Goal: Task Accomplishment & Management: Manage account settings

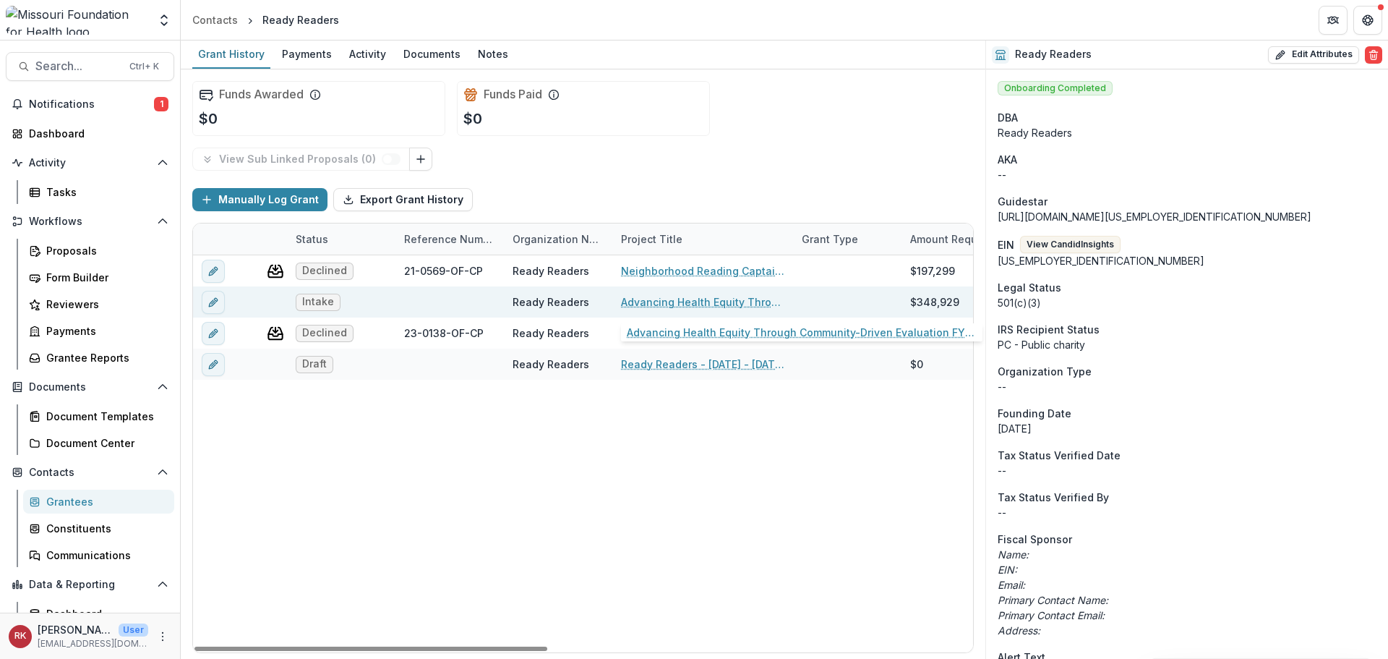
drag, startPoint x: 649, startPoint y: 304, endPoint x: 636, endPoint y: 304, distance: 13.0
click at [636, 304] on link "Advancing Health Equity Through Community-Driven Evaluation FY26 - 28" at bounding box center [702, 301] width 163 height 15
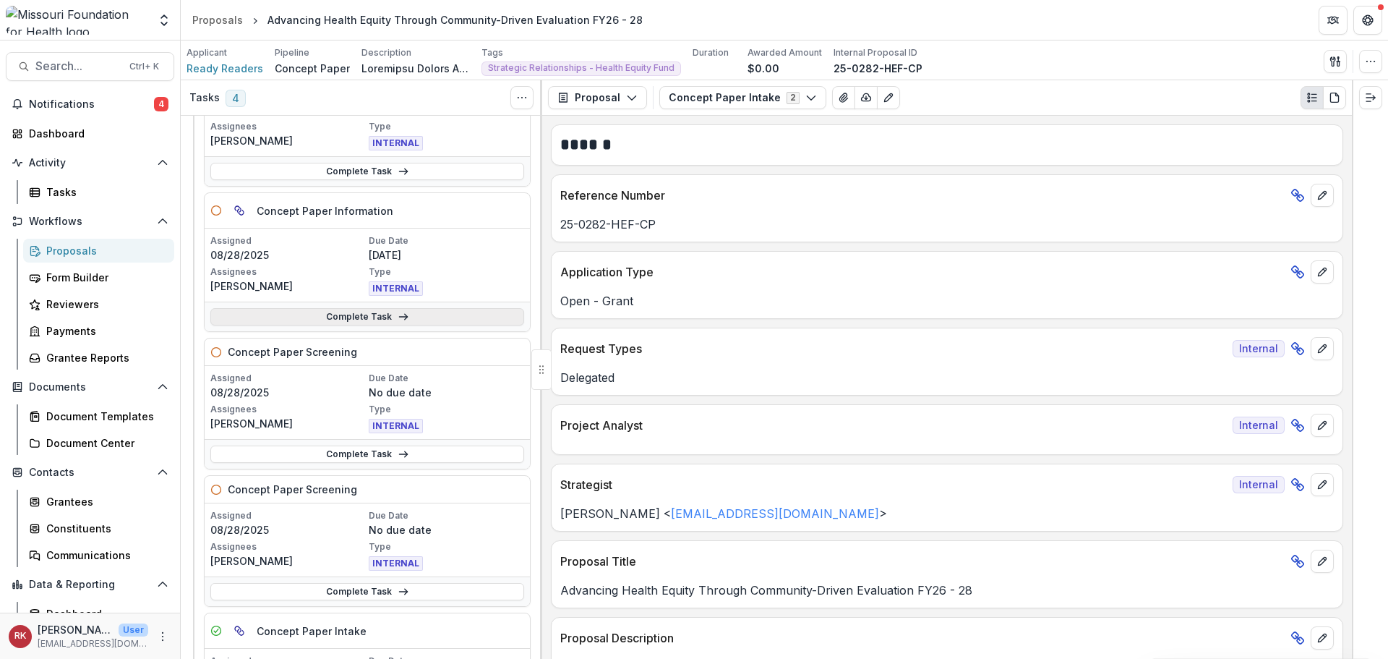
scroll to position [145, 0]
click at [365, 324] on link "Complete Task" at bounding box center [367, 317] width 314 height 17
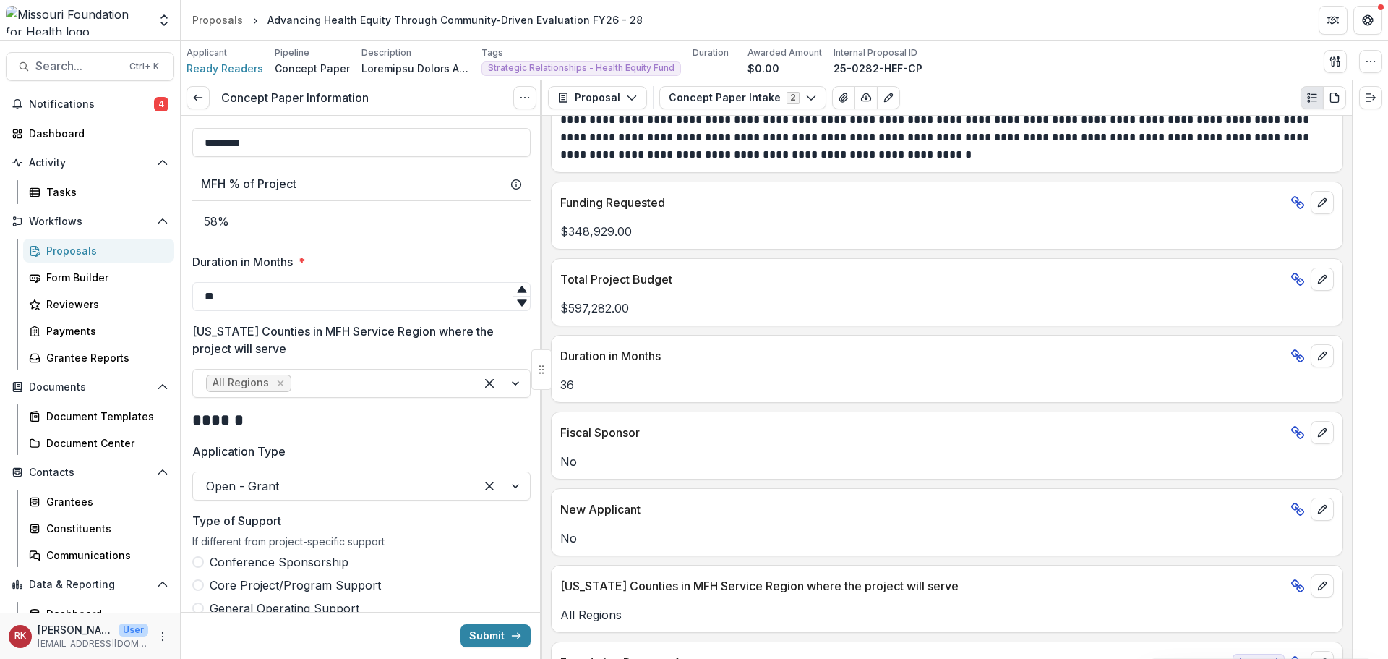
scroll to position [868, 0]
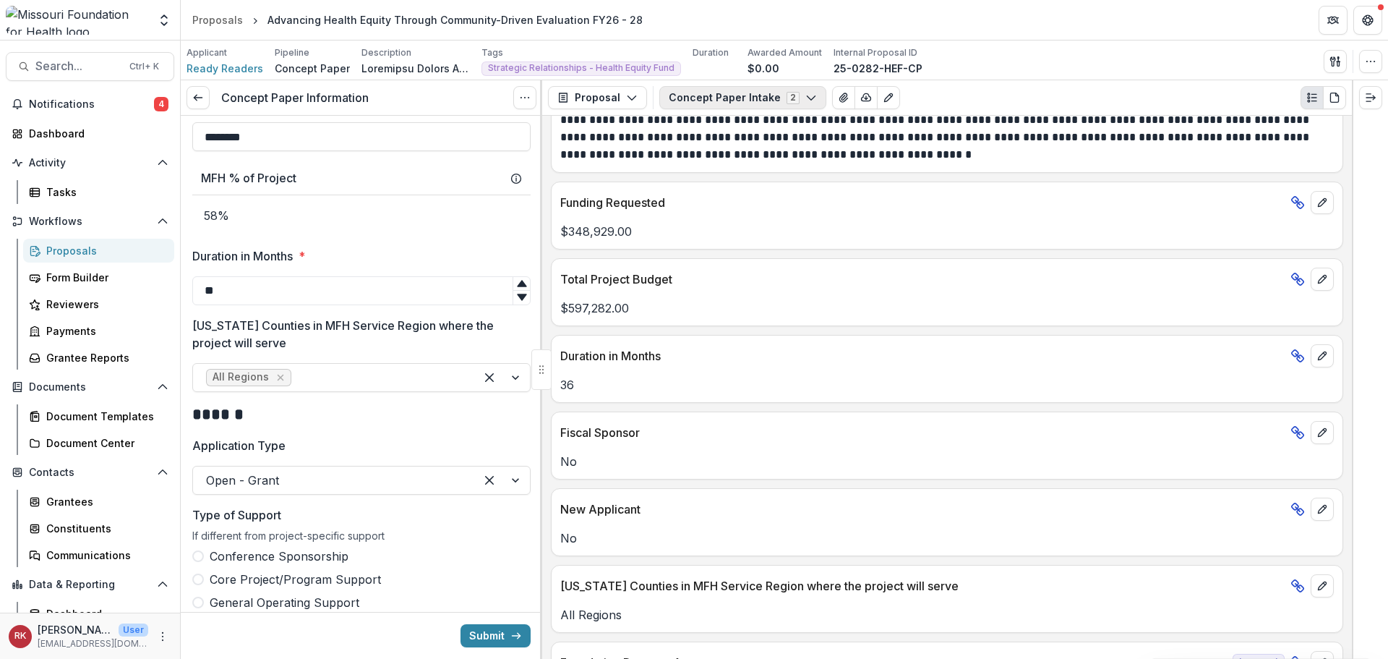
click at [736, 93] on button "Concept Paper Intake 2" at bounding box center [742, 97] width 167 height 23
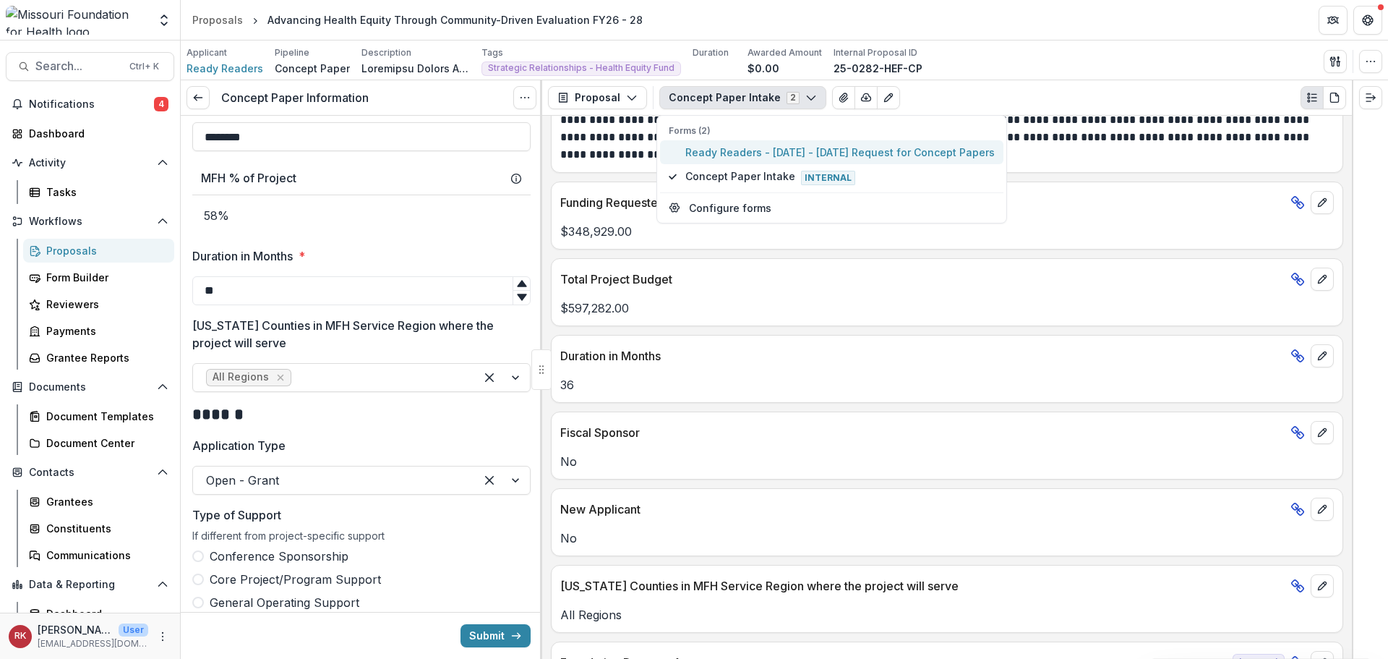
click at [743, 153] on span "Ready Readers - 2025 - 2025 Request for Concept Papers" at bounding box center [839, 152] width 309 height 15
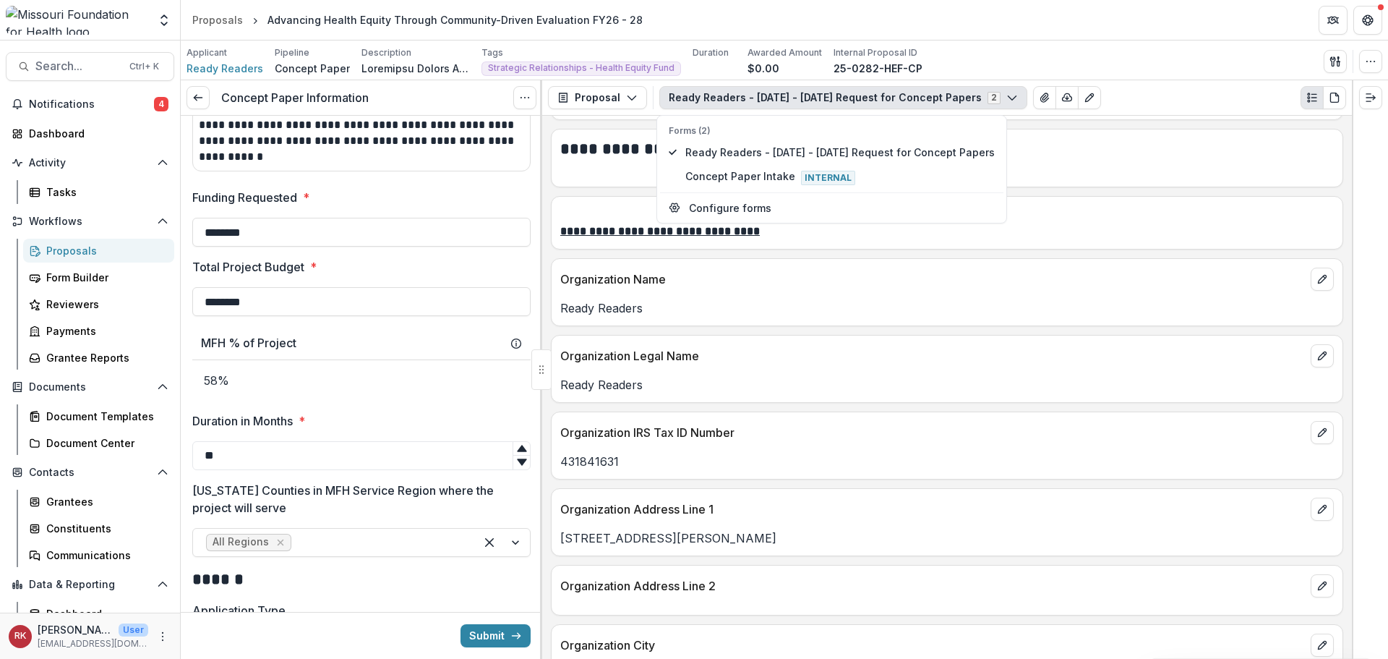
scroll to position [651, 0]
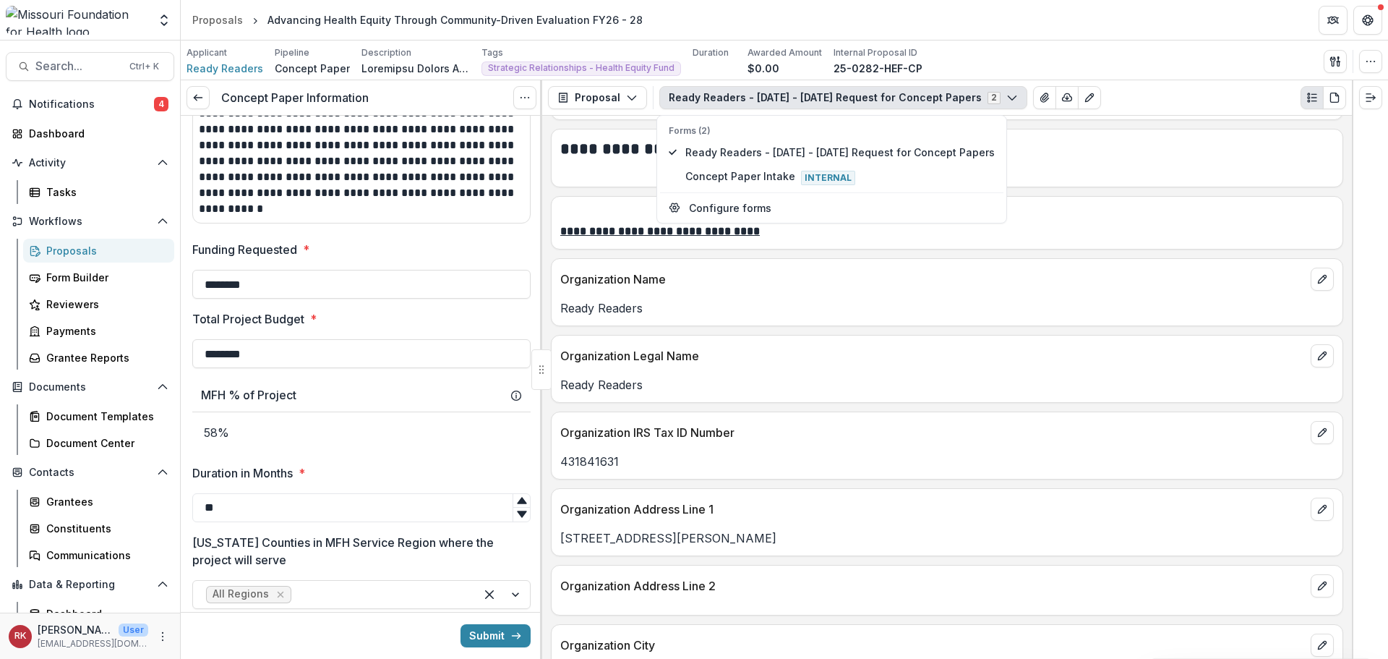
click at [815, 456] on p "431841631" at bounding box center [947, 461] width 774 height 17
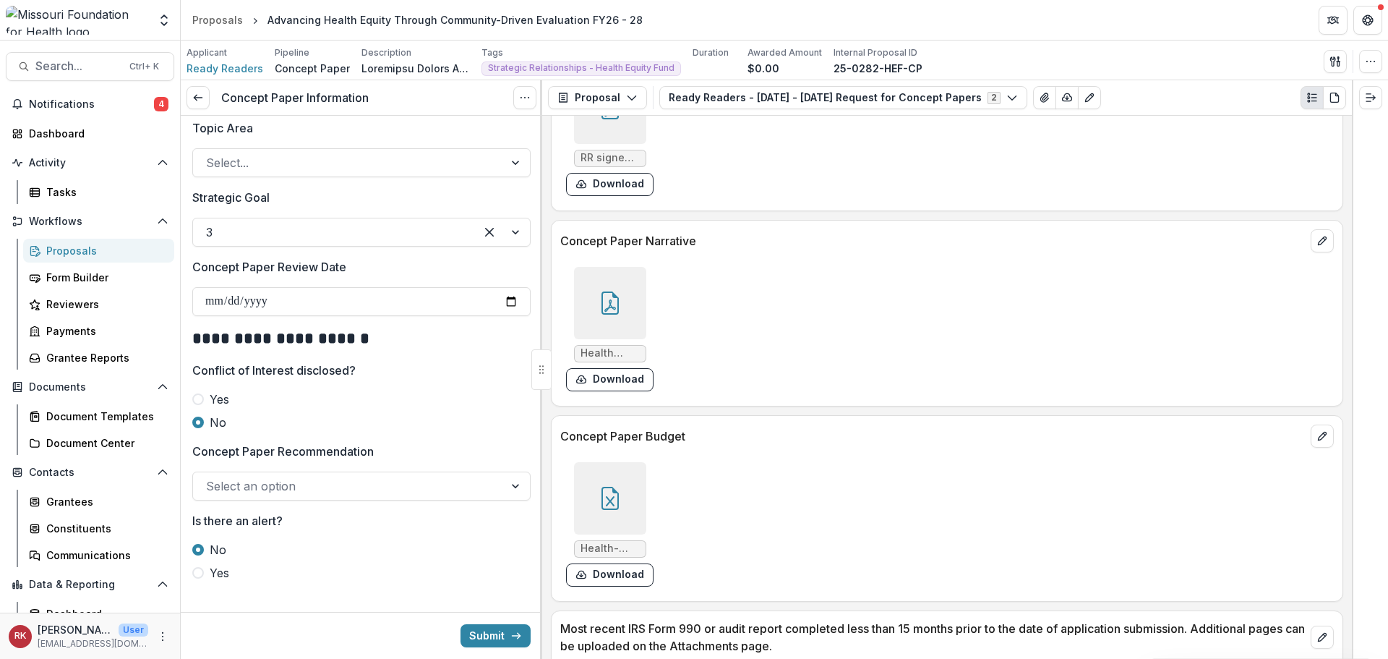
scroll to position [3832, 0]
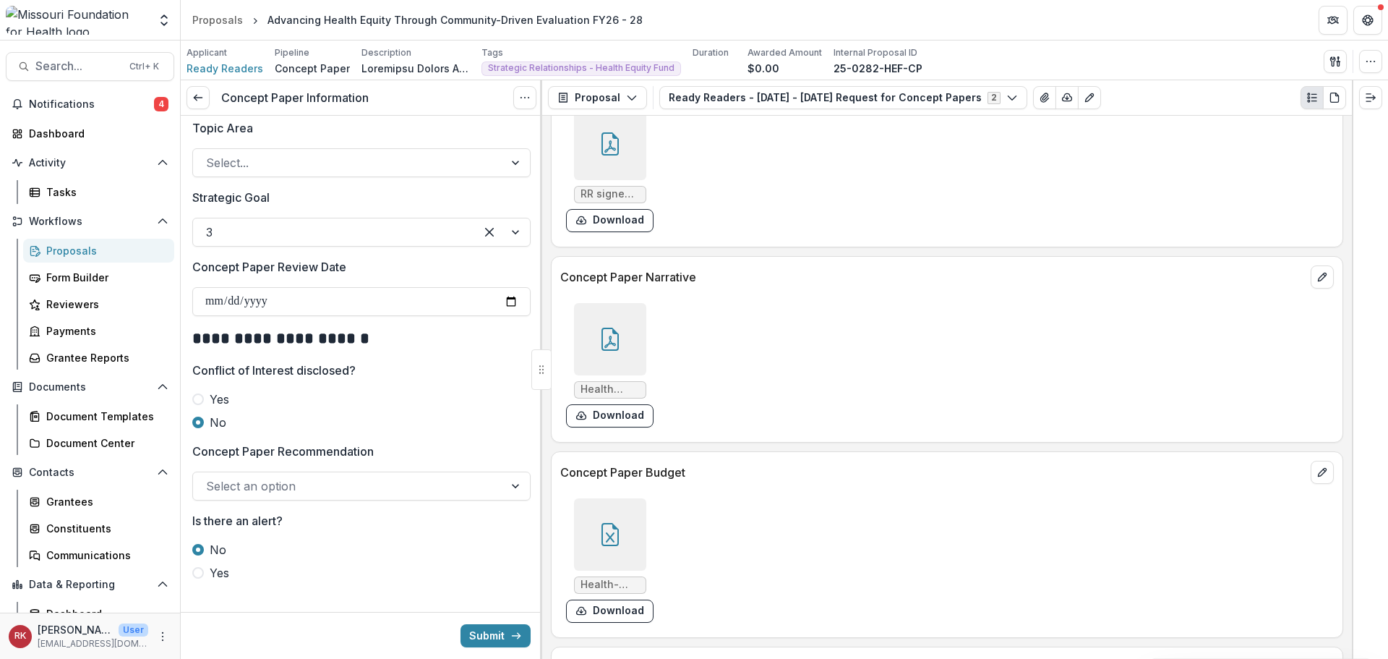
click at [587, 328] on div at bounding box center [610, 339] width 72 height 72
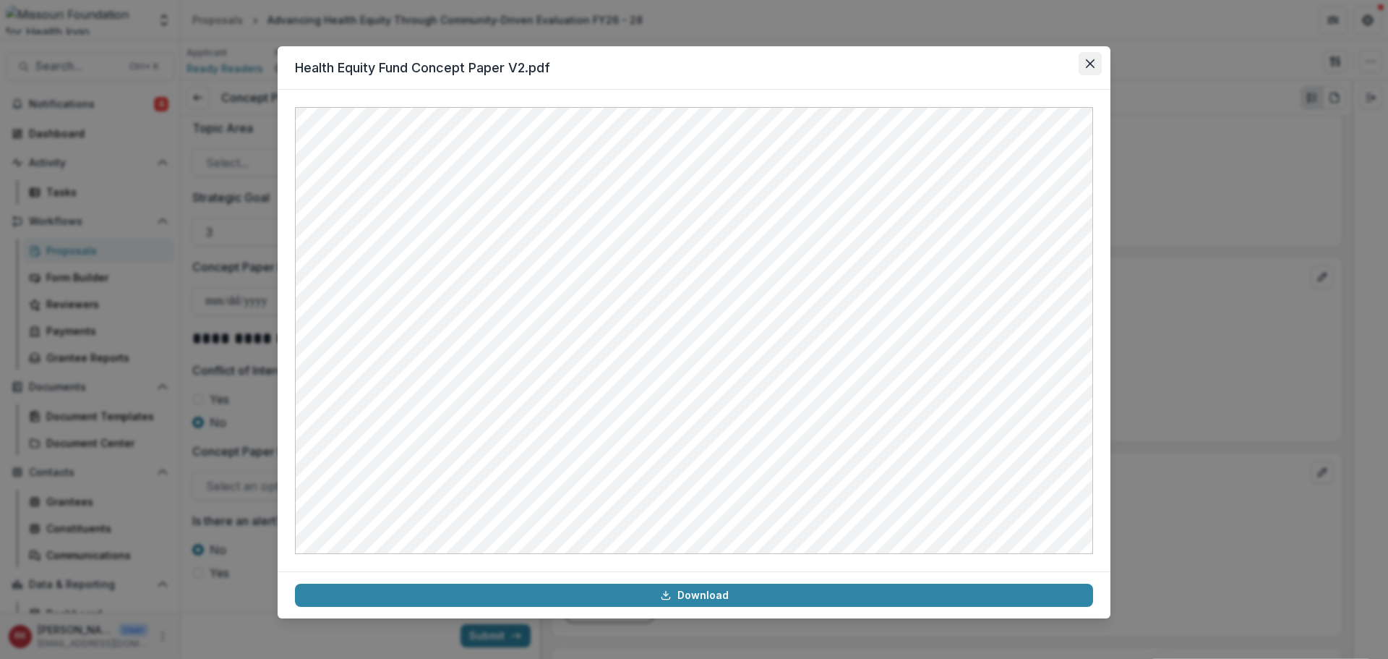
click at [1096, 55] on button "Close" at bounding box center [1090, 63] width 23 height 23
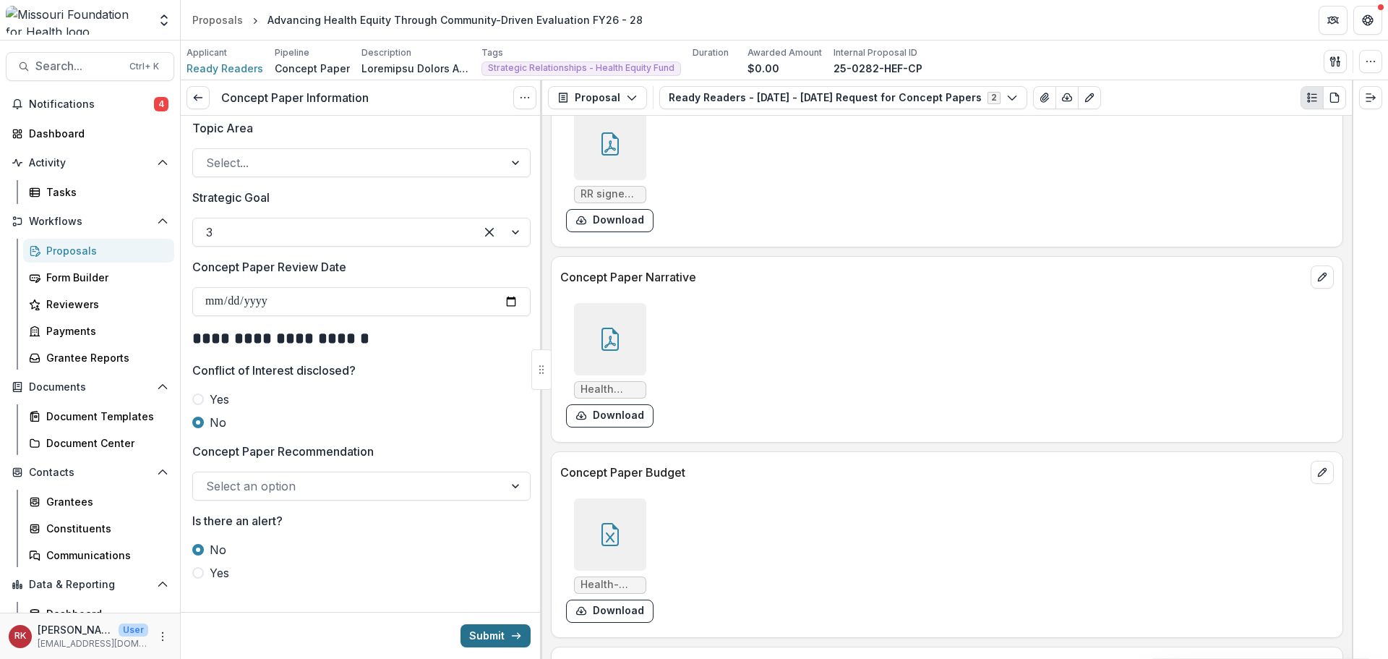
click at [472, 625] on button "Submit" at bounding box center [496, 635] width 70 height 23
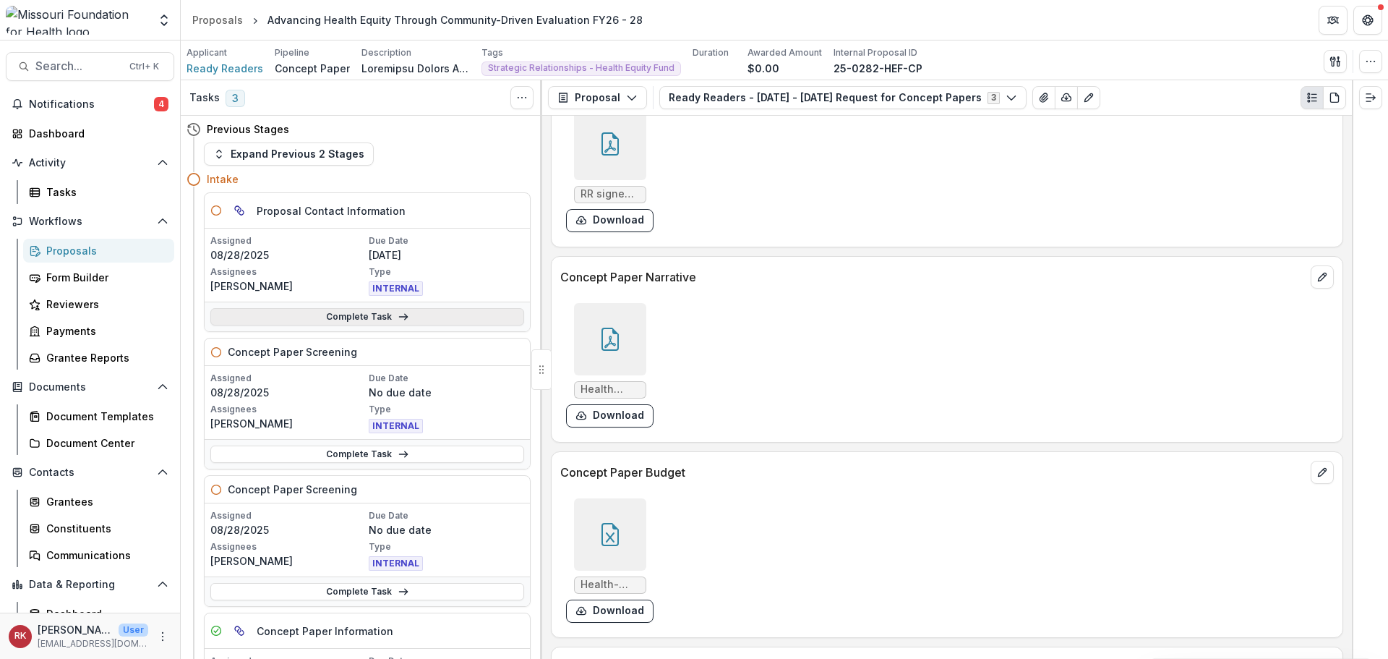
click at [304, 322] on link "Complete Task" at bounding box center [367, 316] width 314 height 17
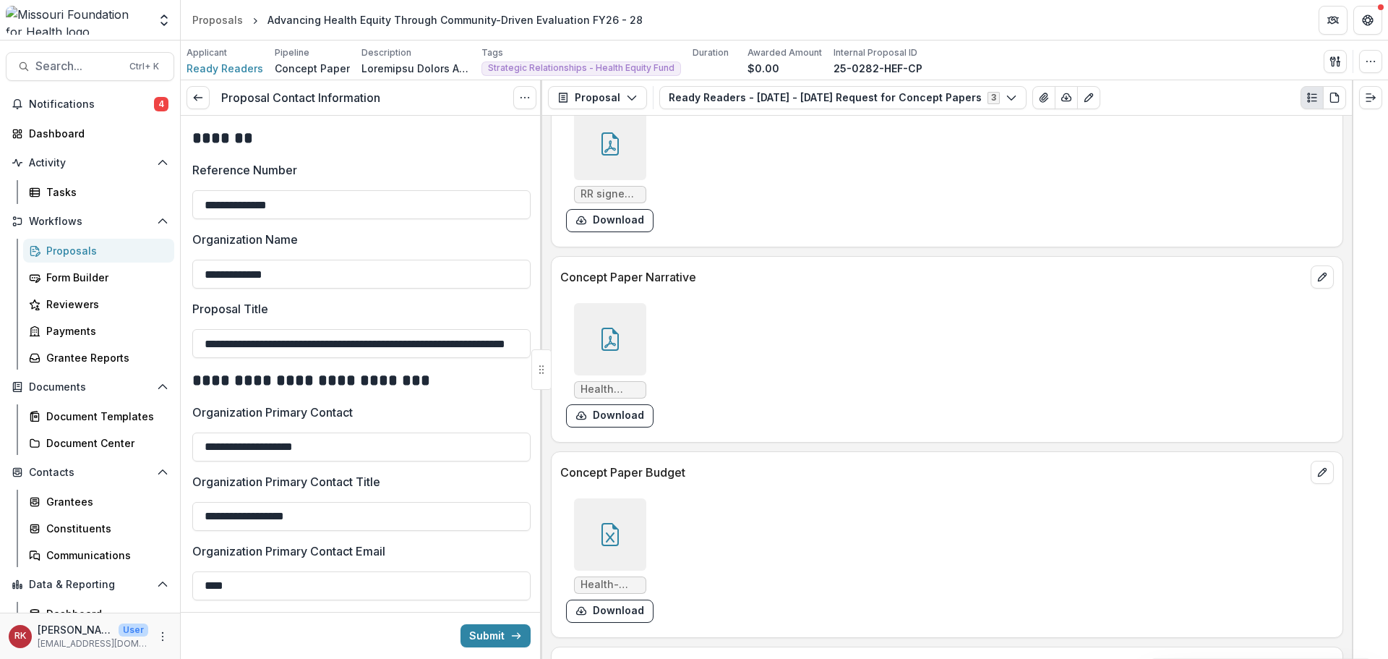
scroll to position [0, 98]
drag, startPoint x: 263, startPoint y: 351, endPoint x: 614, endPoint y: 352, distance: 350.7
click at [613, 351] on div "**********" at bounding box center [784, 369] width 1207 height 578
click at [352, 378] on h2 "**********" at bounding box center [359, 380] width 334 height 22
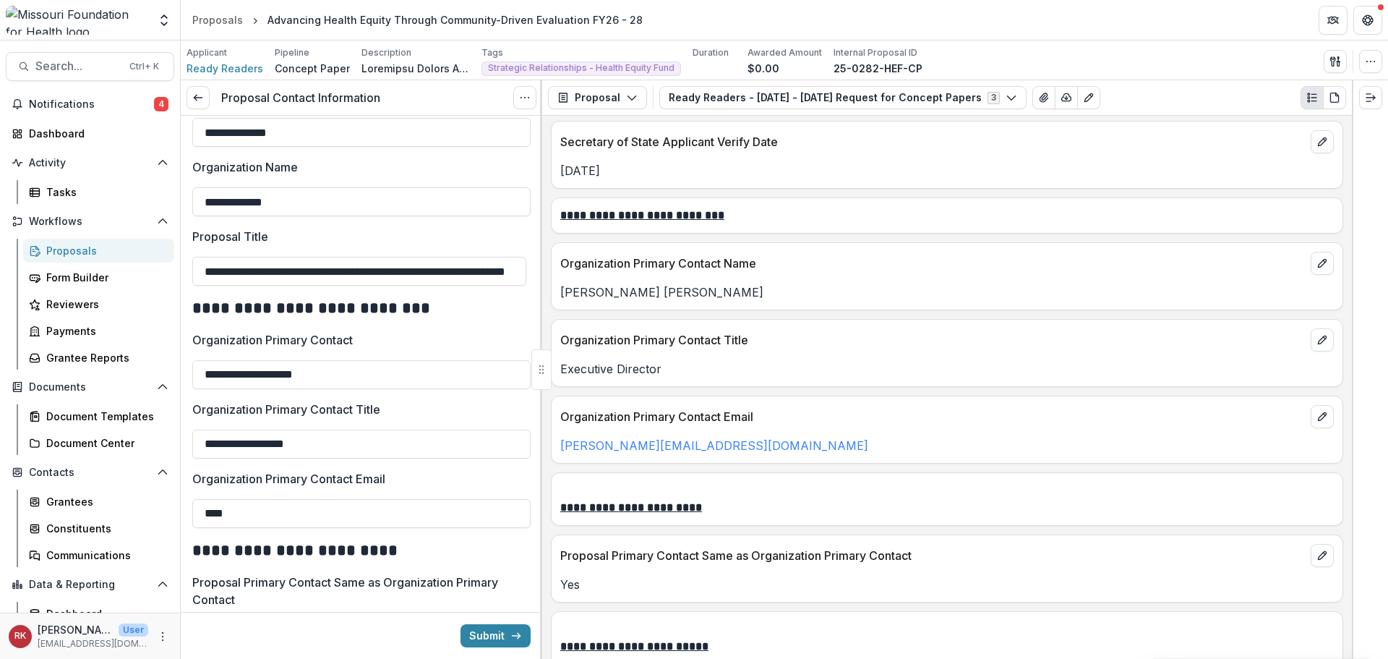
scroll to position [145, 0]
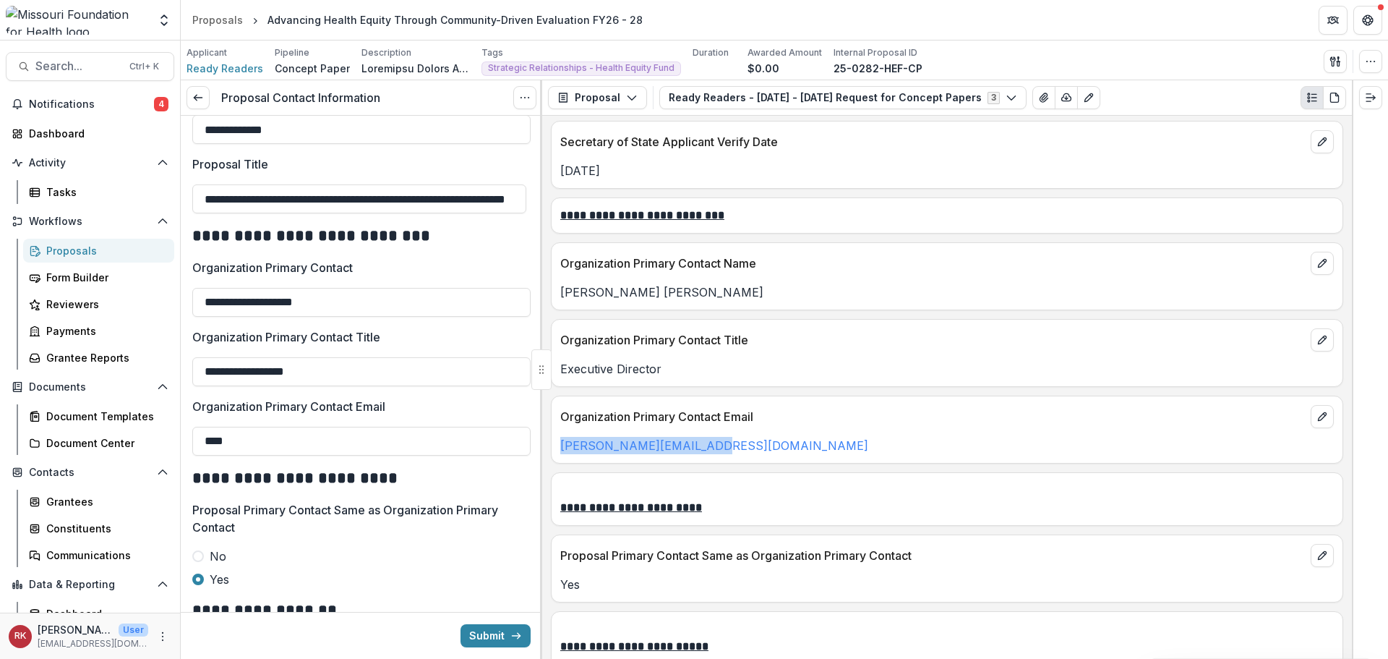
drag, startPoint x: 761, startPoint y: 458, endPoint x: 558, endPoint y: 452, distance: 203.3
click at [558, 452] on div "Organization Primary Contact Email angela@readyreaders.org" at bounding box center [947, 429] width 792 height 68
copy link "angela@readyreaders.org"
drag, startPoint x: 230, startPoint y: 435, endPoint x: 159, endPoint y: 426, distance: 71.4
click at [159, 426] on main "**********" at bounding box center [694, 349] width 1388 height 618
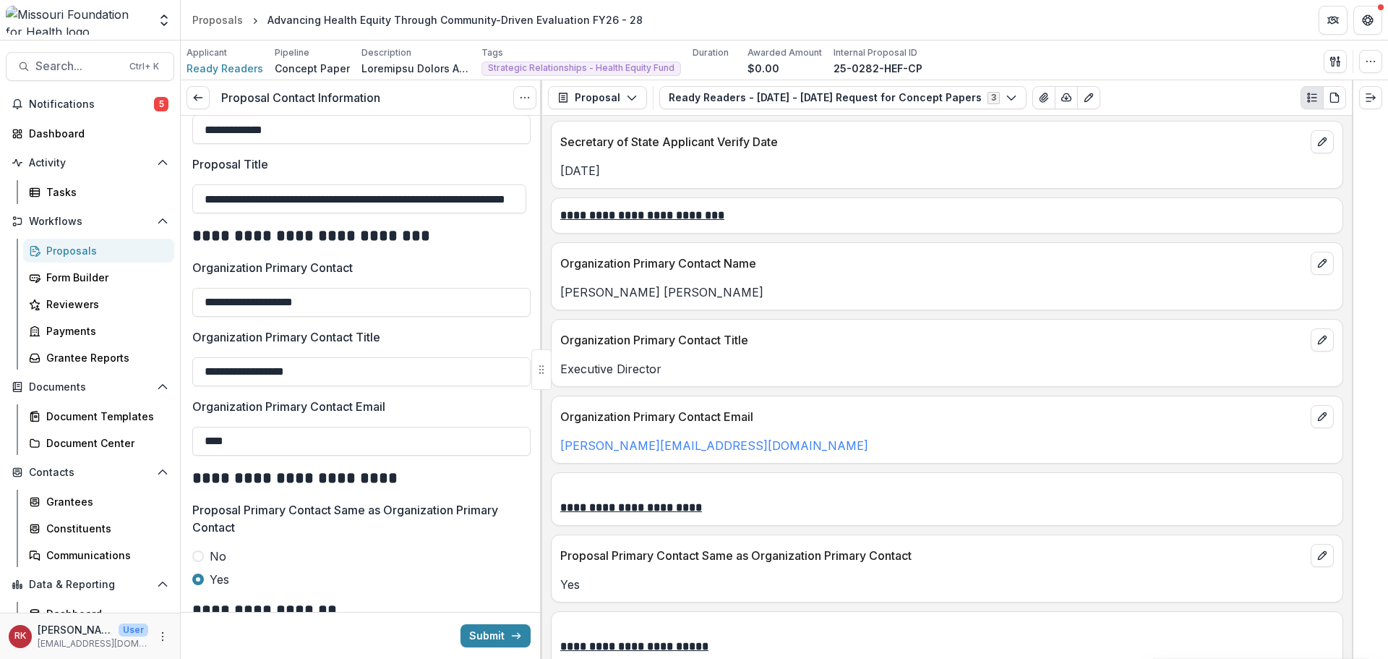
paste input "**********"
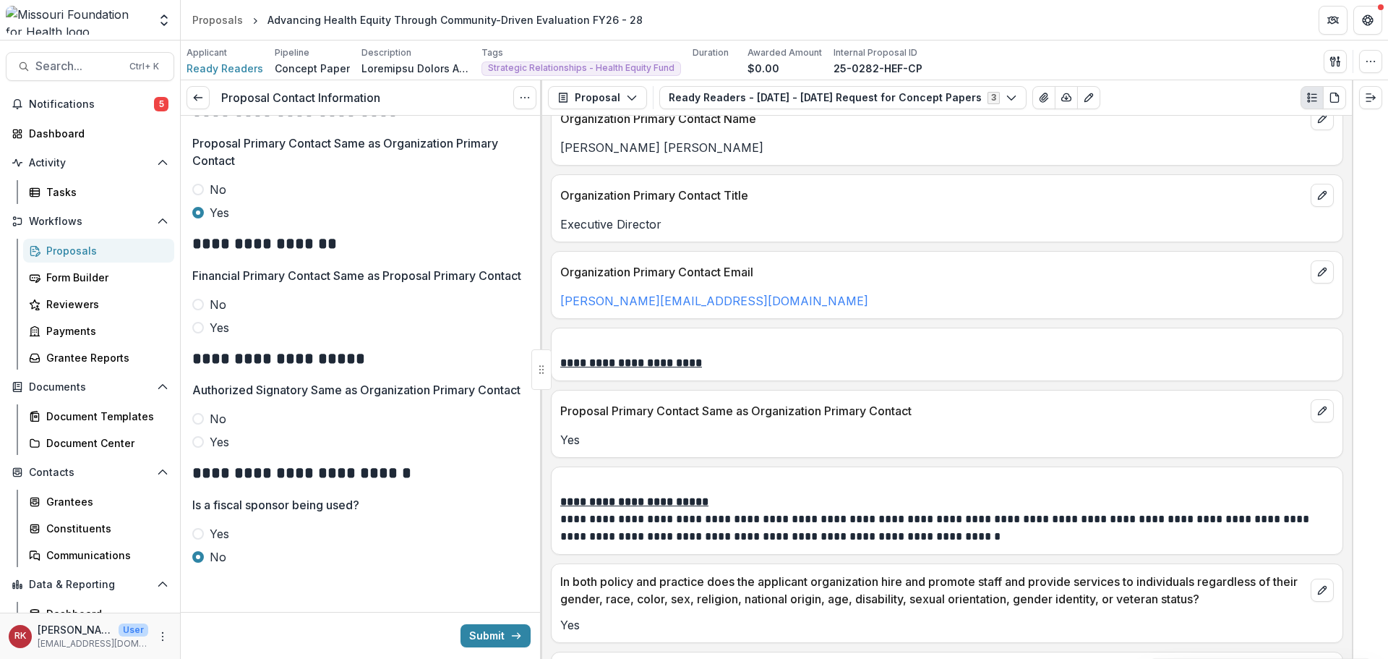
scroll to position [546, 0]
type input "**********"
click at [197, 322] on span at bounding box center [198, 328] width 12 height 12
click at [200, 440] on span at bounding box center [198, 442] width 12 height 12
click at [478, 630] on button "Submit" at bounding box center [496, 635] width 70 height 23
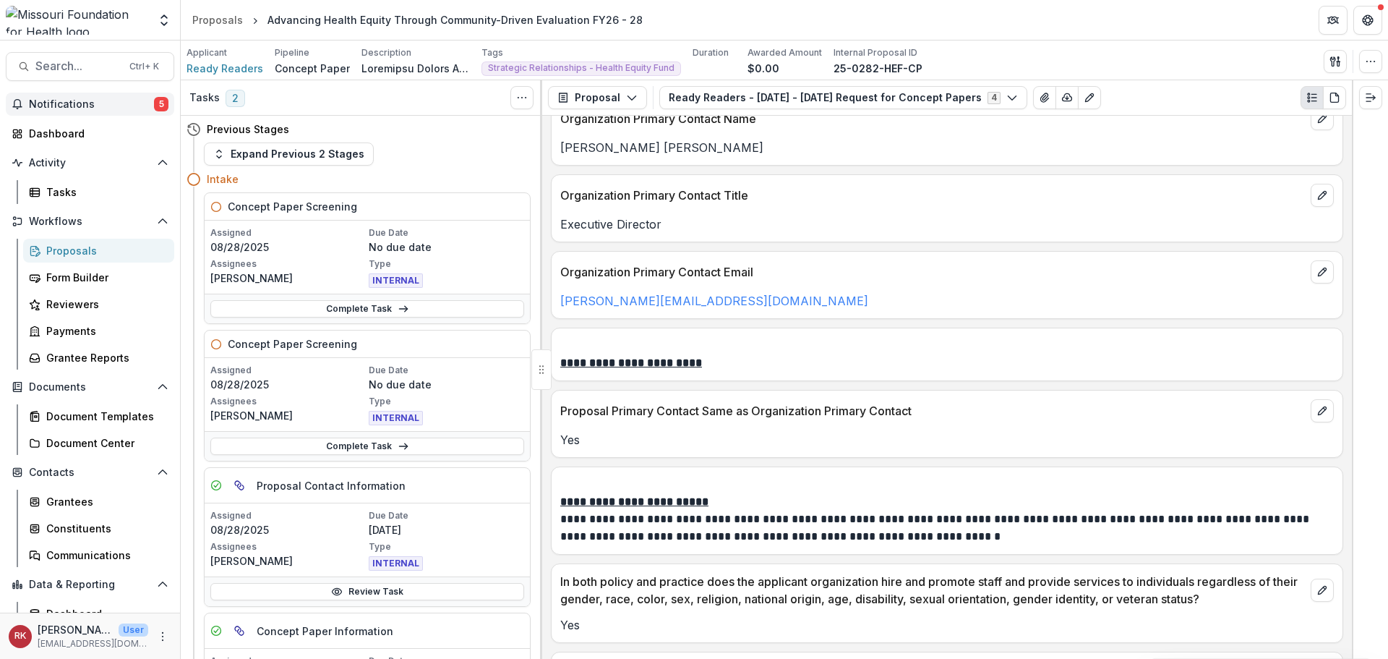
click at [134, 104] on span "Notifications" at bounding box center [91, 104] width 125 height 12
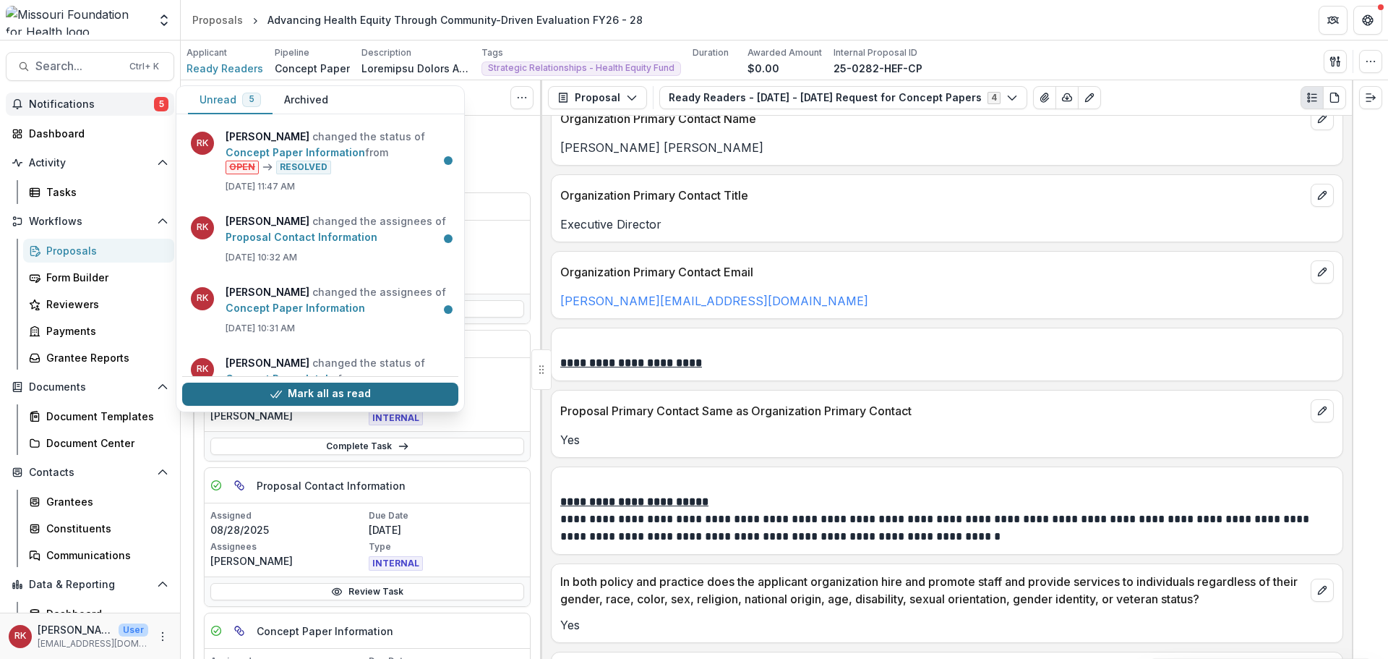
click at [289, 392] on button "Mark all as read" at bounding box center [320, 393] width 276 height 23
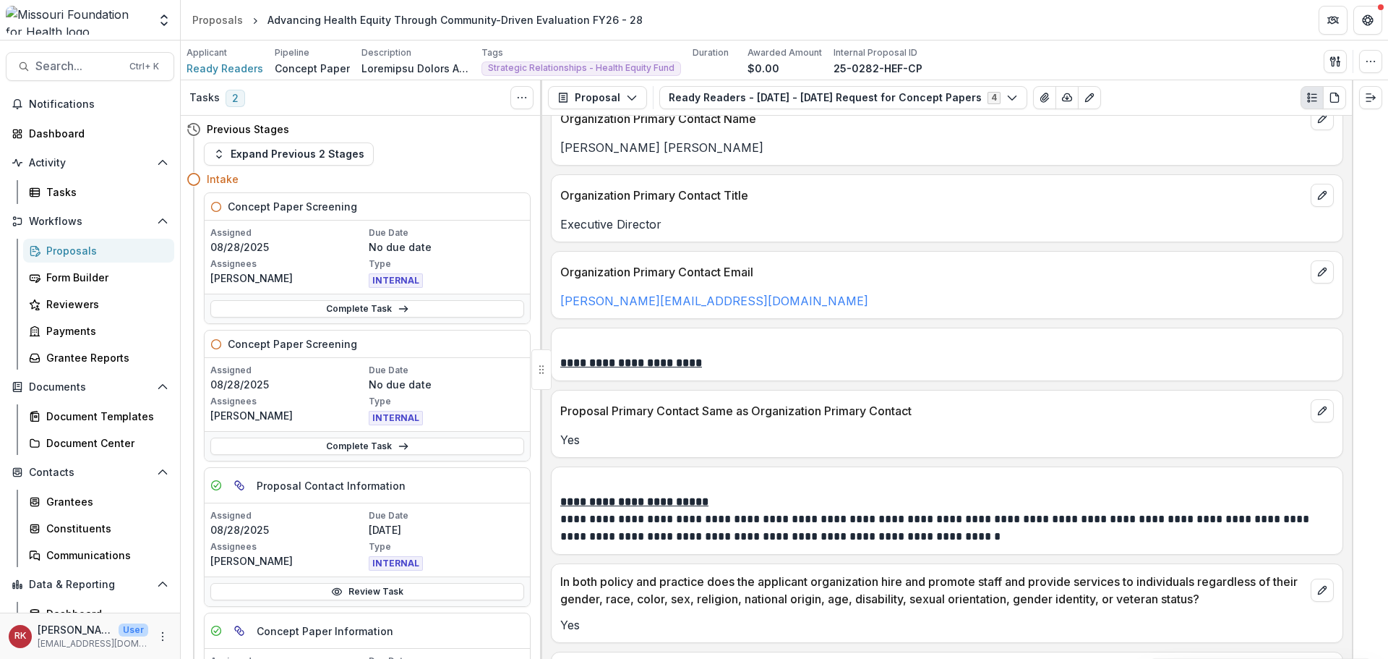
click at [64, 252] on div "Proposals" at bounding box center [104, 250] width 116 height 15
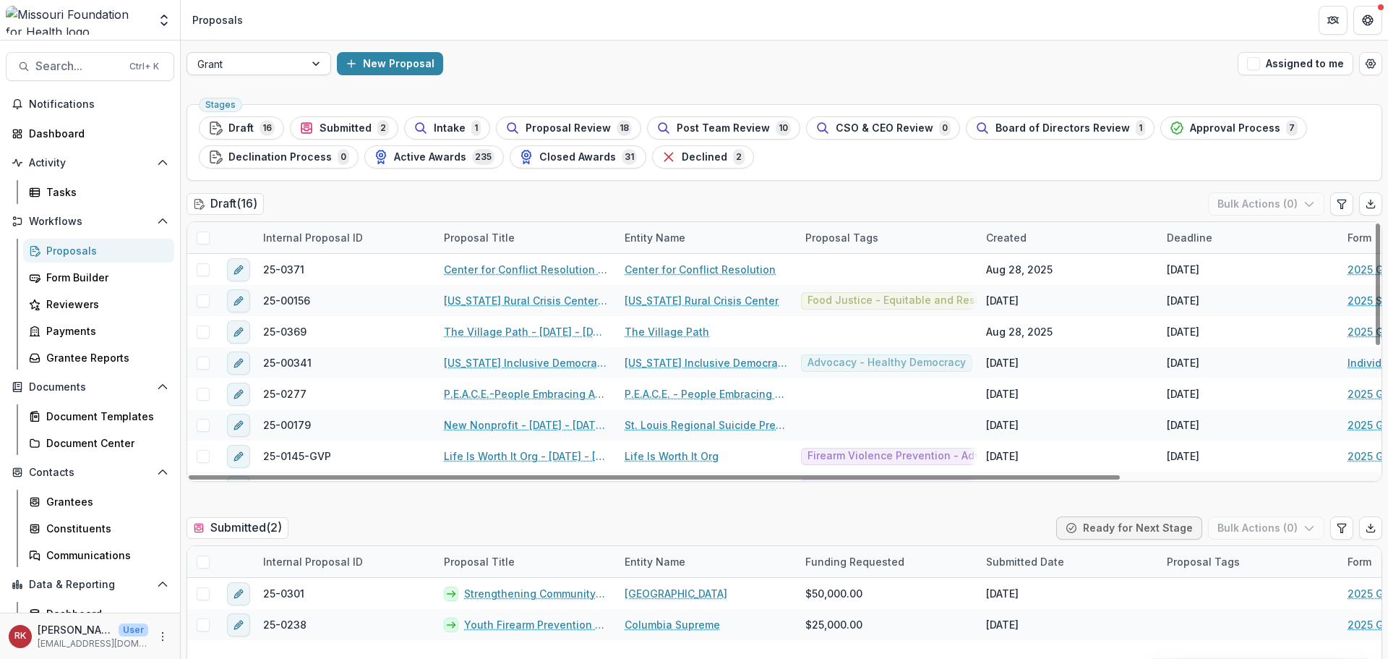
click at [270, 73] on div "Grant" at bounding box center [245, 64] width 117 height 21
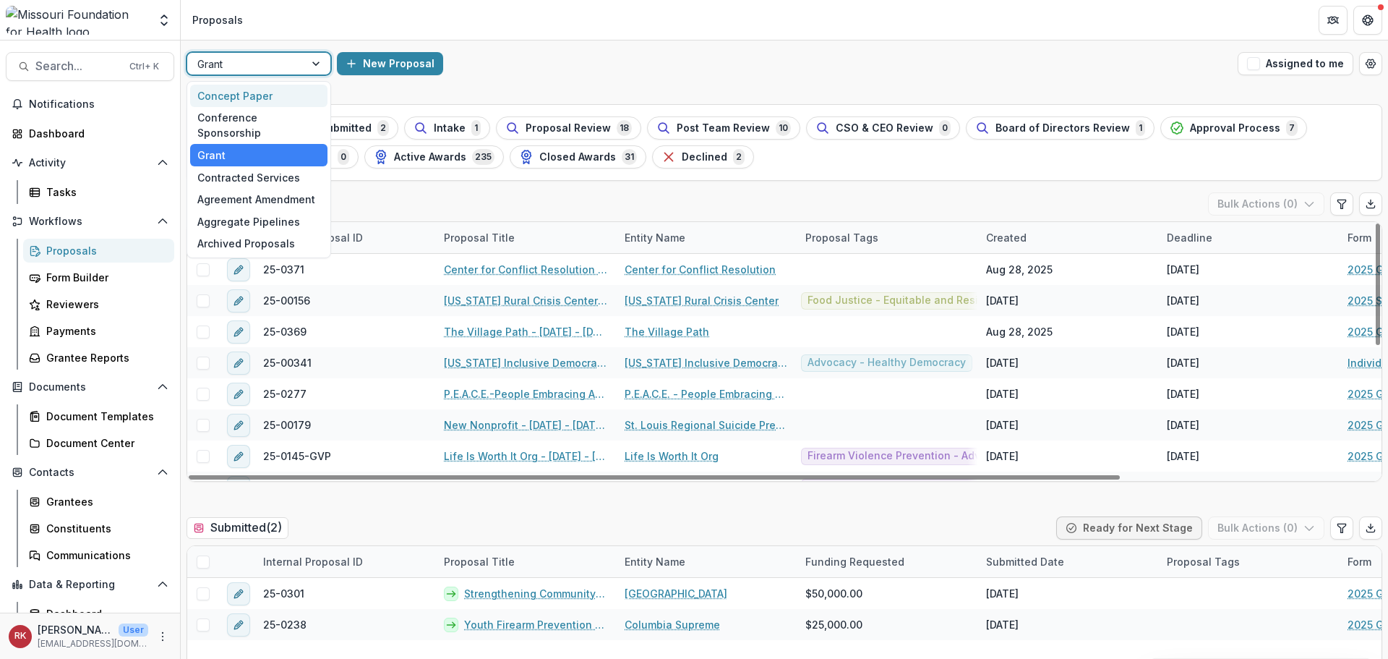
click at [268, 98] on div "Concept Paper" at bounding box center [258, 96] width 137 height 22
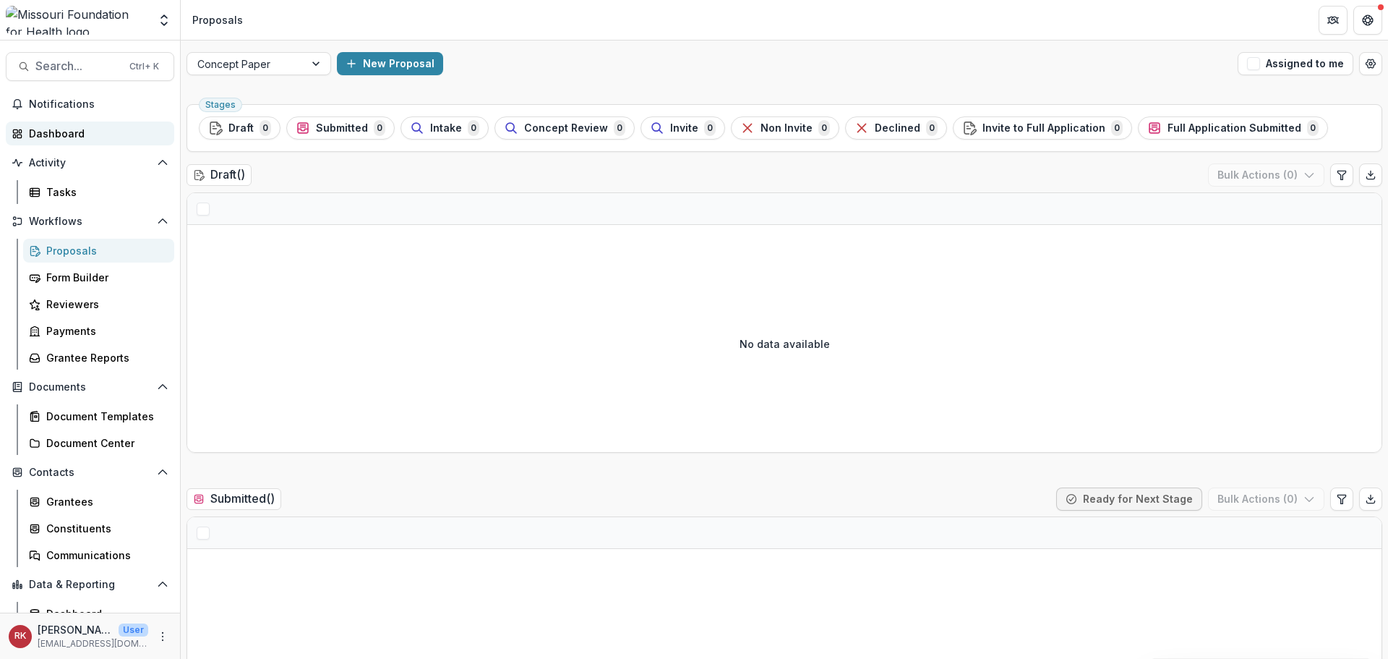
click at [58, 131] on div "Dashboard" at bounding box center [96, 133] width 134 height 15
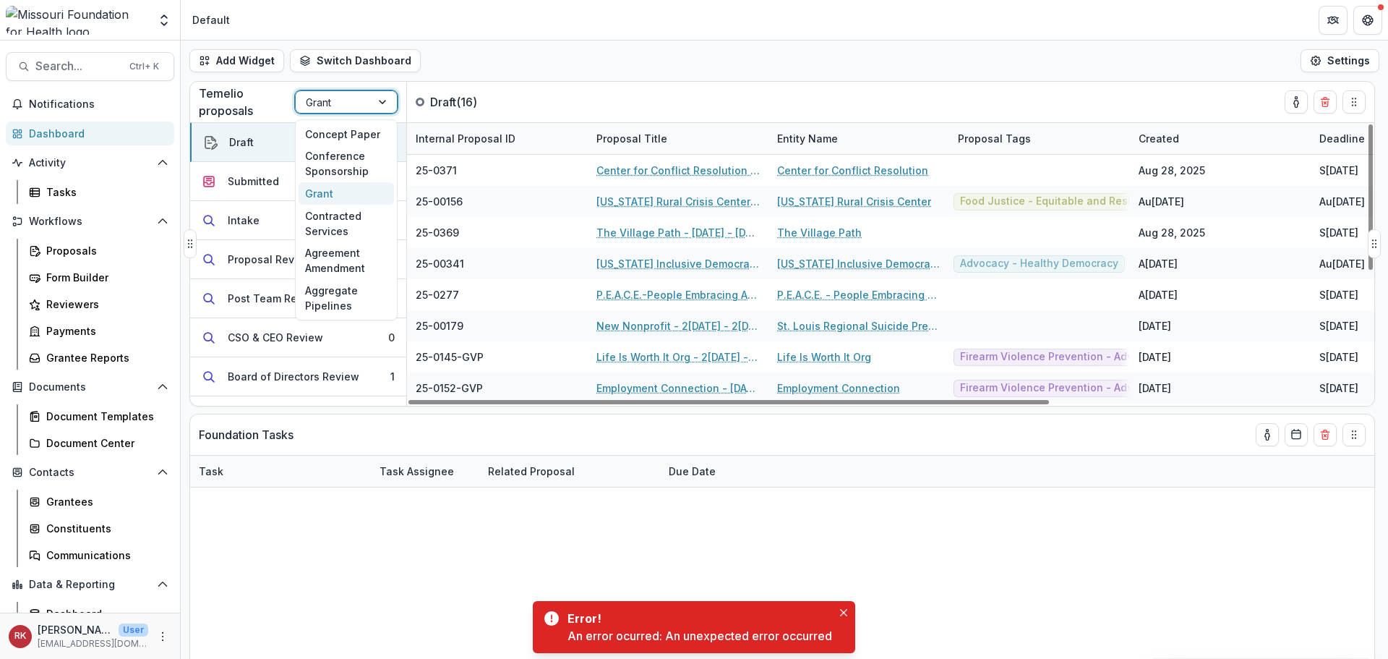
click at [309, 108] on div at bounding box center [333, 102] width 55 height 18
click at [335, 136] on div "Concept Paper" at bounding box center [346, 134] width 95 height 22
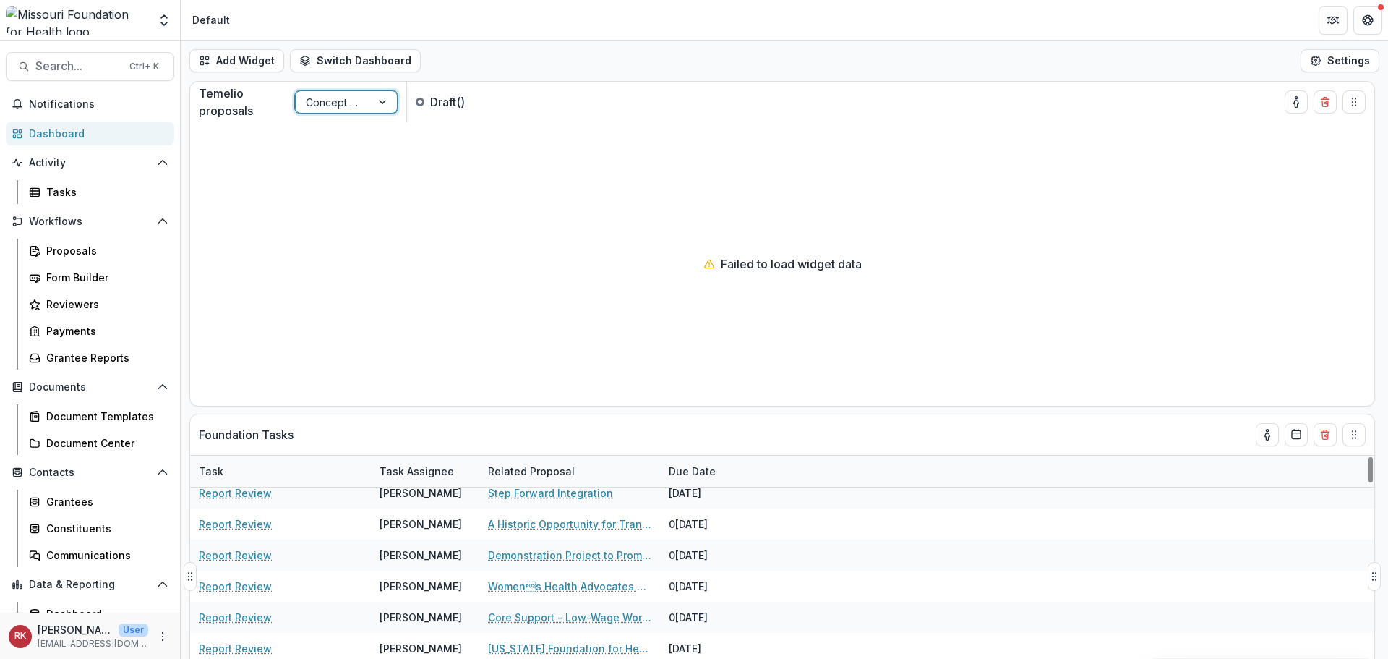
scroll to position [868, 0]
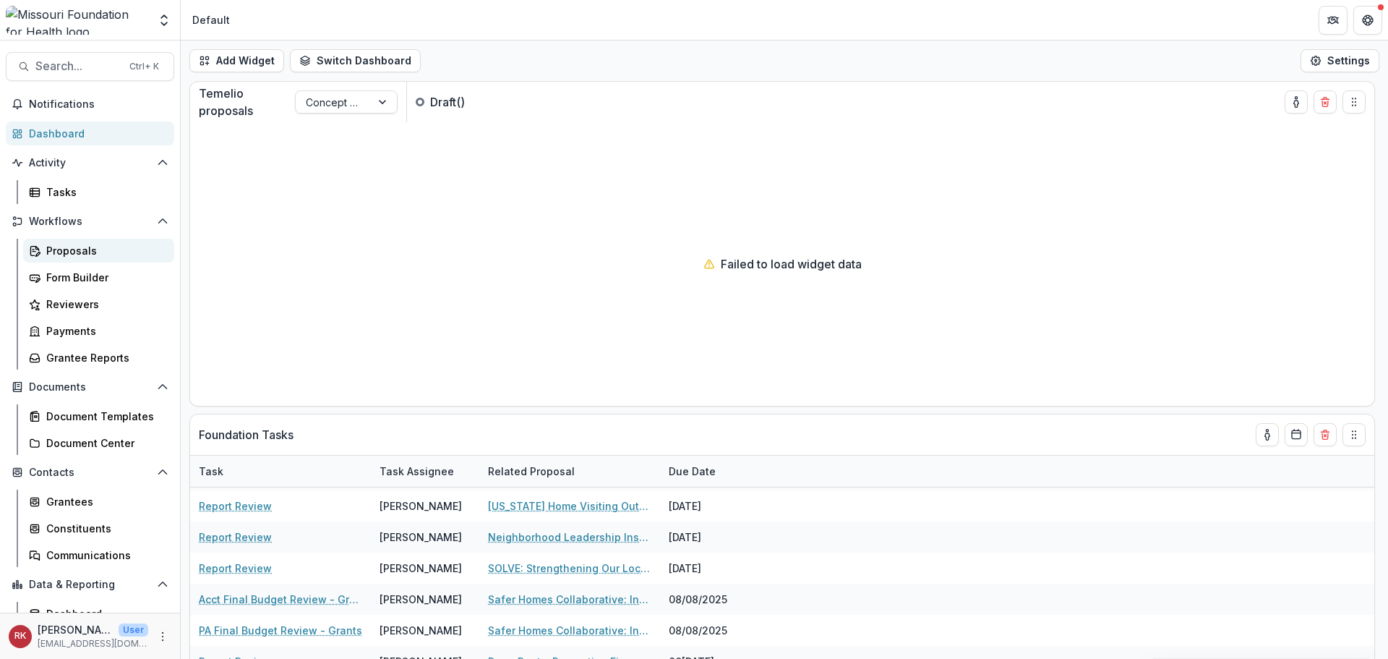
click at [80, 249] on div "Proposals" at bounding box center [104, 250] width 116 height 15
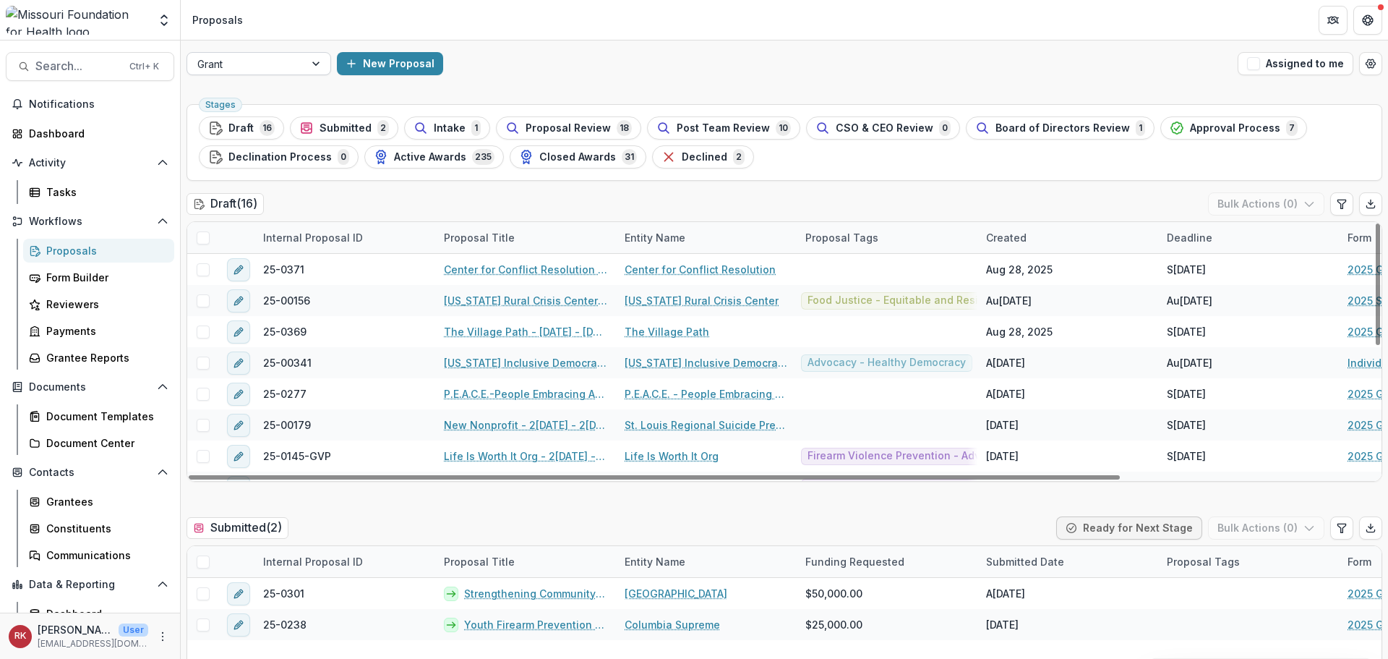
click at [225, 57] on div at bounding box center [245, 64] width 97 height 18
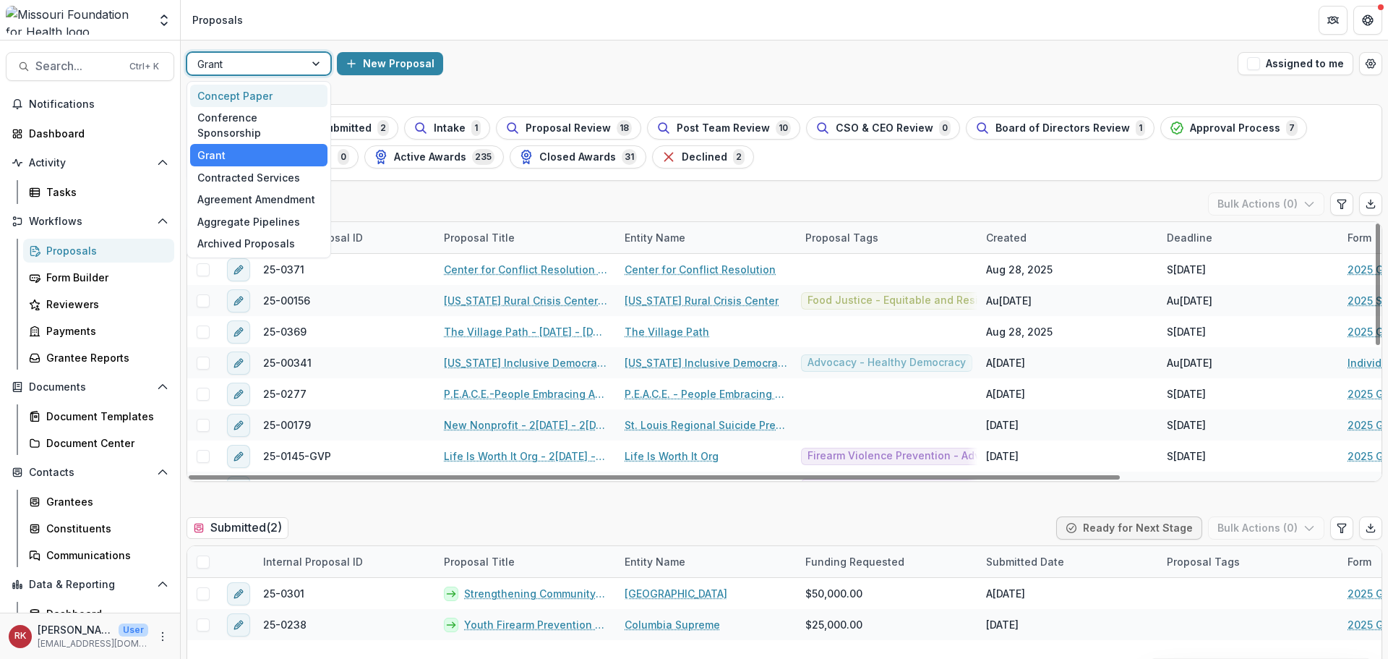
drag, startPoint x: 229, startPoint y: 91, endPoint x: 231, endPoint y: 100, distance: 8.9
click at [229, 92] on div "Concept Paper" at bounding box center [258, 96] width 137 height 22
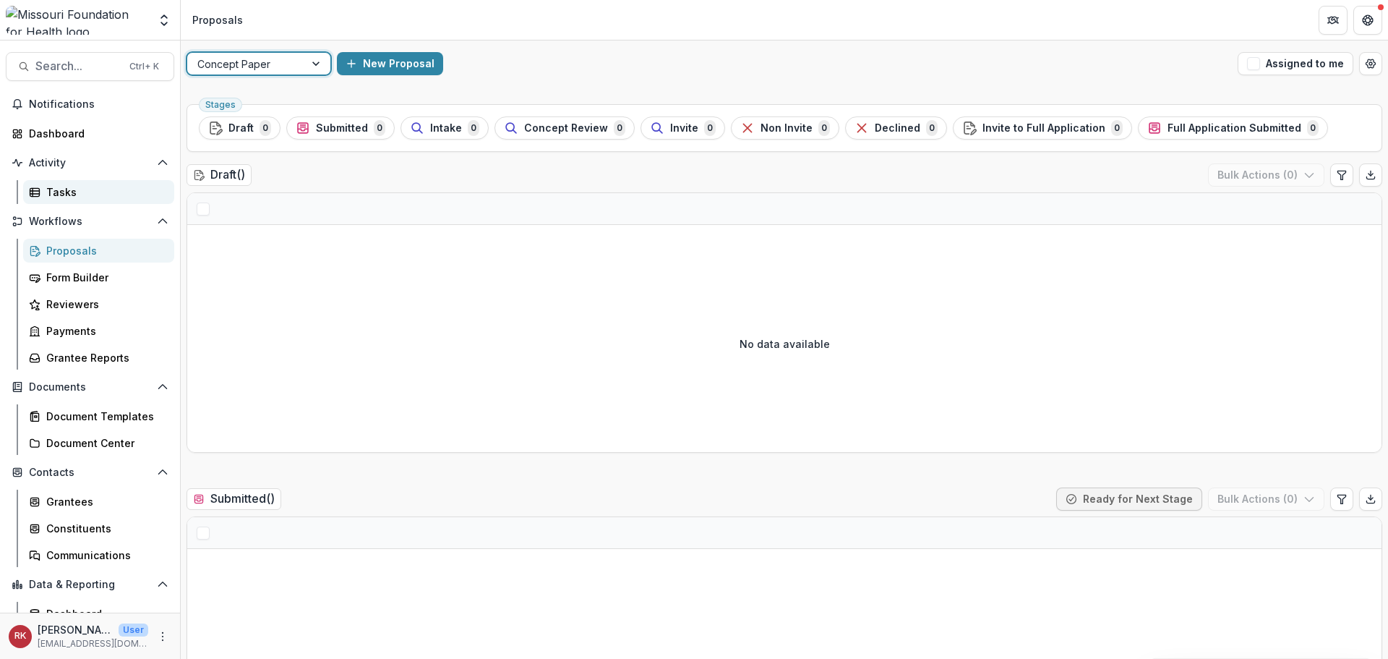
click at [74, 197] on div "Tasks" at bounding box center [104, 191] width 116 height 15
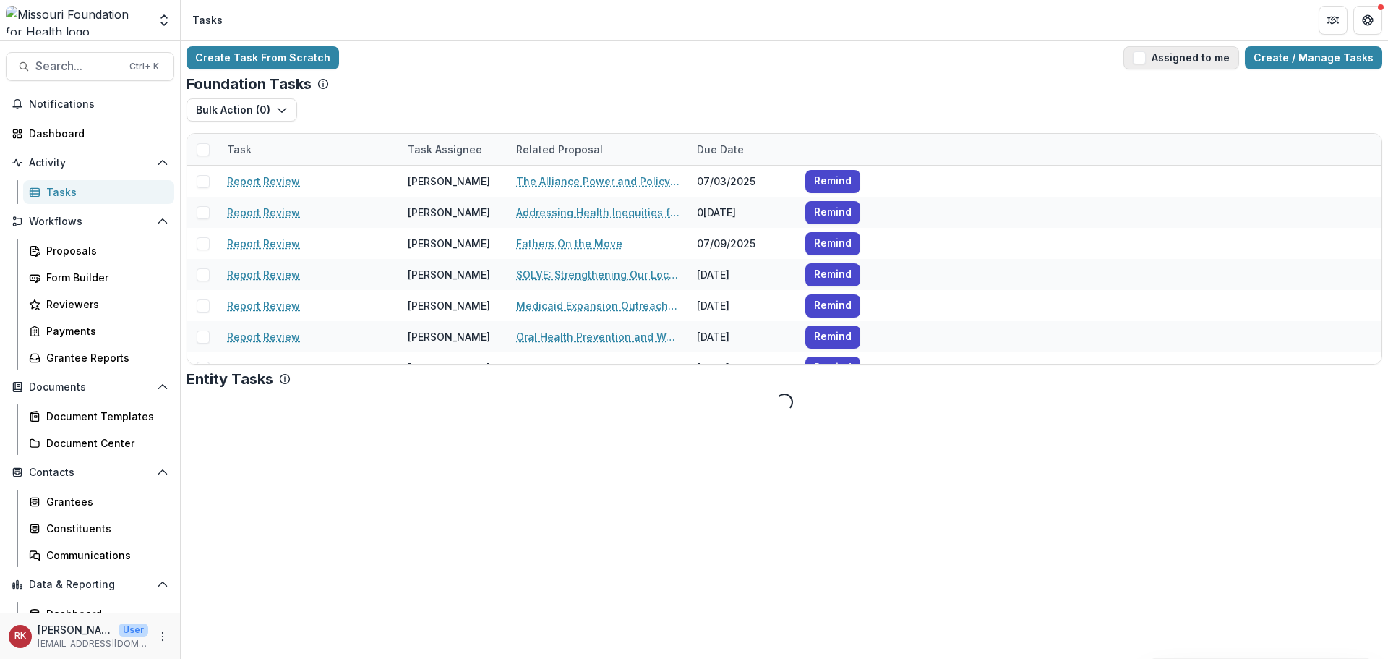
click at [1179, 61] on button "Assigned to me" at bounding box center [1182, 57] width 116 height 23
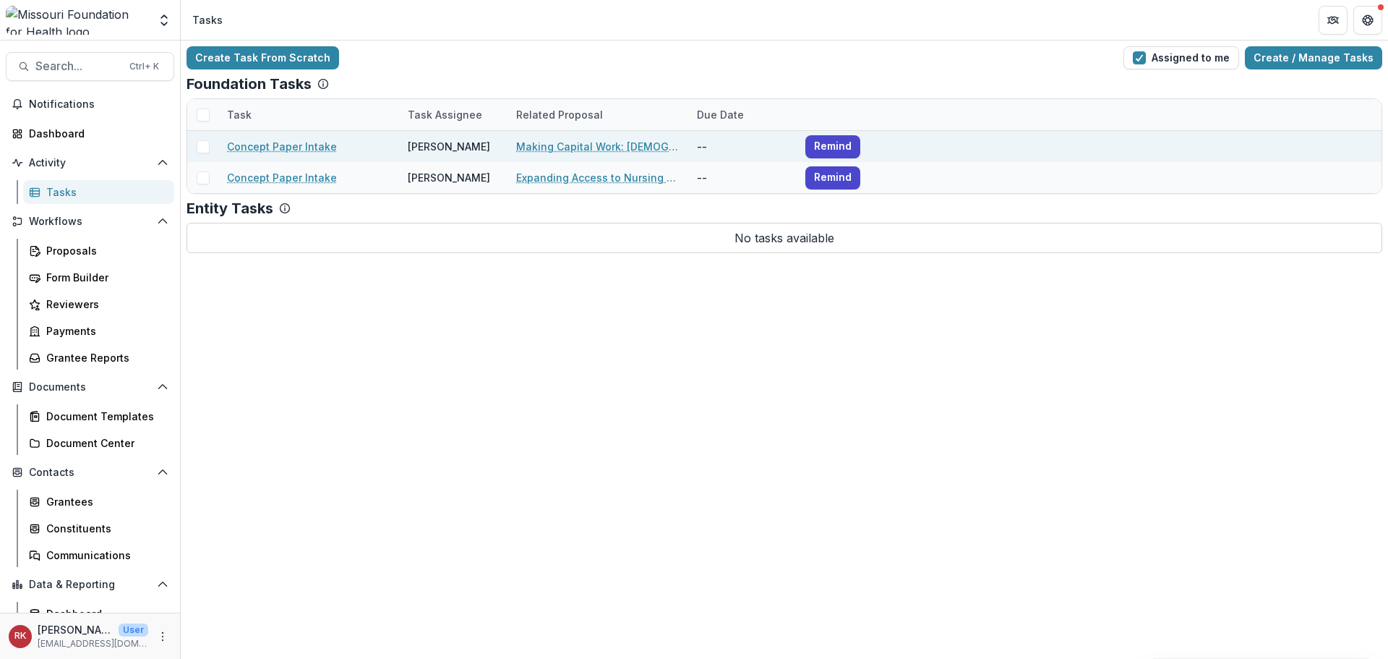
drag, startPoint x: 612, startPoint y: 143, endPoint x: 601, endPoint y: 145, distance: 11.8
click at [612, 143] on link "Making Capital Work: [DEMOGRAPHIC_DATA] Mobilization Fund" at bounding box center [597, 146] width 163 height 15
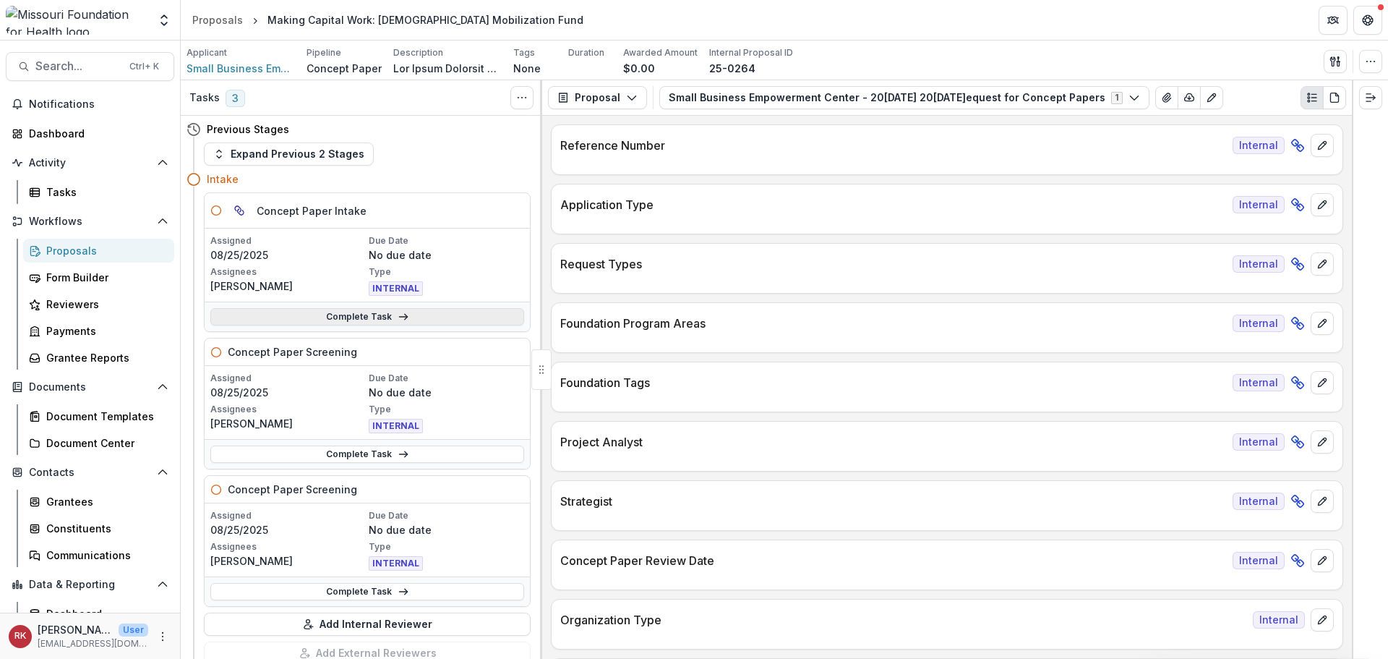
click at [356, 315] on link "Complete Task" at bounding box center [367, 316] width 314 height 17
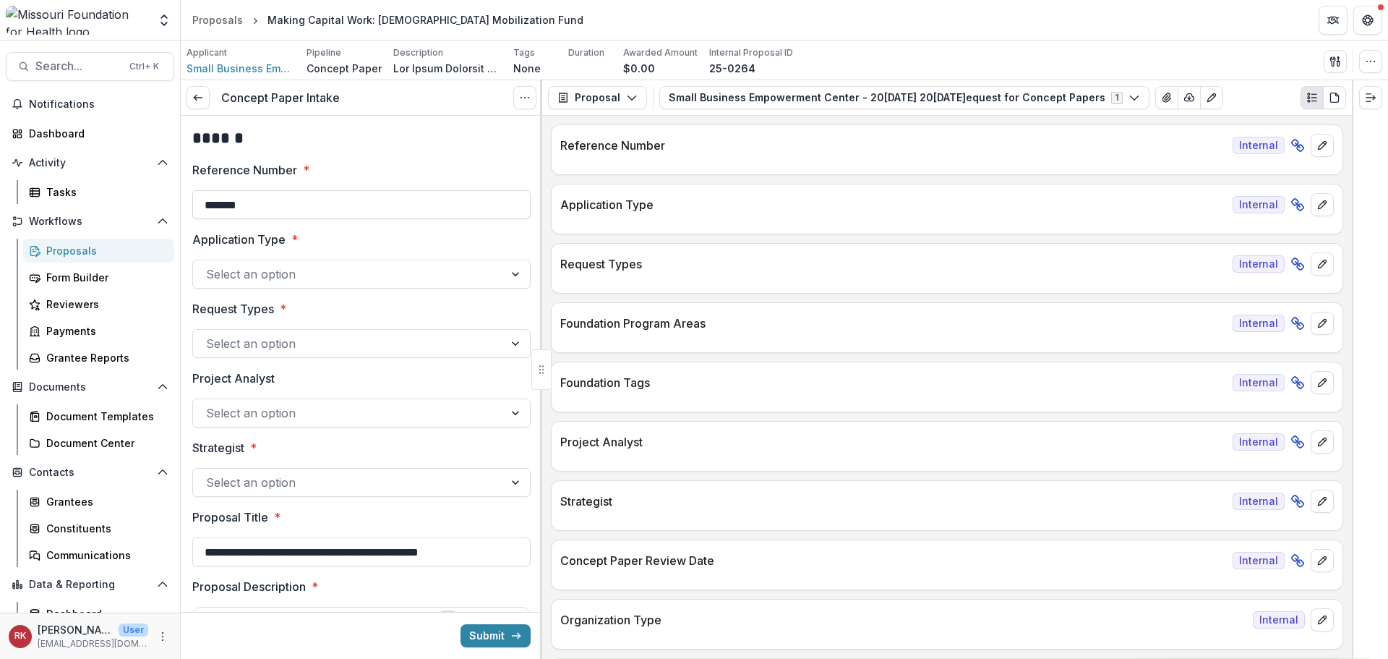
click at [374, 218] on input "*******" at bounding box center [361, 204] width 338 height 29
type input "**********"
click at [302, 288] on div "Select an option" at bounding box center [361, 274] width 338 height 29
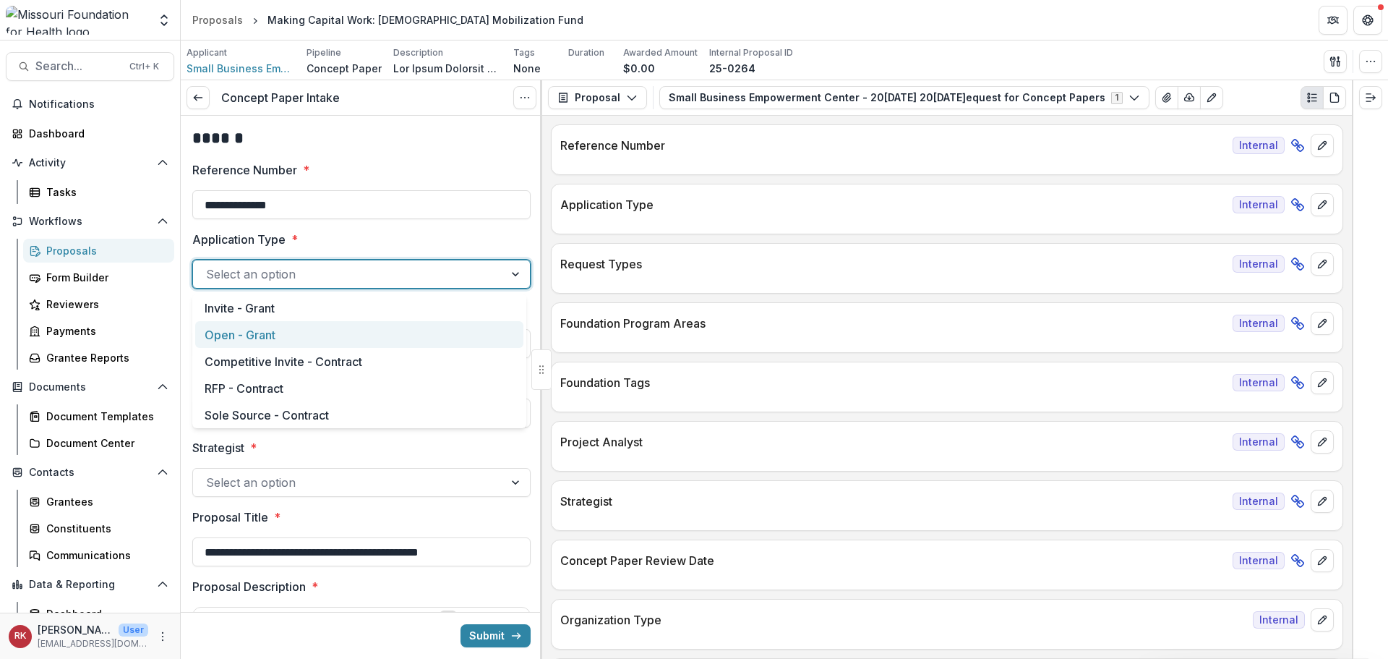
click at [283, 329] on div "Open - Grant" at bounding box center [359, 334] width 328 height 27
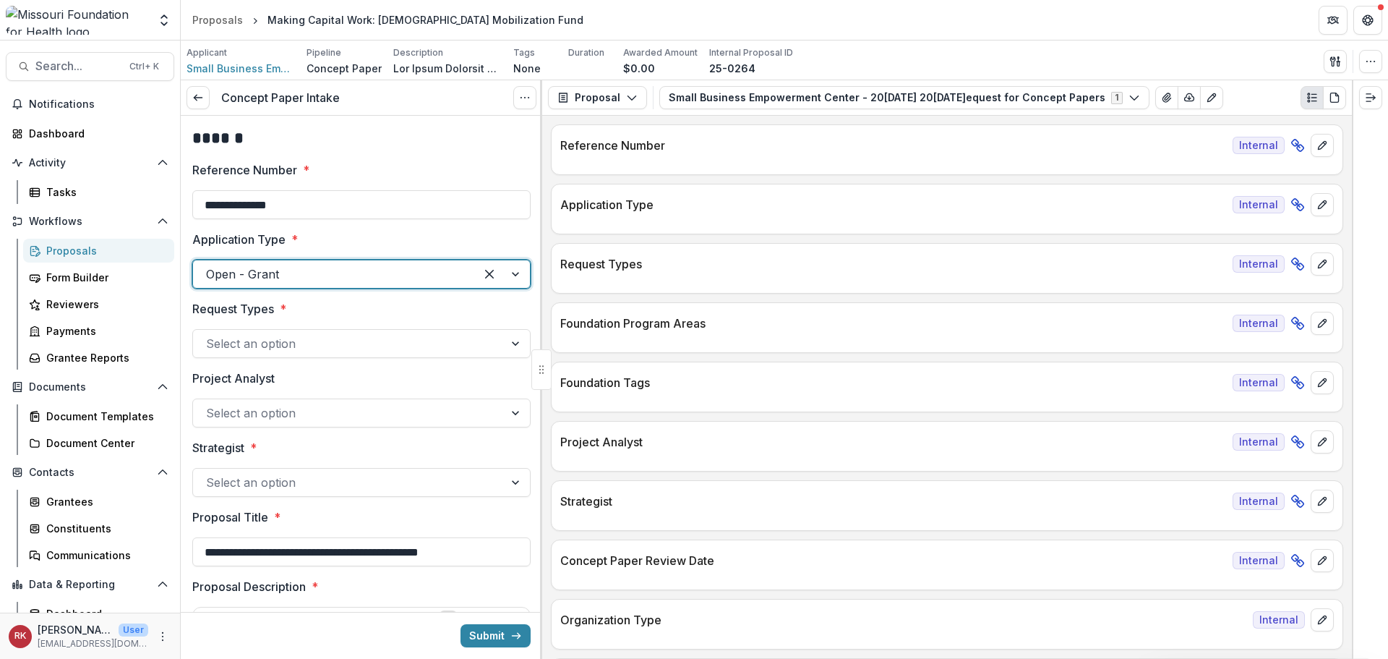
scroll to position [72, 0]
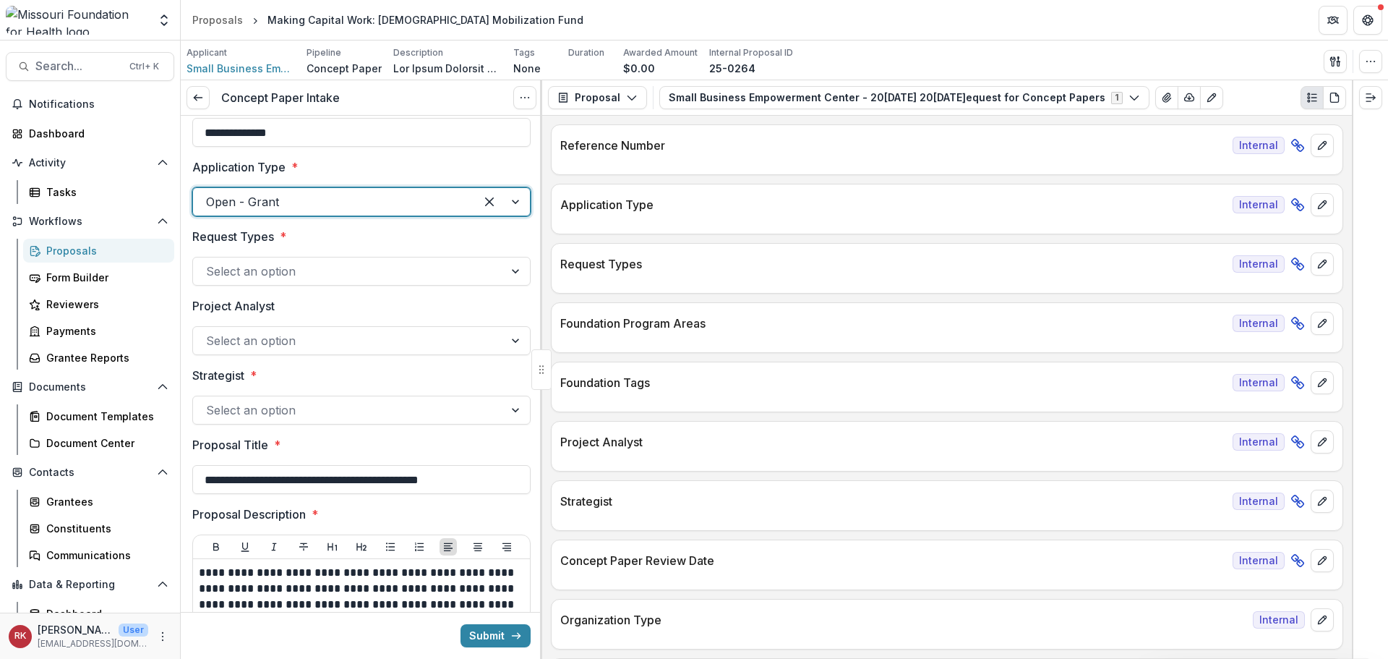
click at [234, 414] on div at bounding box center [348, 410] width 285 height 20
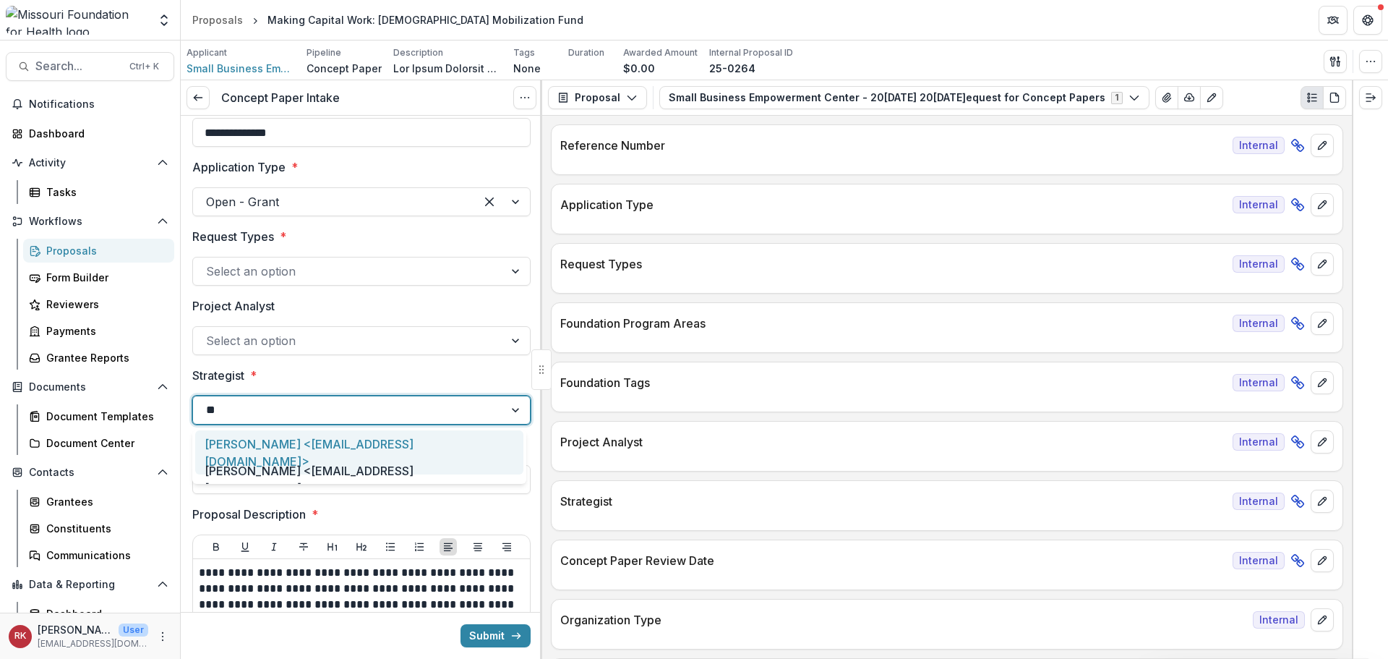
type input "*"
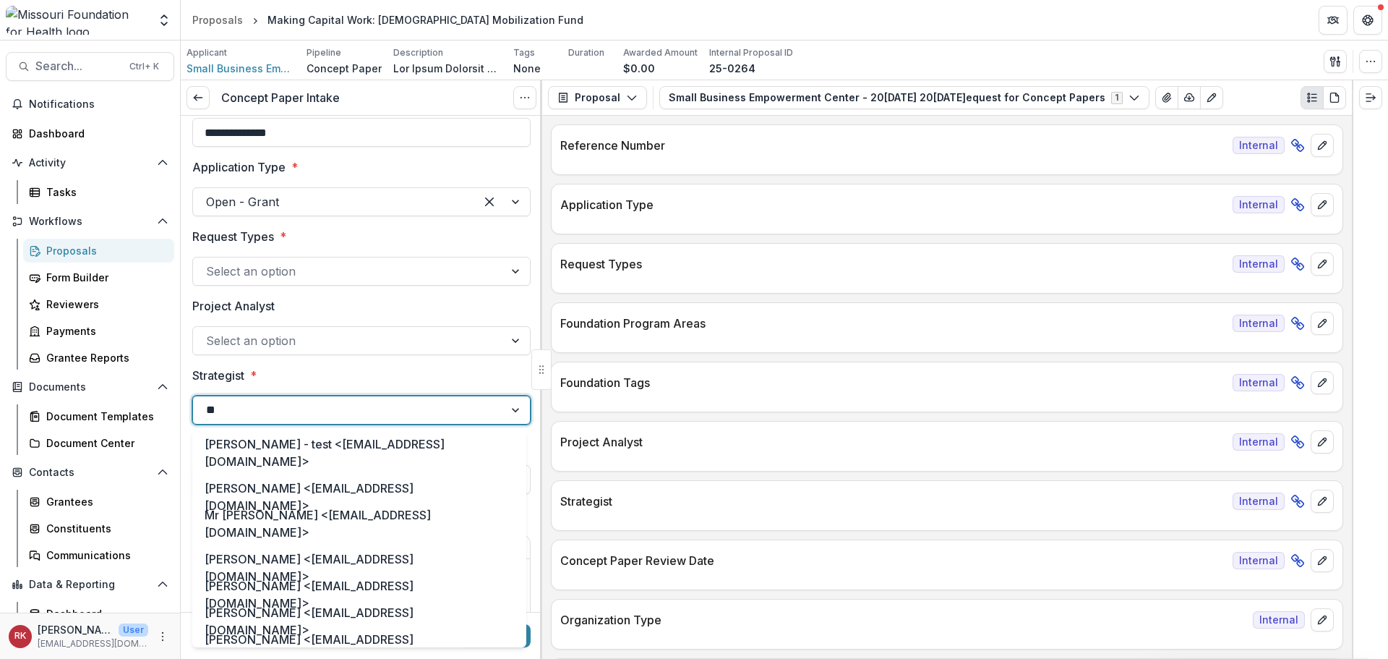
type input "***"
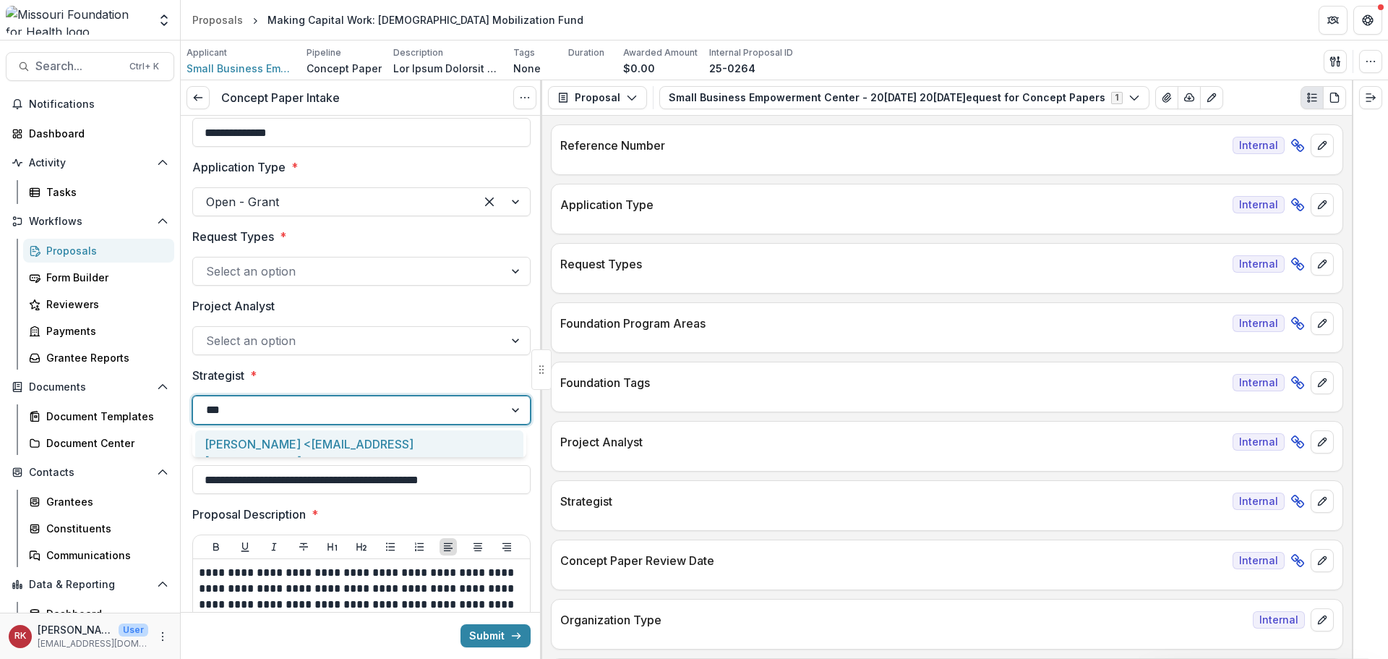
click at [242, 437] on div "[PERSON_NAME] <[EMAIL_ADDRESS][DOMAIN_NAME]>" at bounding box center [359, 452] width 328 height 44
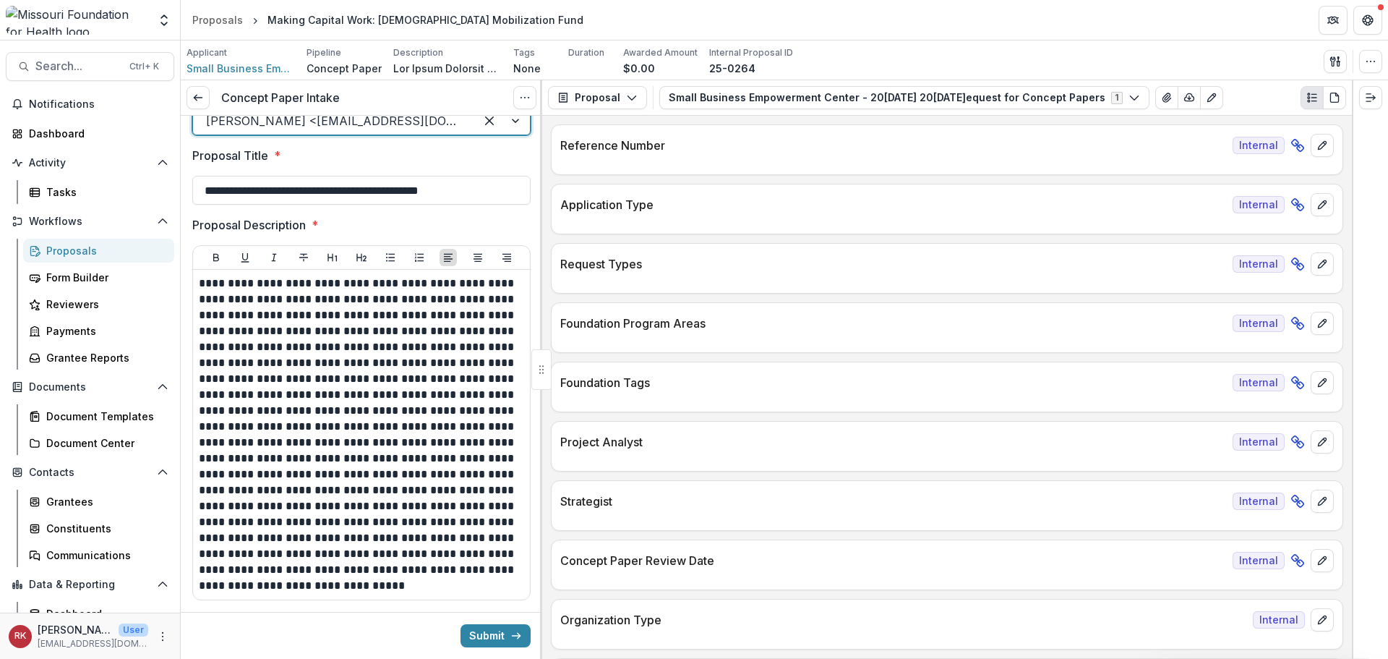
scroll to position [434, 0]
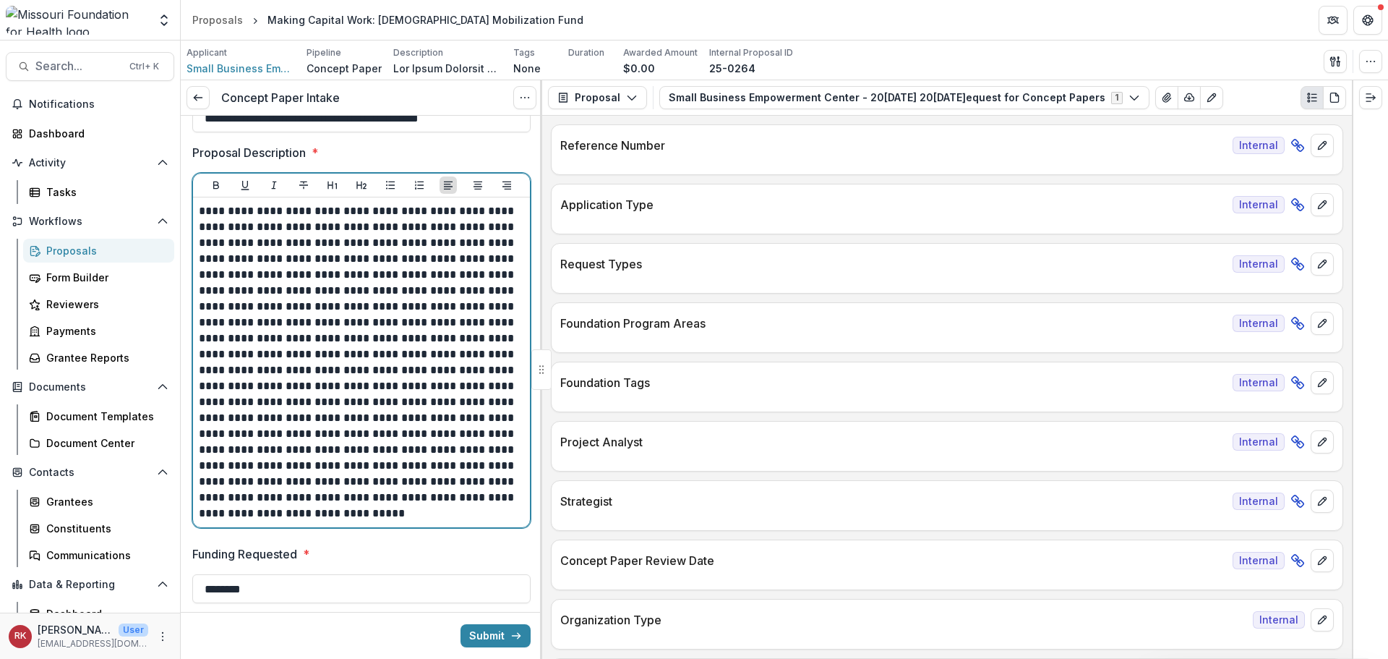
drag, startPoint x: 252, startPoint y: 296, endPoint x: 315, endPoint y: 300, distance: 62.3
click at [315, 300] on p at bounding box center [359, 362] width 321 height 318
click at [313, 278] on p at bounding box center [359, 362] width 321 height 318
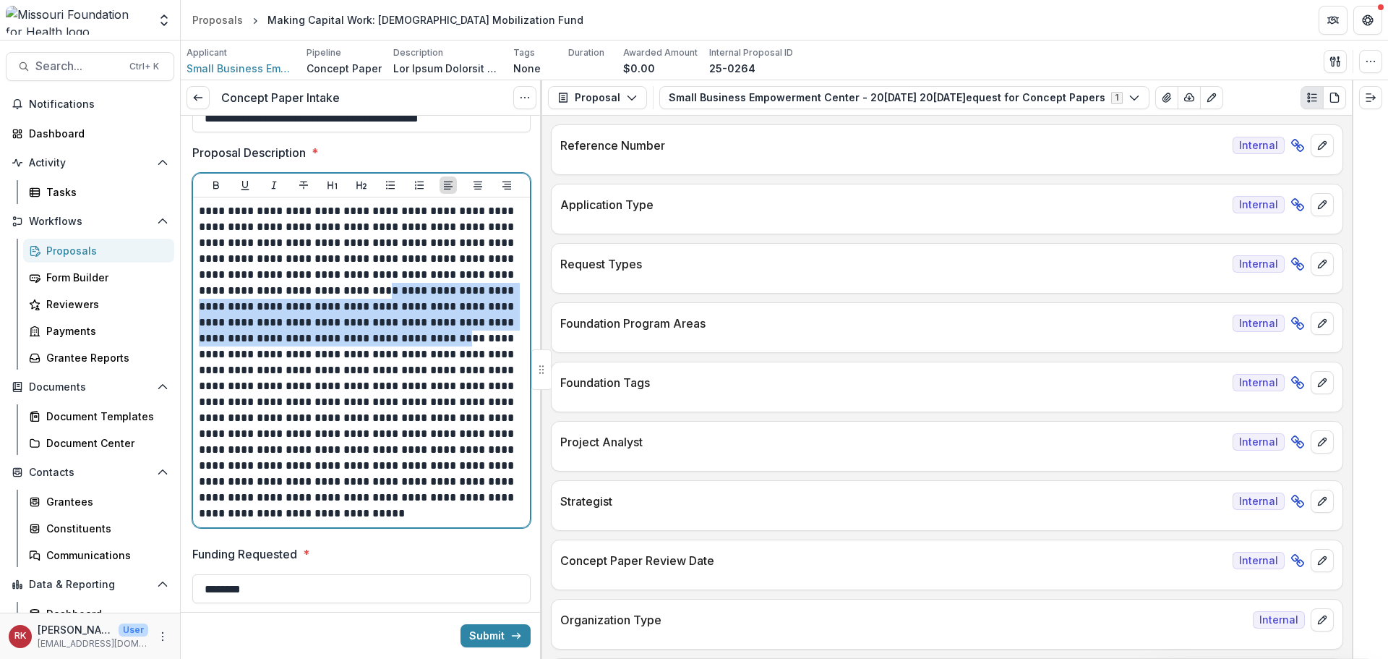
drag, startPoint x: 351, startPoint y: 296, endPoint x: 429, endPoint y: 345, distance: 91.3
click at [429, 345] on p at bounding box center [359, 362] width 321 height 318
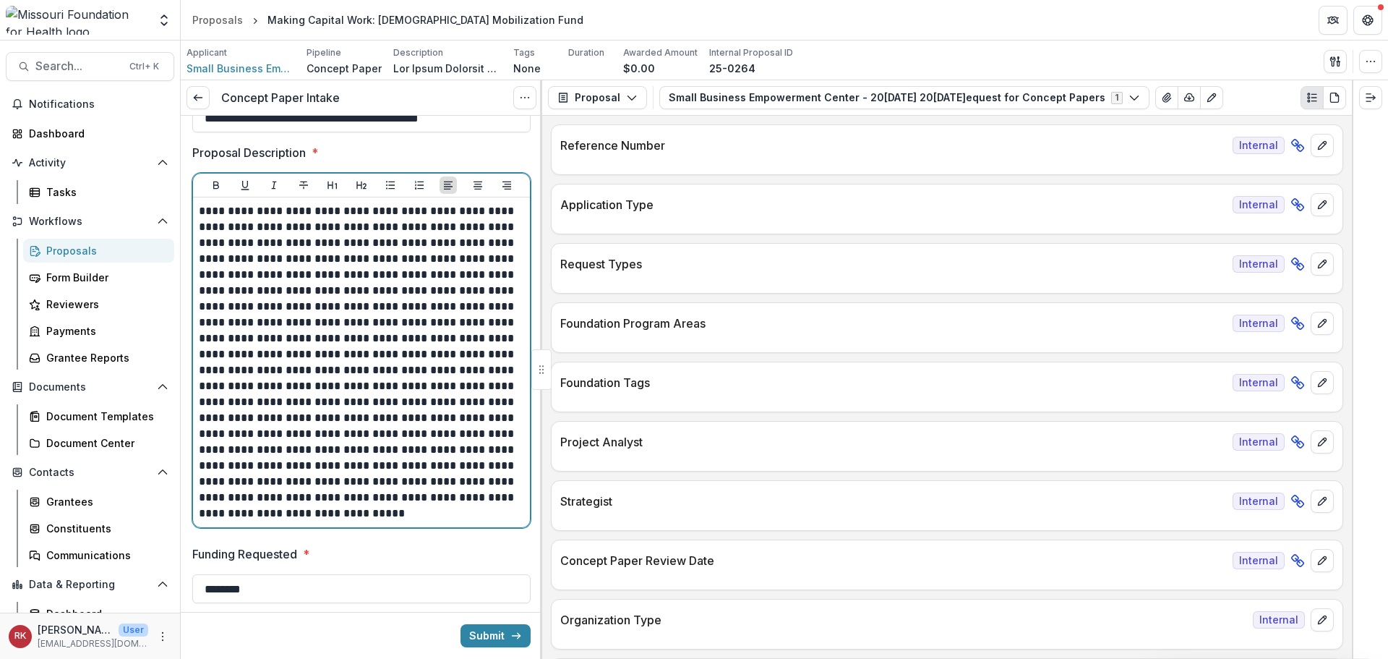
click at [314, 358] on p at bounding box center [359, 362] width 321 height 318
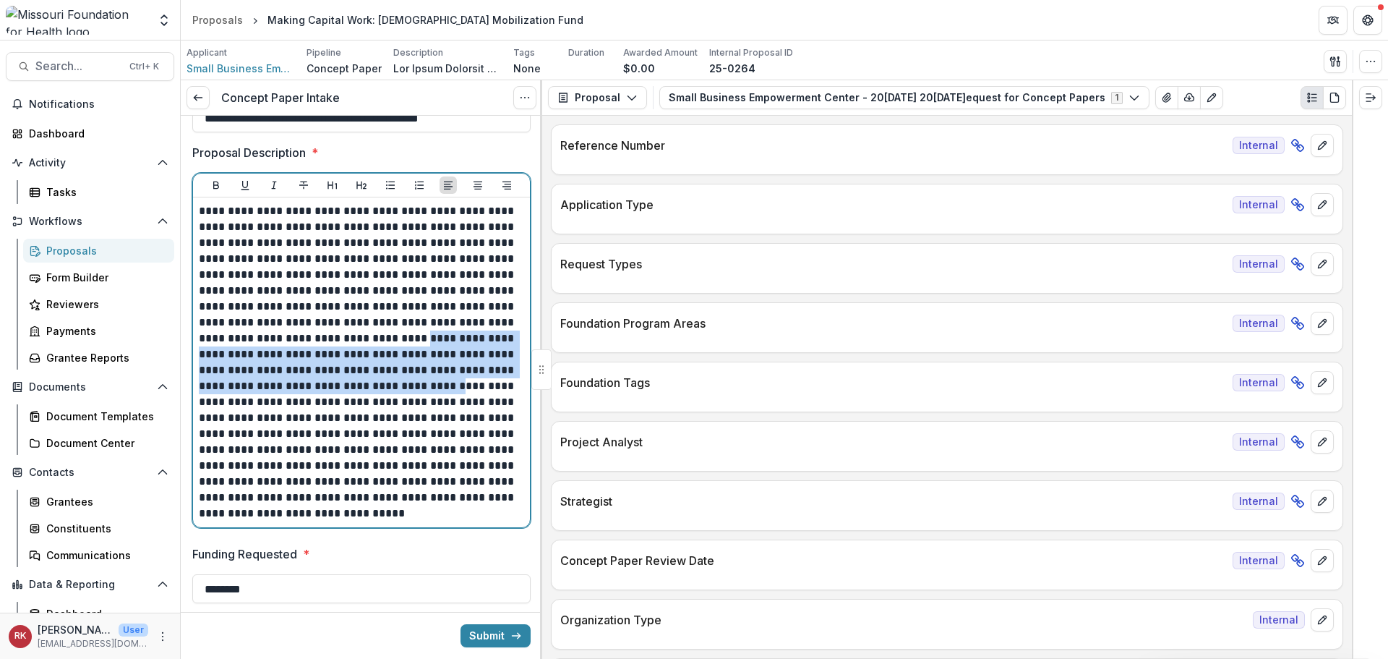
drag, startPoint x: 394, startPoint y: 341, endPoint x: 409, endPoint y: 388, distance: 48.7
click at [409, 388] on p at bounding box center [359, 362] width 321 height 318
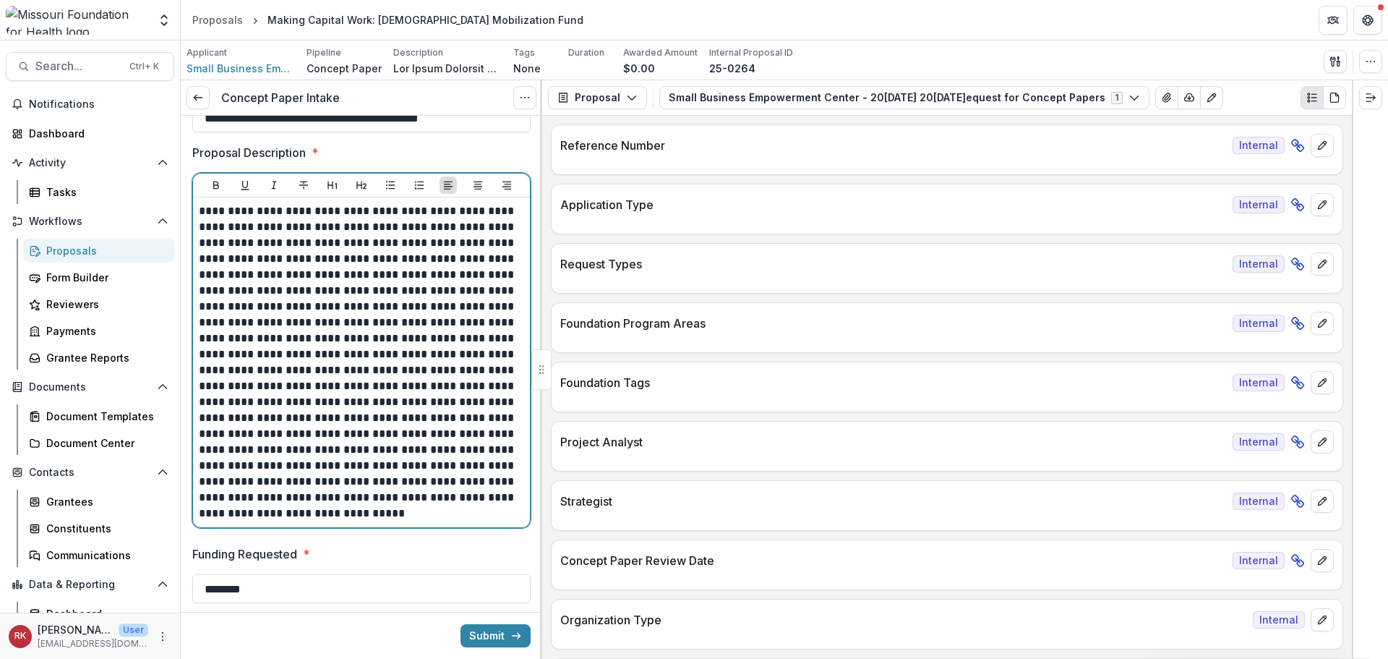
click at [426, 394] on p at bounding box center [359, 362] width 321 height 318
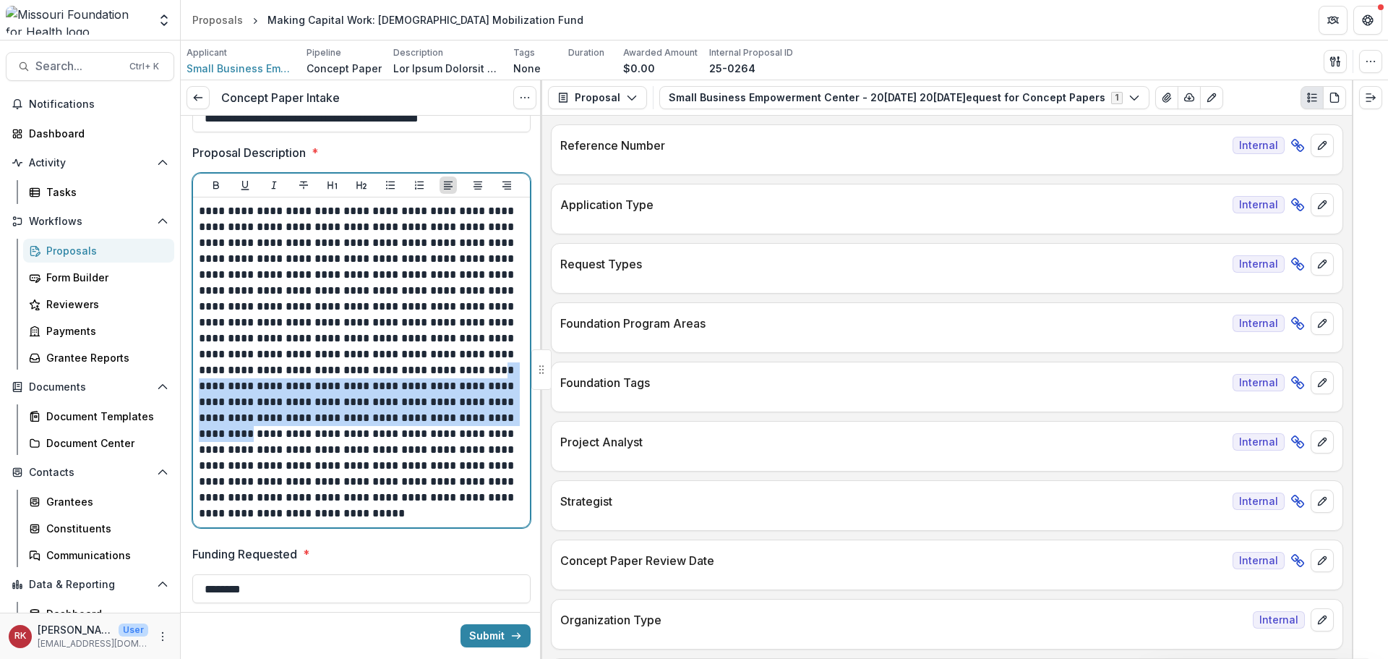
drag, startPoint x: 456, startPoint y: 368, endPoint x: 476, endPoint y: 418, distance: 53.6
click at [475, 418] on p at bounding box center [359, 362] width 321 height 318
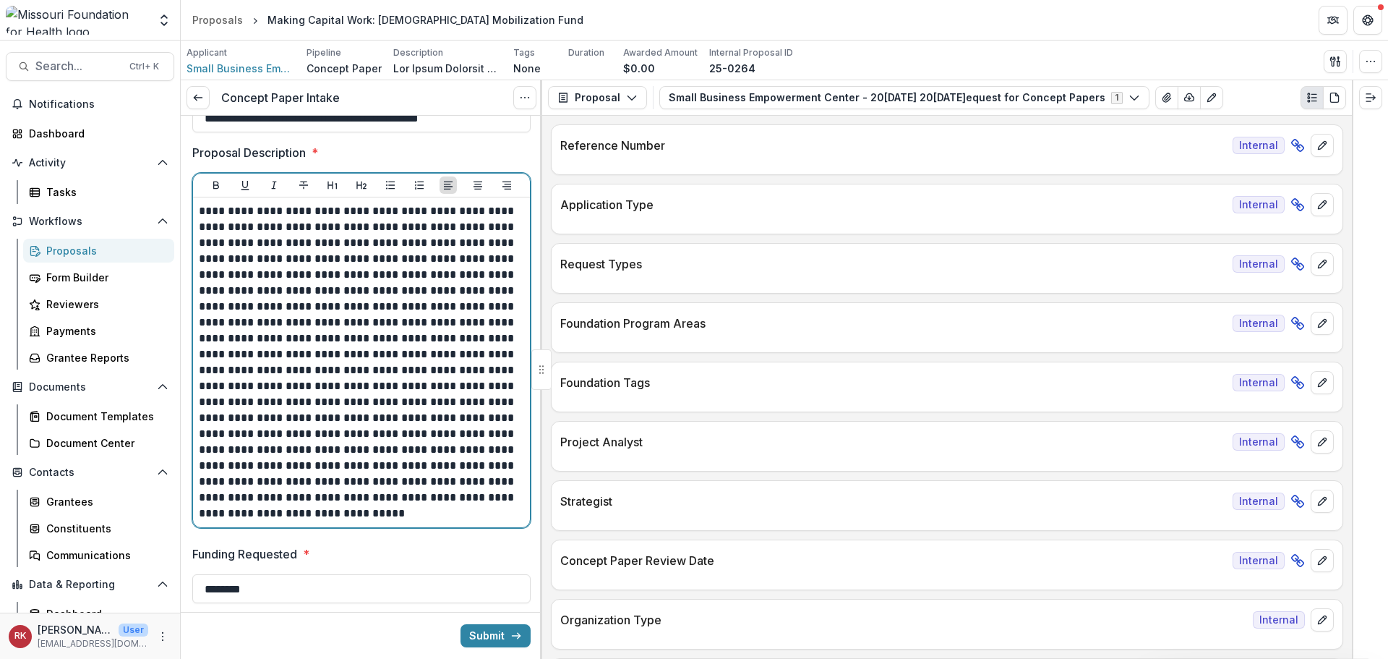
click at [326, 437] on p at bounding box center [359, 362] width 321 height 318
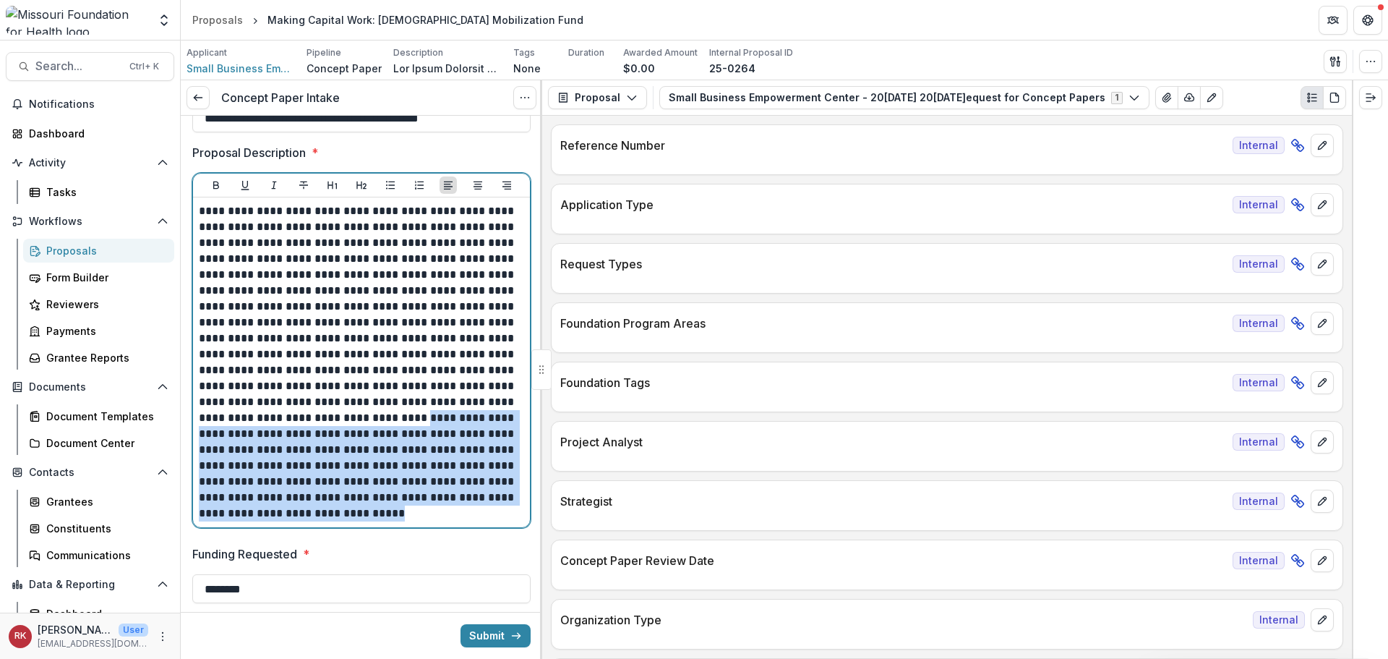
drag, startPoint x: 336, startPoint y: 416, endPoint x: 436, endPoint y: 530, distance: 151.7
click at [436, 530] on div "Proposal Description *" at bounding box center [361, 339] width 338 height 390
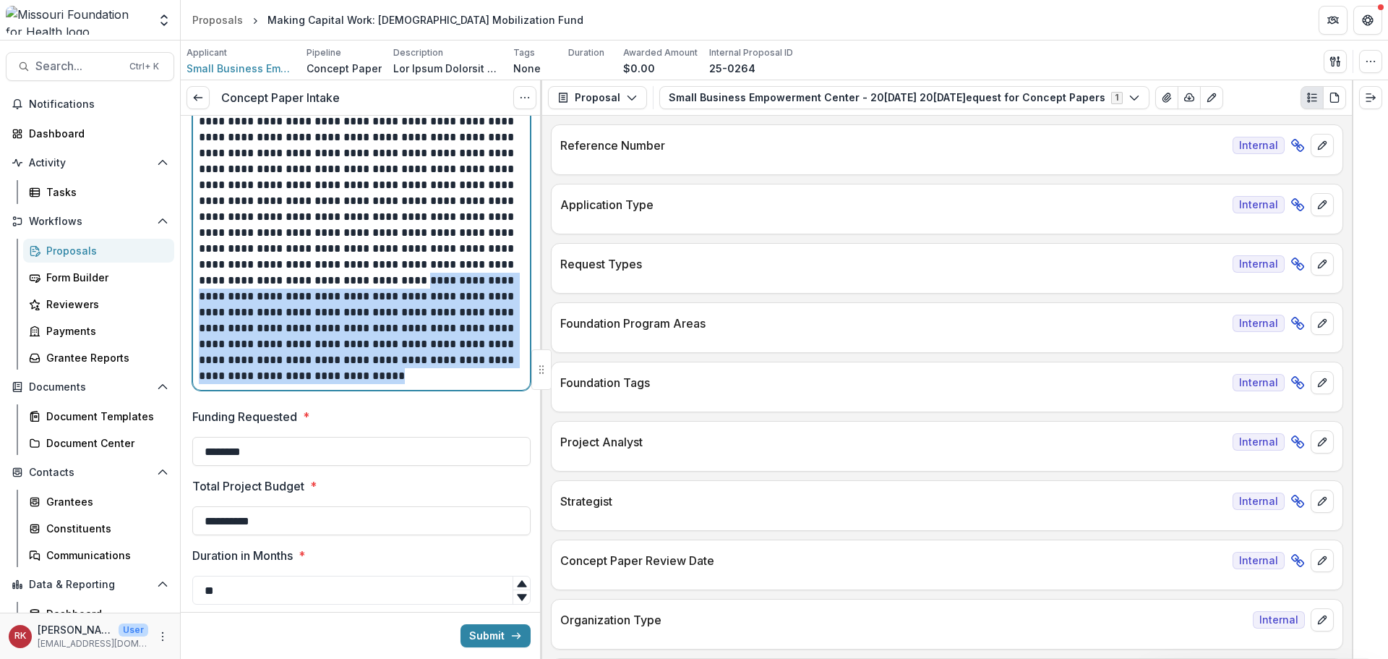
scroll to position [578, 0]
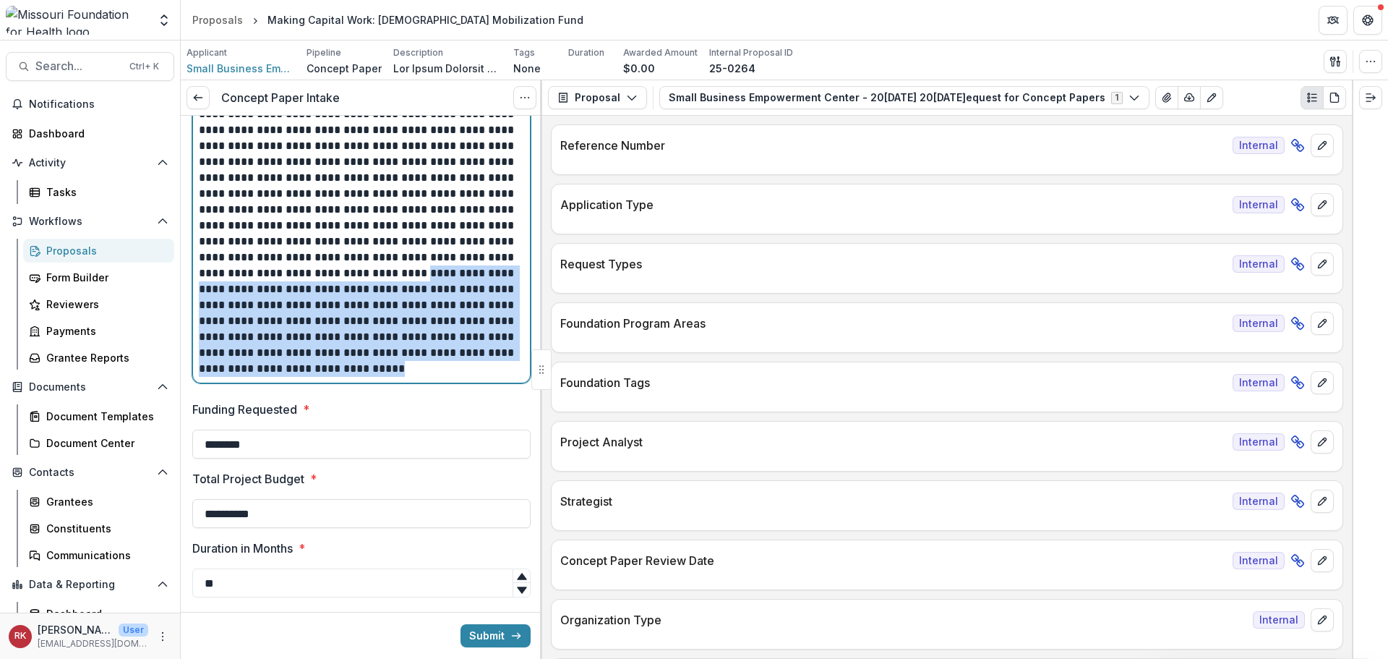
click at [335, 329] on p at bounding box center [359, 218] width 321 height 318
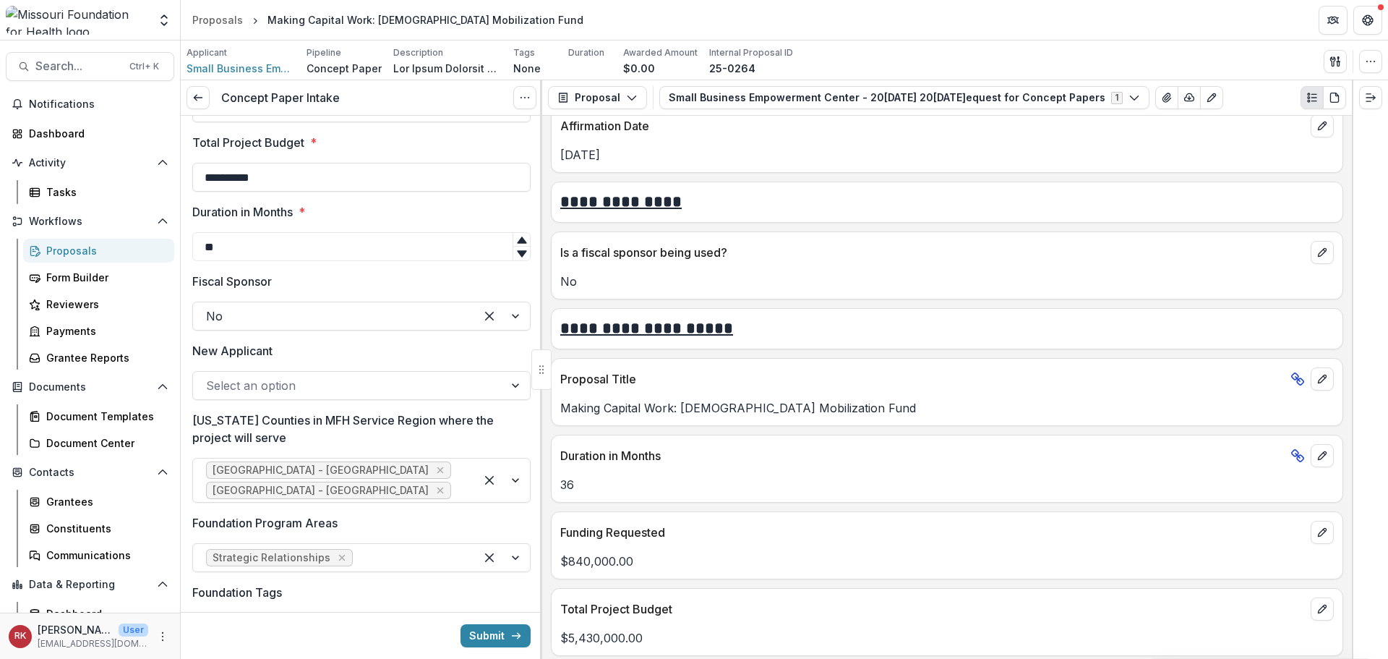
scroll to position [940, 0]
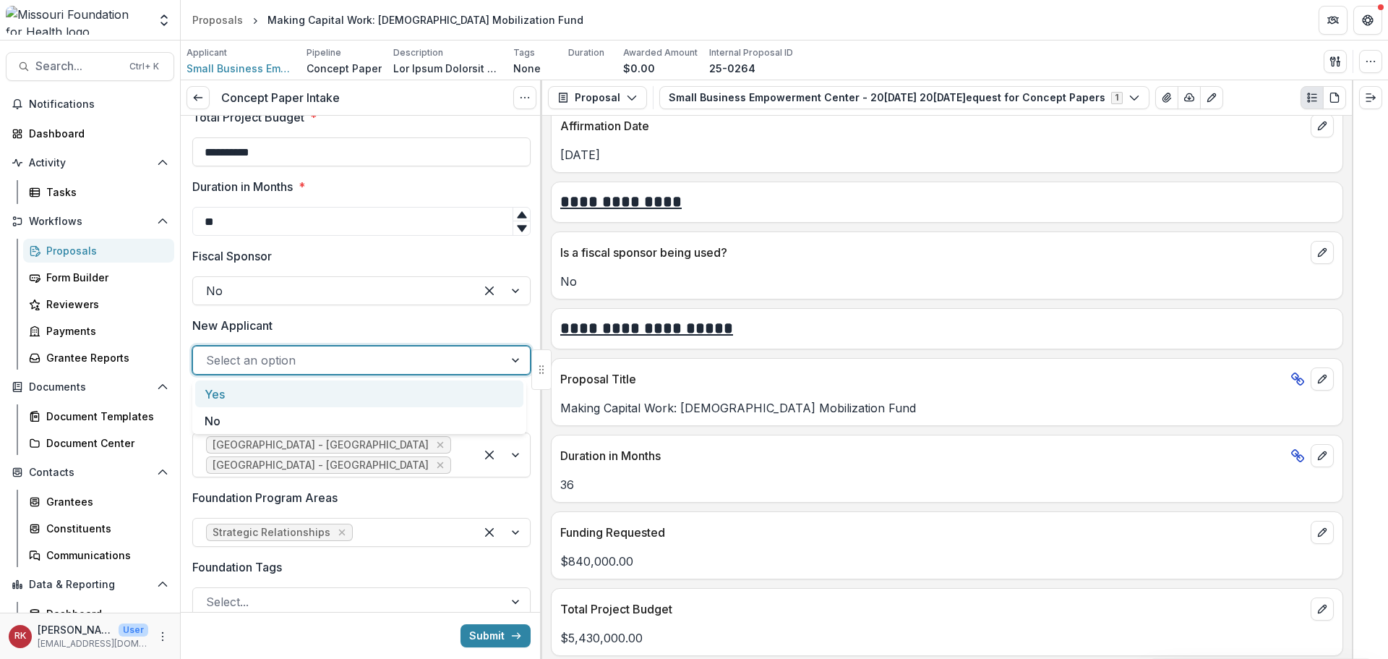
click at [239, 371] on div "Select an option" at bounding box center [348, 359] width 311 height 23
drag, startPoint x: 223, startPoint y: 416, endPoint x: 227, endPoint y: 403, distance: 13.5
click at [223, 416] on div "No" at bounding box center [359, 420] width 328 height 27
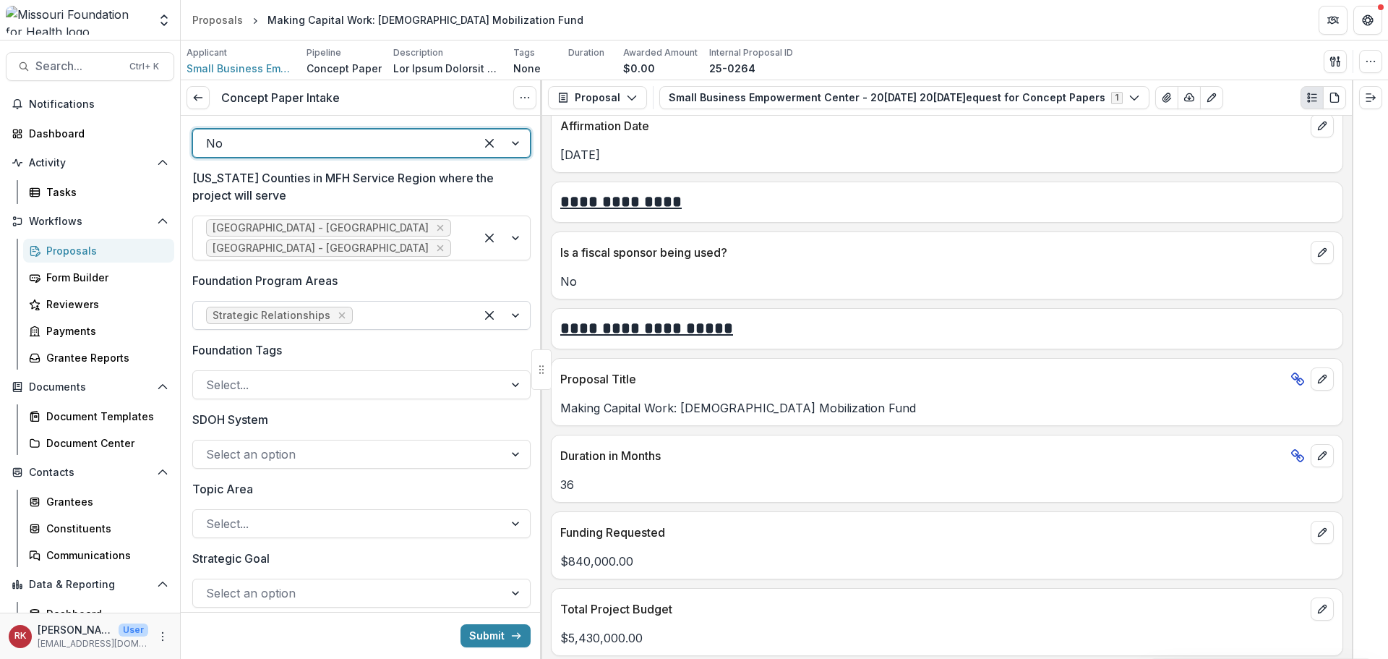
scroll to position [1229, 0]
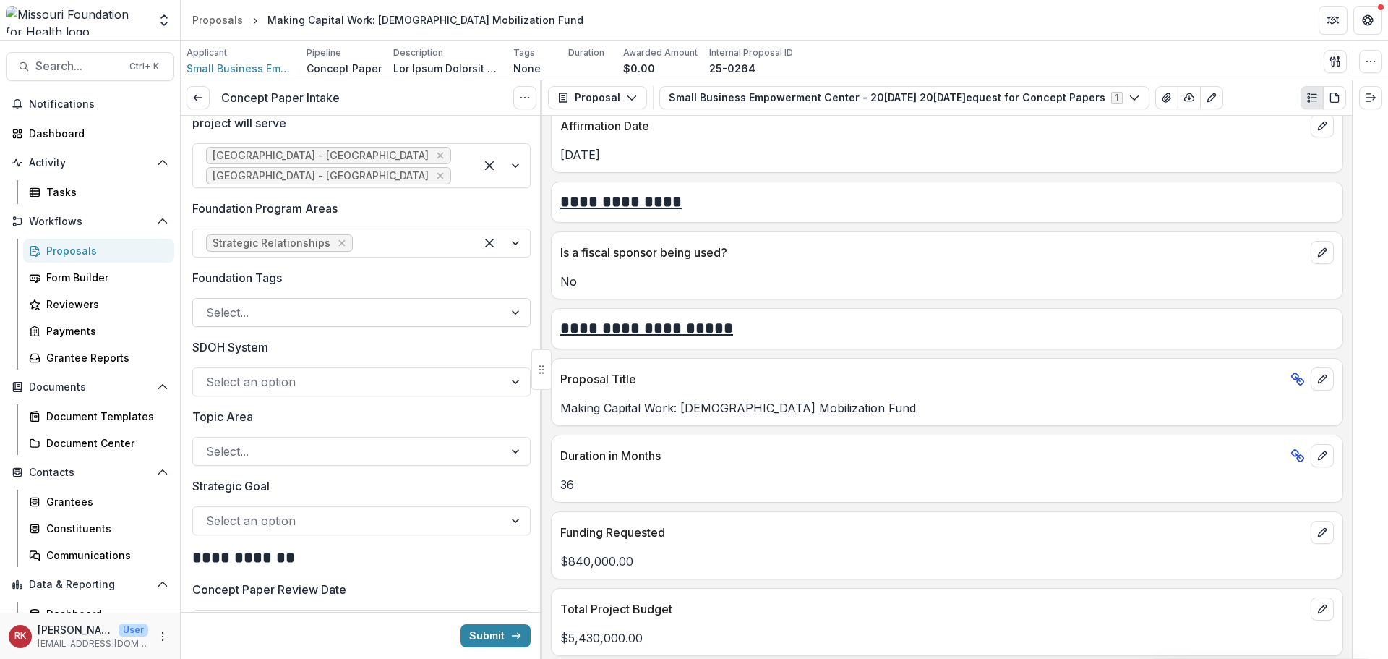
click at [230, 322] on div at bounding box center [348, 312] width 285 height 20
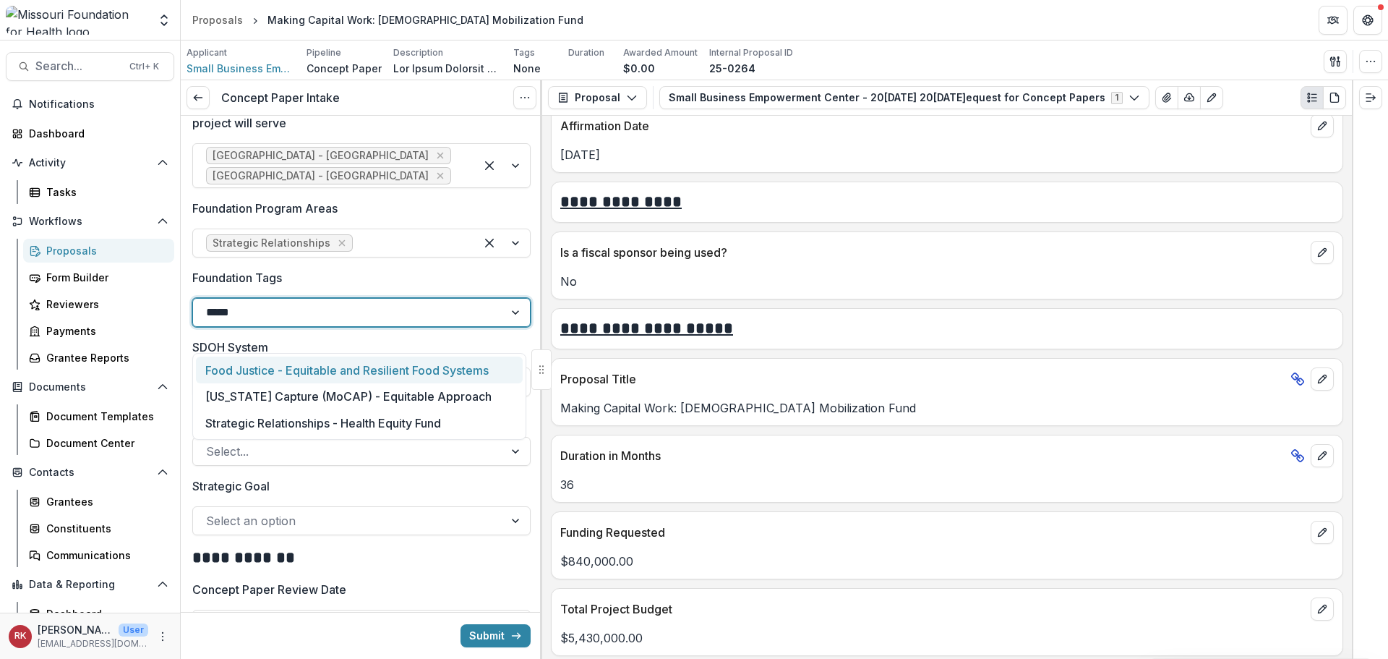
type input "******"
click at [270, 372] on div "Strategic Relationships - Health Equity Fund" at bounding box center [359, 369] width 327 height 27
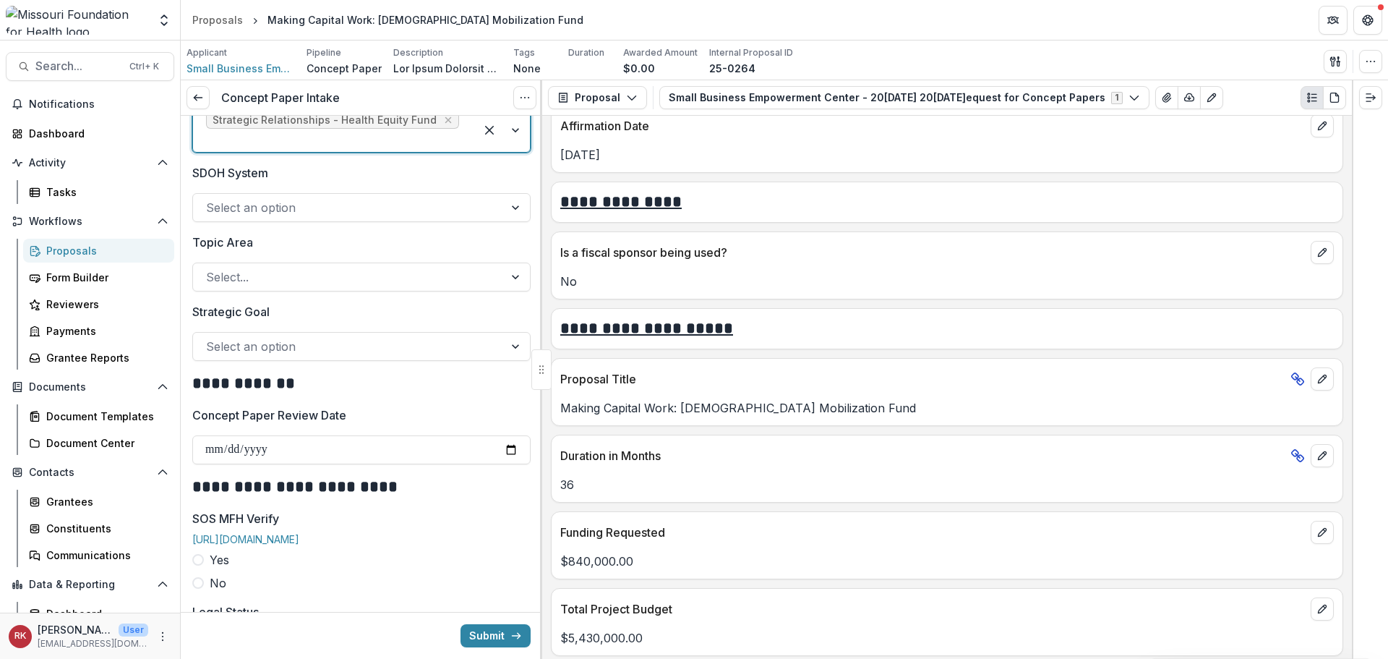
scroll to position [1446, 0]
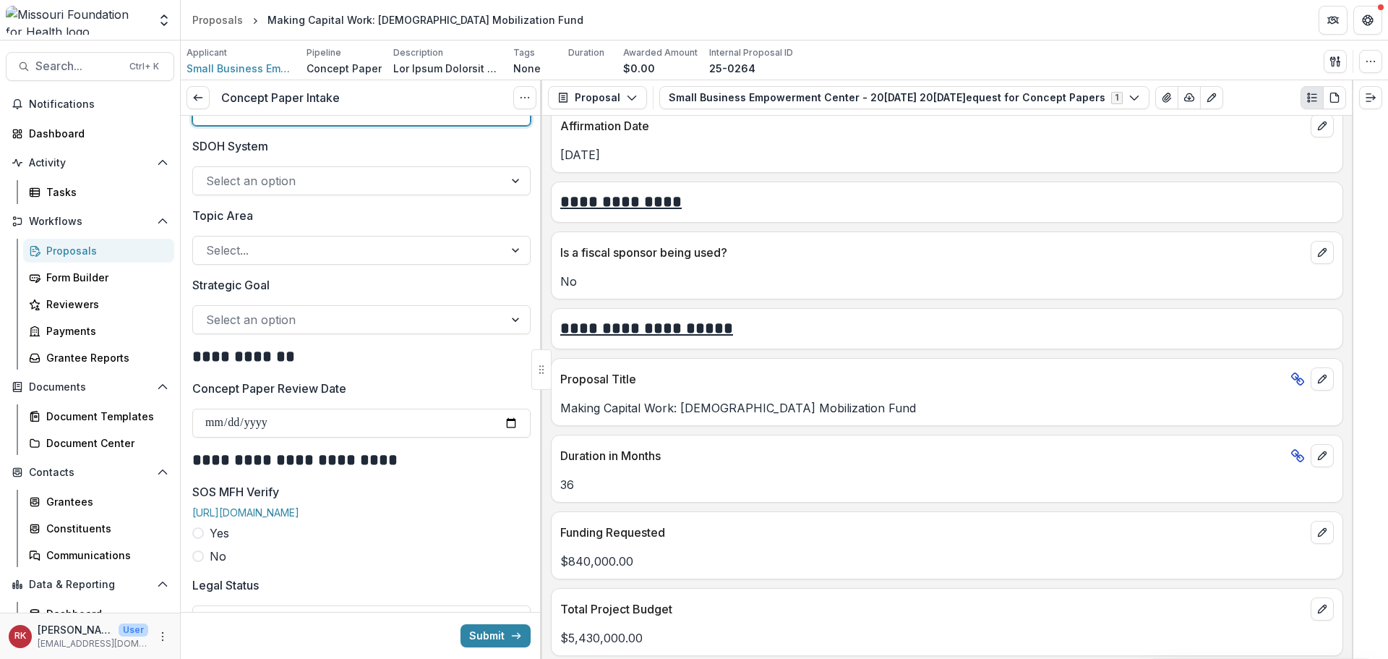
click at [221, 309] on div "Select an option" at bounding box center [361, 319] width 338 height 29
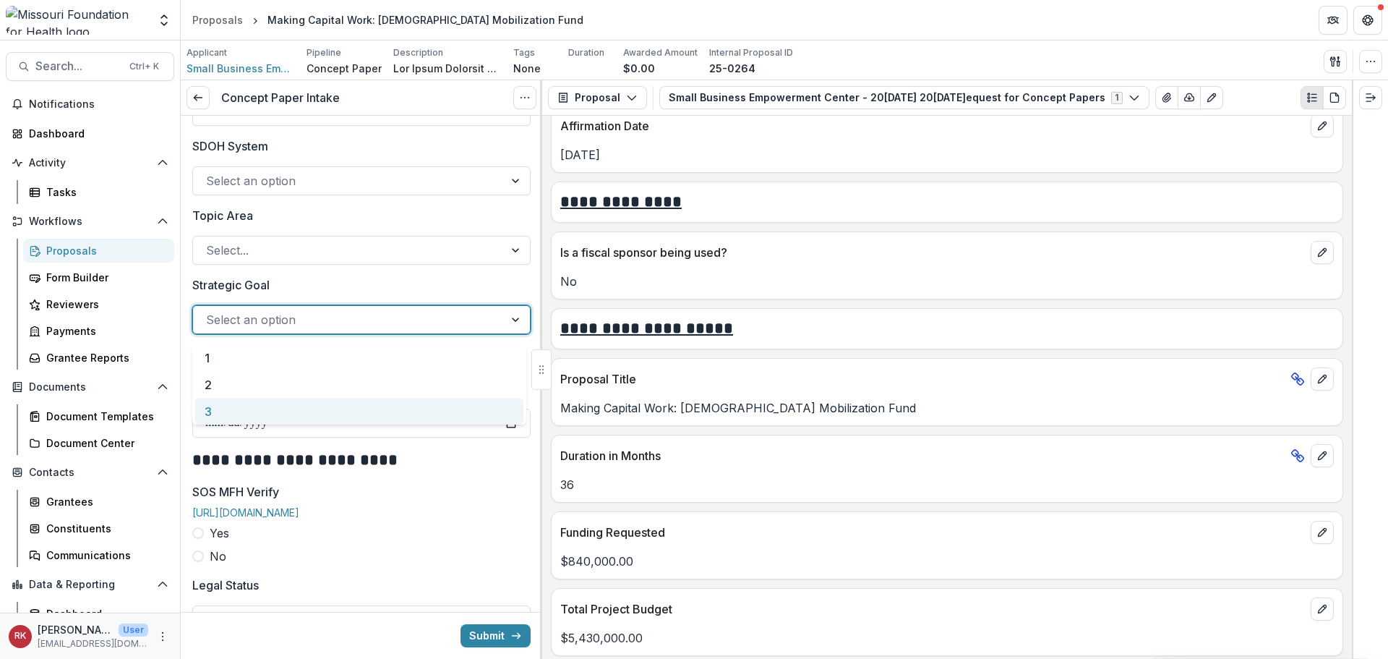
click at [218, 414] on div "3" at bounding box center [359, 411] width 328 height 27
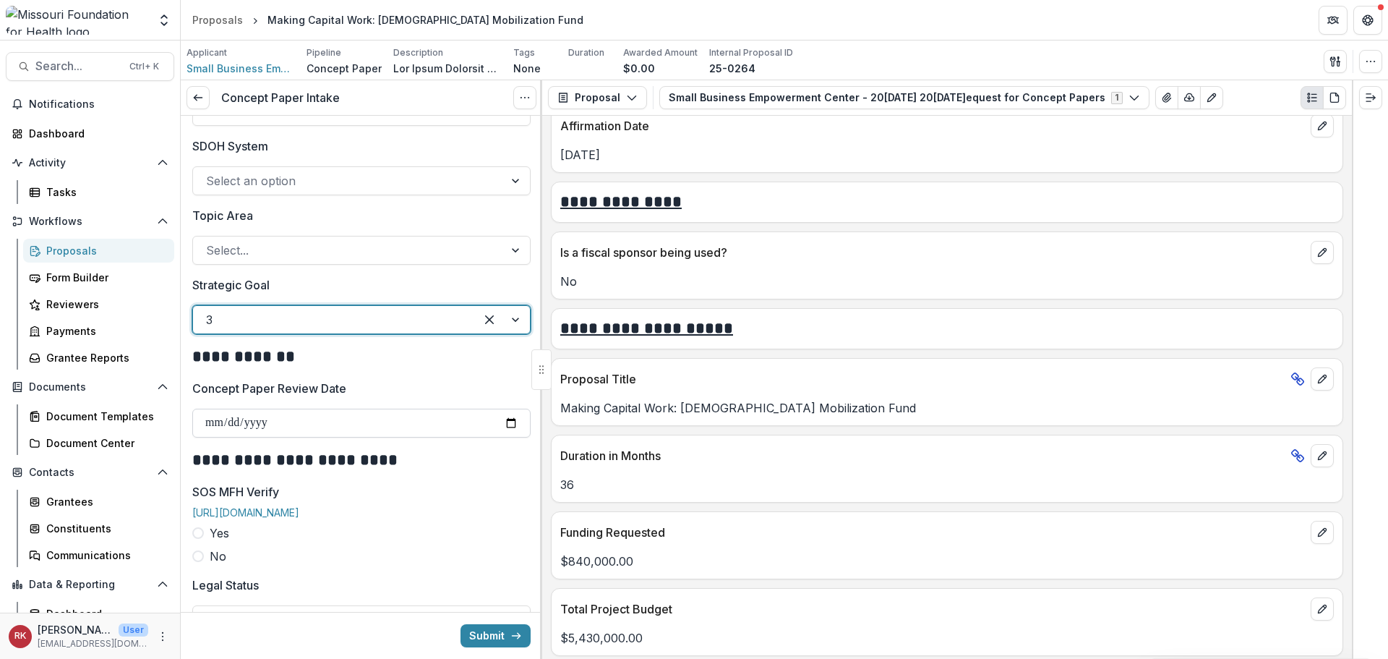
click at [503, 431] on input "Concept Paper Review Date" at bounding box center [361, 423] width 338 height 29
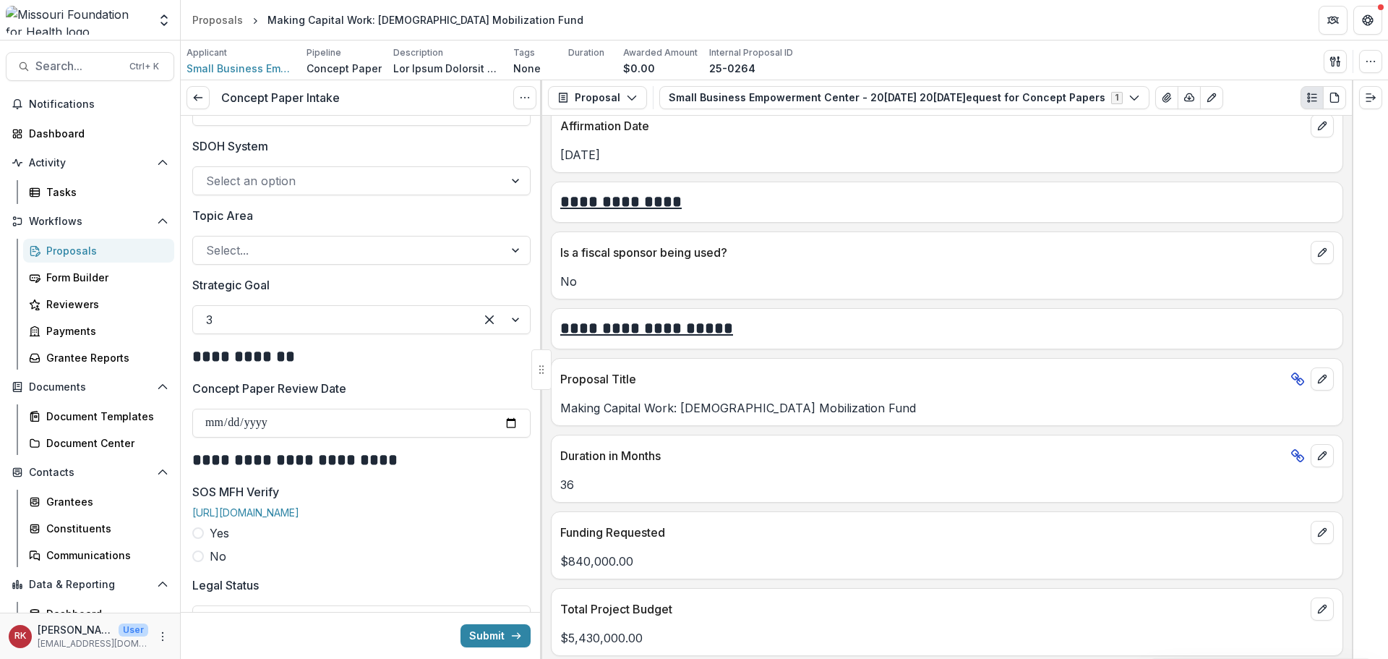
type input "**********"
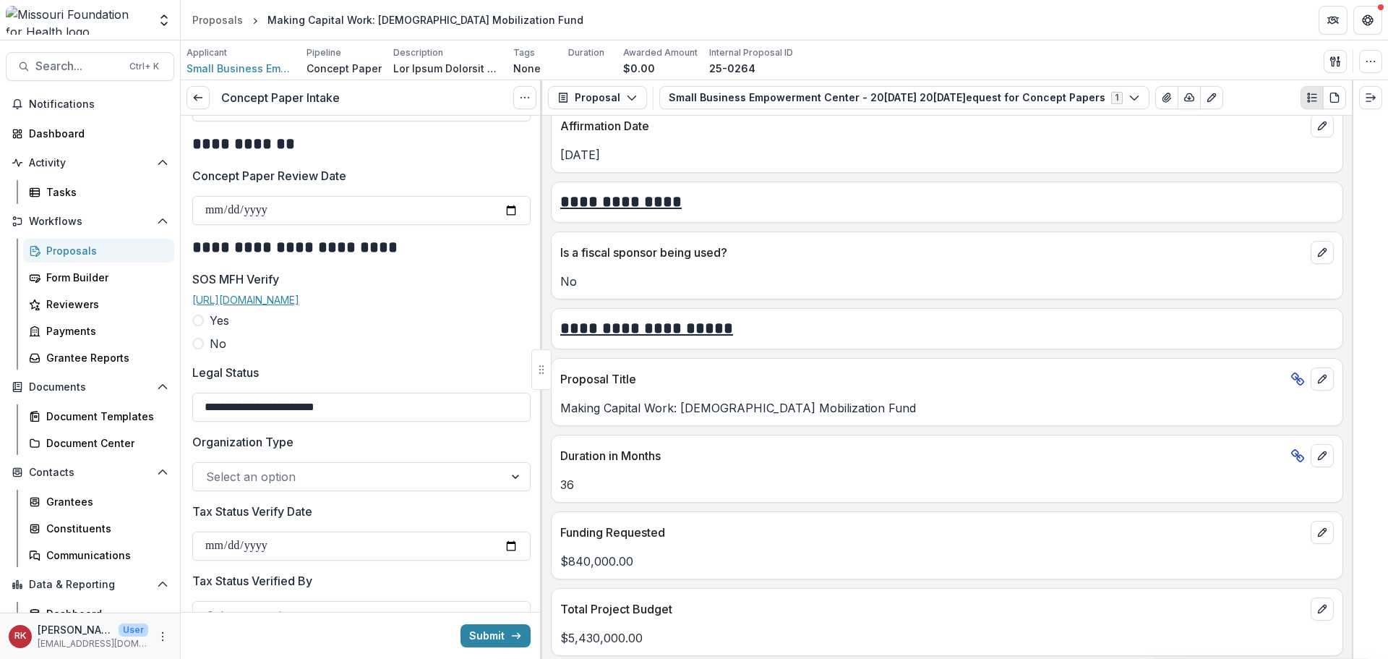
scroll to position [1663, 0]
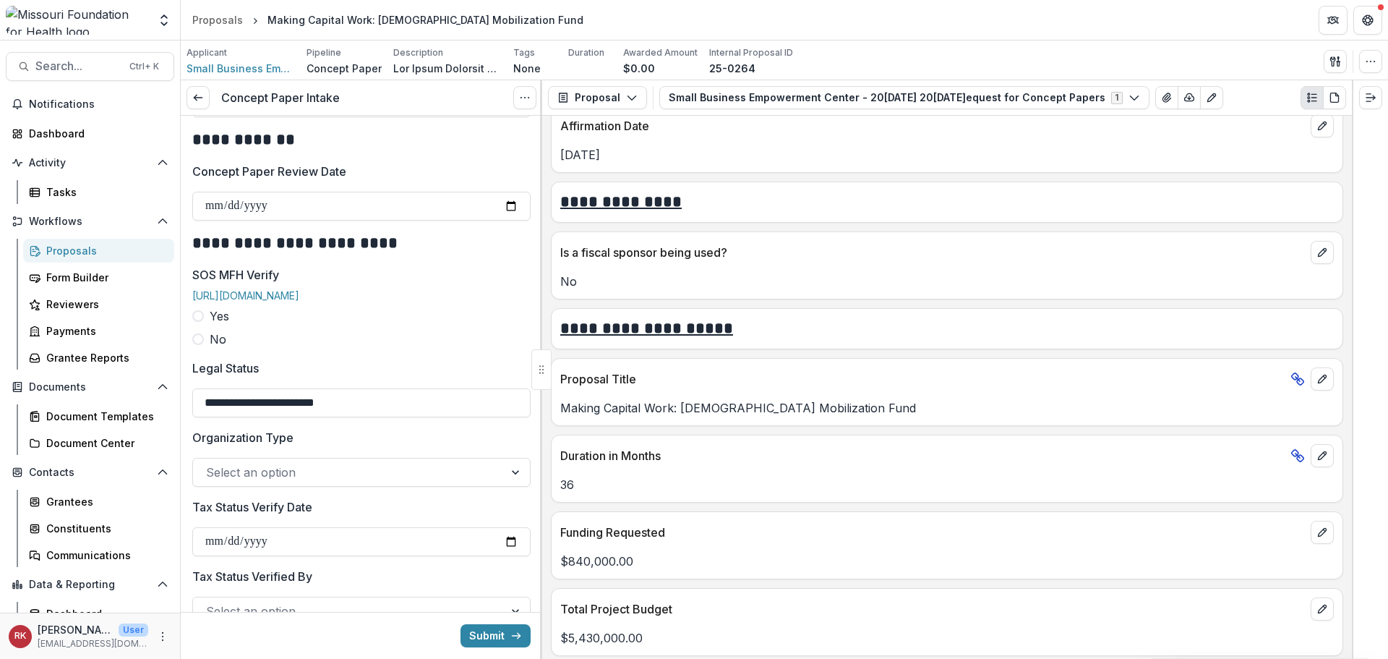
click at [197, 322] on span at bounding box center [198, 316] width 12 height 12
click at [509, 417] on input "SOS MFH Verify Date" at bounding box center [361, 402] width 338 height 29
type input "**********"
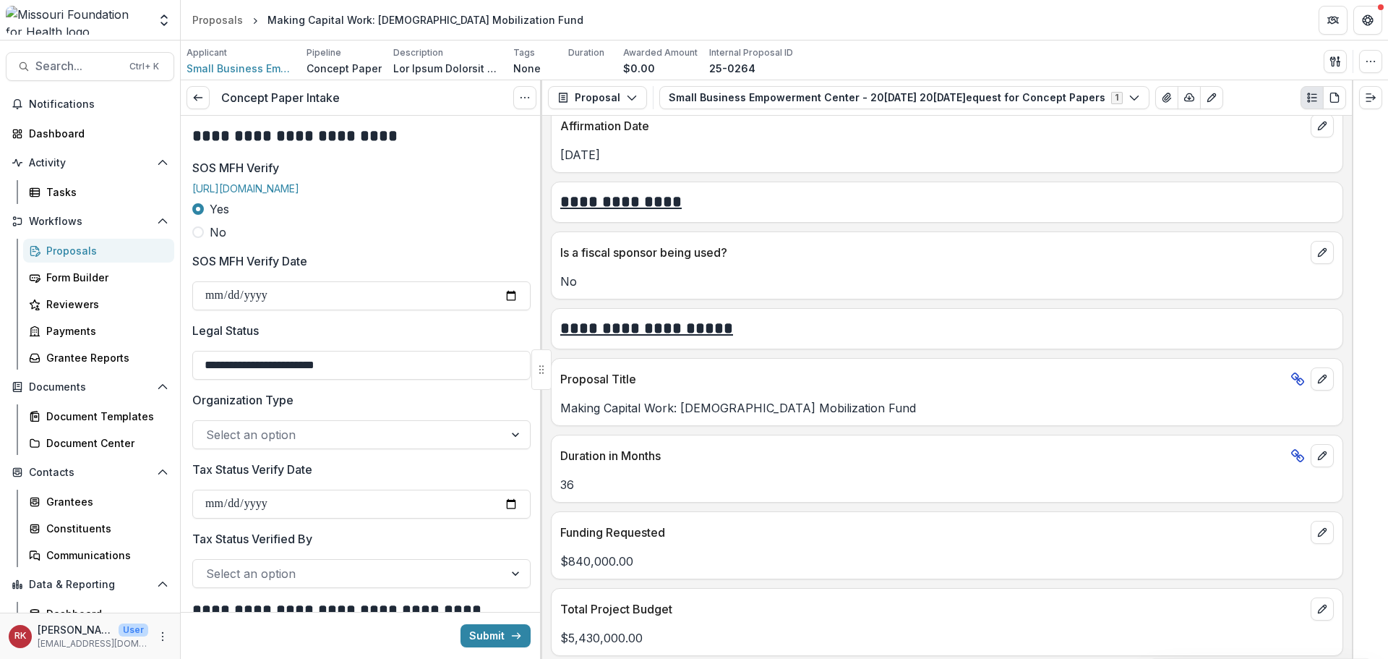
scroll to position [1808, 0]
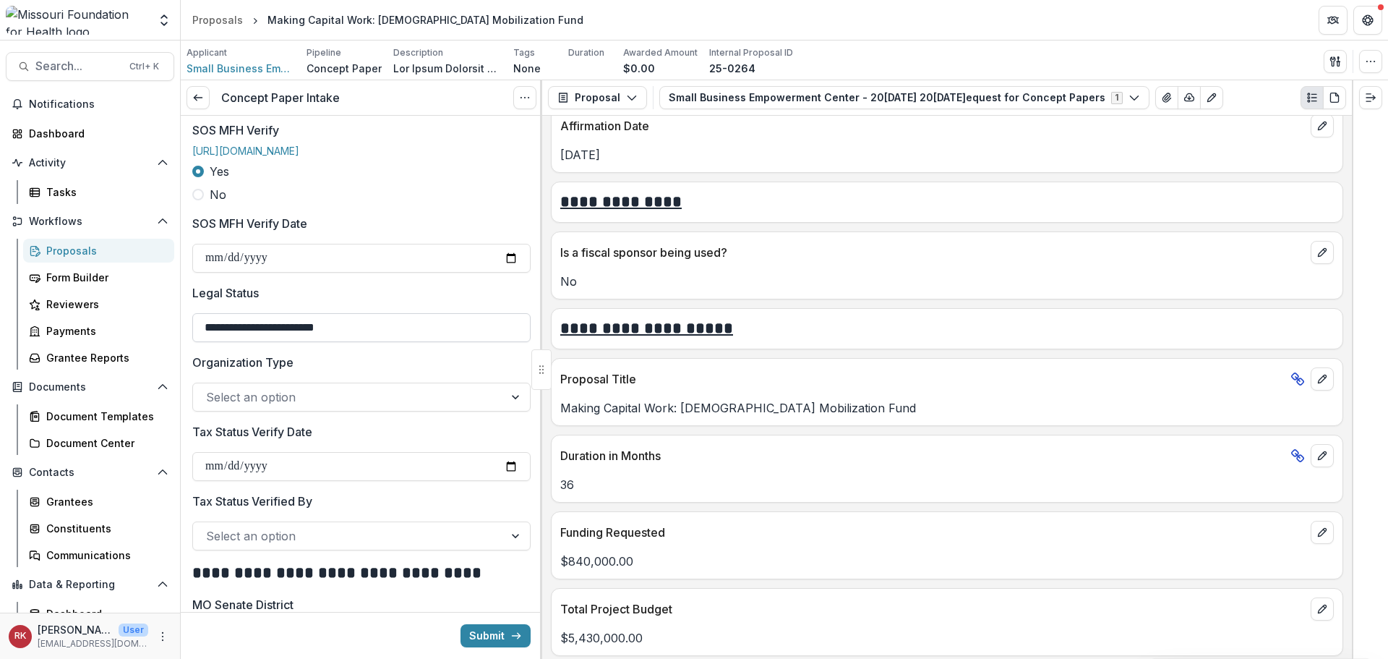
click at [257, 342] on input "**********" at bounding box center [361, 327] width 338 height 29
type input "**********"
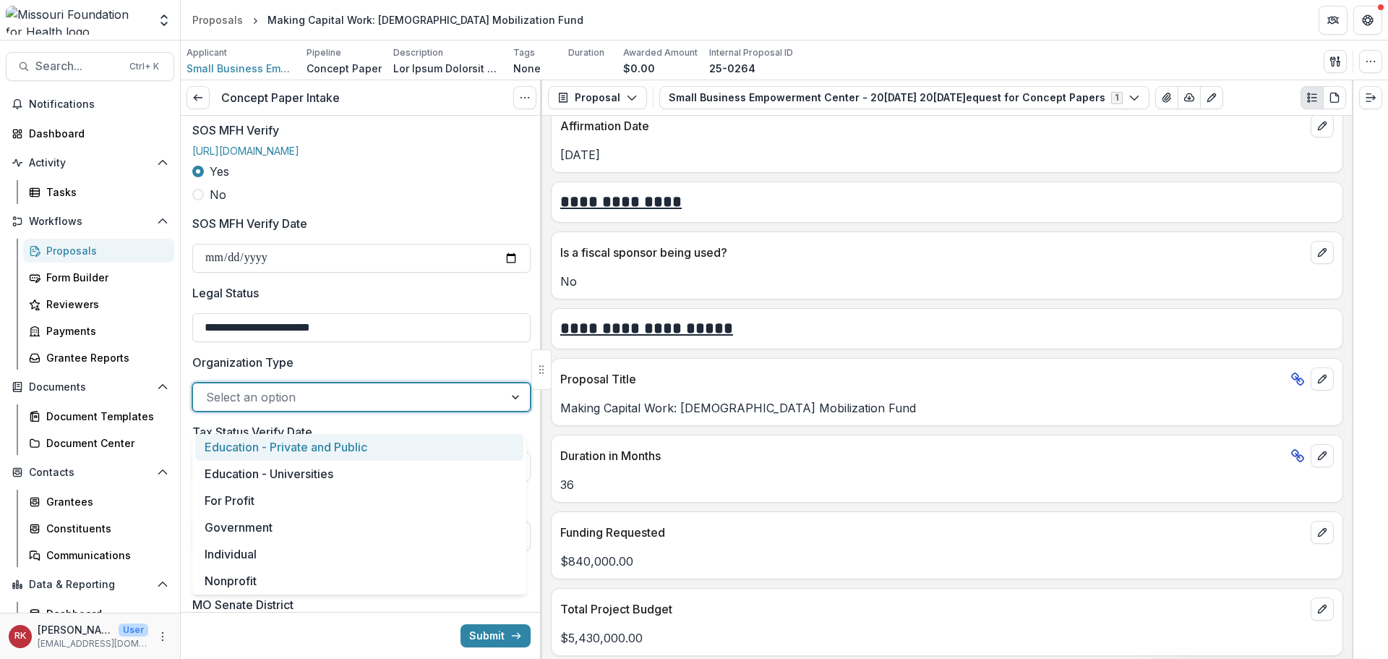
click at [319, 407] on div at bounding box center [348, 397] width 285 height 20
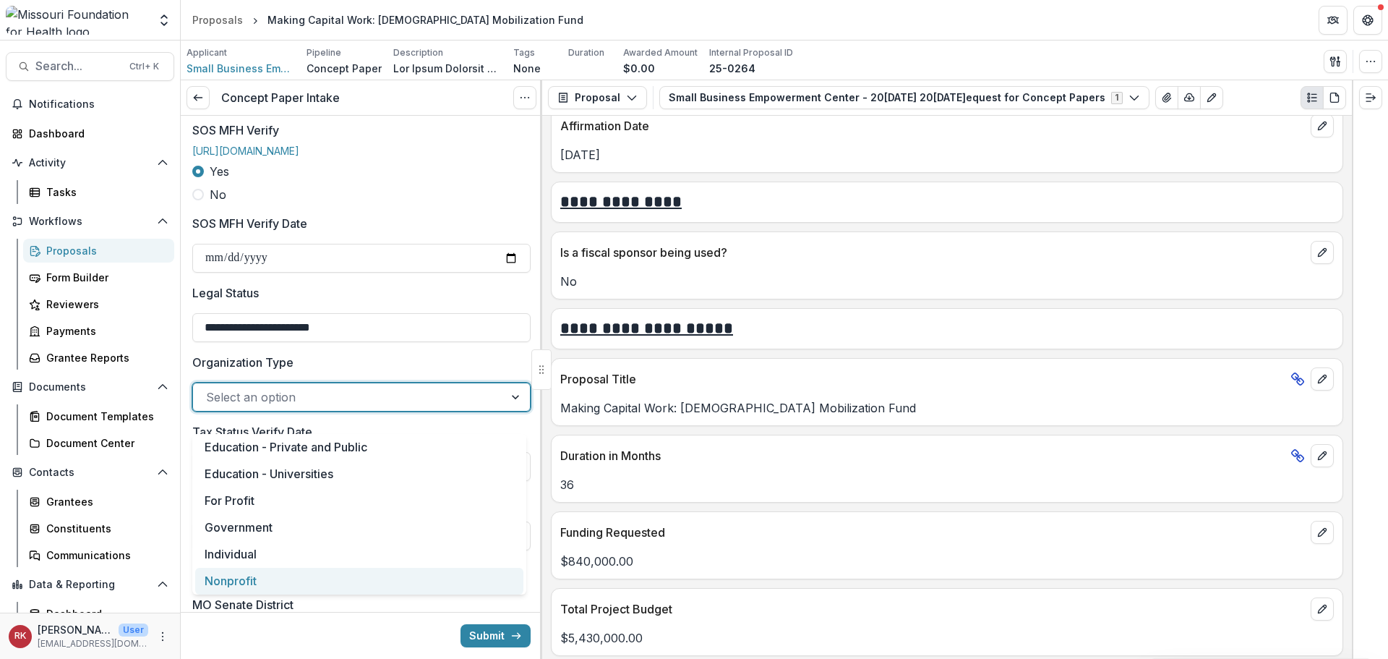
click at [239, 570] on div "Nonprofit" at bounding box center [359, 581] width 328 height 27
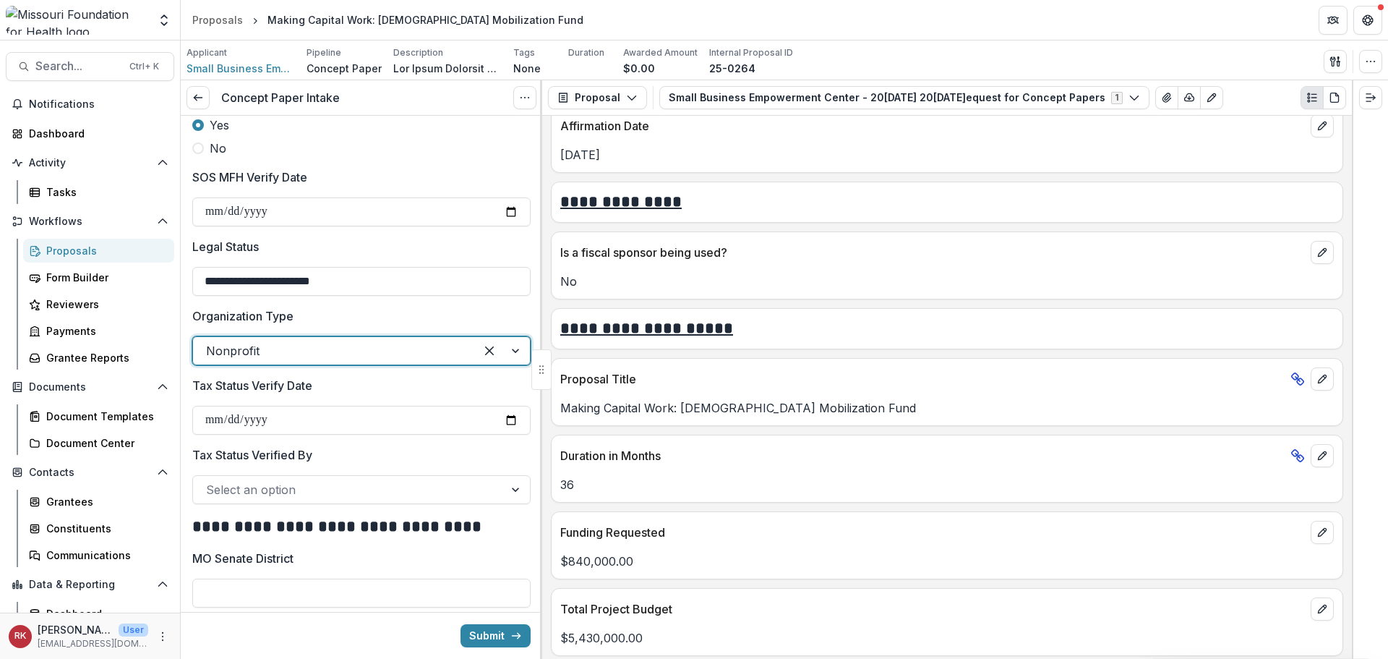
scroll to position [1952, 0]
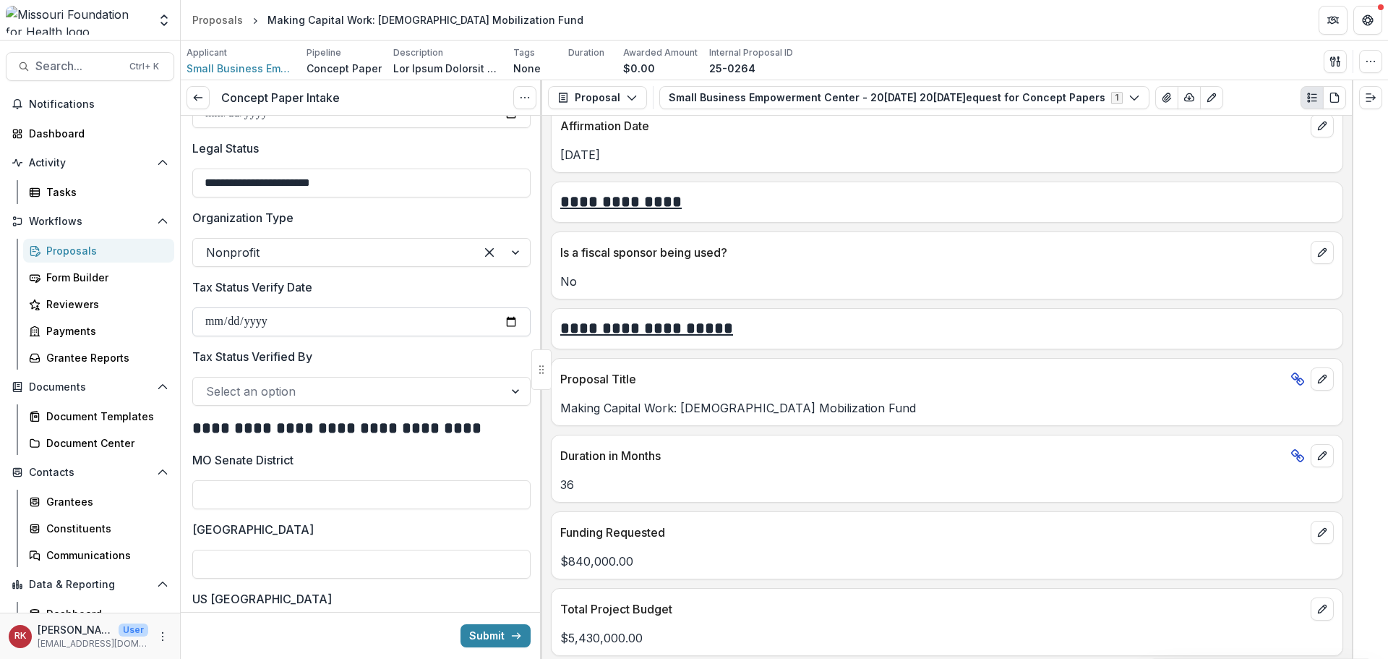
click at [504, 336] on input "Tax Status Verify Date" at bounding box center [361, 321] width 338 height 29
type input "**********"
click at [281, 401] on div at bounding box center [348, 391] width 285 height 20
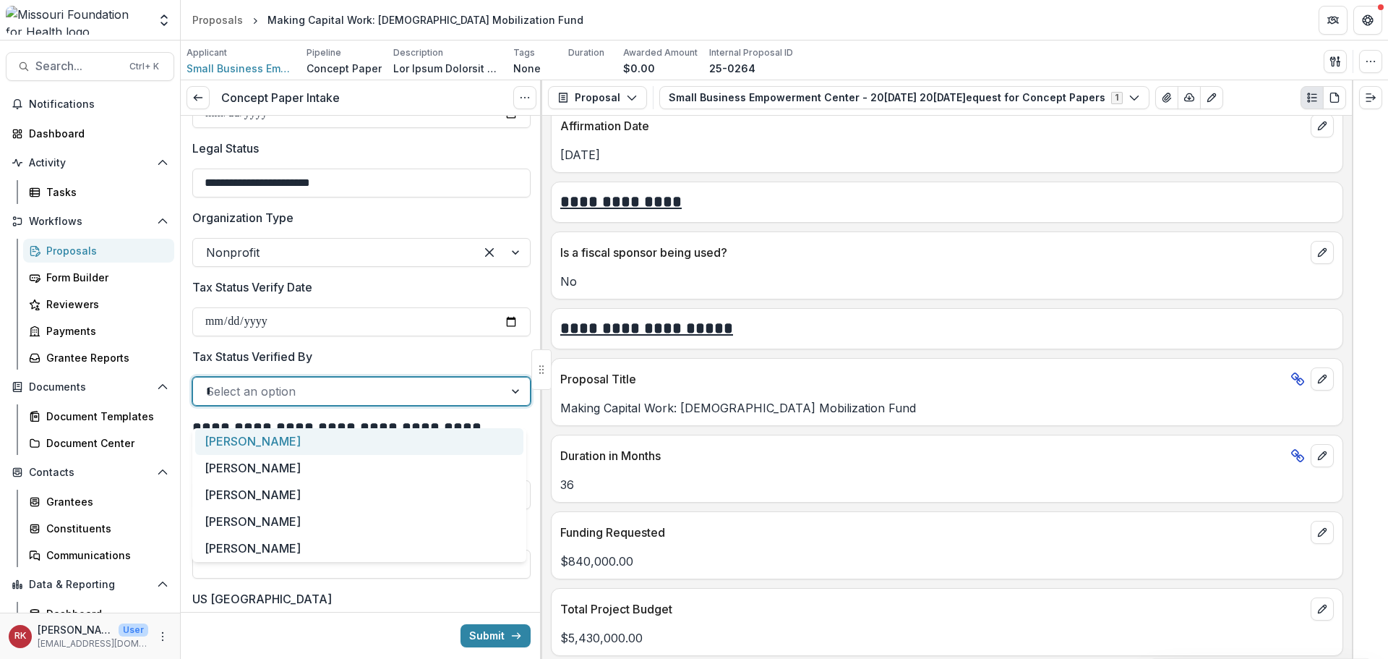
type input "**"
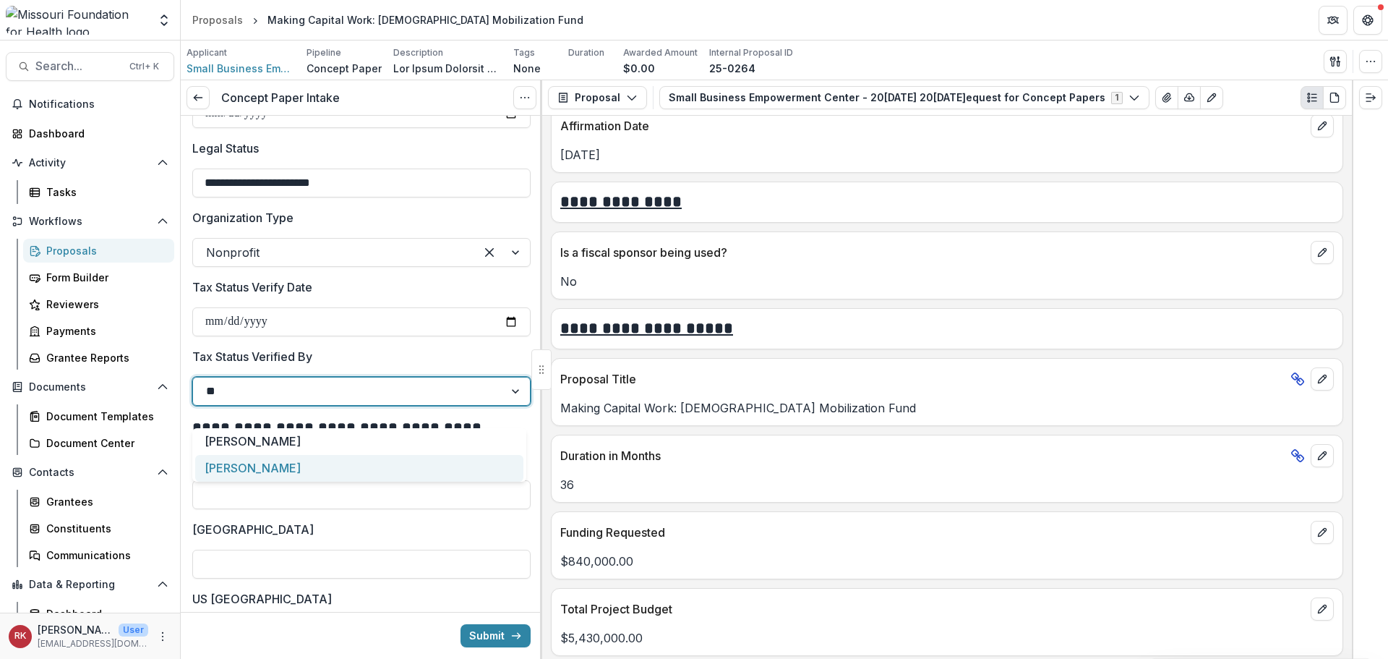
click at [276, 463] on div "[PERSON_NAME]" at bounding box center [359, 468] width 328 height 27
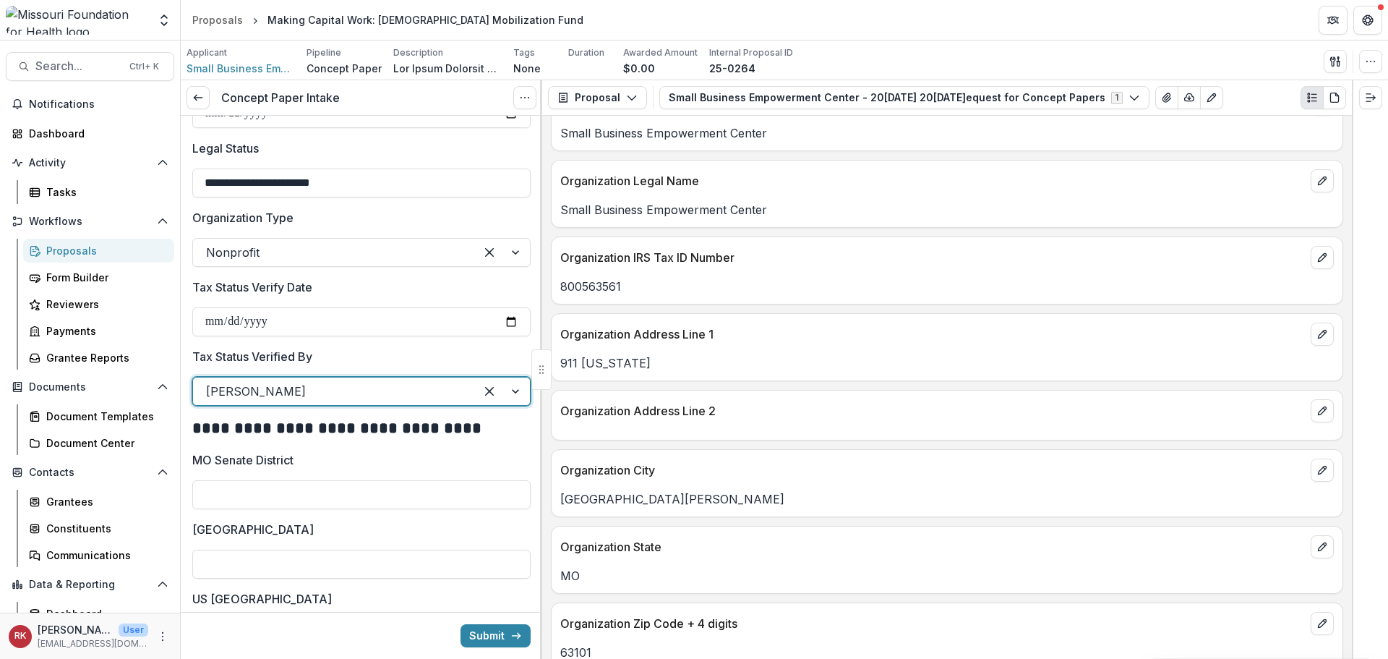
scroll to position [723, 0]
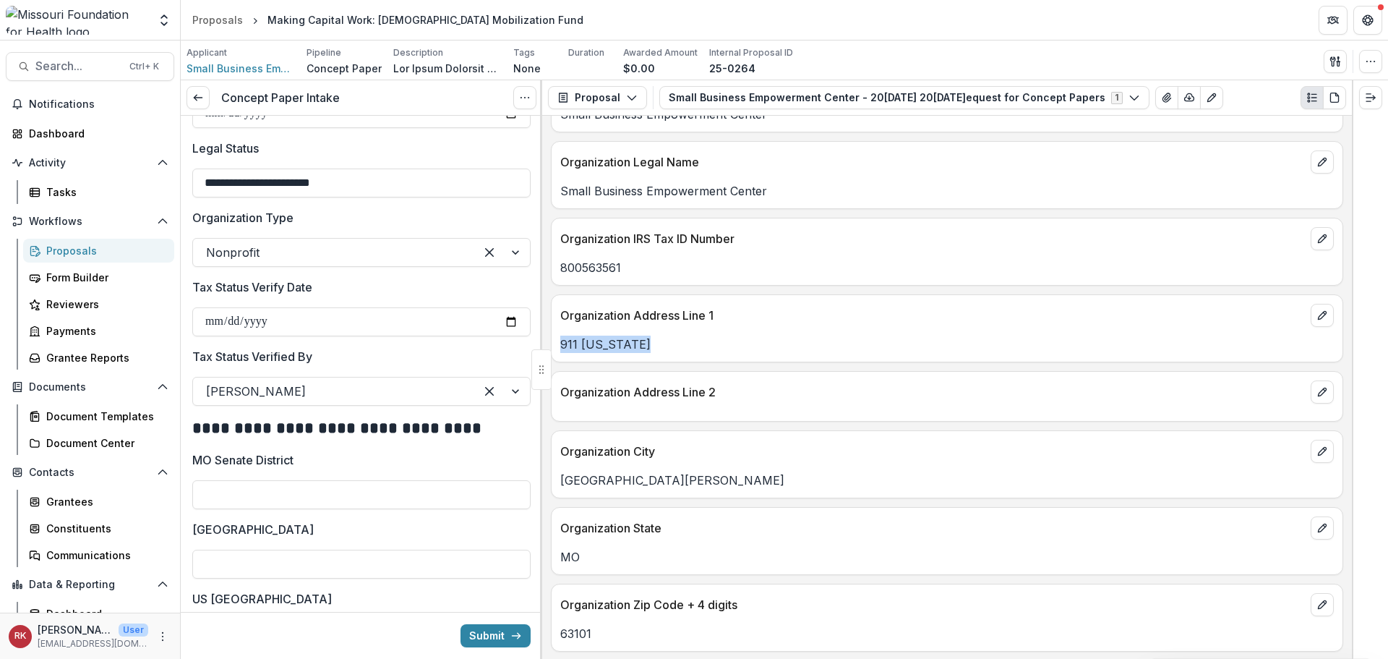
drag, startPoint x: 662, startPoint y: 351, endPoint x: 560, endPoint y: 344, distance: 102.2
click at [560, 344] on p "911 Washington" at bounding box center [947, 343] width 774 height 17
copy p "911 Washington"
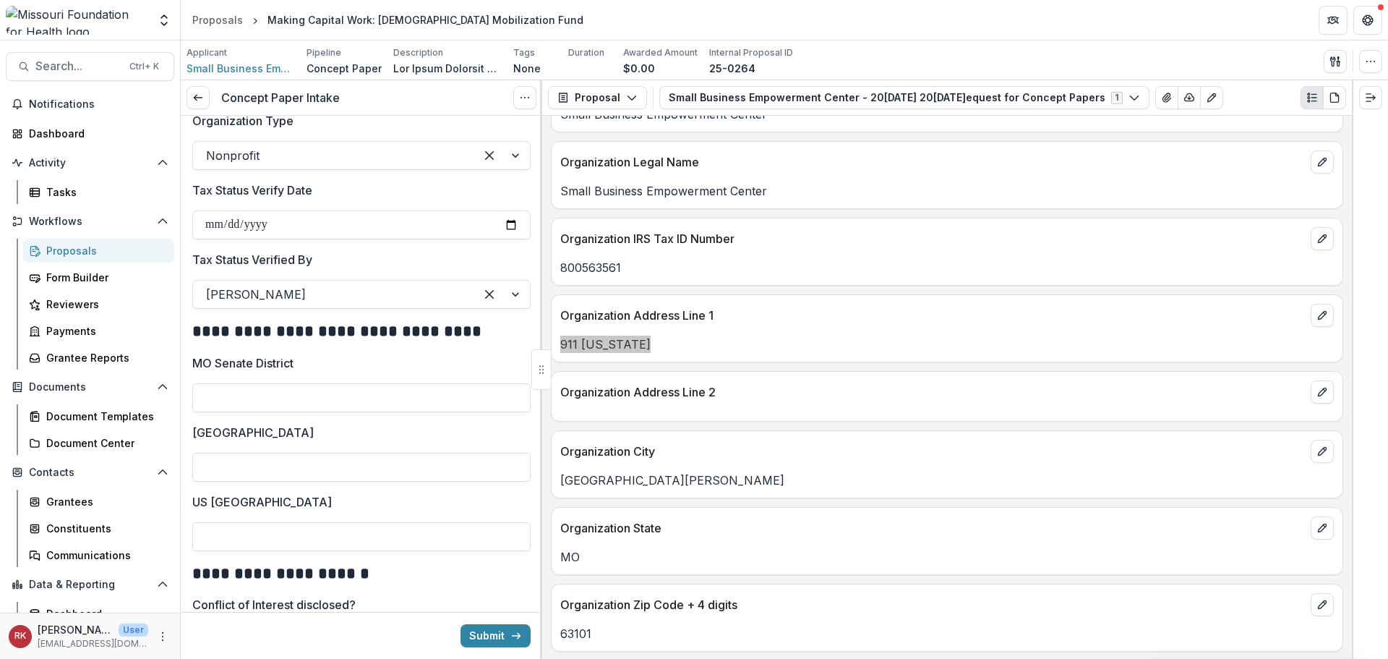
scroll to position [2169, 0]
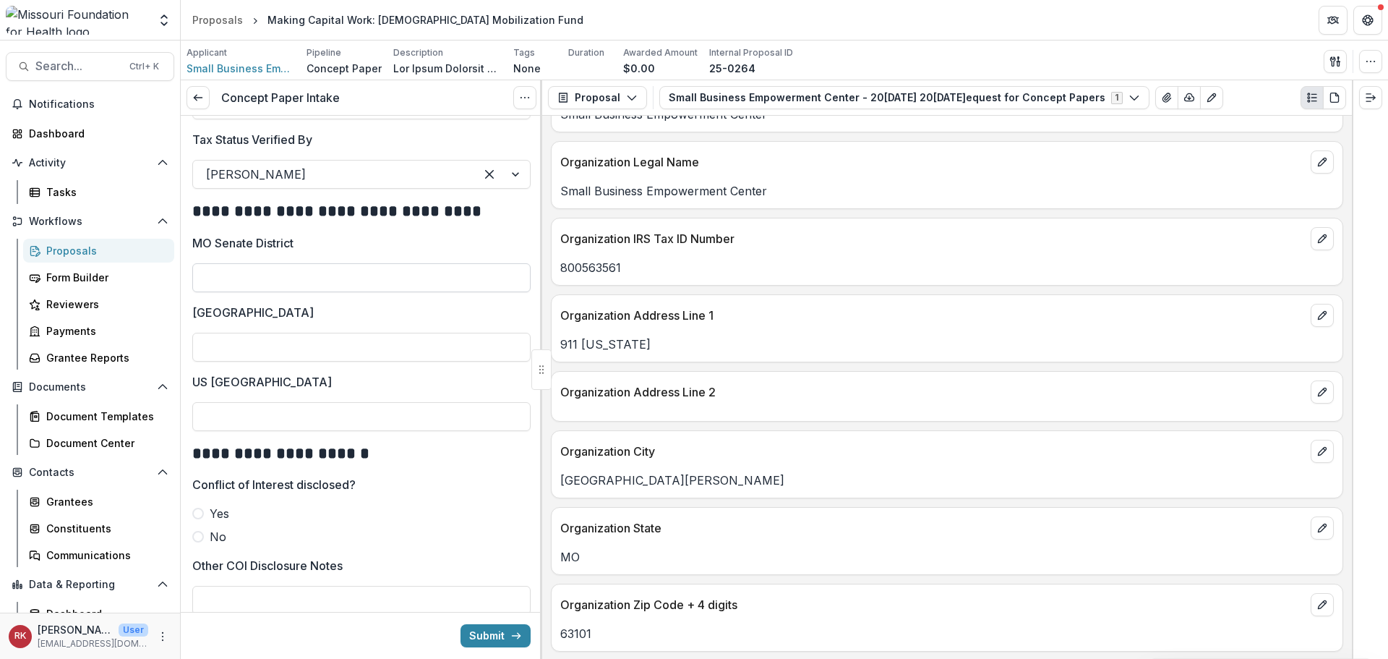
click at [217, 286] on input "MO Senate District" at bounding box center [361, 277] width 338 height 29
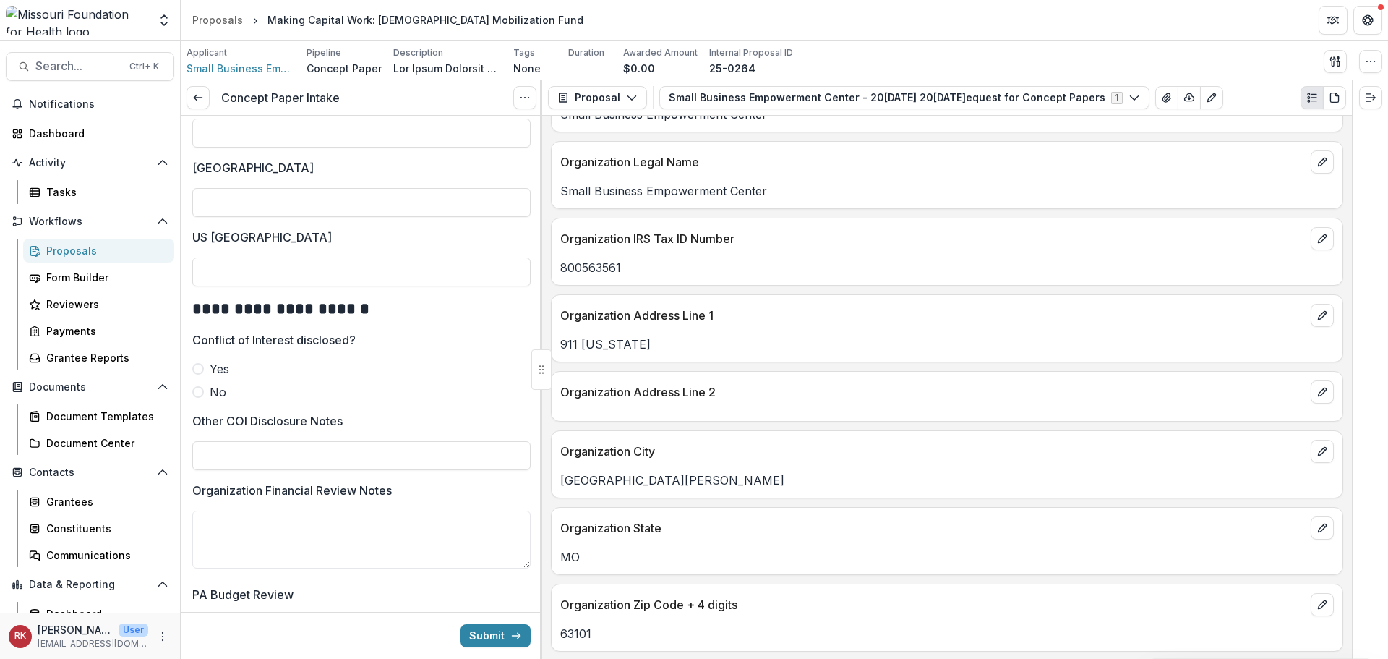
scroll to position [2241, 0]
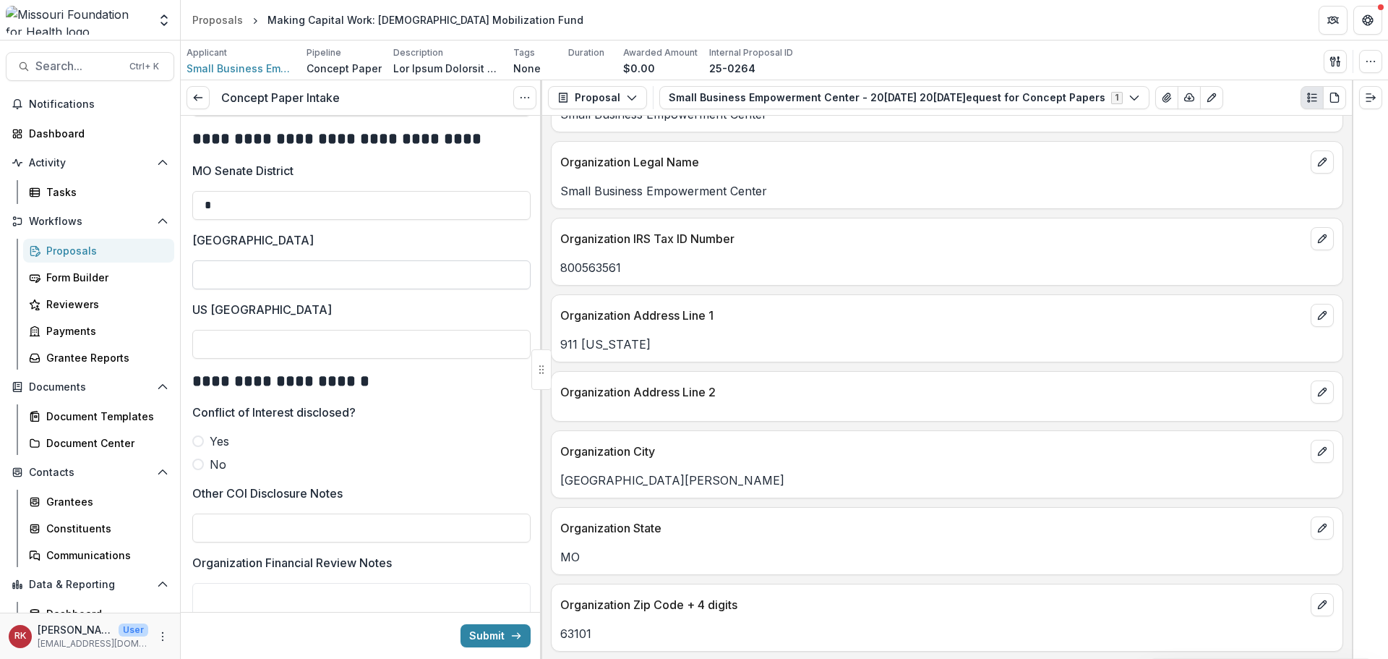
type input "*"
click at [213, 283] on input "[GEOGRAPHIC_DATA]" at bounding box center [361, 274] width 338 height 29
type input "**"
click at [205, 359] on input "US [GEOGRAPHIC_DATA]" at bounding box center [361, 344] width 338 height 29
type input "*"
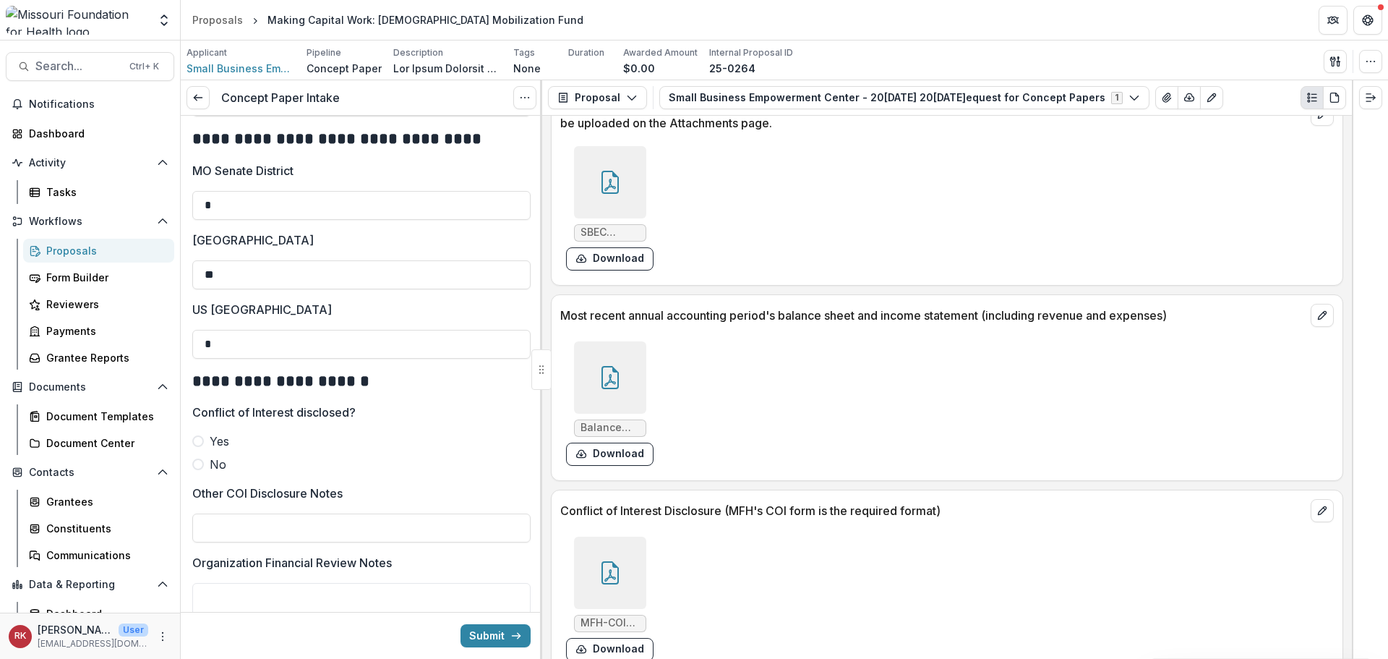
scroll to position [4243, 0]
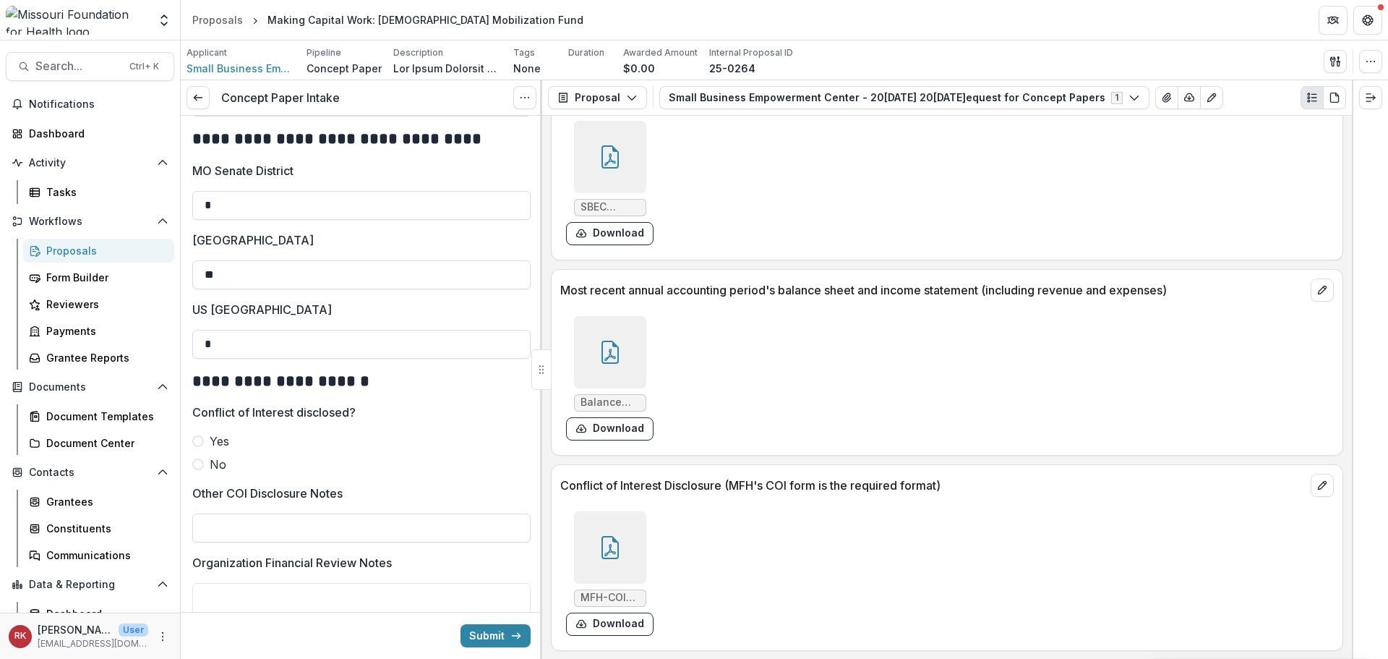
click at [607, 555] on icon at bounding box center [610, 547] width 23 height 23
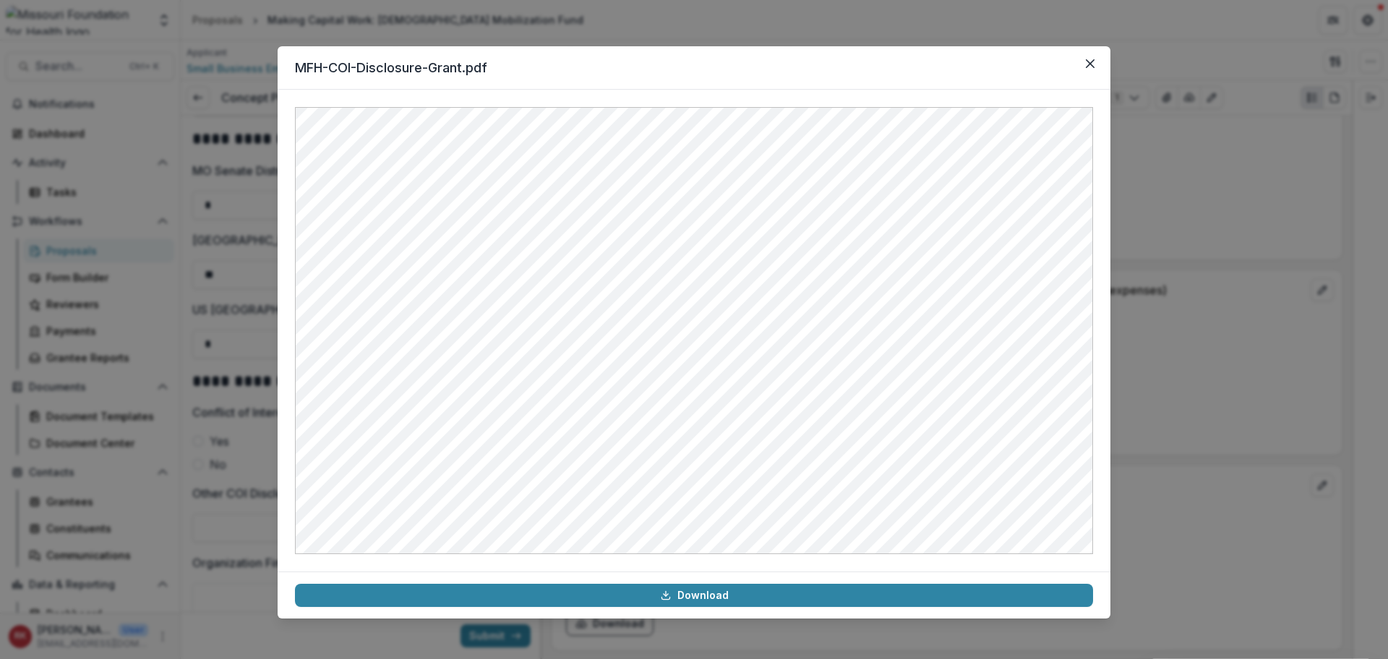
drag, startPoint x: 1088, startPoint y: 61, endPoint x: 1067, endPoint y: 54, distance: 22.2
click at [1089, 61] on icon "Close" at bounding box center [1090, 63] width 9 height 9
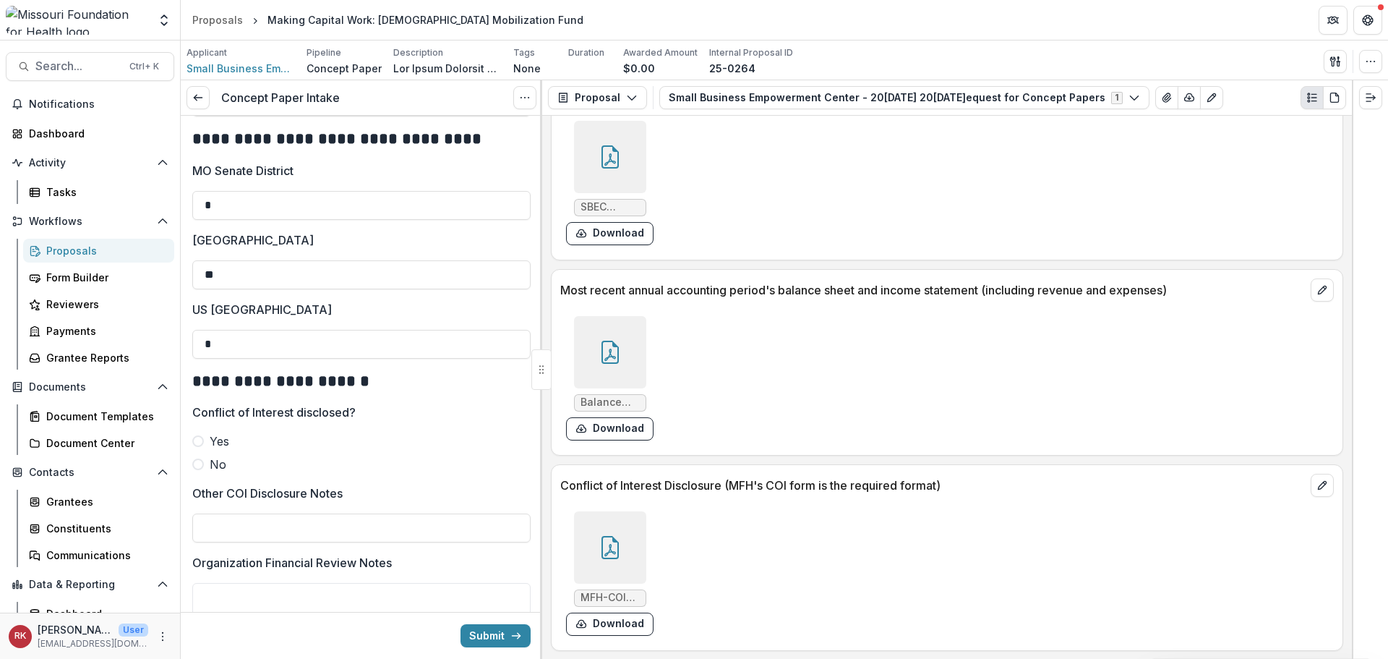
click at [201, 470] on span at bounding box center [198, 464] width 12 height 12
click at [234, 540] on input "Other COI Disclosure Notes" at bounding box center [361, 527] width 338 height 29
click at [291, 542] on input "**********" at bounding box center [361, 527] width 338 height 29
type input "**********"
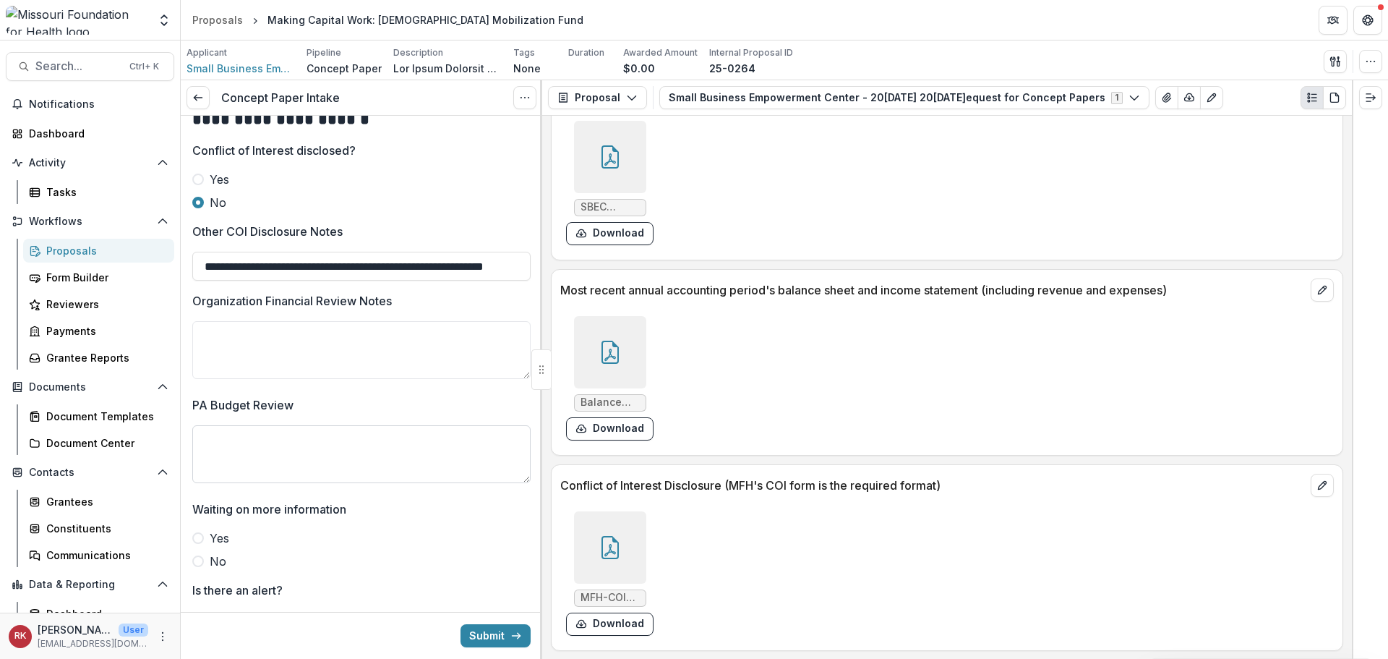
scroll to position [2531, 0]
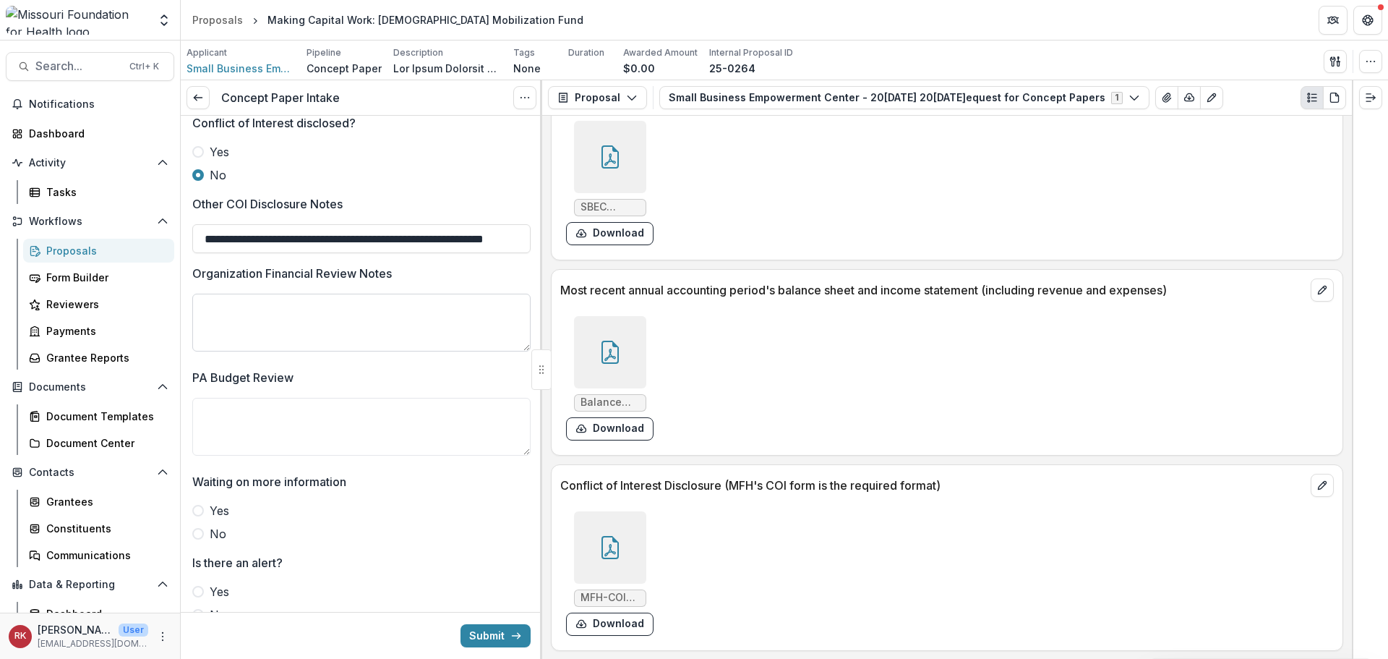
click at [232, 335] on textarea "Organization Financial Review Notes" at bounding box center [361, 323] width 338 height 58
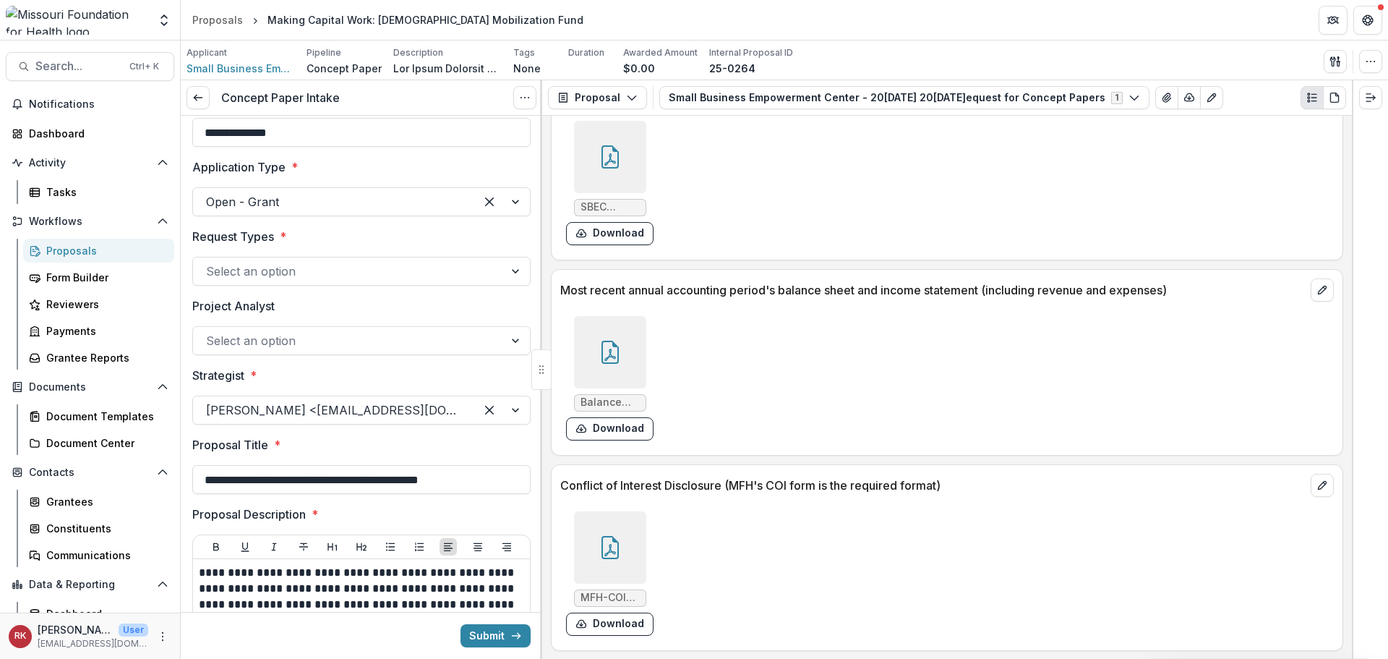
scroll to position [0, 0]
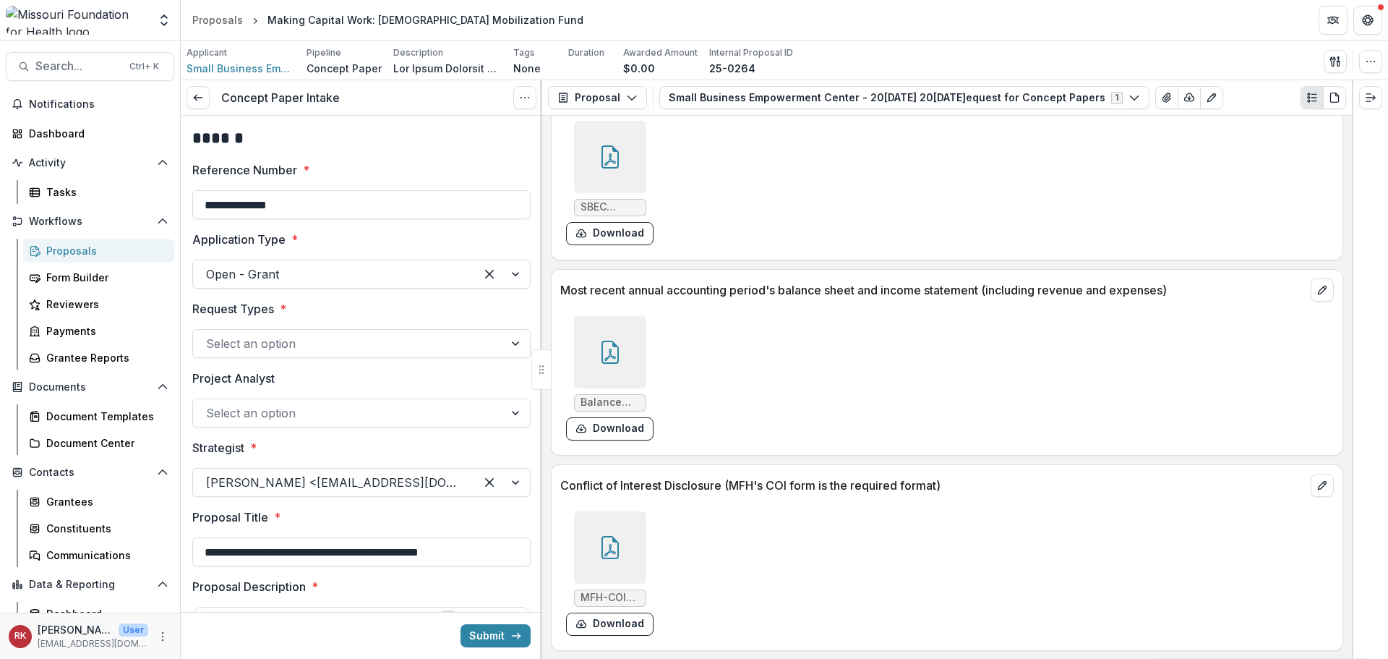
click at [269, 342] on div at bounding box center [348, 343] width 285 height 20
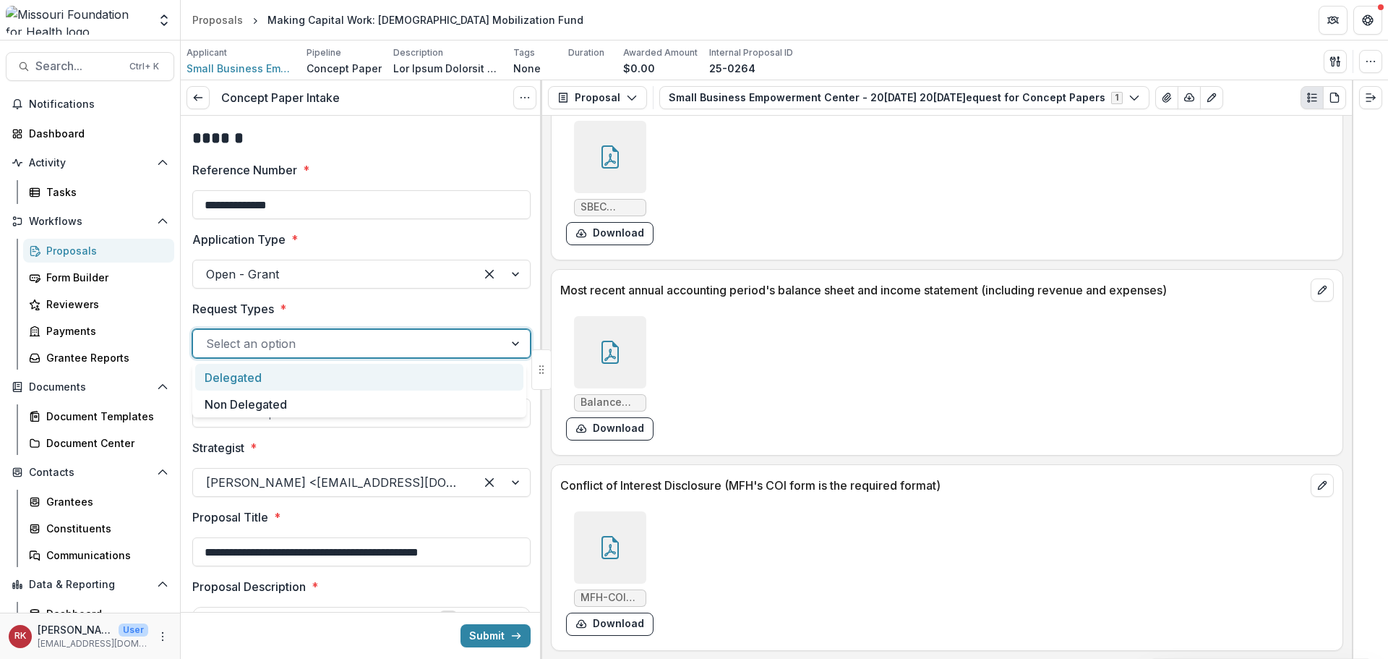
click at [256, 381] on div "Delegated" at bounding box center [359, 377] width 328 height 27
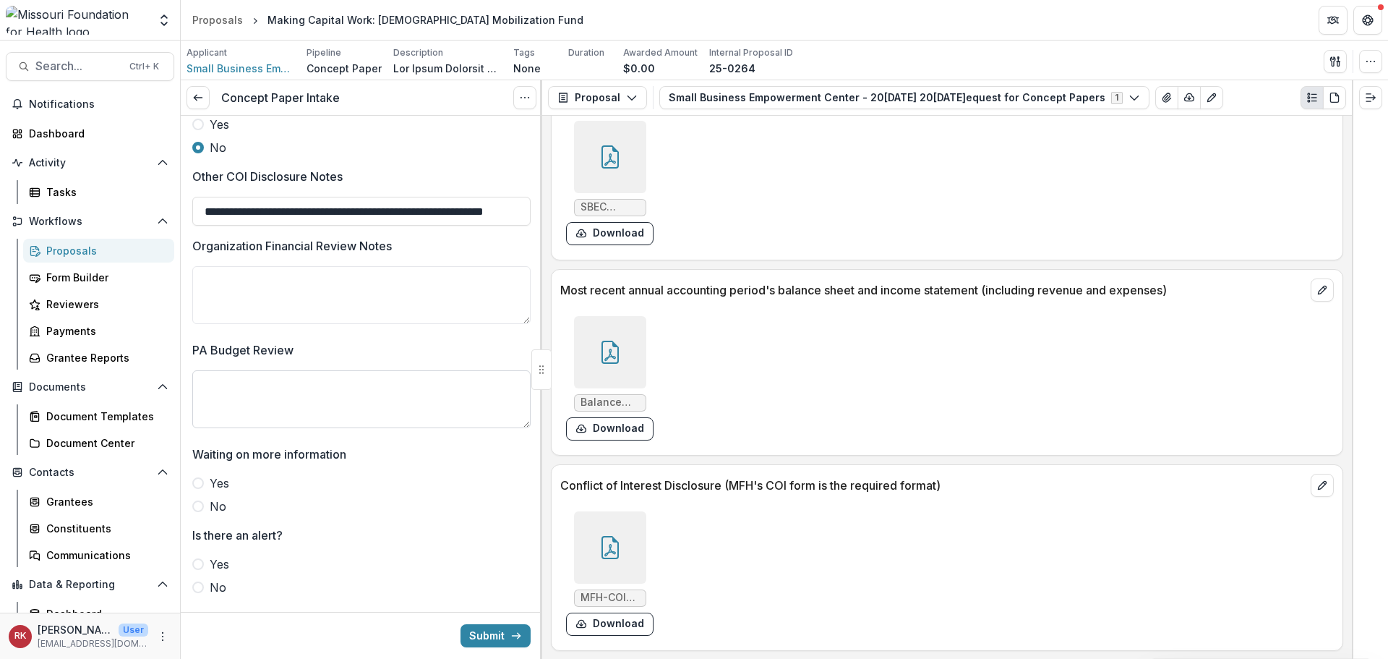
scroll to position [2533, 0]
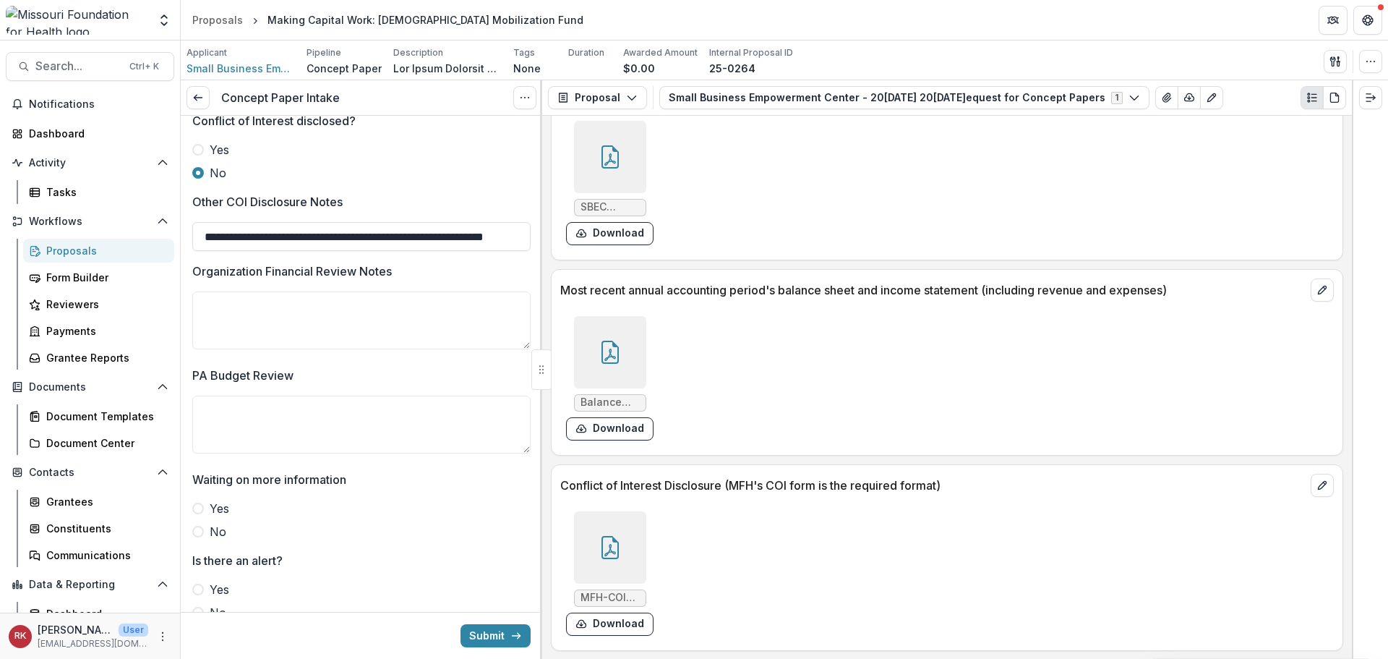
click at [615, 352] on icon at bounding box center [610, 352] width 23 height 23
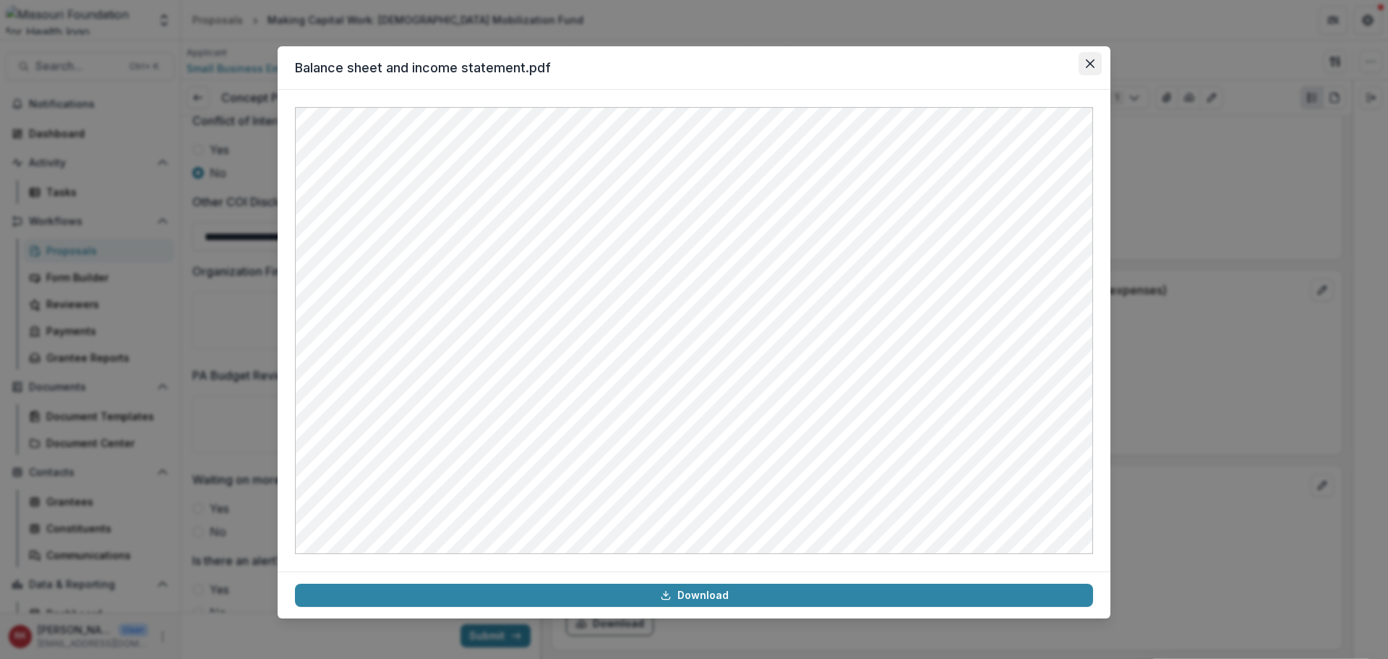
click at [1098, 61] on button "Close" at bounding box center [1090, 63] width 23 height 23
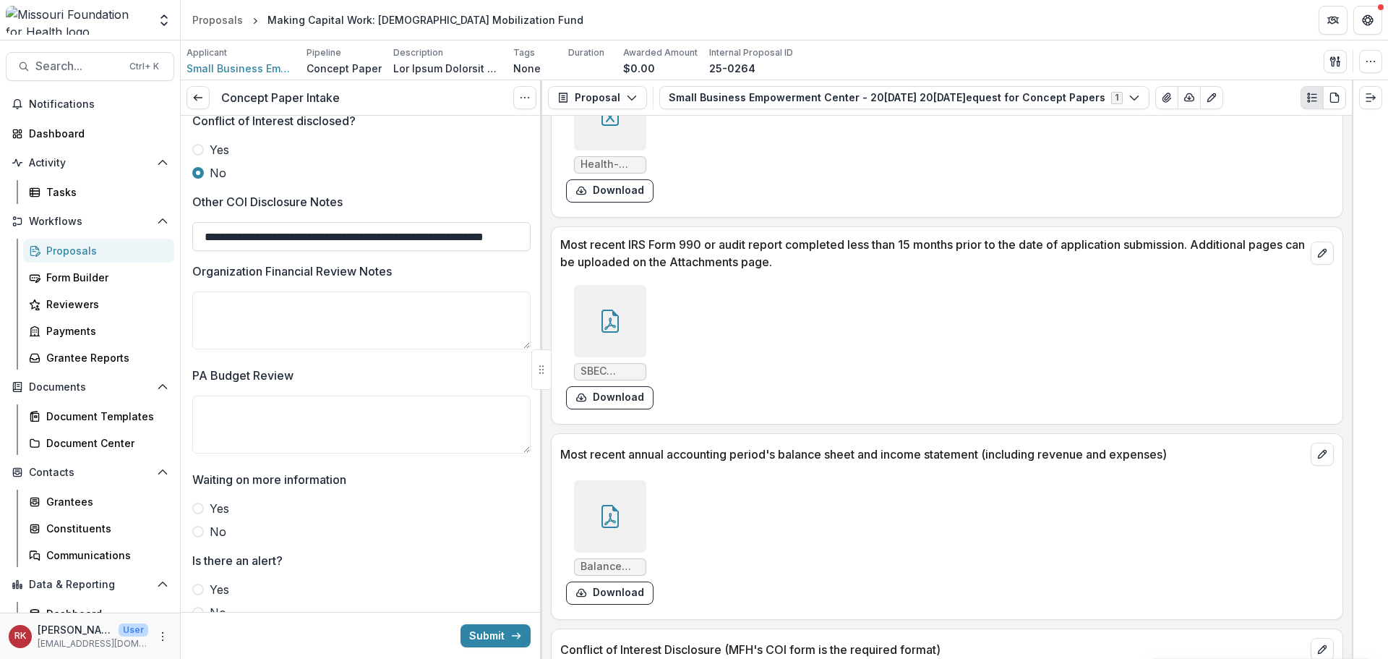
scroll to position [4026, 0]
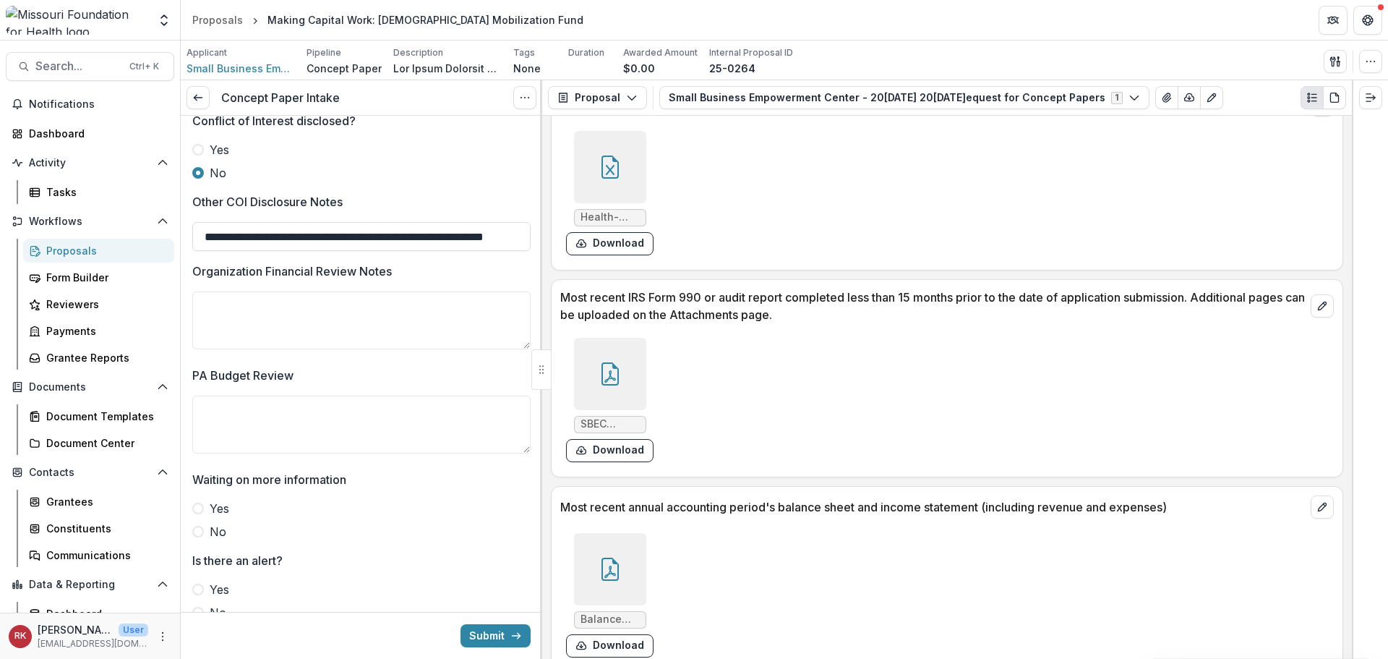
click at [591, 356] on div at bounding box center [610, 374] width 72 height 72
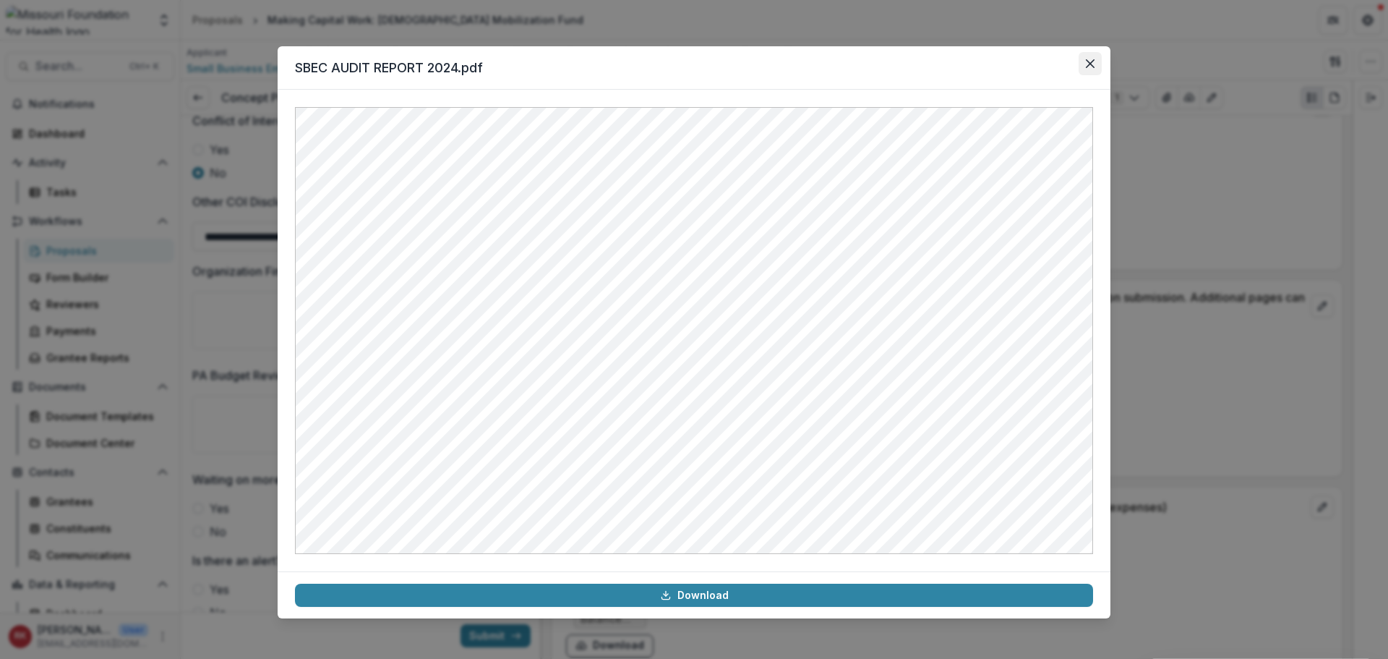
click at [1093, 62] on icon "Close" at bounding box center [1090, 63] width 9 height 9
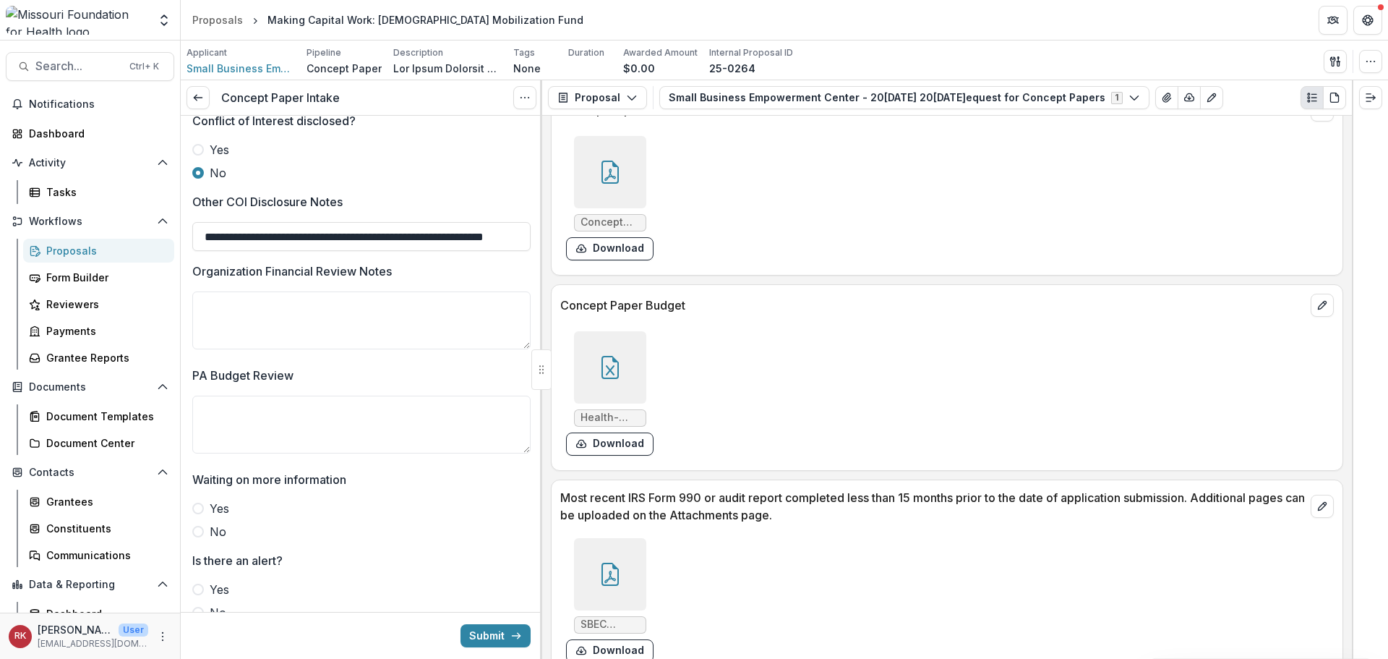
scroll to position [3809, 0]
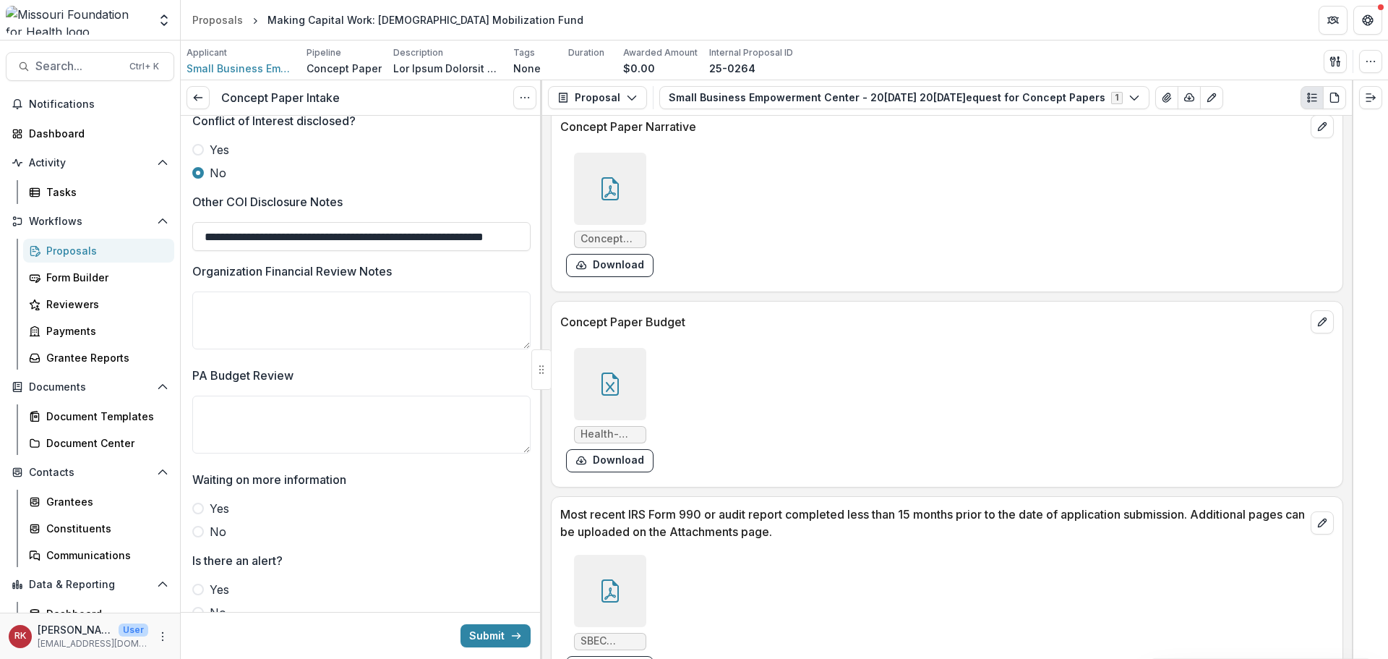
click at [606, 389] on icon at bounding box center [609, 387] width 9 height 10
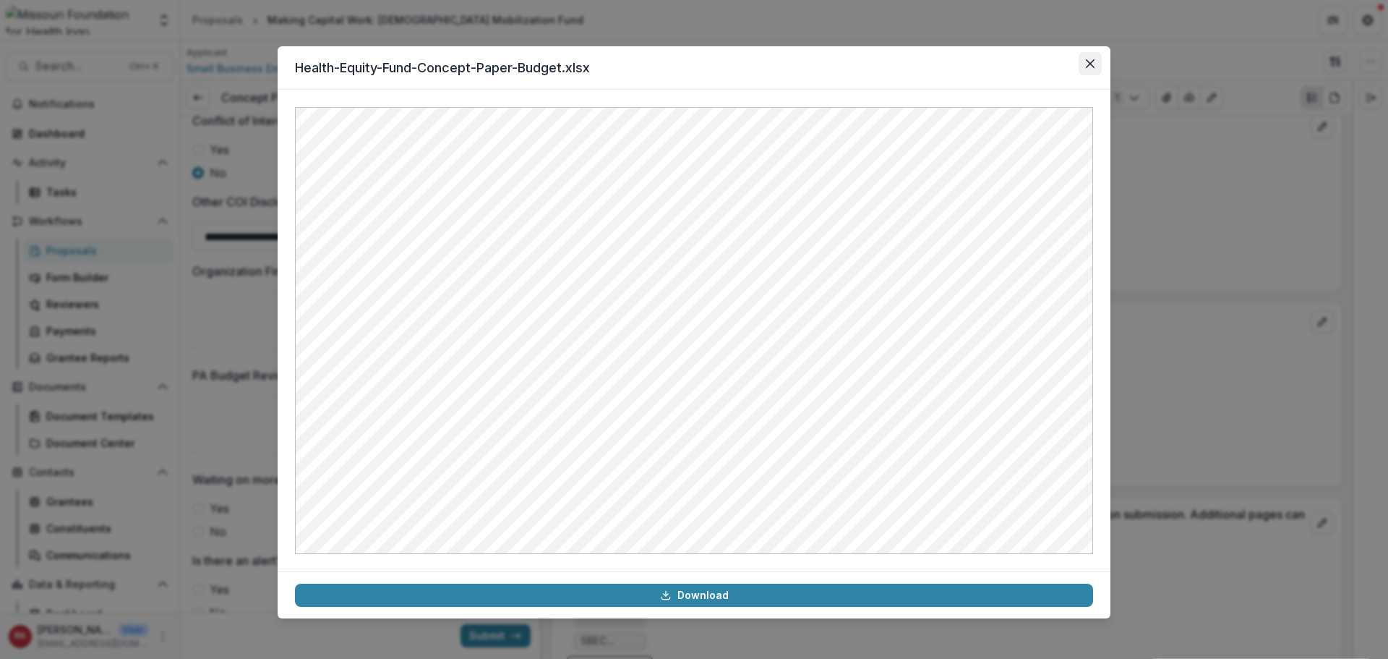
click at [1088, 64] on icon "Close" at bounding box center [1090, 63] width 9 height 9
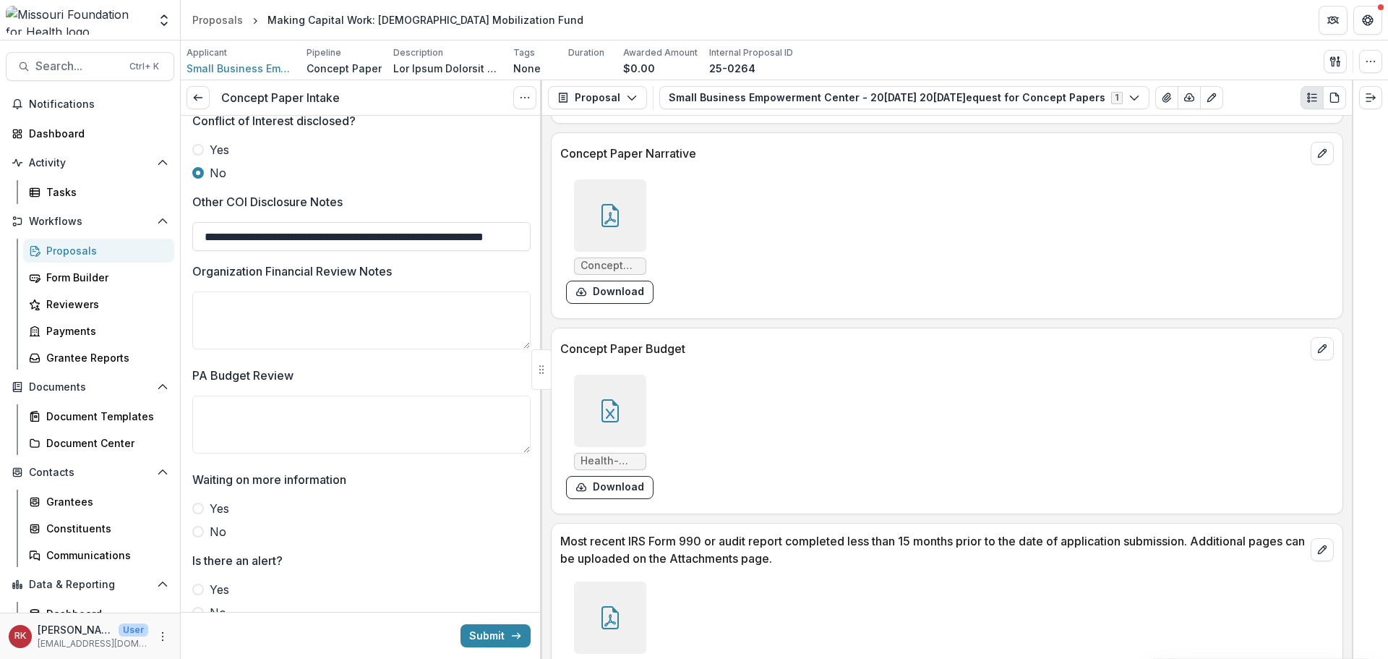
scroll to position [3737, 0]
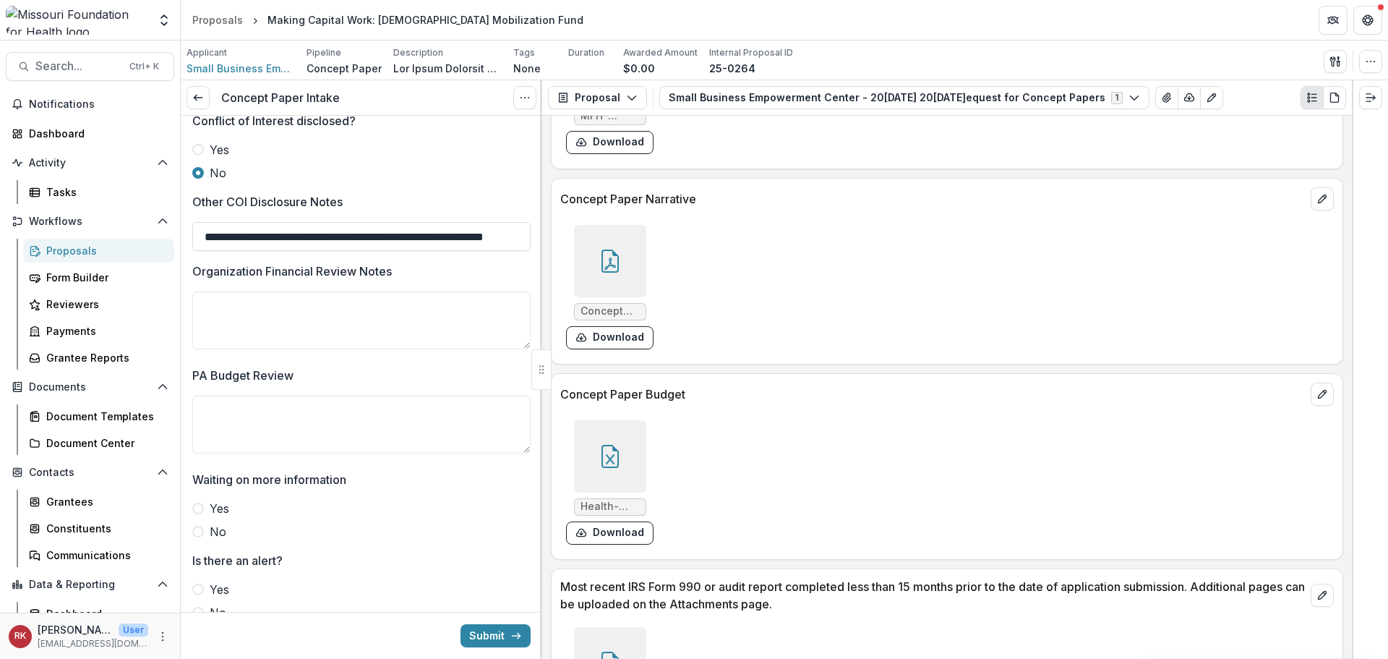
click at [623, 269] on div at bounding box center [610, 261] width 72 height 72
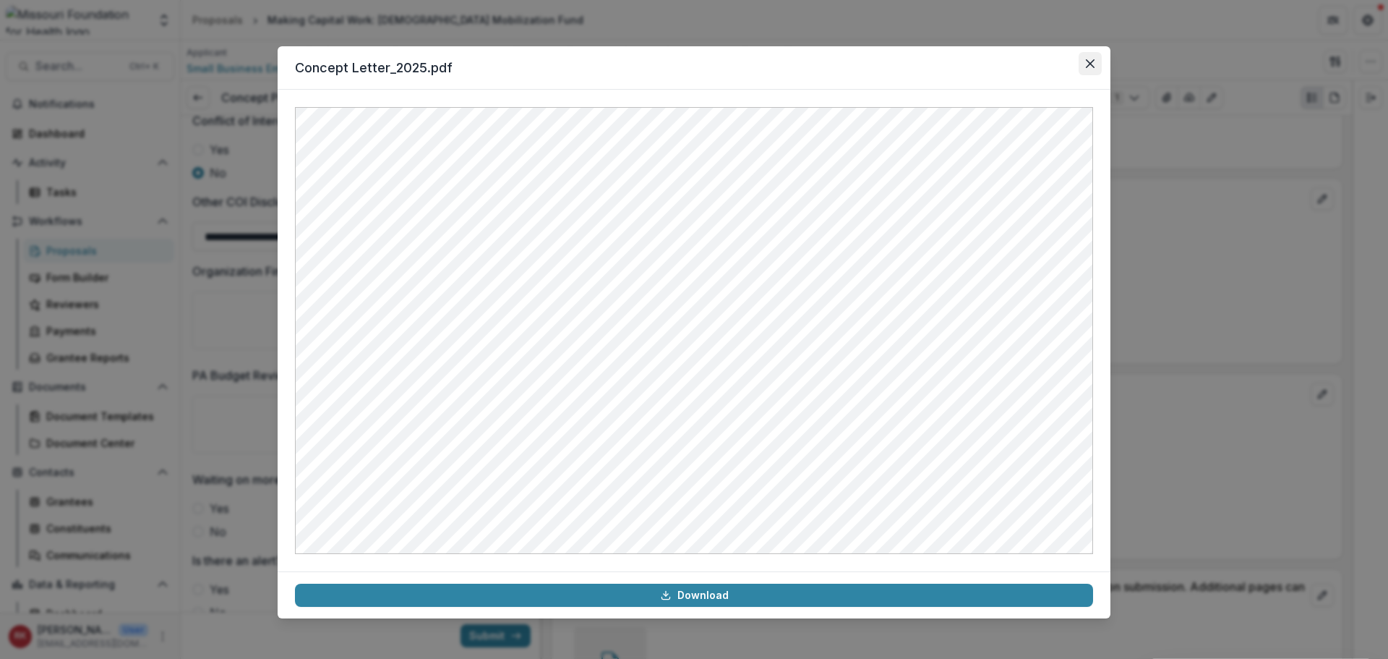
click at [1091, 58] on button "Close" at bounding box center [1090, 63] width 23 height 23
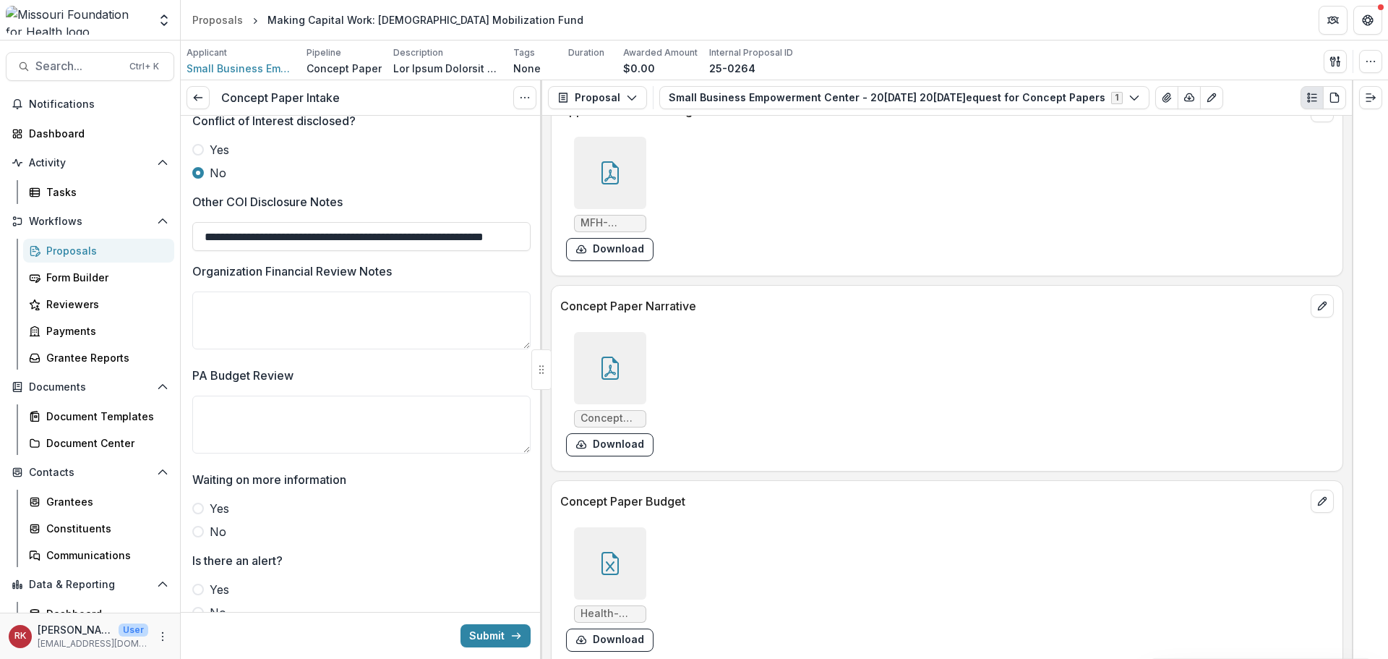
scroll to position [3520, 0]
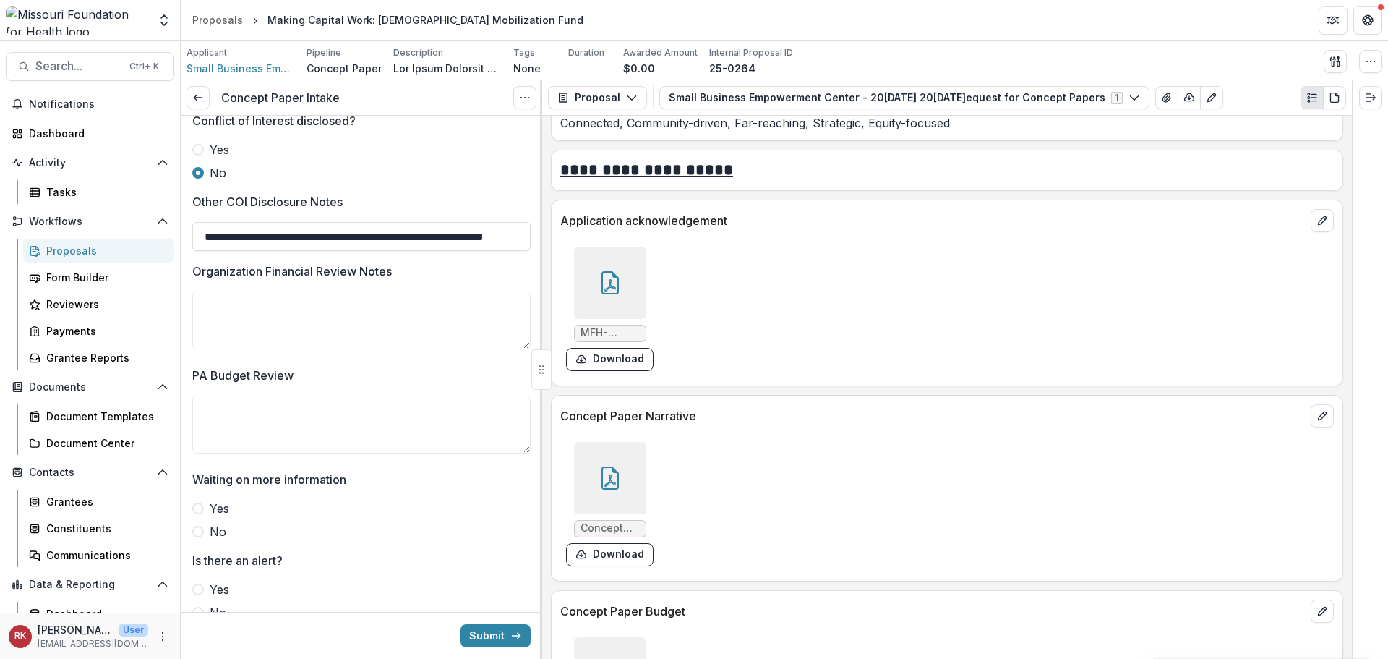
click at [627, 265] on div at bounding box center [610, 283] width 72 height 72
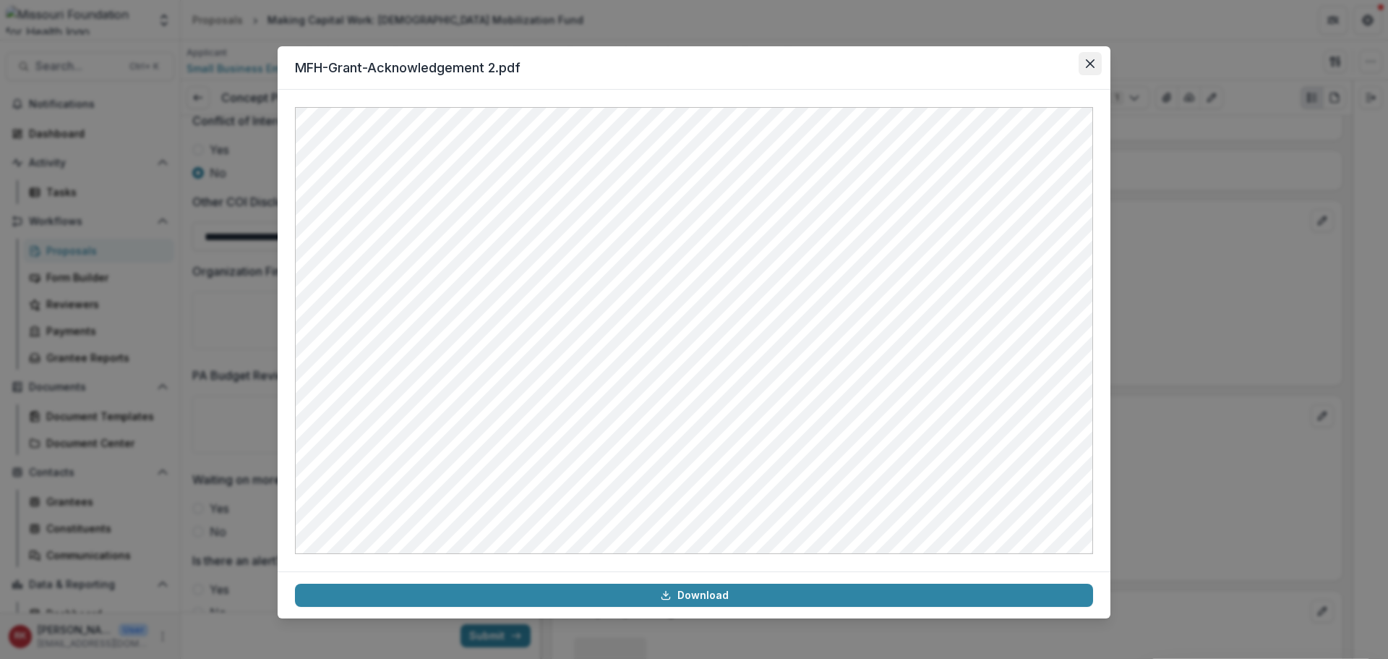
click at [1086, 65] on icon "Close" at bounding box center [1090, 63] width 9 height 9
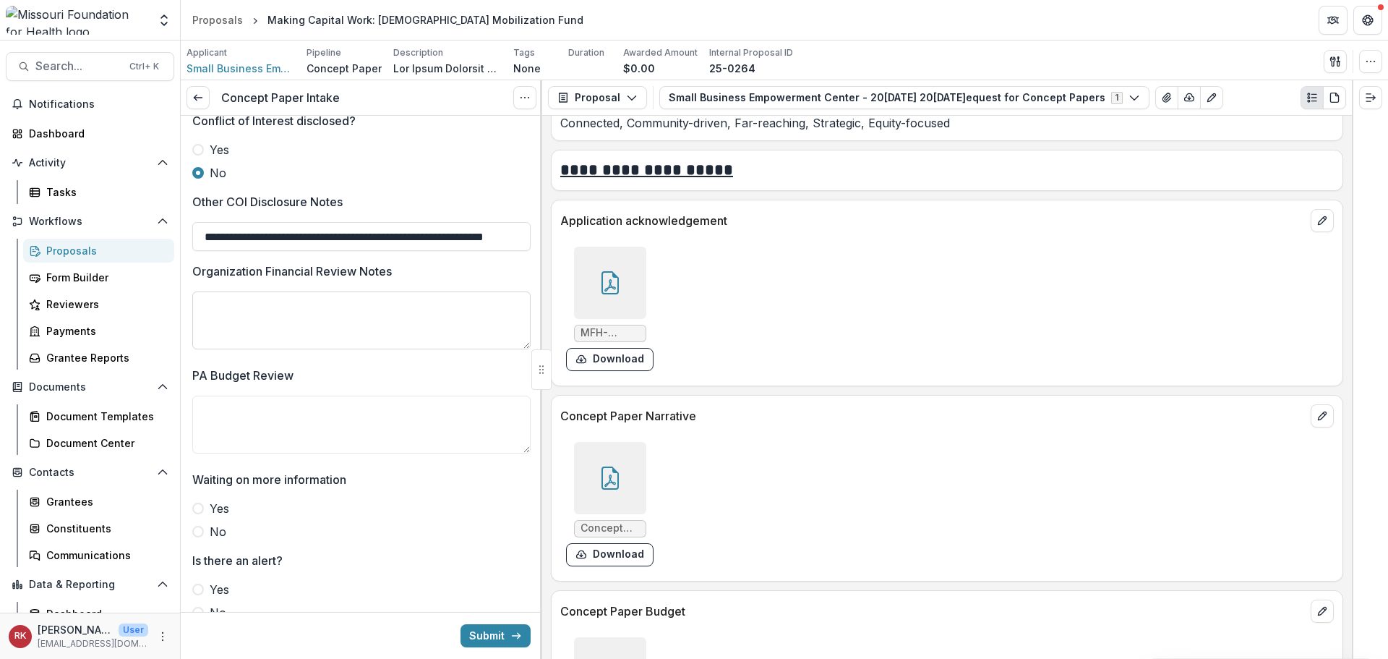
scroll to position [2605, 0]
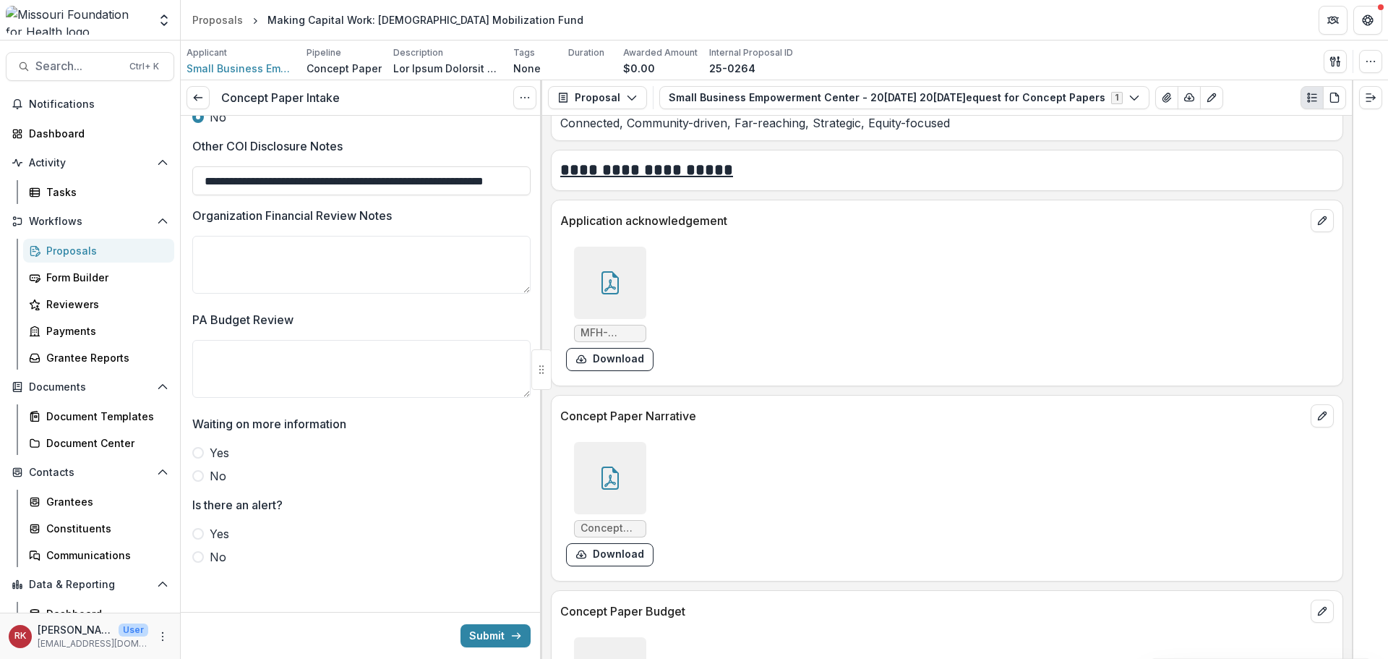
click at [200, 476] on span at bounding box center [198, 476] width 12 height 12
click at [202, 557] on span at bounding box center [198, 557] width 12 height 12
click at [468, 629] on button "Submit" at bounding box center [496, 635] width 70 height 23
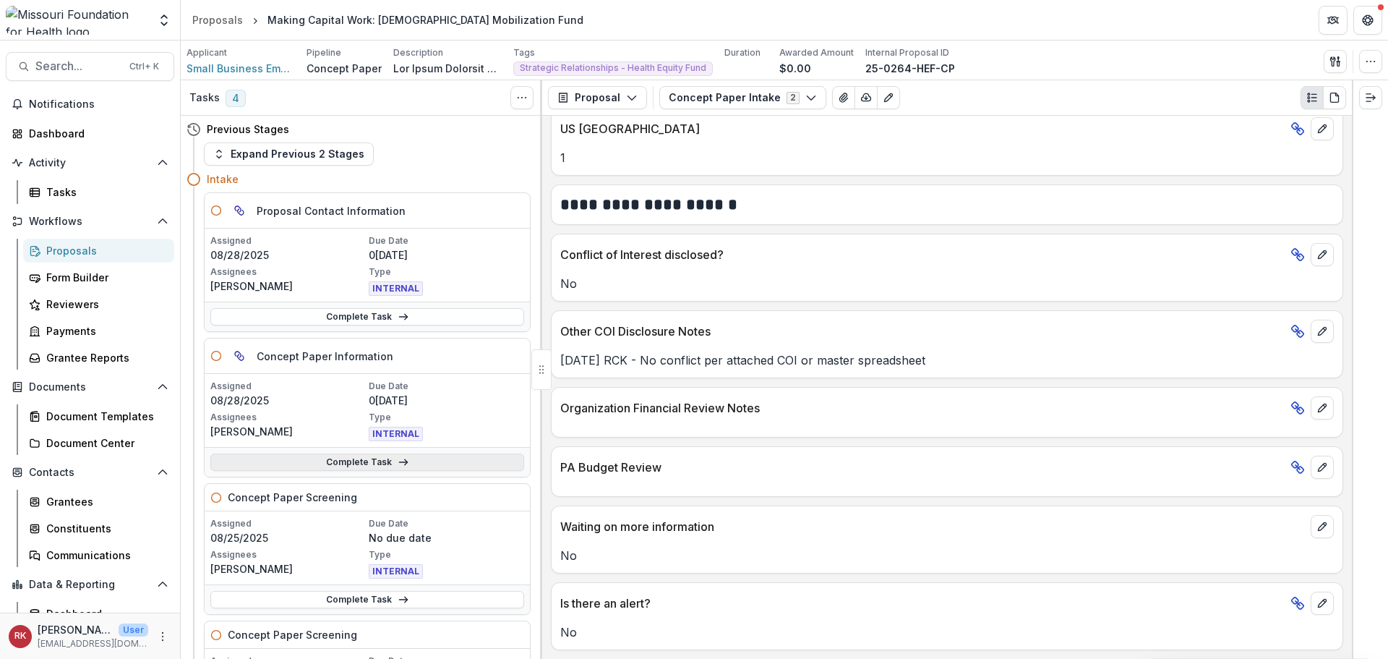
click at [340, 468] on link "Complete Task" at bounding box center [367, 461] width 314 height 17
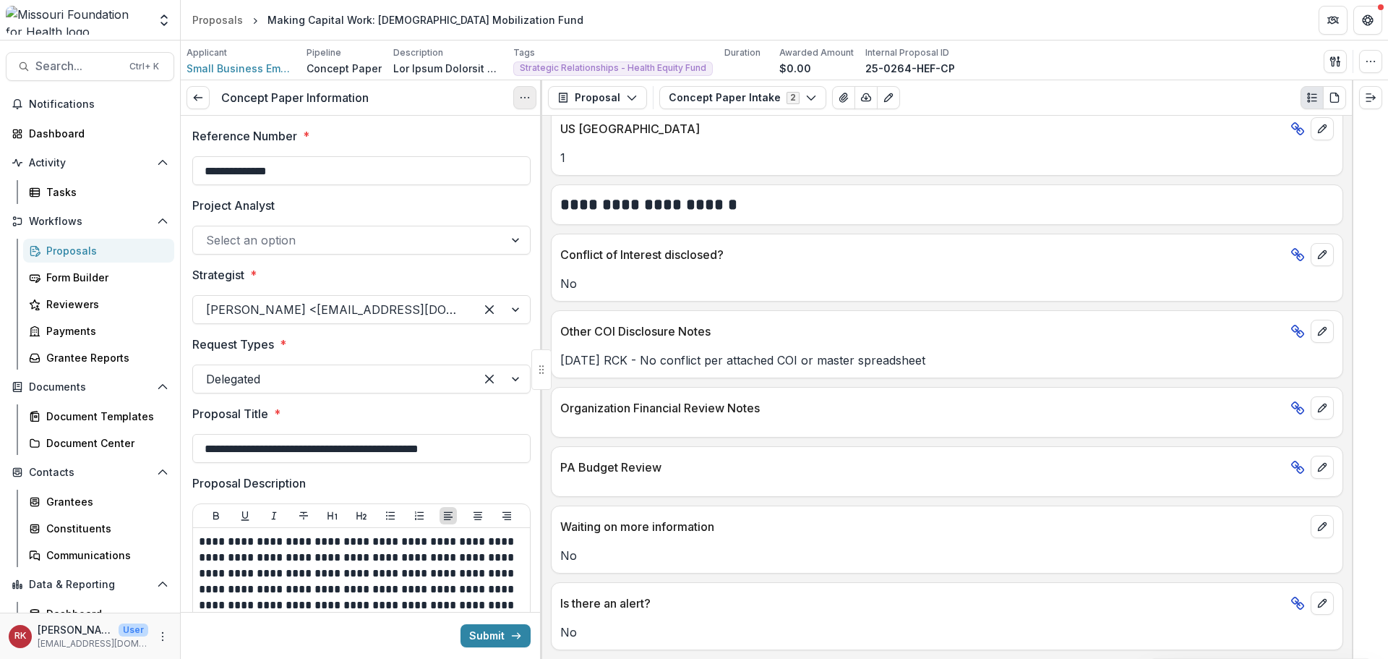
click at [526, 98] on icon "Options" at bounding box center [525, 98] width 12 height 12
click at [434, 128] on link "View task" at bounding box center [455, 131] width 155 height 24
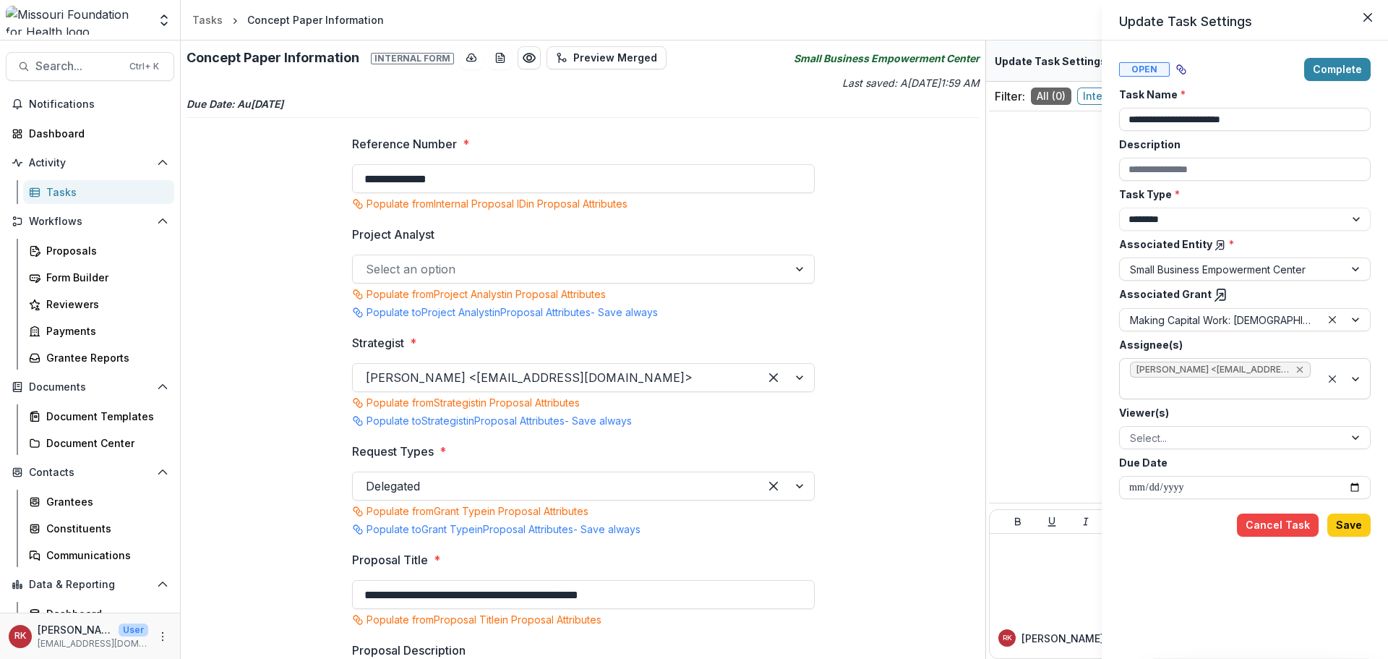
click at [1300, 368] on icon "Remove Wendy Rohrbach <wrohrbach@mffh.org> (wrohrbach@mffh.org)" at bounding box center [1300, 370] width 12 height 12
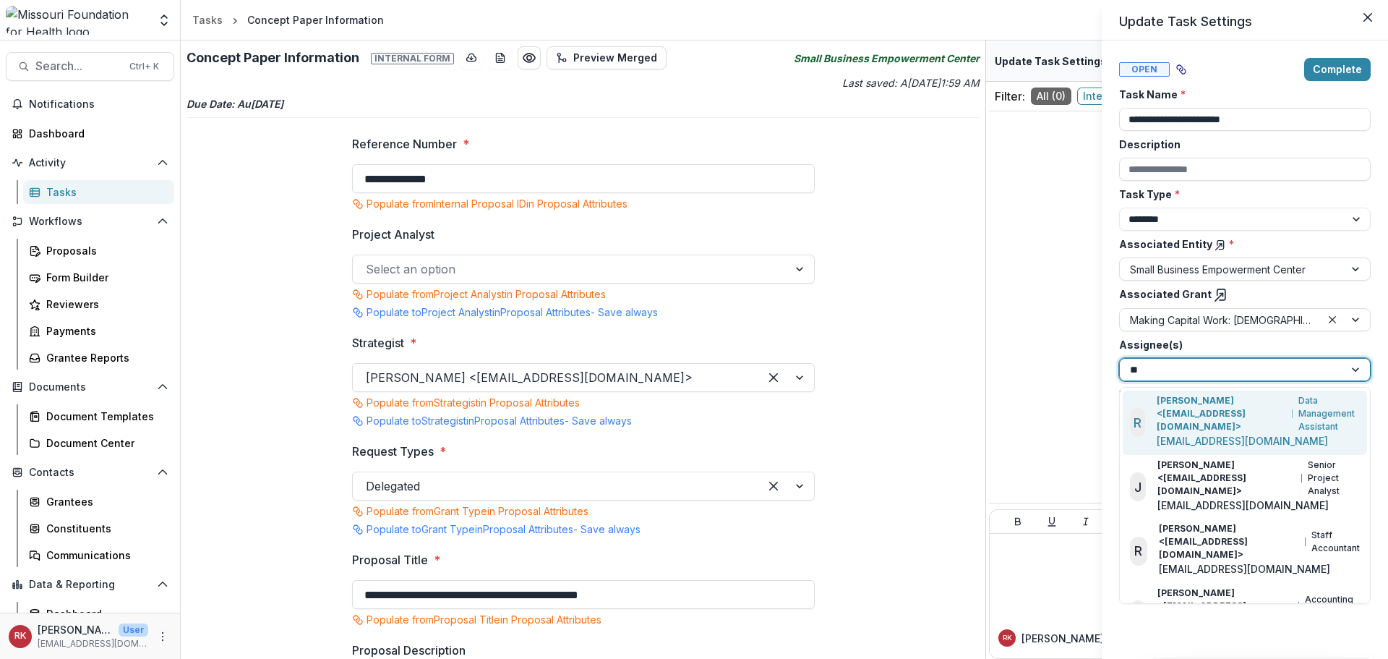
type input "***"
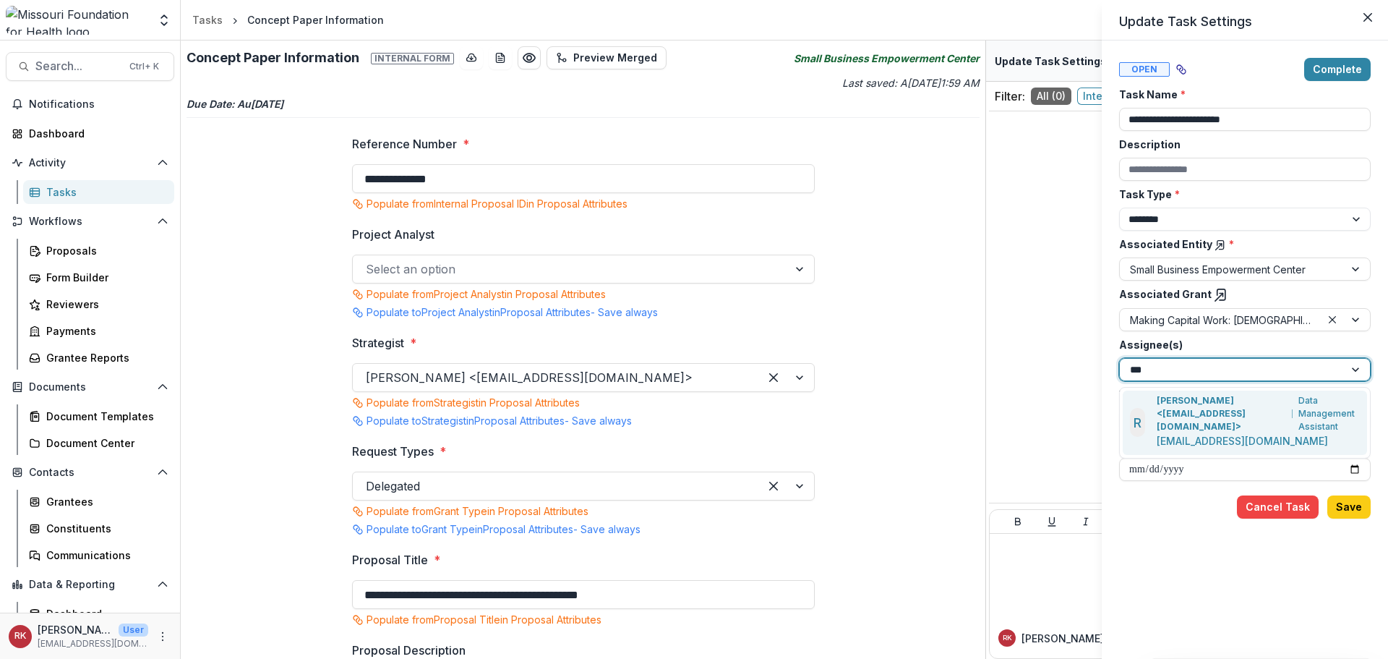
click at [1160, 403] on div "R Renee Klann <rklann@mffh.org> Data Management Assistant rklann@mffh.org" at bounding box center [1245, 422] width 231 height 57
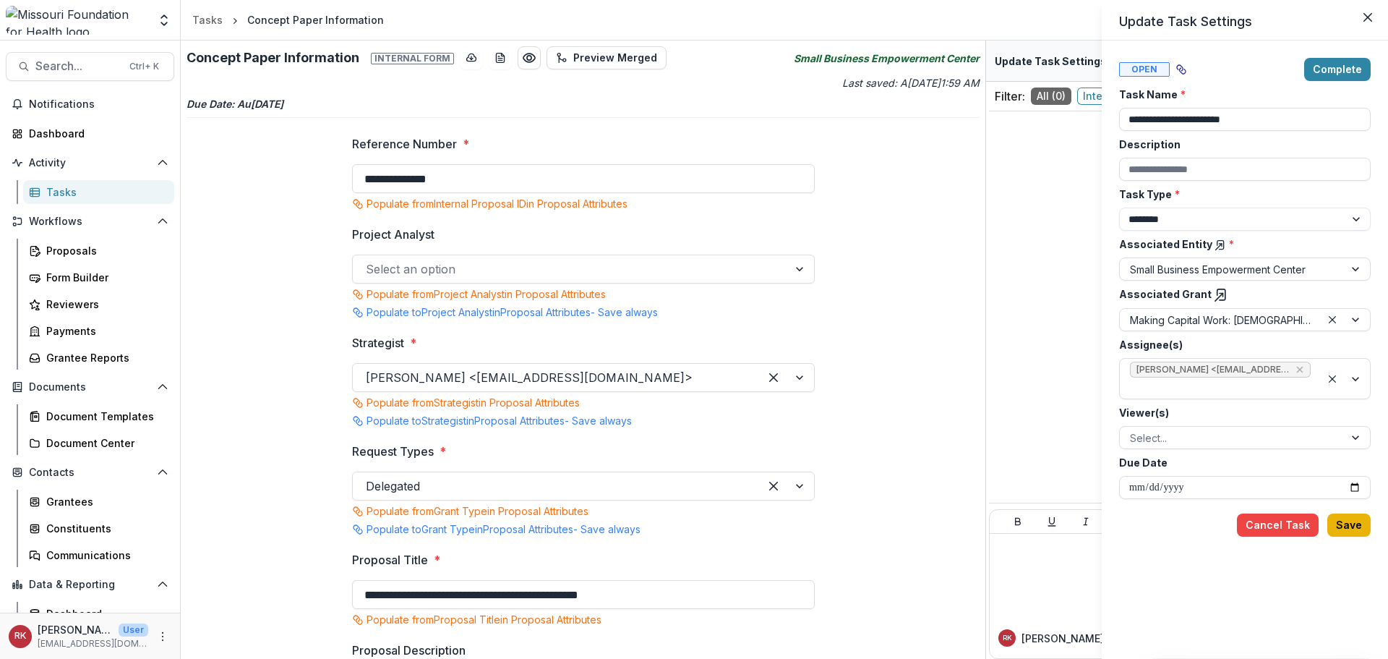
click at [1342, 520] on button "Save" at bounding box center [1348, 524] width 43 height 23
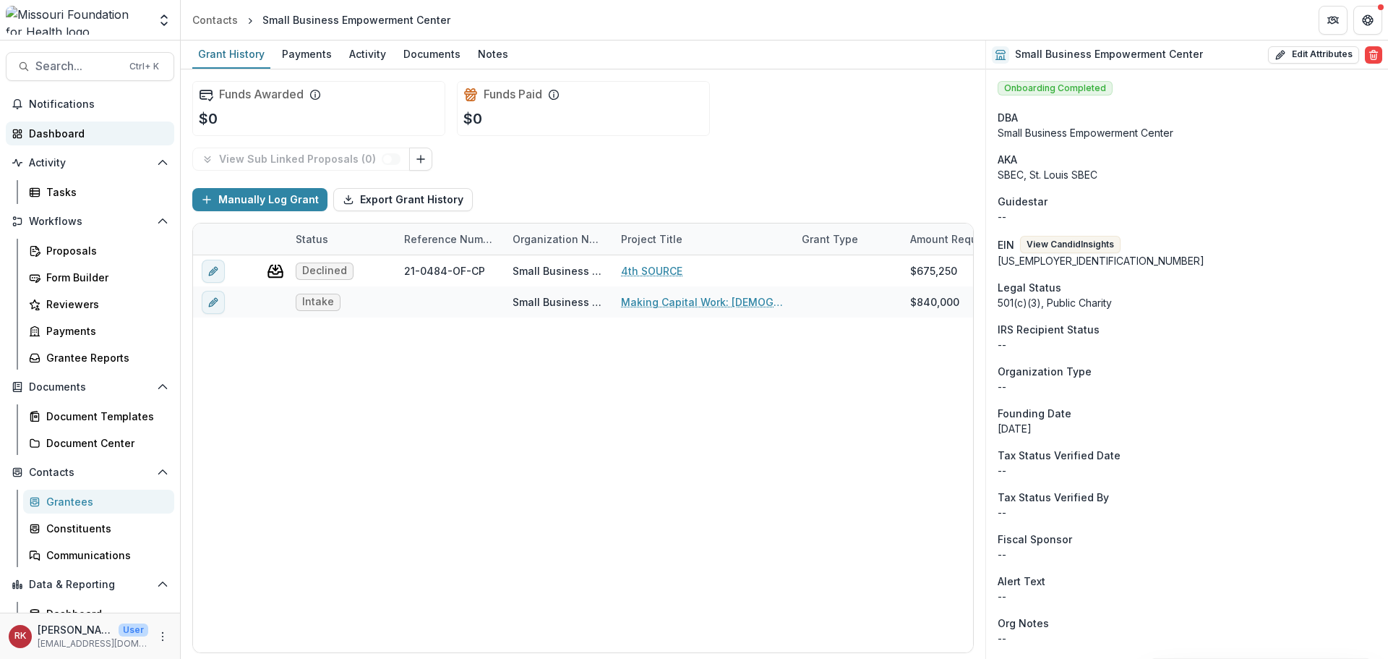
click at [52, 132] on div "Dashboard" at bounding box center [96, 133] width 134 height 15
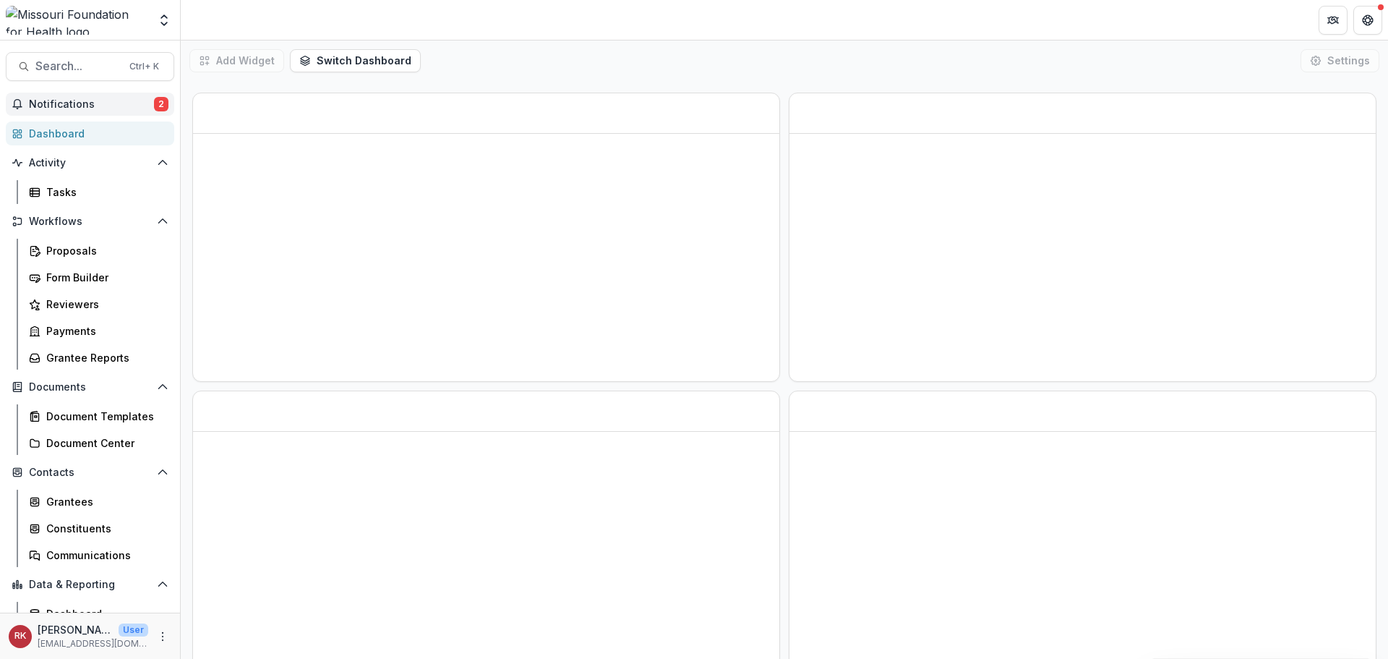
click at [115, 106] on span "Notifications" at bounding box center [91, 104] width 125 height 12
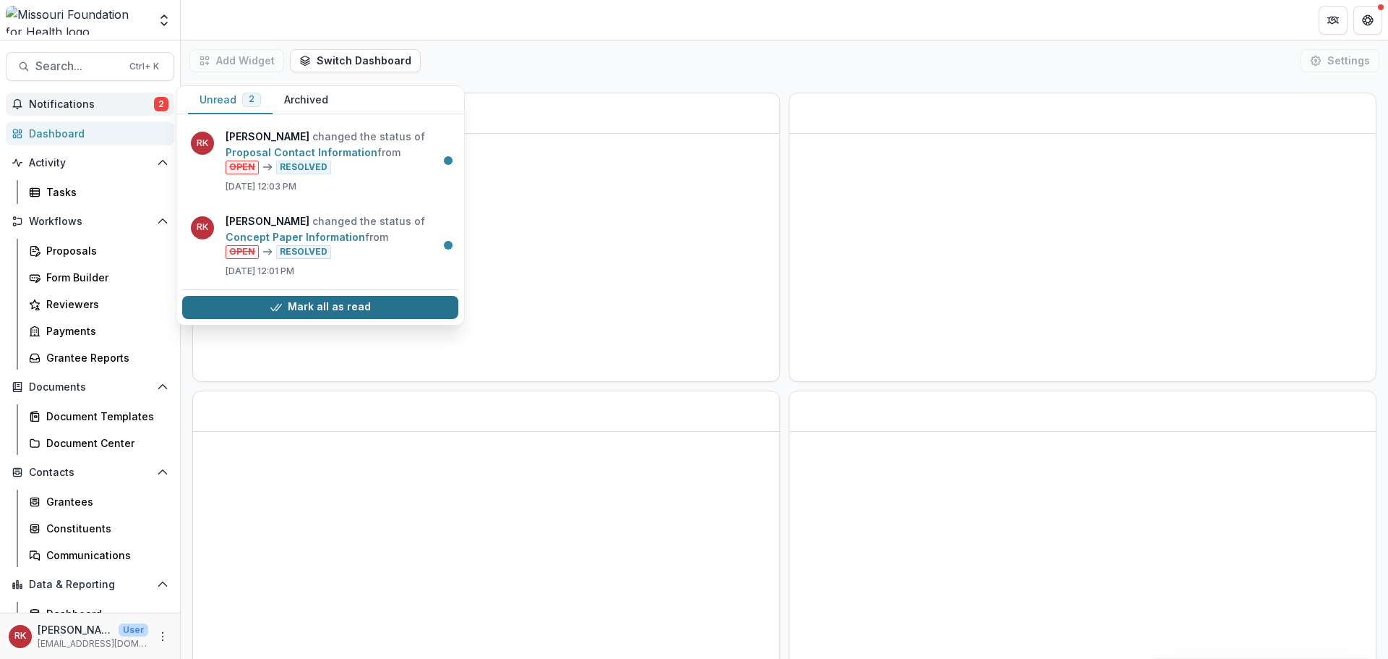
click at [271, 304] on button "Mark all as read" at bounding box center [320, 307] width 276 height 23
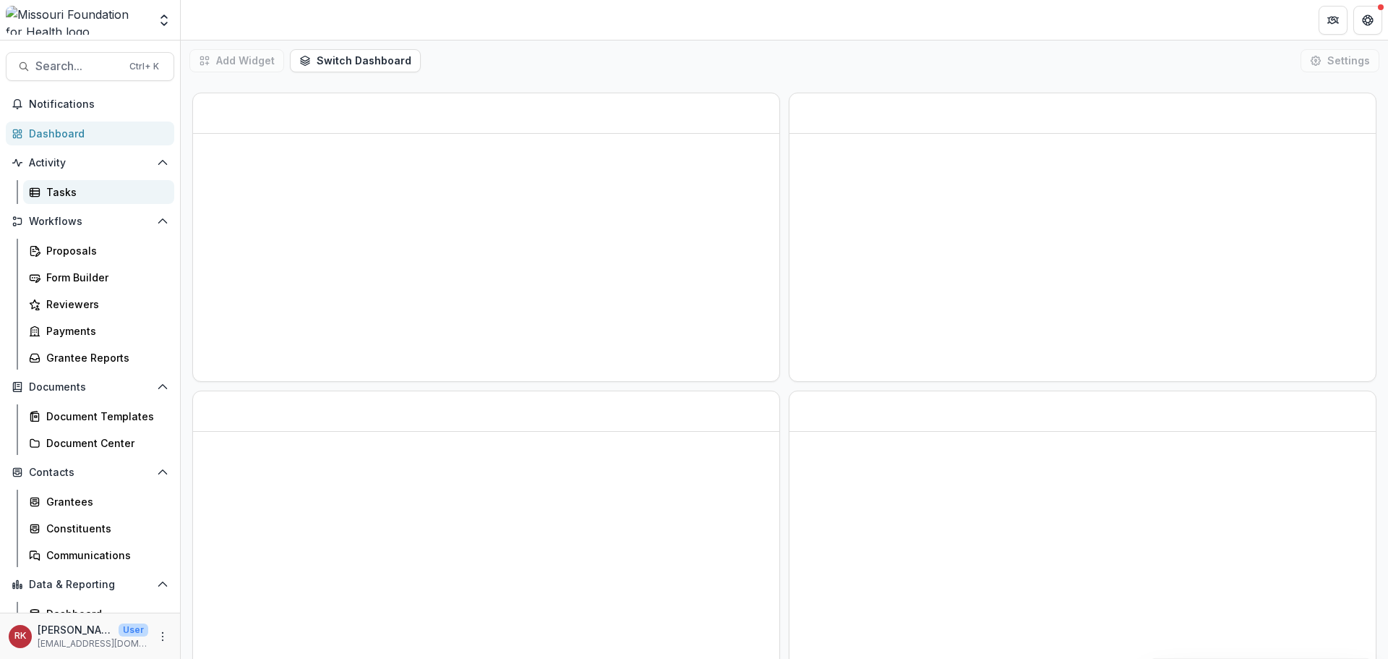
click at [84, 194] on div "Tasks" at bounding box center [104, 191] width 116 height 15
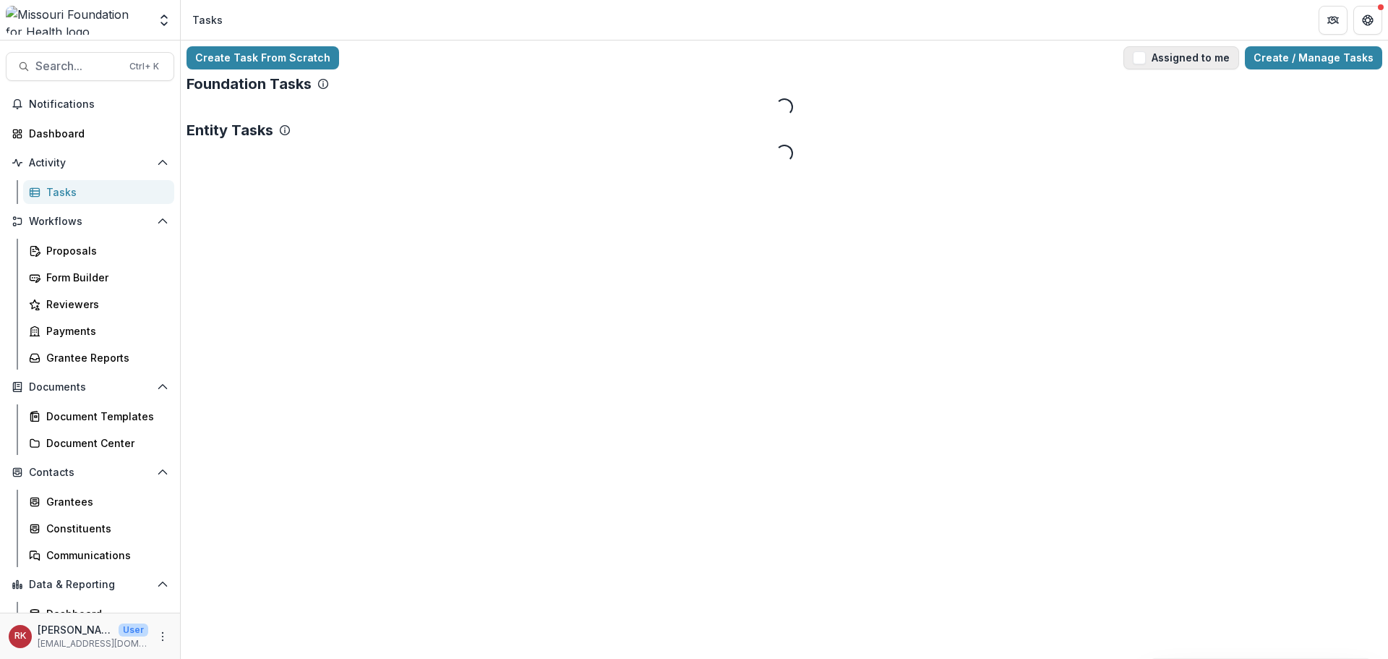
click at [1174, 63] on button "Assigned to me" at bounding box center [1182, 57] width 116 height 23
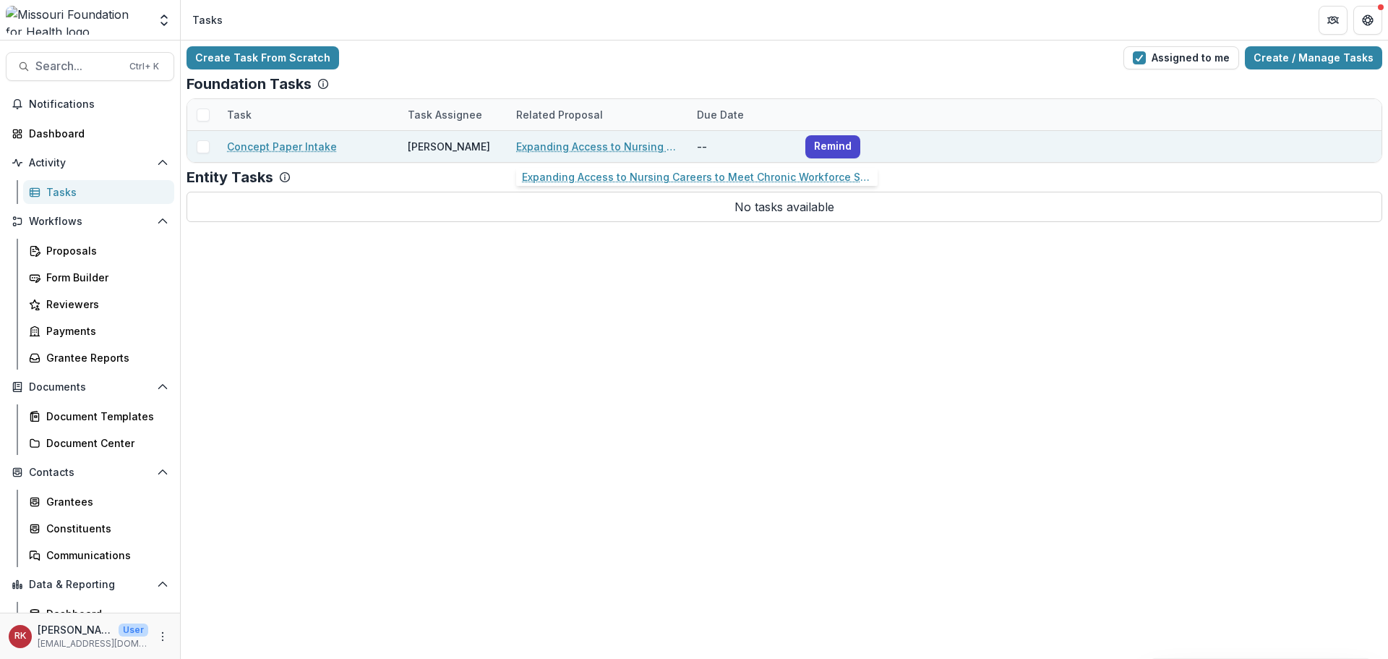
click at [596, 148] on link "Expanding Access to Nursing Careers to Meet Chronic Workforce Shortages" at bounding box center [597, 146] width 163 height 15
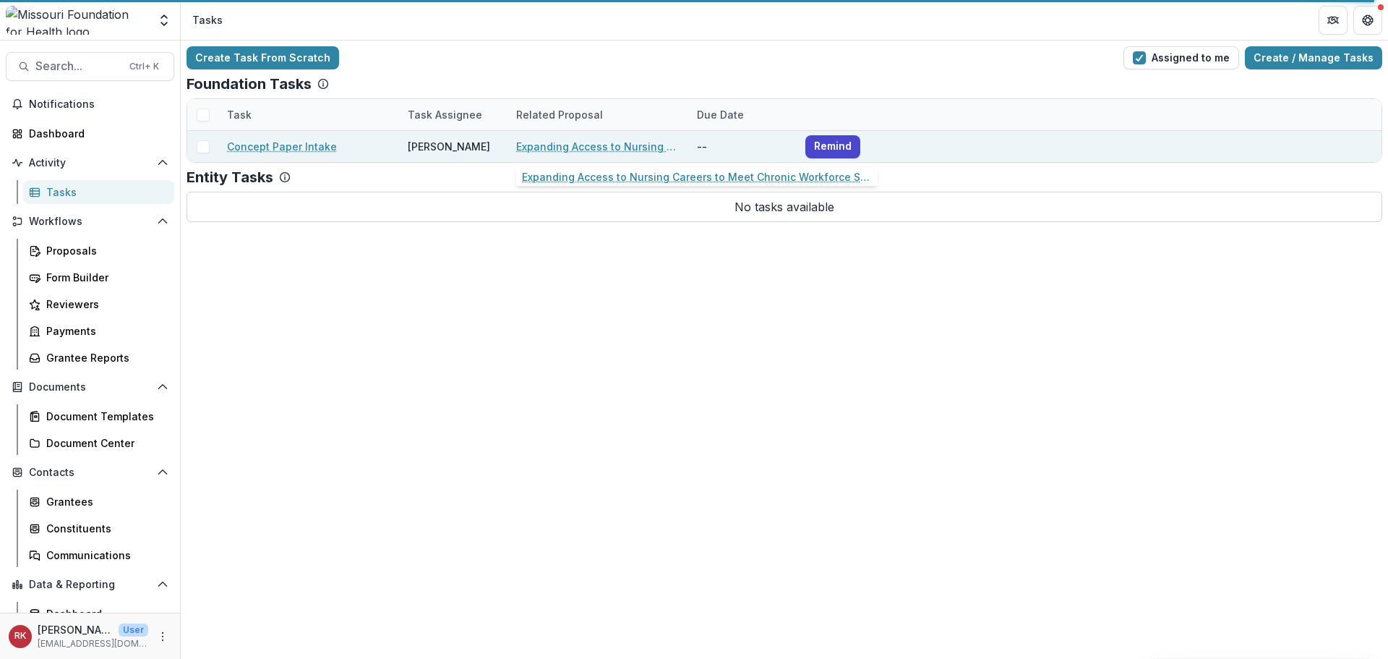
click at [578, 147] on link "Expanding Access to Nursing Careers to Meet Chronic Workforce Shortages" at bounding box center [597, 146] width 163 height 15
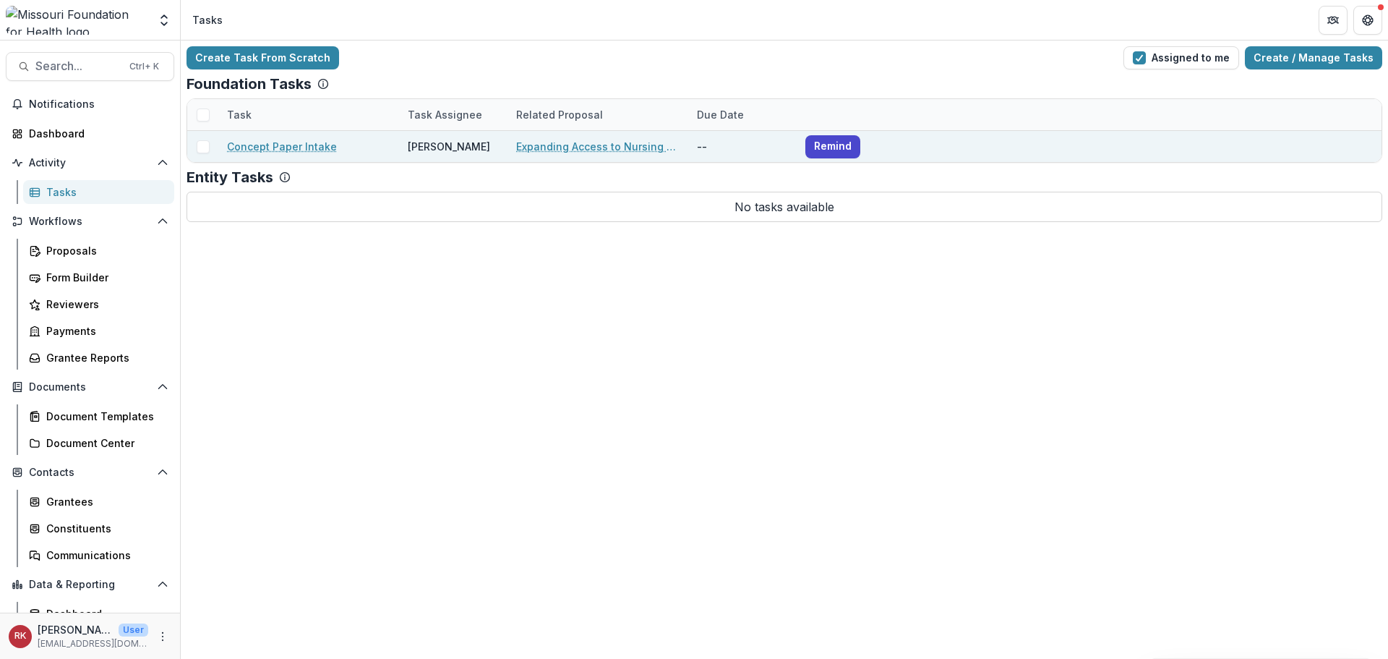
click at [249, 147] on link "Concept Paper Intake" at bounding box center [282, 146] width 110 height 15
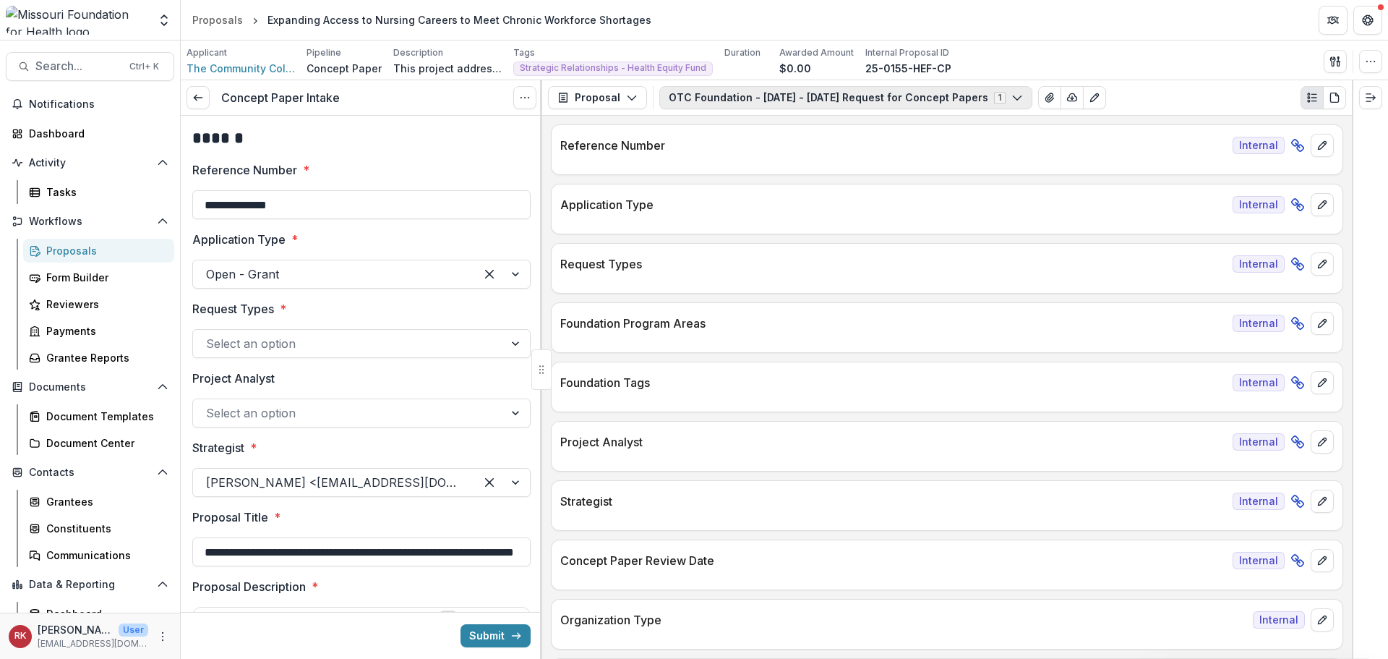
click at [818, 101] on button "OTC Foundation - 2025 - 2025 Request for Concept Papers 1" at bounding box center [845, 97] width 373 height 23
click at [603, 120] on div "**********" at bounding box center [947, 387] width 810 height 543
drag, startPoint x: 203, startPoint y: 200, endPoint x: 335, endPoint y: 208, distance: 132.6
click at [333, 212] on input "**********" at bounding box center [361, 204] width 338 height 29
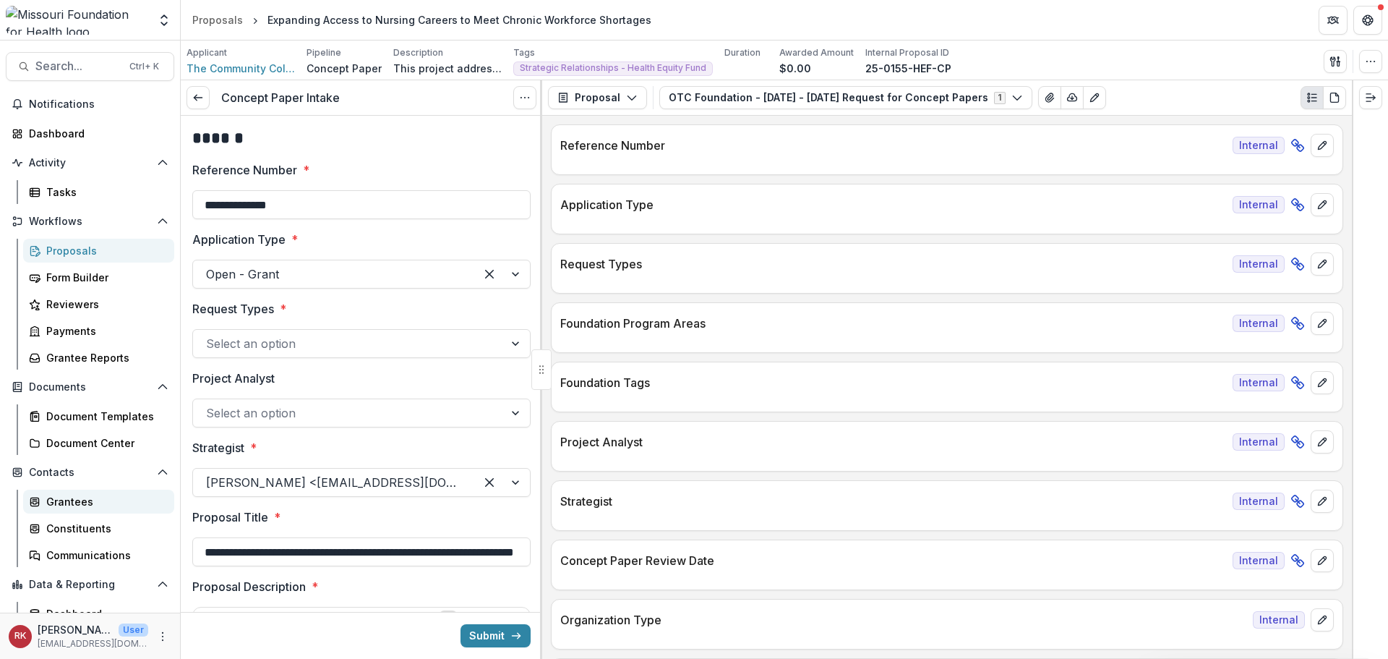
click at [59, 502] on div "Grantees" at bounding box center [104, 501] width 116 height 15
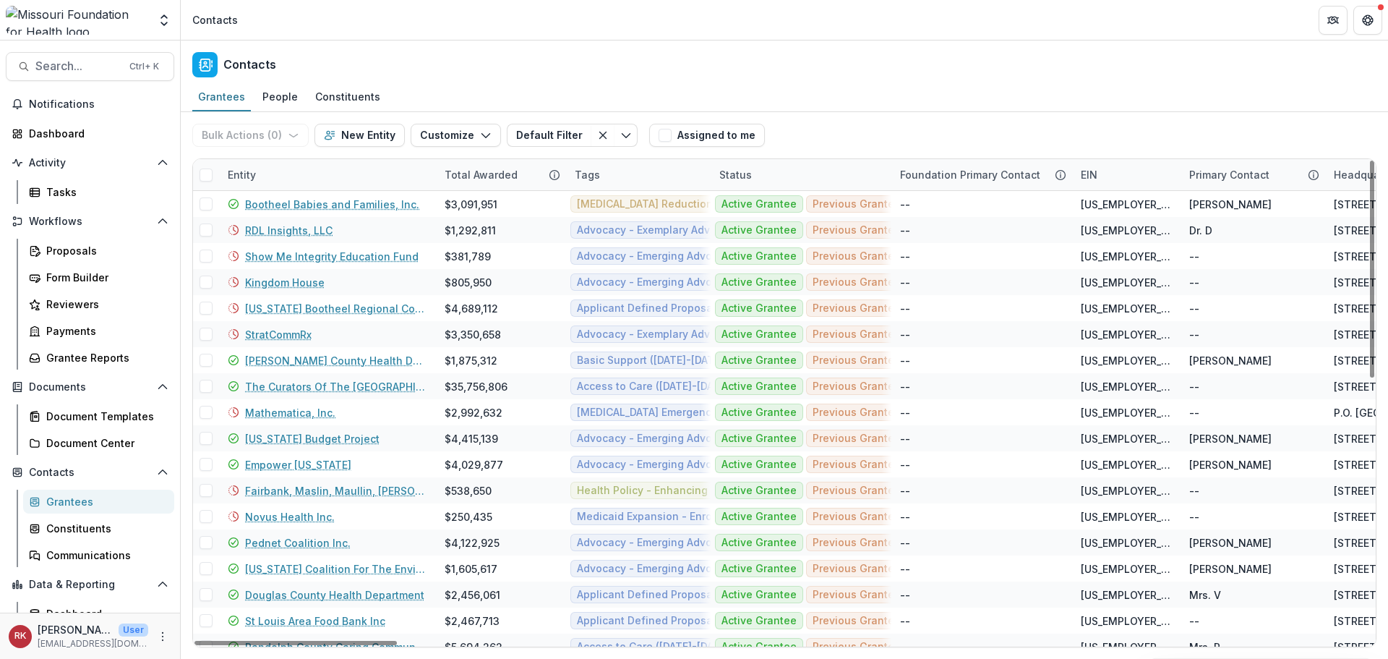
click at [251, 175] on div "Entity" at bounding box center [242, 174] width 46 height 15
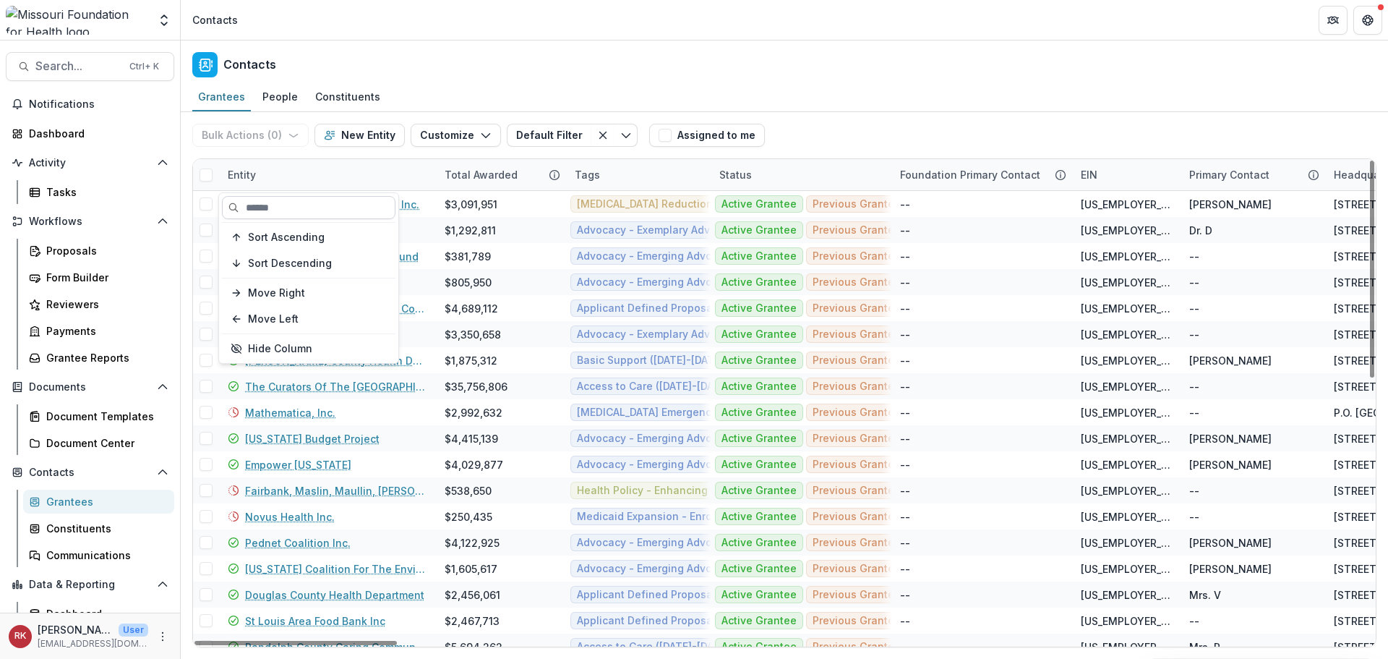
click at [286, 207] on input at bounding box center [309, 207] width 174 height 23
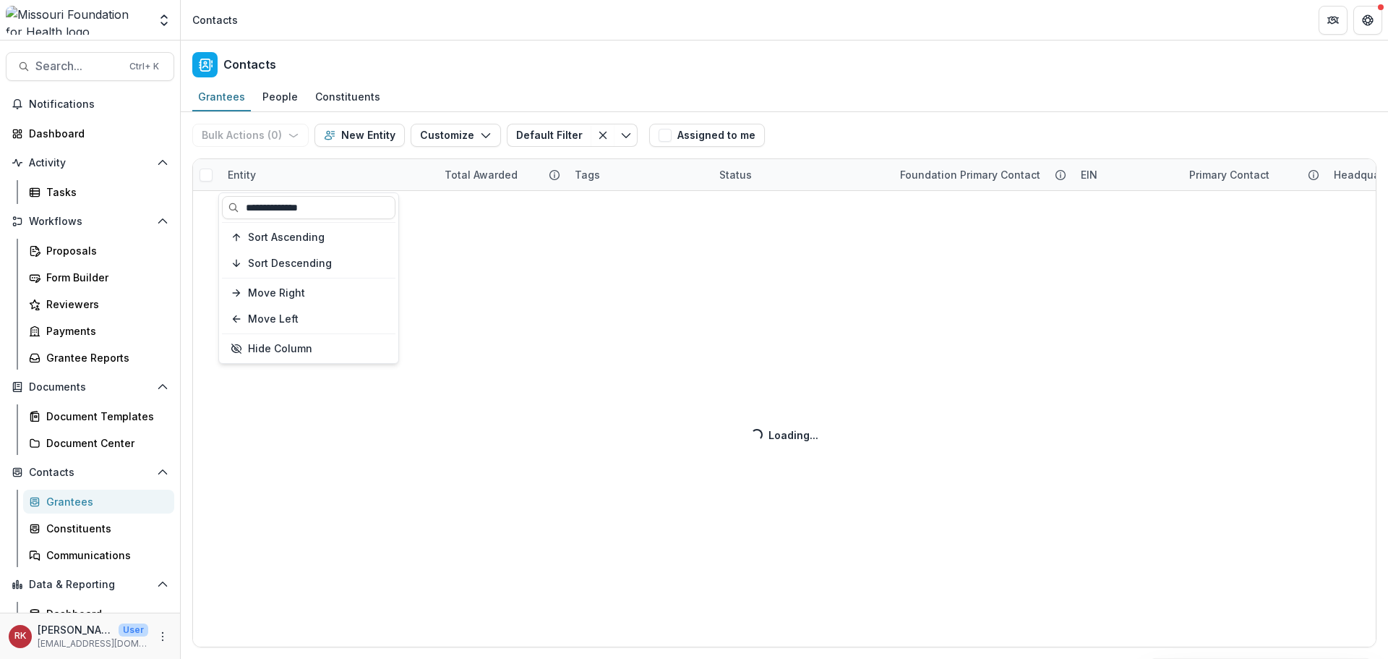
type input "**********"
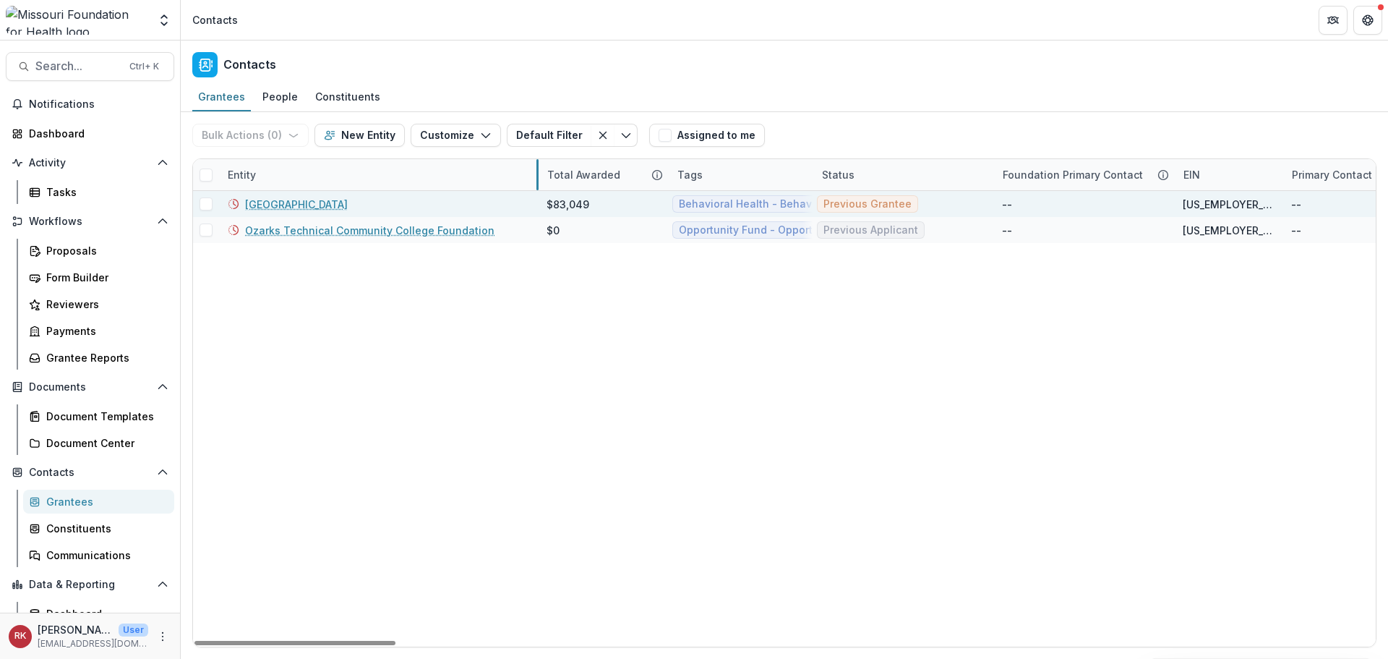
drag, startPoint x: 434, startPoint y: 178, endPoint x: 541, endPoint y: 192, distance: 107.9
click at [348, 205] on link "Ozarks Technical Community College" at bounding box center [296, 204] width 103 height 15
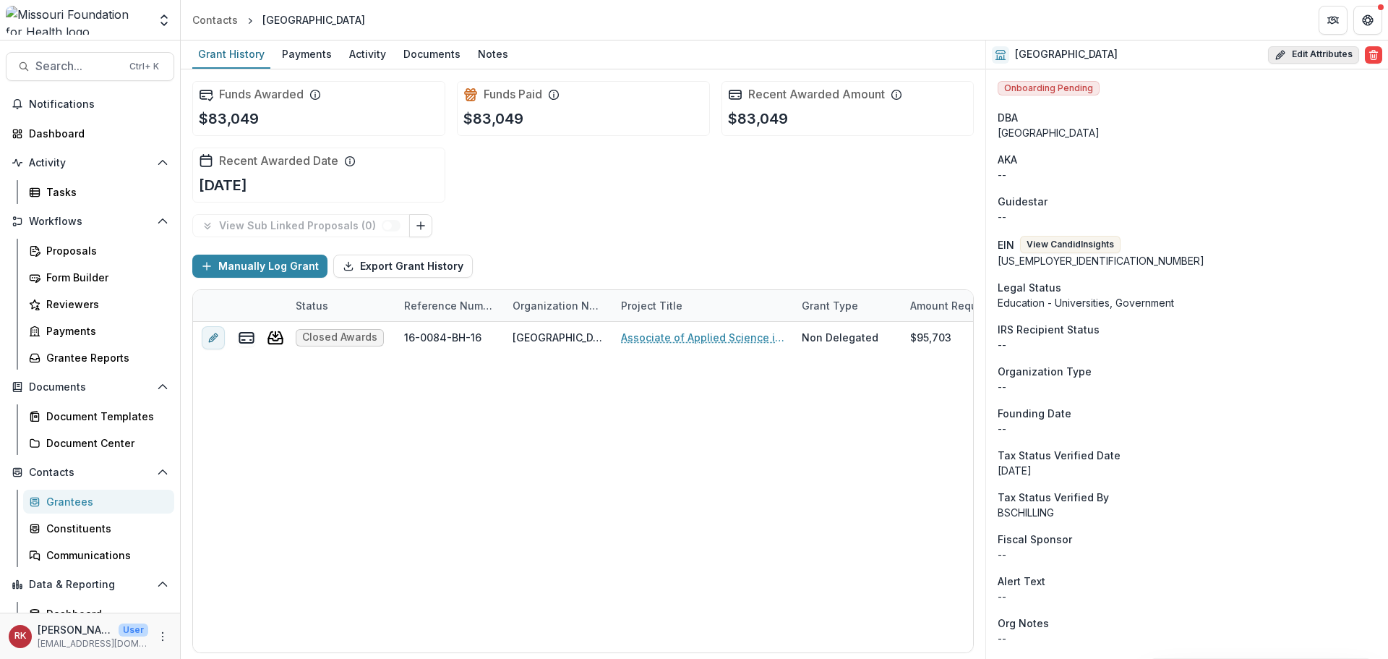
click at [1289, 53] on button "Edit Attributes" at bounding box center [1313, 54] width 91 height 17
select select
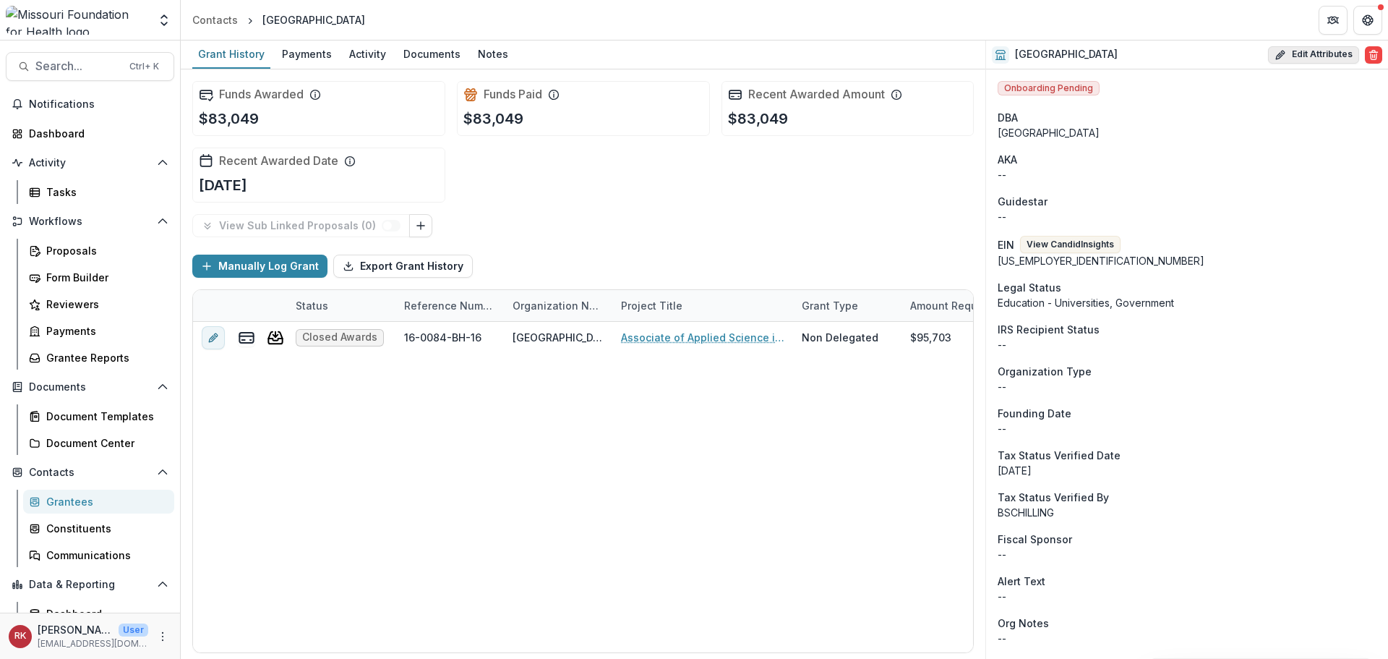
select select
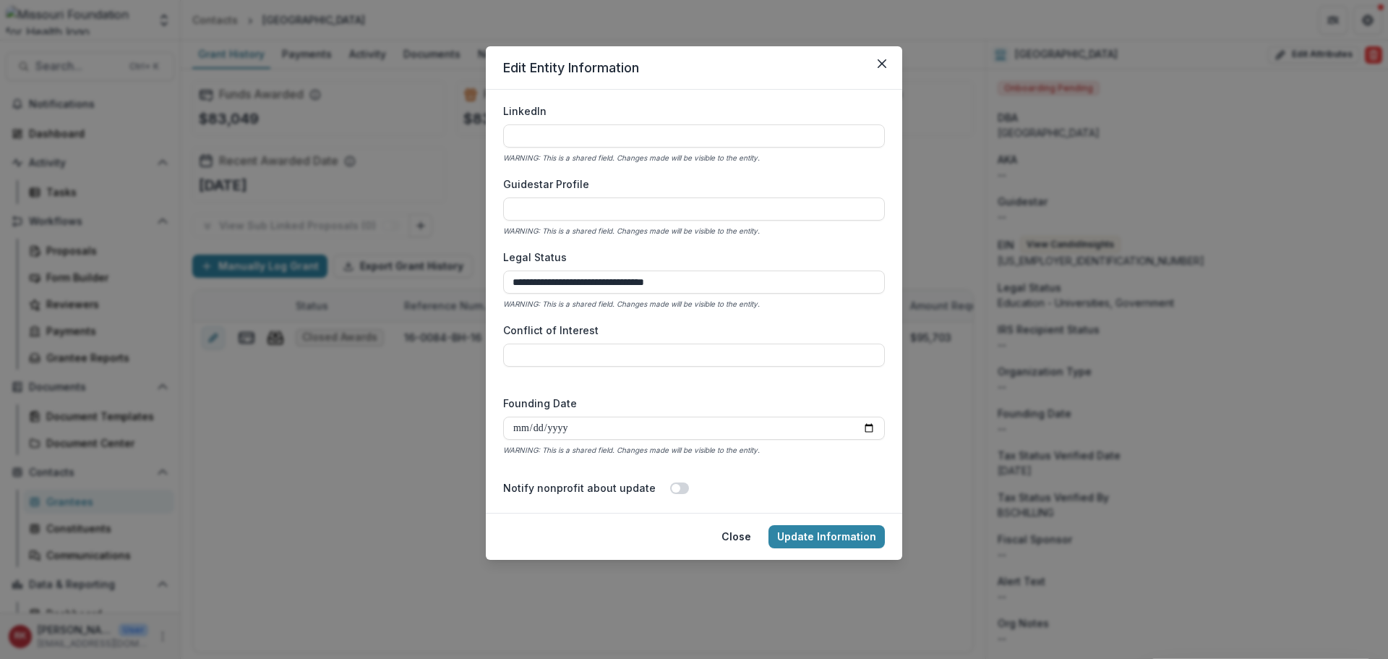
scroll to position [1952, 0]
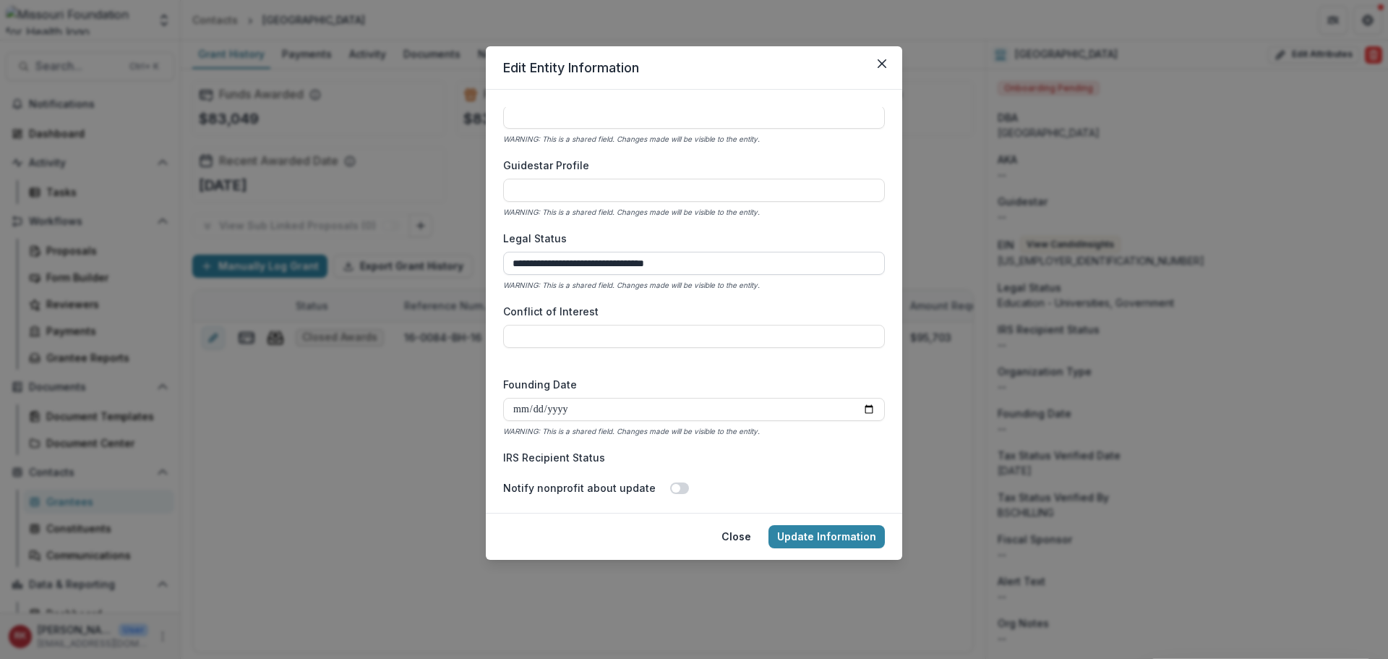
drag, startPoint x: 712, startPoint y: 262, endPoint x: 634, endPoint y: 260, distance: 78.1
click at [634, 260] on input "**********" at bounding box center [694, 263] width 382 height 23
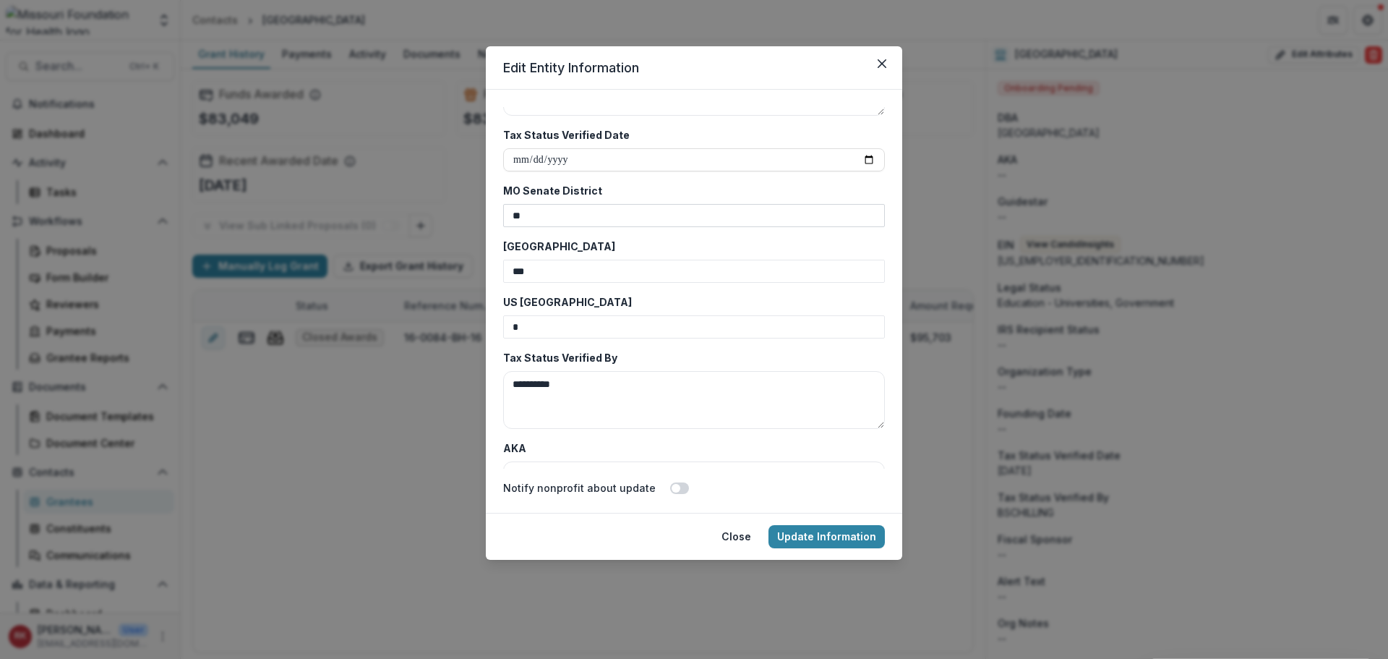
scroll to position [3543, 0]
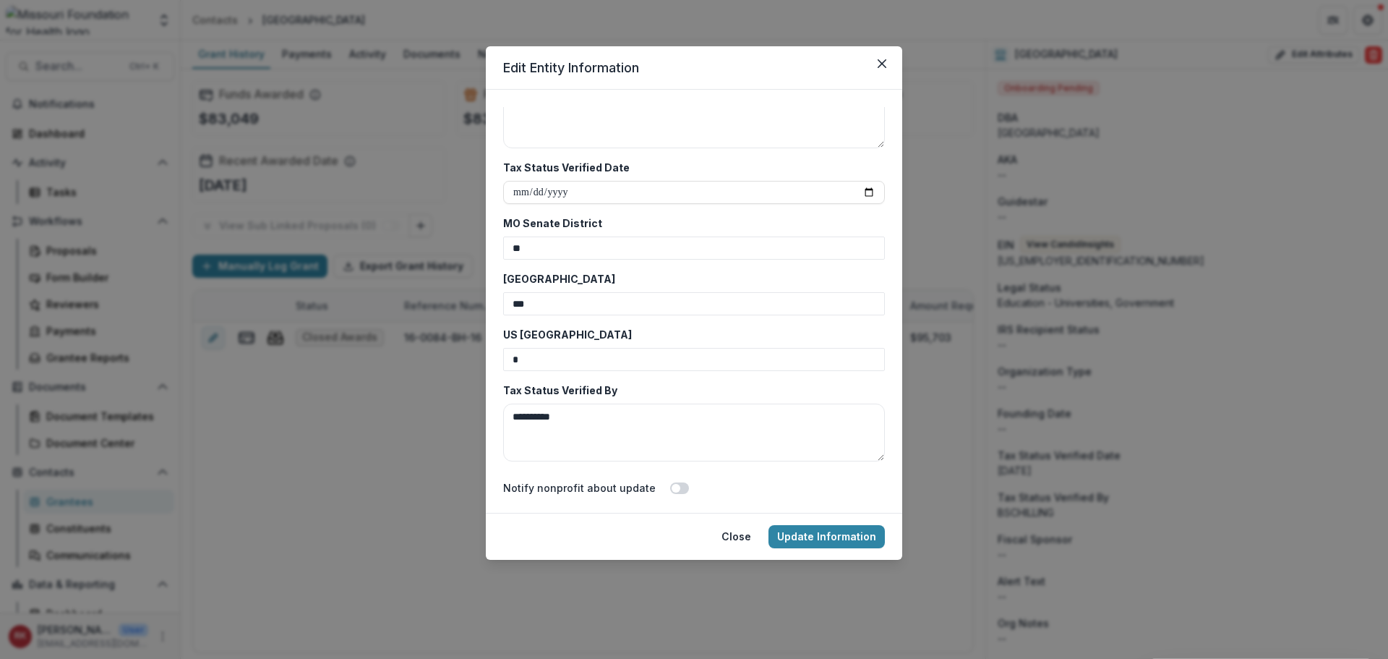
drag, startPoint x: 600, startPoint y: 418, endPoint x: 484, endPoint y: 393, distance: 119.0
click at [484, 393] on div "**********" at bounding box center [694, 329] width 1388 height 659
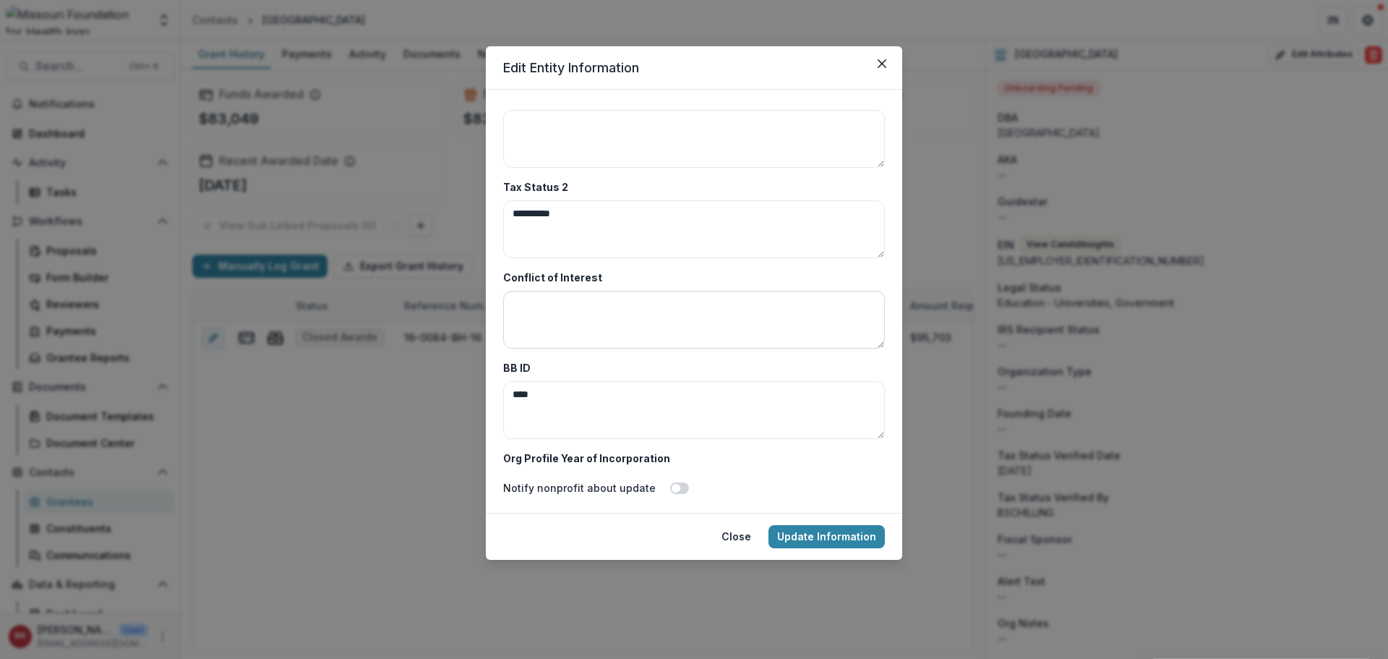
scroll to position [4121, 0]
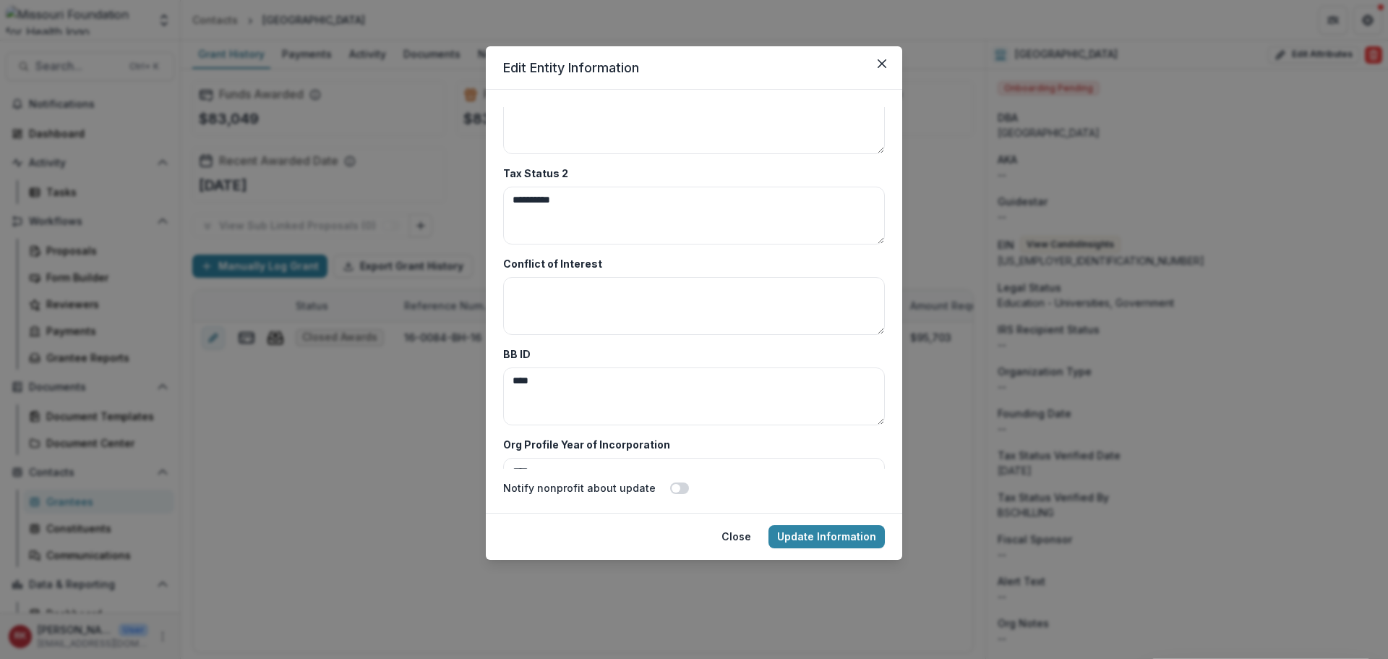
drag, startPoint x: 561, startPoint y: 375, endPoint x: 497, endPoint y: 375, distance: 63.6
click at [497, 375] on form "**********" at bounding box center [694, 301] width 416 height 423
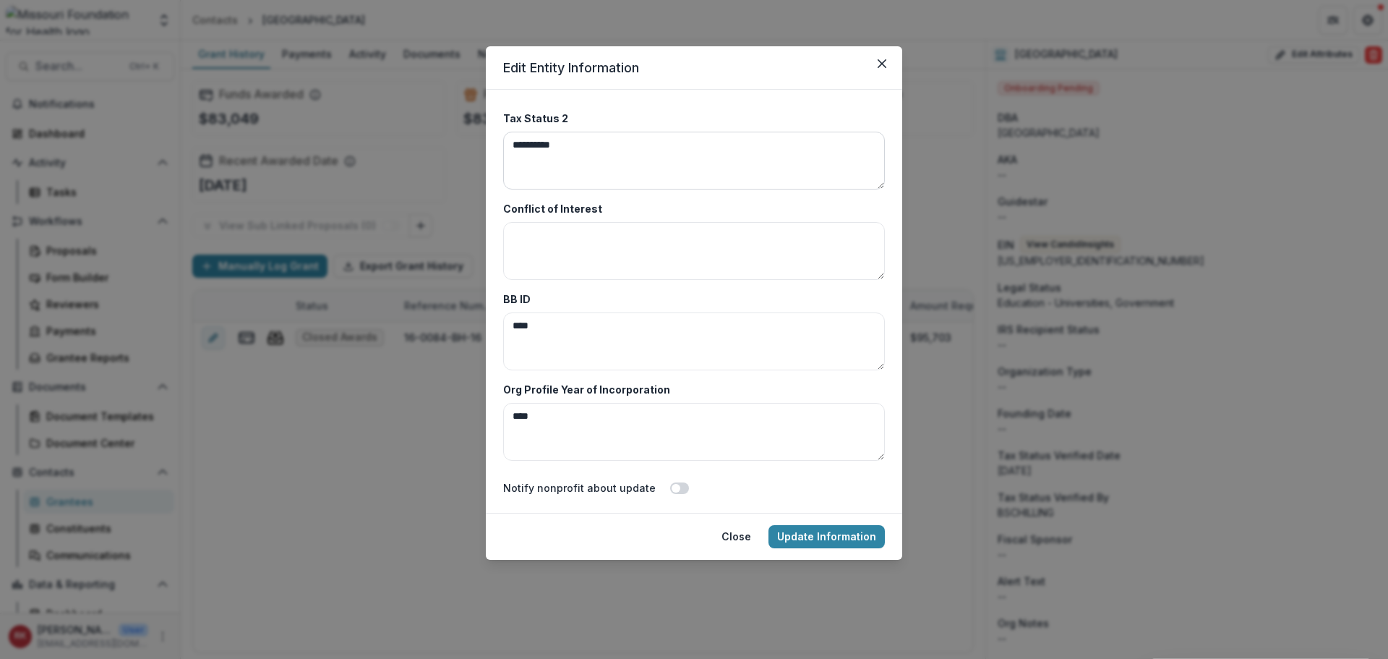
scroll to position [4338, 0]
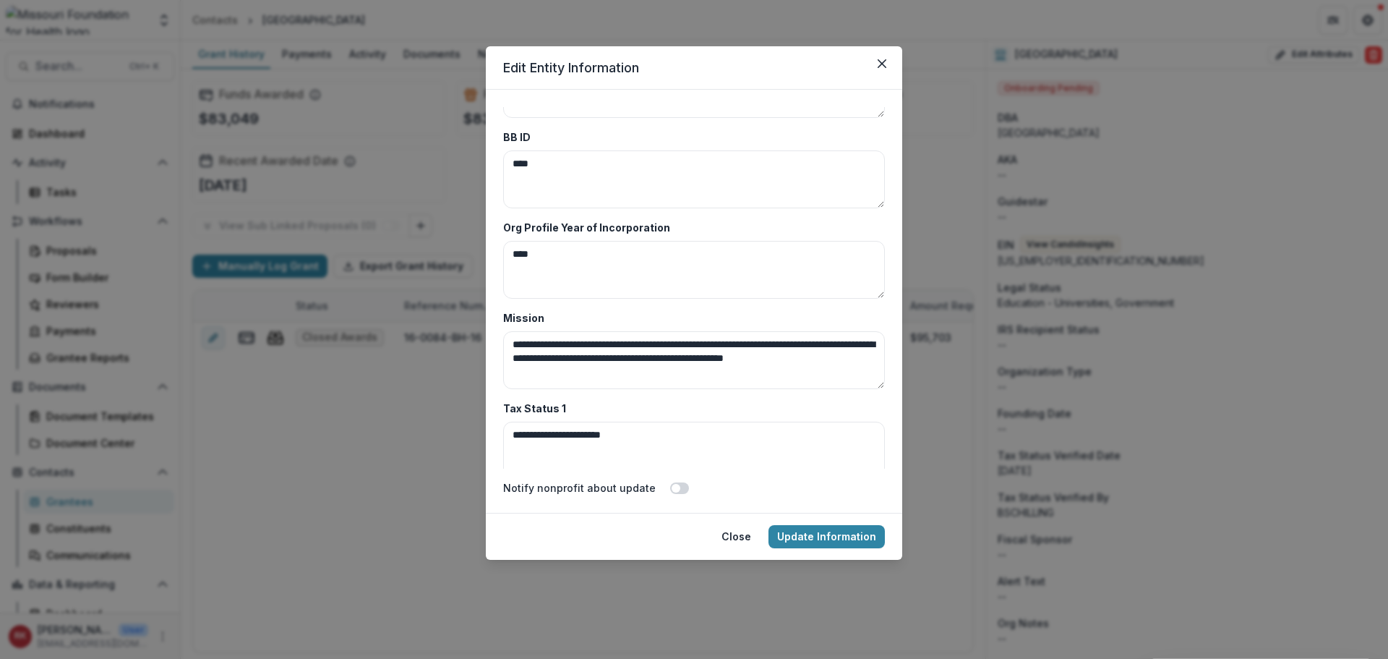
drag, startPoint x: 534, startPoint y: 252, endPoint x: 459, endPoint y: 247, distance: 74.6
click at [459, 247] on div "**********" at bounding box center [694, 329] width 1388 height 659
drag, startPoint x: 590, startPoint y: 373, endPoint x: 487, endPoint y: 338, distance: 108.6
click at [487, 338] on form "**********" at bounding box center [694, 301] width 416 height 423
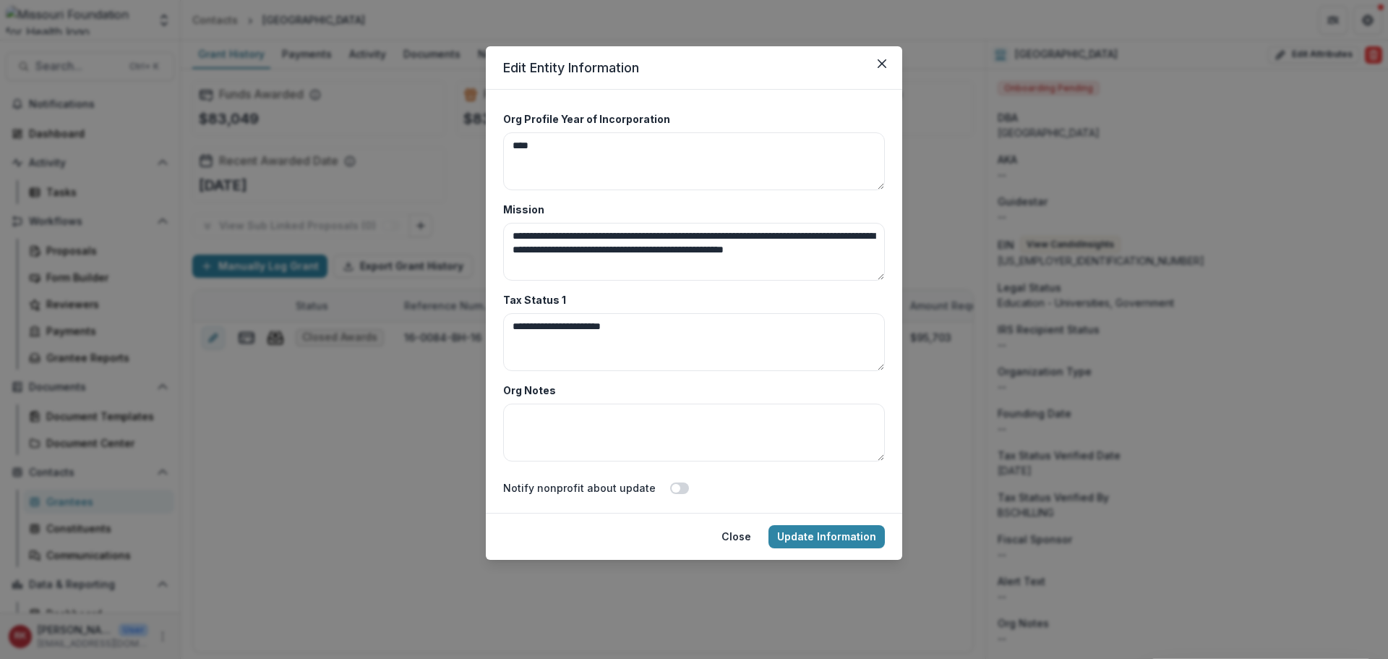
scroll to position [4483, 0]
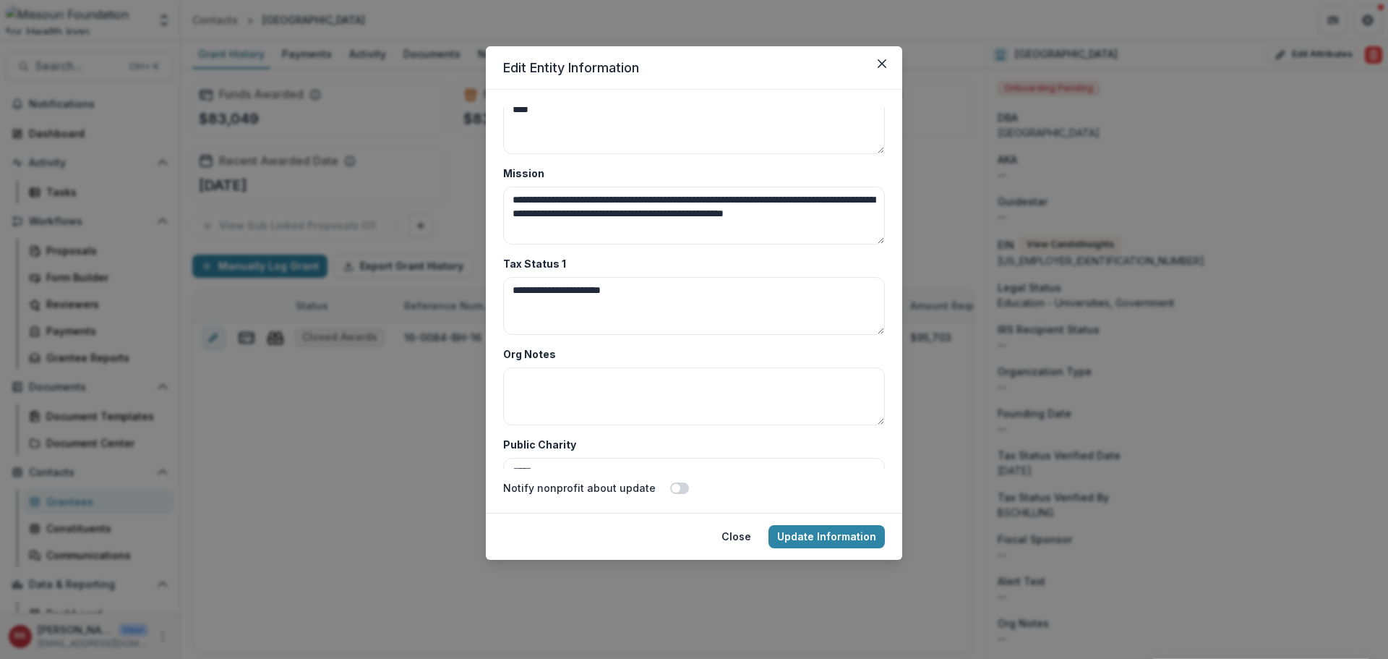
drag, startPoint x: 606, startPoint y: 276, endPoint x: 483, endPoint y: 270, distance: 123.1
click at [483, 270] on div "**********" at bounding box center [694, 329] width 1388 height 659
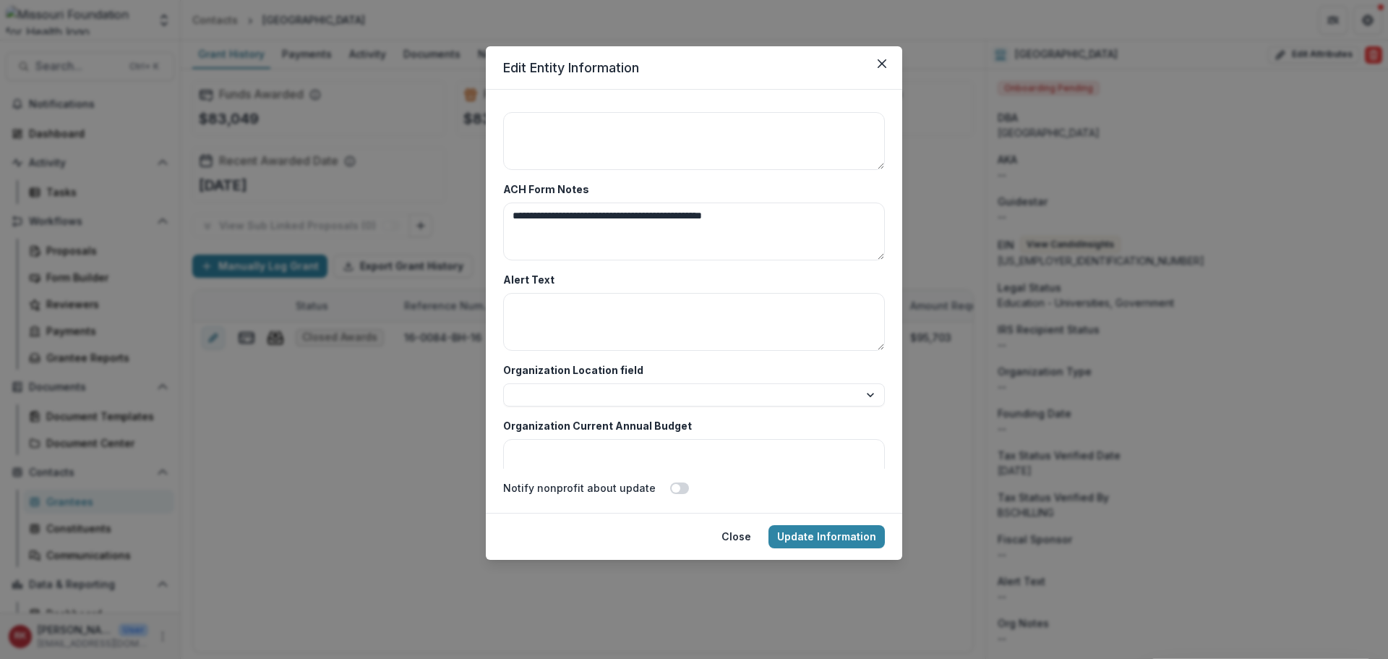
scroll to position [4989, 0]
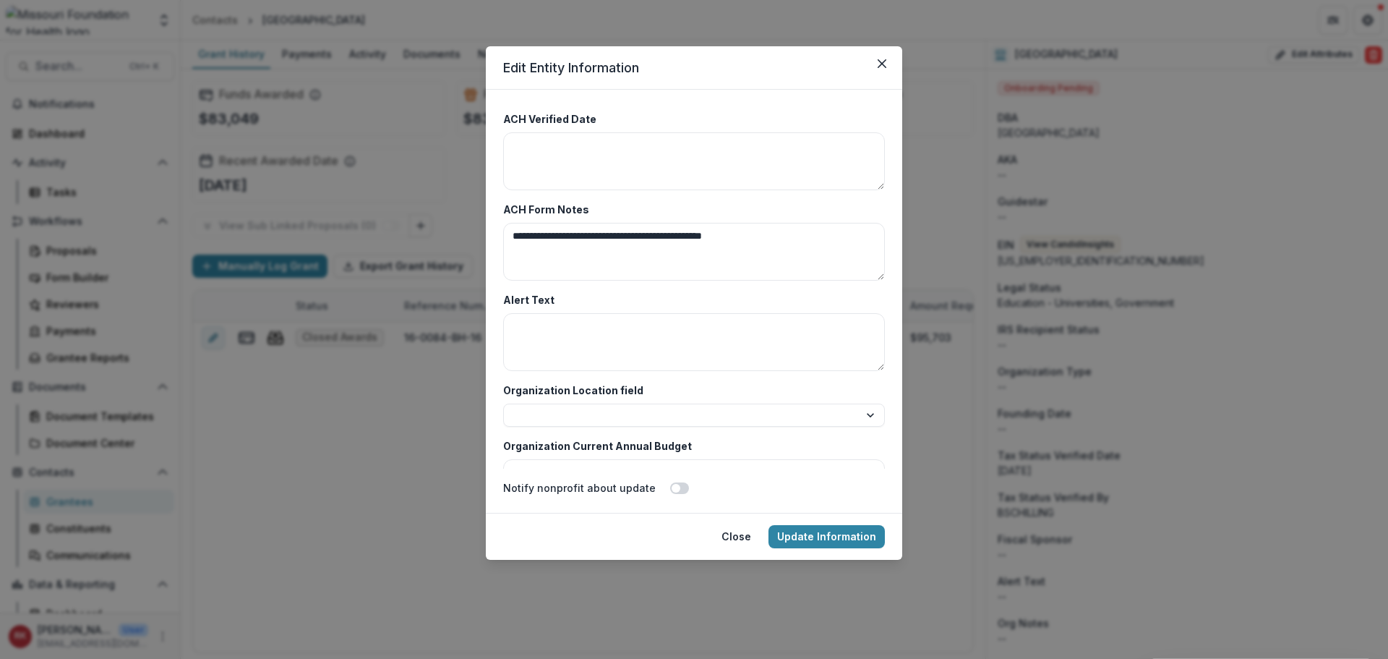
drag, startPoint x: 795, startPoint y: 241, endPoint x: 496, endPoint y: 234, distance: 298.7
click at [496, 234] on form "**********" at bounding box center [694, 301] width 416 height 423
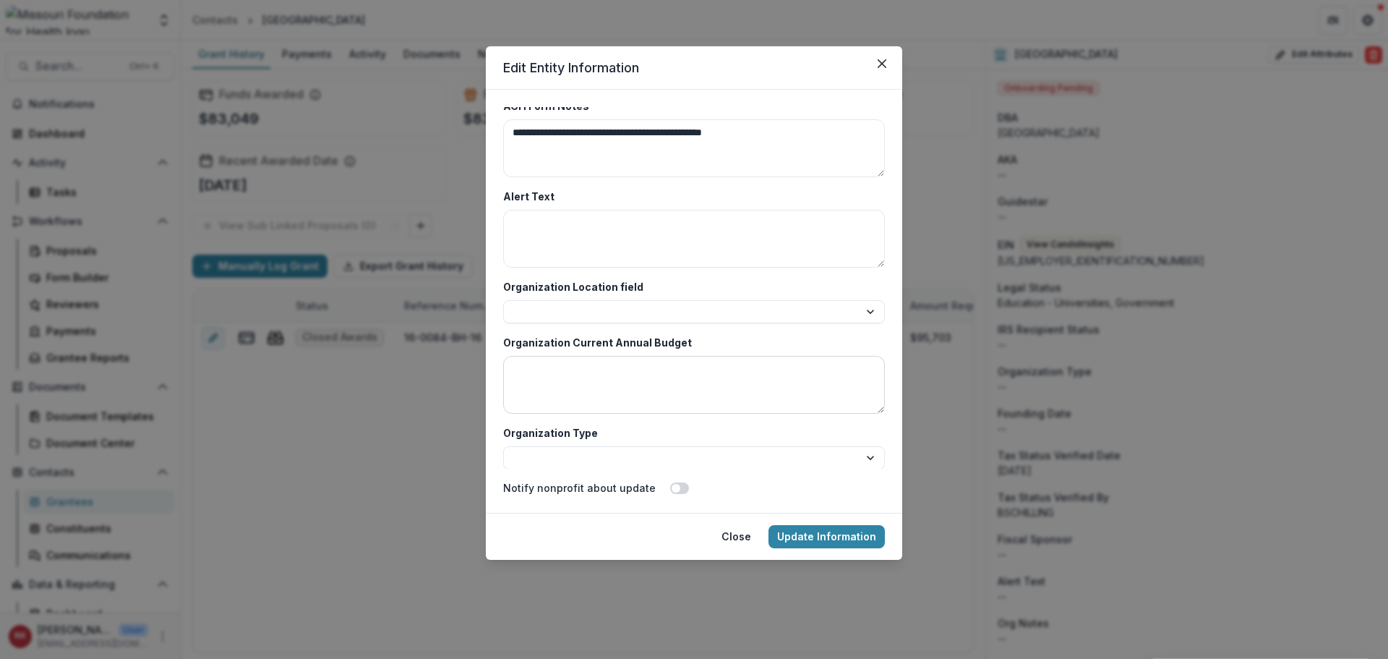
scroll to position [5093, 0]
click at [829, 532] on button "Update Information" at bounding box center [827, 536] width 116 height 23
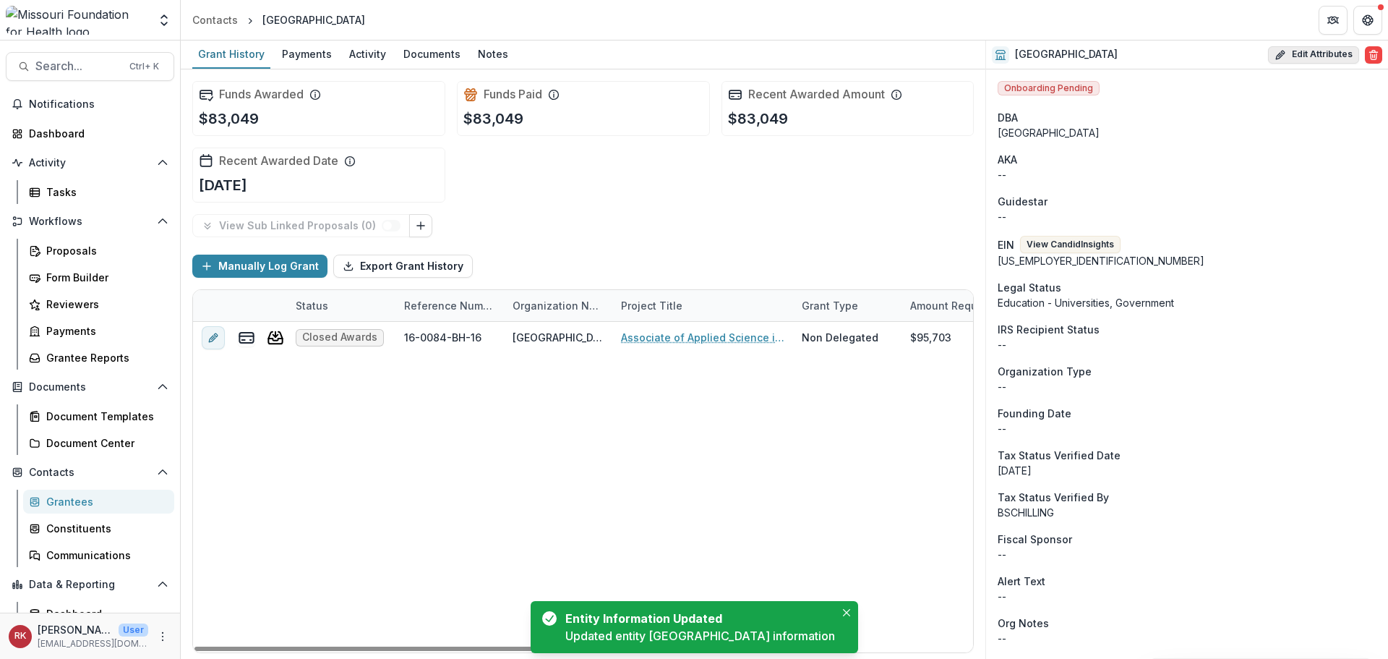
click at [1288, 59] on button "Edit Attributes" at bounding box center [1313, 54] width 91 height 17
select select
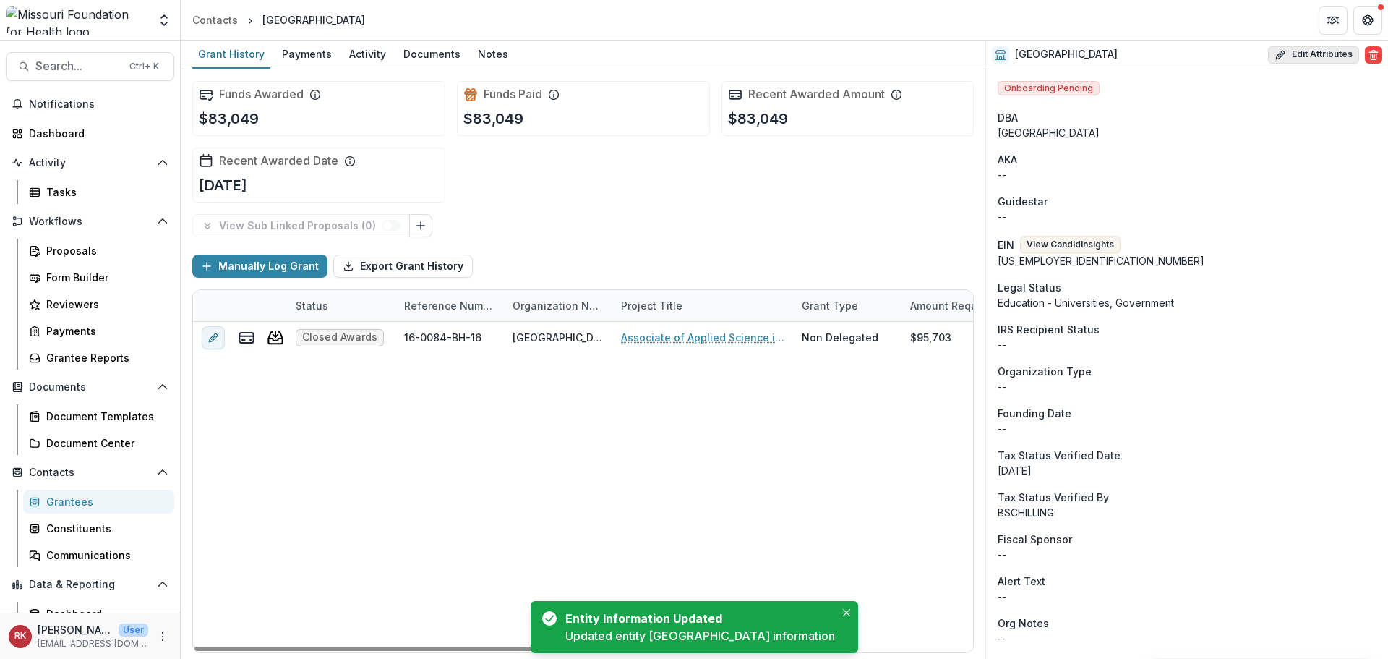
select select
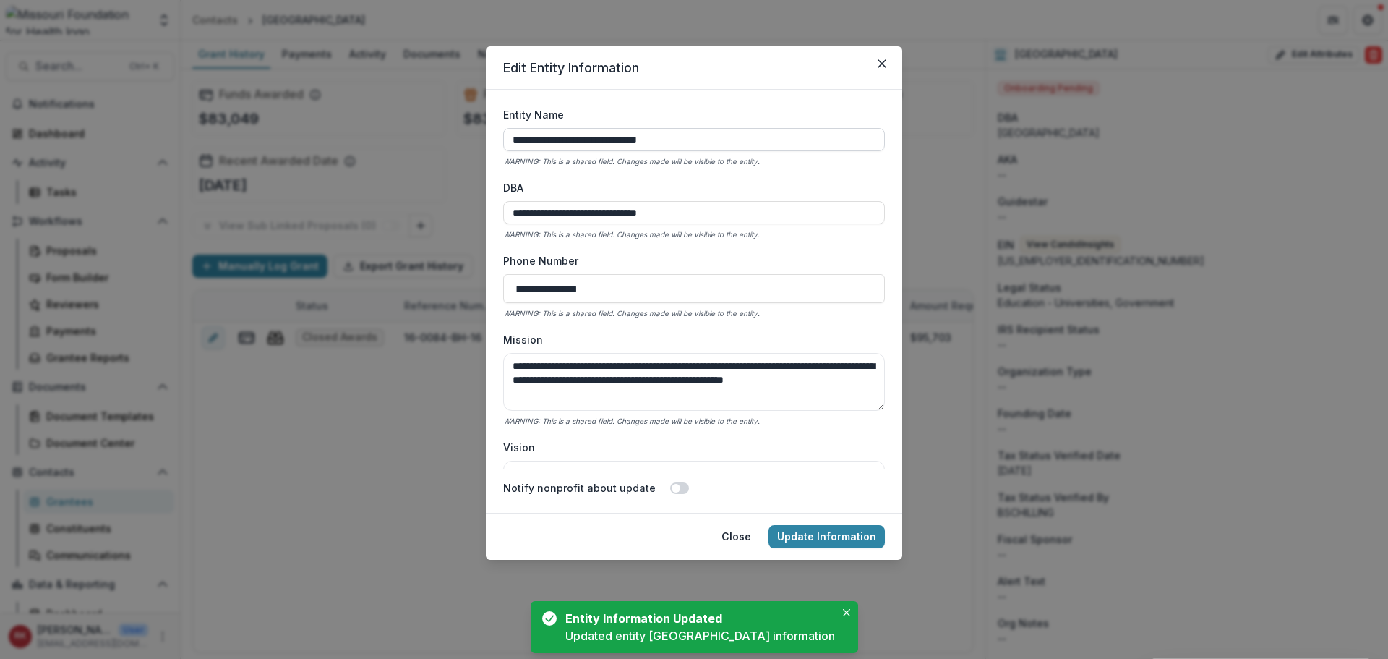
click at [695, 141] on input "**********" at bounding box center [694, 139] width 382 height 23
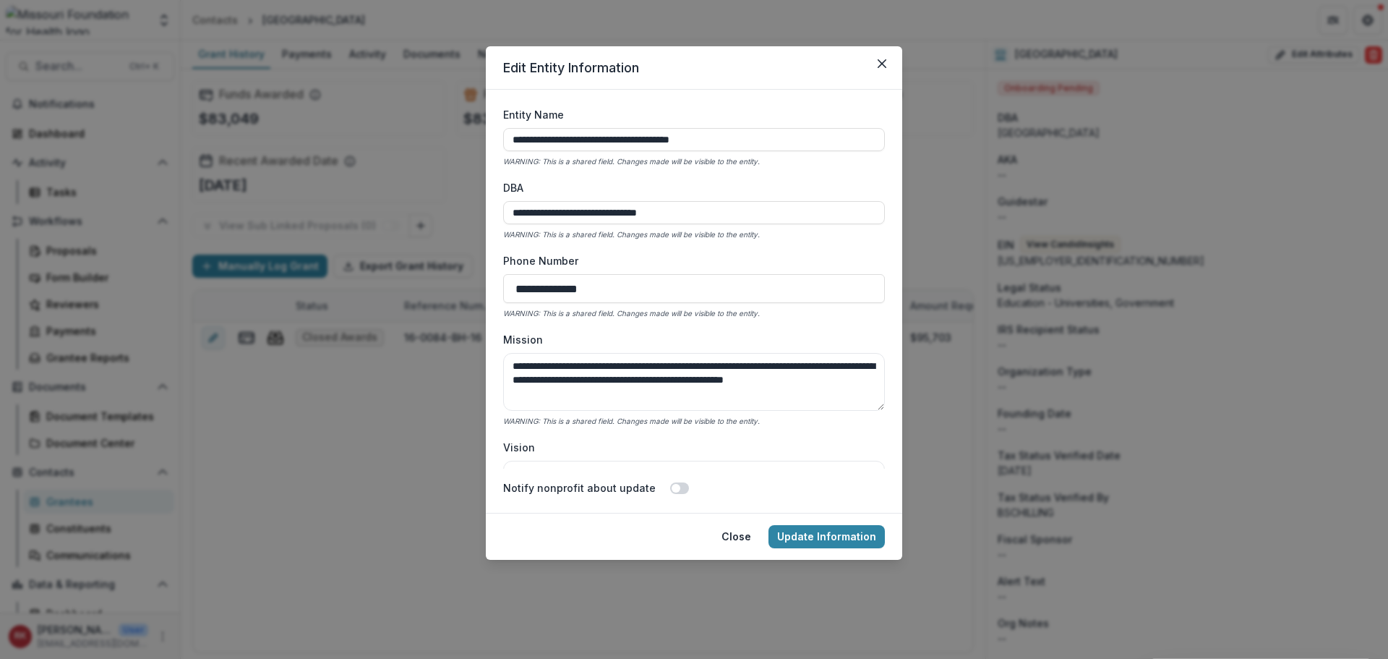
type input "**********"
click at [818, 537] on button "Update Information" at bounding box center [827, 536] width 116 height 23
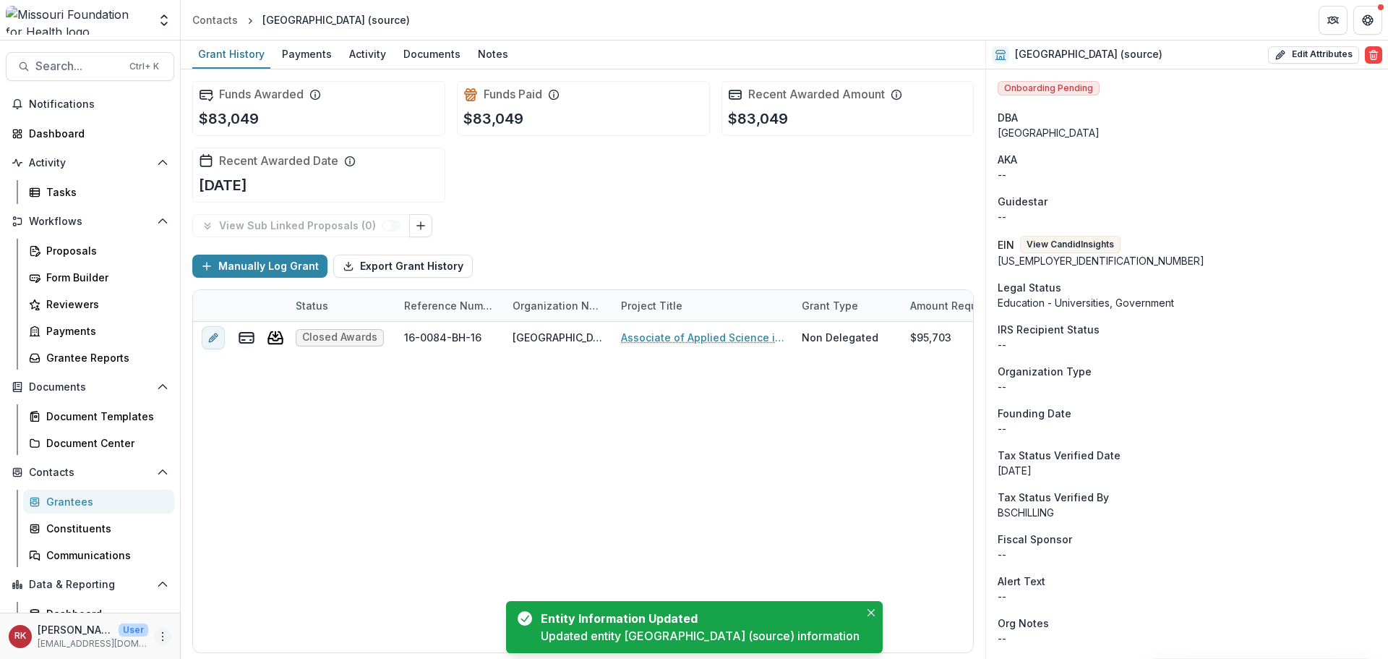
click at [159, 636] on icon "More" at bounding box center [163, 636] width 12 height 12
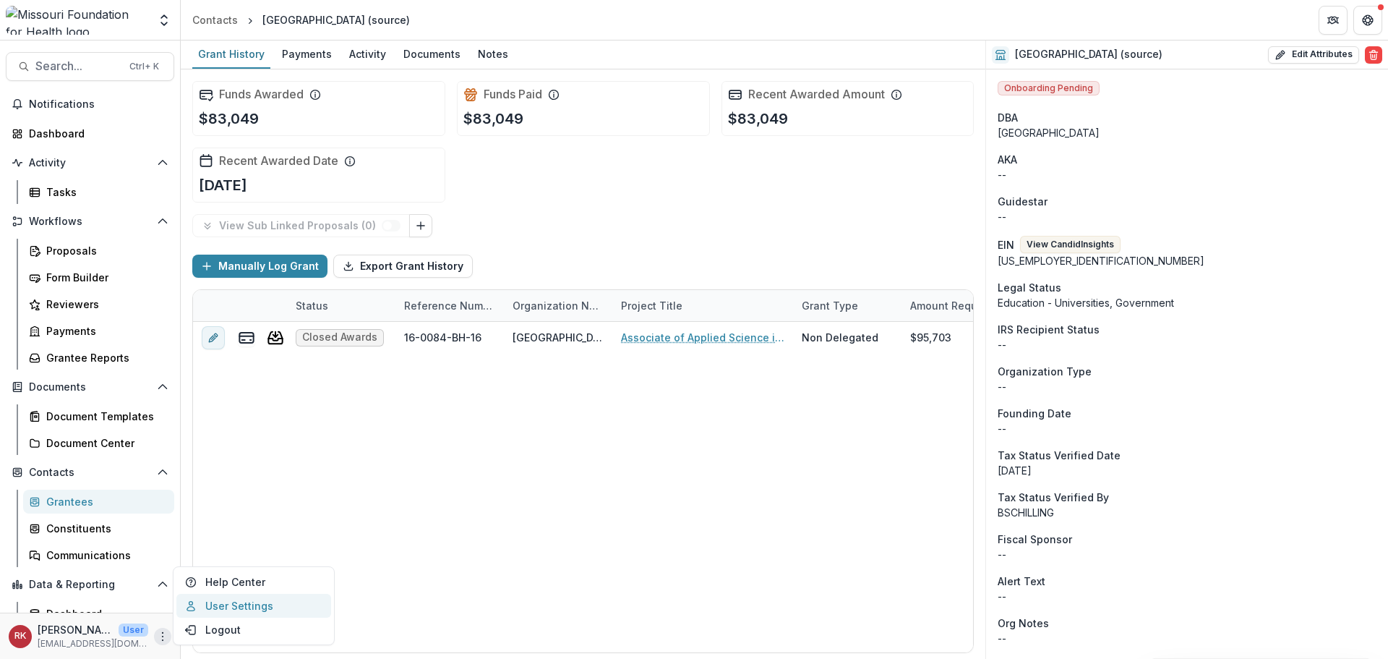
click at [241, 604] on link "User Settings" at bounding box center [253, 606] width 155 height 24
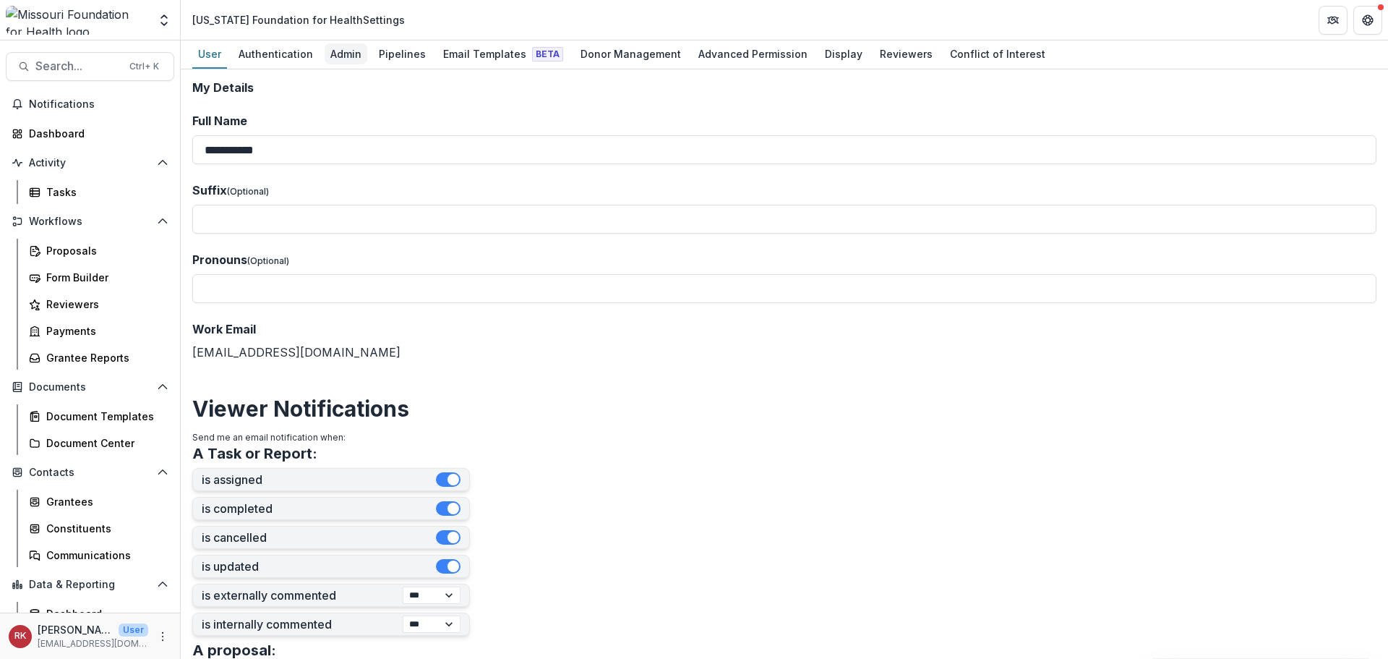
click at [333, 57] on div "Admin" at bounding box center [346, 53] width 43 height 21
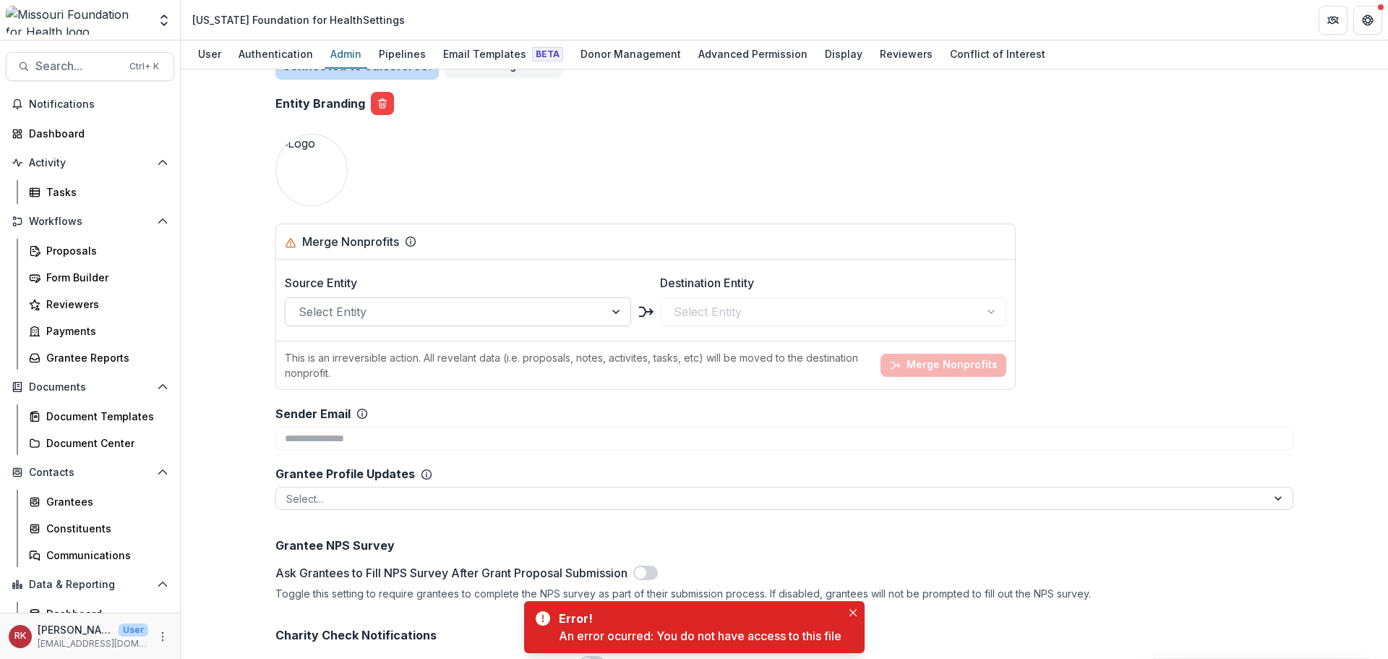
scroll to position [4772, 0]
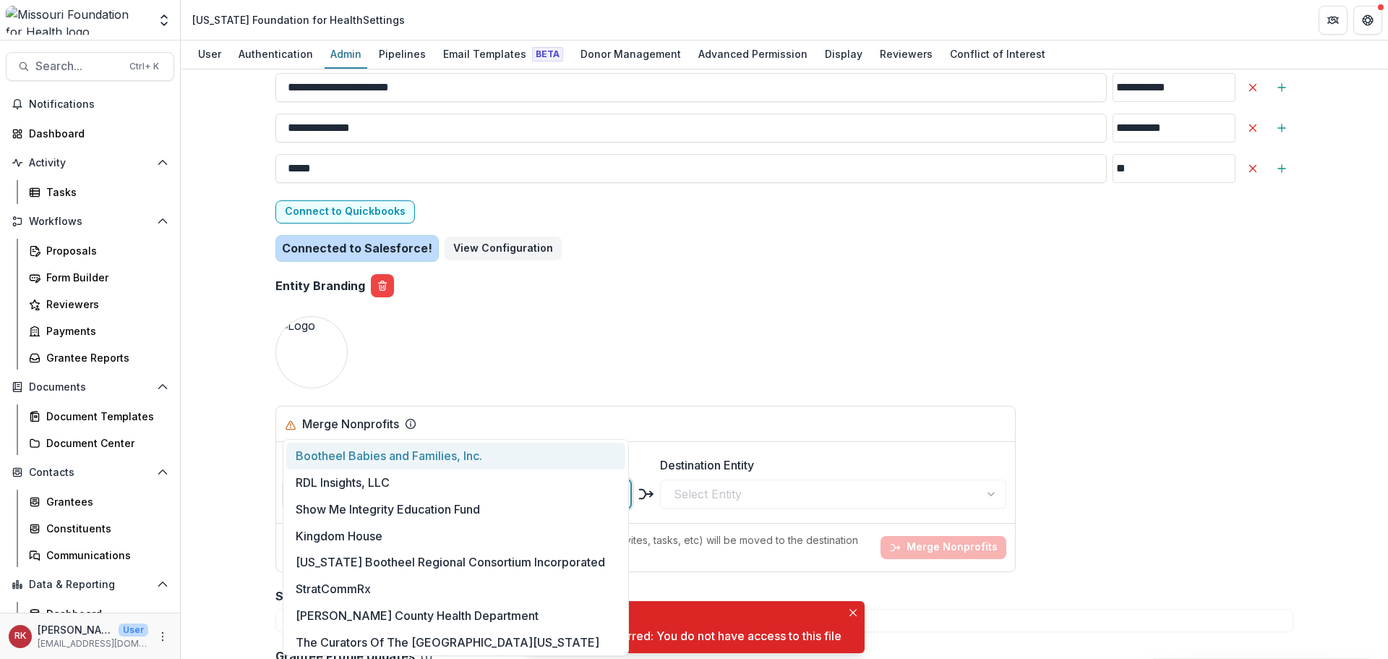
click at [405, 479] on div "Select Entity" at bounding box center [458, 493] width 346 height 29
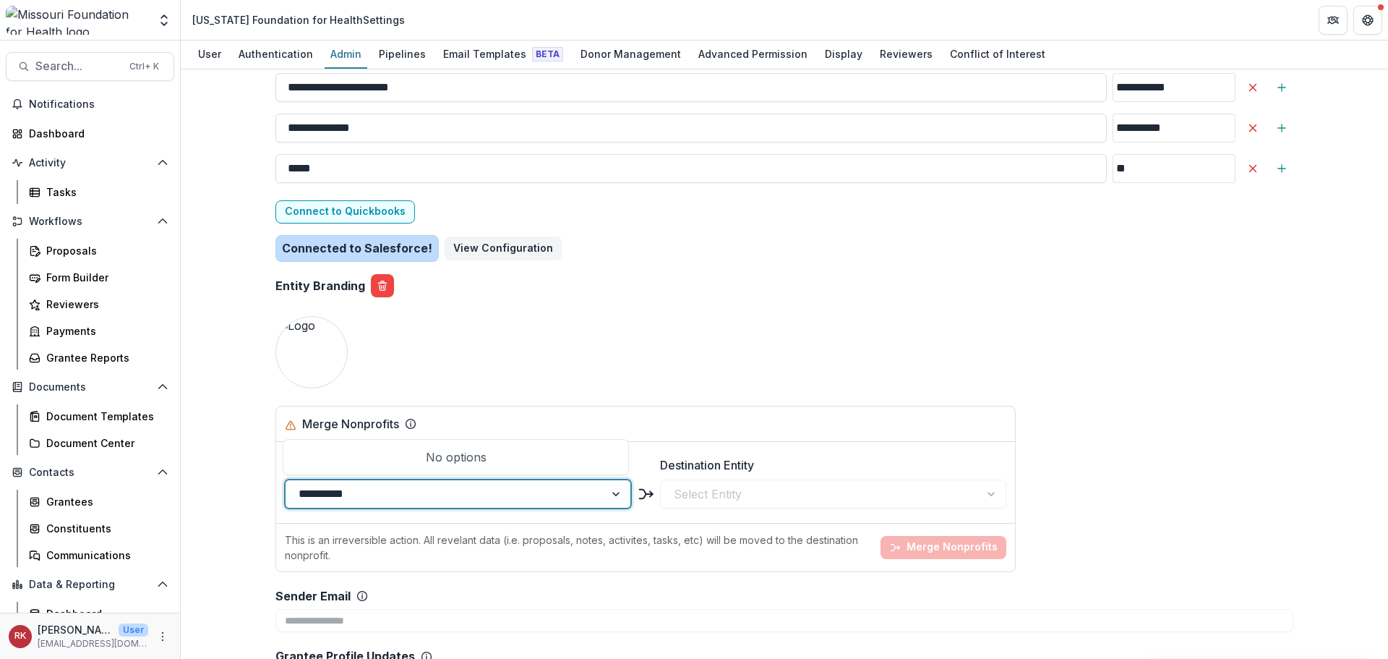
click at [310, 485] on input "**********" at bounding box center [330, 493] width 62 height 17
type input "**********"
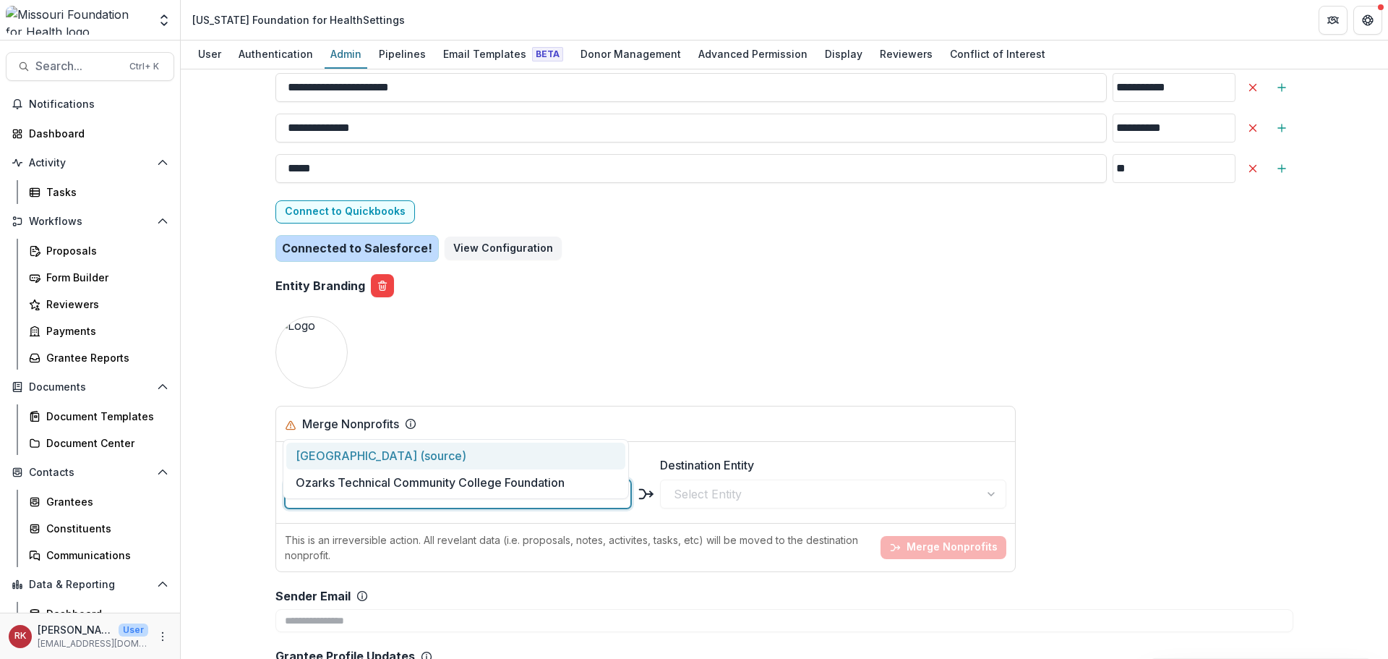
click at [356, 455] on div "Ozarks Technical Community College (source)" at bounding box center [455, 455] width 339 height 27
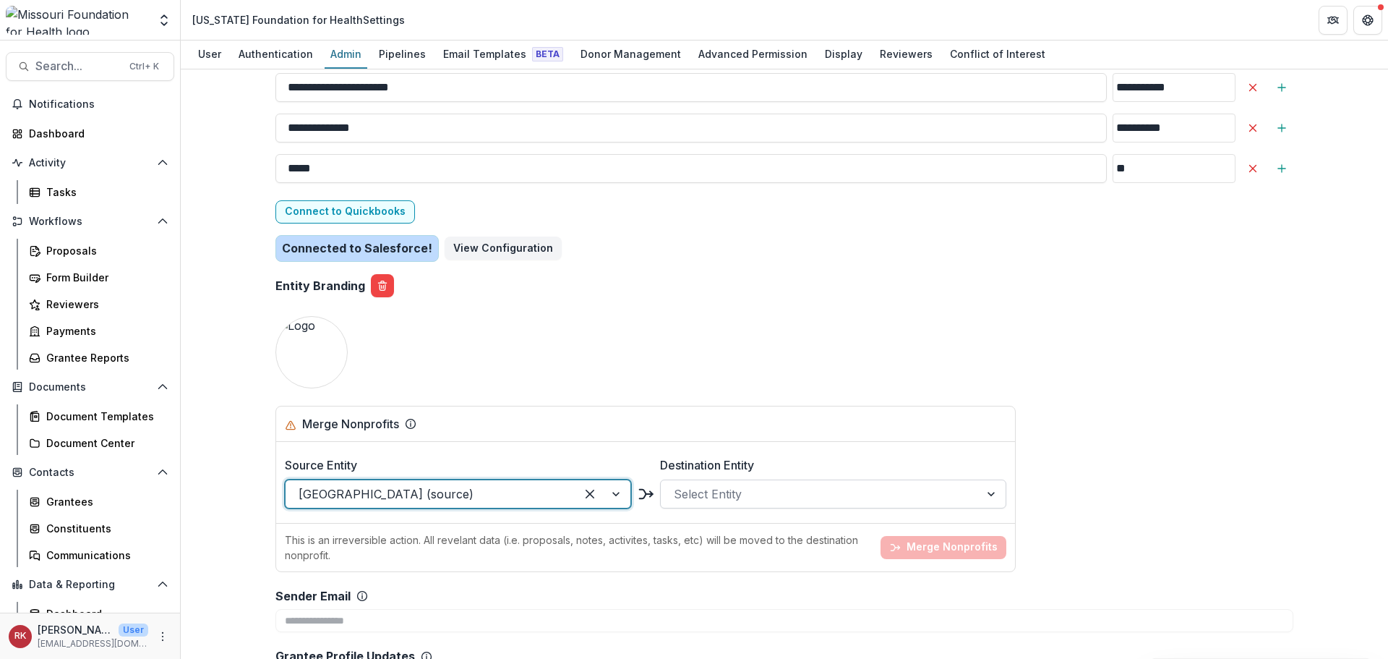
click at [676, 484] on div at bounding box center [820, 494] width 293 height 20
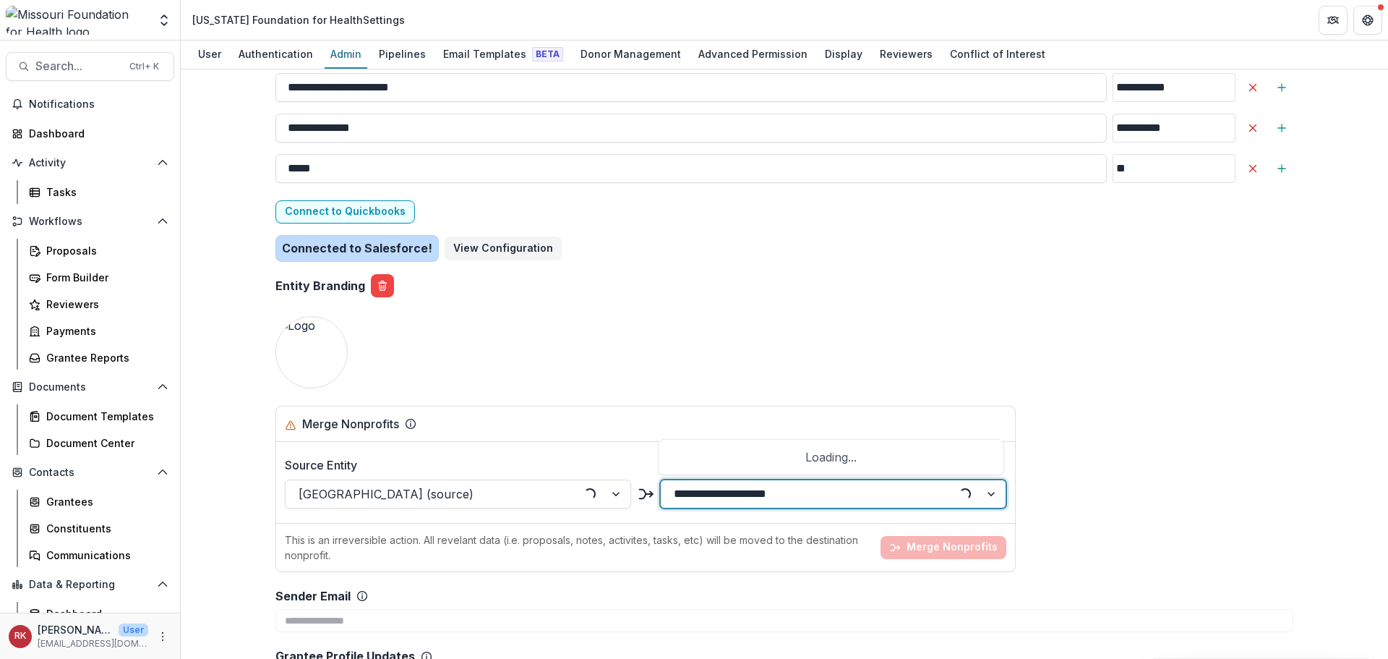
type input "**********"
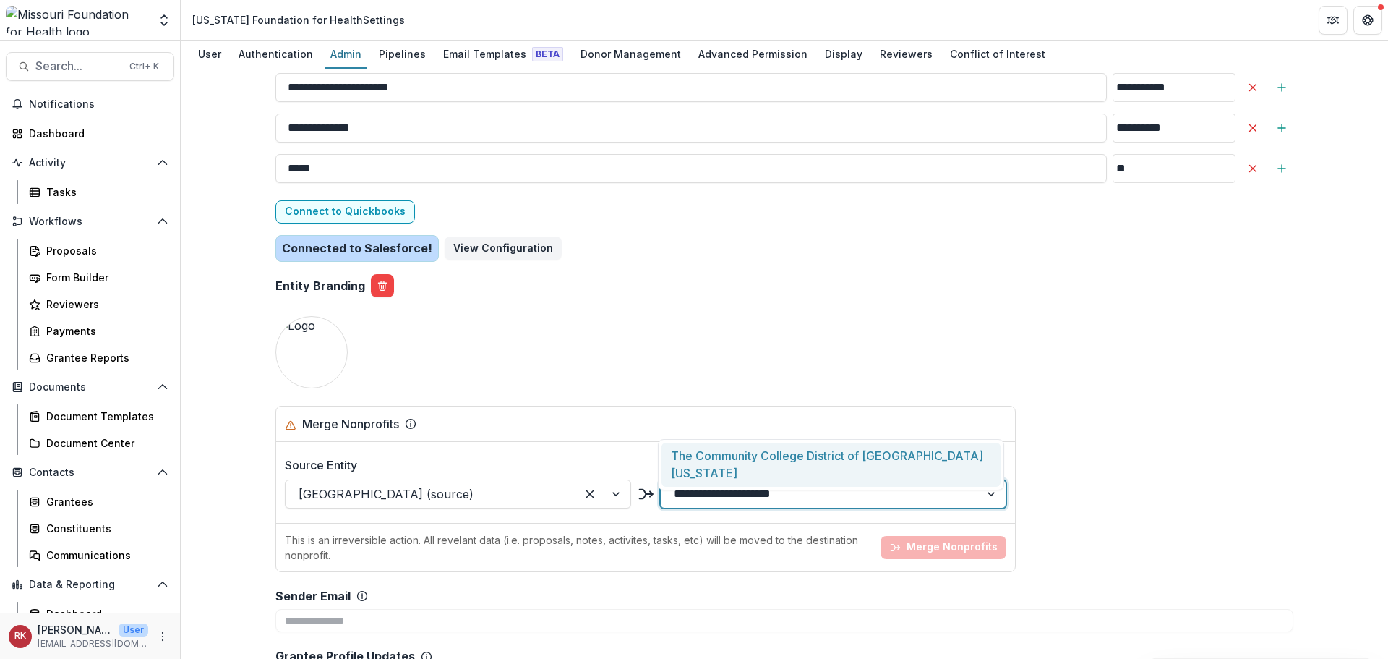
click at [717, 455] on div "The Community College District of [GEOGRAPHIC_DATA][US_STATE]" at bounding box center [831, 464] width 339 height 44
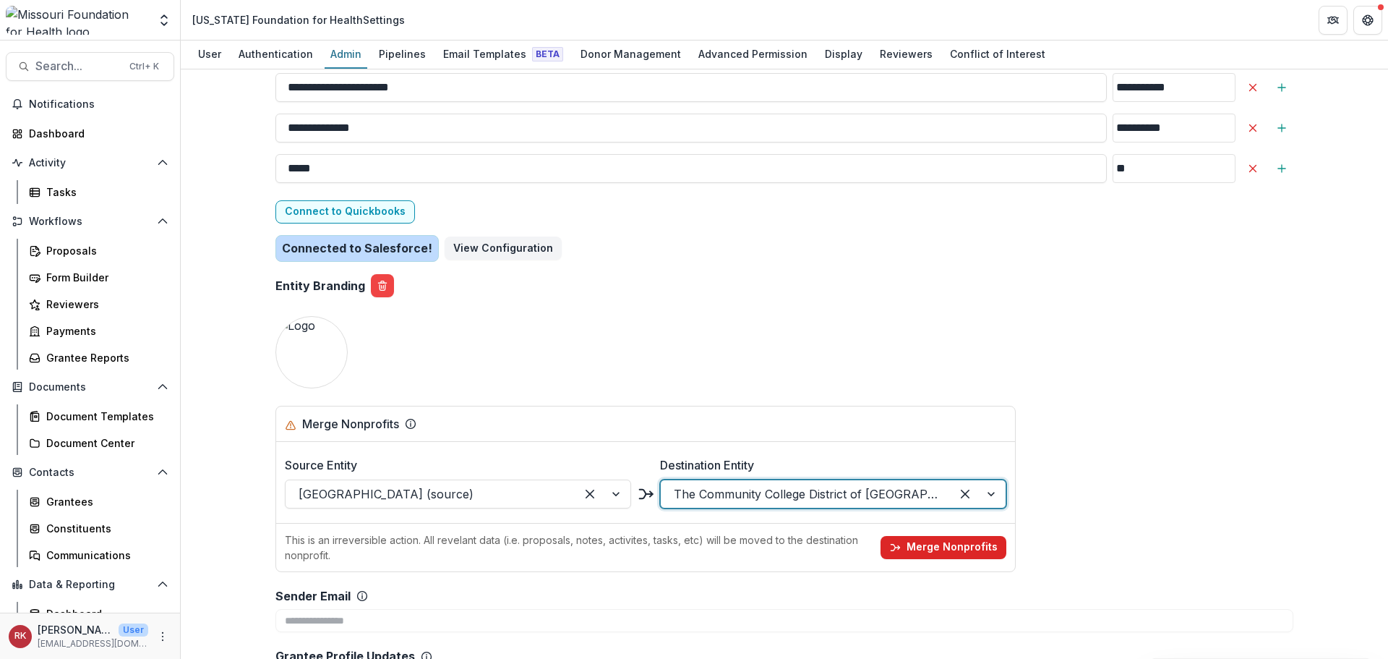
click at [933, 536] on button "Merge Nonprofits" at bounding box center [944, 547] width 126 height 23
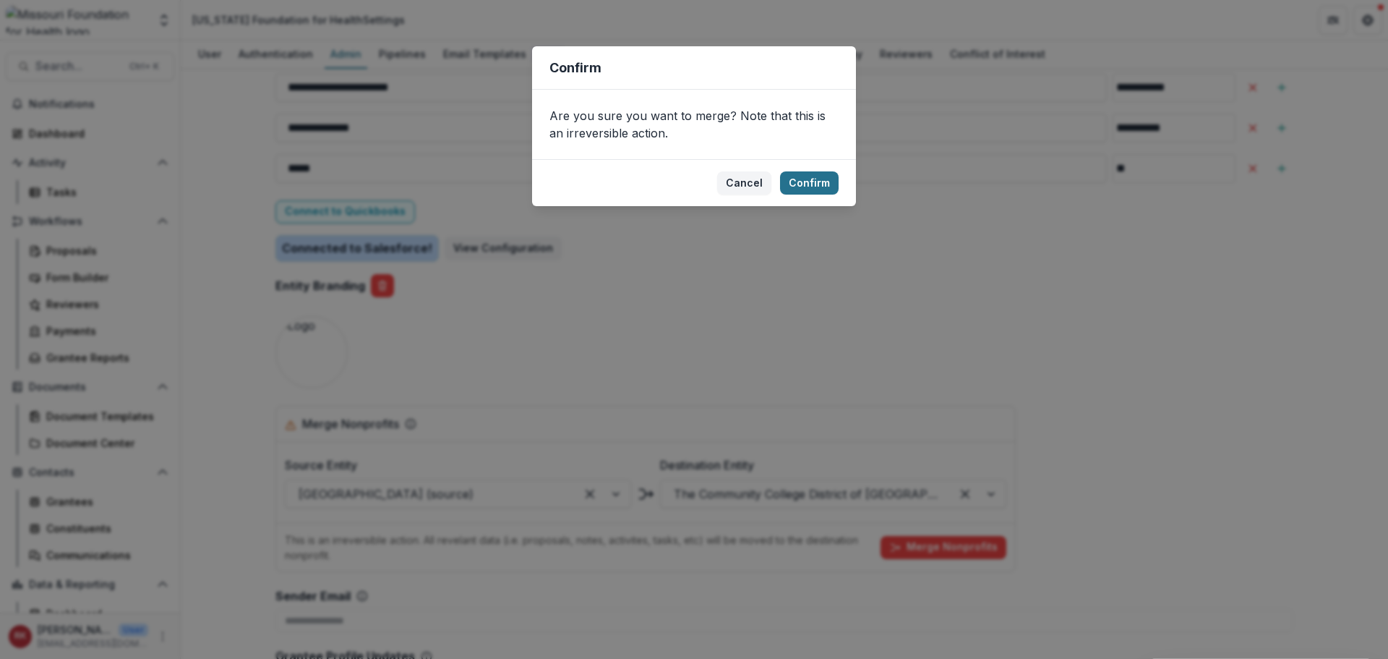
click at [808, 184] on button "Confirm" at bounding box center [809, 182] width 59 height 23
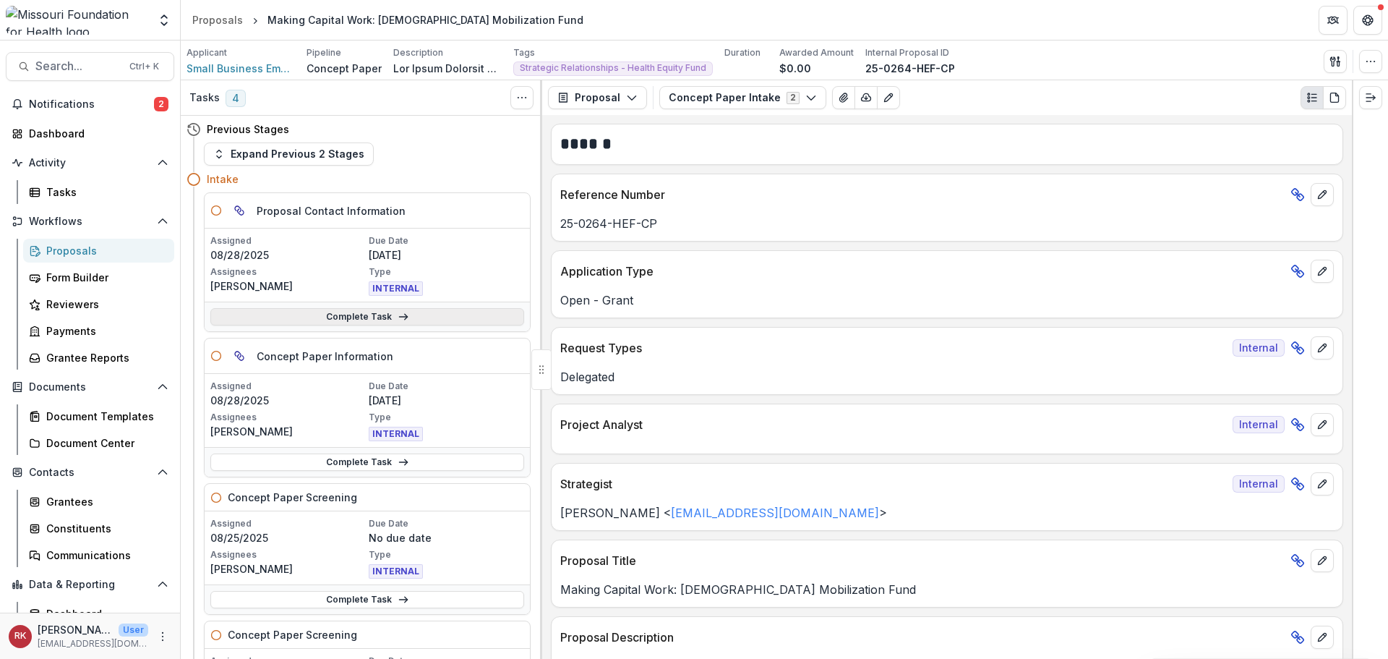
click at [322, 314] on link "Complete Task" at bounding box center [367, 316] width 314 height 17
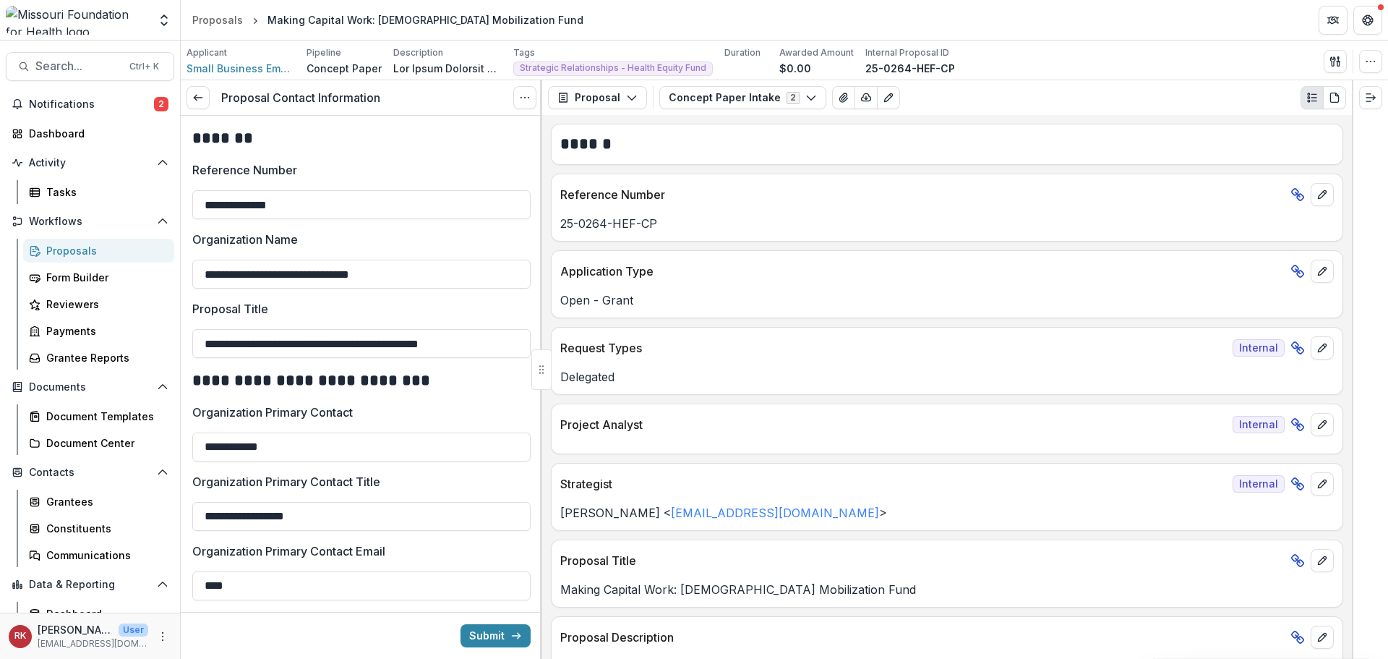
click at [536, 114] on div "Proposal Contact Information View task Cancel Task" at bounding box center [362, 97] width 362 height 35
click at [530, 93] on icon "Options" at bounding box center [525, 98] width 12 height 12
click at [470, 134] on link "View task" at bounding box center [455, 131] width 155 height 24
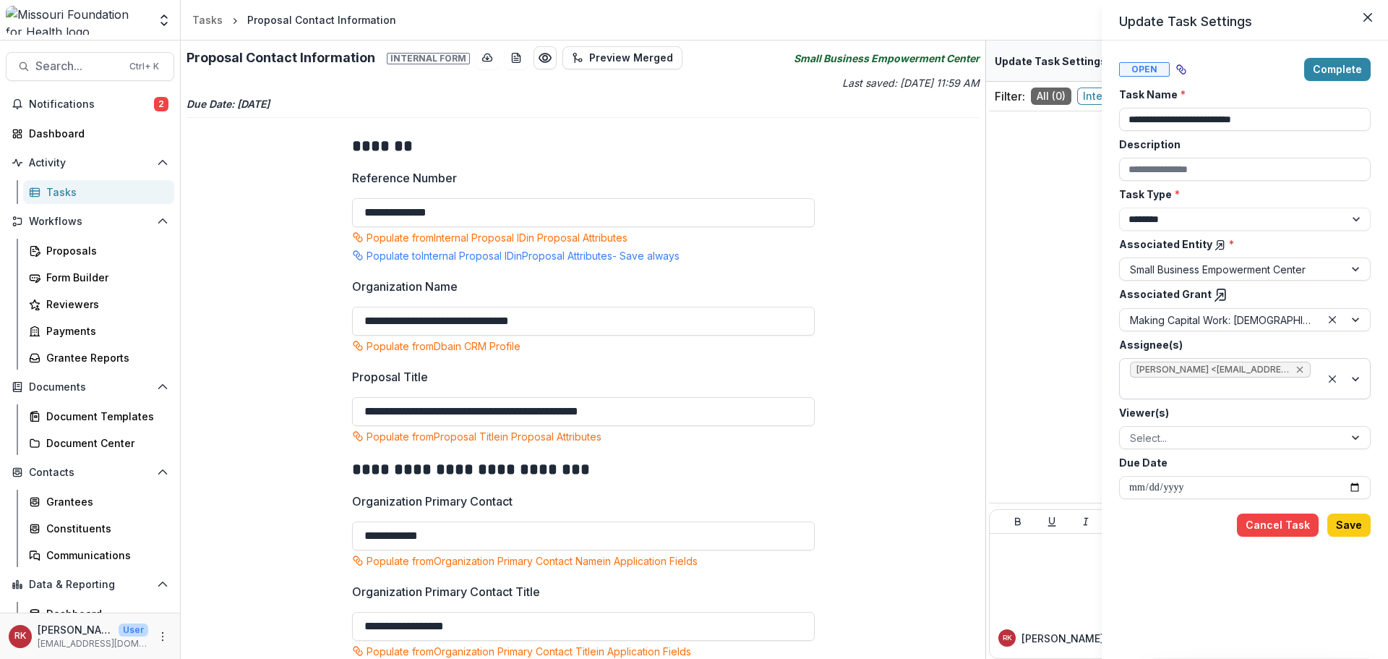
click at [1304, 370] on icon "Remove Wendy Rohrbach <wrohrbach@mffh.org> (wrohrbach@mffh.org)" at bounding box center [1300, 370] width 12 height 12
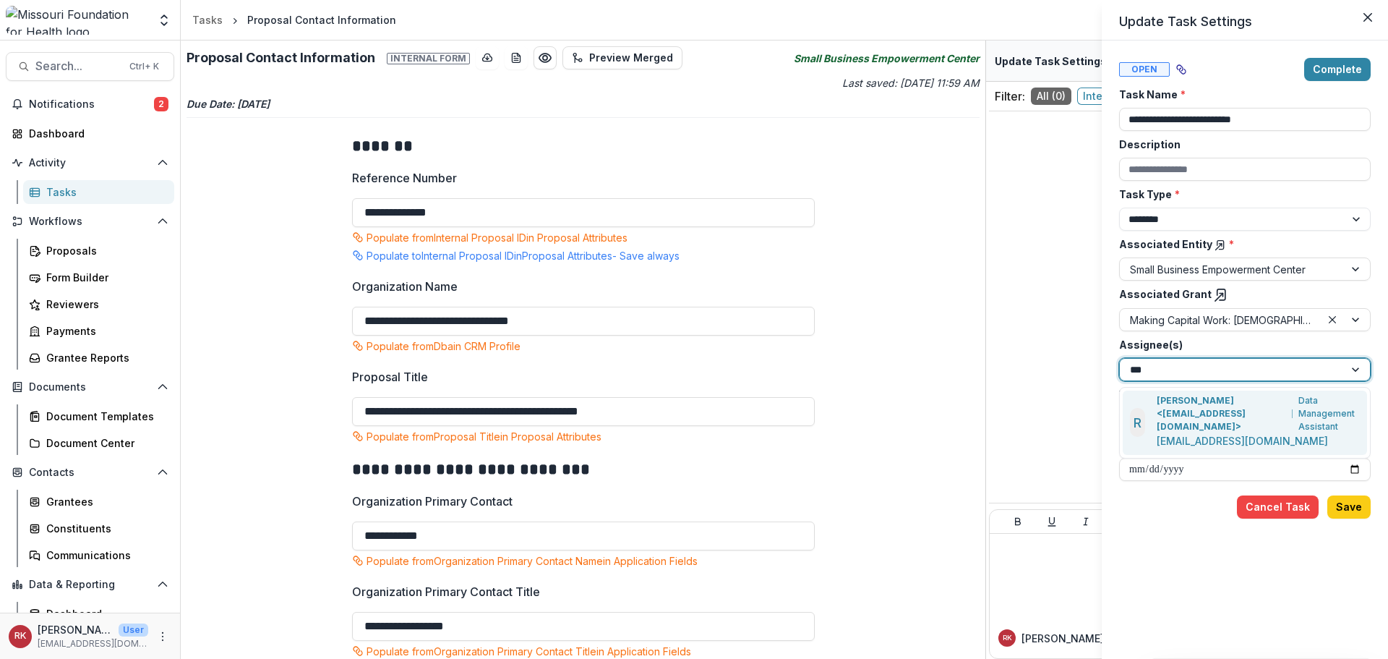
type input "****"
click at [1174, 402] on p "[PERSON_NAME] <[EMAIL_ADDRESS][DOMAIN_NAME]>" at bounding box center [1222, 413] width 130 height 39
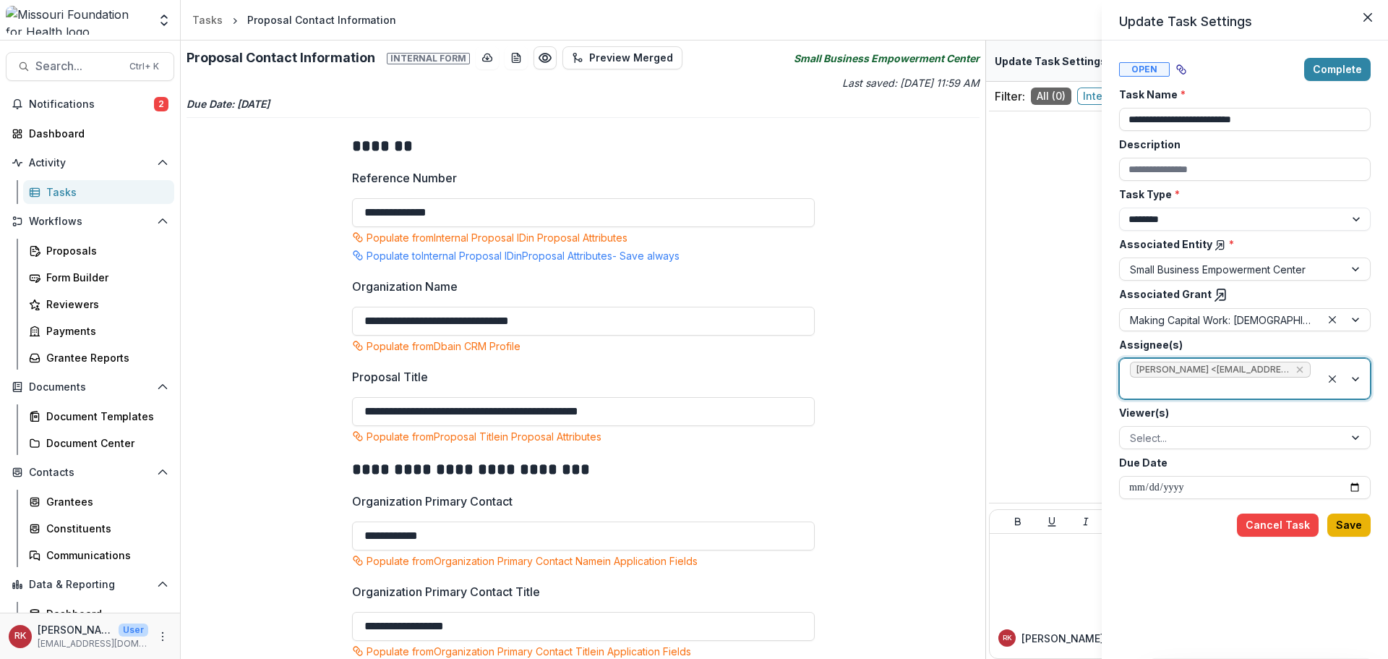
click at [1338, 523] on button "Save" at bounding box center [1348, 524] width 43 height 23
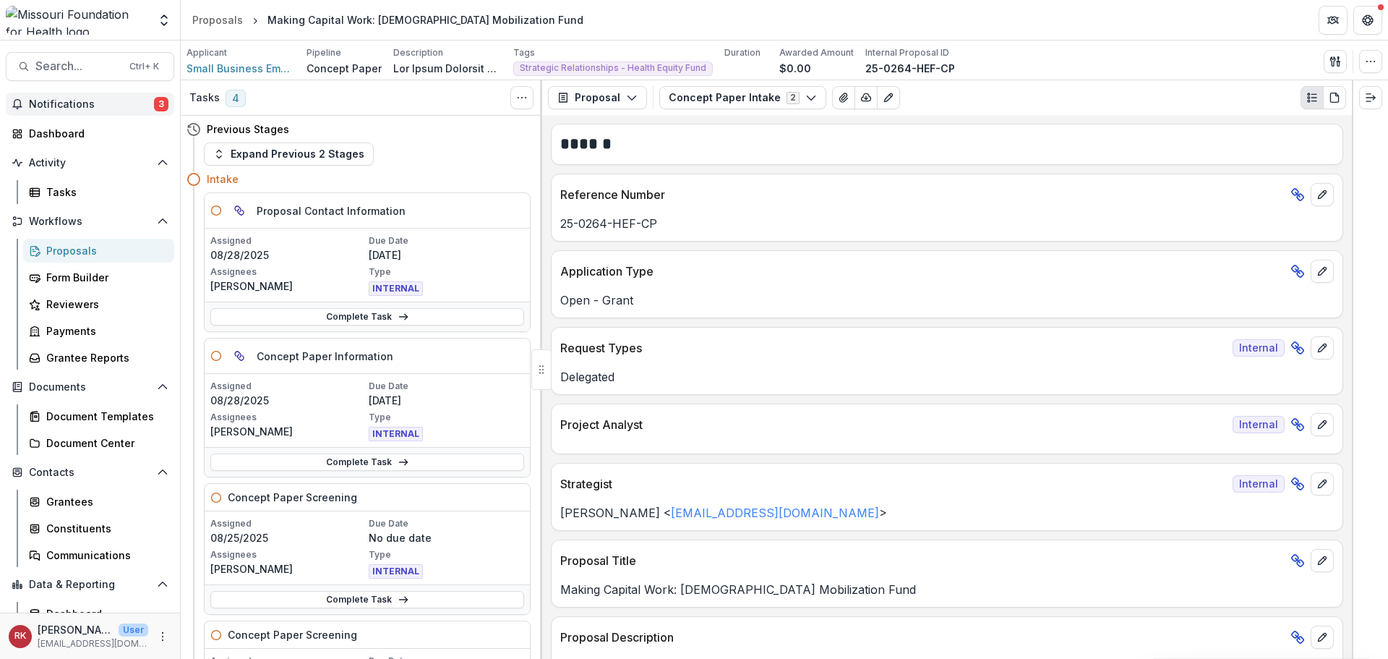
click at [111, 100] on span "Notifications" at bounding box center [91, 104] width 125 height 12
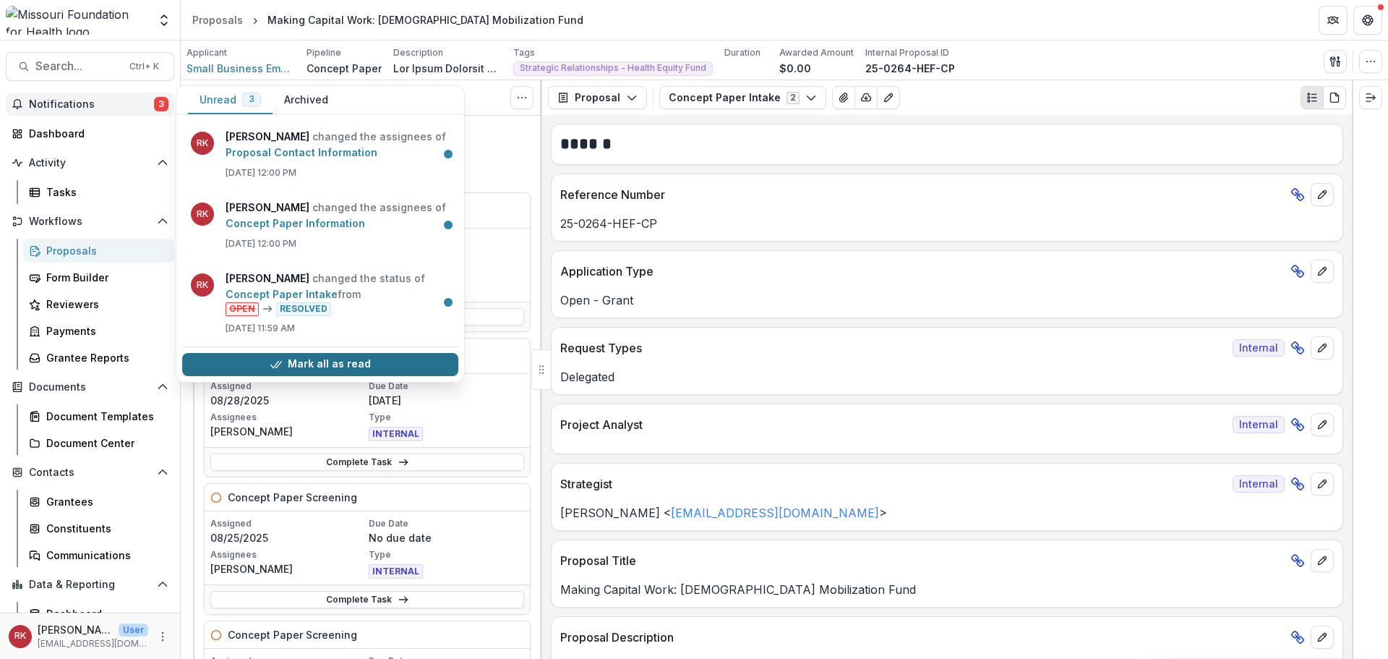
click at [297, 362] on button "Mark all as read" at bounding box center [320, 364] width 276 height 23
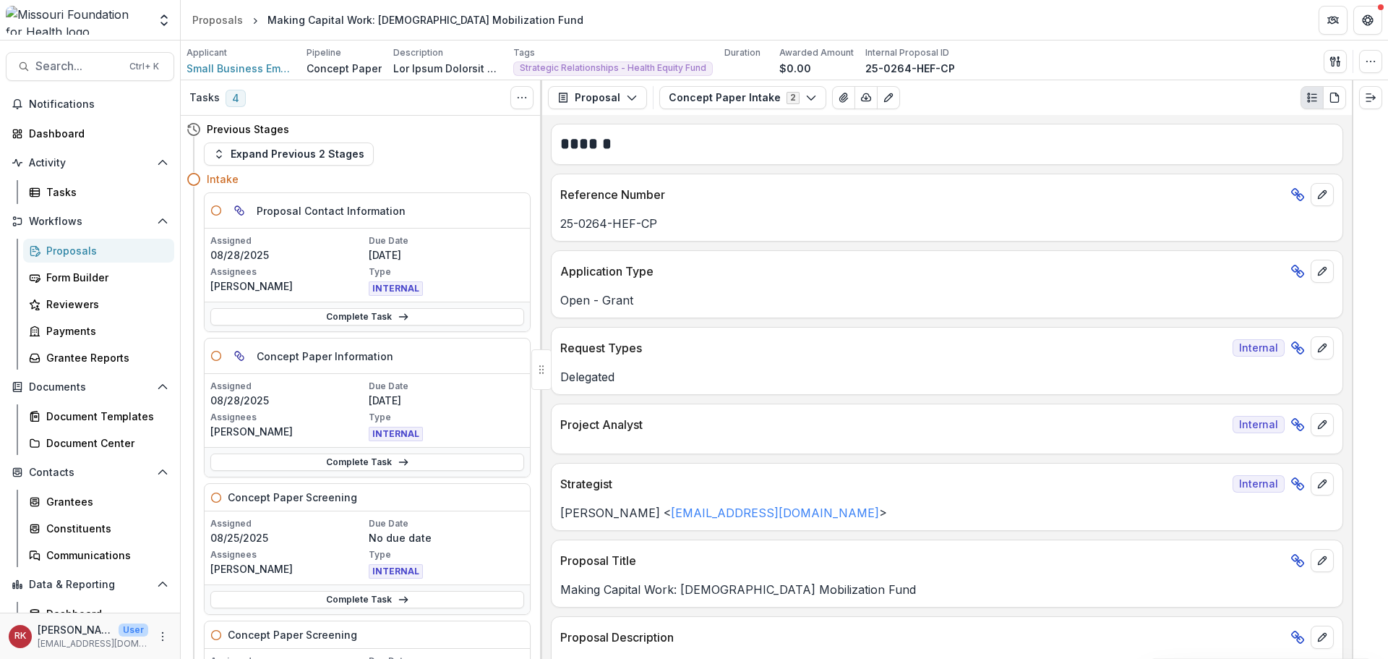
click at [533, 453] on div "Previous Stages Expand Previous 2 Stages Intake Parent task Concept Paper Intak…" at bounding box center [362, 387] width 362 height 543
click at [335, 468] on link "Complete Task" at bounding box center [367, 461] width 314 height 17
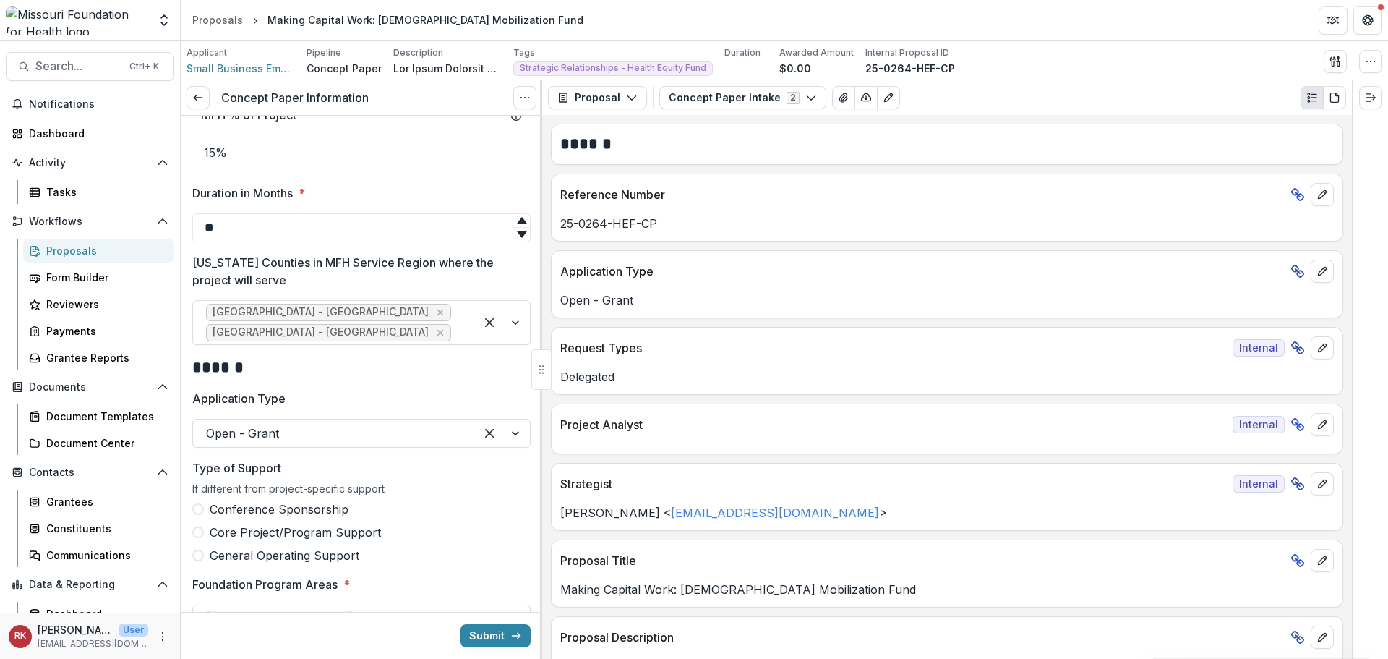
scroll to position [940, 0]
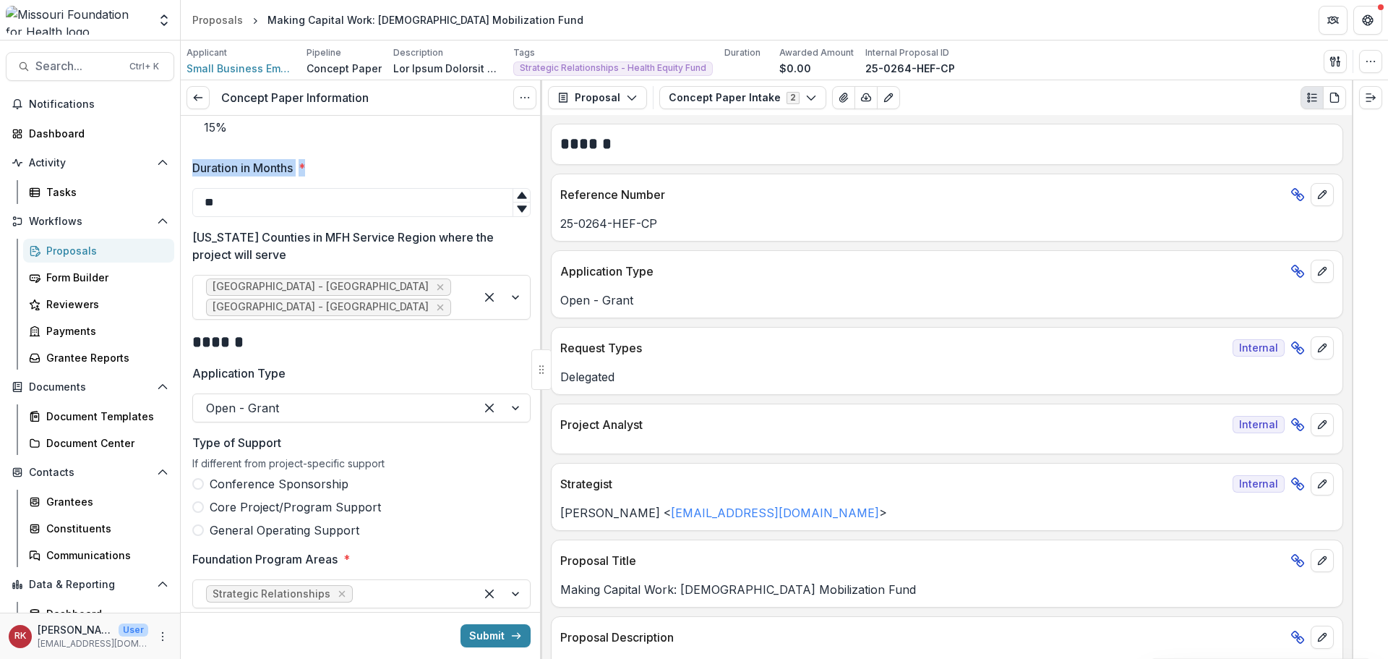
drag, startPoint x: 196, startPoint y: 167, endPoint x: 343, endPoint y: 170, distance: 147.5
click at [343, 170] on label "Duration in Months *" at bounding box center [357, 167] width 330 height 17
click at [275, 161] on p "Duration in Months" at bounding box center [242, 167] width 101 height 17
click at [275, 188] on input "**" at bounding box center [361, 202] width 338 height 29
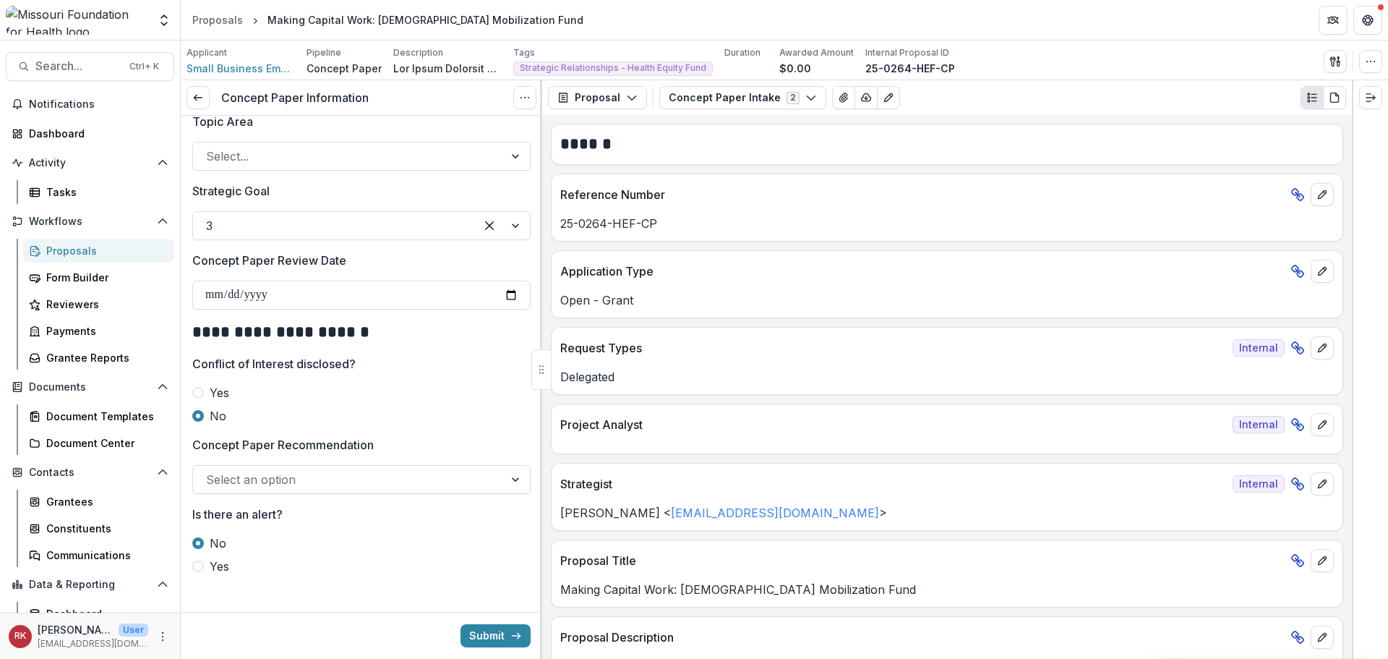
scroll to position [1615, 0]
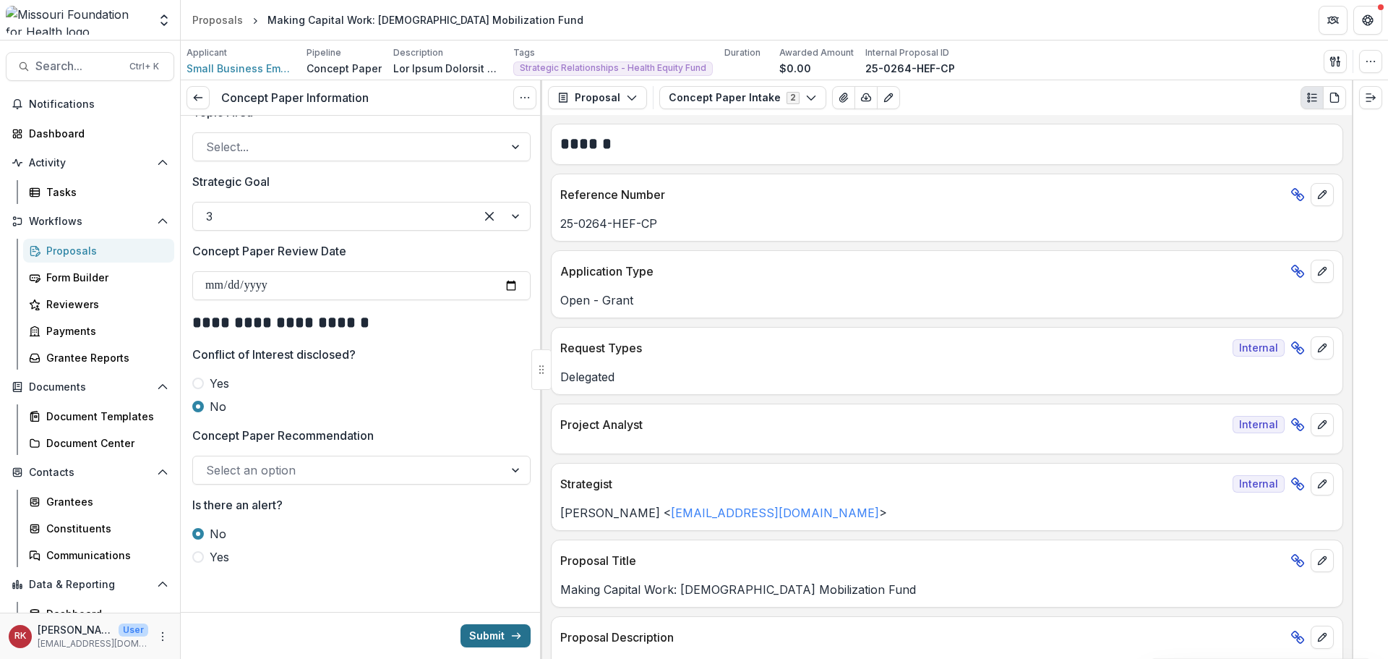
click at [495, 631] on button "Submit" at bounding box center [496, 635] width 70 height 23
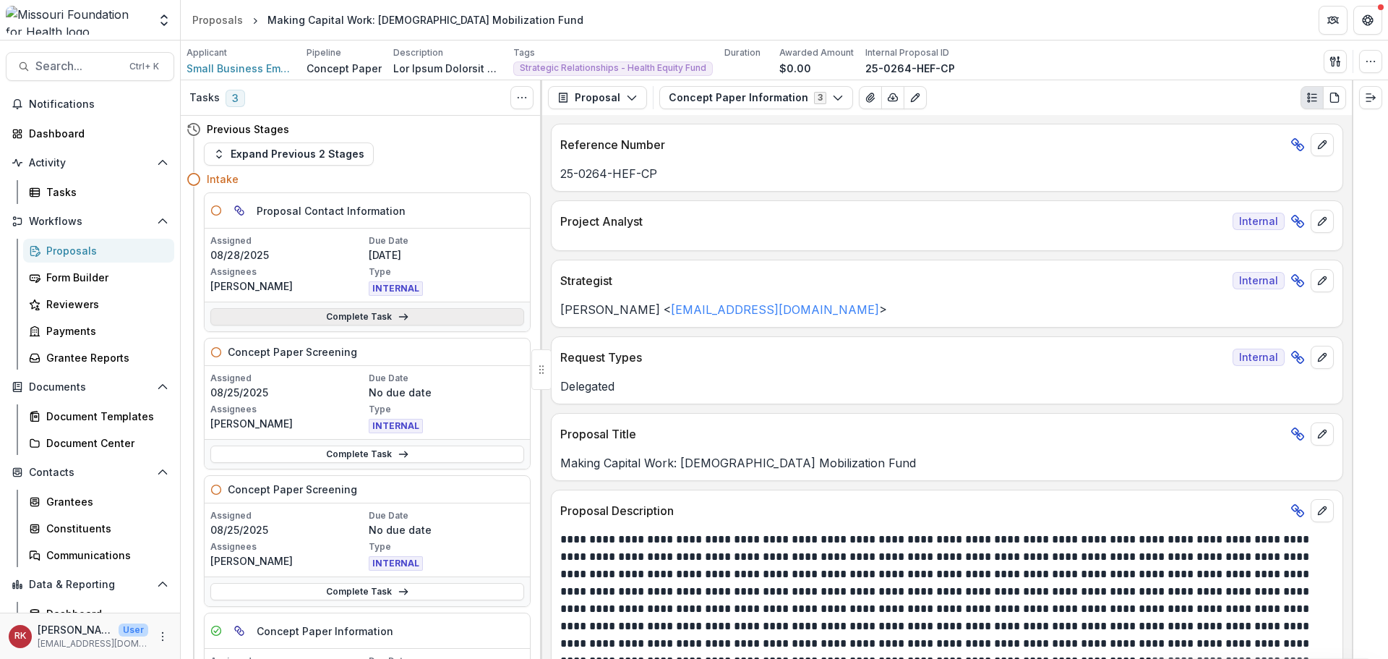
click at [352, 317] on link "Complete Task" at bounding box center [367, 316] width 314 height 17
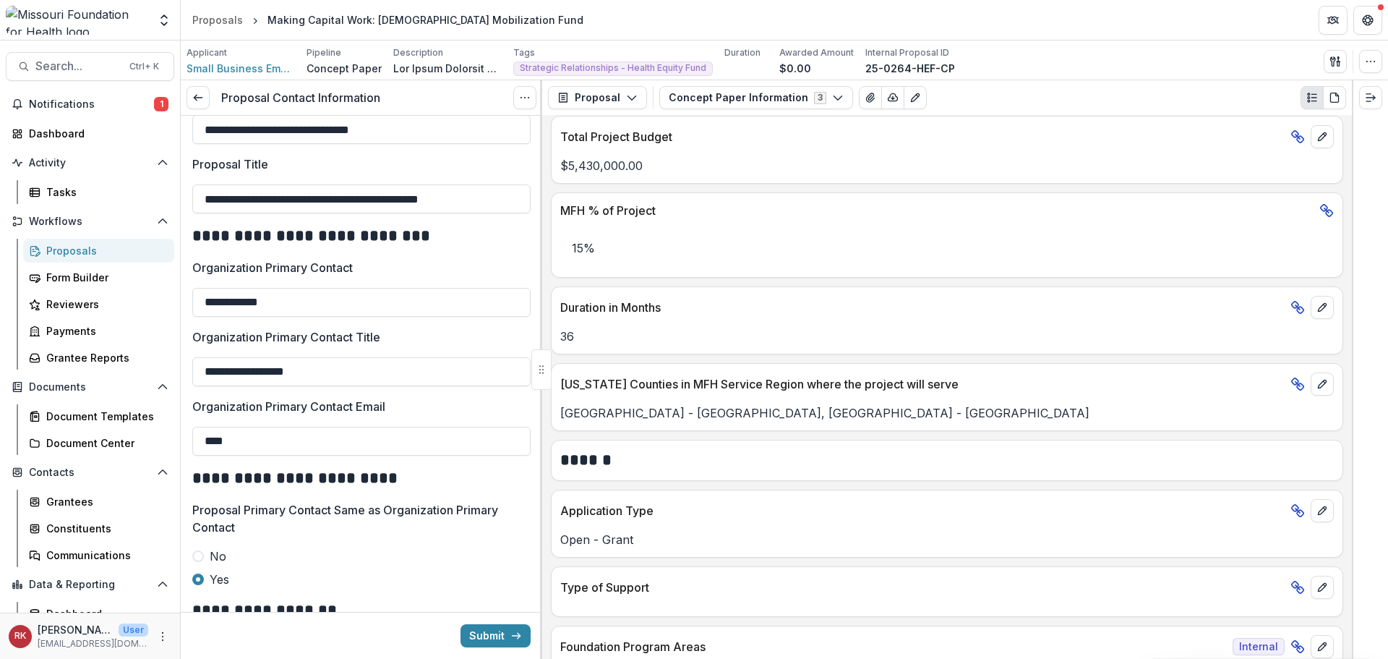
scroll to position [651, 0]
click at [719, 94] on button "Concept Paper Information 3" at bounding box center [756, 97] width 194 height 23
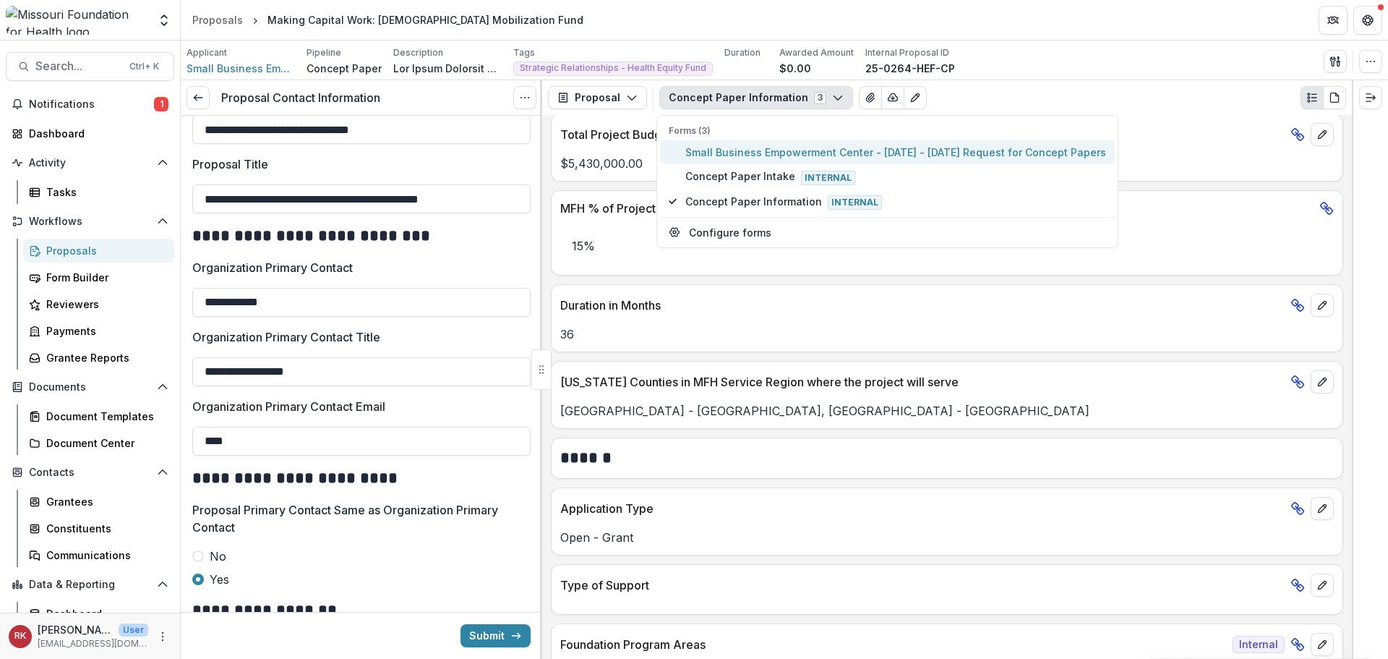
click at [749, 154] on span "Small Business Empowerment Center - [DATE] - [DATE] Request for Concept Papers" at bounding box center [895, 152] width 421 height 15
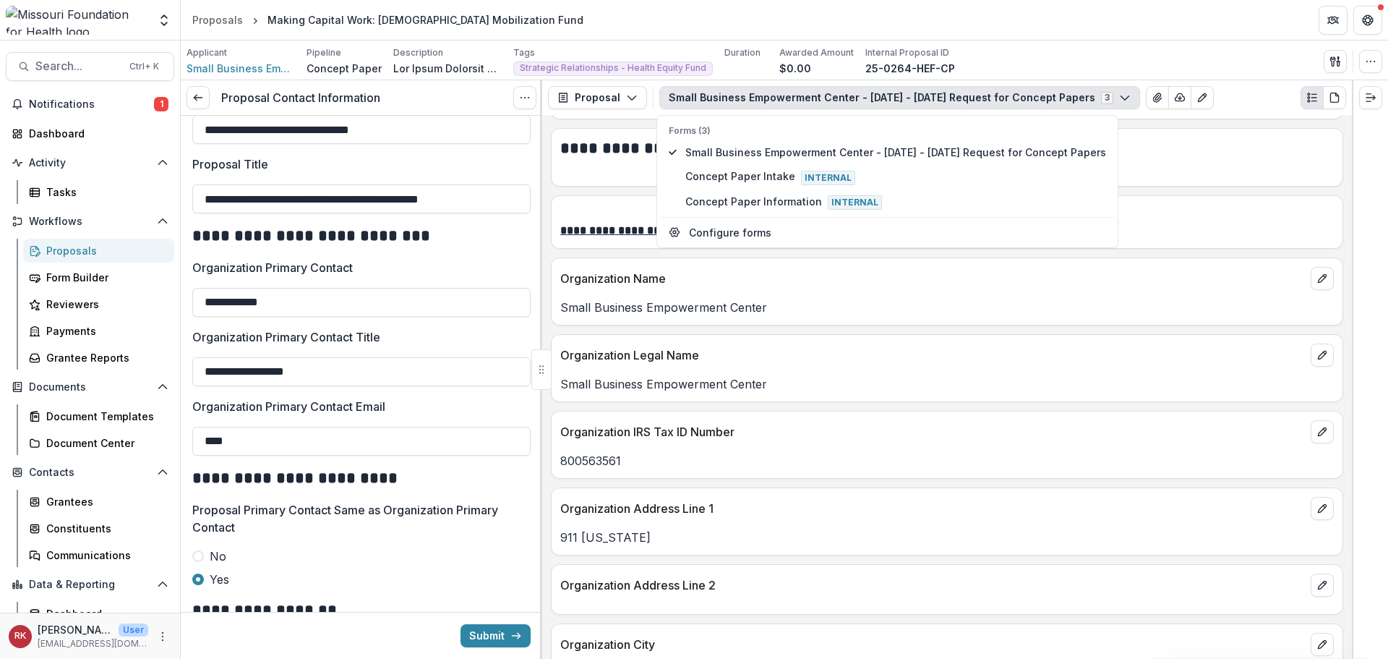
click at [700, 375] on div "Small Business Empowerment Center" at bounding box center [947, 380] width 791 height 26
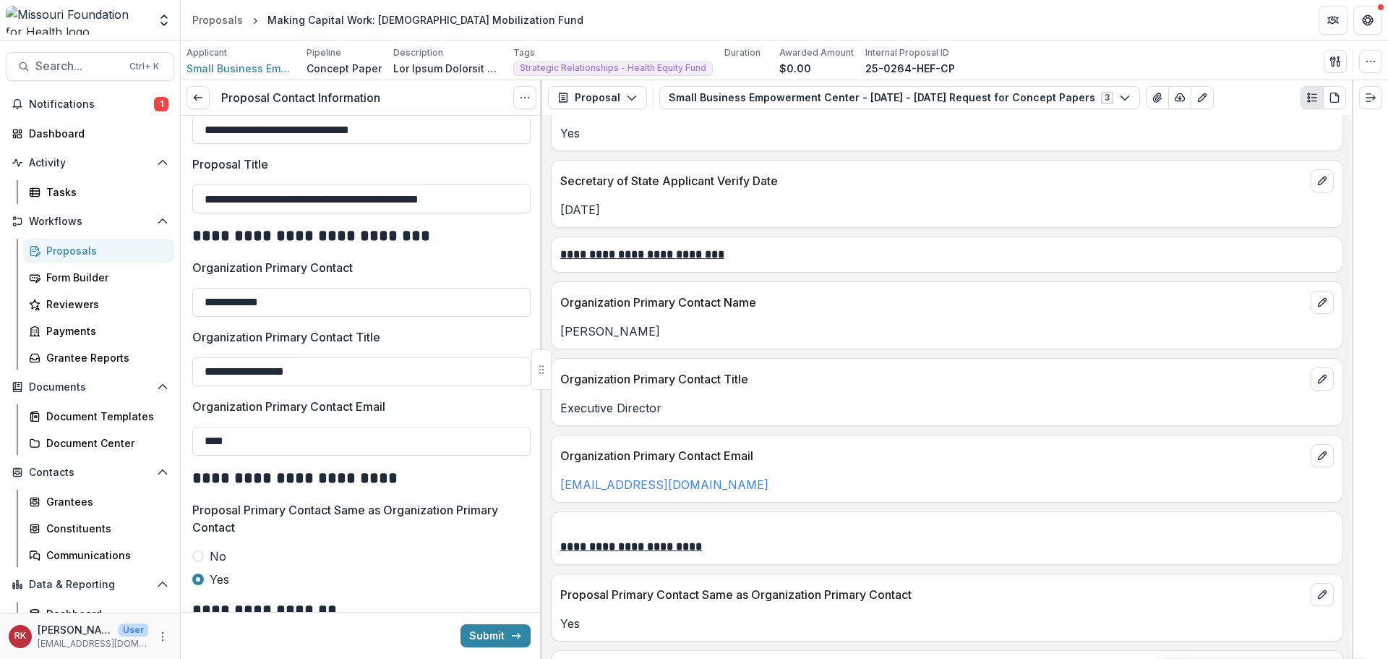
scroll to position [1808, 0]
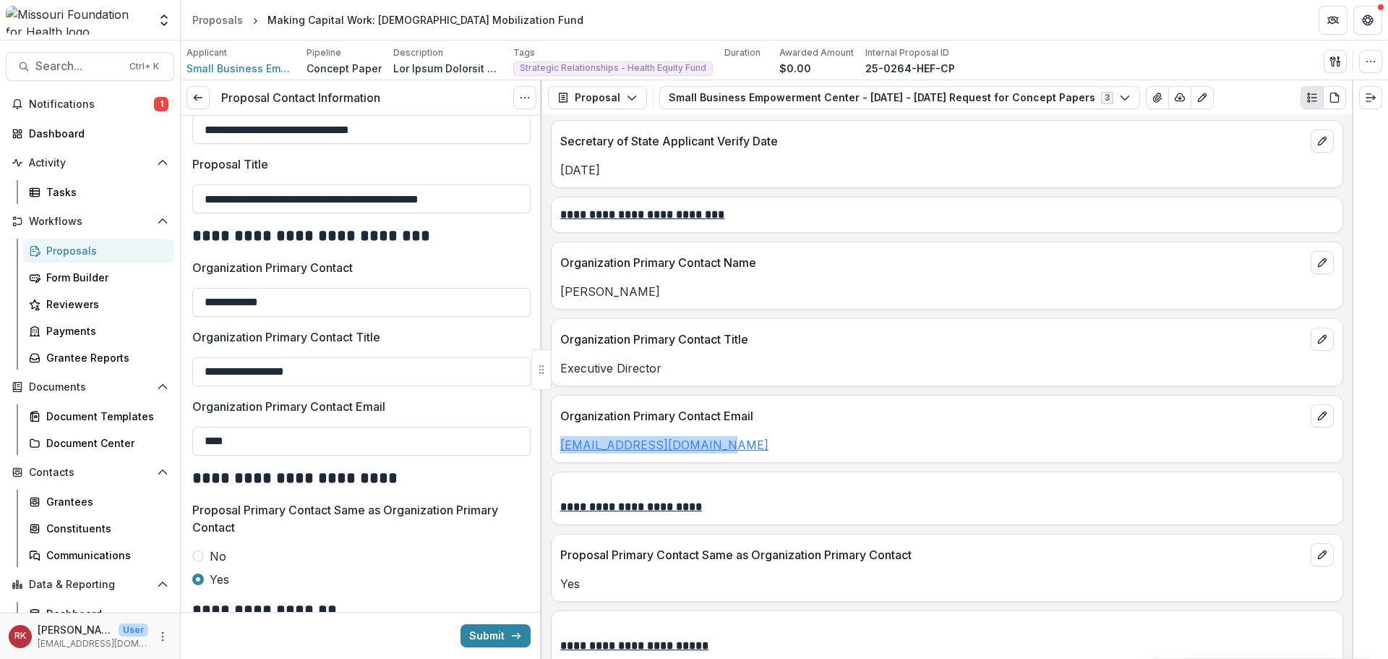
drag, startPoint x: 761, startPoint y: 447, endPoint x: 564, endPoint y: 442, distance: 197.4
click at [564, 442] on p "[EMAIL_ADDRESS][DOMAIN_NAME]" at bounding box center [947, 444] width 774 height 17
copy link "[EMAIL_ADDRESS][DOMAIN_NAME]"
drag, startPoint x: 284, startPoint y: 440, endPoint x: 153, endPoint y: 432, distance: 131.1
click at [153, 432] on main "**********" at bounding box center [694, 349] width 1388 height 618
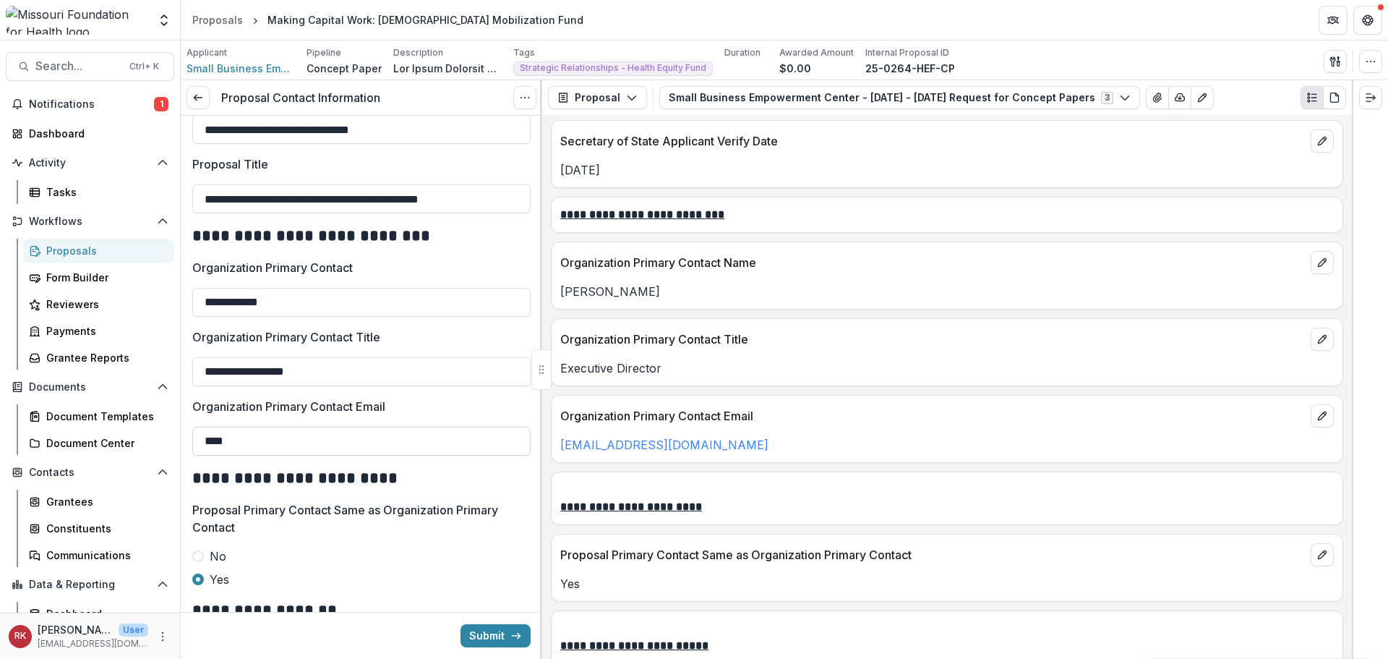
paste input "**********"
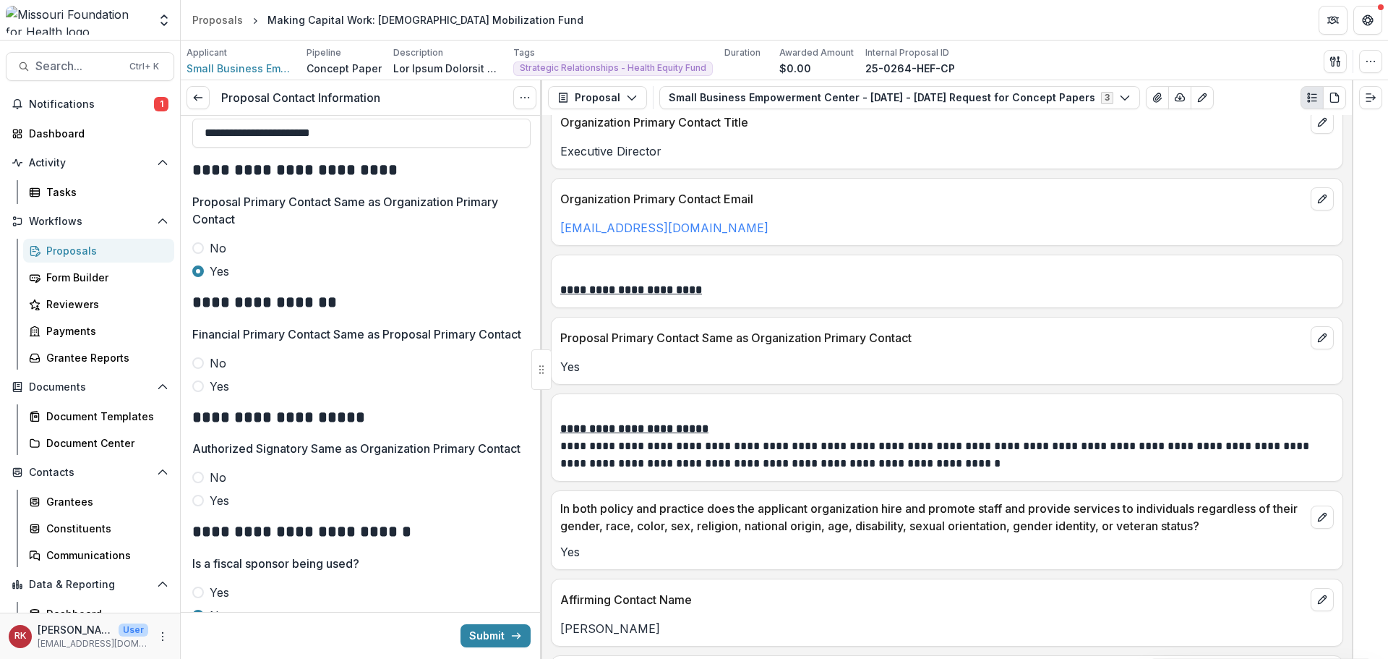
scroll to position [506, 0]
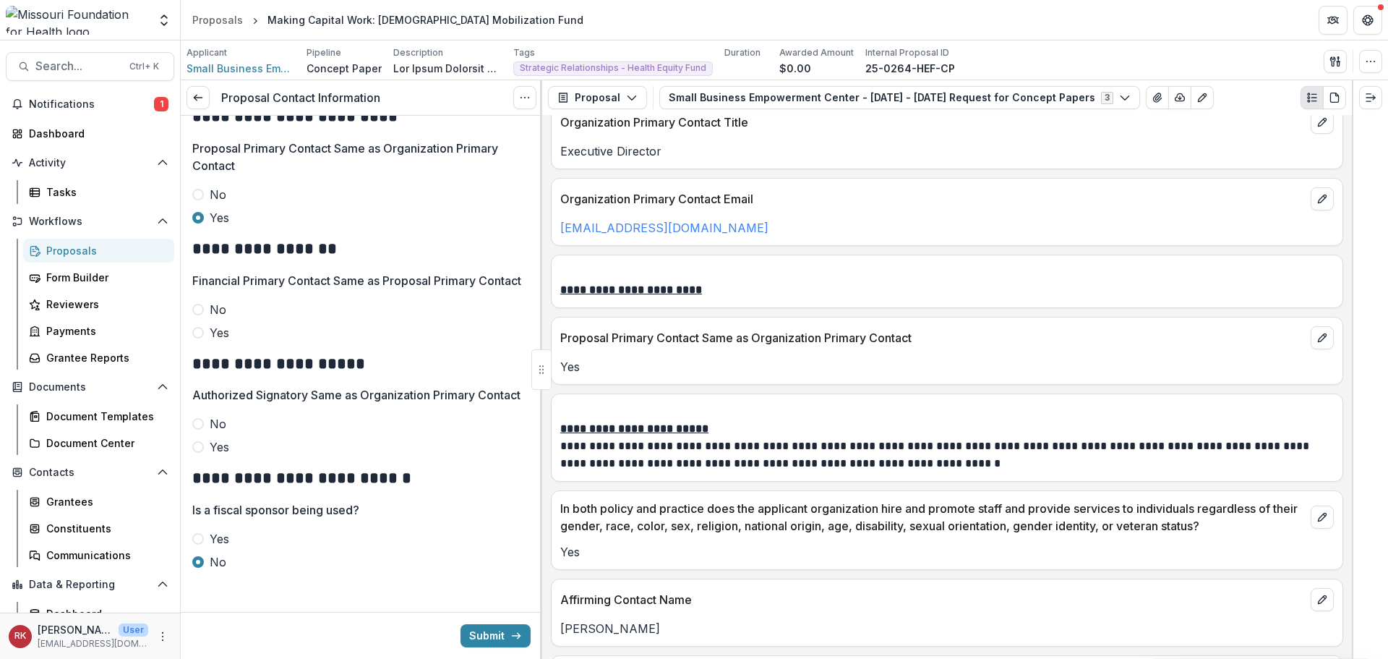
type input "**********"
click at [195, 338] on span at bounding box center [198, 333] width 12 height 12
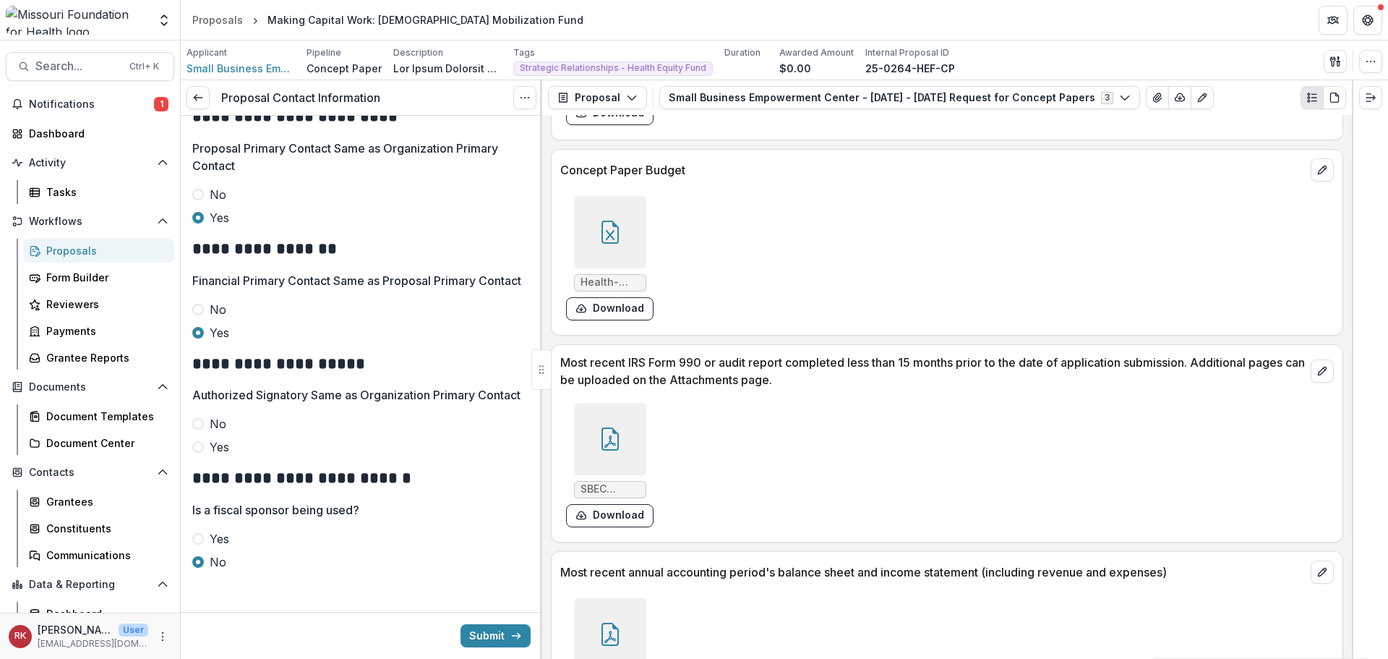
scroll to position [3930, 0]
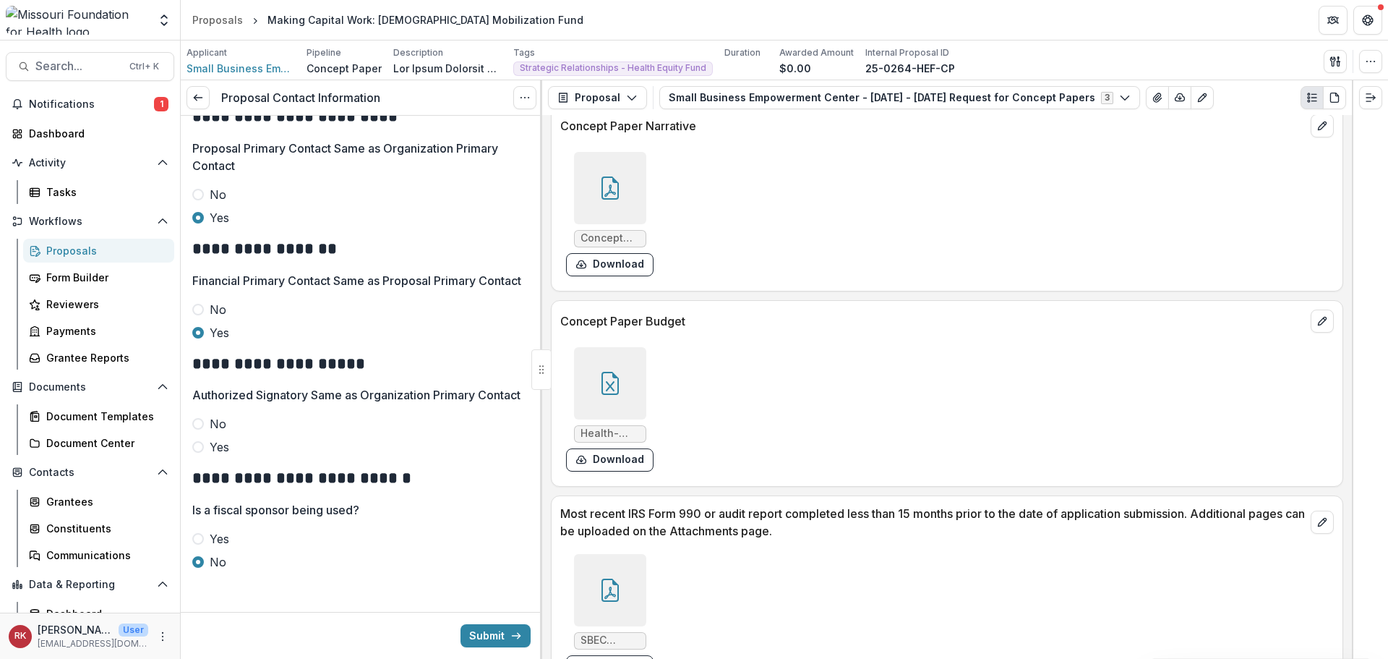
click at [591, 204] on div at bounding box center [610, 188] width 72 height 72
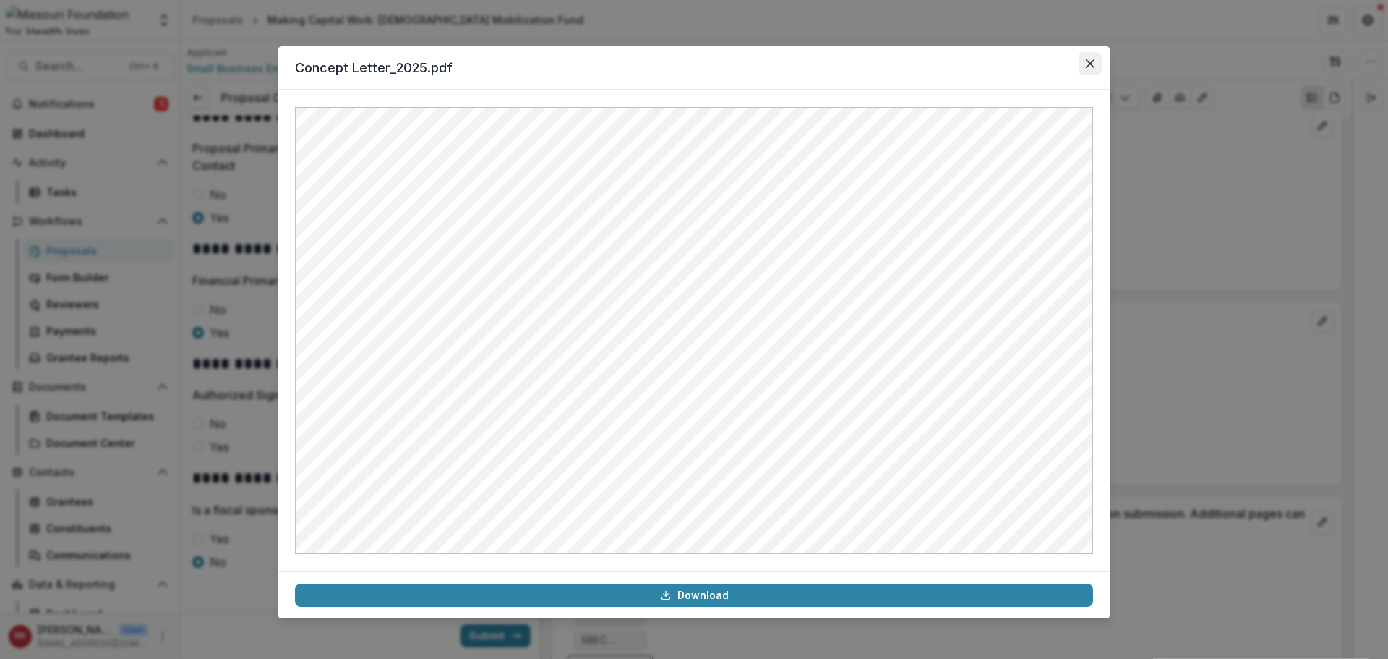
click at [1094, 59] on icon "Close" at bounding box center [1090, 63] width 9 height 9
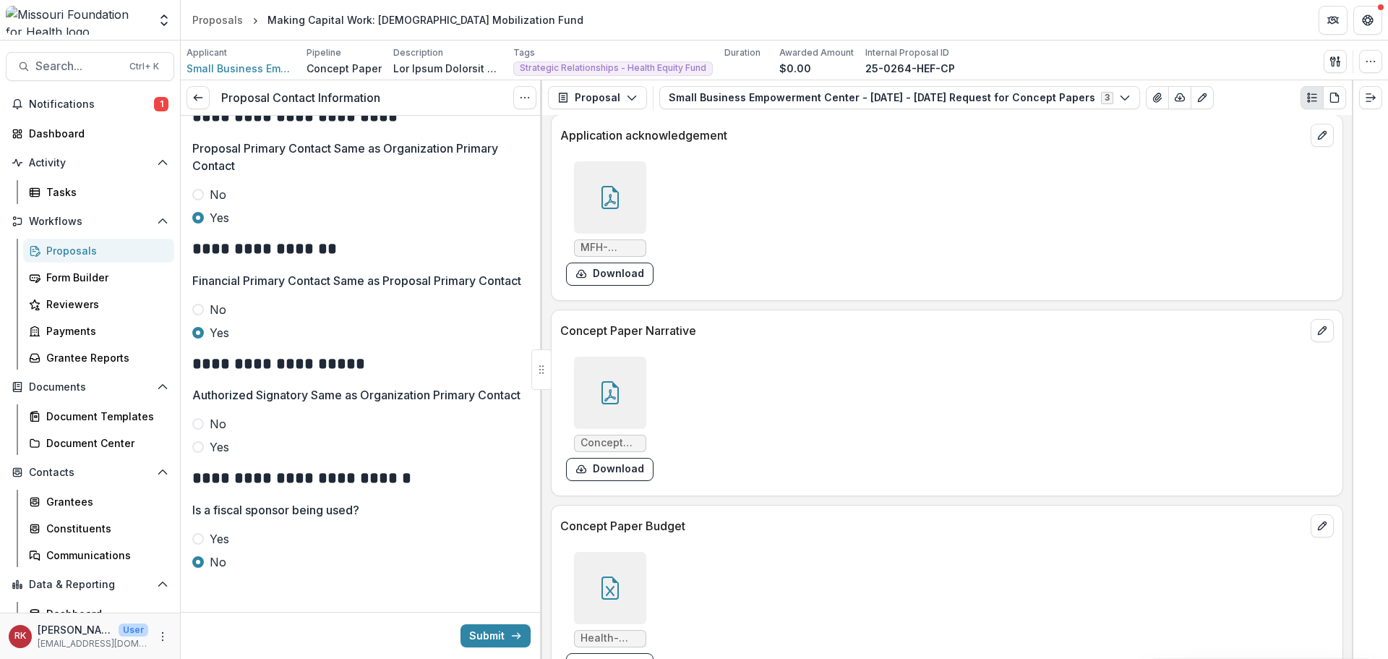
scroll to position [3713, 0]
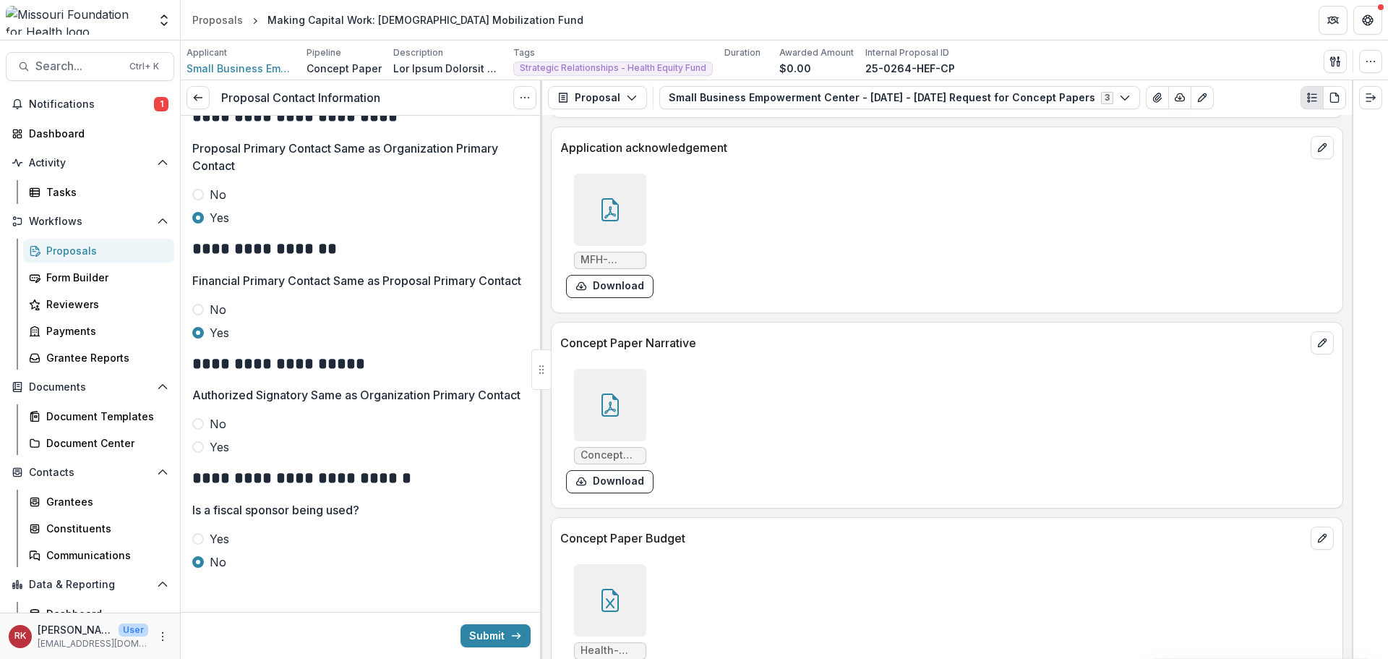
click at [609, 224] on div at bounding box center [610, 210] width 72 height 72
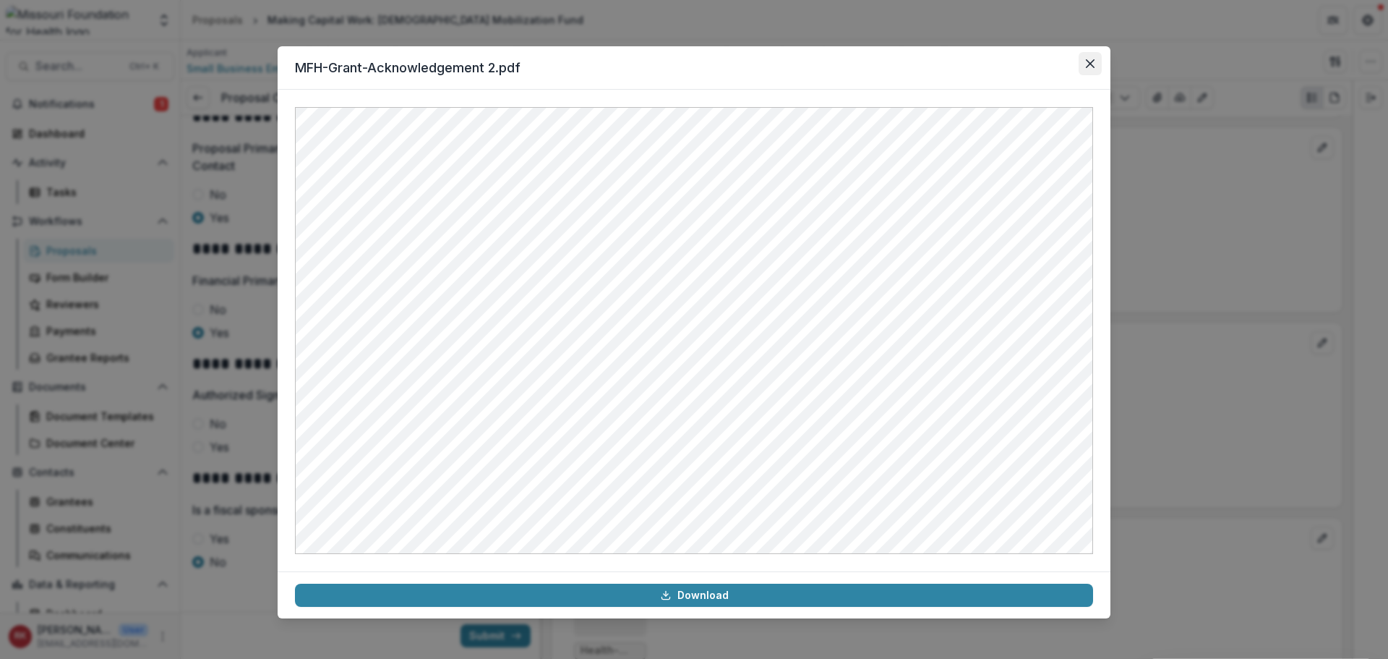
click at [1085, 68] on button "Close" at bounding box center [1090, 63] width 23 height 23
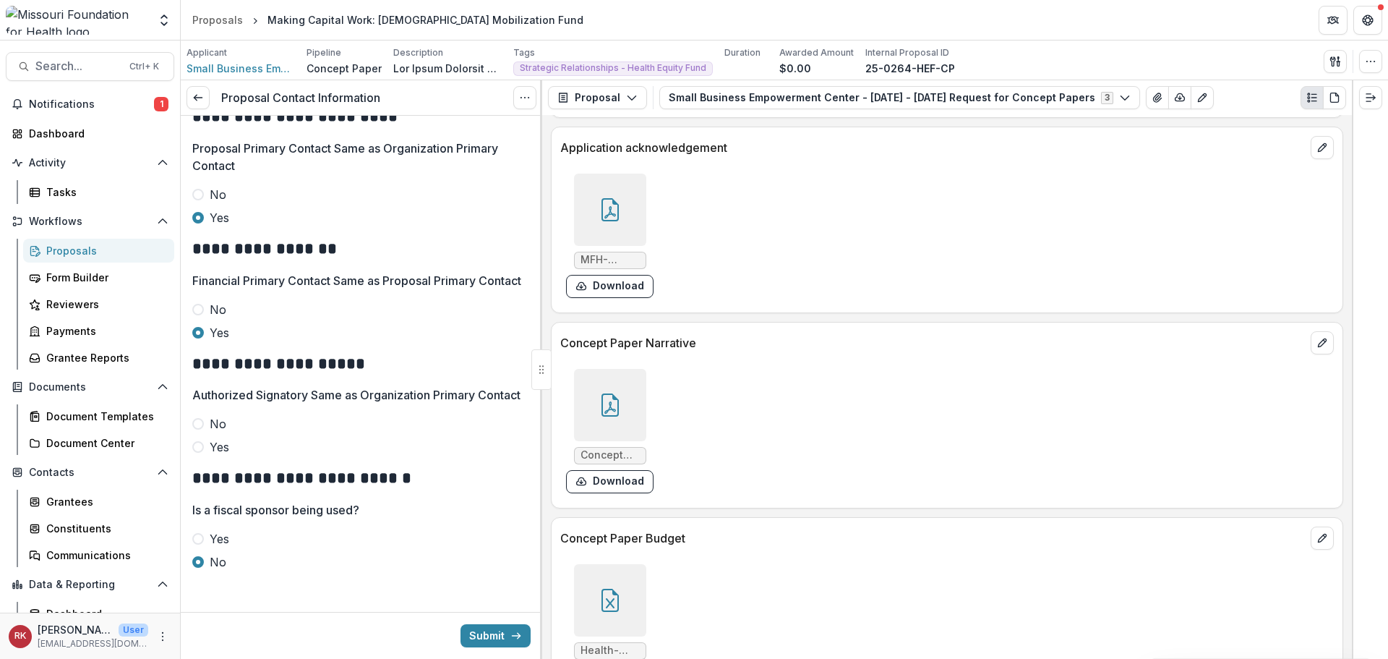
click at [199, 453] on span at bounding box center [198, 447] width 12 height 12
click at [487, 638] on button "Submit" at bounding box center [496, 635] width 70 height 23
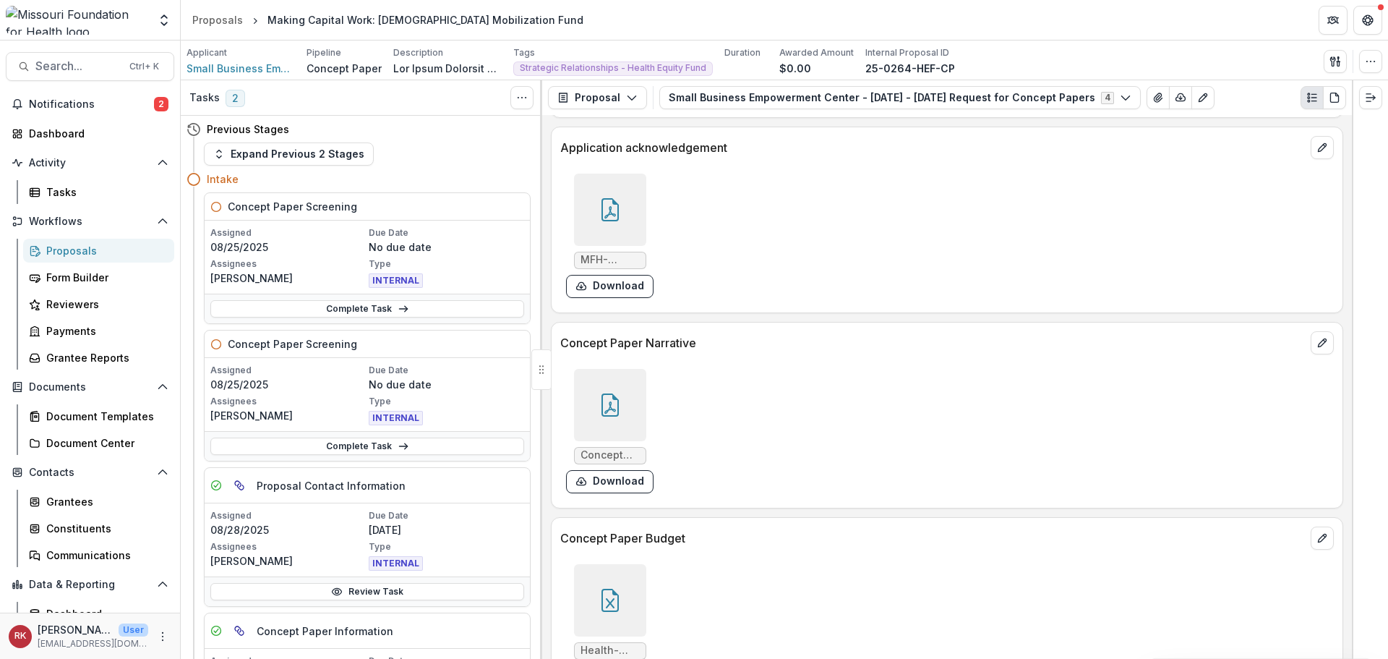
click at [131, 110] on span "Notifications" at bounding box center [91, 104] width 125 height 12
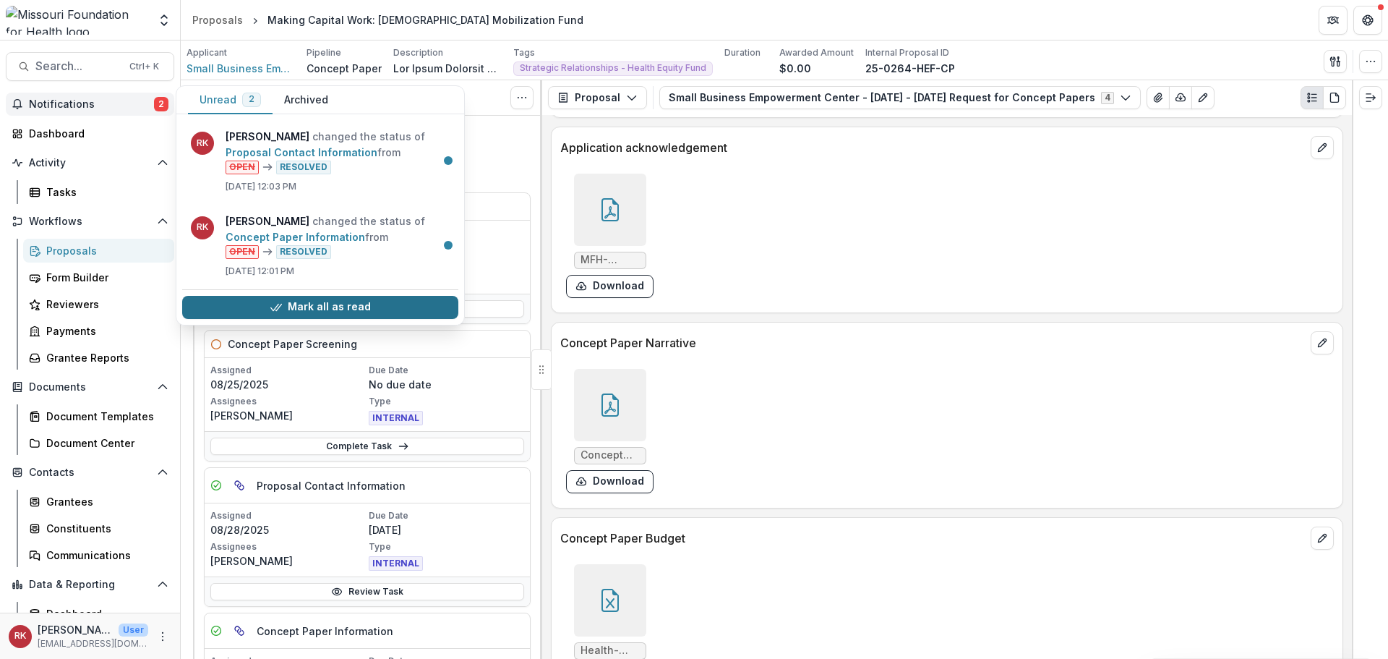
click at [282, 308] on icon "button" at bounding box center [276, 308] width 12 height 12
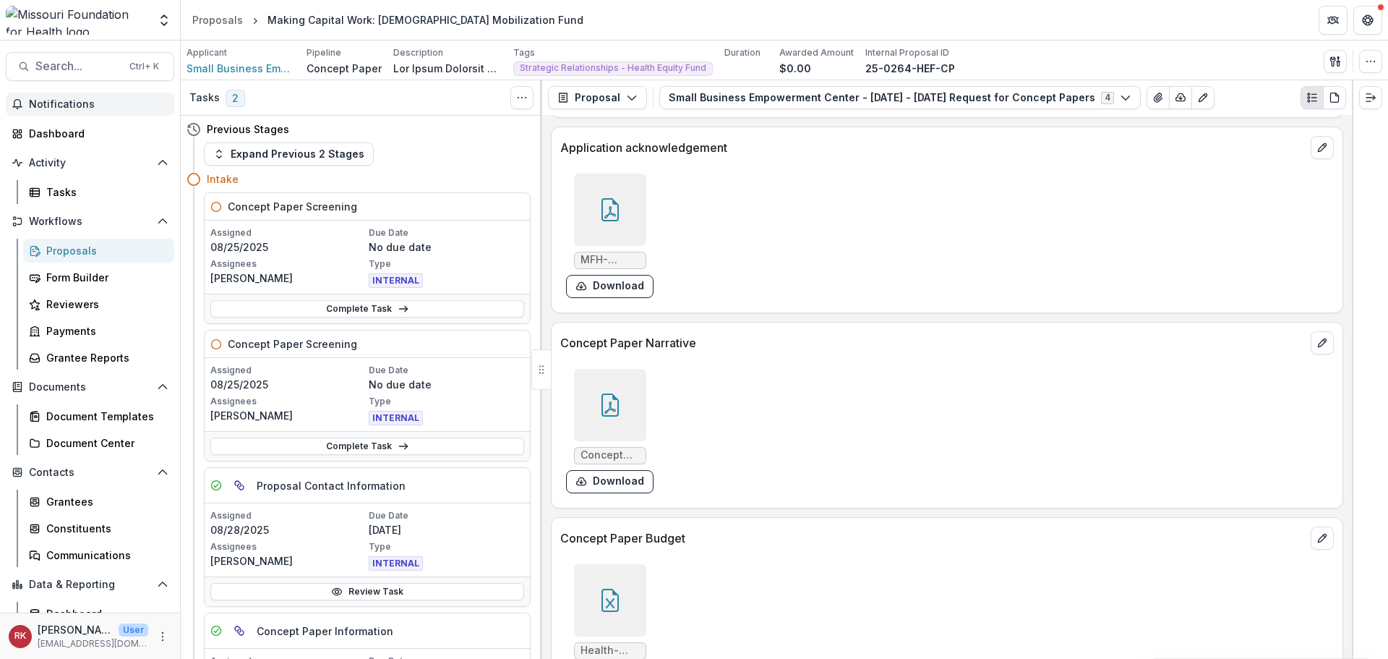
click at [753, 24] on header "Proposals Making Capital Work: Contractor Mobilization Fund" at bounding box center [784, 20] width 1207 height 40
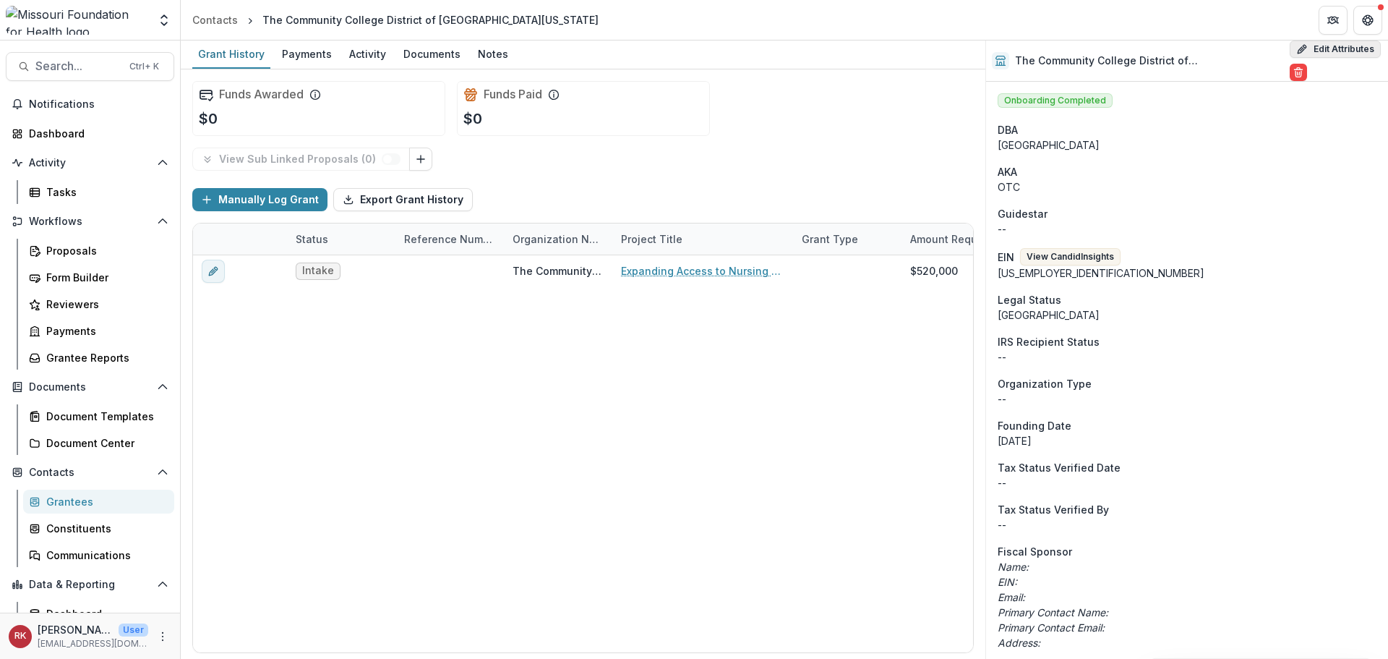
click at [1300, 55] on button "Edit Attributes" at bounding box center [1335, 48] width 91 height 17
select select
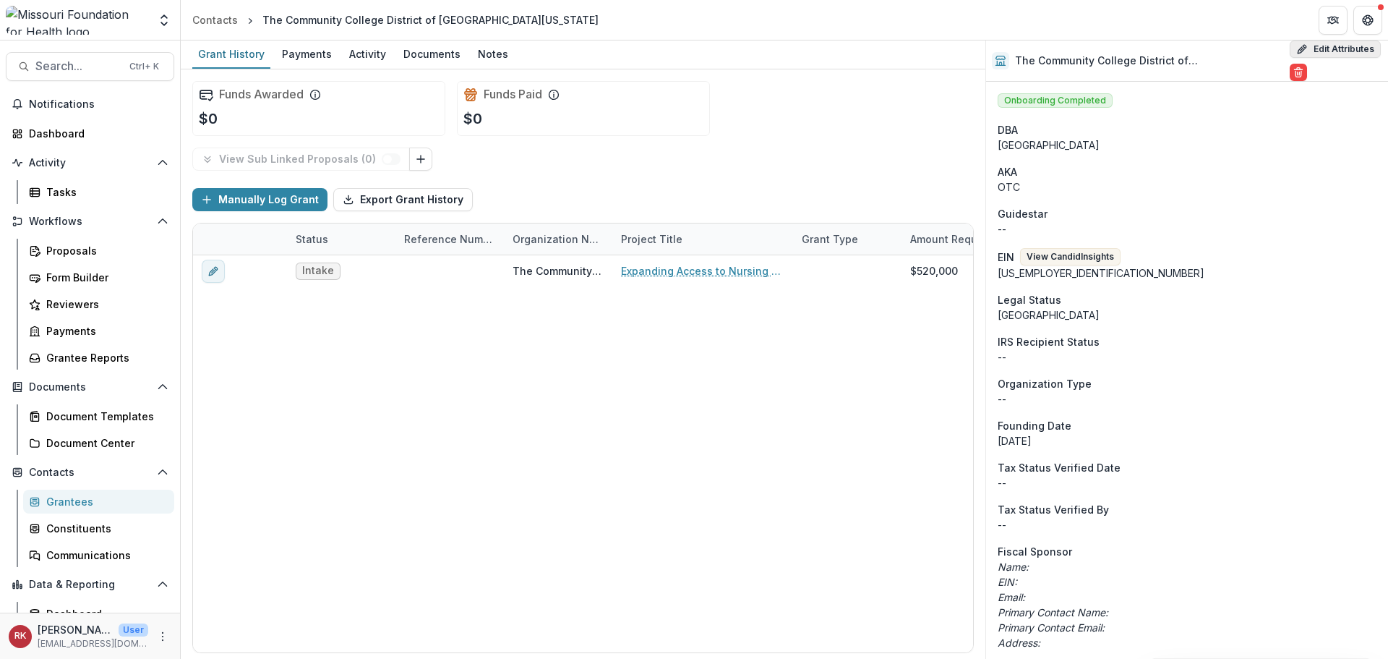
select select
select select "***"
select select "**********"
select select
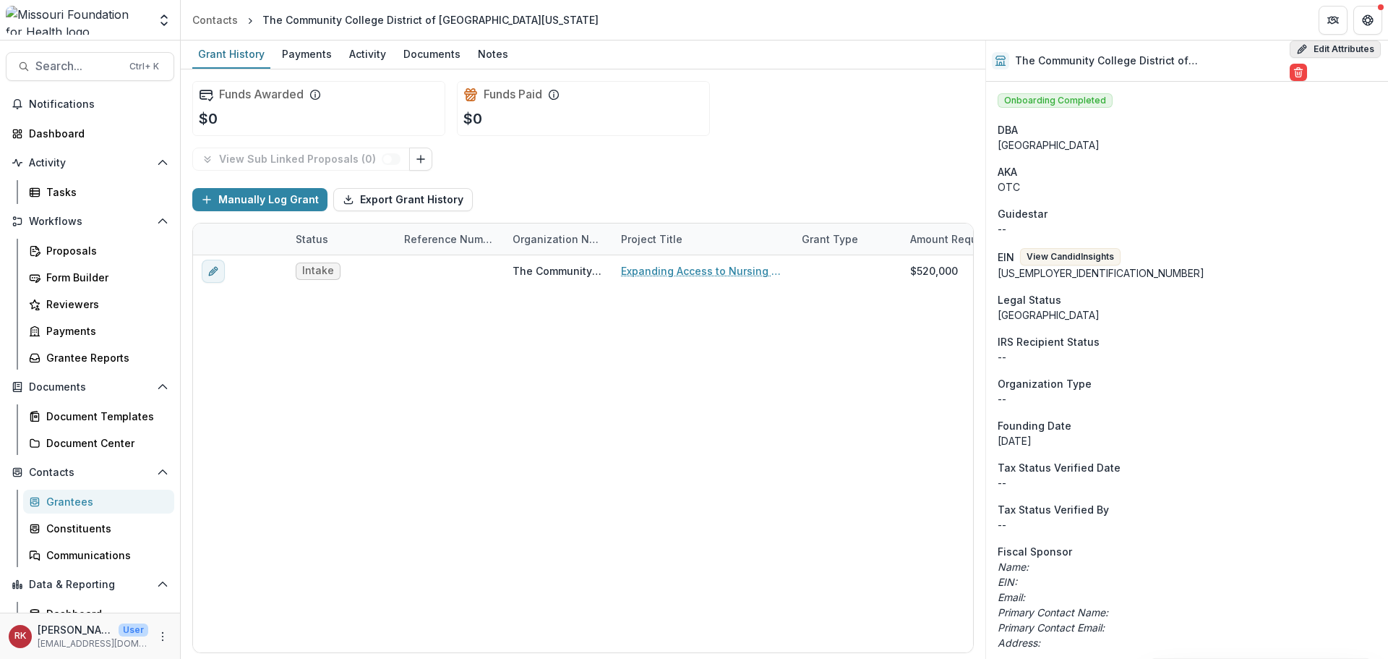
type input "**********"
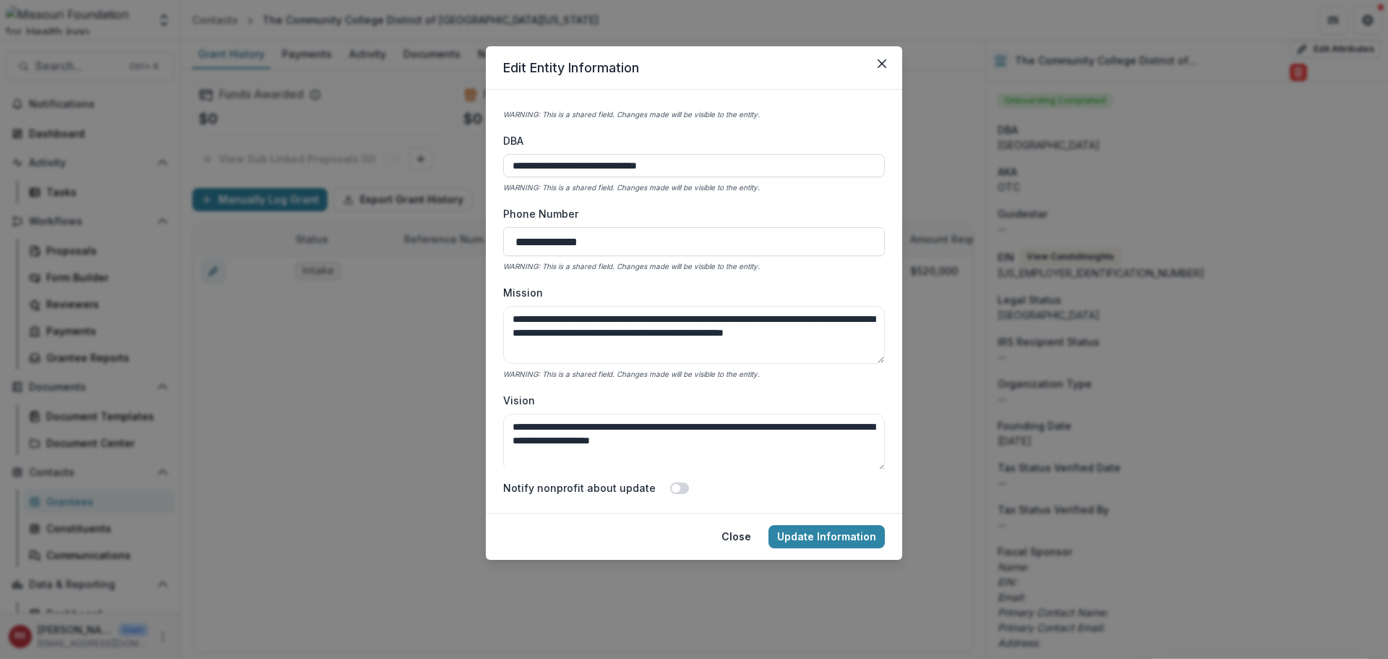
scroll to position [72, 0]
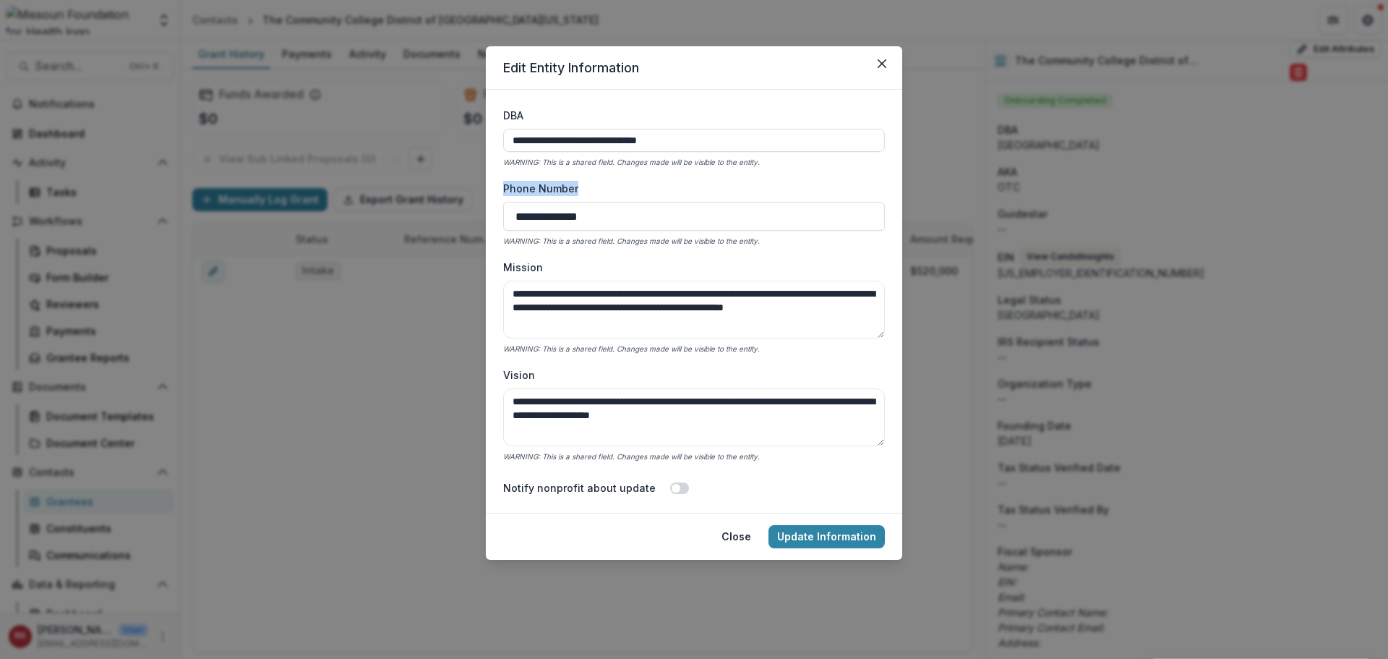
drag, startPoint x: 501, startPoint y: 184, endPoint x: 607, endPoint y: 191, distance: 105.8
click at [607, 190] on form "**********" at bounding box center [694, 301] width 416 height 423
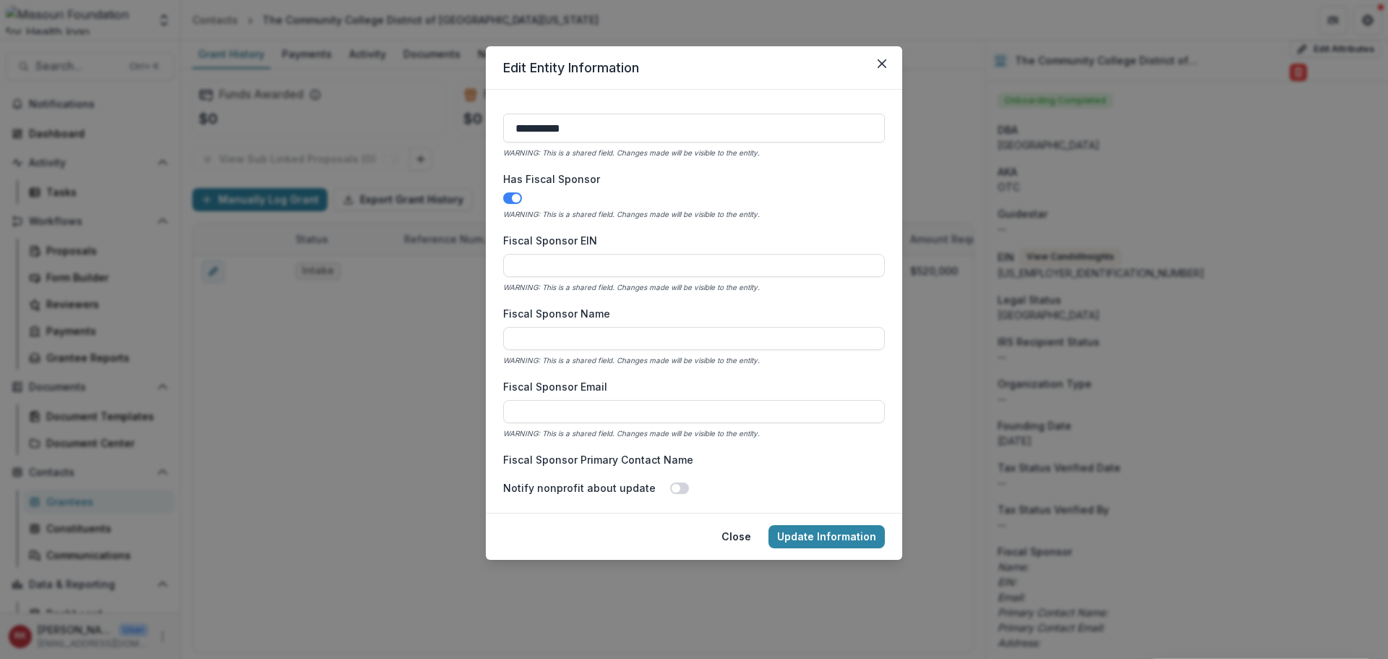
scroll to position [578, 0]
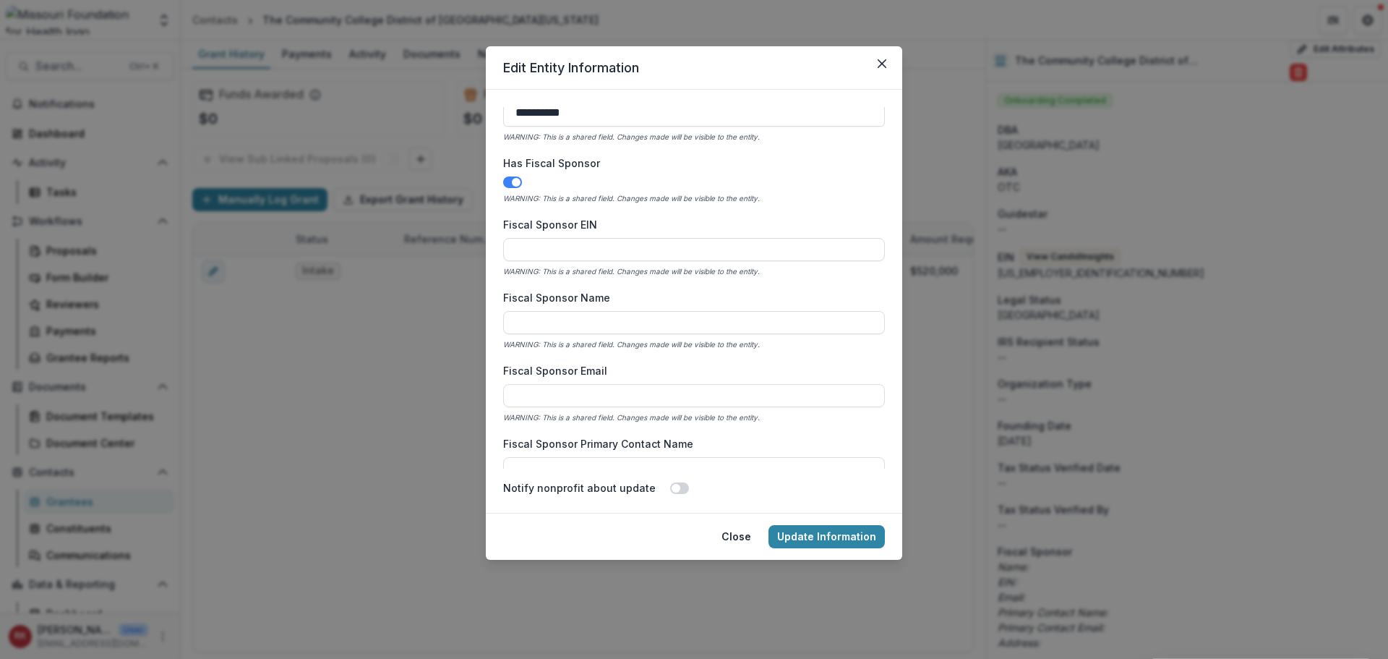
click at [518, 179] on span at bounding box center [516, 182] width 9 height 9
drag, startPoint x: 628, startPoint y: 253, endPoint x: 490, endPoint y: 244, distance: 137.6
click at [490, 244] on form "**********" at bounding box center [694, 301] width 416 height 423
drag, startPoint x: 547, startPoint y: 321, endPoint x: 498, endPoint y: 320, distance: 48.4
click at [498, 320] on form "**********" at bounding box center [694, 301] width 416 height 423
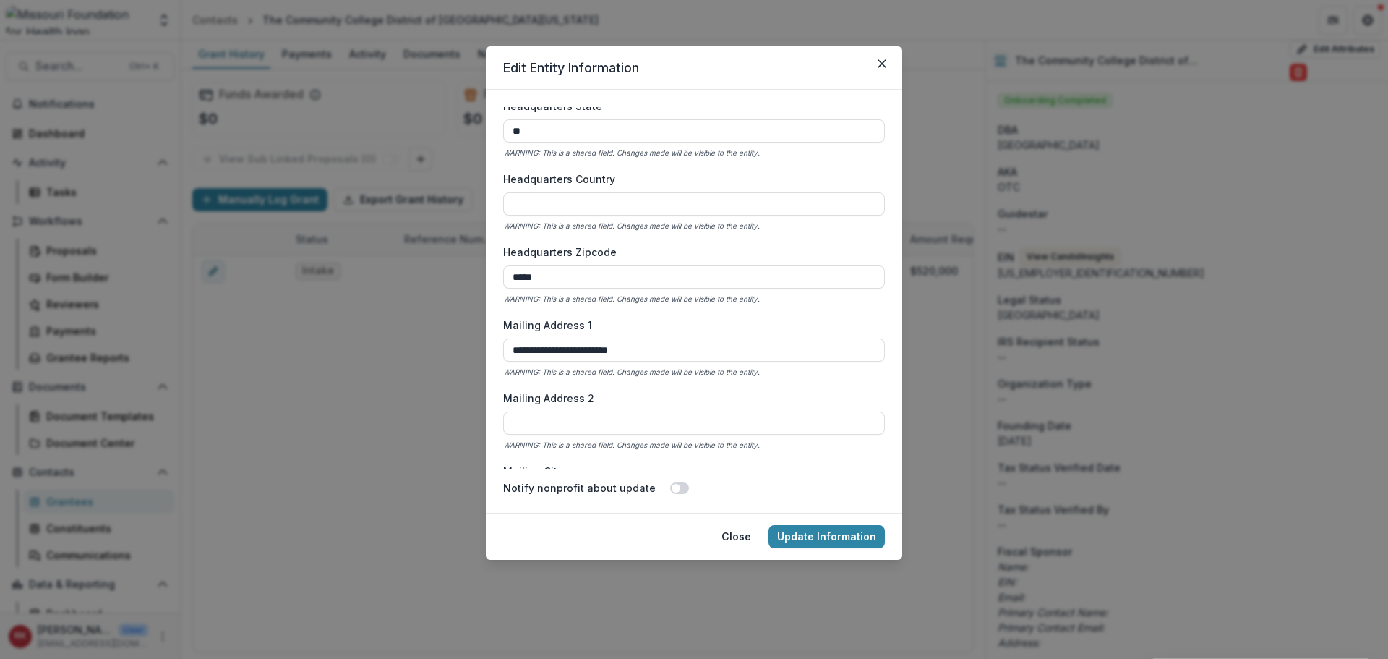
scroll to position [1085, 0]
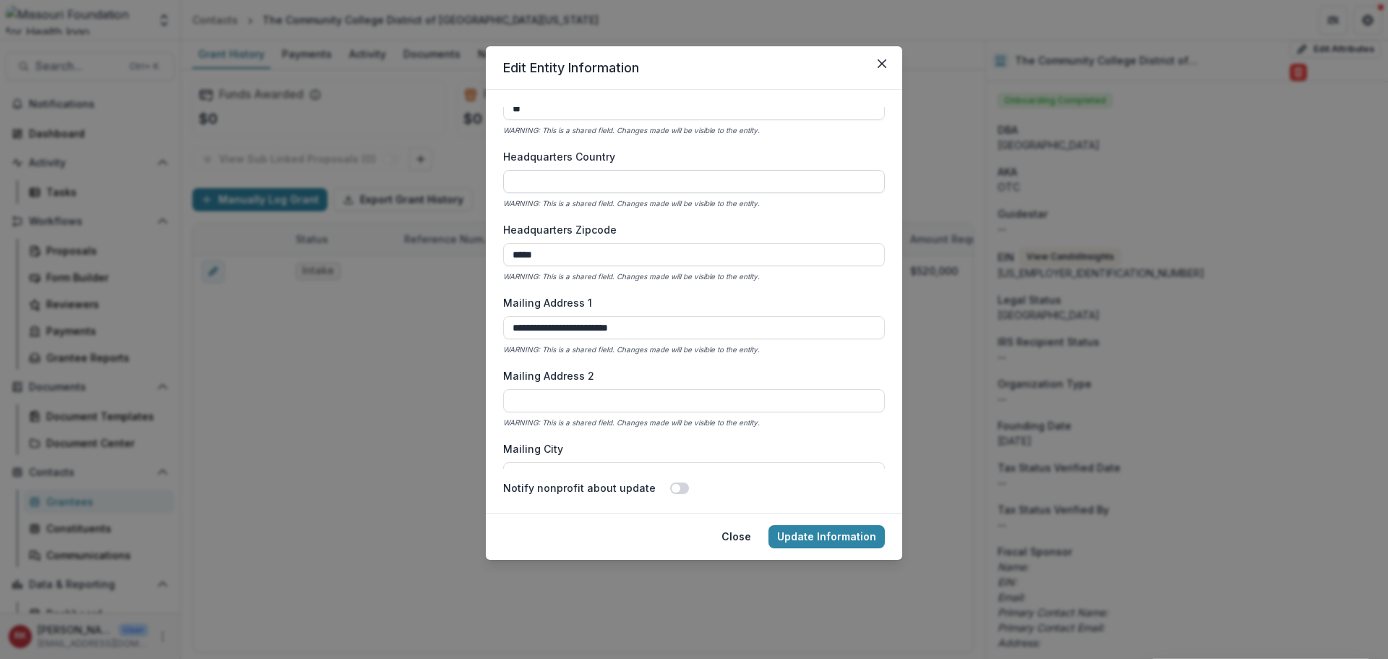
type input "**********"
click at [523, 182] on input "Headquarters Country" at bounding box center [694, 181] width 382 height 23
type input "***"
click at [531, 404] on input "Mailing Country" at bounding box center [694, 402] width 382 height 23
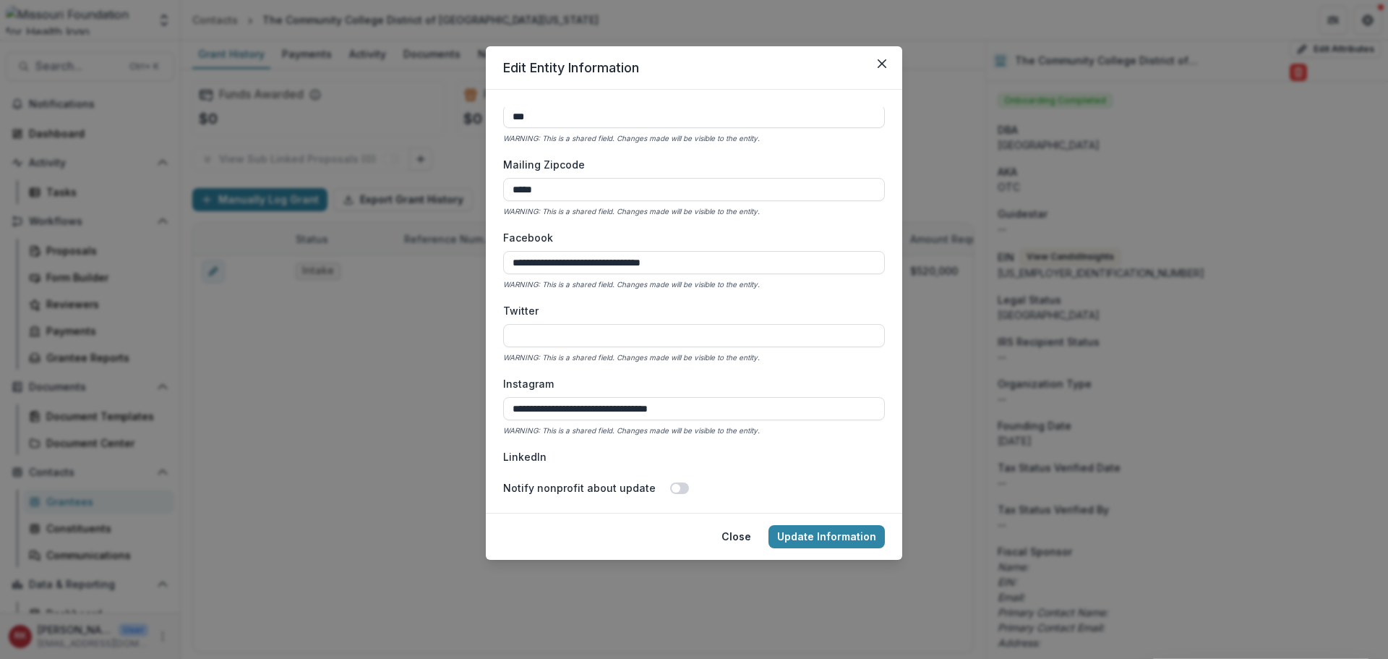
scroll to position [1591, 0]
type input "***"
drag, startPoint x: 549, startPoint y: 260, endPoint x: 480, endPoint y: 260, distance: 68.7
click at [480, 260] on div "**********" at bounding box center [694, 329] width 1388 height 659
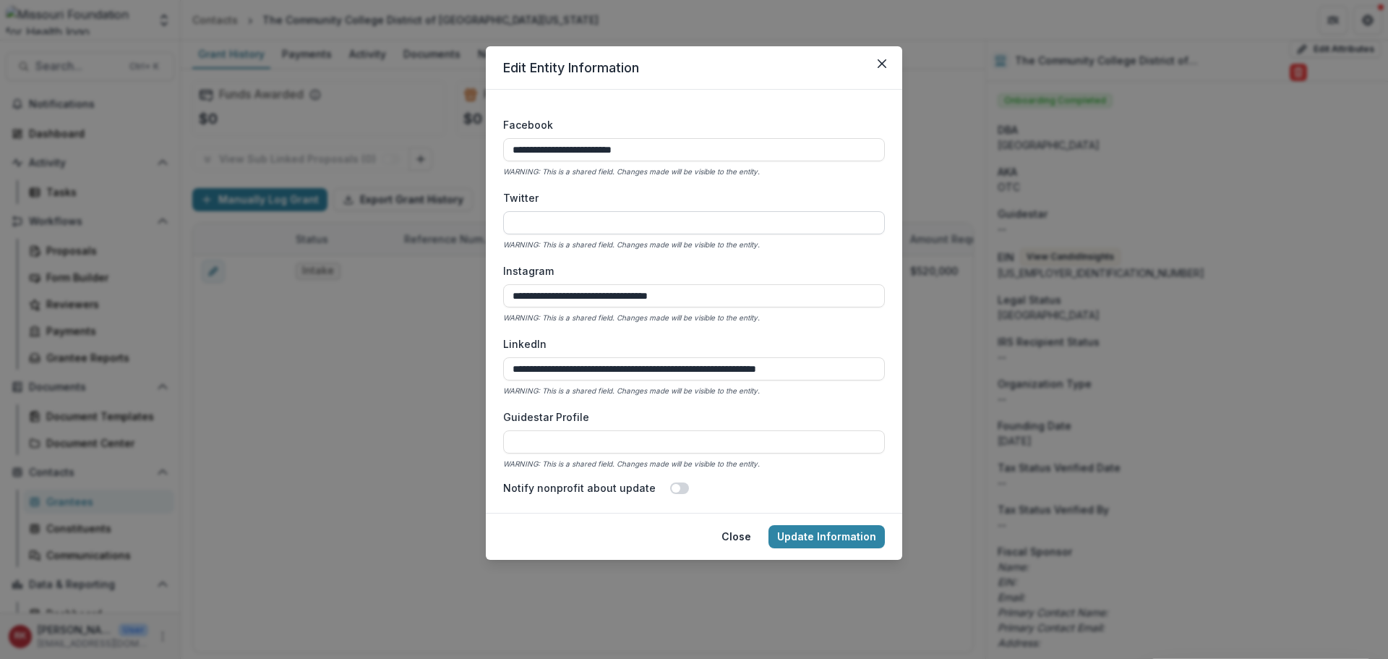
scroll to position [1735, 0]
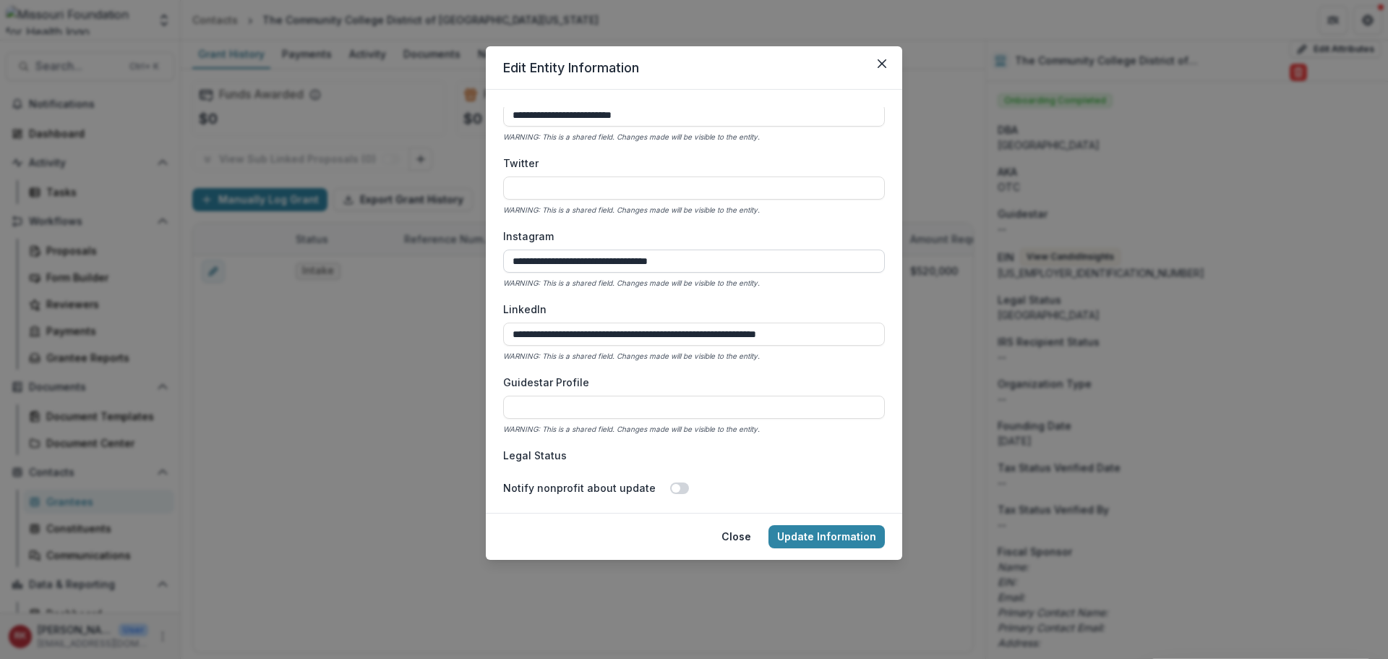
type input "**********"
drag, startPoint x: 547, startPoint y: 262, endPoint x: 479, endPoint y: 260, distance: 67.3
click at [482, 260] on div "**********" at bounding box center [694, 329] width 1388 height 659
type input "**********"
drag, startPoint x: 545, startPoint y: 341, endPoint x: 497, endPoint y: 336, distance: 48.6
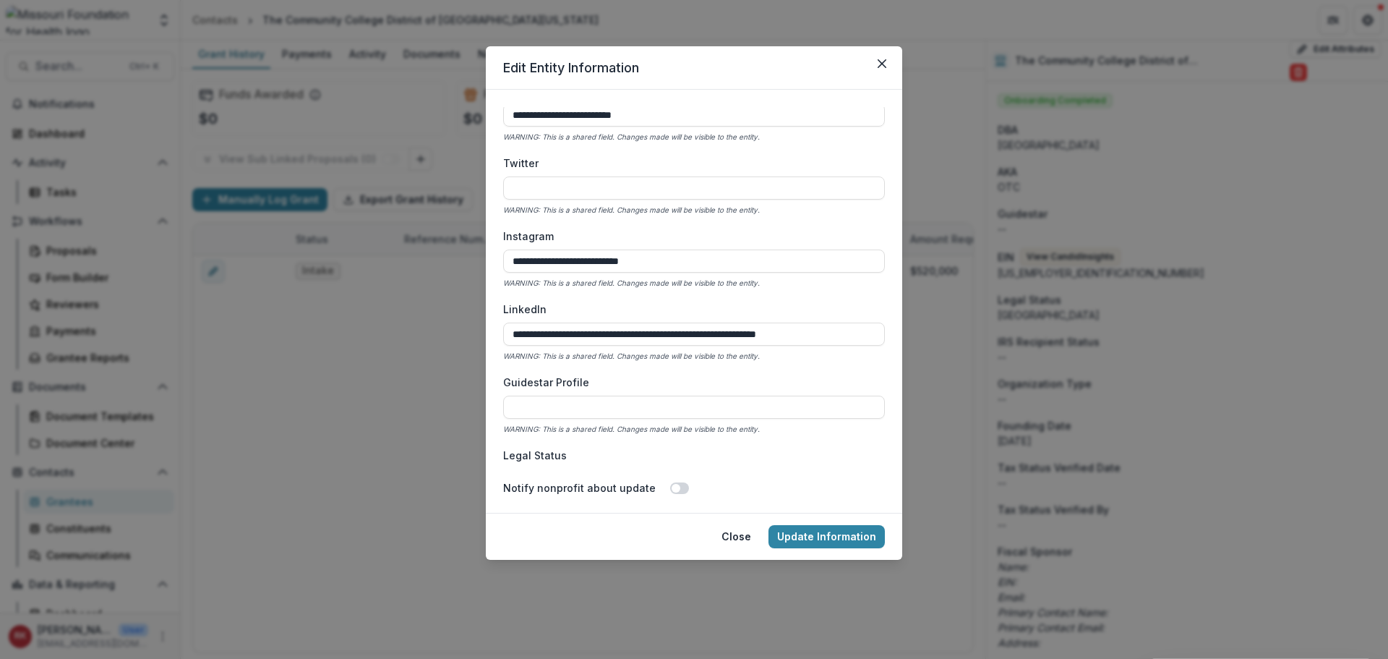
click at [497, 336] on form "**********" at bounding box center [694, 301] width 416 height 423
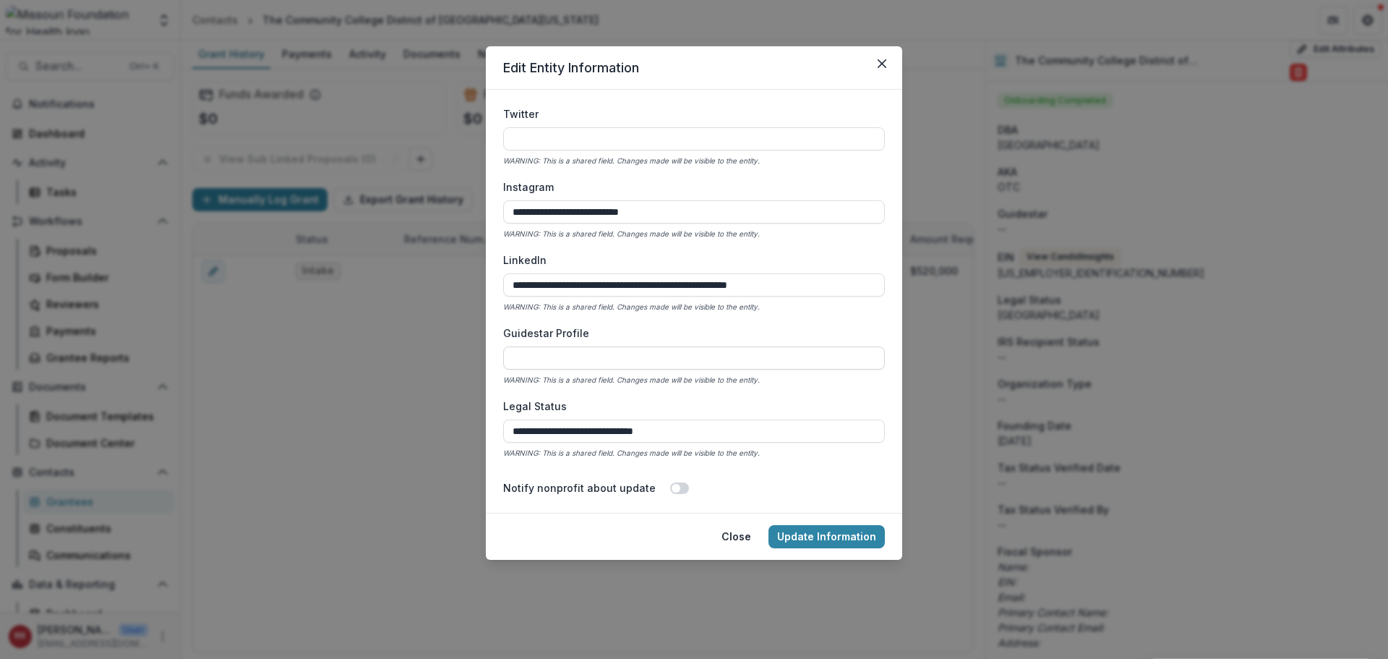
scroll to position [1880, 0]
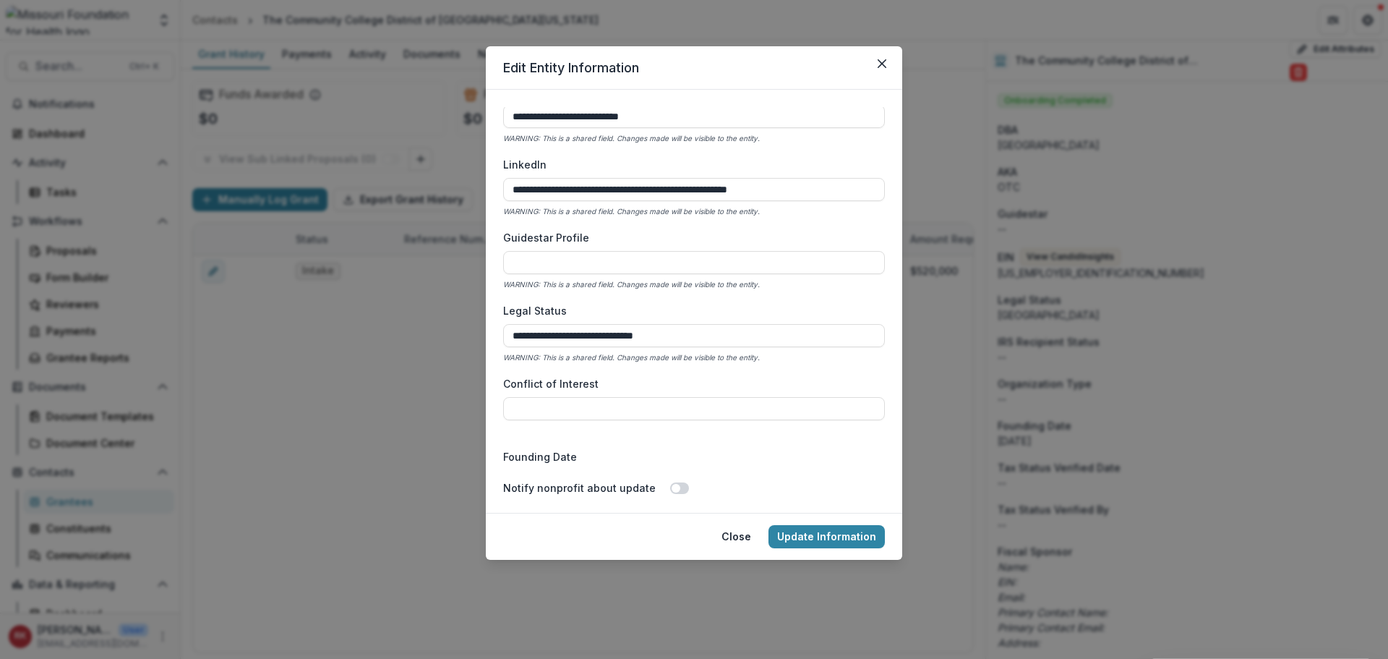
type input "**********"
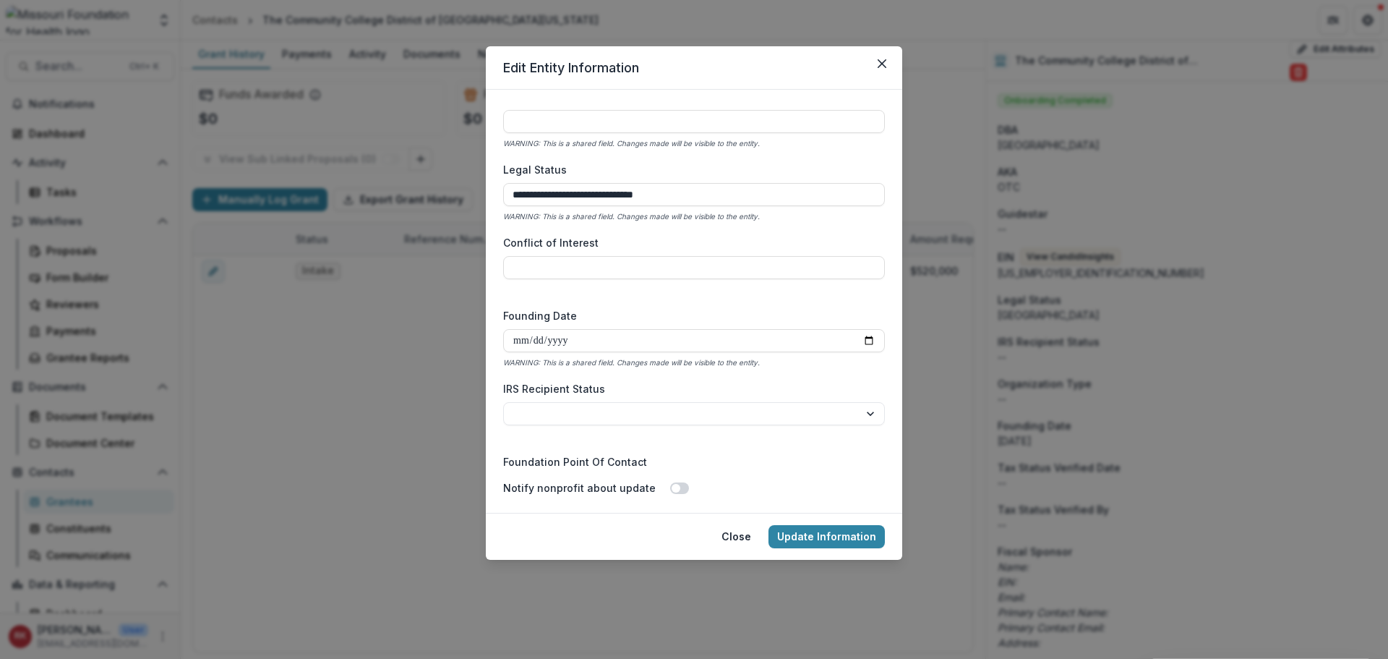
scroll to position [2024, 0]
drag, startPoint x: 735, startPoint y: 195, endPoint x: 500, endPoint y: 187, distance: 235.9
click at [500, 187] on form "**********" at bounding box center [694, 301] width 416 height 423
click at [659, 228] on div "**********" at bounding box center [694, 288] width 382 height 362
click at [547, 262] on input "Conflict of Interest" at bounding box center [694, 263] width 382 height 23
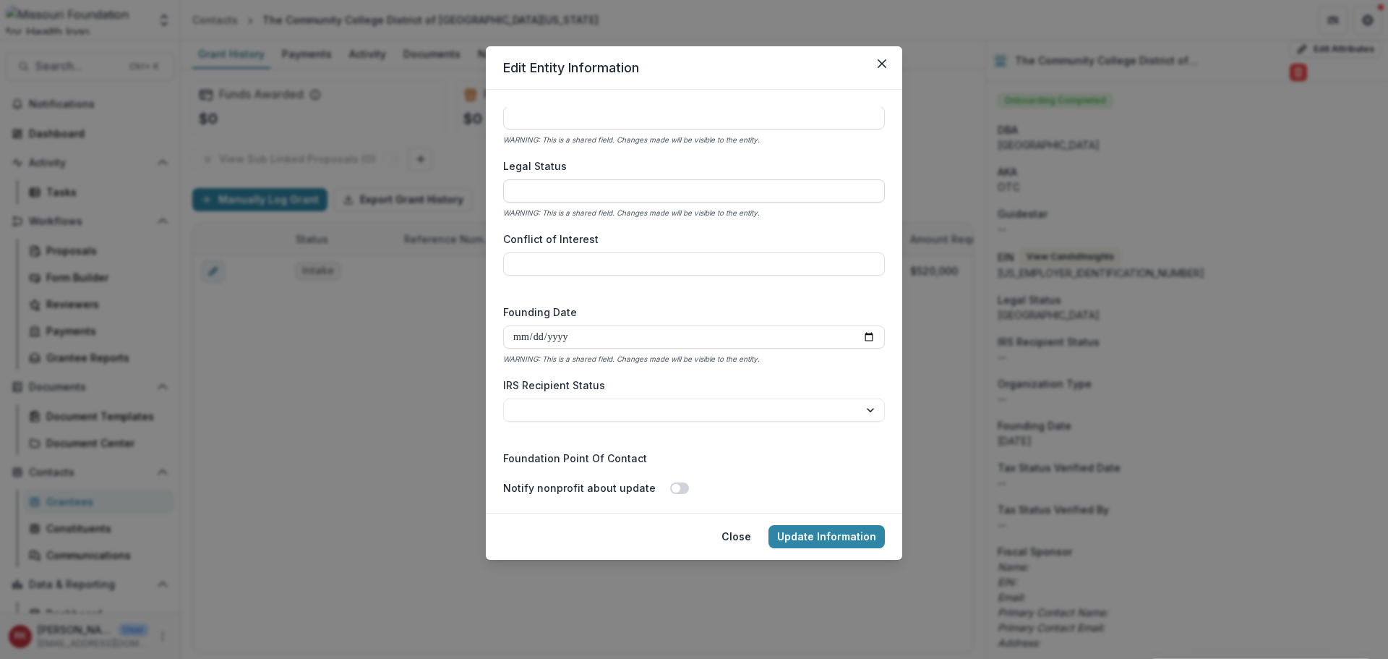
click at [549, 189] on input "Legal Status" at bounding box center [694, 190] width 382 height 23
drag, startPoint x: 685, startPoint y: 188, endPoint x: 624, endPoint y: 198, distance: 61.6
click at [624, 198] on input "**********" at bounding box center [694, 190] width 382 height 23
click at [505, 225] on div "**********" at bounding box center [694, 288] width 382 height 362
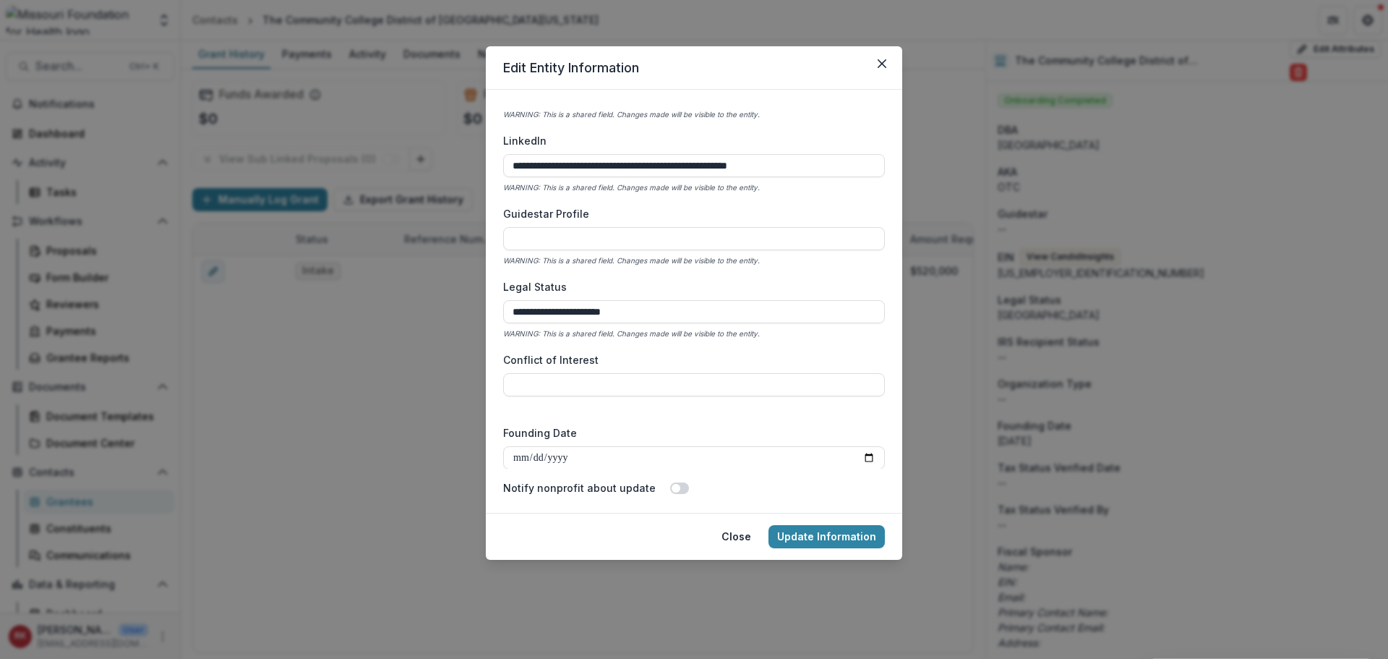
scroll to position [1880, 0]
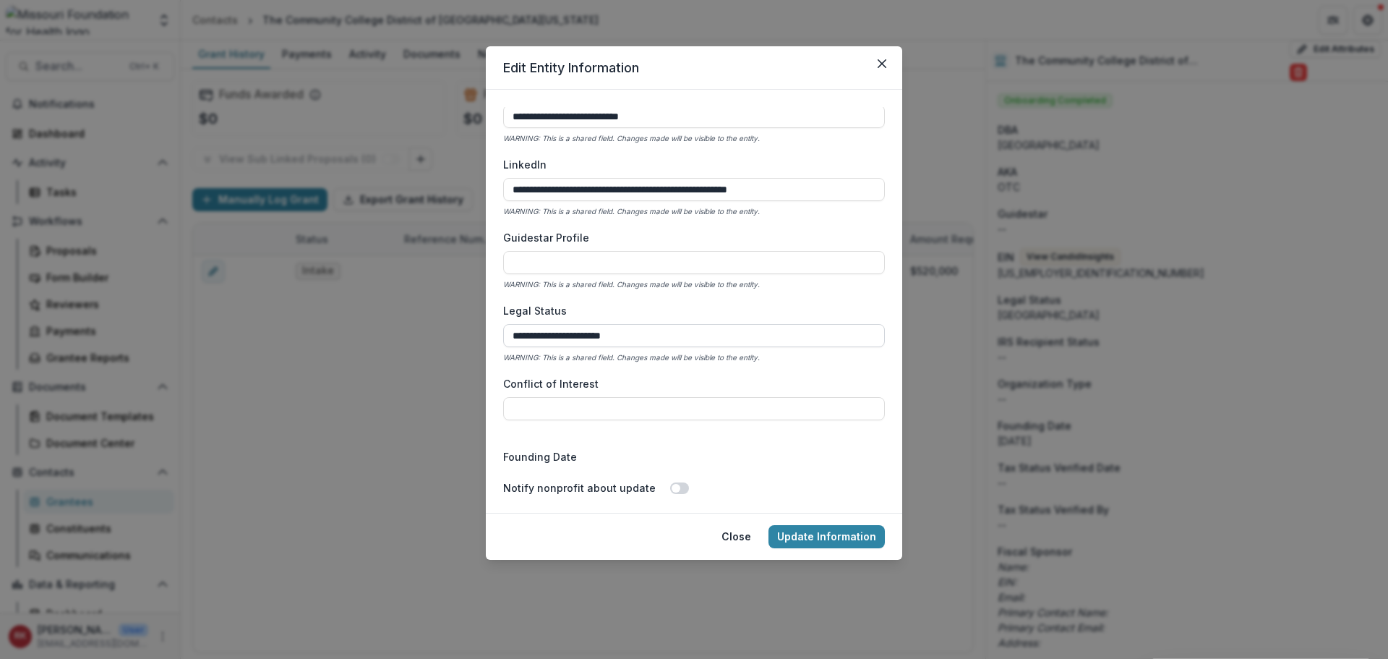
click at [632, 343] on input "**********" at bounding box center [694, 335] width 382 height 23
paste input "**********"
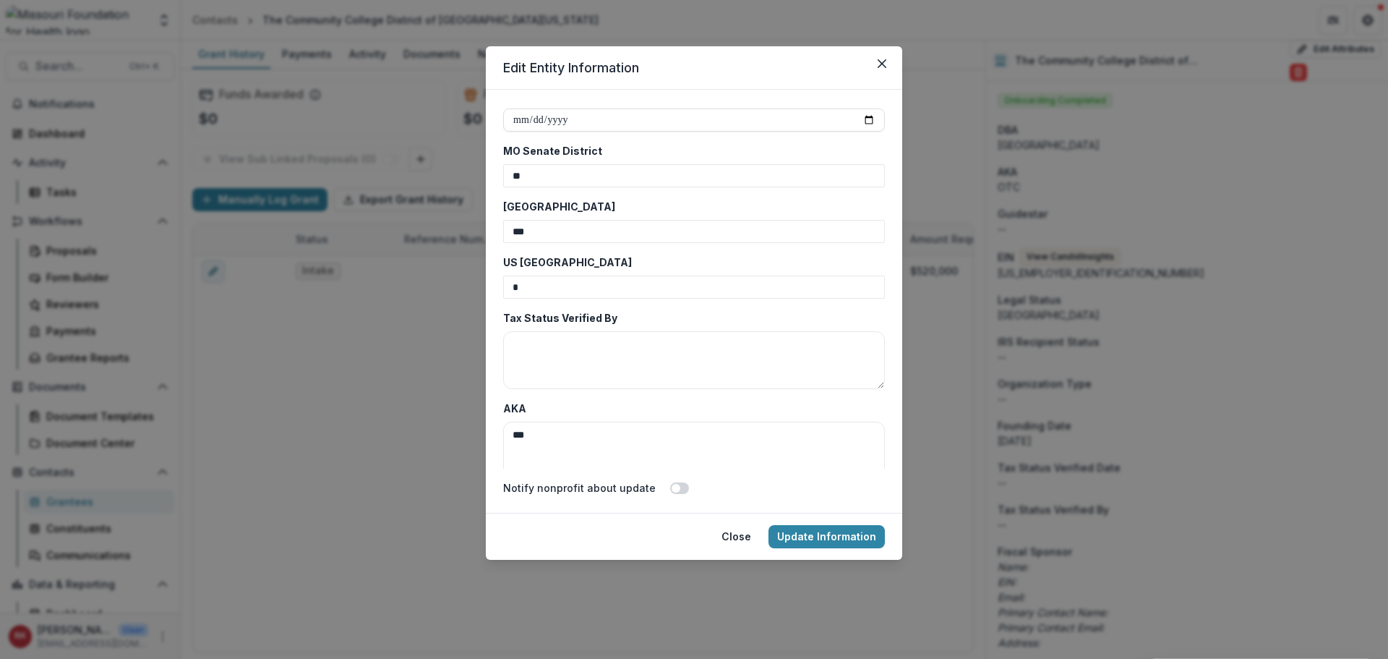
scroll to position [3543, 0]
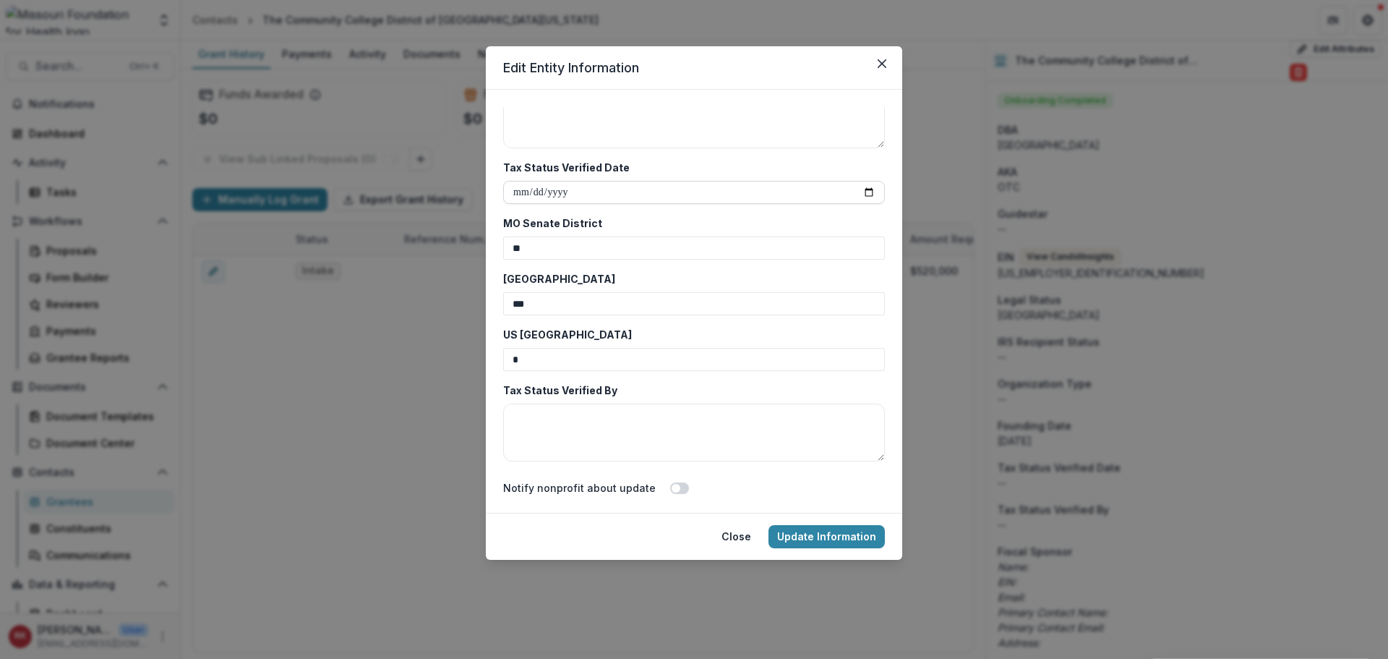
type input "**********"
click at [518, 189] on input "Tax Status Verified Date" at bounding box center [694, 192] width 382 height 23
type input "**********"
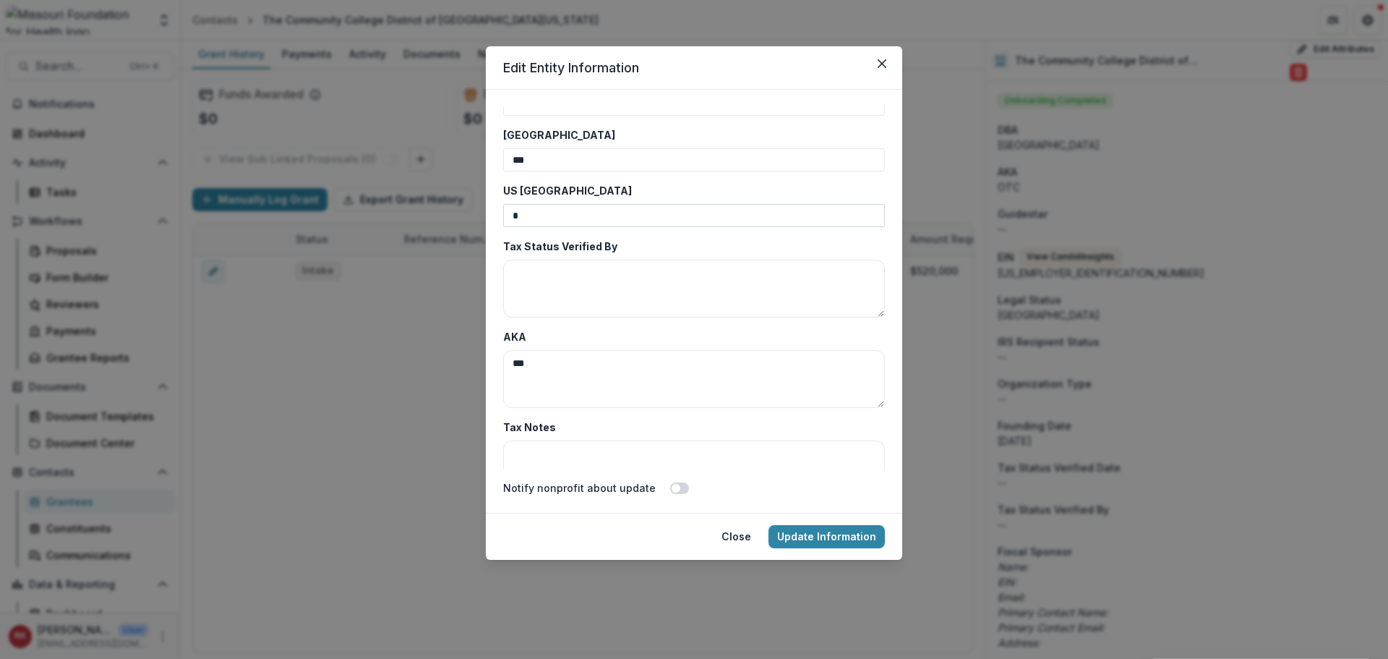
scroll to position [3687, 0]
click at [552, 275] on textarea "Tax Status Verified By" at bounding box center [694, 288] width 382 height 58
paste textarea "**********"
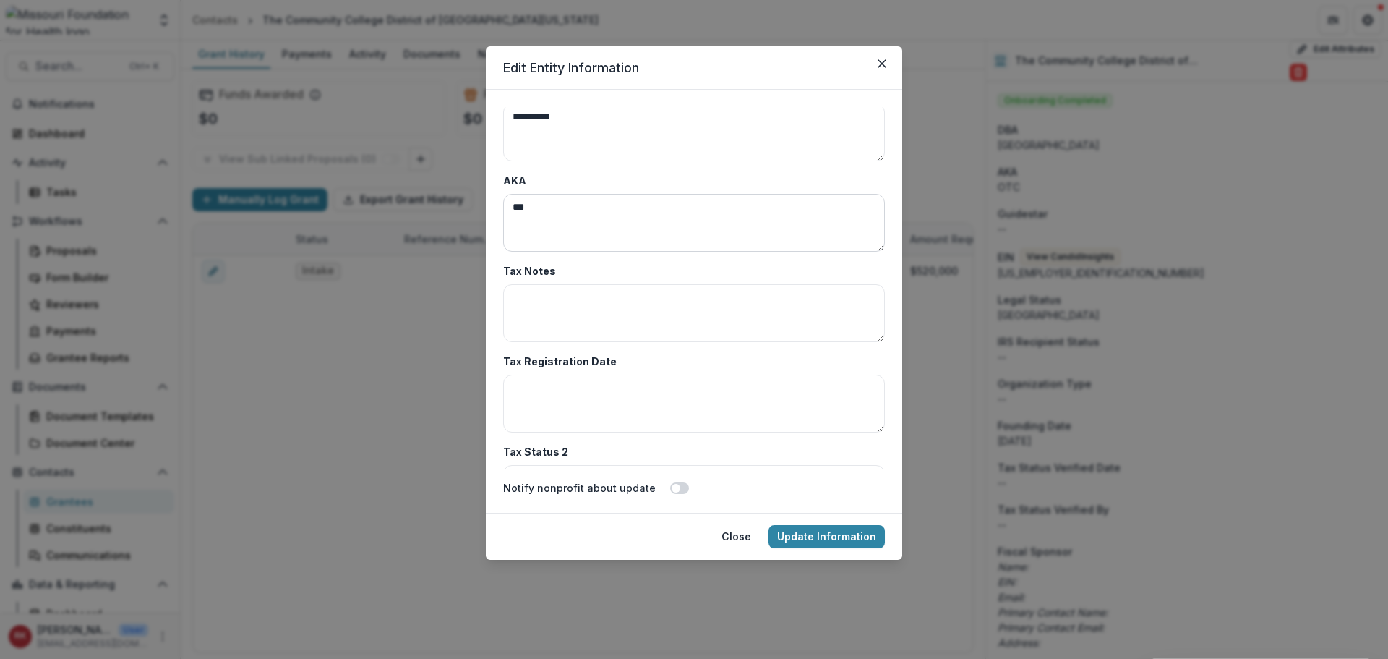
scroll to position [3904, 0]
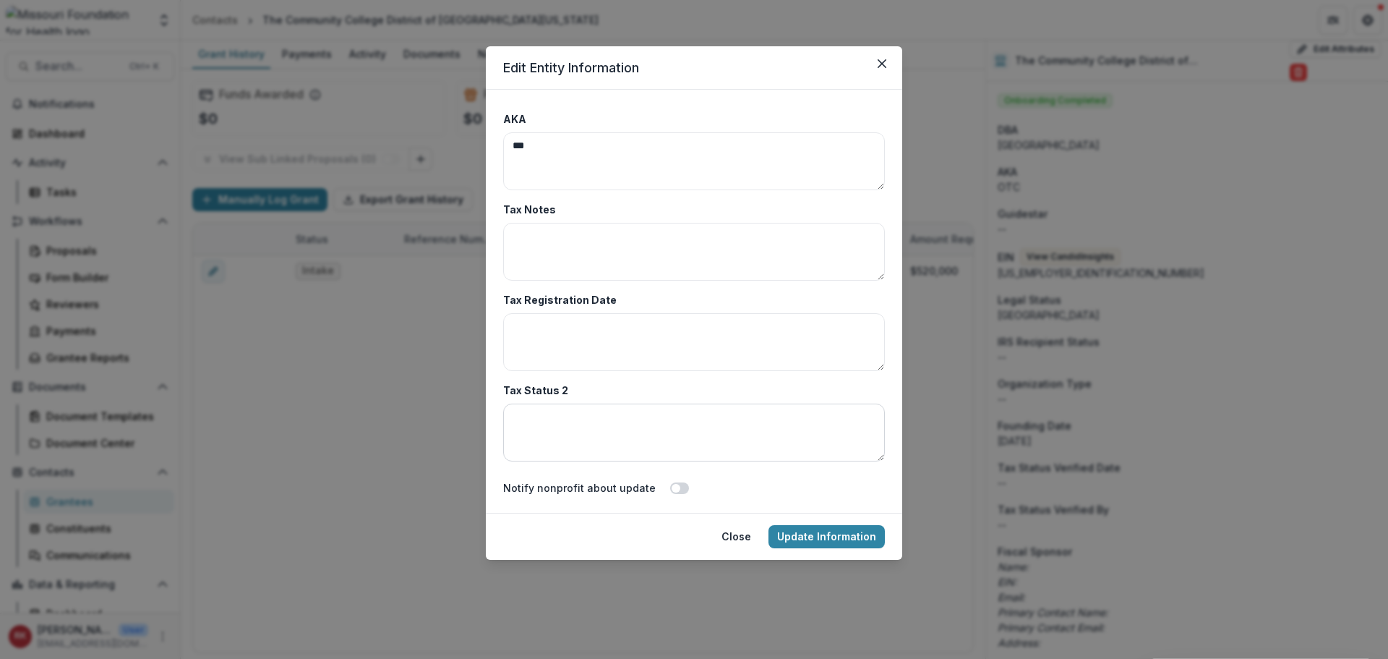
type textarea "**********"
click at [538, 432] on textarea "Tax Status 2" at bounding box center [694, 432] width 382 height 58
type textarea "**********"
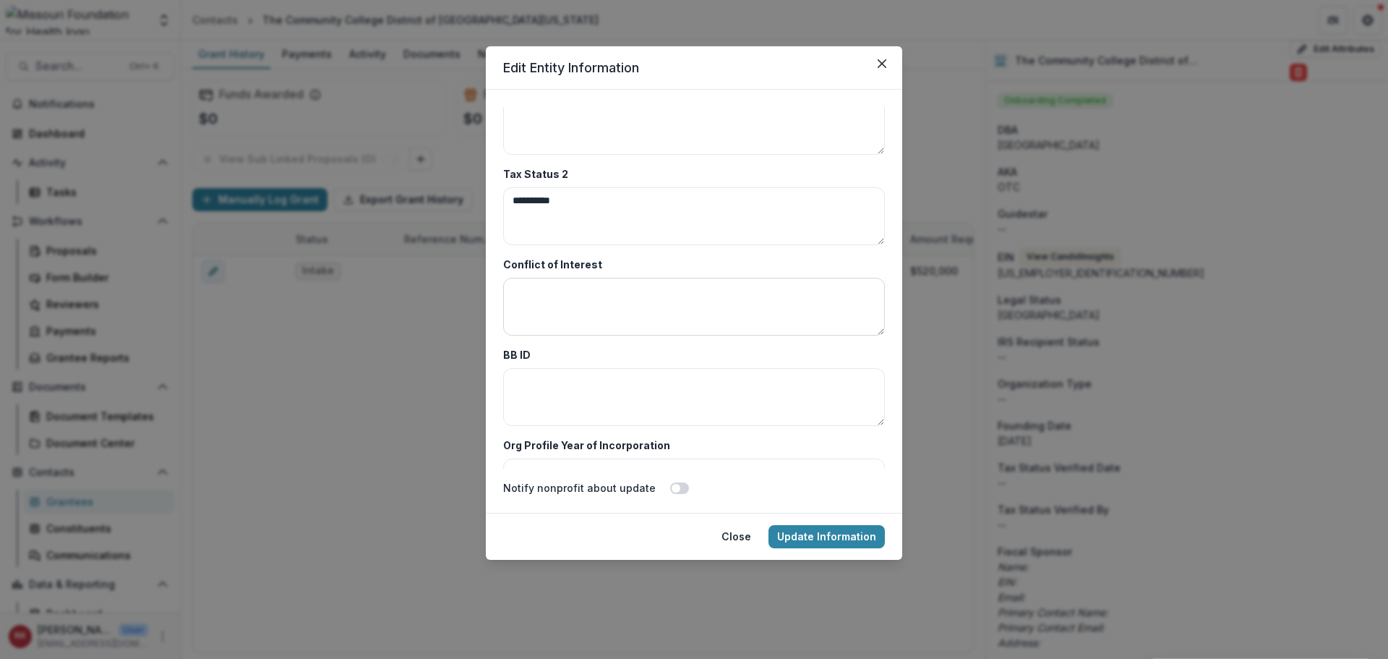
scroll to position [4121, 0]
click at [528, 401] on textarea "BB ID" at bounding box center [694, 396] width 382 height 58
paste textarea "****"
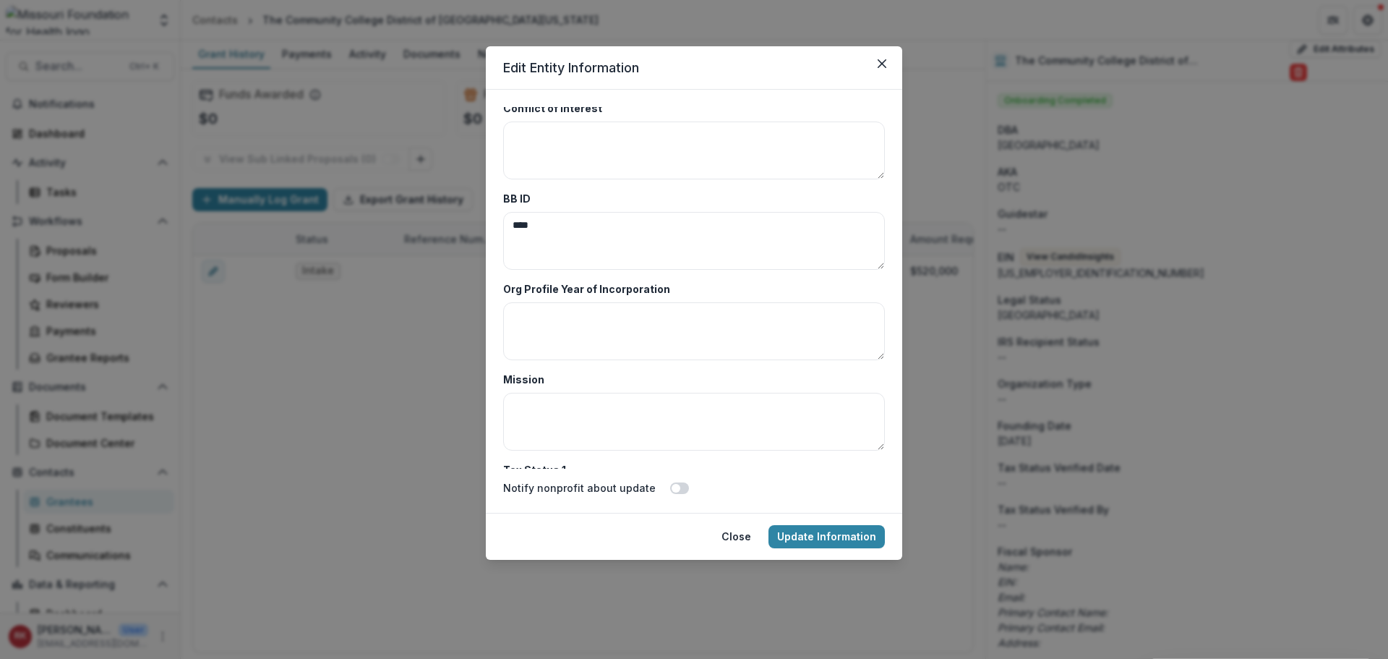
scroll to position [4338, 0]
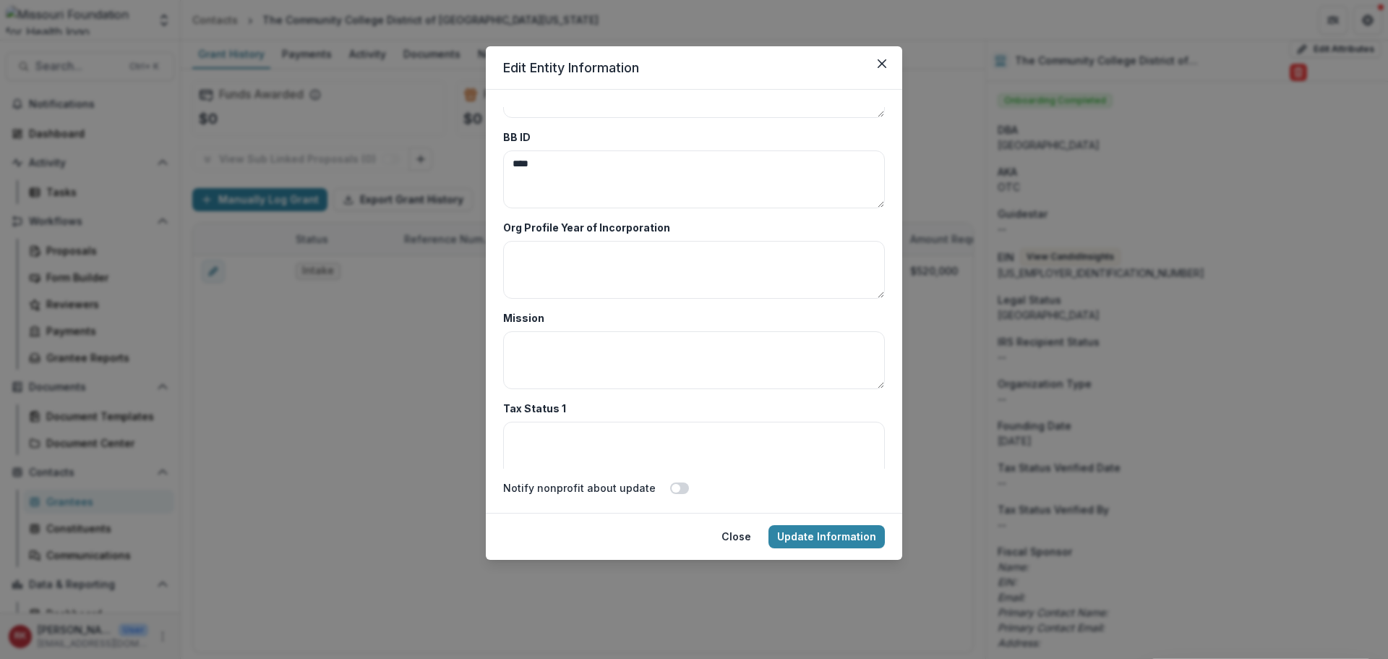
type textarea "****"
click at [606, 252] on textarea "Org Profile Year of Incorporation" at bounding box center [694, 270] width 382 height 58
paste textarea "****"
type textarea "****"
click at [531, 356] on textarea "Mission" at bounding box center [694, 360] width 382 height 58
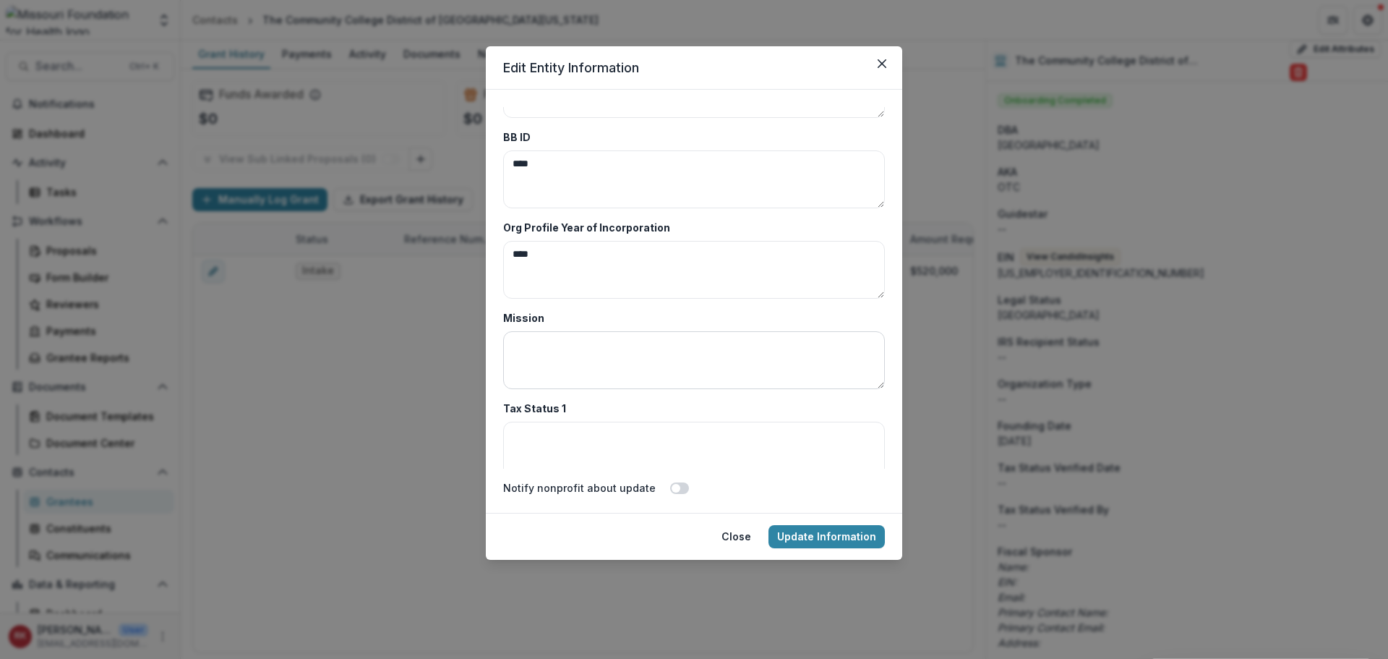
paste textarea "**********"
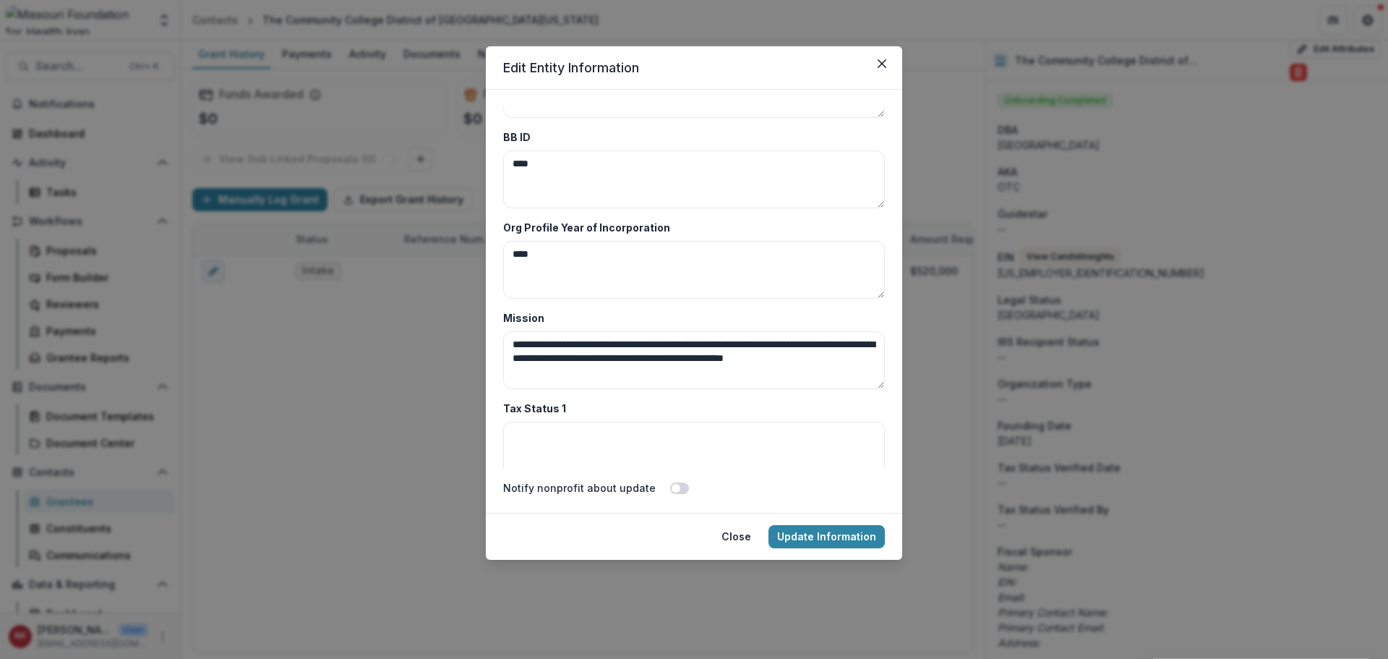
type textarea "**********"
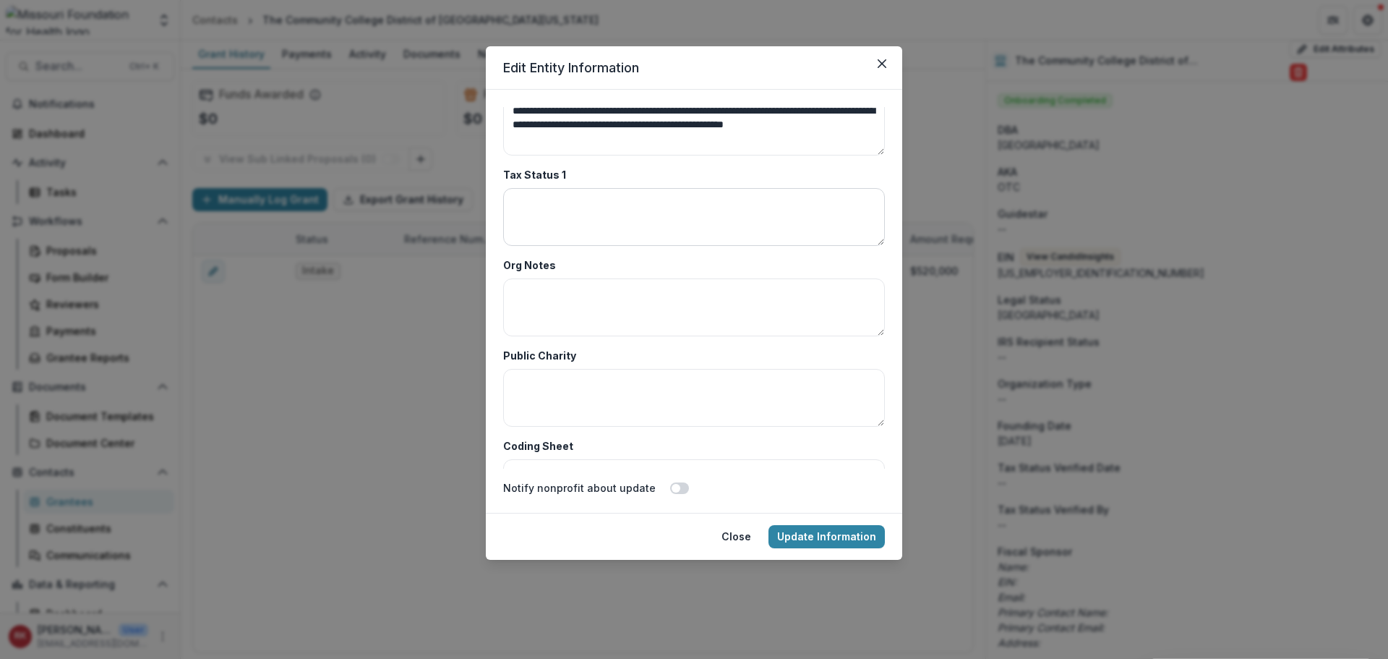
scroll to position [4555, 0]
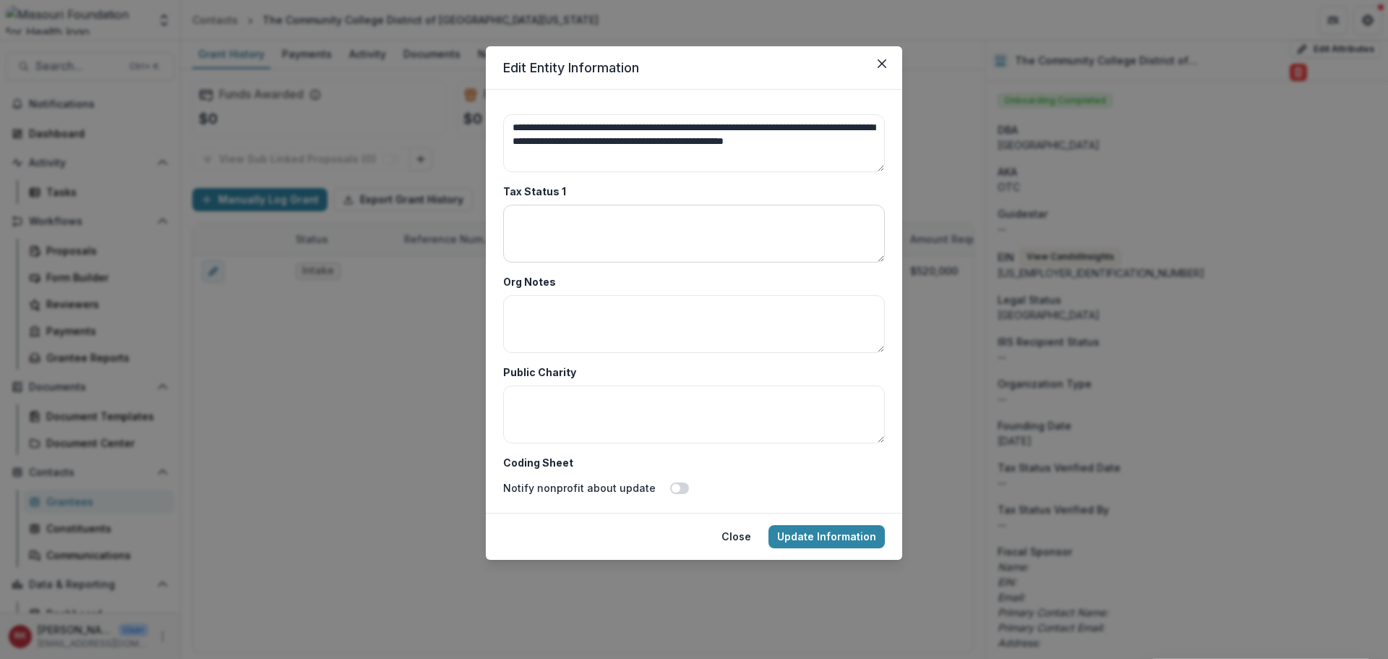
click at [547, 232] on textarea "Tax Status 1" at bounding box center [694, 234] width 382 height 58
paste textarea "**********"
type textarea "**********"
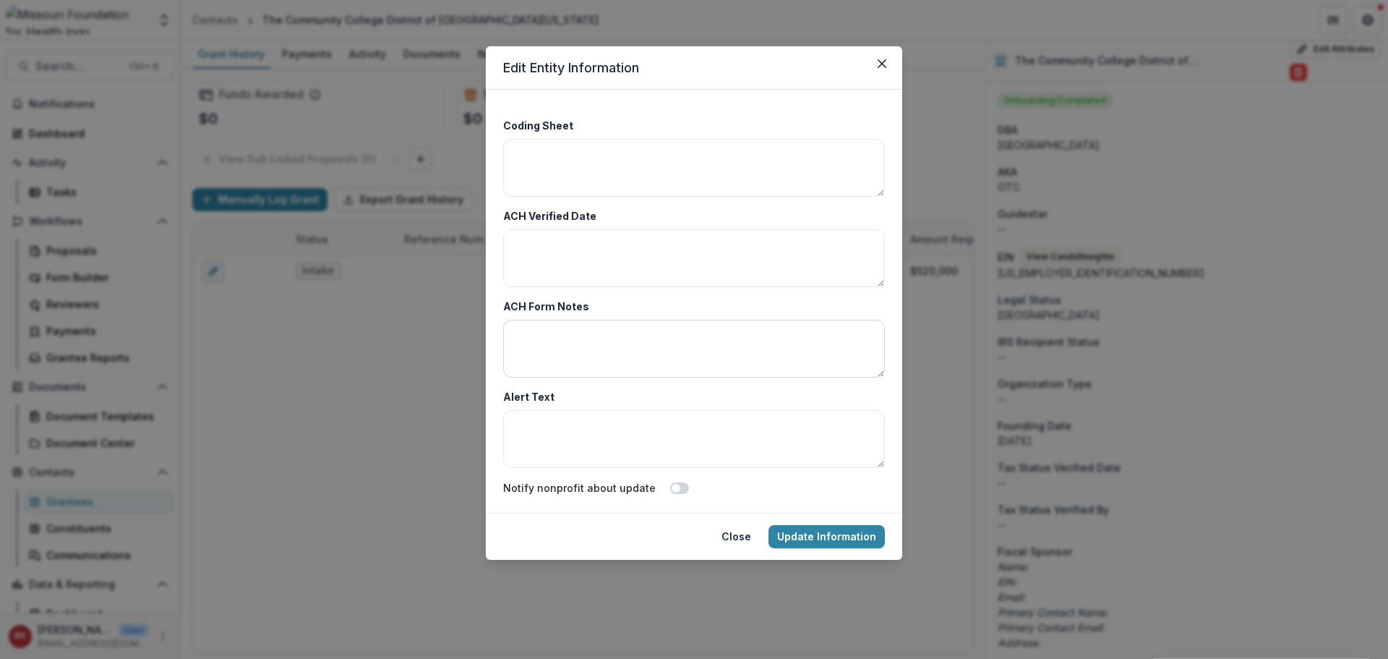
scroll to position [4917, 0]
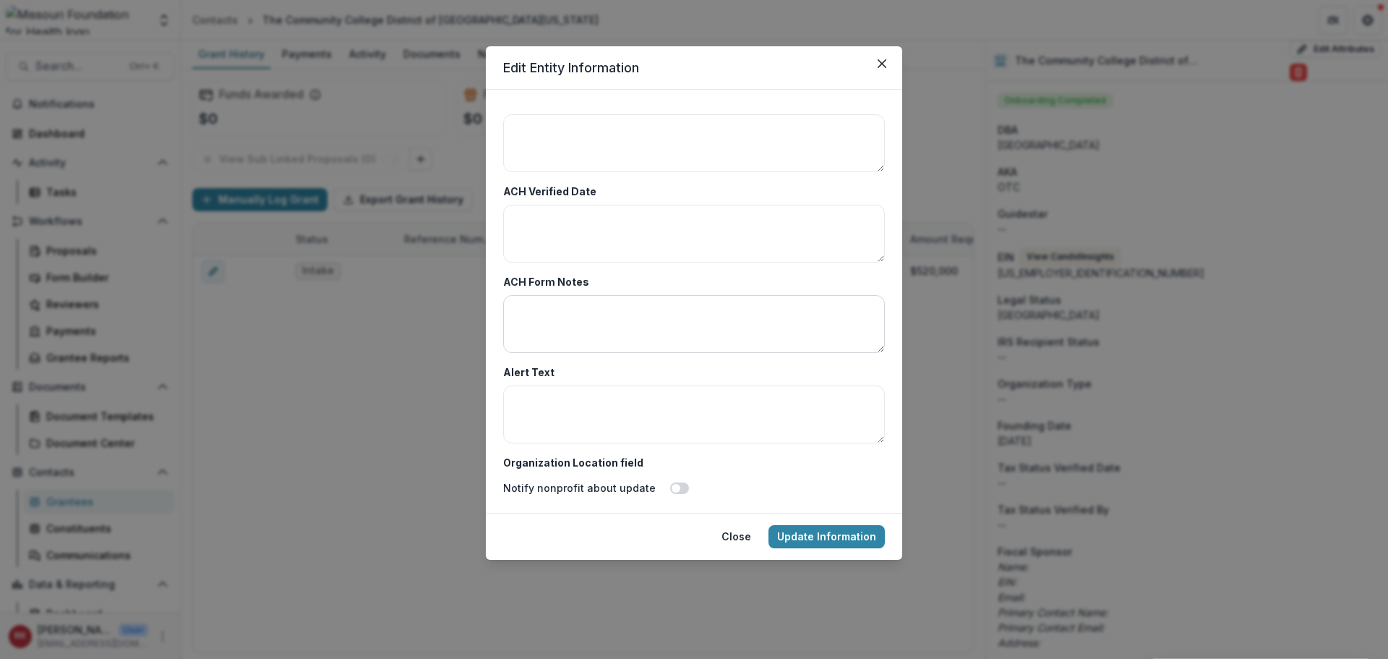
click at [523, 311] on textarea "ACH Form Notes" at bounding box center [694, 324] width 382 height 58
paste textarea "**********"
type textarea "**********"
click at [803, 536] on button "Update Information" at bounding box center [827, 536] width 116 height 23
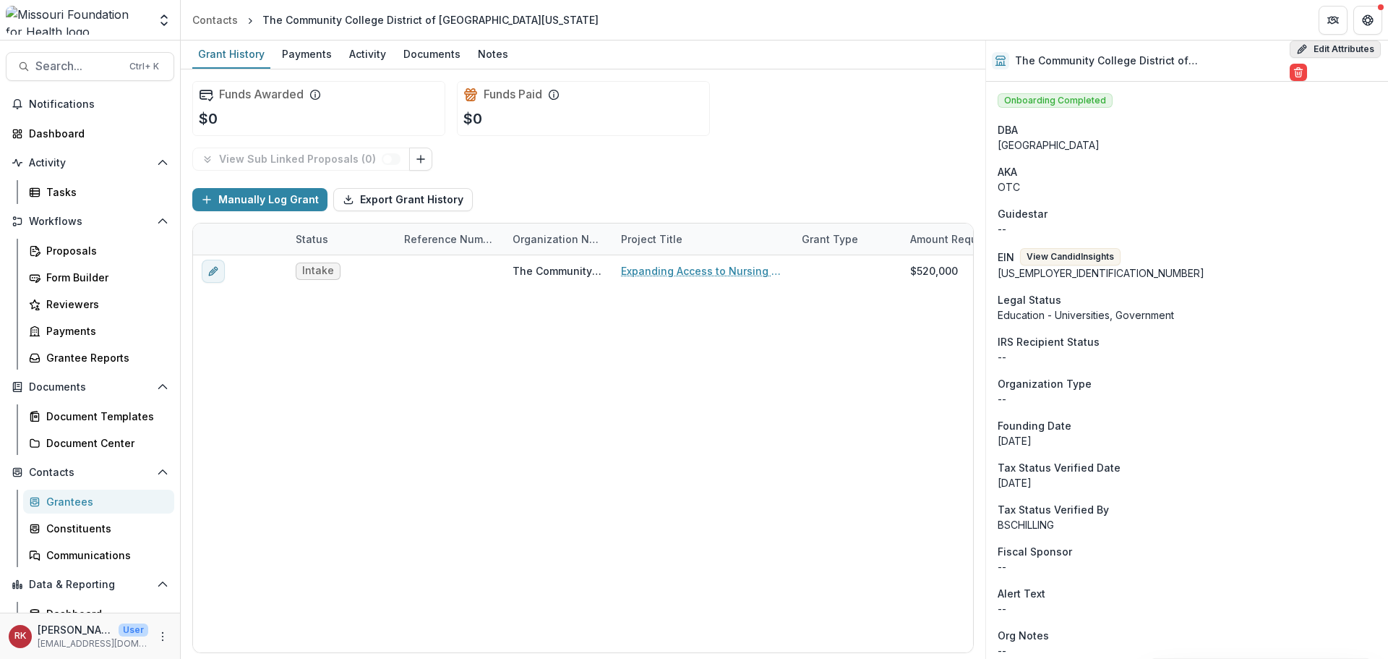
click at [1317, 47] on button "Edit Attributes" at bounding box center [1335, 48] width 91 height 17
select select
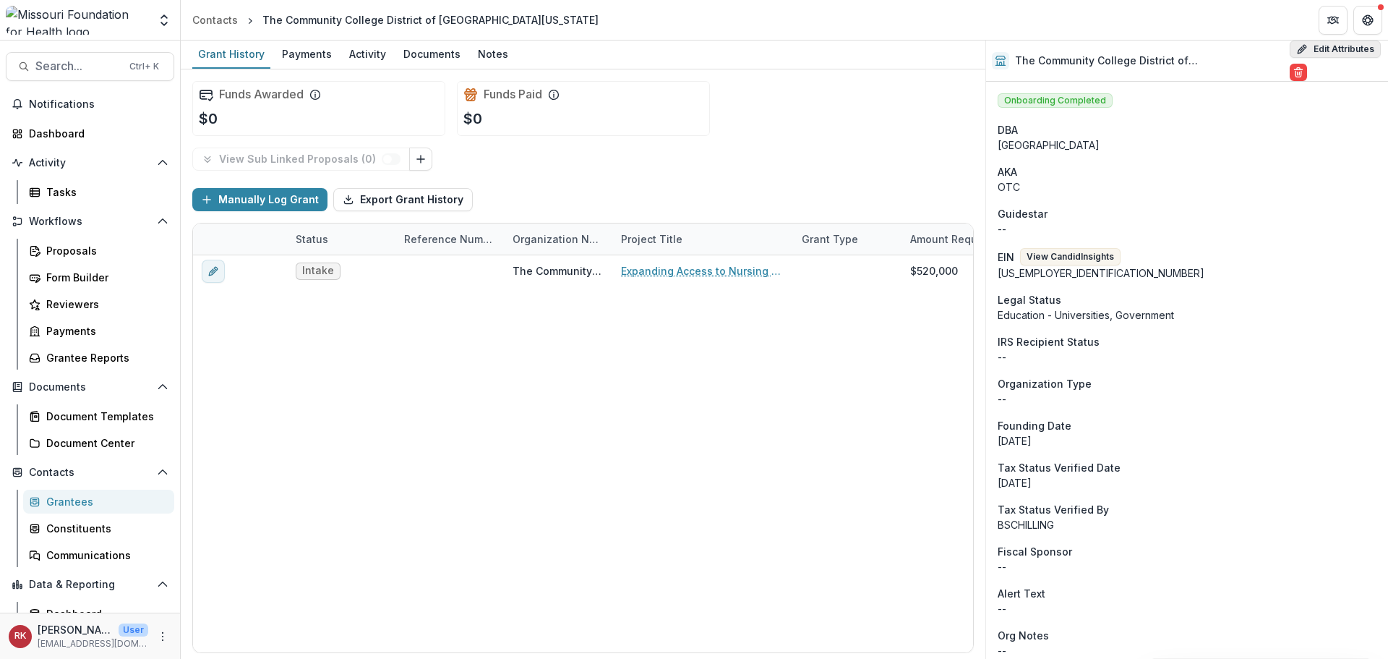
select select
select select "***"
select select "**********"
select select
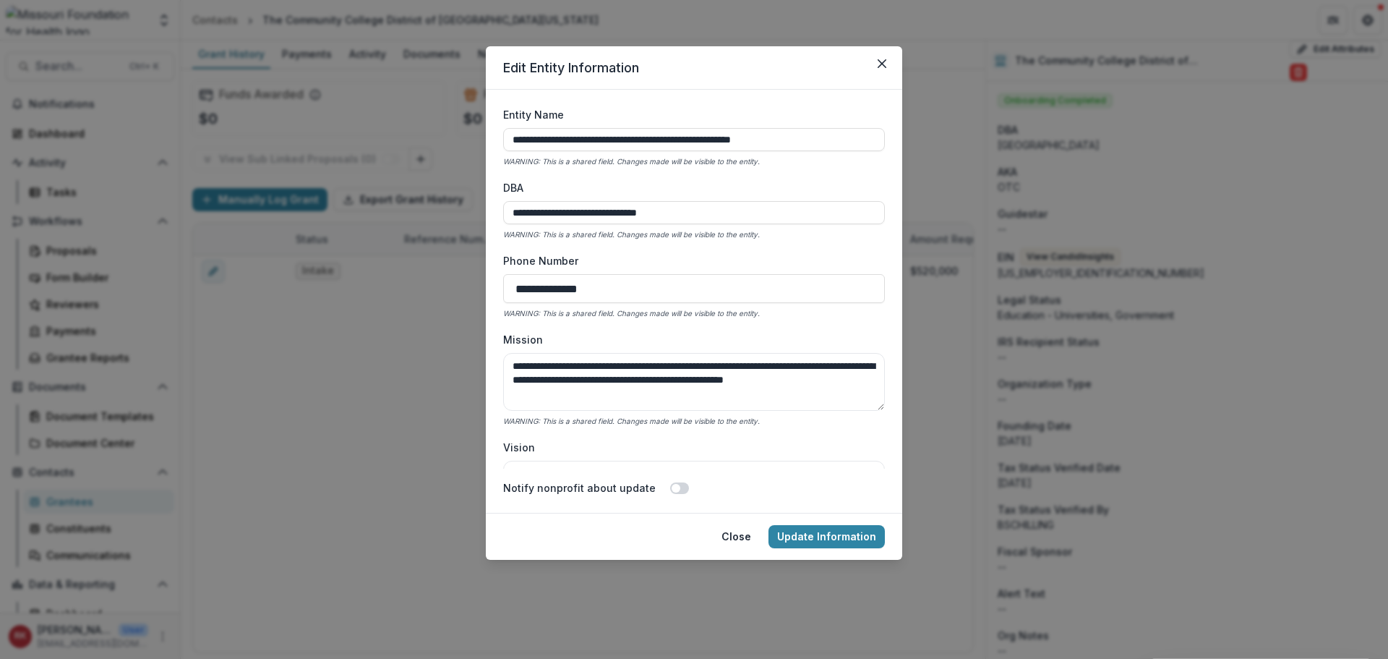
drag, startPoint x: 854, startPoint y: 141, endPoint x: 385, endPoint y: 121, distance: 469.7
click at [385, 121] on div "**********" at bounding box center [694, 329] width 1388 height 659
click at [833, 132] on input "**********" at bounding box center [694, 139] width 382 height 23
click at [836, 541] on button "Update Information" at bounding box center [827, 536] width 116 height 23
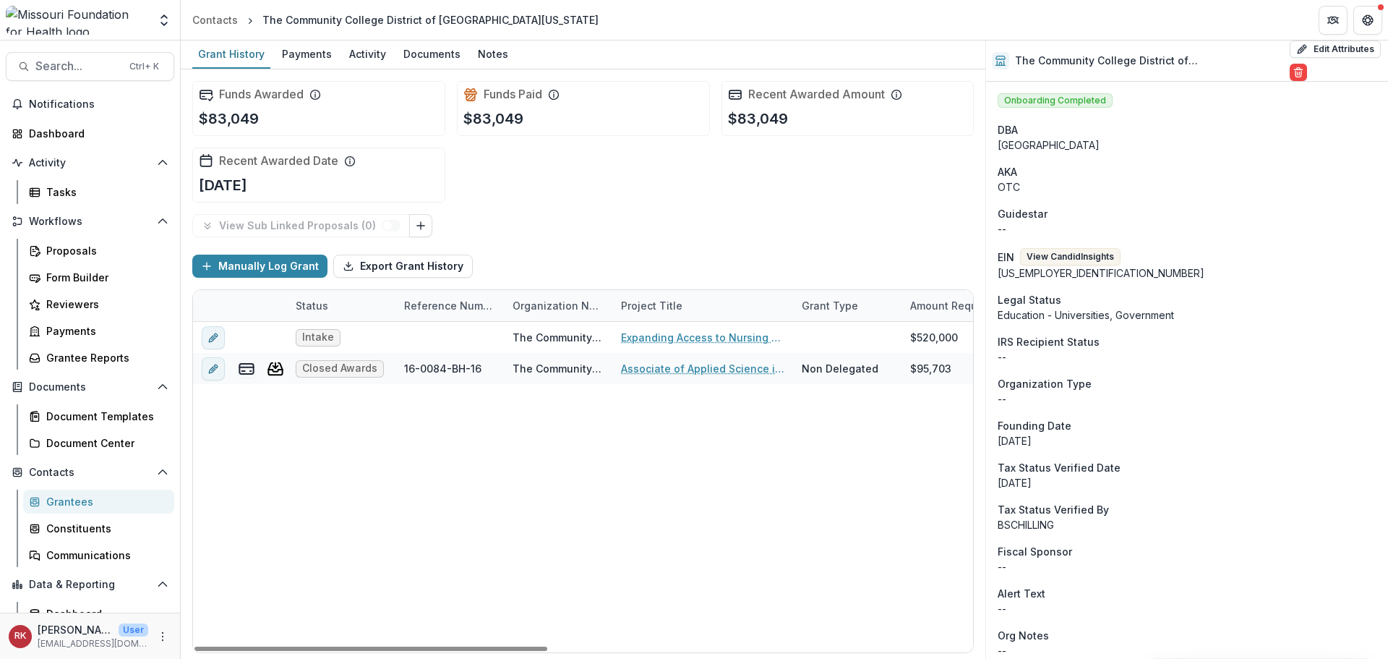
click at [492, 473] on div "Intake The Community College District of [GEOGRAPHIC_DATA][US_STATE] Expanding …" at bounding box center [1053, 487] width 1721 height 330
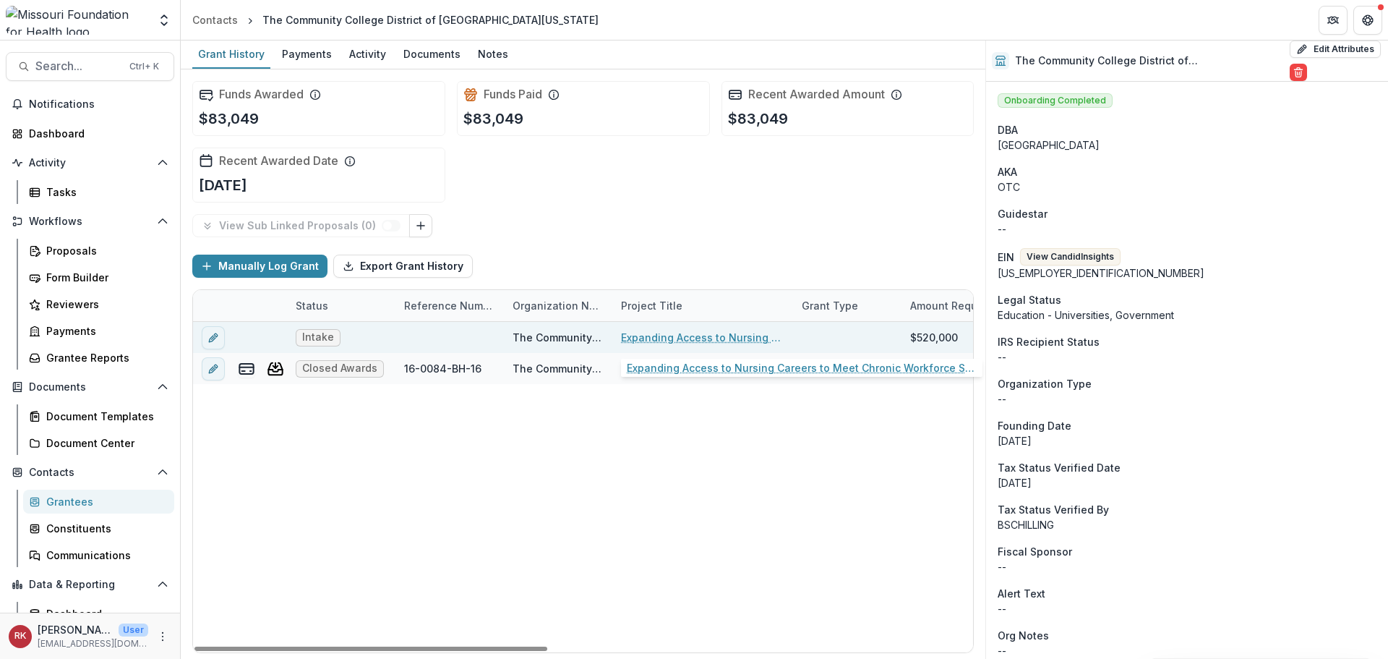
click at [660, 336] on link "Expanding Access to Nursing Careers to Meet Chronic Workforce Shortages" at bounding box center [702, 337] width 163 height 15
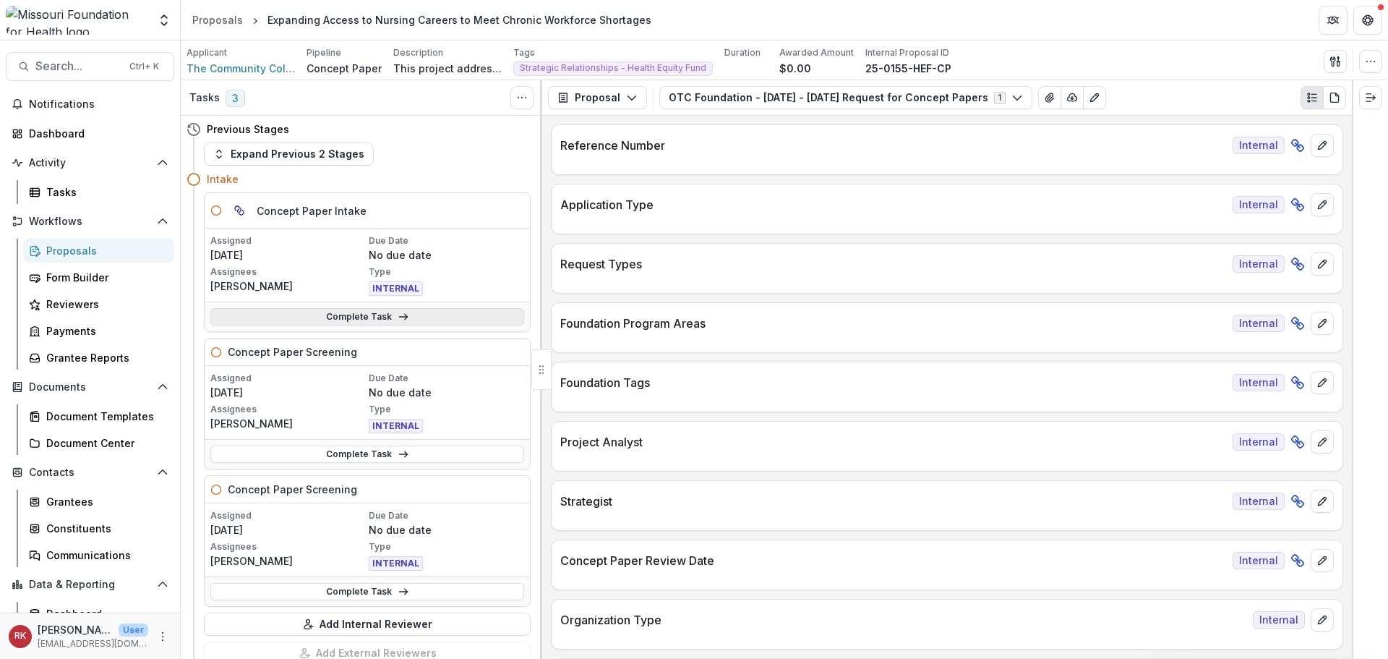
click at [335, 312] on link "Complete Task" at bounding box center [367, 316] width 314 height 17
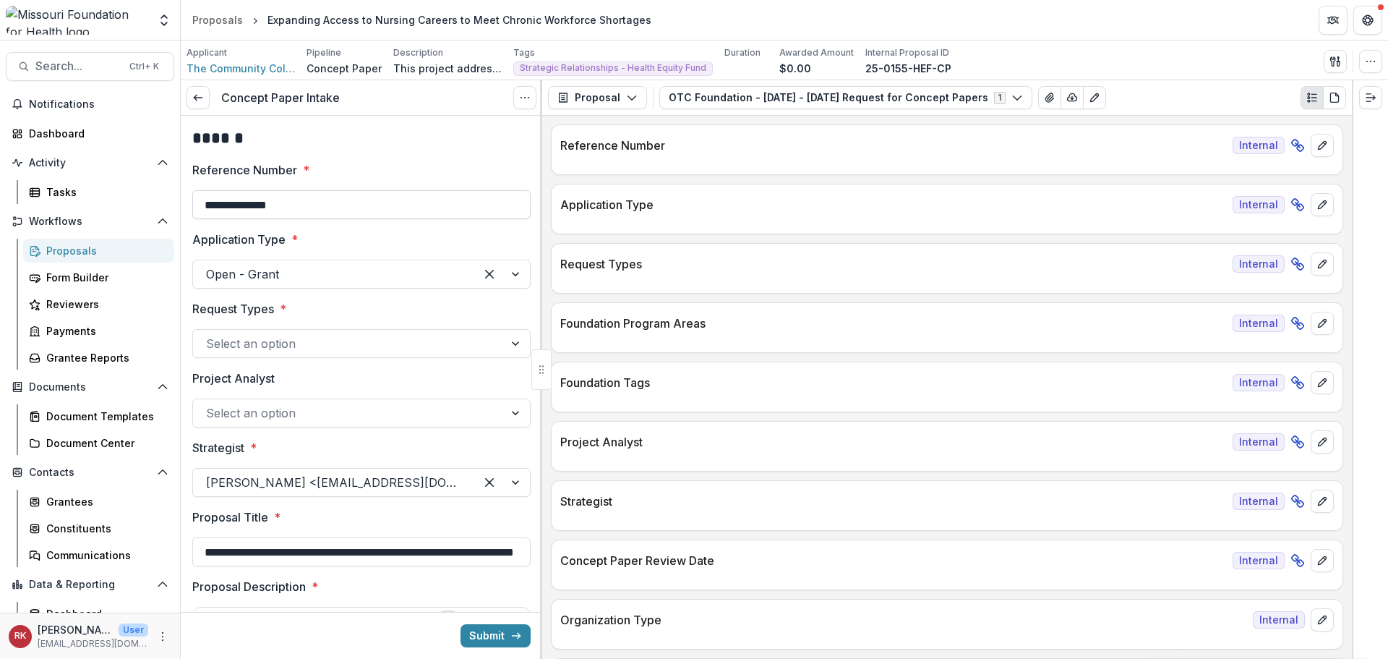
drag, startPoint x: 200, startPoint y: 205, endPoint x: 373, endPoint y: 207, distance: 173.5
click at [373, 207] on input "**********" at bounding box center [361, 204] width 338 height 29
click at [303, 303] on label "Request Types *" at bounding box center [357, 308] width 330 height 17
click at [210, 335] on input "Request Types *" at bounding box center [208, 343] width 4 height 17
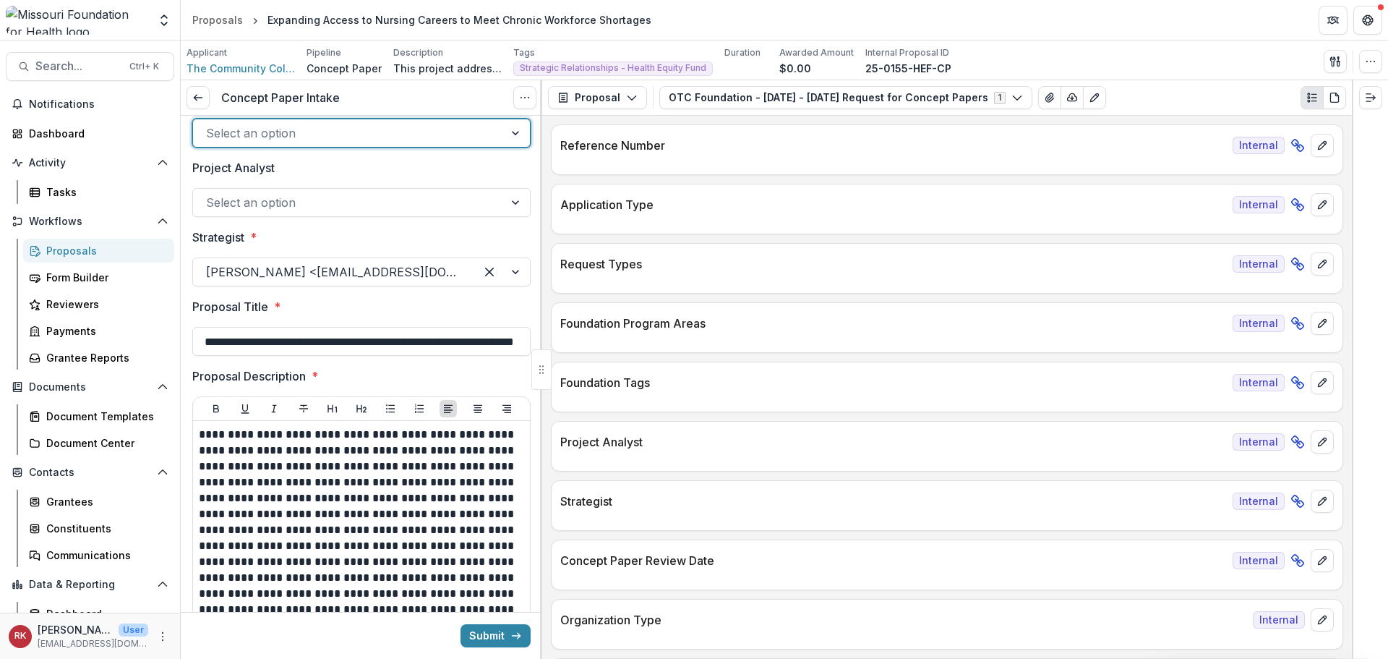
scroll to position [217, 0]
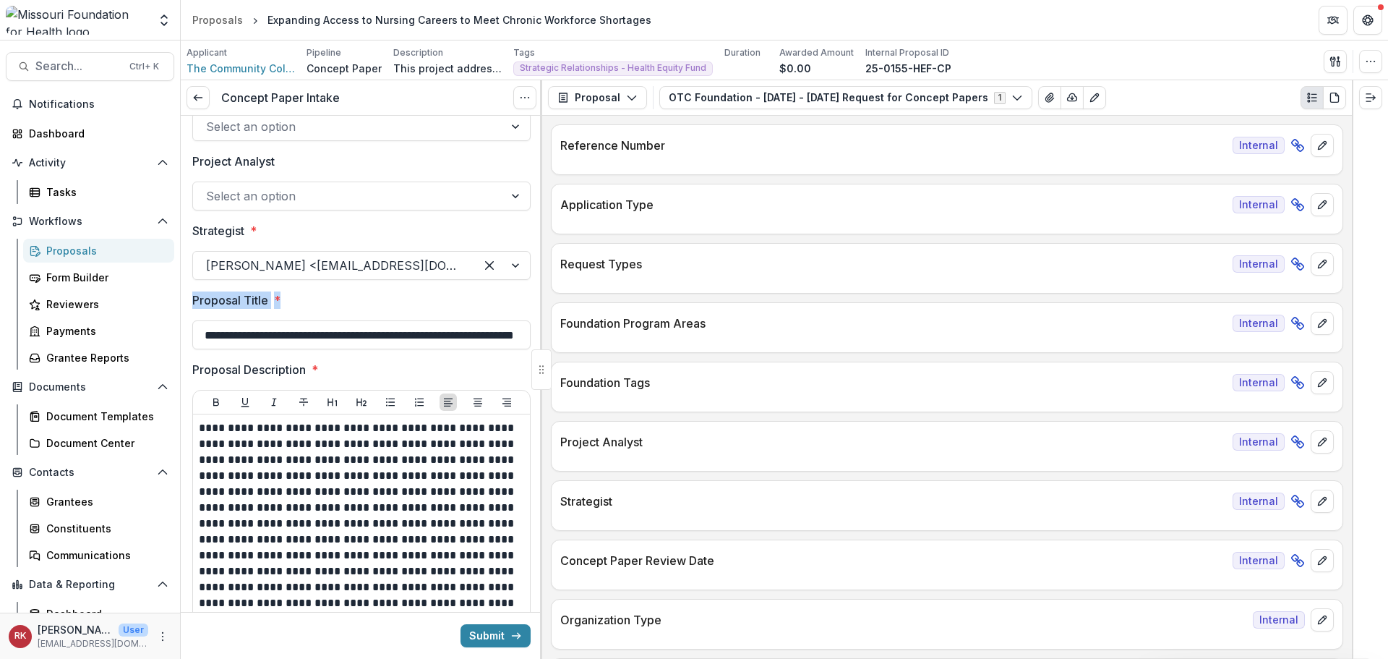
drag, startPoint x: 193, startPoint y: 300, endPoint x: 331, endPoint y: 312, distance: 138.6
click at [331, 312] on div "**********" at bounding box center [361, 320] width 338 height 58
drag, startPoint x: 285, startPoint y: 328, endPoint x: 551, endPoint y: 345, distance: 266.6
click at [551, 345] on div "**********" at bounding box center [784, 369] width 1207 height 578
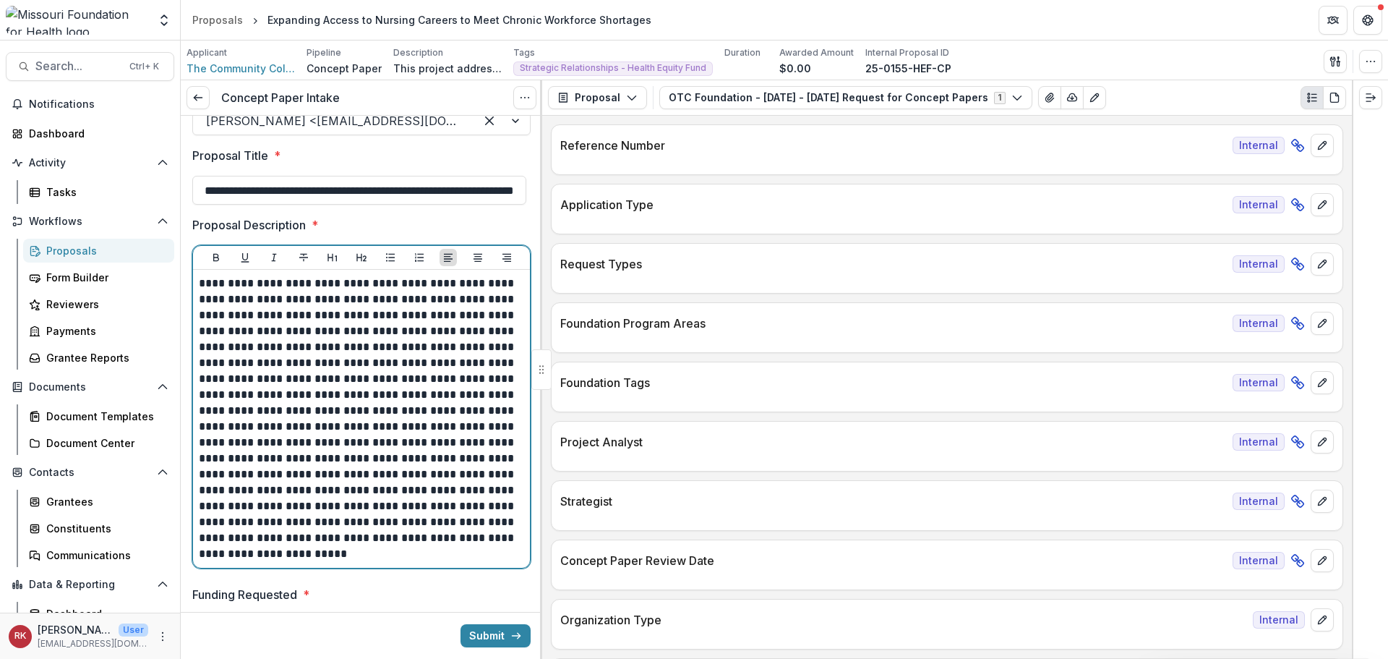
scroll to position [0, 0]
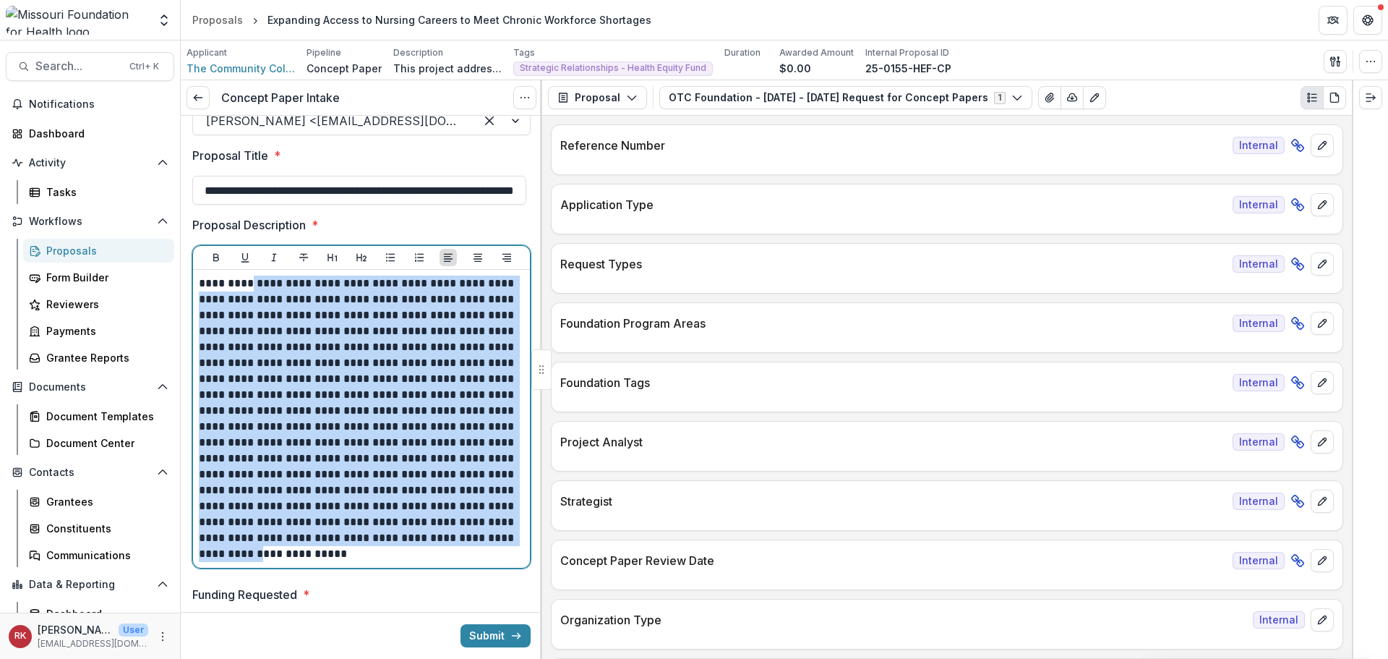
drag, startPoint x: 245, startPoint y: 275, endPoint x: 394, endPoint y: 573, distance: 333.0
click at [393, 571] on div "**********" at bounding box center [361, 395] width 338 height 358
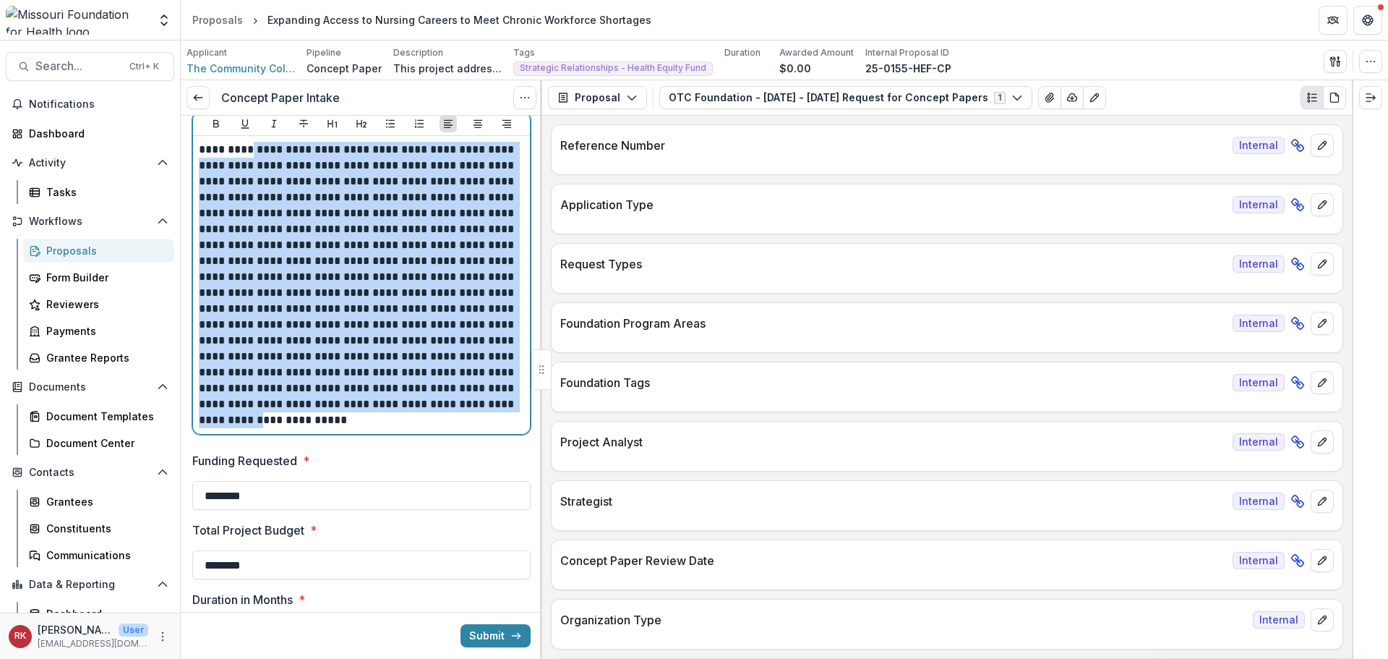
scroll to position [506, 0]
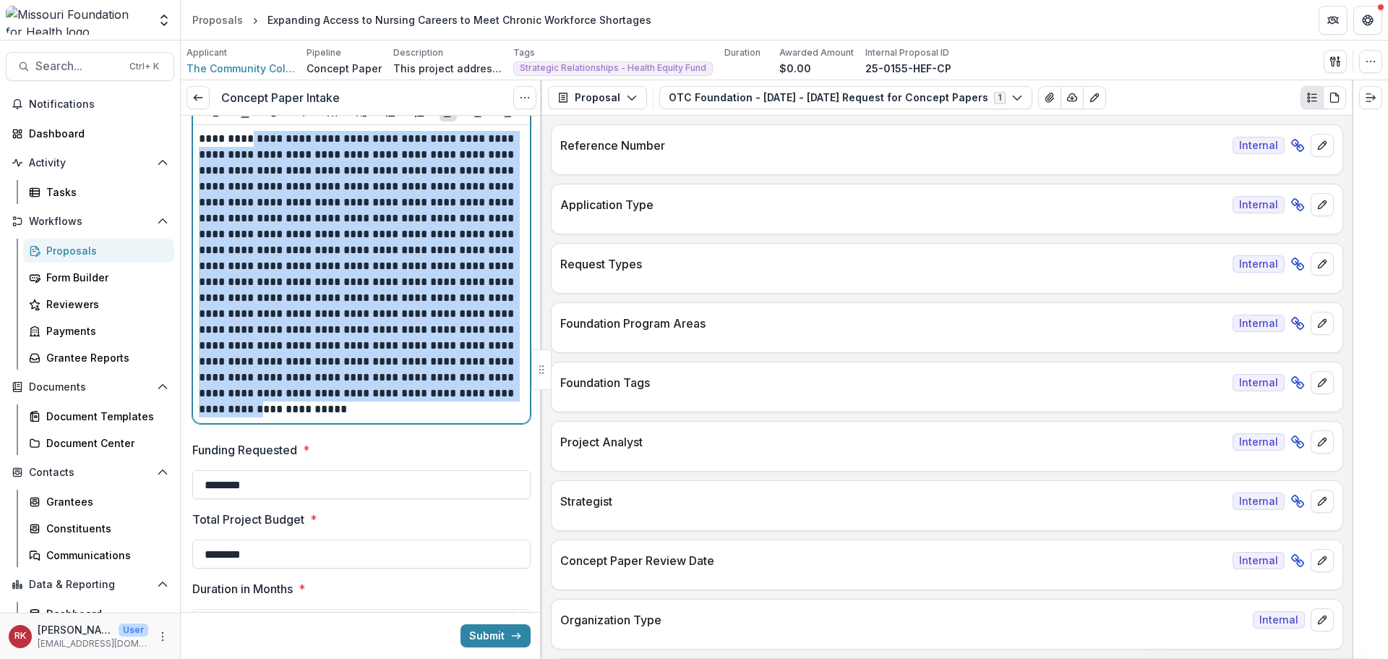
click at [269, 288] on p "**********" at bounding box center [359, 274] width 321 height 286
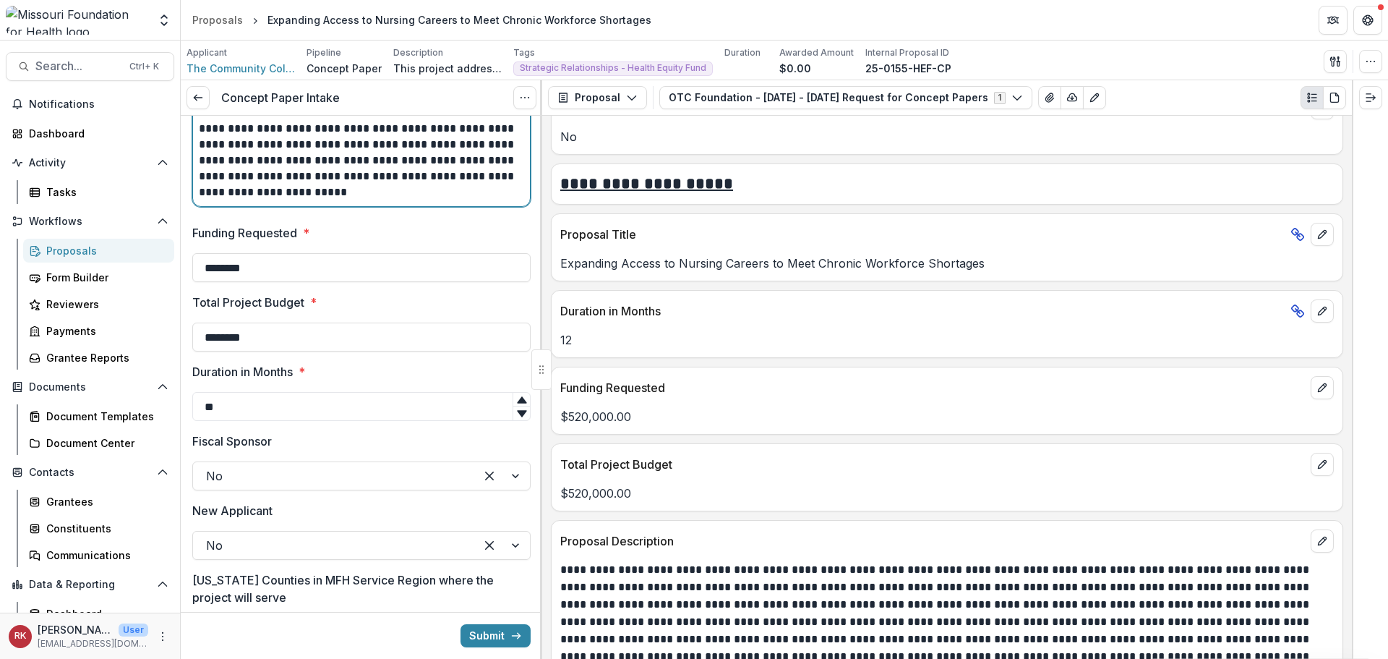
scroll to position [2748, 0]
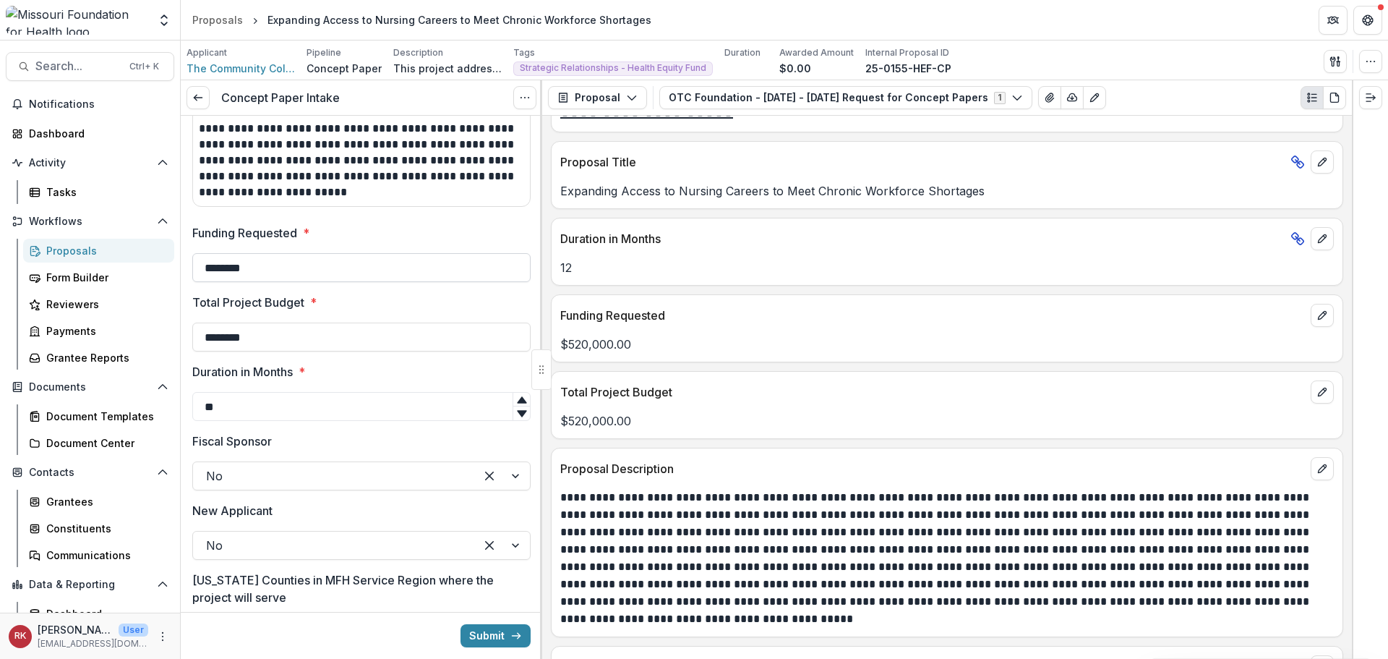
click at [287, 281] on input "********" at bounding box center [361, 267] width 338 height 29
click at [271, 333] on input "********" at bounding box center [361, 336] width 338 height 29
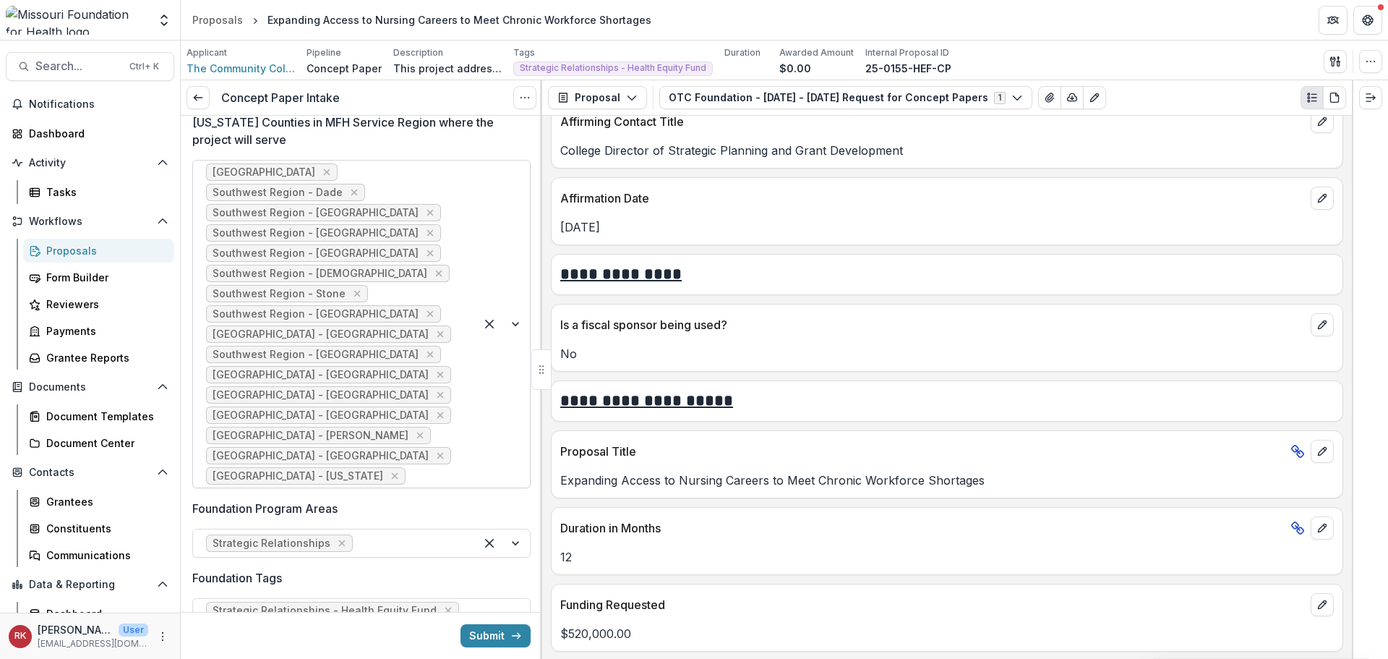
scroll to position [1157, 0]
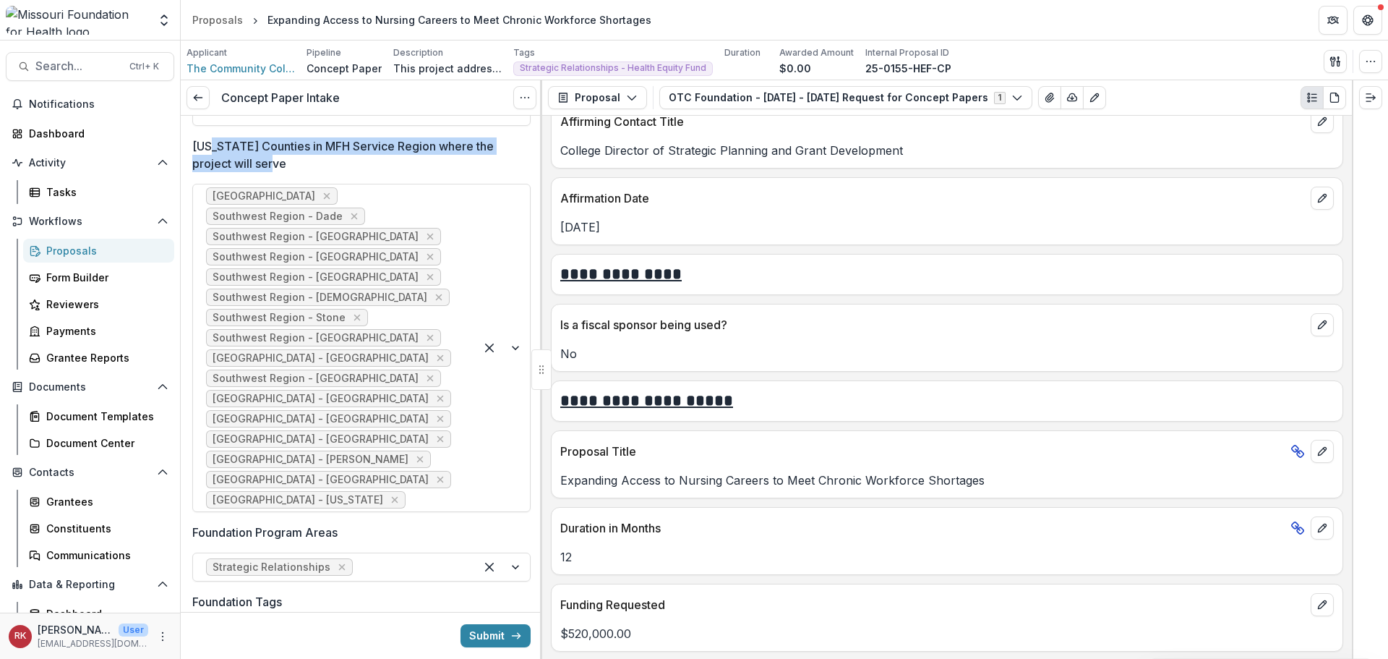
drag, startPoint x: 213, startPoint y: 143, endPoint x: 333, endPoint y: 161, distance: 120.6
click at [333, 161] on p "[US_STATE] Counties in MFH Service Region where the project will serve" at bounding box center [357, 154] width 330 height 35
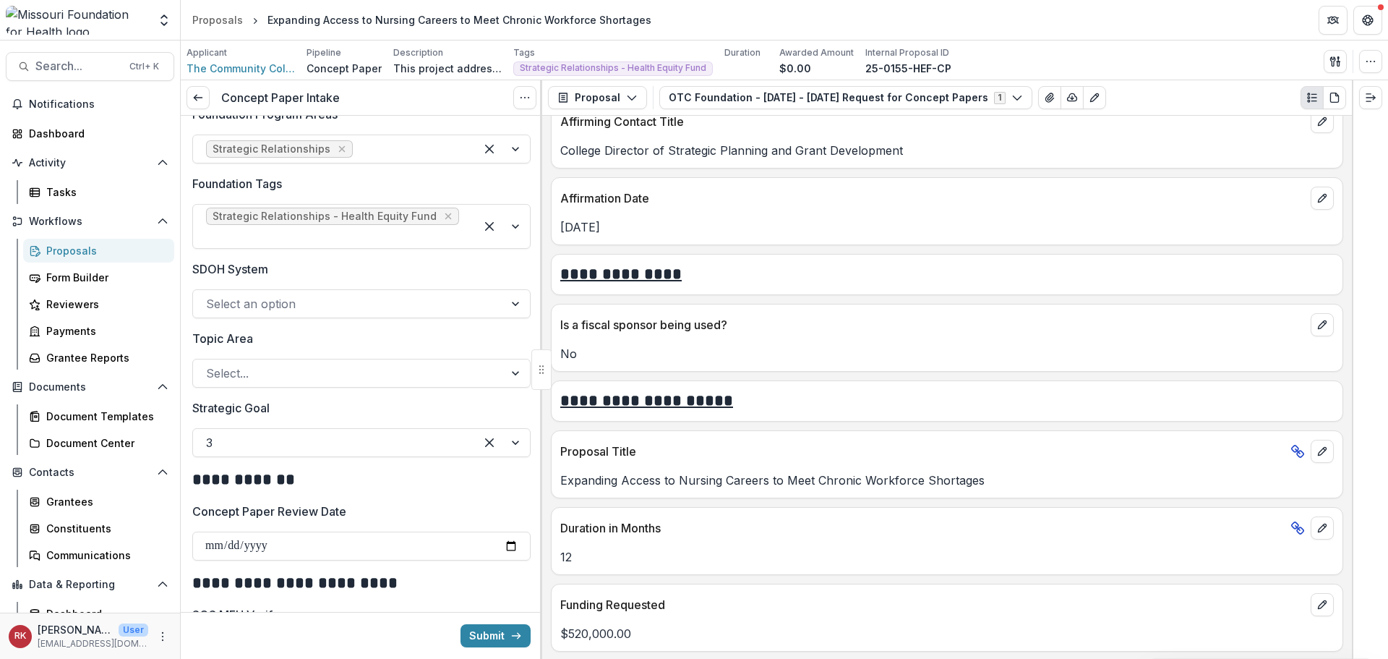
scroll to position [1591, 0]
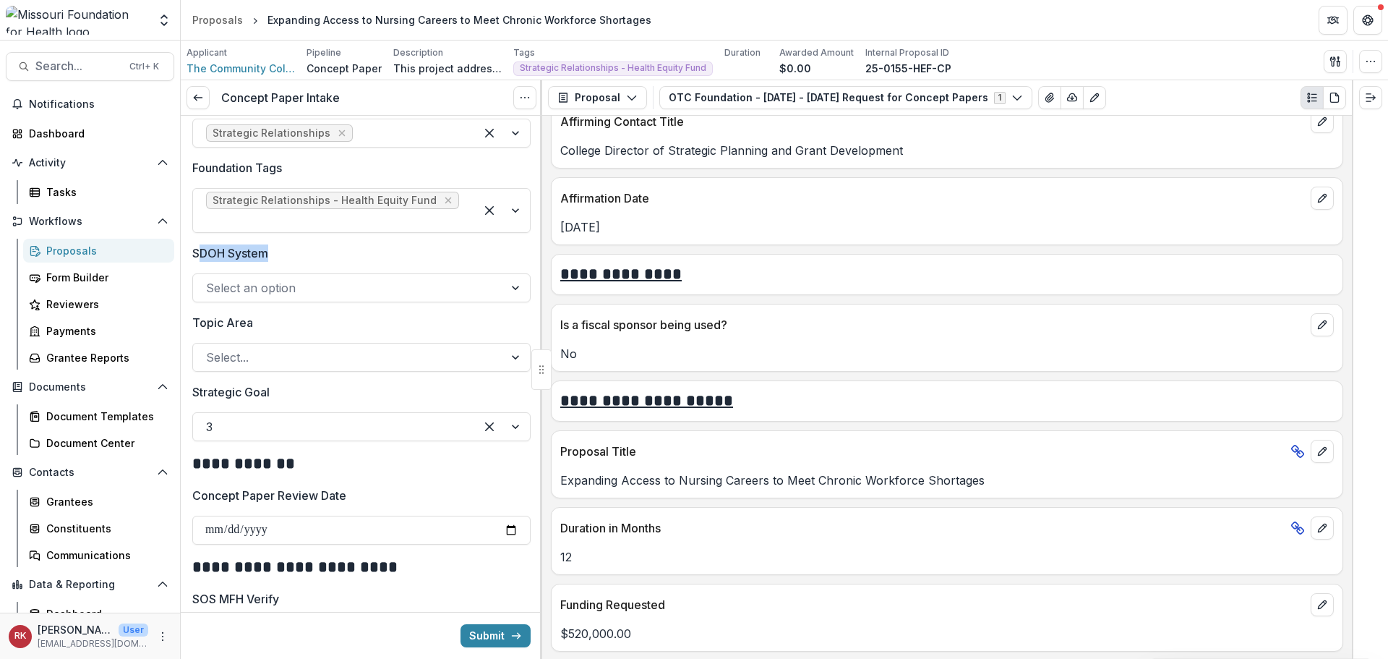
drag, startPoint x: 202, startPoint y: 231, endPoint x: 315, endPoint y: 249, distance: 114.1
click at [315, 249] on div "SDOH System Select an option" at bounding box center [361, 273] width 338 height 58
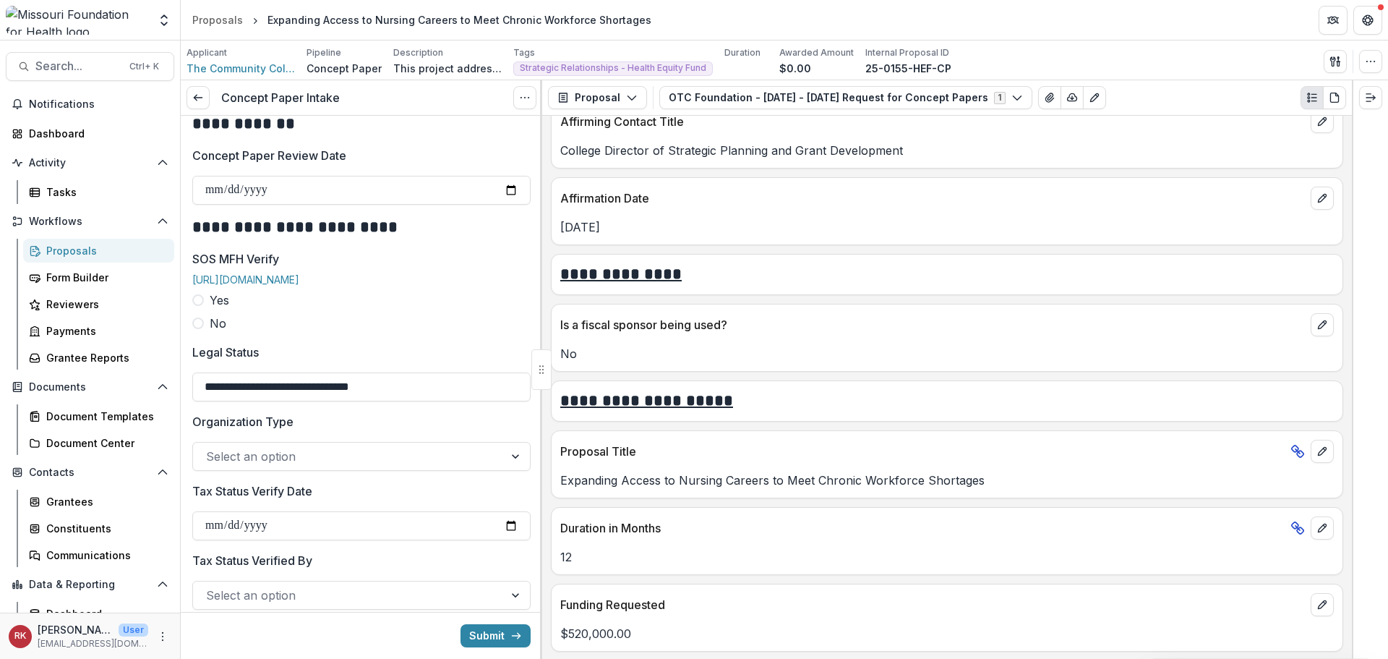
scroll to position [1952, 0]
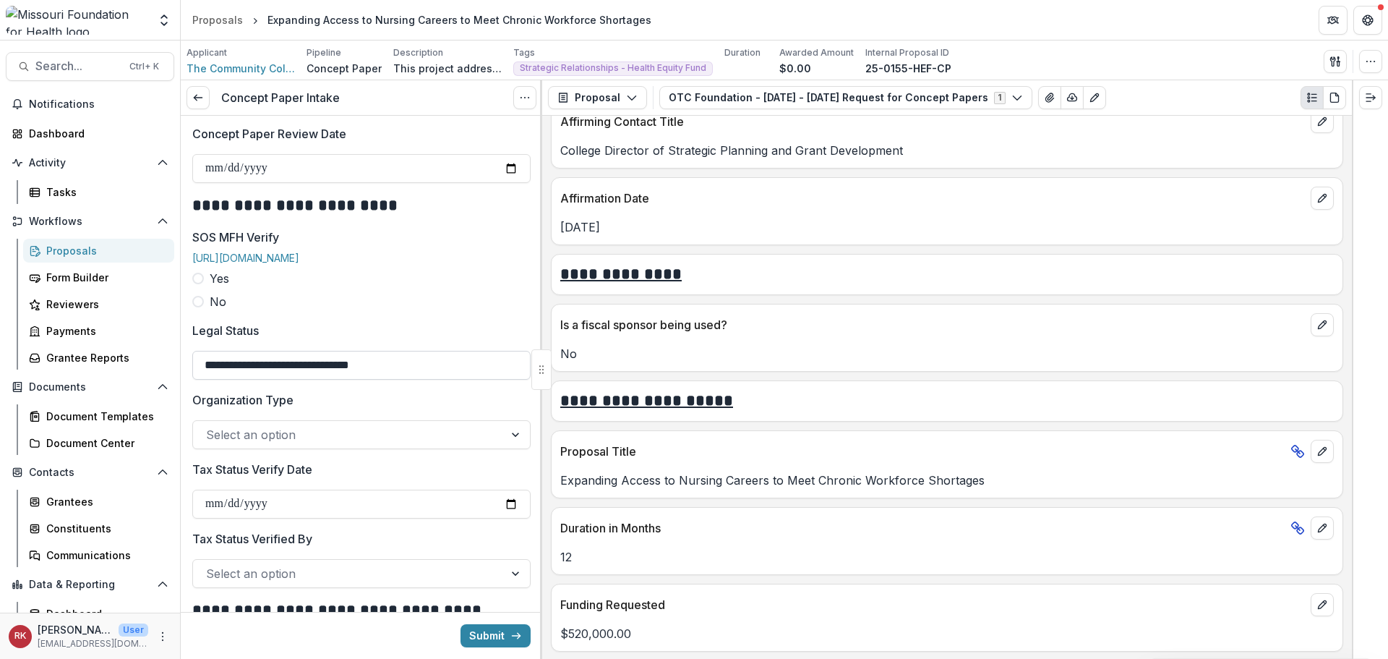
drag, startPoint x: 321, startPoint y: 356, endPoint x: 202, endPoint y: 351, distance: 118.7
click at [202, 351] on input "**********" at bounding box center [361, 365] width 338 height 29
type input "**********"
click at [286, 425] on div at bounding box center [348, 434] width 285 height 20
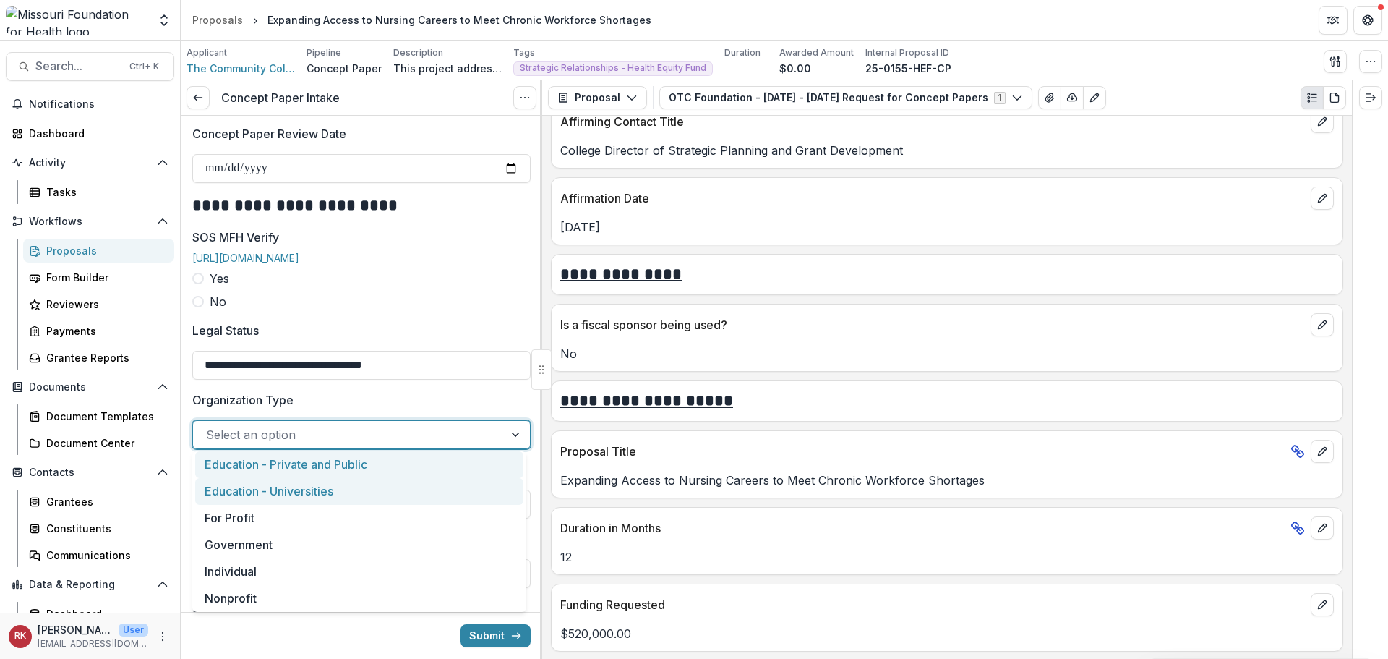
click at [257, 491] on div "Education - Universities" at bounding box center [359, 491] width 328 height 27
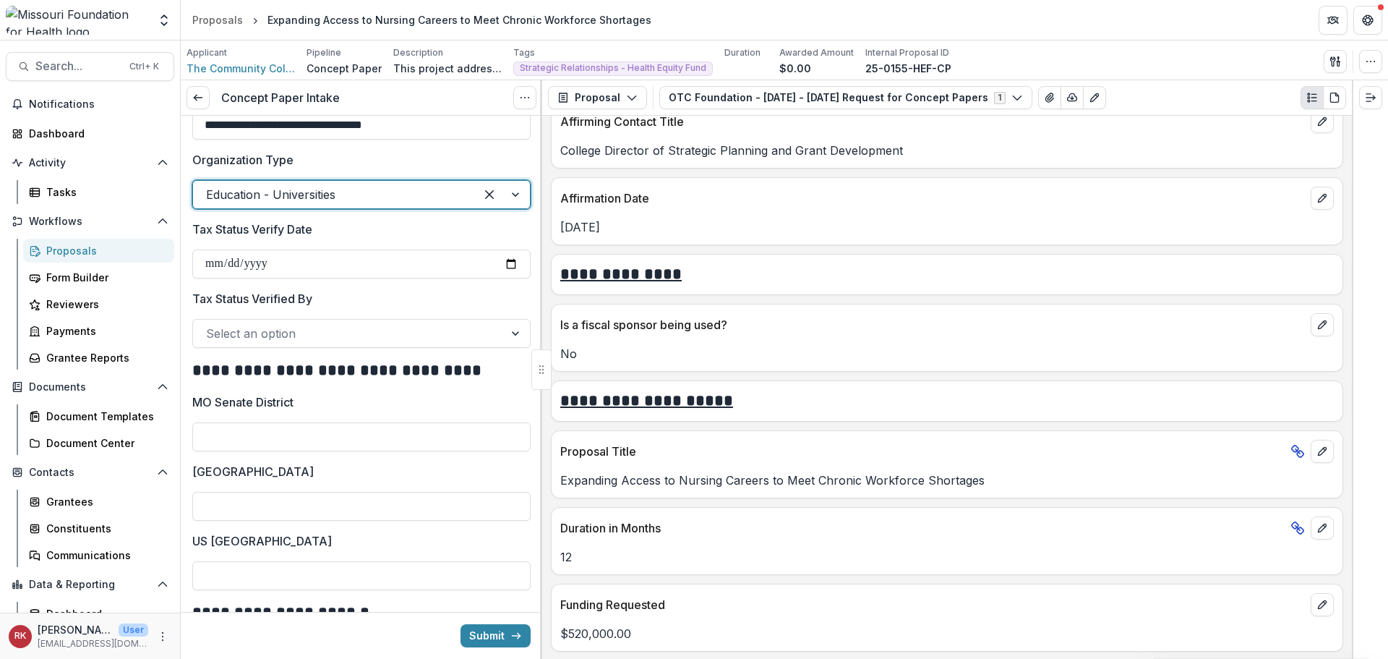
scroll to position [2169, 0]
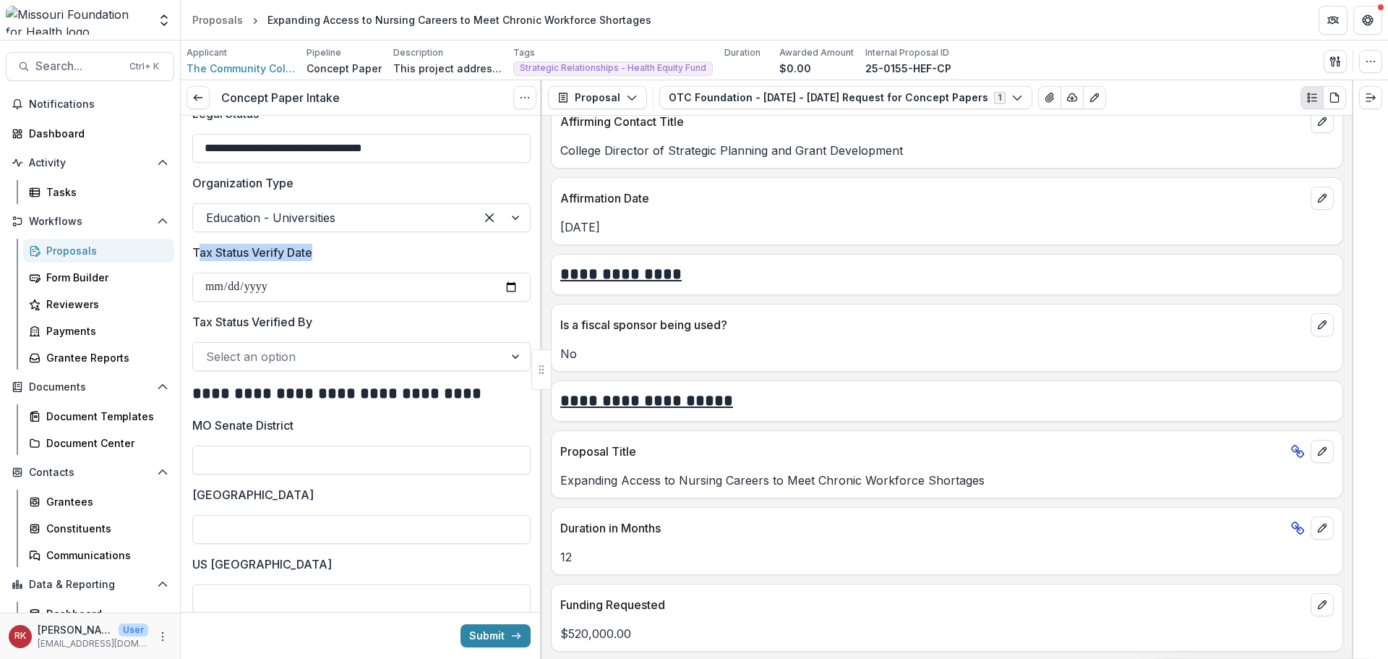
drag, startPoint x: 196, startPoint y: 241, endPoint x: 339, endPoint y: 252, distance: 143.5
click at [339, 252] on label "Tax Status Verify Date" at bounding box center [357, 252] width 330 height 17
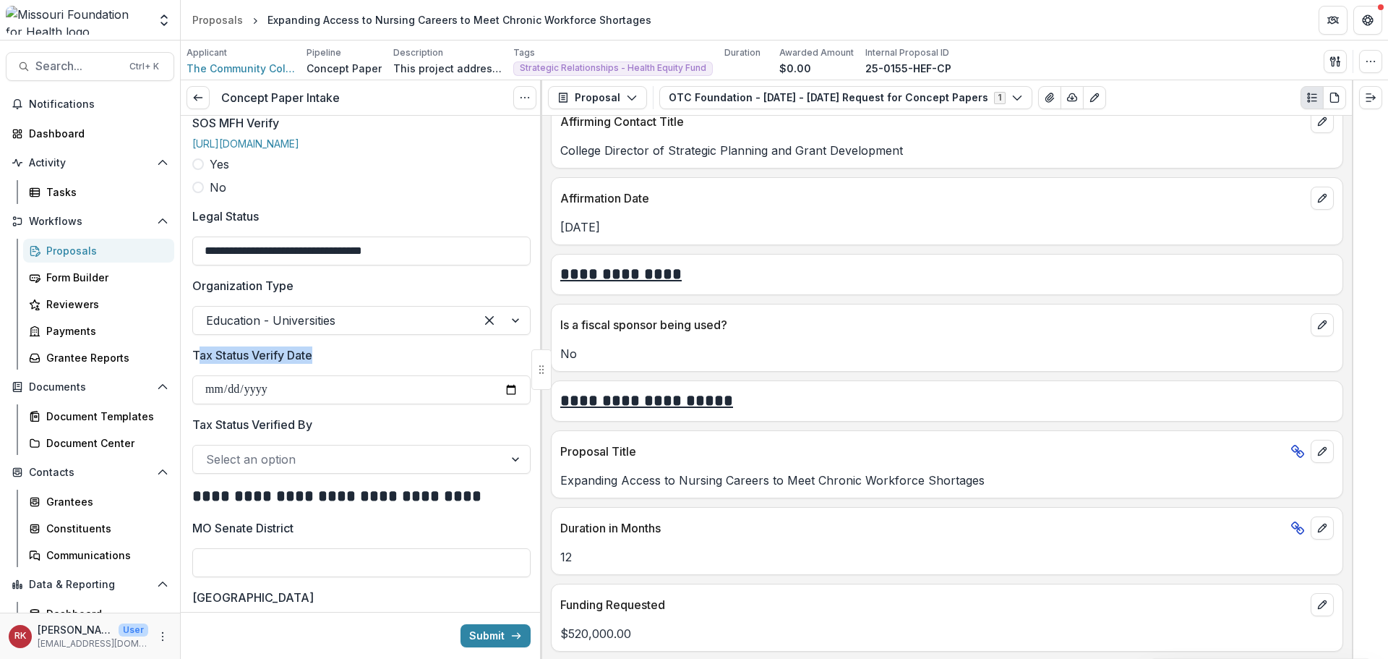
scroll to position [2024, 0]
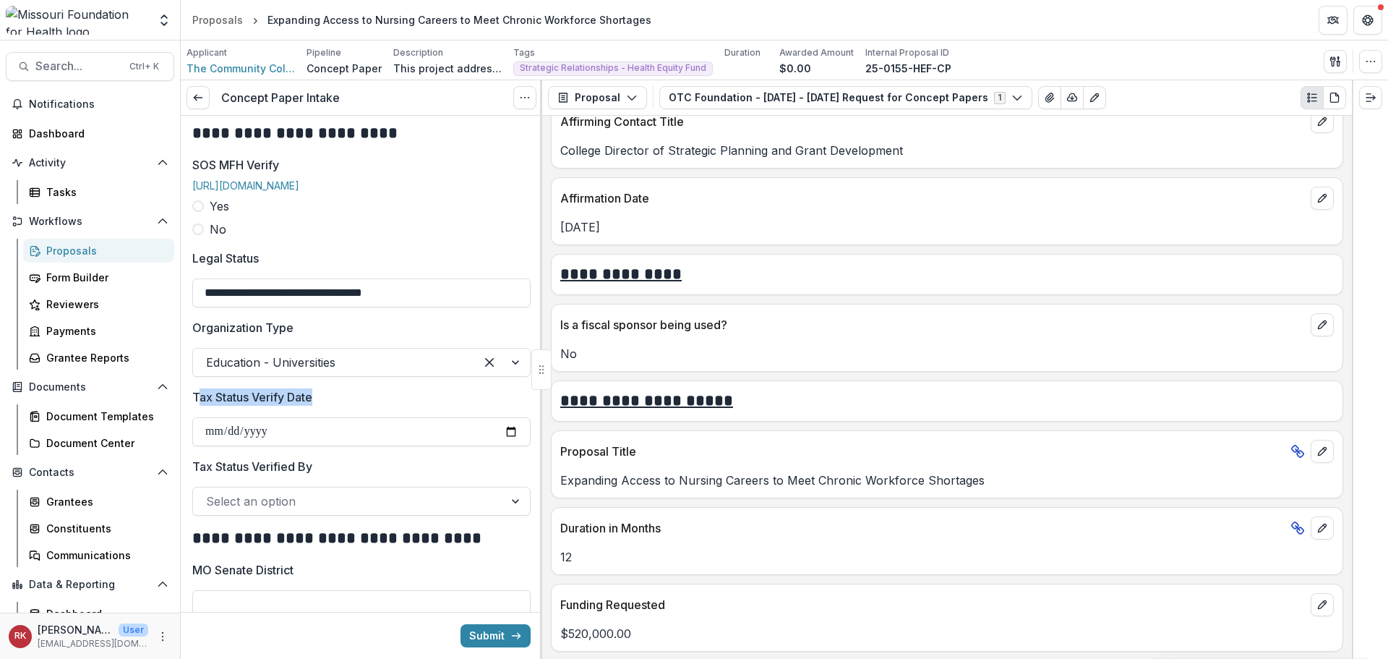
drag, startPoint x: 194, startPoint y: 147, endPoint x: 333, endPoint y: 158, distance: 138.5
click at [333, 158] on div "SOS MFH Verify https://mffh.sharepoint.com/:w:/s/progadmin/ESEz_yLJjANEk2PsJkWV…" at bounding box center [361, 197] width 338 height 82
click at [293, 156] on span "SOS MFH Verify" at bounding box center [357, 164] width 330 height 17
drag, startPoint x: 284, startPoint y: 148, endPoint x: 194, endPoint y: 147, distance: 90.4
click at [194, 156] on span "SOS MFH Verify" at bounding box center [357, 164] width 330 height 17
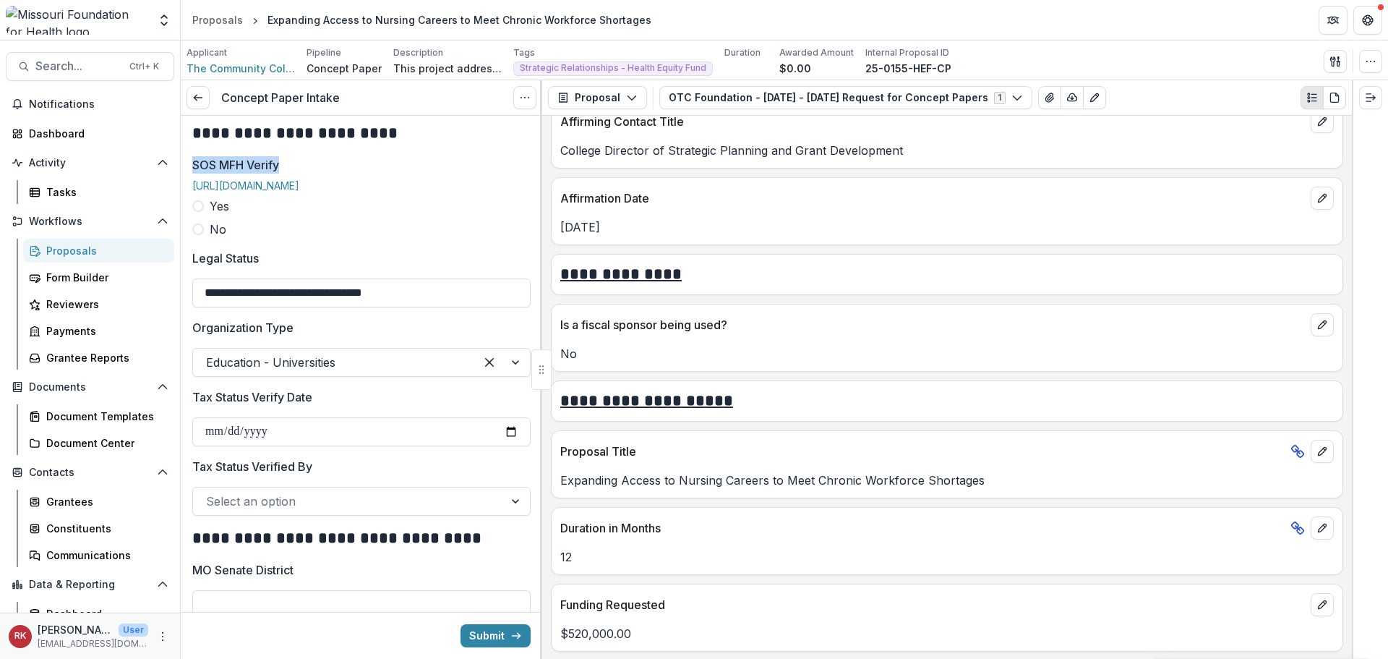
drag, startPoint x: 288, startPoint y: 151, endPoint x: 194, endPoint y: 147, distance: 94.8
click at [194, 156] on span "SOS MFH Verify" at bounding box center [357, 164] width 330 height 17
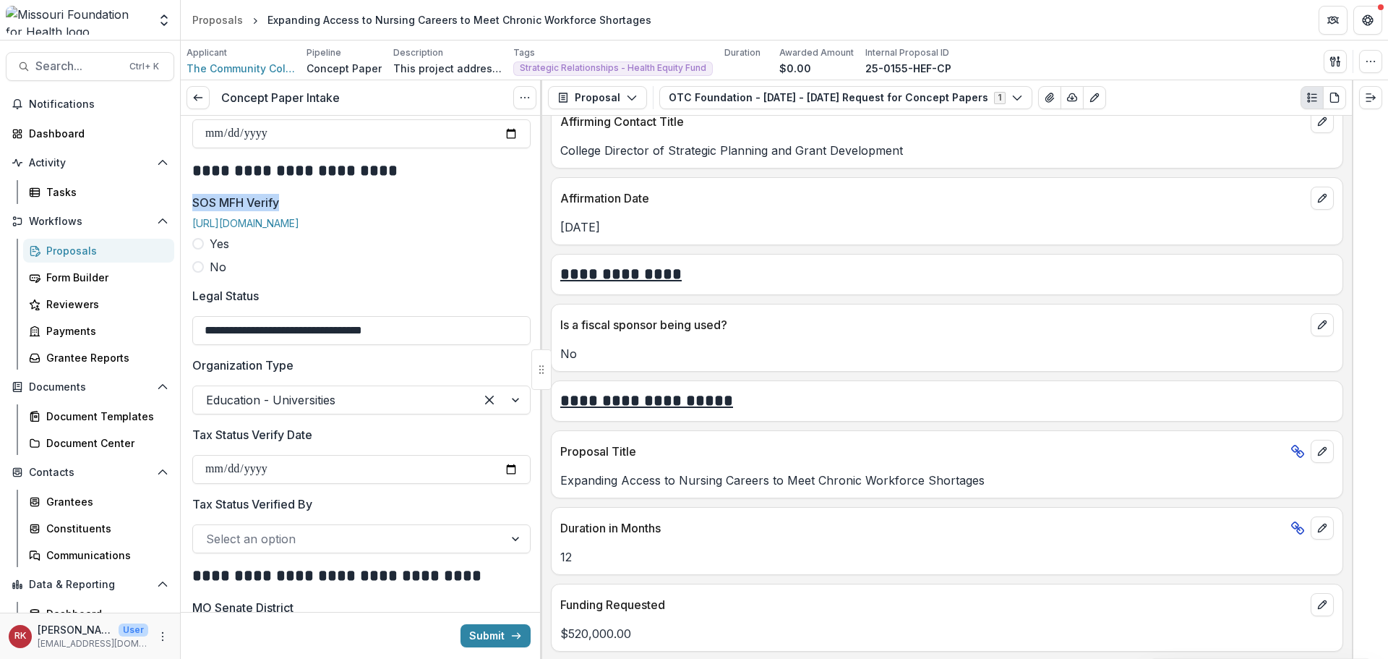
scroll to position [1952, 0]
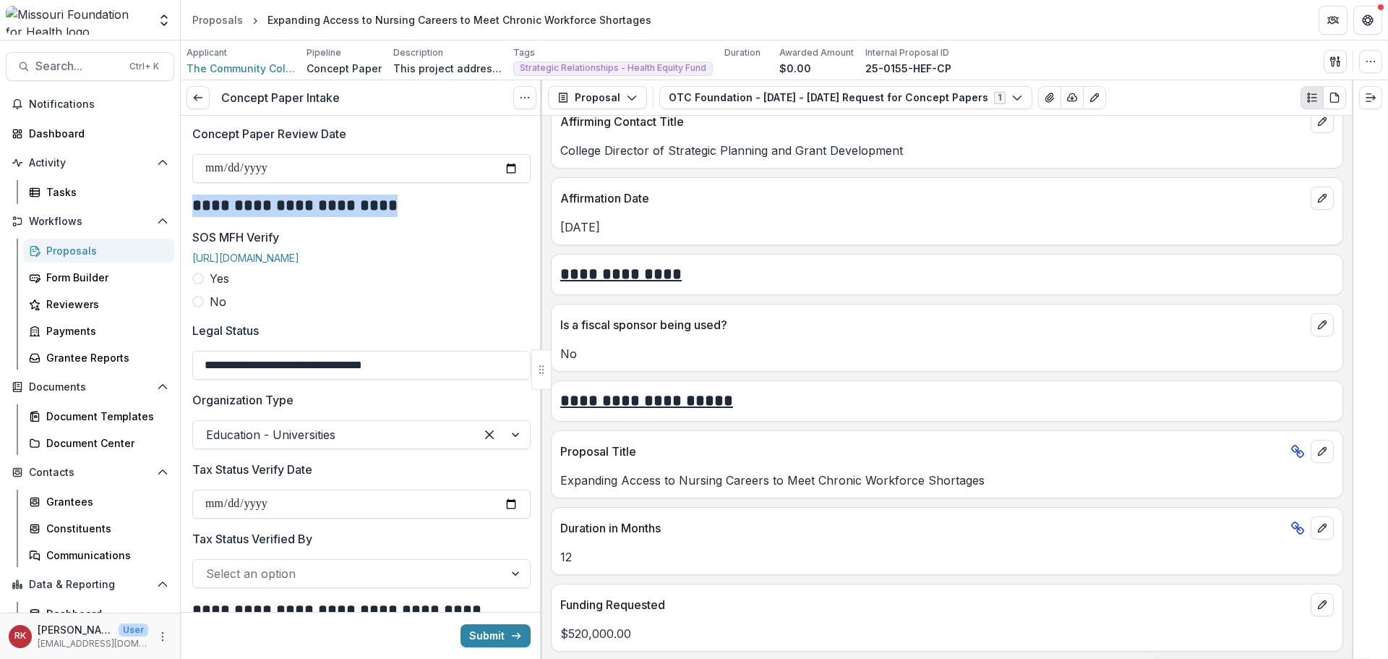
drag, startPoint x: 189, startPoint y: 184, endPoint x: 406, endPoint y: 187, distance: 216.2
click at [217, 194] on h2 "**********" at bounding box center [359, 205] width 334 height 22
drag, startPoint x: 192, startPoint y: 189, endPoint x: 405, endPoint y: 207, distance: 213.3
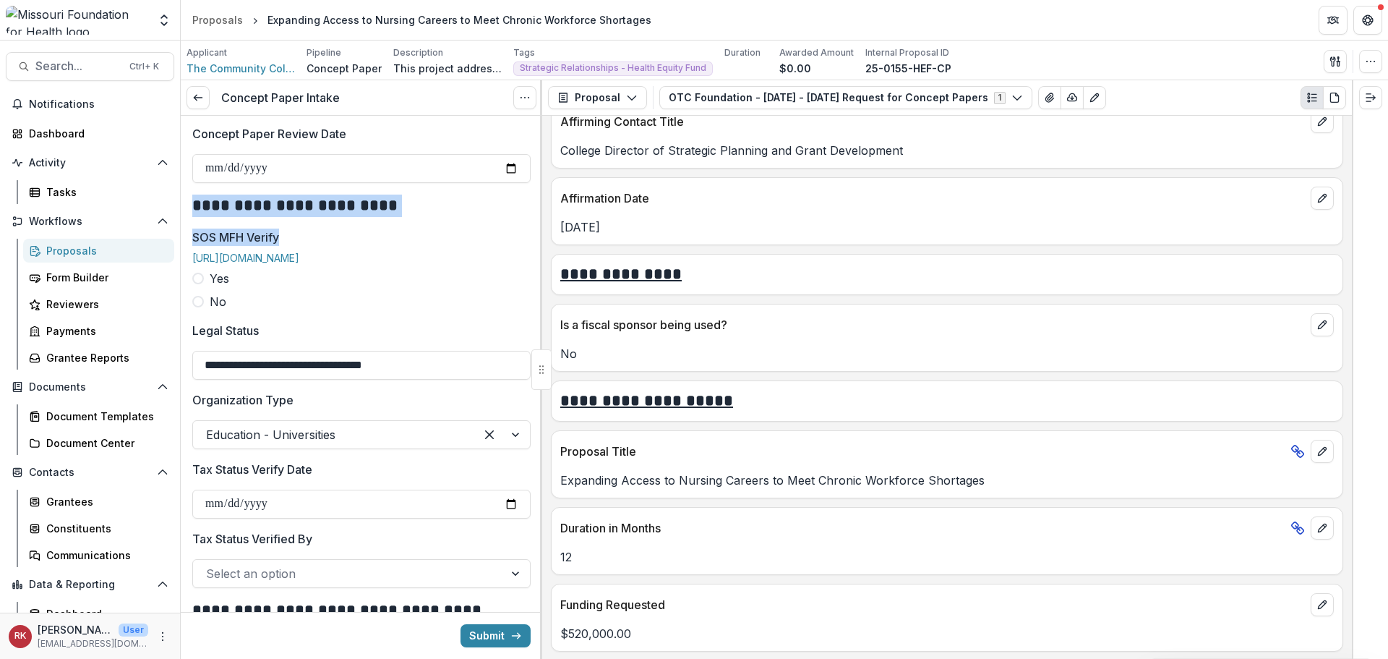
click at [382, 196] on h2 "**********" at bounding box center [359, 205] width 334 height 22
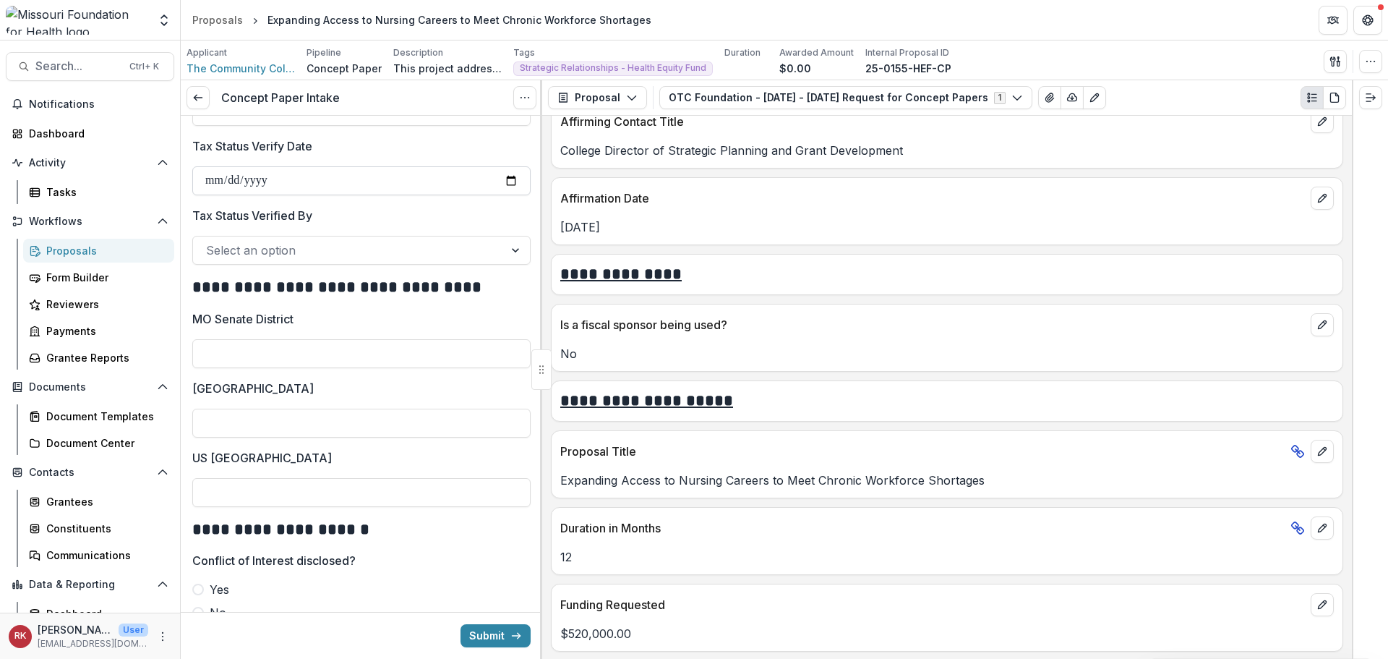
scroll to position [2241, 0]
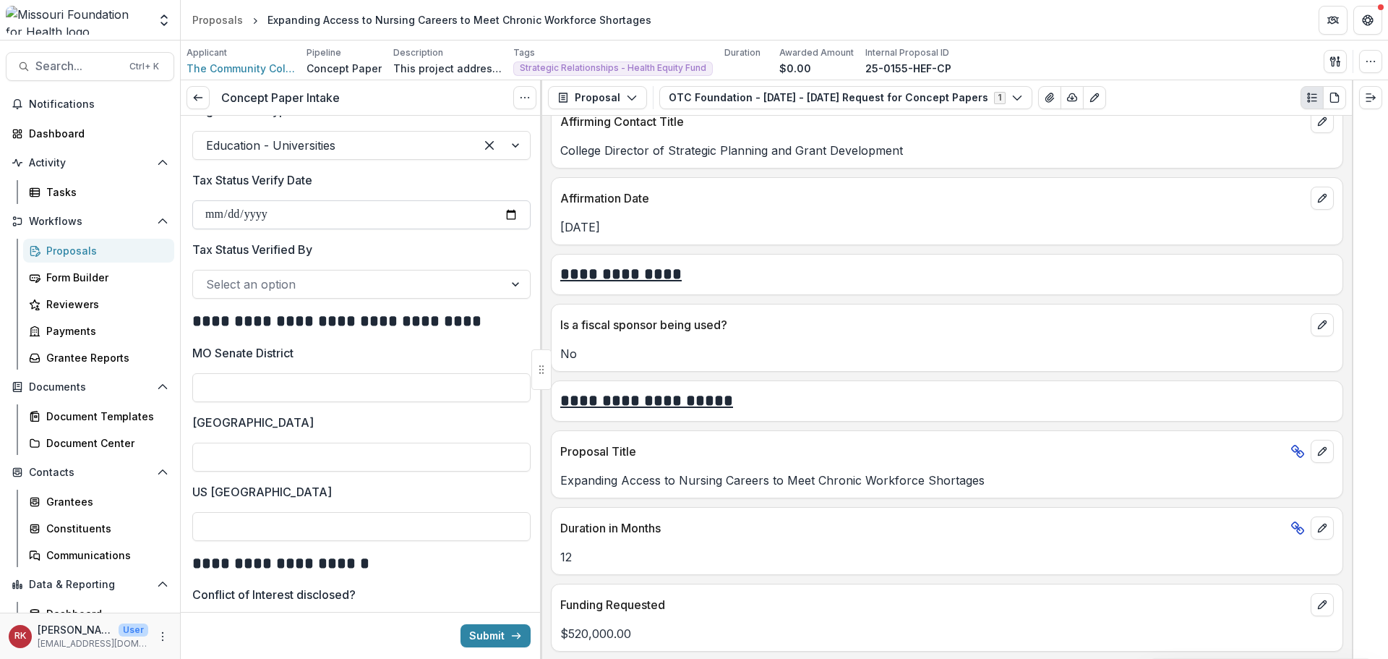
click at [513, 214] on input "Tax Status Verify Date" at bounding box center [361, 214] width 338 height 29
type input "**********"
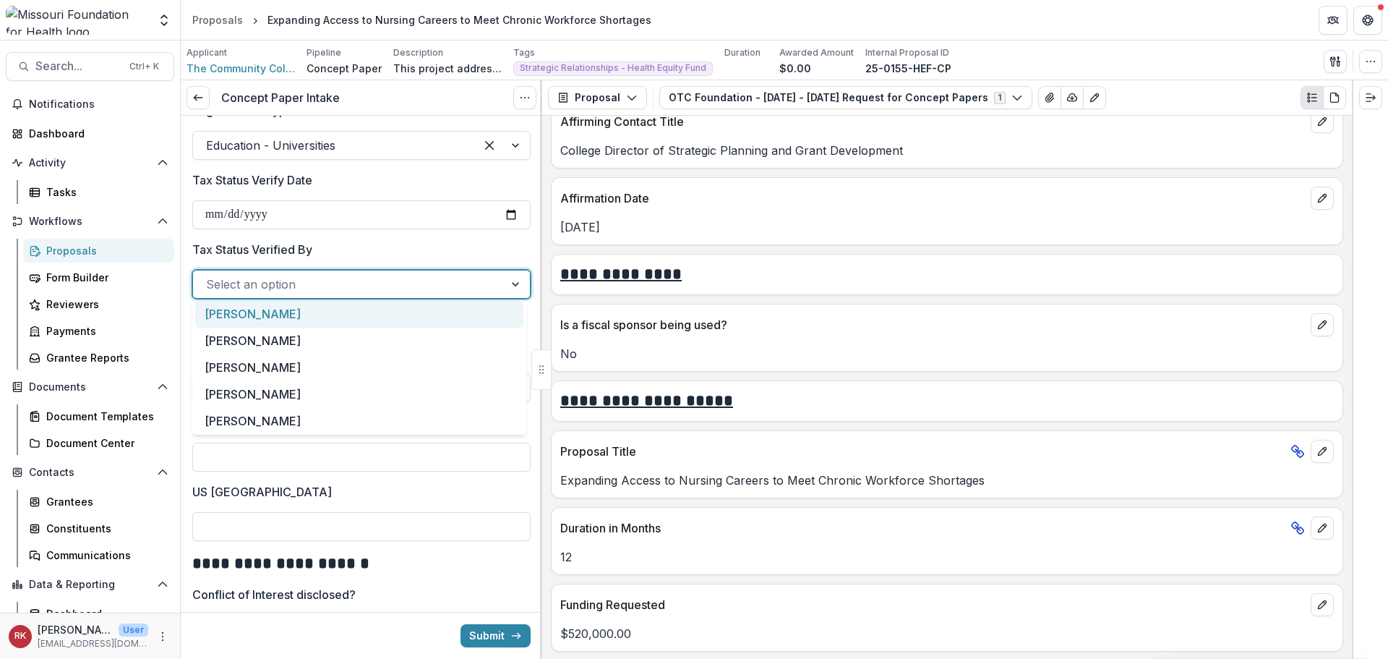
click at [265, 281] on div at bounding box center [348, 284] width 285 height 20
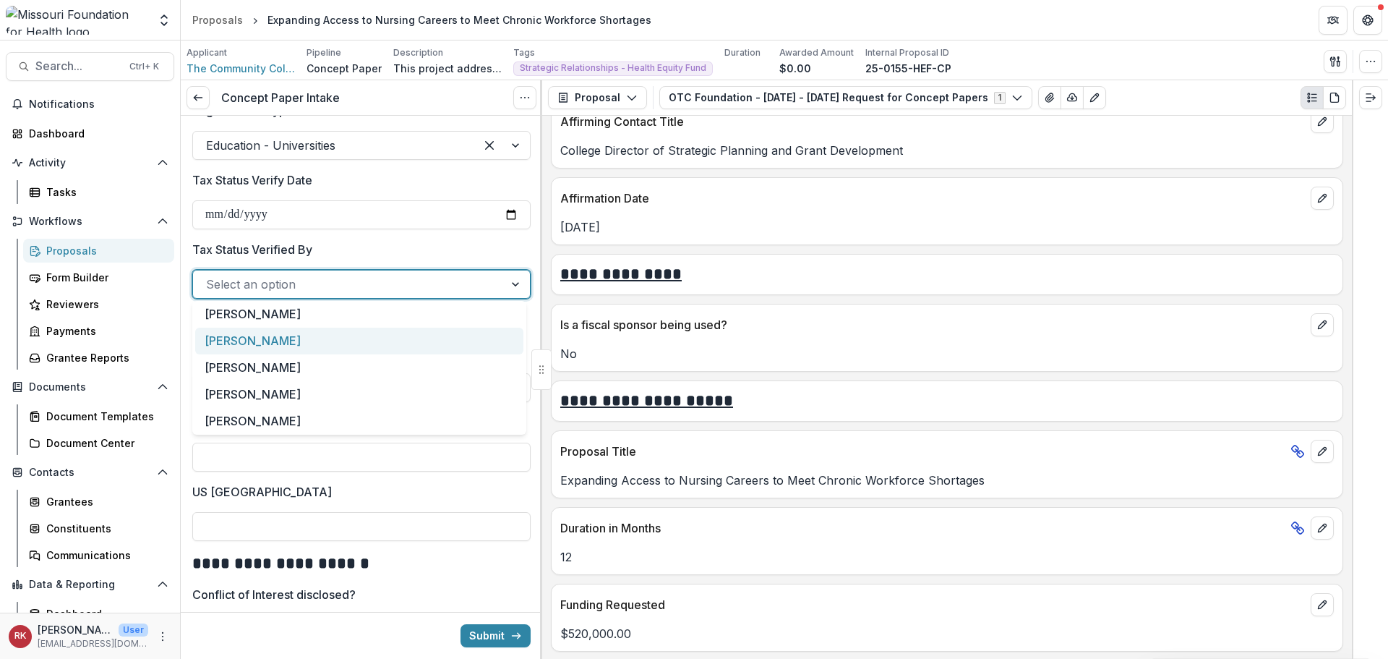
click at [232, 332] on div "[PERSON_NAME]" at bounding box center [359, 341] width 328 height 27
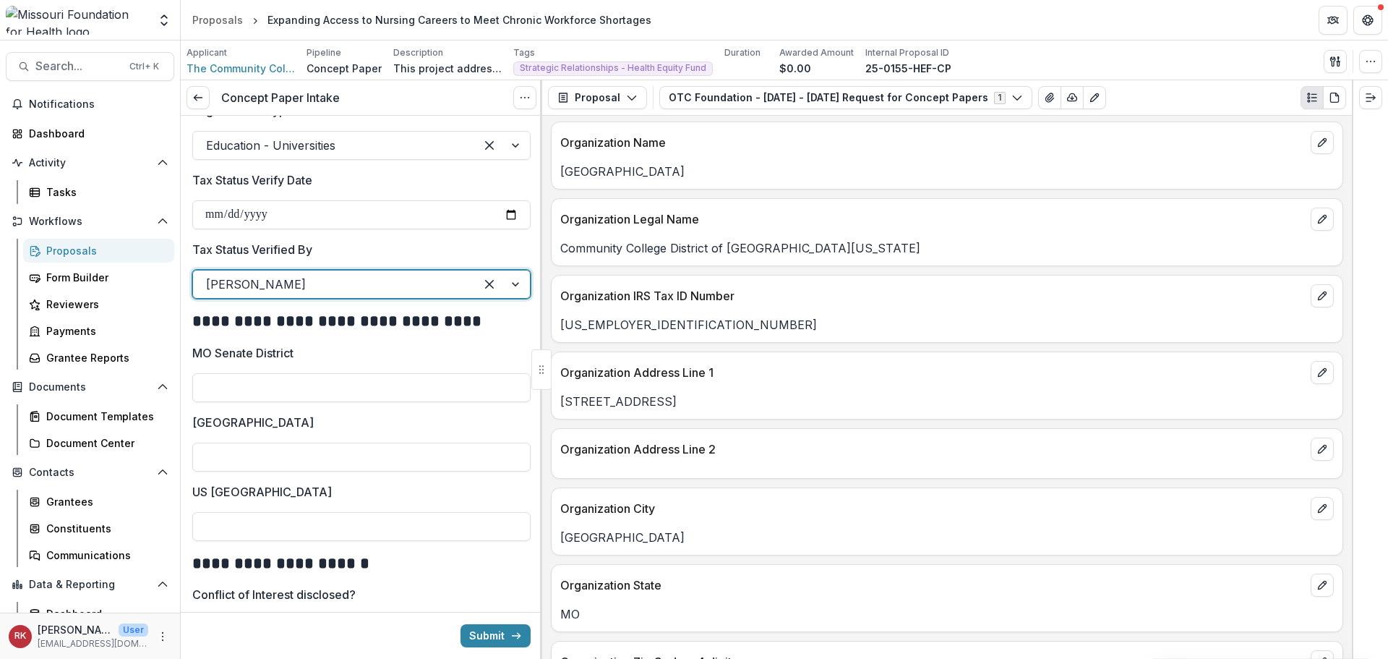
scroll to position [651, 0]
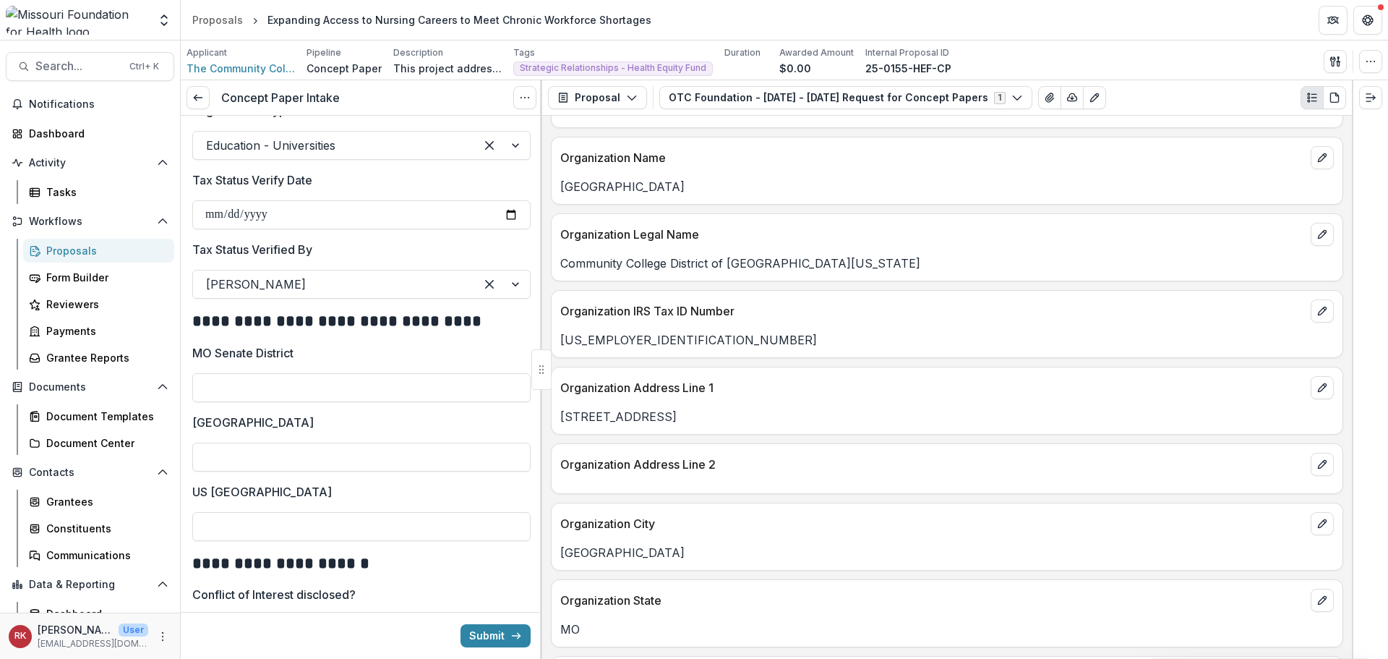
drag, startPoint x: 734, startPoint y: 417, endPoint x: 554, endPoint y: 413, distance: 180.1
click at [554, 413] on div "[STREET_ADDRESS]" at bounding box center [947, 416] width 791 height 17
copy p "[STREET_ADDRESS]"
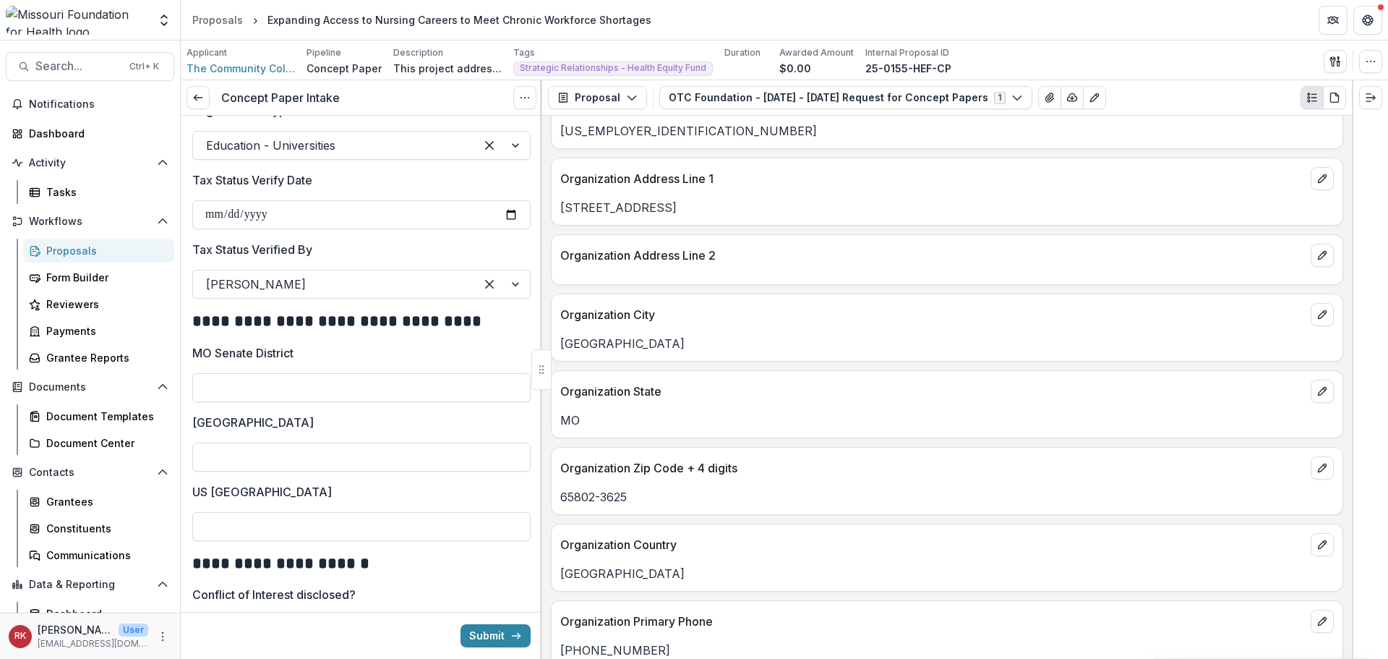
scroll to position [868, 0]
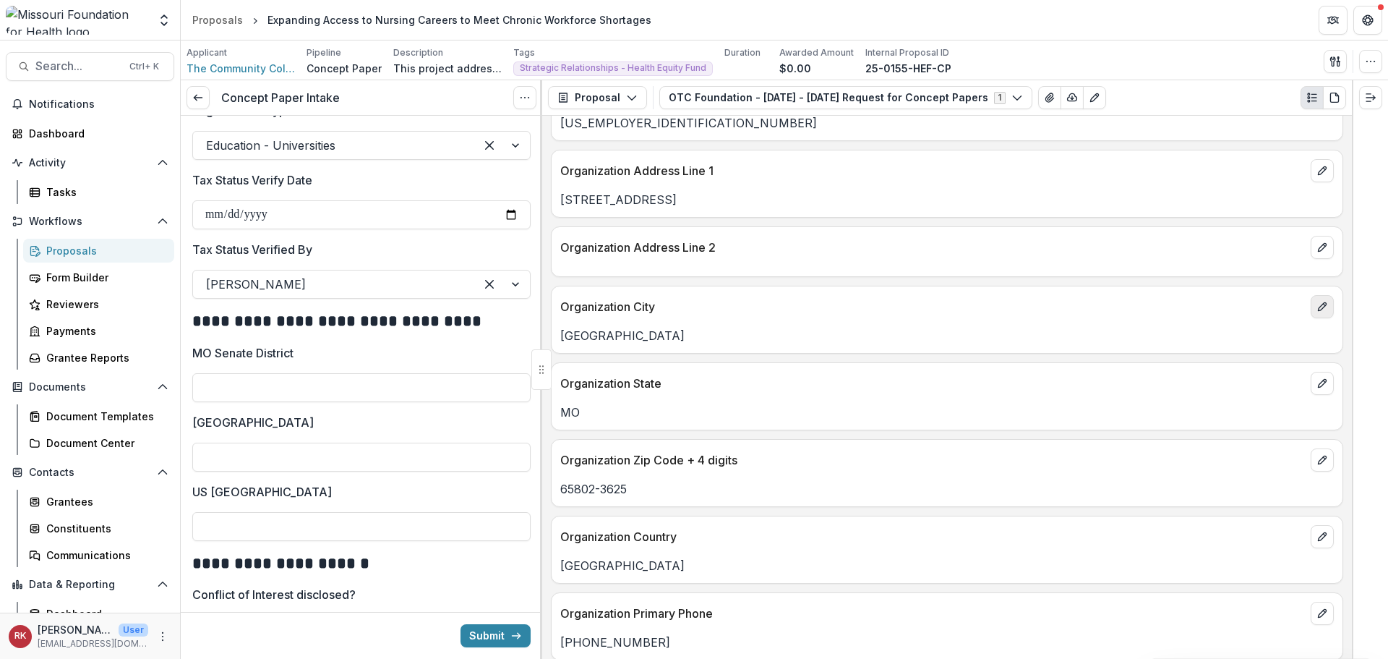
click at [1322, 308] on icon "edit" at bounding box center [1323, 307] width 12 height 12
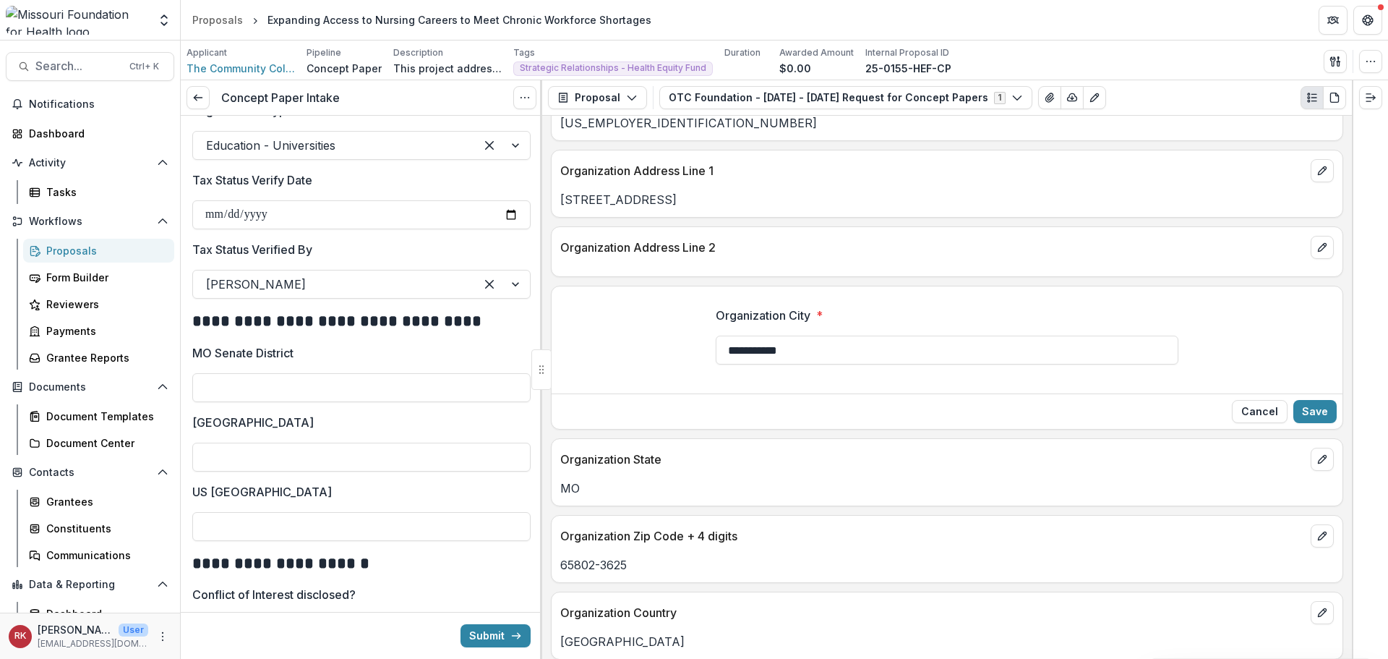
drag, startPoint x: 815, startPoint y: 349, endPoint x: 713, endPoint y: 348, distance: 102.0
click at [713, 348] on div "**********" at bounding box center [947, 341] width 486 height 93
type input "**********"
click at [1314, 406] on button "Save" at bounding box center [1314, 411] width 43 height 23
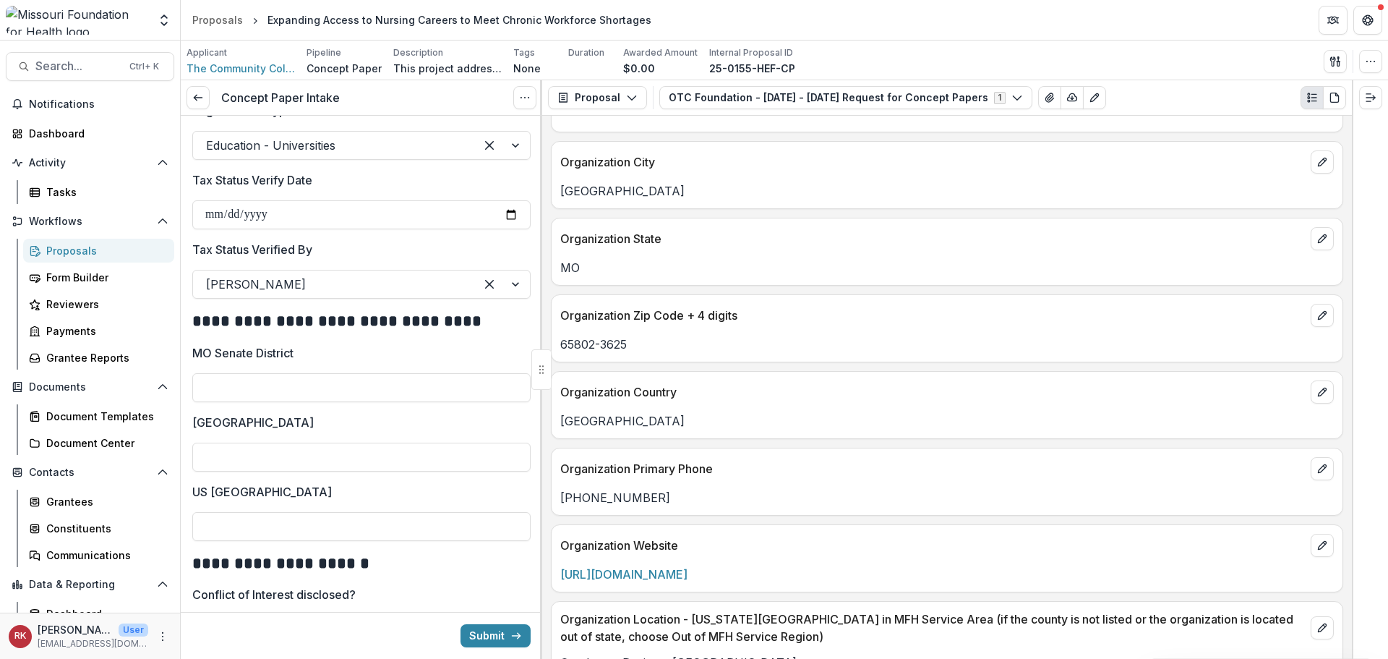
scroll to position [795, 0]
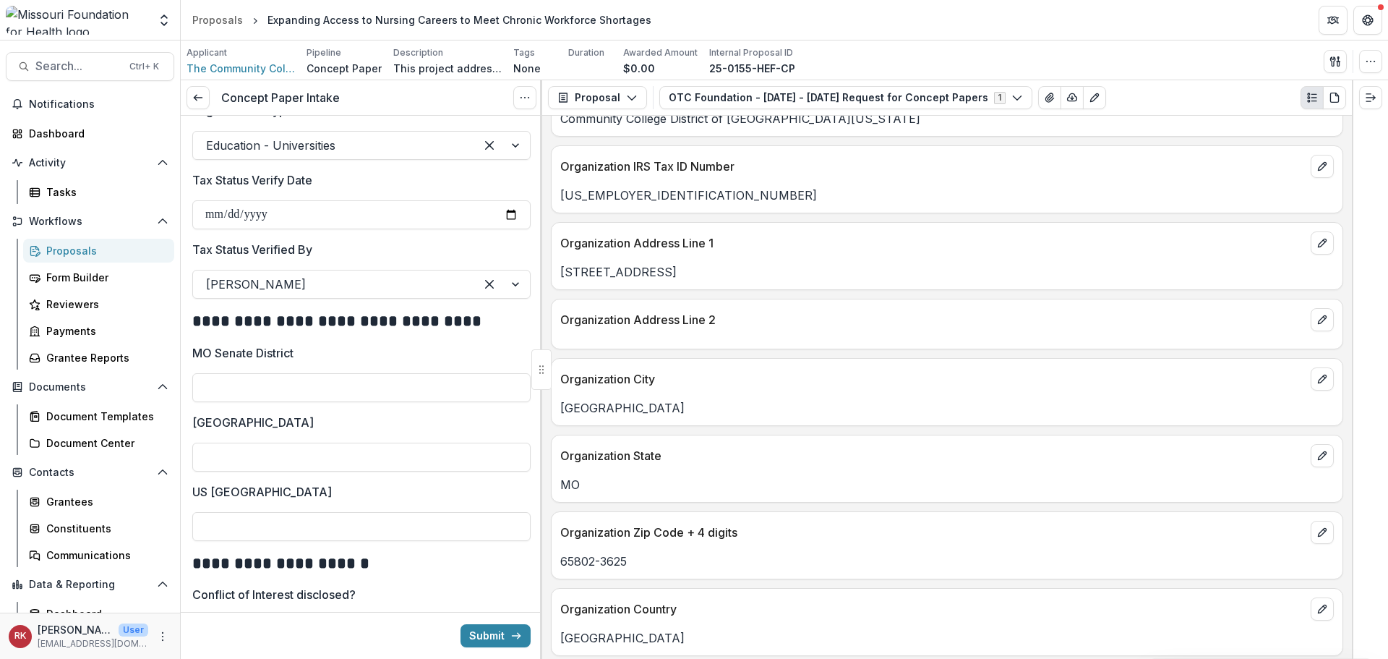
click at [213, 367] on div at bounding box center [361, 370] width 338 height 6
click at [222, 373] on input "MO Senate District" at bounding box center [361, 387] width 338 height 29
type input "**"
type input "***"
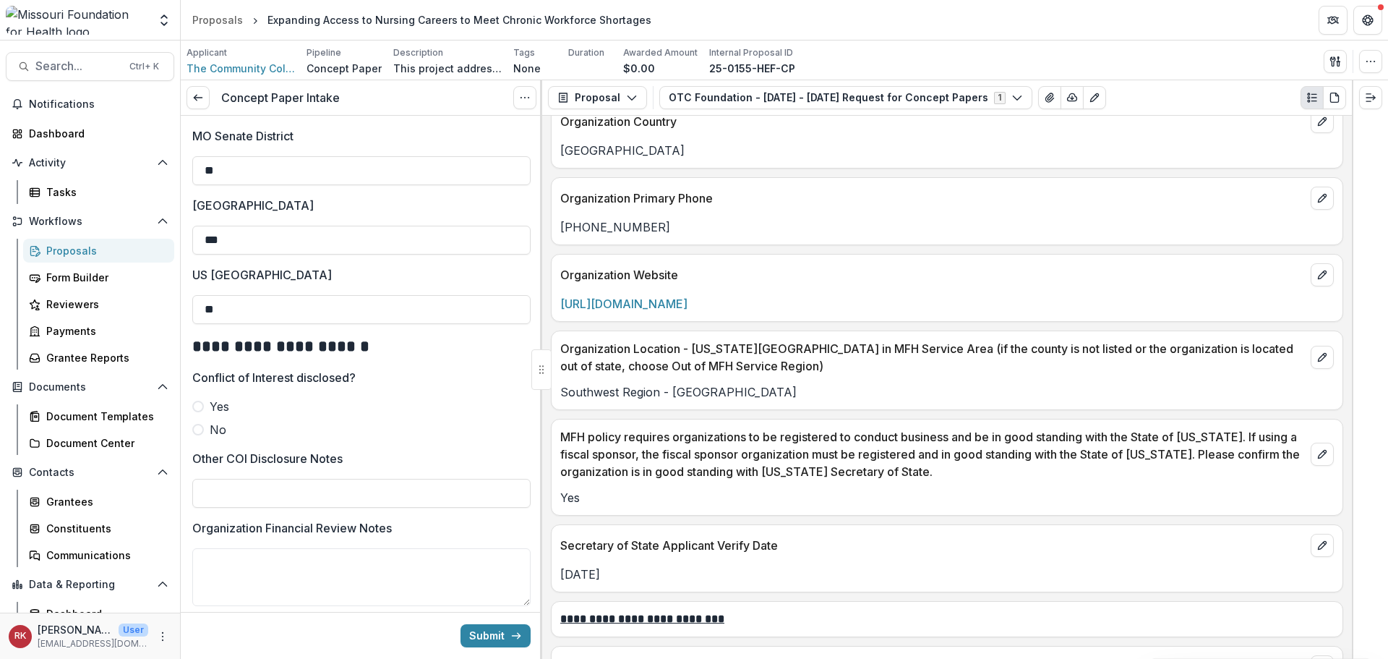
scroll to position [1301, 0]
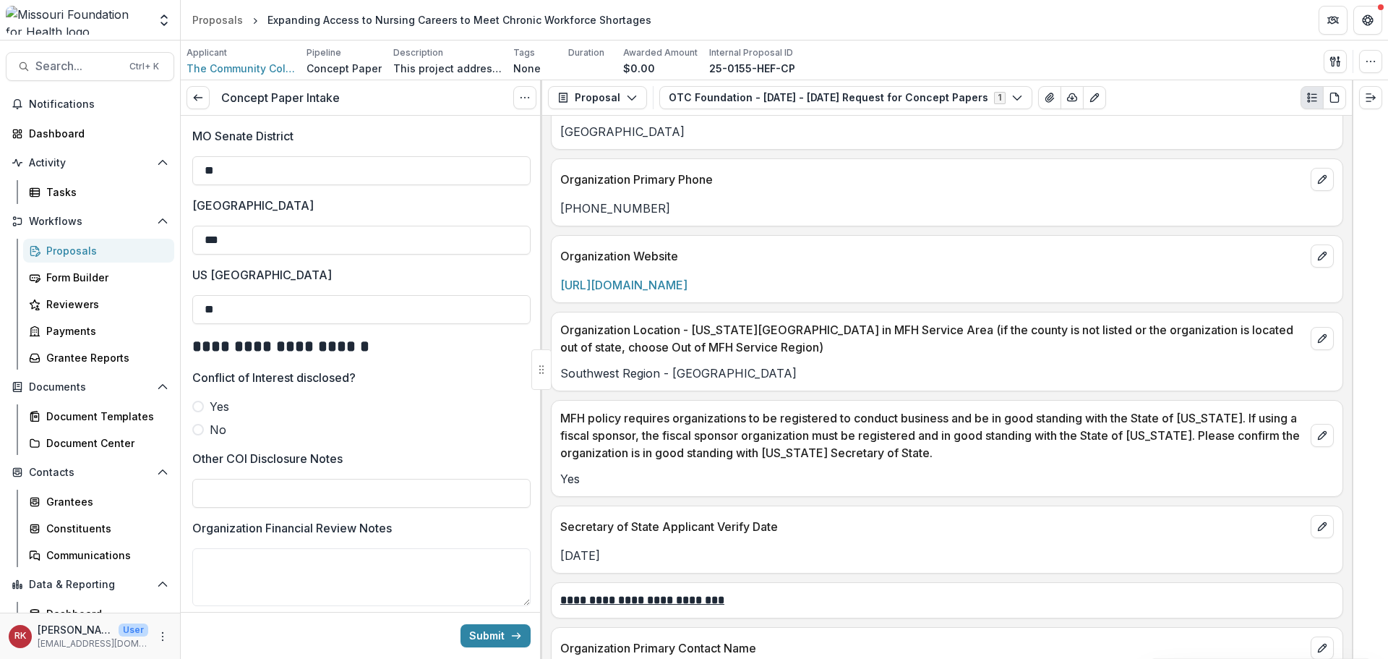
type input "**"
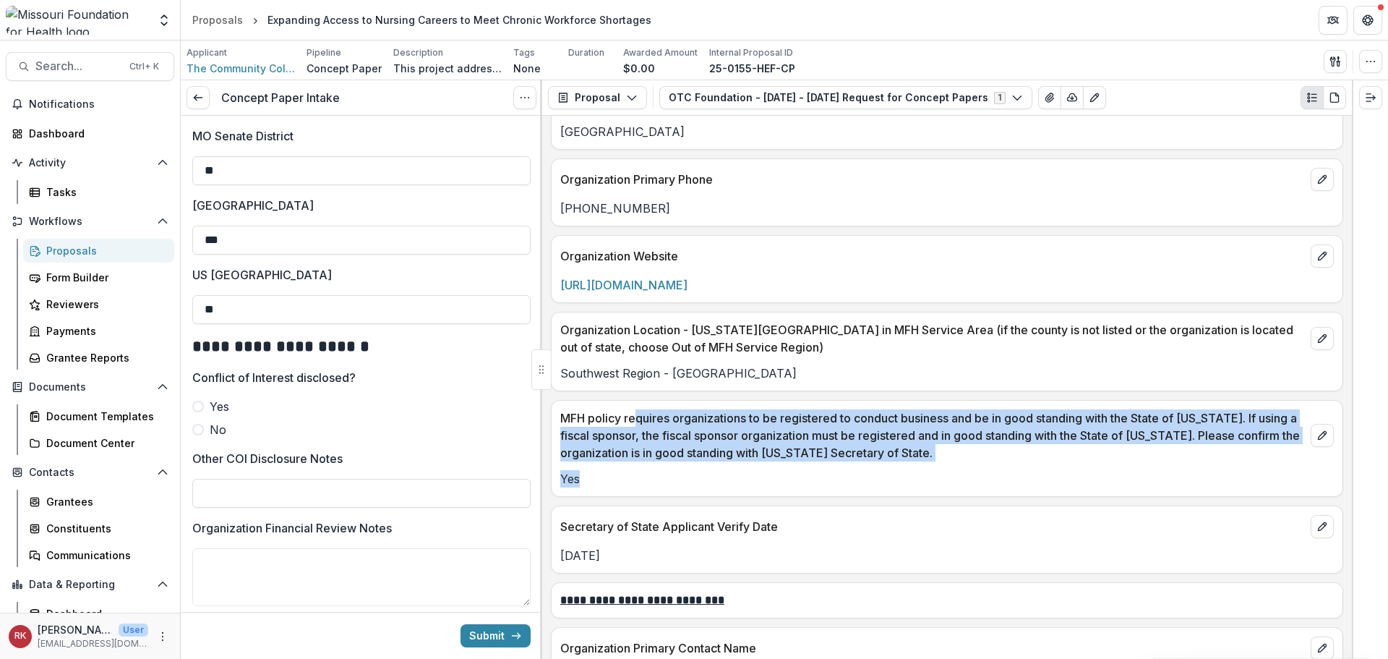
drag, startPoint x: 634, startPoint y: 424, endPoint x: 748, endPoint y: 450, distance: 116.5
click at [776, 467] on div "MFH policy requires organizations to be registered to conduct business and be i…" at bounding box center [947, 448] width 792 height 97
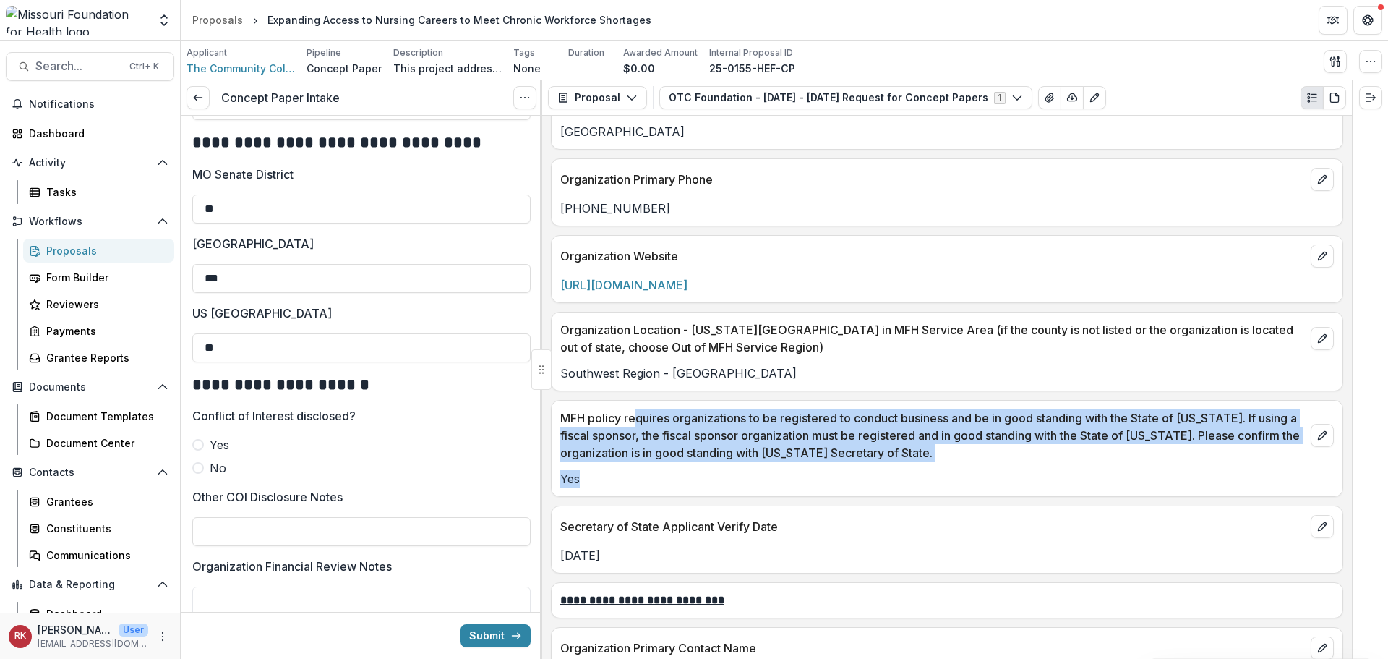
scroll to position [2386, 0]
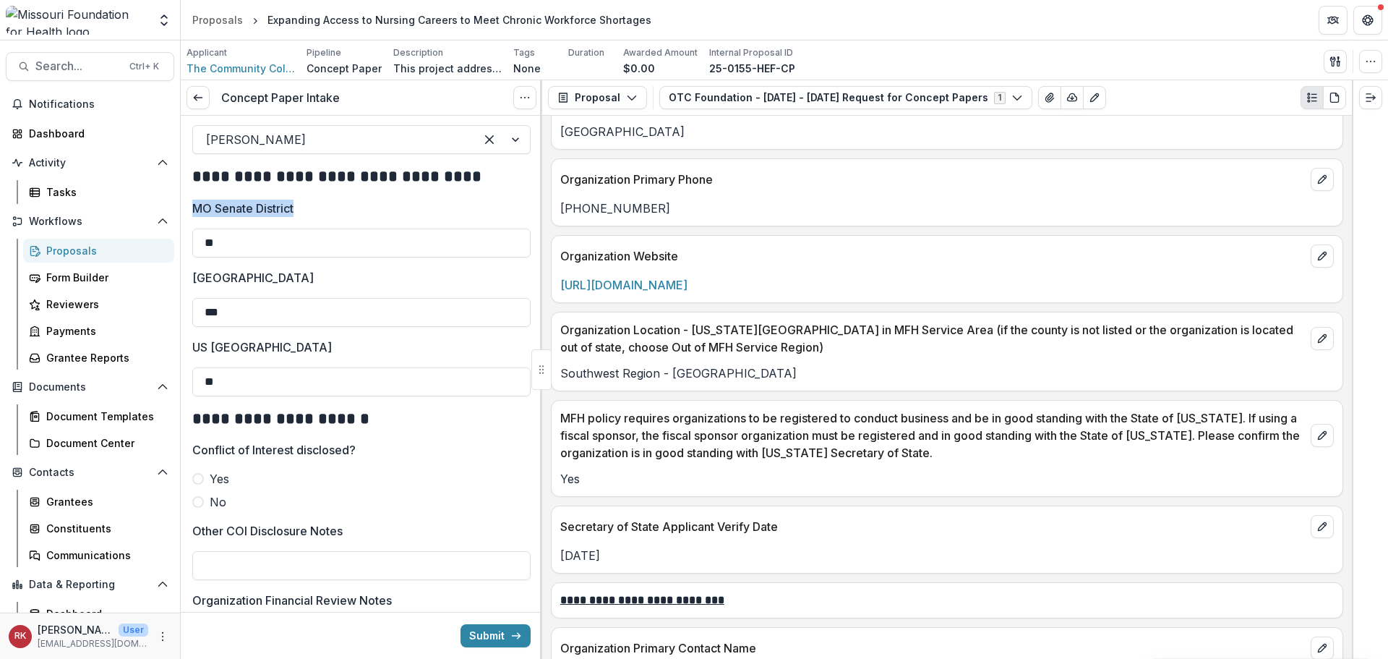
drag, startPoint x: 195, startPoint y: 207, endPoint x: 375, endPoint y: 218, distance: 180.4
click at [375, 218] on div "MO Senate District **" at bounding box center [361, 229] width 338 height 58
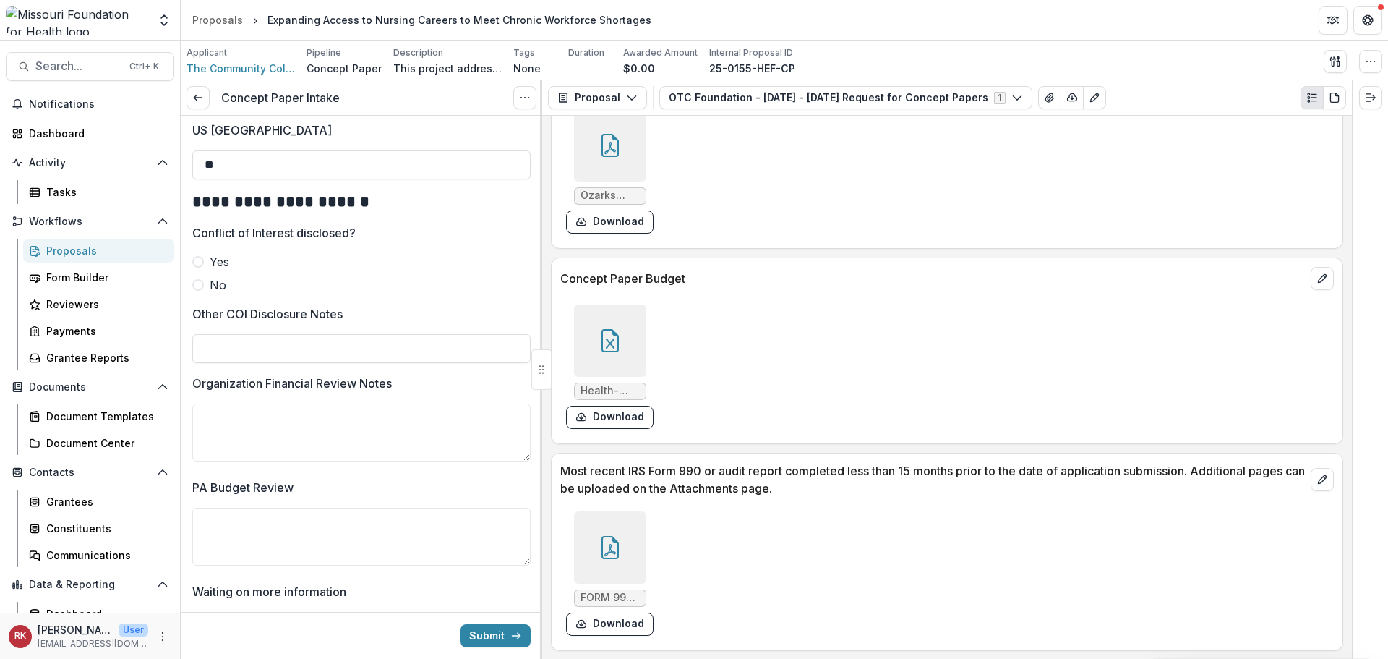
scroll to position [4260, 0]
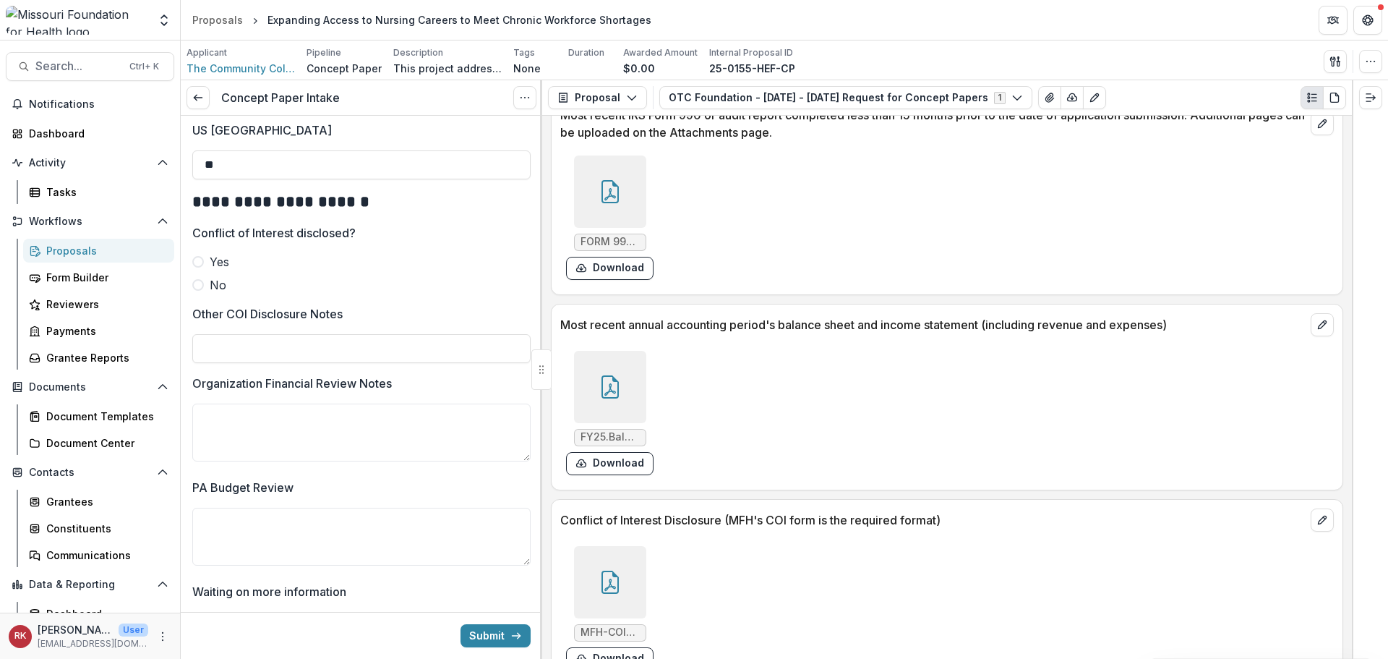
click at [623, 546] on div at bounding box center [610, 582] width 72 height 72
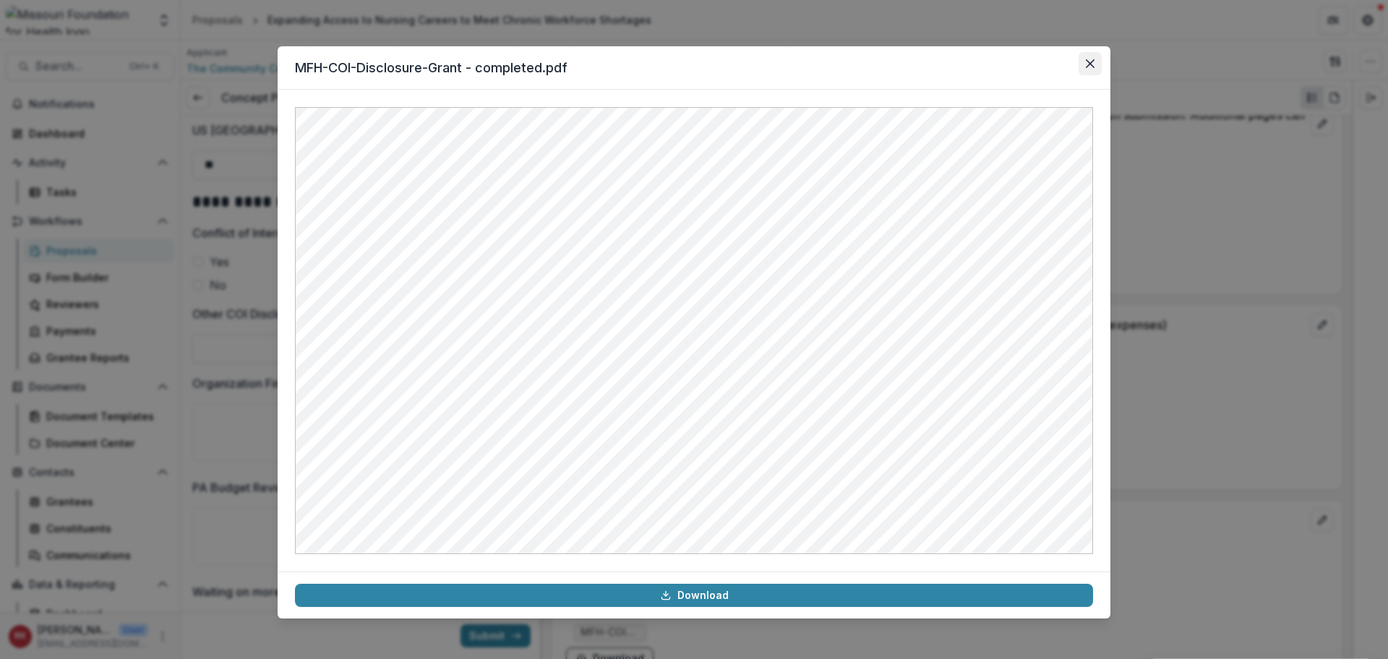
click at [1090, 64] on icon "Close" at bounding box center [1090, 63] width 9 height 9
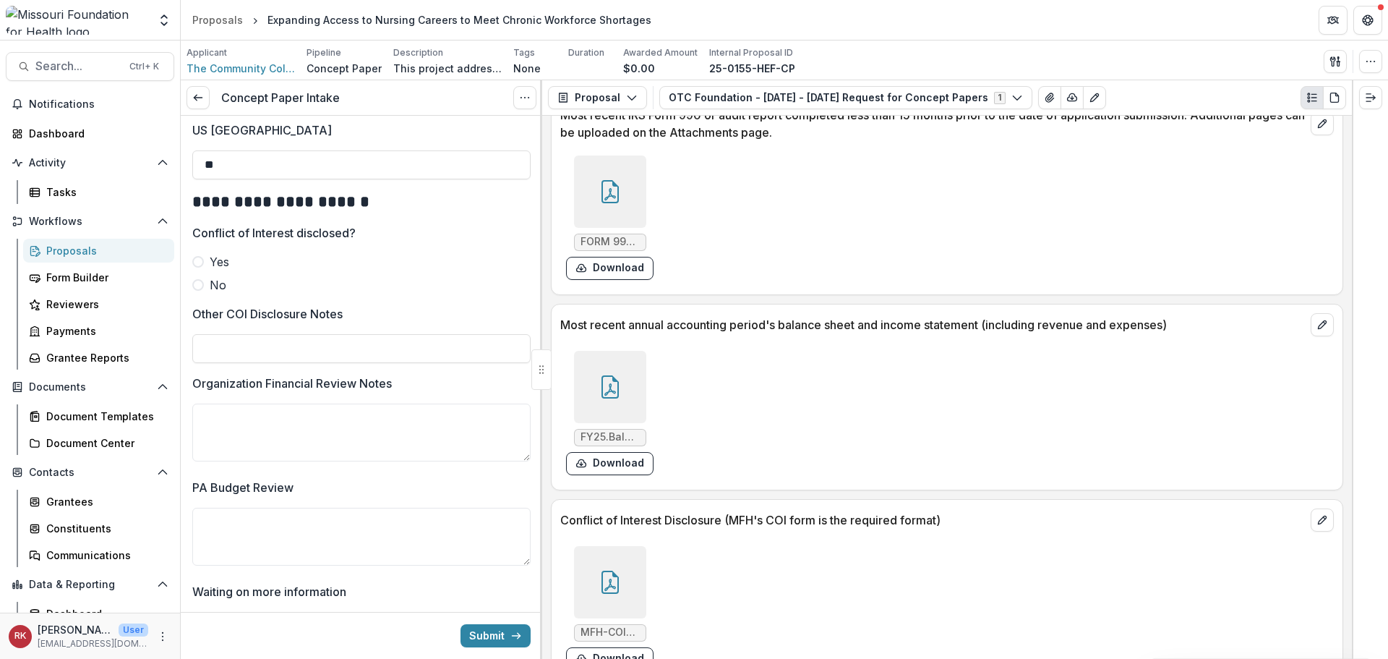
click at [199, 283] on span at bounding box center [198, 285] width 12 height 12
click at [275, 341] on input "Other COI Disclosure Notes" at bounding box center [361, 348] width 338 height 29
click at [286, 344] on input "**********" at bounding box center [361, 348] width 338 height 29
type input "**********"
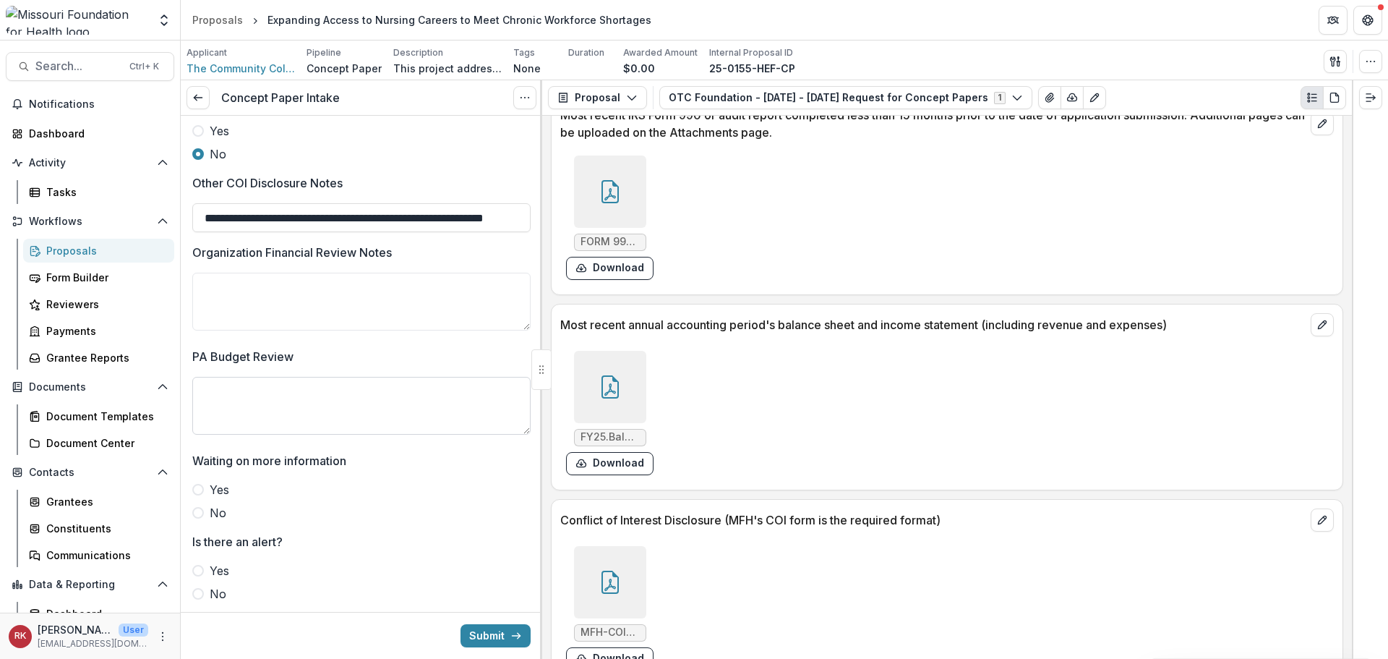
scroll to position [2767, 0]
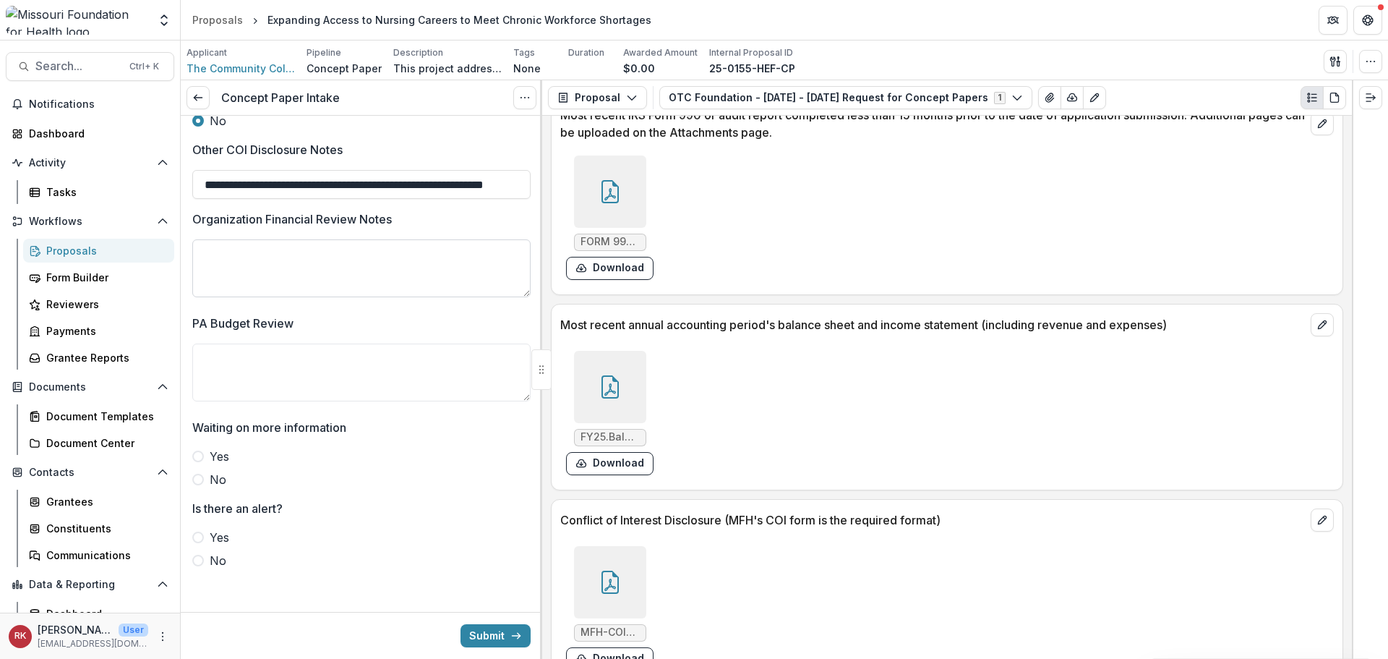
click at [255, 275] on textarea "Organization Financial Review Notes" at bounding box center [361, 268] width 338 height 58
click at [599, 351] on div at bounding box center [610, 387] width 72 height 72
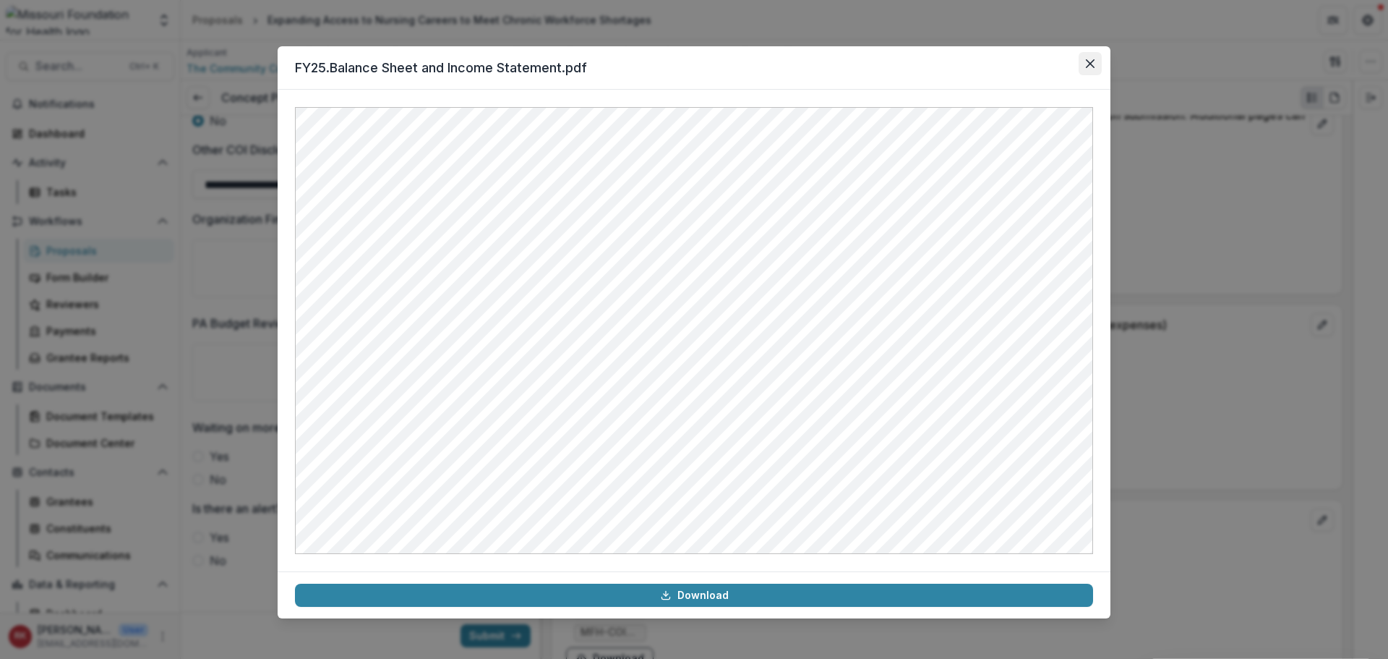
click at [1090, 60] on icon "Close" at bounding box center [1090, 63] width 9 height 9
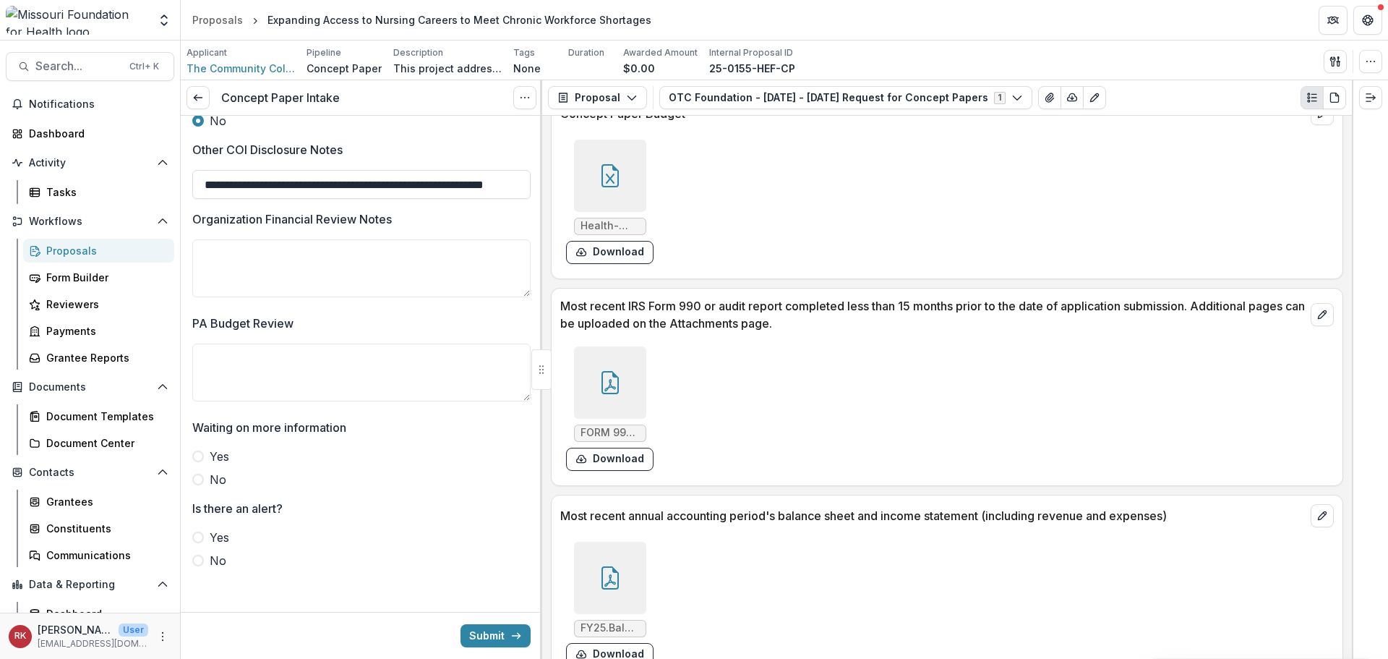
scroll to position [4043, 0]
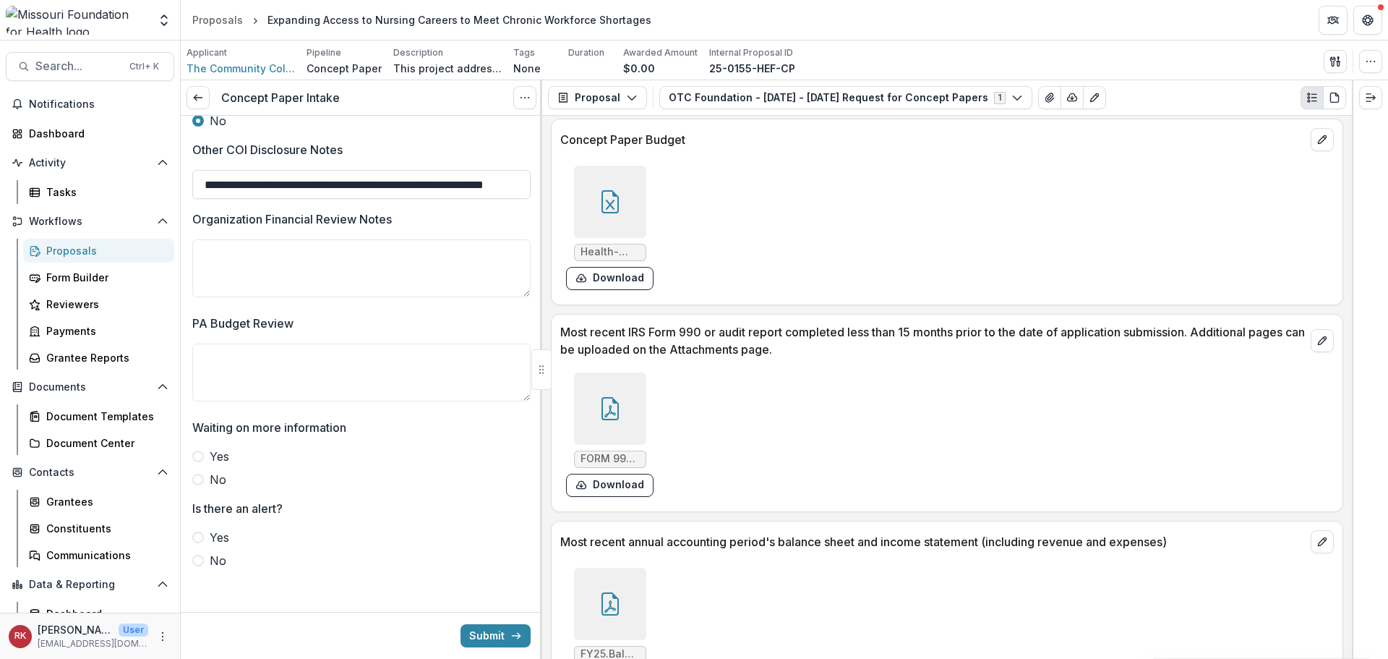
click at [606, 397] on icon at bounding box center [610, 408] width 23 height 23
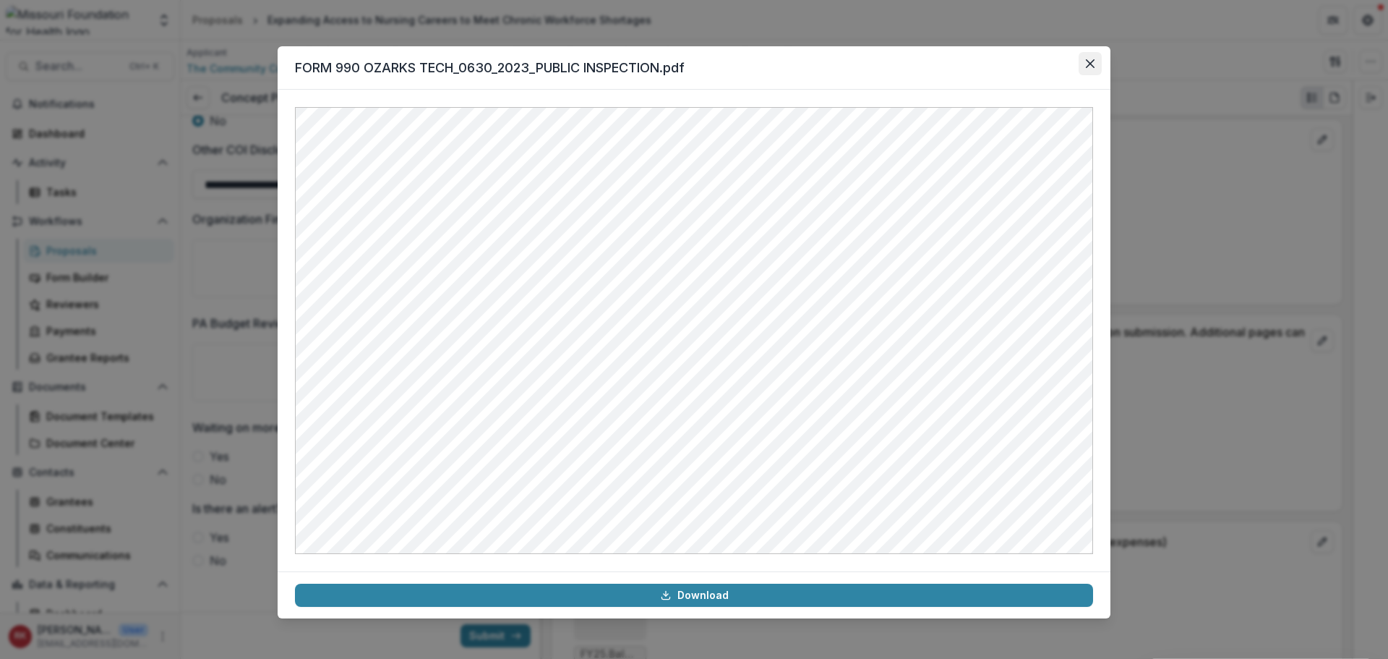
click at [1087, 63] on icon "Close" at bounding box center [1090, 63] width 9 height 9
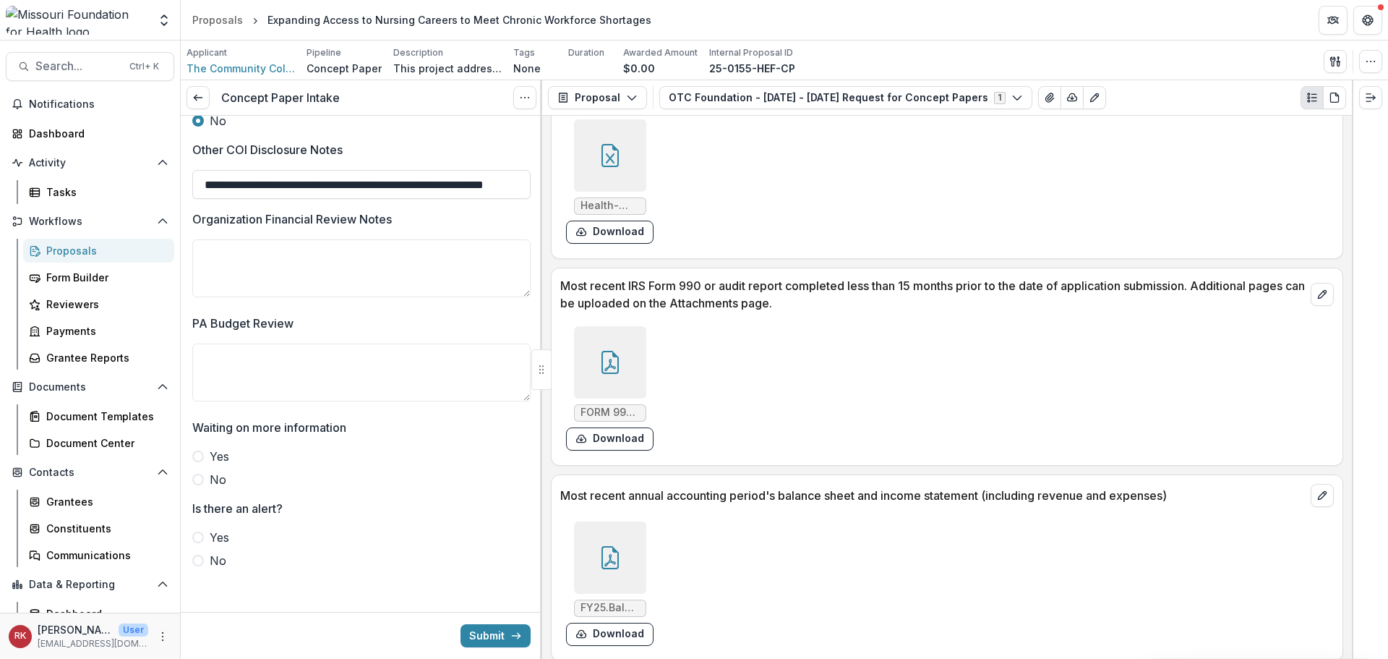
scroll to position [4115, 0]
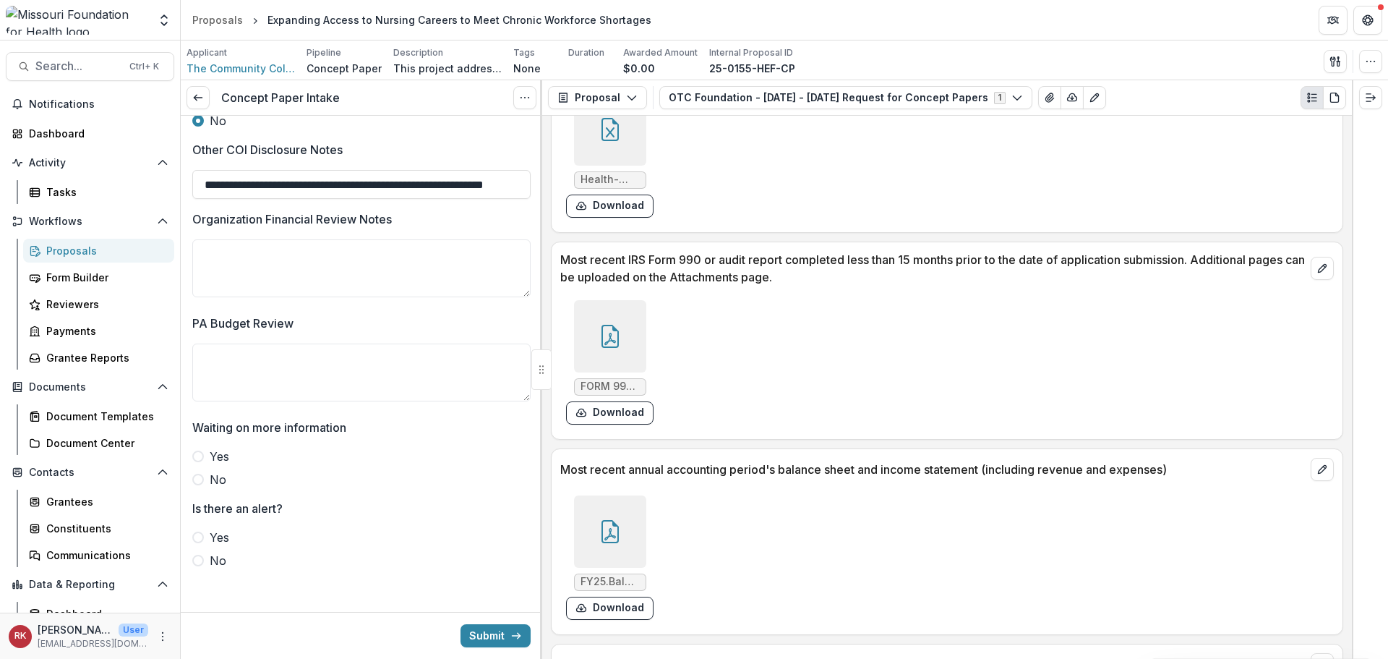
click at [620, 520] on icon at bounding box center [610, 531] width 23 height 23
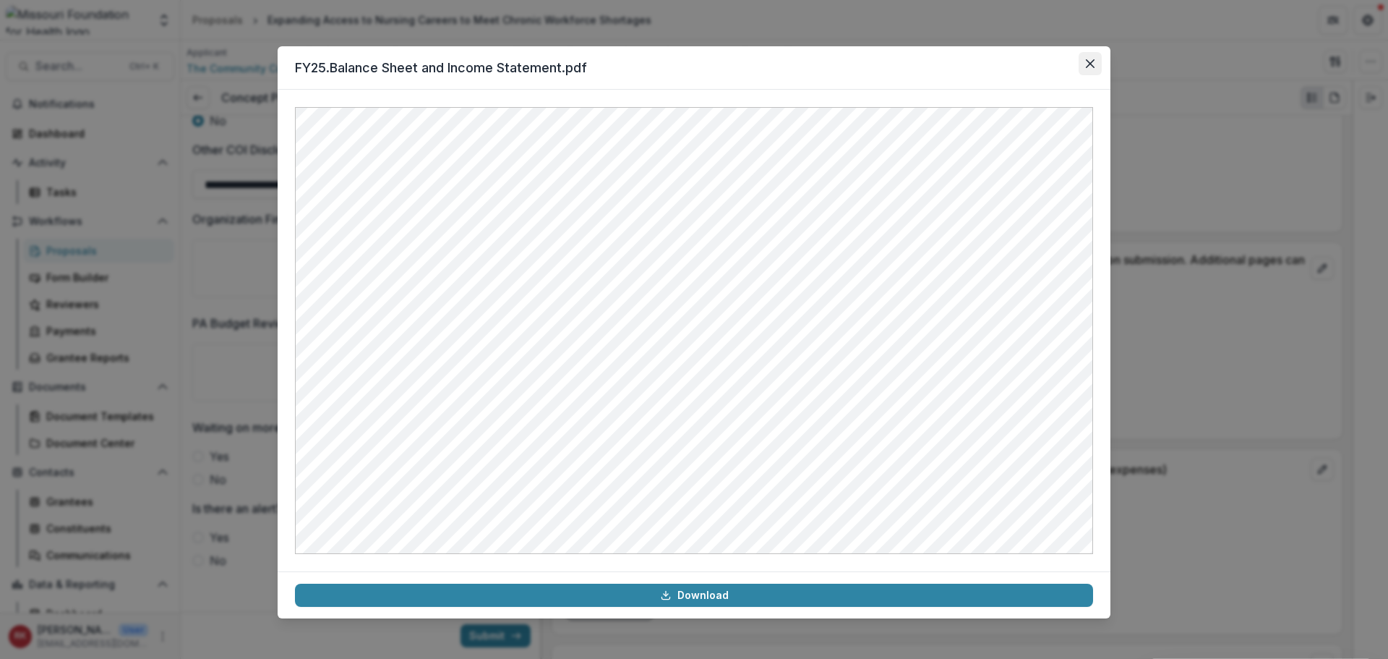
click at [1091, 59] on icon "Close" at bounding box center [1090, 63] width 9 height 9
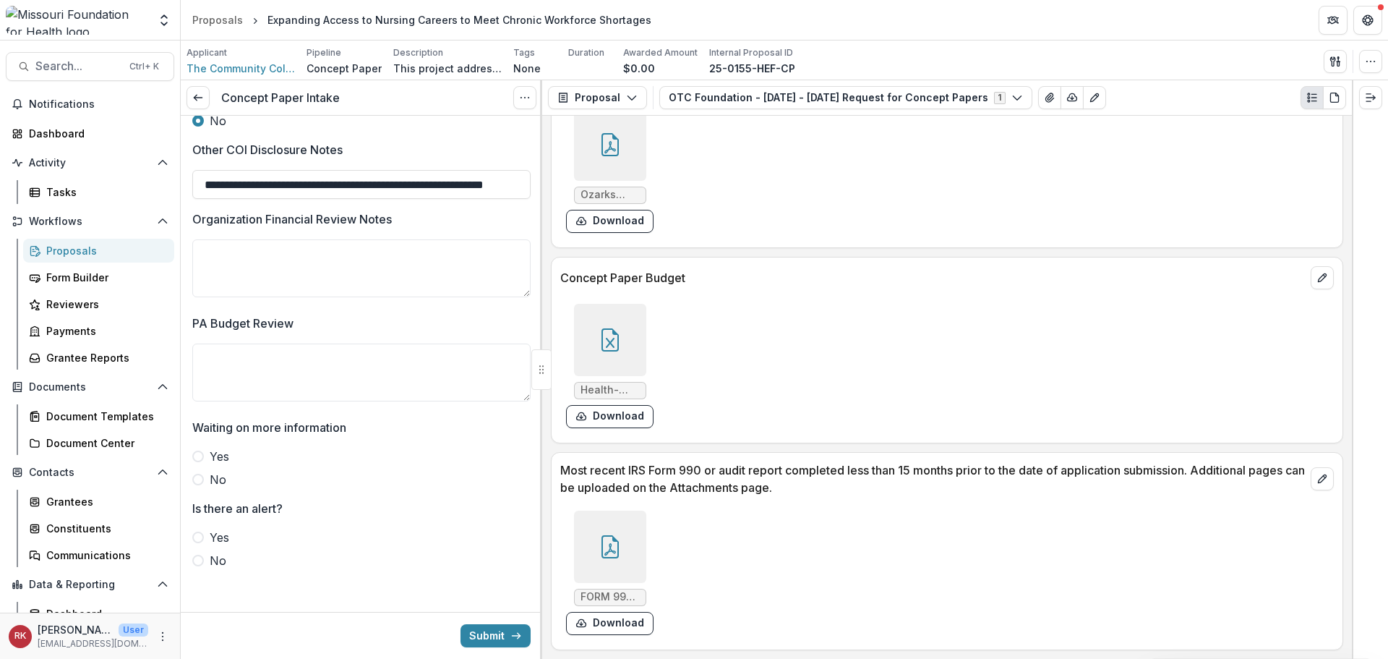
scroll to position [3826, 0]
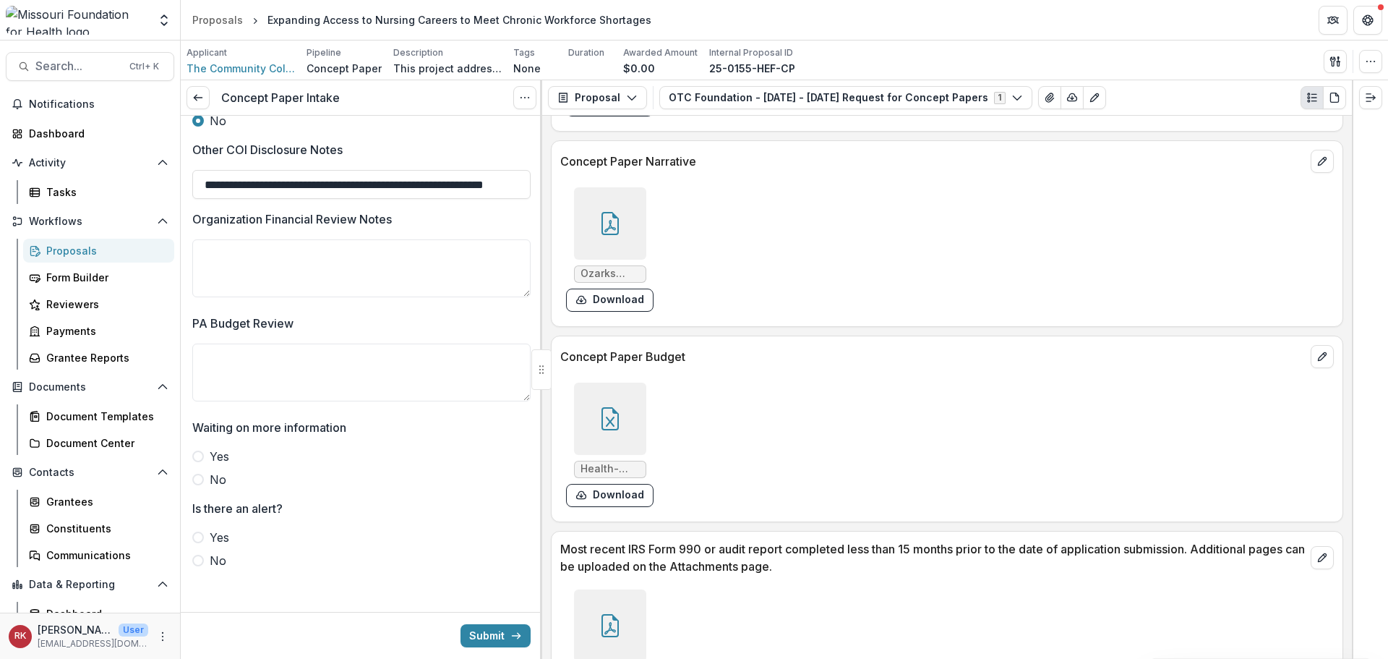
click at [594, 382] on div at bounding box center [610, 418] width 72 height 72
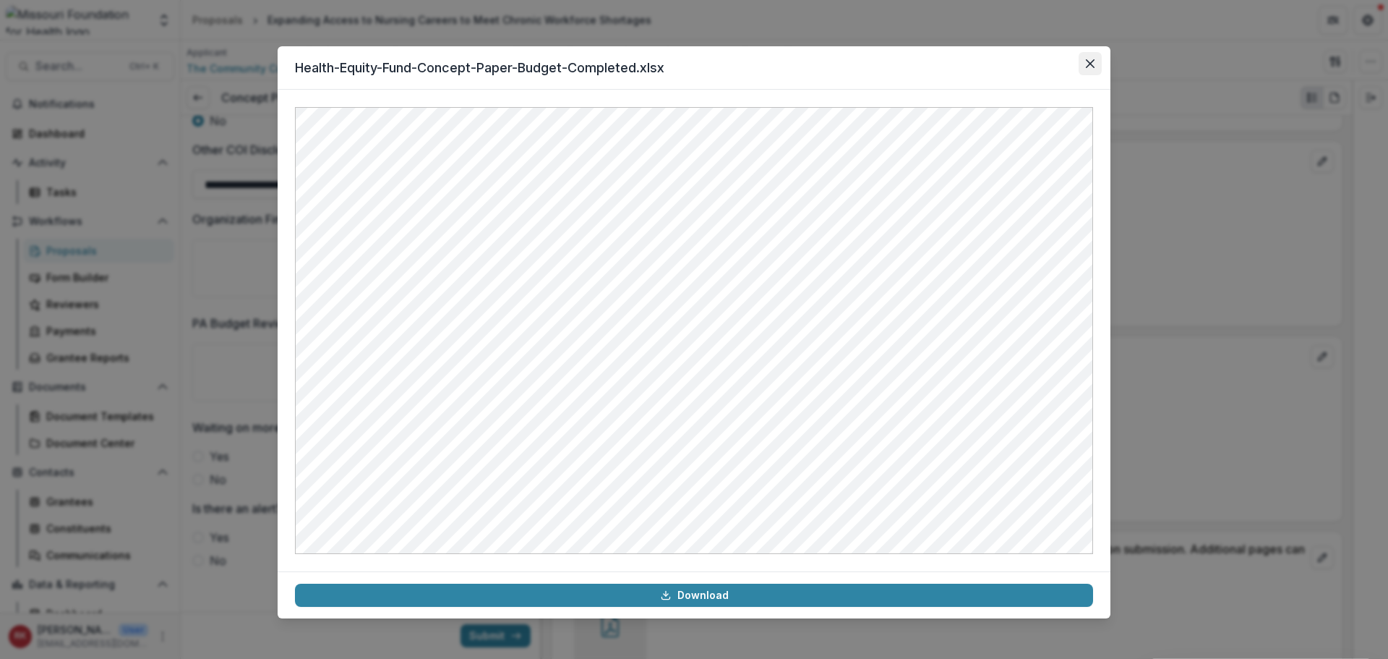
click at [1089, 63] on icon "Close" at bounding box center [1090, 63] width 9 height 9
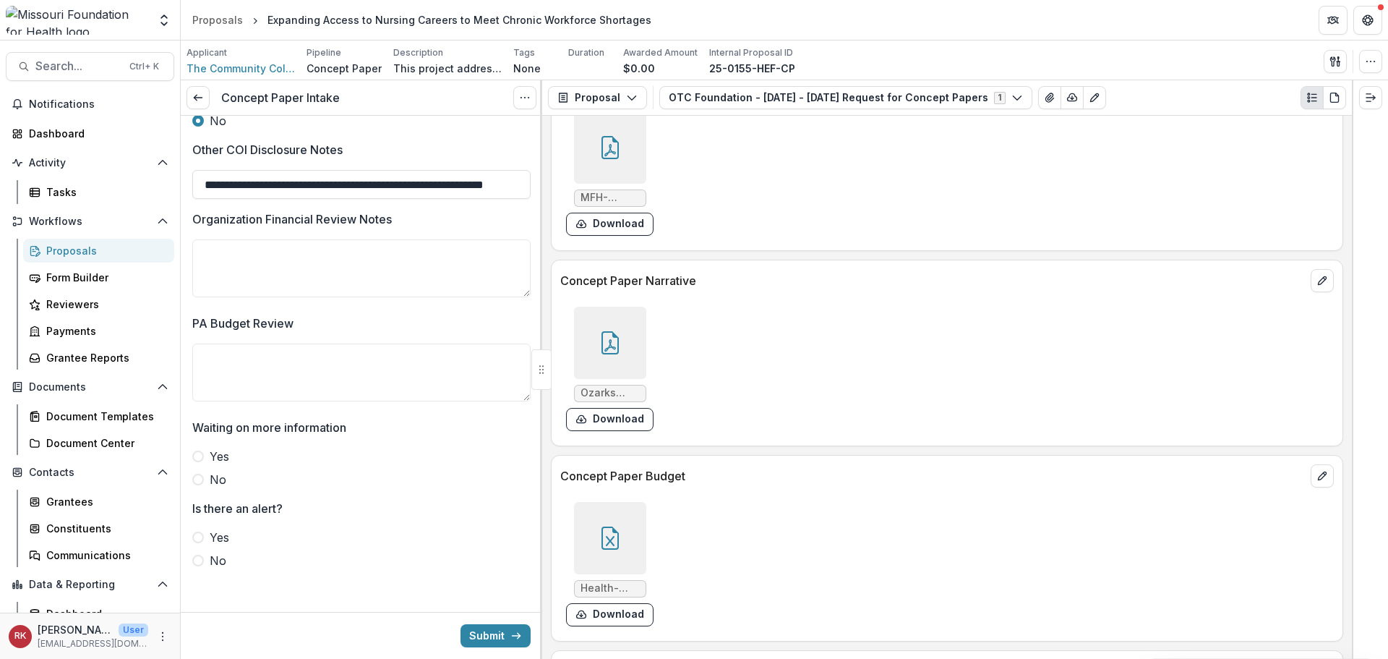
scroll to position [3682, 0]
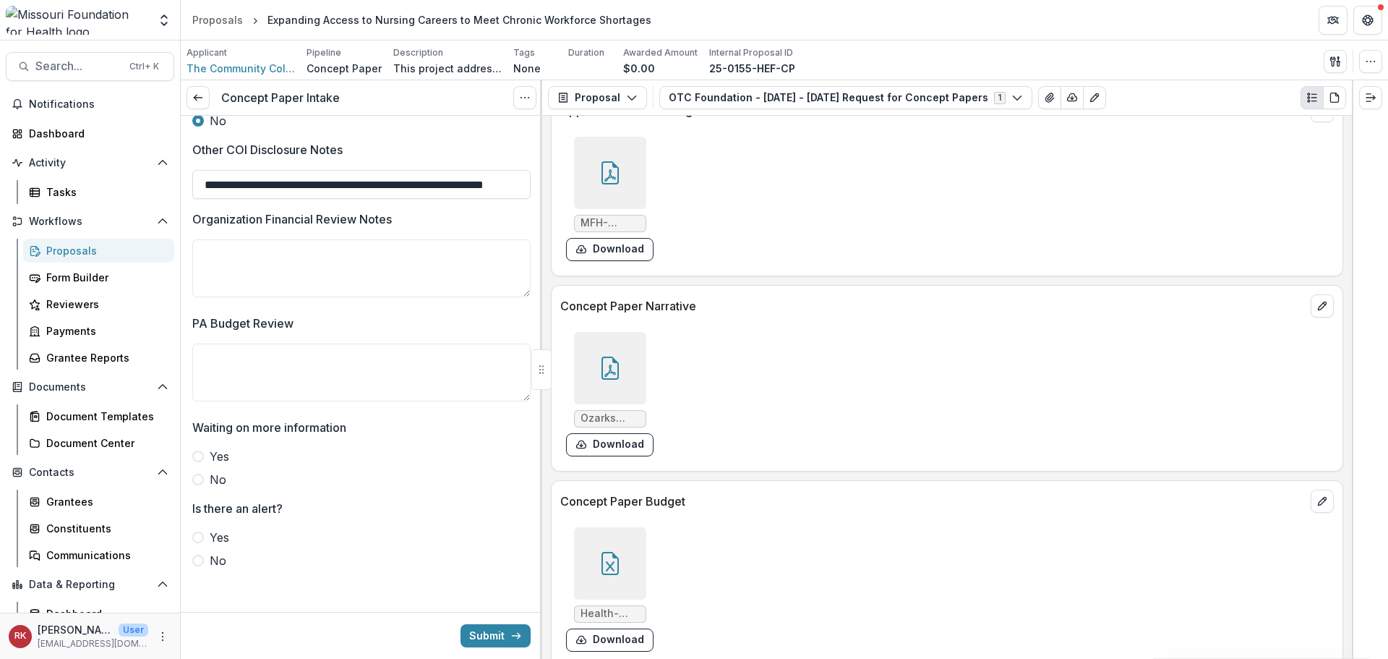
click at [602, 356] on icon at bounding box center [610, 367] width 17 height 23
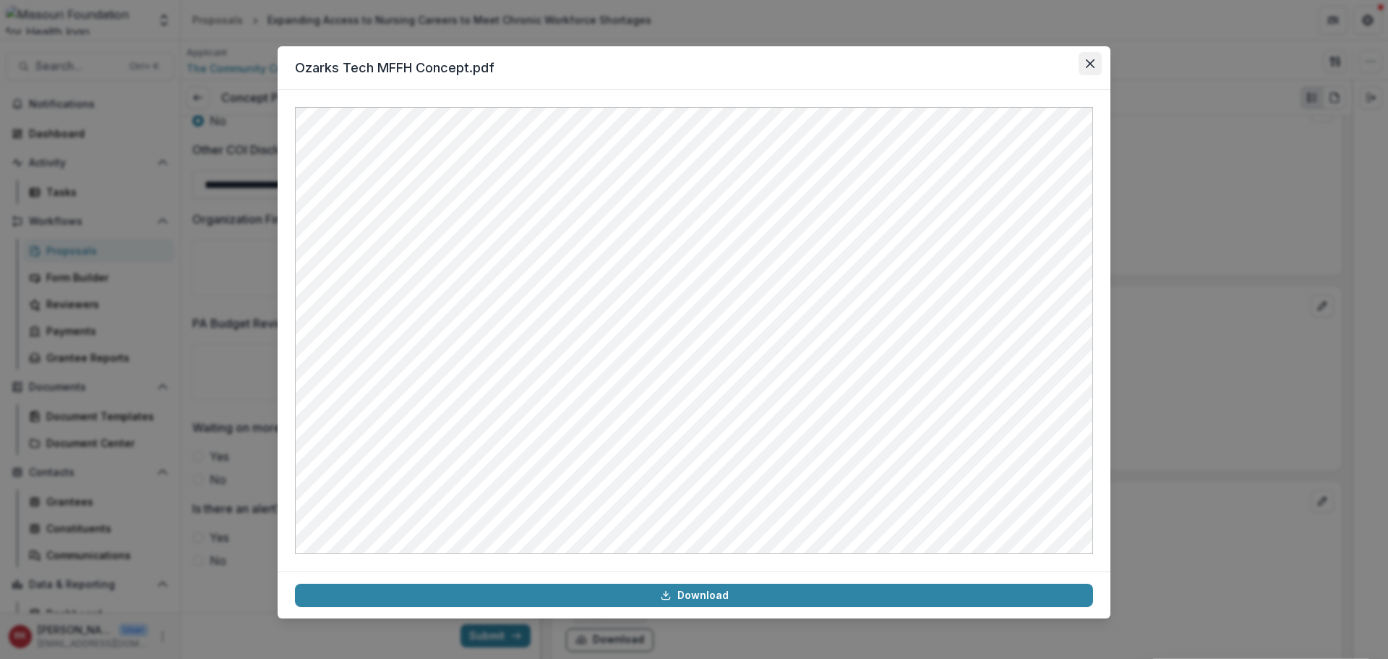
click at [1088, 67] on icon "Close" at bounding box center [1090, 63] width 9 height 9
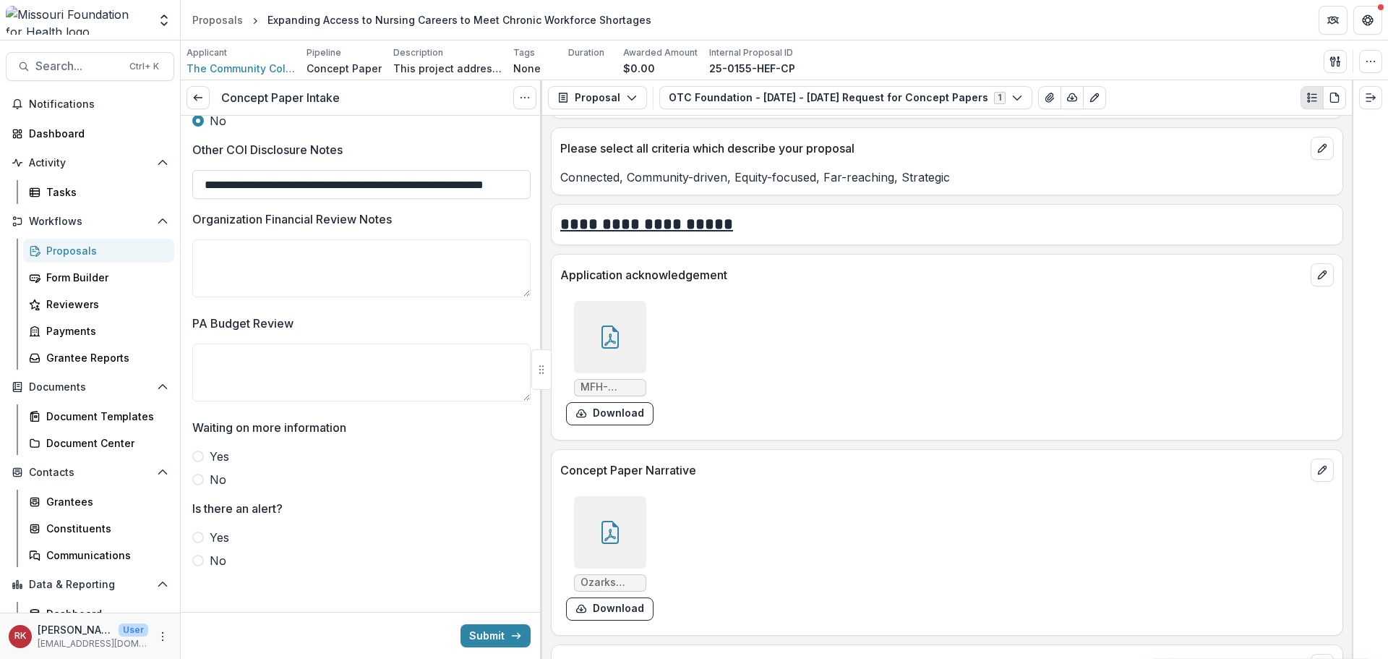
scroll to position [3465, 0]
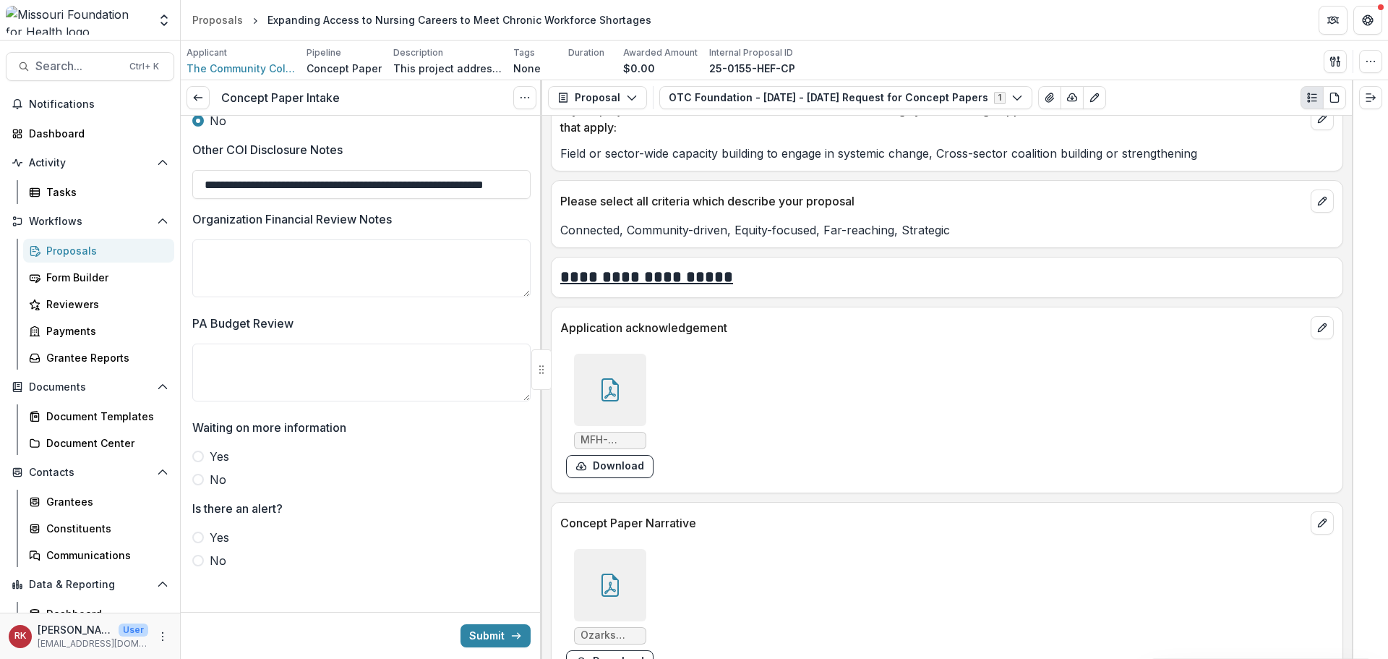
click at [599, 378] on icon at bounding box center [610, 389] width 23 height 23
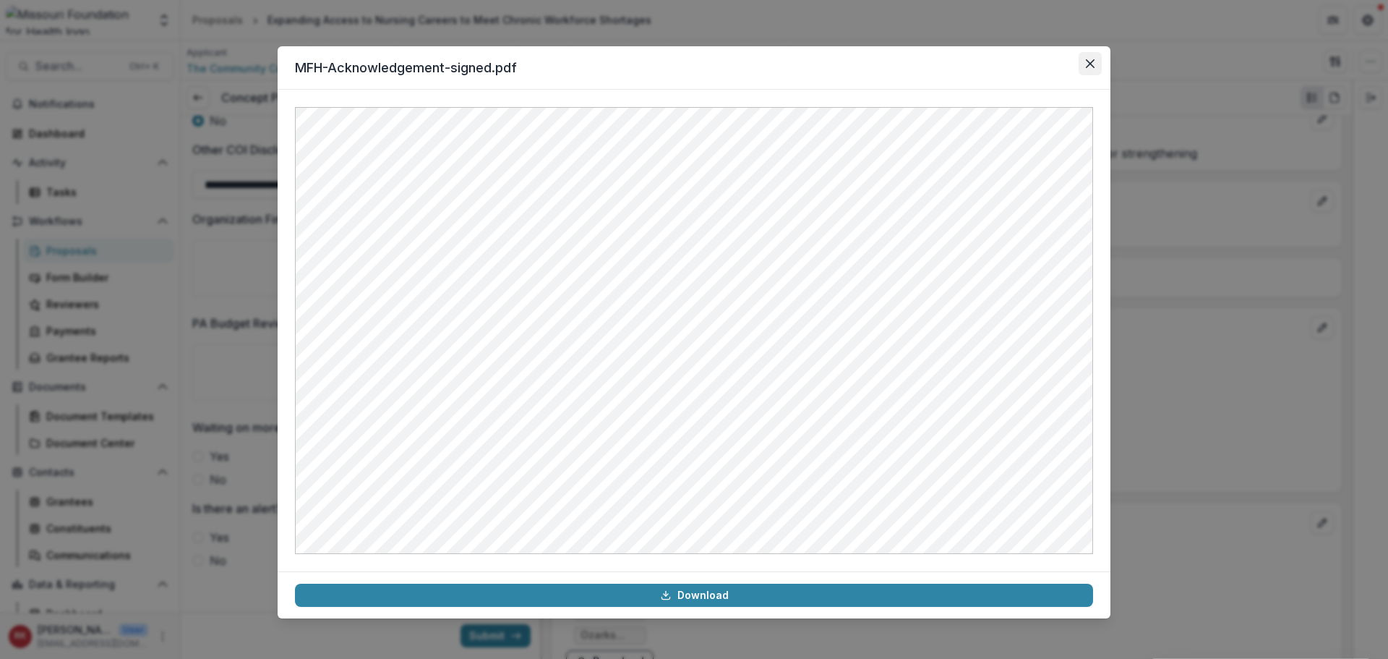
click at [1087, 71] on button "Close" at bounding box center [1090, 63] width 23 height 23
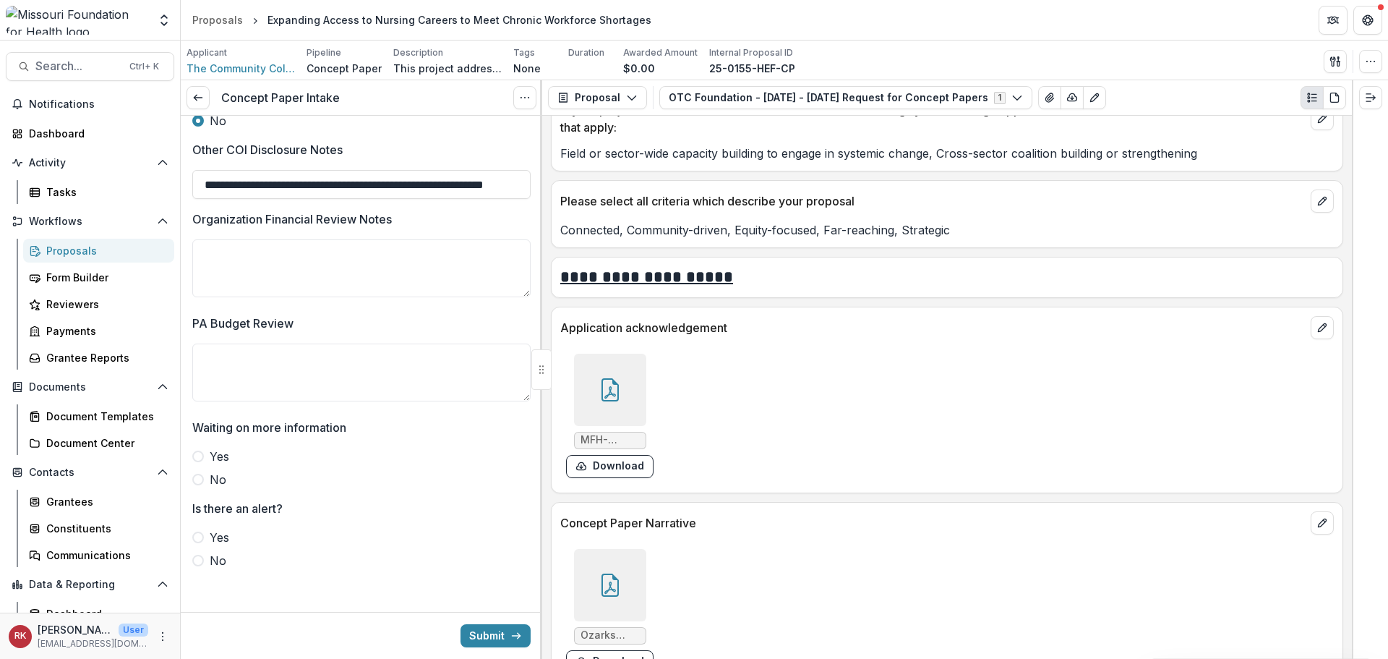
click at [199, 476] on span at bounding box center [198, 480] width 12 height 12
click at [197, 555] on span at bounding box center [198, 561] width 12 height 12
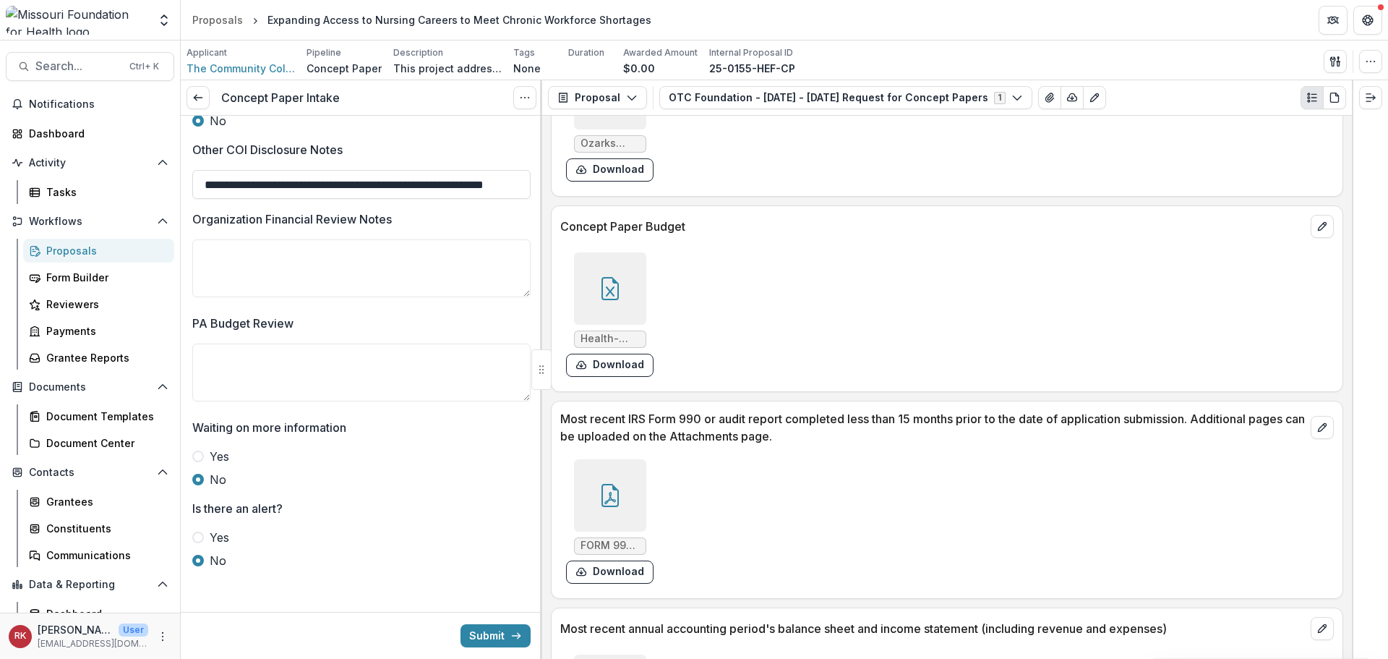
scroll to position [3971, 0]
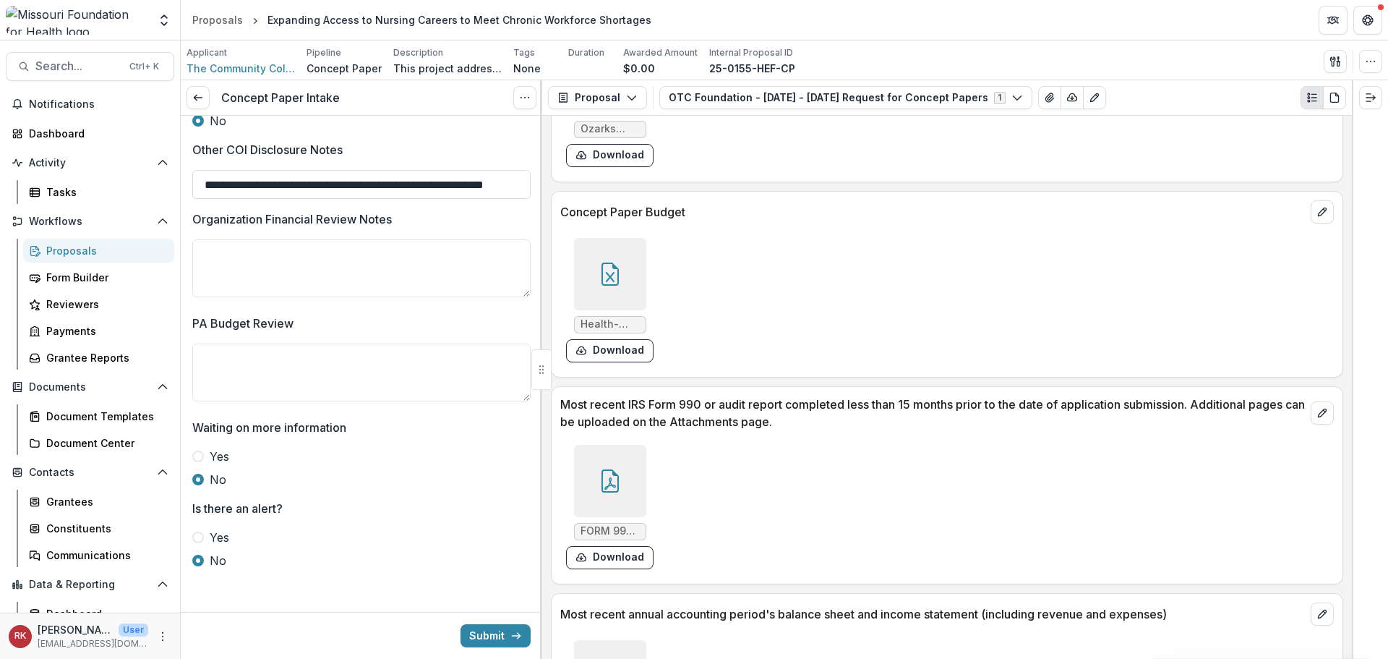
click at [610, 468] on div at bounding box center [610, 481] width 72 height 72
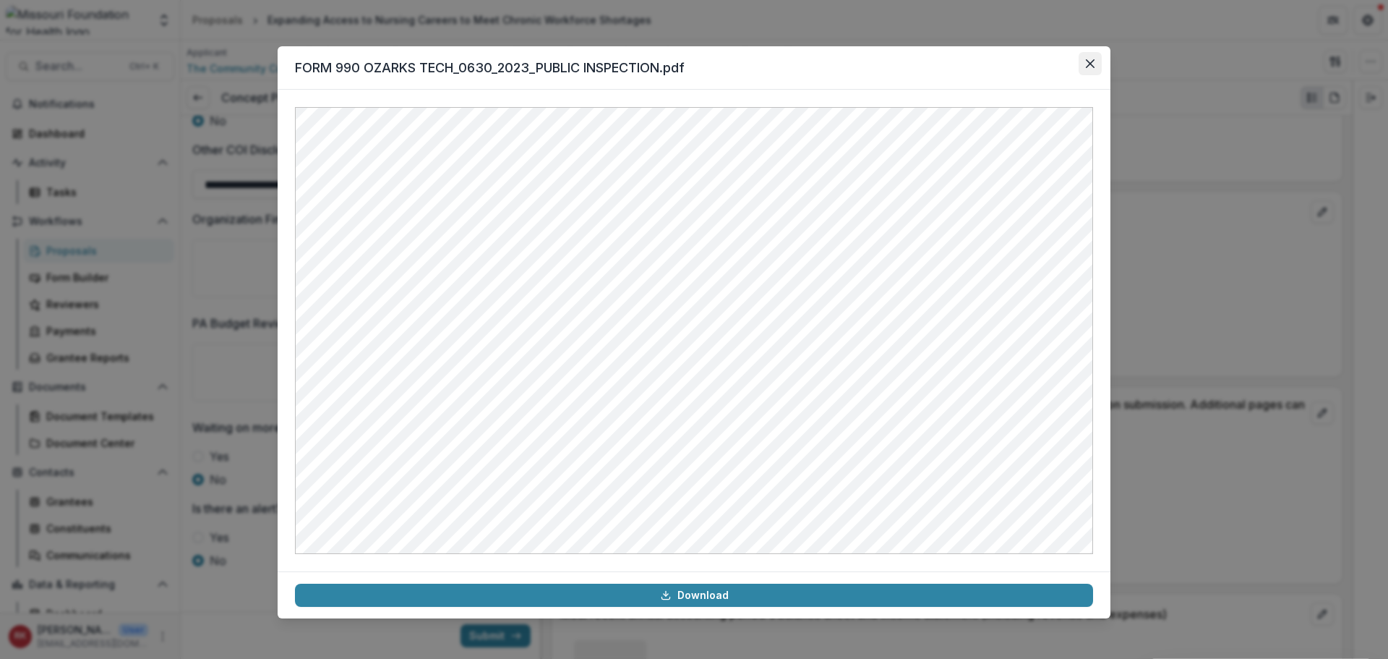
click at [1092, 56] on button "Close" at bounding box center [1090, 63] width 23 height 23
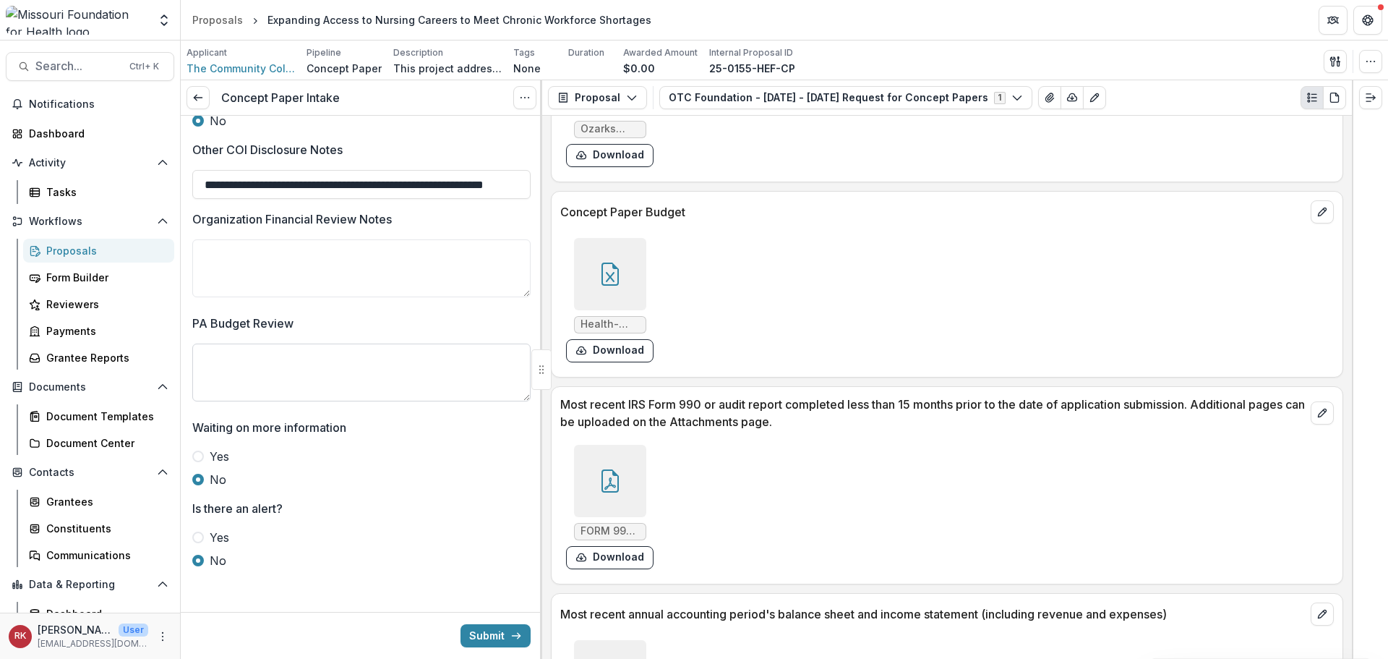
click at [241, 382] on textarea "PA Budget Review" at bounding box center [361, 372] width 338 height 58
click at [216, 266] on textarea "Organization Financial Review Notes" at bounding box center [361, 268] width 338 height 58
click at [369, 260] on textarea "**********" at bounding box center [361, 268] width 338 height 58
paste textarea "**********"
click at [209, 272] on textarea "**********" at bounding box center [361, 268] width 338 height 58
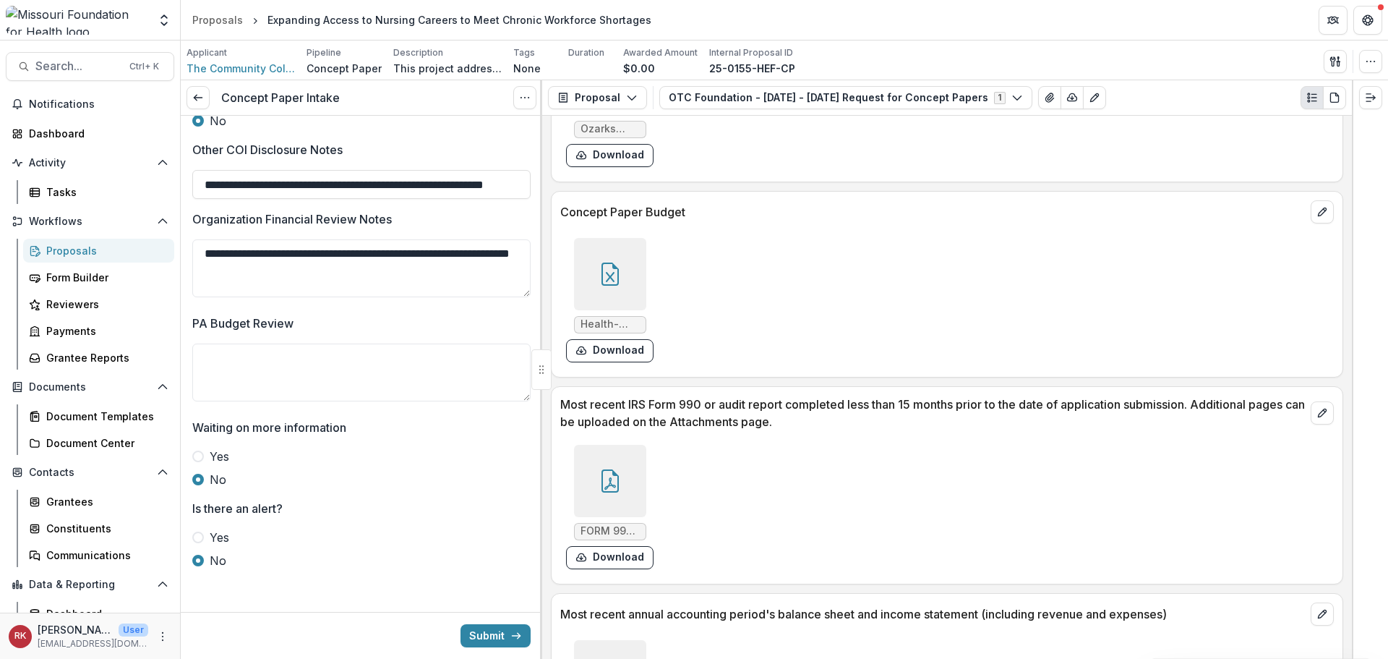
click at [595, 445] on div at bounding box center [610, 481] width 72 height 72
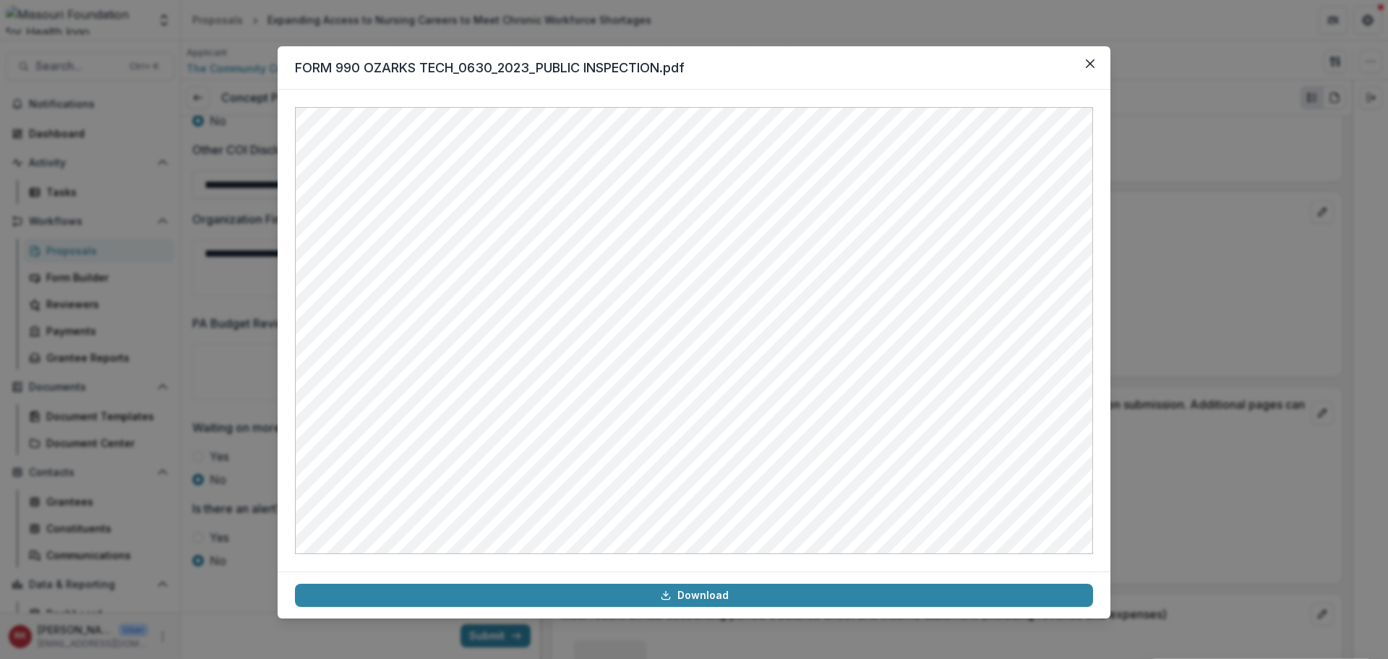
click at [1168, 228] on div "FORM 990 OZARKS TECH_0630_2023_PUBLIC INSPECTION.pdf Download" at bounding box center [694, 329] width 1388 height 659
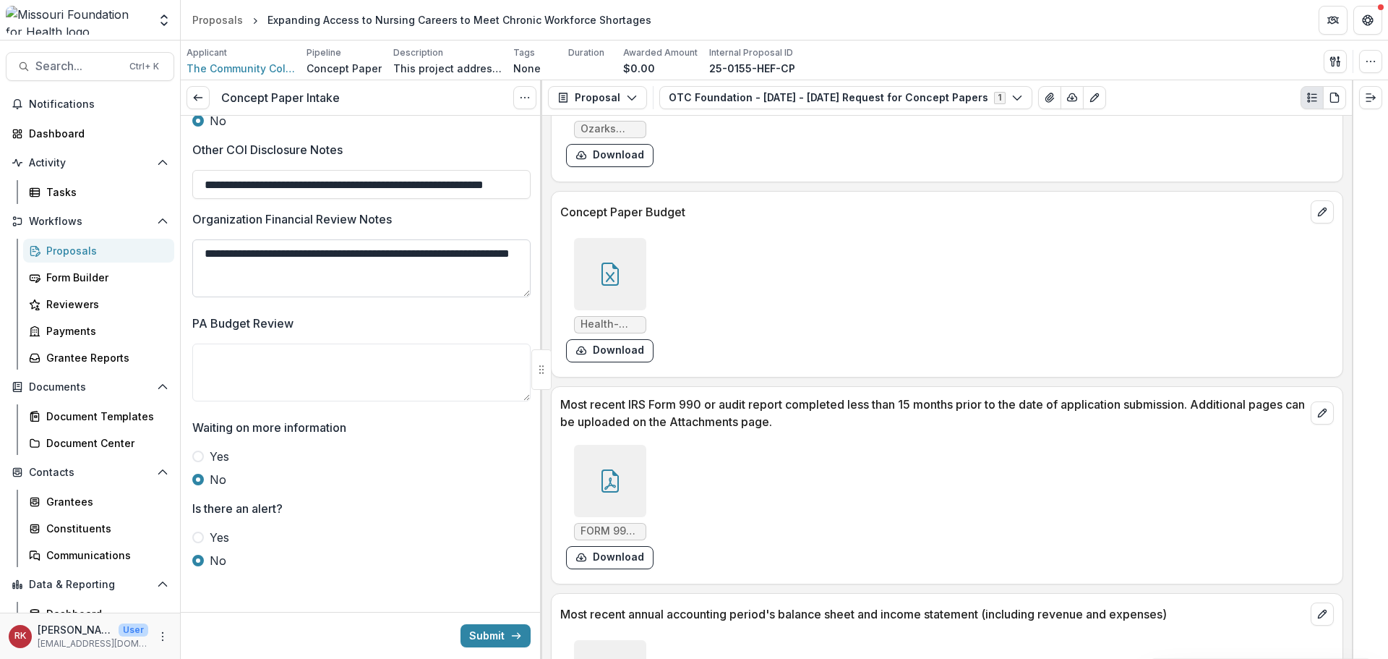
click at [385, 265] on textarea "**********" at bounding box center [361, 268] width 338 height 58
paste textarea "**********"
type textarea "**********"
click at [478, 637] on button "Submit" at bounding box center [496, 635] width 70 height 23
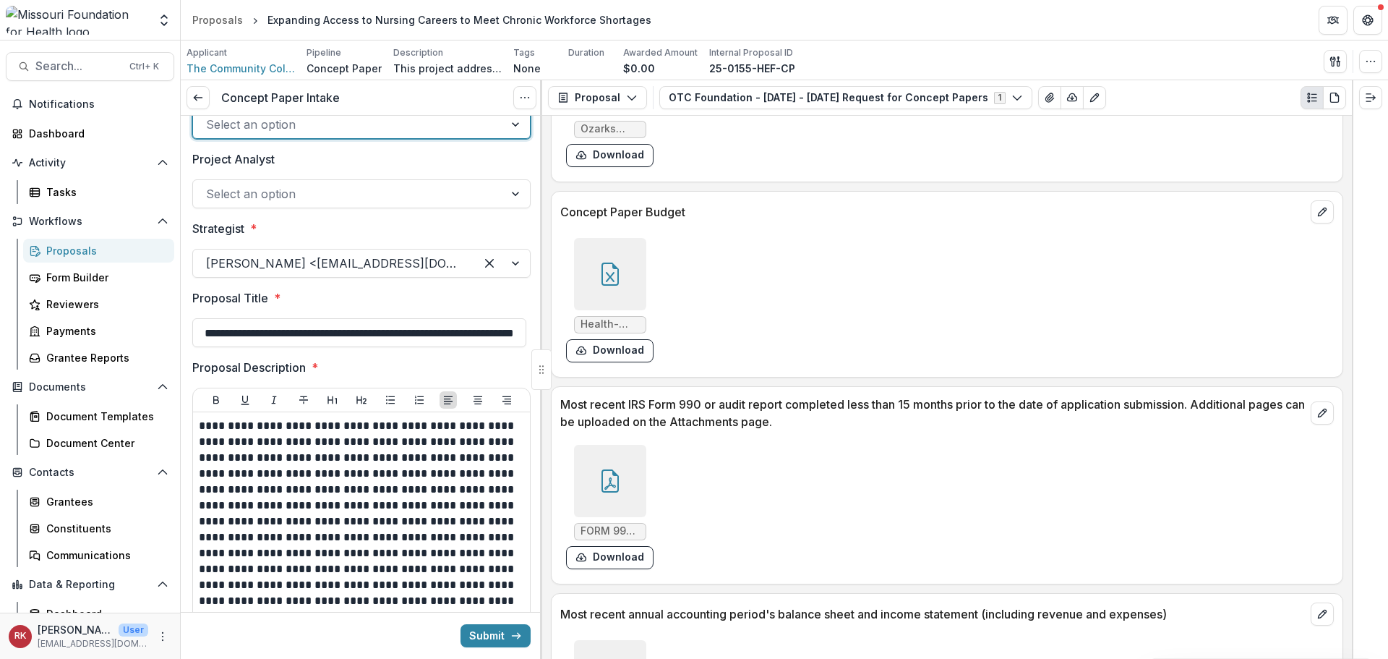
scroll to position [0, 0]
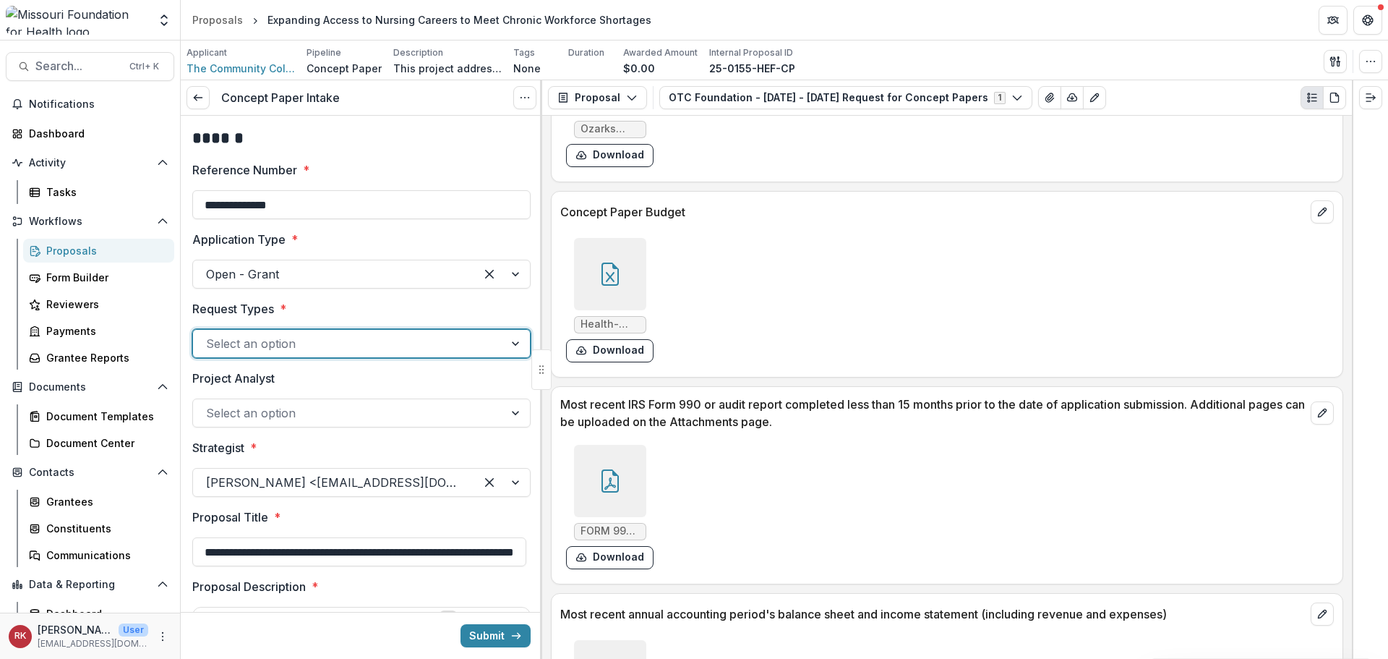
click at [244, 341] on div at bounding box center [348, 343] width 285 height 20
click at [235, 385] on div "Delegated" at bounding box center [359, 377] width 328 height 27
click at [492, 643] on button "Submit" at bounding box center [496, 635] width 70 height 23
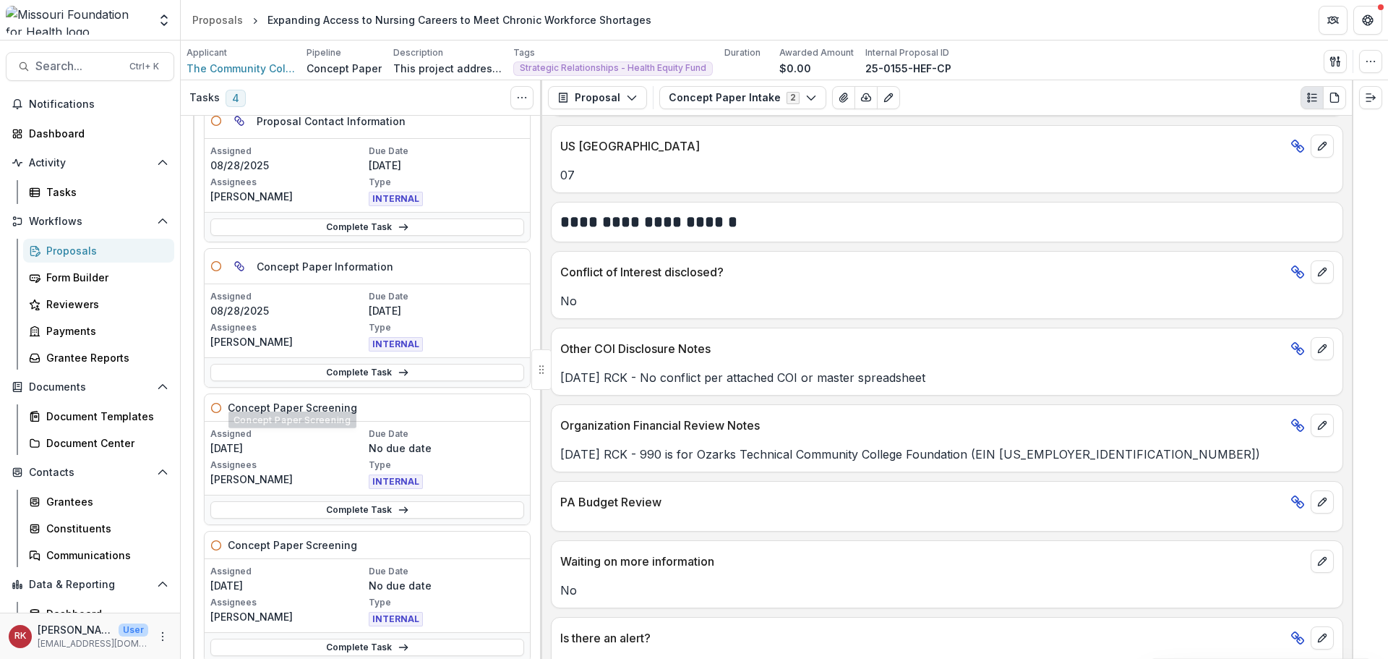
scroll to position [72, 0]
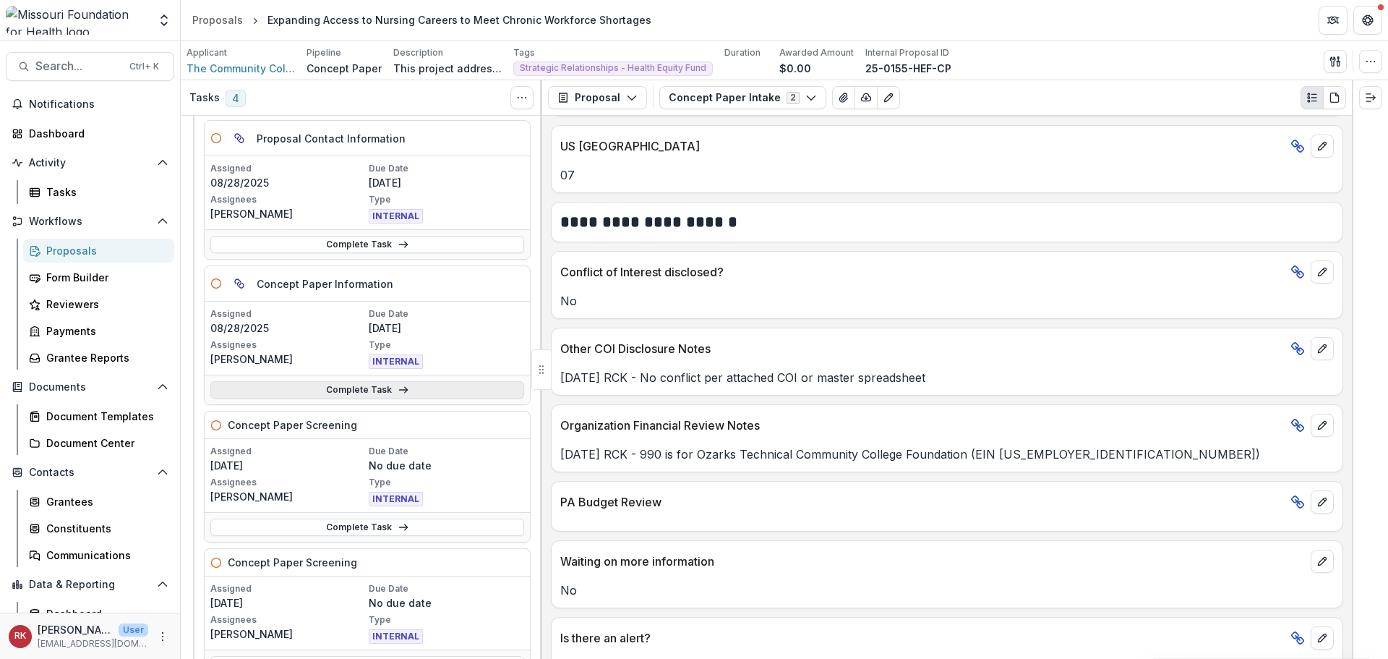
click at [305, 389] on link "Complete Task" at bounding box center [367, 389] width 314 height 17
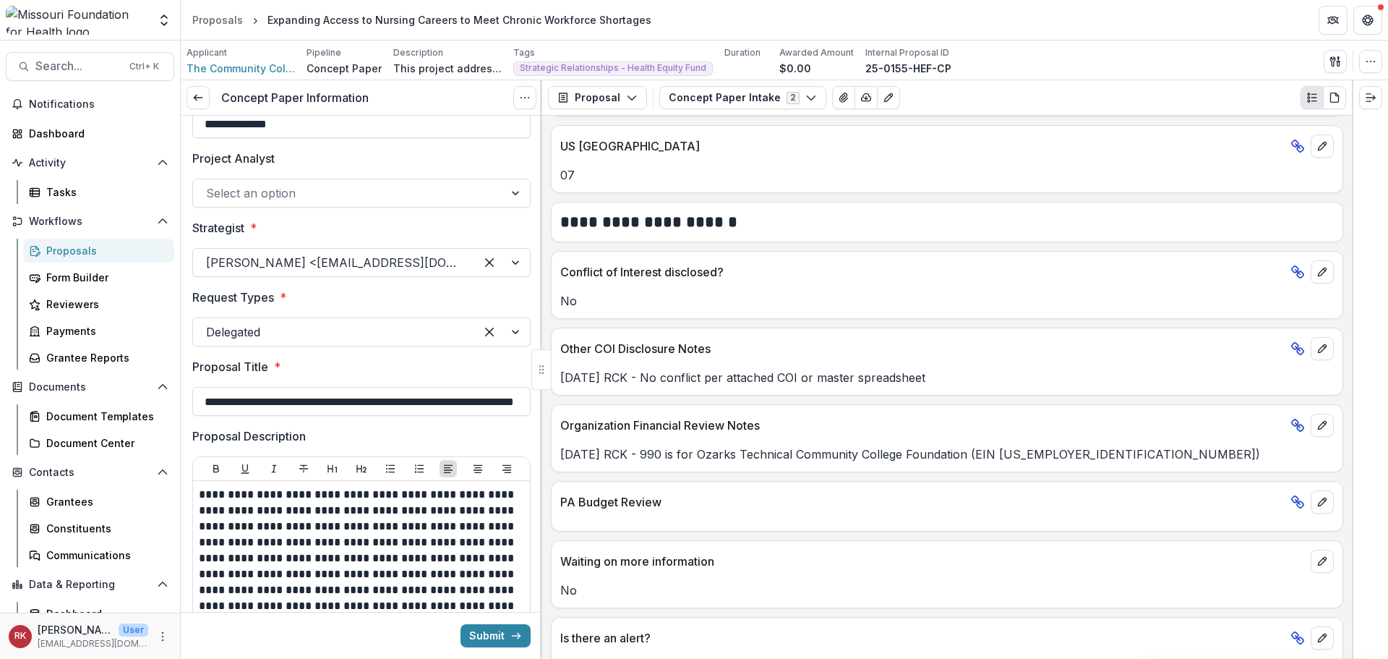
scroll to position [72, 0]
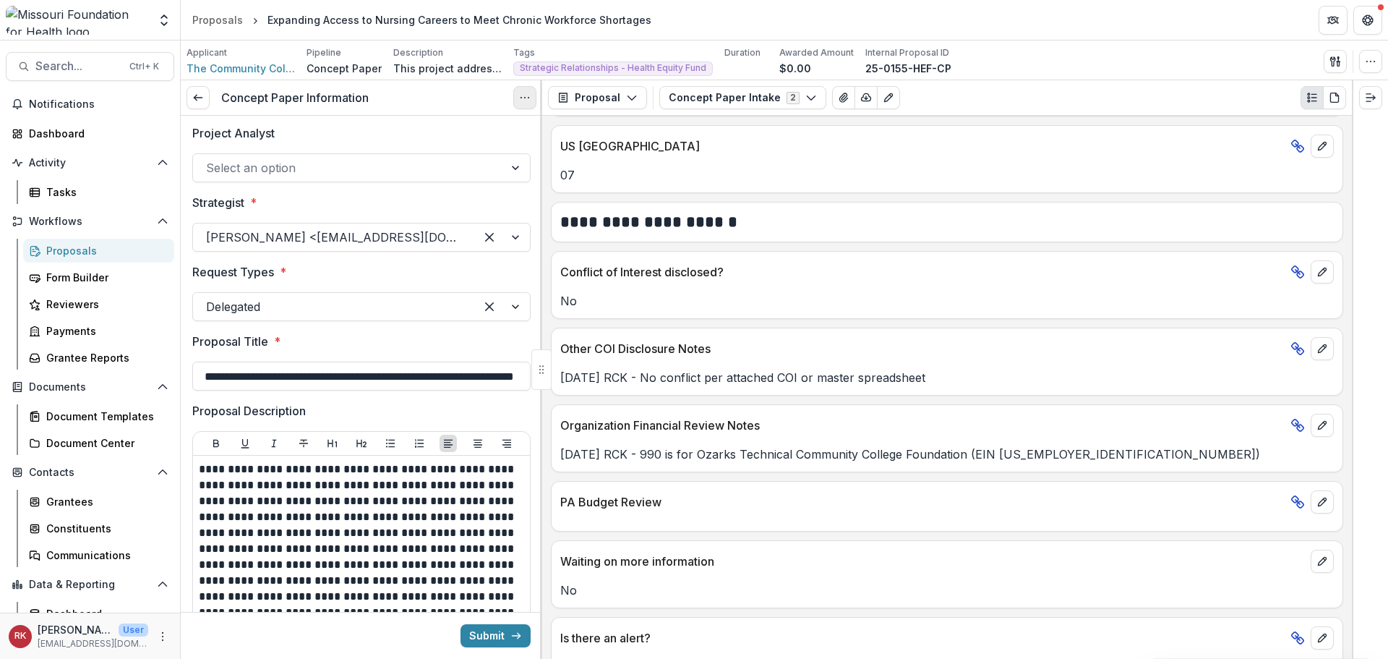
click at [529, 96] on icon "Options" at bounding box center [525, 98] width 12 height 12
click at [458, 132] on link "View task" at bounding box center [455, 131] width 155 height 24
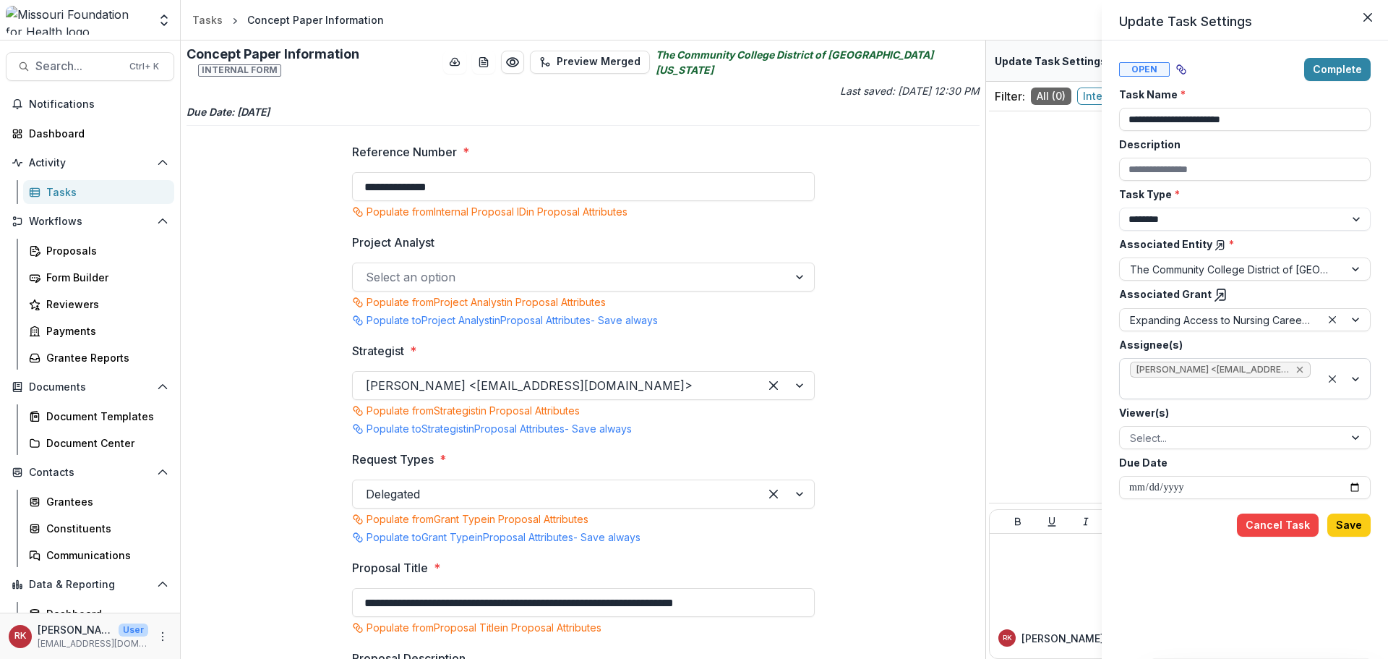
click at [1296, 369] on icon "Remove Wendy Rohrbach <wrohrbach@mffh.org> (wrohrbach@mffh.org)" at bounding box center [1300, 370] width 12 height 12
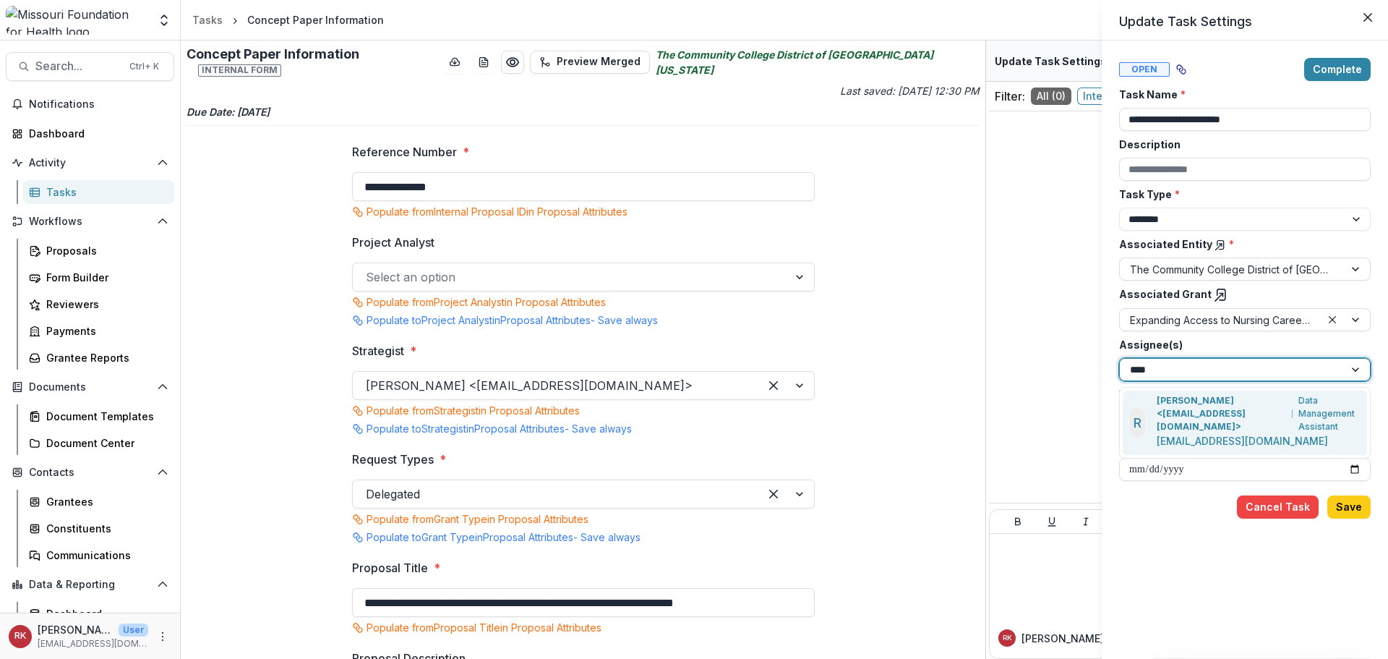
type input "*****"
click at [1170, 405] on p "[PERSON_NAME] <[EMAIL_ADDRESS][DOMAIN_NAME]>" at bounding box center [1222, 413] width 130 height 39
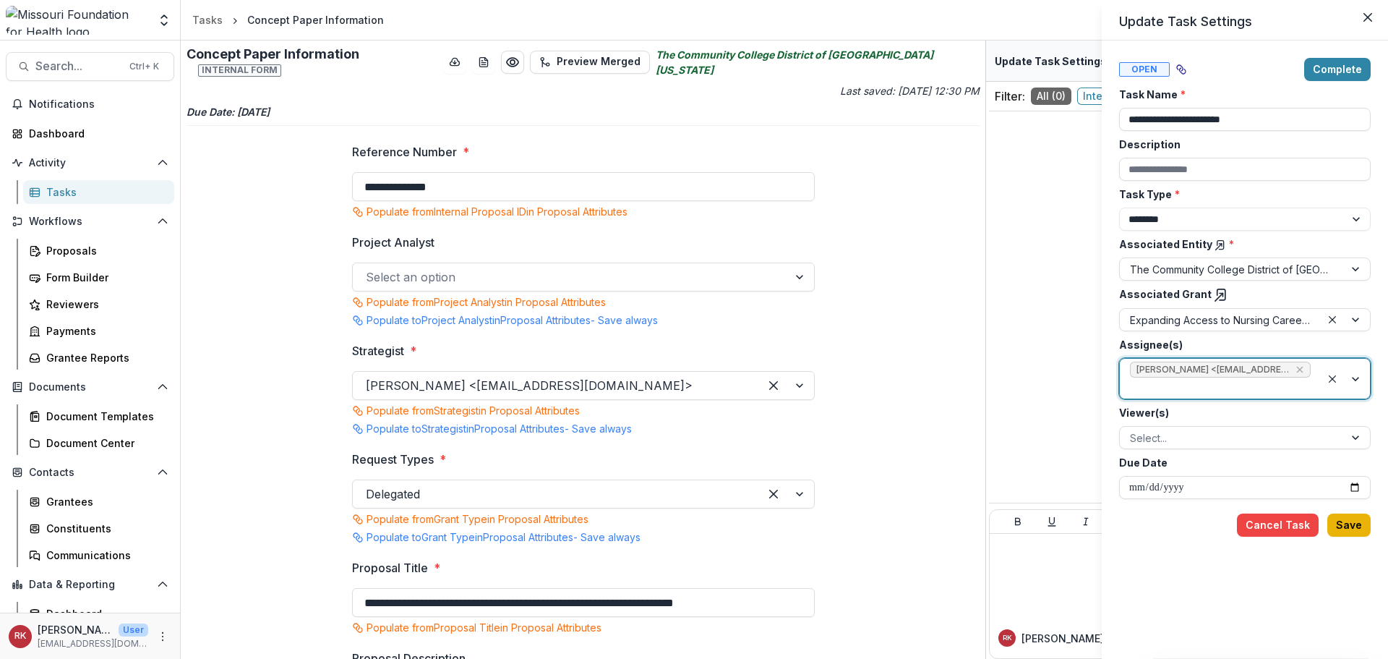
click at [1351, 523] on button "Save" at bounding box center [1348, 524] width 43 height 23
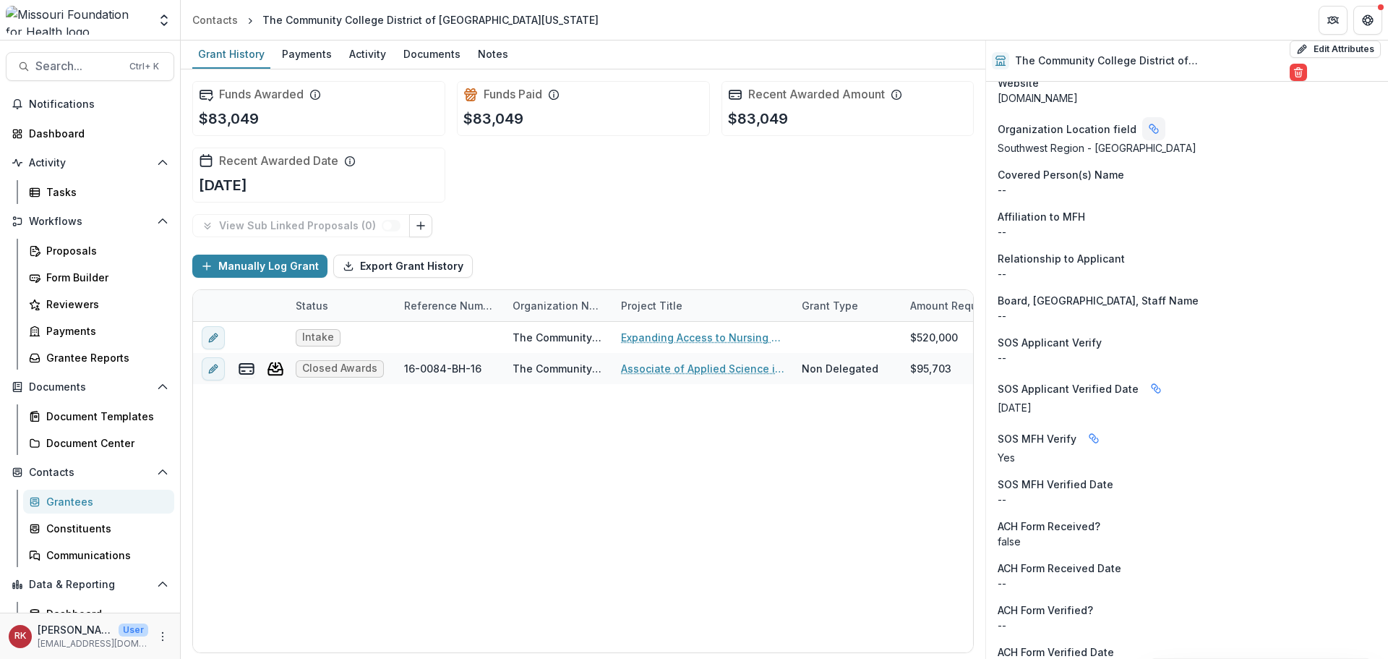
scroll to position [1229, 0]
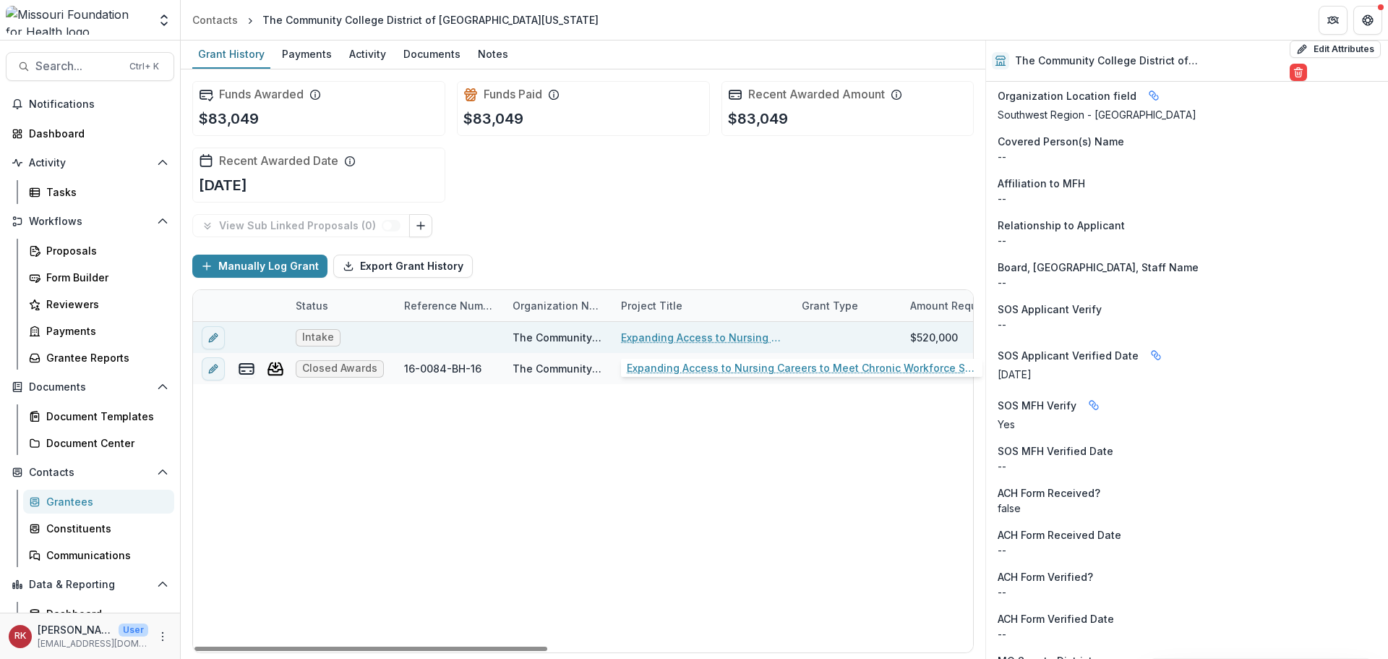
click at [661, 338] on link "Expanding Access to Nursing Careers to Meet Chronic Workforce Shortages" at bounding box center [702, 337] width 163 height 15
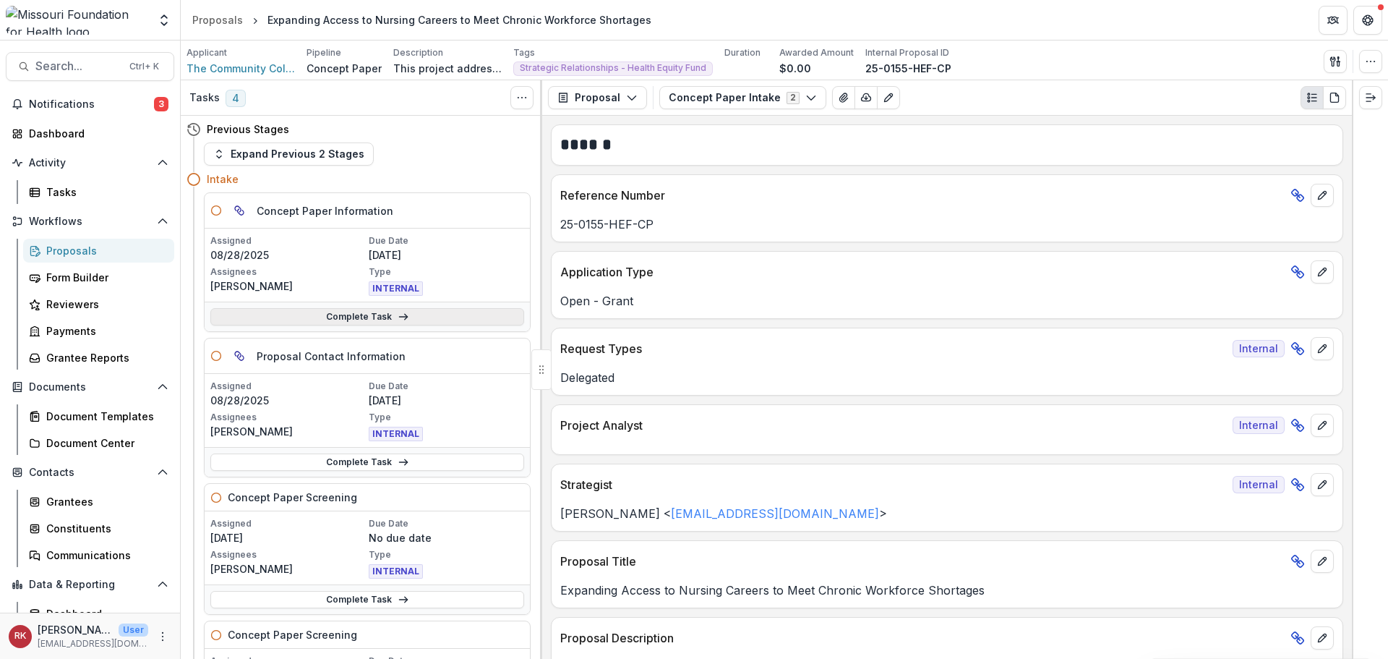
click at [299, 320] on link "Complete Task" at bounding box center [367, 316] width 314 height 17
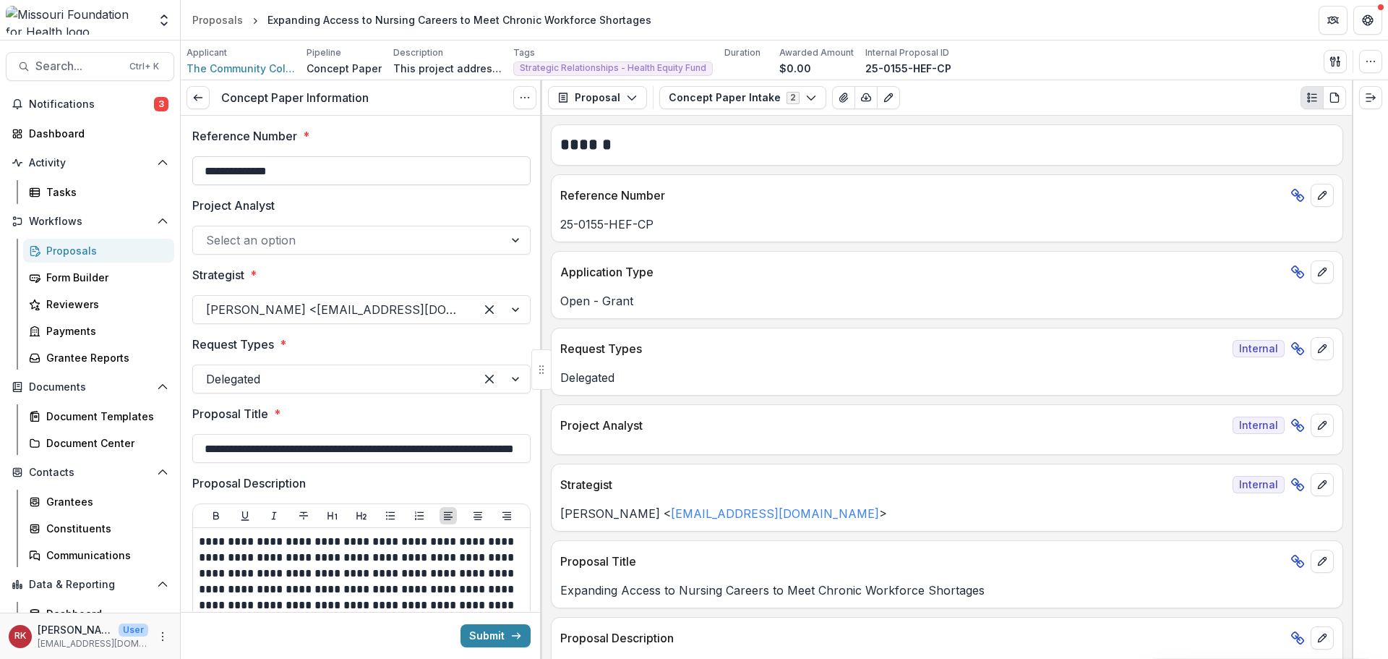
drag, startPoint x: 201, startPoint y: 172, endPoint x: 403, endPoint y: 179, distance: 201.9
click at [399, 178] on input "**********" at bounding box center [361, 170] width 338 height 29
click at [204, 174] on input "**********" at bounding box center [361, 170] width 338 height 29
drag, startPoint x: 202, startPoint y: 170, endPoint x: 348, endPoint y: 162, distance: 146.3
click at [348, 162] on input "**********" at bounding box center [361, 170] width 338 height 29
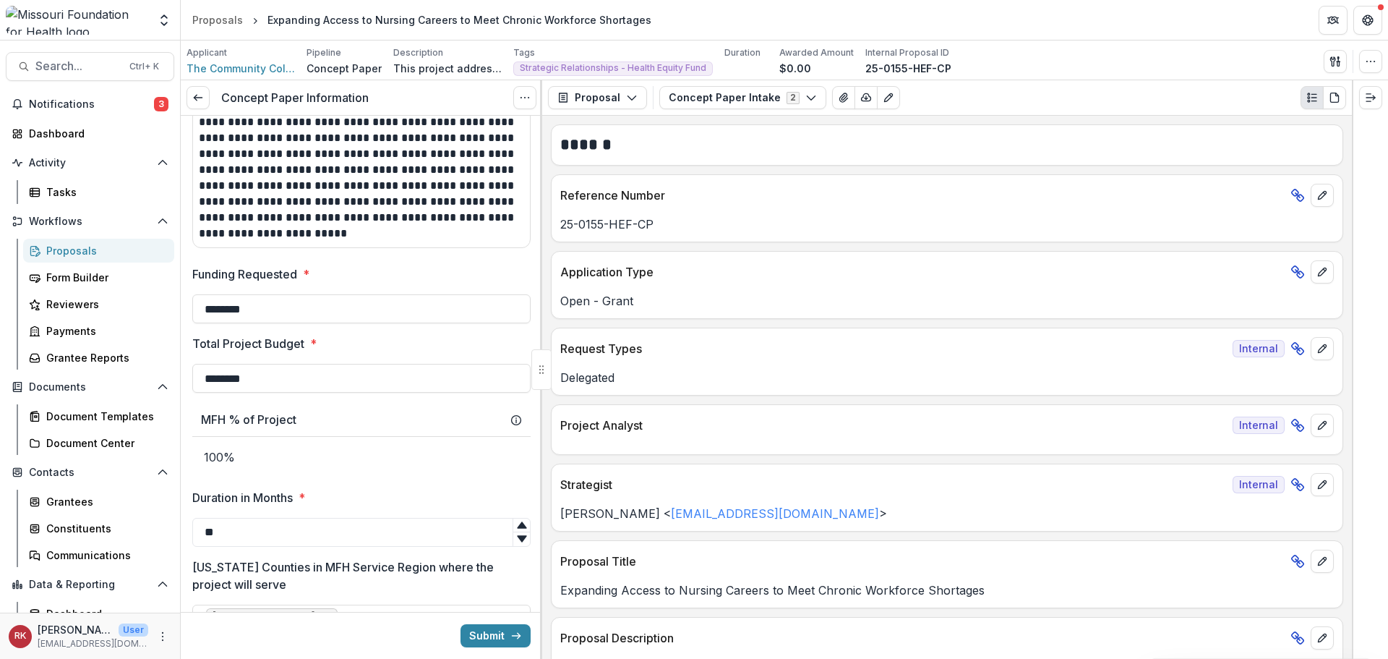
scroll to position [651, 0]
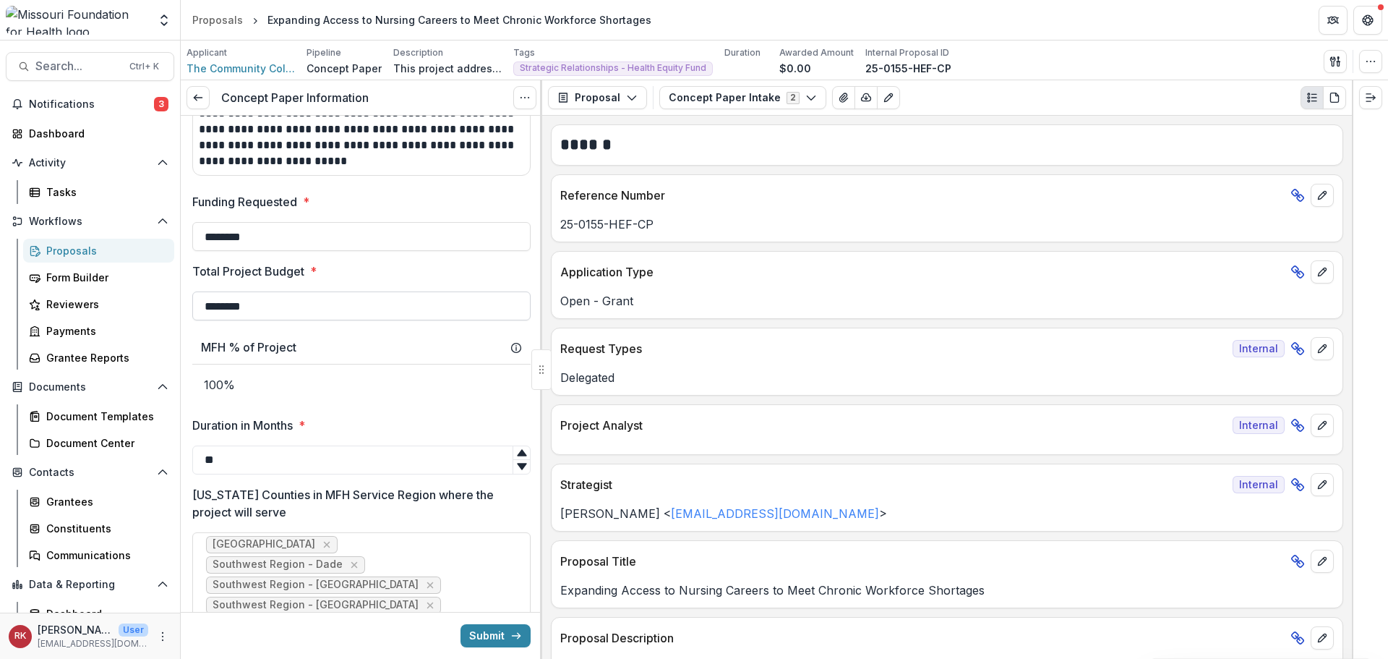
drag, startPoint x: 202, startPoint y: 307, endPoint x: 318, endPoint y: 309, distance: 116.4
click at [318, 309] on input "********" at bounding box center [361, 305] width 338 height 29
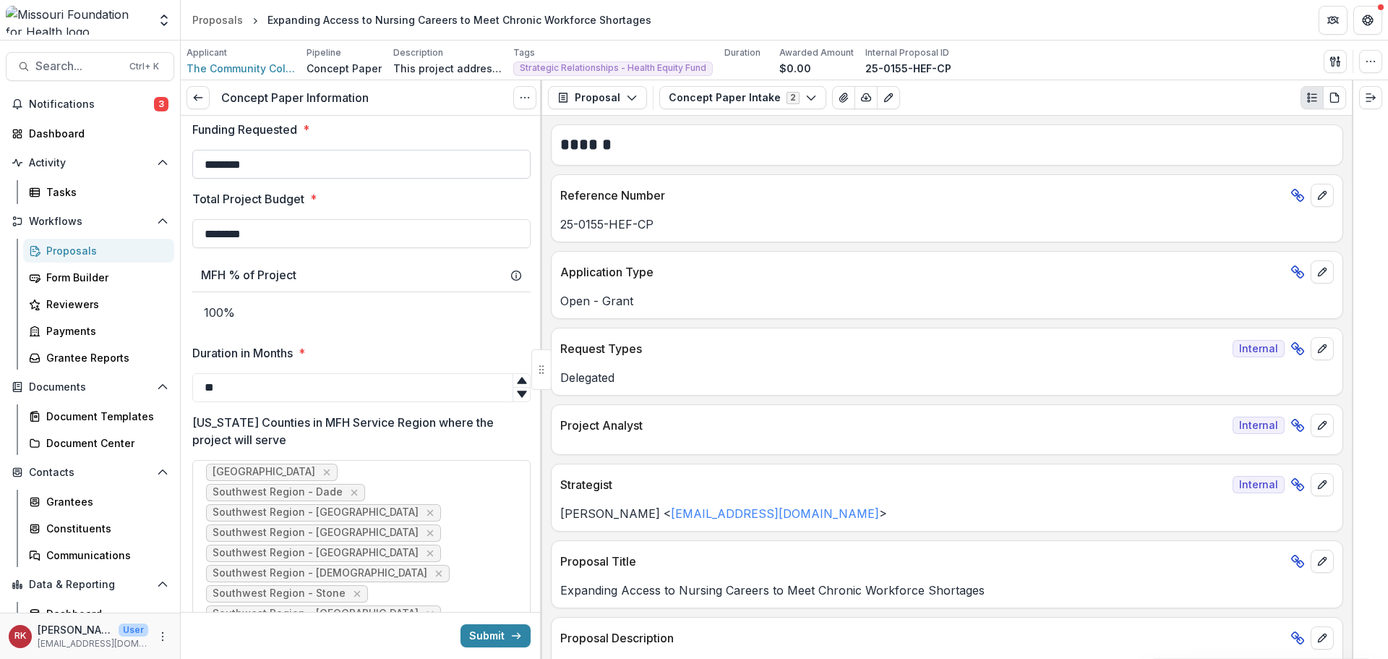
drag, startPoint x: 202, startPoint y: 161, endPoint x: 297, endPoint y: 162, distance: 94.7
click at [297, 162] on input "********" at bounding box center [361, 164] width 338 height 29
drag, startPoint x: 203, startPoint y: 231, endPoint x: 347, endPoint y: 231, distance: 143.9
click at [346, 231] on input "********" at bounding box center [361, 233] width 338 height 29
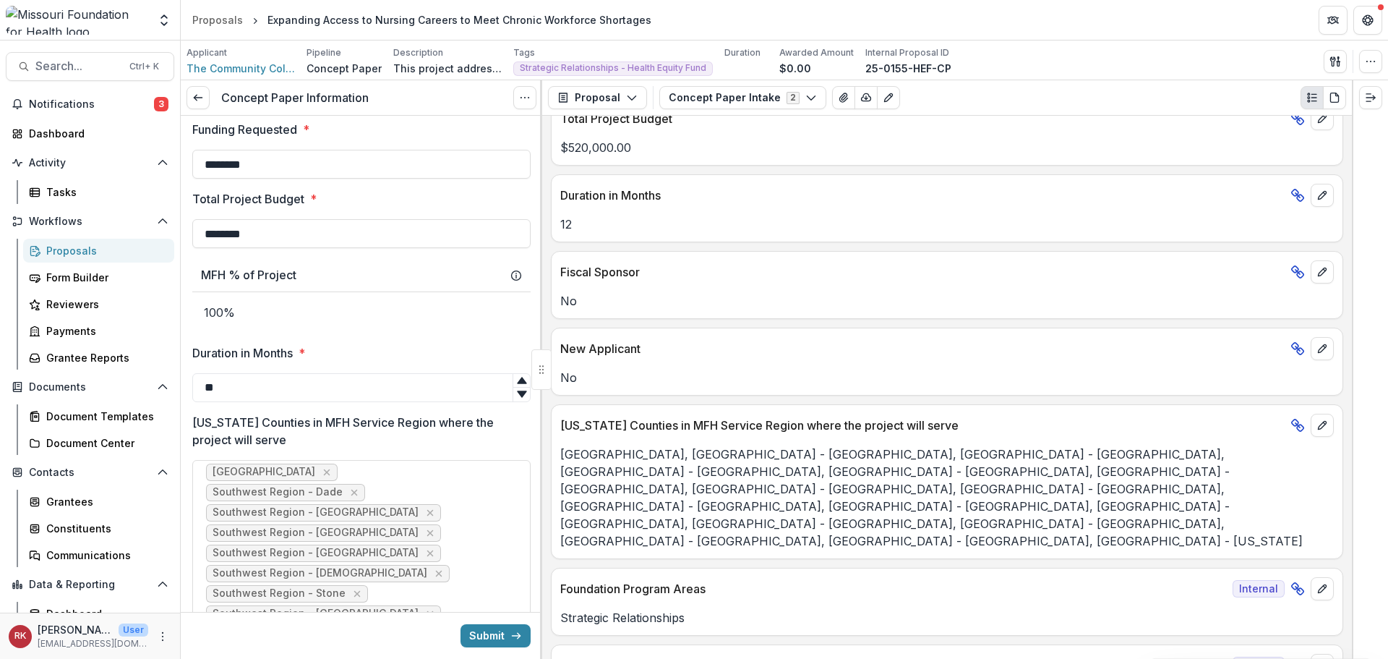
scroll to position [506, 0]
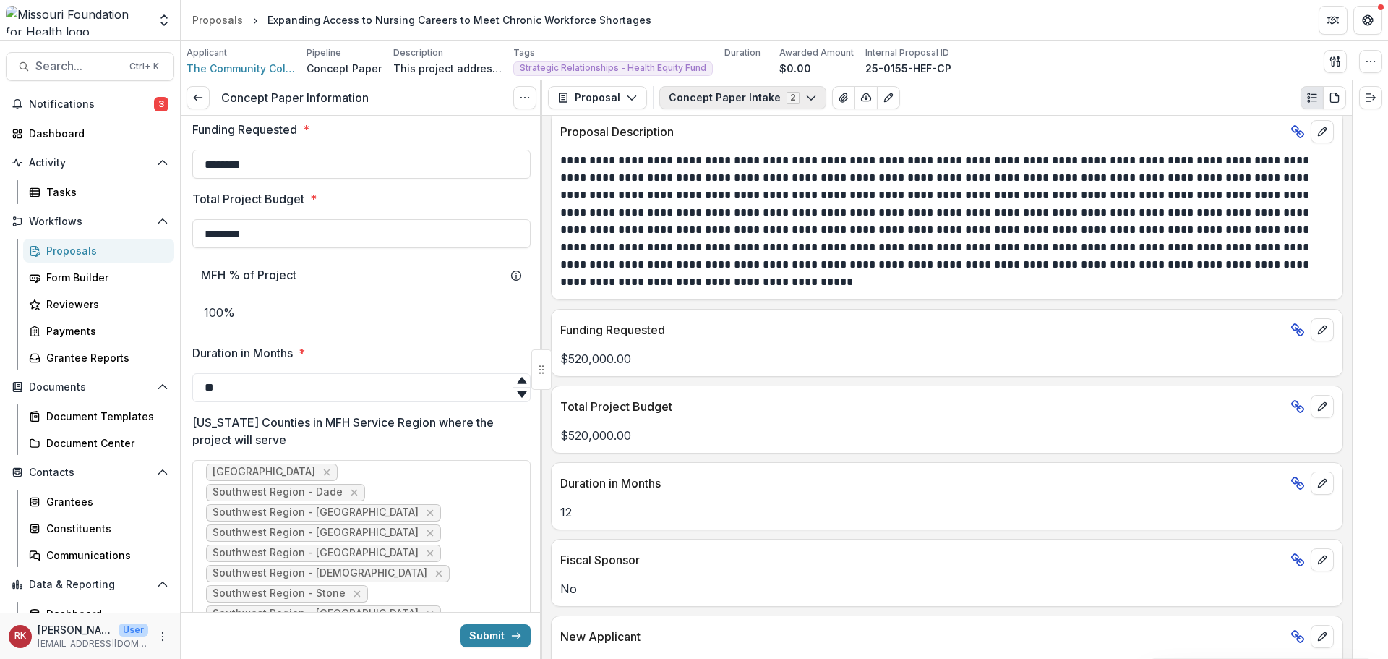
click at [750, 104] on button "Concept Paper Intake 2" at bounding box center [742, 97] width 167 height 23
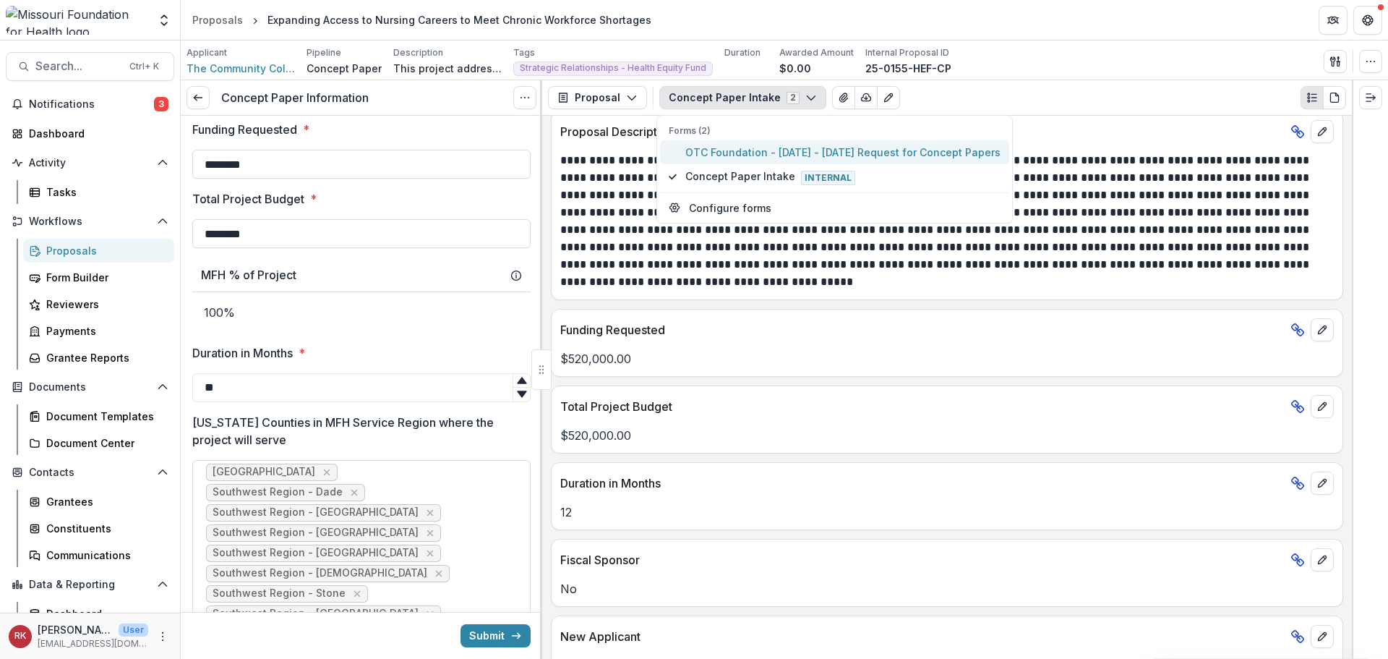
click at [747, 147] on span "OTC Foundation - [DATE] - [DATE] Request for Concept Papers" at bounding box center [842, 152] width 315 height 15
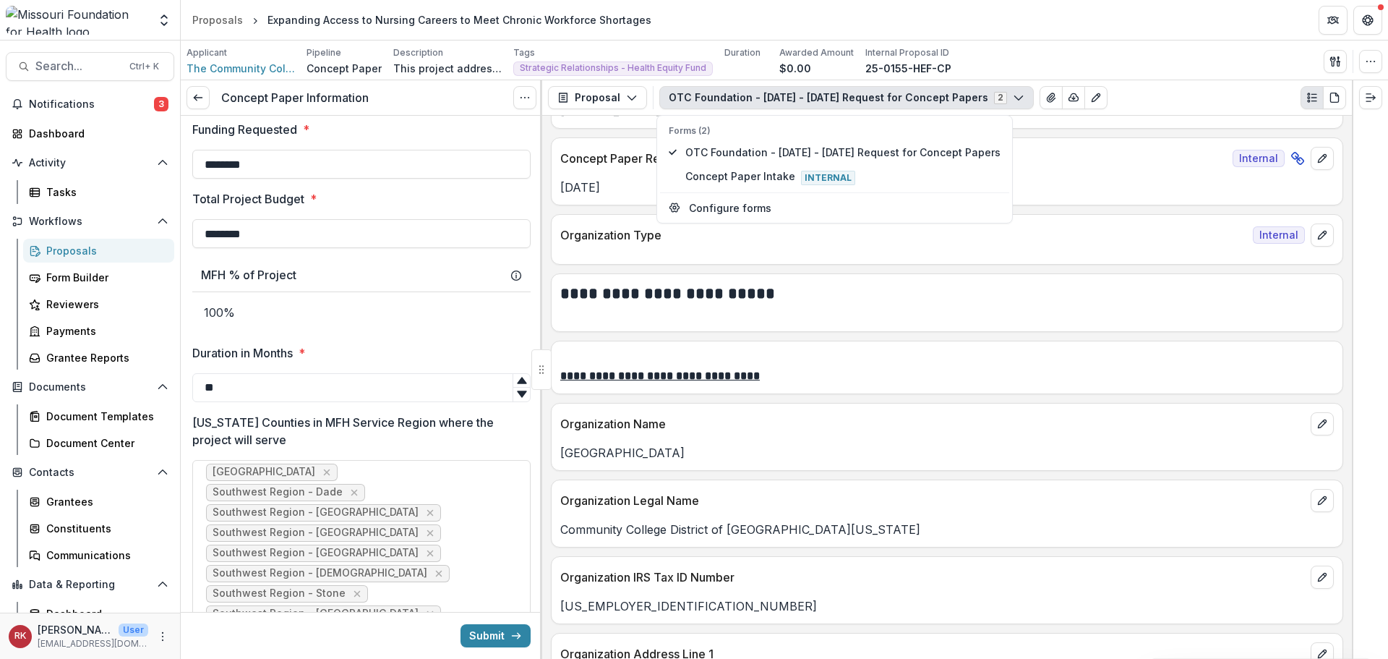
click at [715, 381] on u "**********" at bounding box center [660, 375] width 200 height 11
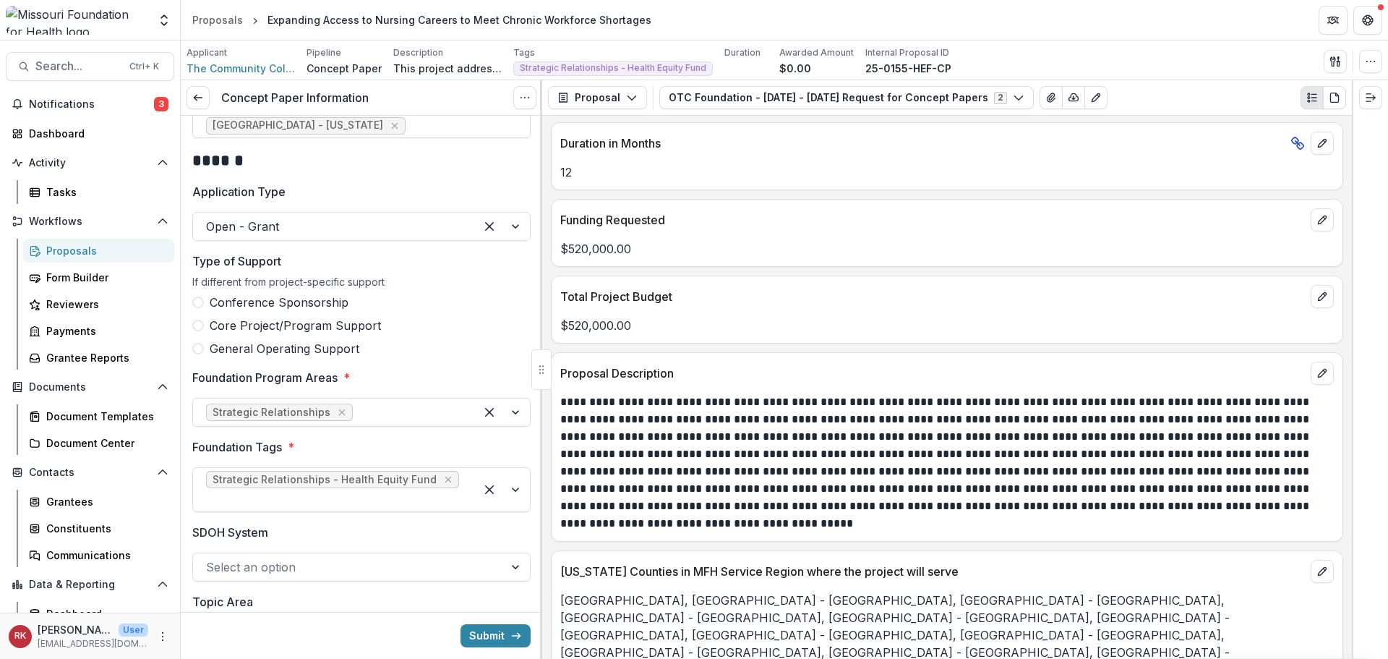
scroll to position [1374, 0]
drag, startPoint x: 194, startPoint y: 191, endPoint x: 304, endPoint y: 191, distance: 109.9
click at [304, 191] on label "Application Type" at bounding box center [357, 190] width 330 height 17
click at [234, 189] on p "Application Type" at bounding box center [238, 190] width 93 height 17
click at [210, 217] on input "Application Type" at bounding box center [208, 225] width 4 height 17
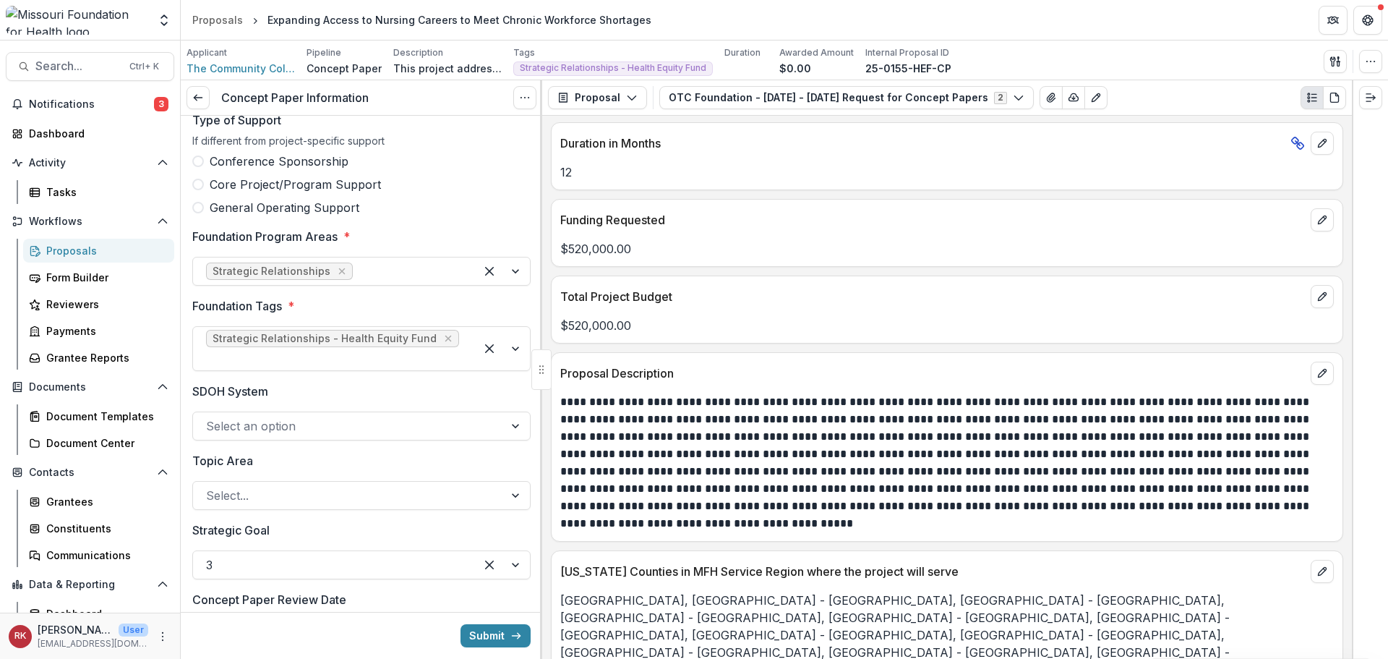
scroll to position [1518, 0]
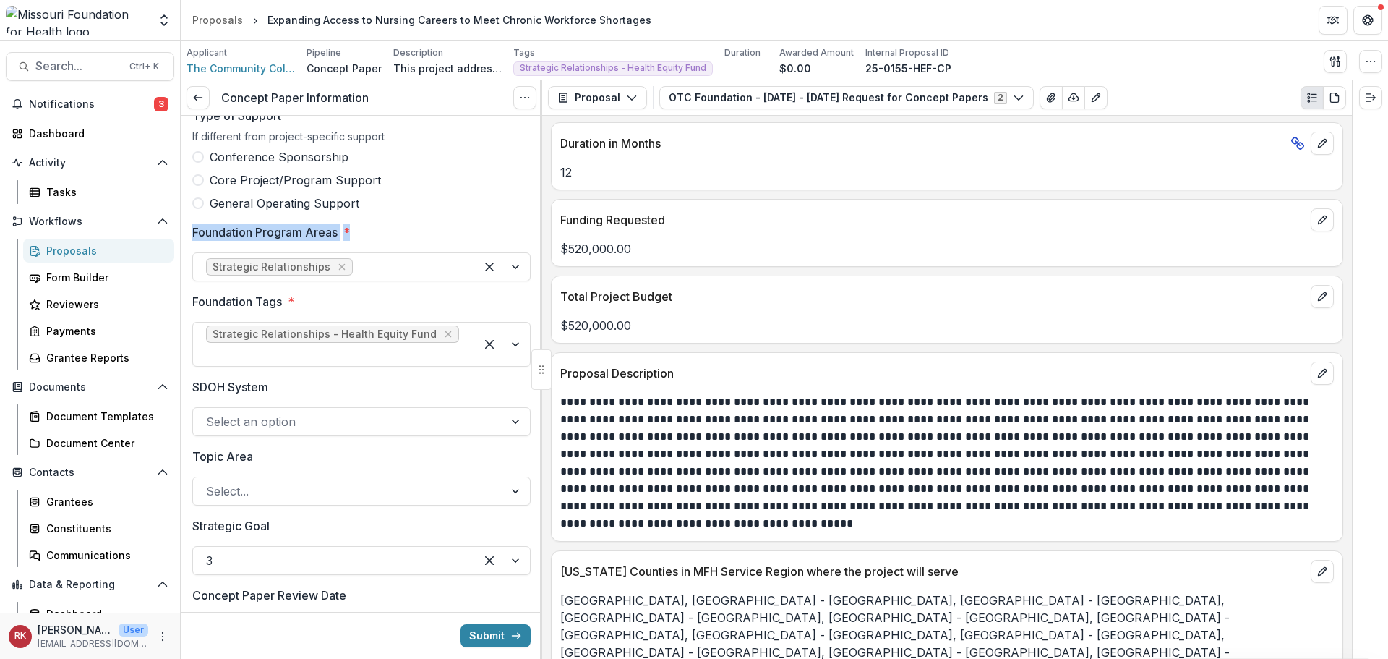
drag, startPoint x: 190, startPoint y: 234, endPoint x: 364, endPoint y: 235, distance: 174.3
click at [325, 235] on p "Foundation Program Areas" at bounding box center [264, 231] width 145 height 17
click at [356, 258] on input "Foundation Program Areas *" at bounding box center [358, 266] width 4 height 17
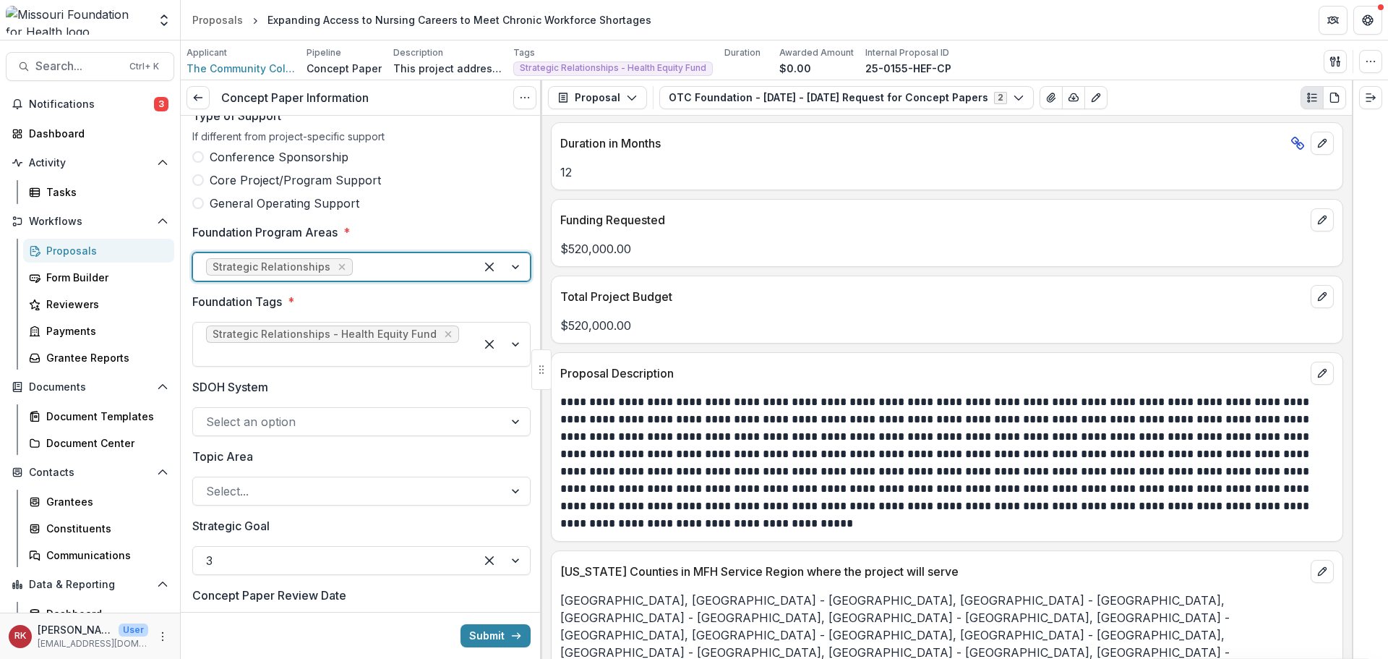
click at [348, 234] on span "*" at bounding box center [346, 231] width 7 height 17
click at [356, 258] on input "Foundation Program Areas *" at bounding box center [358, 266] width 4 height 17
click at [330, 234] on p "Foundation Program Areas" at bounding box center [264, 231] width 145 height 17
click at [356, 258] on input "Foundation Program Areas *" at bounding box center [358, 266] width 4 height 17
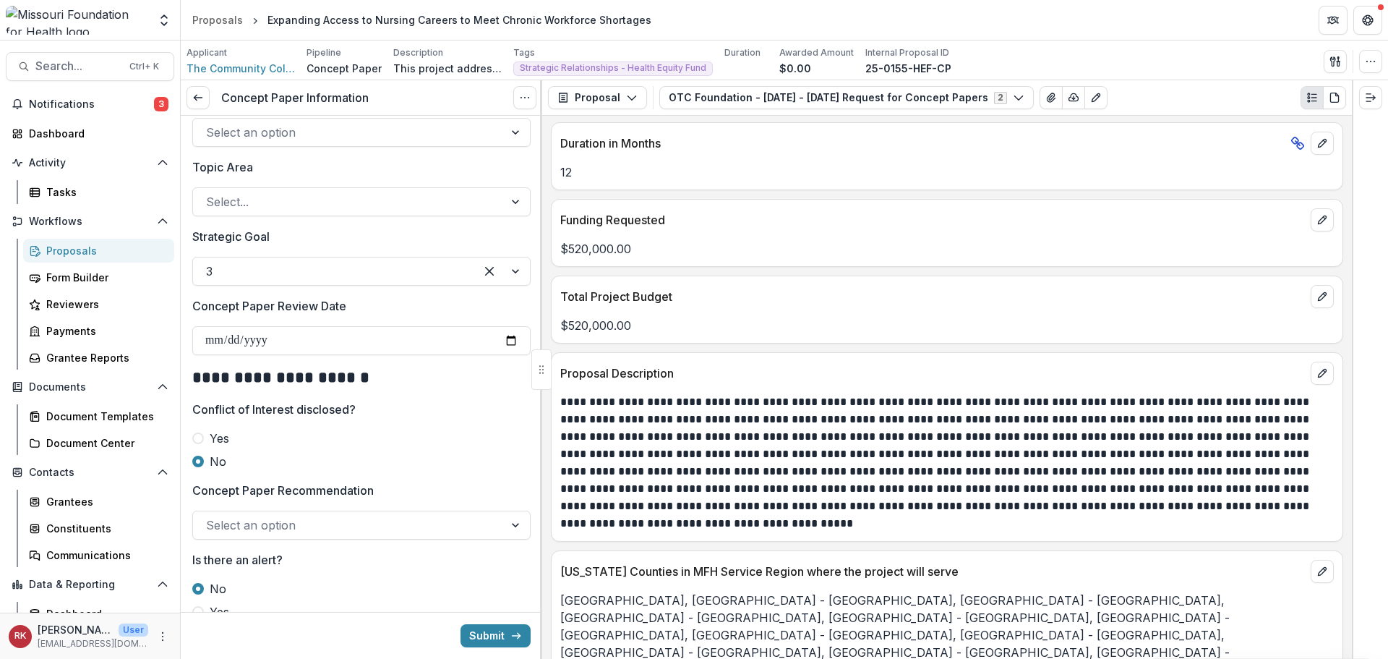
scroll to position [1847, 0]
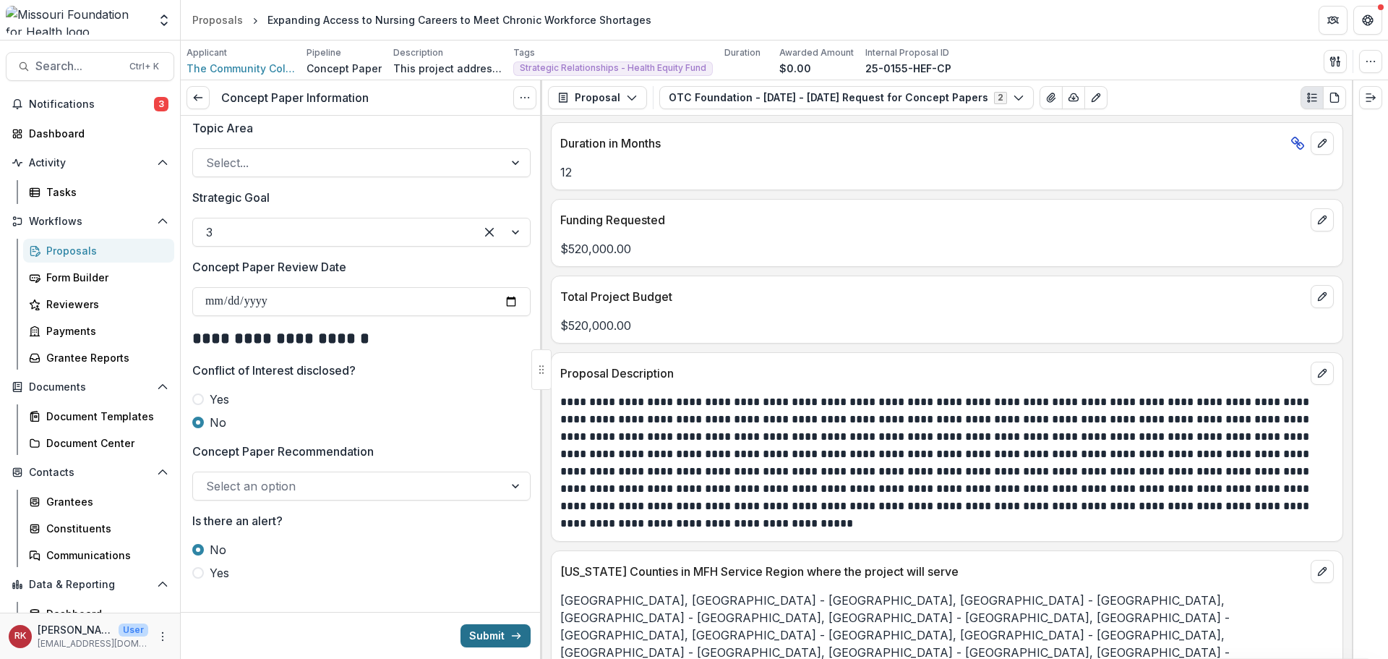
click at [474, 632] on button "Submit" at bounding box center [496, 635] width 70 height 23
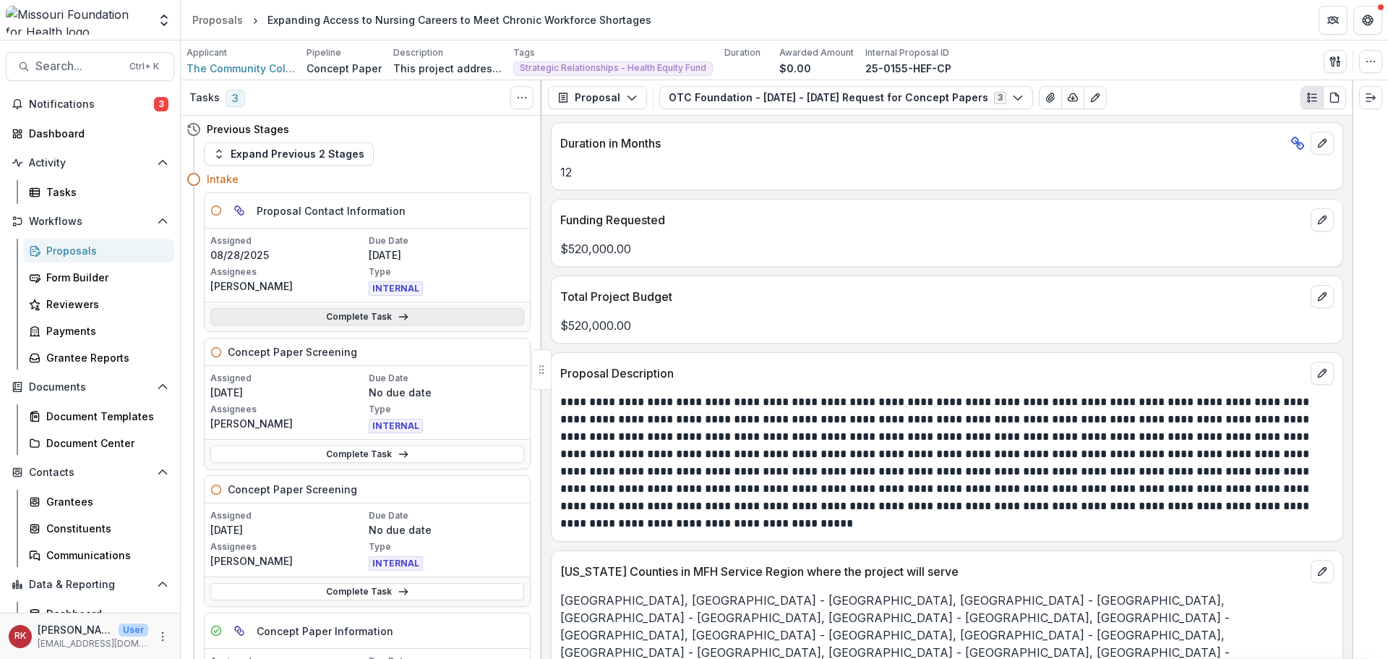
click at [308, 309] on link "Complete Task" at bounding box center [367, 316] width 314 height 17
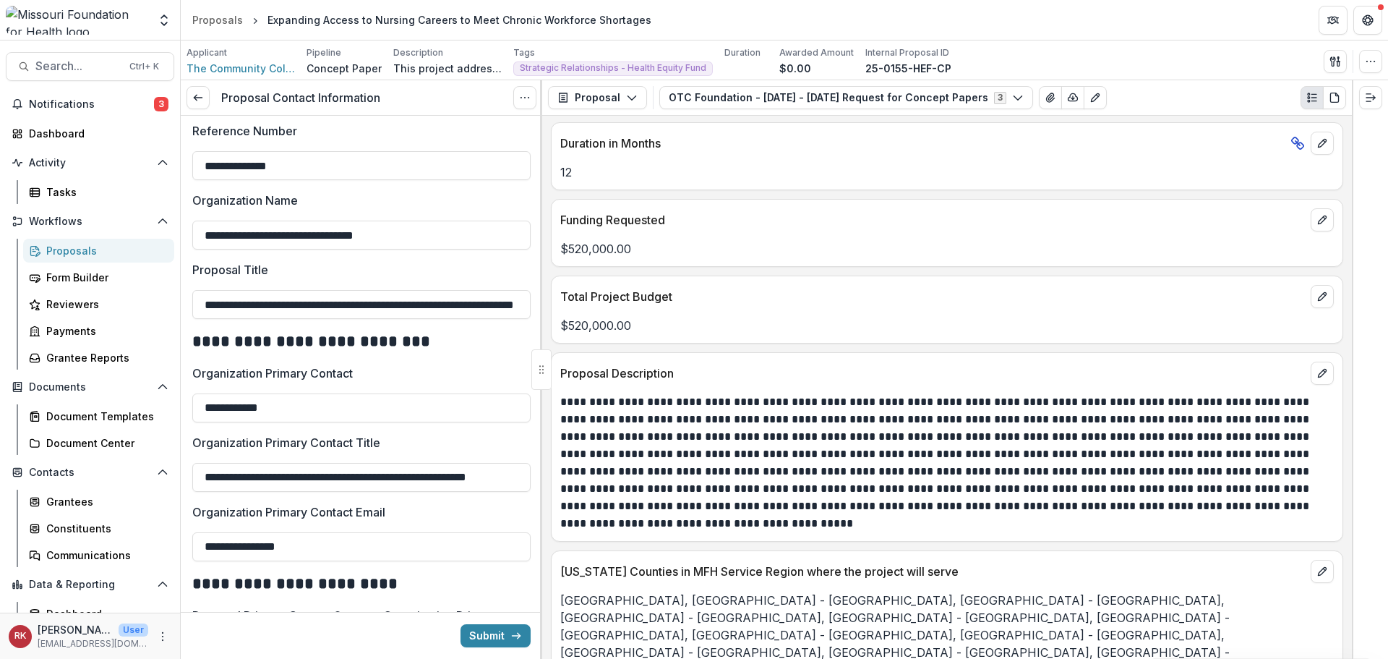
scroll to position [72, 0]
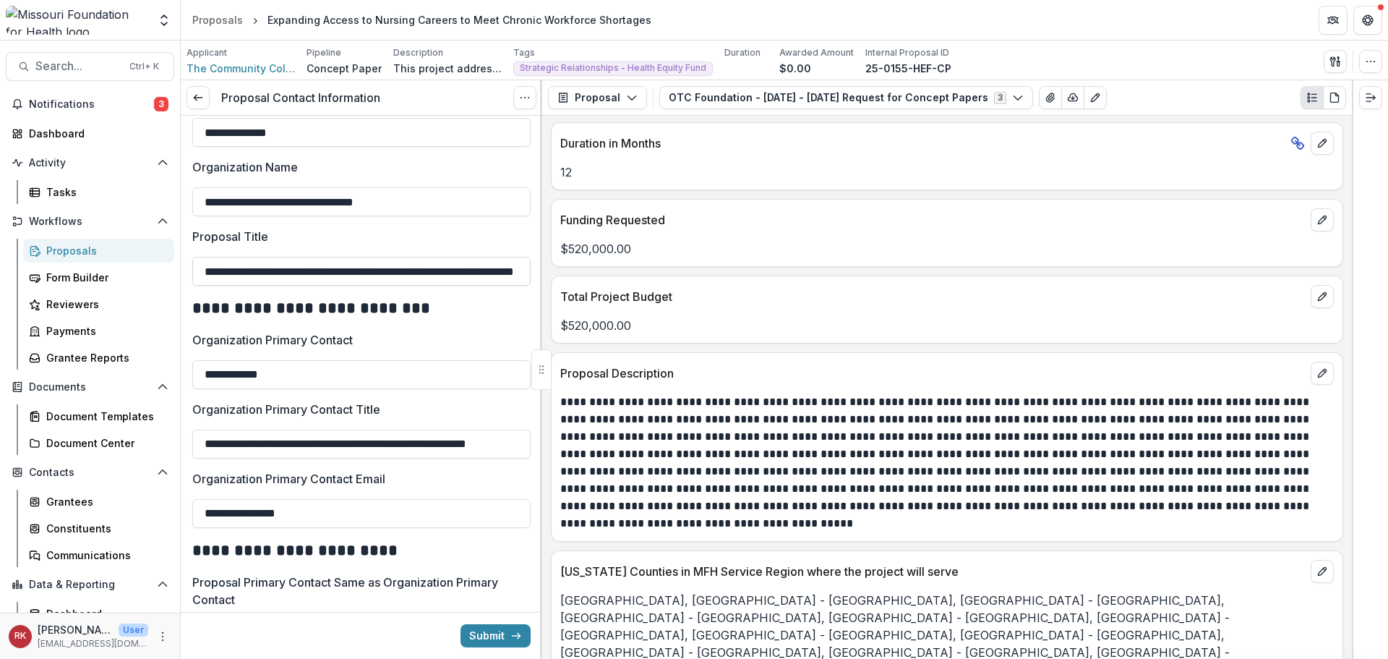
drag, startPoint x: 211, startPoint y: 268, endPoint x: 354, endPoint y: 278, distance: 143.5
click at [354, 278] on input "**********" at bounding box center [361, 271] width 338 height 29
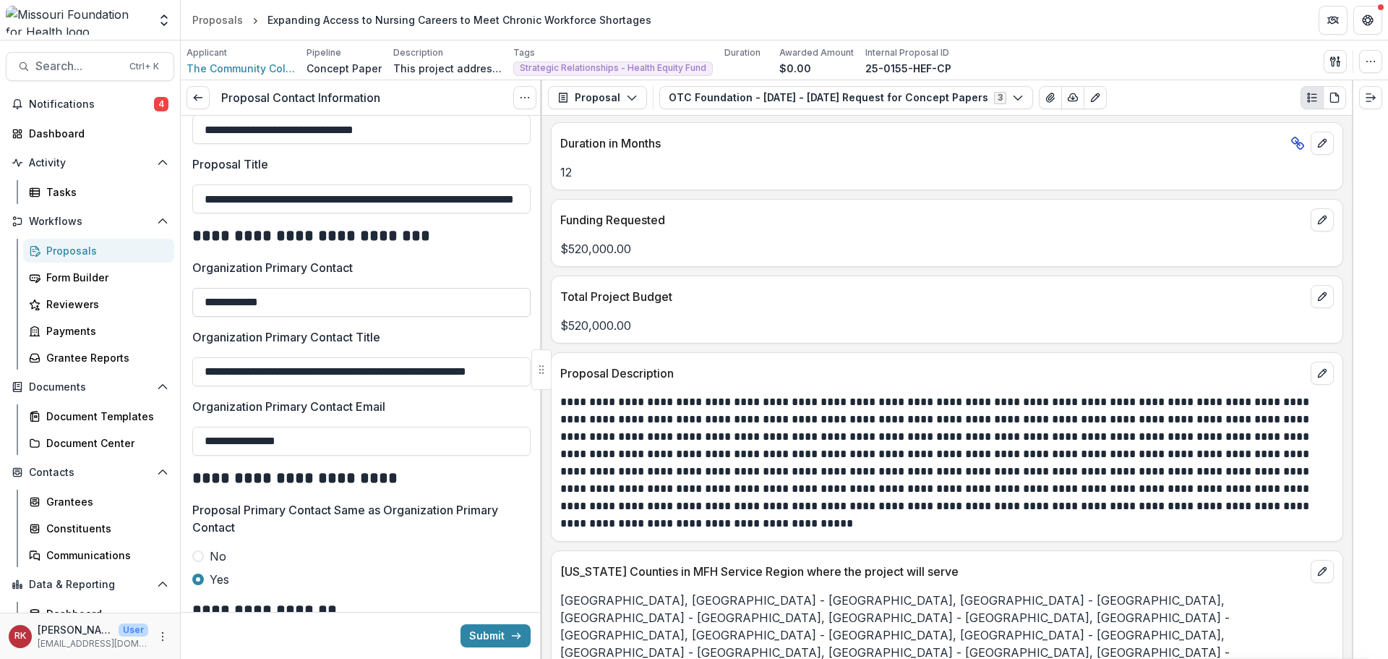
click at [332, 307] on input "**********" at bounding box center [361, 302] width 338 height 29
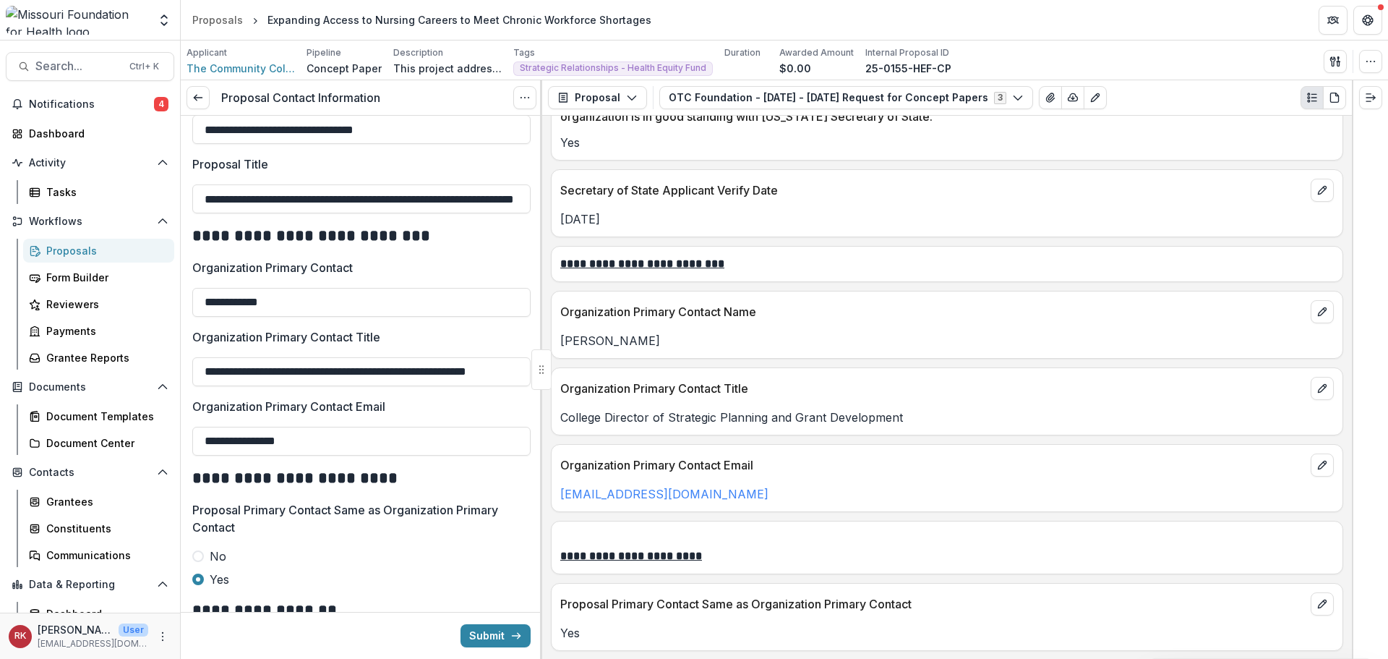
scroll to position [1808, 0]
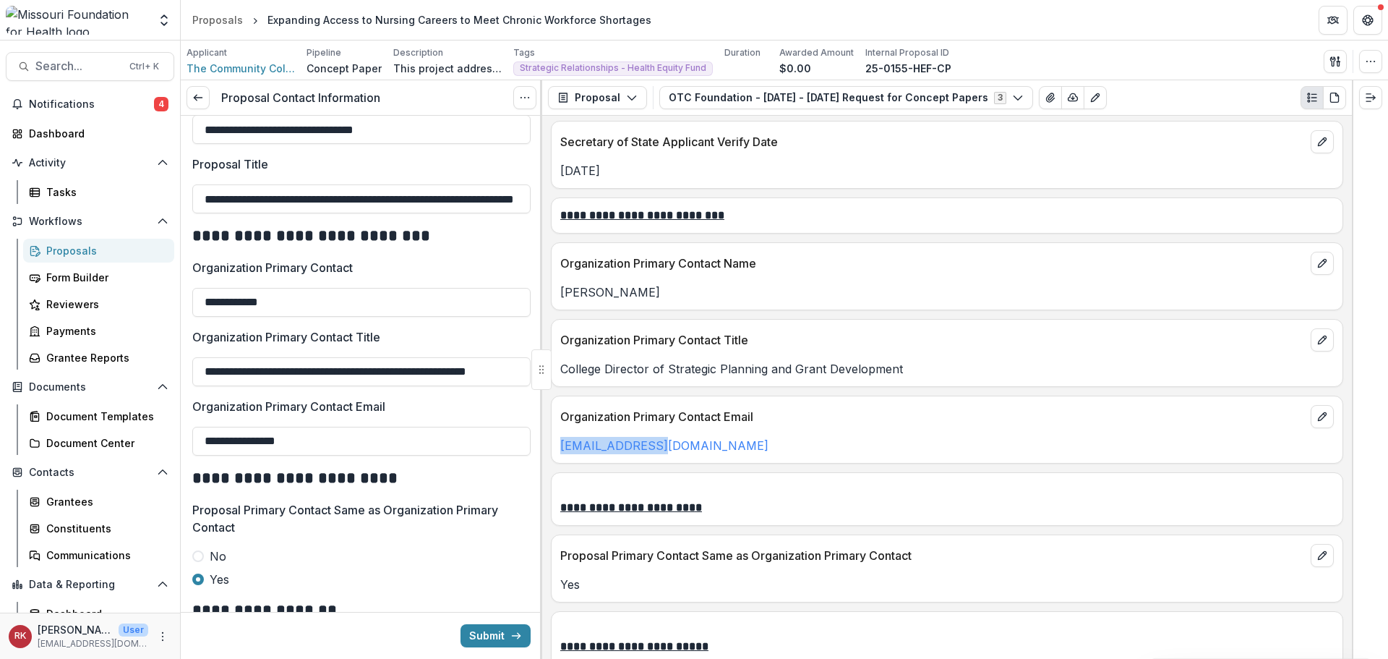
drag, startPoint x: 717, startPoint y: 440, endPoint x: 553, endPoint y: 449, distance: 164.4
click at [553, 449] on div "[EMAIL_ADDRESS][DOMAIN_NAME]" at bounding box center [947, 445] width 791 height 17
copy link "[EMAIL_ADDRESS][DOMAIN_NAME]"
drag, startPoint x: 315, startPoint y: 443, endPoint x: 185, endPoint y: 441, distance: 130.2
click at [185, 441] on div "**********" at bounding box center [362, 463] width 362 height 984
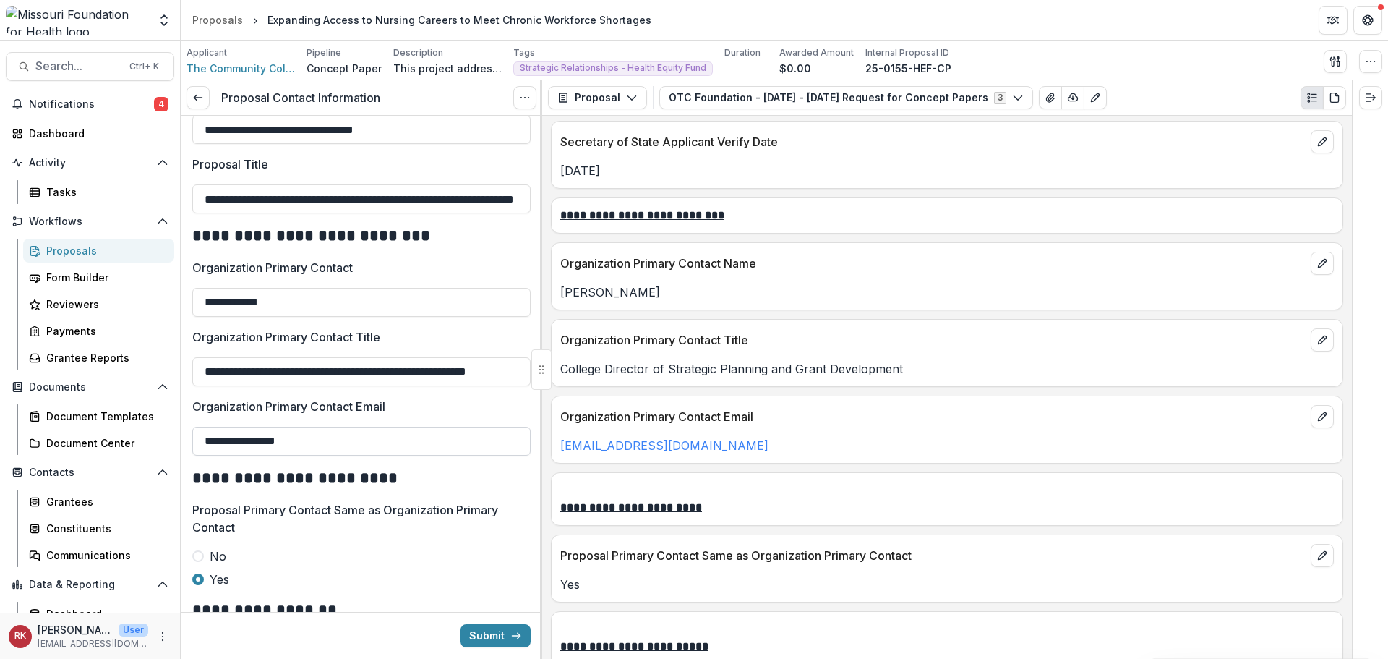
paste input "text"
type input "**********"
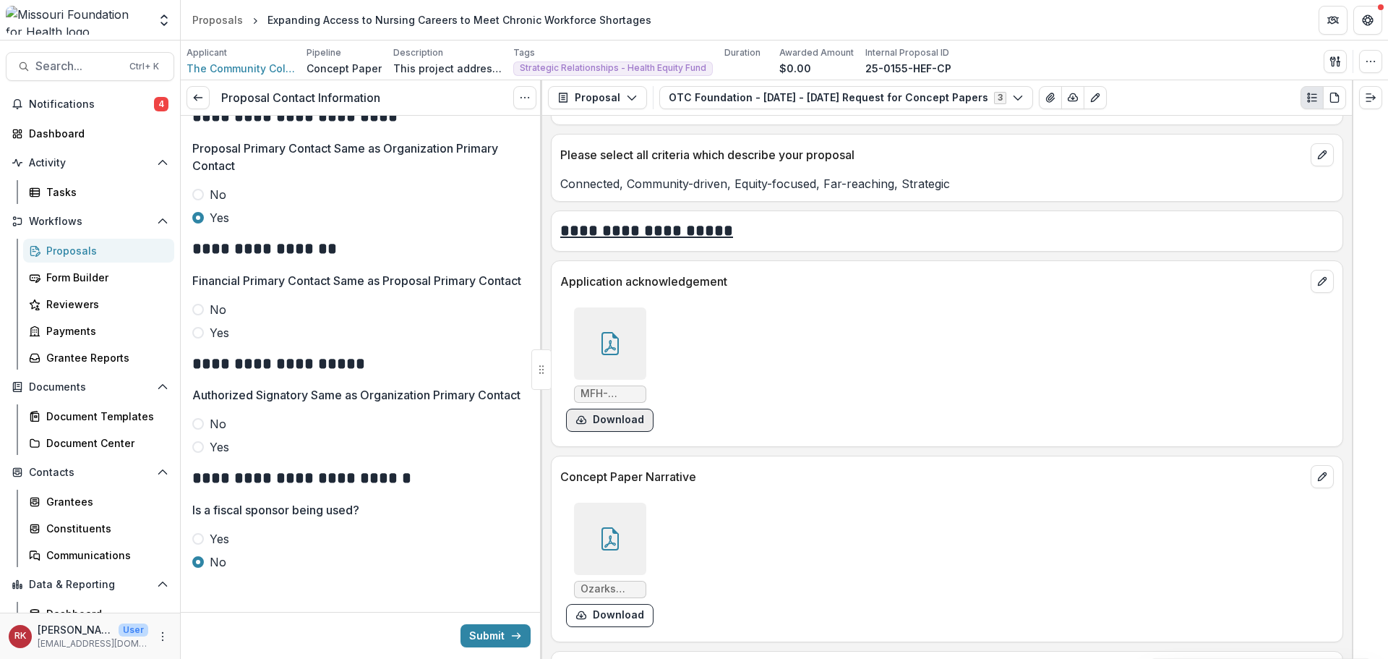
scroll to position [3543, 0]
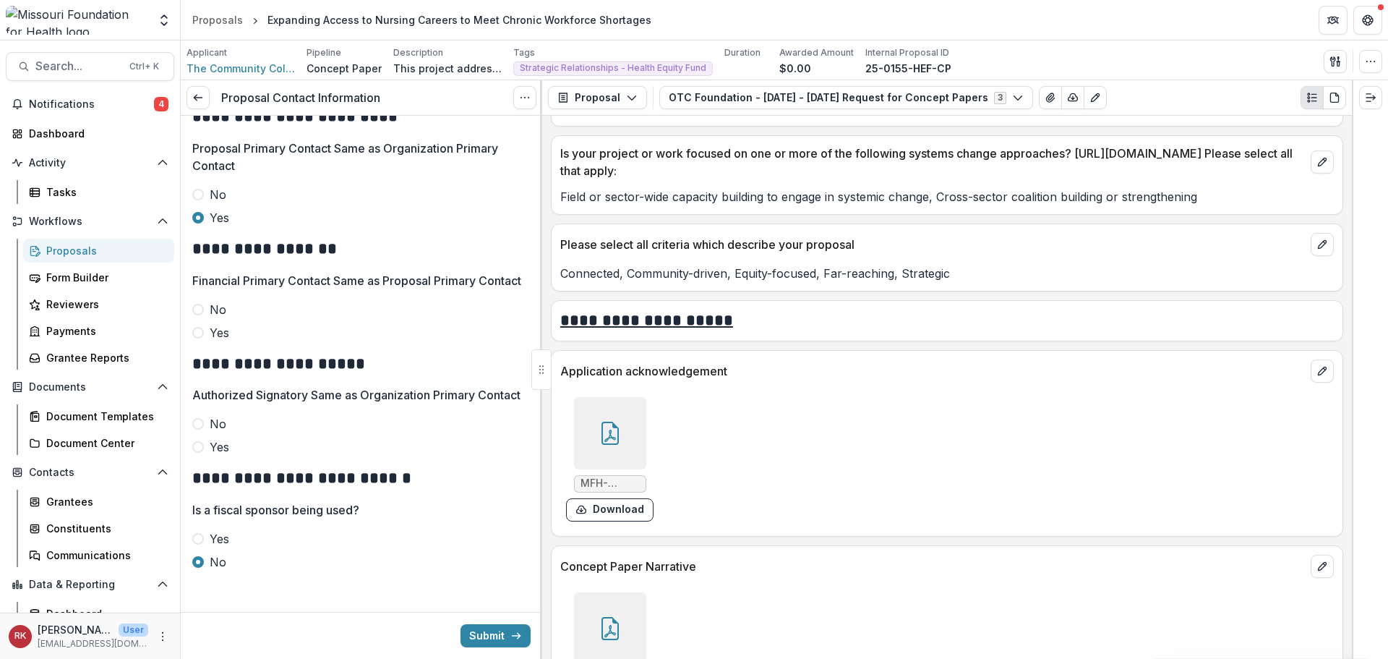
click at [614, 422] on icon at bounding box center [610, 433] width 23 height 23
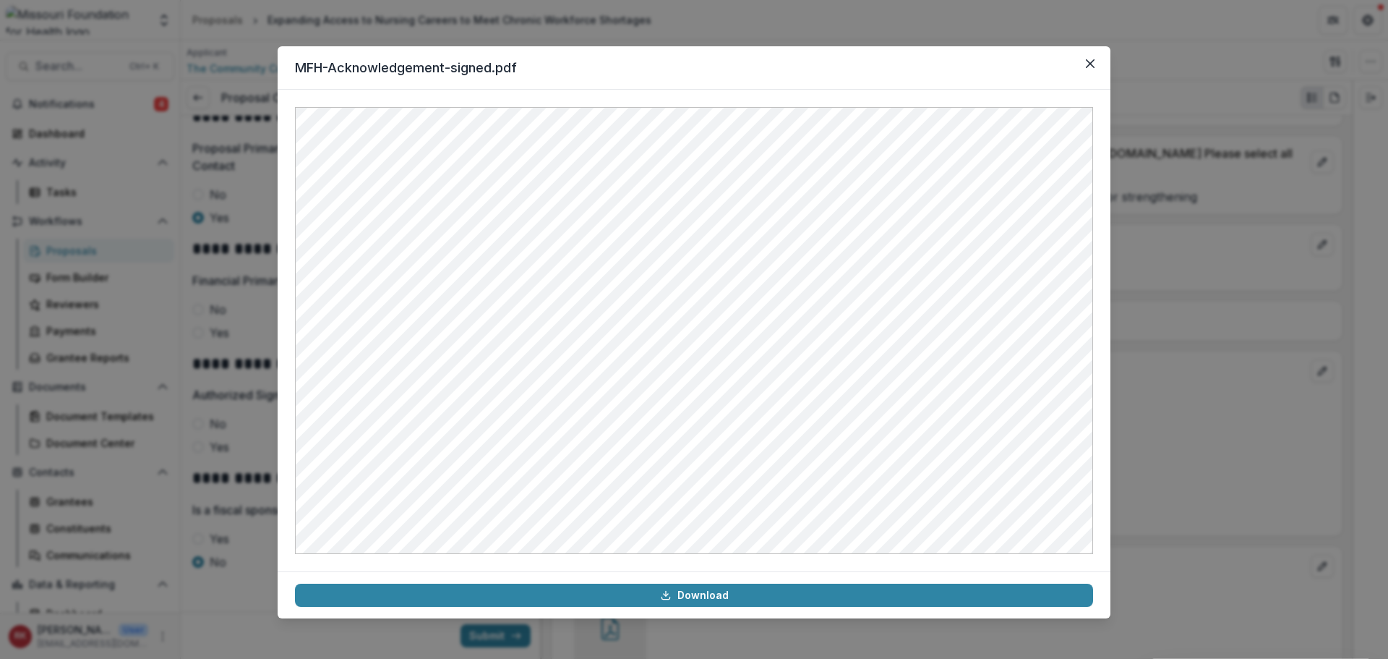
click at [224, 406] on div "MFH-Acknowledgement-signed.pdf Download" at bounding box center [694, 329] width 1388 height 659
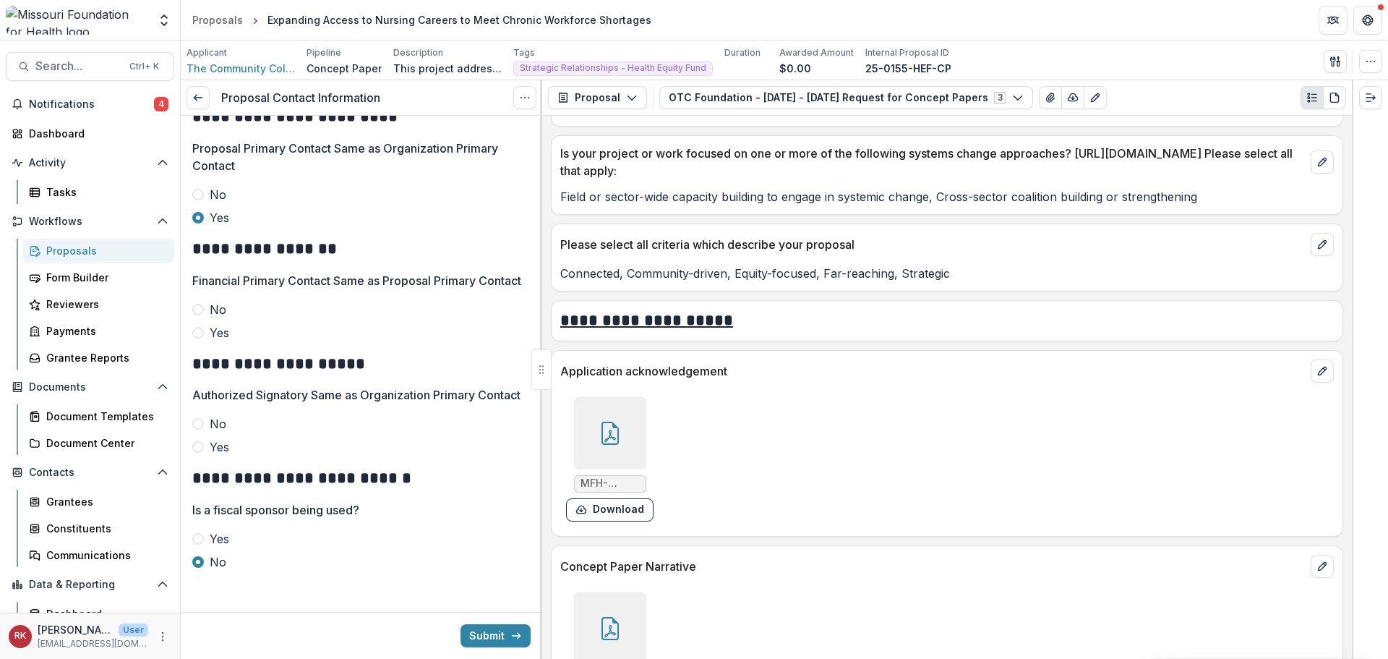
click at [197, 338] on span at bounding box center [198, 333] width 12 height 12
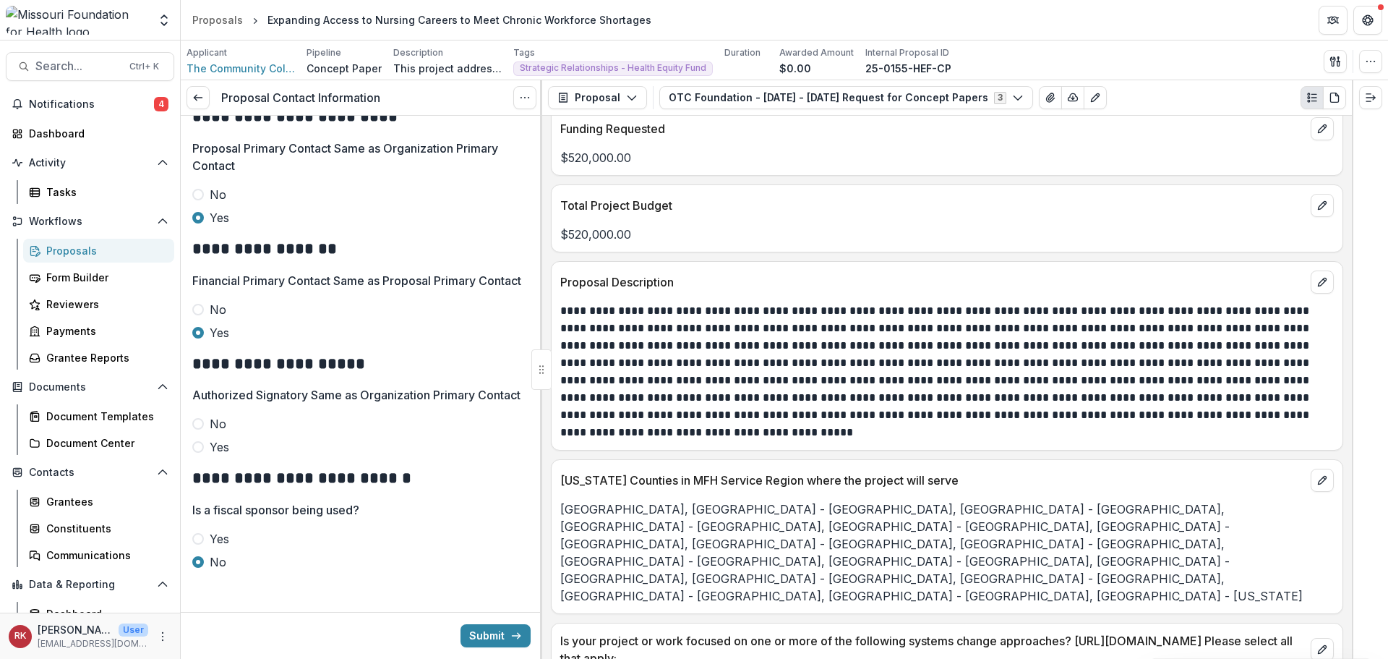
scroll to position [3081, 0]
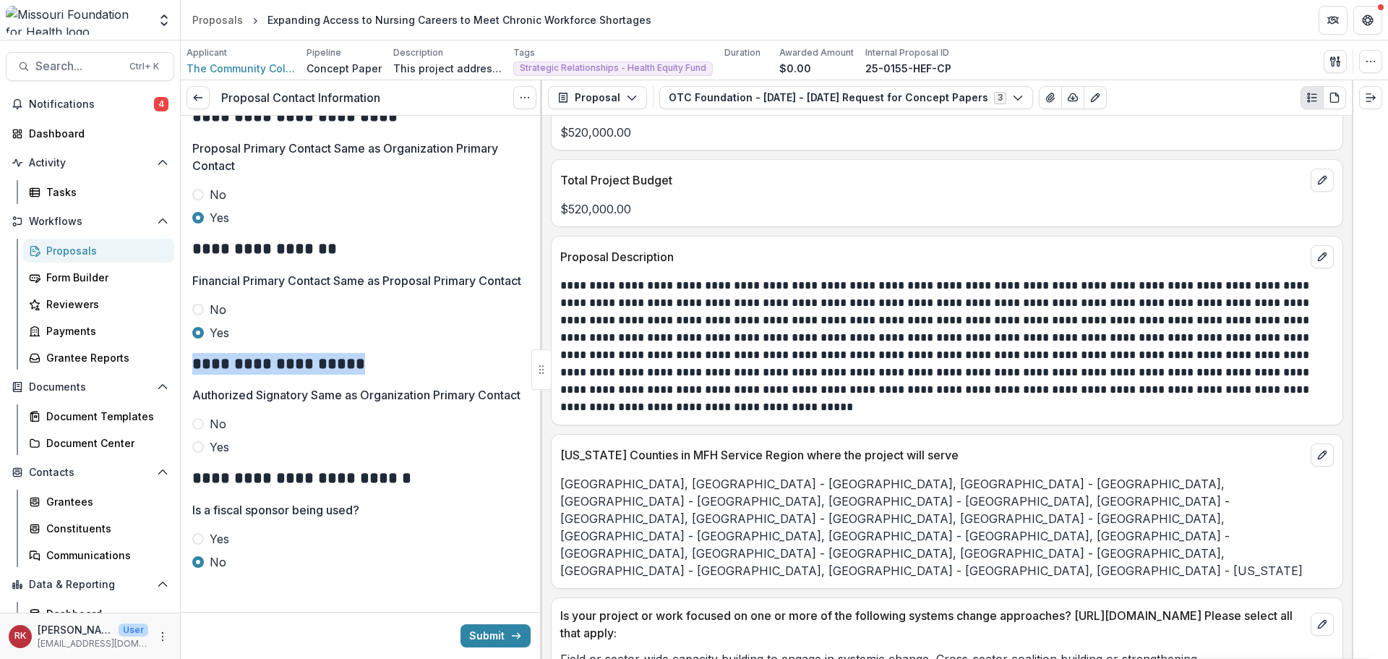
drag, startPoint x: 194, startPoint y: 388, endPoint x: 387, endPoint y: 395, distance: 192.5
click at [385, 395] on div "**********" at bounding box center [361, 102] width 338 height 984
click at [369, 395] on div "**********" at bounding box center [361, 102] width 338 height 984
click at [355, 375] on h2 "**********" at bounding box center [359, 364] width 334 height 22
drag, startPoint x: 365, startPoint y: 385, endPoint x: 194, endPoint y: 377, distance: 170.8
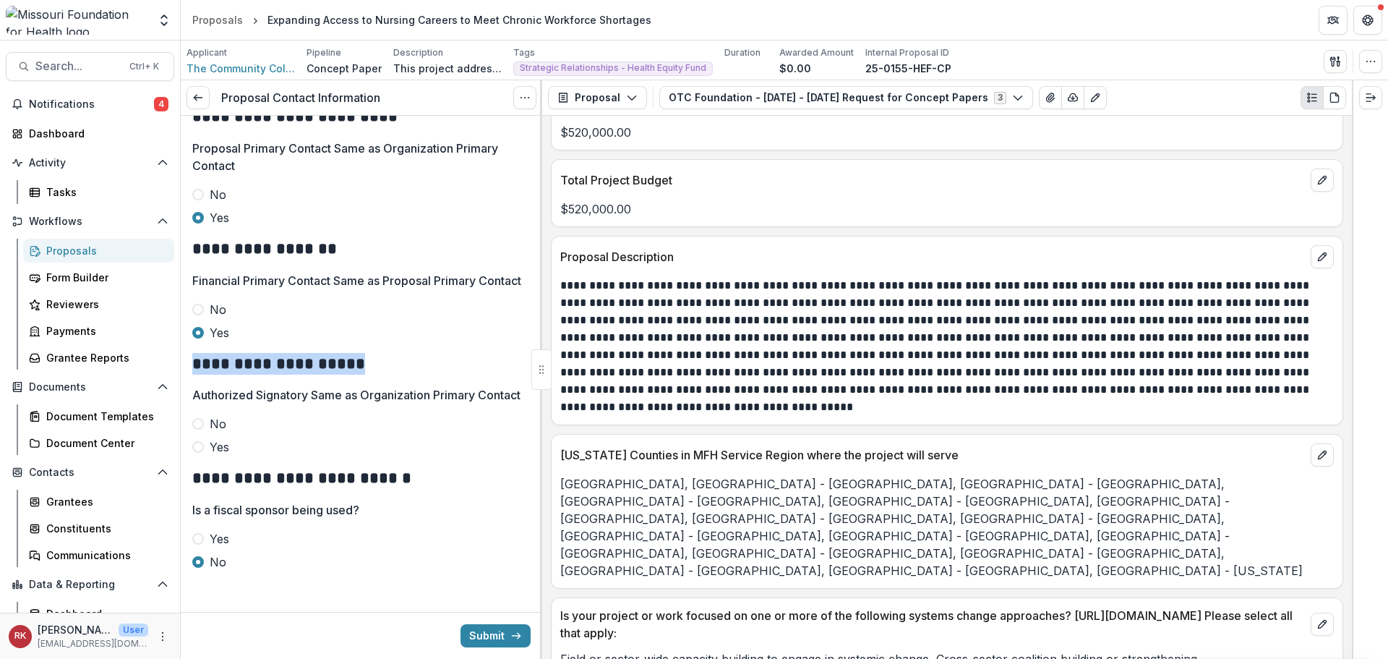
click at [194, 375] on h2 "**********" at bounding box center [359, 364] width 334 height 22
click at [286, 403] on p "Authorized Signatory Same as Organization Primary Contact" at bounding box center [356, 394] width 328 height 17
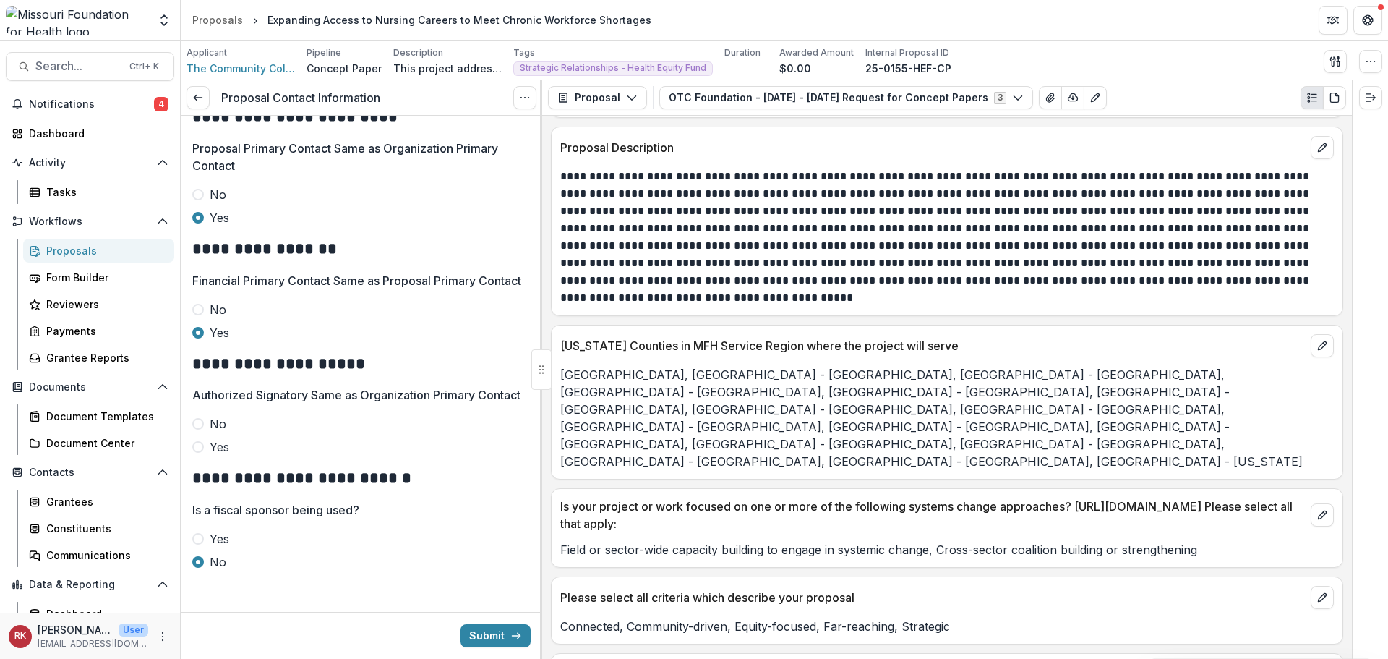
scroll to position [3298, 0]
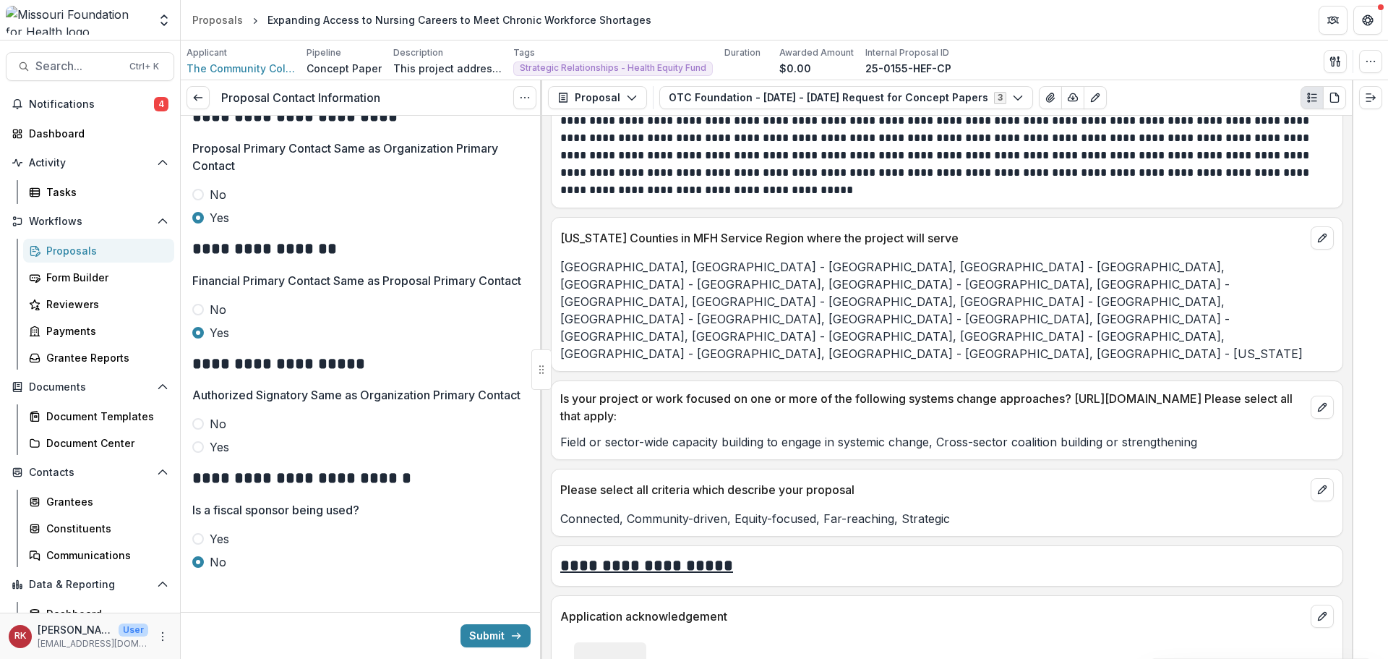
click at [198, 429] on span at bounding box center [198, 424] width 12 height 12
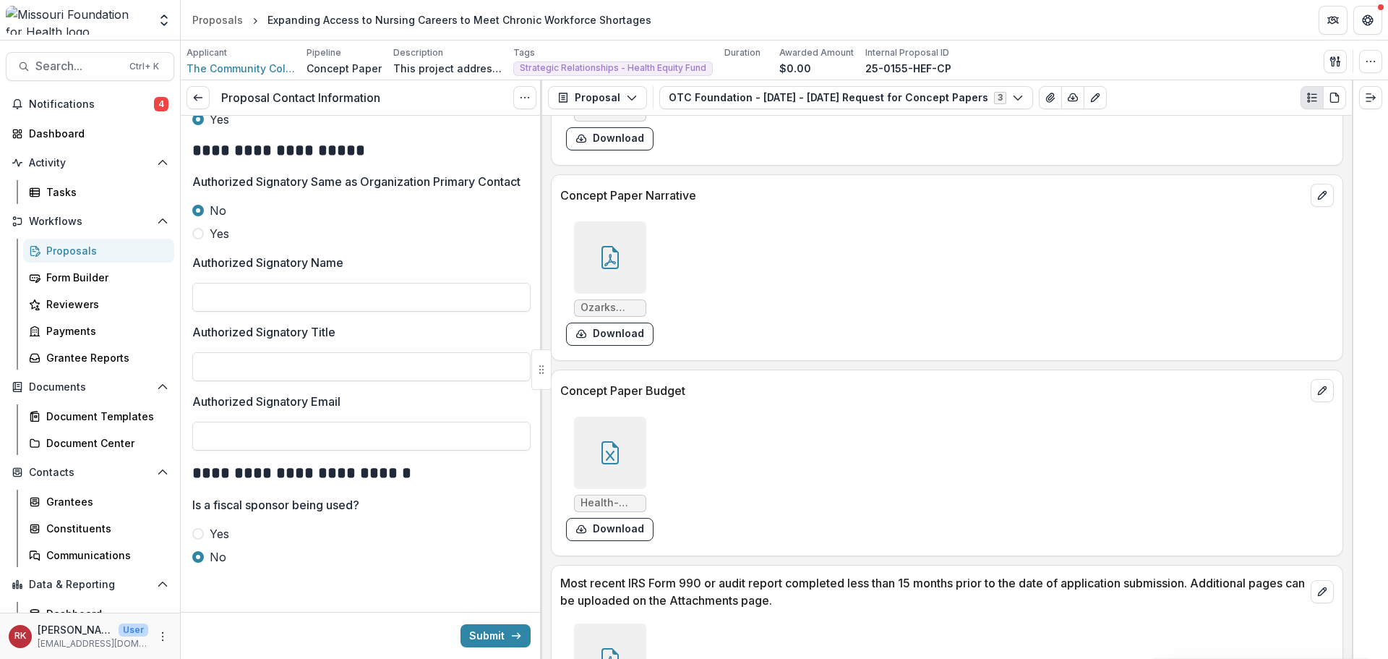
scroll to position [3732, 0]
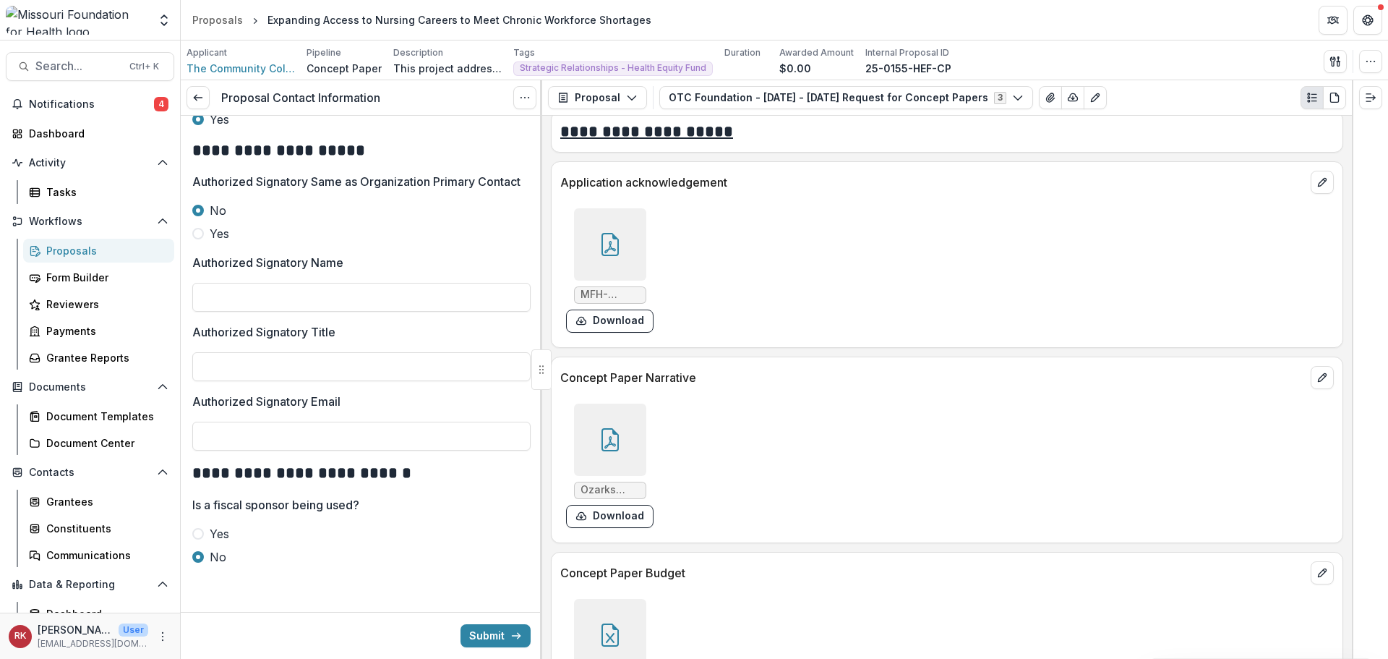
click at [611, 233] on icon at bounding box center [610, 244] width 23 height 23
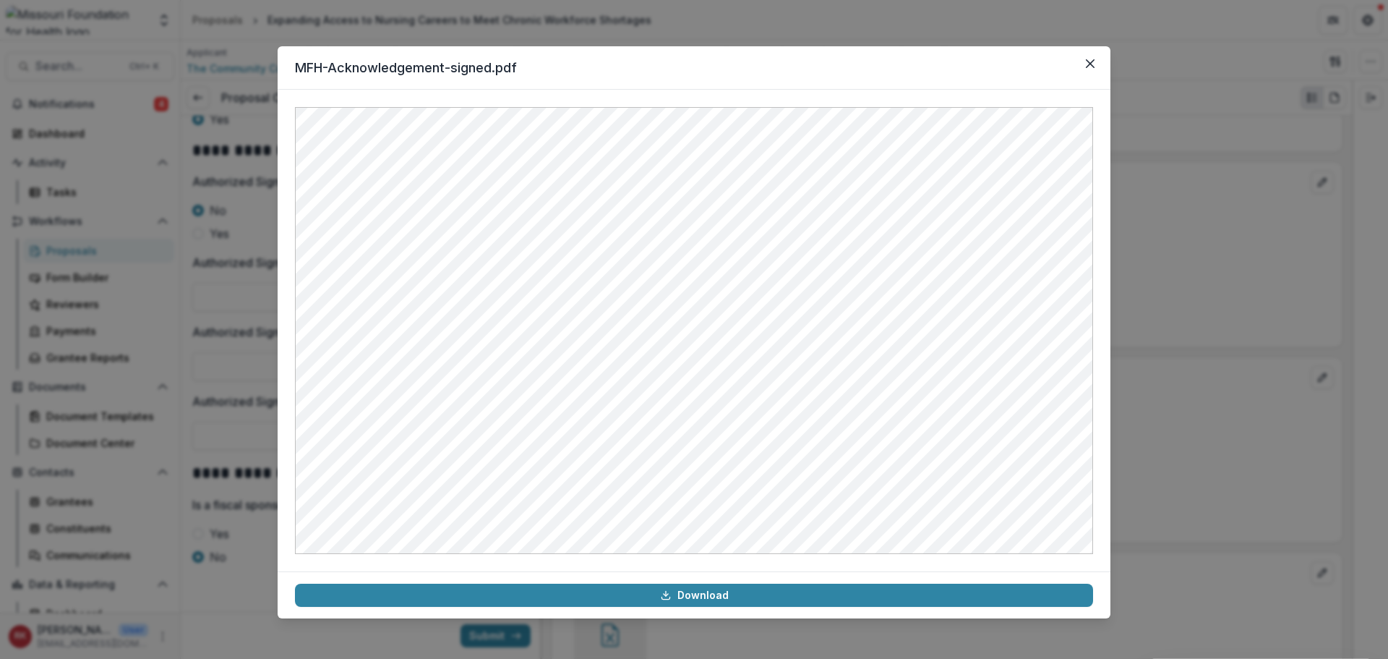
click at [223, 319] on div "MFH-Acknowledgement-signed.pdf Download" at bounding box center [694, 329] width 1388 height 659
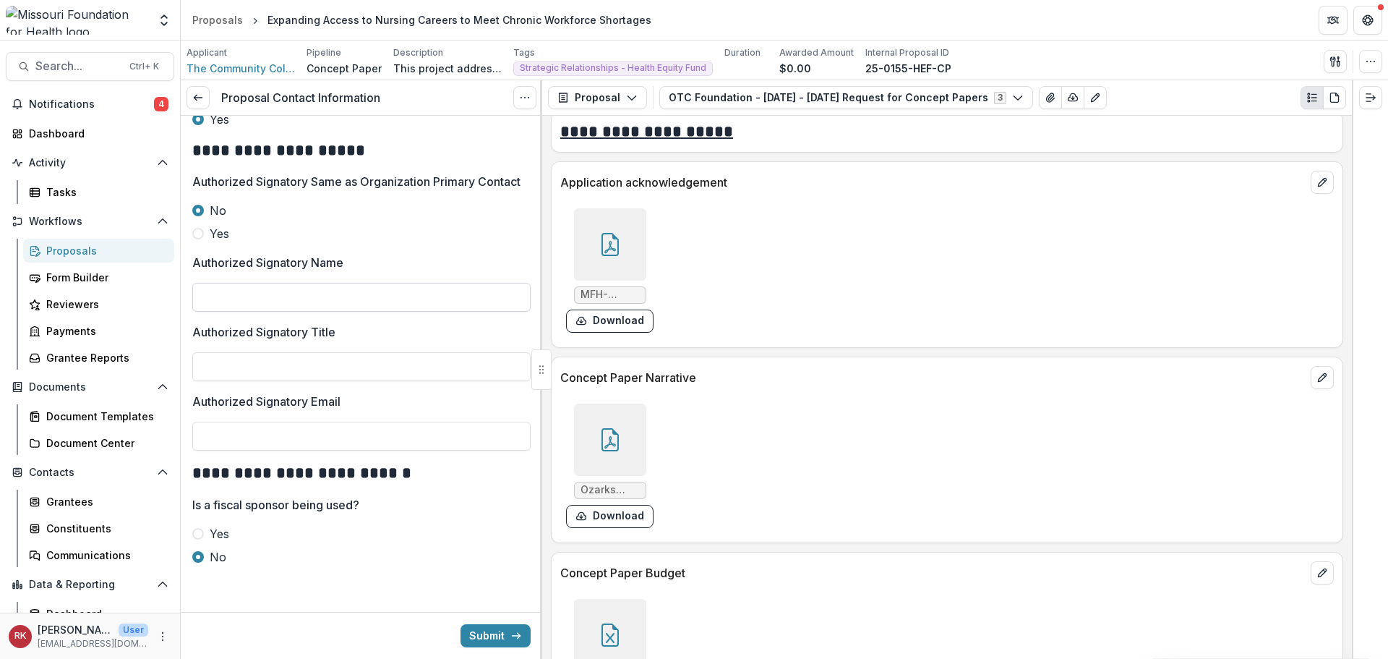
click at [221, 288] on input "Authorized Signatory Name" at bounding box center [361, 297] width 338 height 29
type input "**********"
click at [616, 221] on div at bounding box center [610, 244] width 72 height 72
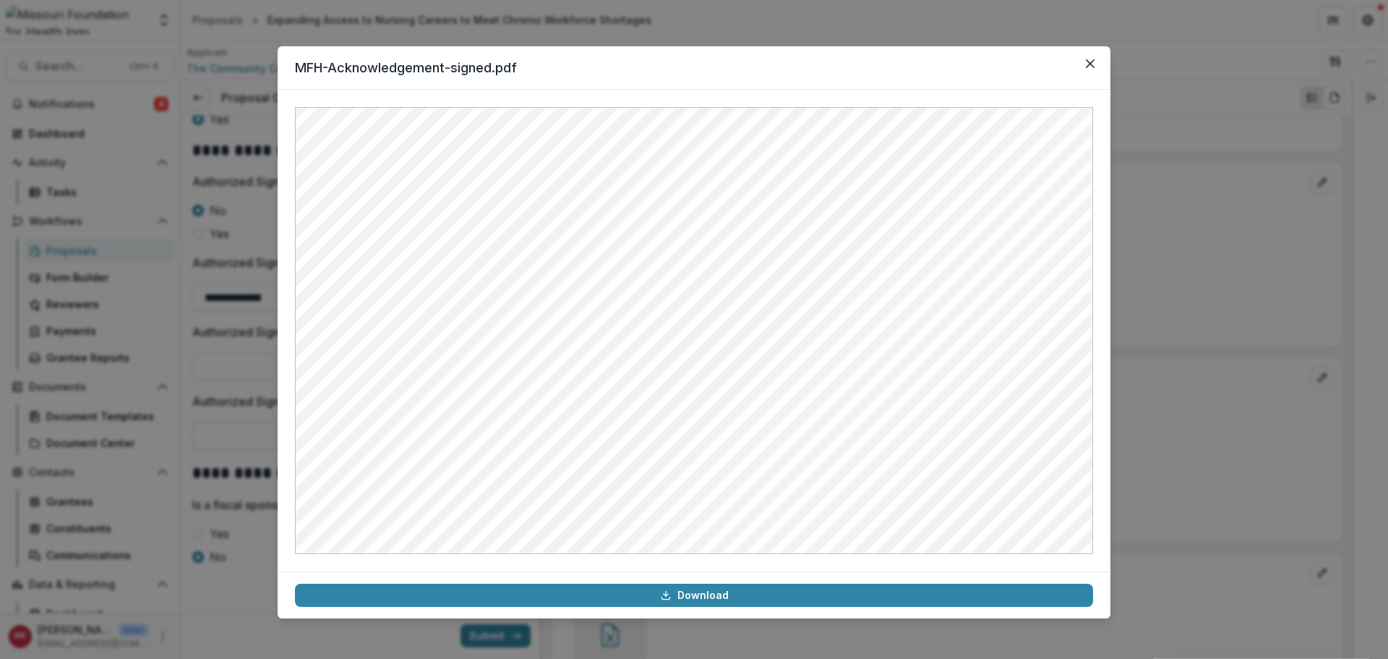
click at [203, 348] on div "MFH-Acknowledgement-signed.pdf Download" at bounding box center [694, 329] width 1388 height 659
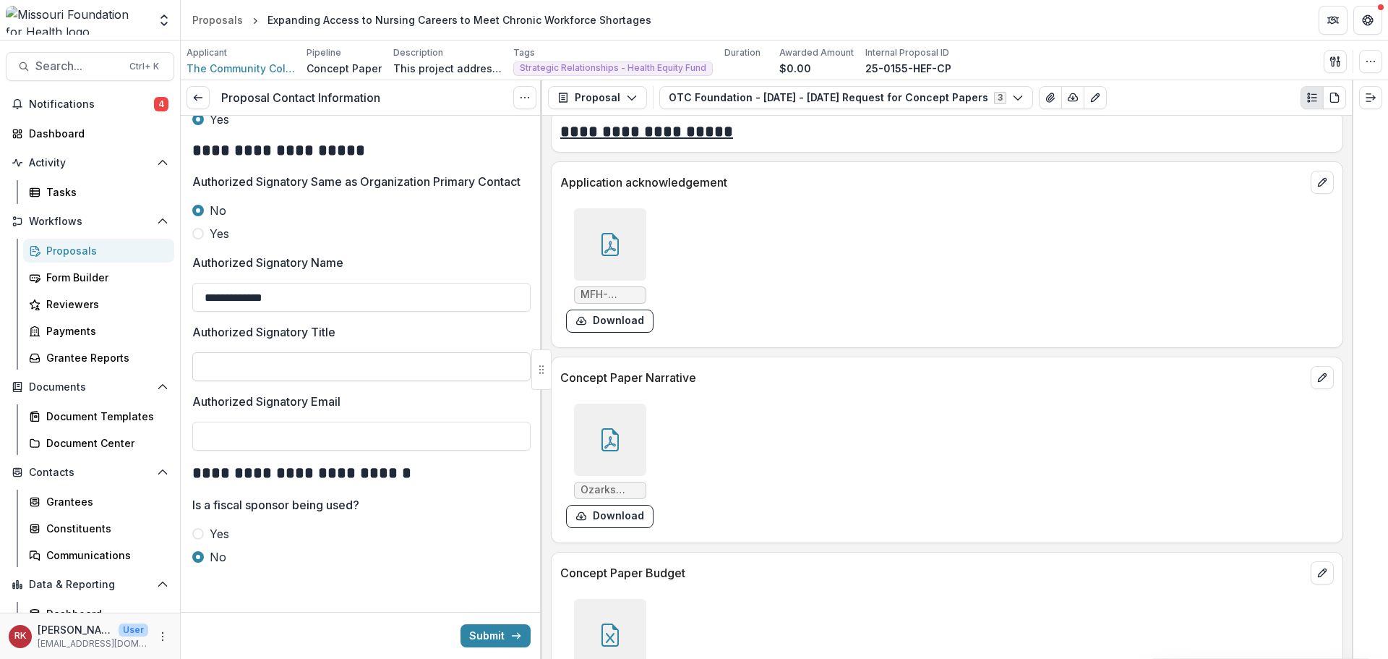
click at [208, 362] on input "Authorized Signatory Title" at bounding box center [361, 366] width 338 height 29
type input "**********"
click at [619, 233] on icon at bounding box center [610, 244] width 23 height 23
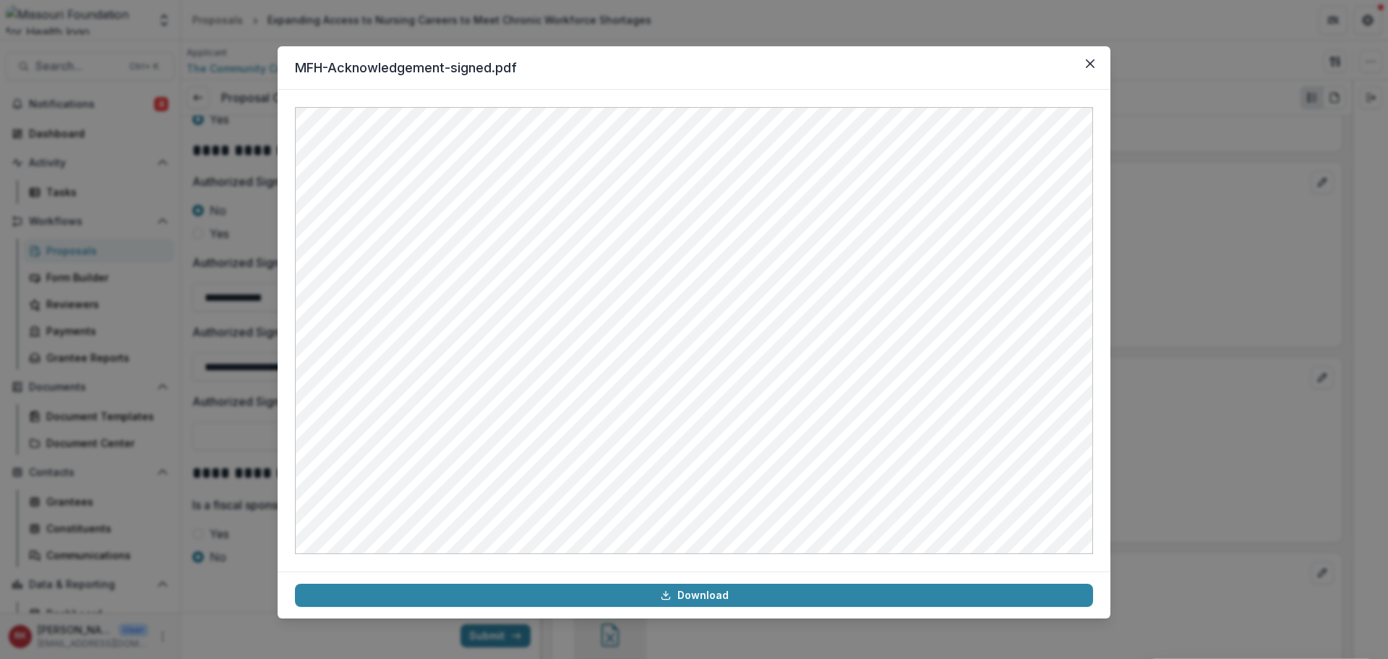
click at [1116, 362] on div "MFH-Acknowledgement-signed.pdf Download" at bounding box center [694, 329] width 1388 height 659
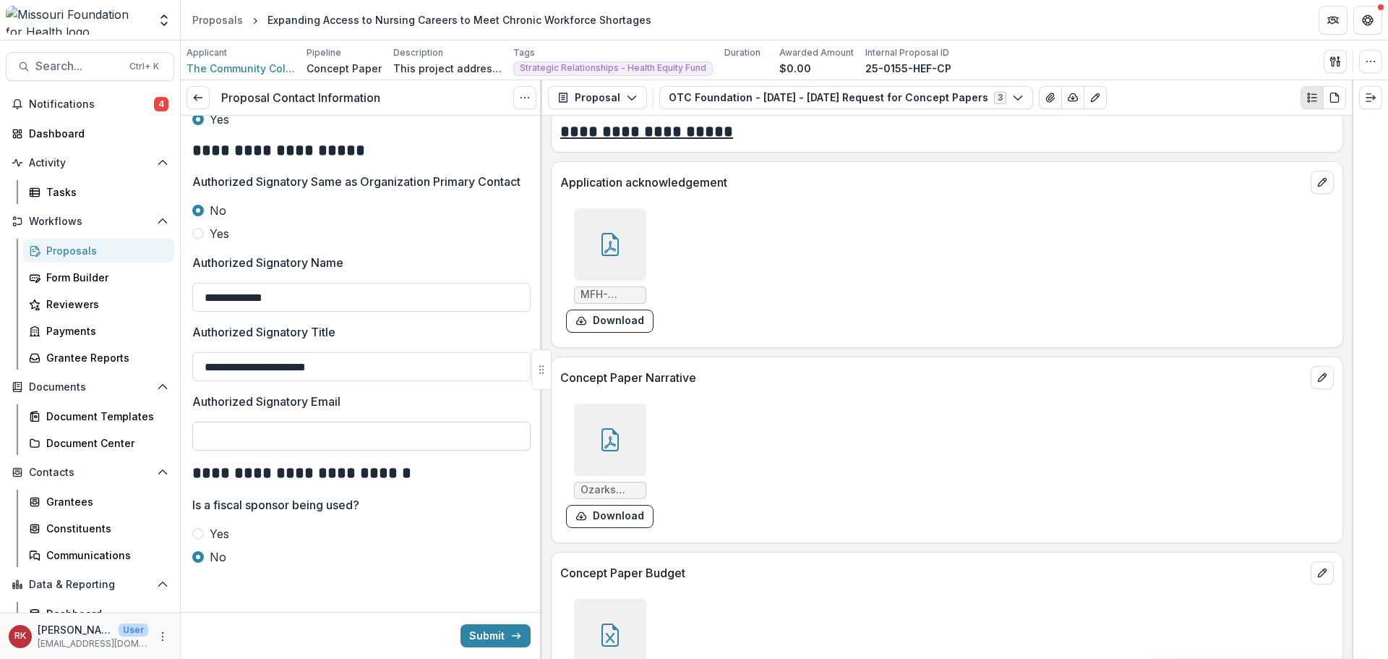
click at [225, 433] on input "Authorized Signatory Email" at bounding box center [361, 436] width 338 height 29
type input "*"
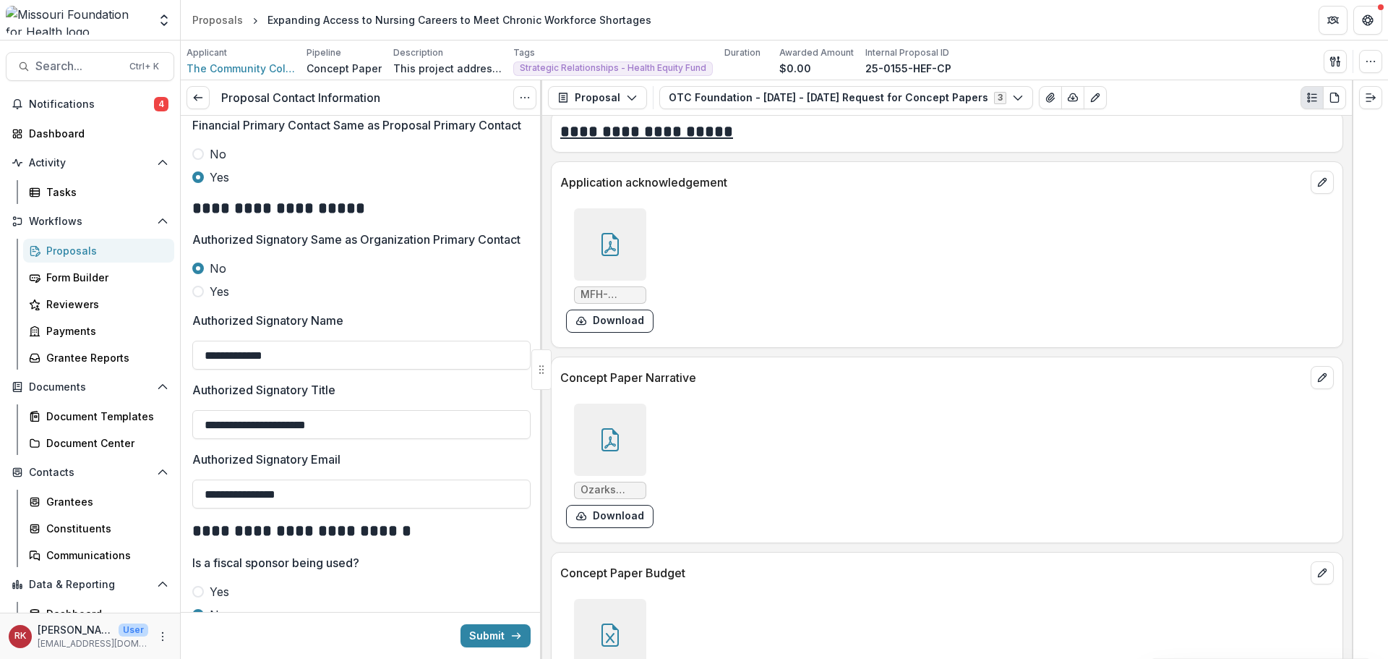
scroll to position [754, 0]
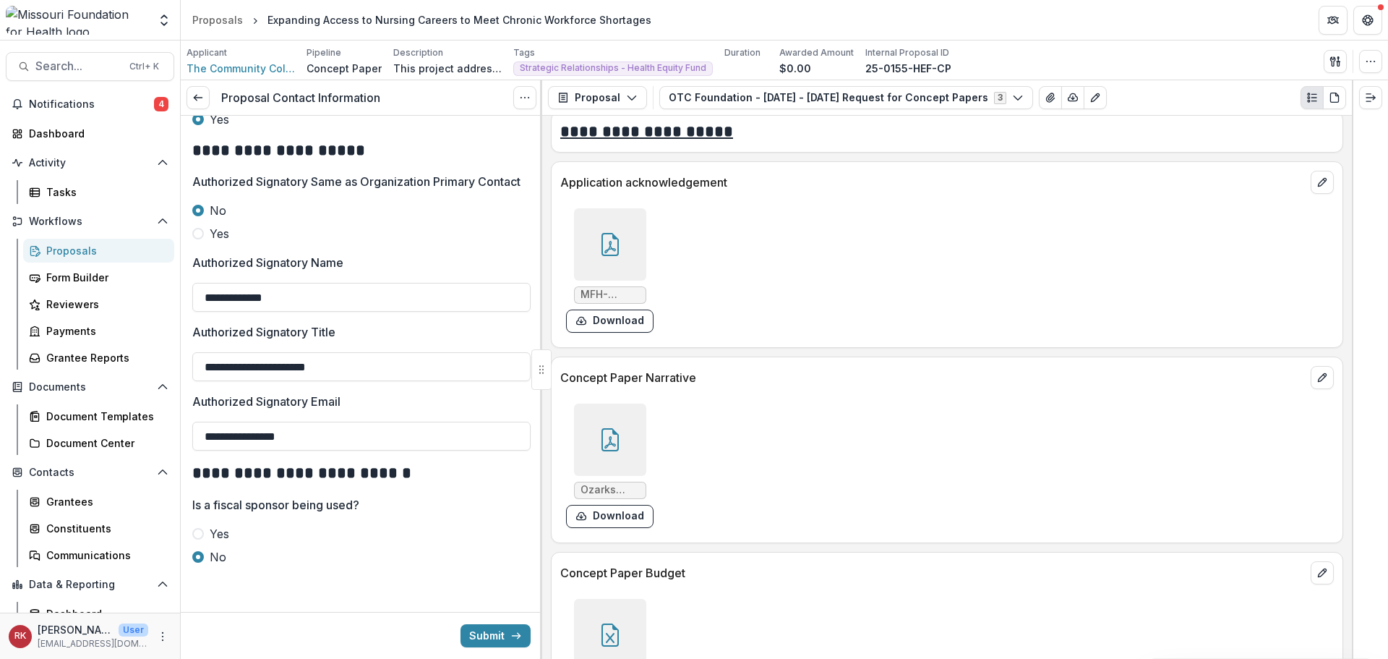
drag, startPoint x: 341, startPoint y: 438, endPoint x: 181, endPoint y: 429, distance: 160.1
type input "**********"
click at [483, 637] on button "Submit" at bounding box center [496, 635] width 70 height 23
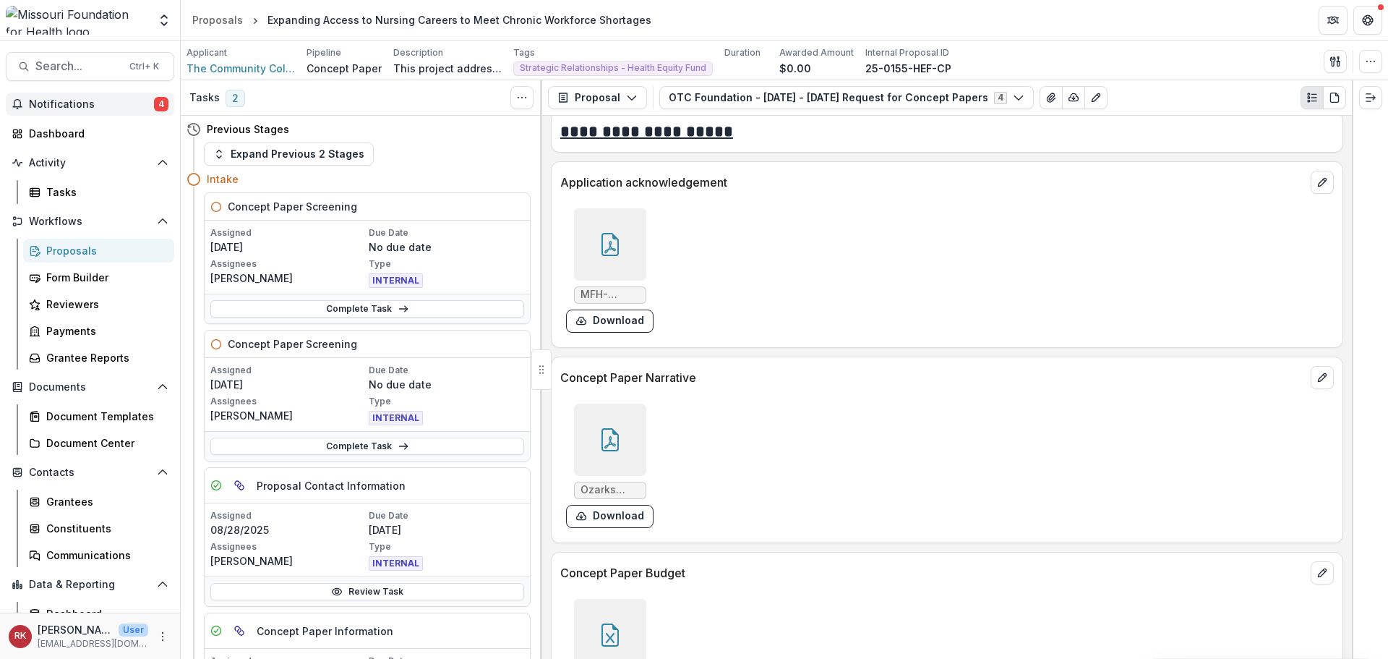
click at [134, 100] on span "Notifications" at bounding box center [91, 104] width 125 height 12
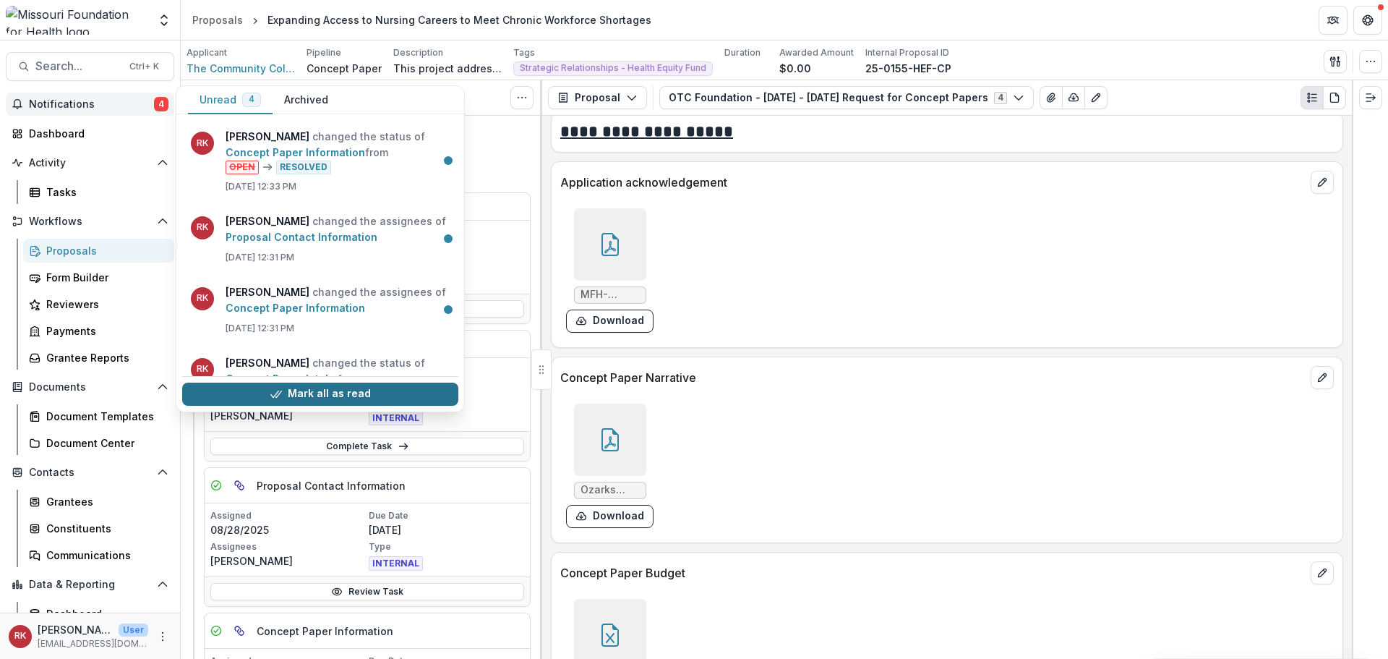
click at [299, 400] on button "Mark all as read" at bounding box center [320, 393] width 276 height 23
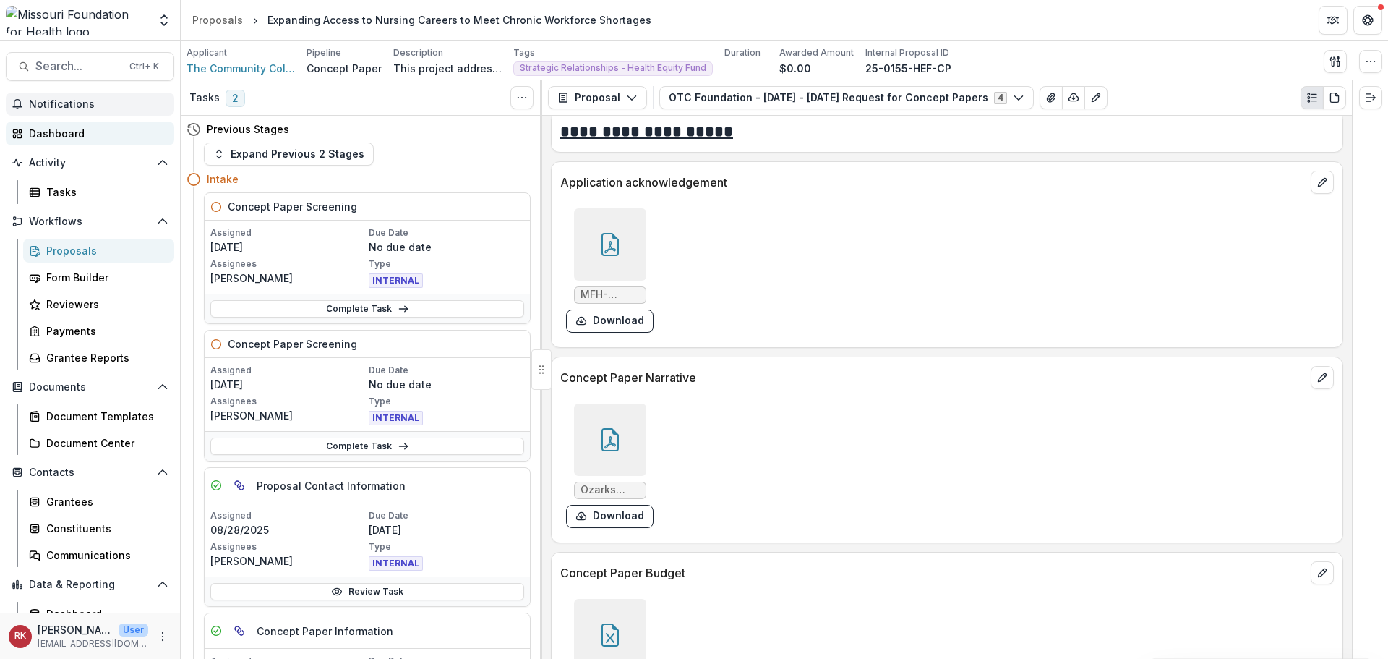
click at [66, 127] on div "Dashboard" at bounding box center [96, 133] width 134 height 15
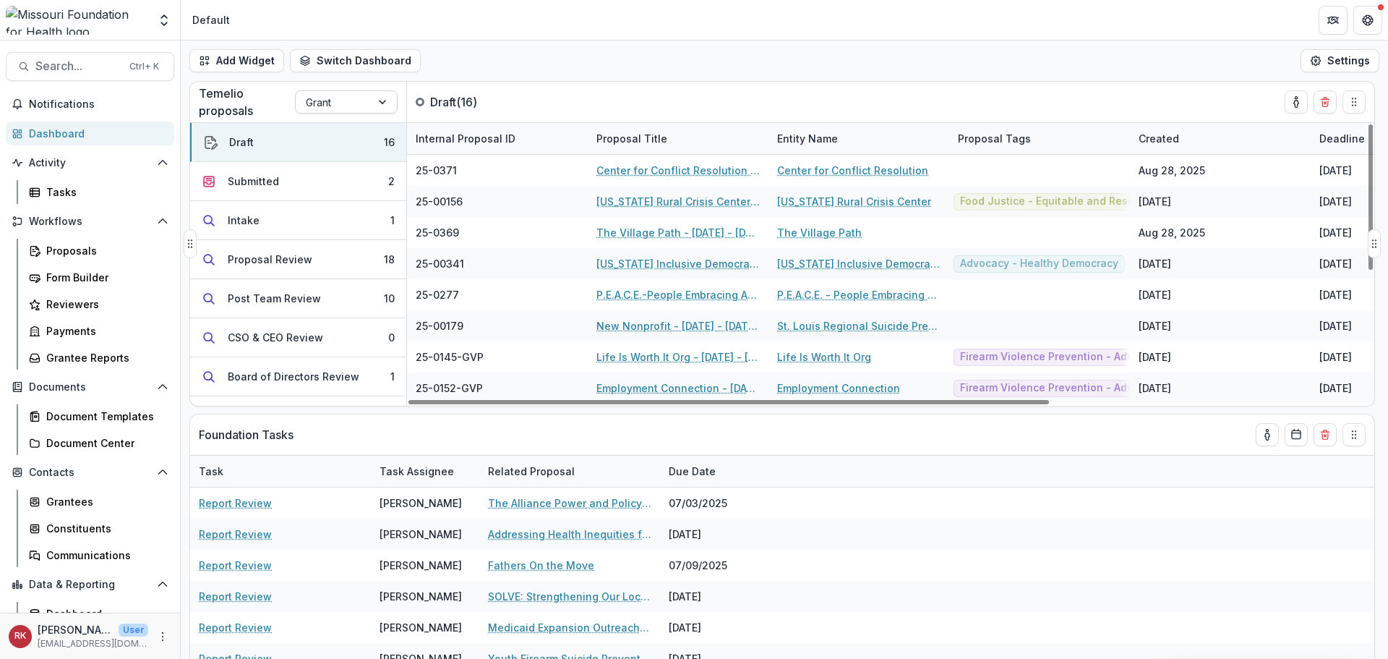
click at [322, 101] on div at bounding box center [333, 102] width 55 height 18
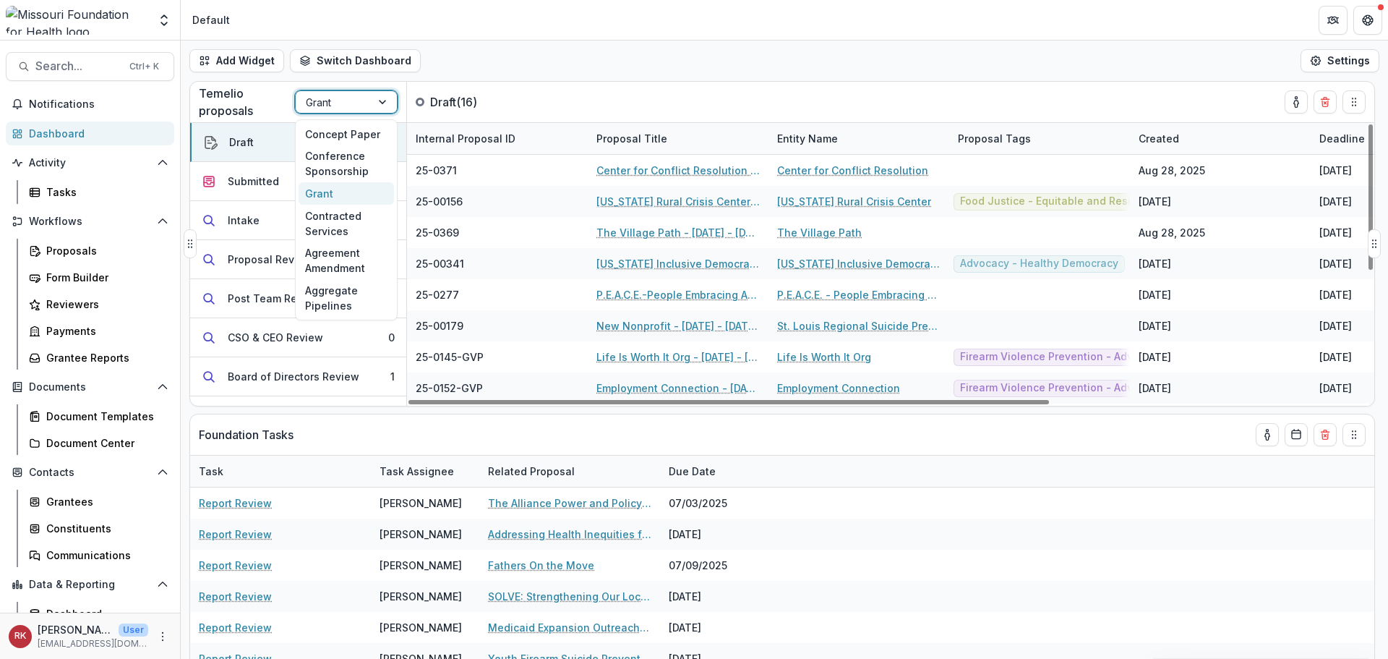
click at [324, 118] on div "Temelio proposals 6 results available. Use Up and Down to choose options, press…" at bounding box center [298, 102] width 217 height 40
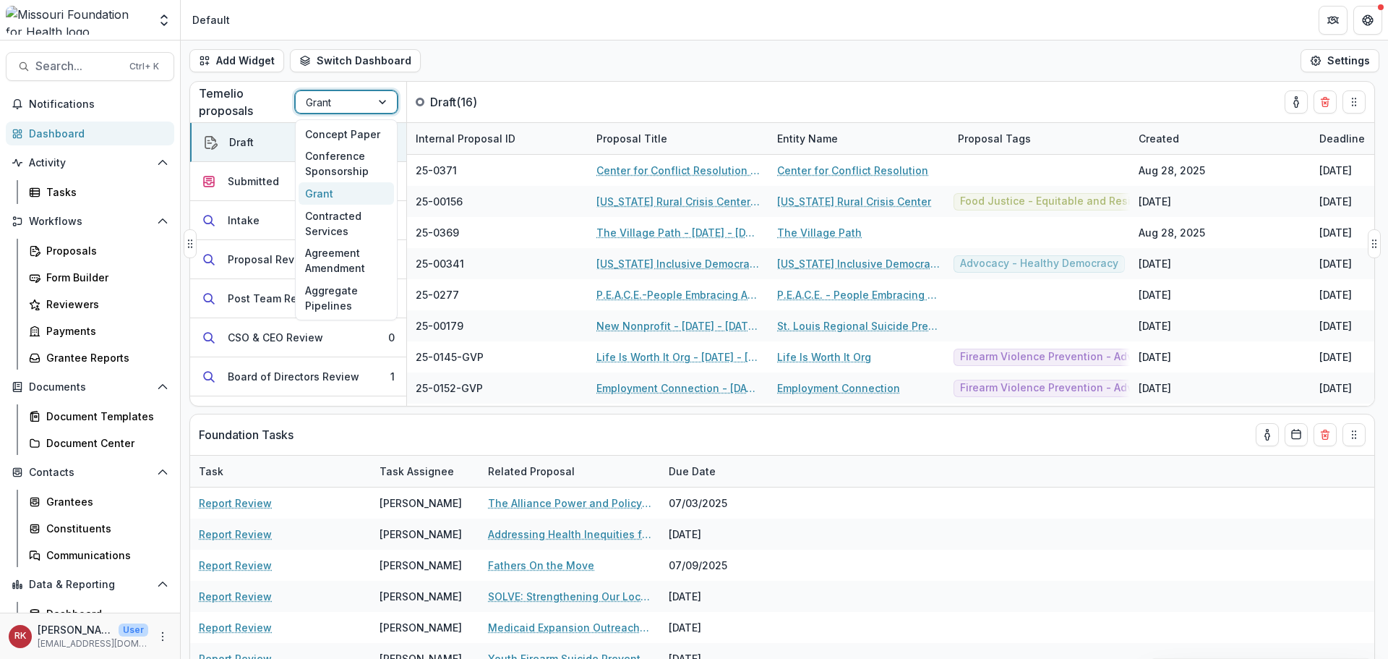
click at [328, 103] on div at bounding box center [333, 102] width 55 height 18
click at [341, 135] on div "Concept Paper" at bounding box center [346, 134] width 95 height 22
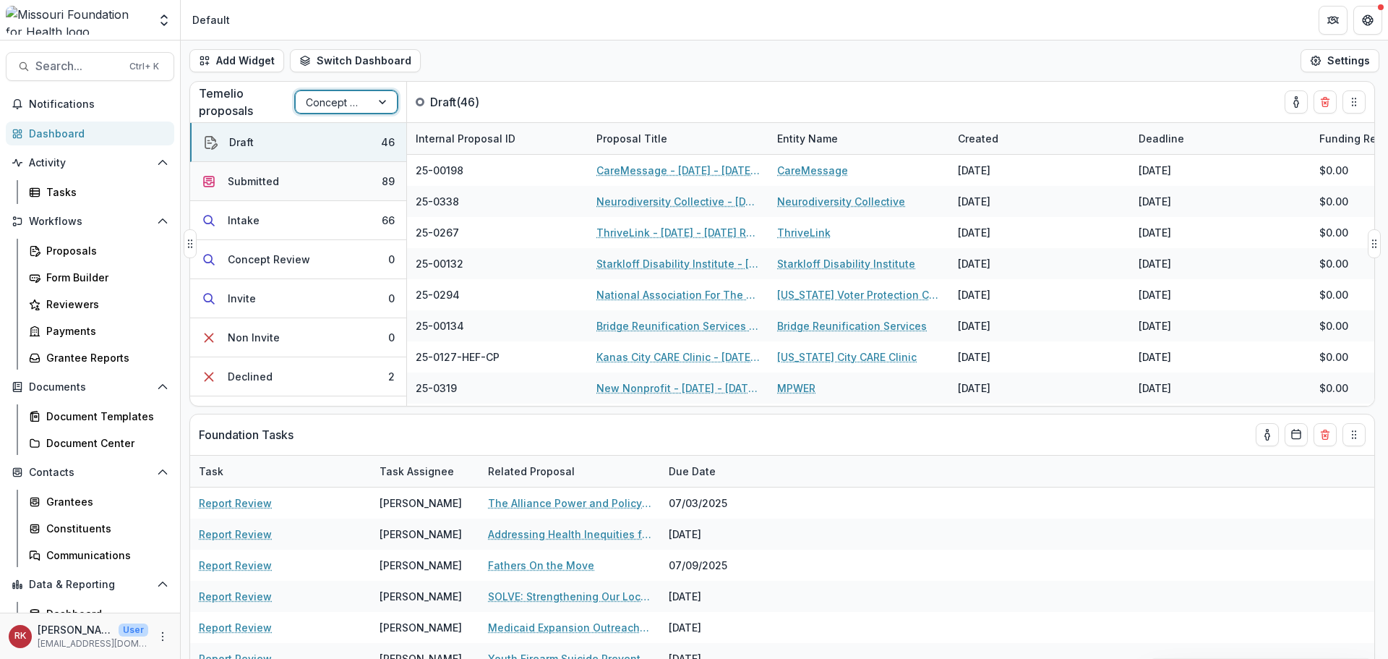
click at [271, 186] on div "Submitted" at bounding box center [253, 181] width 51 height 15
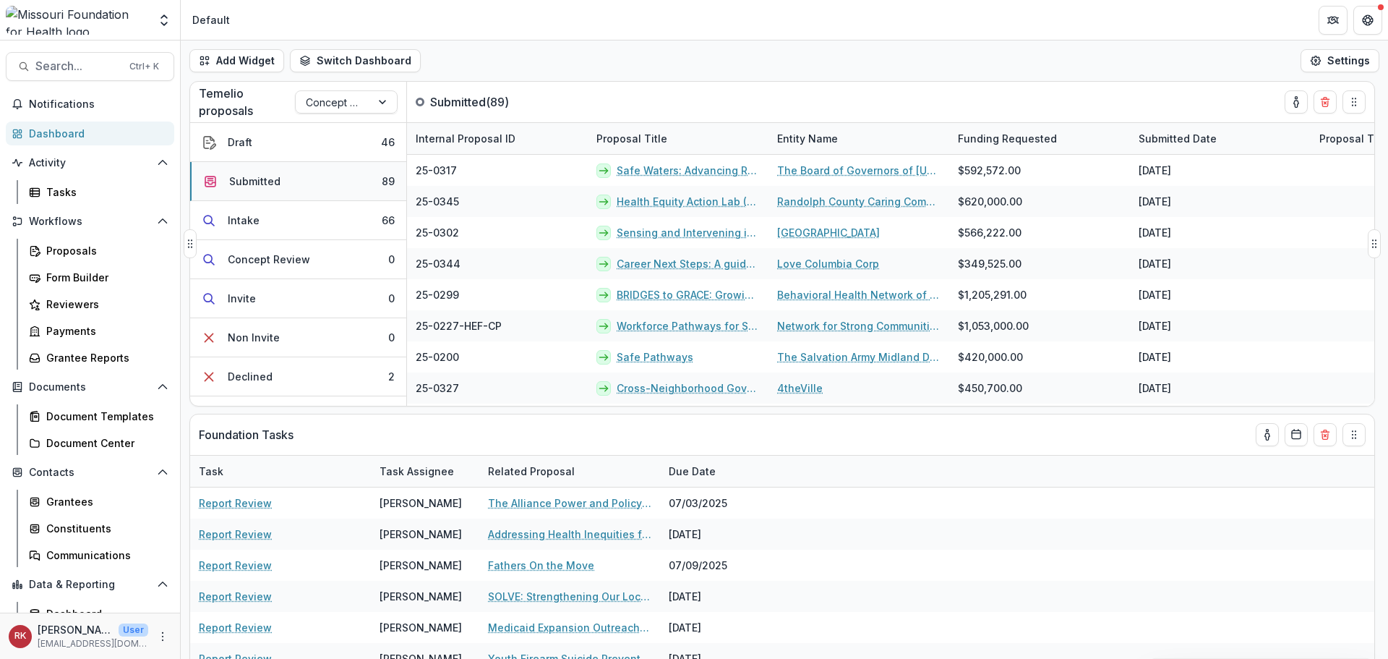
click at [338, 184] on button "Submitted 89" at bounding box center [298, 181] width 216 height 39
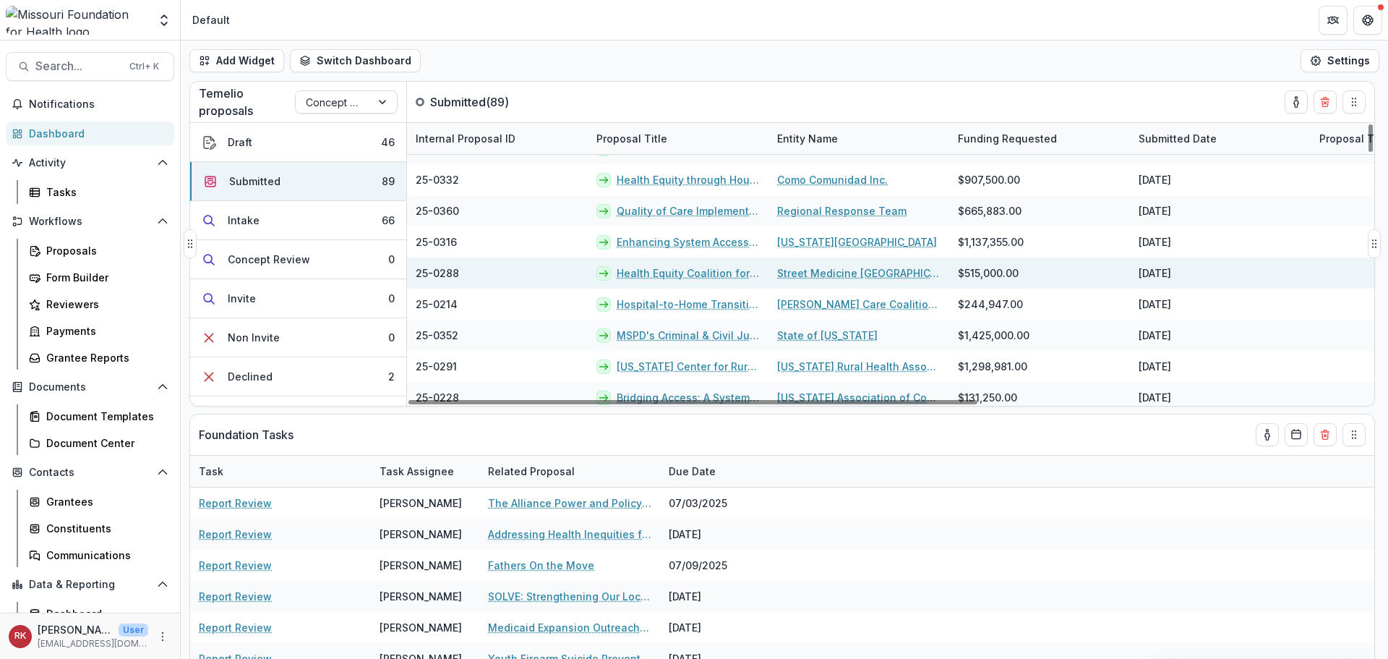
scroll to position [1518, 0]
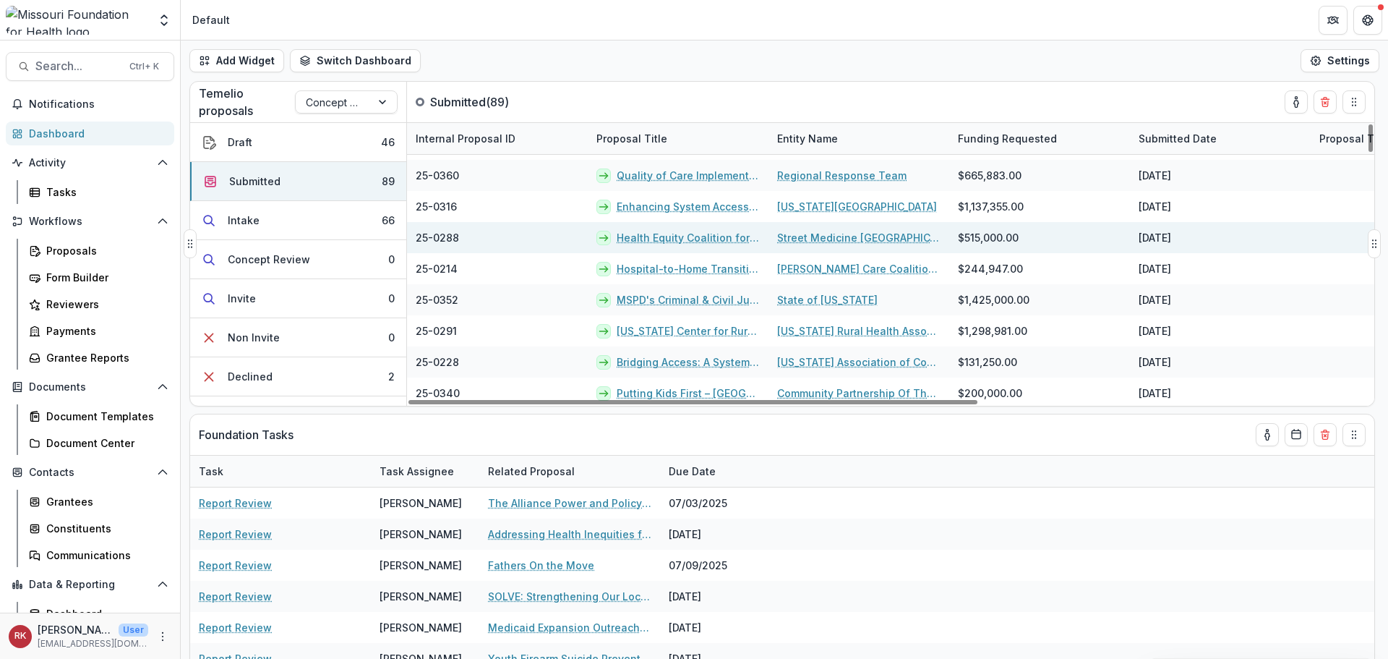
click at [664, 237] on link "Health Equity Coalition for Unhoused Individuals" at bounding box center [688, 237] width 143 height 15
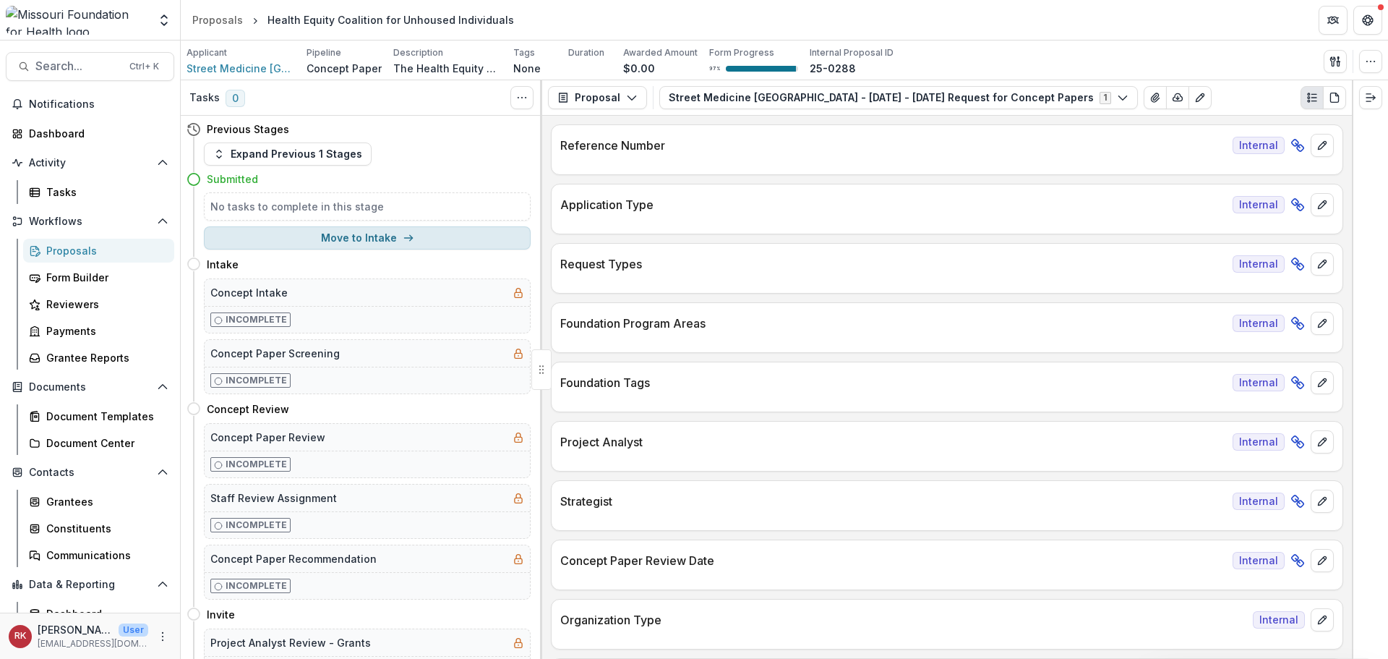
click at [398, 229] on button "Move to Intake" at bounding box center [367, 237] width 327 height 23
select select "******"
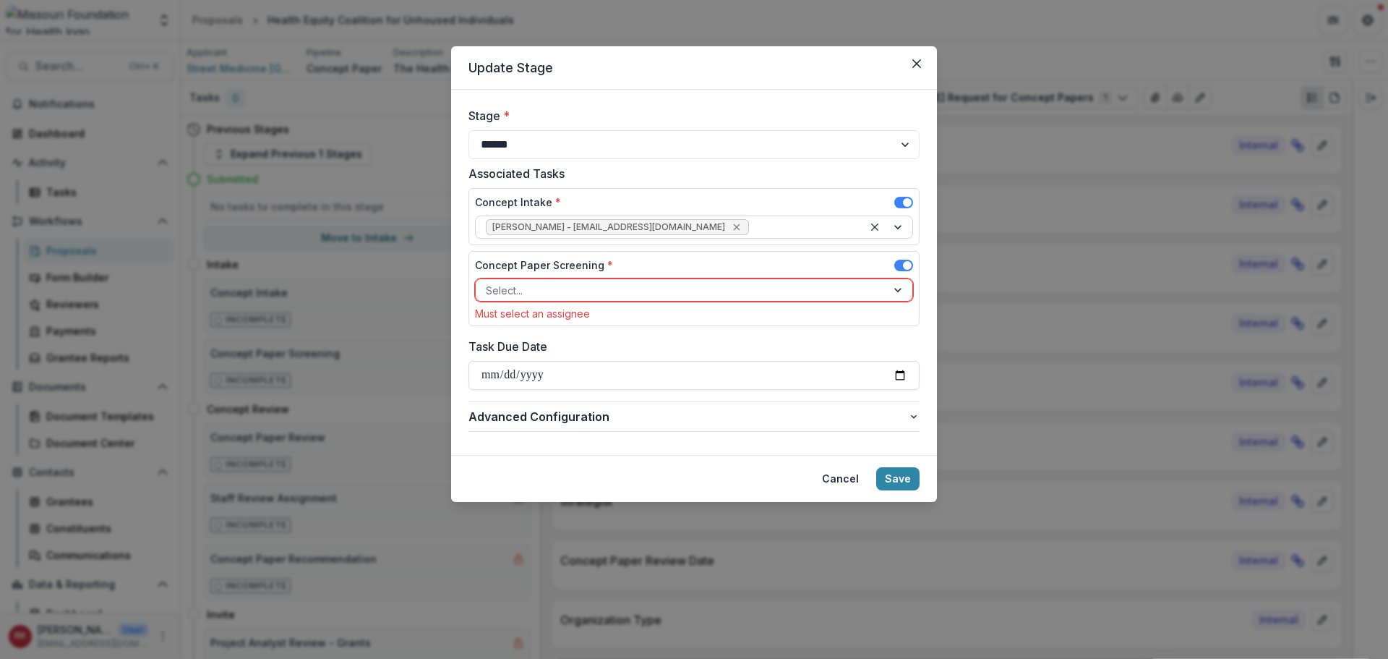
click at [731, 226] on icon "Remove Wendy Rohrbach - wrohrbach@mffh.org" at bounding box center [737, 227] width 12 height 12
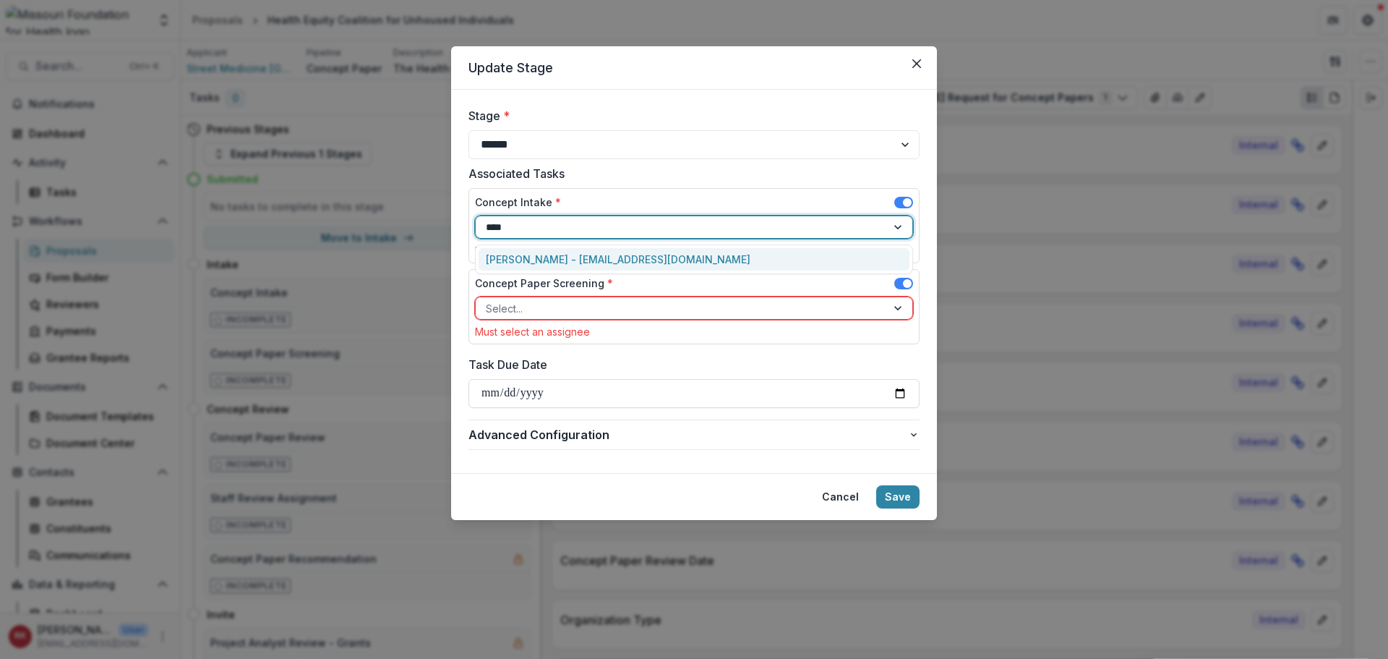
type input "*****"
click at [563, 257] on div "[PERSON_NAME] - [EMAIL_ADDRESS][DOMAIN_NAME]" at bounding box center [694, 259] width 431 height 22
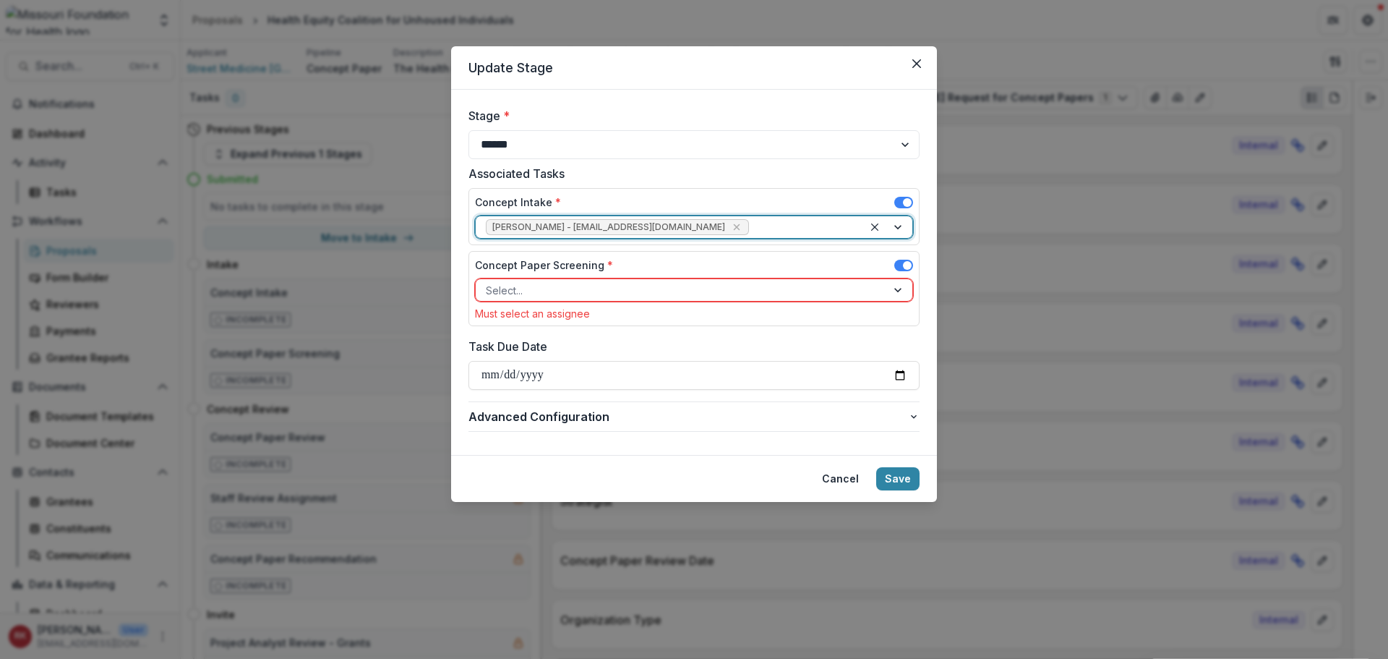
click at [514, 286] on div at bounding box center [681, 290] width 390 height 18
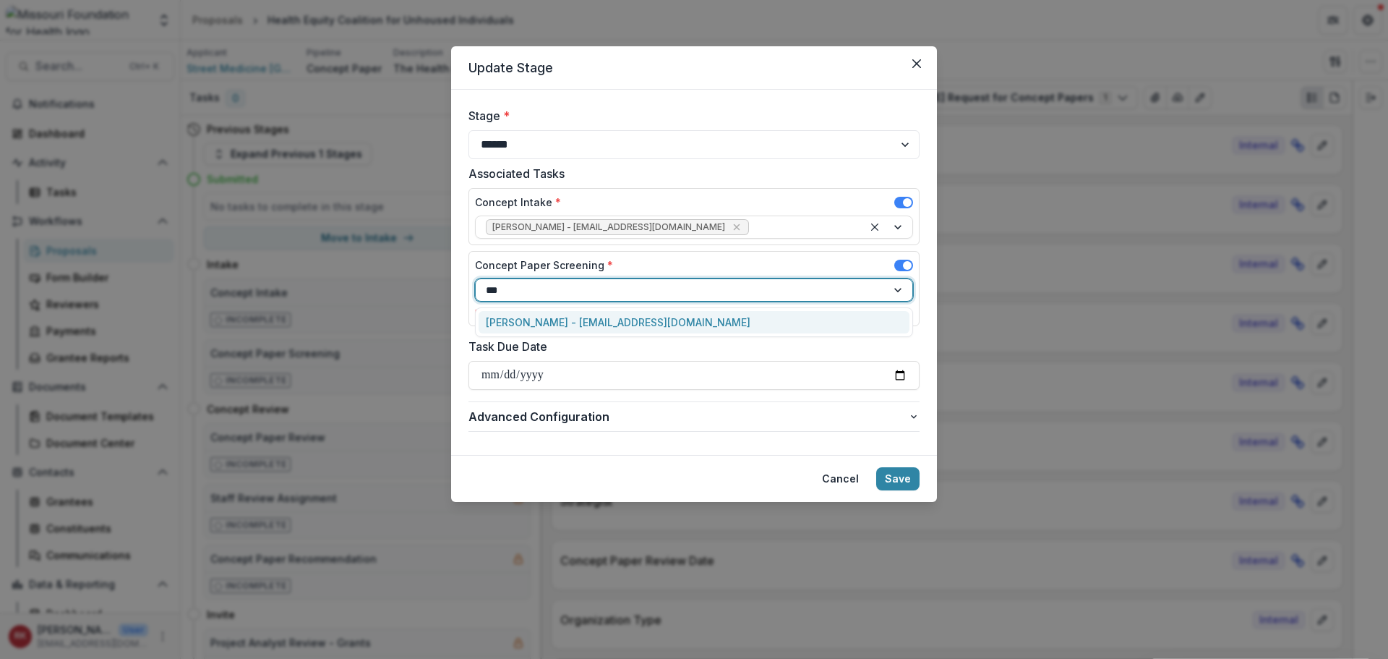
type input "****"
click at [516, 326] on div "[PERSON_NAME] - [EMAIL_ADDRESS][DOMAIN_NAME]" at bounding box center [694, 322] width 431 height 22
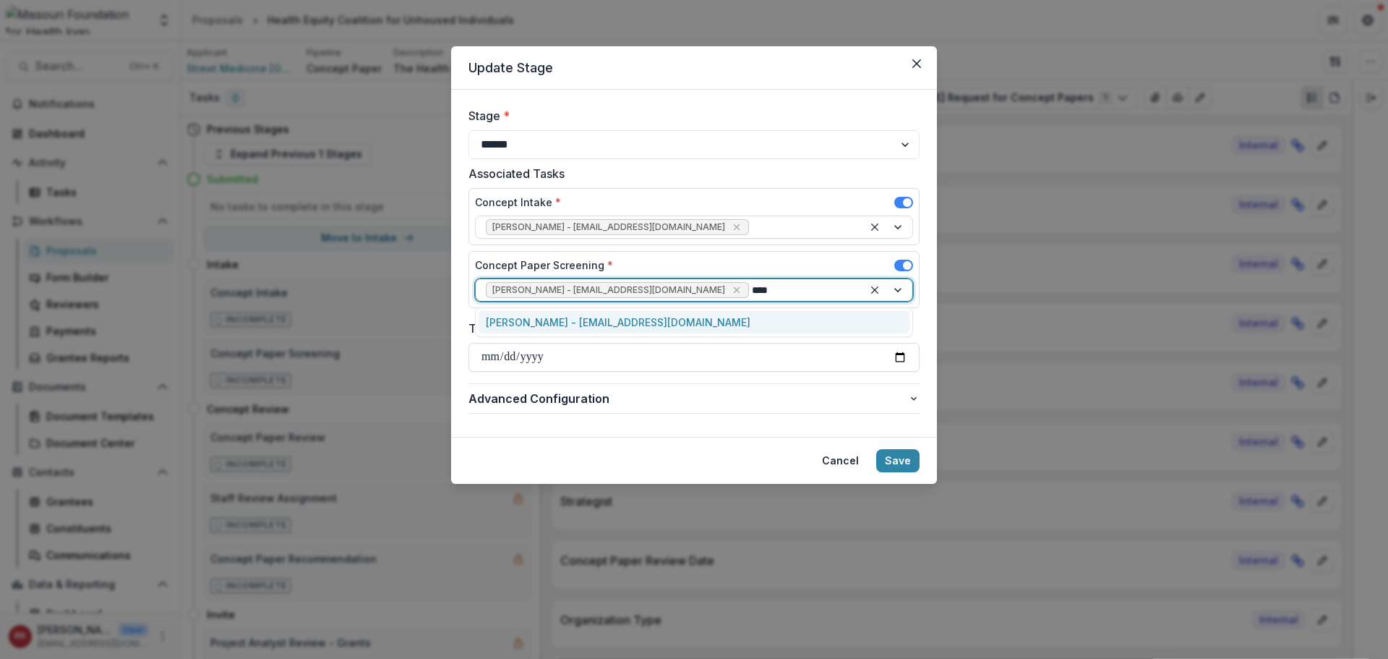
type input "*****"
click at [612, 328] on div "[PERSON_NAME] - [EMAIL_ADDRESS][DOMAIN_NAME]" at bounding box center [694, 322] width 431 height 22
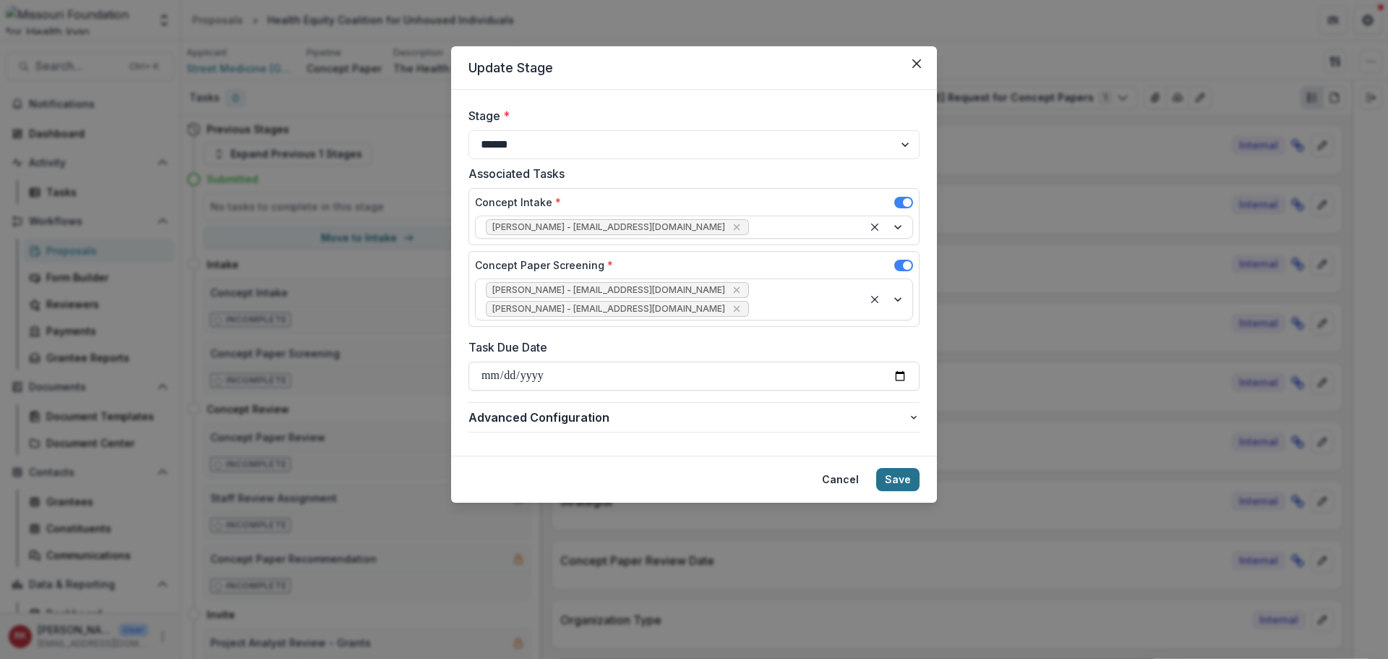
click at [889, 468] on button "Save" at bounding box center [897, 479] width 43 height 23
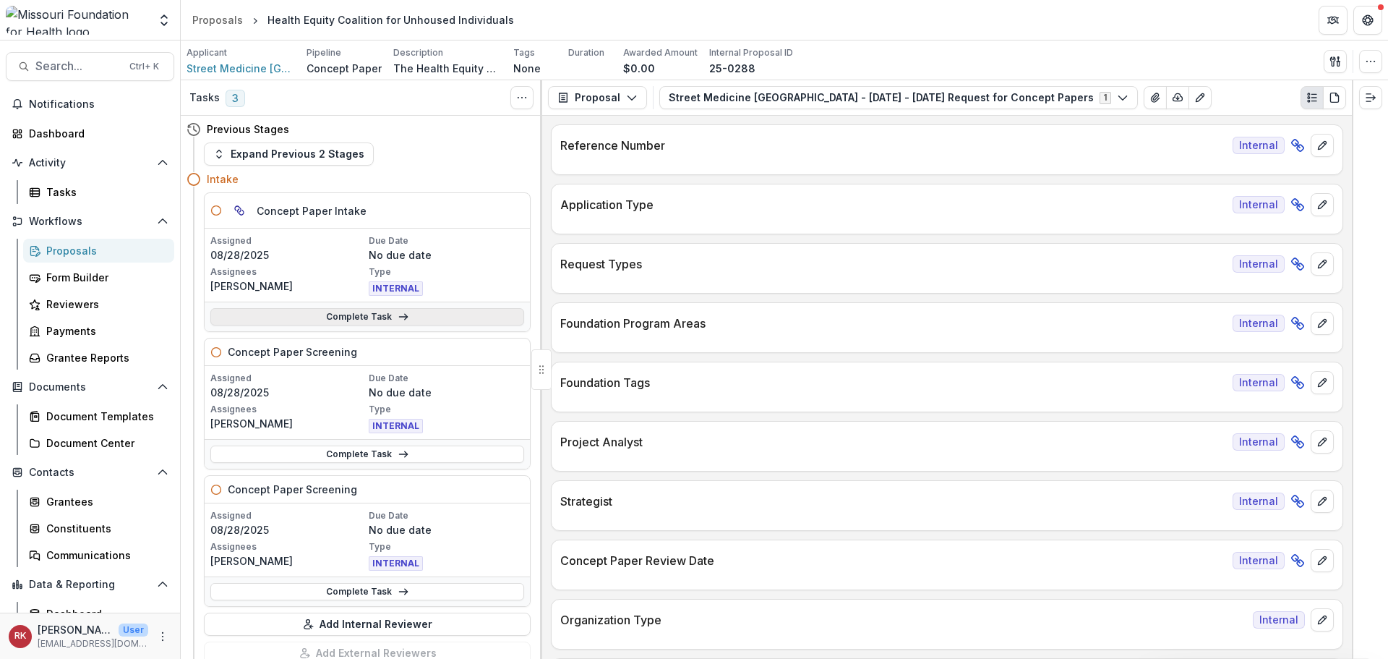
click at [362, 312] on link "Complete Task" at bounding box center [367, 316] width 314 height 17
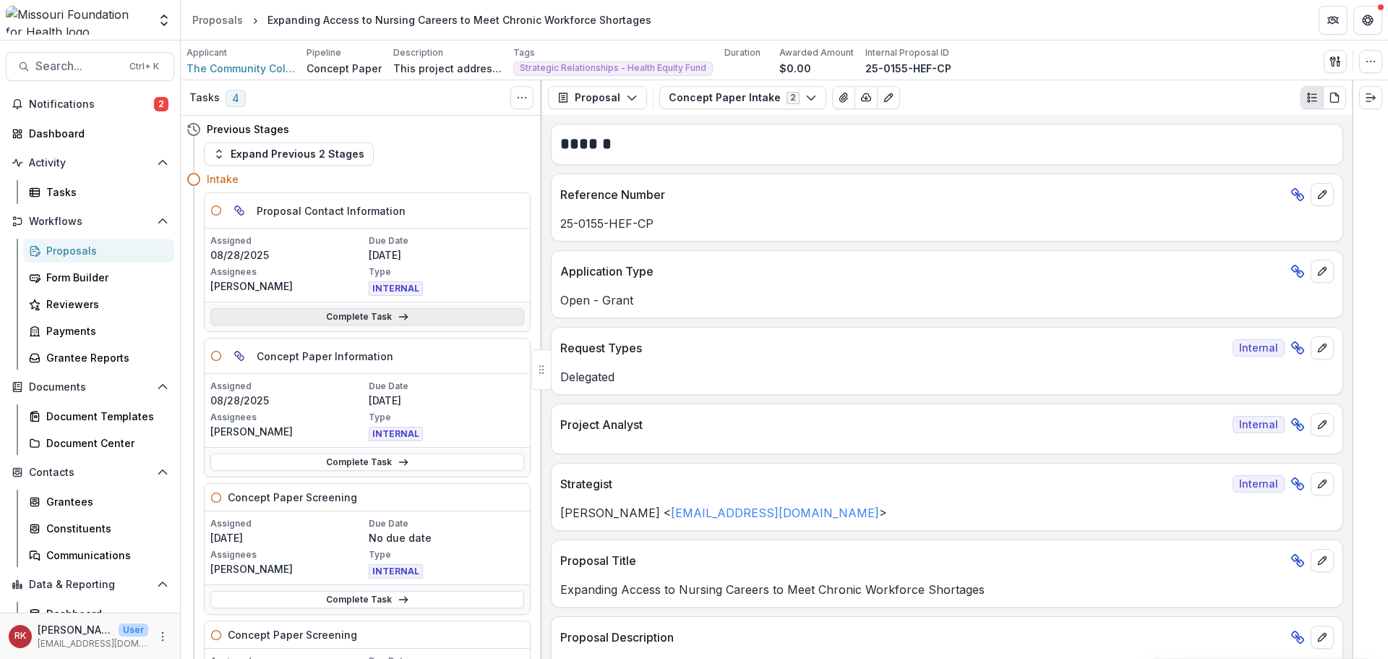
click at [285, 319] on link "Complete Task" at bounding box center [367, 316] width 314 height 17
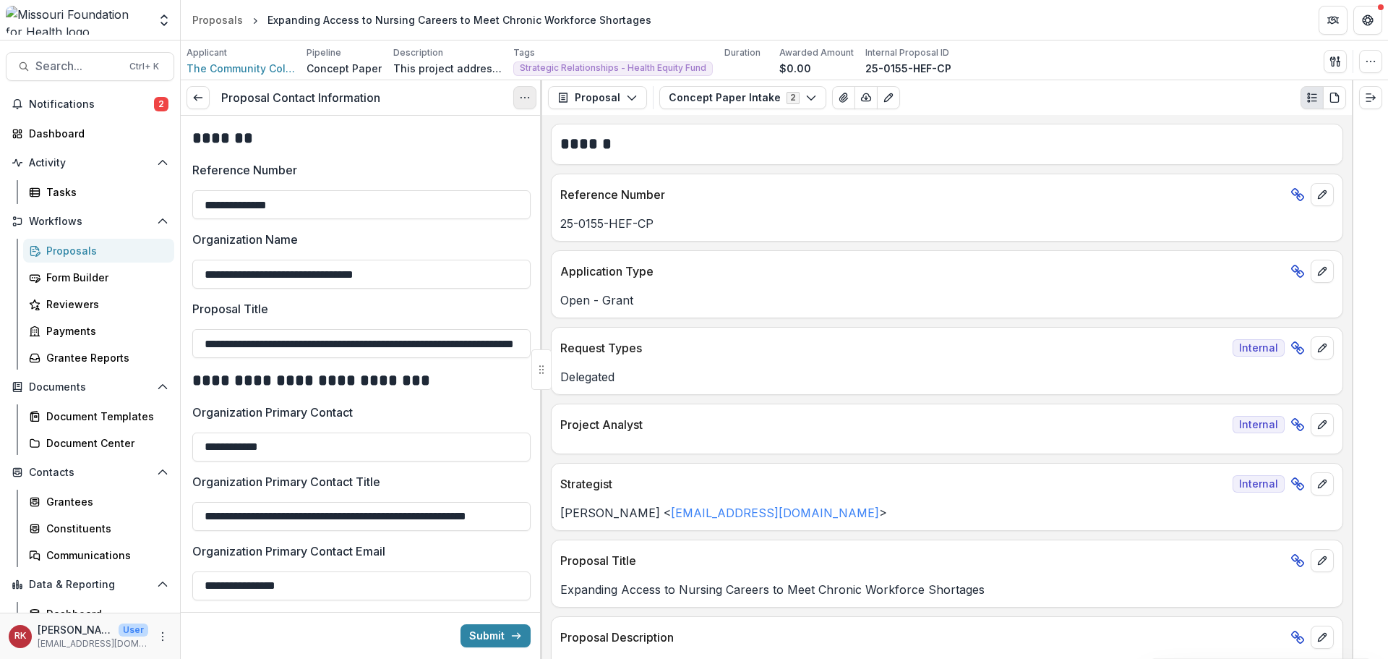
click at [520, 101] on icon "Options" at bounding box center [525, 98] width 12 height 12
click at [456, 128] on link "View task" at bounding box center [455, 131] width 155 height 24
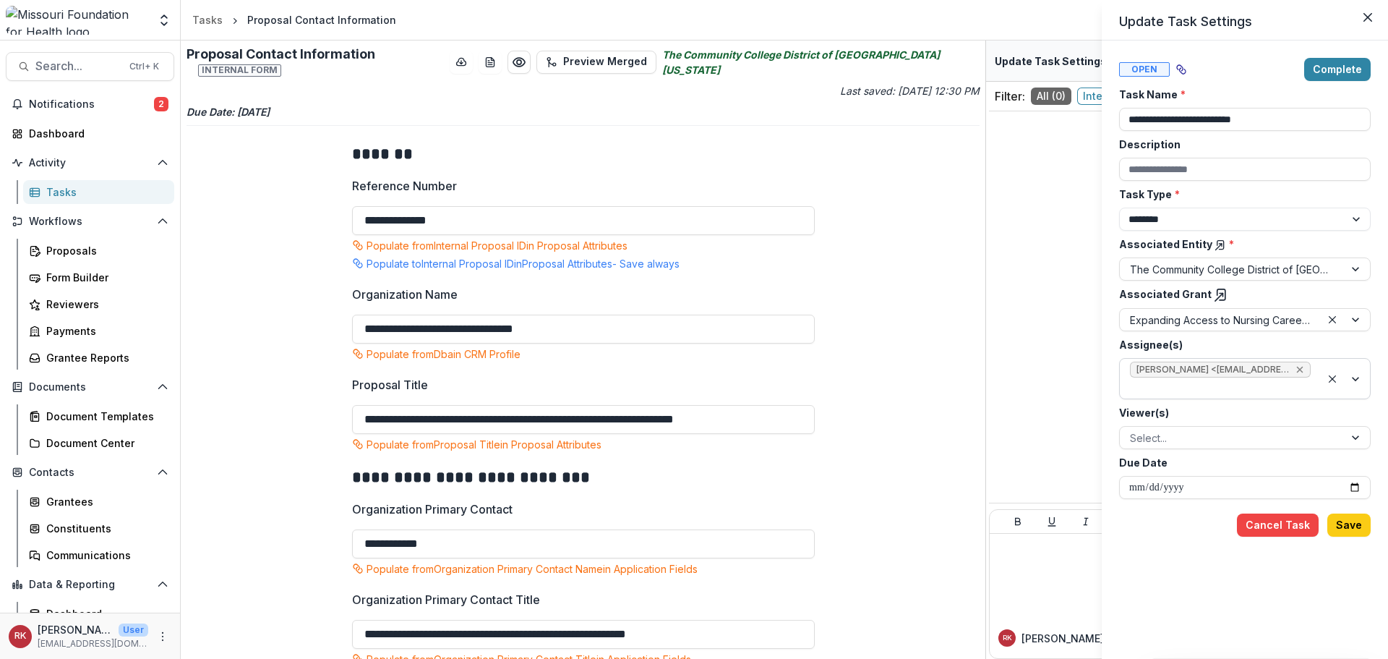
click at [1298, 368] on icon "Remove Wendy Rohrbach <wrohrbach@mffh.org> (wrohrbach@mffh.org)" at bounding box center [1300, 370] width 7 height 7
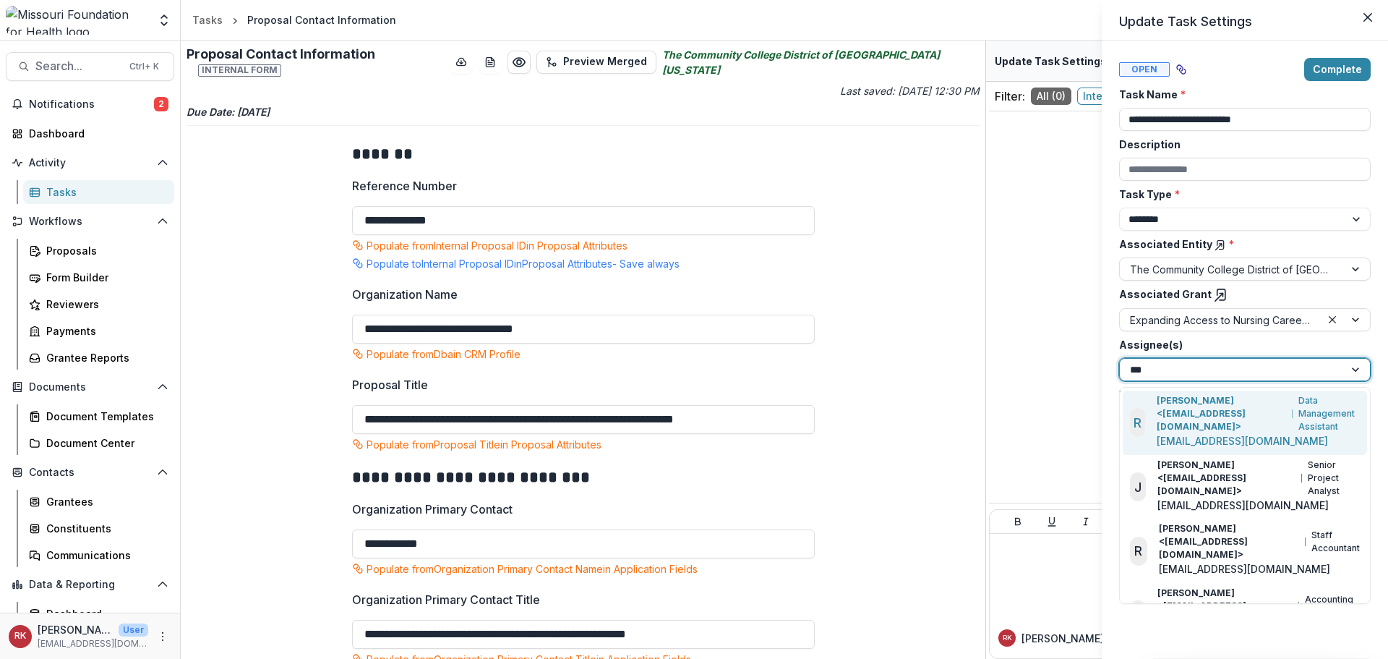
type input "****"
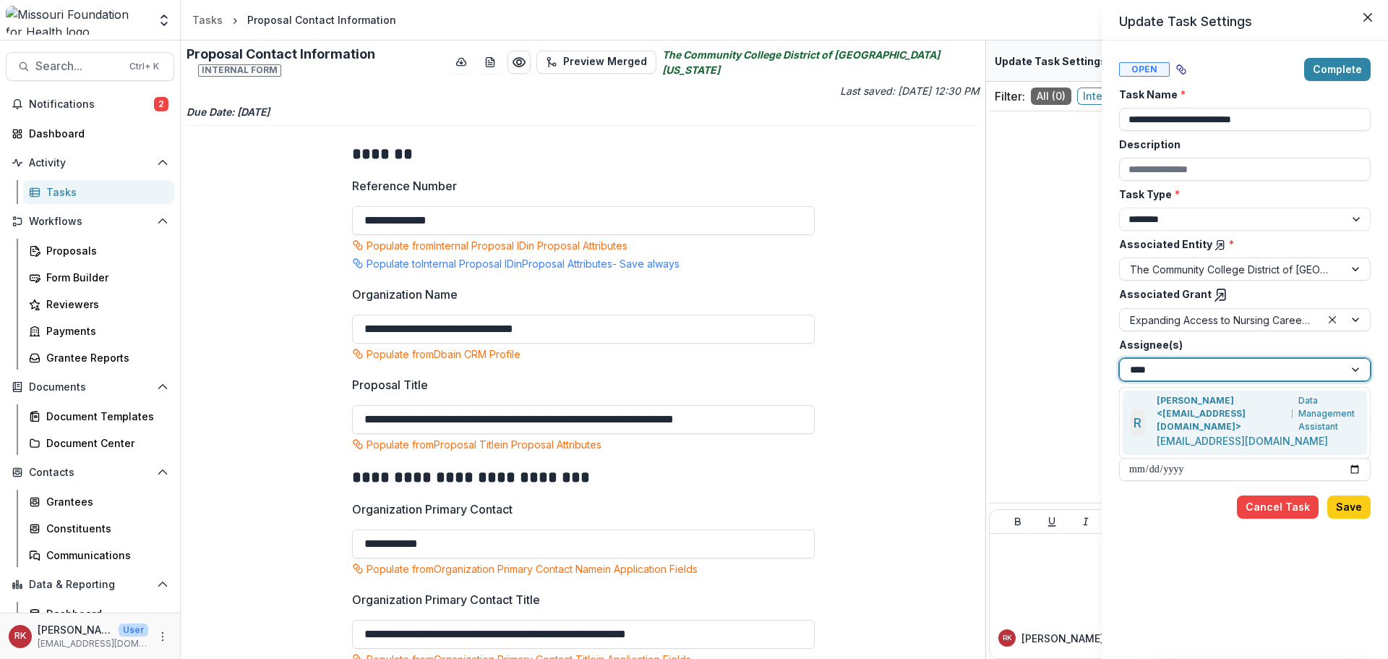
click at [1179, 406] on p "[PERSON_NAME] <[EMAIL_ADDRESS][DOMAIN_NAME]>" at bounding box center [1222, 413] width 130 height 39
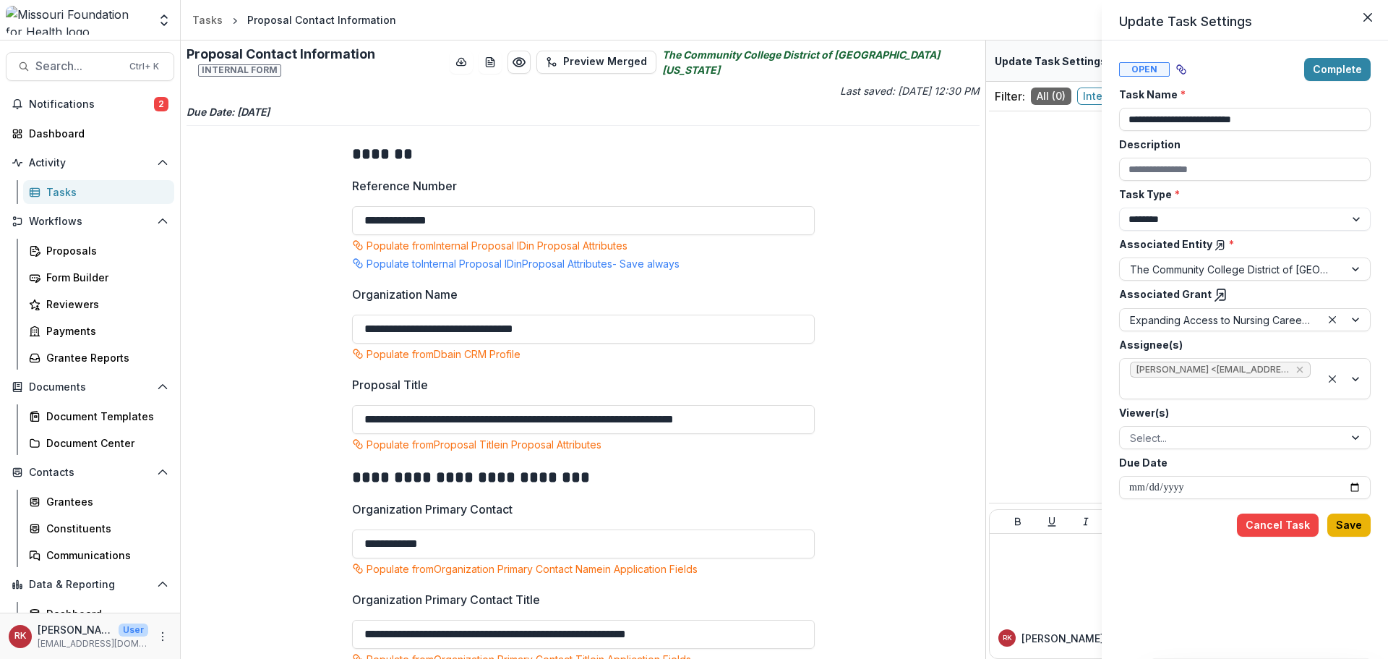
click at [1363, 520] on button "Save" at bounding box center [1348, 524] width 43 height 23
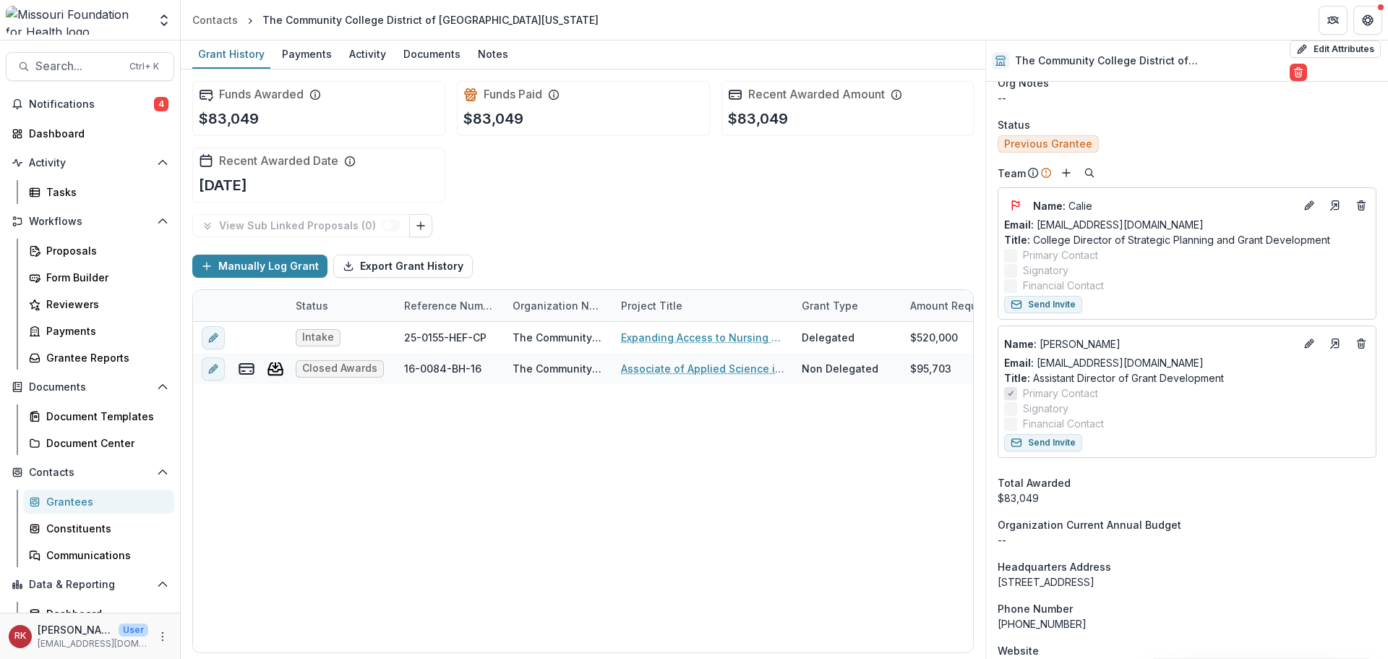
scroll to position [723, 0]
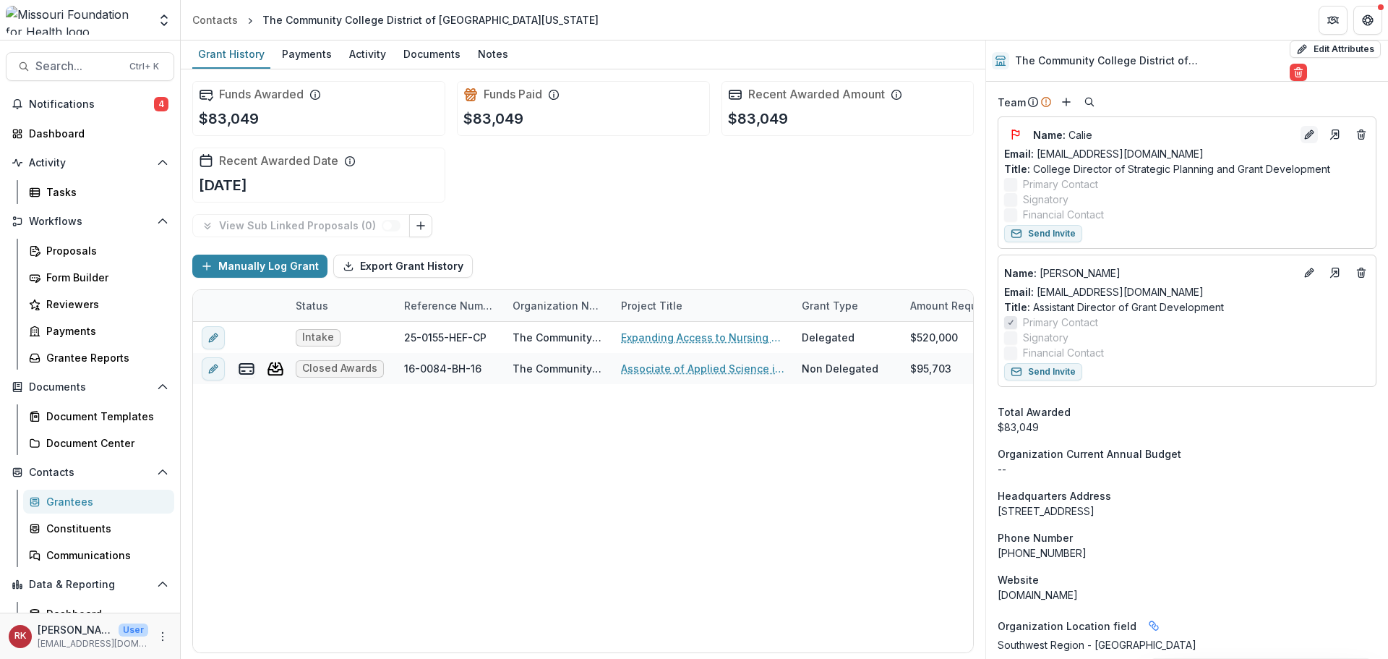
click at [1307, 134] on icon "Edit" at bounding box center [1310, 135] width 12 height 12
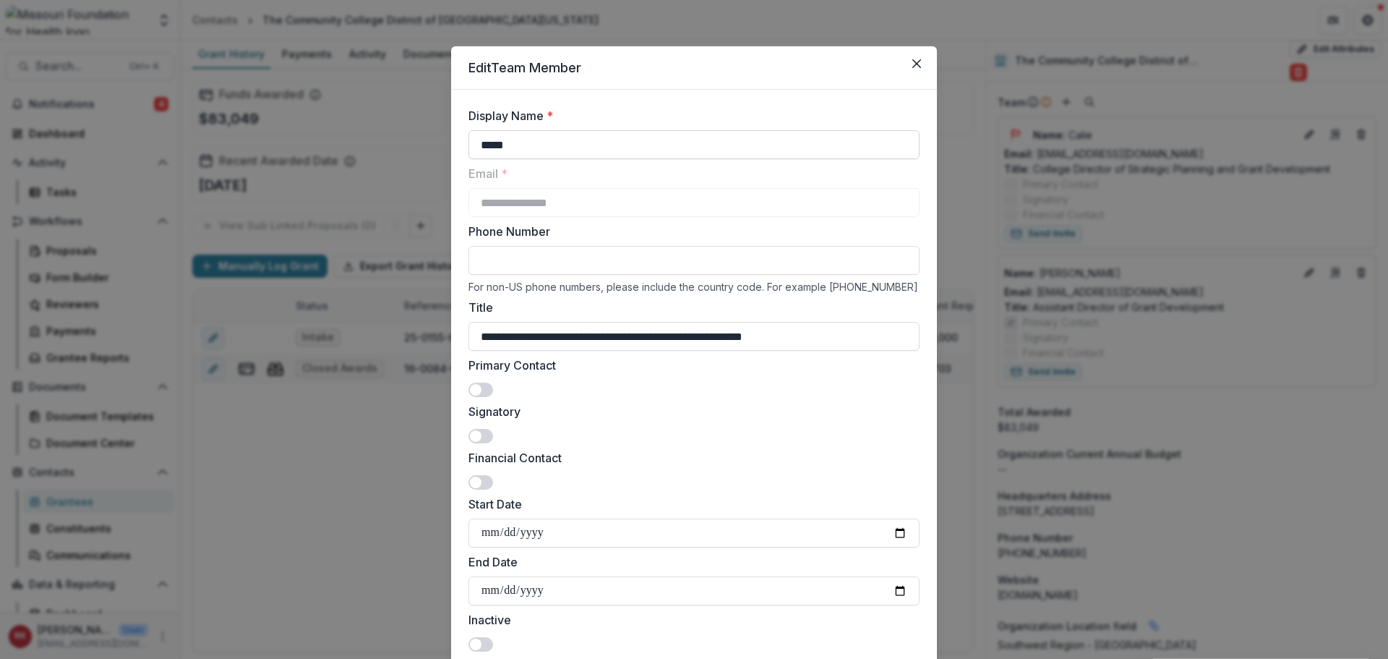
click at [615, 146] on input "*****" at bounding box center [694, 144] width 451 height 29
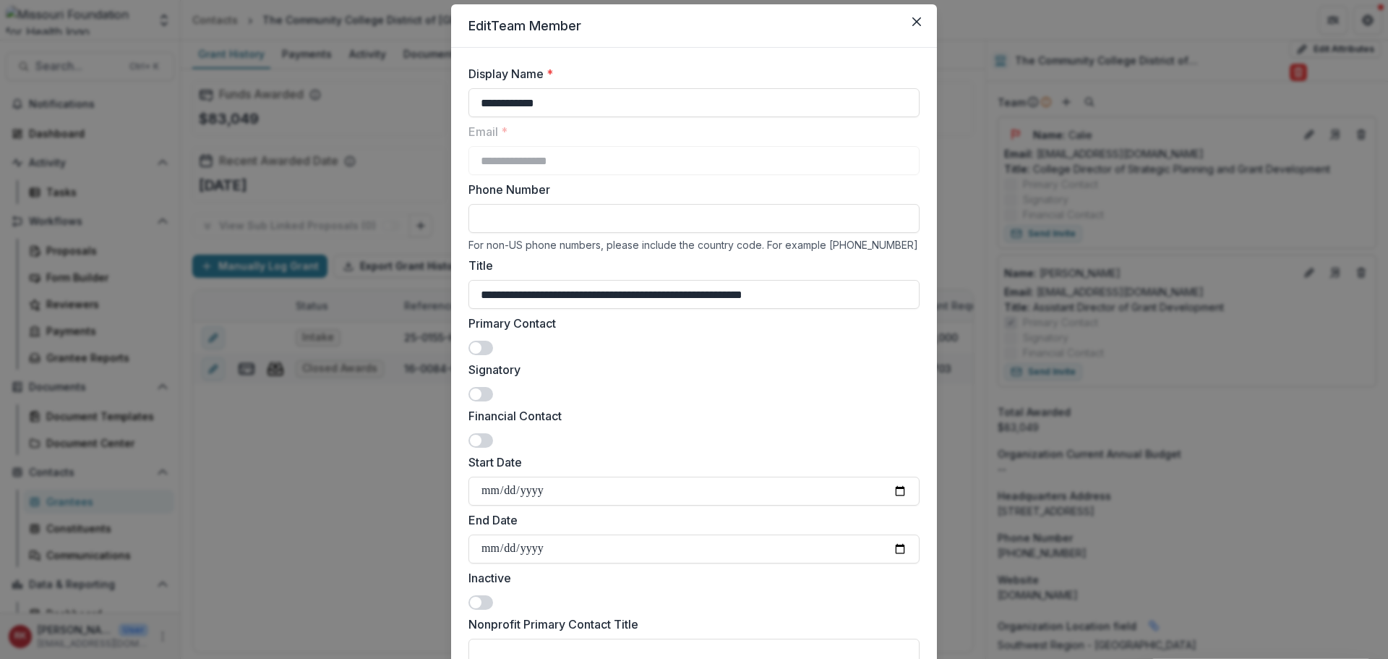
scroll to position [72, 0]
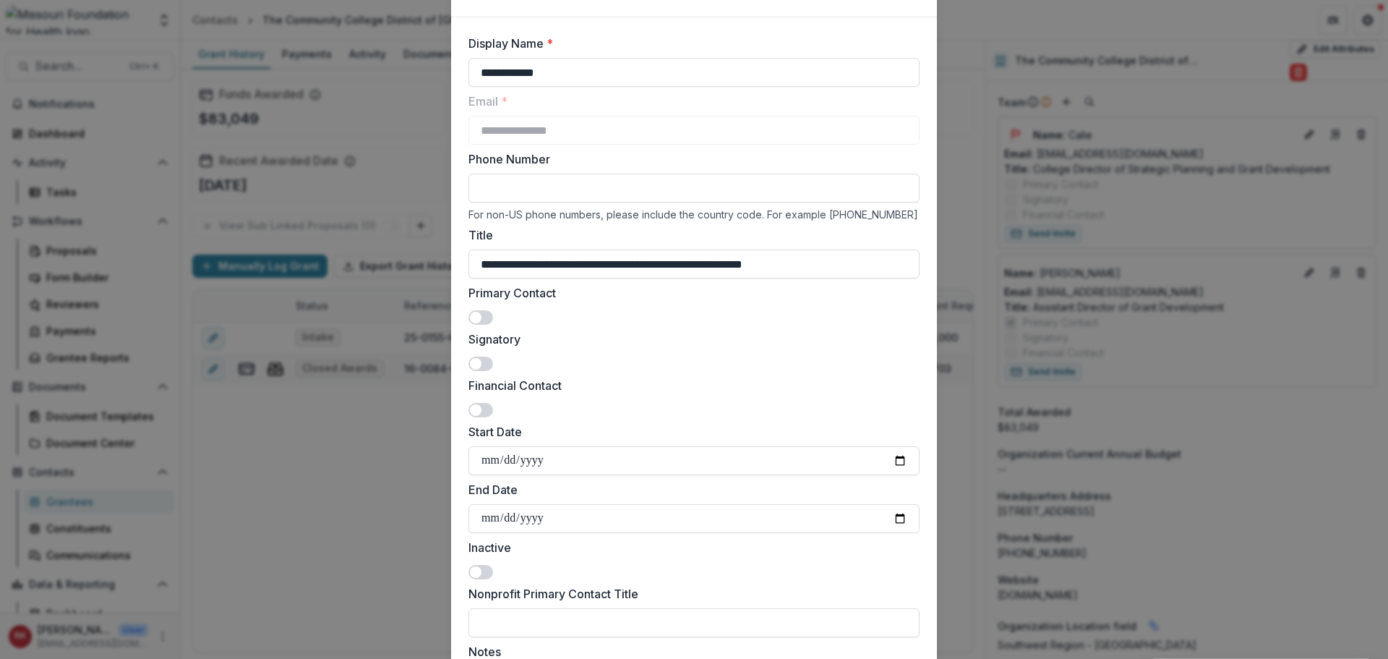
type input "**********"
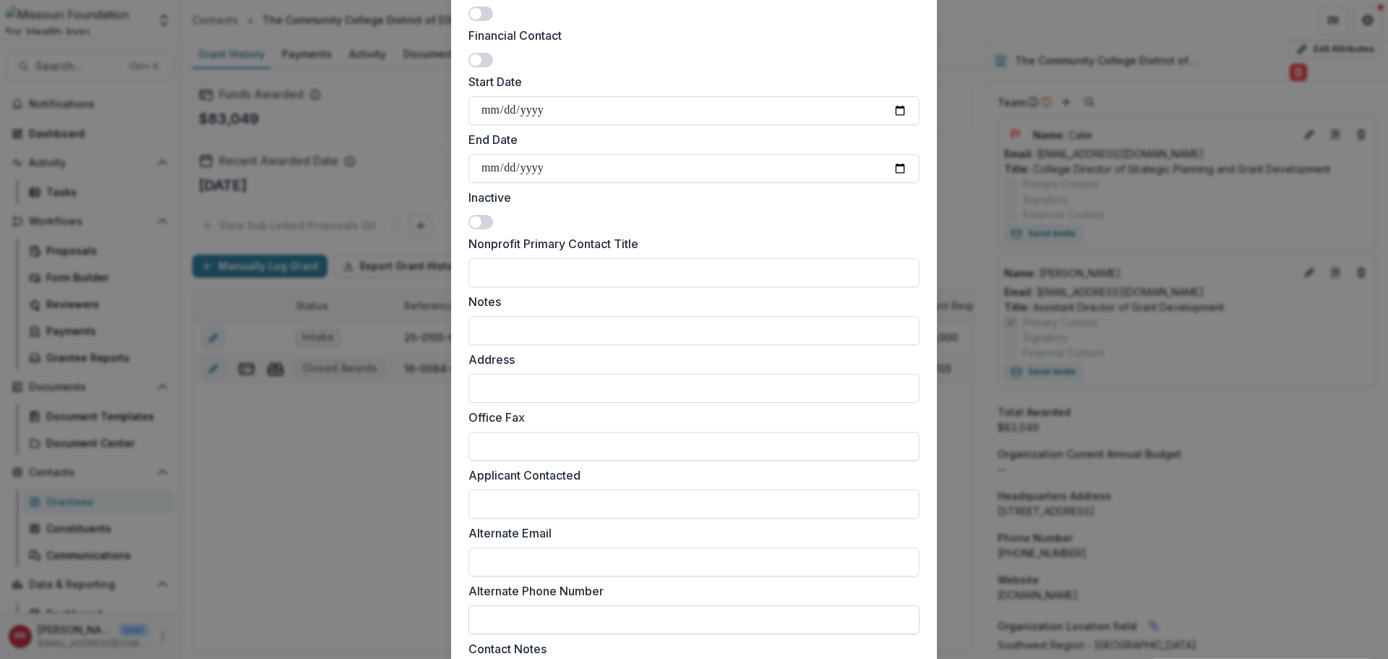
scroll to position [566, 0]
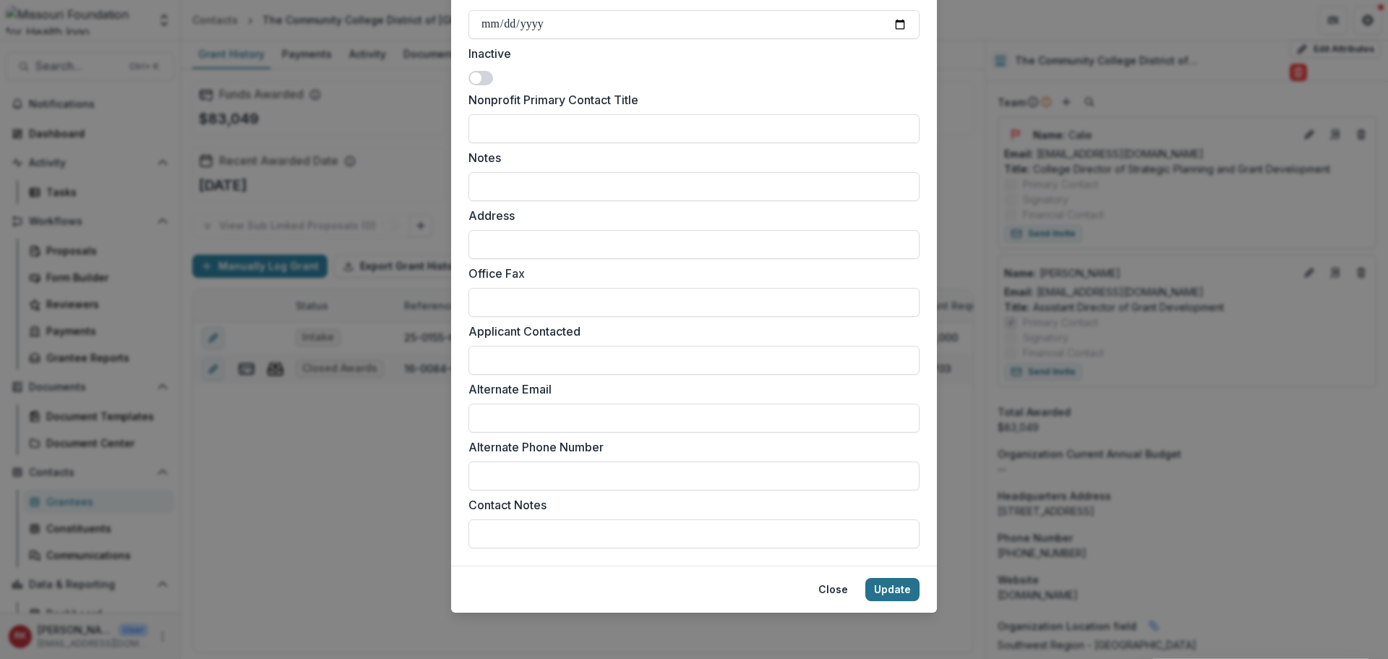
click at [897, 591] on button "Update" at bounding box center [892, 589] width 54 height 23
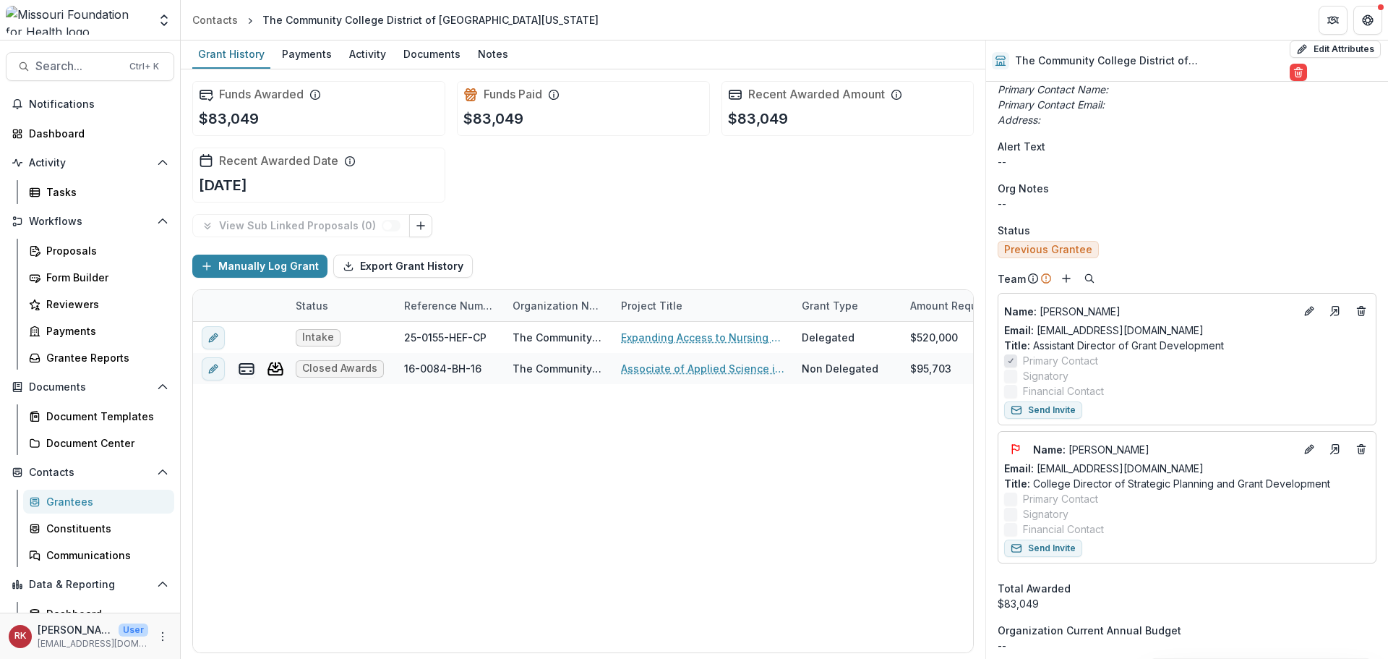
scroll to position [506, 0]
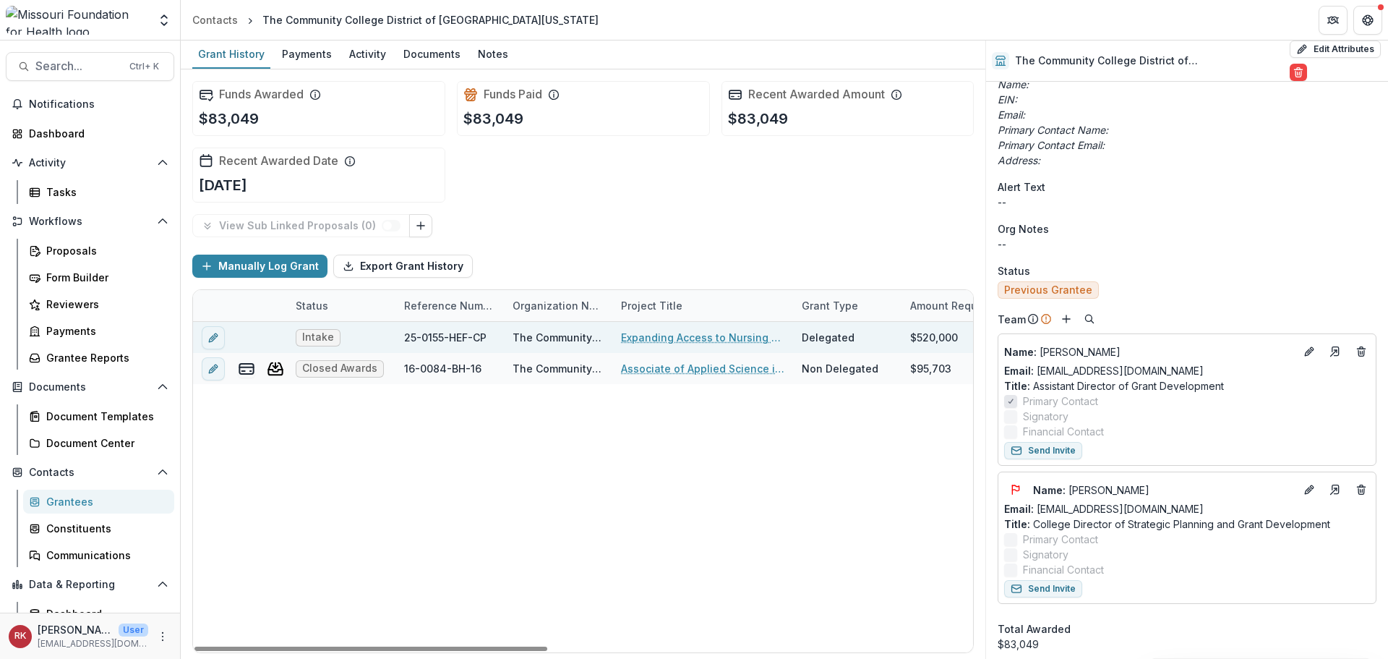
click at [667, 335] on link "Expanding Access to Nursing Careers to Meet Chronic Workforce Shortages" at bounding box center [702, 337] width 163 height 15
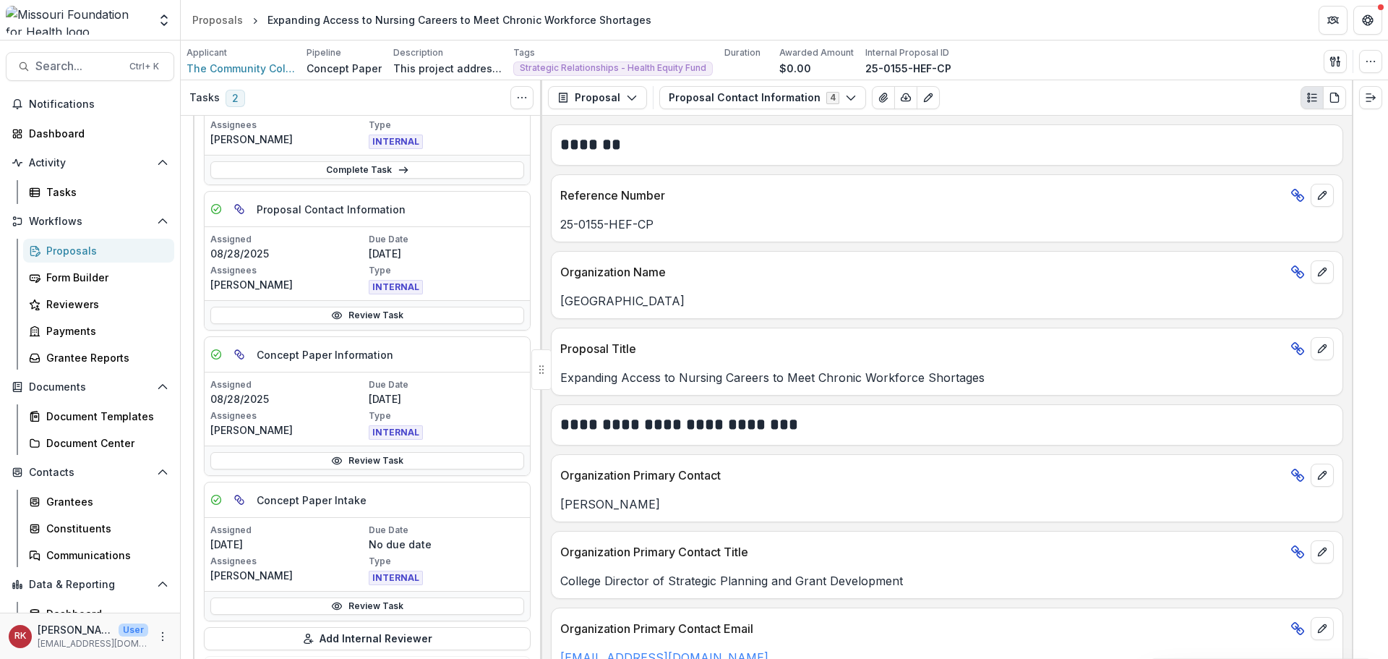
scroll to position [362, 0]
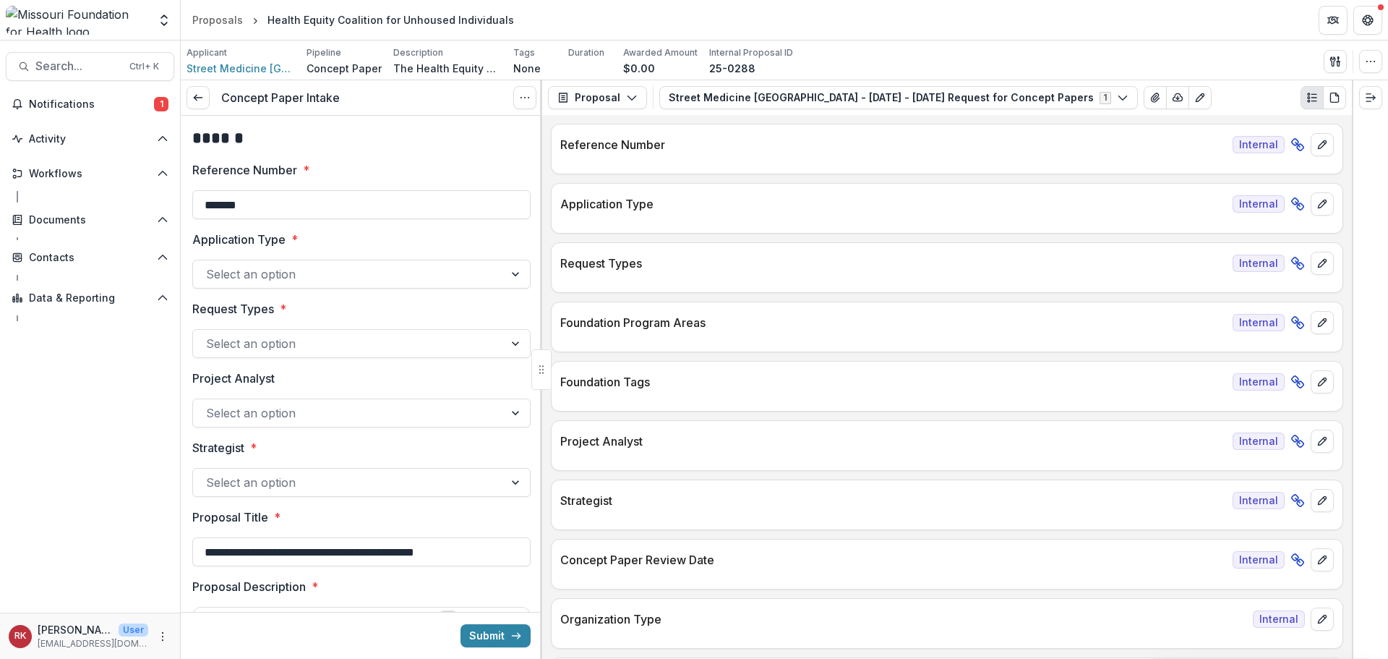
type input "********"
type input "**********"
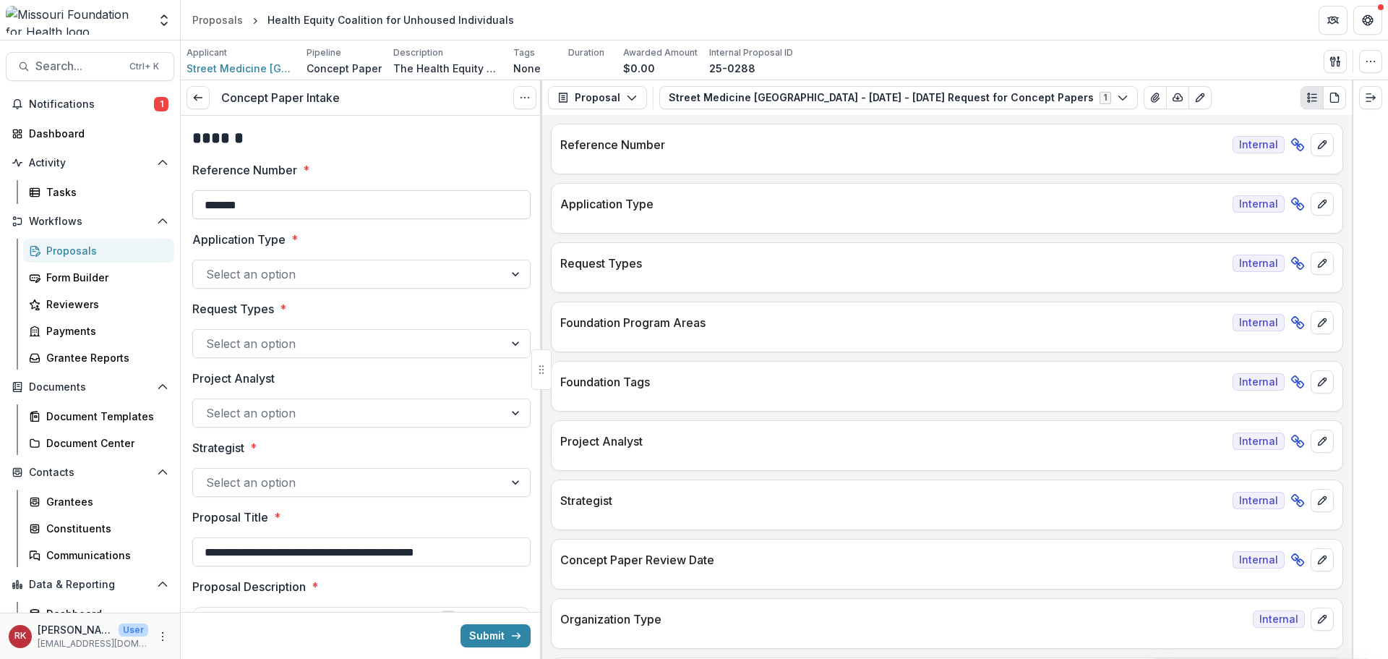
click at [298, 205] on input "*******" at bounding box center [361, 204] width 338 height 29
type input "**********"
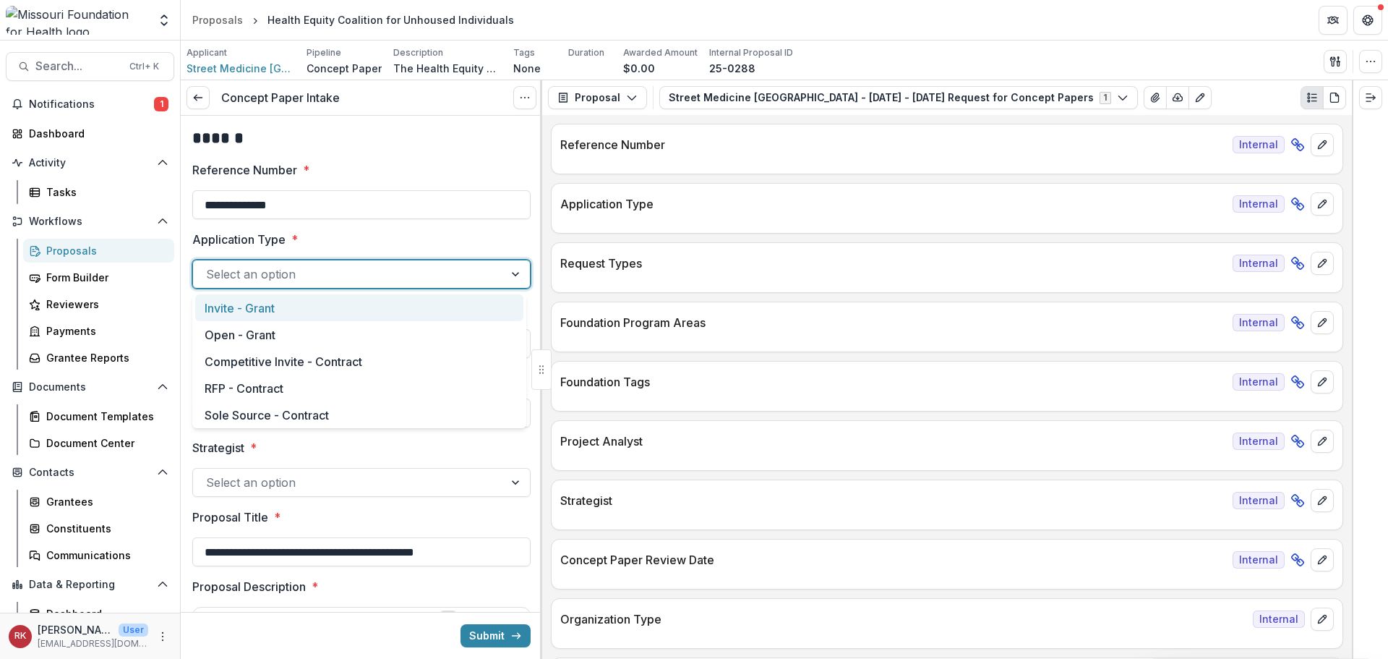
click at [228, 281] on div at bounding box center [348, 274] width 285 height 20
click at [234, 328] on div "Open - Grant" at bounding box center [359, 334] width 328 height 27
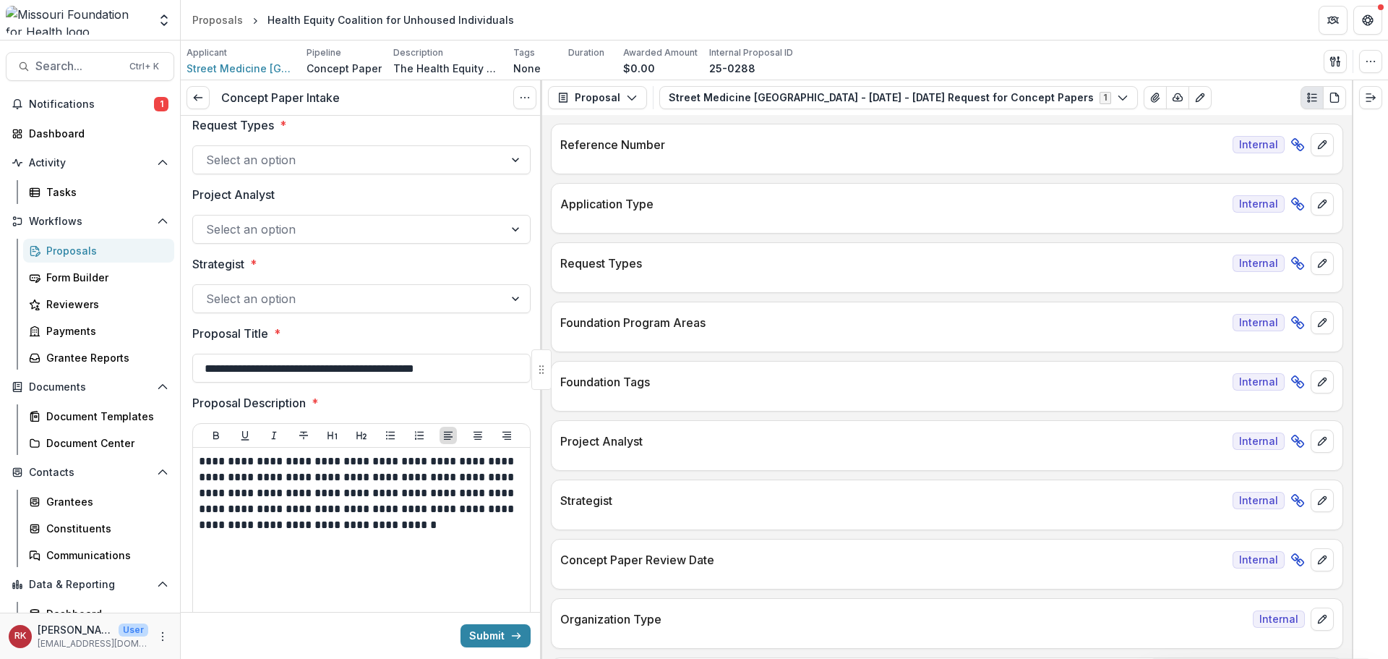
scroll to position [217, 0]
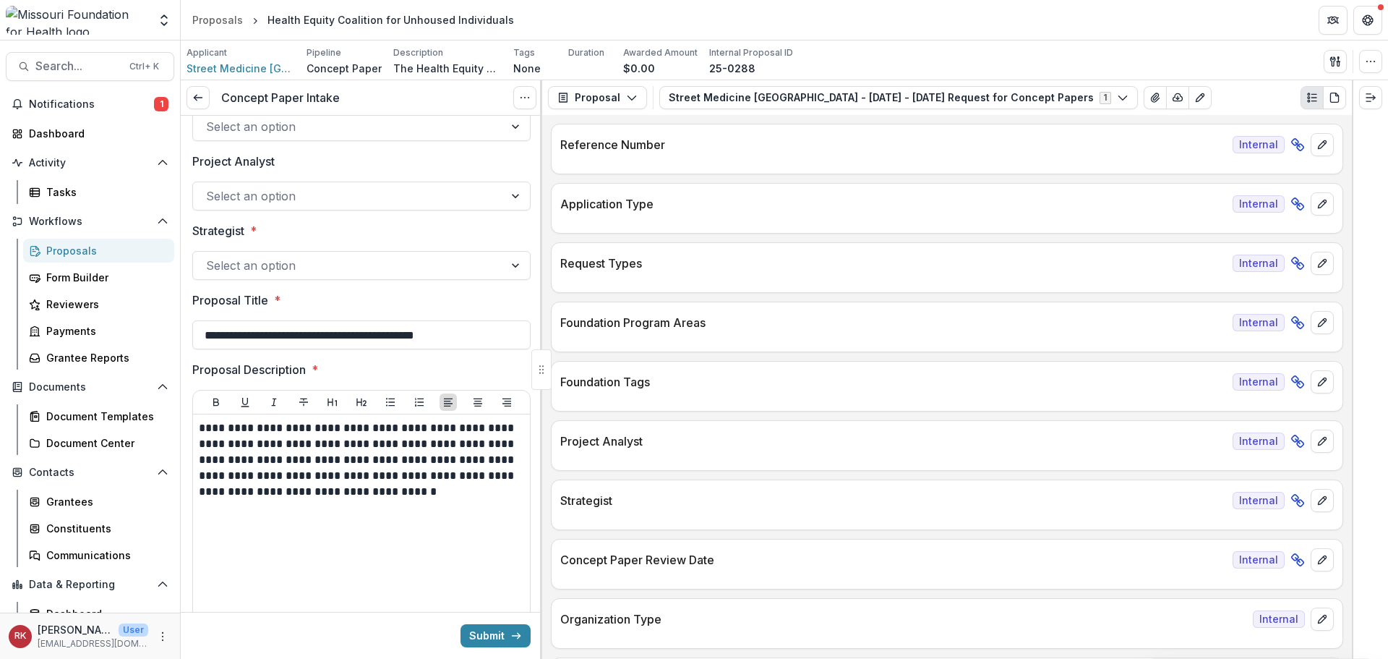
click at [218, 272] on div at bounding box center [348, 265] width 285 height 20
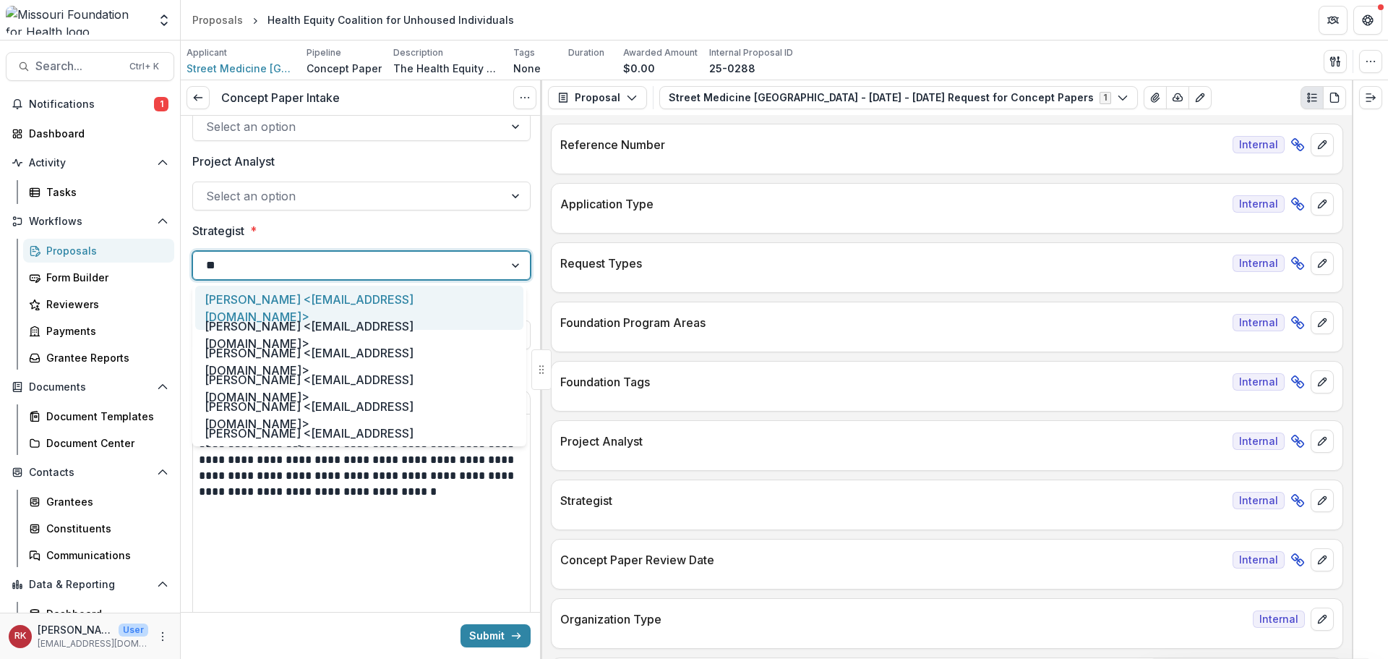
type input "***"
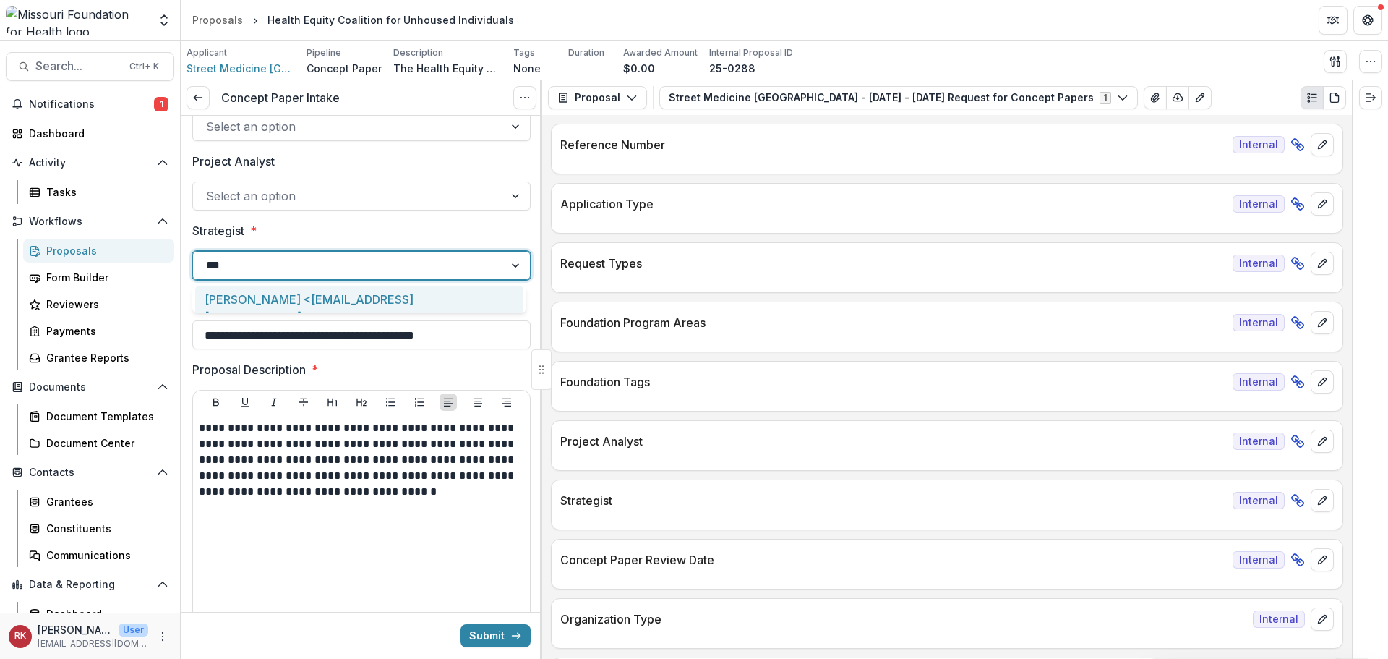
click at [279, 297] on div "[PERSON_NAME] <[EMAIL_ADDRESS][DOMAIN_NAME]>" at bounding box center [359, 308] width 328 height 44
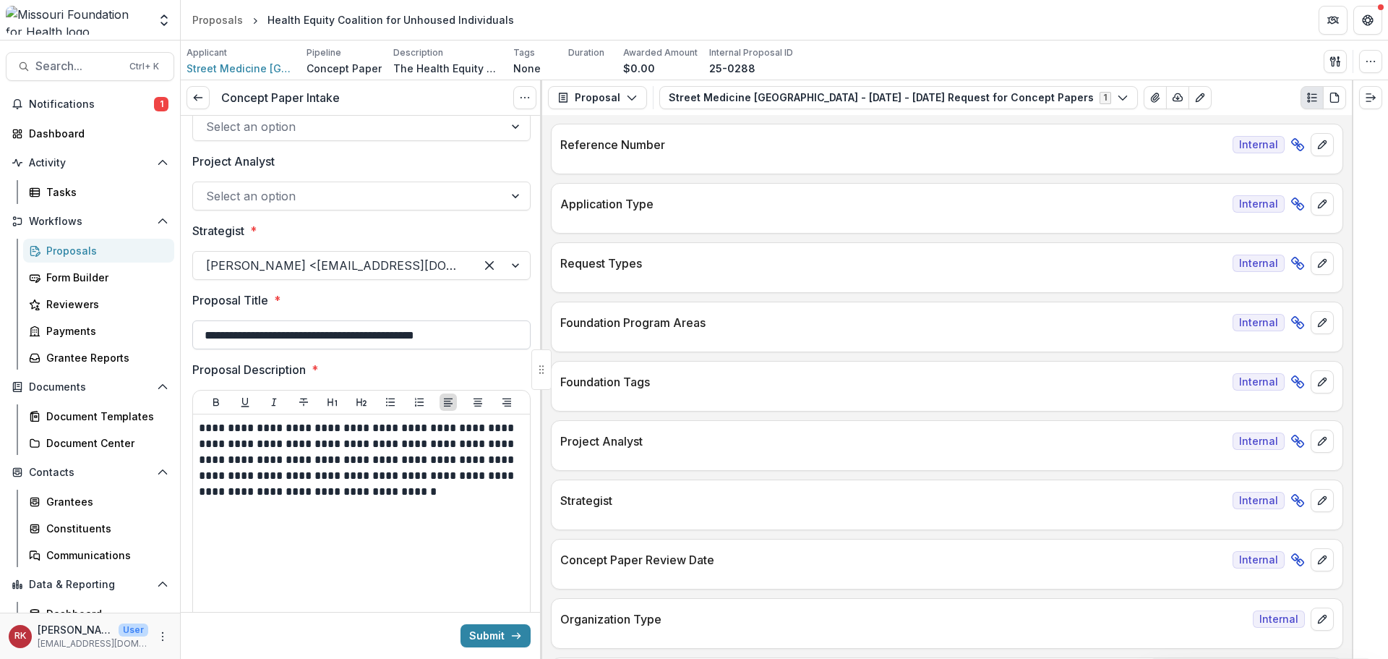
drag, startPoint x: 247, startPoint y: 330, endPoint x: 516, endPoint y: 347, distance: 270.2
click at [516, 347] on input "**********" at bounding box center [361, 334] width 338 height 29
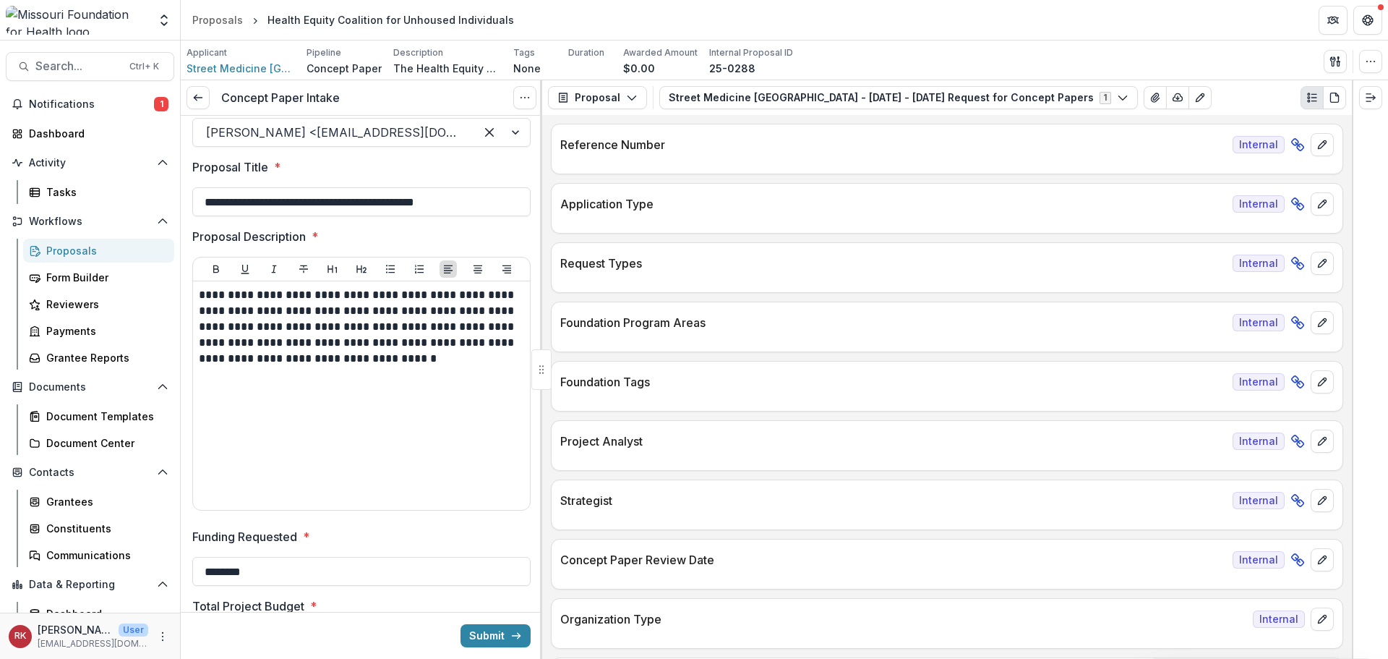
scroll to position [362, 0]
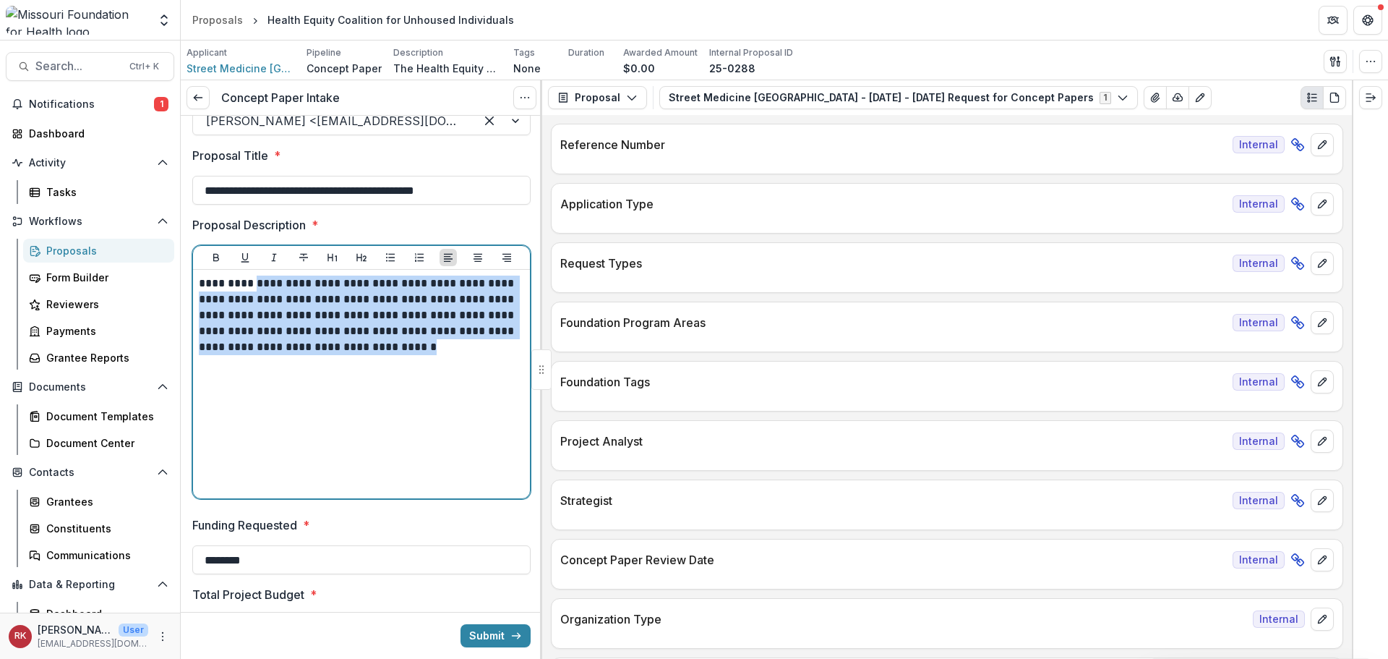
drag, startPoint x: 257, startPoint y: 286, endPoint x: 427, endPoint y: 381, distance: 194.5
click at [427, 381] on div "**********" at bounding box center [361, 383] width 325 height 217
click at [273, 317] on p "**********" at bounding box center [359, 315] width 321 height 80
click at [244, 313] on p "**********" at bounding box center [359, 315] width 321 height 80
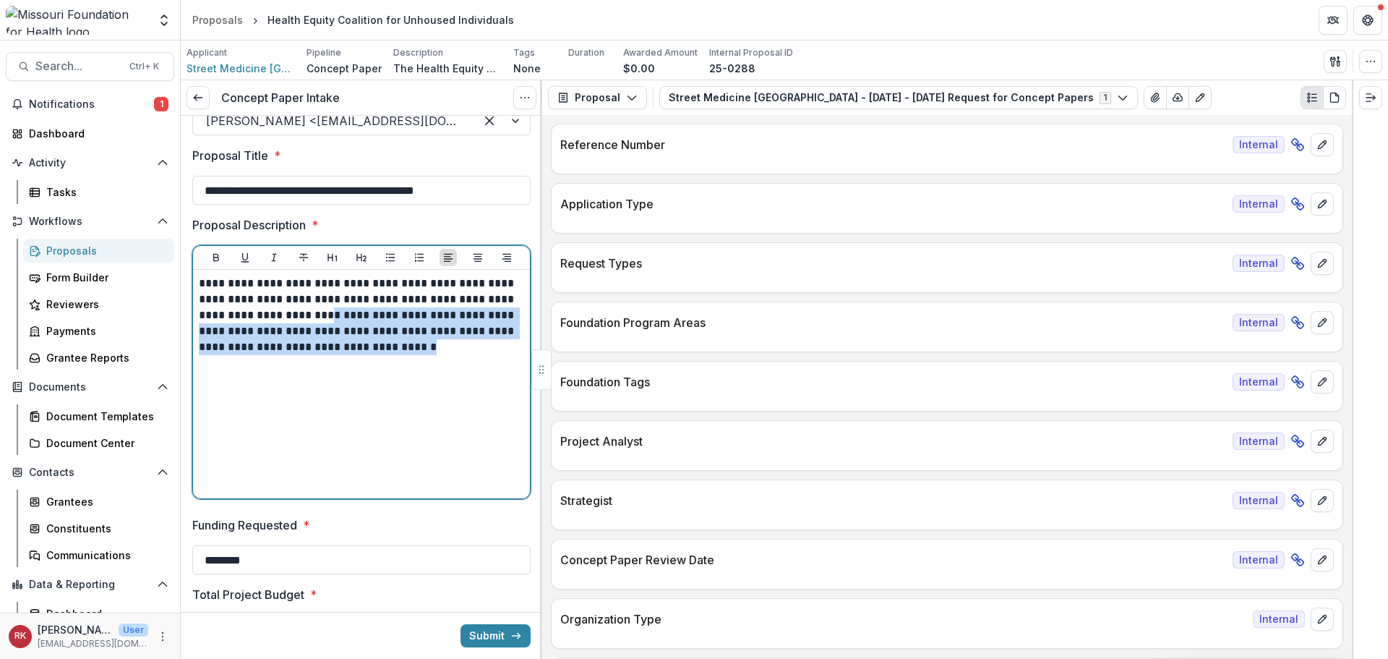
drag, startPoint x: 275, startPoint y: 316, endPoint x: 418, endPoint y: 368, distance: 152.3
click at [418, 368] on div "**********" at bounding box center [361, 383] width 325 height 217
click at [419, 362] on div "**********" at bounding box center [361, 383] width 325 height 217
drag, startPoint x: 264, startPoint y: 335, endPoint x: 395, endPoint y: 364, distance: 133.9
click at [395, 364] on div "**********" at bounding box center [361, 383] width 325 height 217
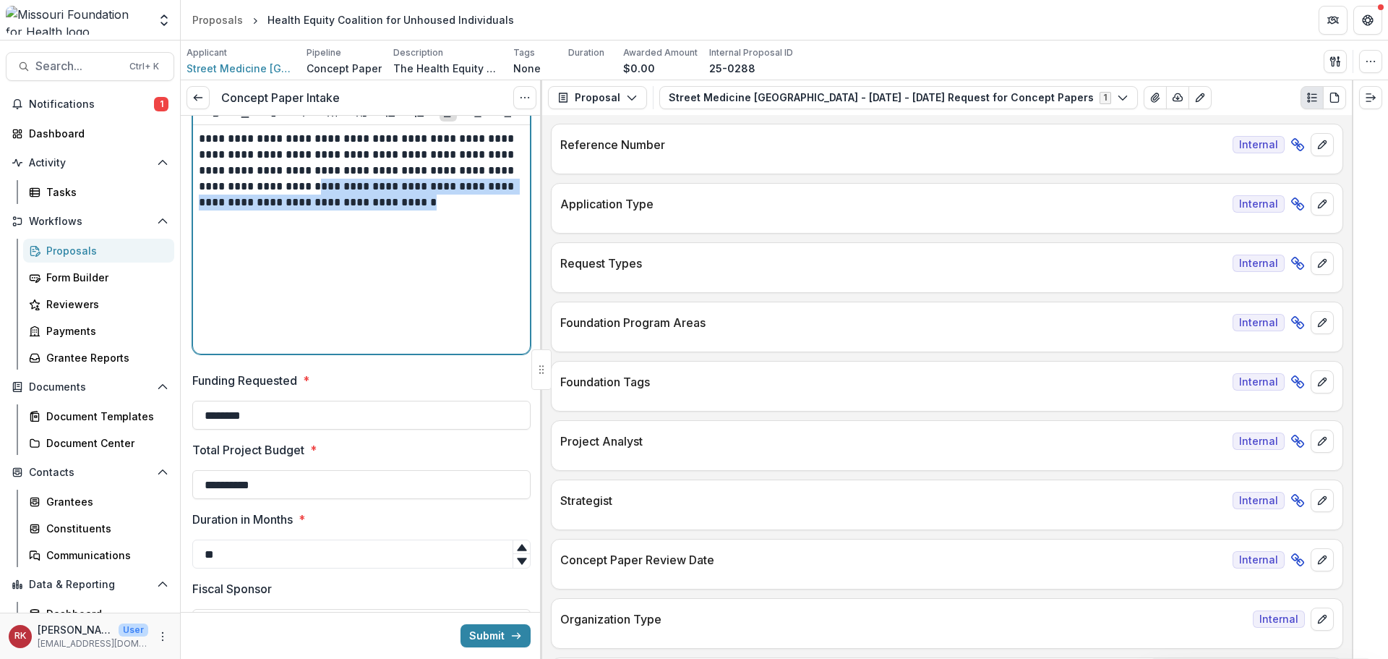
scroll to position [578, 0]
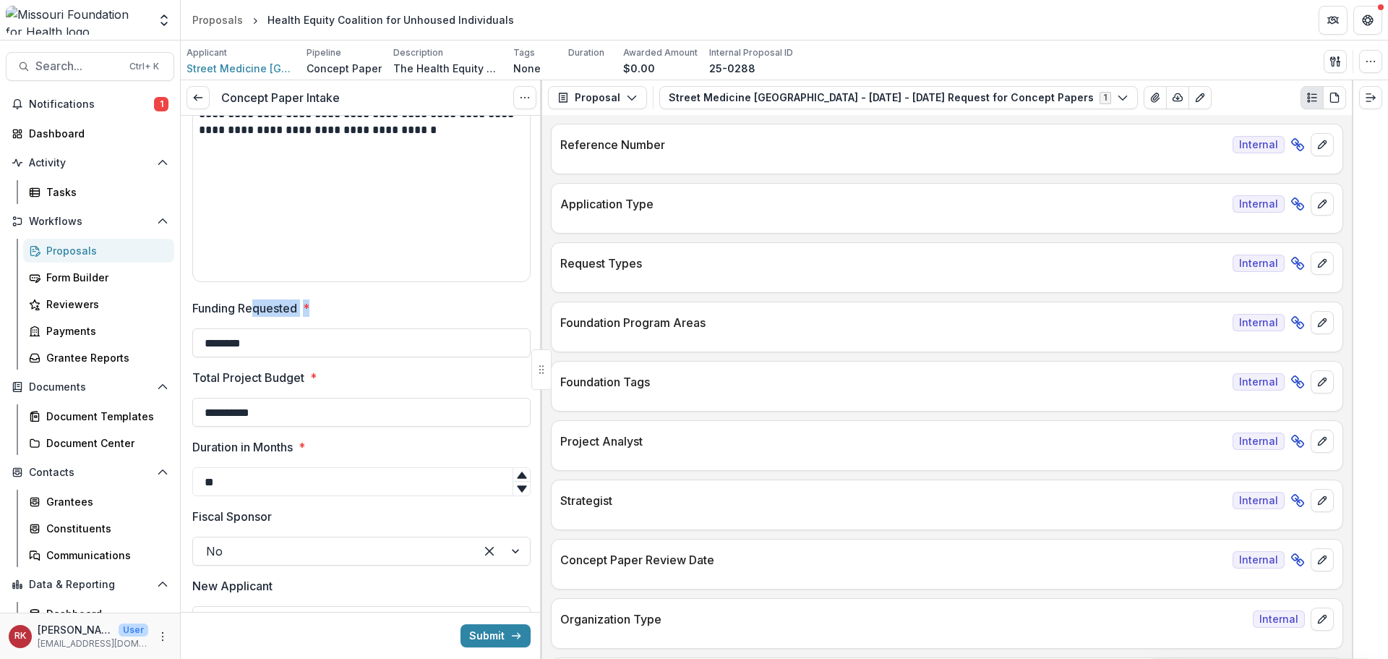
drag, startPoint x: 257, startPoint y: 308, endPoint x: 322, endPoint y: 309, distance: 65.1
click at [314, 308] on label "Funding Requested *" at bounding box center [357, 307] width 330 height 17
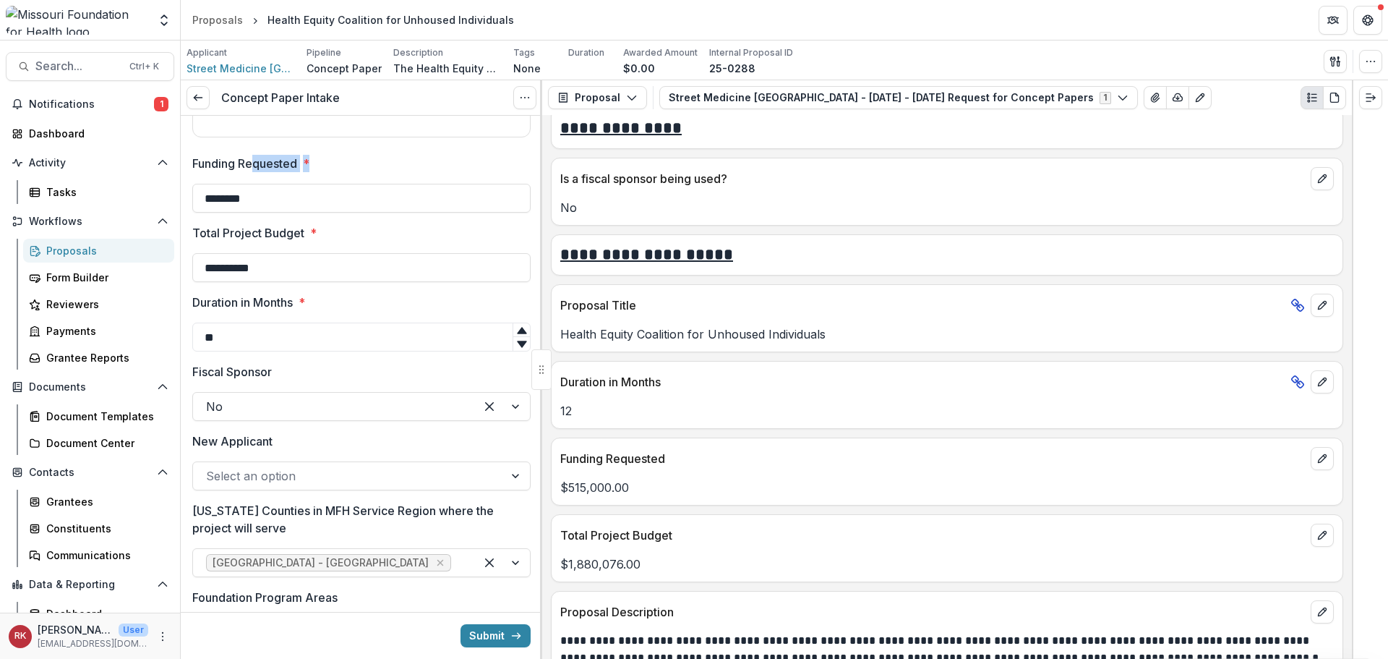
scroll to position [2603, 0]
drag, startPoint x: 277, startPoint y: 445, endPoint x: 196, endPoint y: 432, distance: 82.1
click at [196, 436] on label "New Applicant" at bounding box center [357, 440] width 330 height 17
click at [224, 472] on div at bounding box center [348, 476] width 285 height 20
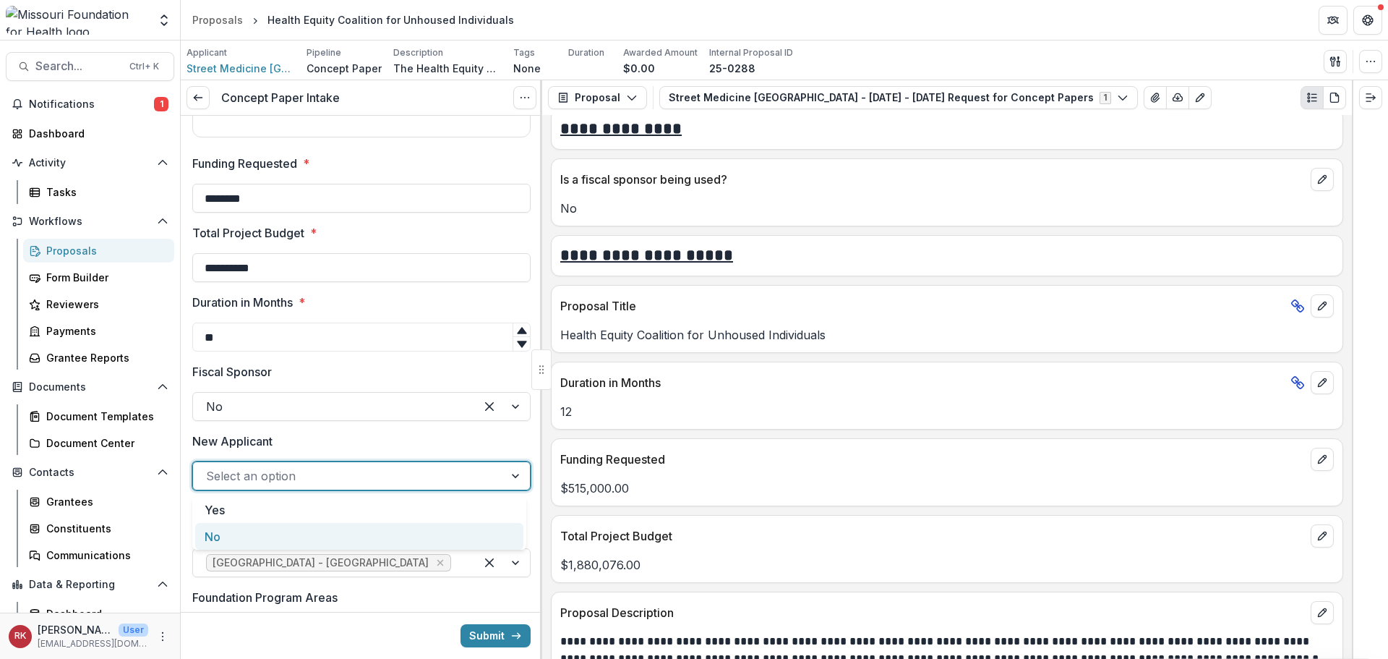
click at [231, 527] on div "No" at bounding box center [359, 536] width 328 height 27
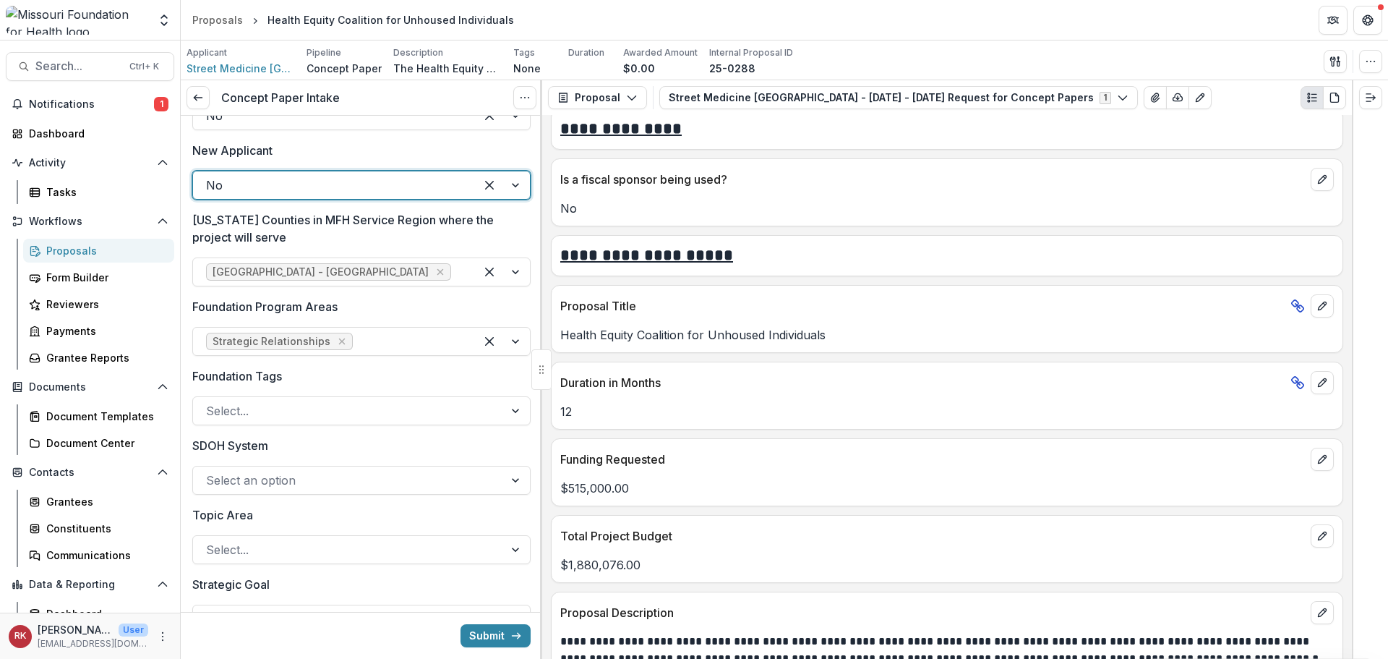
scroll to position [1012, 0]
click at [245, 427] on div "Select..." at bounding box center [361, 412] width 338 height 29
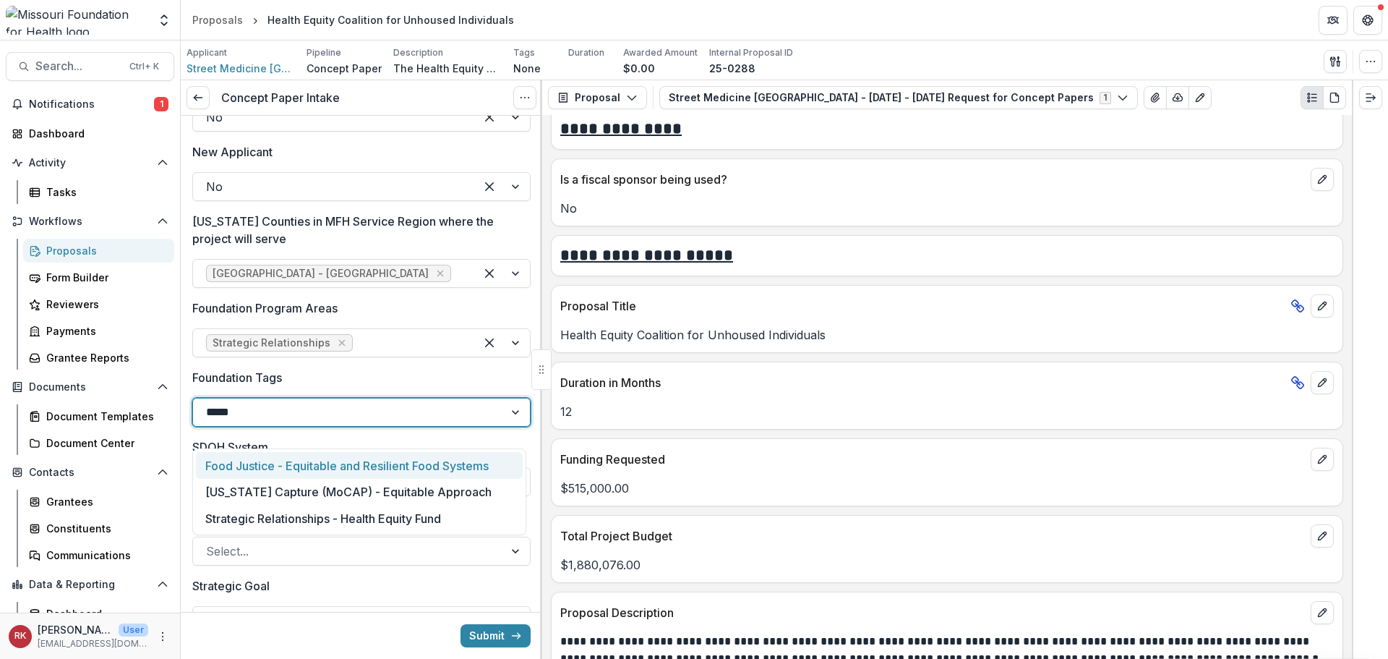
type input "******"
click at [278, 462] on div "Strategic Relationships - Health Equity Fund" at bounding box center [359, 465] width 327 height 27
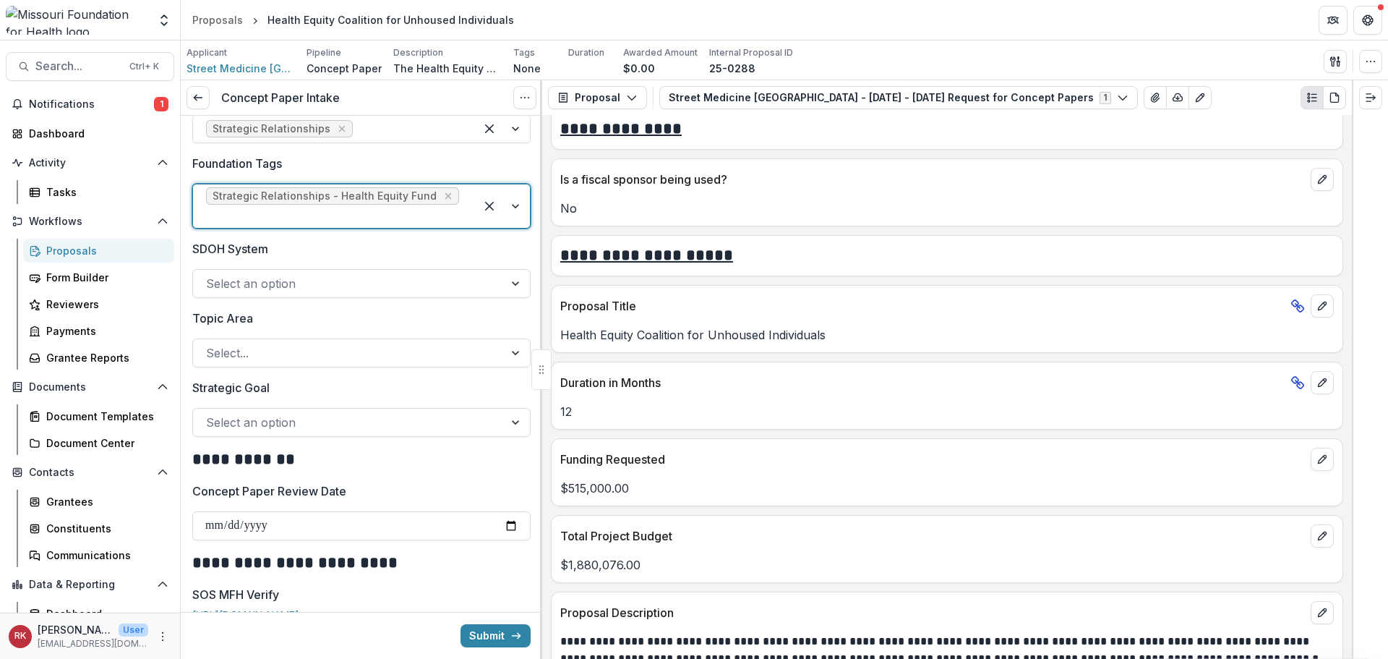
scroll to position [1229, 0]
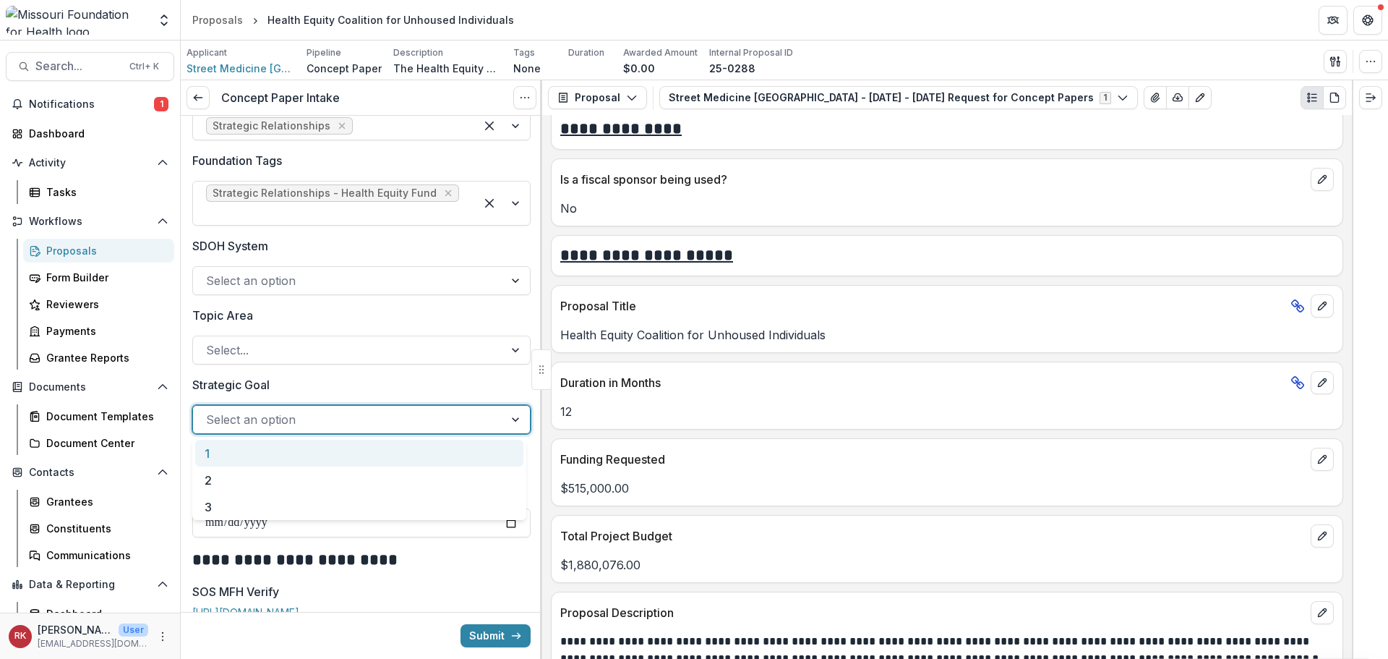
click at [247, 418] on div at bounding box center [348, 419] width 285 height 20
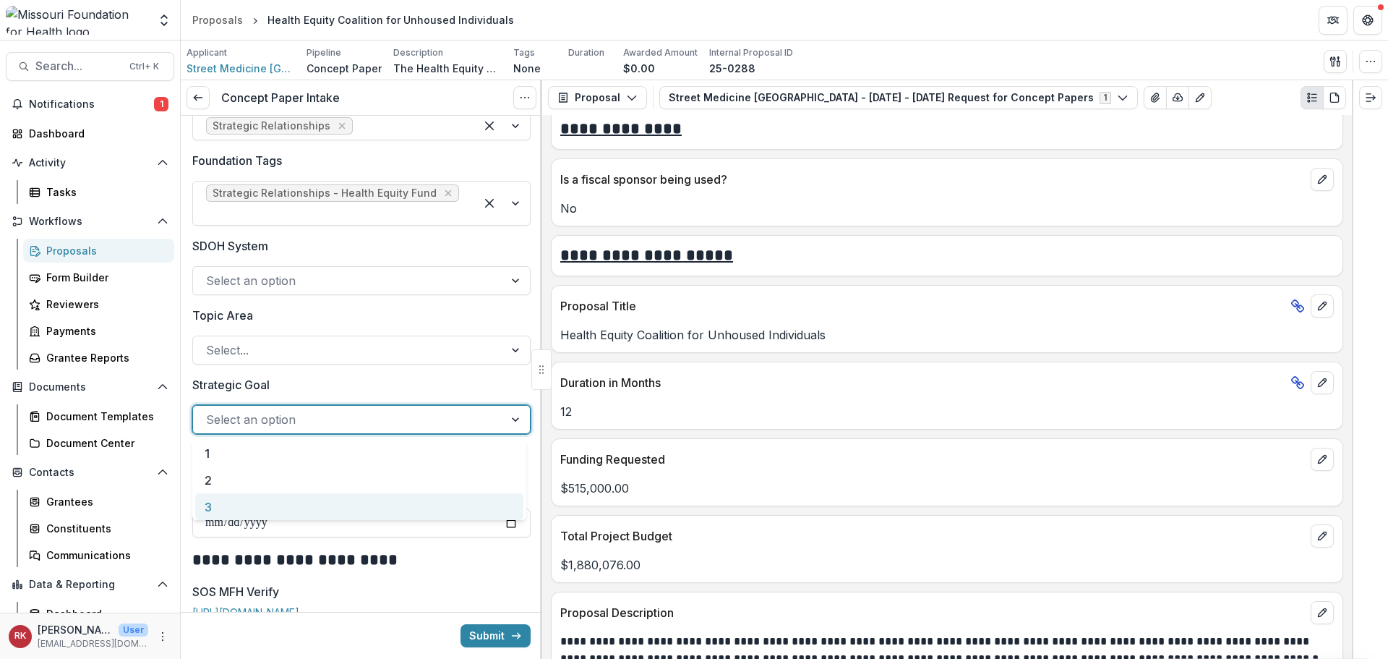
click at [245, 508] on div "3" at bounding box center [359, 506] width 328 height 27
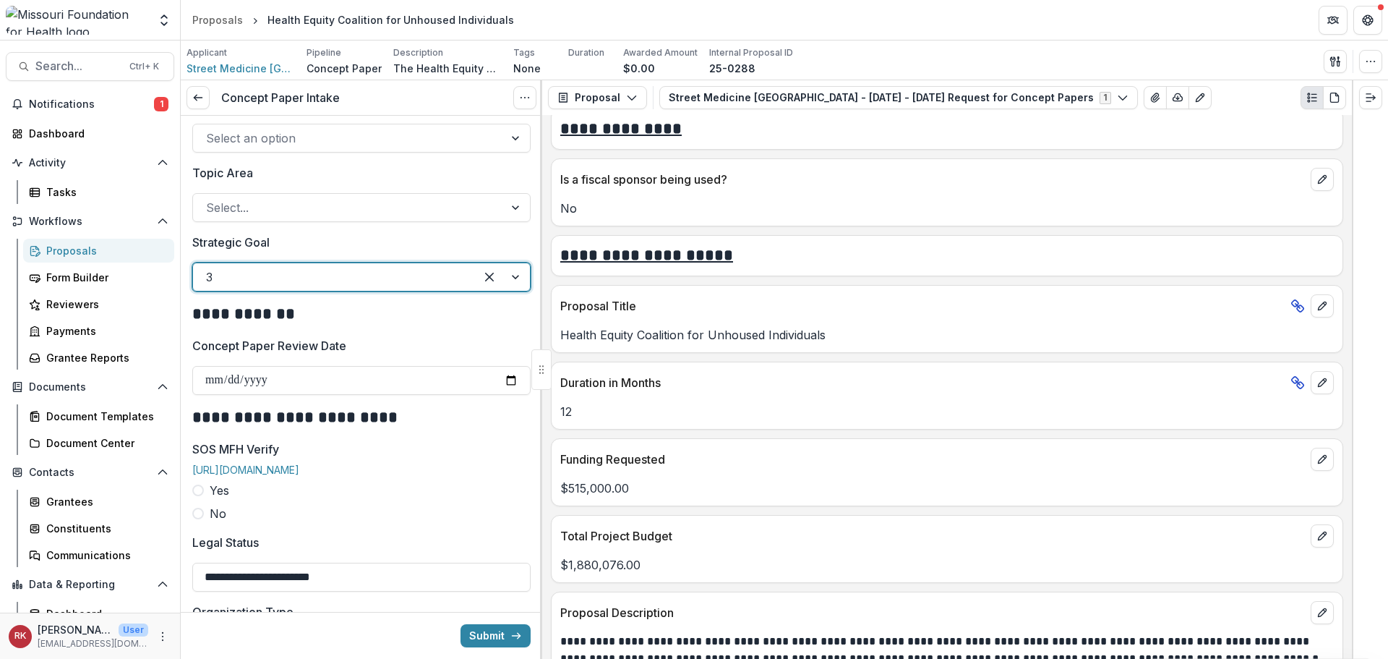
scroll to position [1446, 0]
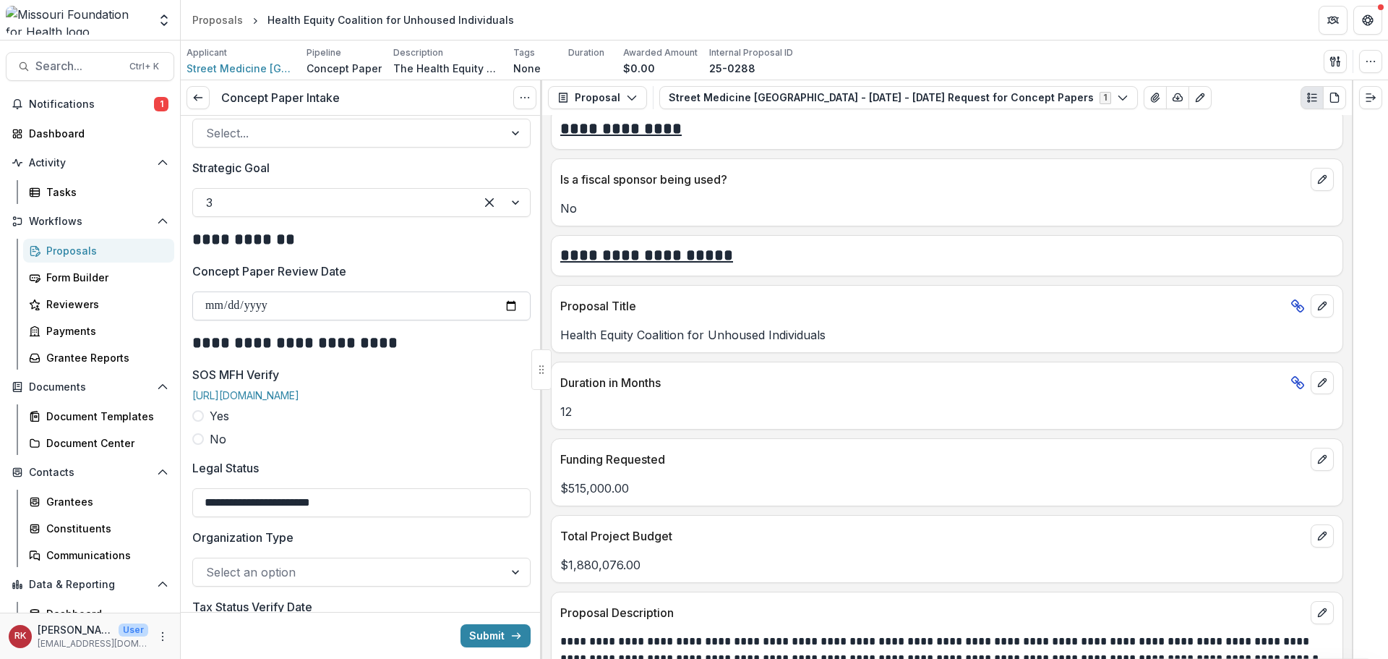
click at [509, 310] on input "Concept Paper Review Date" at bounding box center [361, 305] width 338 height 29
type input "**********"
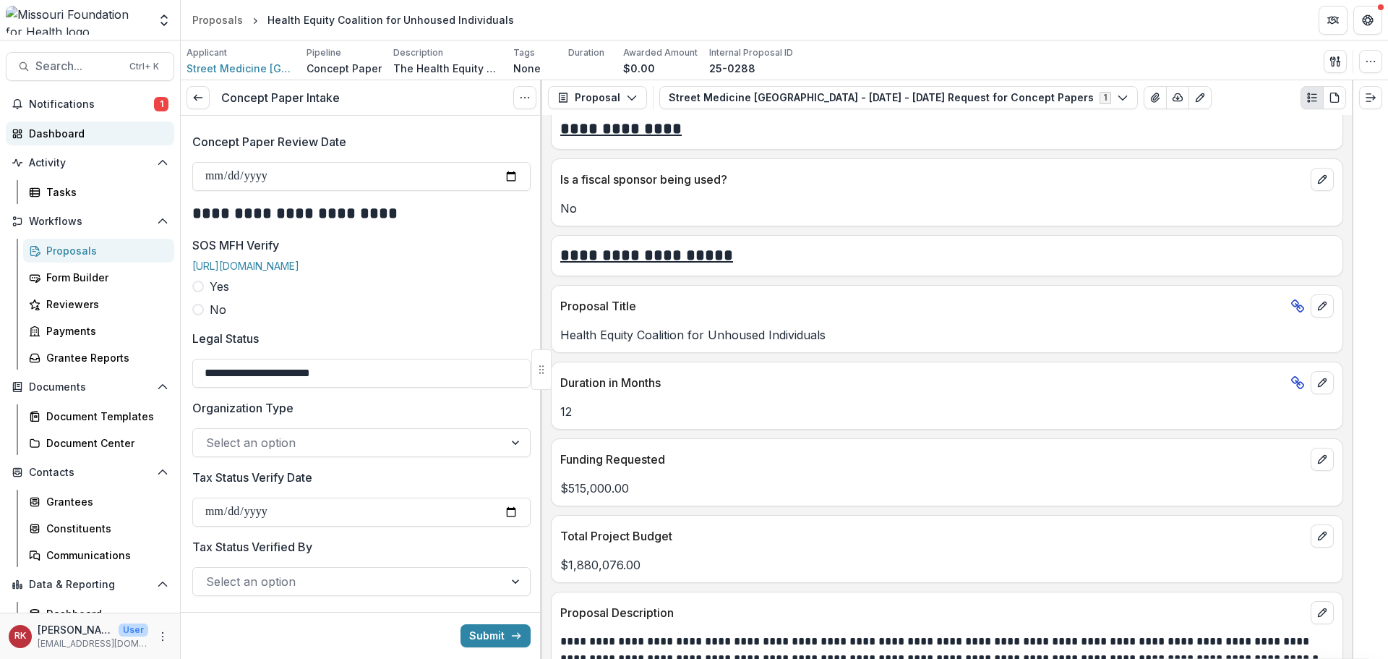
scroll to position [1591, 0]
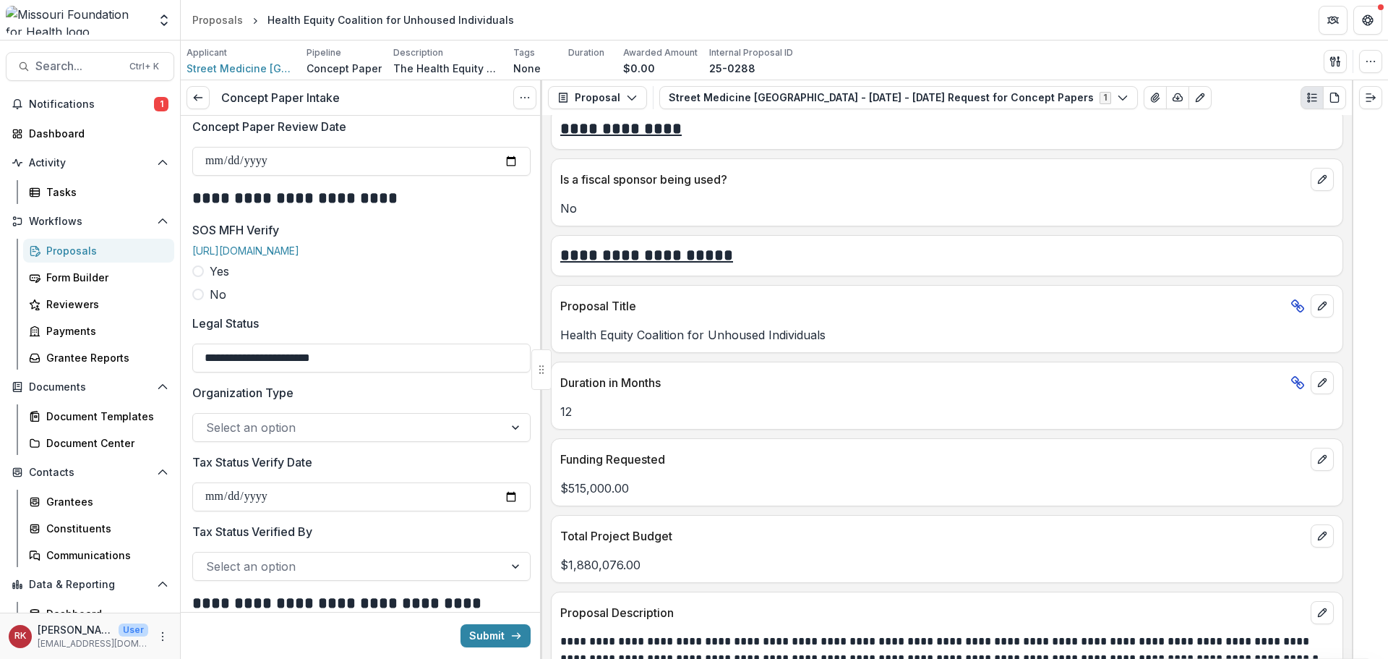
click at [201, 277] on span at bounding box center [198, 271] width 12 height 12
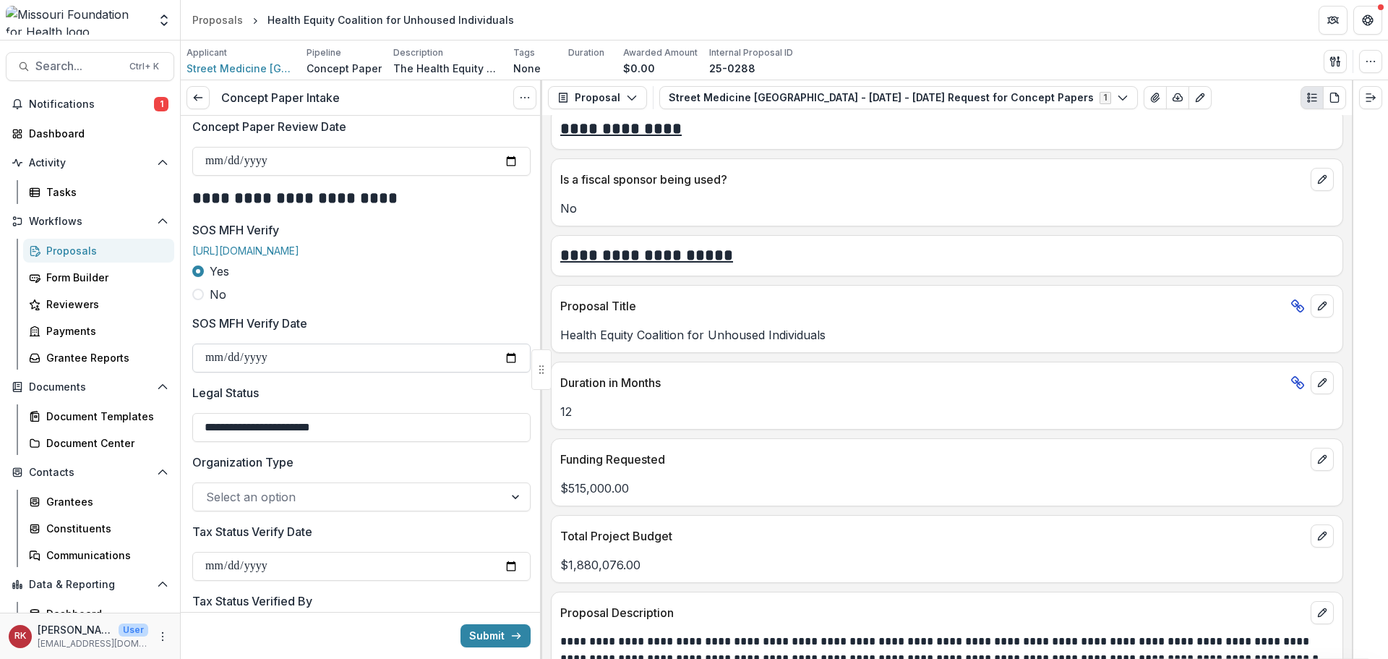
click at [507, 372] on input "SOS MFH Verify Date" at bounding box center [361, 357] width 338 height 29
type input "**********"
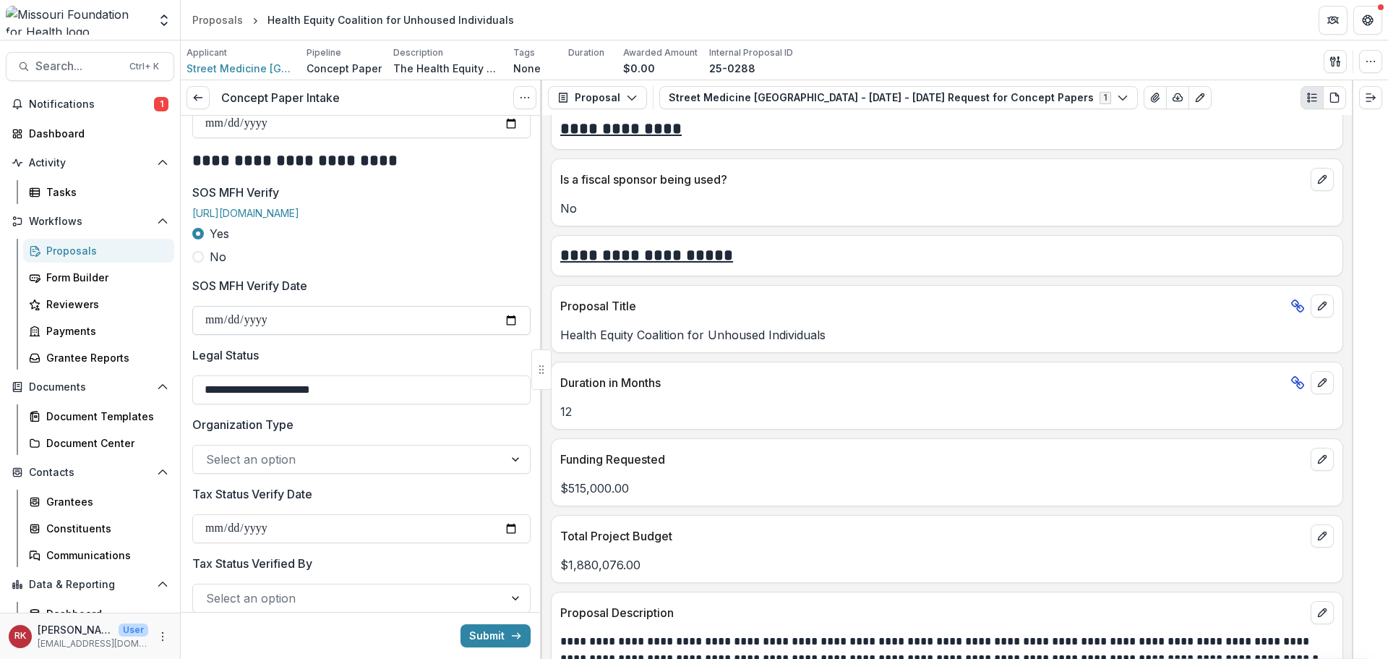
scroll to position [1735, 0]
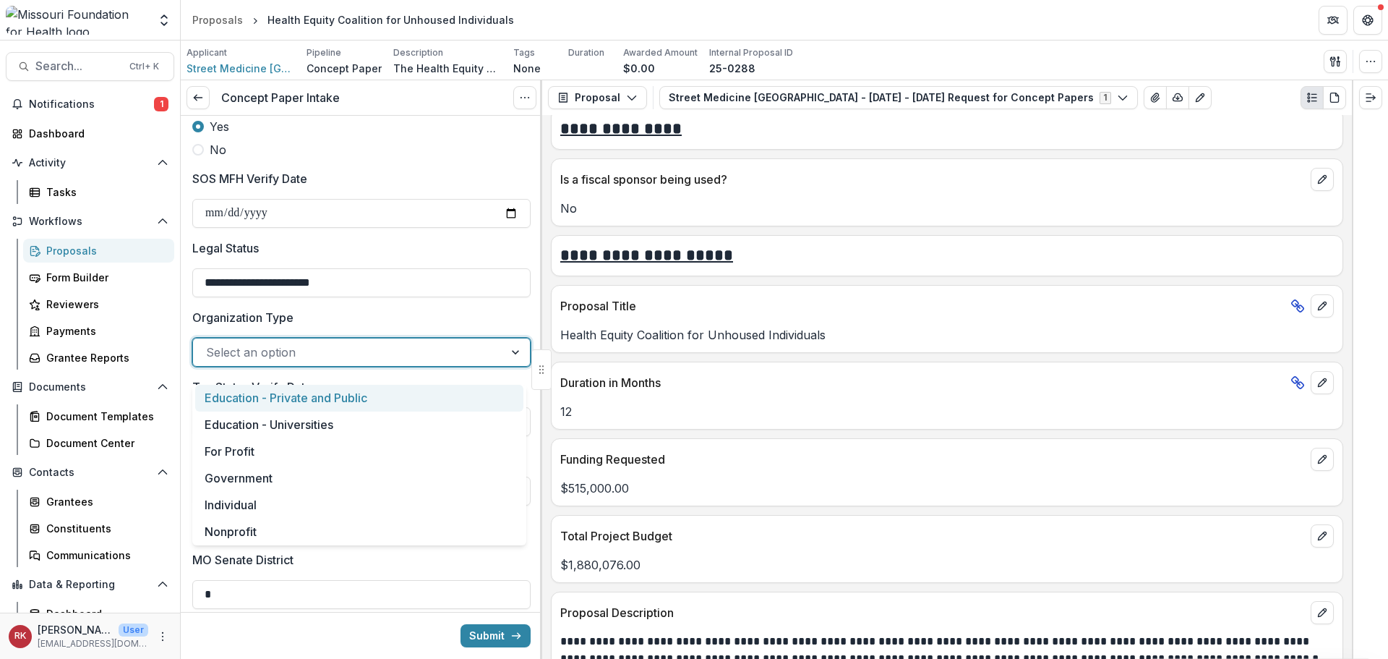
click at [288, 362] on div at bounding box center [348, 352] width 285 height 20
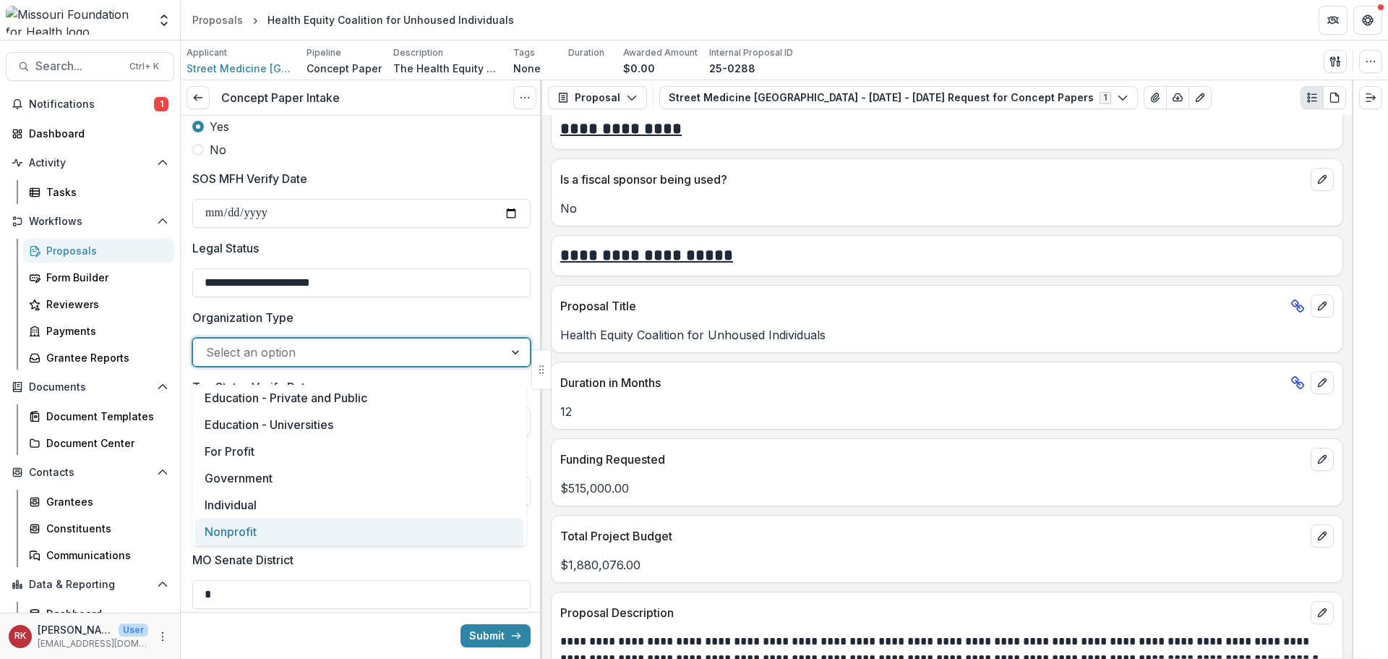
click at [291, 524] on div "Nonprofit" at bounding box center [359, 531] width 328 height 27
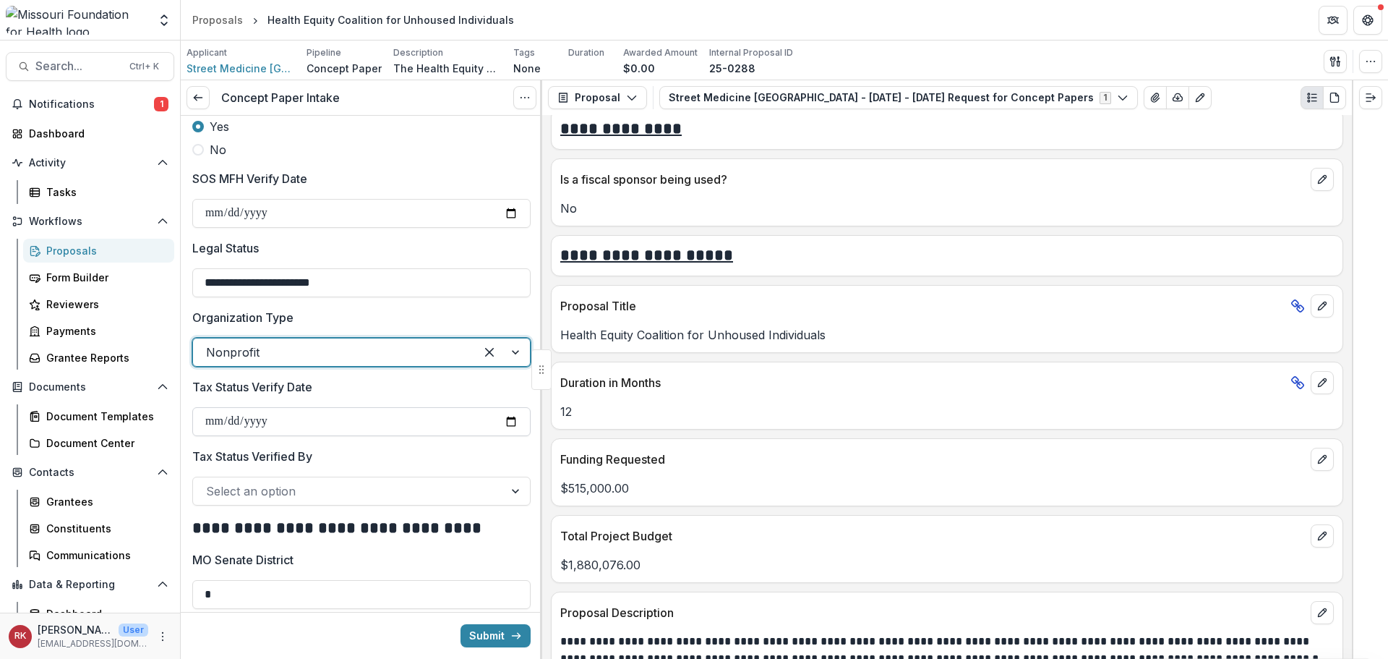
click at [502, 432] on input "Tax Status Verify Date" at bounding box center [361, 421] width 338 height 29
type input "**********"
click at [272, 500] on div at bounding box center [348, 491] width 285 height 20
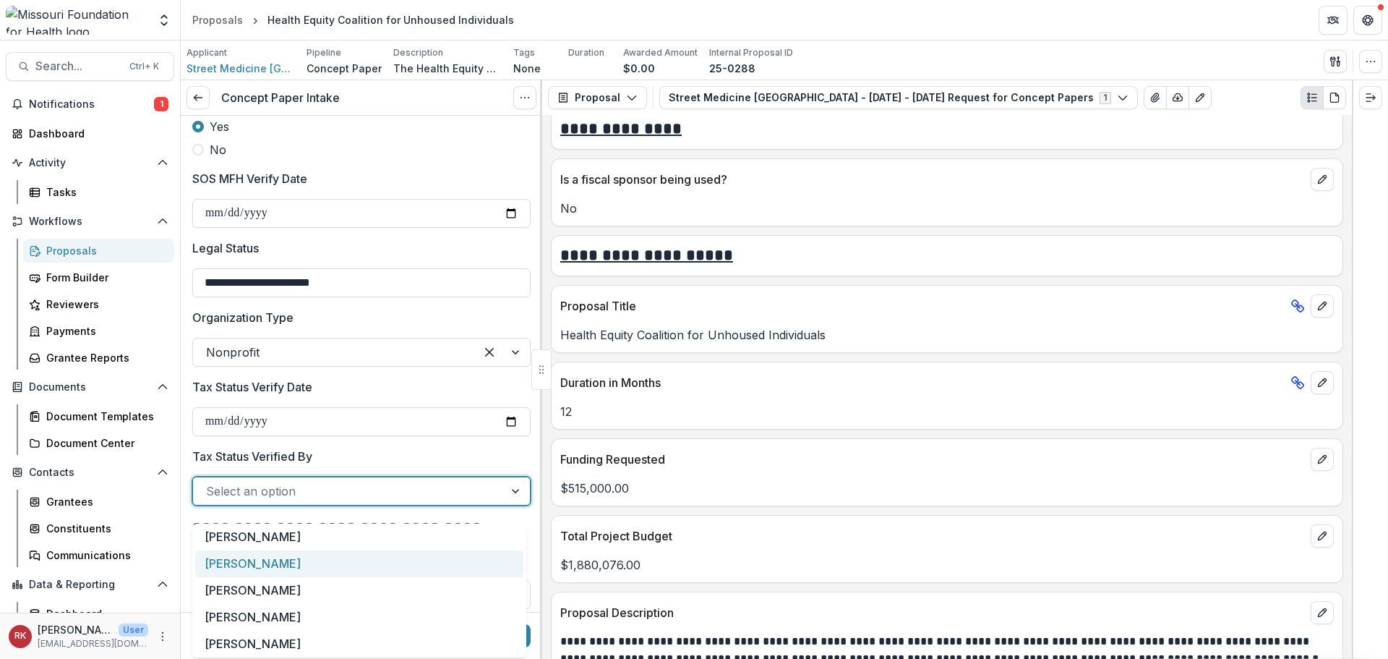
click at [249, 563] on div "[PERSON_NAME]" at bounding box center [359, 563] width 328 height 27
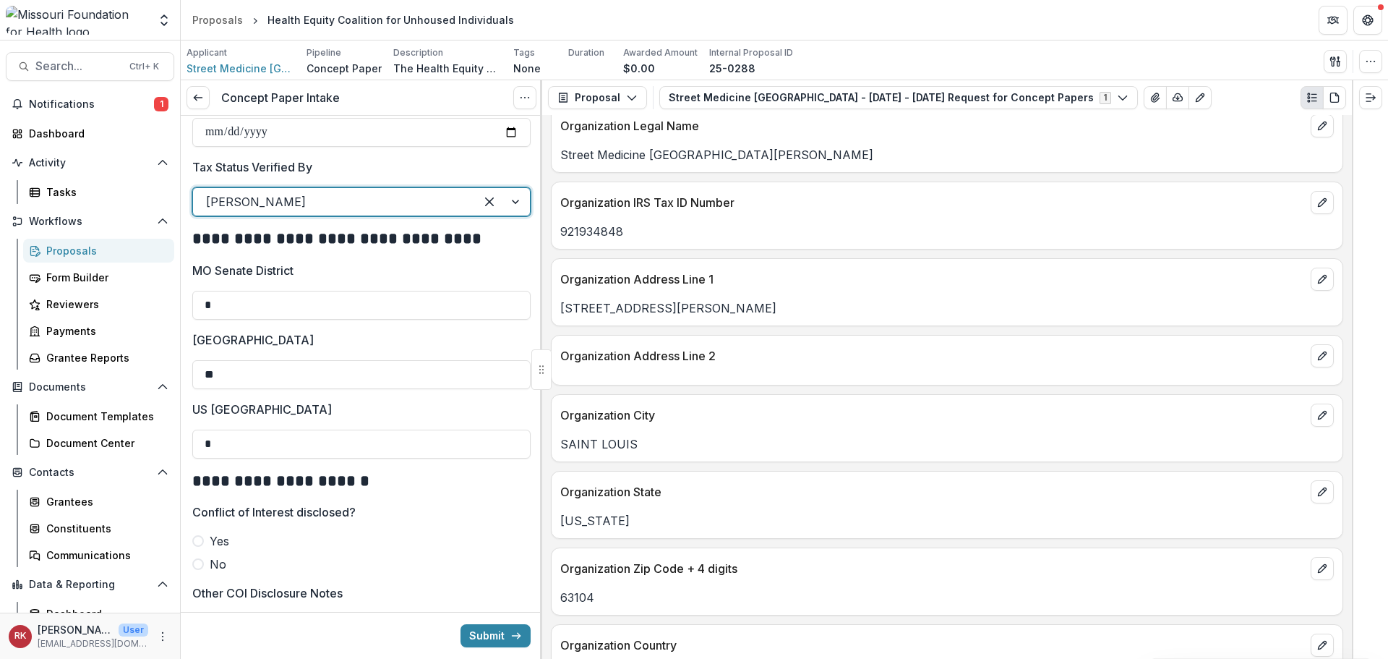
scroll to position [723, 0]
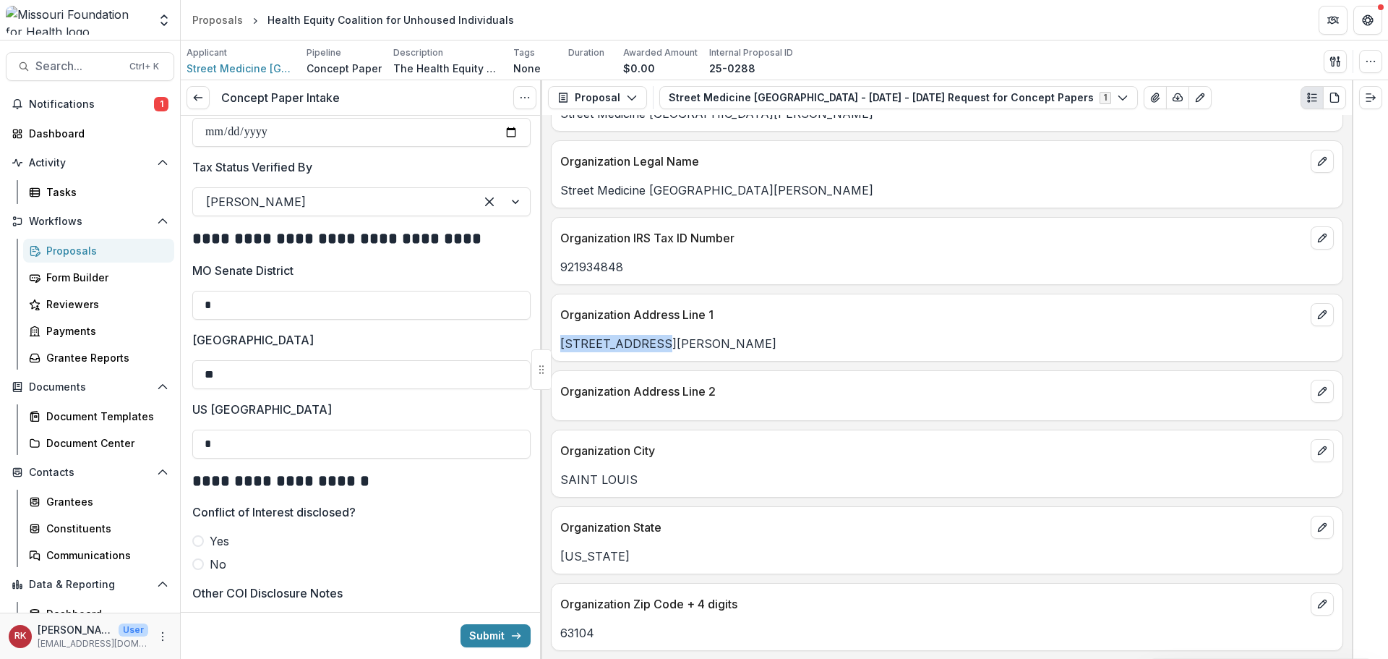
drag, startPoint x: 653, startPoint y: 343, endPoint x: 552, endPoint y: 334, distance: 100.9
click at [552, 334] on div "[STREET_ADDRESS][PERSON_NAME]" at bounding box center [947, 339] width 791 height 26
copy p "[STREET_ADDRESS][PERSON_NAME]"
click at [1312, 527] on button "edit" at bounding box center [1322, 527] width 23 height 23
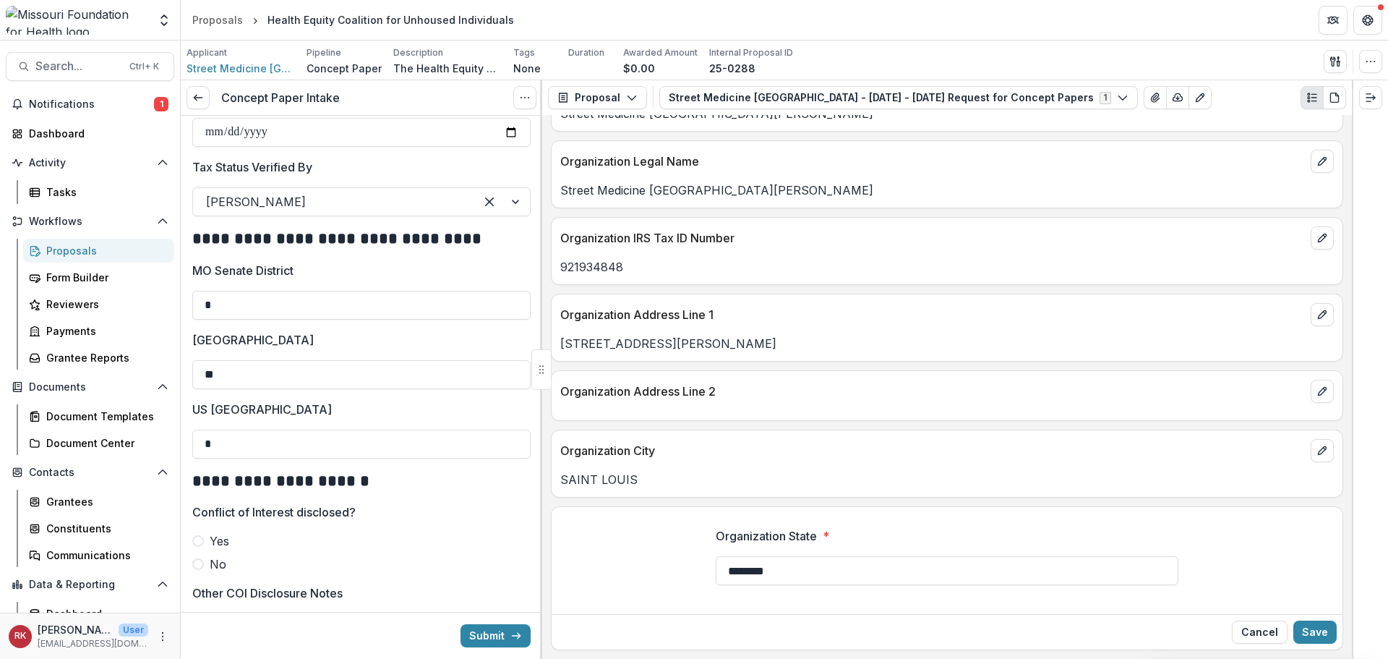
drag, startPoint x: 826, startPoint y: 570, endPoint x: 607, endPoint y: 569, distance: 219.1
click at [607, 569] on div "Organization State * ********" at bounding box center [947, 562] width 791 height 93
type input "**"
click at [1325, 634] on button "Save" at bounding box center [1314, 631] width 43 height 23
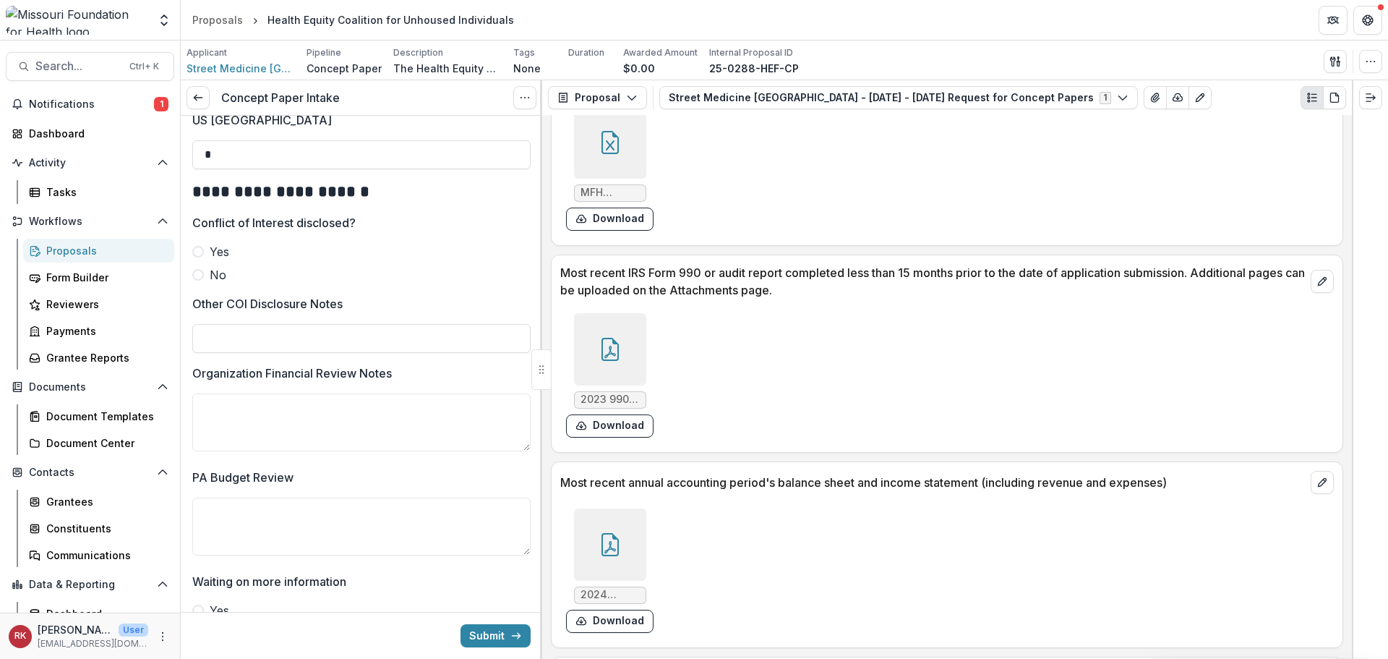
scroll to position [4104, 0]
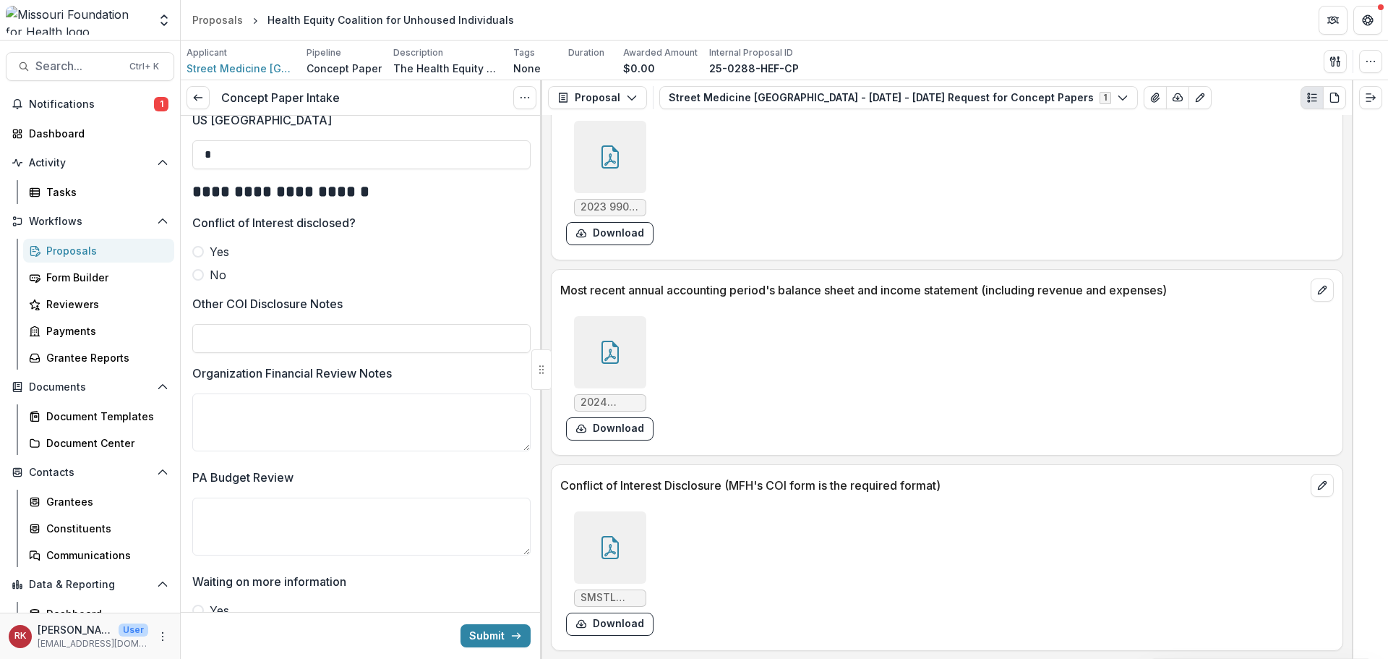
click at [610, 542] on icon at bounding box center [610, 547] width 23 height 23
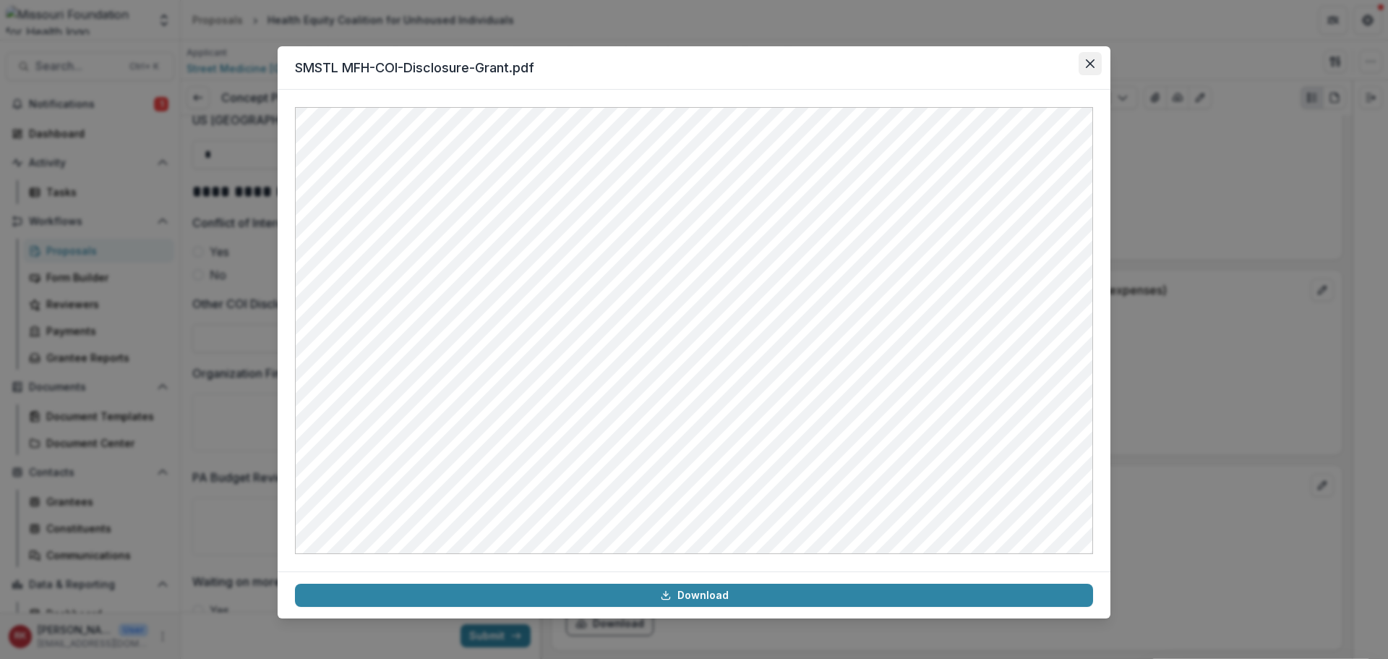
click at [1091, 66] on icon "Close" at bounding box center [1090, 63] width 9 height 9
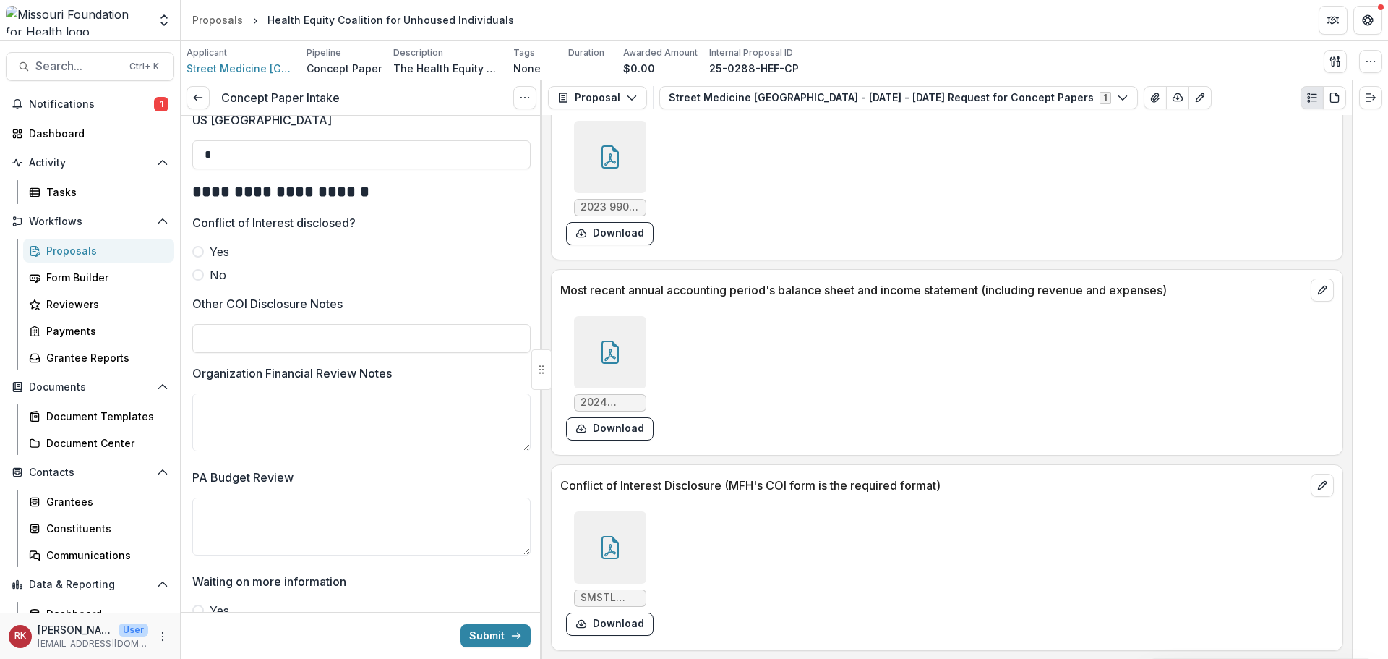
click at [192, 283] on label "No" at bounding box center [361, 274] width 338 height 17
click at [221, 347] on input "Other COI Disclosure Notes" at bounding box center [361, 338] width 338 height 29
click at [285, 346] on input "**********" at bounding box center [361, 338] width 338 height 29
type input "**********"
click at [260, 419] on textarea "Organization Financial Review Notes" at bounding box center [361, 422] width 338 height 58
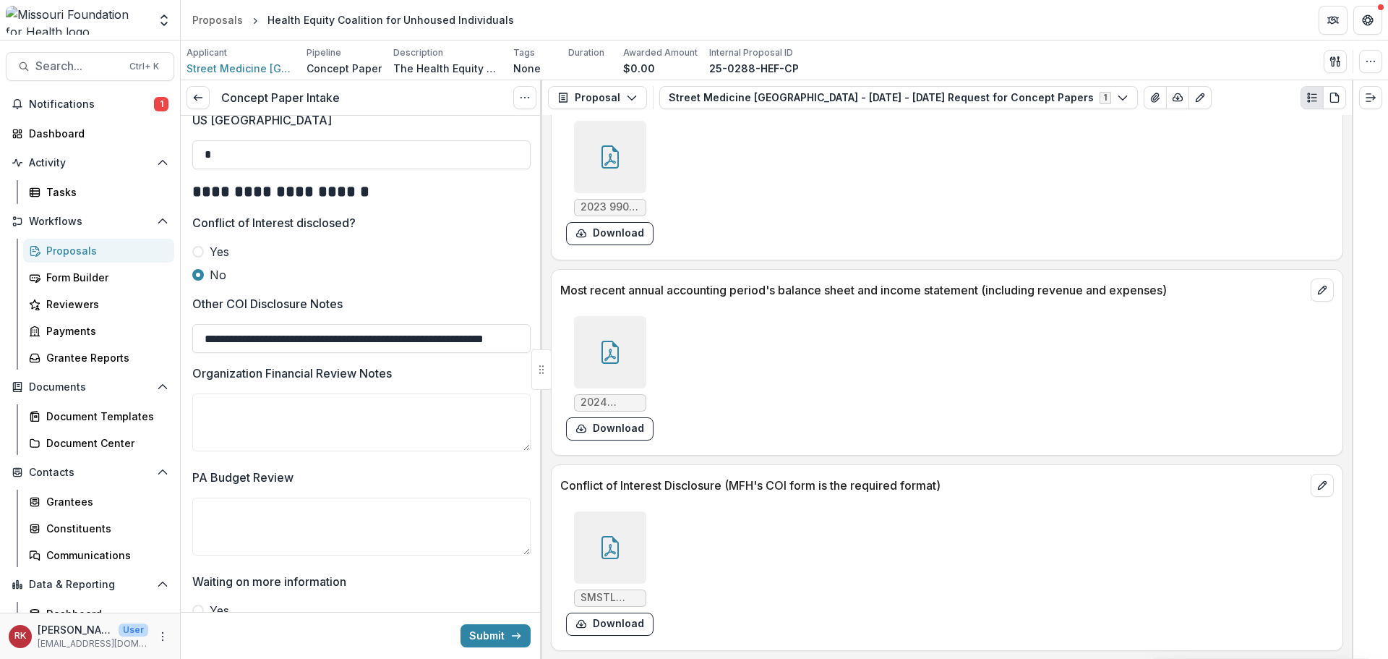
click at [622, 343] on div at bounding box center [610, 352] width 72 height 72
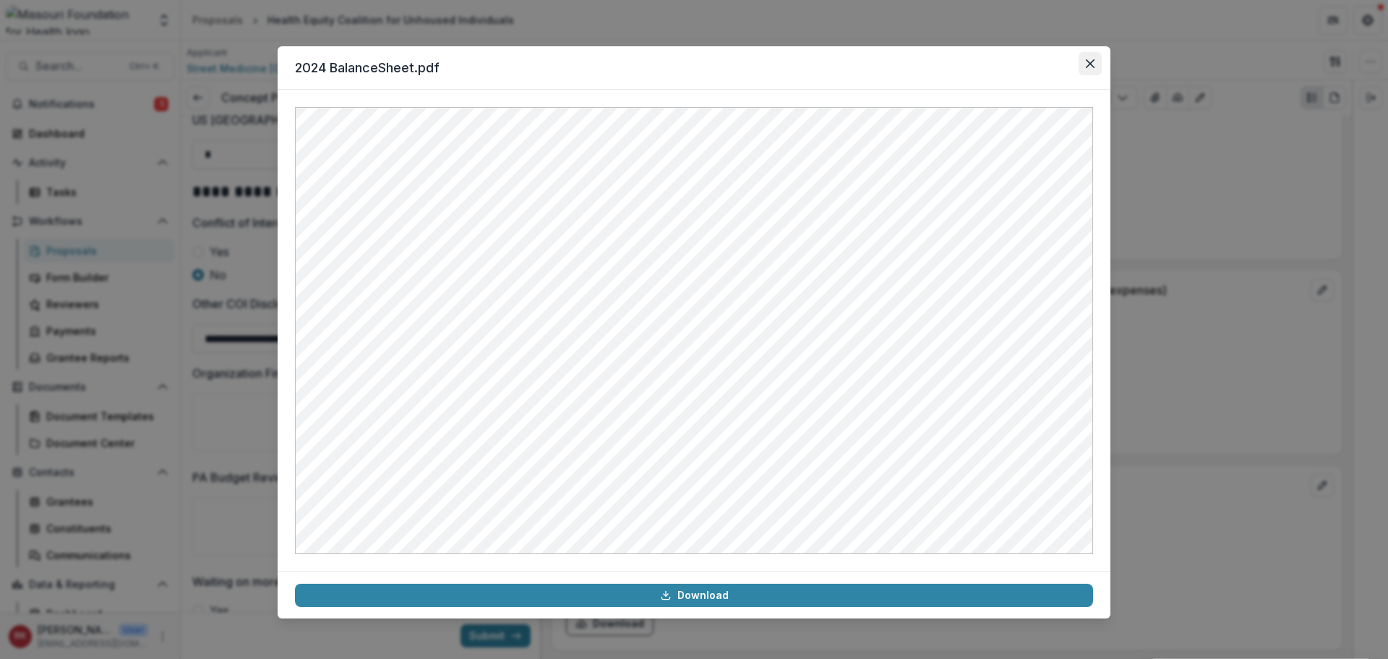
click at [1087, 63] on icon "Close" at bounding box center [1090, 63] width 9 height 9
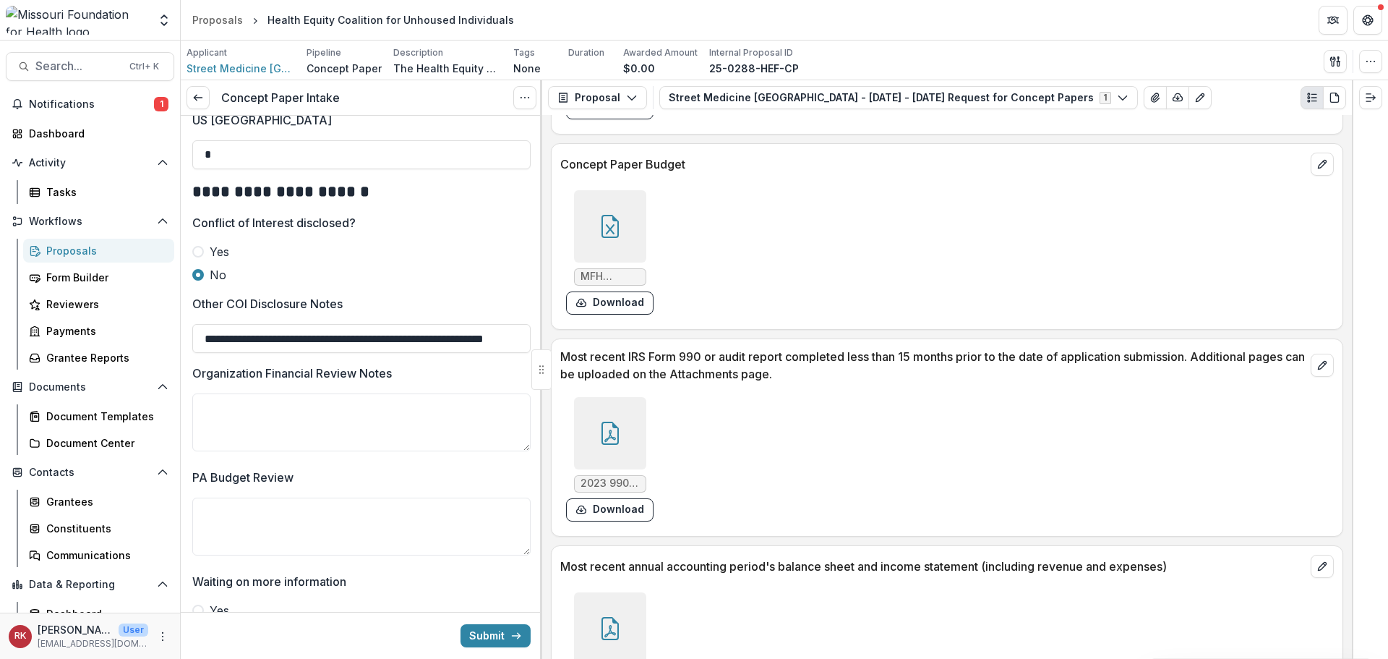
scroll to position [3815, 0]
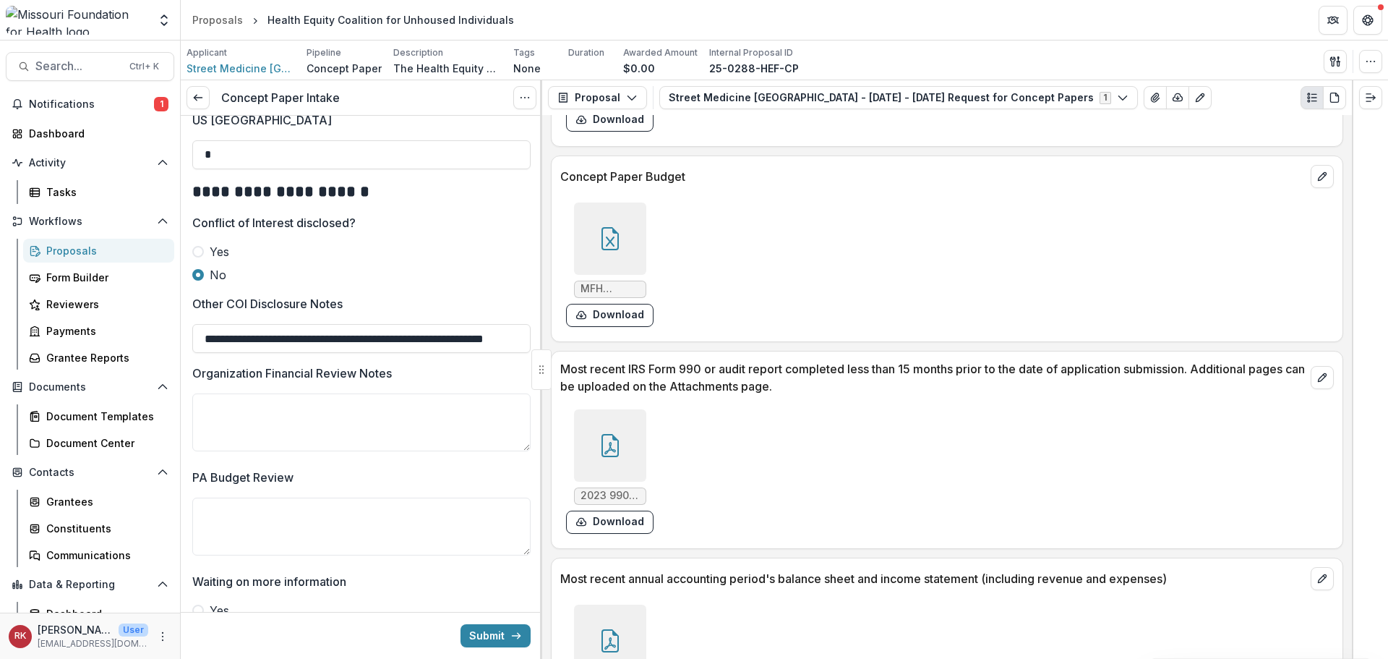
click at [608, 429] on div at bounding box center [610, 445] width 72 height 72
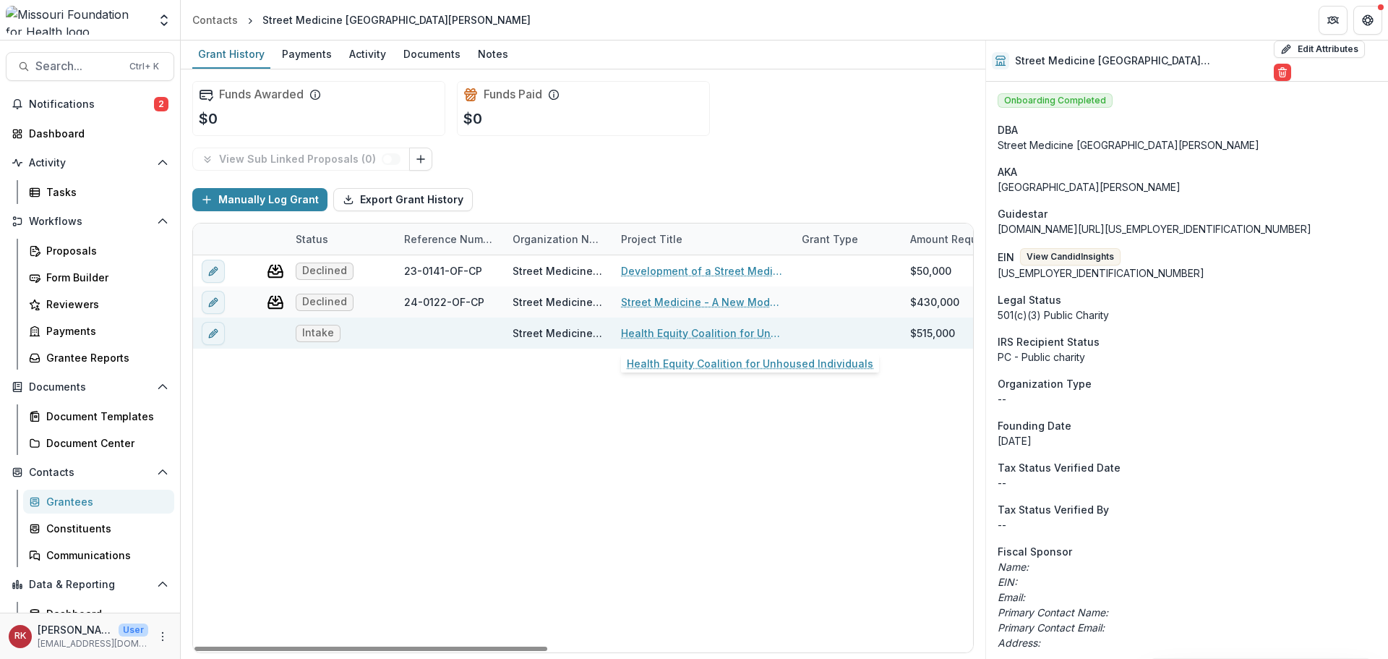
click at [649, 333] on link "Health Equity Coalition for Unhoused Individuals" at bounding box center [702, 332] width 163 height 15
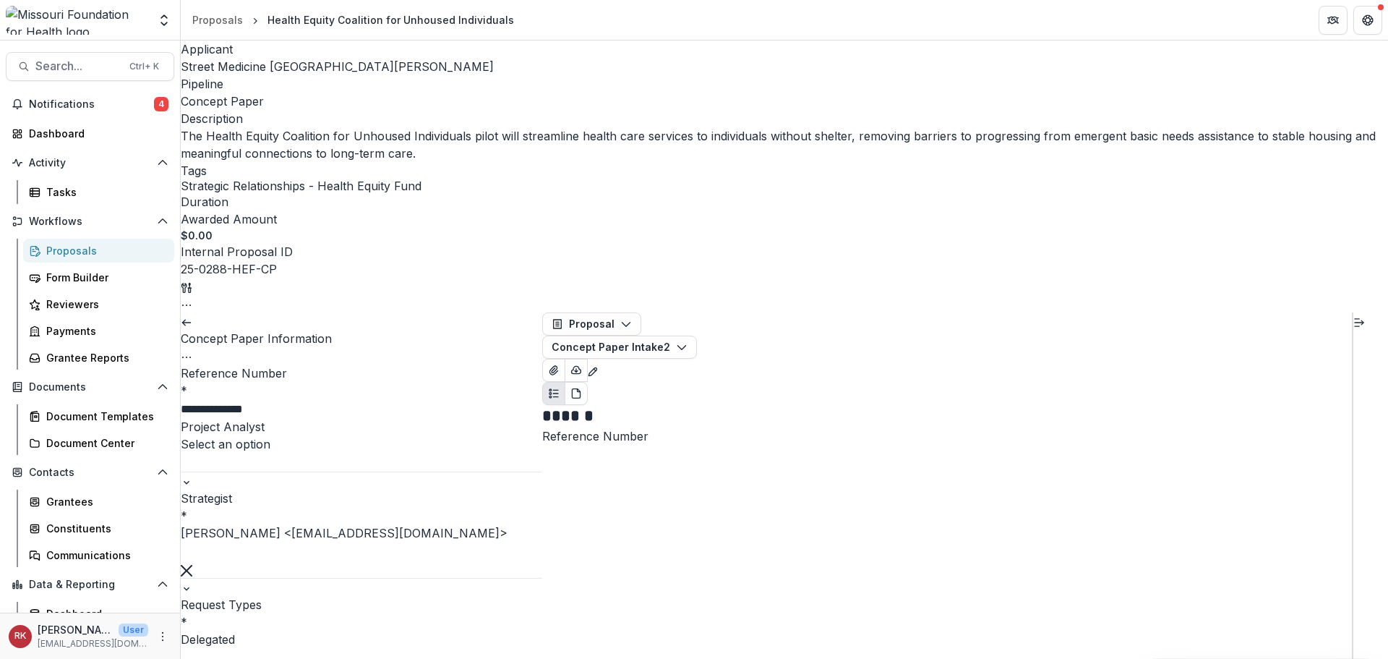
drag, startPoint x: 208, startPoint y: 172, endPoint x: 348, endPoint y: 174, distance: 140.3
click at [296, 401] on input "**********" at bounding box center [239, 409] width 116 height 17
drag, startPoint x: 227, startPoint y: 232, endPoint x: 205, endPoint y: 231, distance: 22.4
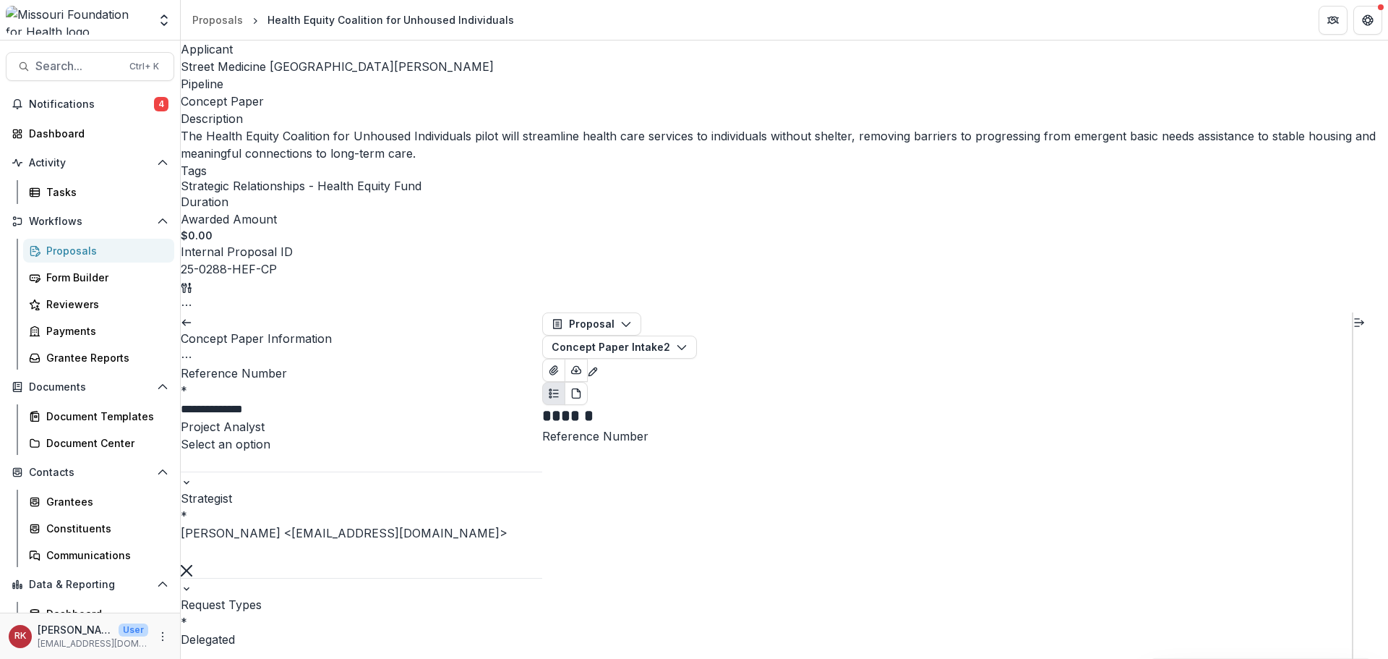
scroll to position [1518, 0]
drag, startPoint x: 195, startPoint y: 222, endPoint x: 378, endPoint y: 225, distance: 182.9
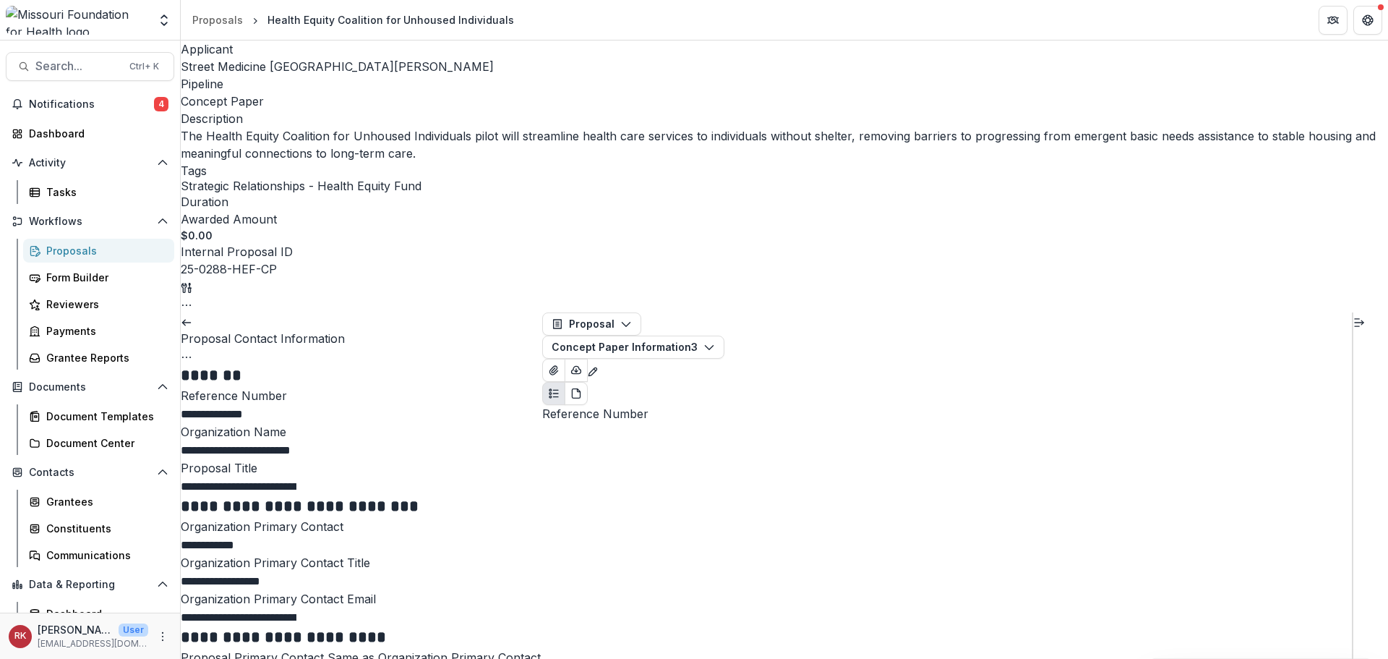
drag, startPoint x: 205, startPoint y: 205, endPoint x: 366, endPoint y: 211, distance: 160.6
click at [296, 406] on input "**********" at bounding box center [239, 414] width 116 height 17
drag, startPoint x: 224, startPoint y: 333, endPoint x: 448, endPoint y: 346, distance: 224.5
click at [296, 478] on input "**********" at bounding box center [239, 486] width 116 height 17
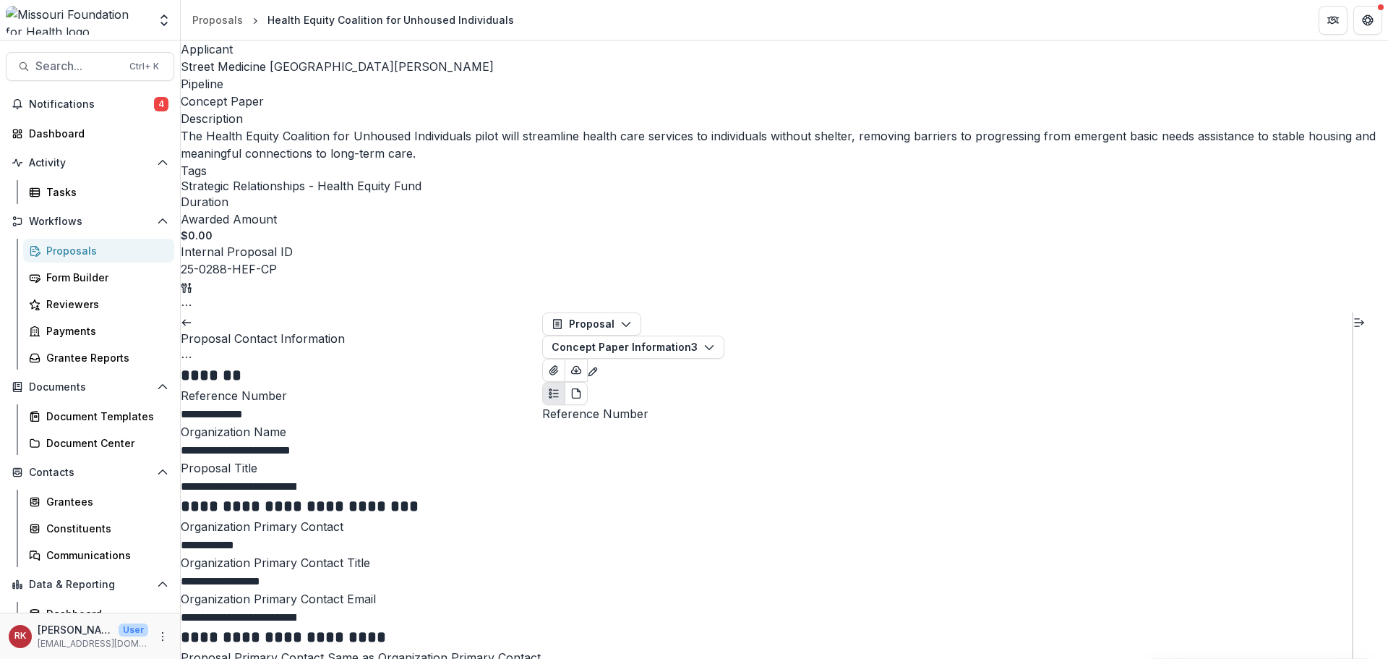
click at [296, 536] on input "**********" at bounding box center [239, 544] width 116 height 17
click at [724, 335] on button "Concept Paper Information 3" at bounding box center [633, 346] width 182 height 23
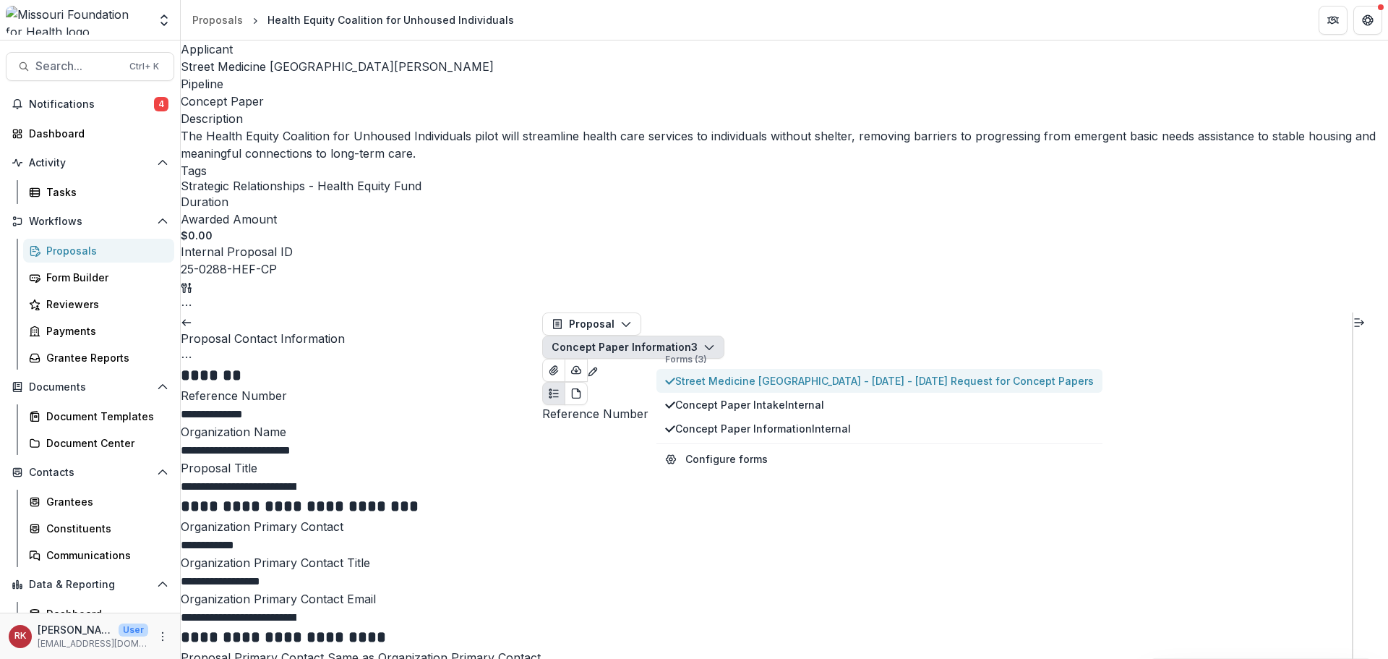
click at [743, 373] on span "Street Medicine [GEOGRAPHIC_DATA] - [DATE] - [DATE] Request for Concept Papers" at bounding box center [884, 380] width 419 height 15
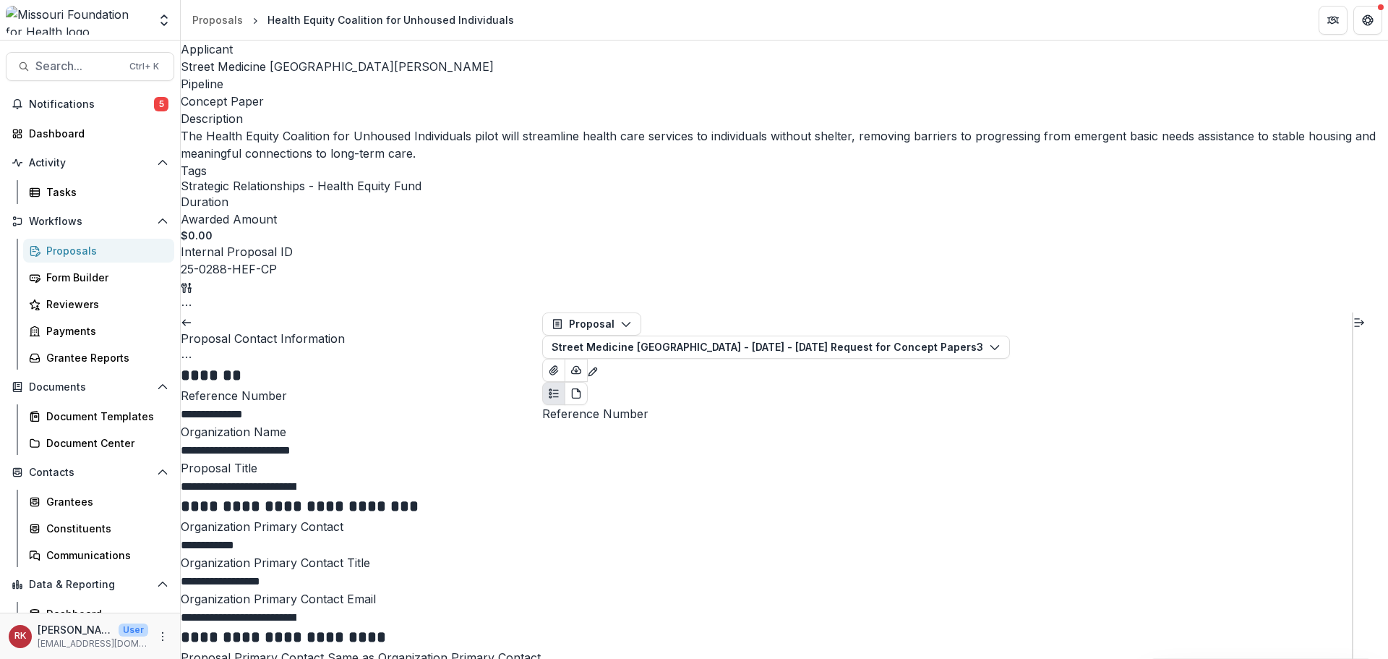
scroll to position [3543, 0]
click at [12, 658] on icon "Close" at bounding box center [6, 669] width 12 height 12
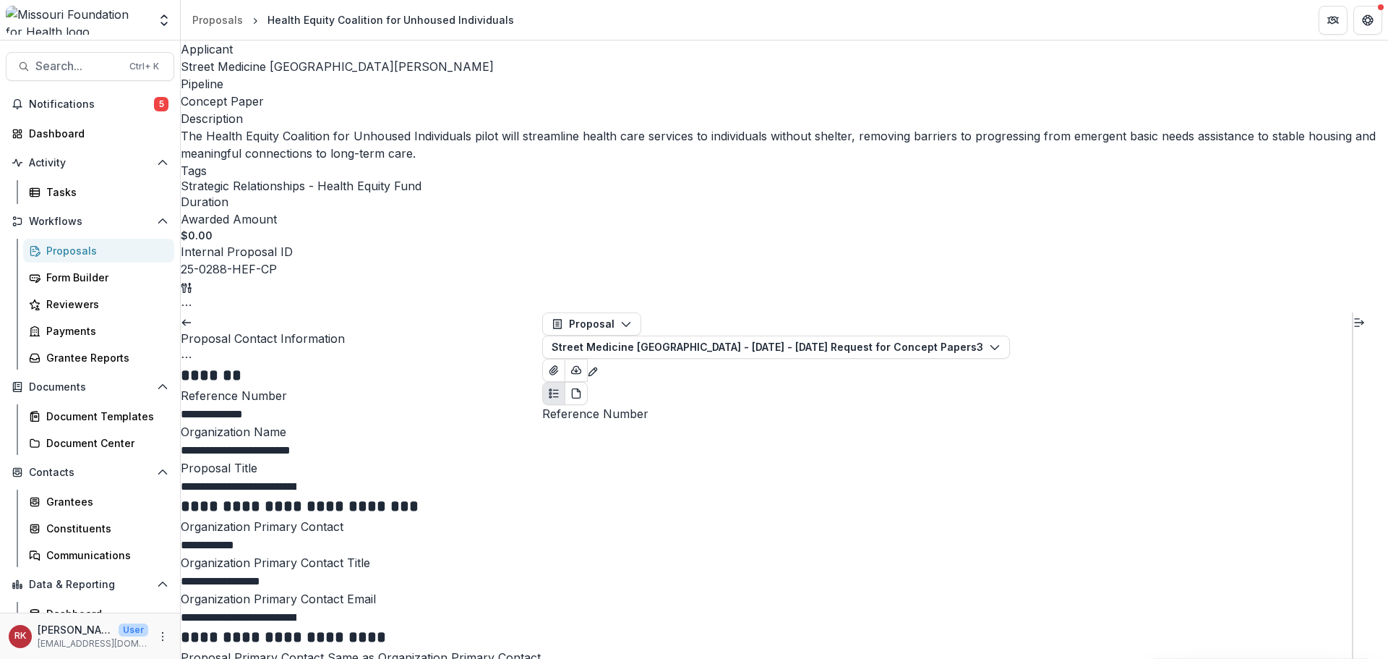
scroll to position [506, 0]
click at [12, 658] on button "Close" at bounding box center [6, 667] width 12 height 17
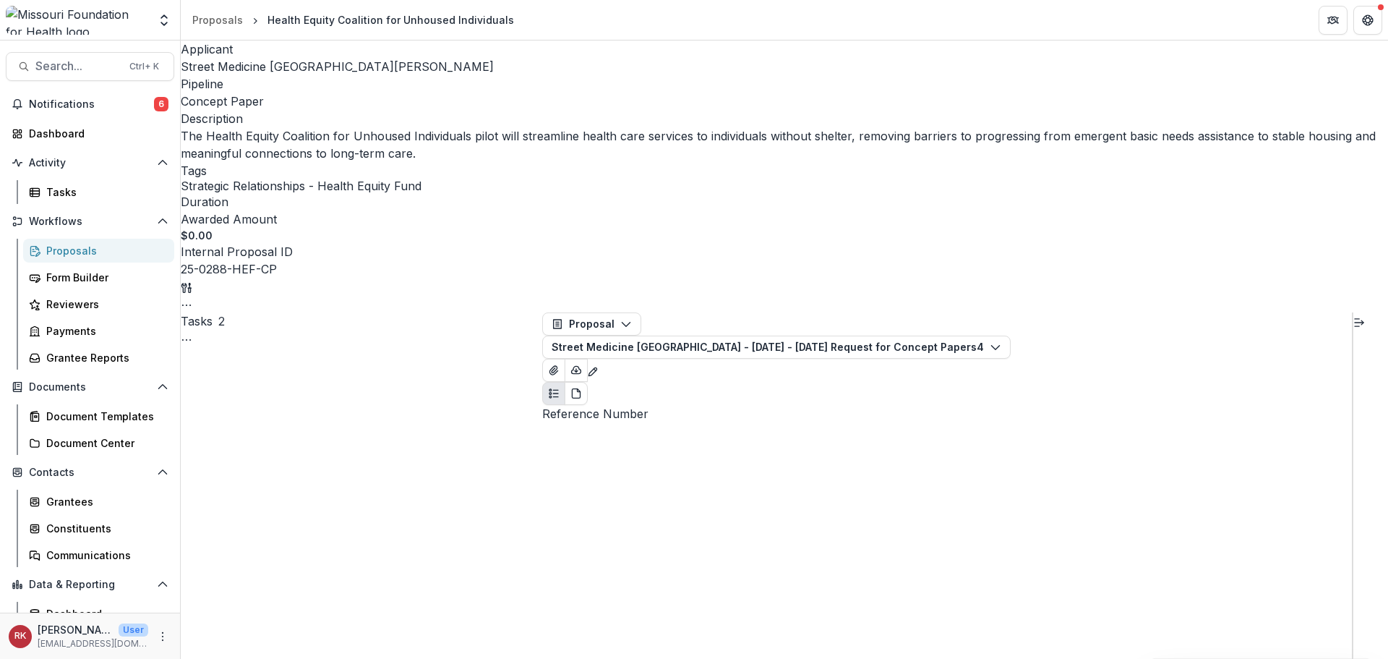
scroll to position [289, 0]
click at [55, 138] on div "Dashboard" at bounding box center [96, 133] width 134 height 15
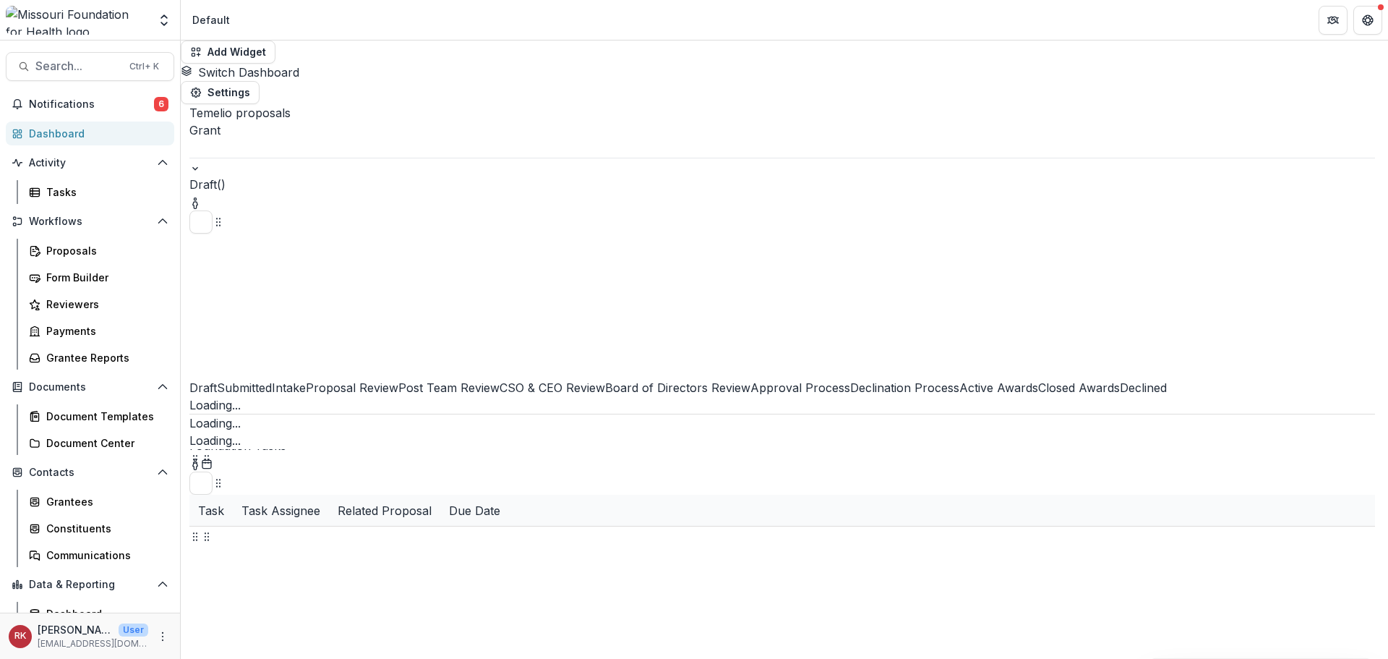
click at [129, 89] on div "Search... Ctrl + K Notifications 6 Dashboard Activity Tasks Workflows Proposals…" at bounding box center [90, 349] width 181 height 618
click at [130, 93] on button "Notifications 6" at bounding box center [90, 104] width 168 height 23
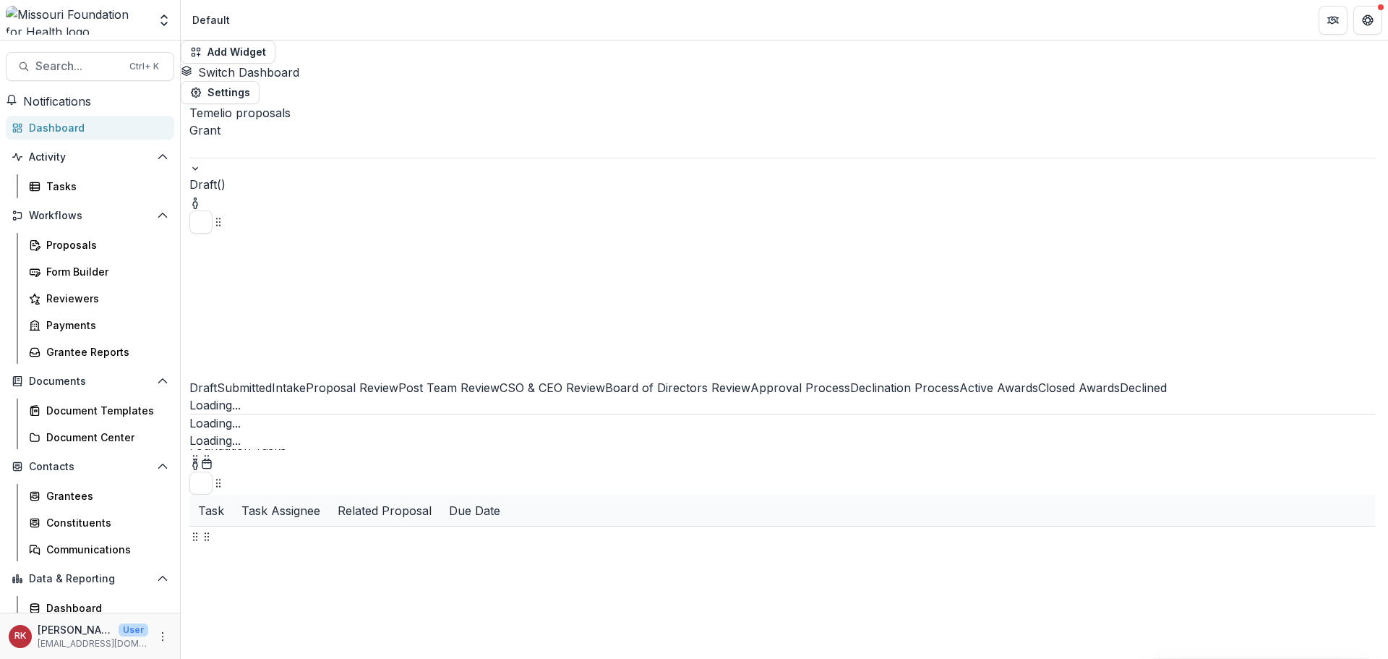
click at [596, 414] on div "Loading... Loading..." at bounding box center [782, 431] width 1186 height 35
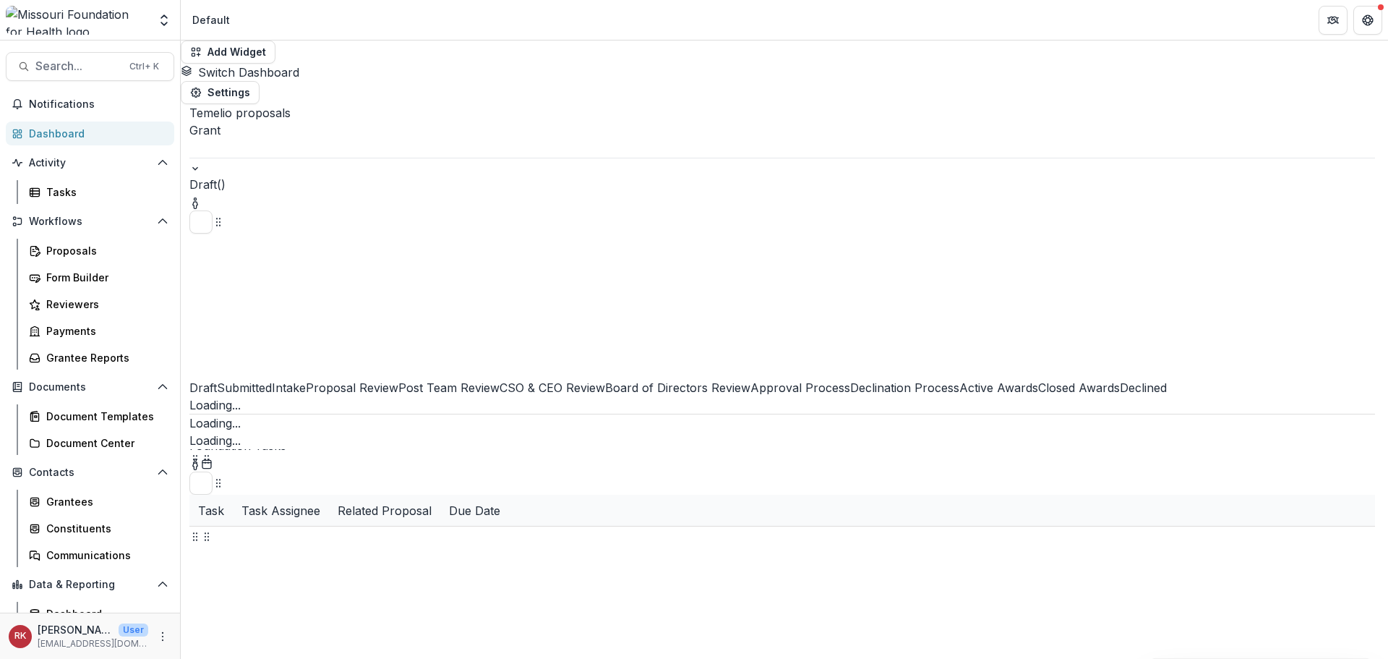
click at [312, 139] on div at bounding box center [782, 148] width 1186 height 19
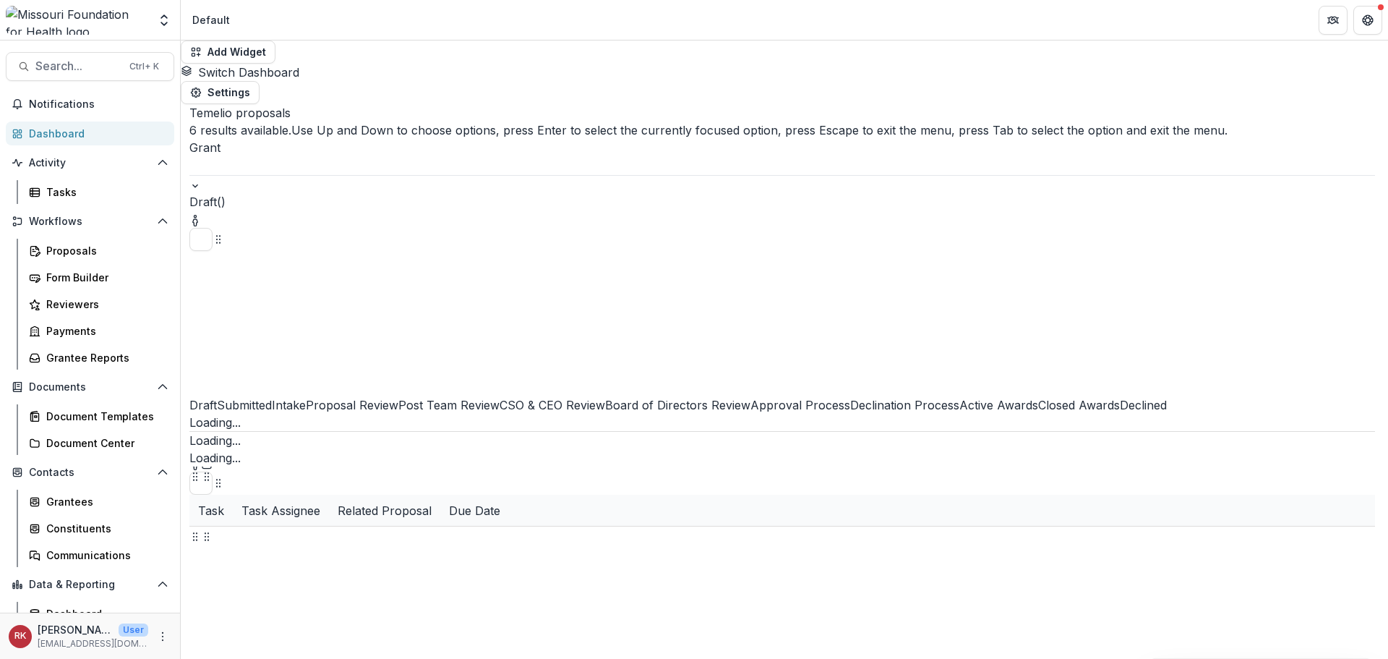
click at [320, 658] on div "Concept Paper" at bounding box center [694, 667] width 1388 height 17
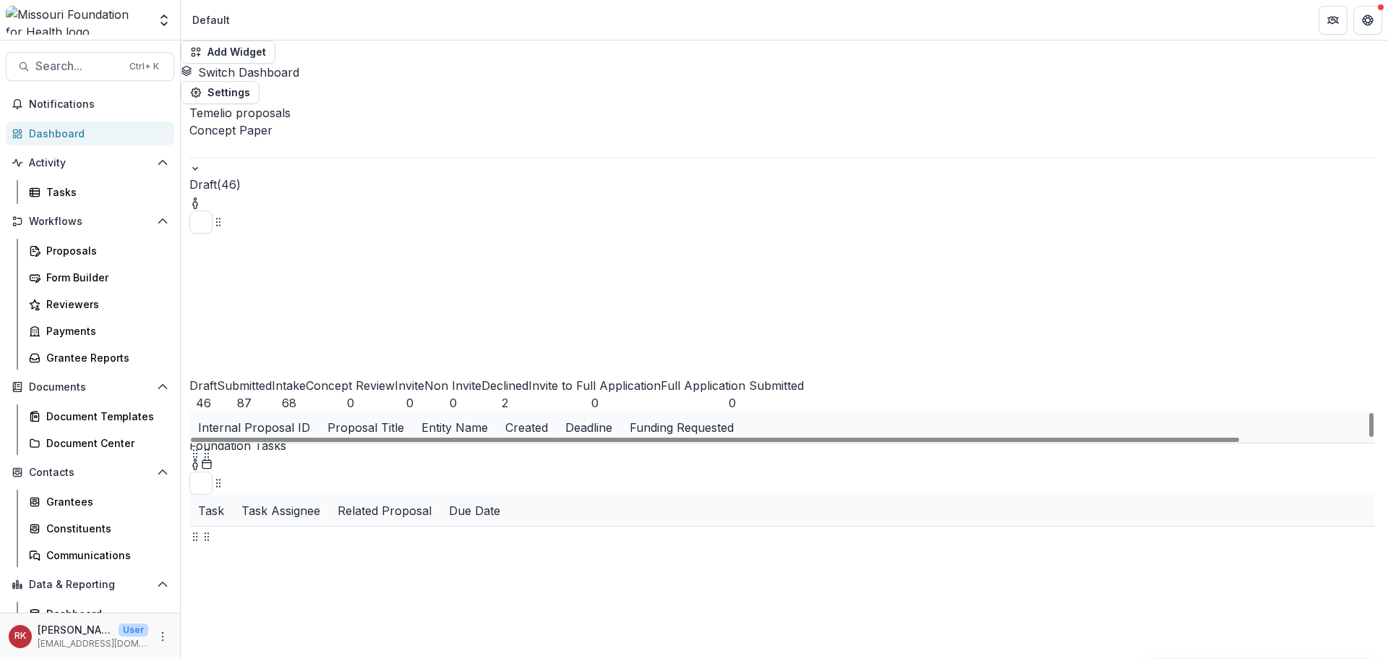
click at [272, 322] on button "Submitted 87" at bounding box center [244, 367] width 55 height 90
drag, startPoint x: 673, startPoint y: 239, endPoint x: 638, endPoint y: 236, distance: 35.5
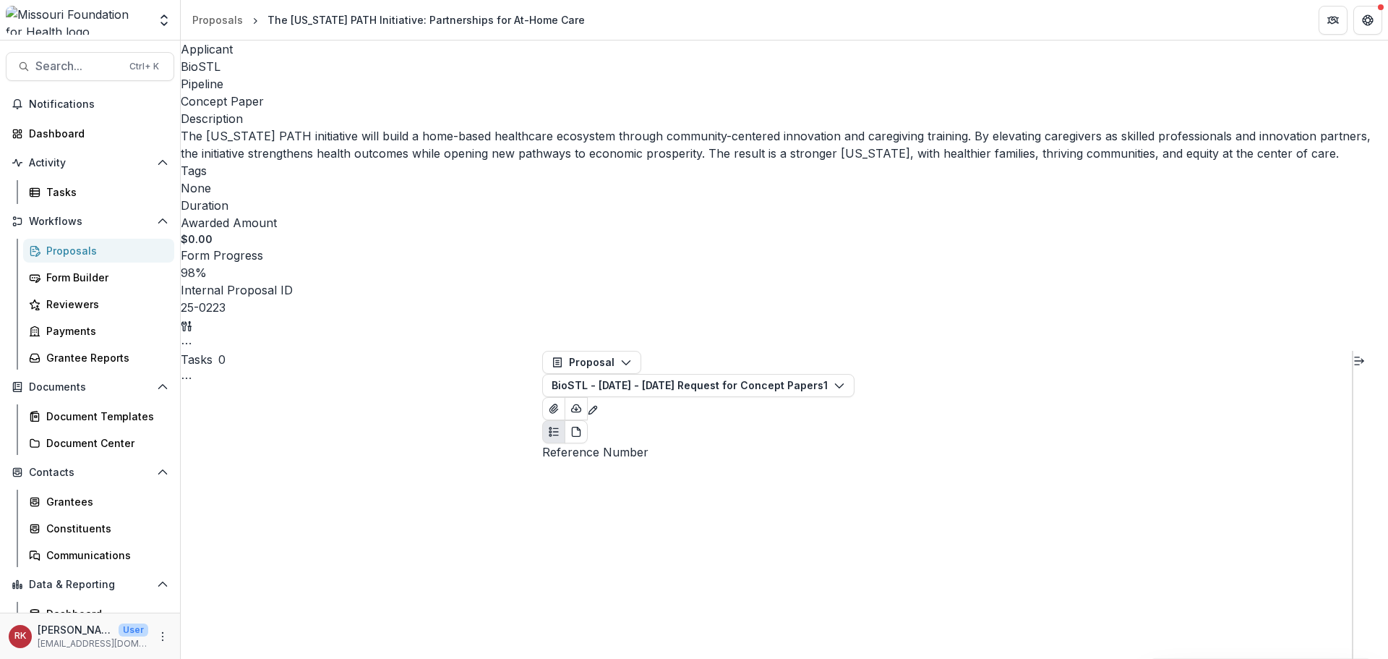
select select "******"
type input "***"
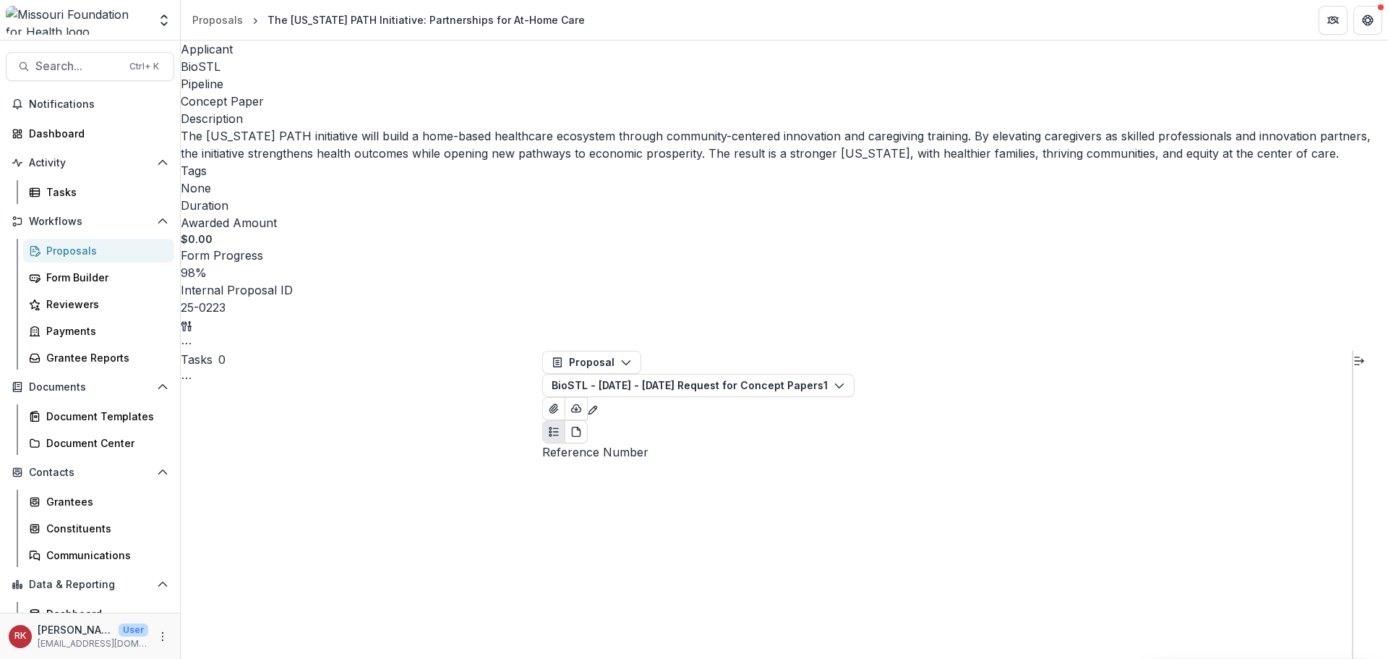
type input "***"
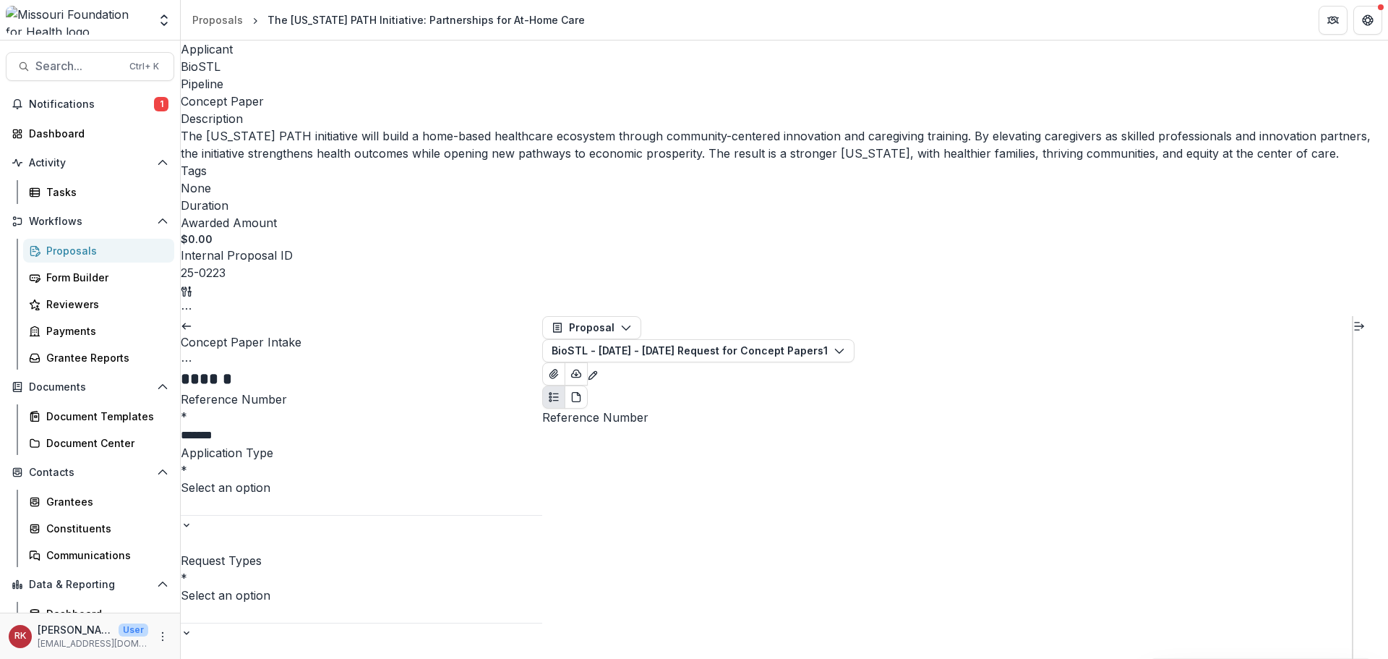
click at [277, 427] on input "*******" at bounding box center [239, 435] width 116 height 17
type input "**********"
click at [255, 496] on div at bounding box center [362, 505] width 362 height 19
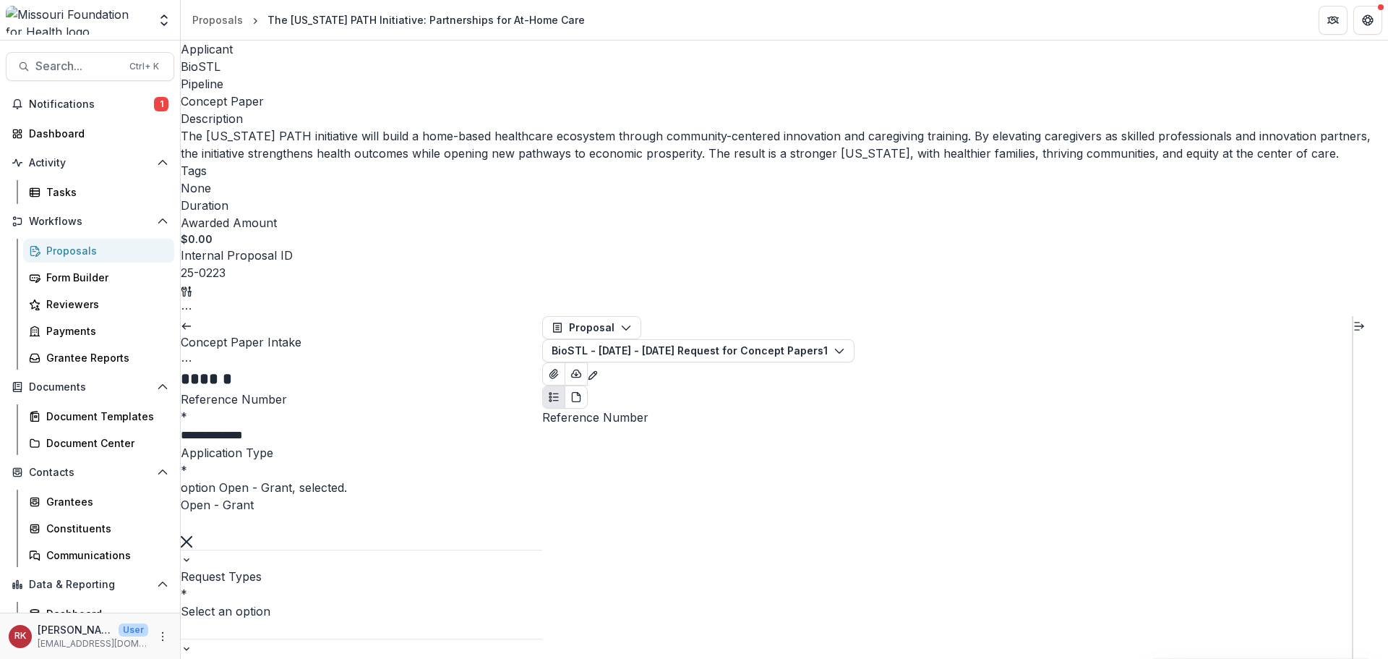
scroll to position [72, 0]
type input "***"
click at [275, 658] on div "Alyssa Curran <acurran@mffh.org>" at bounding box center [694, 667] width 1388 height 17
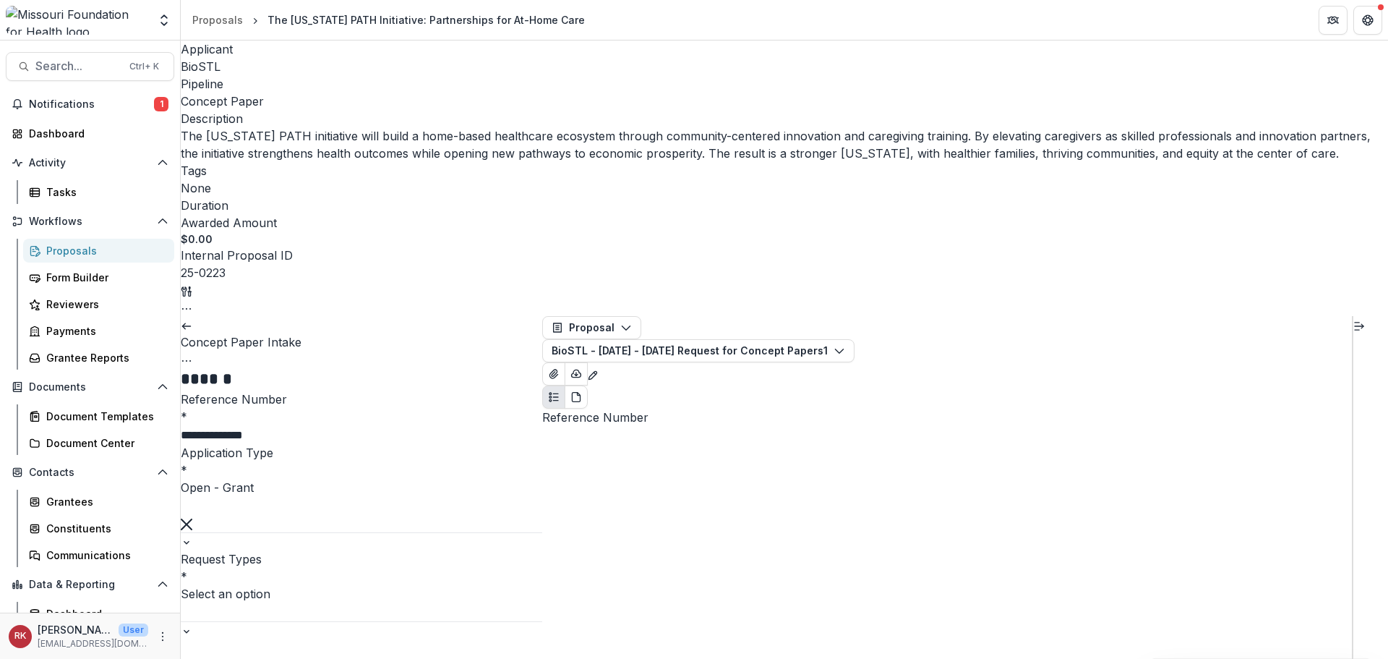
drag, startPoint x: 208, startPoint y: 257, endPoint x: 576, endPoint y: 257, distance: 367.3
drag, startPoint x: 242, startPoint y: 307, endPoint x: 331, endPoint y: 402, distance: 130.5
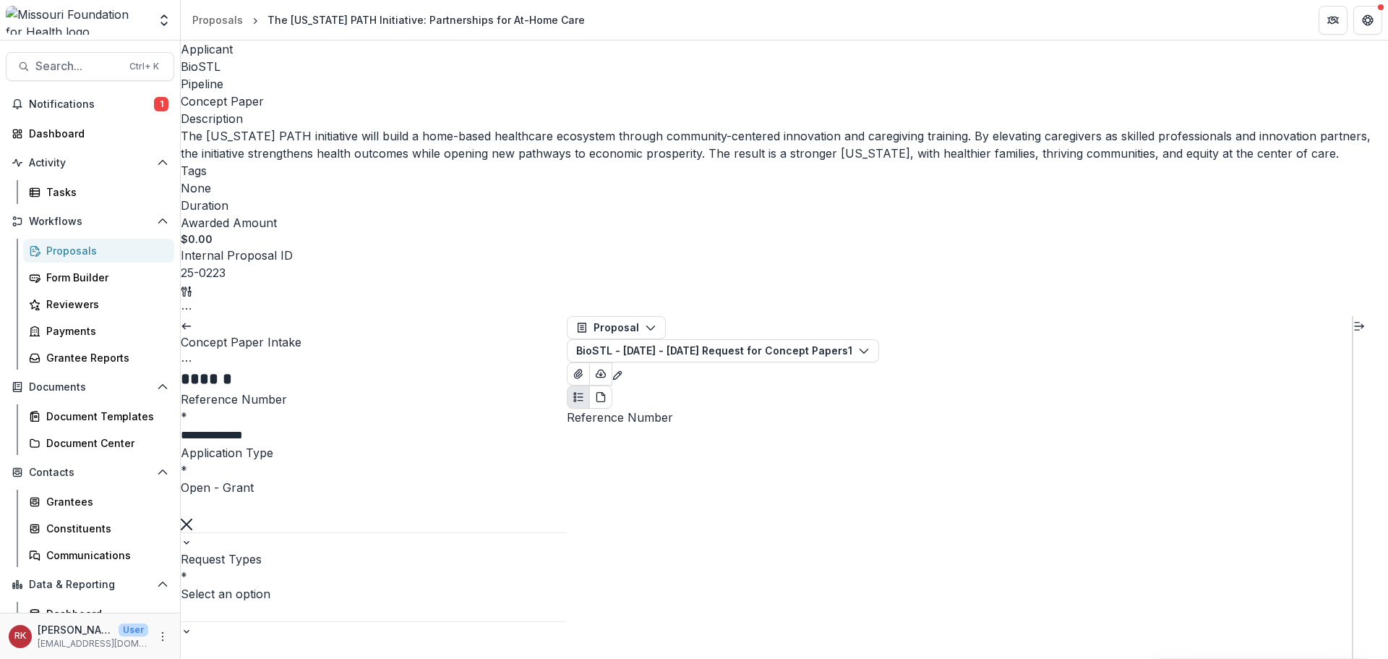
drag, startPoint x: 272, startPoint y: 347, endPoint x: 338, endPoint y: 422, distance: 99.9
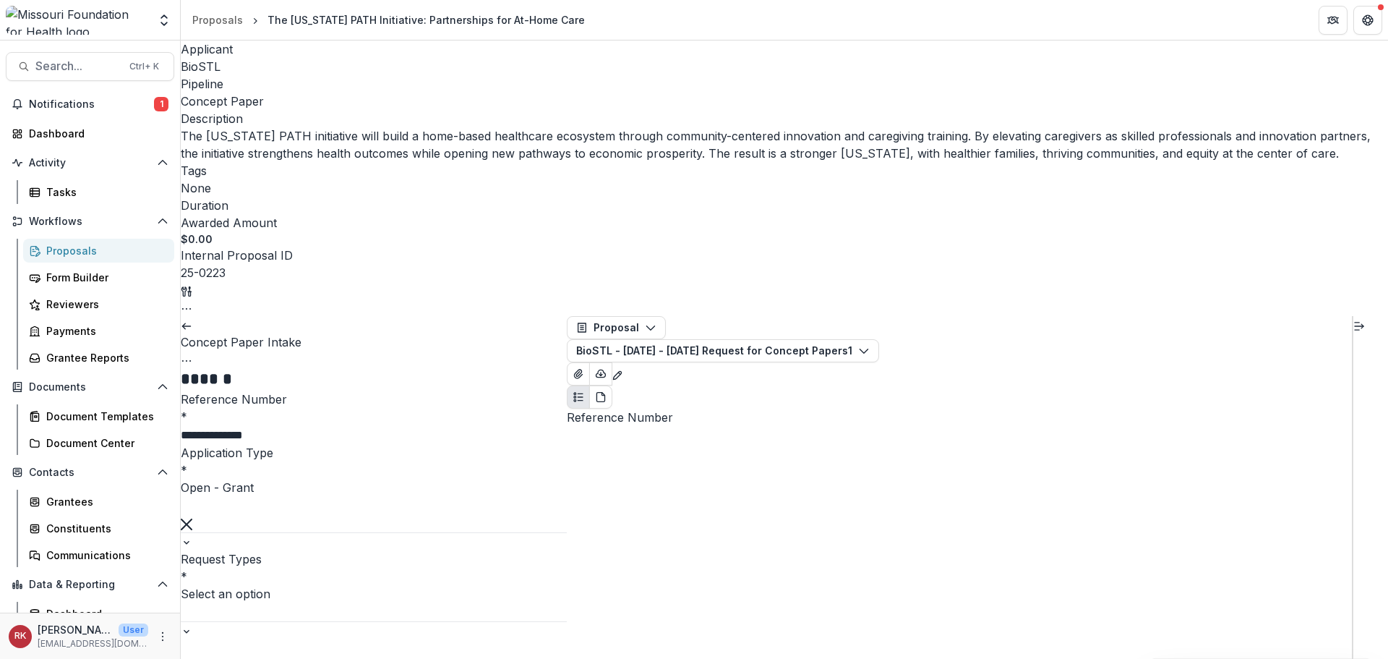
scroll to position [3109, 0]
drag, startPoint x: 608, startPoint y: 291, endPoint x: 727, endPoint y: 288, distance: 118.6
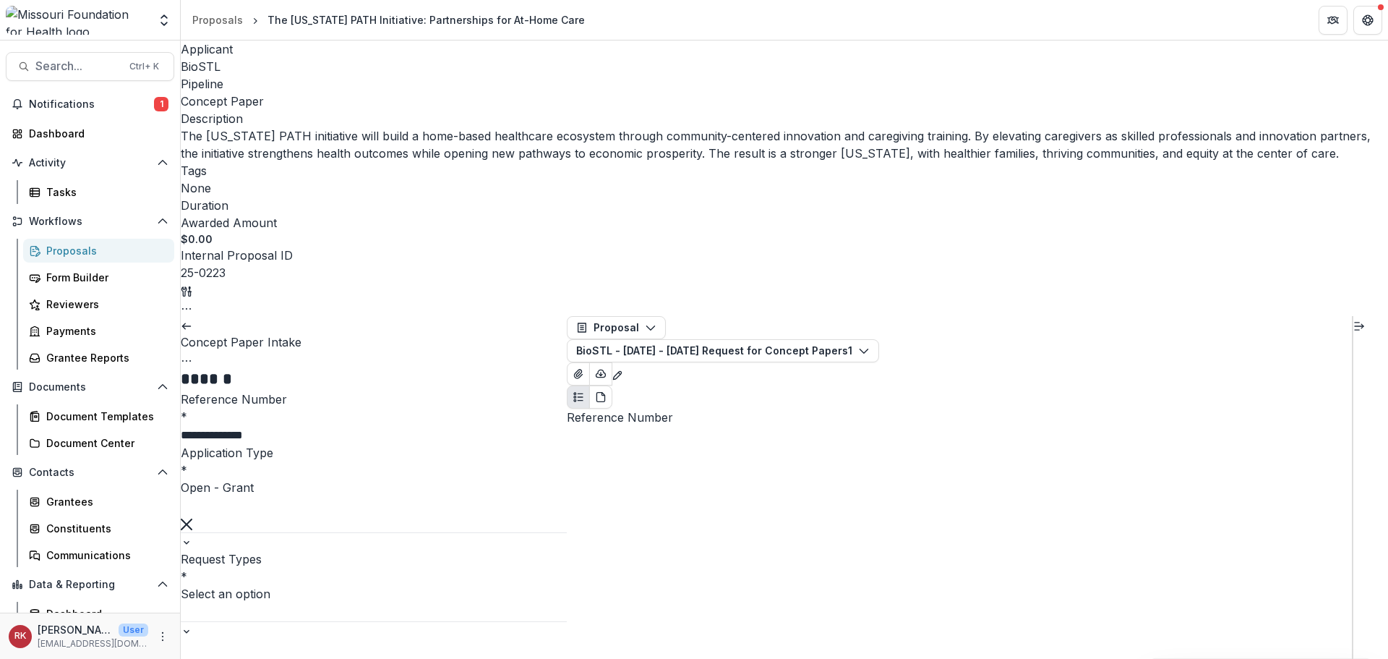
type input "******"
click at [315, 658] on div "Strategic Relationships - Health Equity Fund" at bounding box center [694, 667] width 1388 height 17
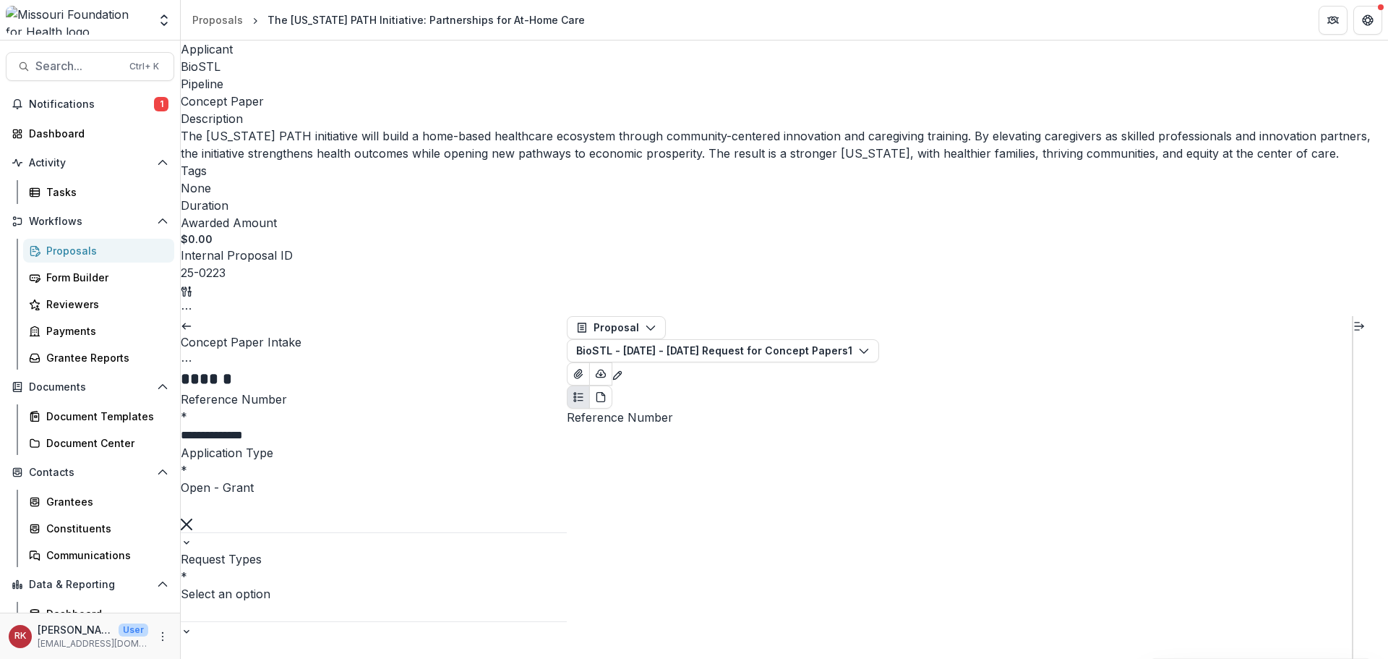
scroll to position [1301, 0]
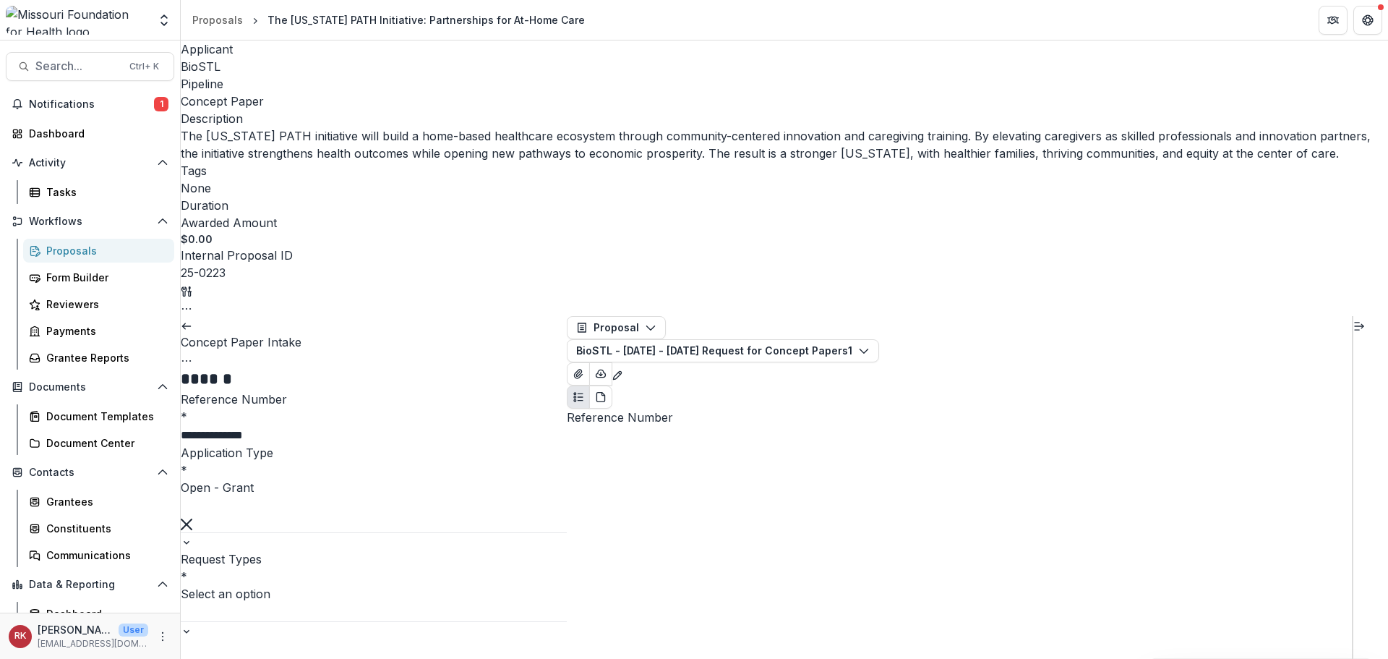
type input "**********"
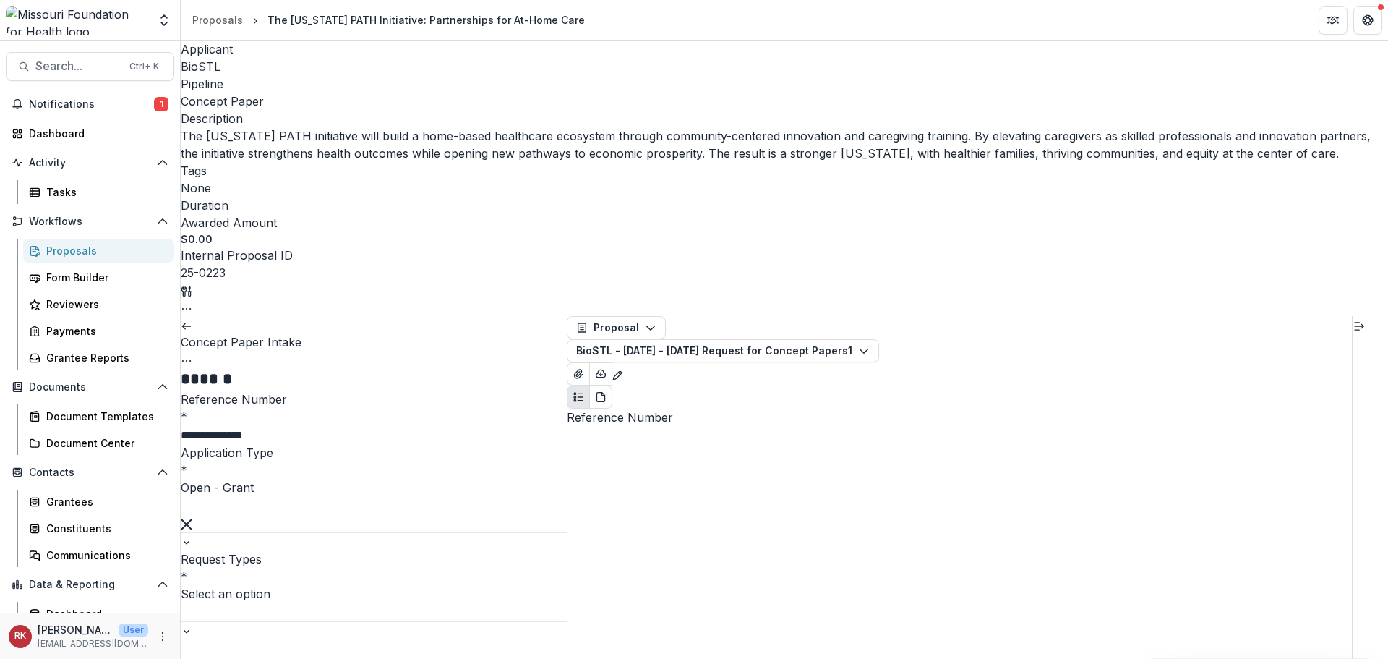
type input "**********"
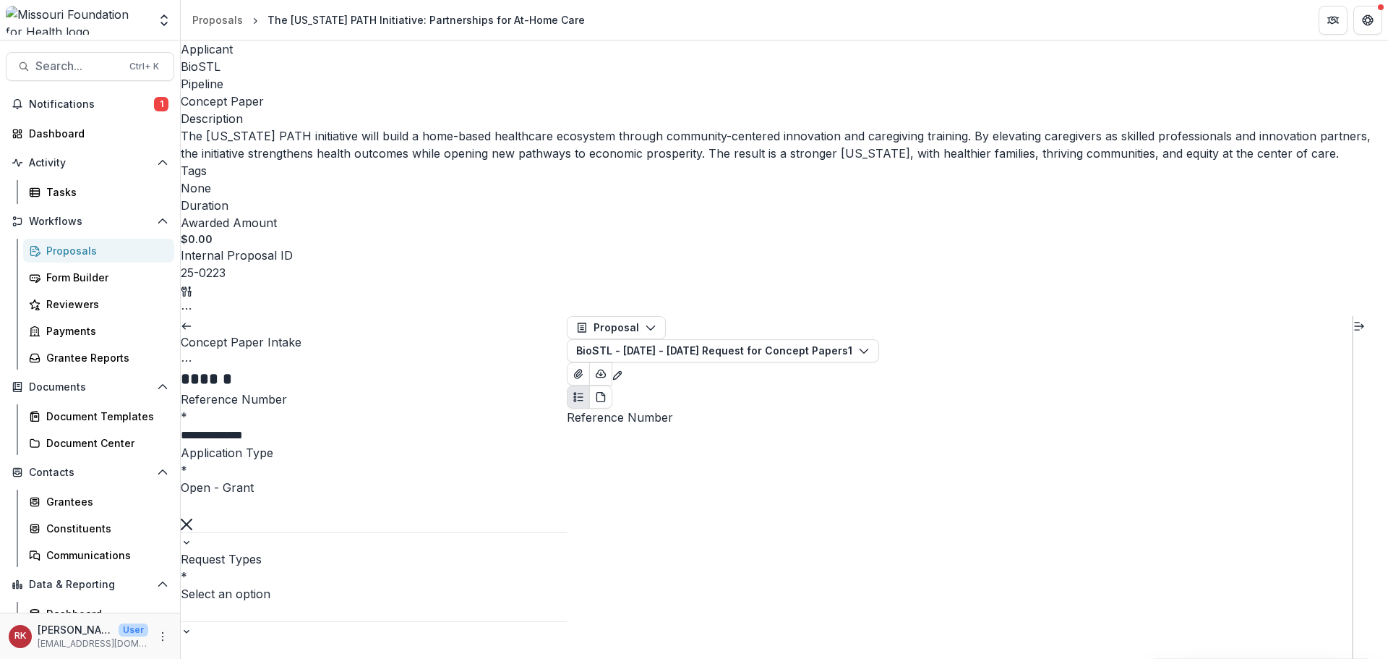
type input "**********"
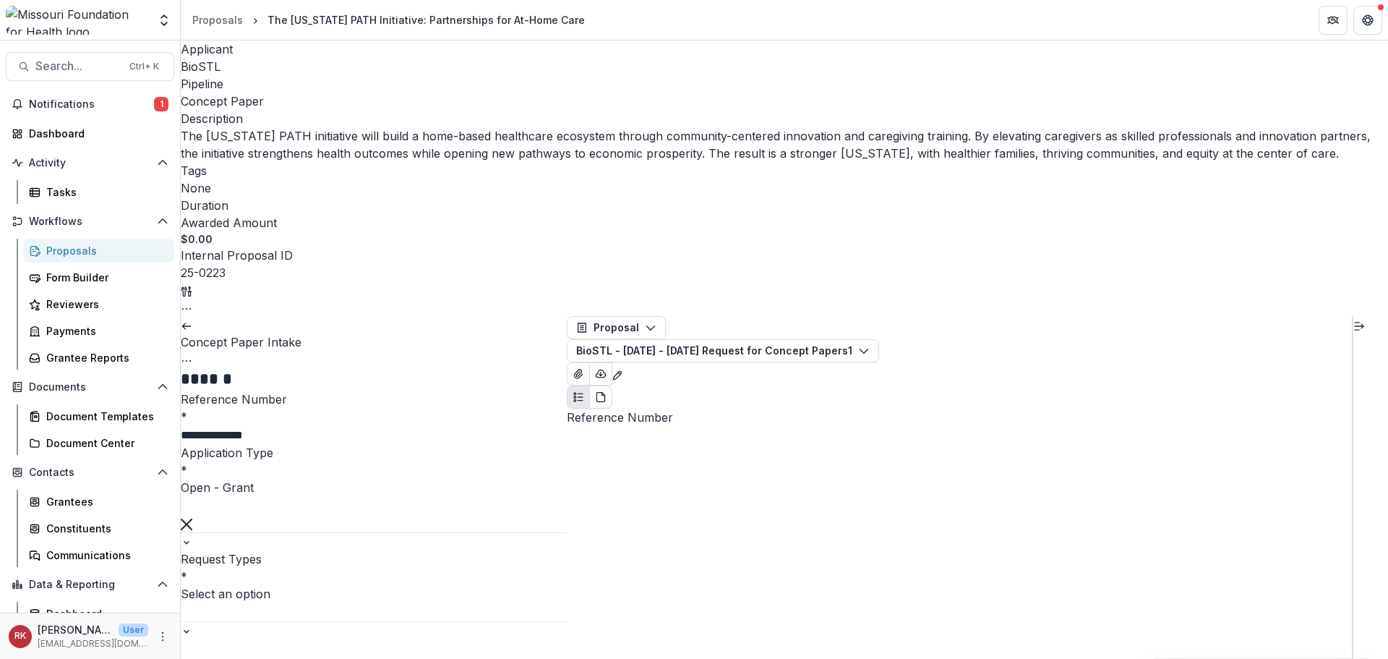
scroll to position [578, 0]
drag, startPoint x: 679, startPoint y: 494, endPoint x: 611, endPoint y: 495, distance: 68.0
drag, startPoint x: 588, startPoint y: 489, endPoint x: 683, endPoint y: 499, distance: 95.2
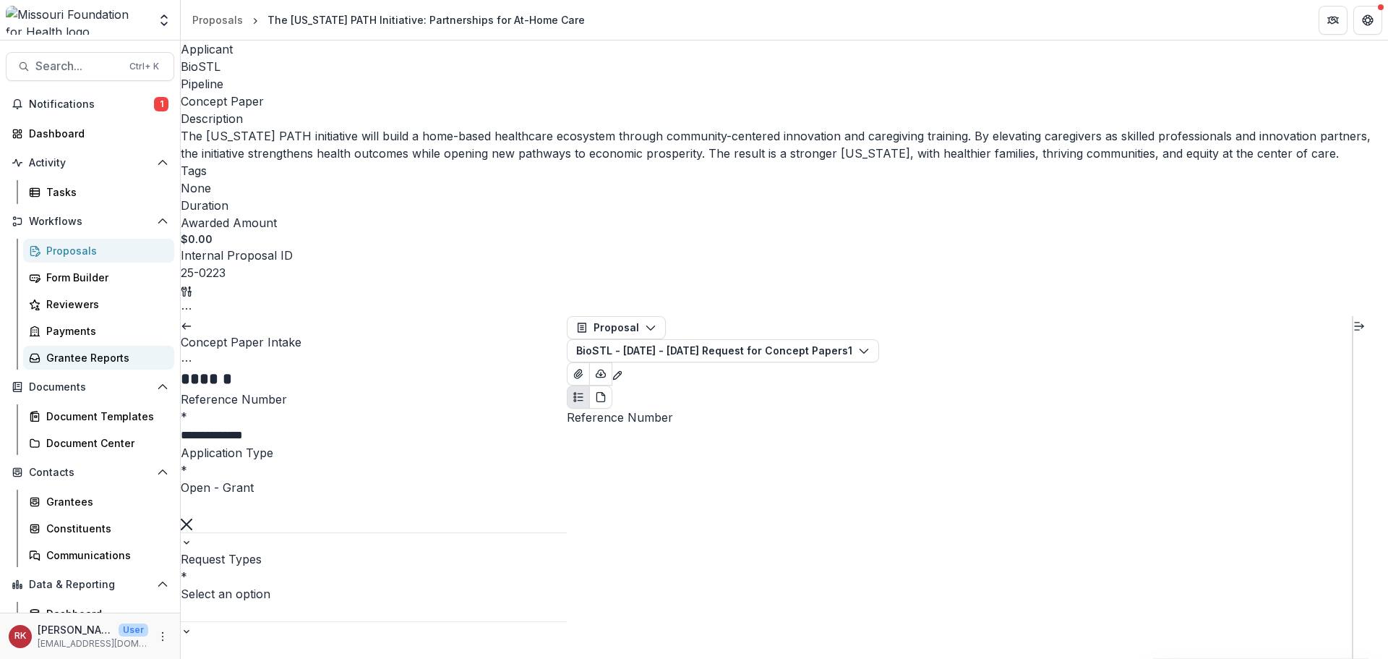
copy p "4340 Duncan Ave"
click at [12, 658] on icon "Close" at bounding box center [6, 669] width 12 height 12
drag, startPoint x: 247, startPoint y: 328, endPoint x: 197, endPoint y: 272, distance: 74.8
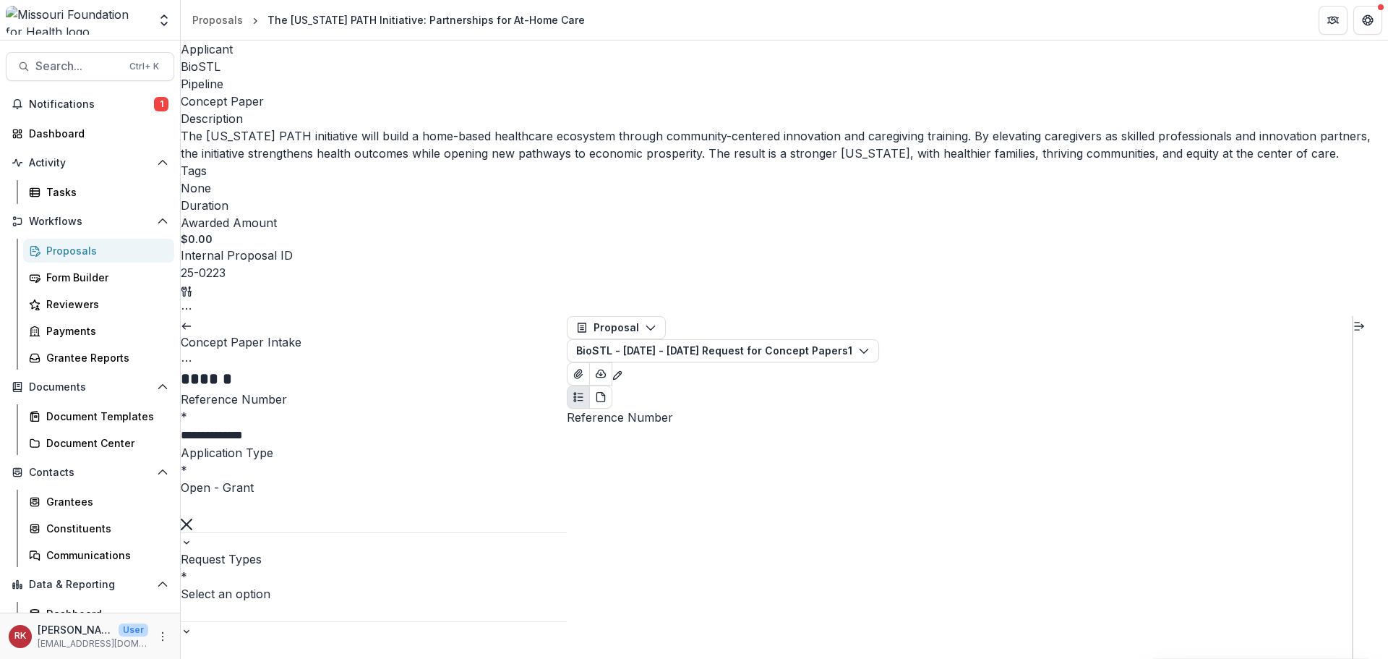
type input "**********"
drag, startPoint x: 231, startPoint y: 192, endPoint x: 353, endPoint y: 205, distance: 123.0
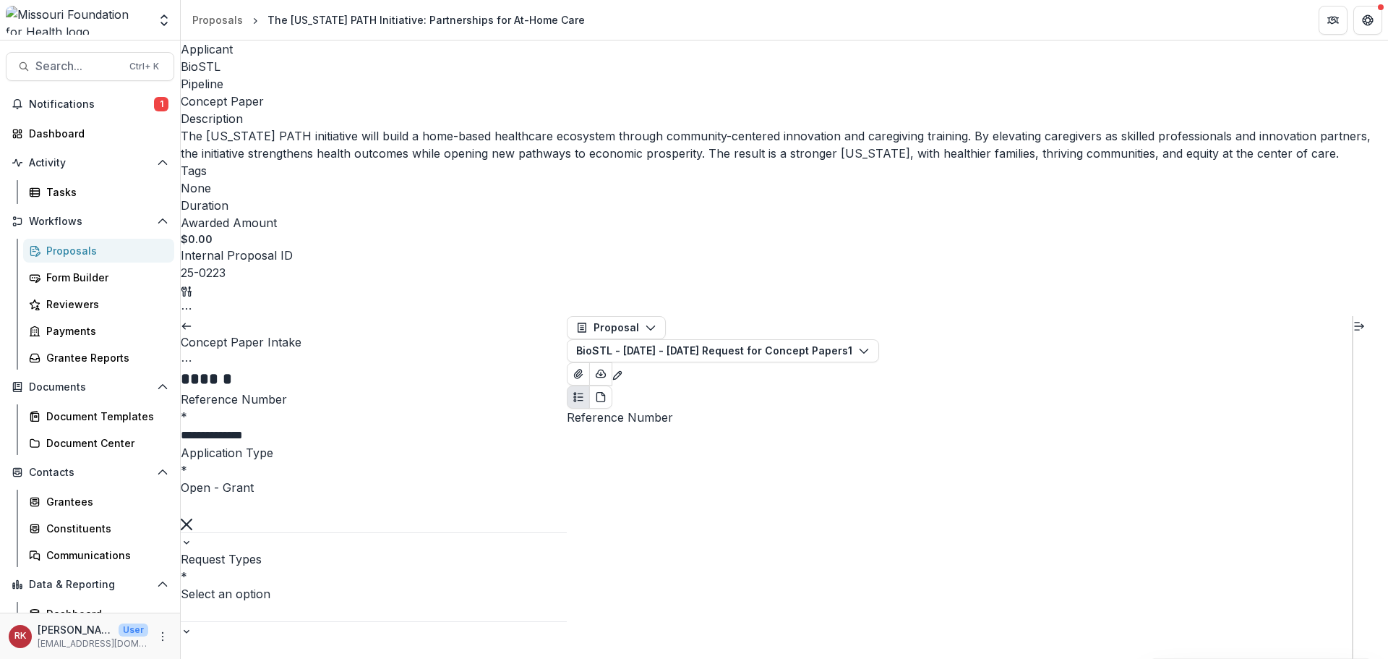
click at [12, 658] on button "Close" at bounding box center [6, 667] width 12 height 17
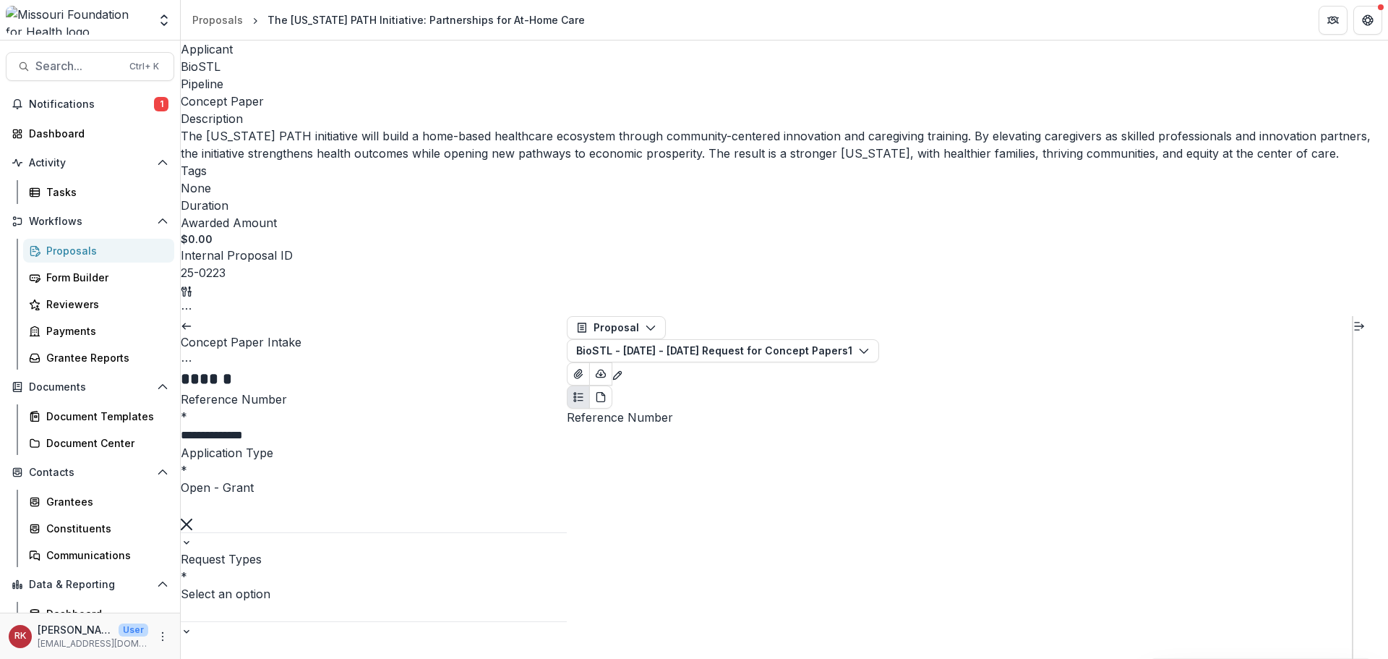
click at [12, 658] on button "Close" at bounding box center [6, 667] width 12 height 17
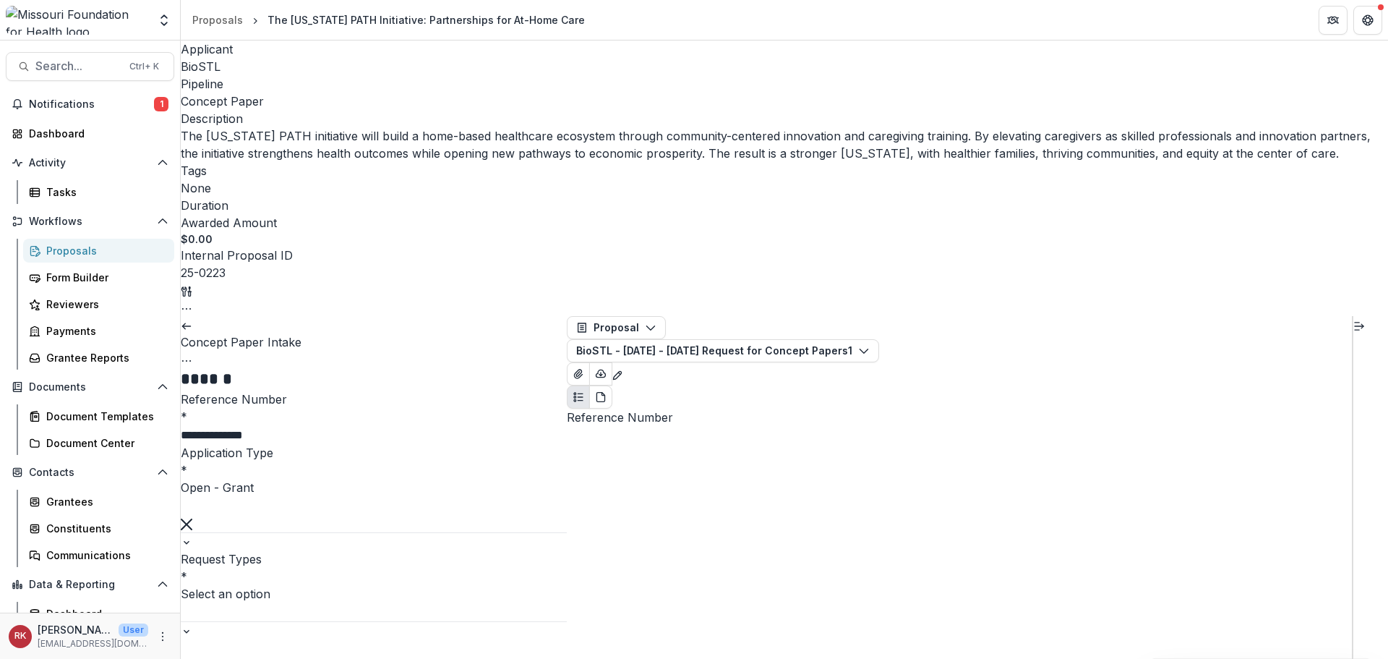
click at [12, 658] on button "Close" at bounding box center [6, 667] width 12 height 17
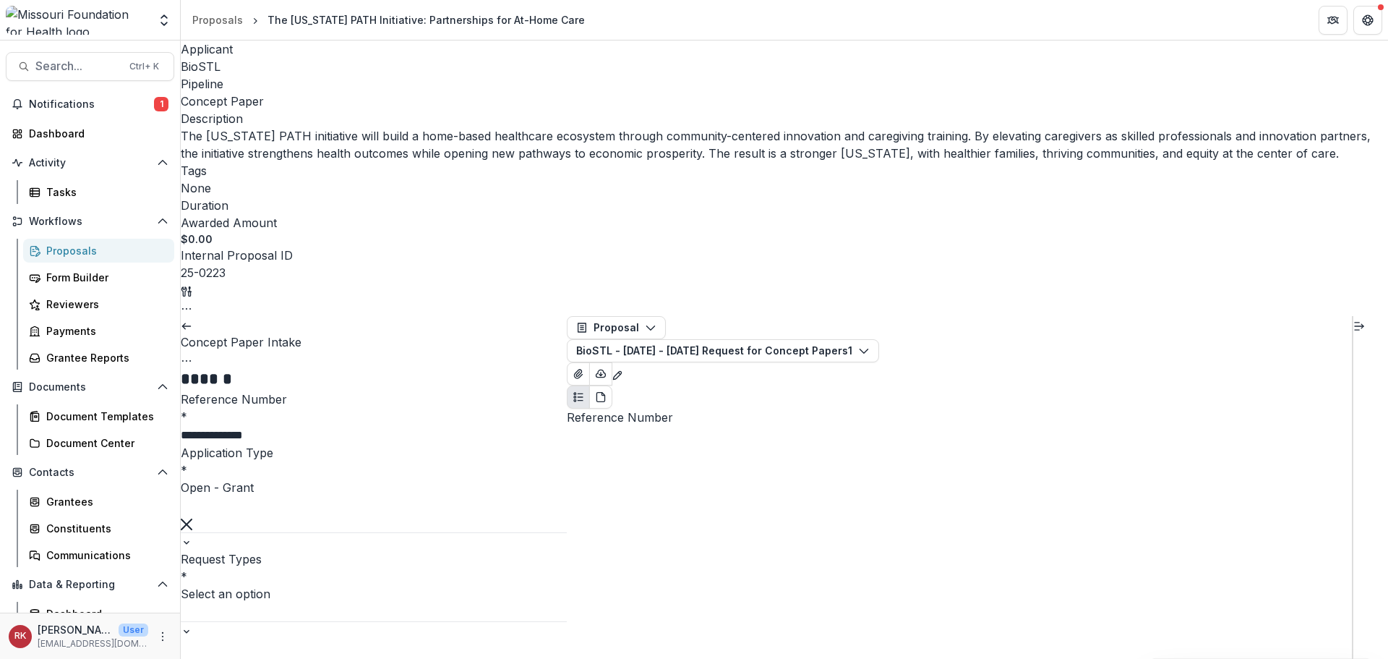
click at [12, 658] on icon "Close" at bounding box center [6, 669] width 12 height 12
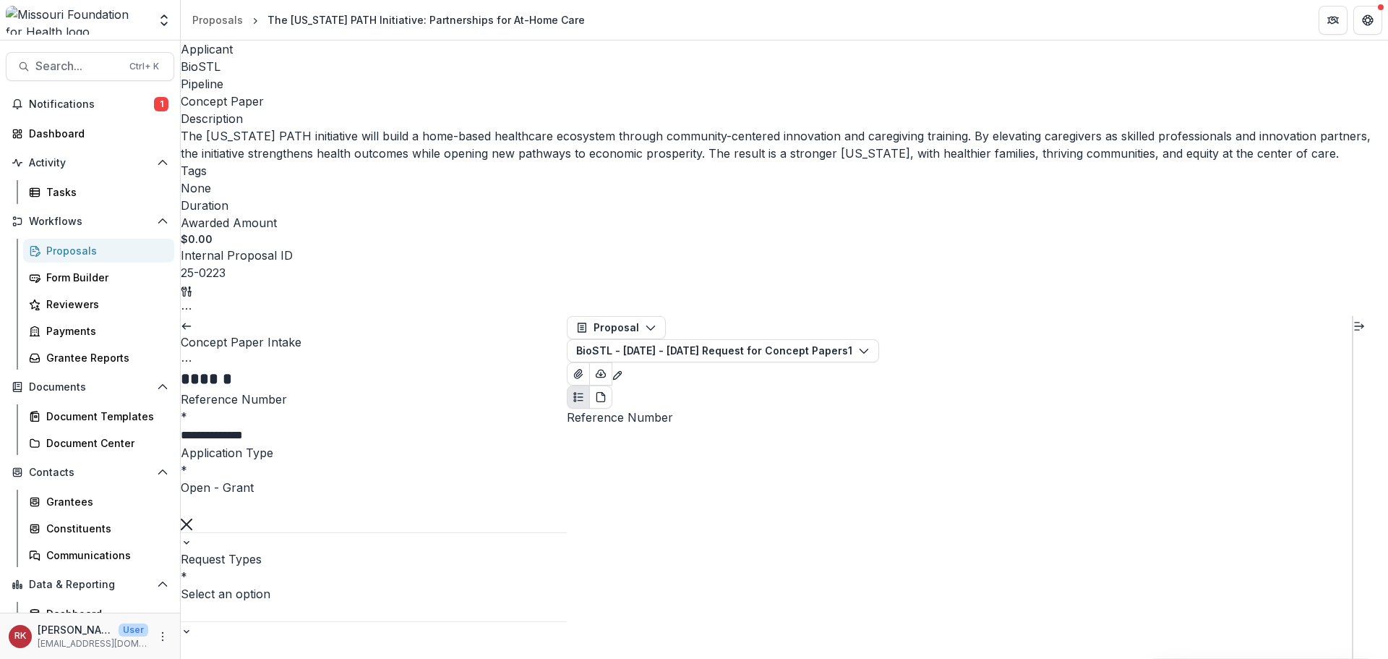
click at [12, 658] on icon "Close" at bounding box center [6, 669] width 12 height 12
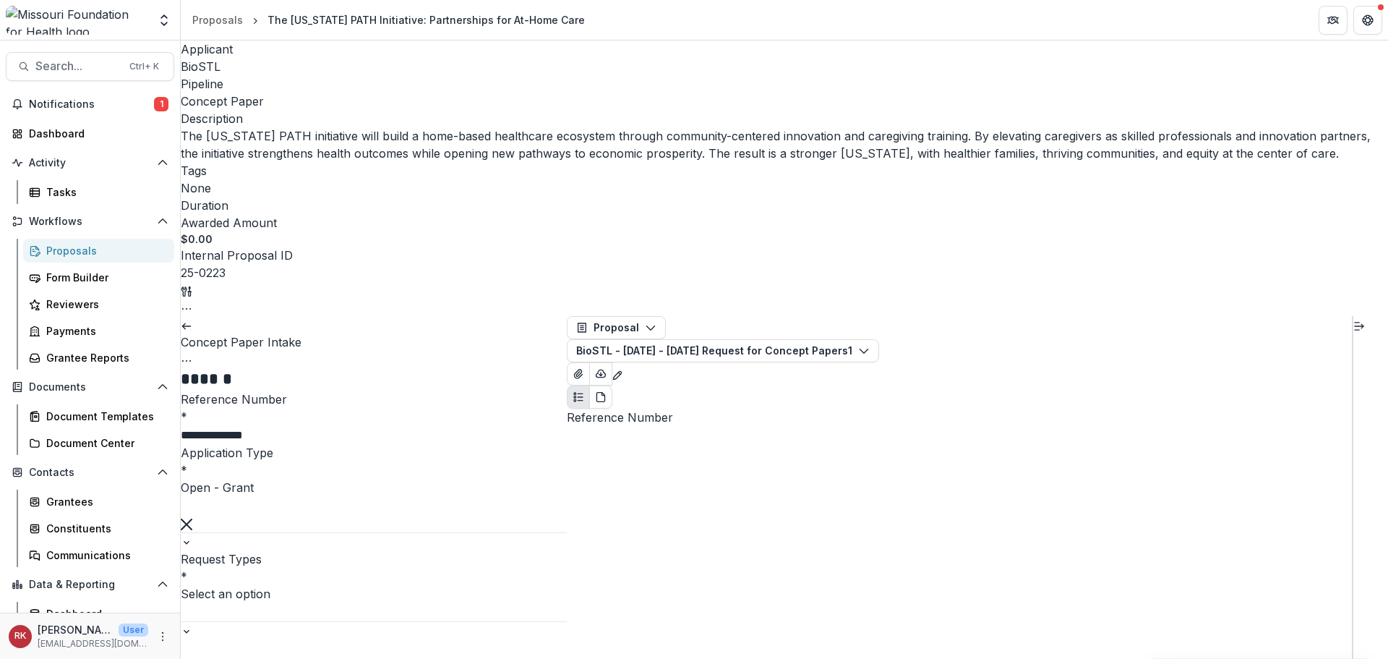
scroll to position [2675, 0]
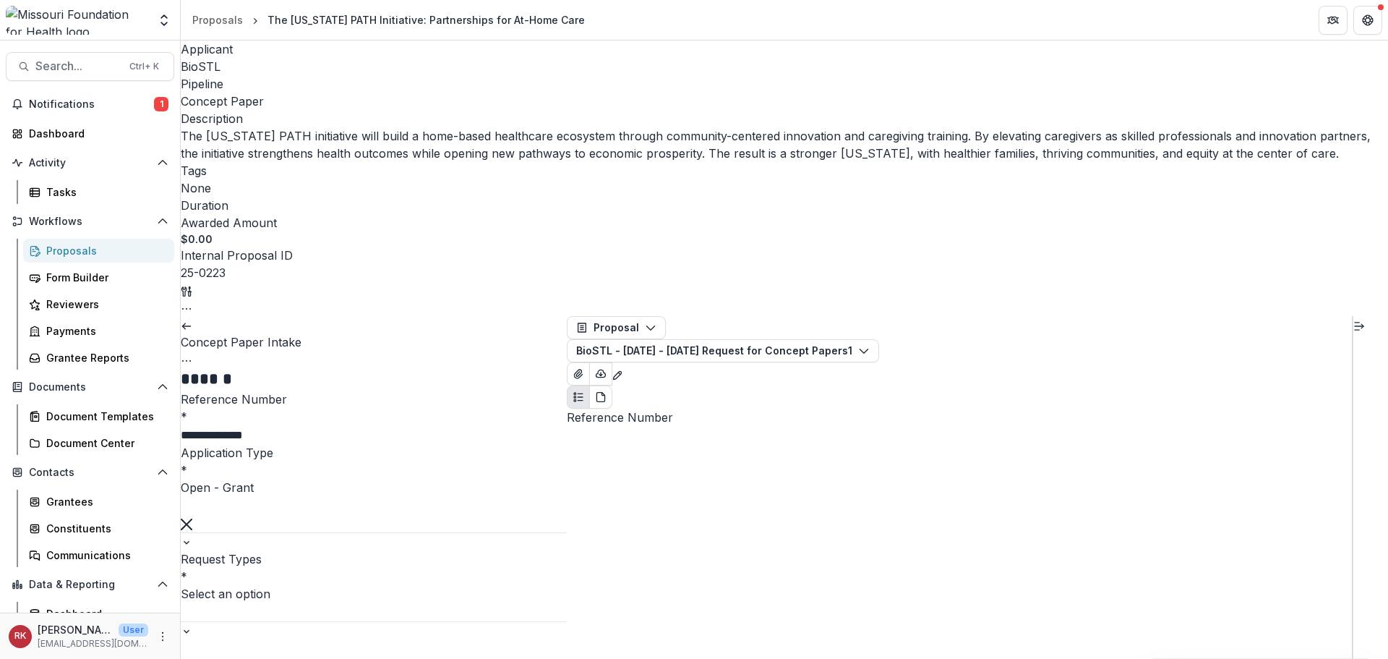
click at [260, 602] on div at bounding box center [374, 611] width 386 height 19
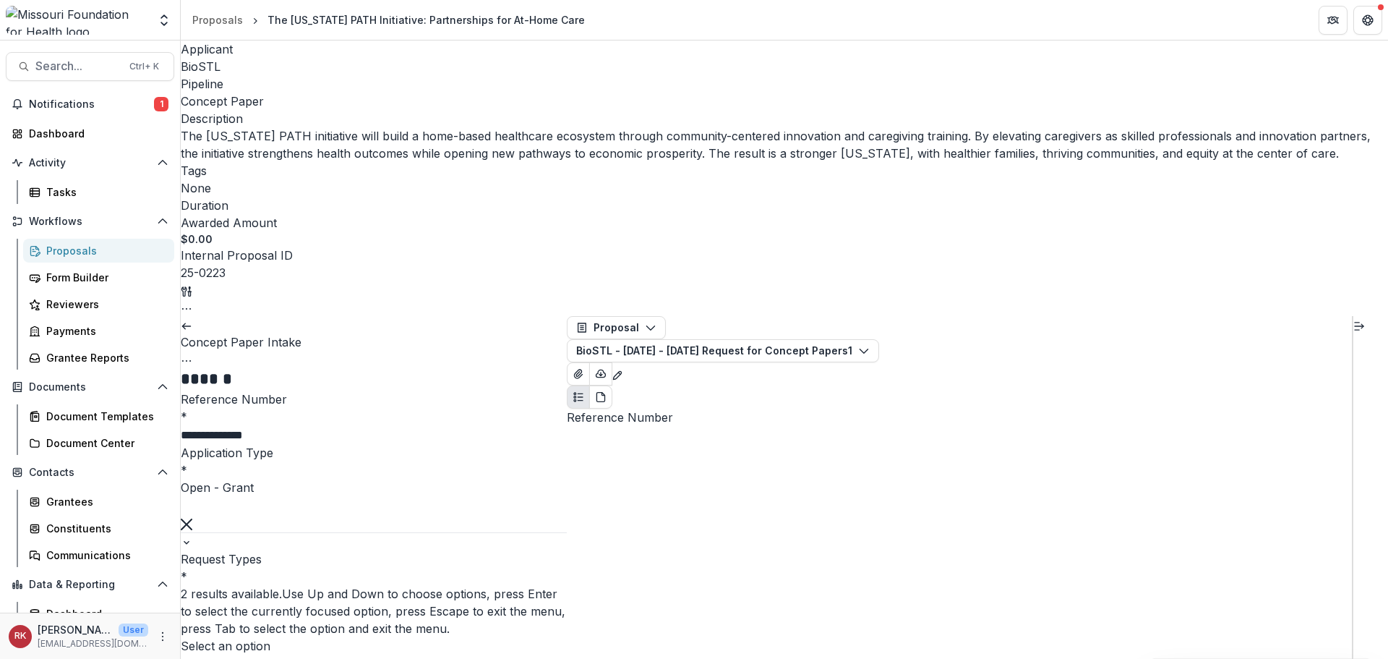
click at [260, 658] on div "Delegated" at bounding box center [694, 667] width 1388 height 17
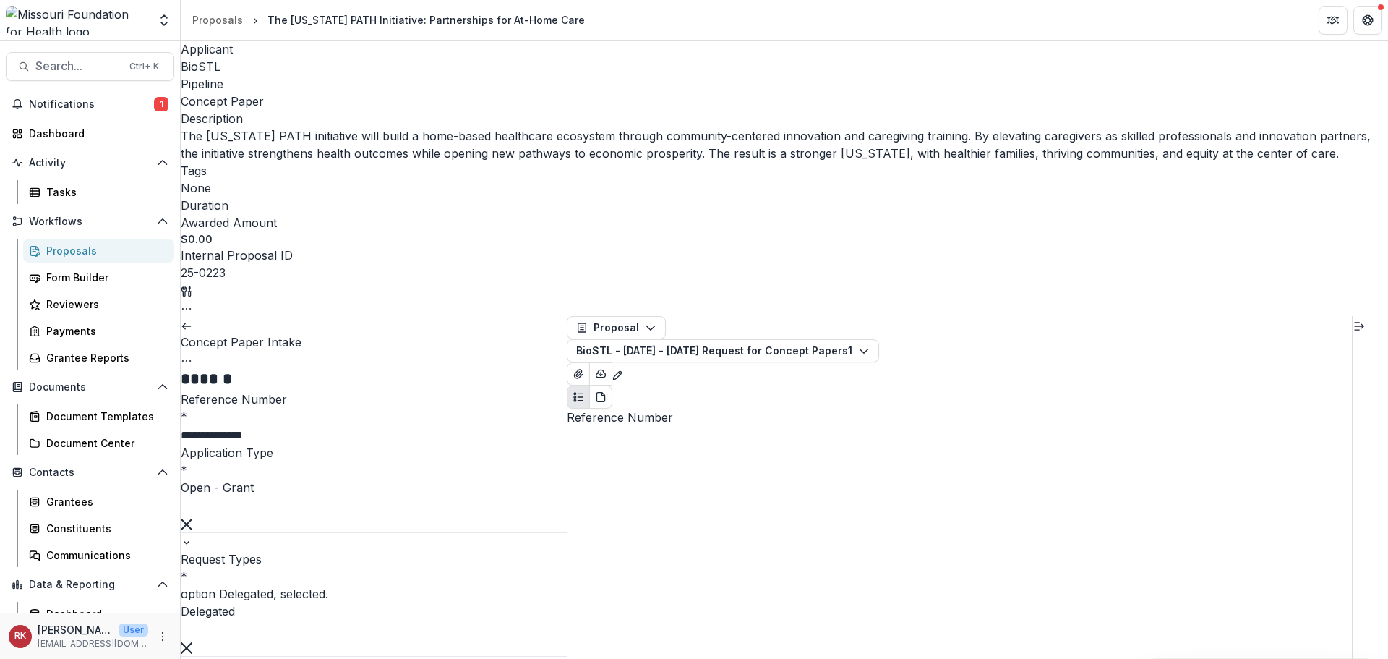
scroll to position [2386, 0]
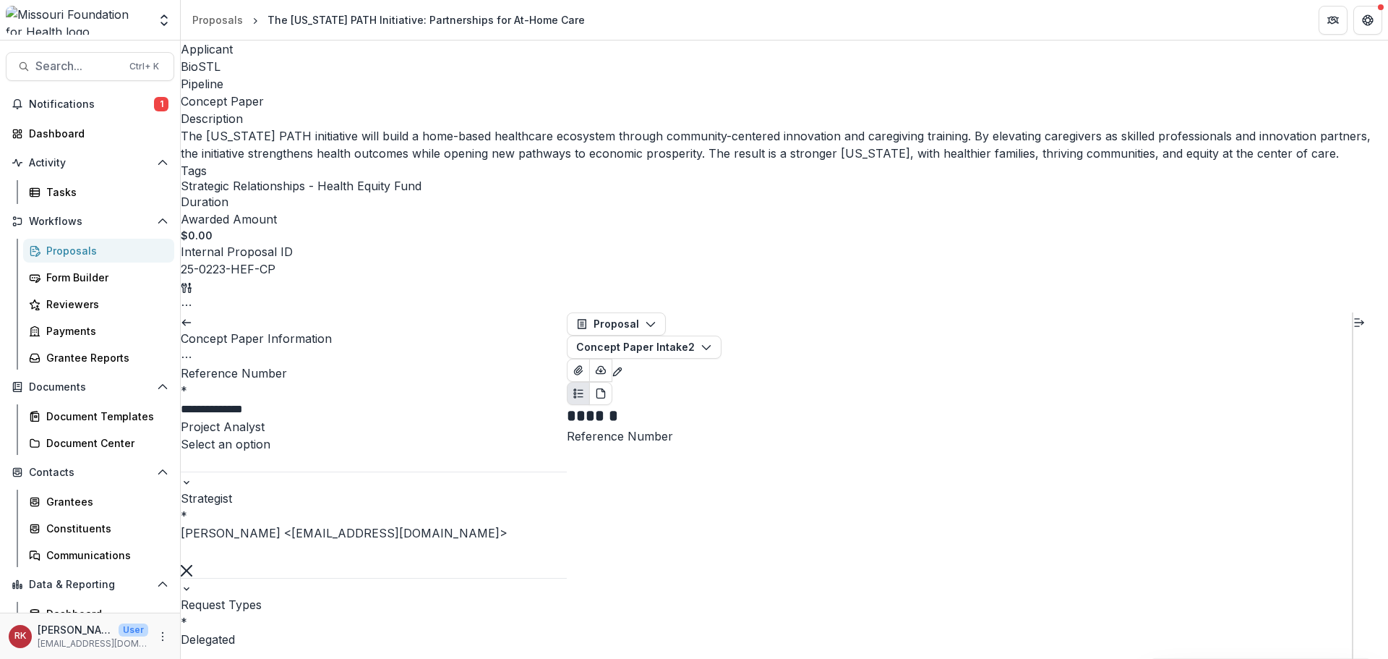
click at [192, 351] on icon "Options" at bounding box center [187, 357] width 12 height 12
click at [483, 347] on link "View task" at bounding box center [511, 359] width 101 height 24
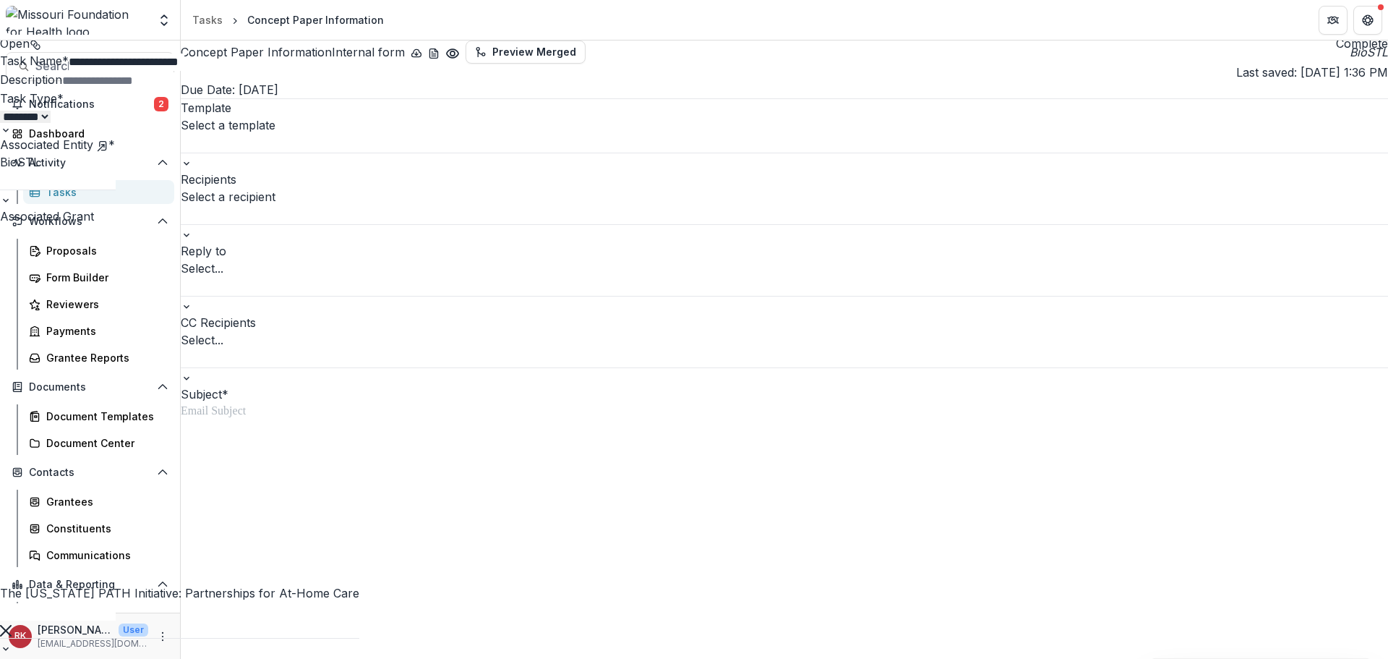
type input "**"
drag, startPoint x: 1189, startPoint y: 411, endPoint x: 1217, endPoint y: 433, distance: 35.6
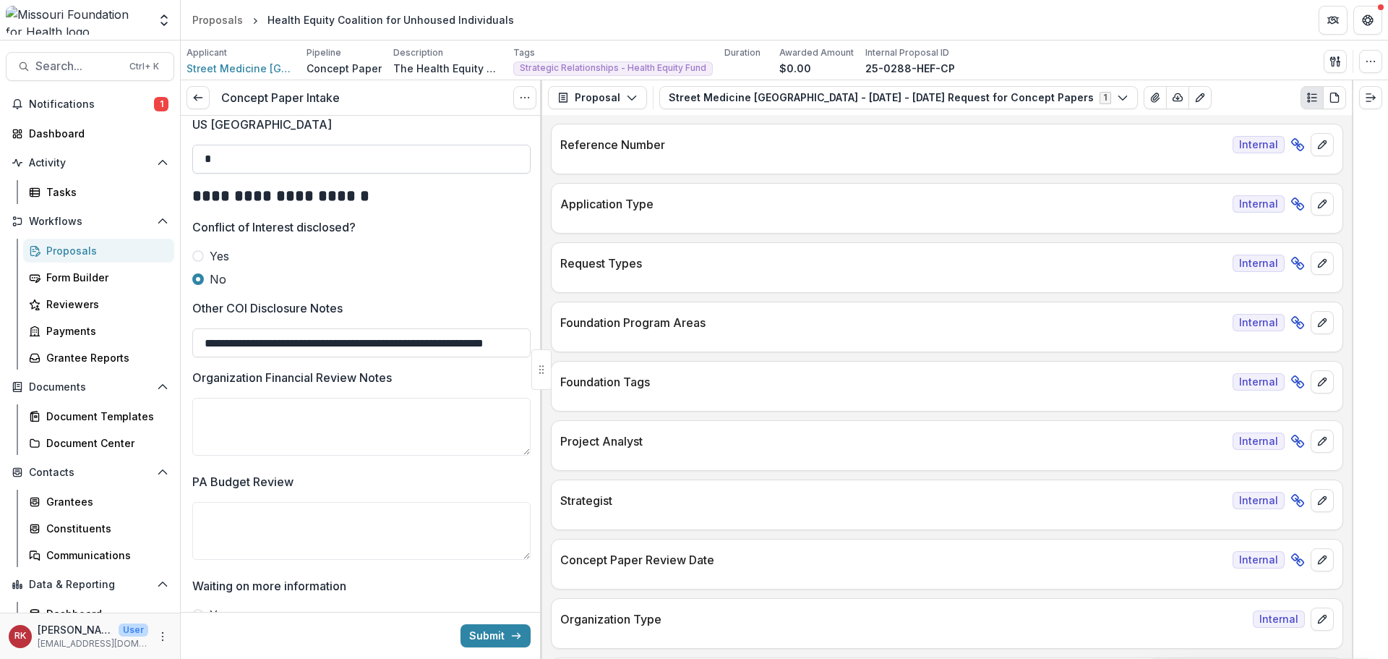
scroll to position [2314, 0]
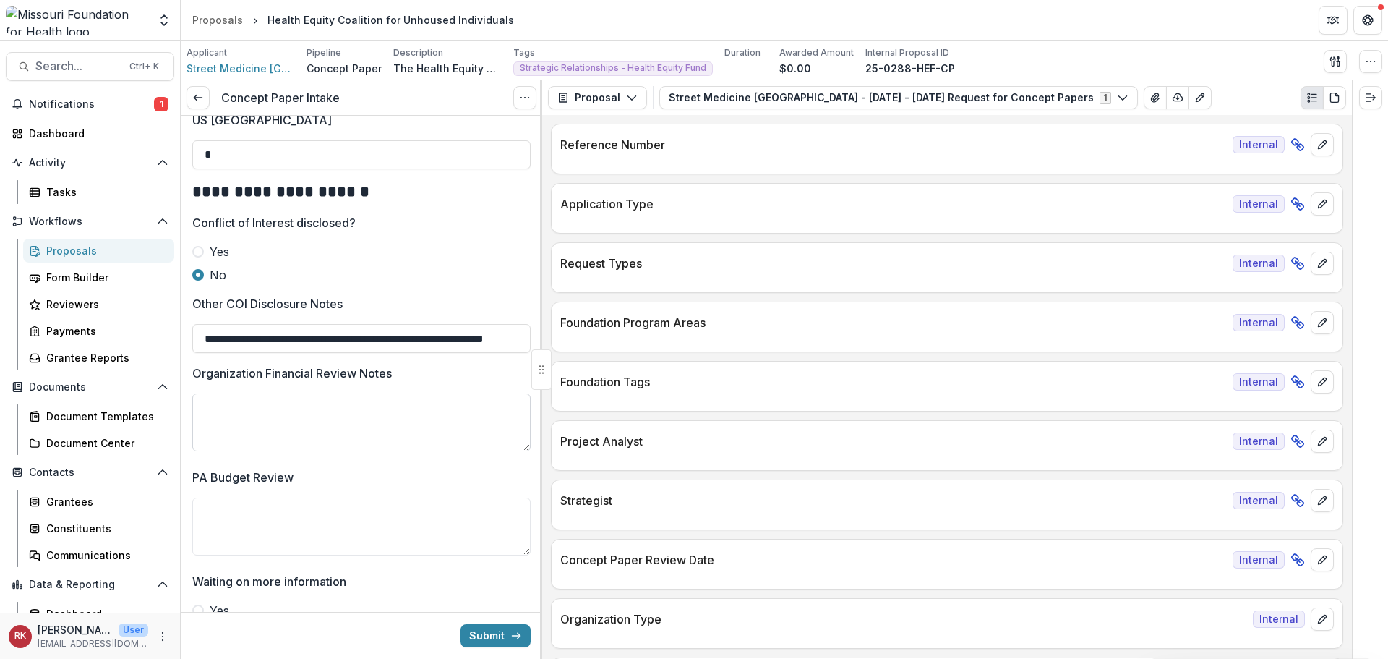
click at [313, 433] on textarea "Organization Financial Review Notes" at bounding box center [361, 422] width 338 height 58
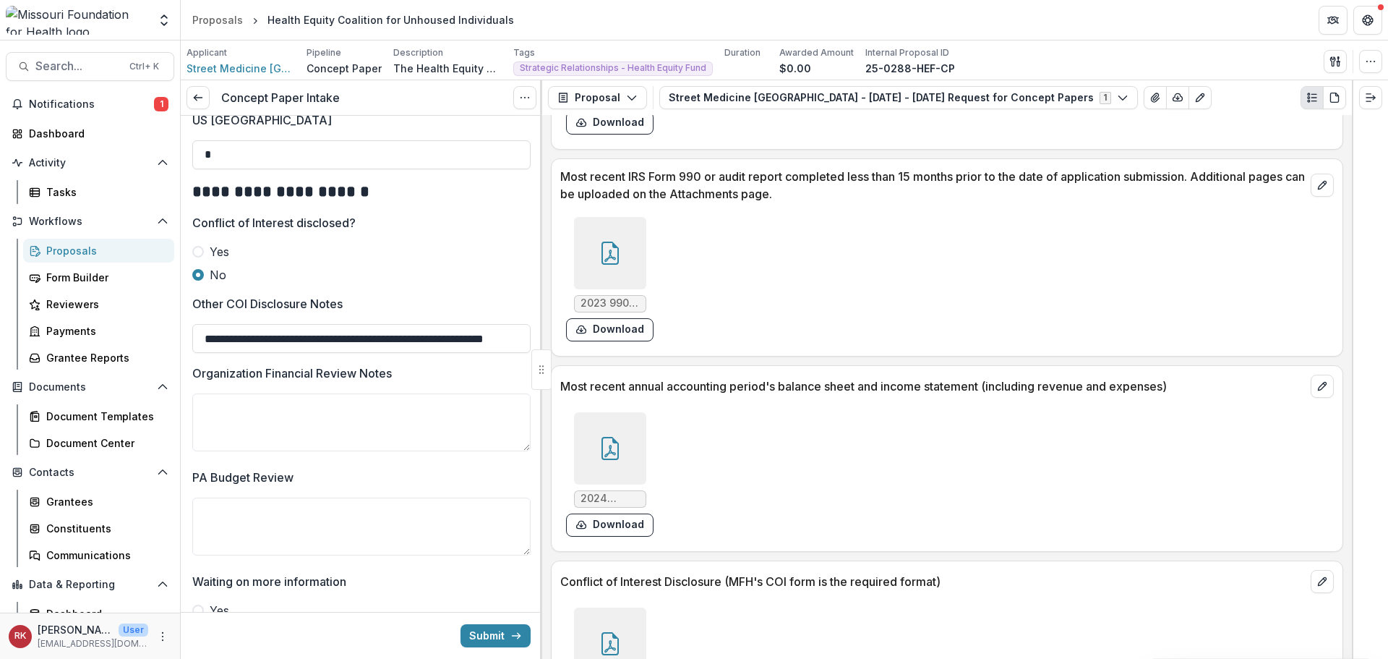
scroll to position [4032, 0]
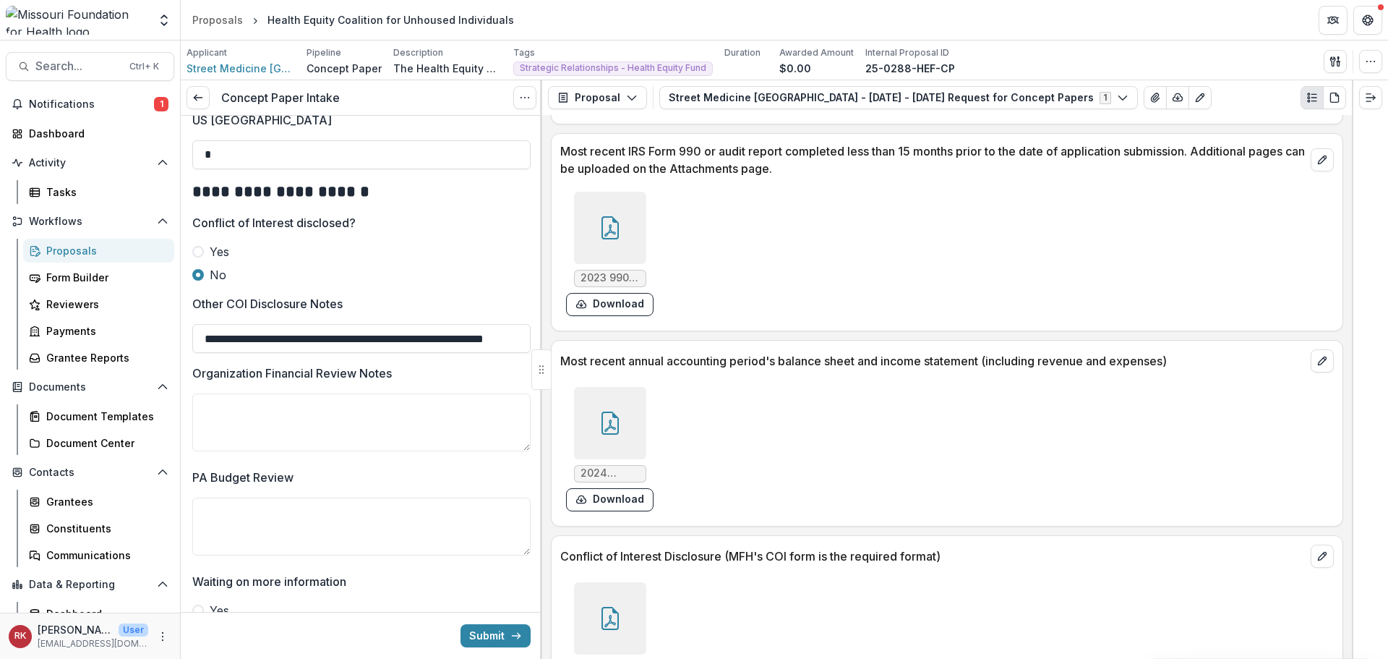
click at [593, 420] on div at bounding box center [610, 423] width 72 height 72
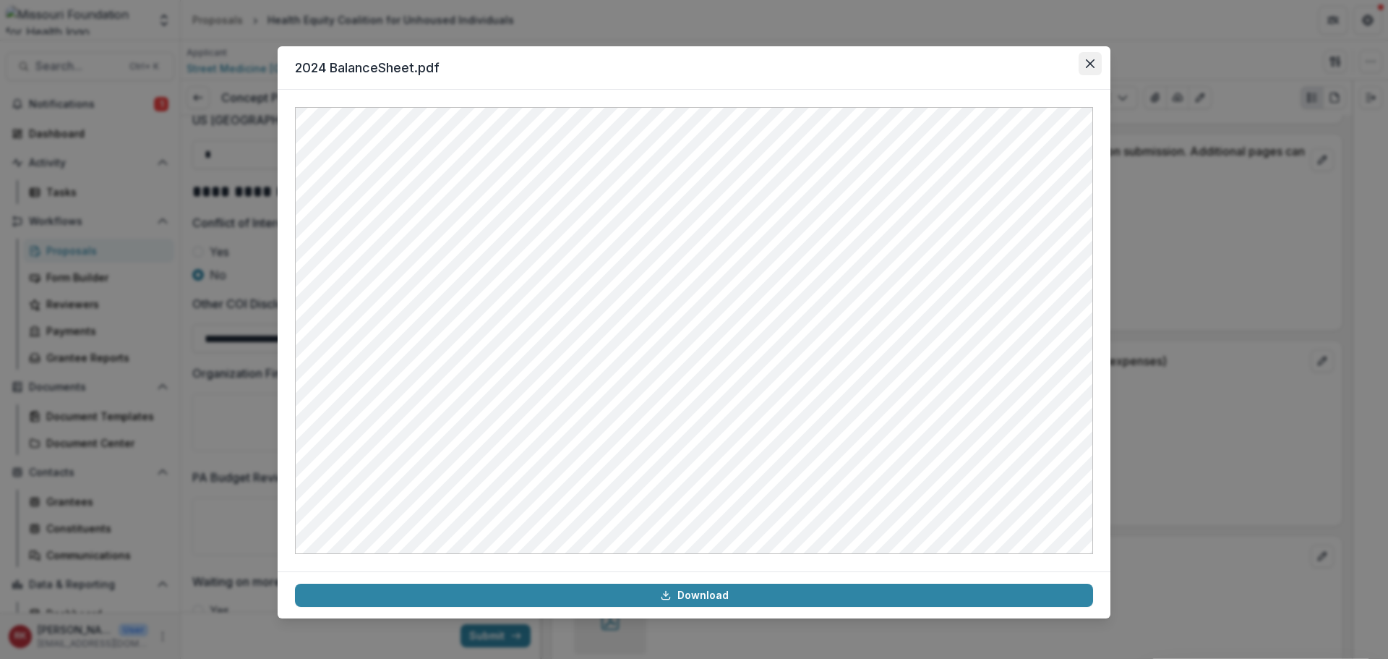
click at [1087, 72] on button "Close" at bounding box center [1090, 63] width 23 height 23
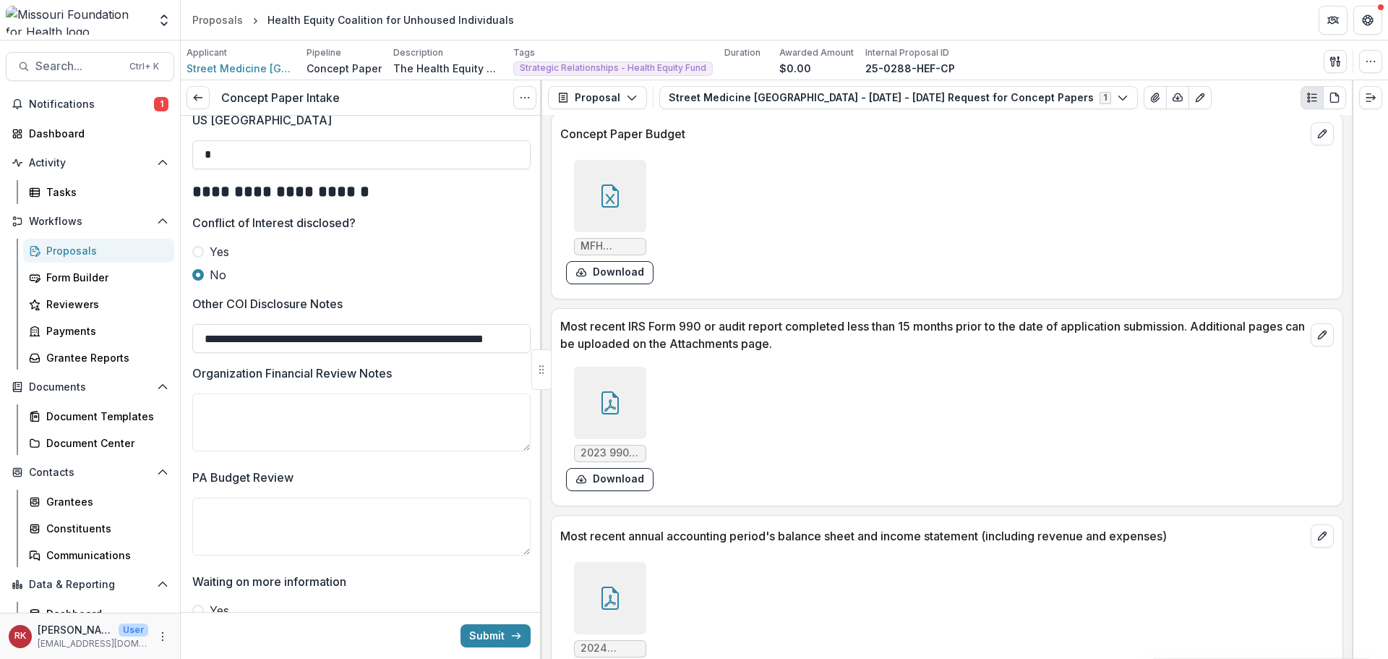
scroll to position [3815, 0]
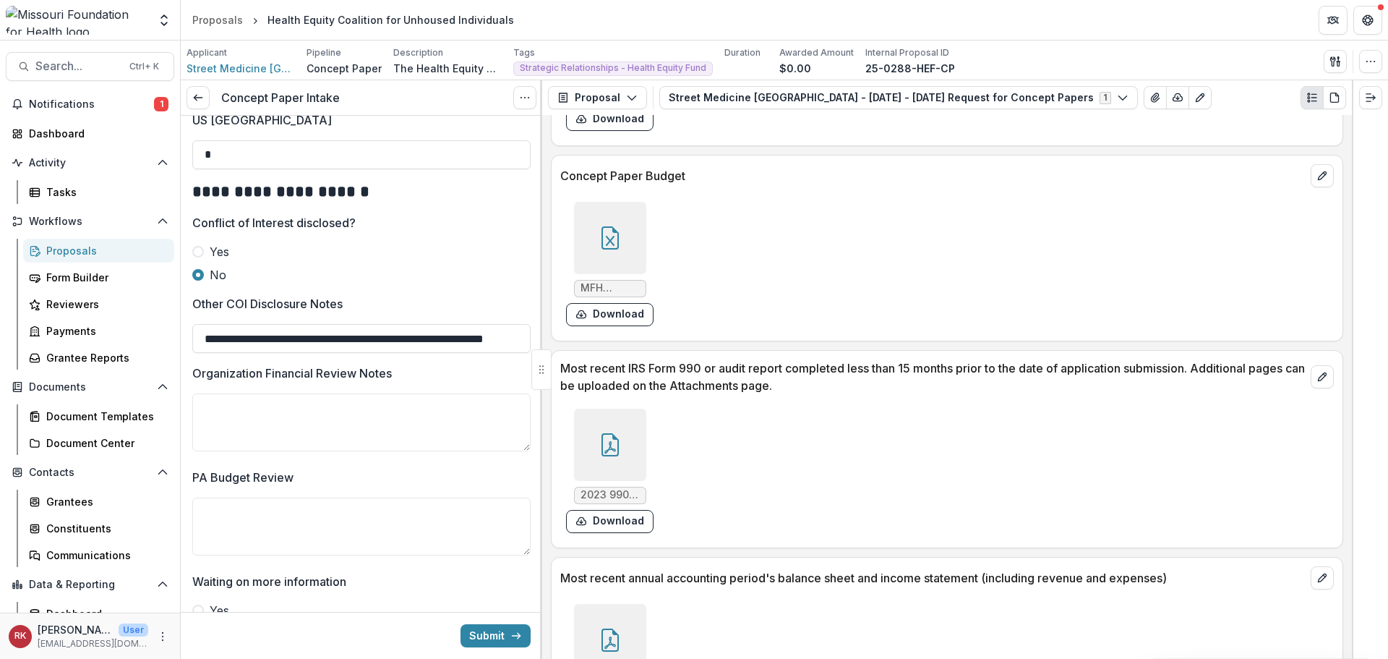
click at [611, 419] on div at bounding box center [610, 445] width 72 height 72
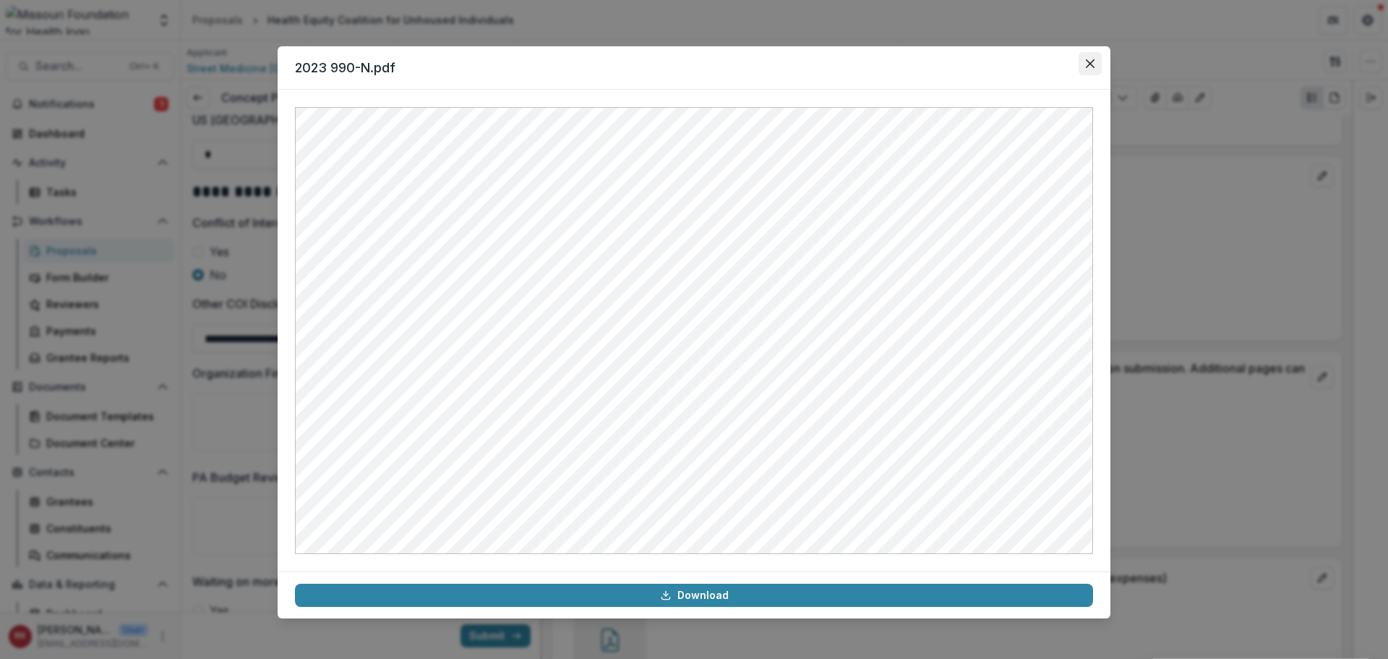
click at [1090, 61] on icon "Close" at bounding box center [1090, 63] width 9 height 9
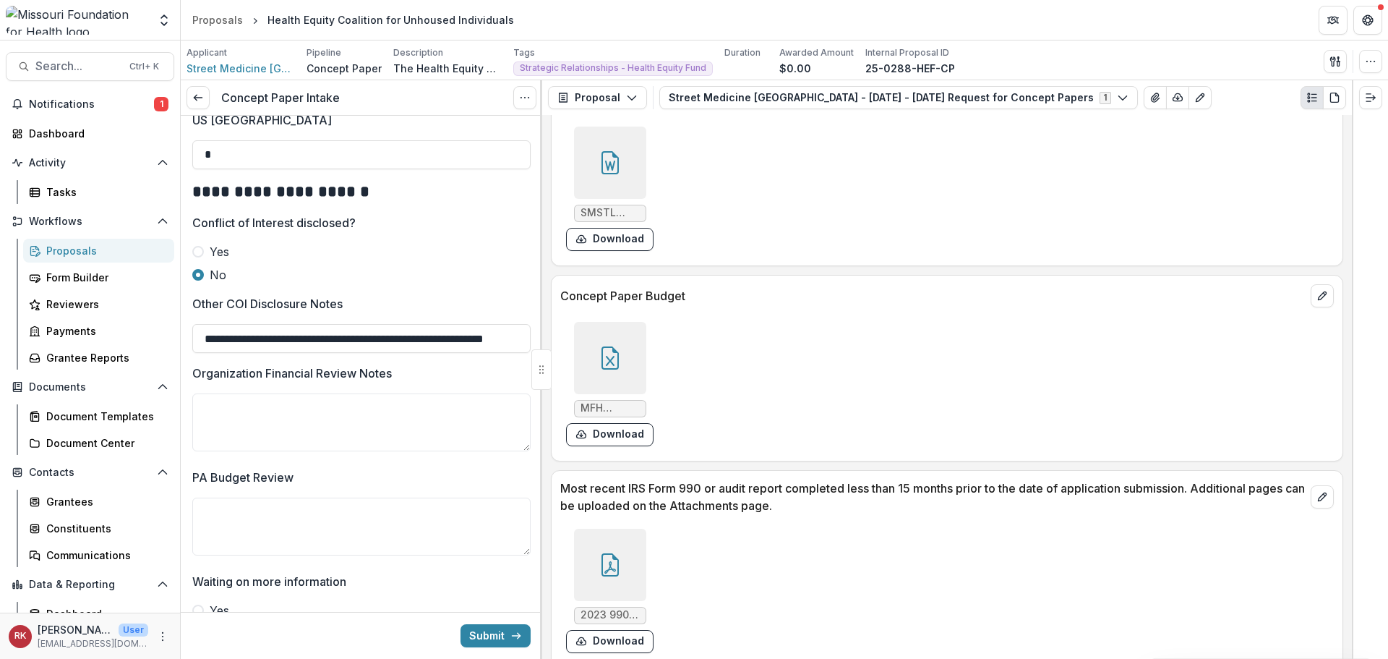
scroll to position [3671, 0]
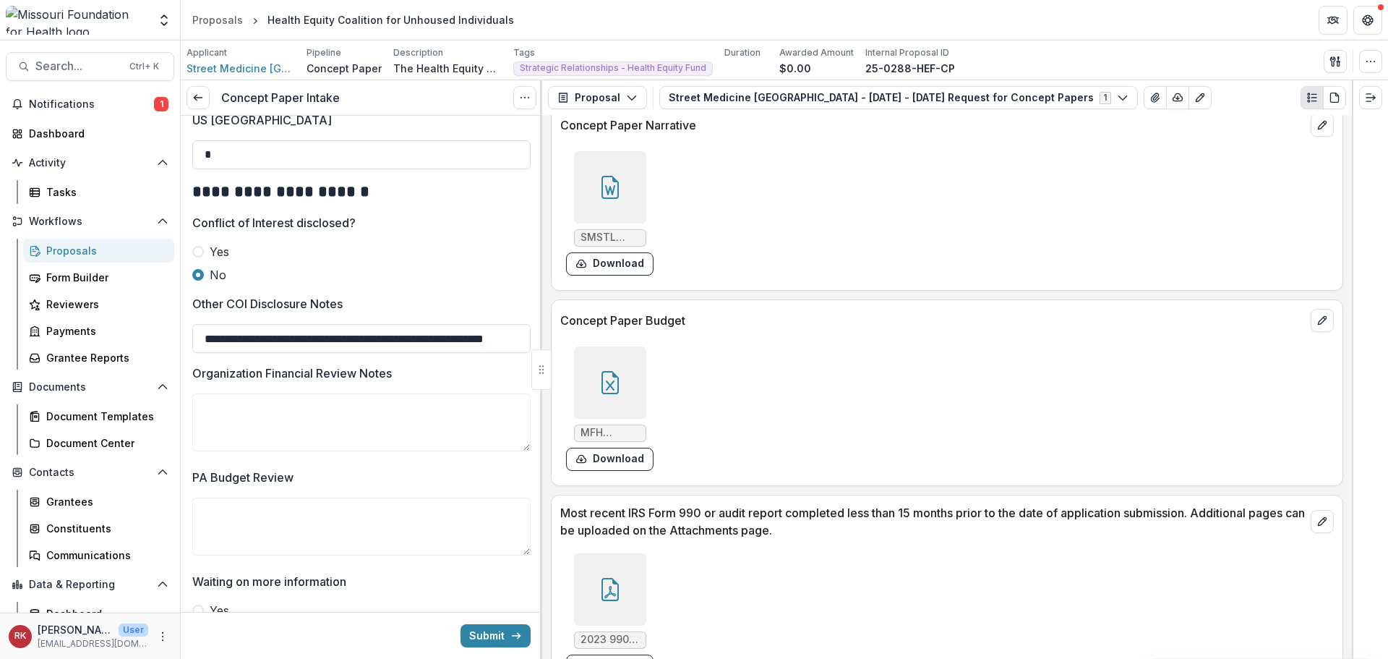
click at [604, 387] on icon at bounding box center [610, 382] width 23 height 23
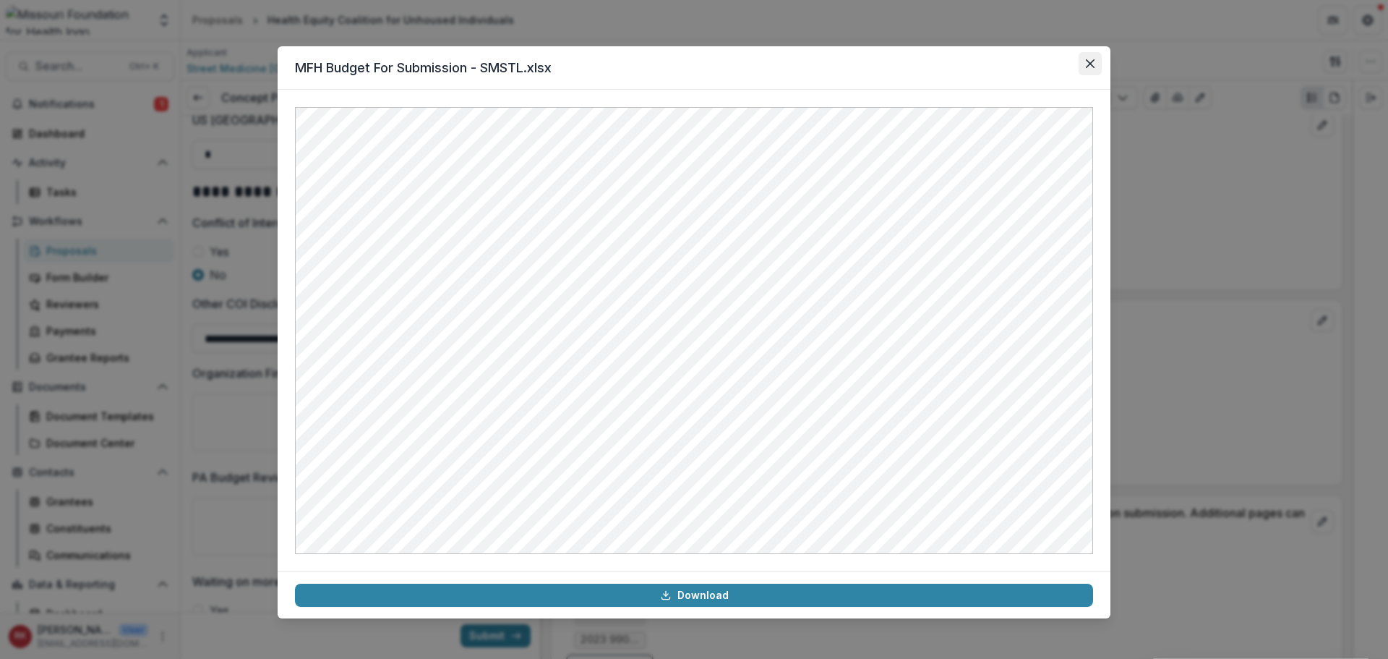
click at [1092, 59] on button "Close" at bounding box center [1090, 63] width 23 height 23
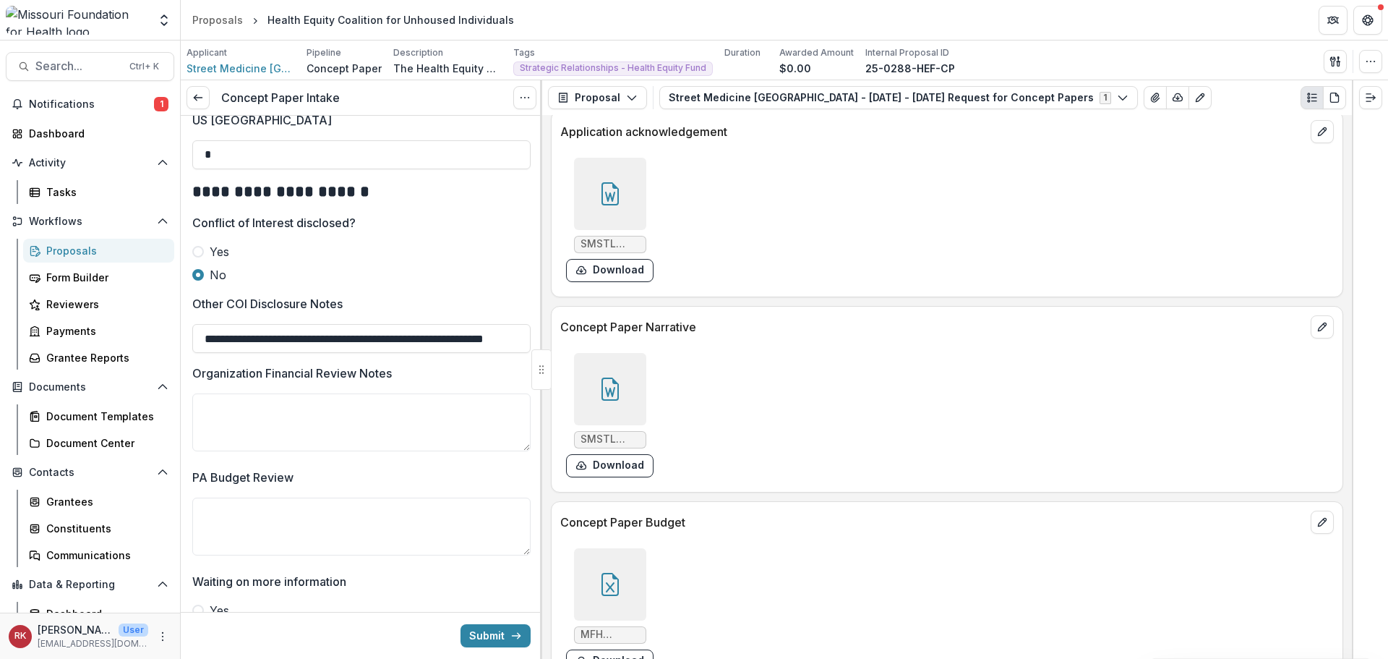
scroll to position [3454, 0]
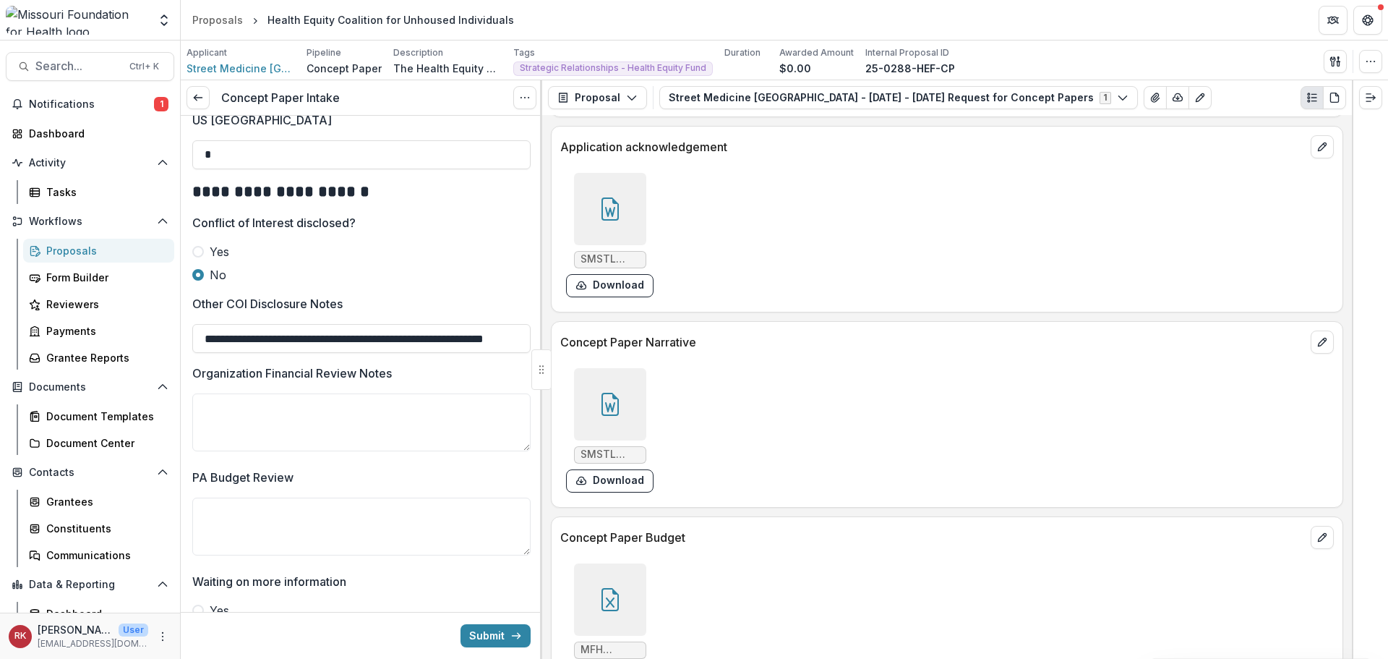
click at [620, 201] on icon at bounding box center [610, 208] width 23 height 23
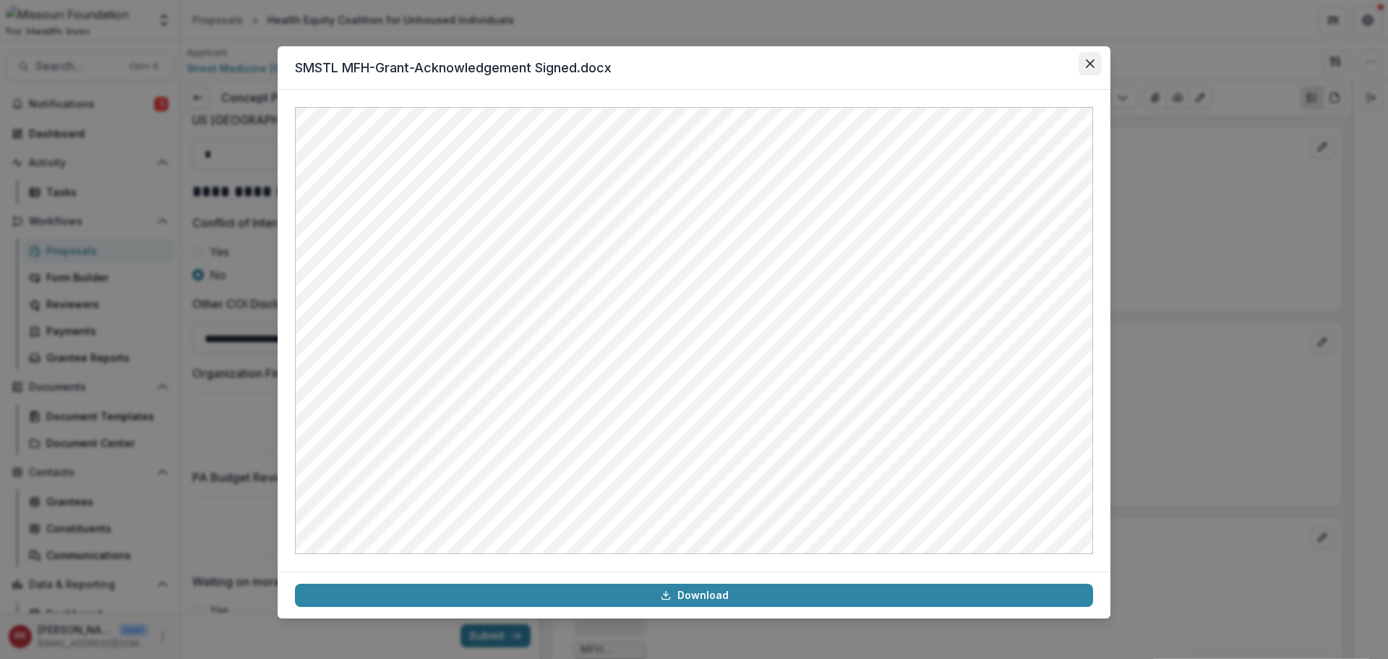
click at [1089, 66] on icon "Close" at bounding box center [1090, 63] width 9 height 9
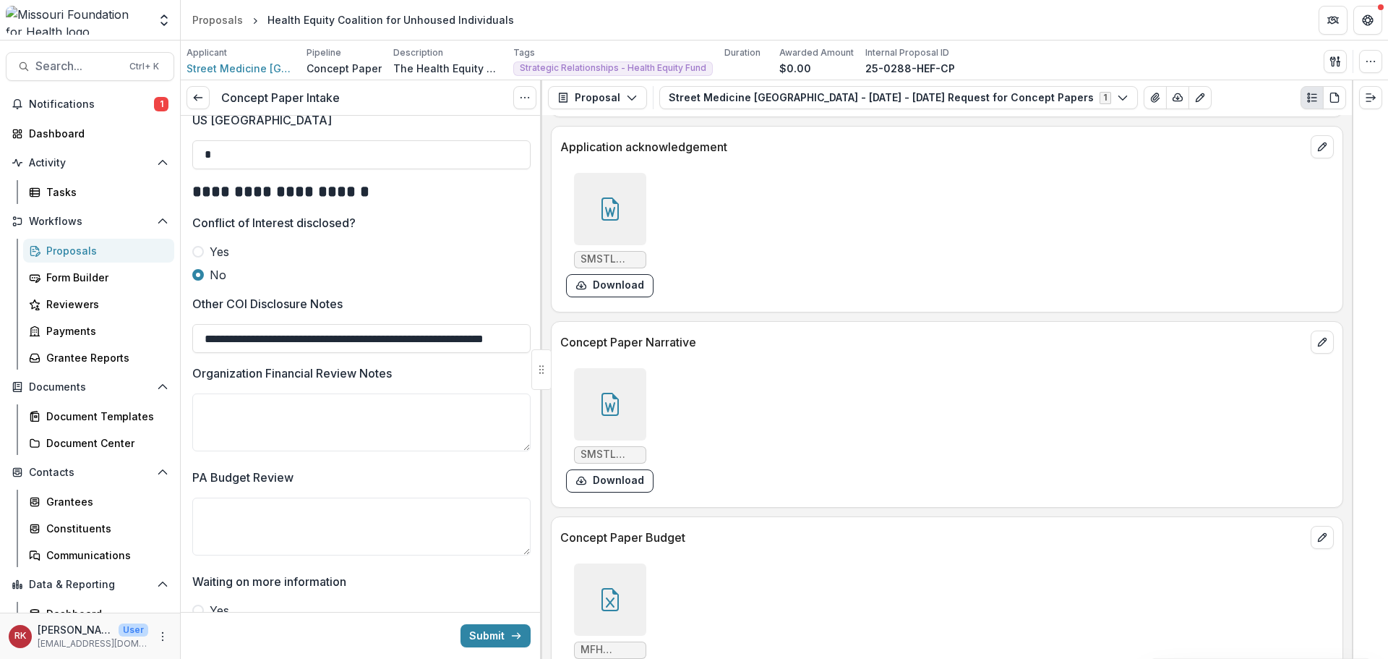
click at [602, 395] on icon at bounding box center [610, 404] width 23 height 23
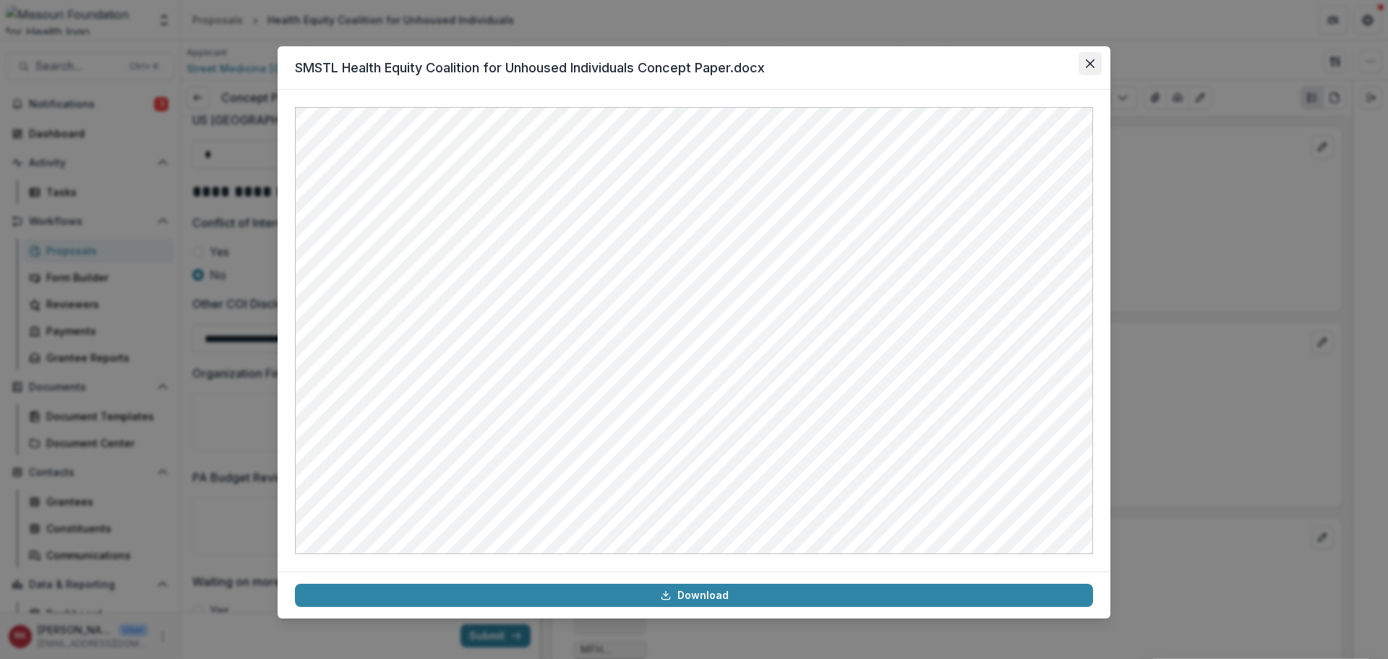
click at [1098, 64] on button "Close" at bounding box center [1090, 63] width 23 height 23
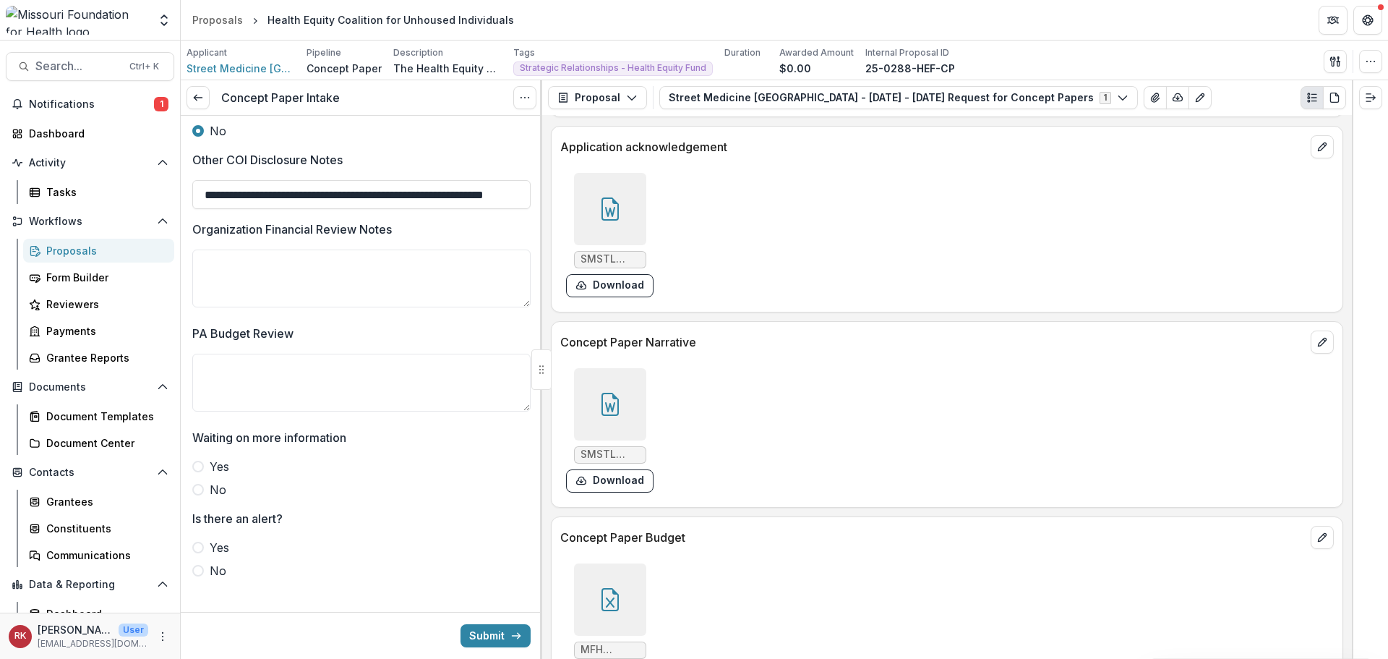
scroll to position [2458, 0]
click at [272, 305] on textarea "Organization Financial Review Notes" at bounding box center [361, 278] width 338 height 58
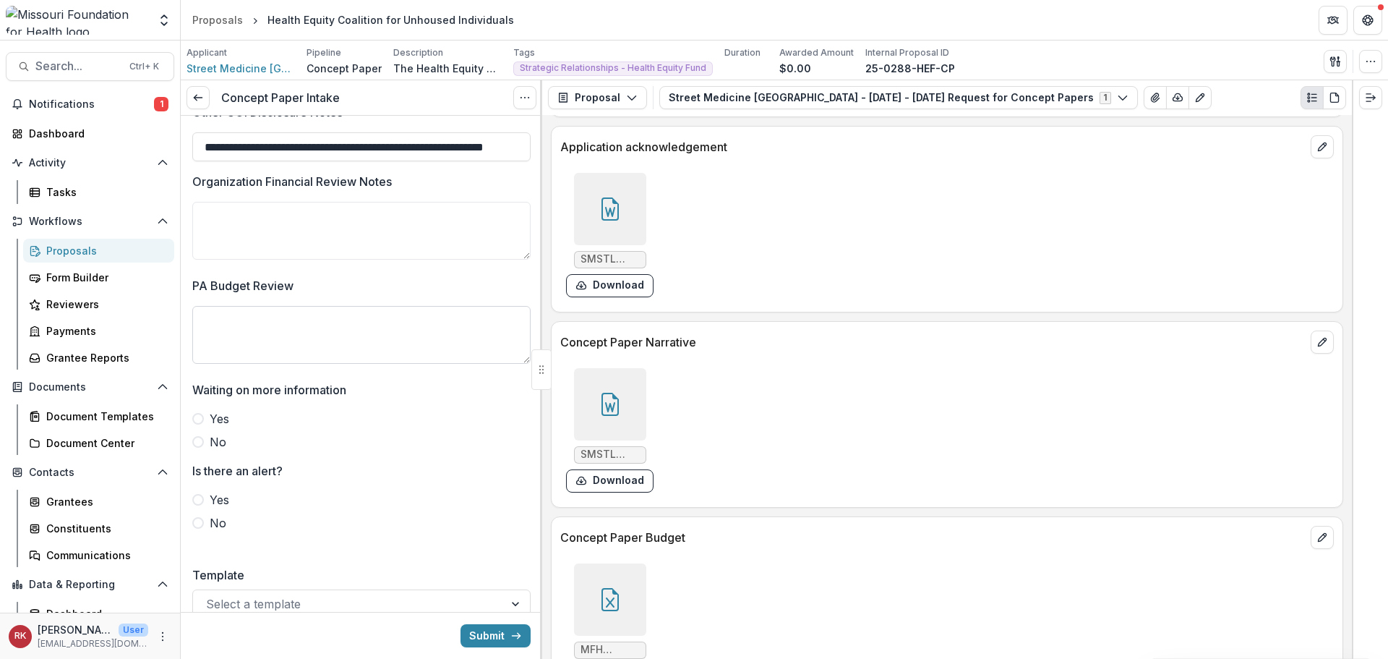
scroll to position [2531, 0]
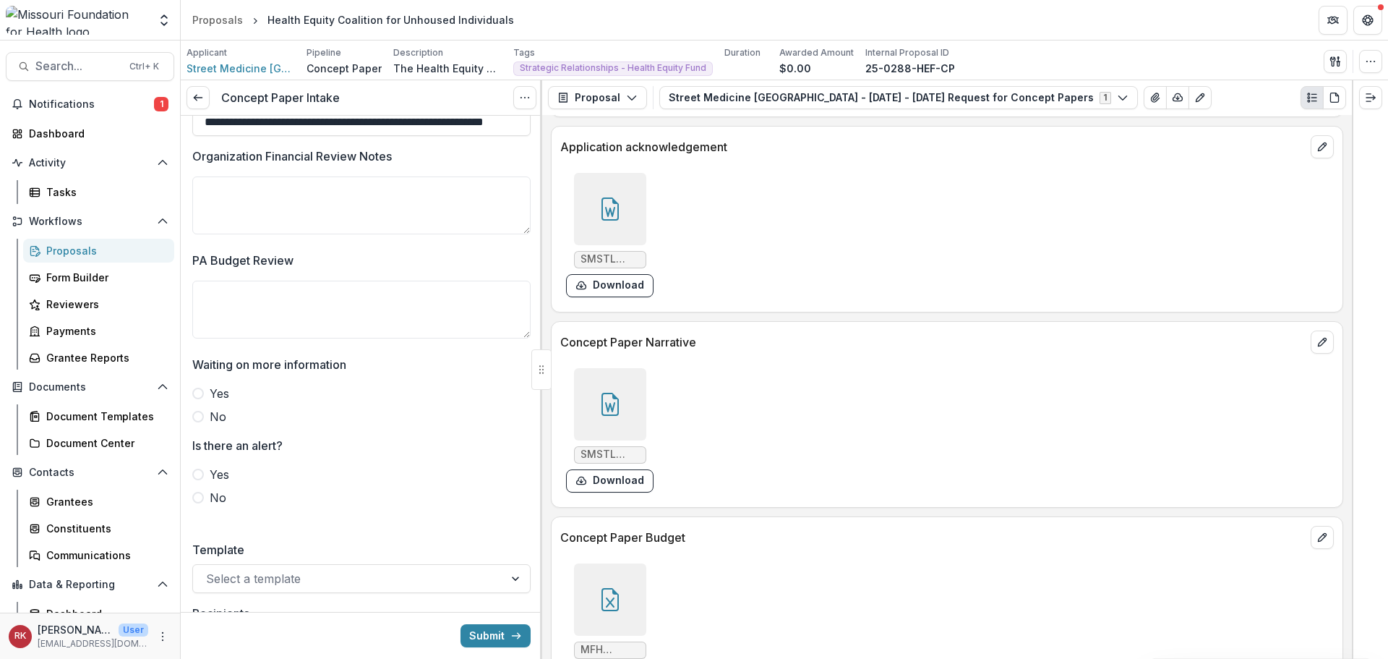
click at [196, 422] on span at bounding box center [198, 417] width 12 height 12
click at [197, 503] on span at bounding box center [198, 498] width 12 height 12
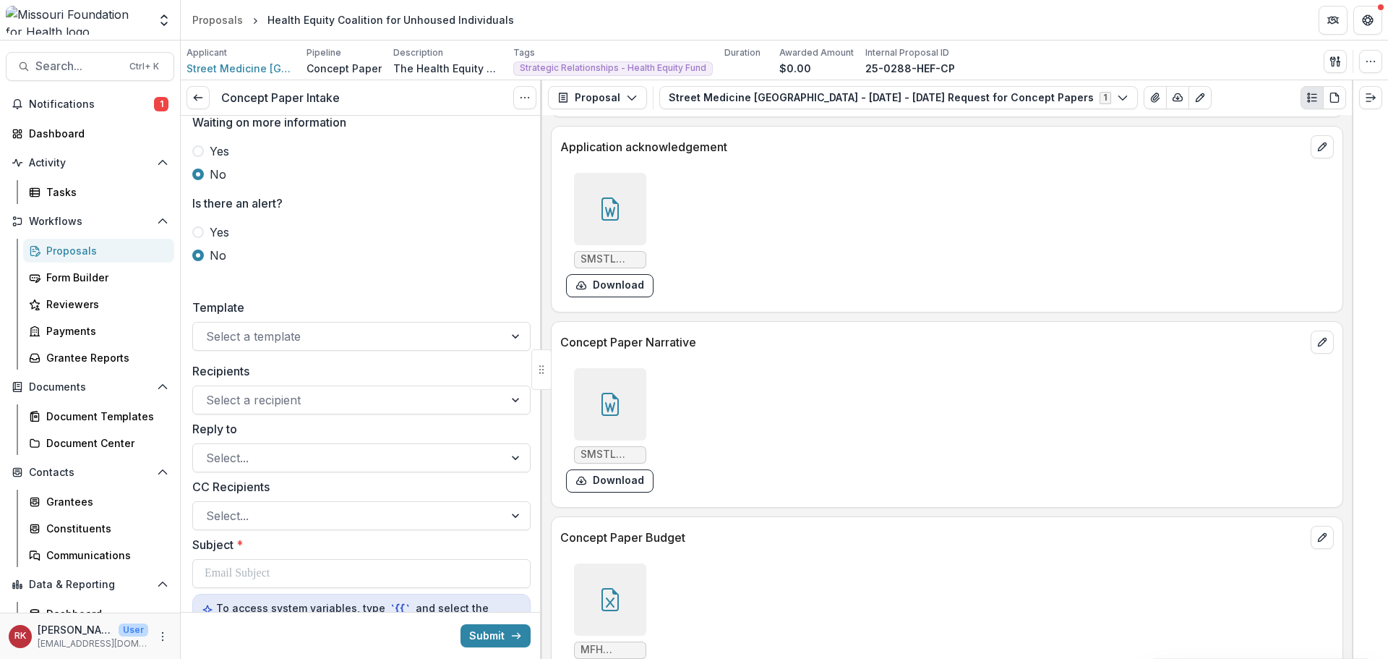
scroll to position [2748, 0]
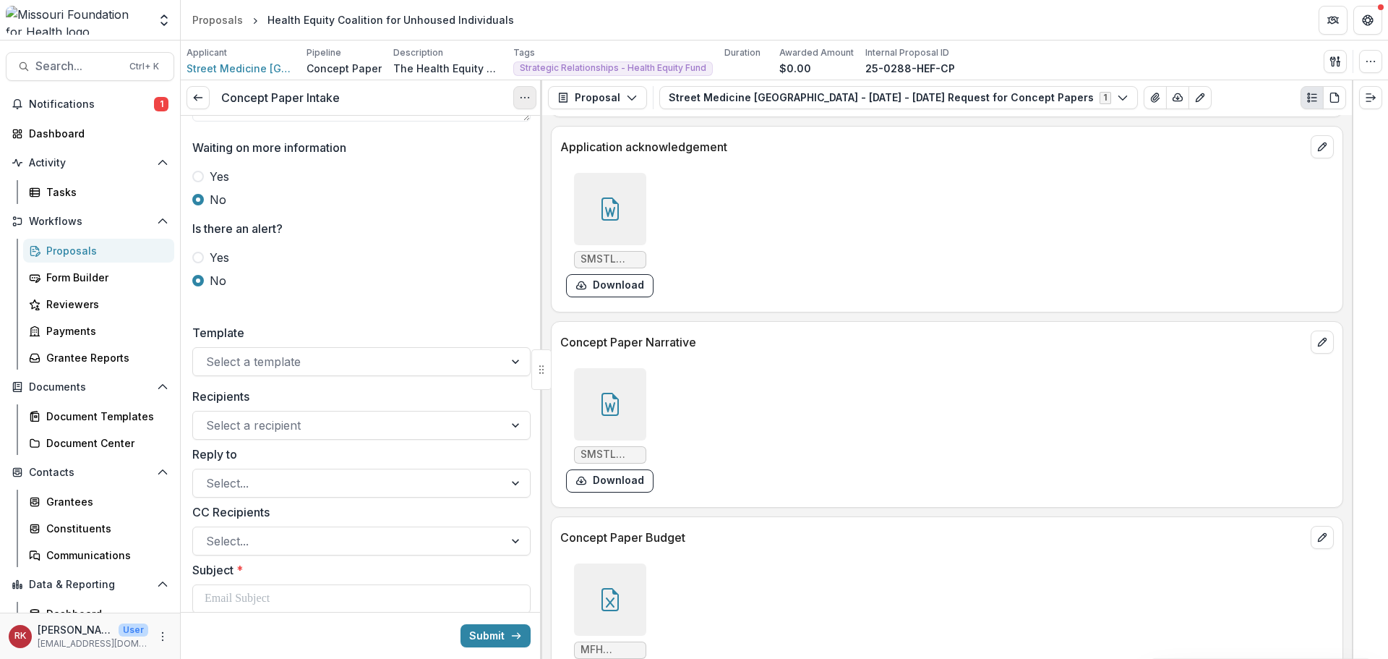
click at [521, 101] on icon "Options" at bounding box center [525, 98] width 12 height 12
click at [497, 128] on link "View task" at bounding box center [455, 131] width 155 height 24
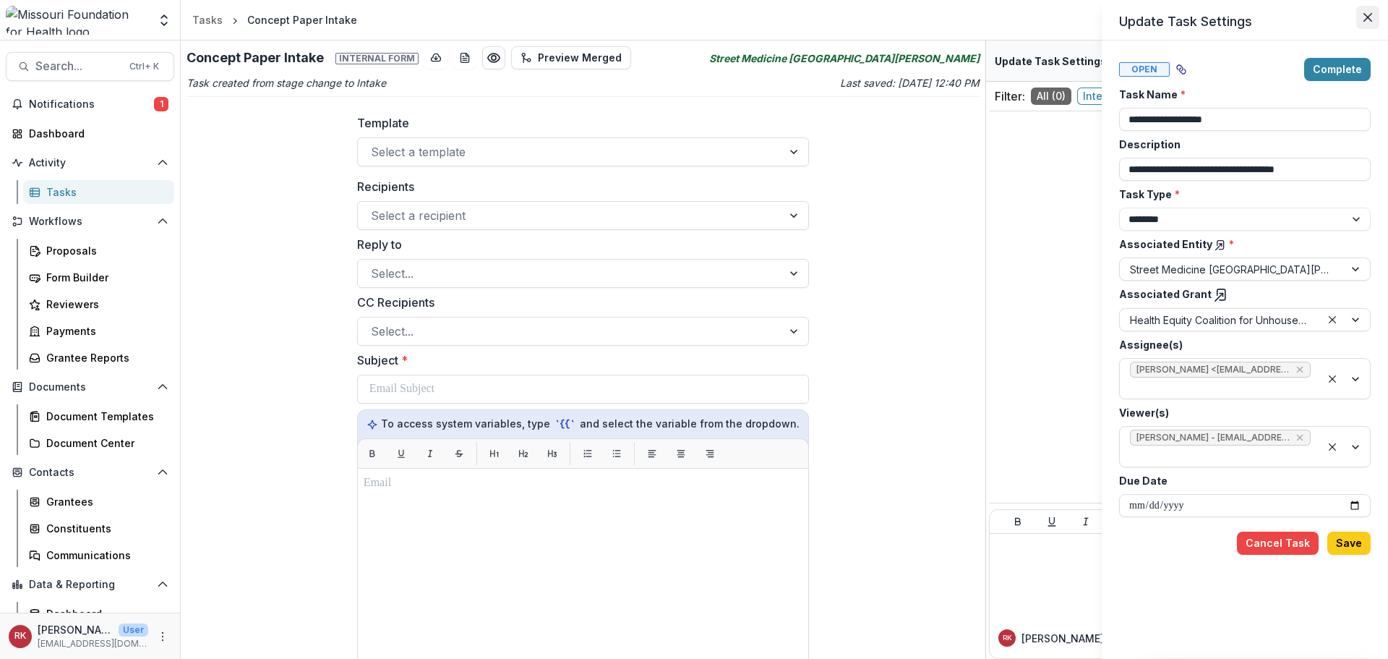
click at [1372, 15] on icon "Close" at bounding box center [1368, 17] width 9 height 9
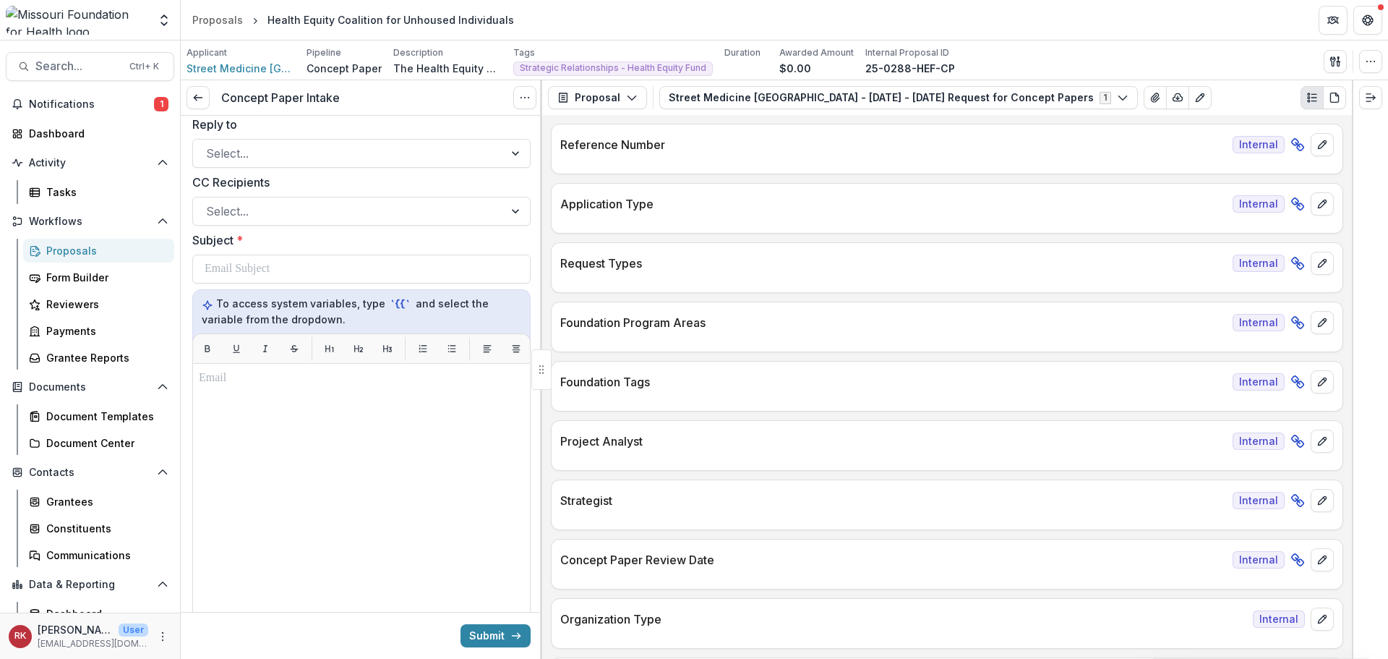
scroll to position [2892, 0]
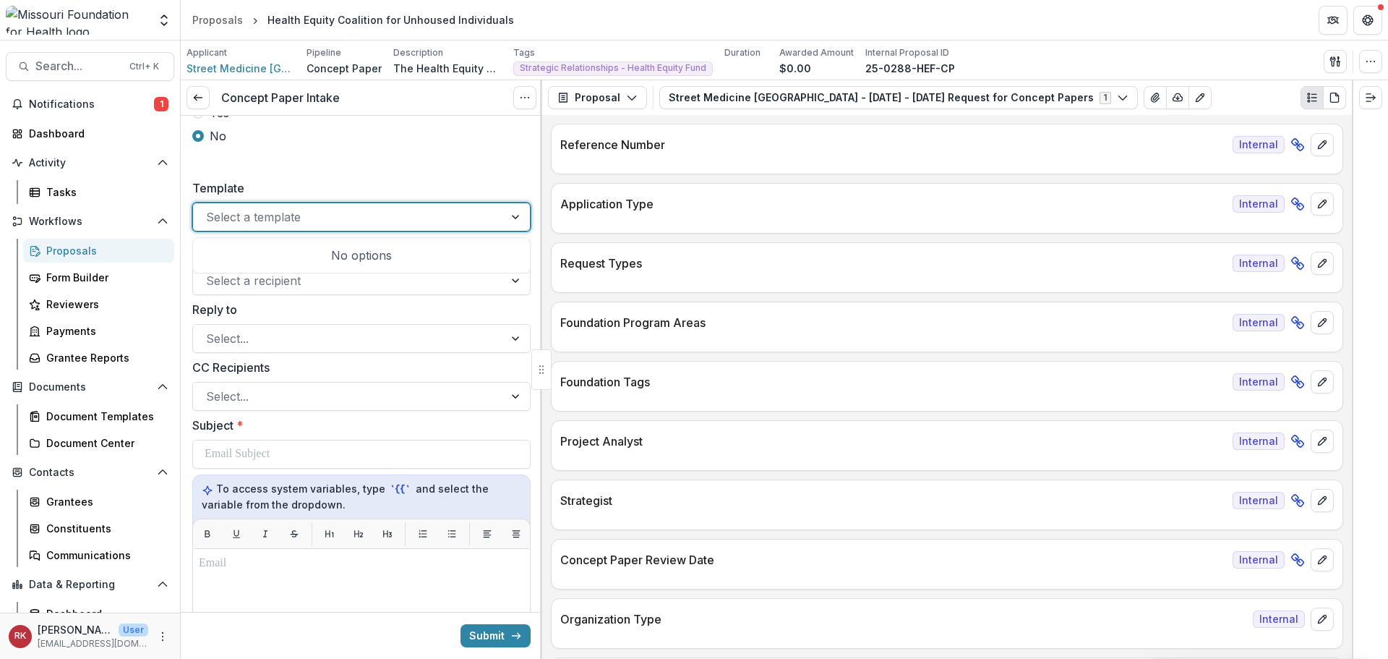
click at [367, 227] on div at bounding box center [348, 217] width 285 height 20
click at [346, 194] on label "Template" at bounding box center [357, 187] width 330 height 17
click at [210, 208] on input "Template" at bounding box center [208, 216] width 4 height 17
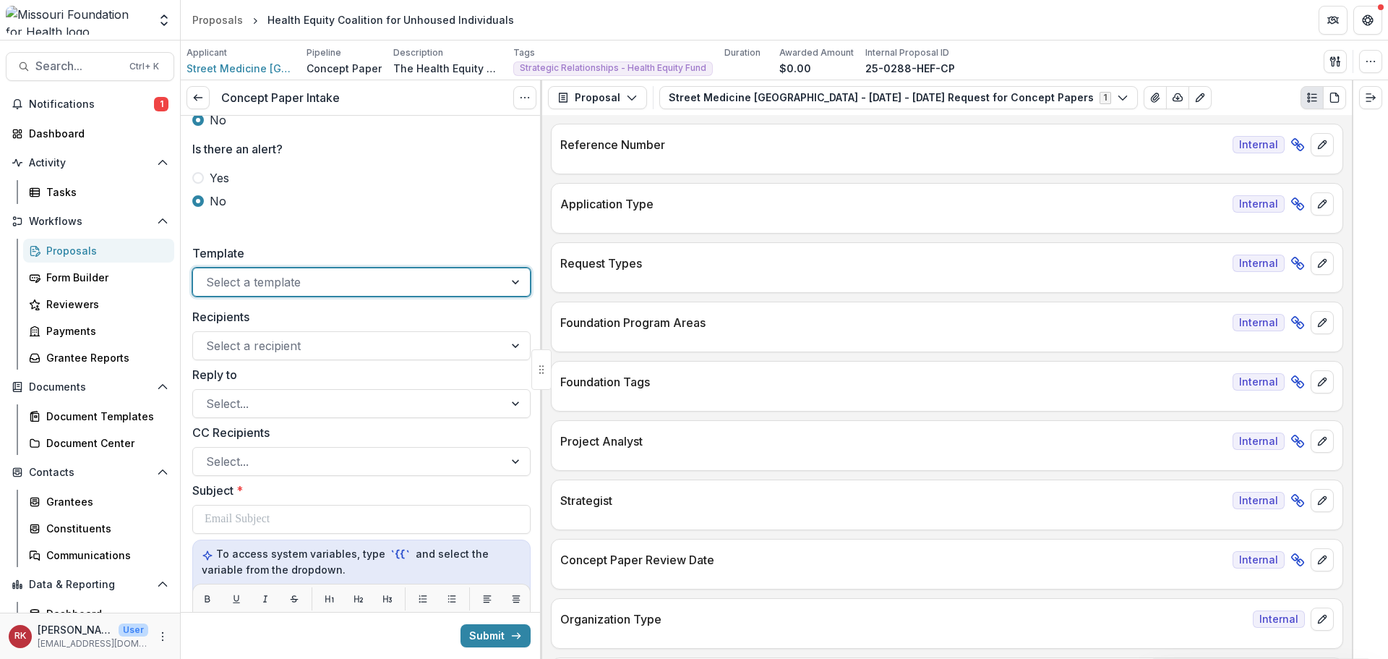
scroll to position [2748, 0]
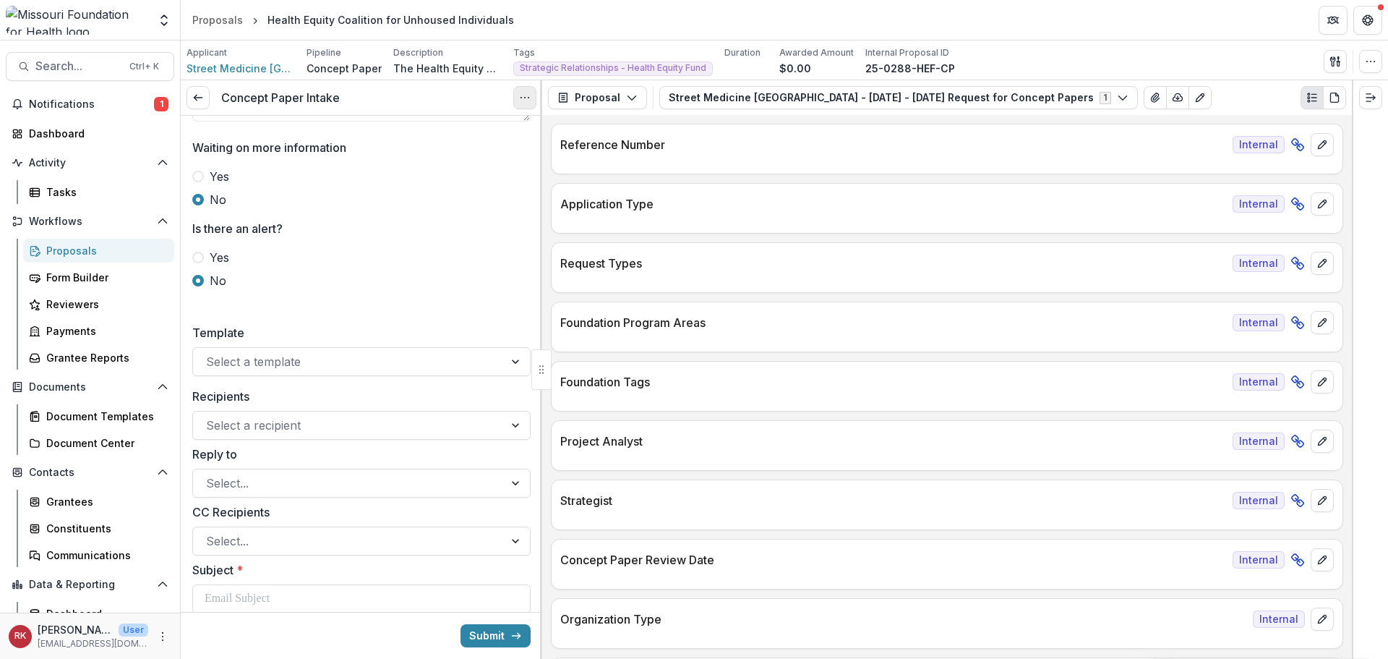
click at [521, 88] on button "Options" at bounding box center [524, 97] width 23 height 23
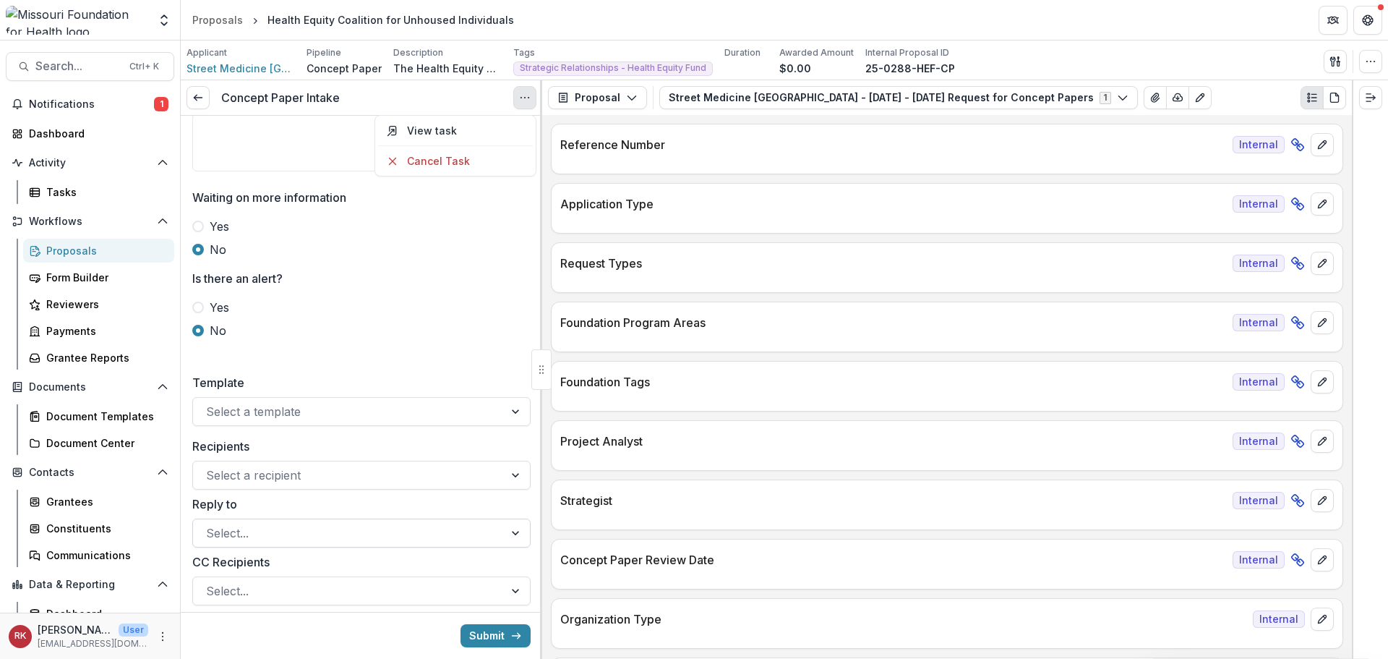
scroll to position [2675, 0]
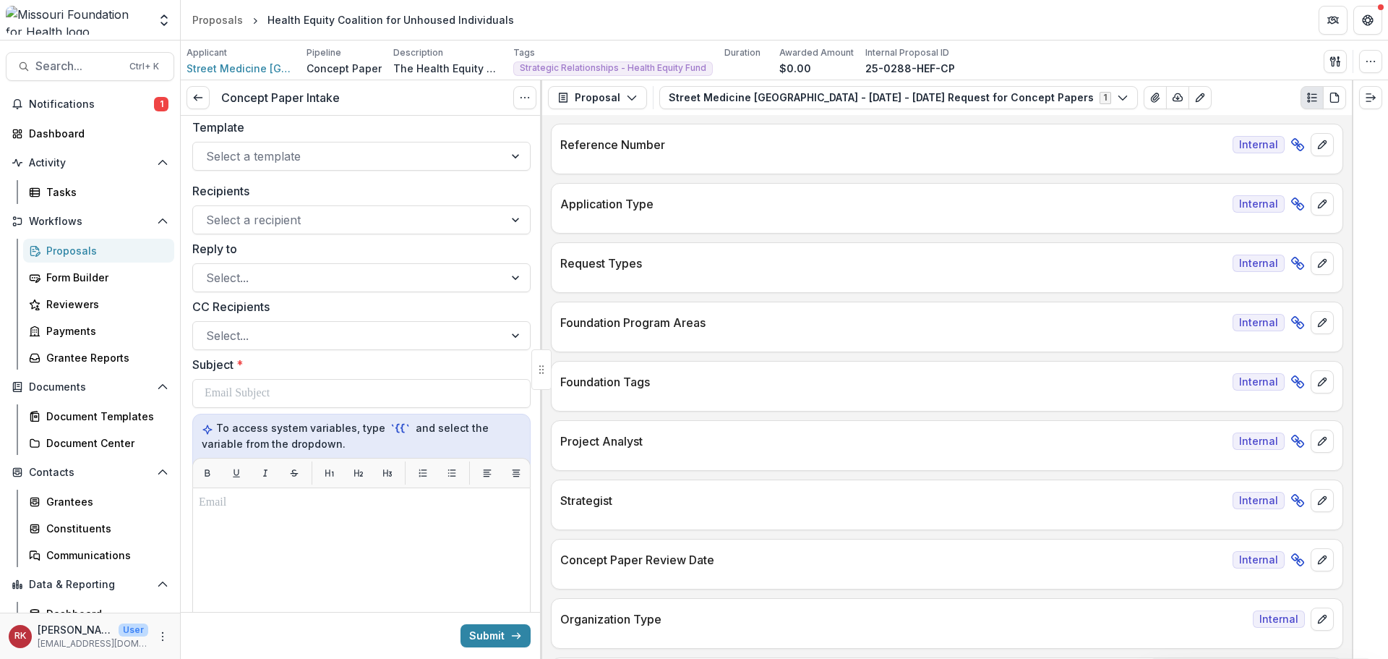
scroll to position [3037, 0]
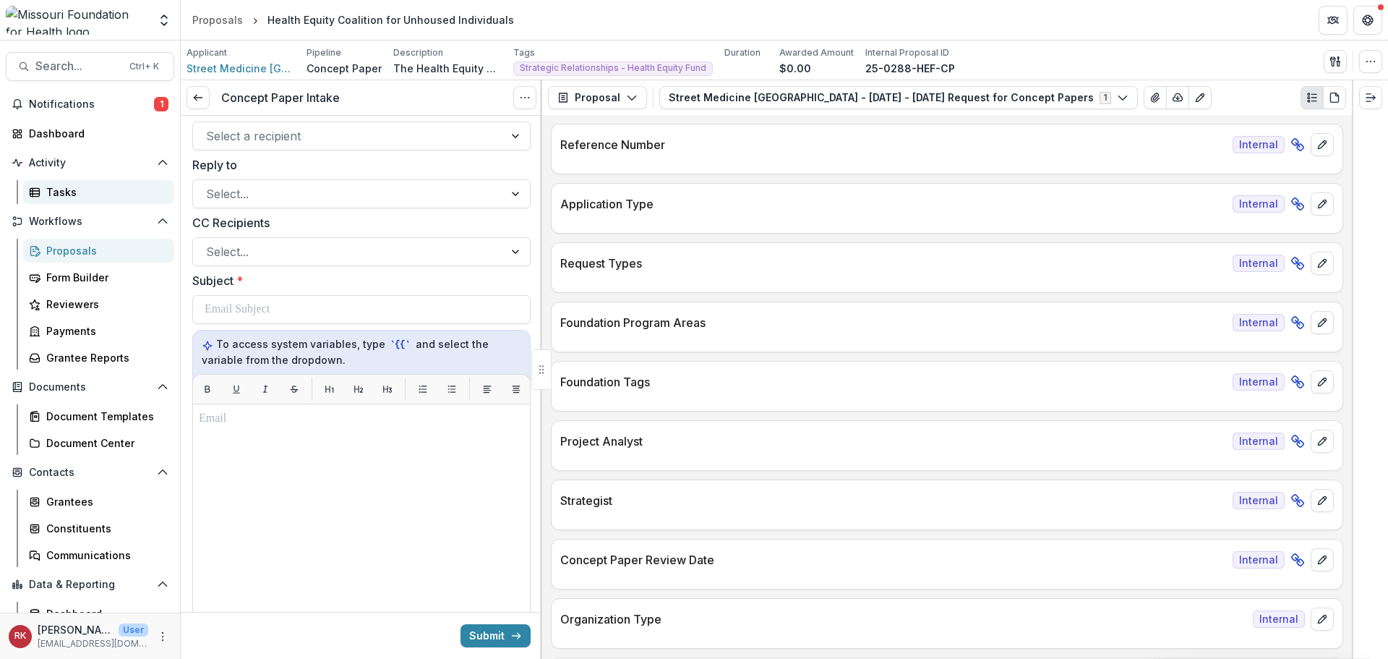
drag, startPoint x: 74, startPoint y: 275, endPoint x: 48, endPoint y: 189, distance: 89.4
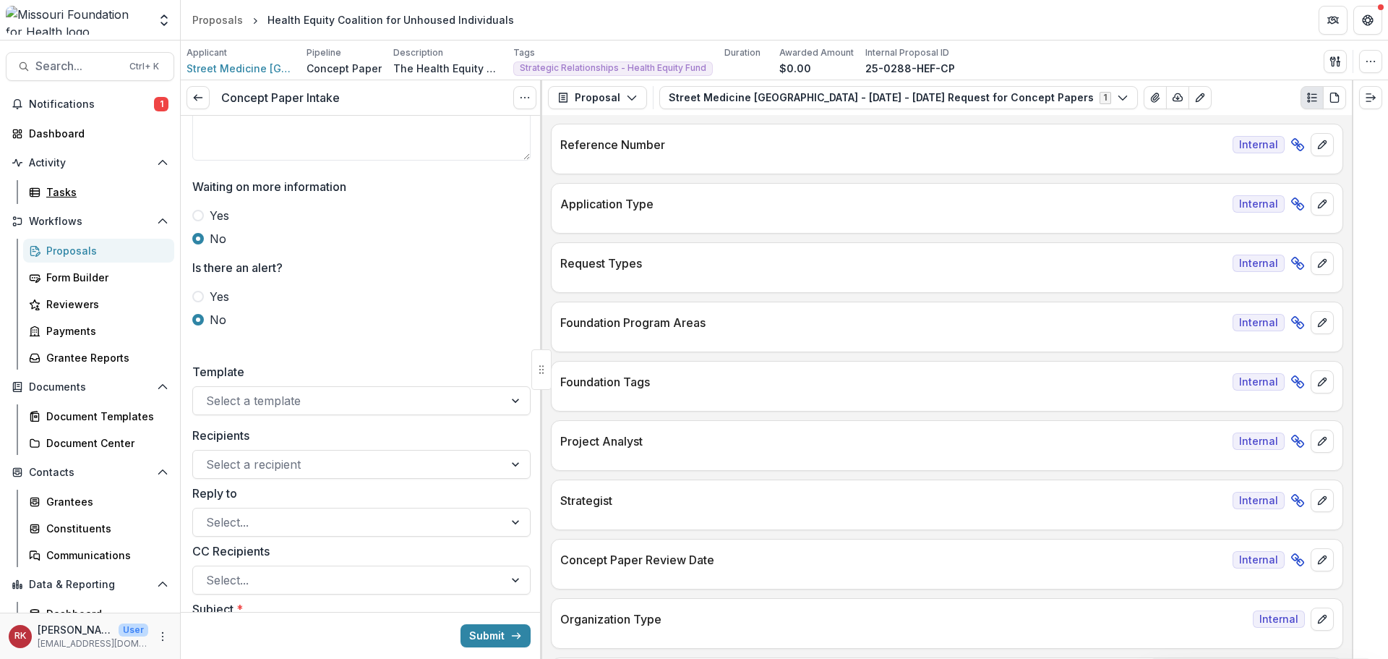
scroll to position [2675, 0]
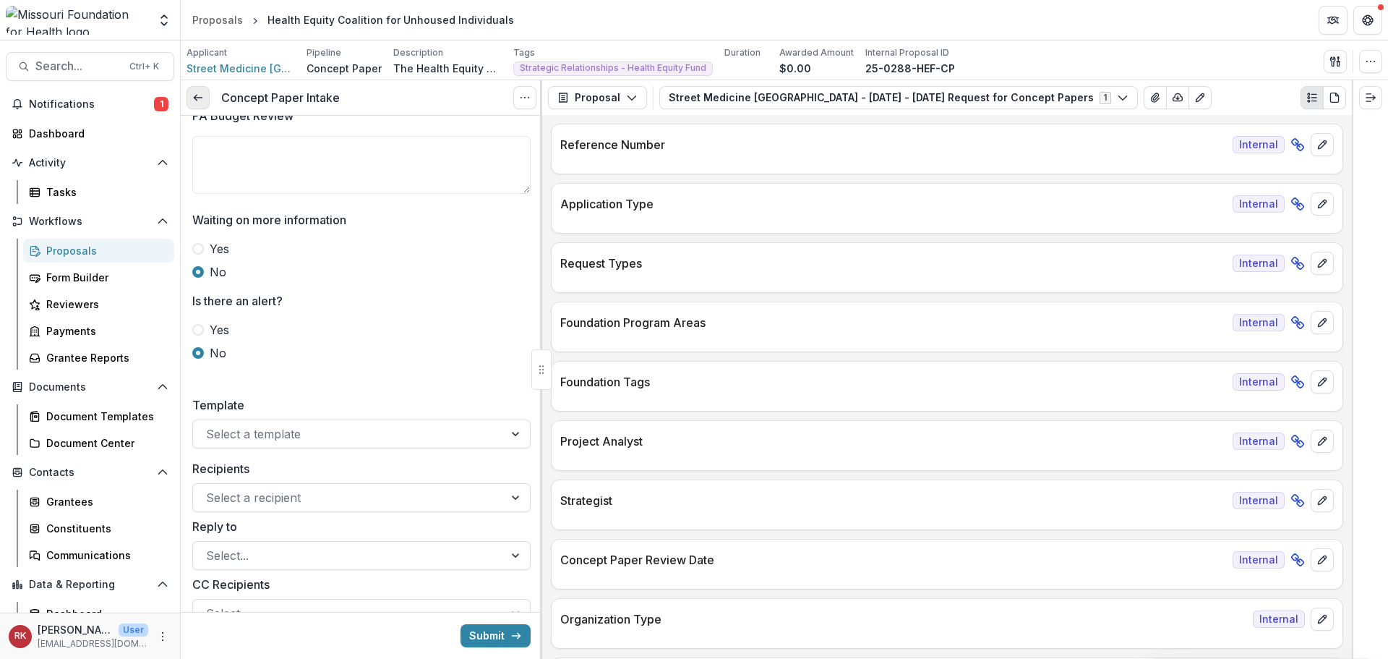
click at [200, 102] on icon at bounding box center [198, 98] width 12 height 12
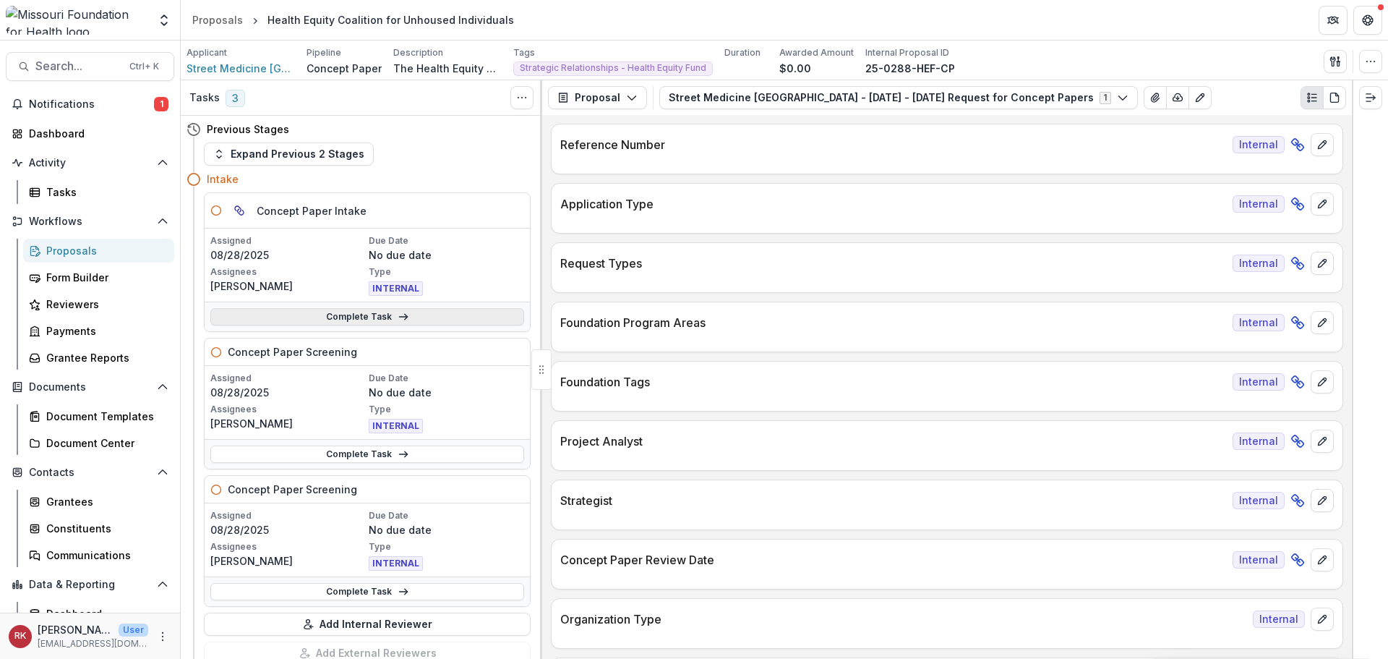
click at [359, 314] on link "Complete Task" at bounding box center [367, 316] width 314 height 17
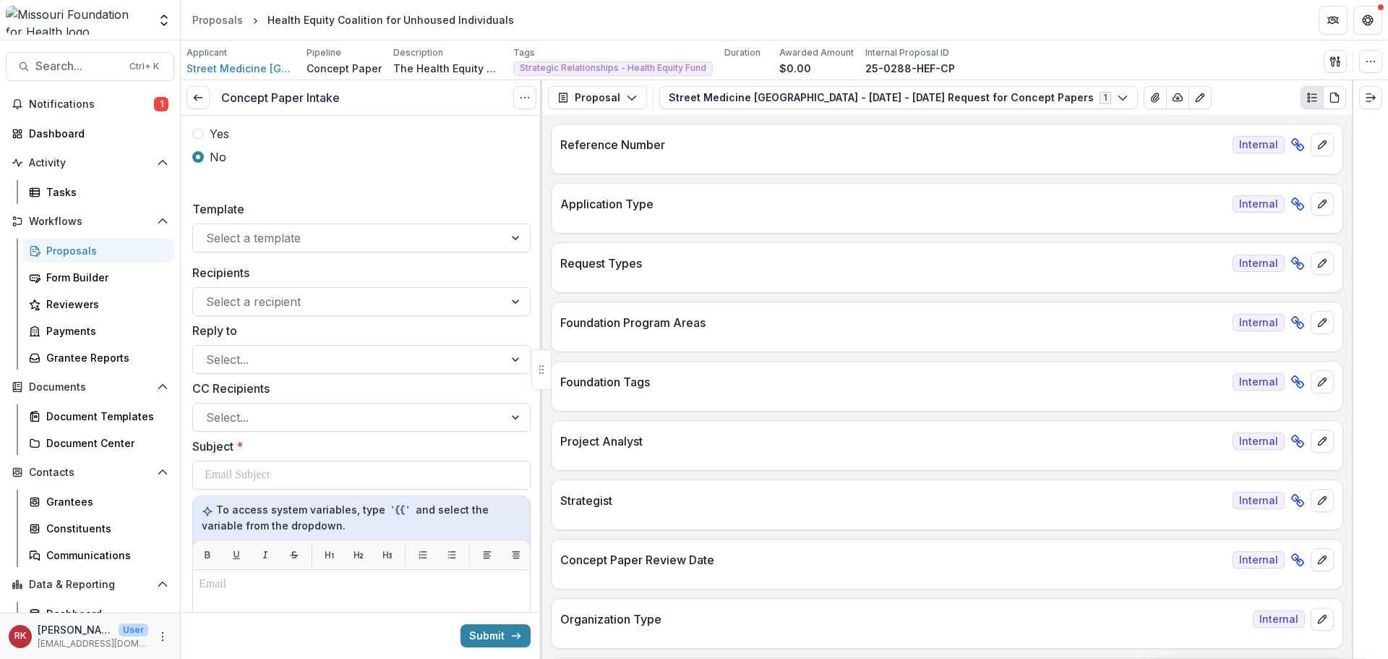
scroll to position [2531, 0]
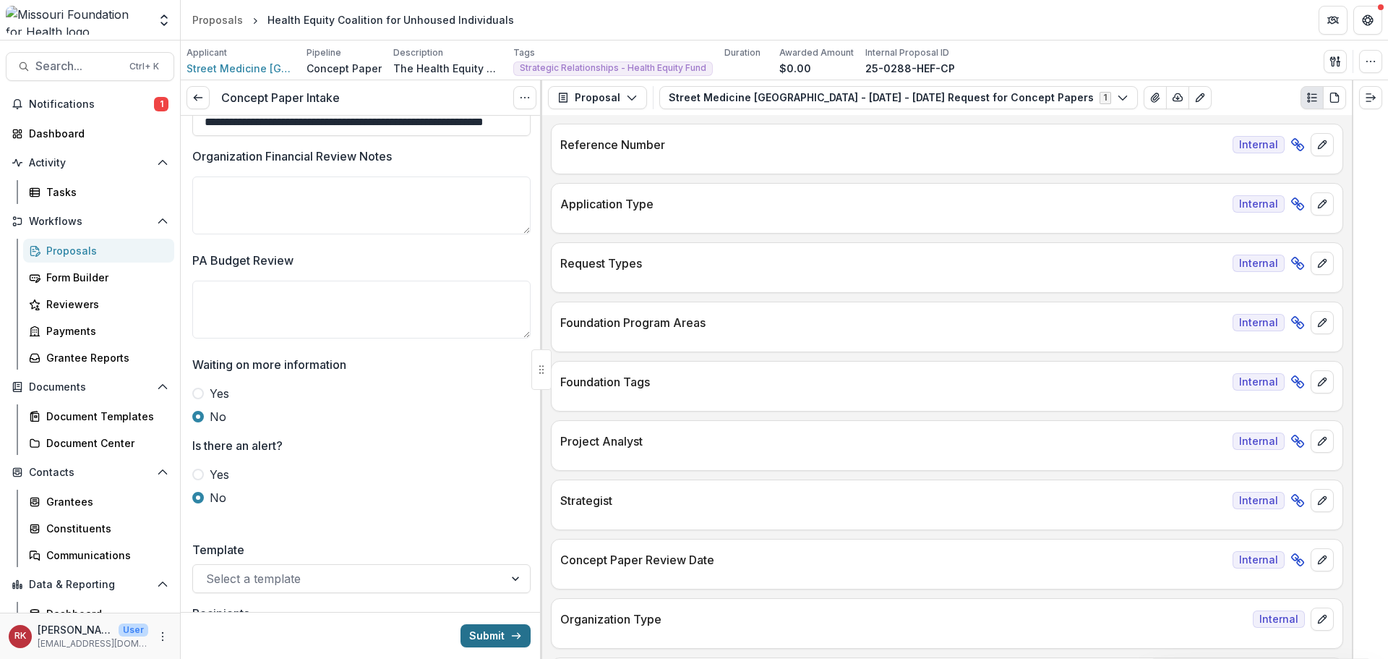
click at [471, 625] on button "Submit" at bounding box center [496, 635] width 70 height 23
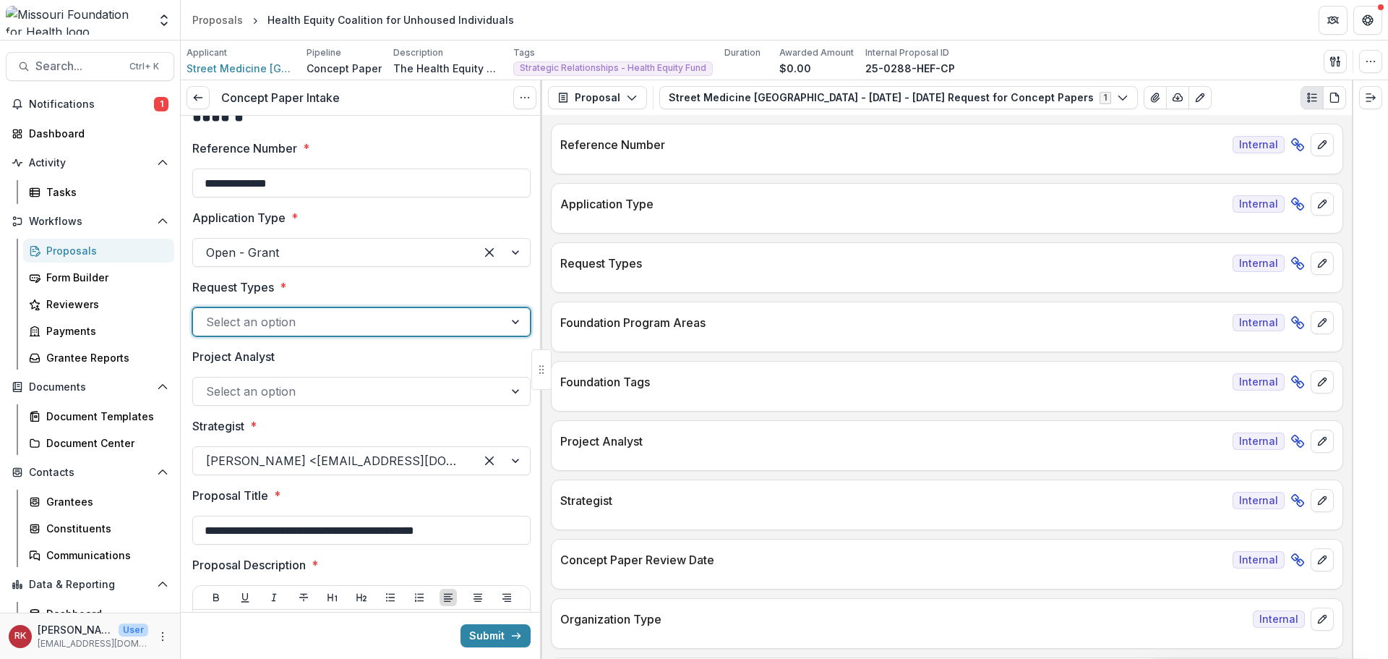
scroll to position [2, 0]
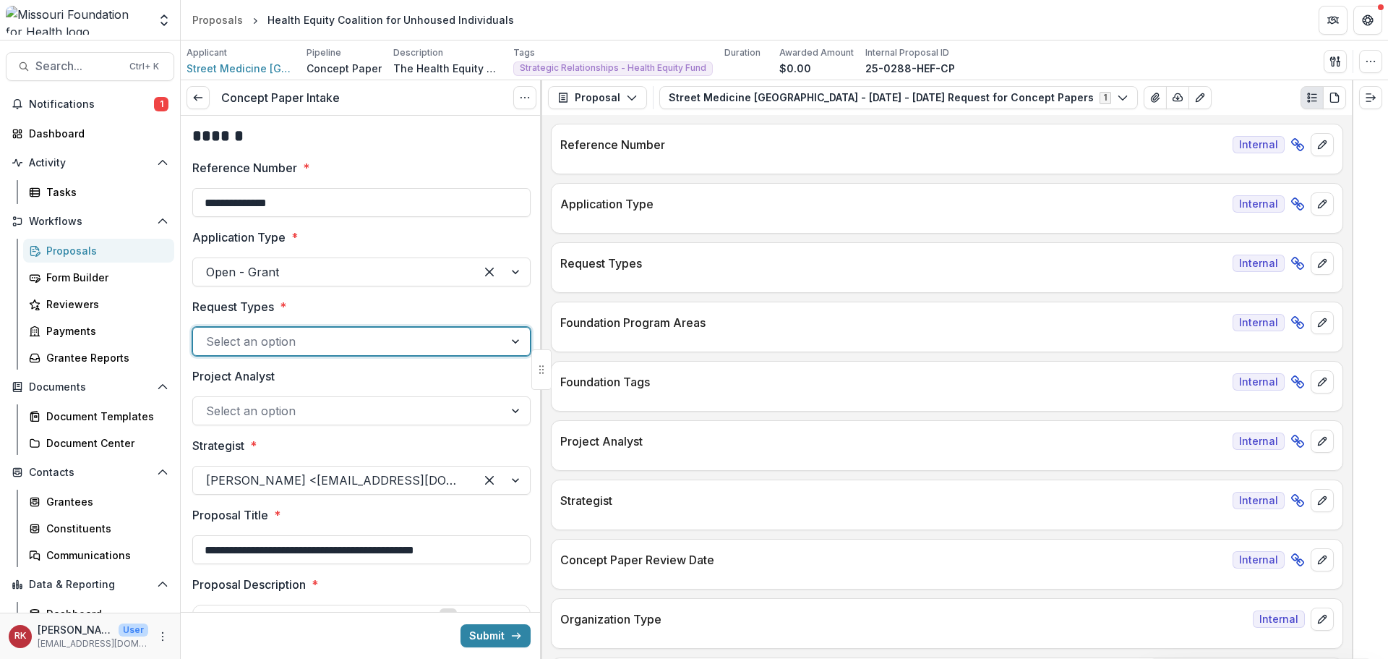
click at [242, 341] on div at bounding box center [348, 341] width 285 height 20
click at [235, 375] on div "Delegated" at bounding box center [359, 375] width 328 height 27
click at [484, 627] on button "Submit" at bounding box center [496, 635] width 70 height 23
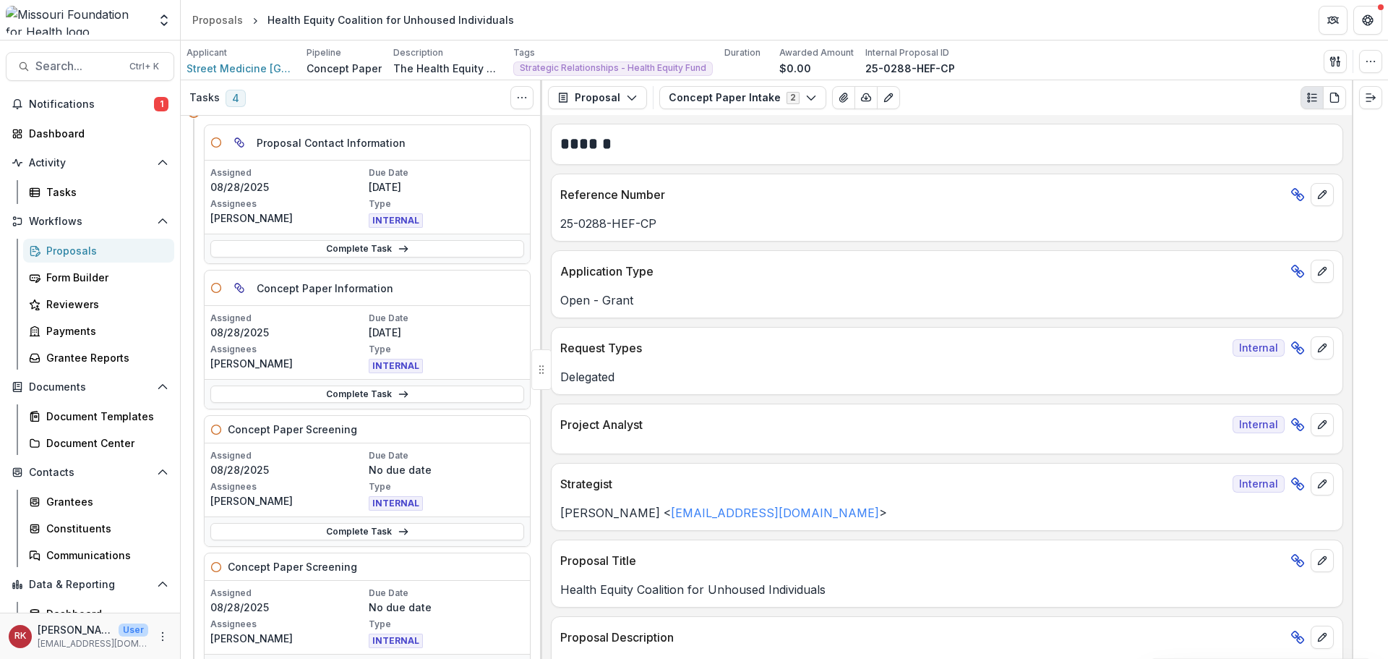
scroll to position [362, 0]
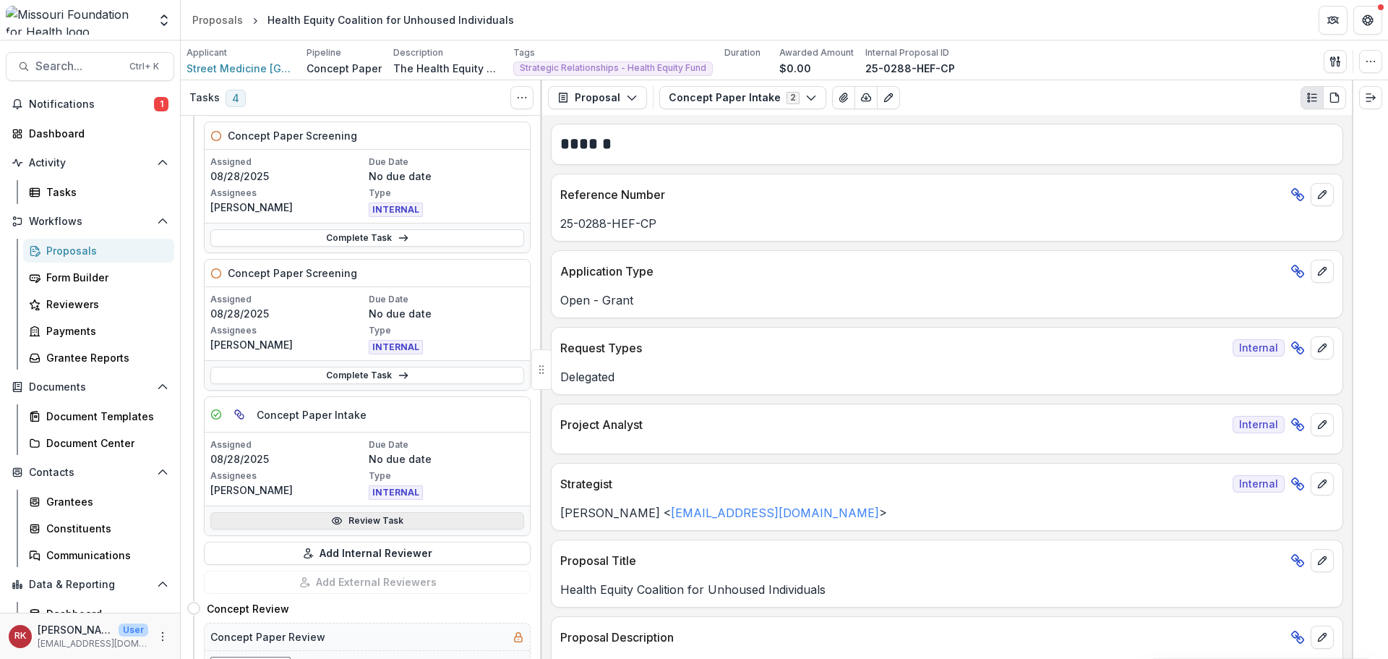
click at [327, 521] on link "Review Task" at bounding box center [367, 520] width 314 height 17
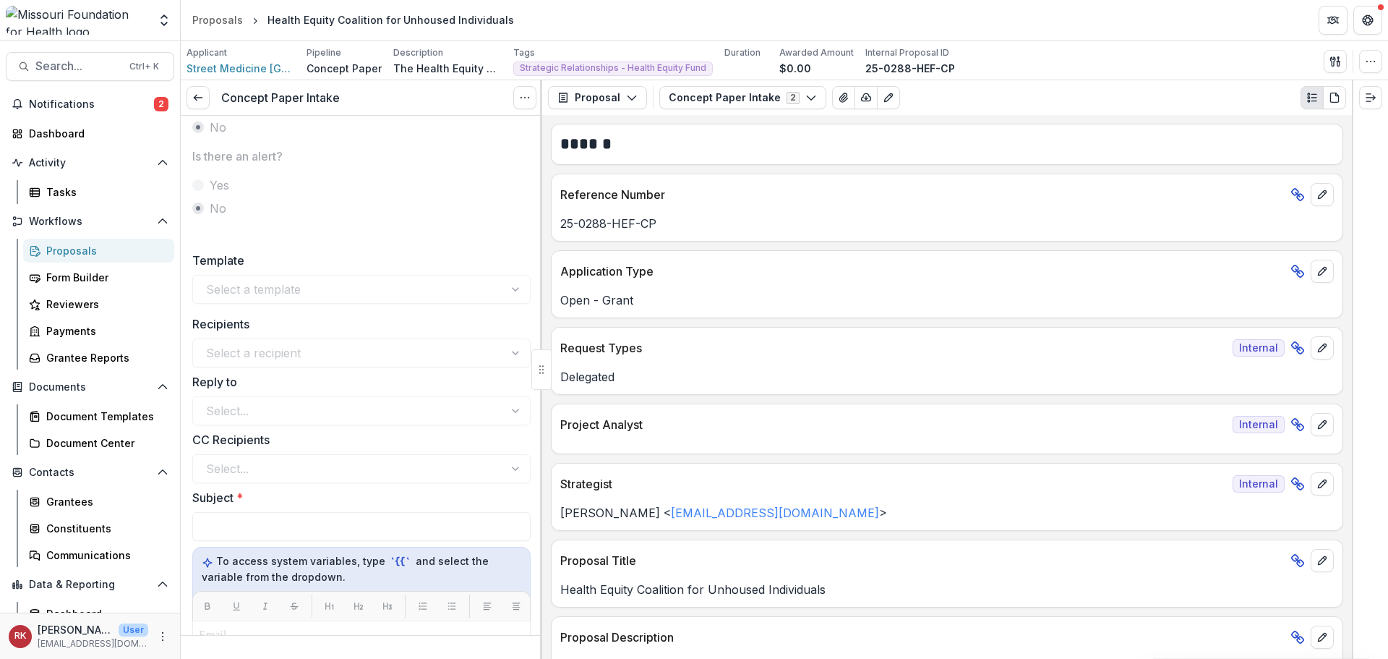
scroll to position [2781, 0]
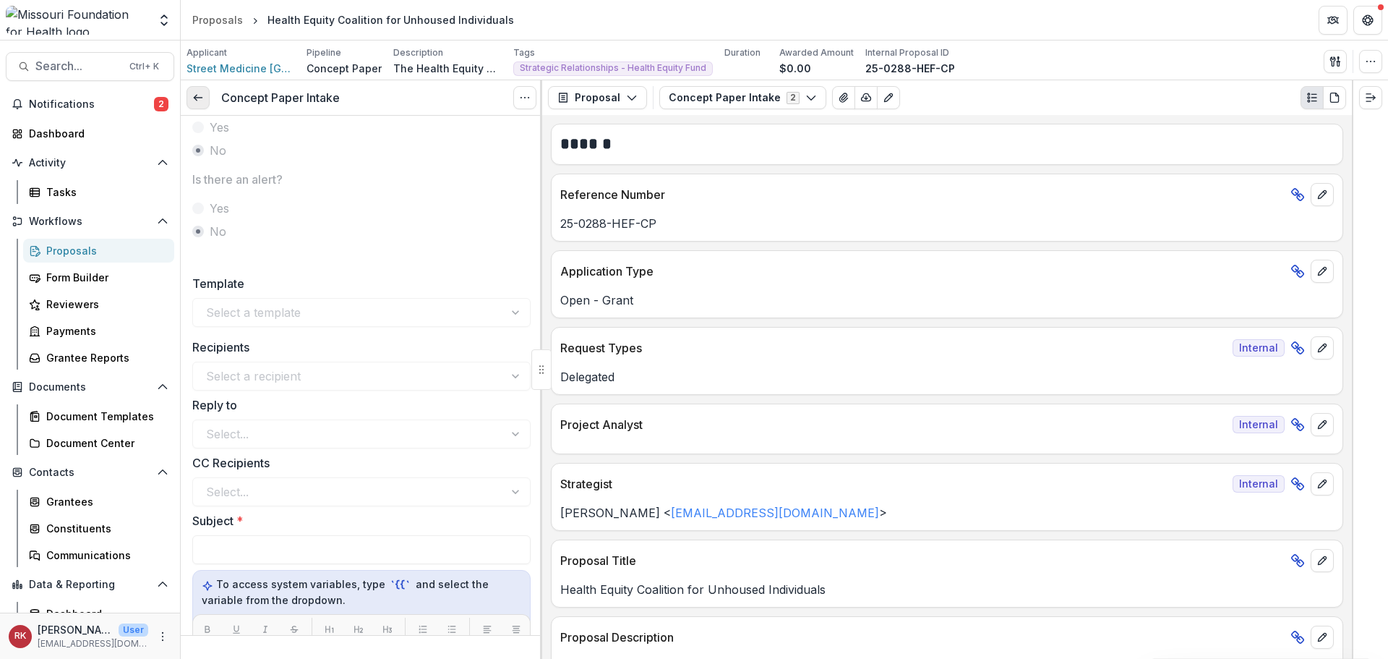
click at [196, 95] on polyline at bounding box center [195, 98] width 3 height 6
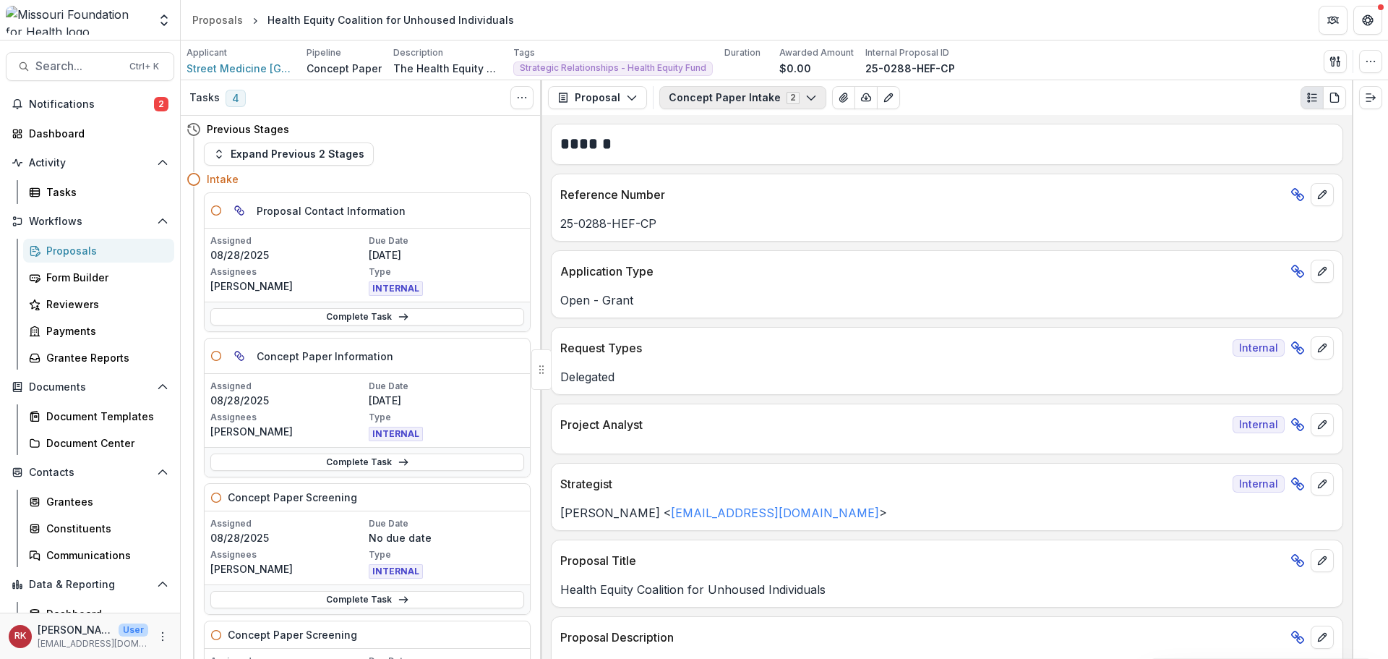
click at [729, 89] on button "Concept Paper Intake 2" at bounding box center [742, 97] width 167 height 23
click at [759, 359] on div "Request Types Internal" at bounding box center [947, 344] width 791 height 32
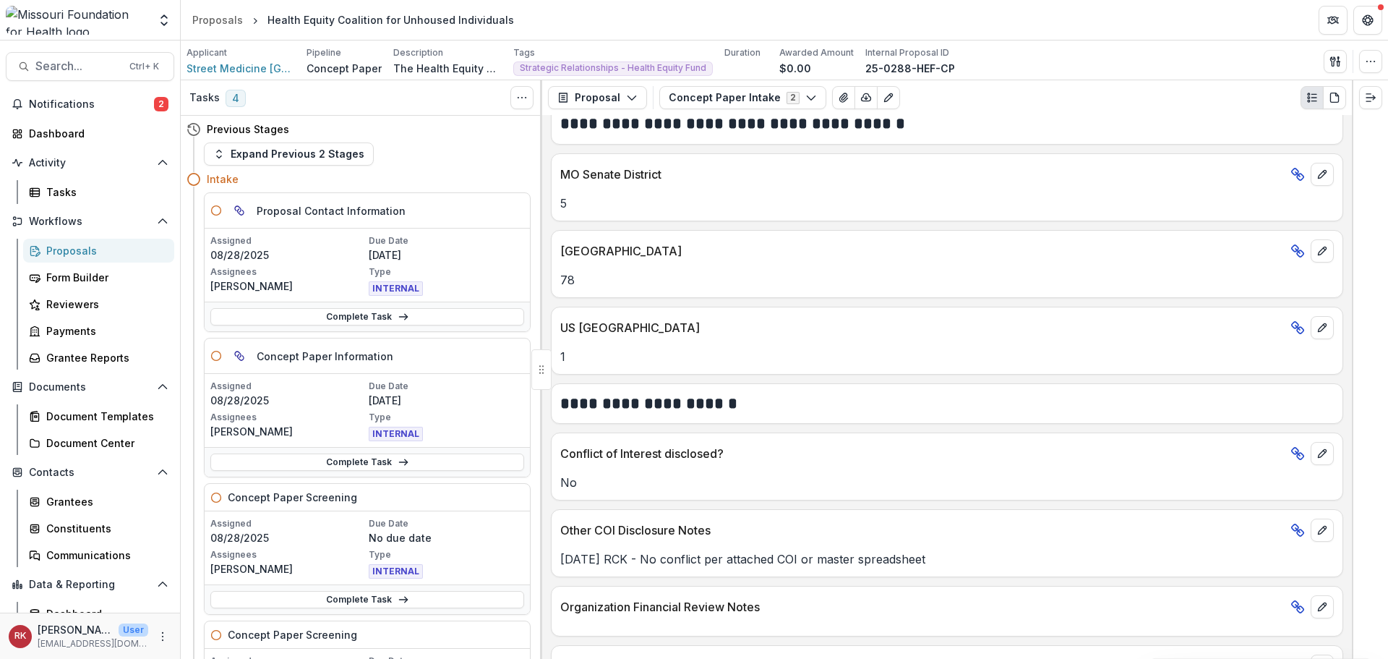
scroll to position [2251, 0]
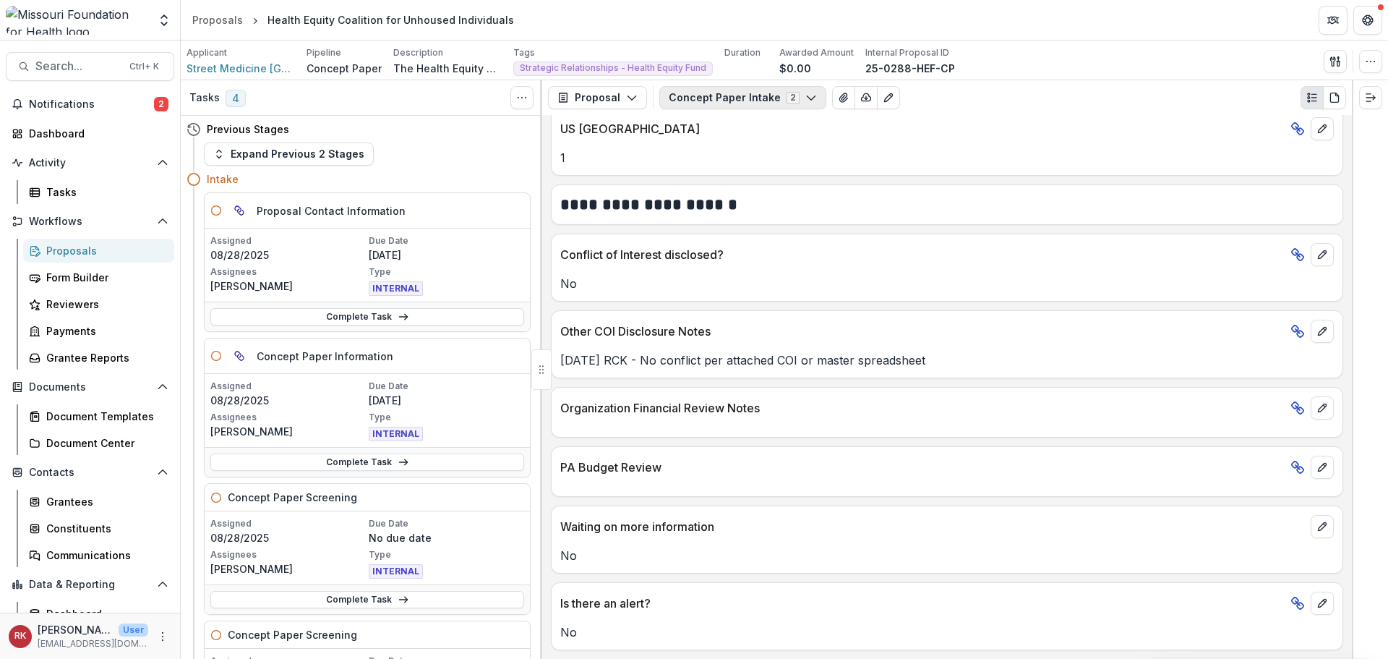
click at [718, 104] on button "Concept Paper Intake 2" at bounding box center [742, 97] width 167 height 23
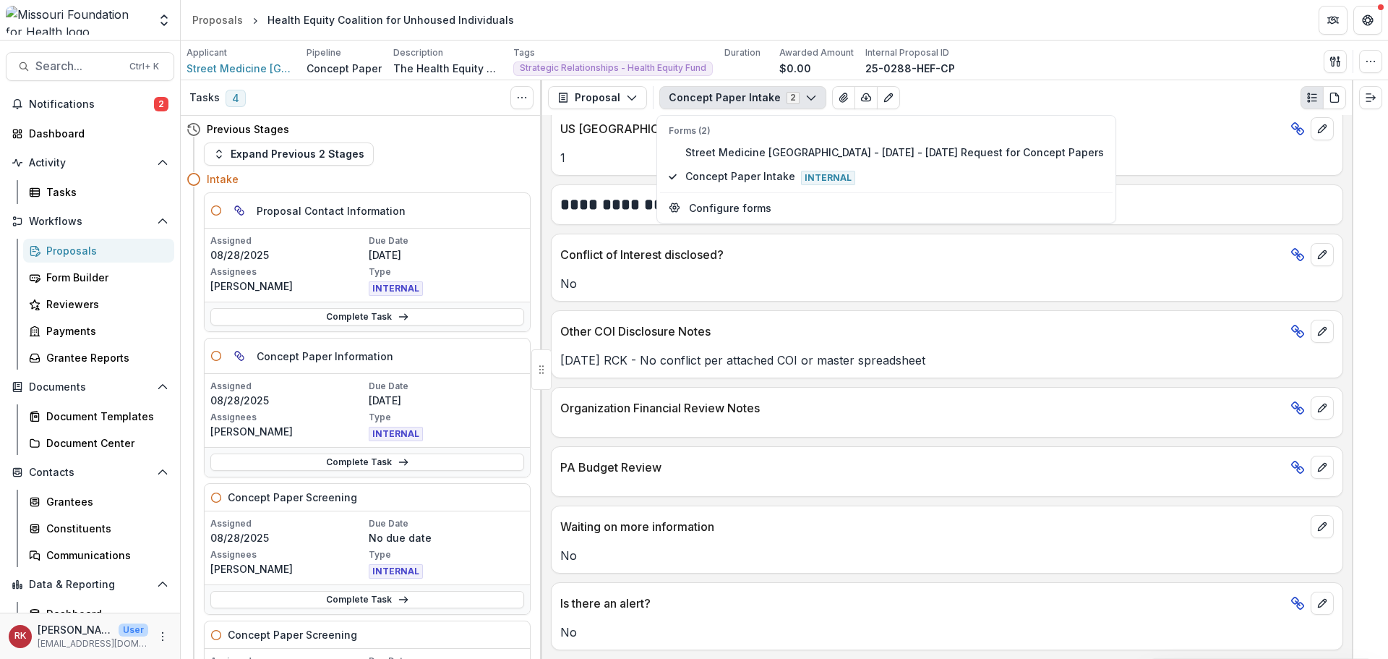
click at [735, 121] on div "Forms (2) Street Medicine St. Louis - 2025 - 2025 Request for Concept Papers Co…" at bounding box center [887, 169] width 460 height 108
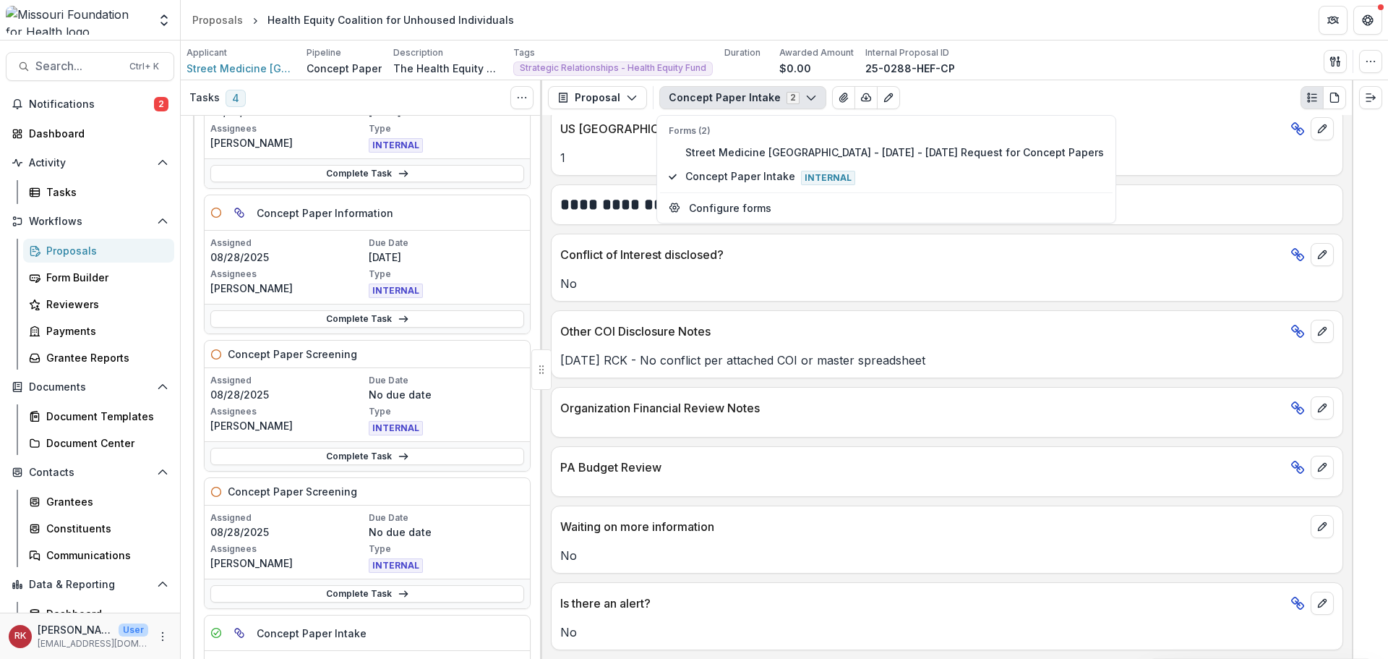
scroll to position [145, 0]
click at [302, 320] on link "Complete Task" at bounding box center [367, 317] width 314 height 17
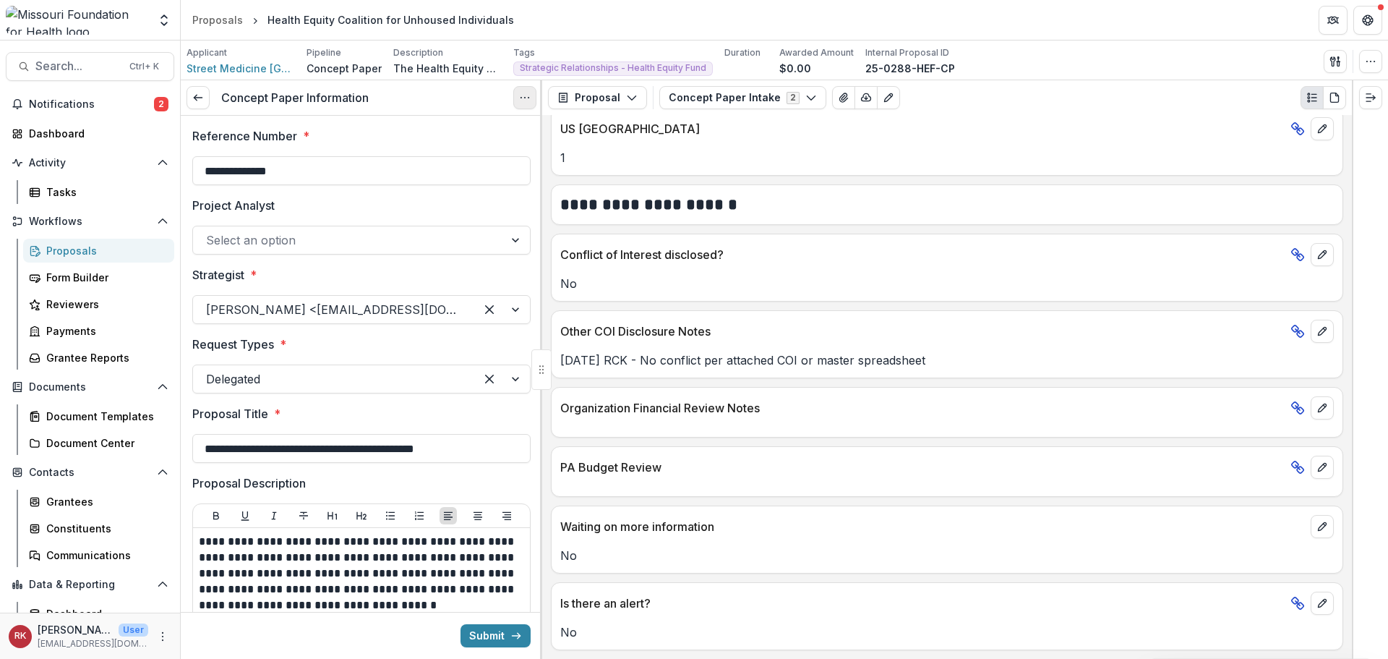
click at [520, 98] on icon "Options" at bounding box center [525, 98] width 12 height 12
click at [429, 136] on link "View task" at bounding box center [455, 131] width 155 height 24
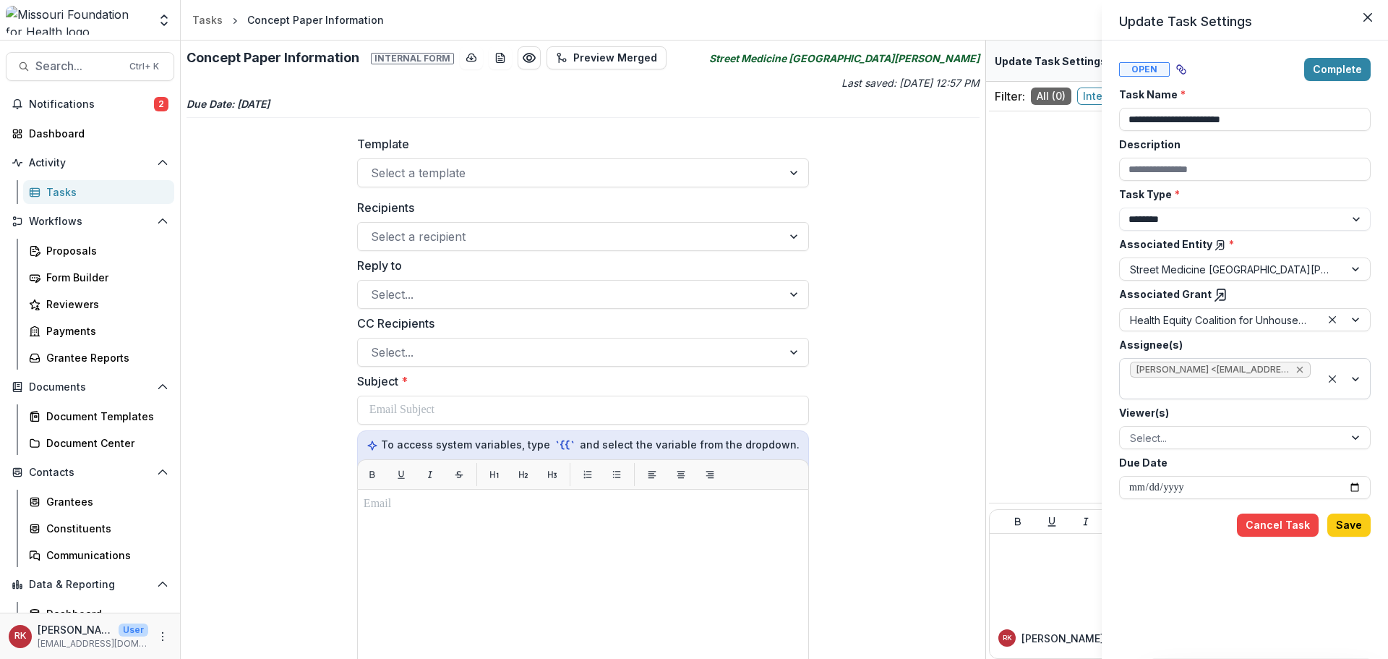
click at [1302, 368] on icon "Remove Wendy Rohrbach <wrohrbach@mffh.org> (wrohrbach@mffh.org)" at bounding box center [1300, 370] width 7 height 7
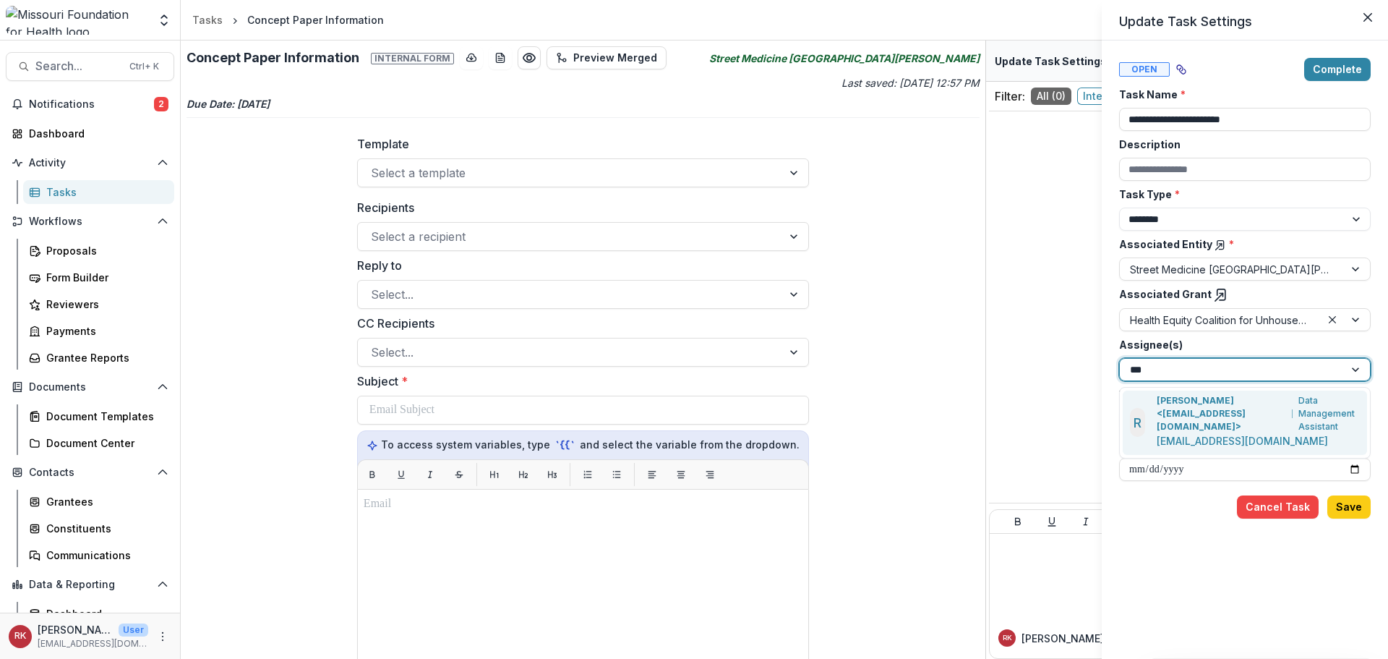
type input "****"
click at [1186, 408] on p "Renee Klann <rklann@mffh.org>" at bounding box center [1222, 413] width 130 height 39
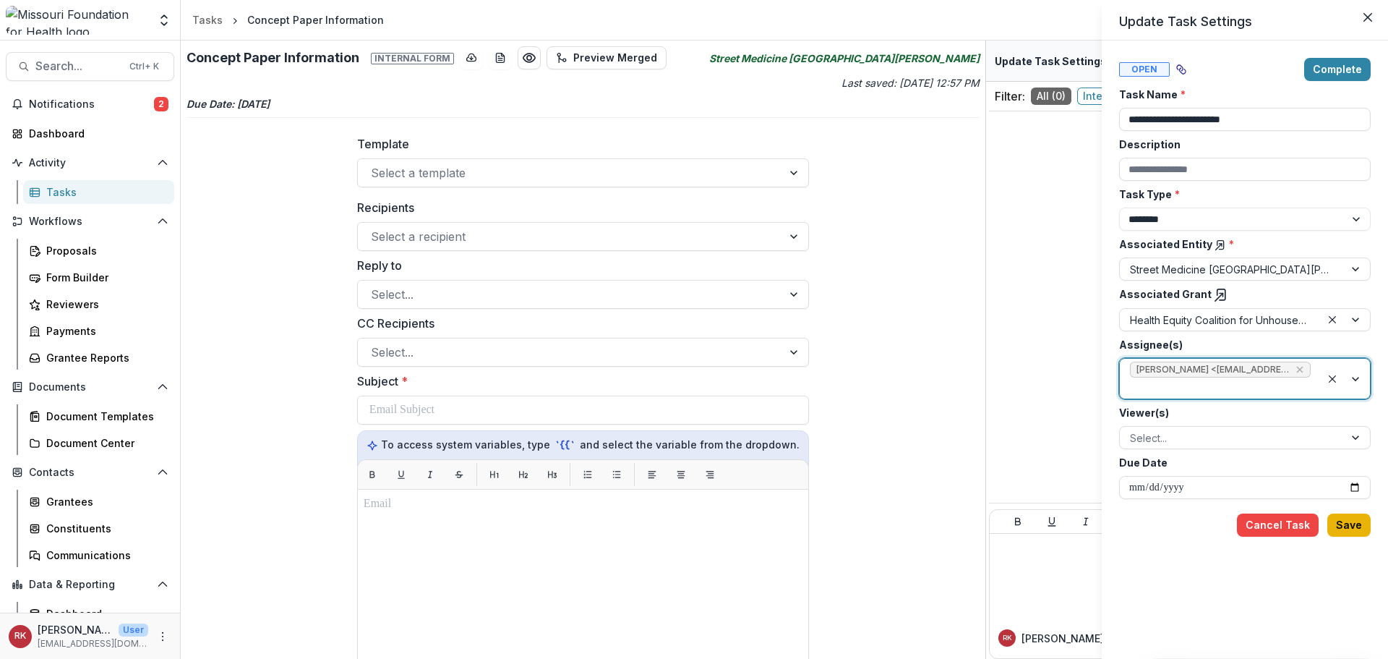
click at [1343, 520] on button "Save" at bounding box center [1348, 524] width 43 height 23
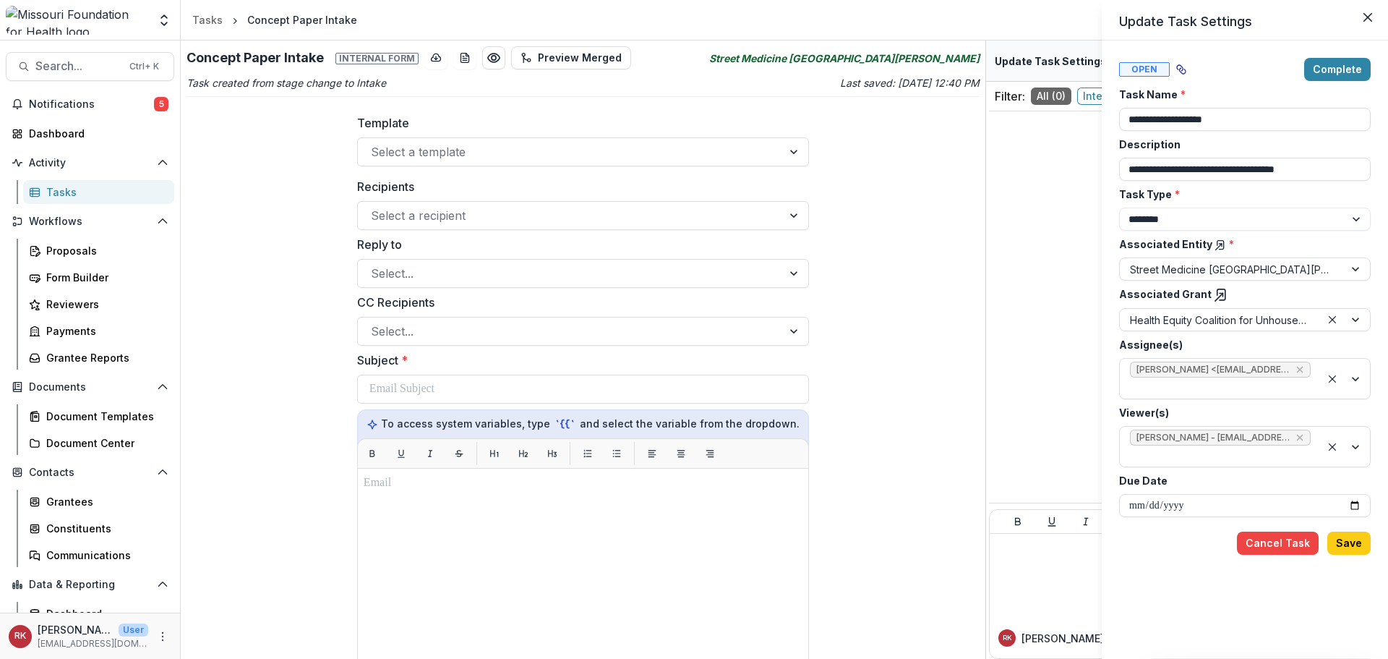
click at [1384, 13] on header "Update Task Settings" at bounding box center [1245, 20] width 286 height 40
click at [1370, 13] on icon "Close" at bounding box center [1368, 17] width 9 height 9
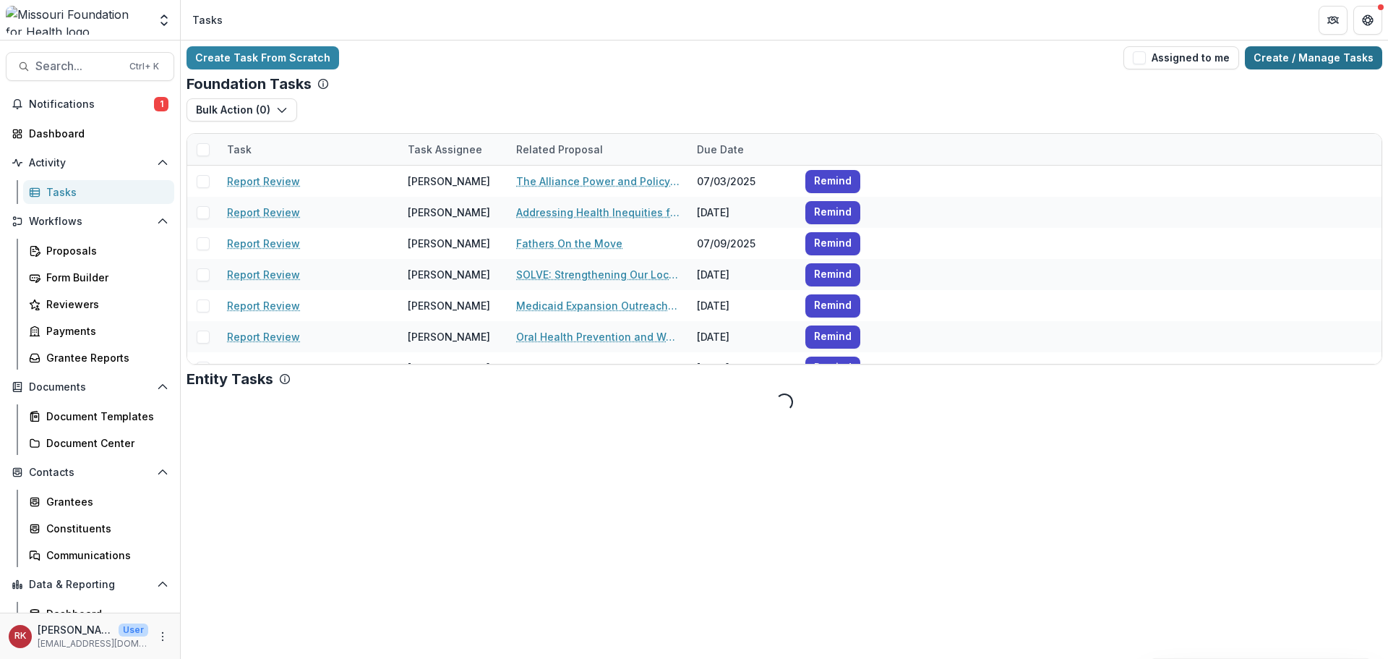
click at [1277, 63] on link "Create / Manage Tasks" at bounding box center [1313, 57] width 137 height 23
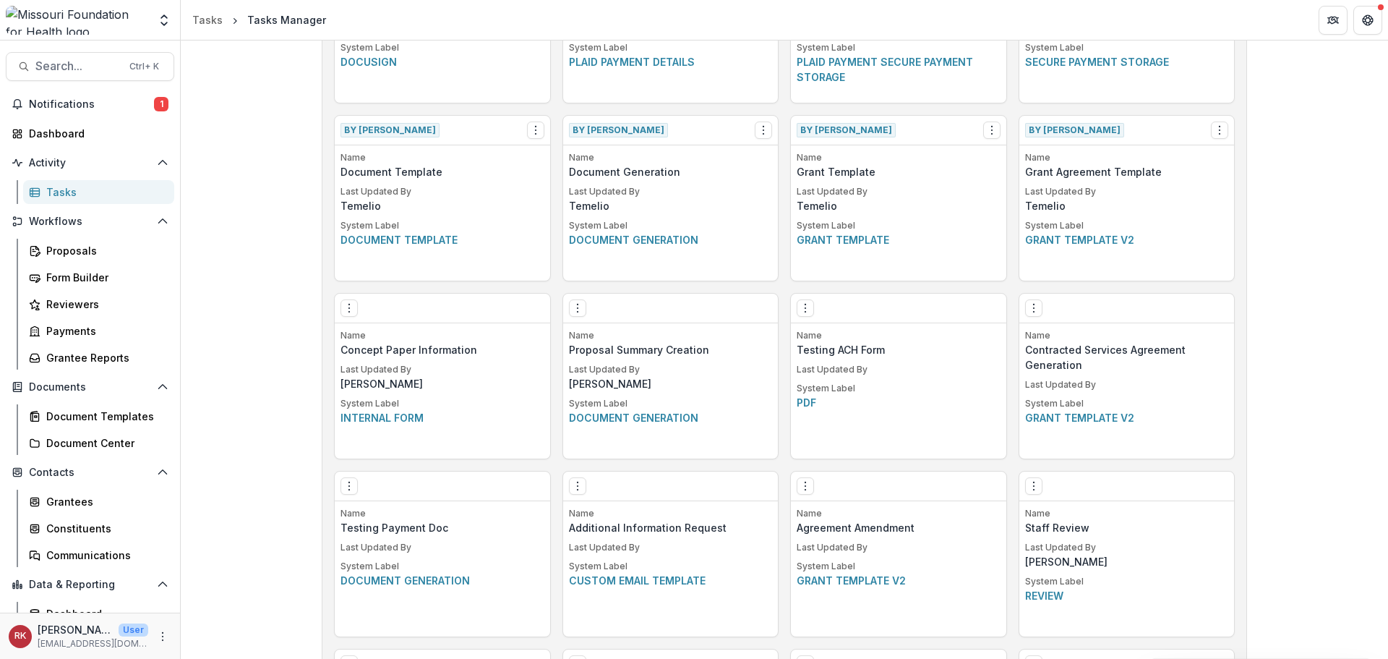
scroll to position [2841, 0]
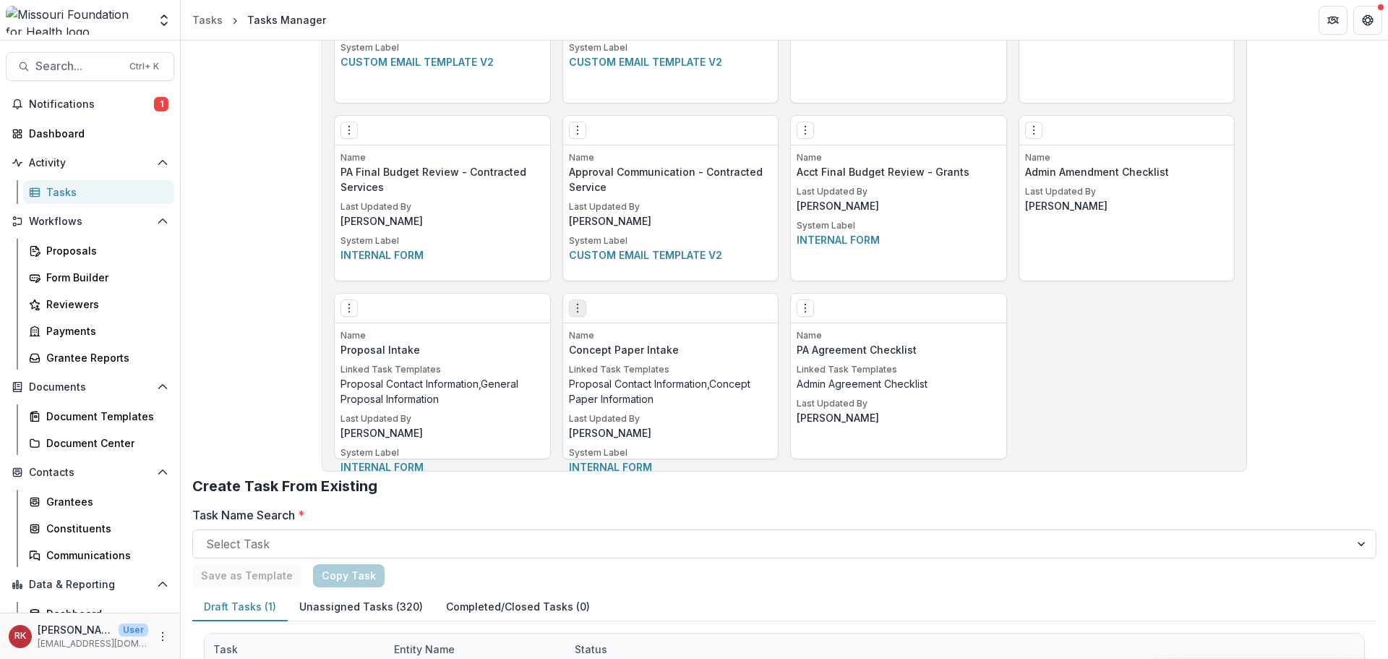
click at [573, 305] on icon "Options" at bounding box center [578, 308] width 12 height 12
click at [632, 340] on link "Edit" at bounding box center [658, 338] width 177 height 24
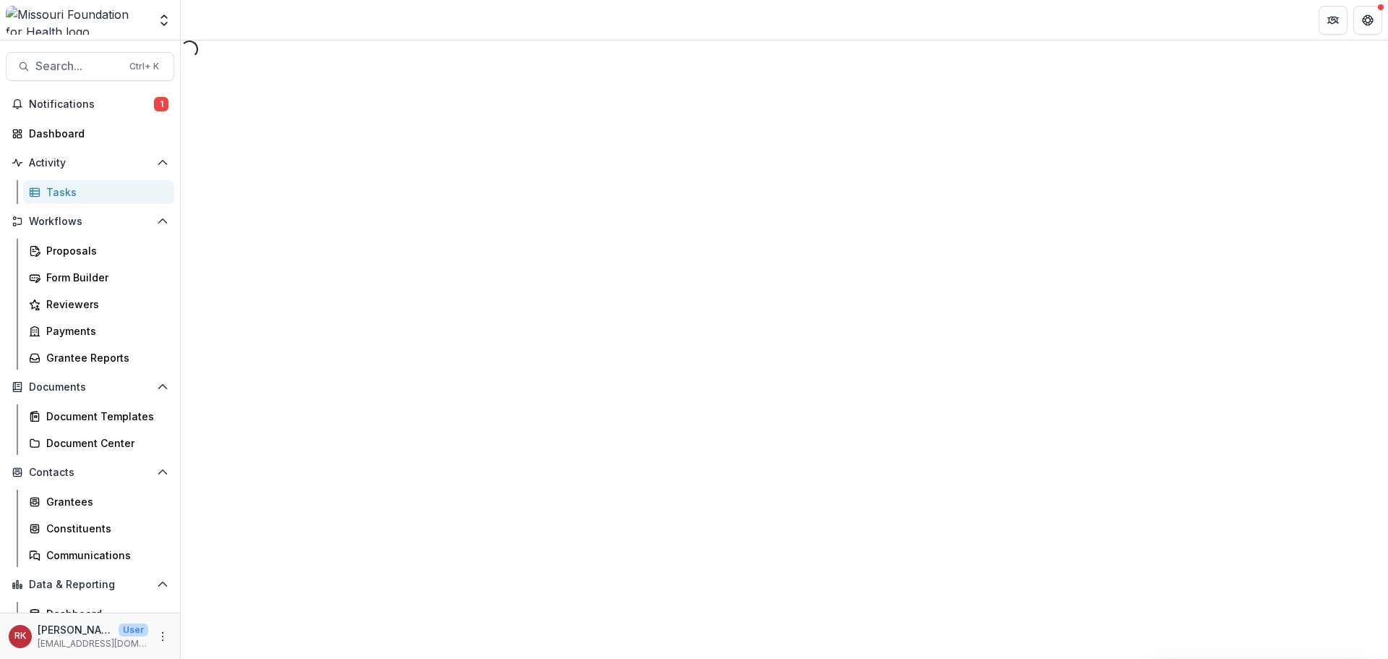
select select "********"
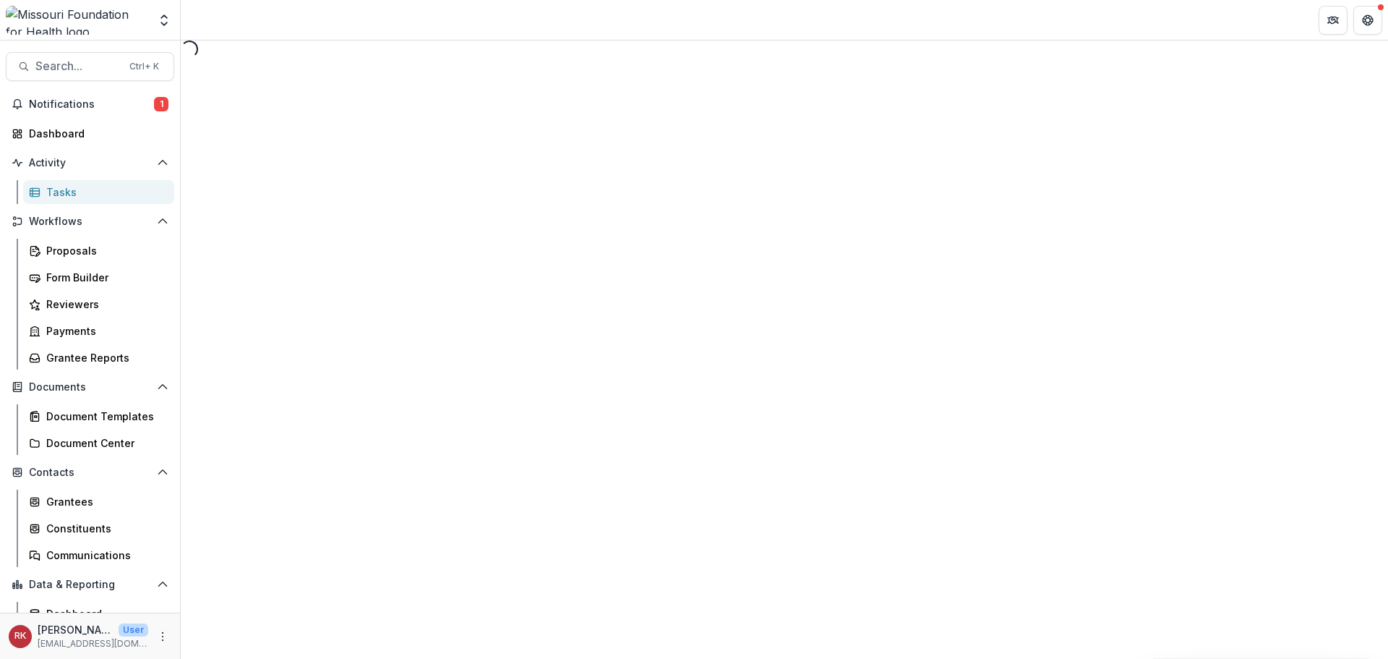
select select "********"
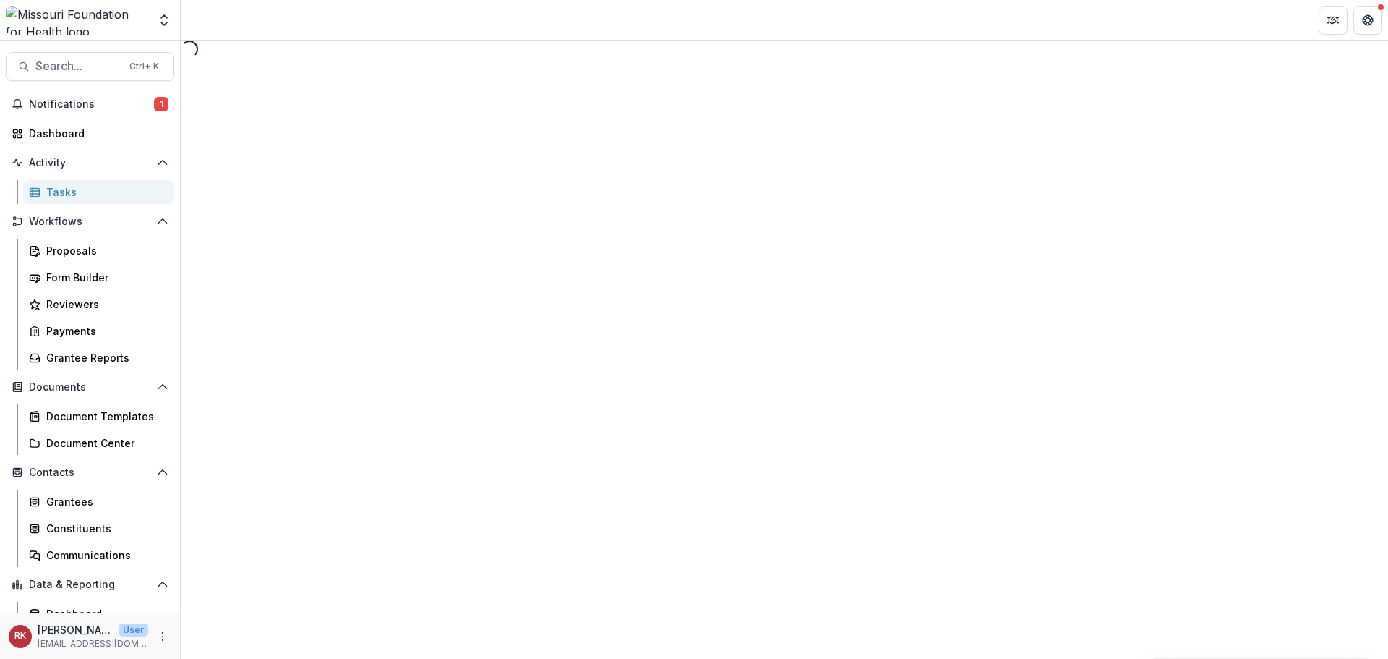
select select "********"
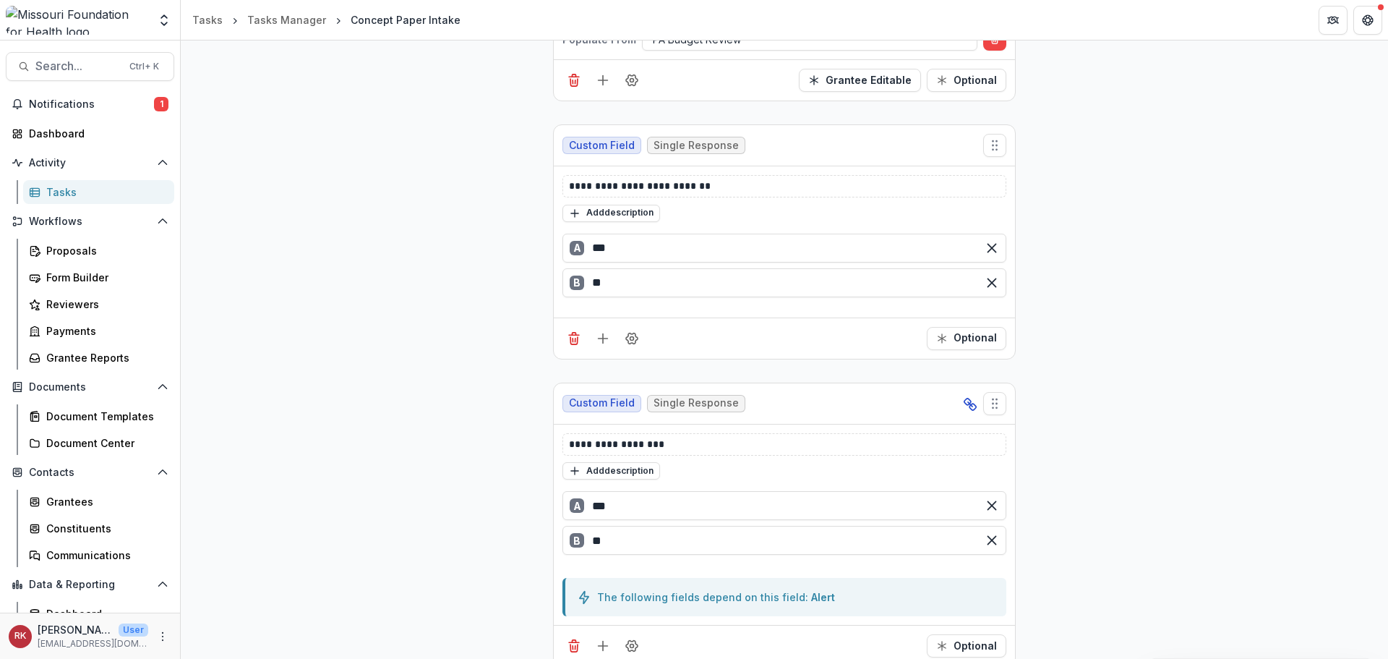
scroll to position [17662, 0]
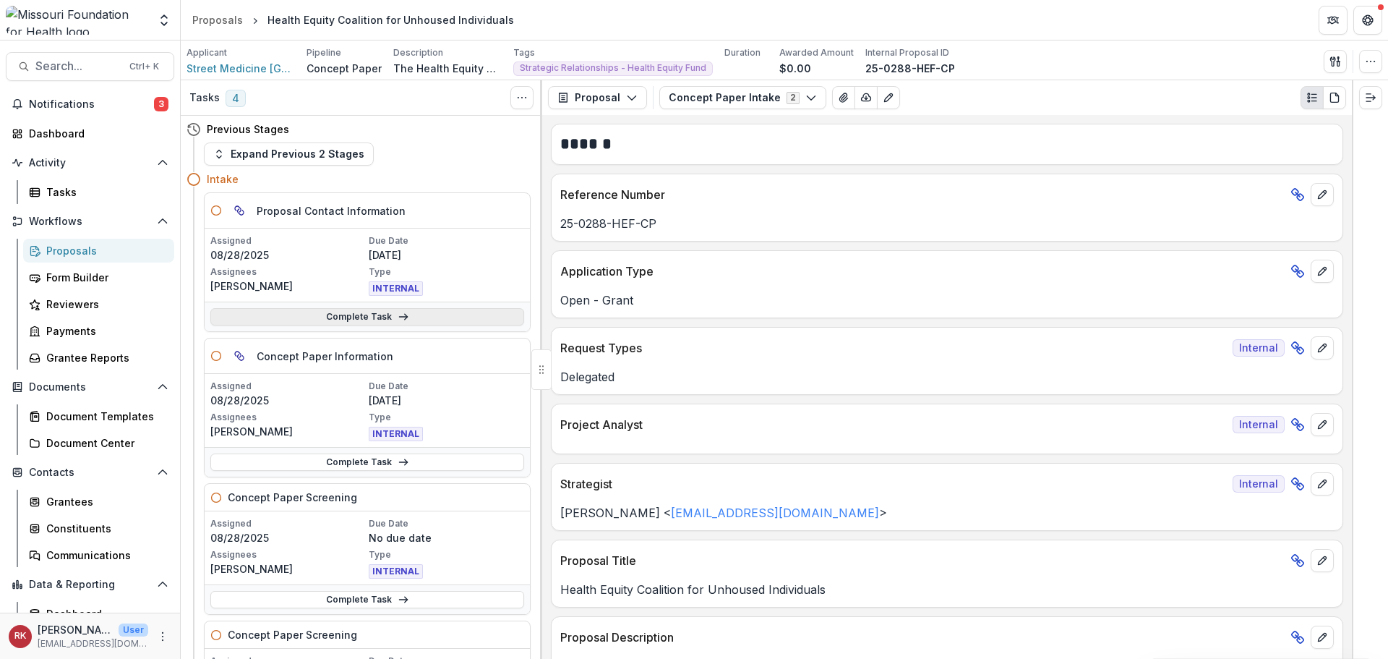
click at [265, 317] on link "Complete Task" at bounding box center [367, 316] width 314 height 17
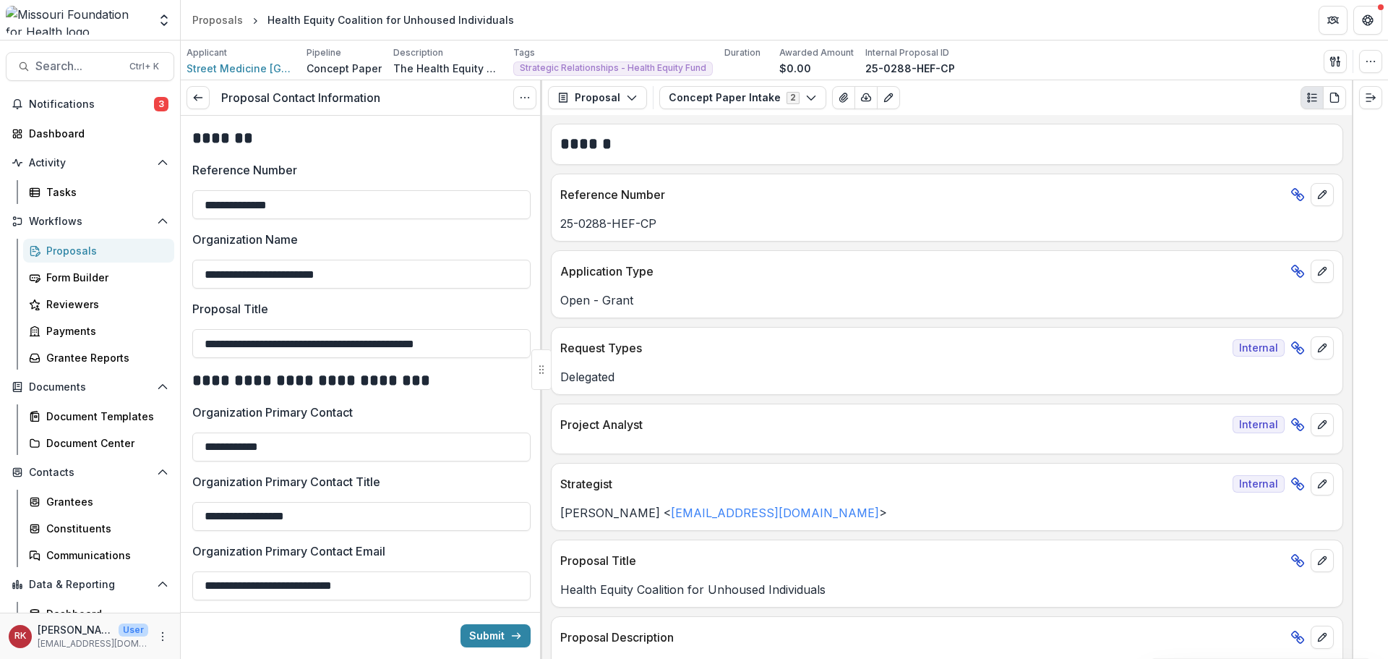
click at [1358, 56] on div "Send Email Proposal Files Edit Viewers View All Reviews View Related Entities E…" at bounding box center [1353, 61] width 59 height 23
click at [520, 104] on button "Options" at bounding box center [524, 97] width 23 height 23
click at [478, 131] on link "View task" at bounding box center [455, 131] width 155 height 24
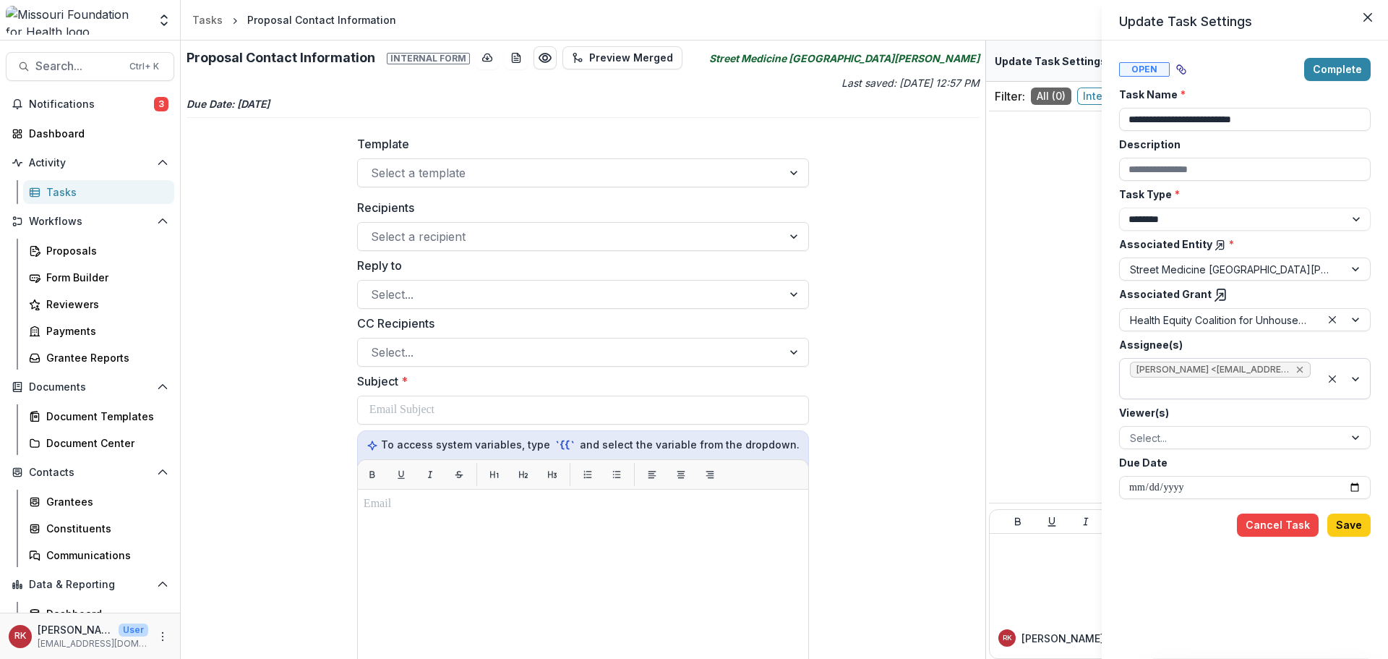
click at [1298, 364] on icon "Remove Wendy Rohrbach <wrohrbach@mffh.org> (wrohrbach@mffh.org)" at bounding box center [1300, 370] width 12 height 12
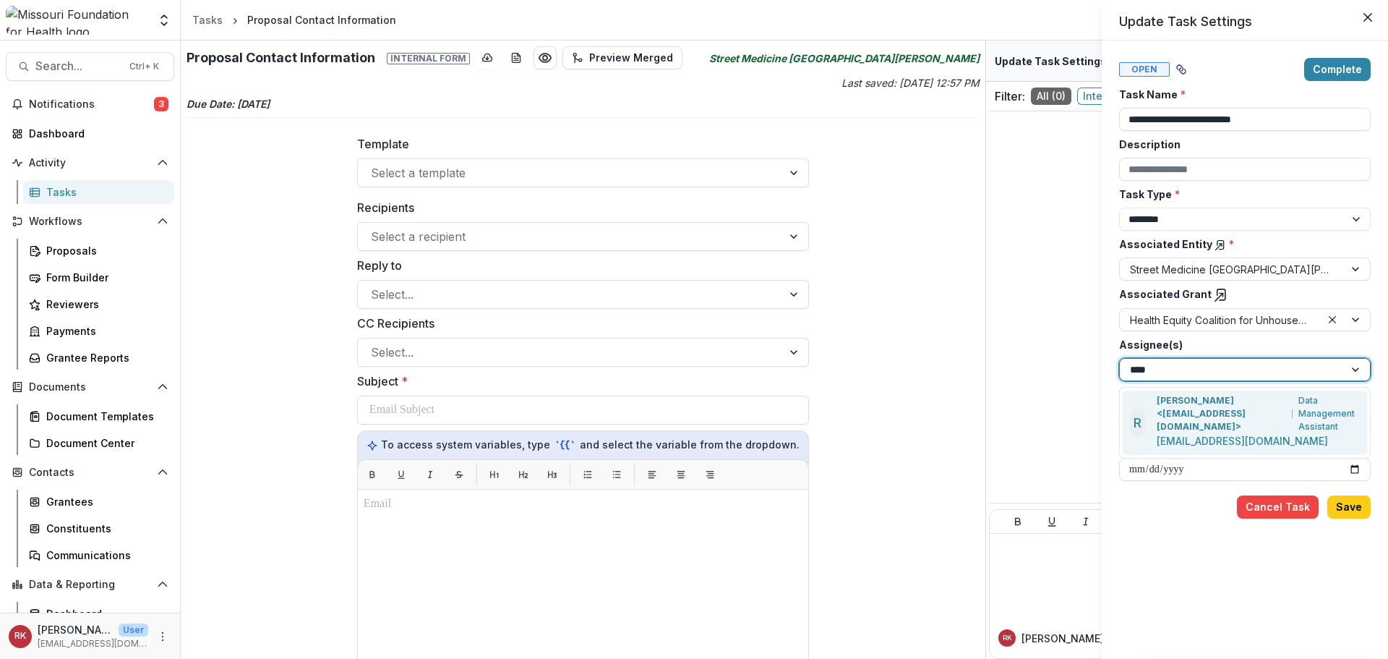
type input "*****"
click at [1215, 406] on p "Renee Klann <rklann@mffh.org>" at bounding box center [1222, 413] width 130 height 39
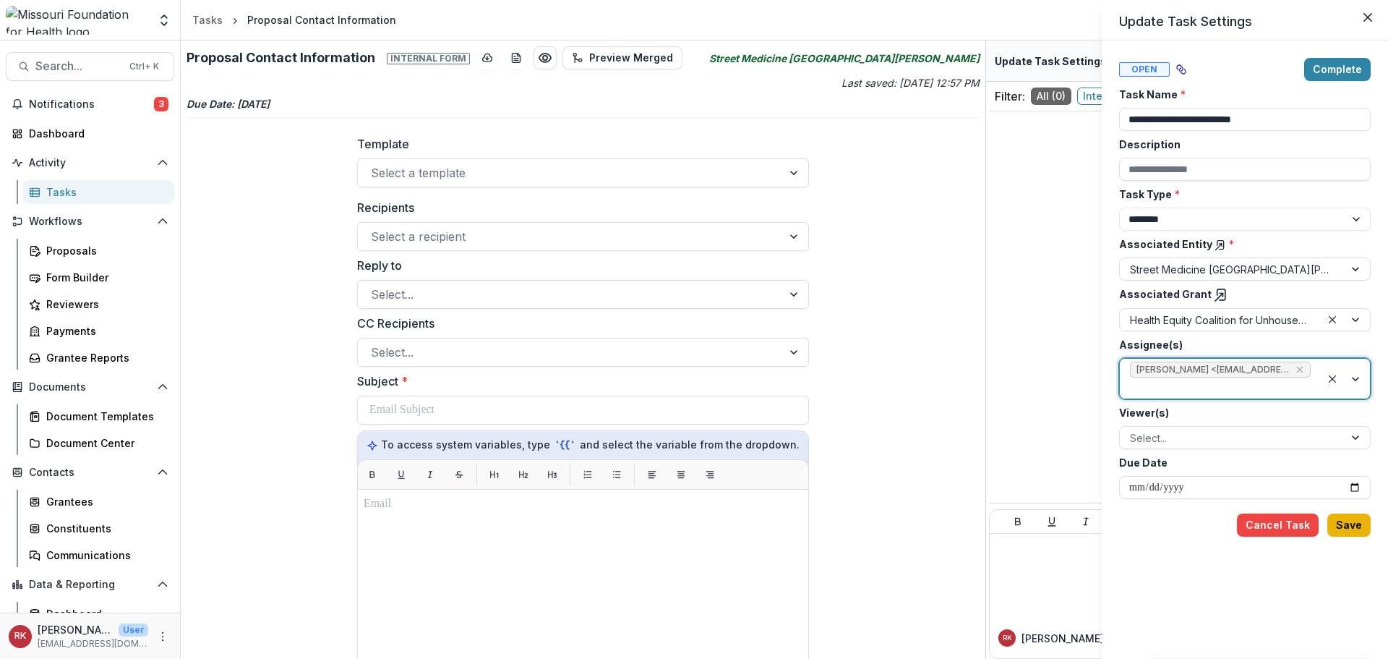
click at [1347, 523] on button "Save" at bounding box center [1348, 524] width 43 height 23
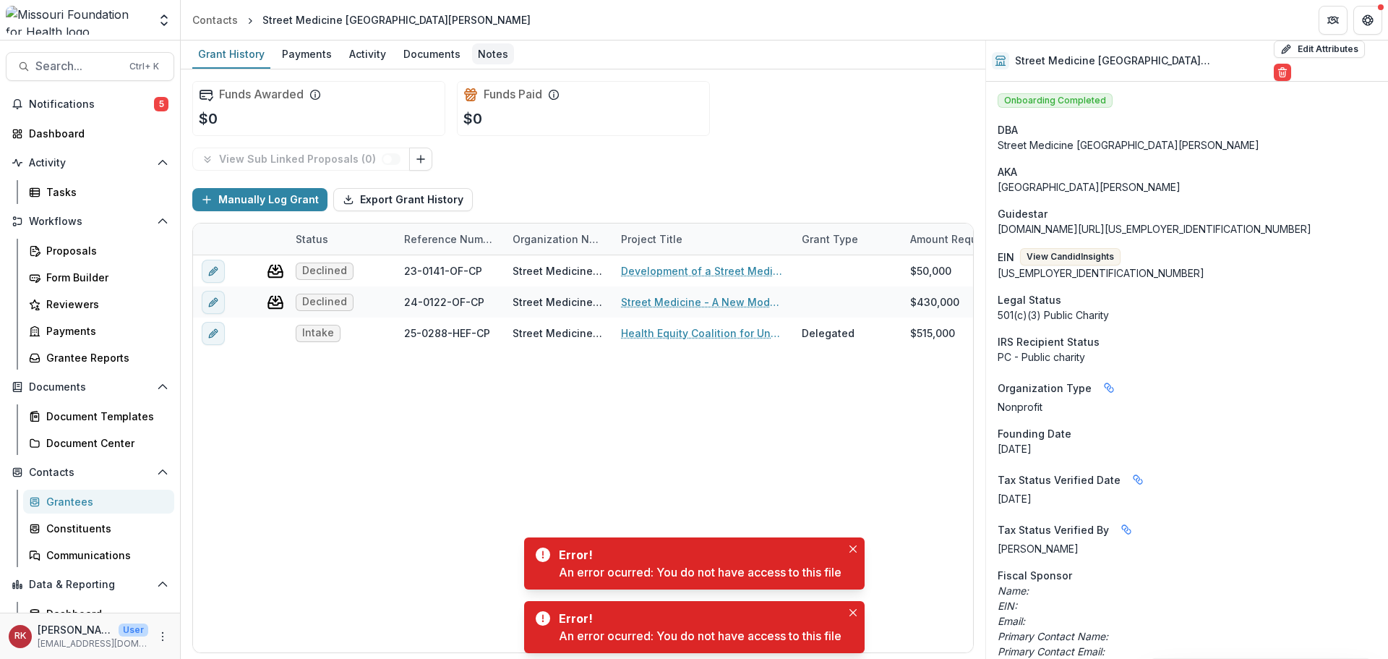
click at [476, 51] on div "Notes" at bounding box center [493, 53] width 42 height 21
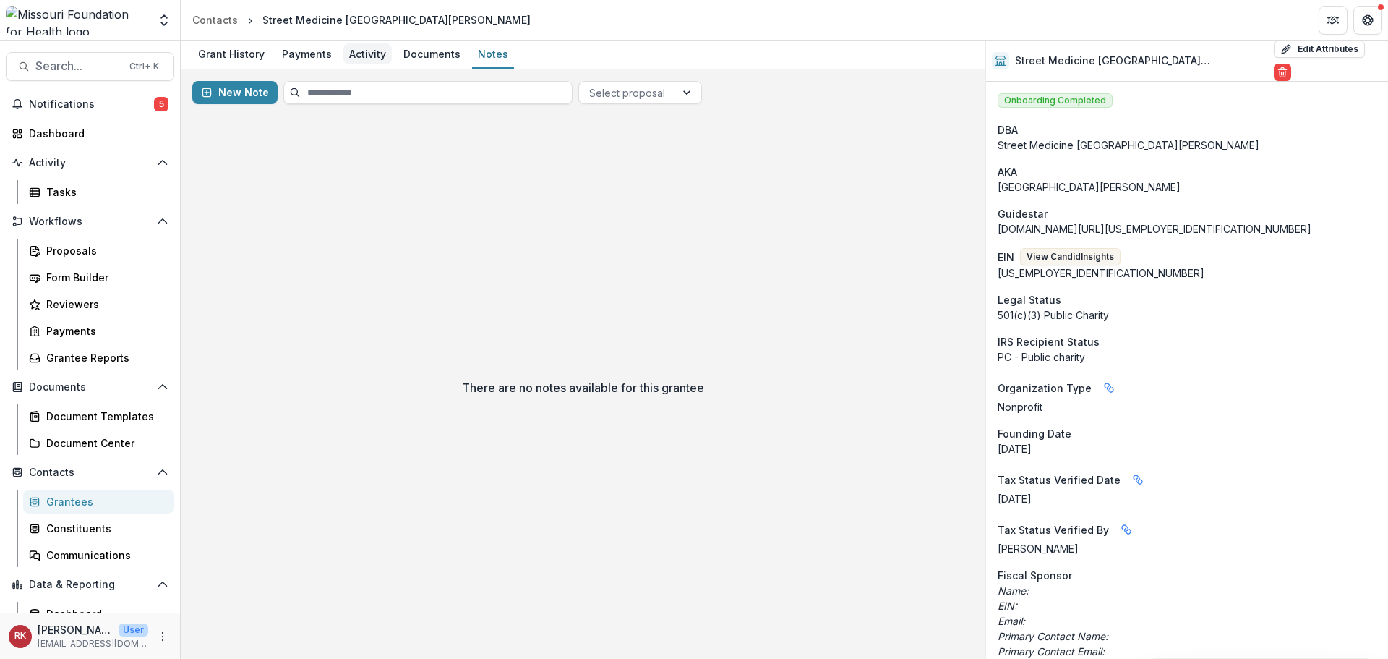
click at [359, 44] on div "Activity" at bounding box center [367, 53] width 48 height 21
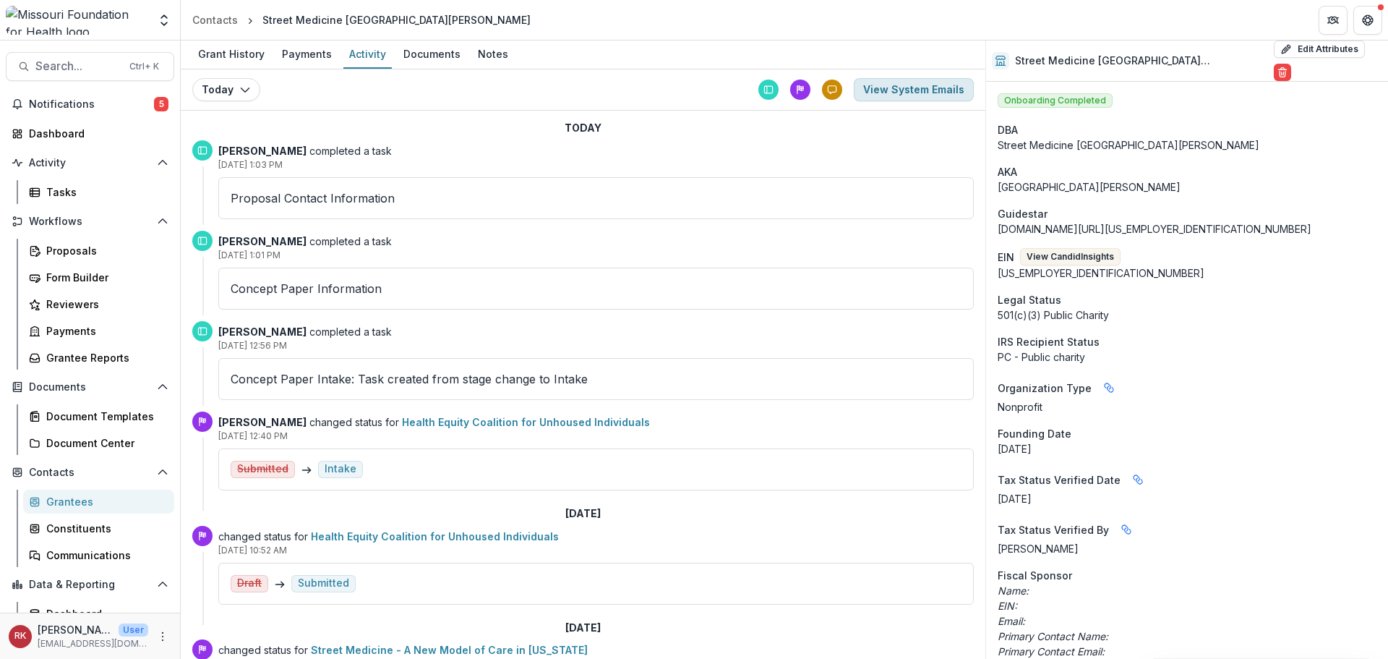
click at [892, 87] on button "View System Emails" at bounding box center [914, 89] width 120 height 23
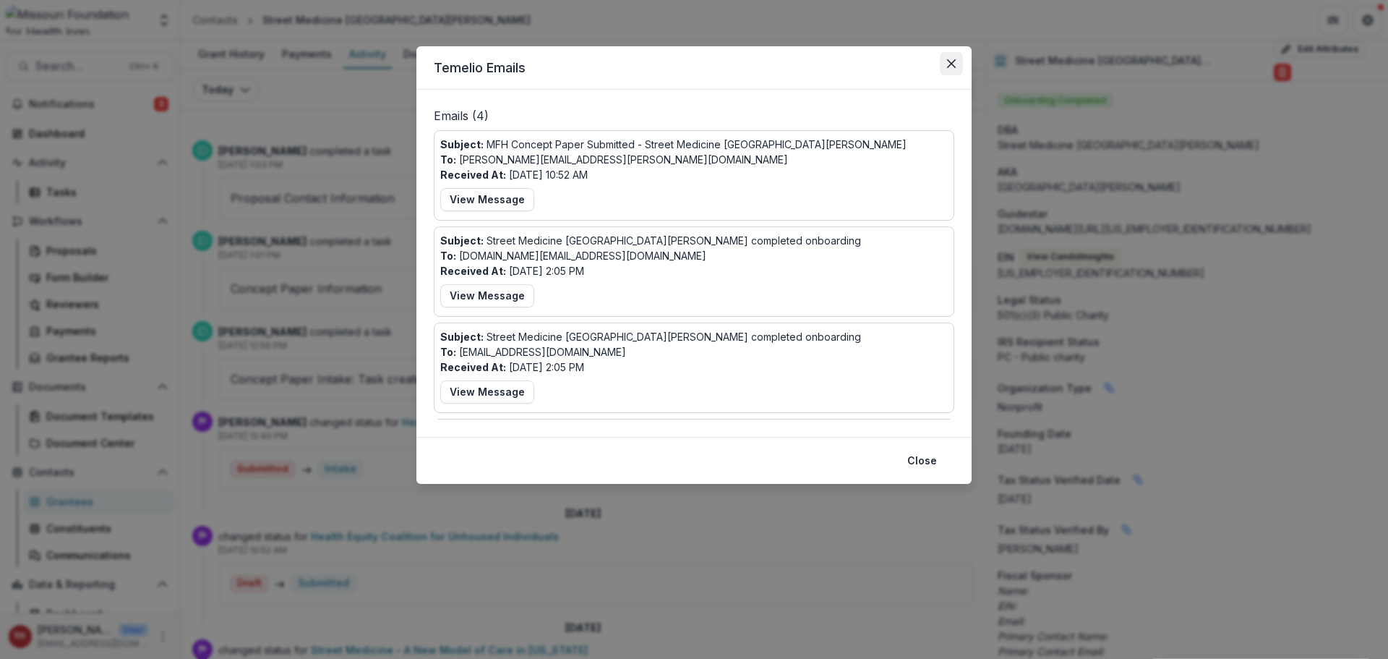
click at [944, 58] on button "Close" at bounding box center [951, 63] width 23 height 23
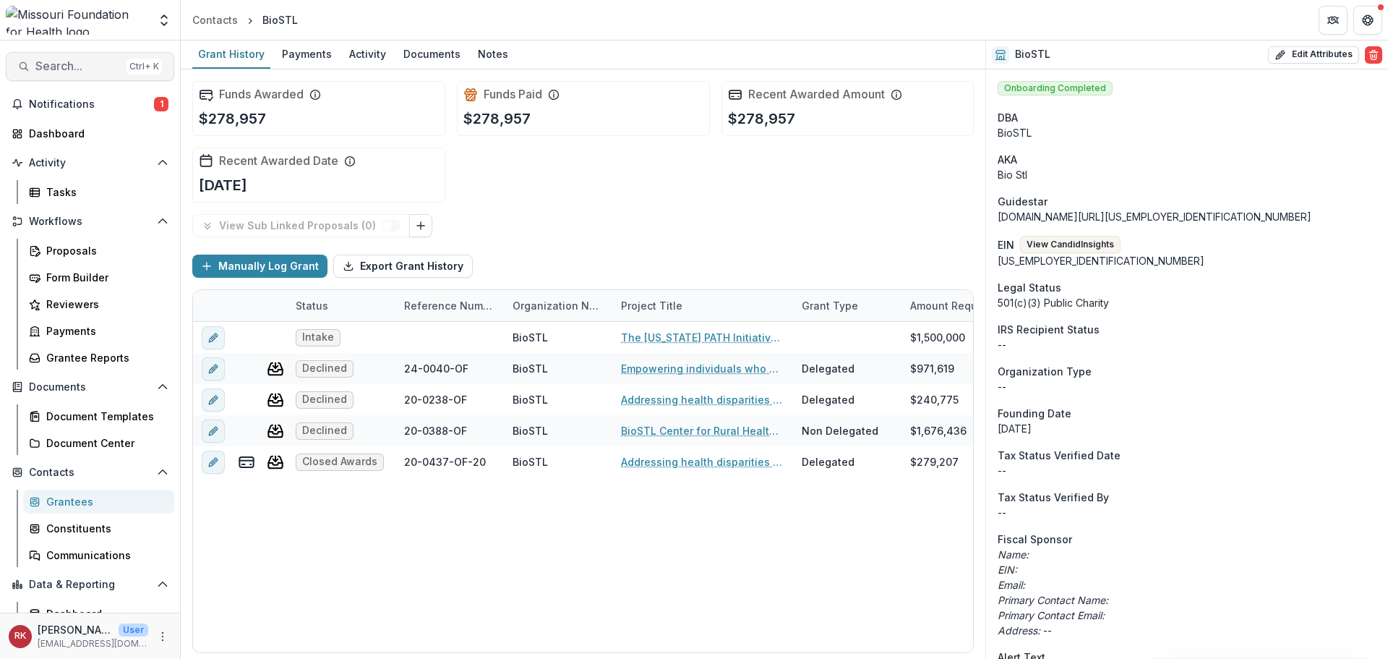
click at [85, 64] on span "Search..." at bounding box center [77, 66] width 85 height 14
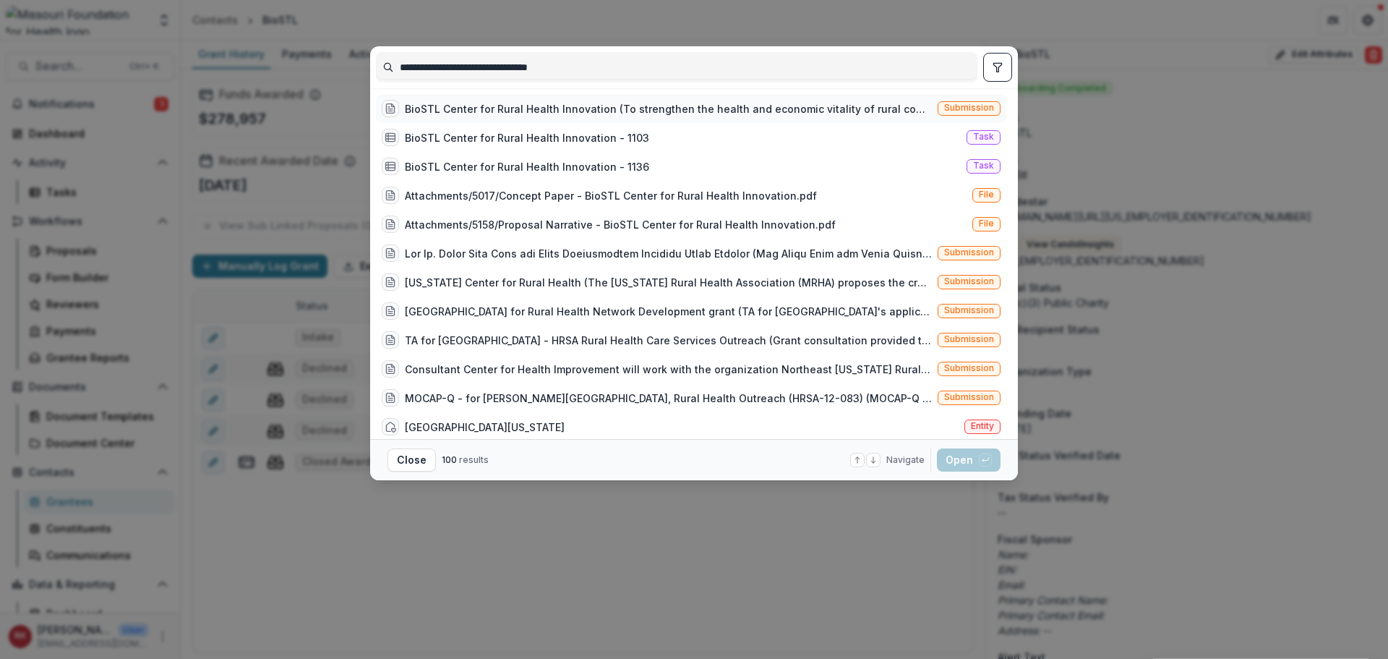
type input "**********"
click at [599, 108] on div "BioSTL Center for Rural Health Innovation (To strengthen the health and economi…" at bounding box center [668, 108] width 527 height 15
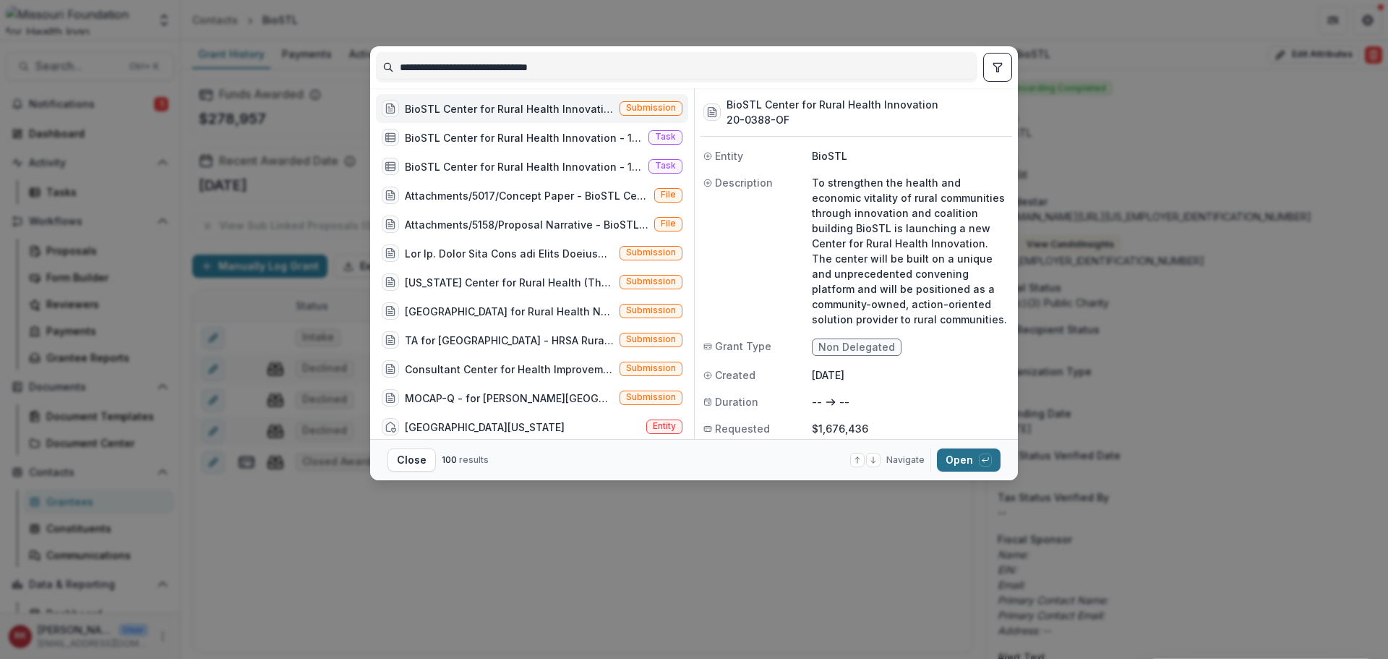
click at [959, 456] on button "Open with enter key" at bounding box center [969, 459] width 64 height 23
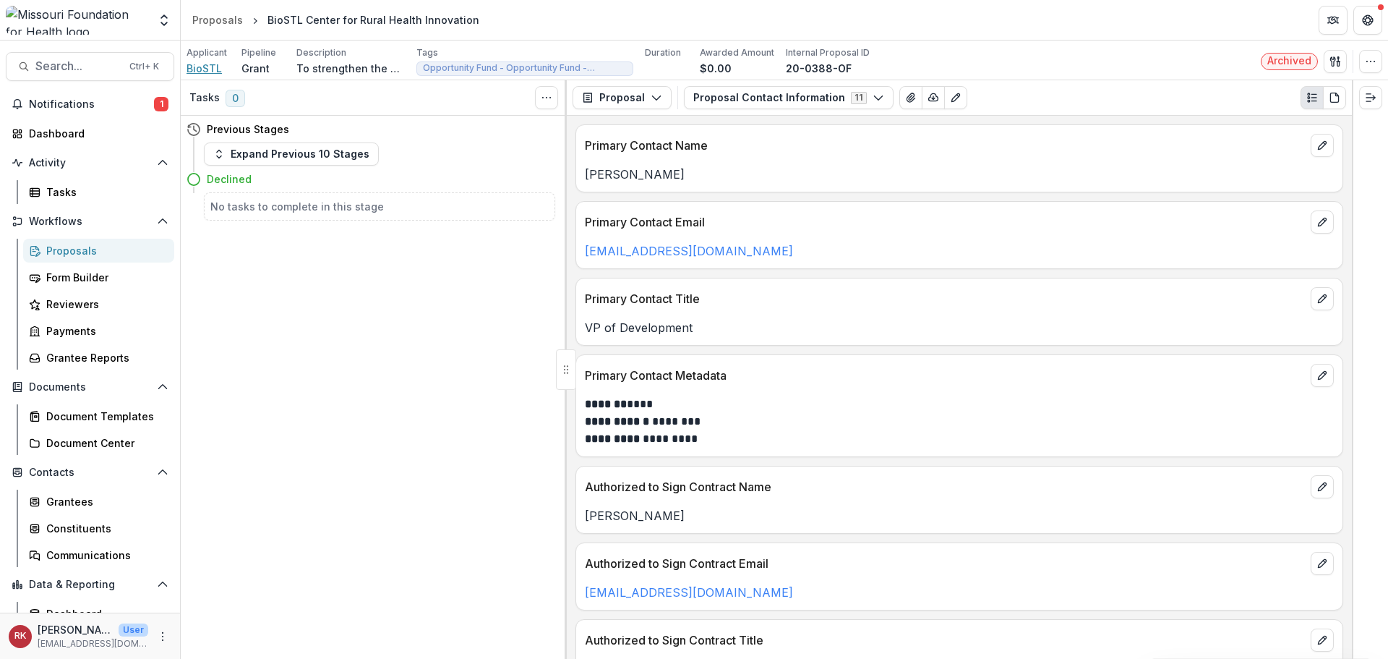
click at [202, 67] on span "BioSTL" at bounding box center [204, 68] width 35 height 15
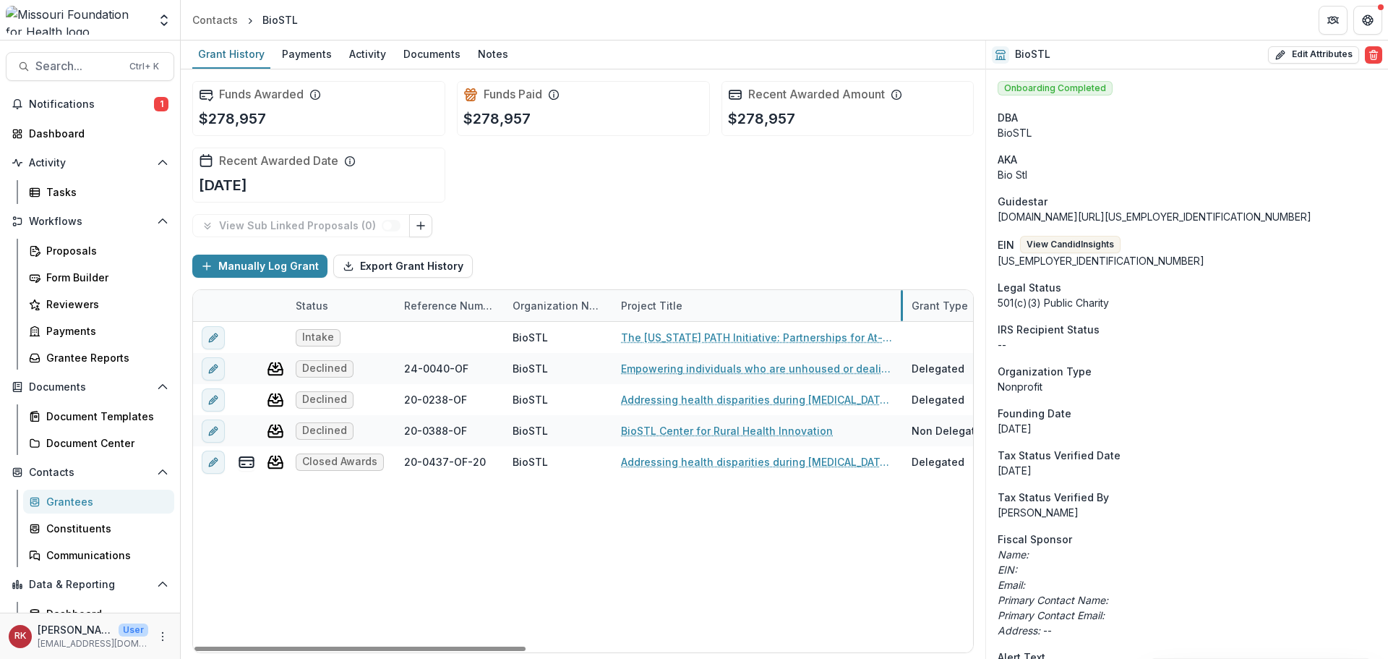
drag, startPoint x: 792, startPoint y: 311, endPoint x: 902, endPoint y: 319, distance: 110.2
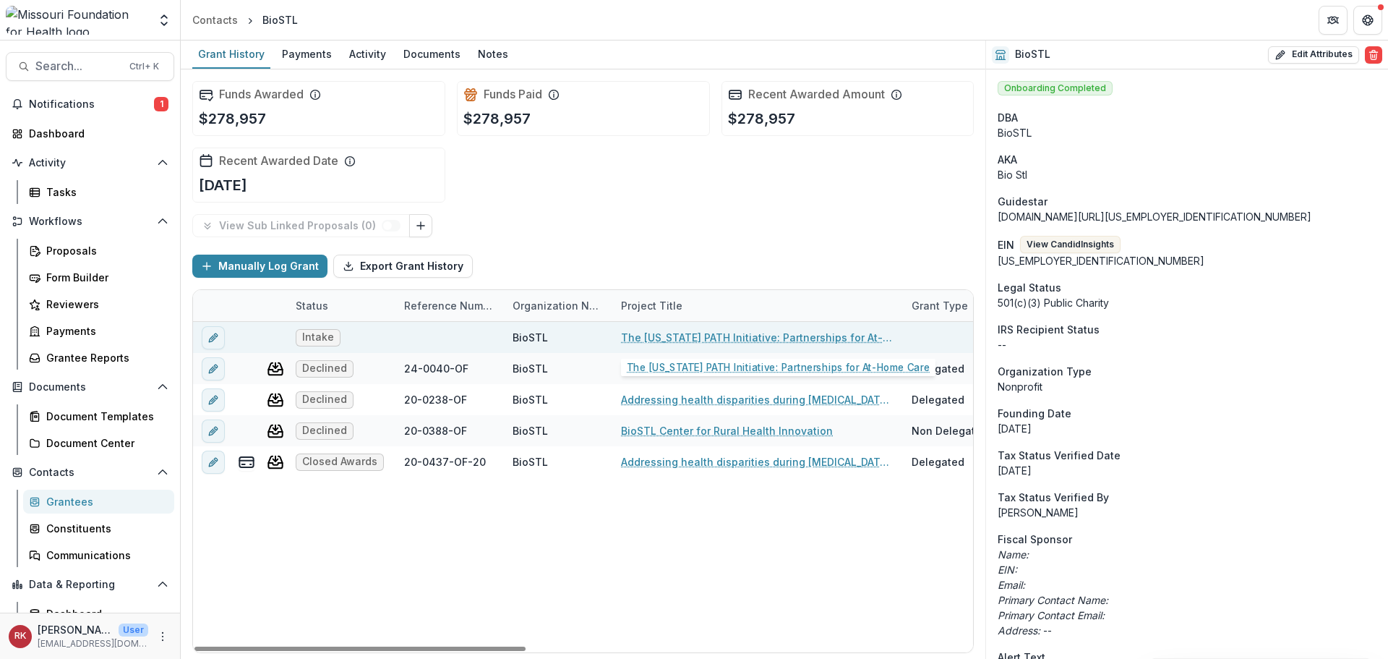
click at [647, 343] on link "The Missouri PATH Initiative: Partnerships for At-Home Care" at bounding box center [757, 337] width 273 height 15
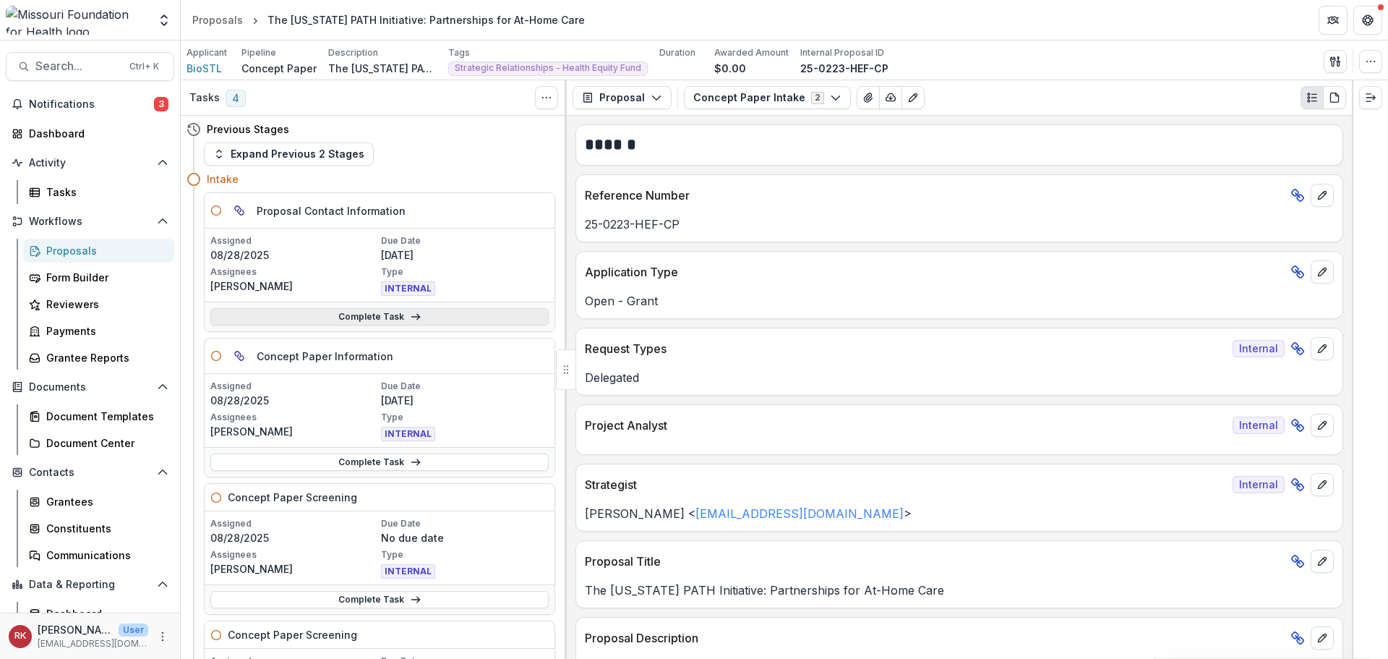
click at [289, 319] on link "Complete Task" at bounding box center [379, 316] width 338 height 17
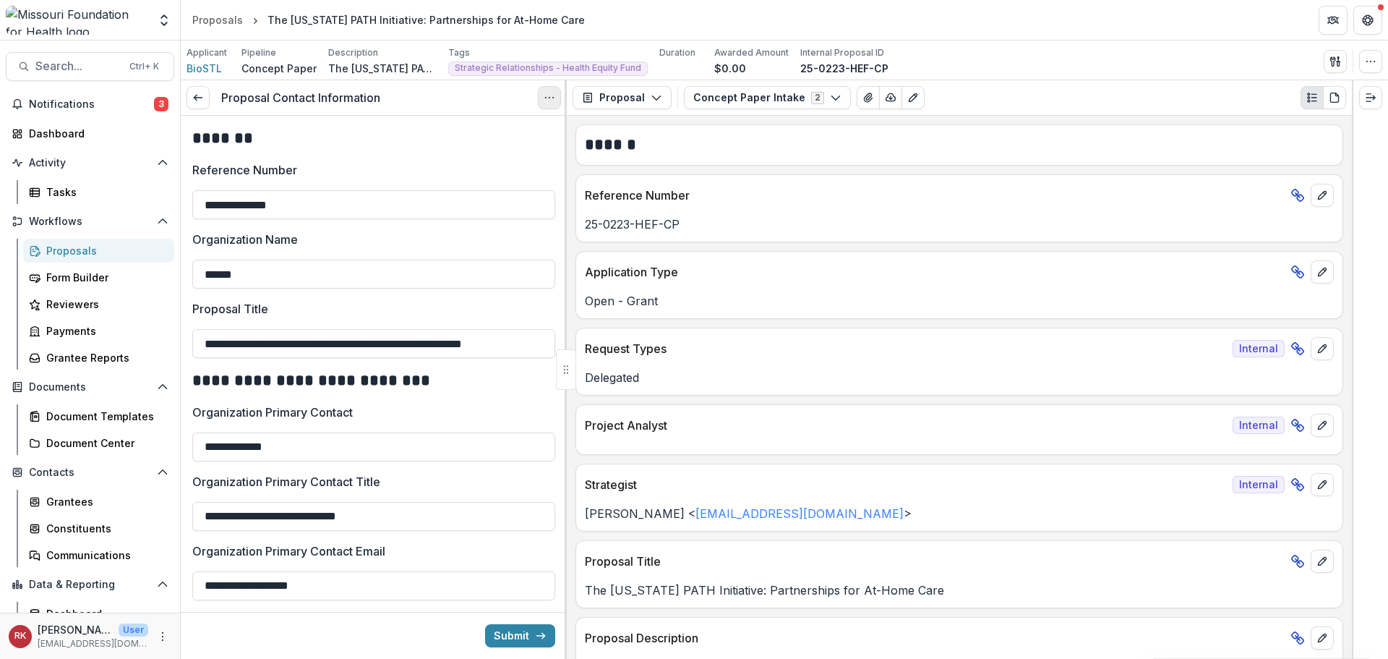
click at [550, 99] on icon "Options" at bounding box center [550, 98] width 12 height 12
click at [497, 127] on link "View task" at bounding box center [480, 131] width 155 height 24
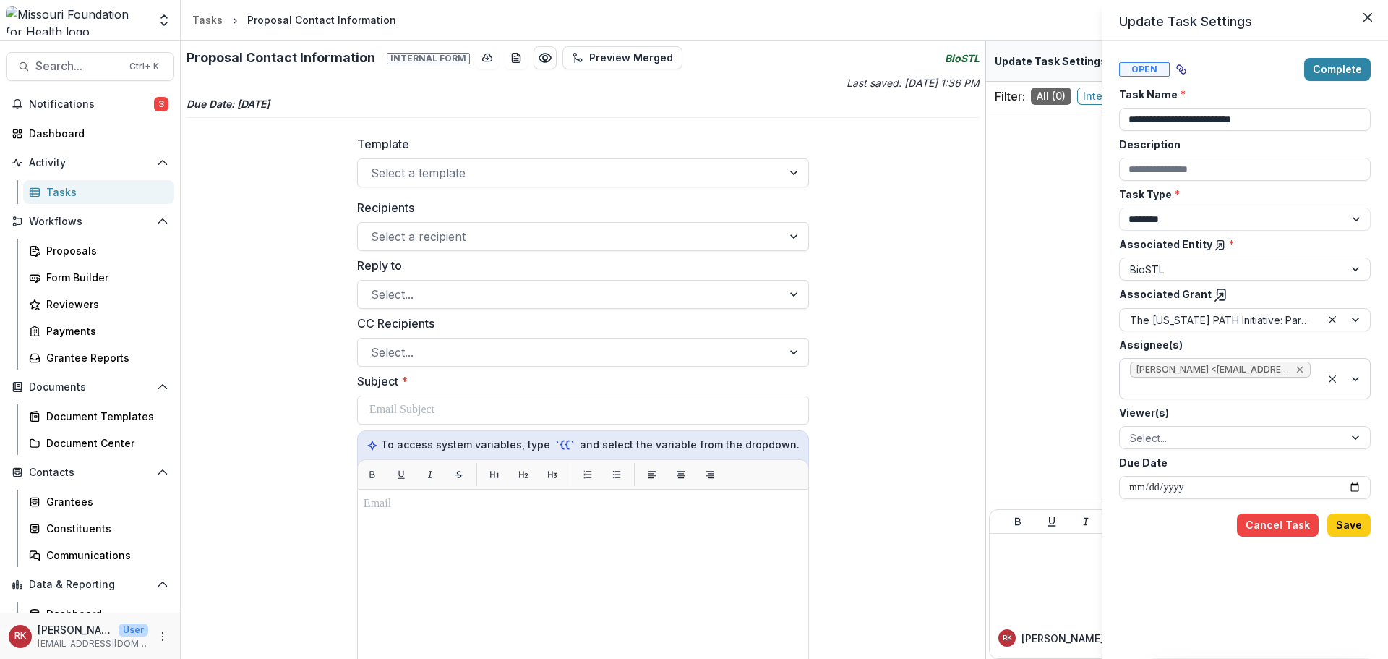
click at [1303, 368] on icon "Remove Wendy Rohrbach <wrohrbach@mffh.org> (wrohrbach@mffh.org)" at bounding box center [1300, 370] width 12 height 12
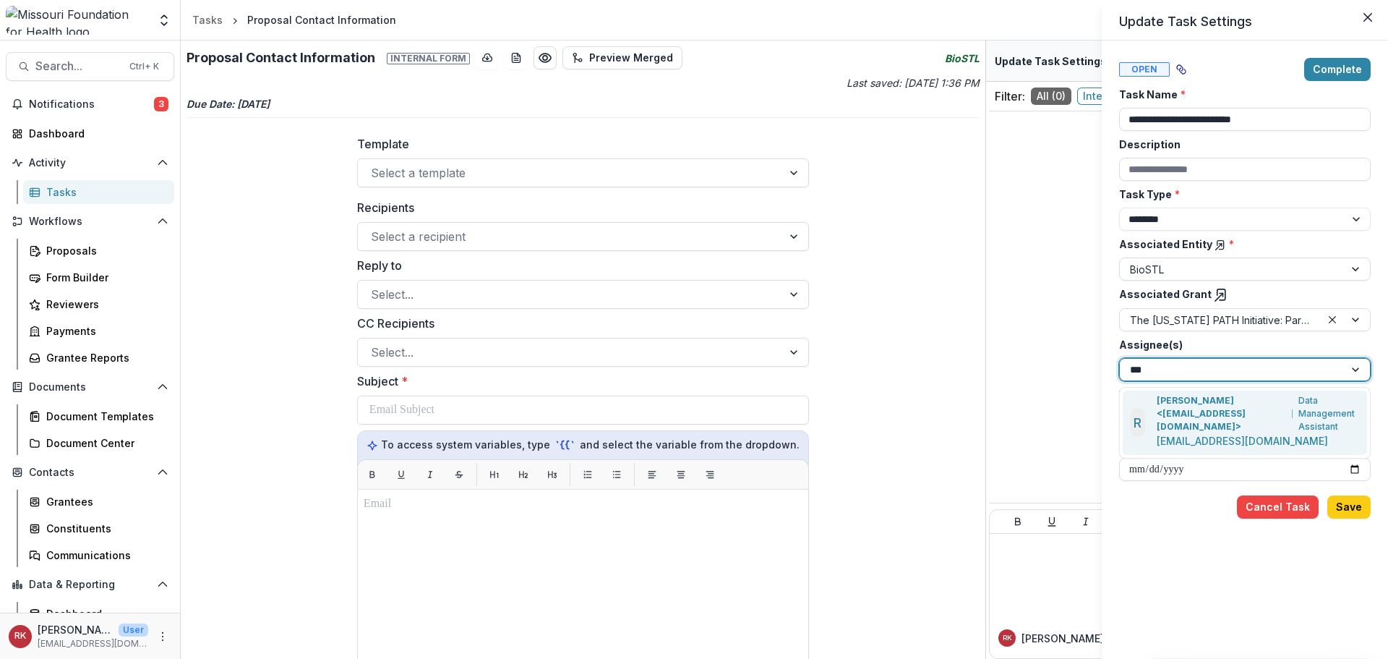
type input "****"
click at [1189, 418] on p "Renee Klann <rklann@mffh.org>" at bounding box center [1222, 413] width 130 height 39
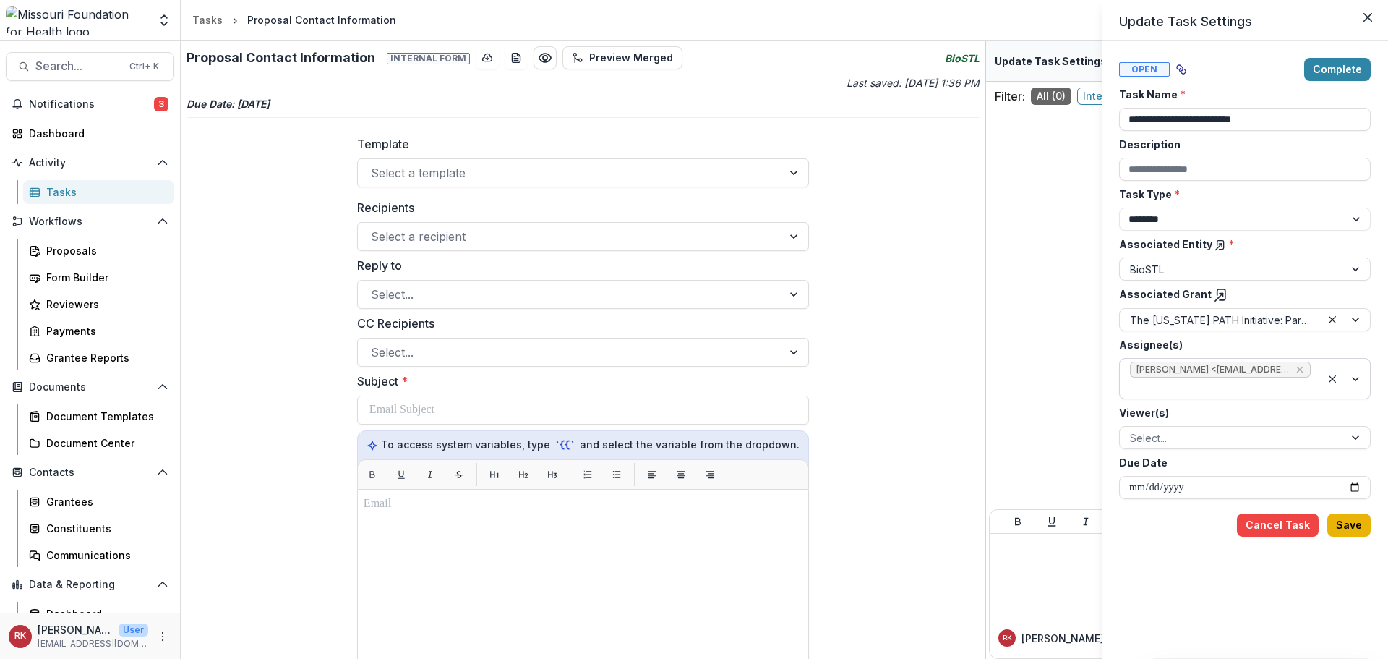
click at [1343, 524] on button "Save" at bounding box center [1348, 524] width 43 height 23
click at [93, 73] on div "**********" at bounding box center [694, 329] width 1388 height 659
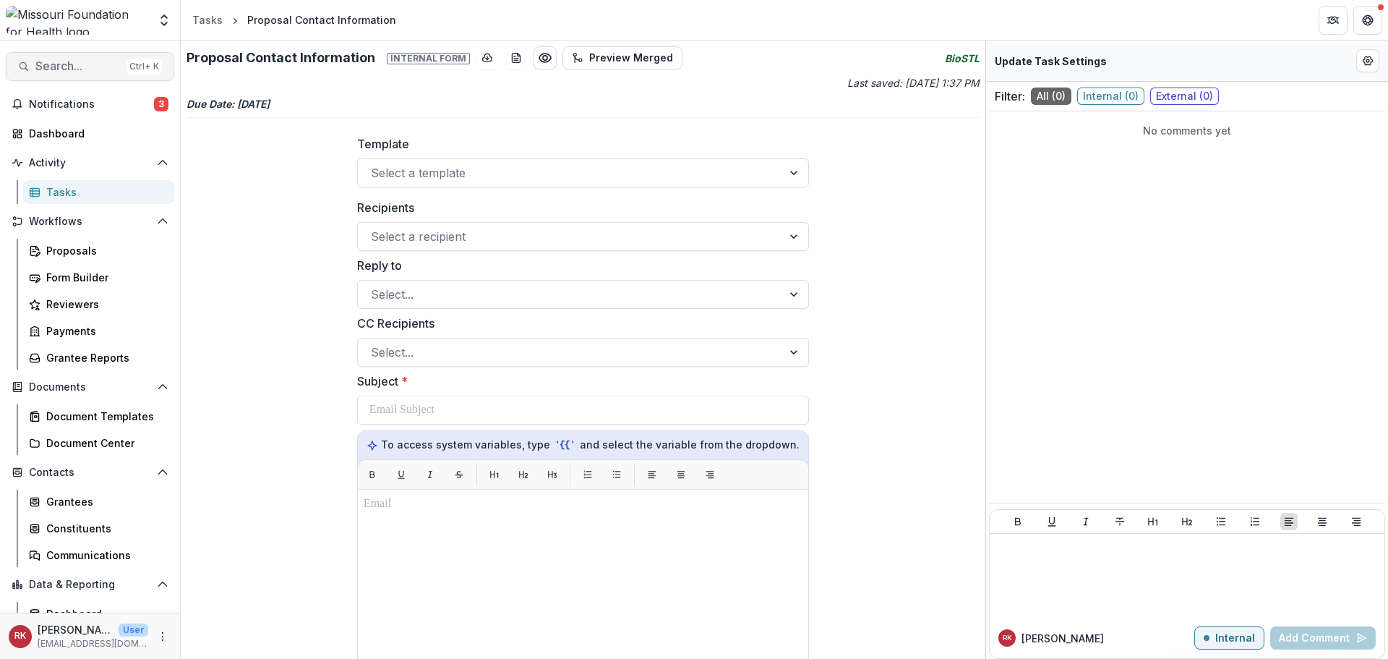
click at [66, 73] on span "Search..." at bounding box center [77, 66] width 85 height 14
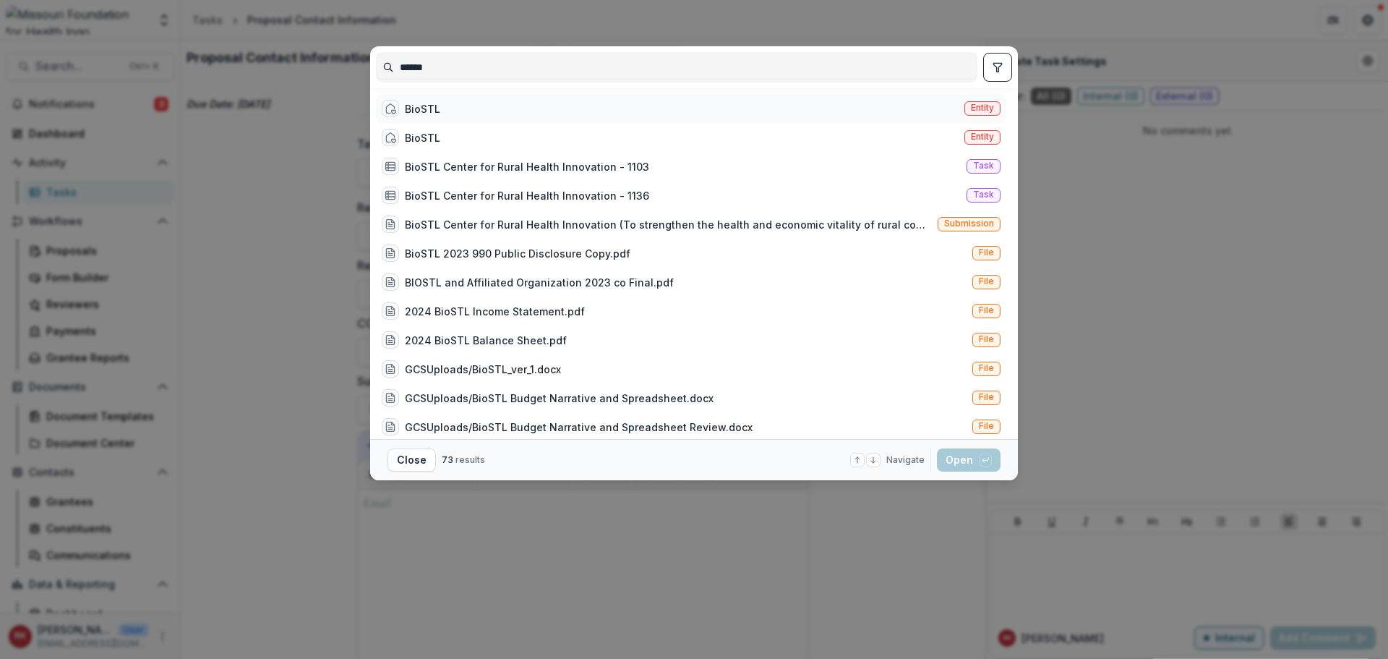
type input "******"
click at [472, 111] on div "BioSTL Entity" at bounding box center [691, 108] width 630 height 29
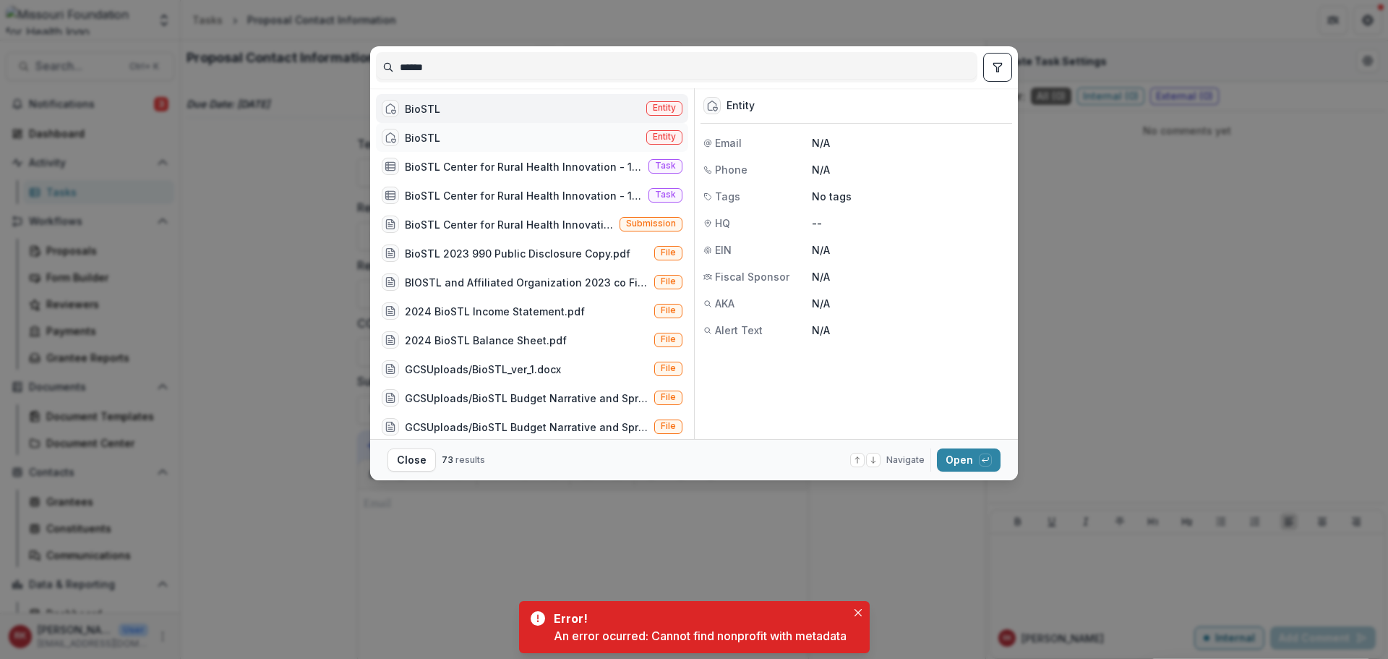
click at [490, 129] on div "BioSTL Entity" at bounding box center [532, 137] width 312 height 29
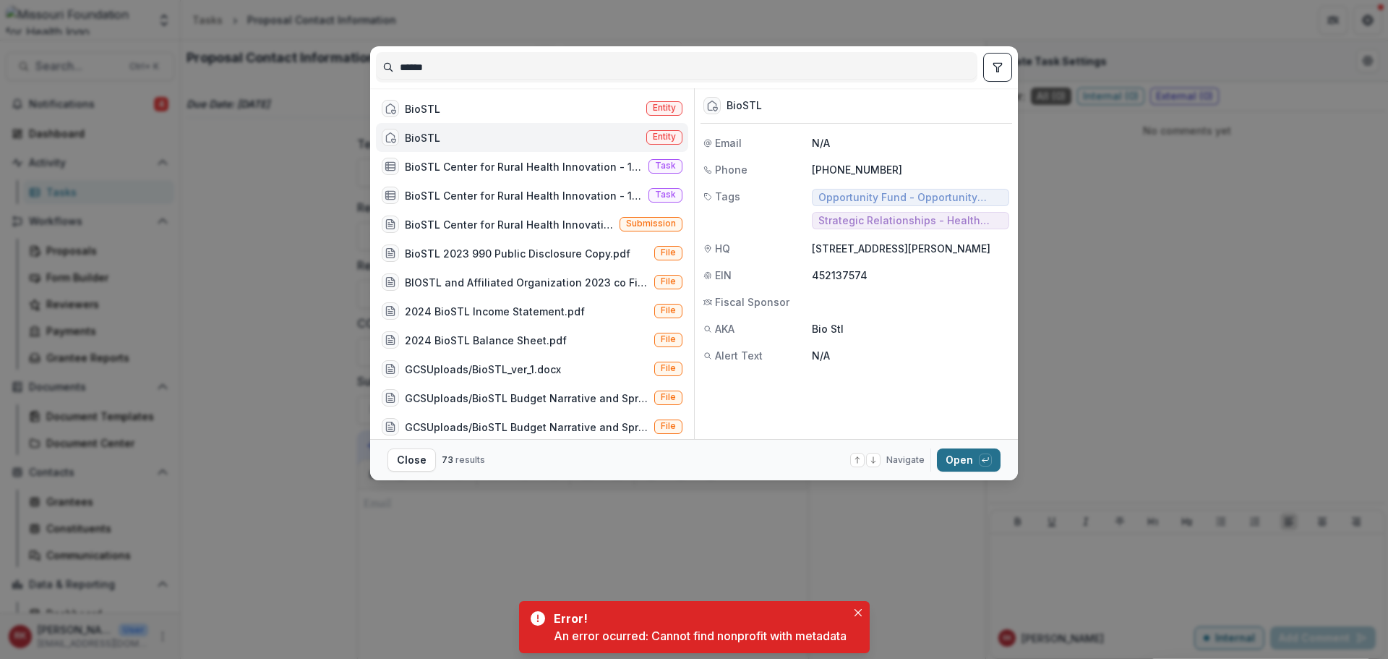
click at [954, 463] on button "Open with enter key" at bounding box center [969, 459] width 64 height 23
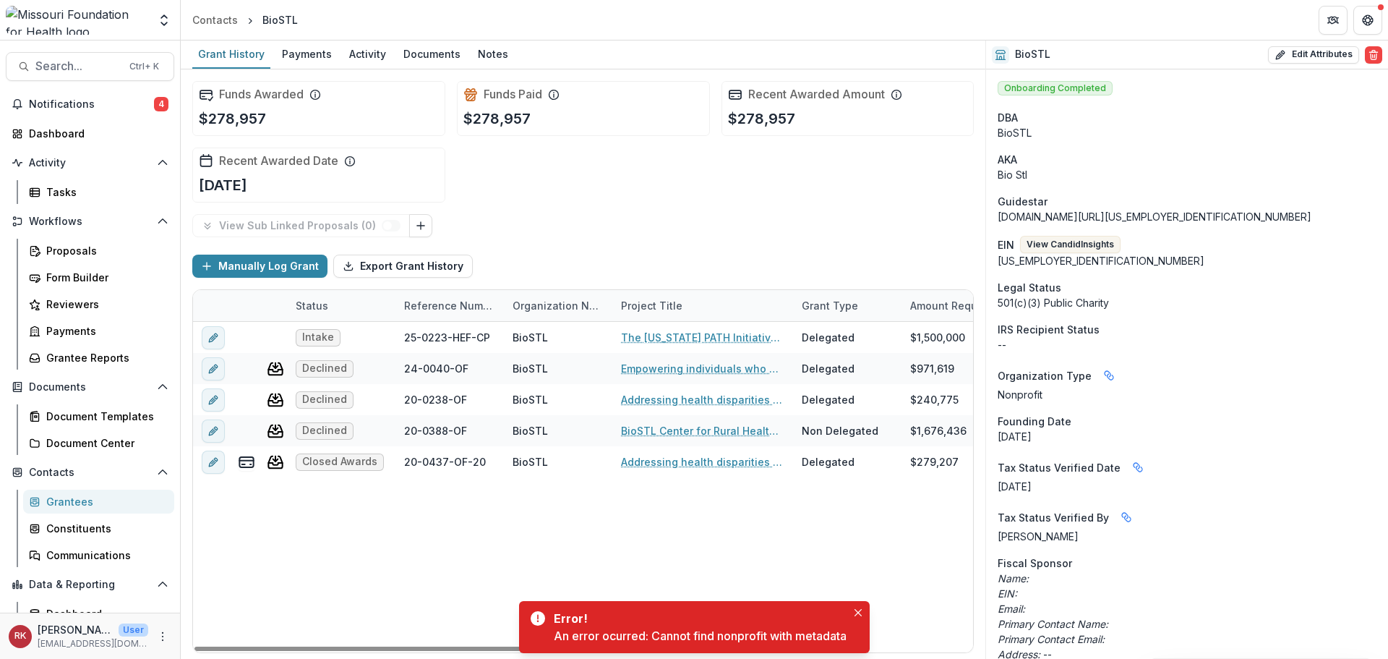
click at [682, 339] on link "The Missouri PATH Initiative: Partnerships for At-Home Care" at bounding box center [702, 337] width 163 height 15
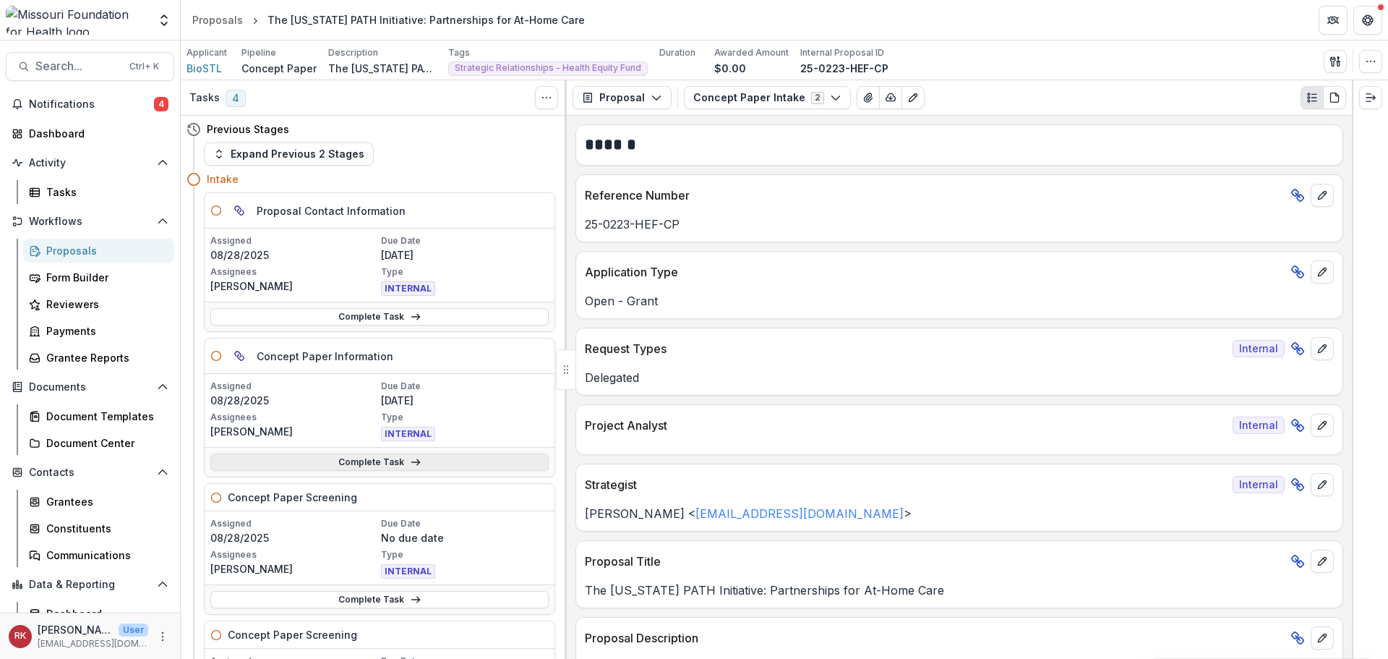
click at [318, 464] on link "Complete Task" at bounding box center [379, 461] width 338 height 17
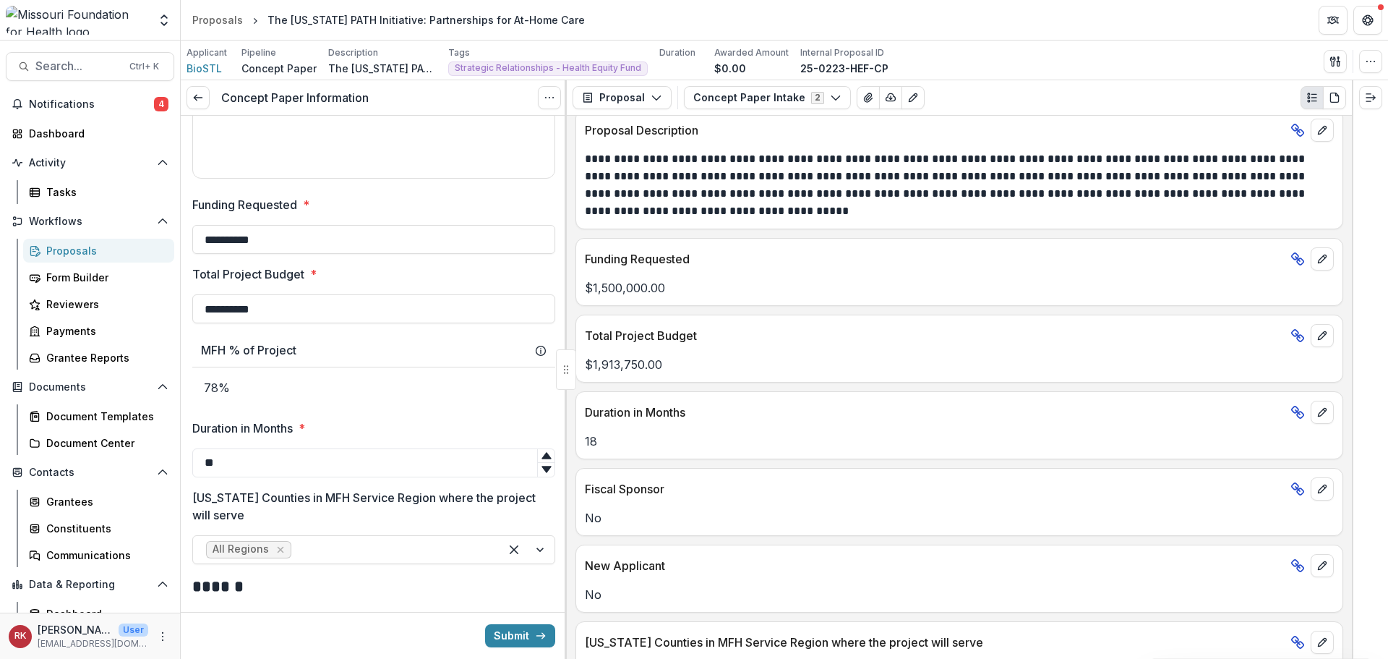
scroll to position [506, 0]
click at [726, 102] on button "Concept Paper Intake 2" at bounding box center [767, 97] width 167 height 23
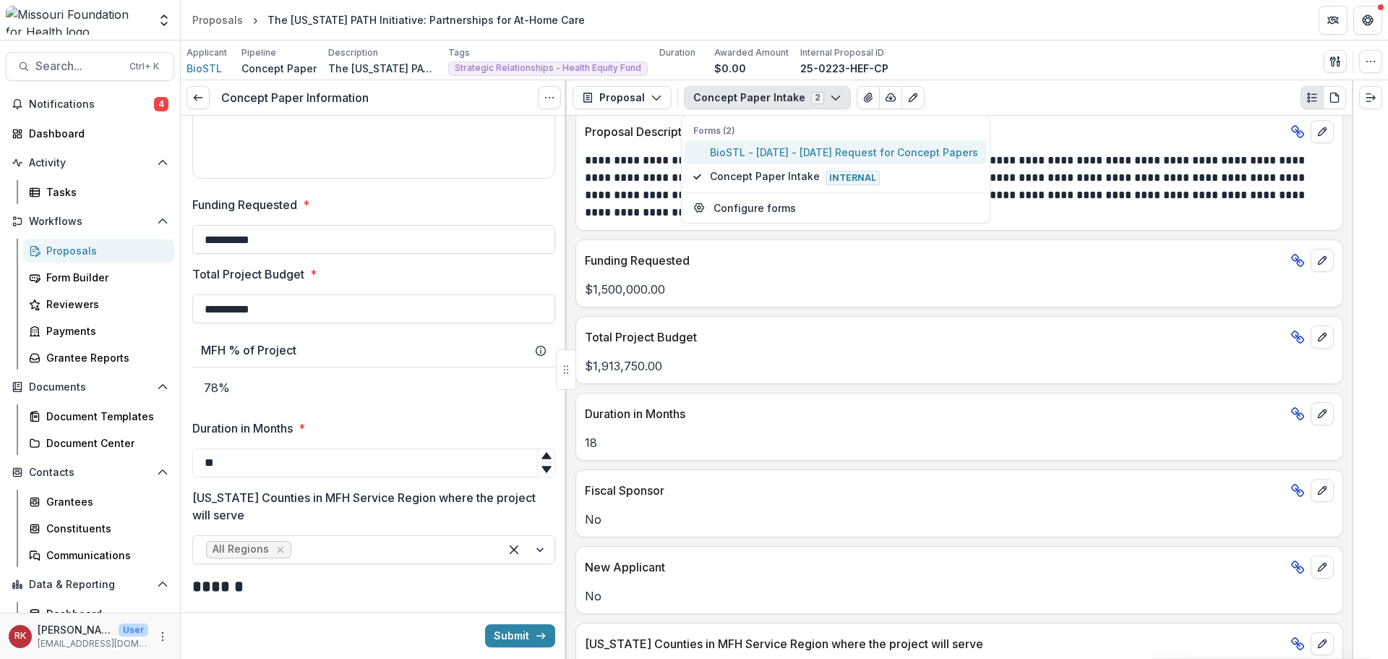
click at [721, 153] on span "BioSTL - 2025 - 2025 Request for Concept Papers" at bounding box center [844, 152] width 268 height 15
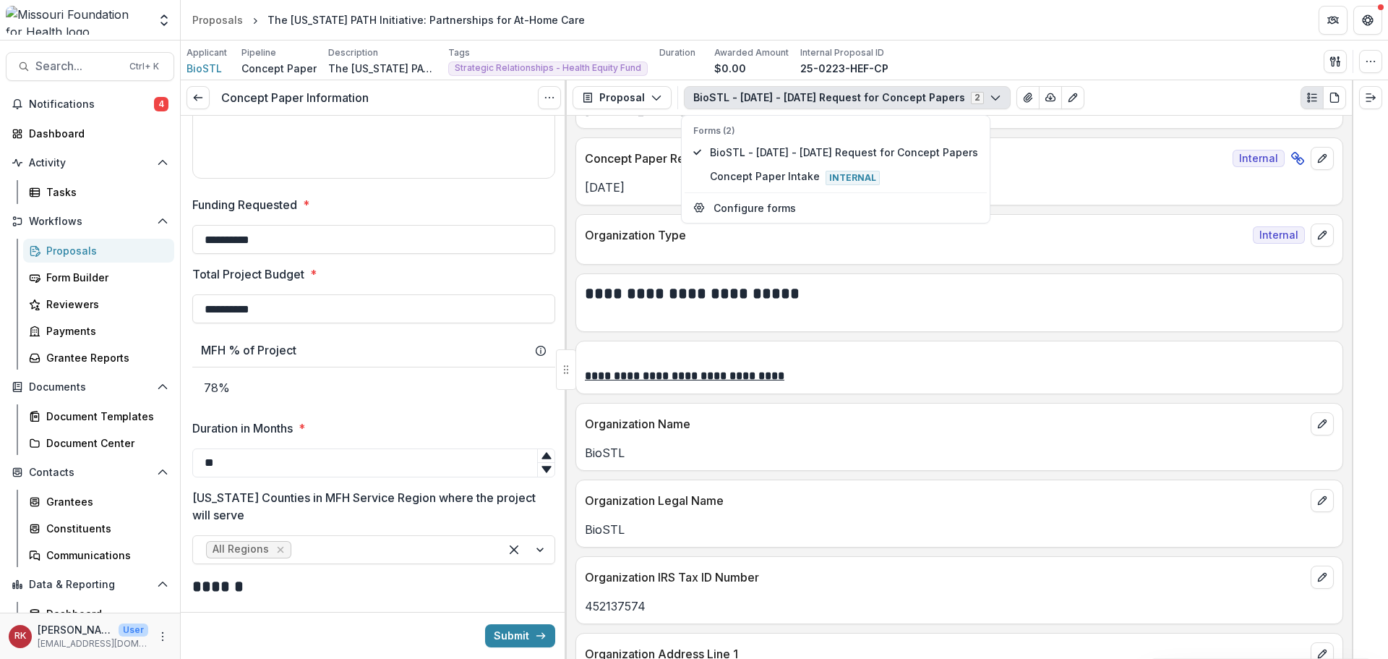
click at [707, 394] on div "**********" at bounding box center [960, 368] width 768 height 54
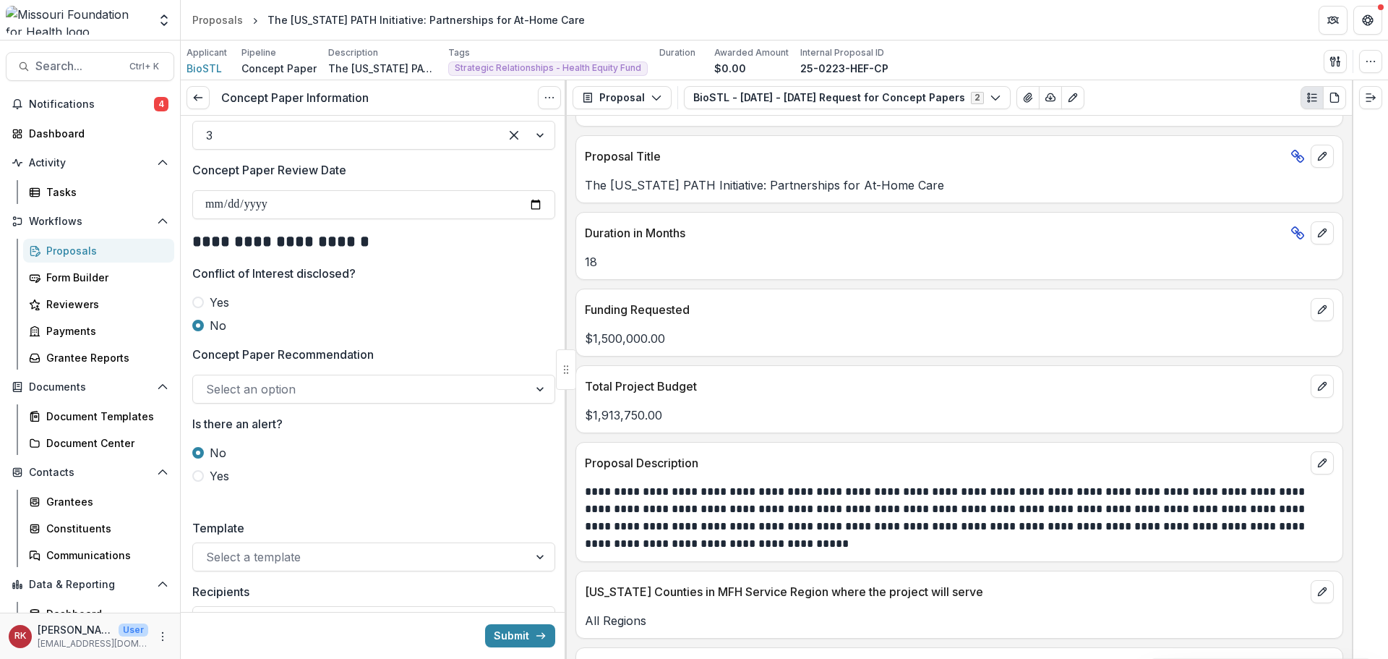
scroll to position [1591, 0]
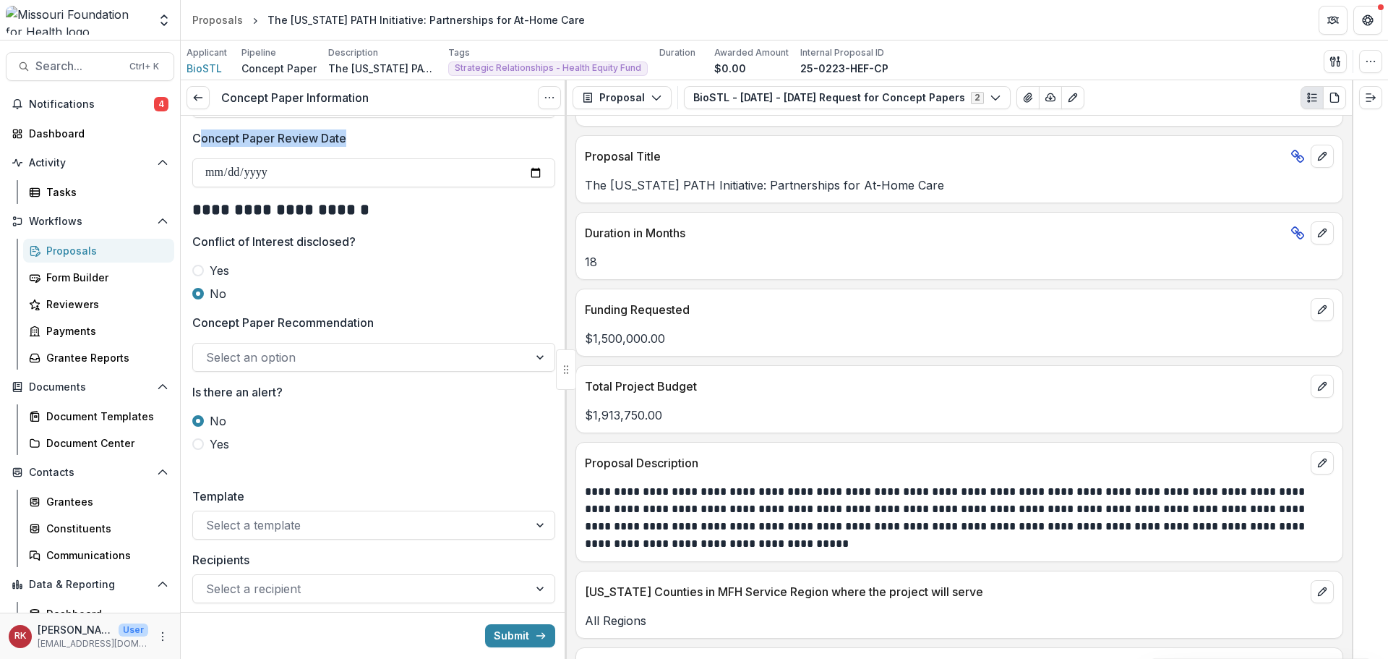
drag, startPoint x: 197, startPoint y: 132, endPoint x: 364, endPoint y: 136, distance: 166.3
click at [364, 136] on label "Concept Paper Review Date" at bounding box center [369, 137] width 354 height 17
click at [281, 136] on p "Concept Paper Review Date" at bounding box center [269, 137] width 154 height 17
click at [281, 158] on input "**********" at bounding box center [373, 172] width 363 height 29
click at [248, 241] on p "Conflict of Interest disclosed?" at bounding box center [273, 241] width 163 height 17
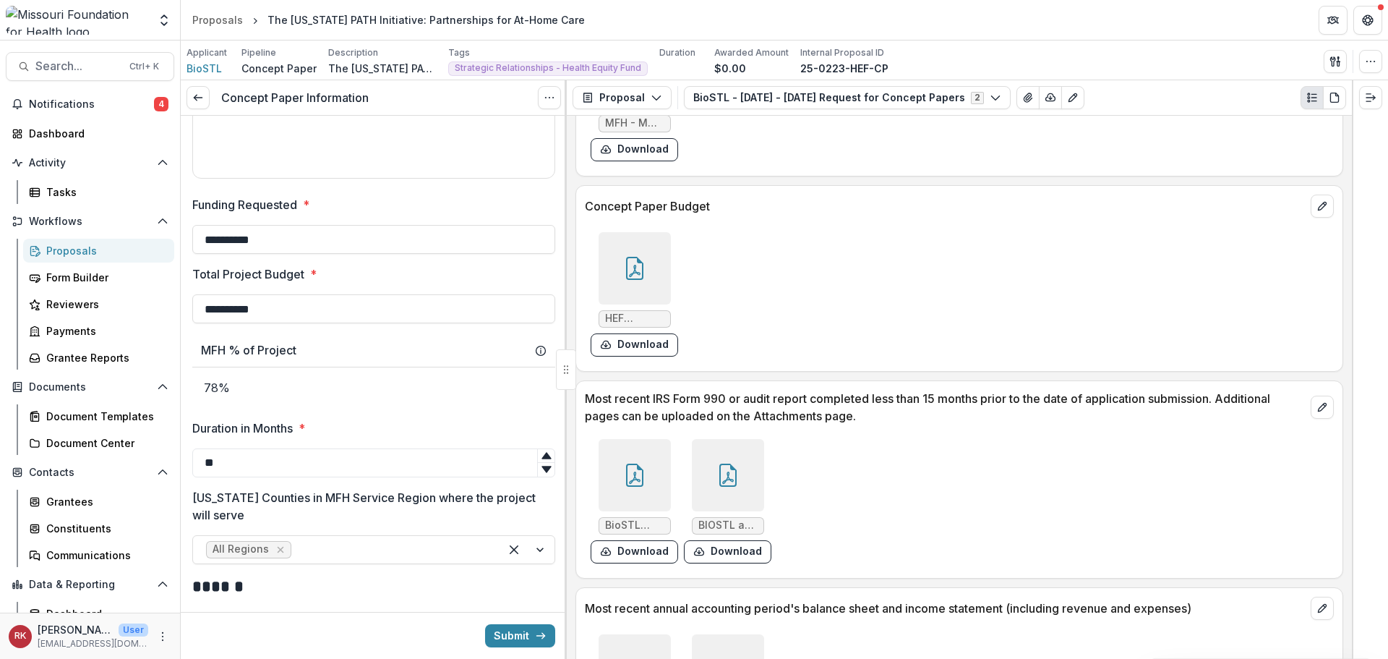
scroll to position [4049, 0]
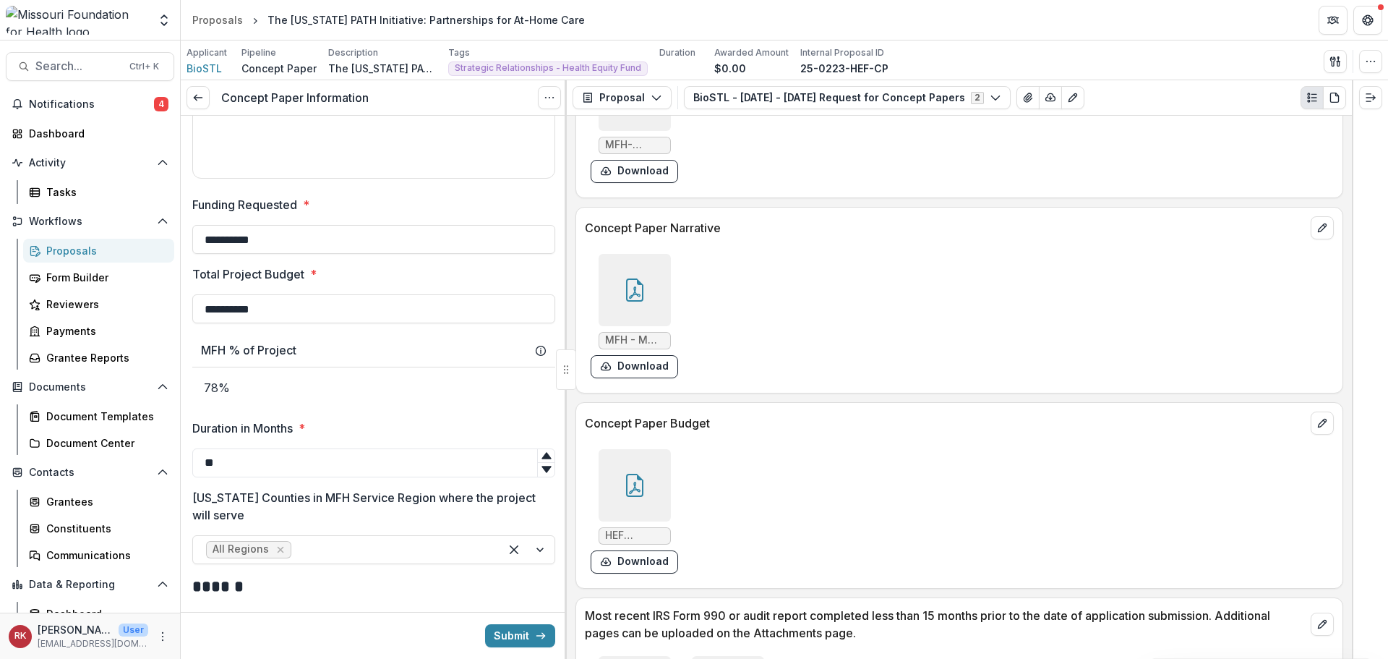
click at [639, 463] on div at bounding box center [635, 485] width 72 height 72
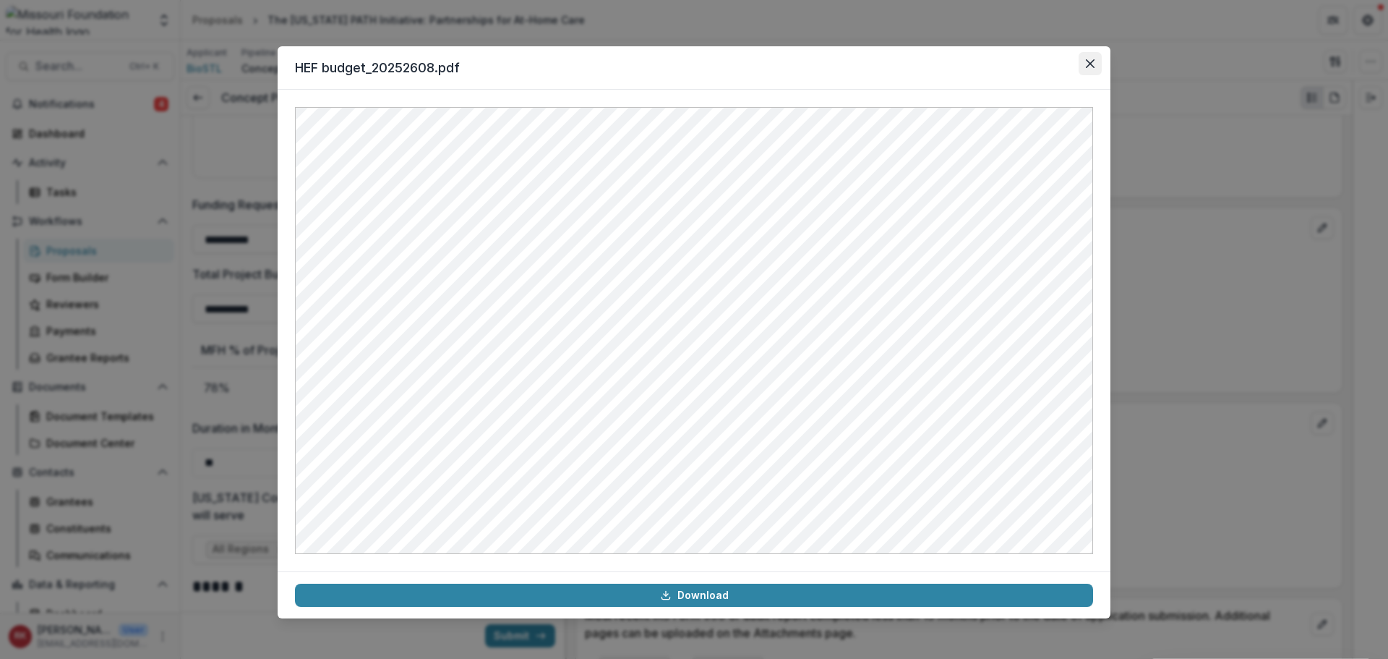
click at [1090, 71] on button "Close" at bounding box center [1090, 63] width 23 height 23
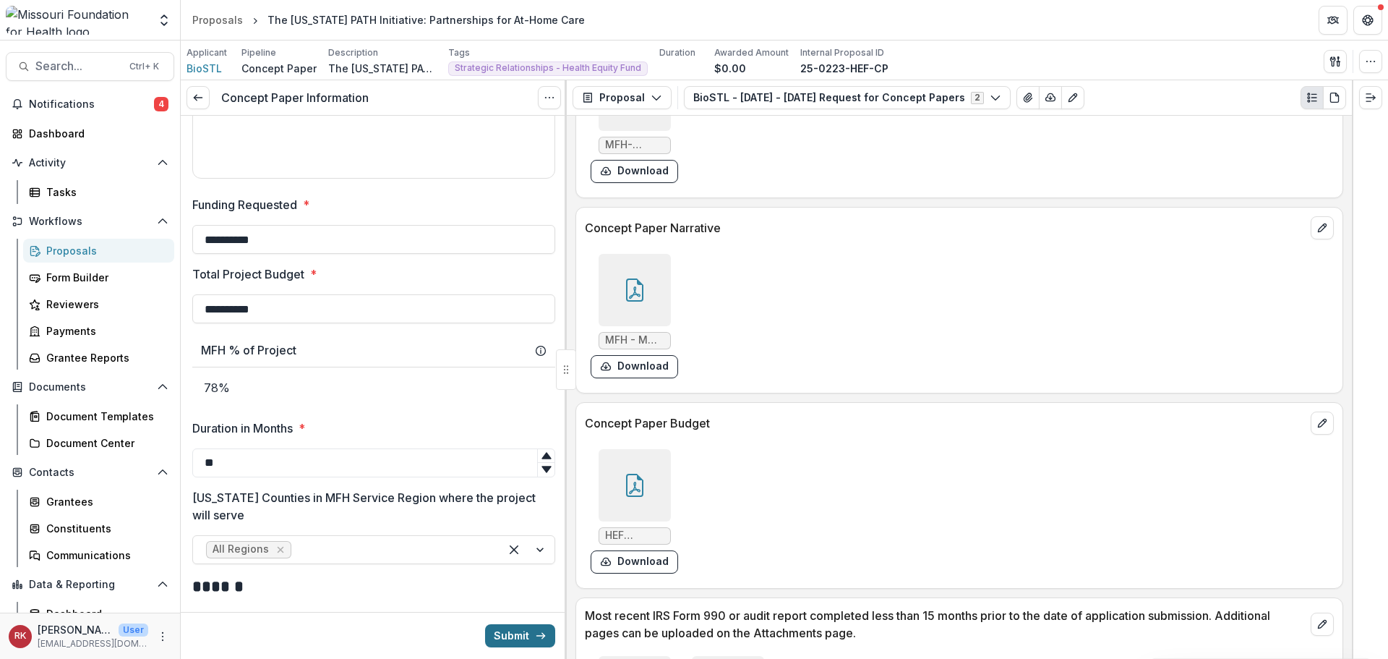
click at [516, 646] on button "Submit" at bounding box center [520, 635] width 70 height 23
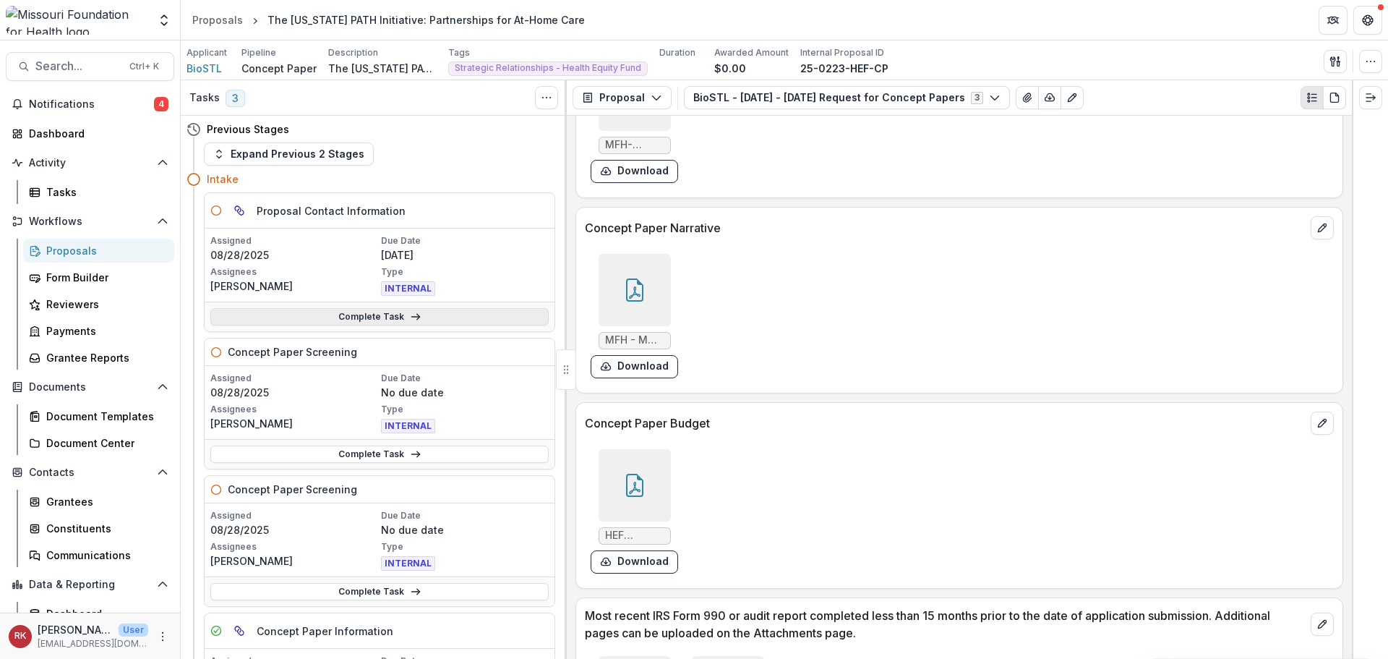
click at [312, 312] on link "Complete Task" at bounding box center [379, 316] width 338 height 17
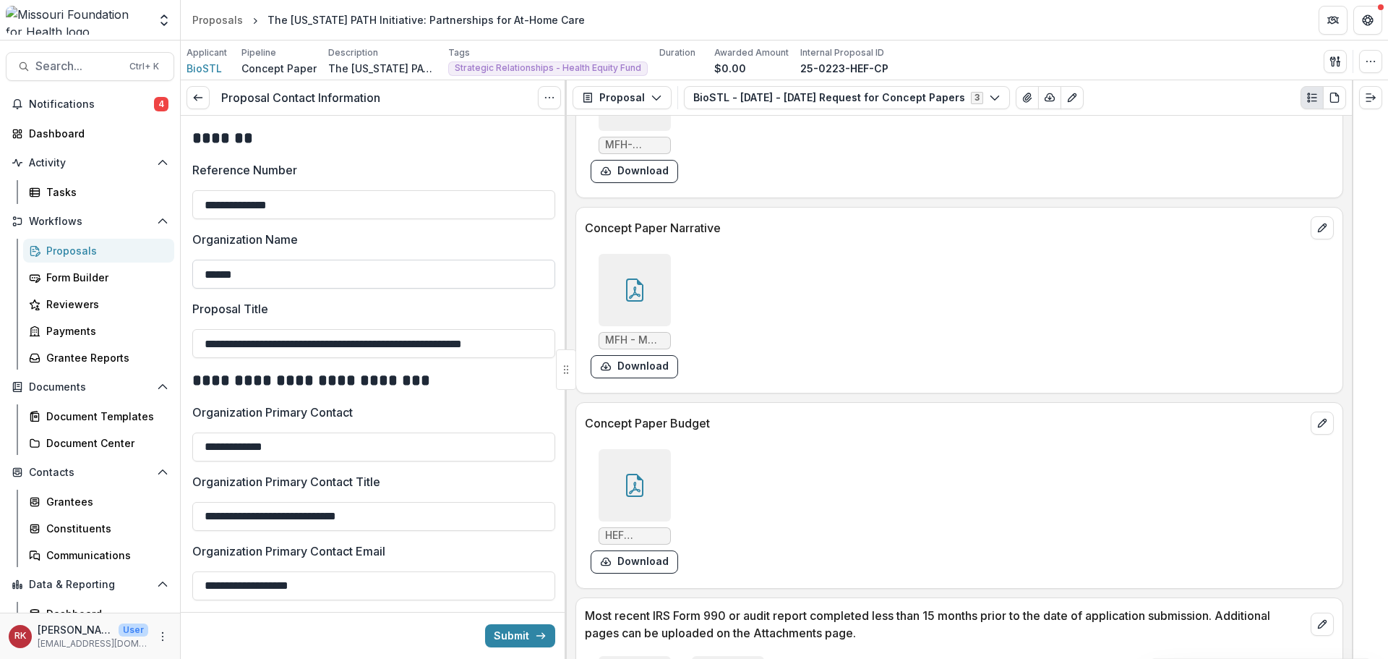
click at [294, 280] on input "******" at bounding box center [373, 274] width 363 height 29
drag, startPoint x: 296, startPoint y: 345, endPoint x: 578, endPoint y: 361, distance: 283.2
click at [578, 361] on div "**********" at bounding box center [784, 369] width 1207 height 578
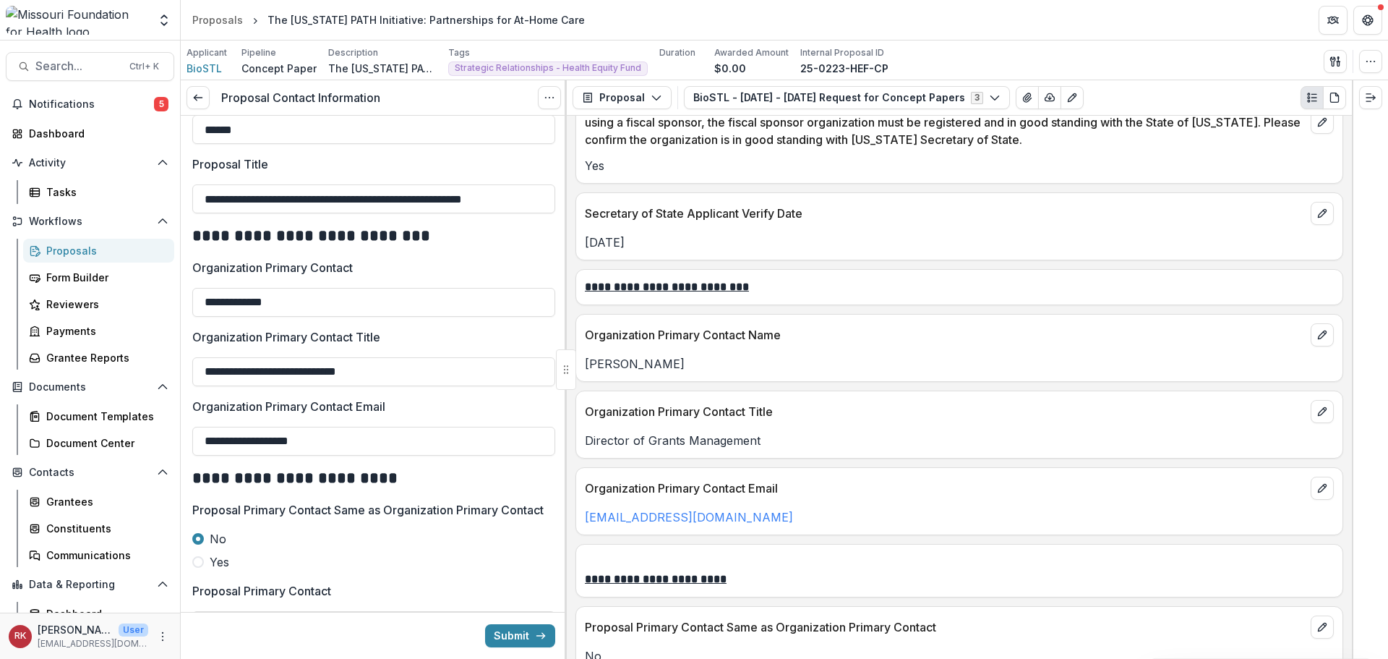
scroll to position [1735, 0]
drag, startPoint x: 602, startPoint y: 364, endPoint x: 685, endPoint y: 371, distance: 83.5
click at [685, 371] on p "Taylor McCabe" at bounding box center [959, 364] width 749 height 17
drag, startPoint x: 764, startPoint y: 518, endPoint x: 582, endPoint y: 513, distance: 182.3
click at [582, 513] on div "tmccbae@biostl.org" at bounding box center [959, 517] width 766 height 17
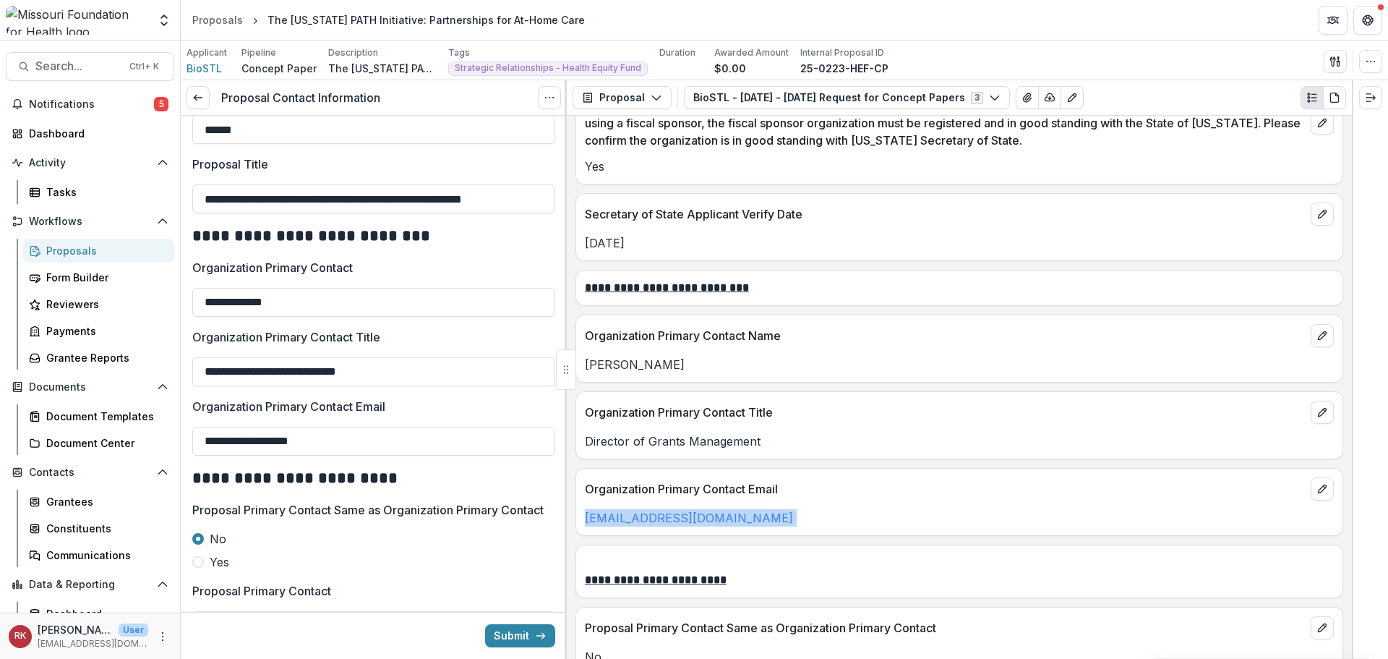
copy p "tmccbae@biostl.org"
drag, startPoint x: 362, startPoint y: 445, endPoint x: 190, endPoint y: 436, distance: 172.3
click at [190, 436] on div "**********" at bounding box center [374, 558] width 386 height 1175
paste input "text"
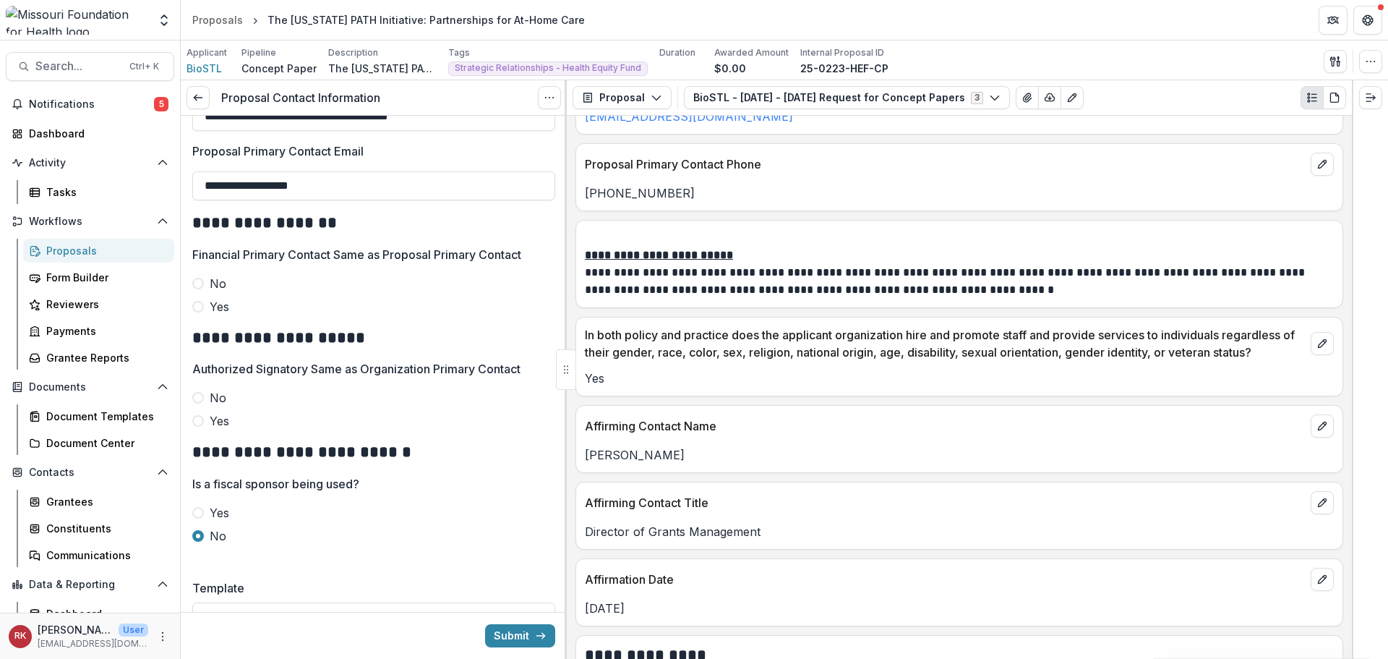
scroll to position [2531, 0]
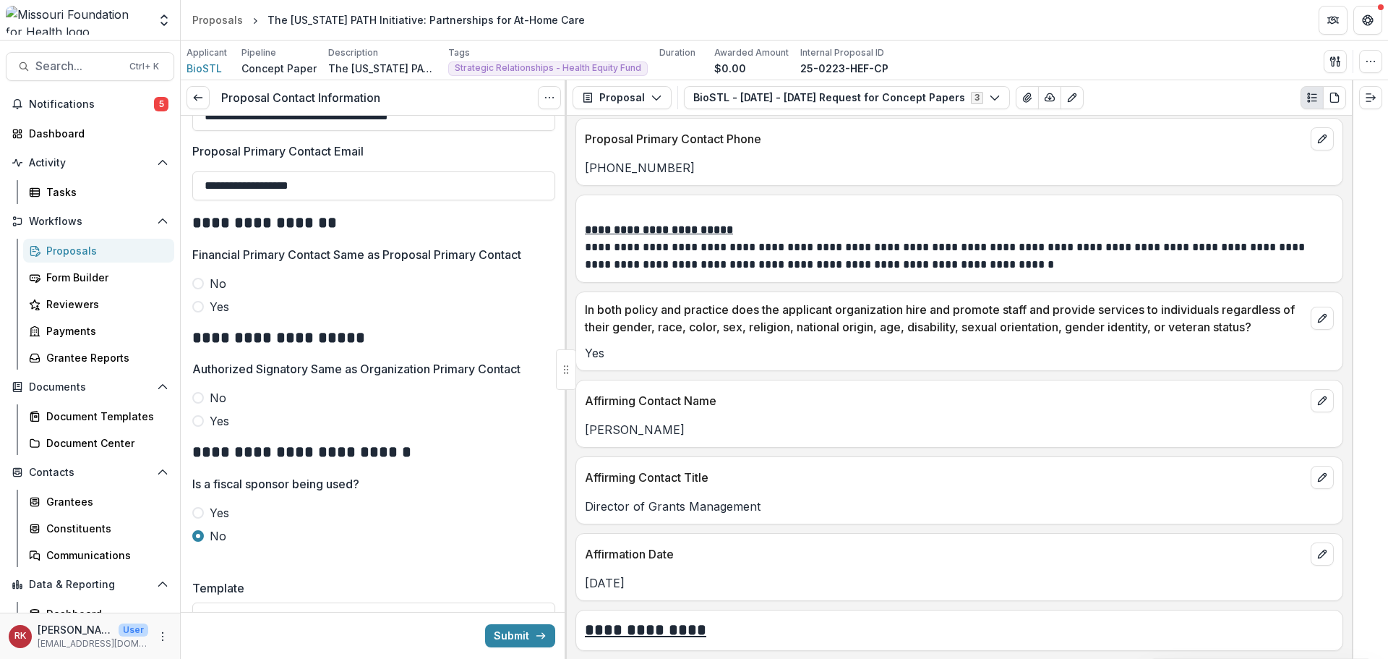
type input "**********"
click at [197, 312] on span at bounding box center [198, 307] width 12 height 12
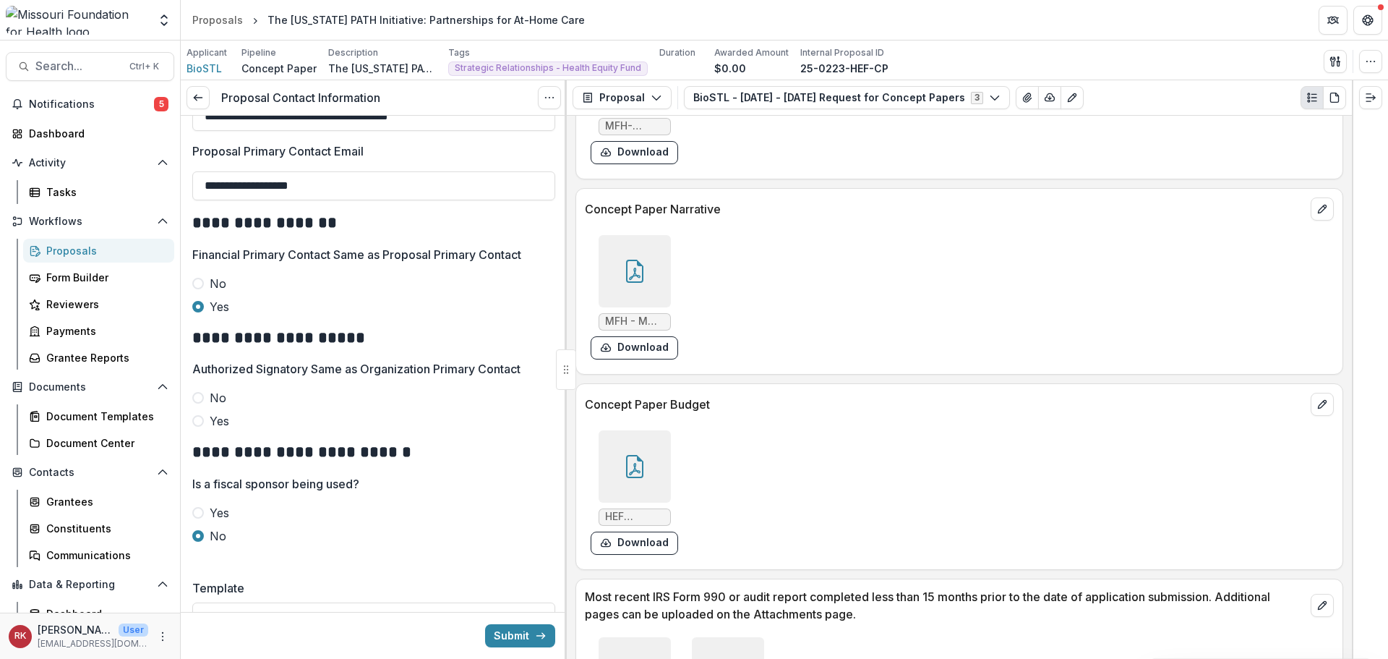
scroll to position [3832, 0]
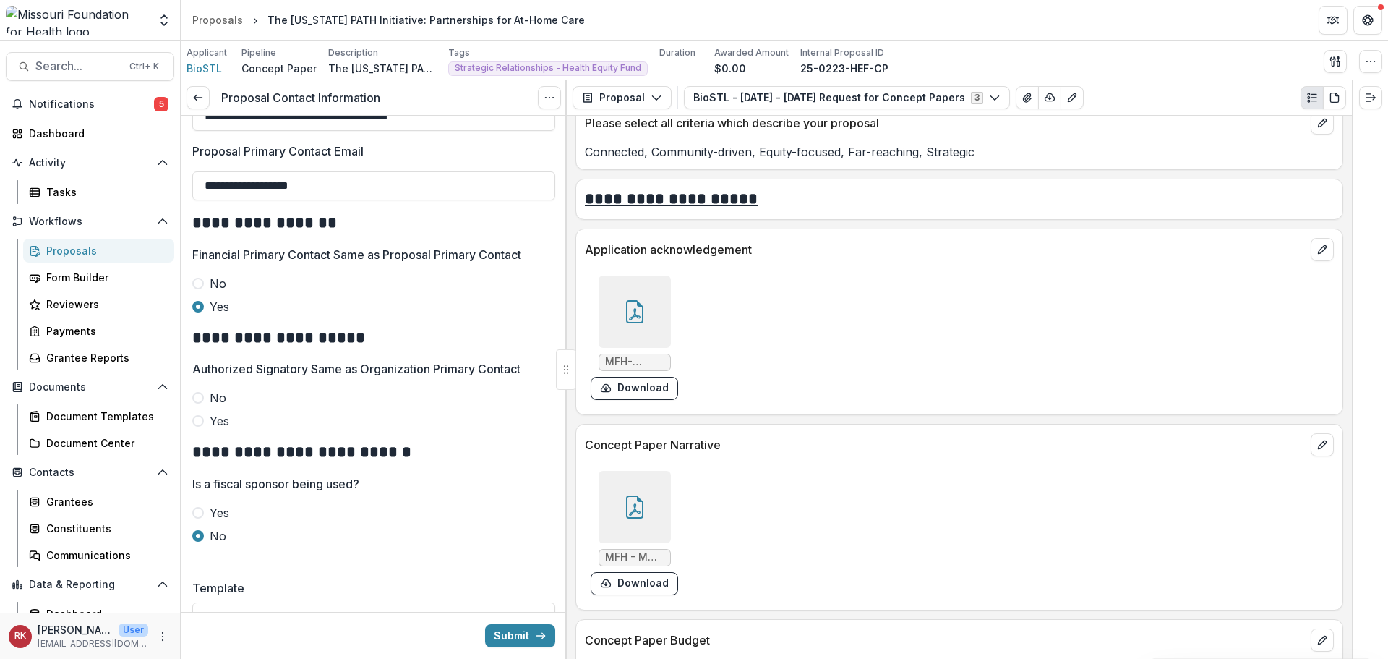
click at [628, 501] on icon at bounding box center [634, 506] width 23 height 23
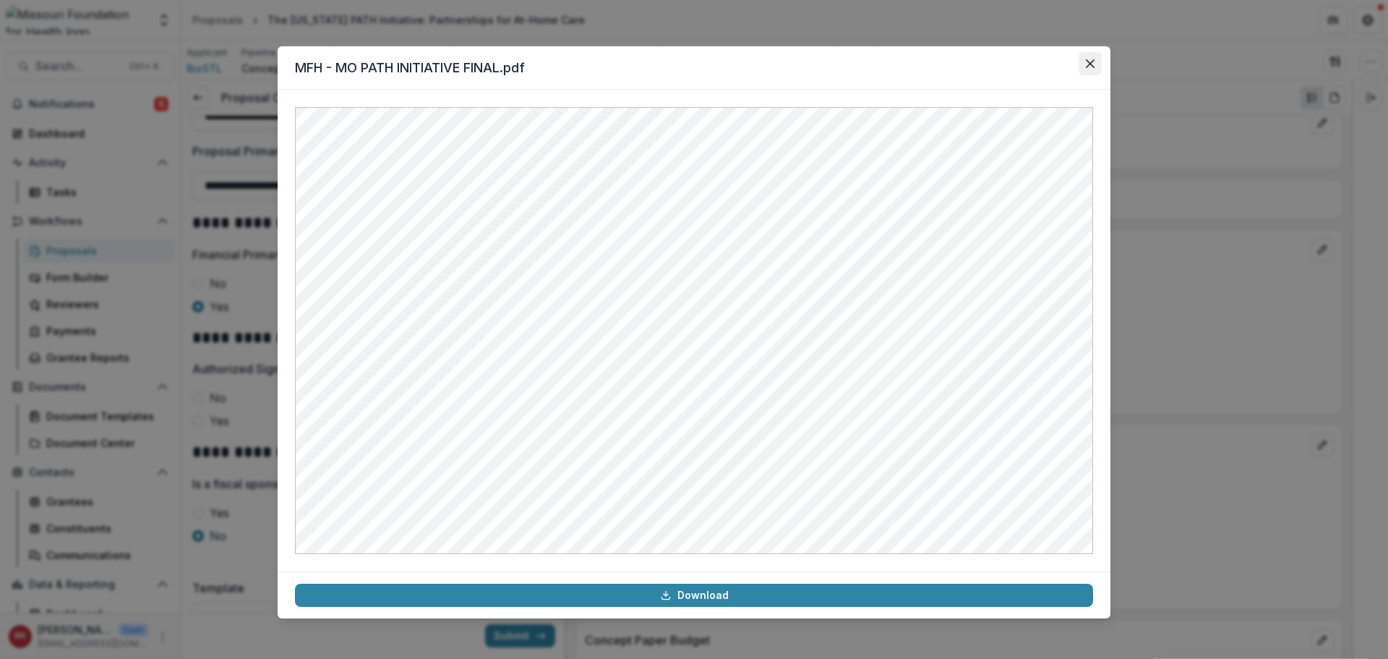
click at [1085, 62] on button "Close" at bounding box center [1090, 63] width 23 height 23
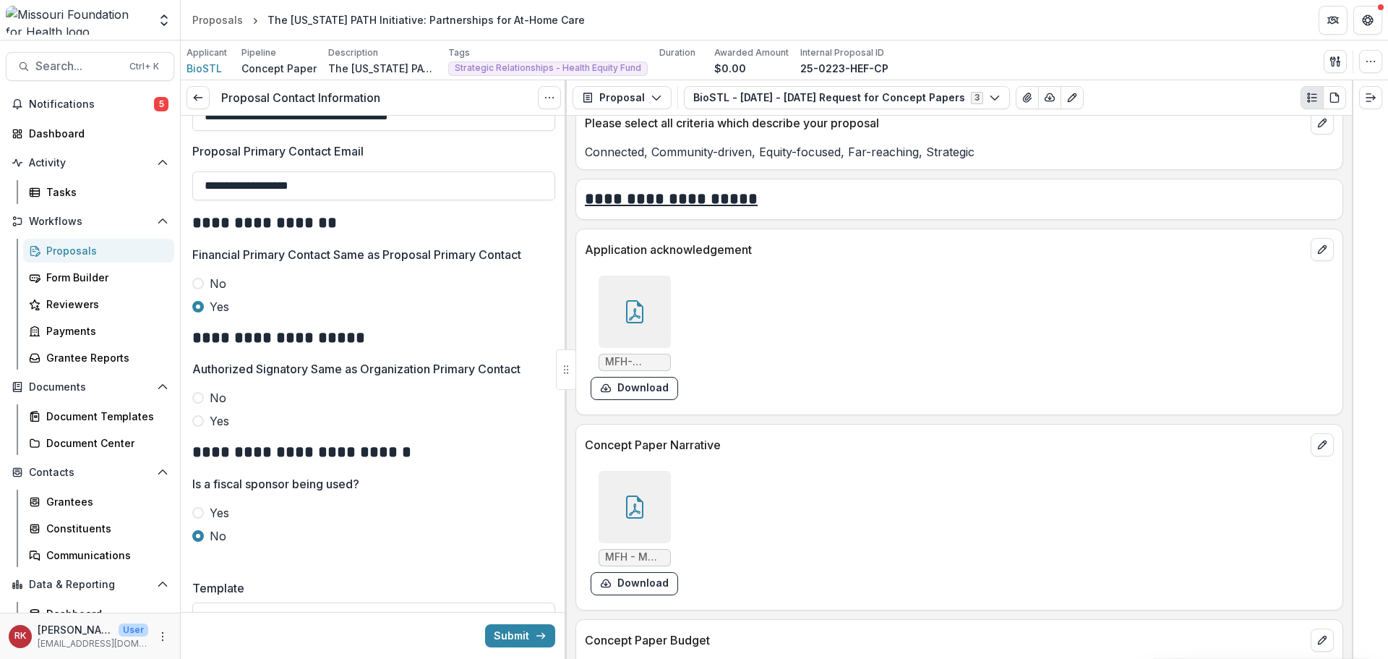
click at [620, 310] on div at bounding box center [635, 311] width 72 height 72
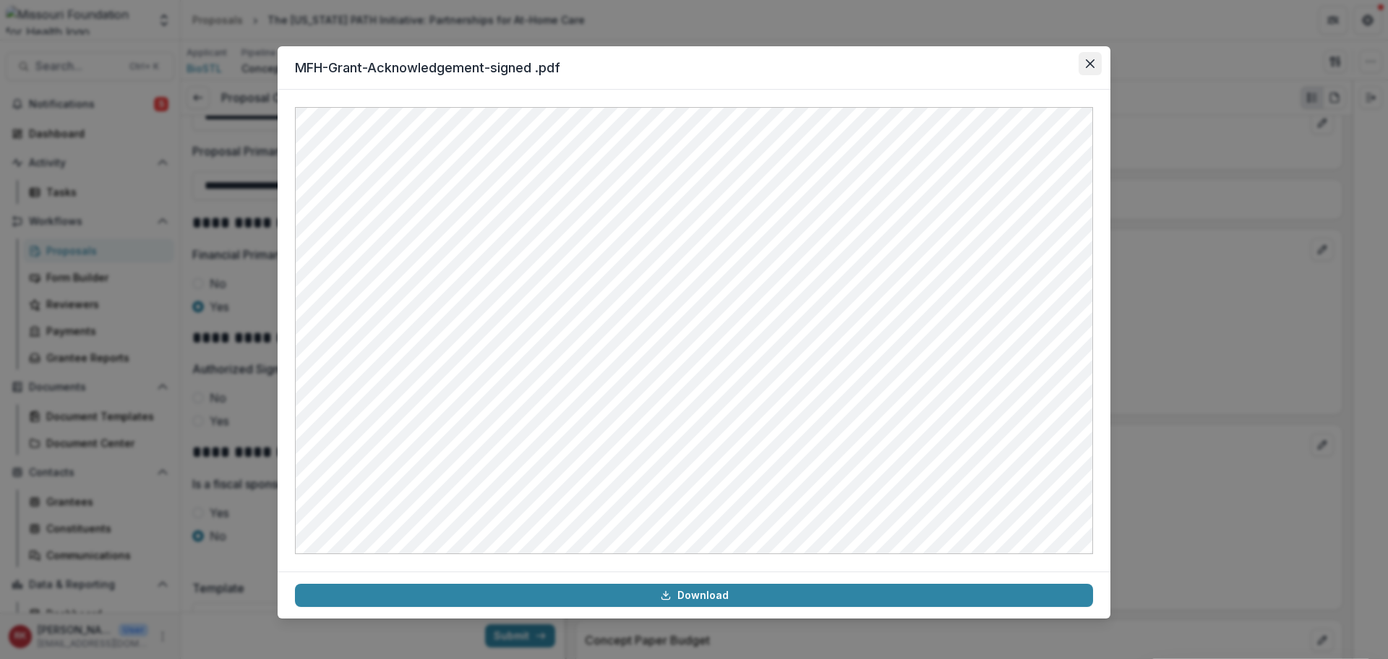
click at [1086, 68] on button "Close" at bounding box center [1090, 63] width 23 height 23
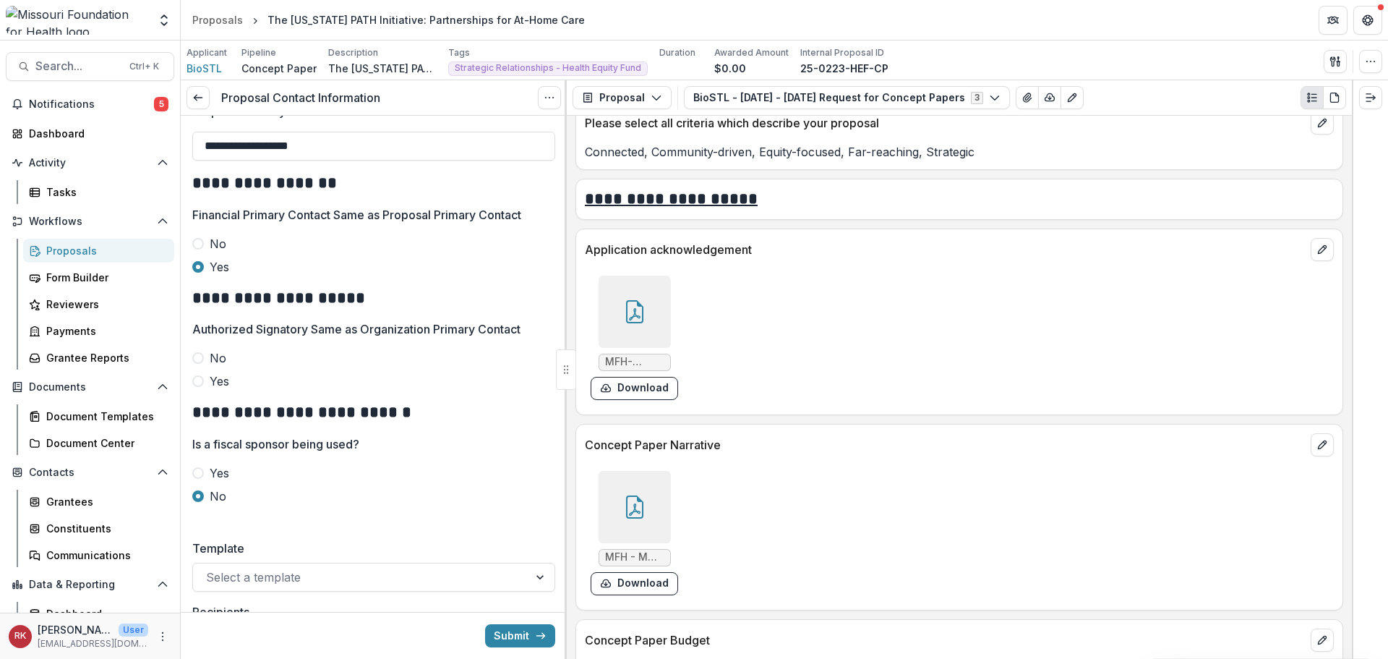
scroll to position [795, 0]
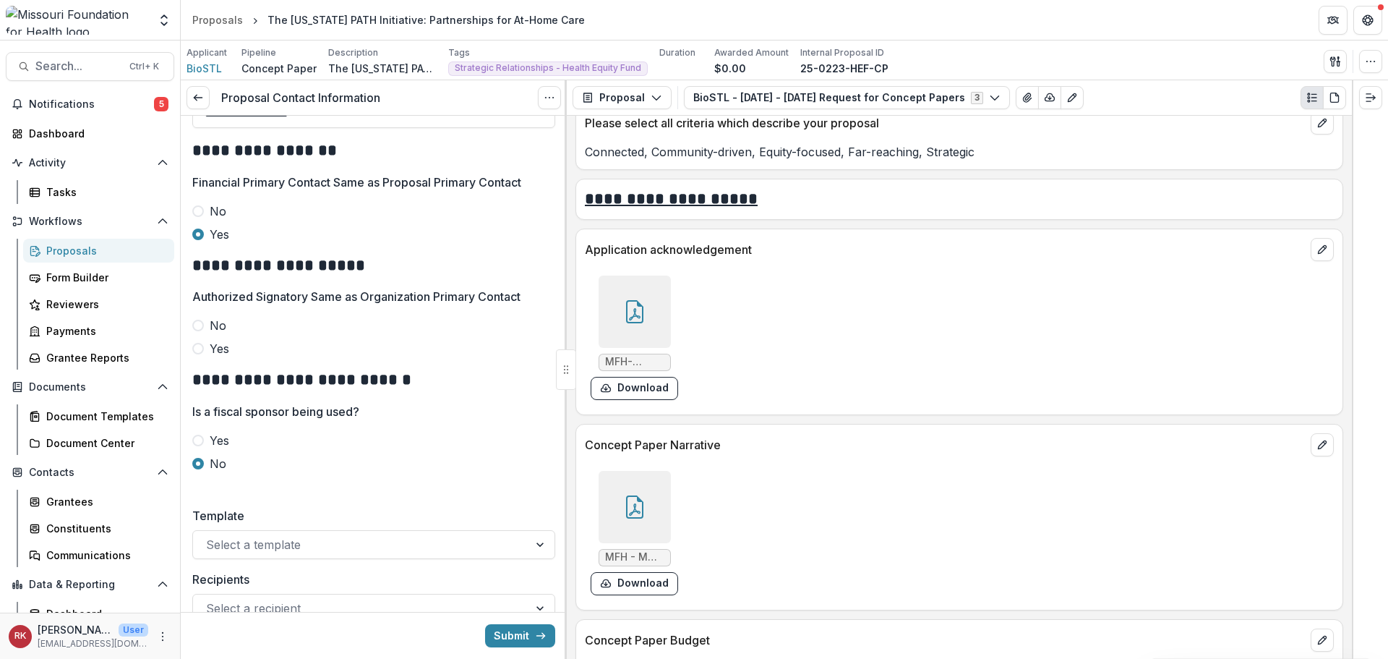
click at [612, 290] on div at bounding box center [635, 311] width 72 height 72
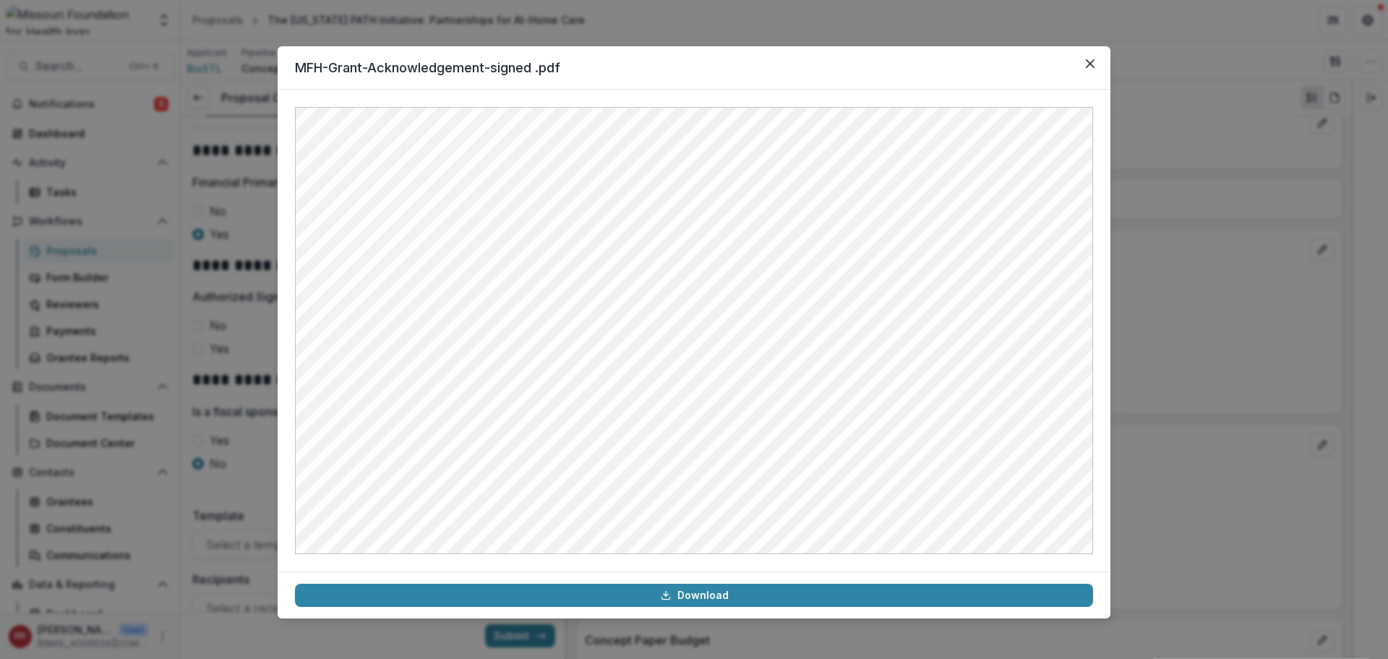
click at [223, 456] on div "MFH-Grant-Acknowledgement-signed .pdf Download" at bounding box center [694, 329] width 1388 height 659
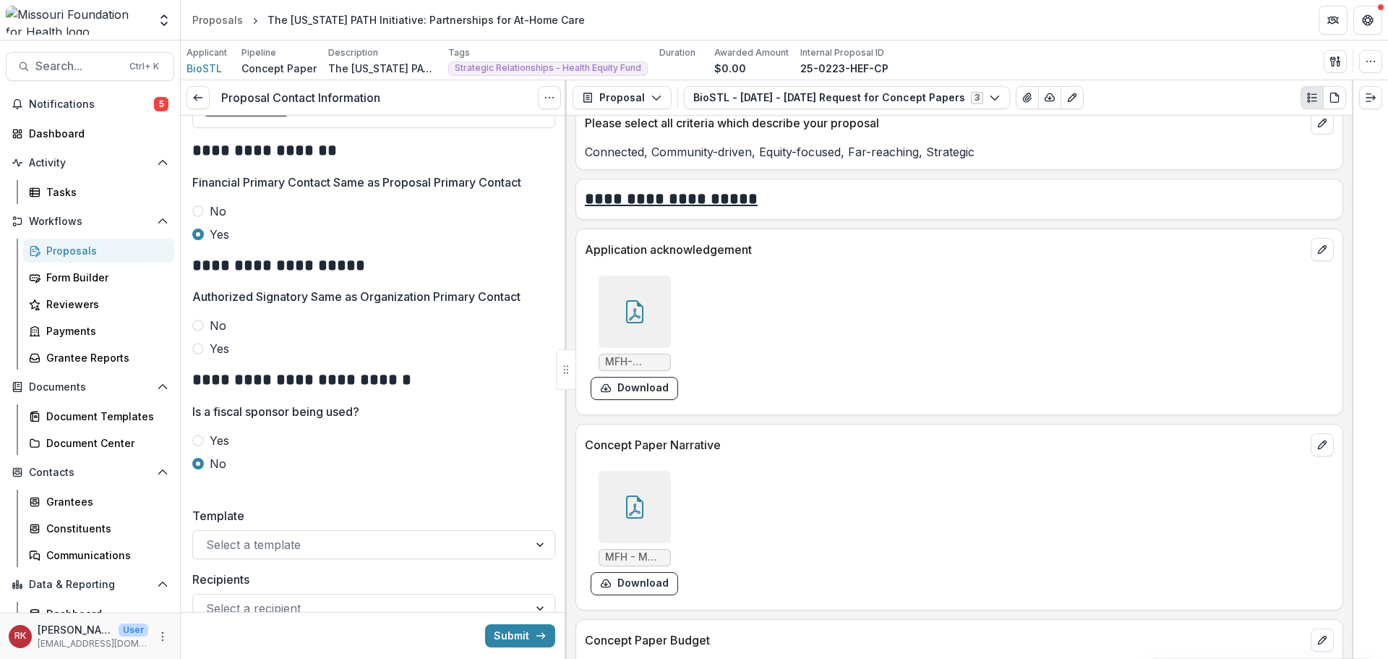
click at [200, 331] on span at bounding box center [198, 326] width 12 height 12
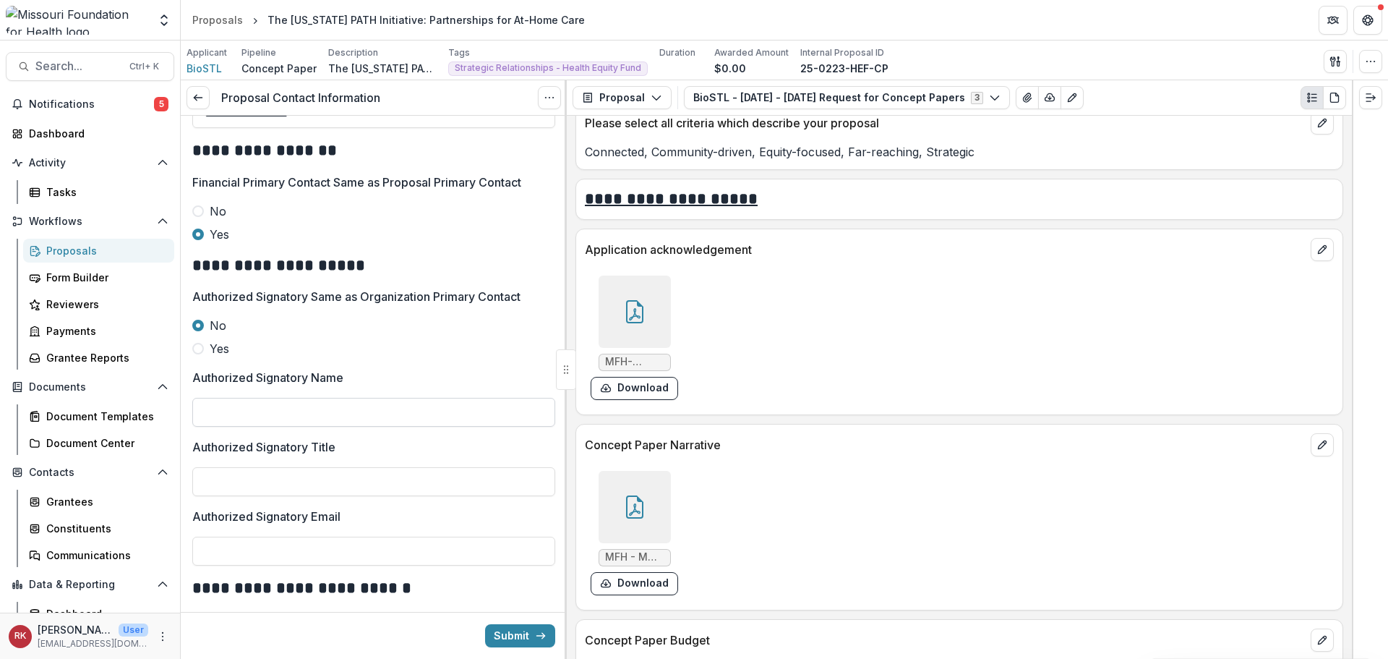
click at [244, 426] on input "Authorized Signatory Name" at bounding box center [373, 412] width 363 height 29
type input "**********"
click at [653, 306] on div at bounding box center [635, 311] width 72 height 72
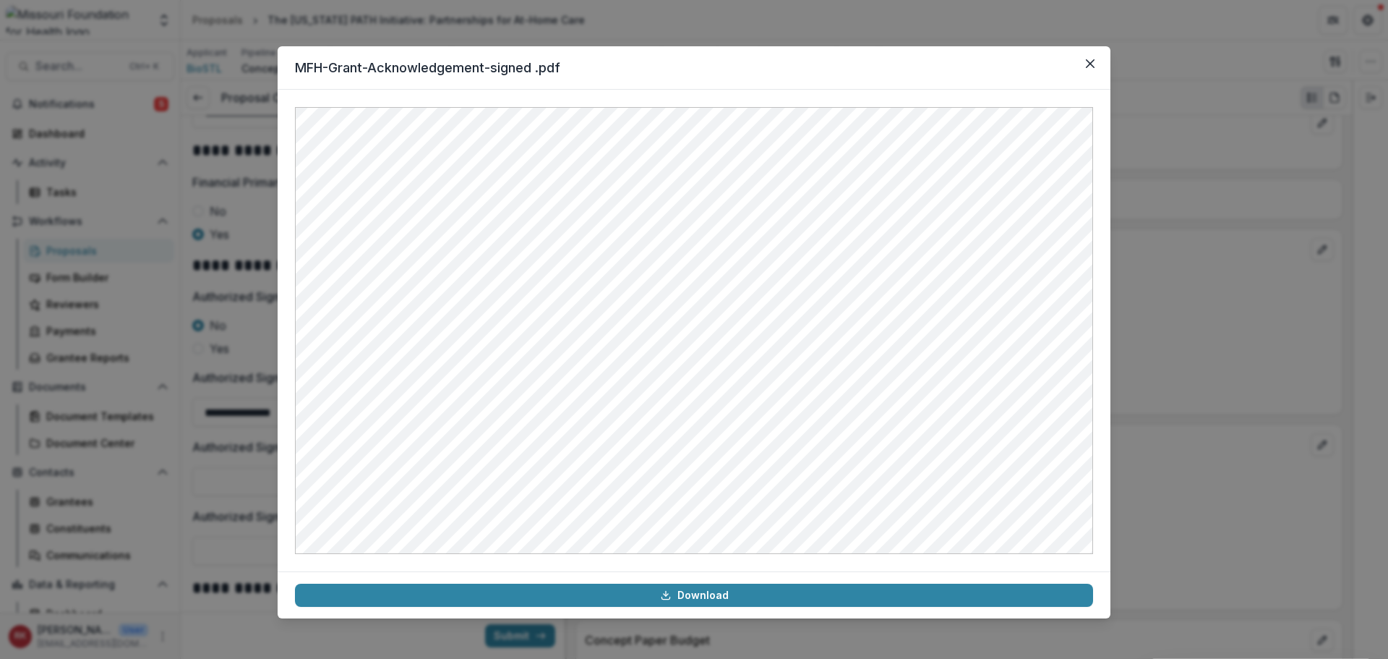
click at [1123, 341] on div "MFH-Grant-Acknowledgement-signed .pdf Download" at bounding box center [694, 329] width 1388 height 659
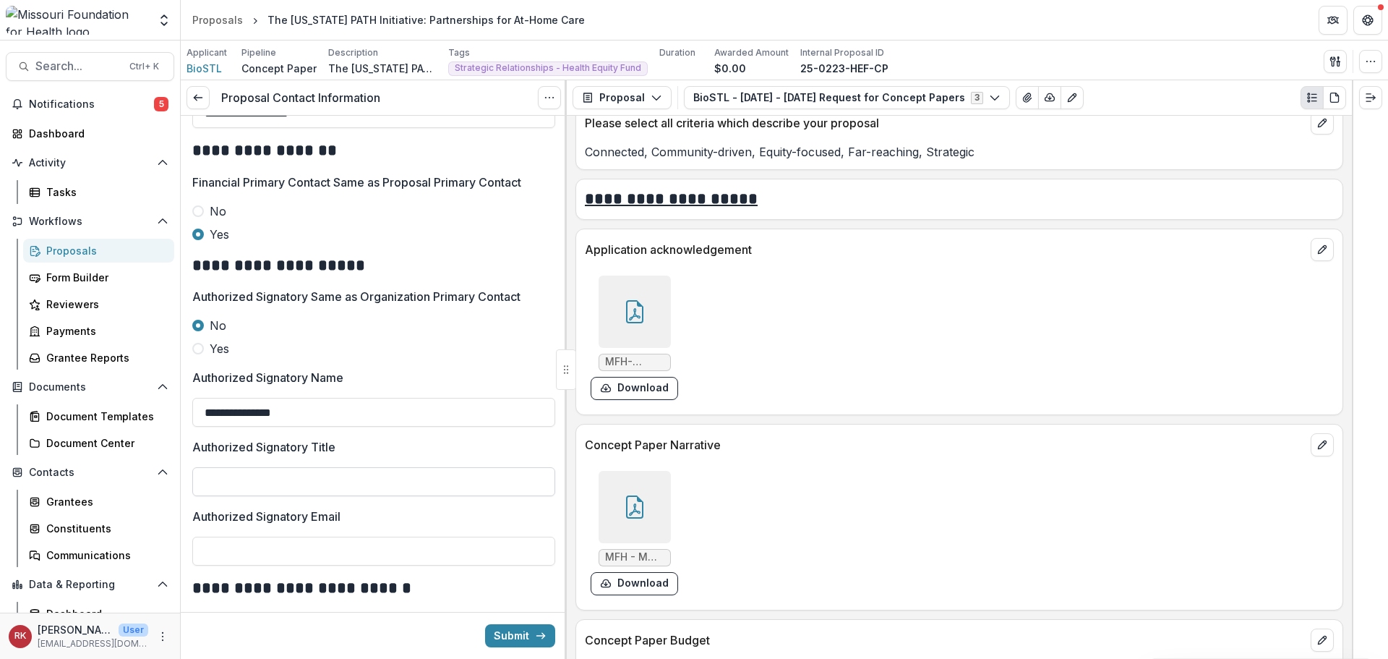
click at [247, 496] on input "Authorized Signatory Title" at bounding box center [373, 481] width 363 height 29
type input "**********"
click at [613, 320] on div at bounding box center [635, 311] width 72 height 72
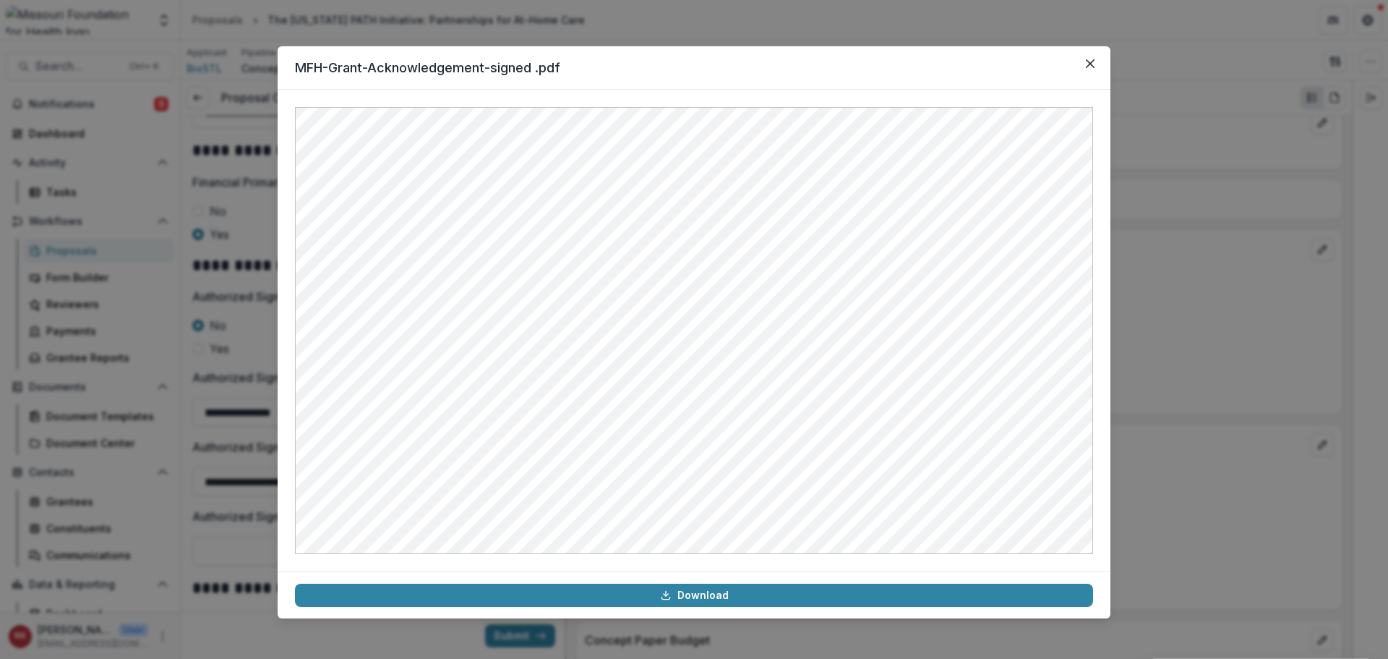
click at [1257, 361] on div "MFH-Grant-Acknowledgement-signed .pdf Download" at bounding box center [694, 329] width 1388 height 659
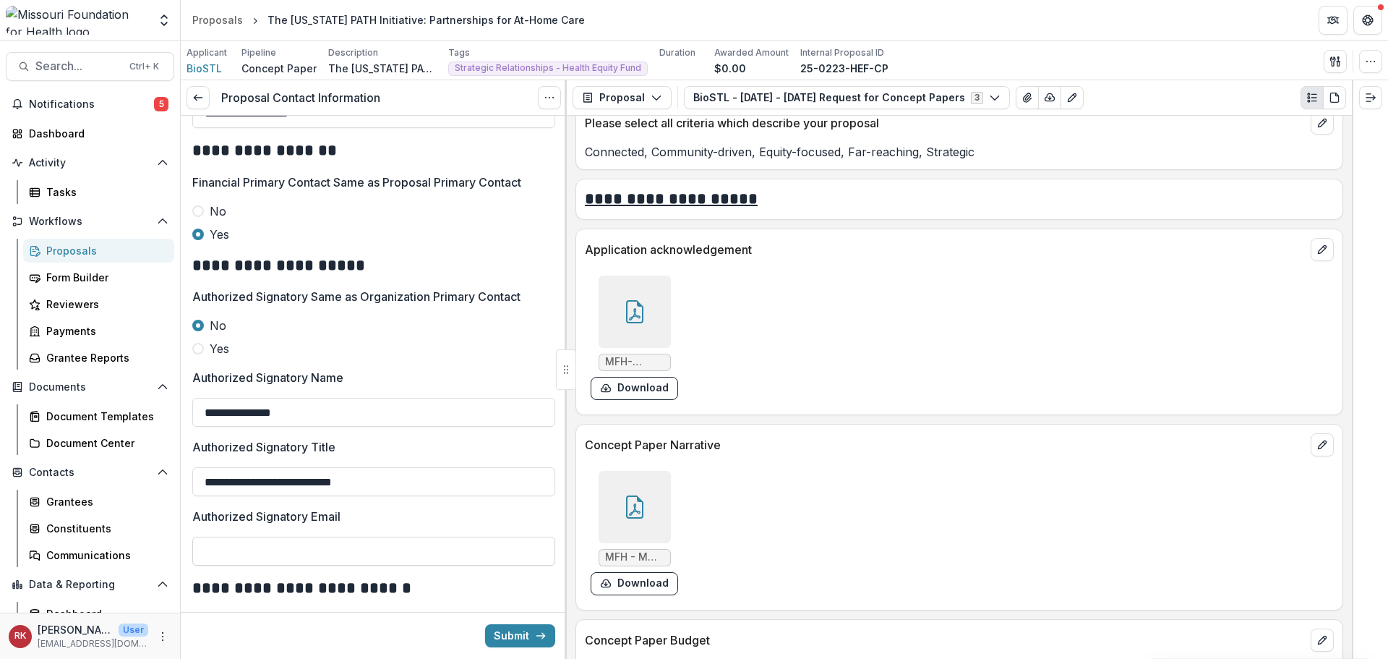
click at [234, 565] on input "Authorized Signatory Email" at bounding box center [373, 550] width 363 height 29
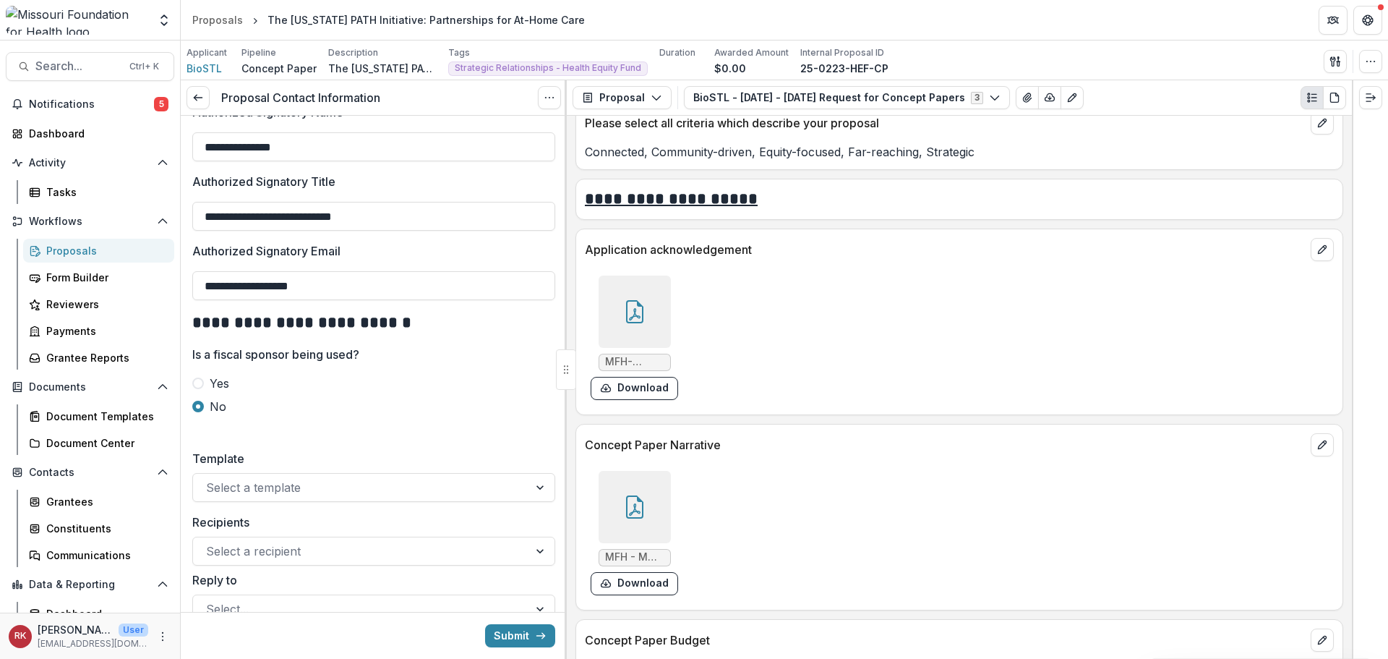
scroll to position [1085, 0]
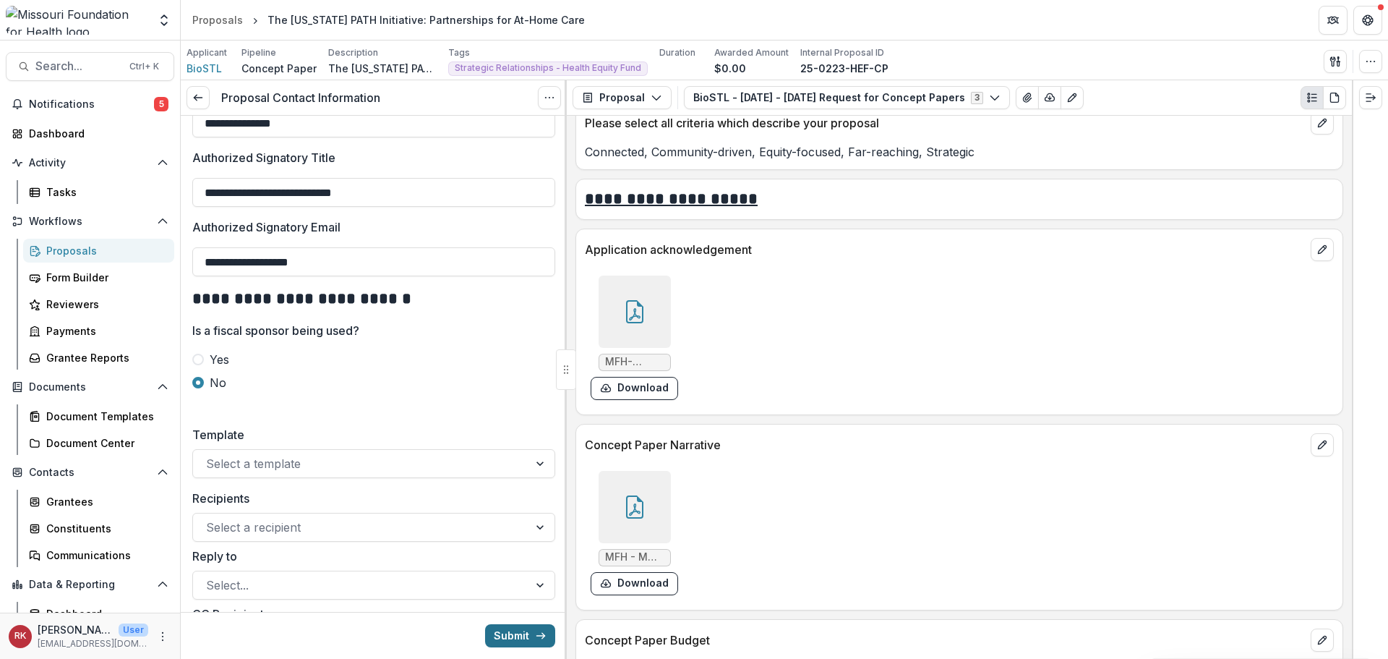
type input "**********"
click at [510, 633] on button "Submit" at bounding box center [520, 635] width 70 height 23
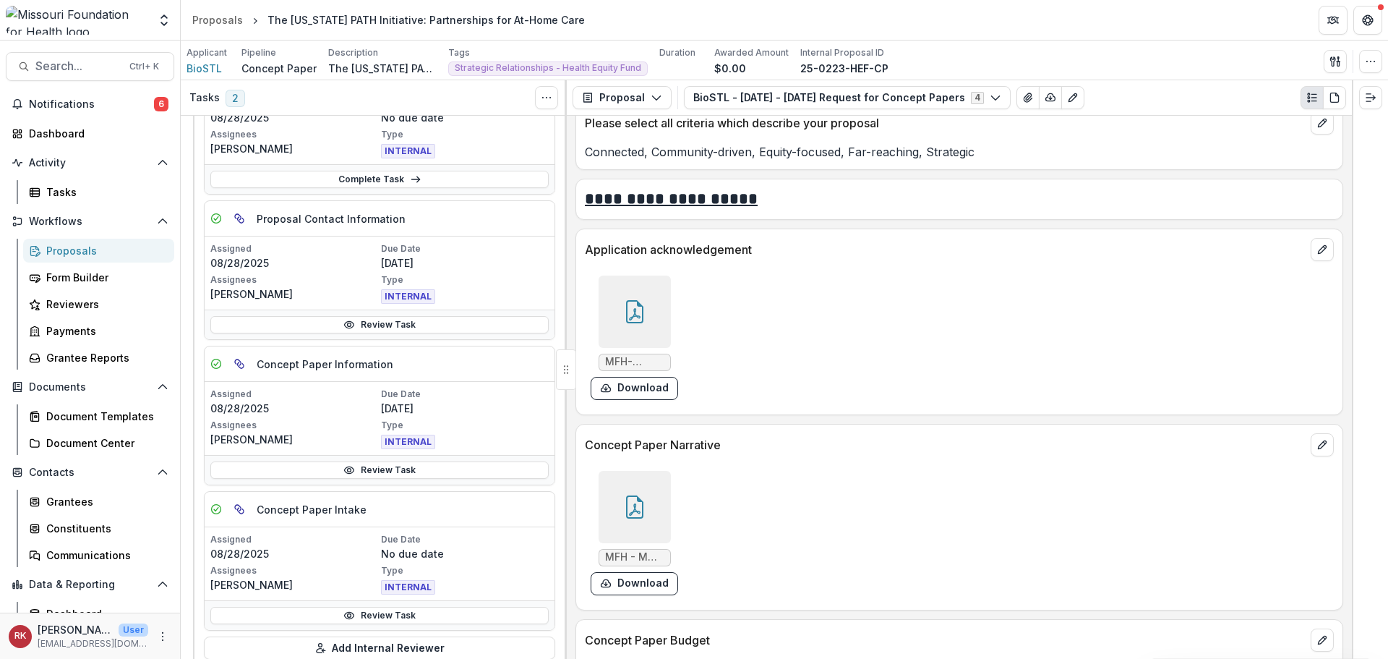
scroll to position [289, 0]
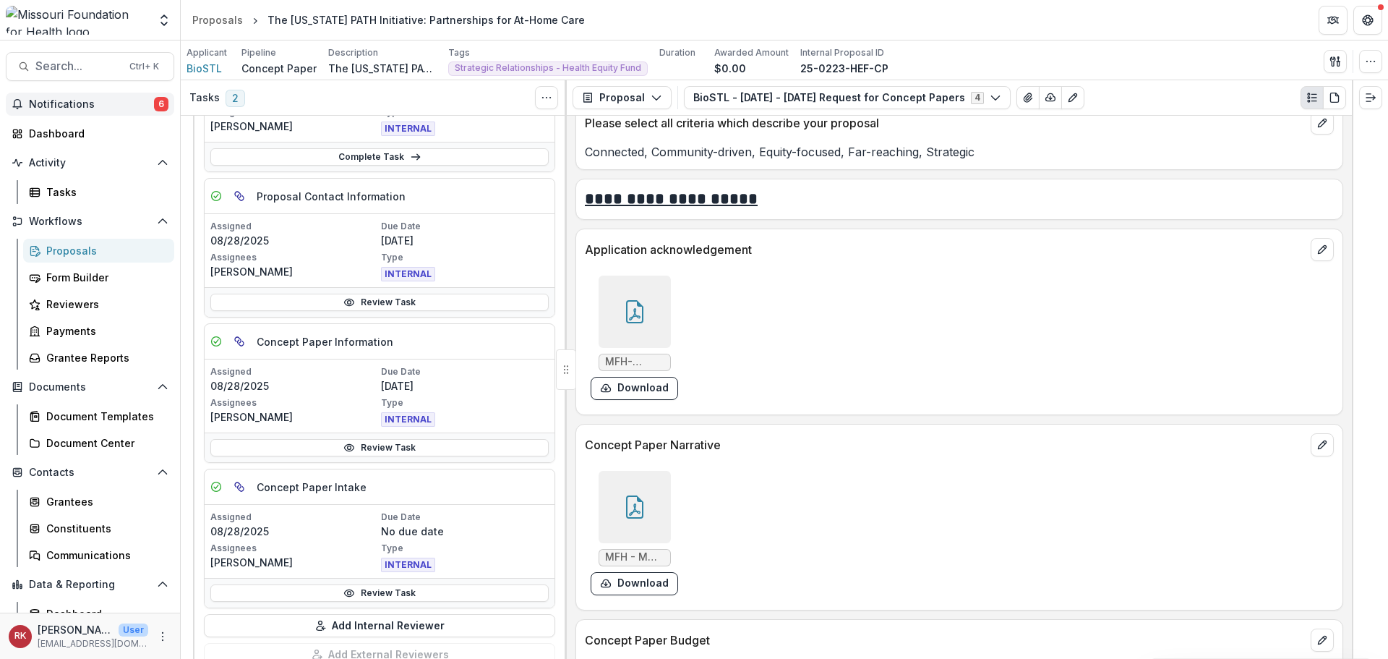
click at [118, 108] on span "Notifications" at bounding box center [91, 104] width 125 height 12
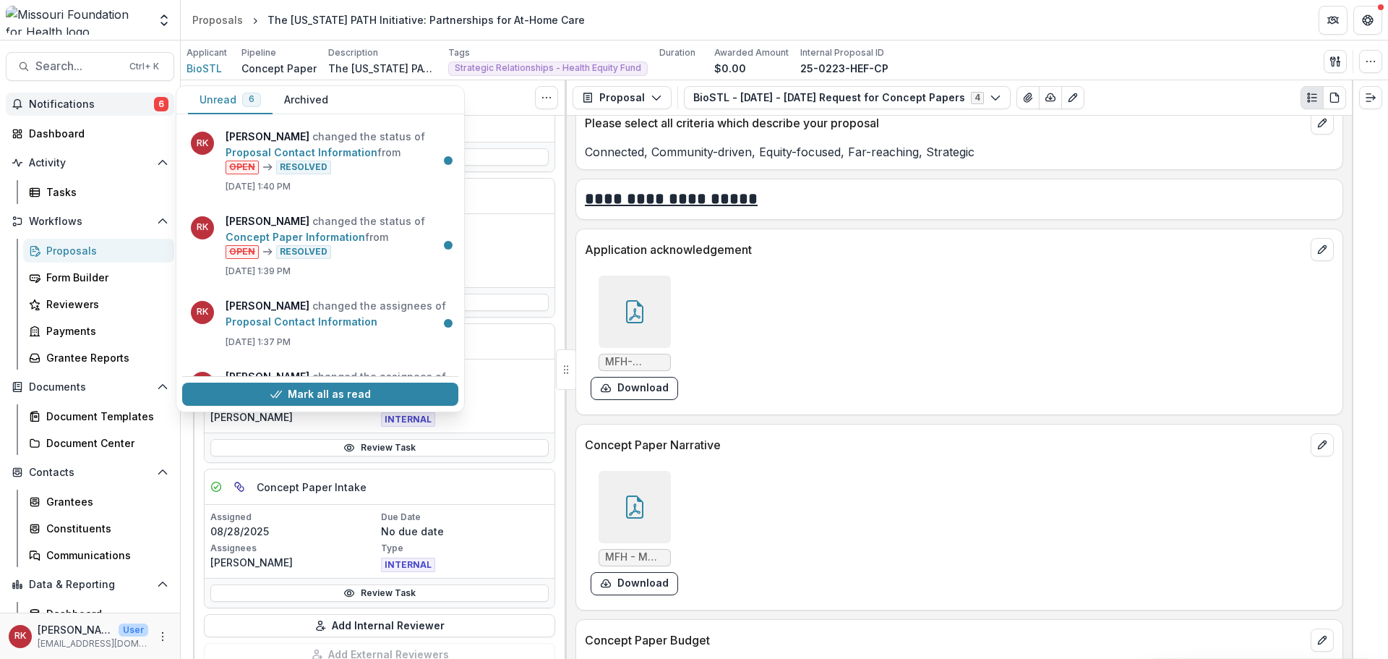
click at [298, 385] on button "Mark all as read" at bounding box center [320, 393] width 276 height 23
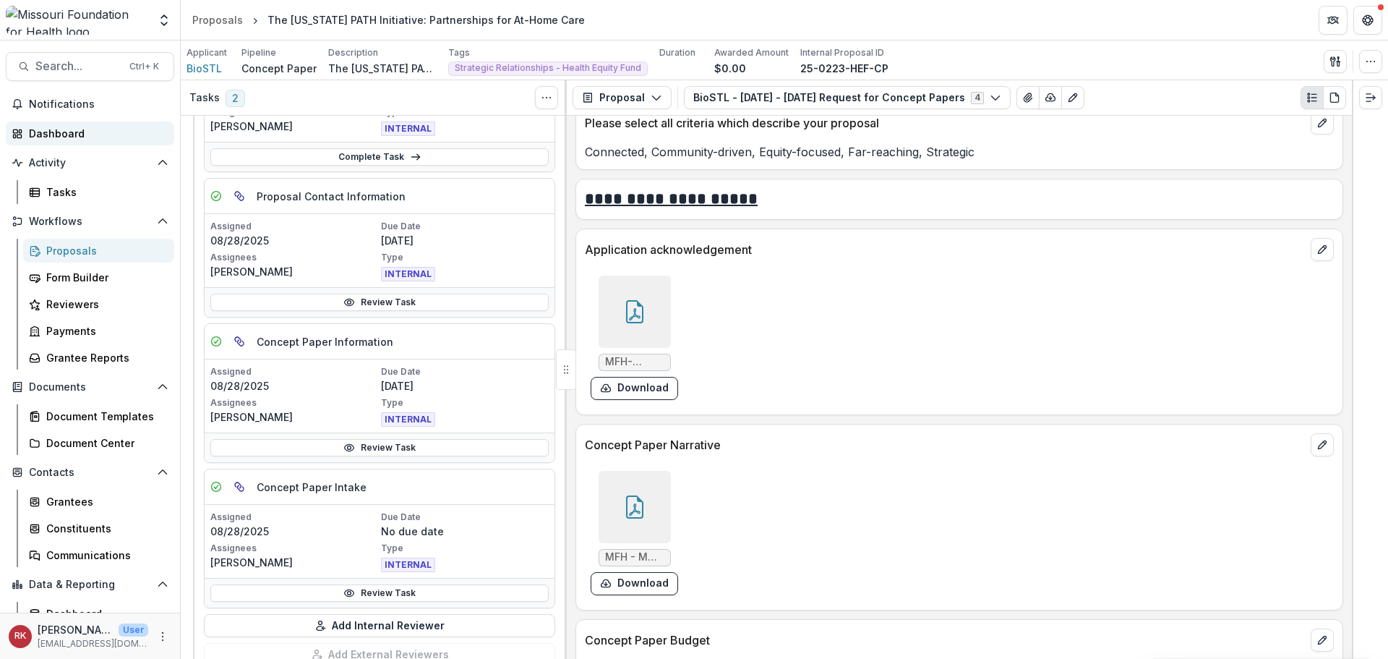
click at [124, 129] on div "Dashboard" at bounding box center [96, 133] width 134 height 15
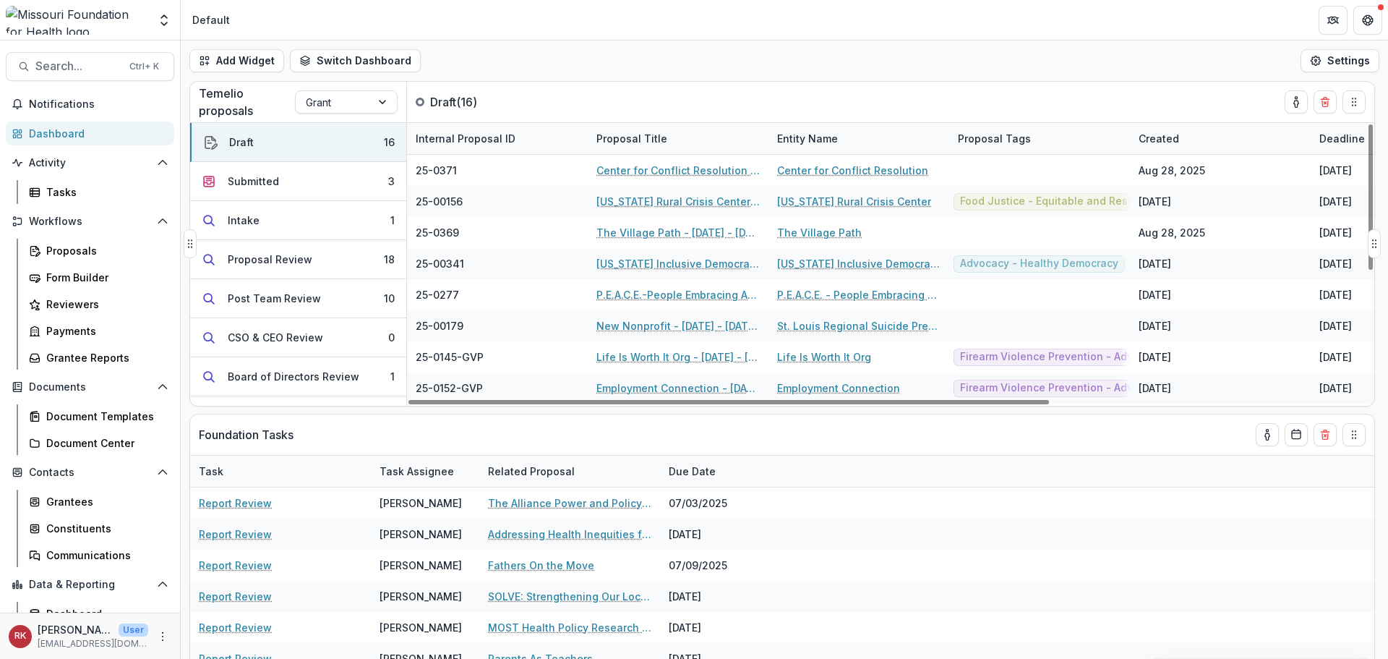
click at [344, 114] on div "Temelio proposals Grant" at bounding box center [298, 102] width 217 height 40
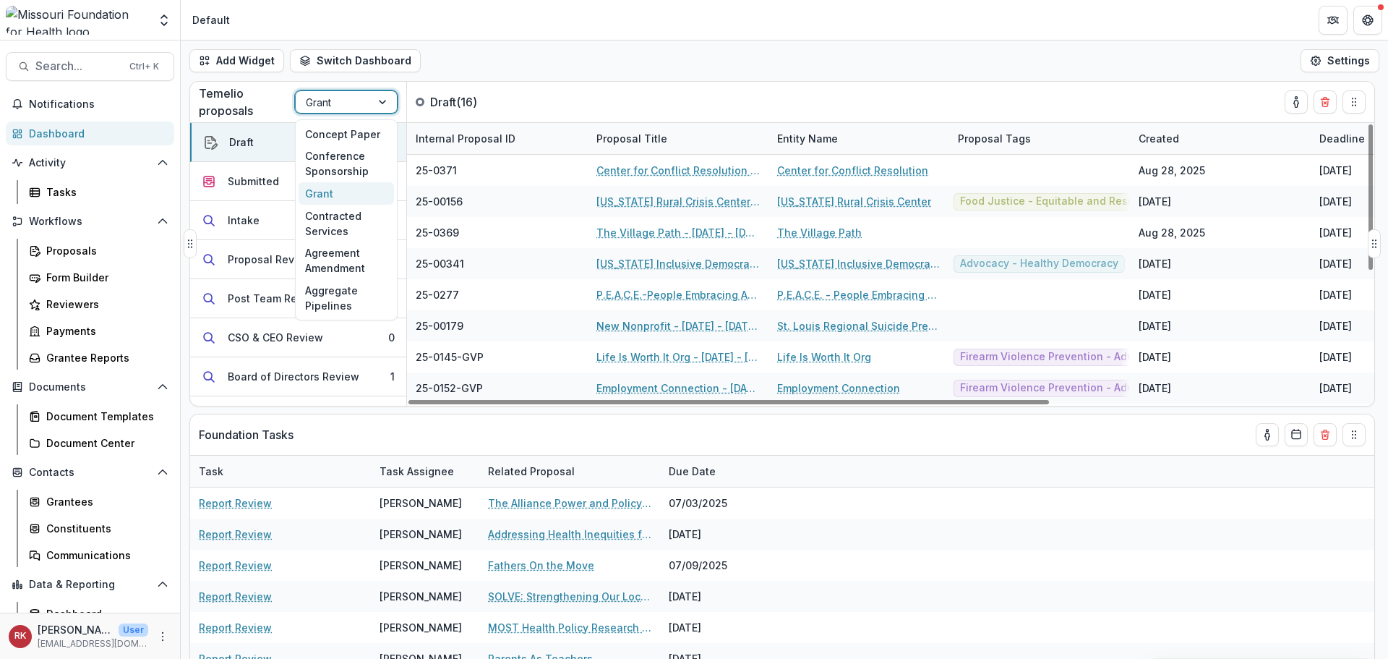
click at [340, 104] on div at bounding box center [333, 102] width 55 height 18
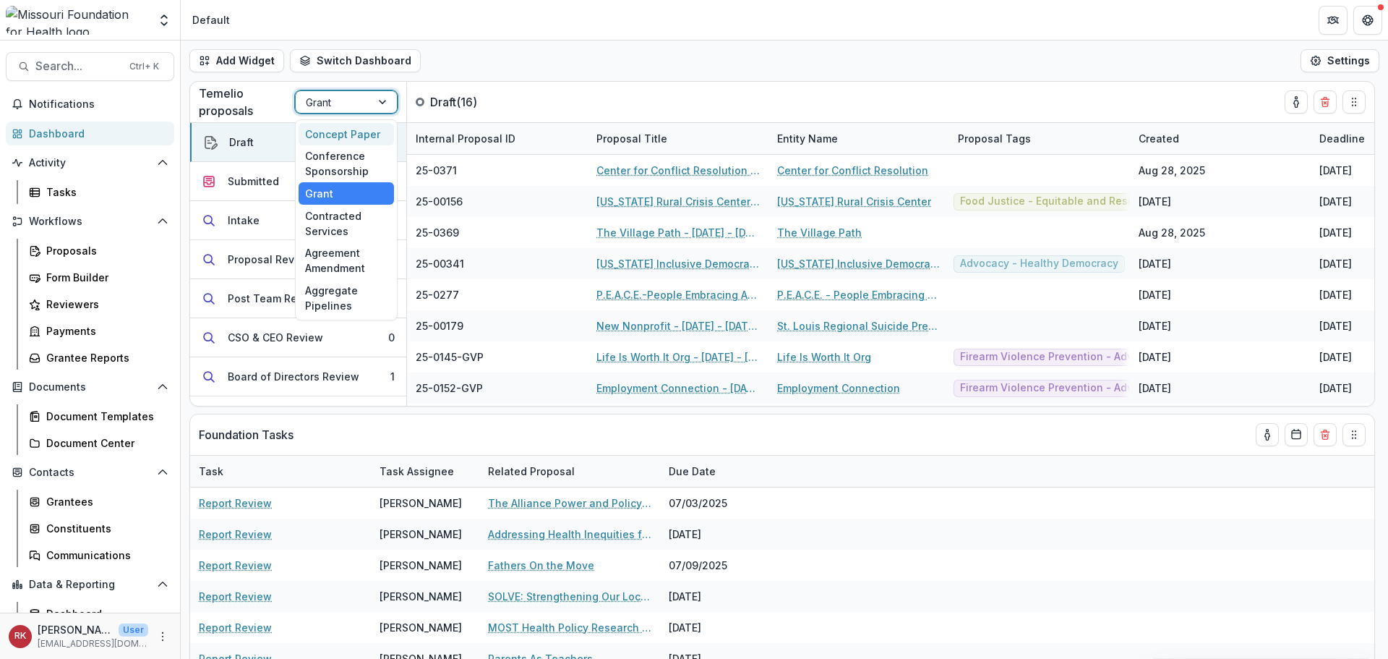
click at [351, 133] on div "Concept Paper" at bounding box center [346, 134] width 95 height 22
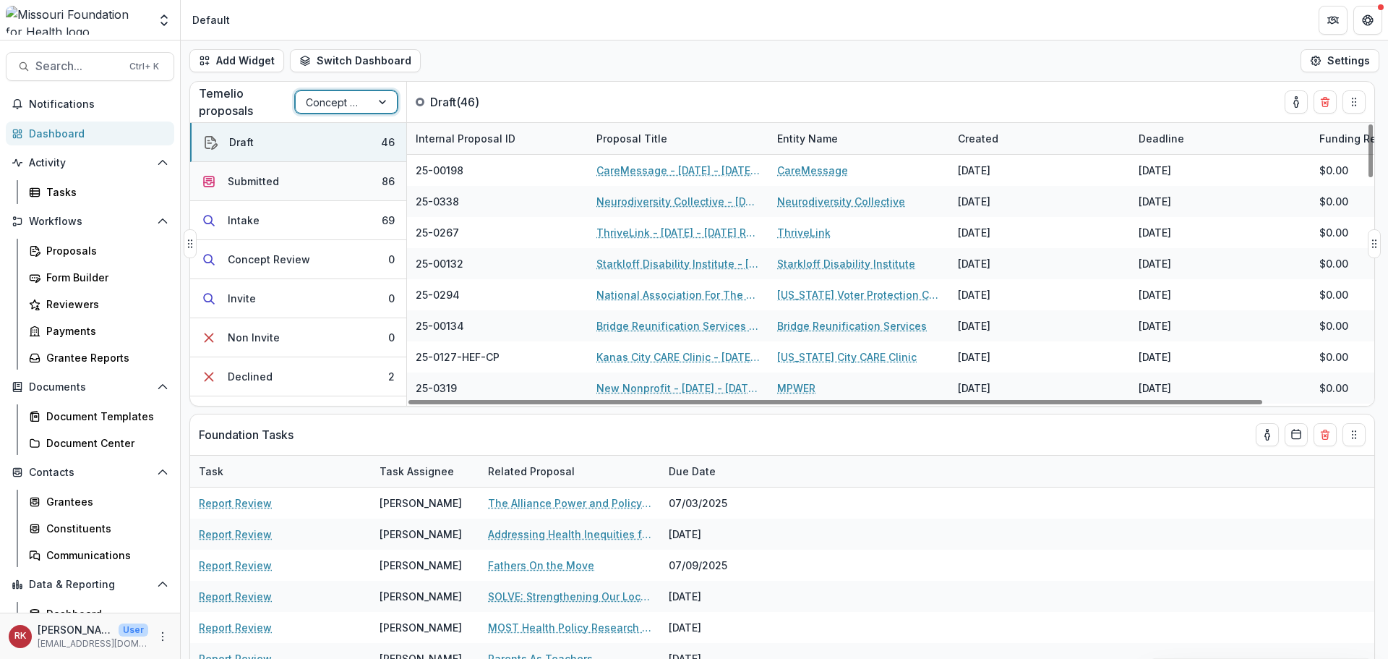
click at [338, 188] on button "Submitted 86" at bounding box center [298, 181] width 216 height 39
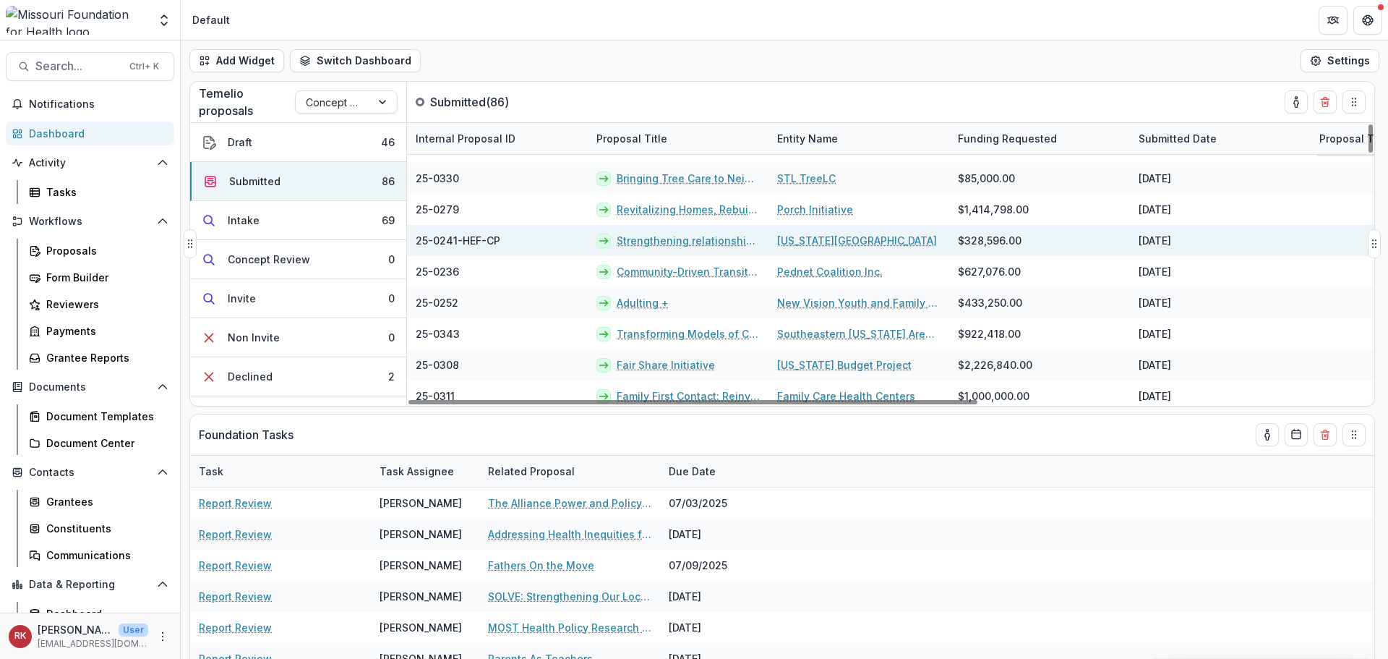
scroll to position [2423, 0]
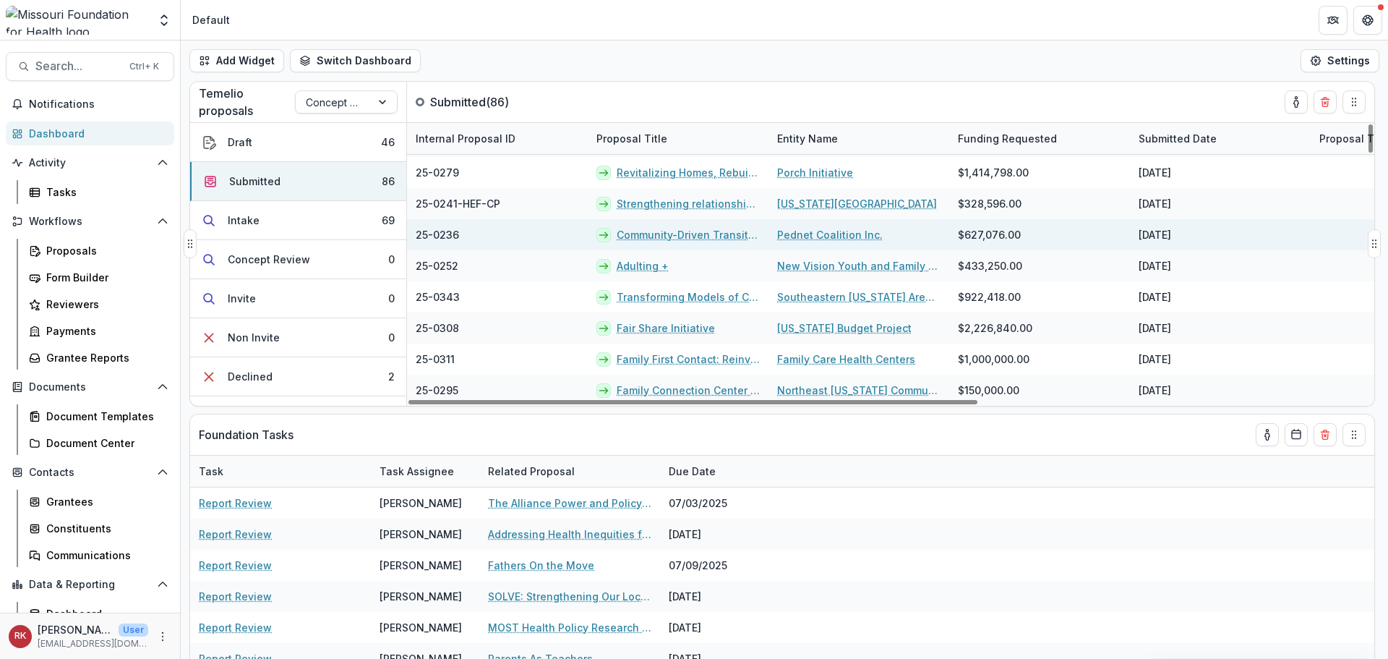
click at [662, 234] on link "Community-Driven Transit Planning for Health and Equity" at bounding box center [688, 234] width 143 height 15
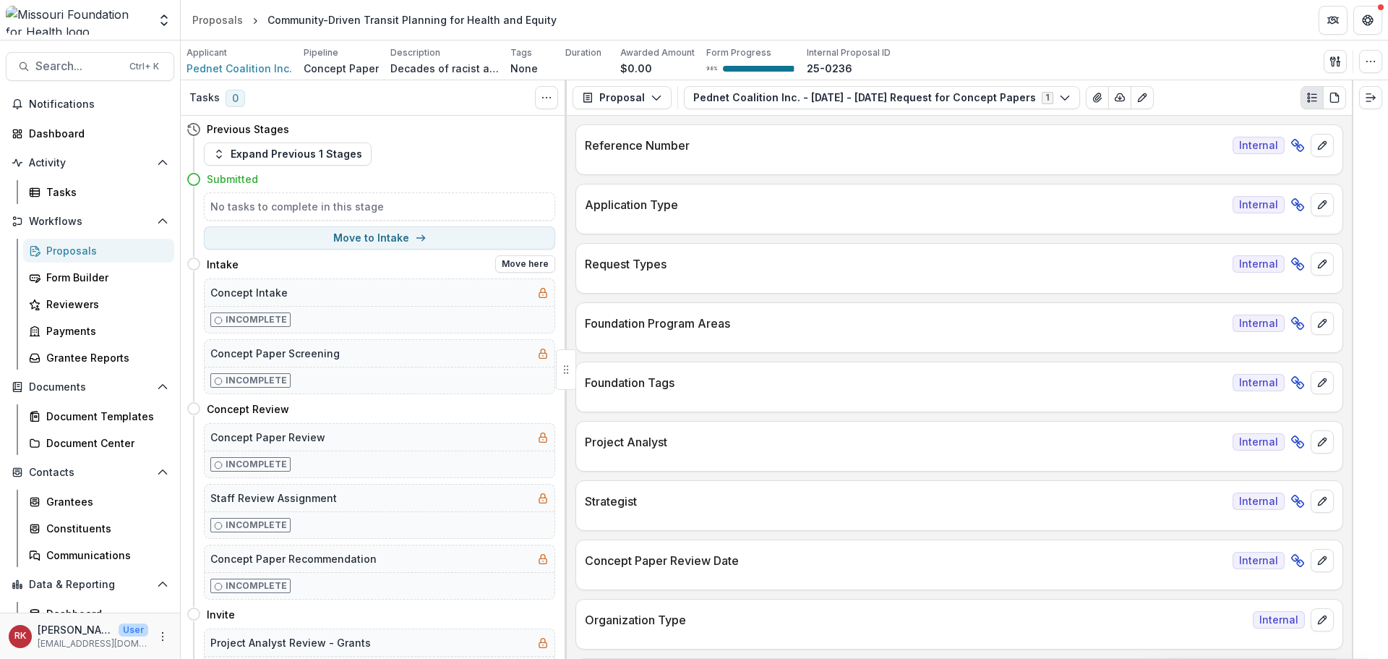
click at [409, 252] on div "Intake Move here" at bounding box center [371, 263] width 369 height 29
click at [403, 241] on button "Move to Intake" at bounding box center [379, 237] width 351 height 23
select select "******"
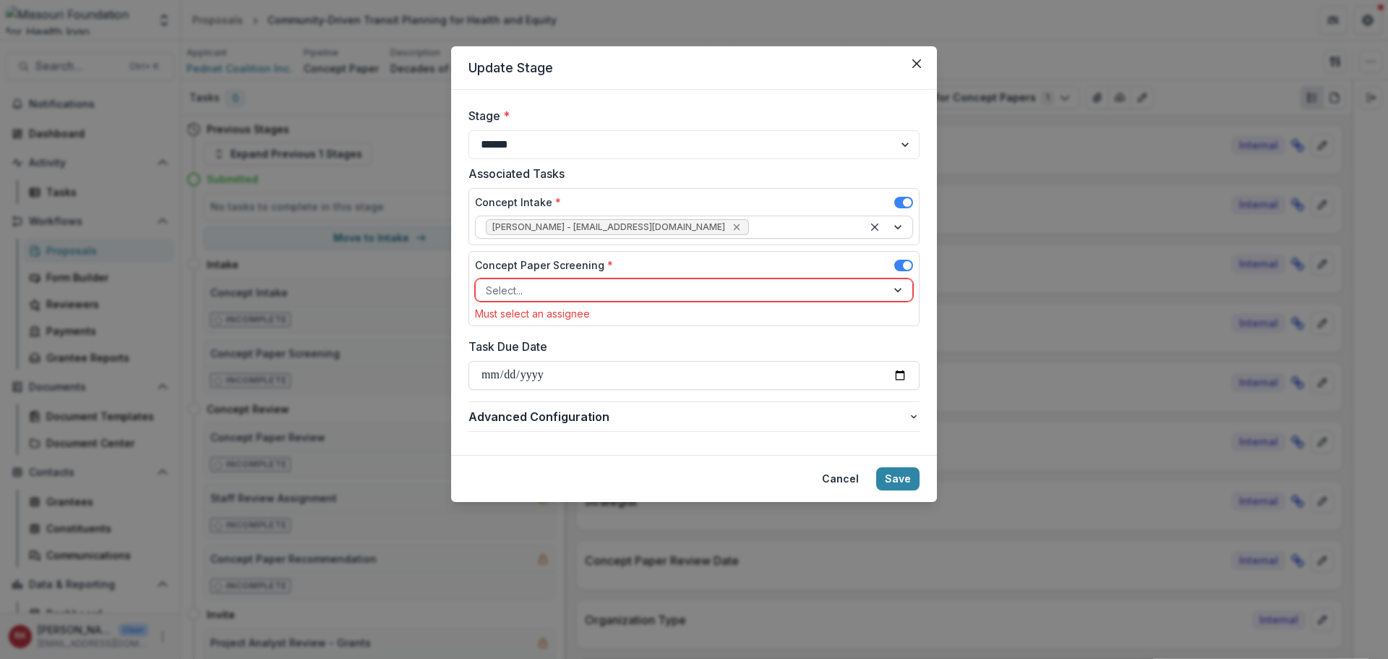
click at [731, 228] on icon "Remove Wendy Rohrbach - wrohrbach@mffh.org" at bounding box center [737, 227] width 12 height 12
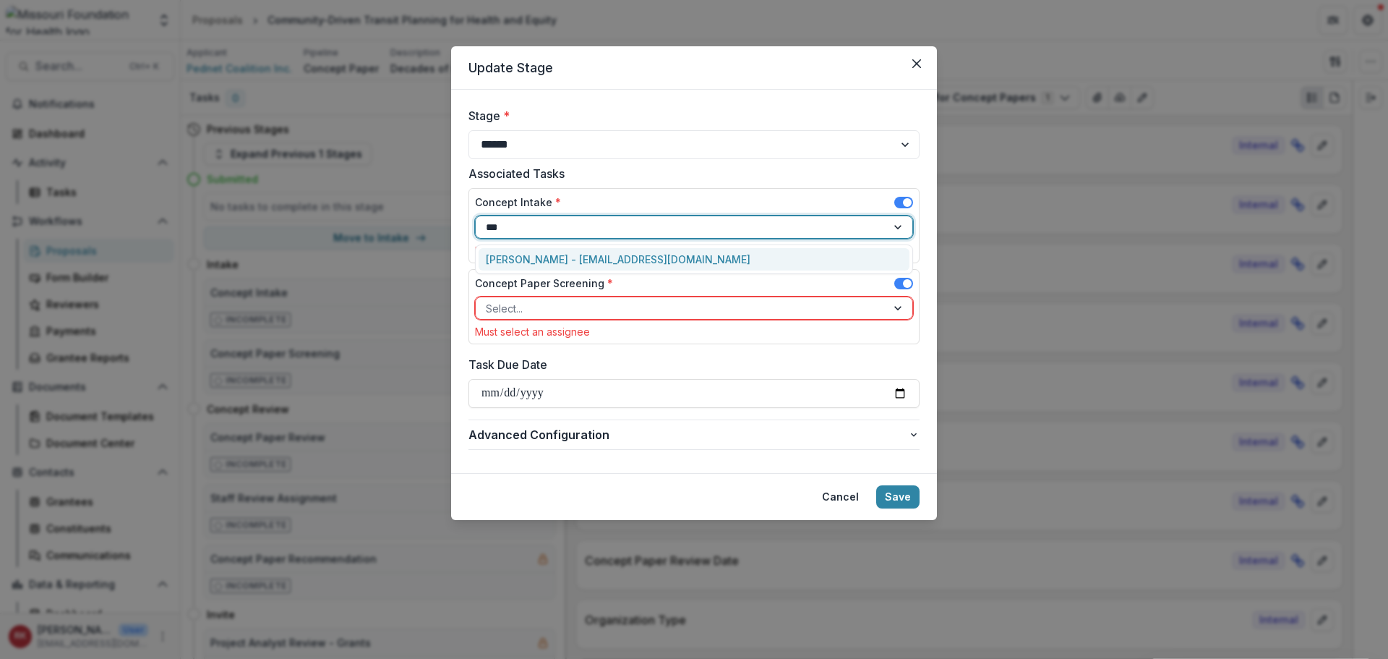
type input "****"
click at [566, 255] on div "Renee Klann - rklann@mffh.org" at bounding box center [694, 259] width 431 height 22
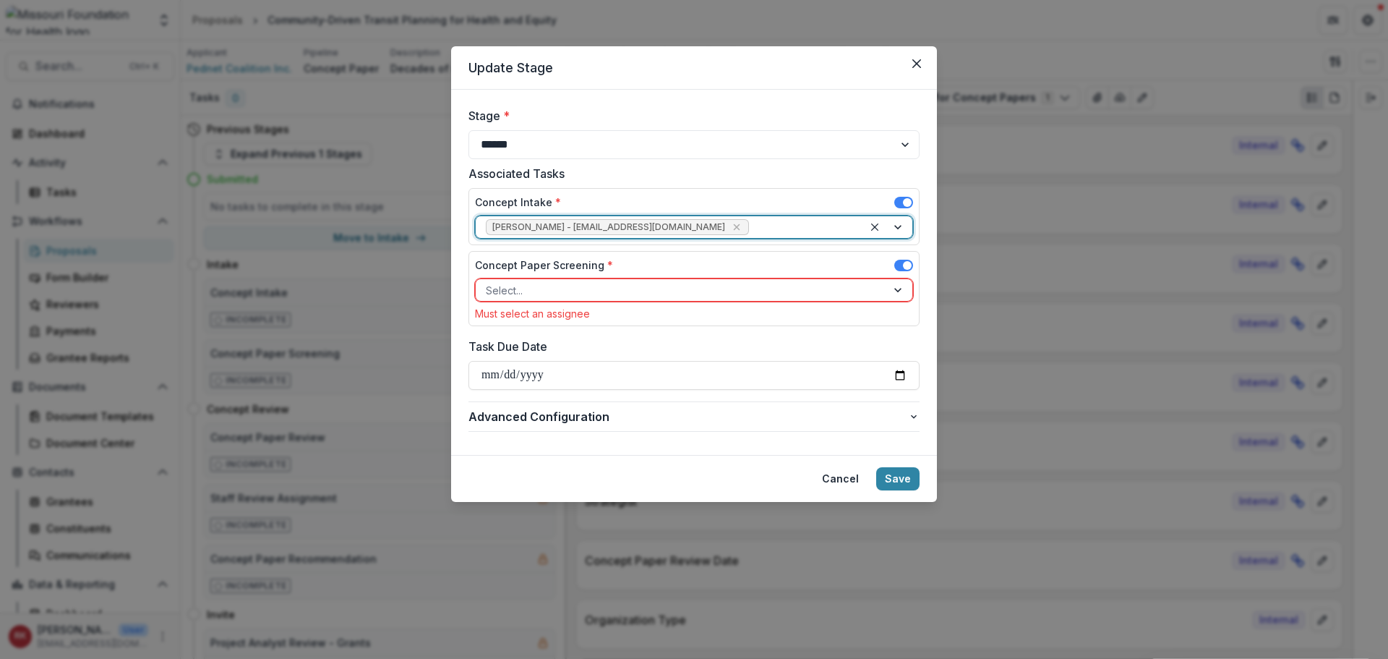
click at [500, 297] on div at bounding box center [681, 290] width 390 height 18
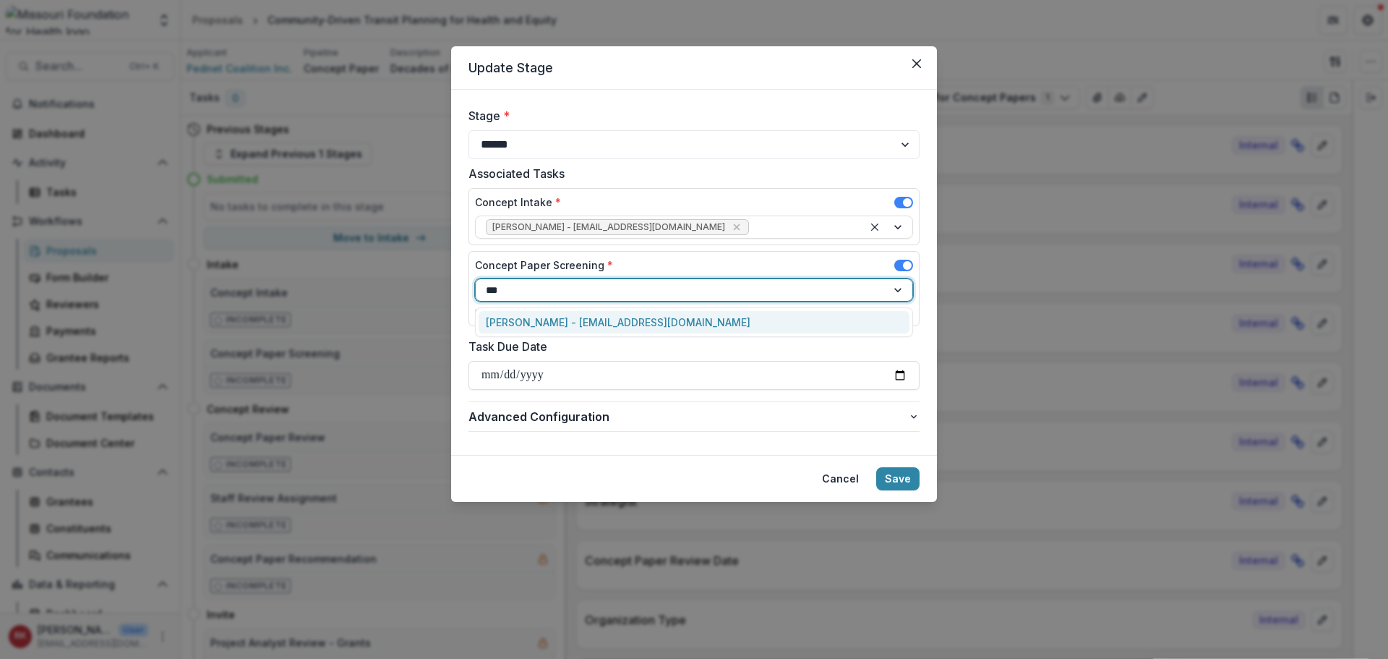
type input "****"
click at [512, 316] on div "Alyssa Curran - acurran@mffh.org" at bounding box center [694, 322] width 431 height 22
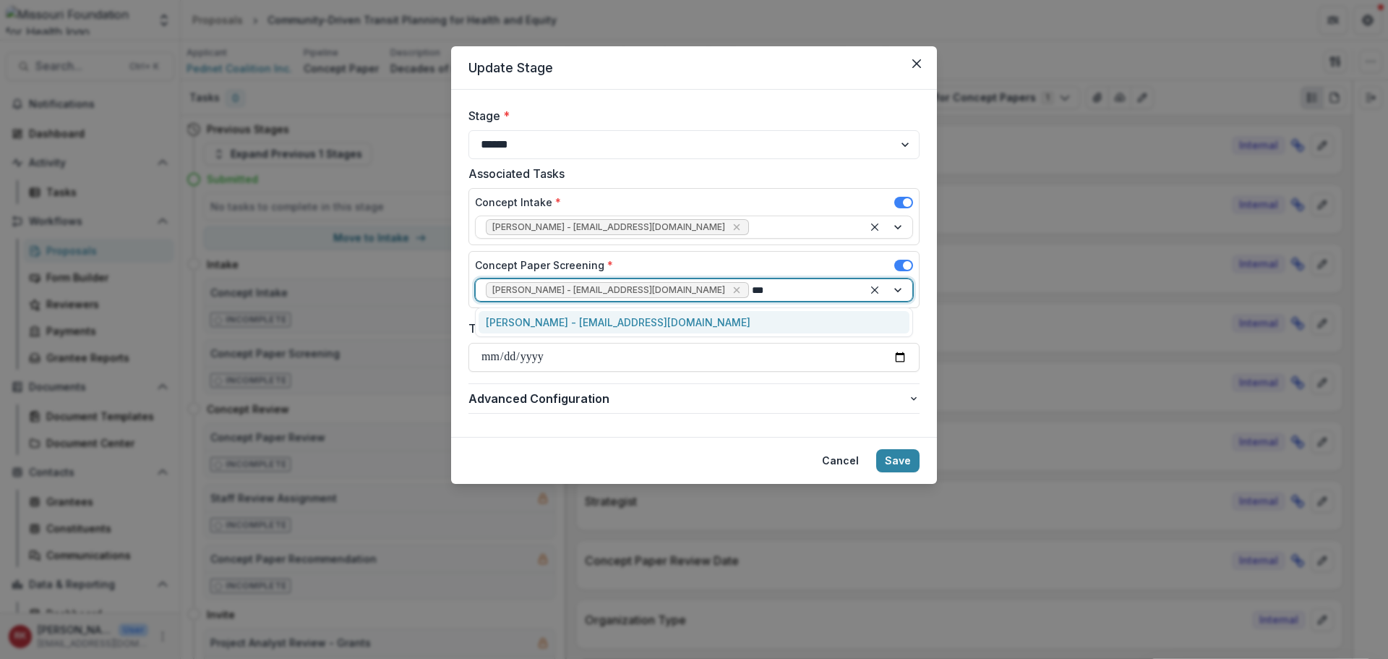
type input "****"
click at [586, 315] on div "Reana Thomas - rthomas@mffh.org" at bounding box center [694, 322] width 431 height 22
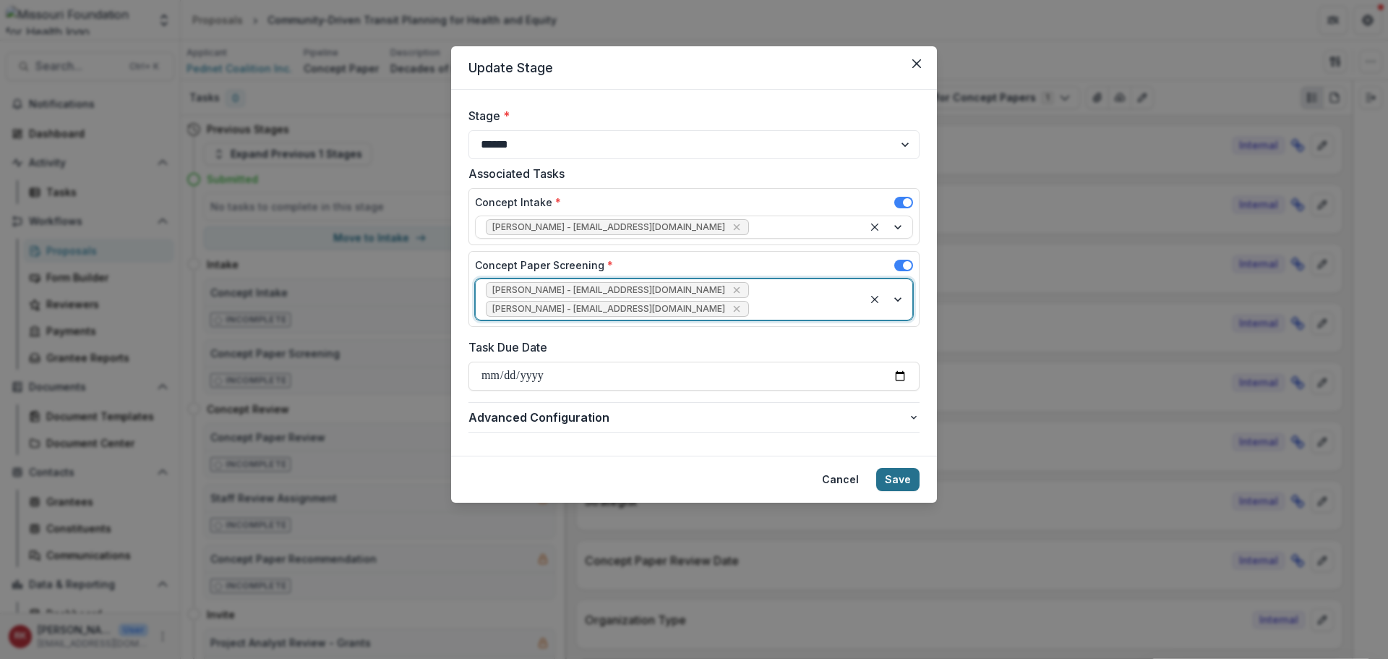
click at [903, 468] on button "Save" at bounding box center [897, 479] width 43 height 23
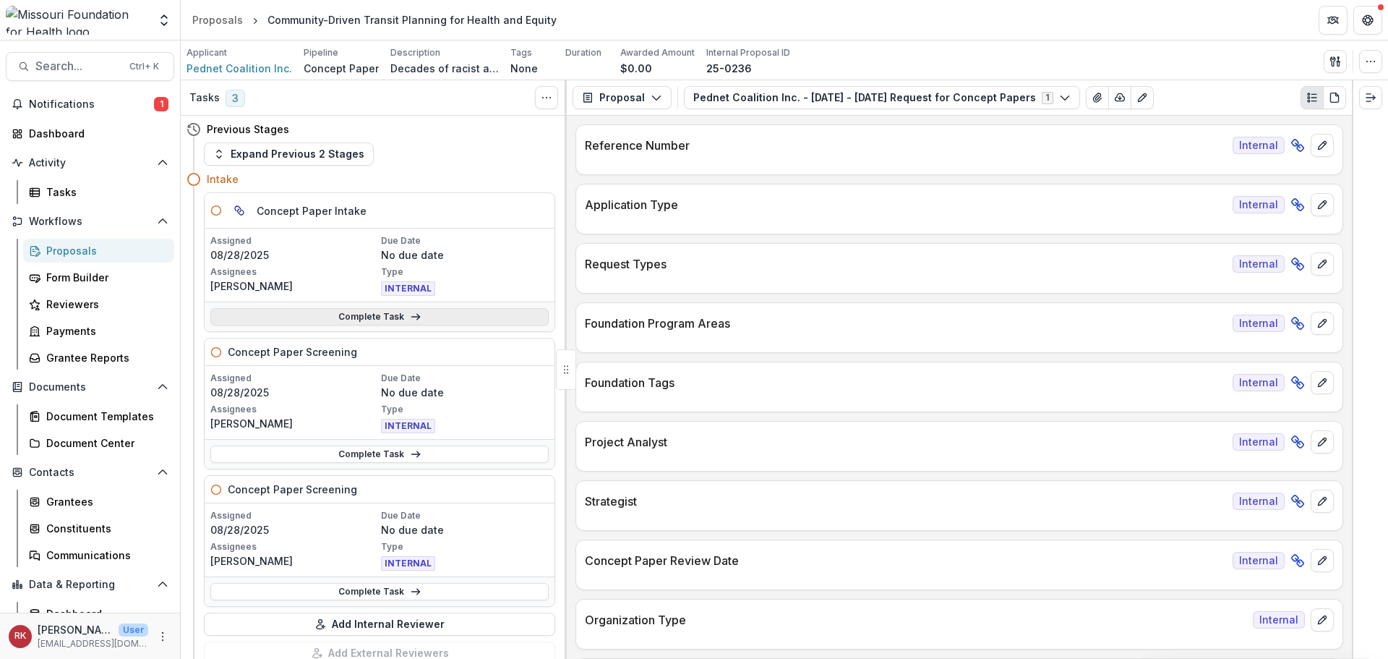
click at [292, 318] on link "Complete Task" at bounding box center [379, 316] width 338 height 17
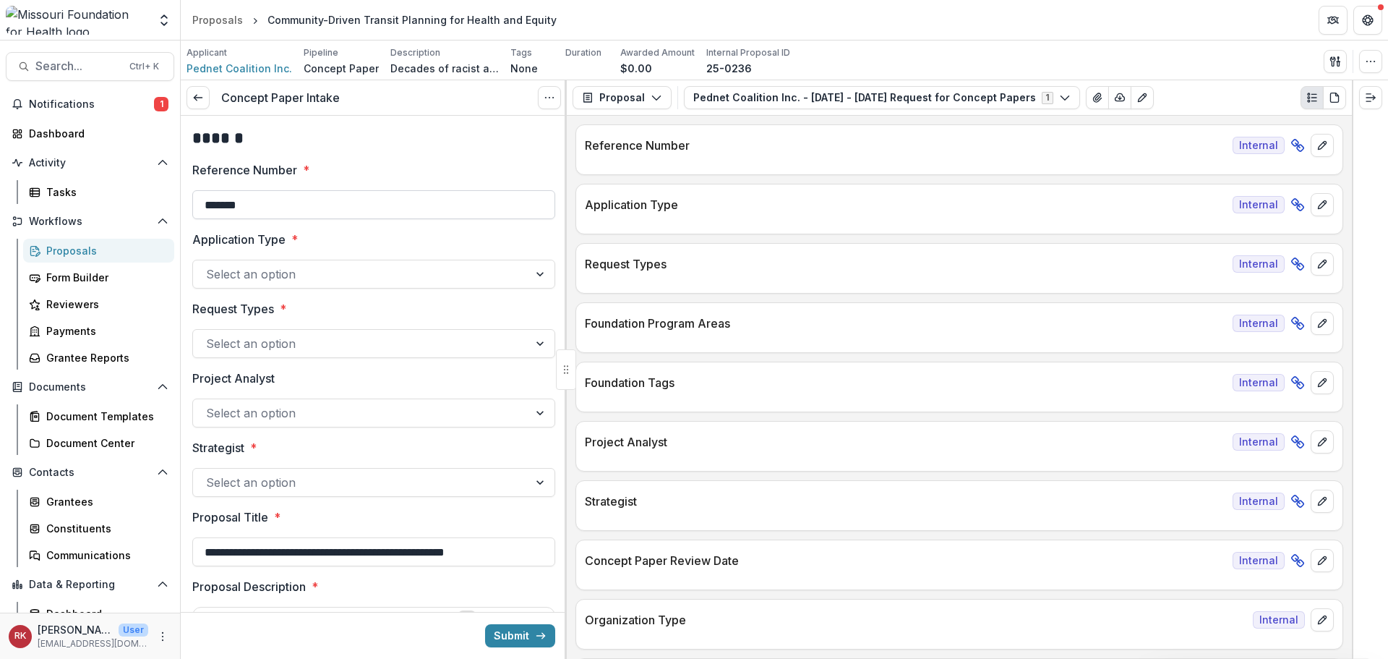
click at [297, 204] on input "*******" at bounding box center [373, 204] width 363 height 29
type input "**********"
click at [256, 280] on div at bounding box center [360, 274] width 309 height 20
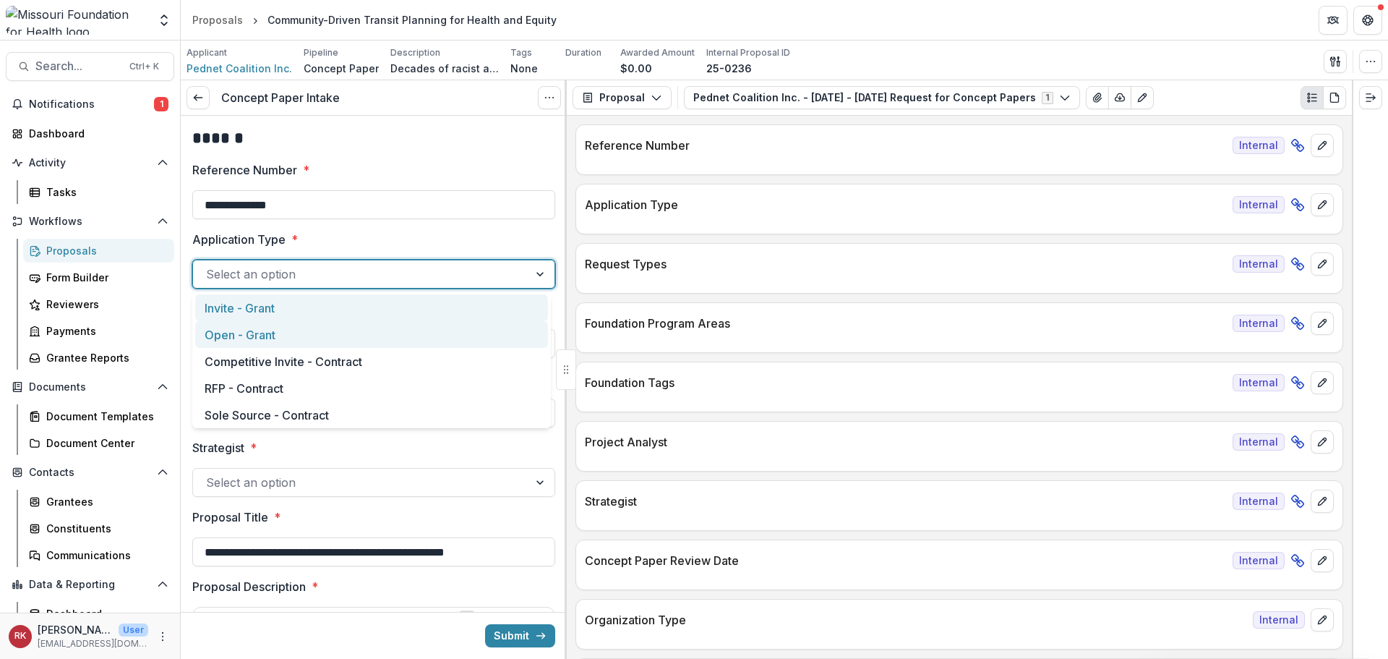
click at [236, 331] on div "Open - Grant" at bounding box center [371, 334] width 353 height 27
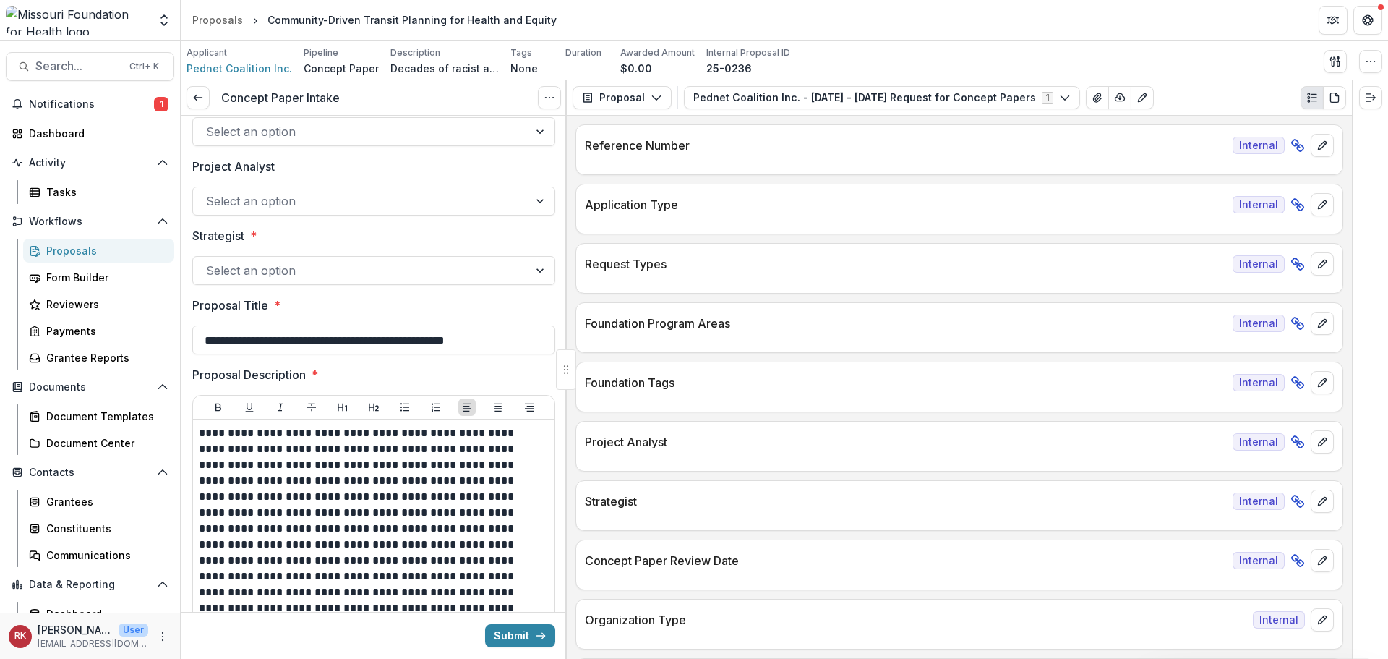
scroll to position [217, 0]
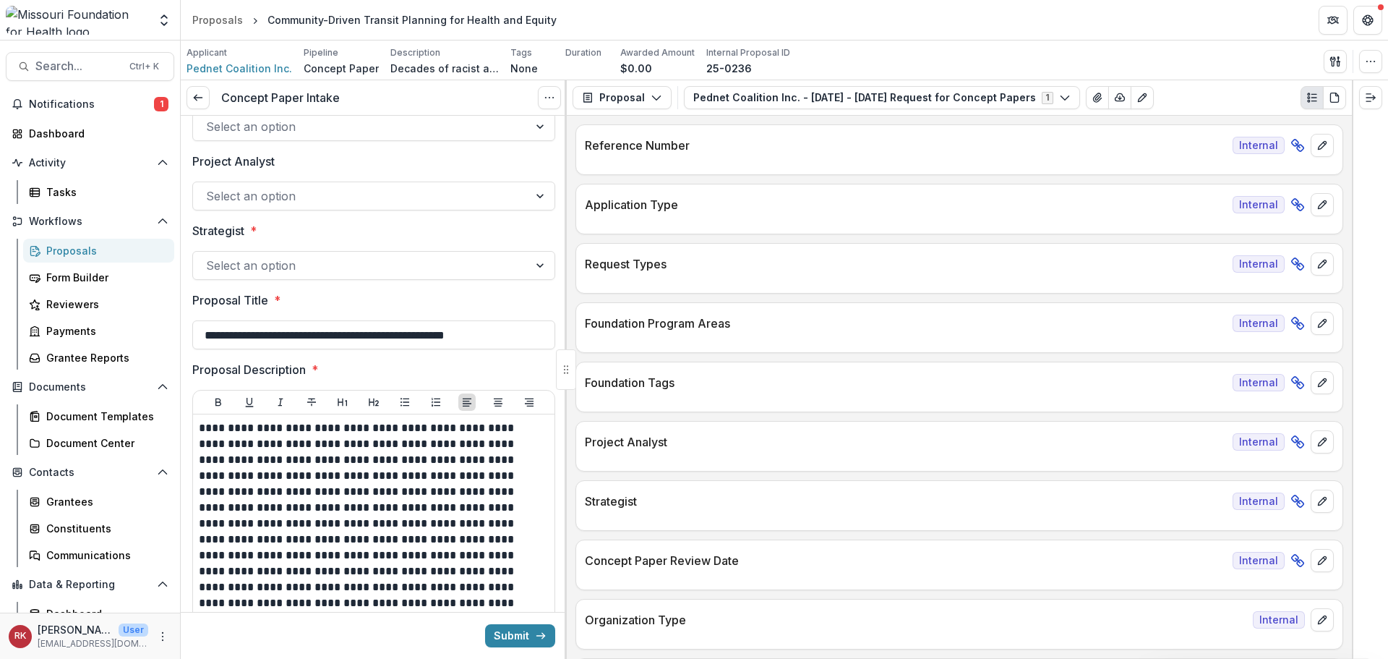
click at [257, 261] on div at bounding box center [360, 265] width 309 height 20
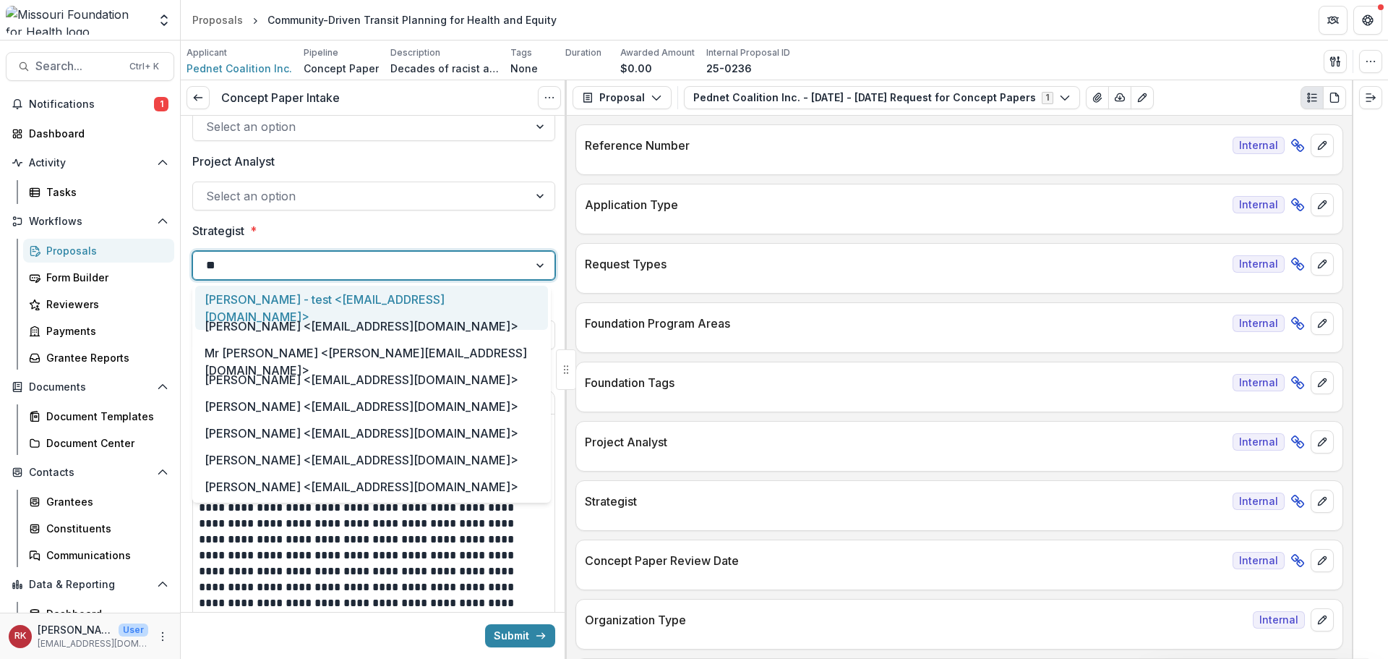
type input "***"
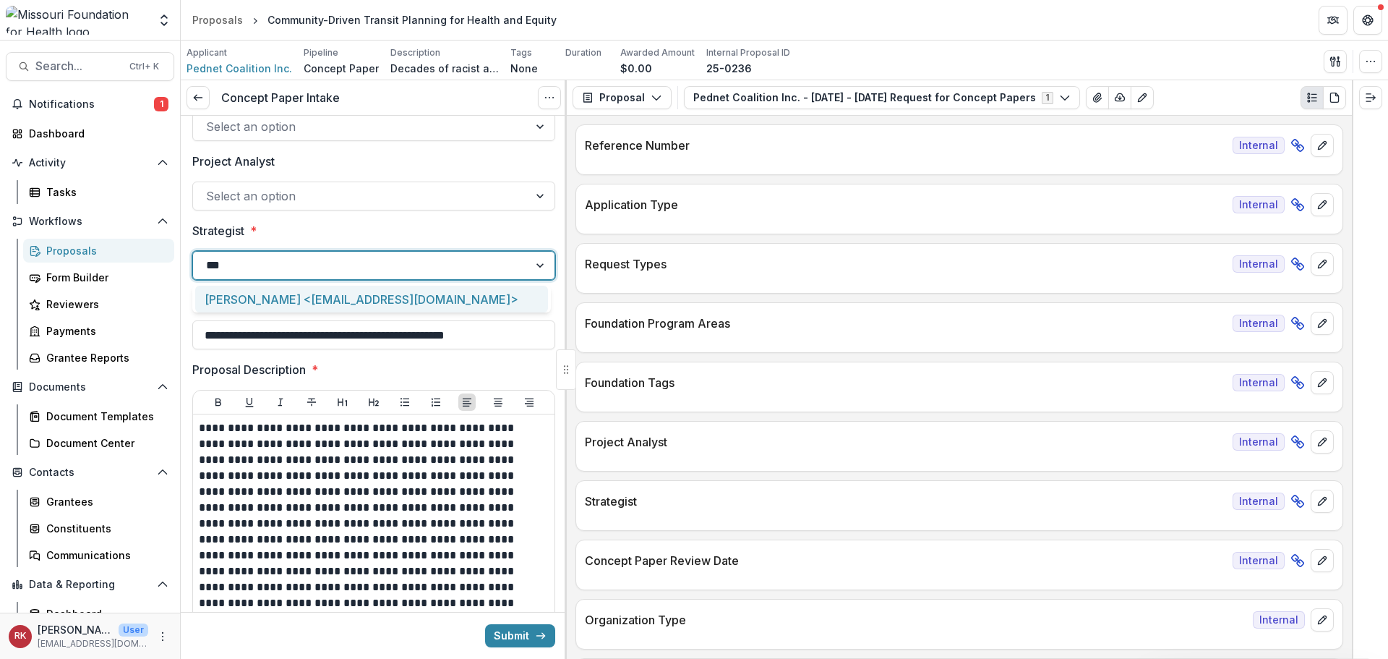
click at [280, 297] on div "[PERSON_NAME] <[EMAIL_ADDRESS][DOMAIN_NAME]>" at bounding box center [371, 299] width 353 height 27
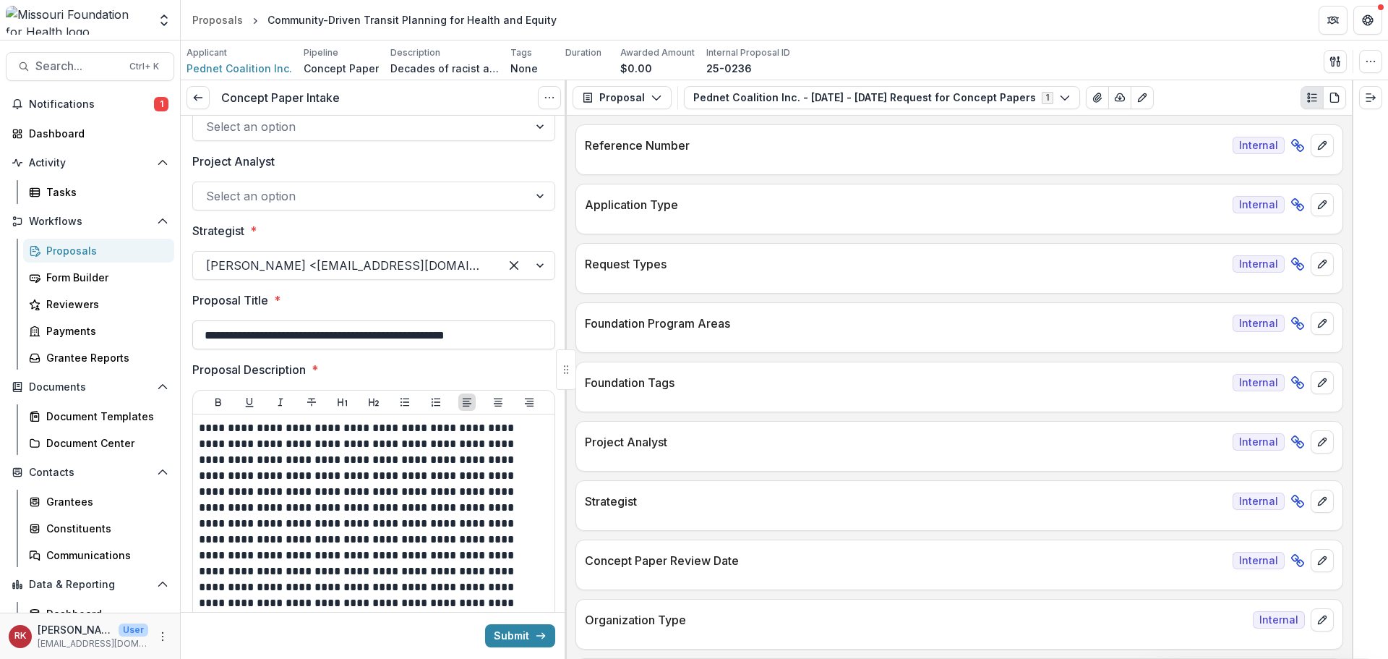
drag, startPoint x: 202, startPoint y: 334, endPoint x: 534, endPoint y: 346, distance: 332.1
click at [534, 346] on input "**********" at bounding box center [373, 334] width 363 height 29
click at [388, 330] on input "**********" at bounding box center [373, 334] width 363 height 29
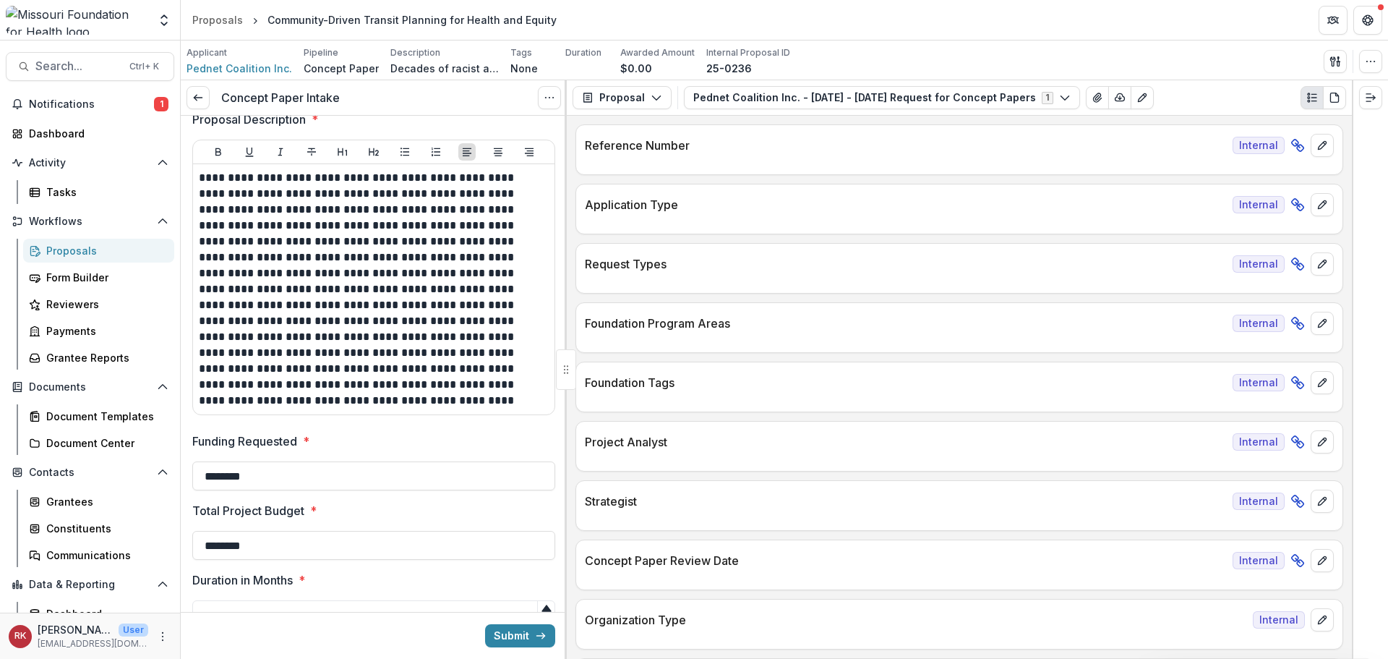
scroll to position [434, 0]
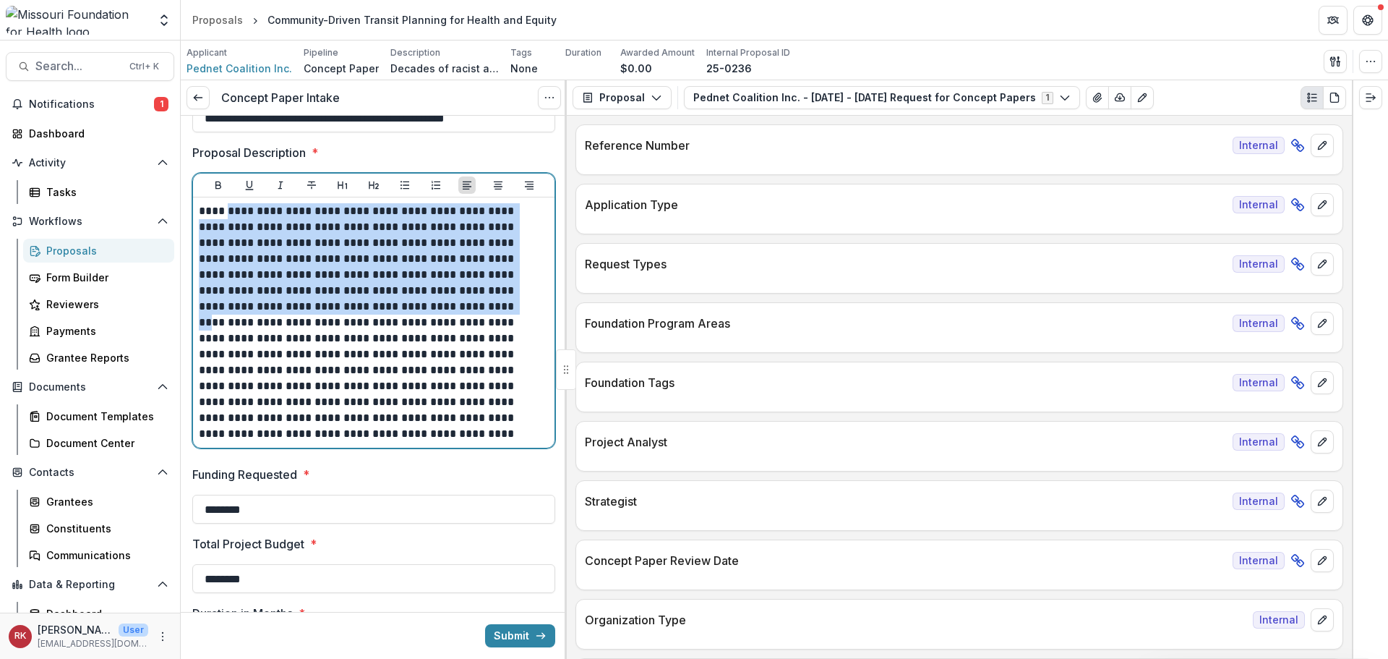
drag, startPoint x: 236, startPoint y: 211, endPoint x: 370, endPoint y: 309, distance: 165.6
click at [370, 309] on p "**********" at bounding box center [372, 322] width 346 height 239
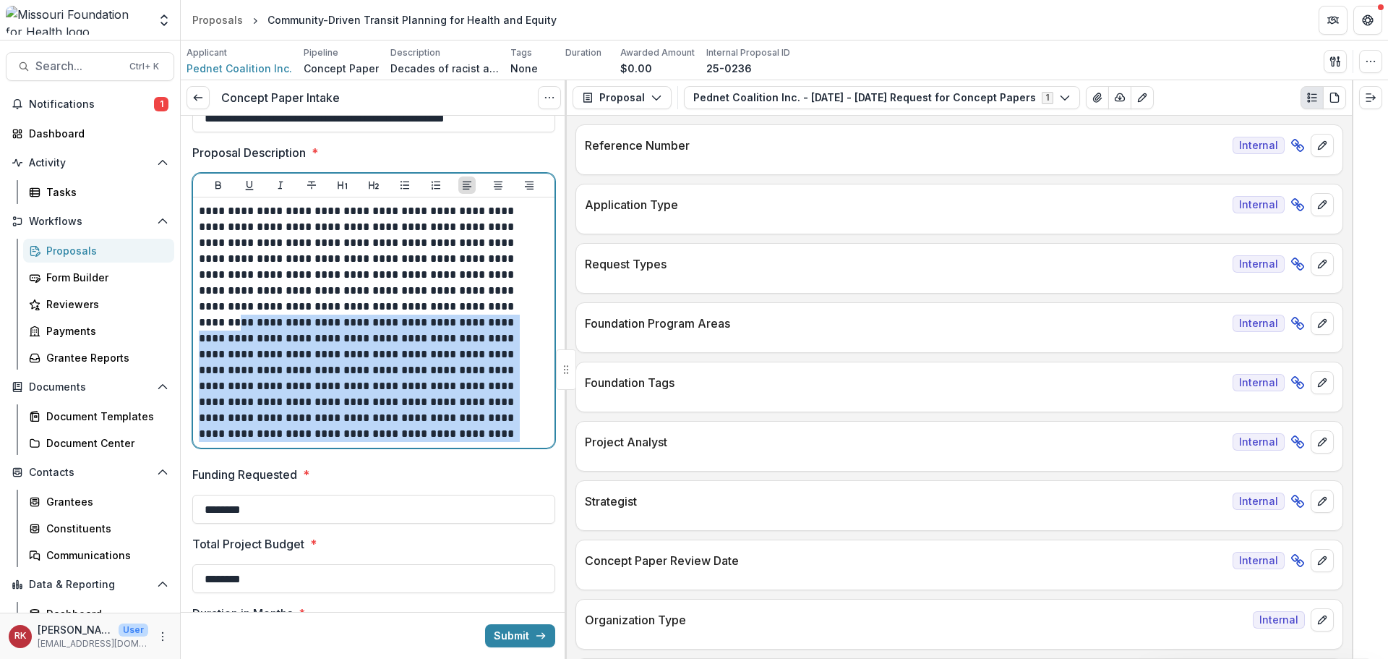
drag, startPoint x: 398, startPoint y: 313, endPoint x: 398, endPoint y: 437, distance: 124.4
click at [399, 437] on p "**********" at bounding box center [372, 322] width 346 height 239
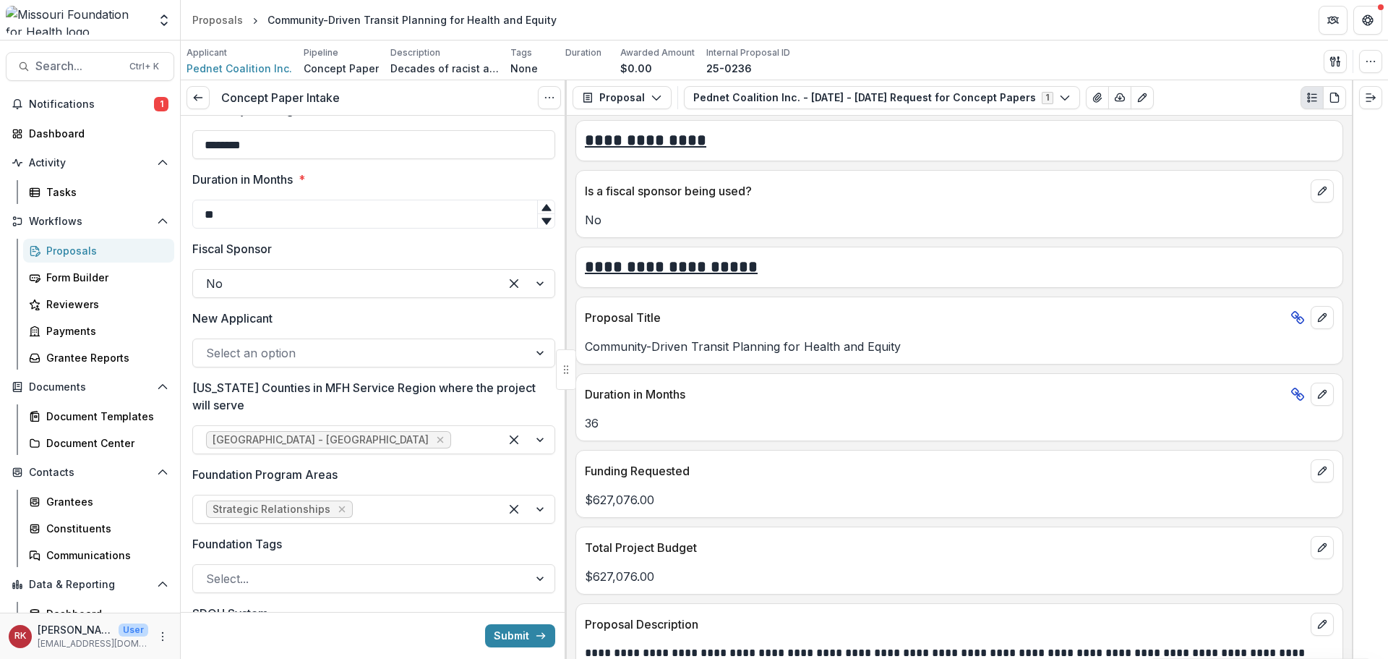
scroll to position [2892, 0]
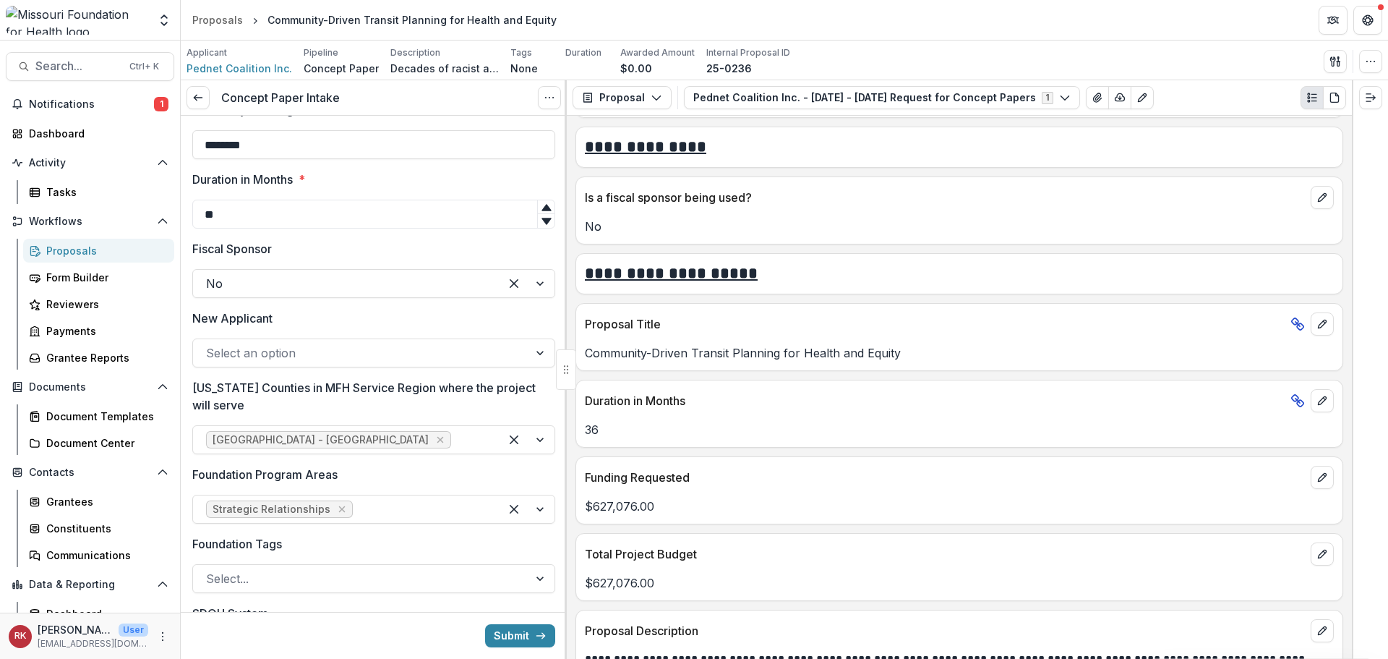
click at [210, 357] on div at bounding box center [360, 353] width 309 height 20
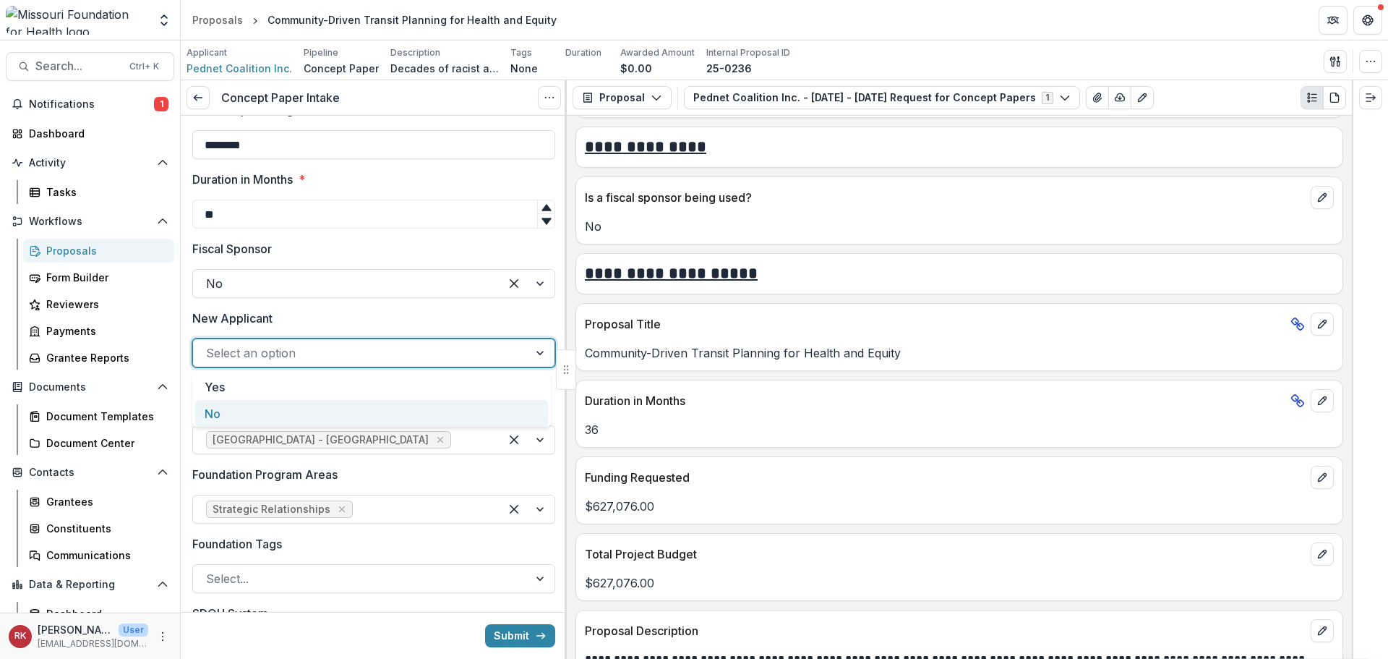
click at [253, 415] on div "No" at bounding box center [371, 413] width 353 height 27
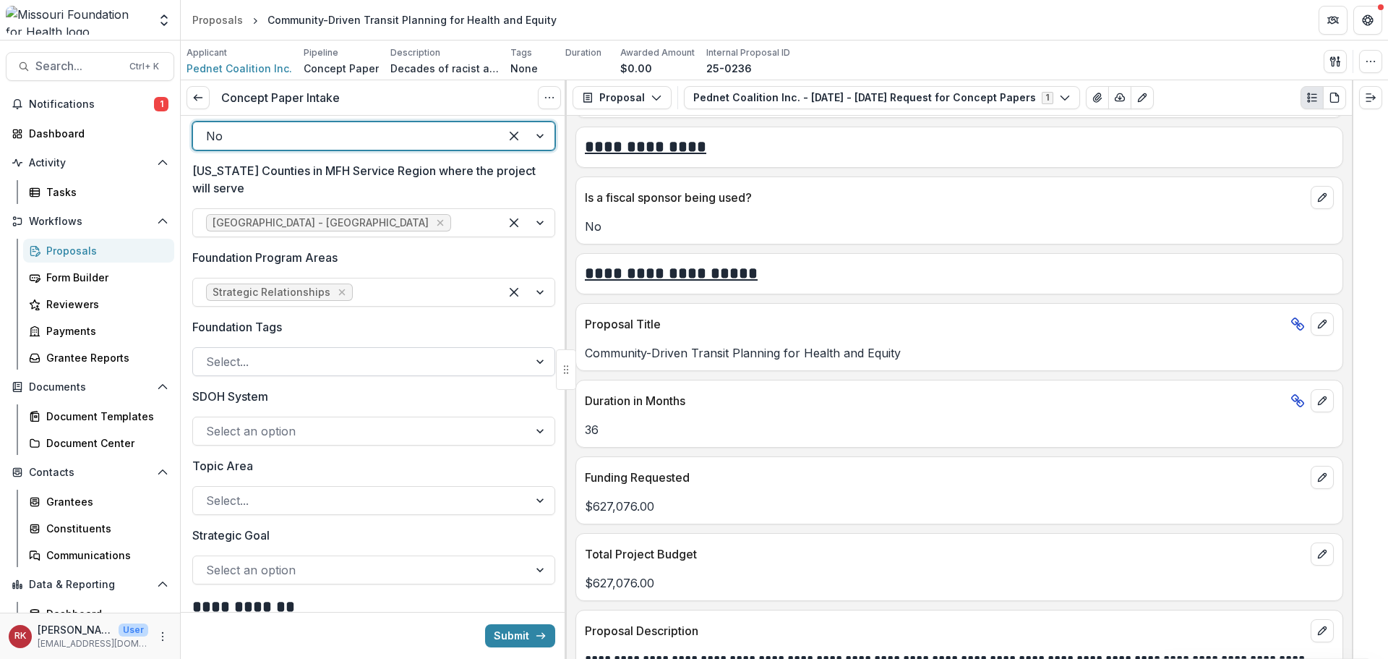
scroll to position [1157, 0]
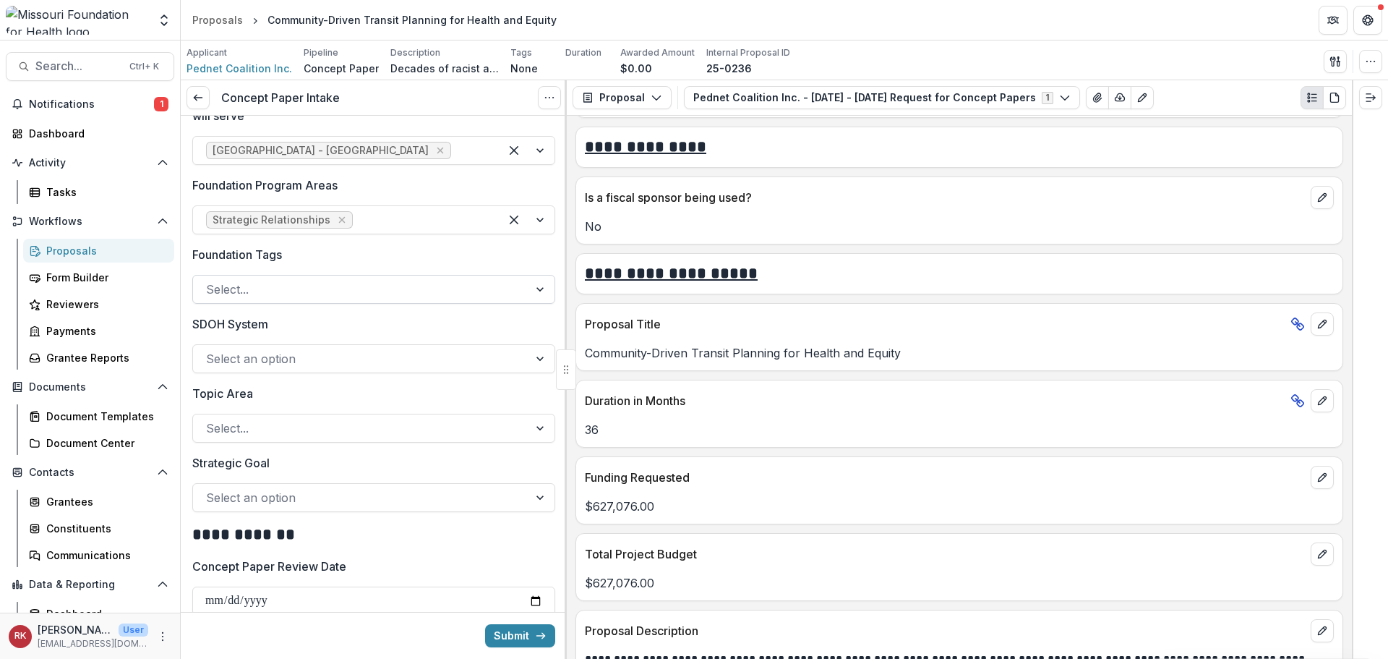
click at [272, 275] on div "Select..." at bounding box center [373, 289] width 363 height 29
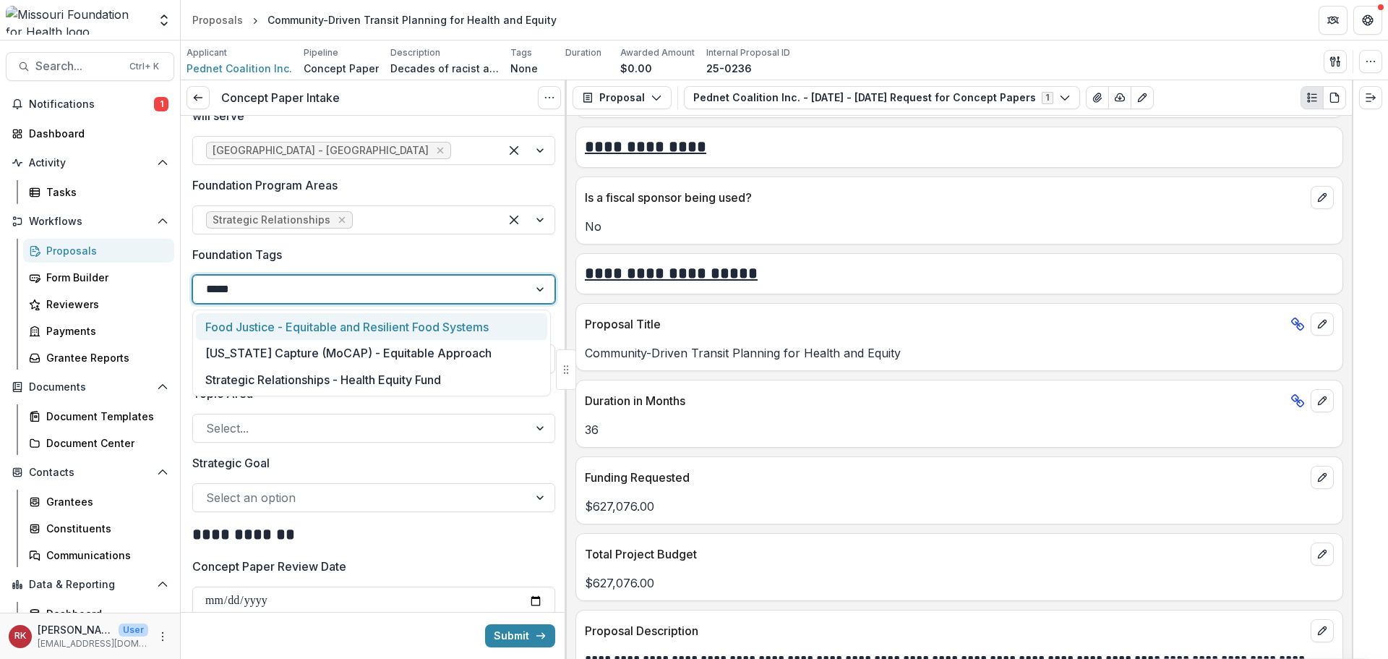
type input "******"
click at [289, 325] on div "Strategic Relationships - Health Equity Fund" at bounding box center [371, 326] width 351 height 27
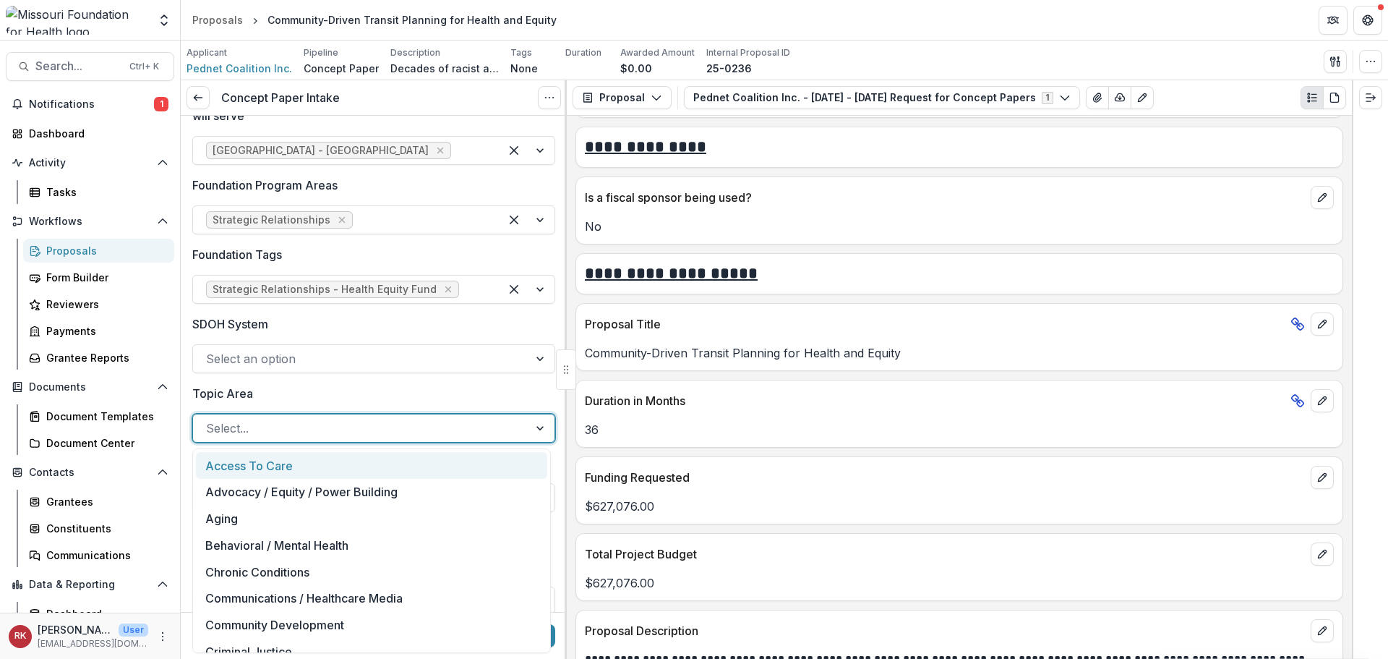
click at [239, 434] on div at bounding box center [360, 428] width 309 height 20
click at [272, 395] on label "Topic Area" at bounding box center [369, 393] width 354 height 17
click at [210, 419] on input "Topic Area" at bounding box center [208, 427] width 4 height 17
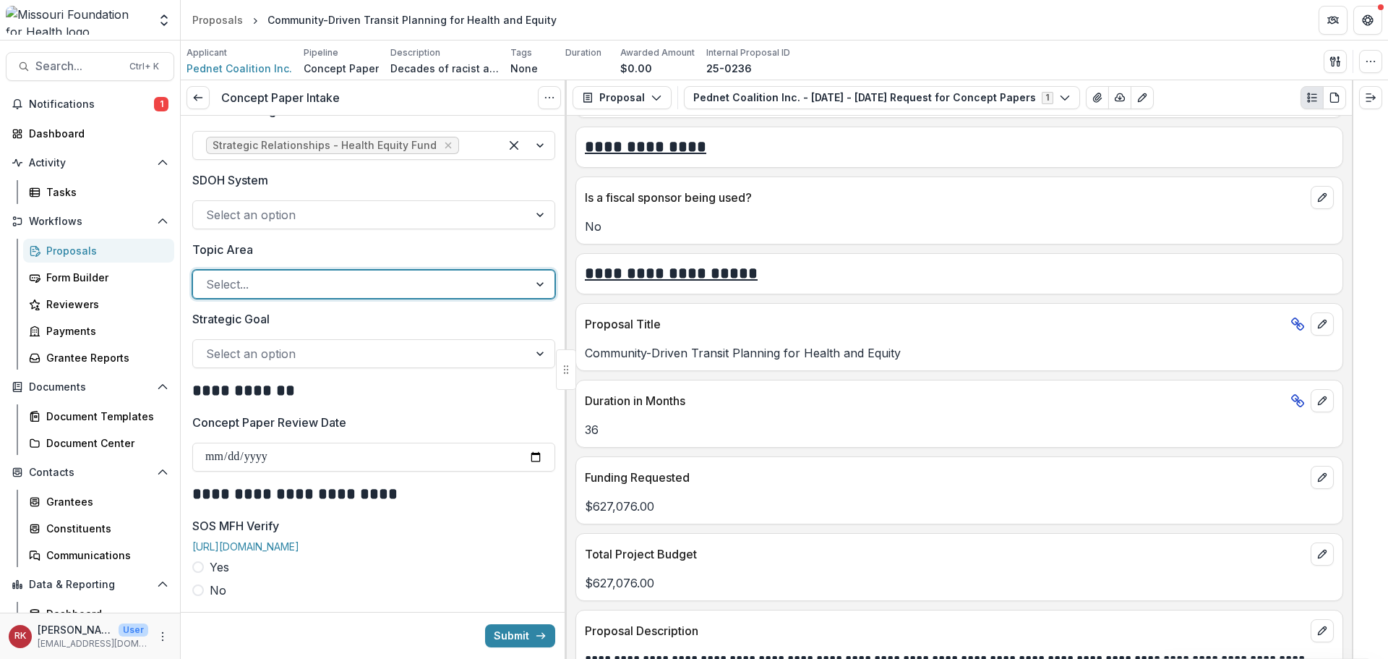
scroll to position [1301, 0]
click at [249, 342] on div "Select an option" at bounding box center [360, 352] width 335 height 23
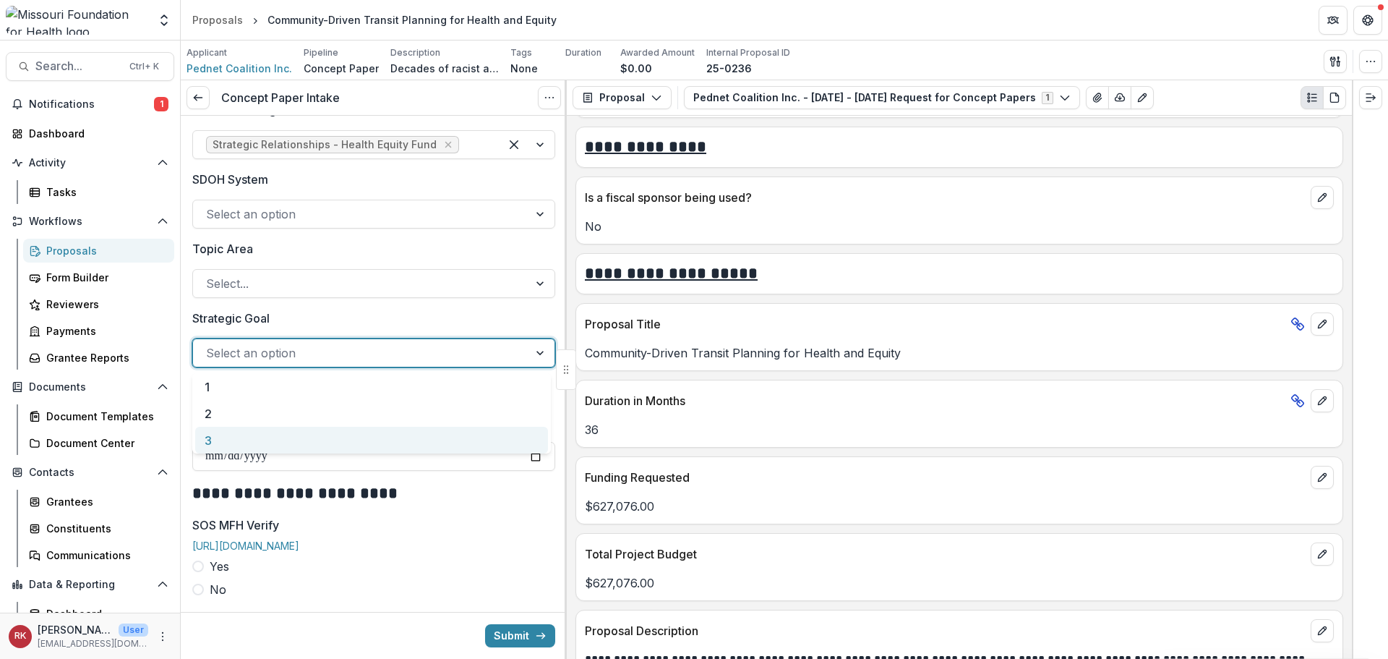
click at [225, 444] on div "3" at bounding box center [371, 440] width 353 height 27
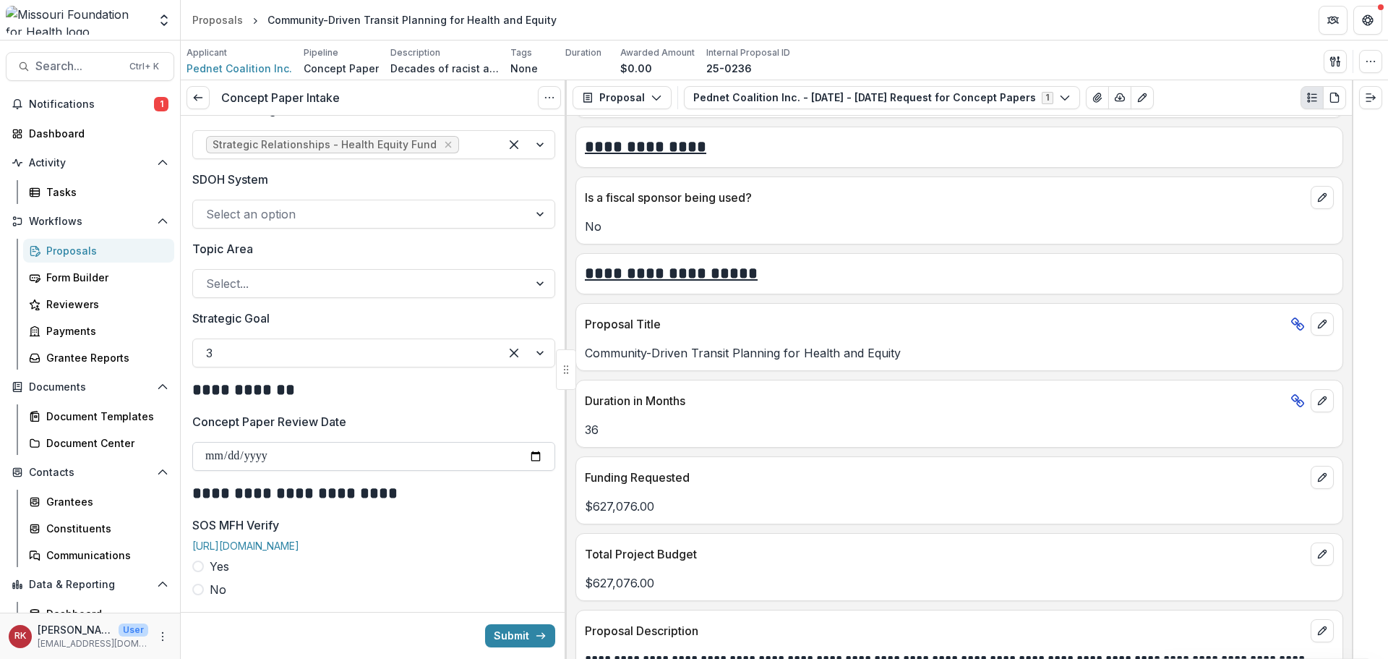
click at [528, 459] on input "Concept Paper Review Date" at bounding box center [373, 456] width 363 height 29
type input "**********"
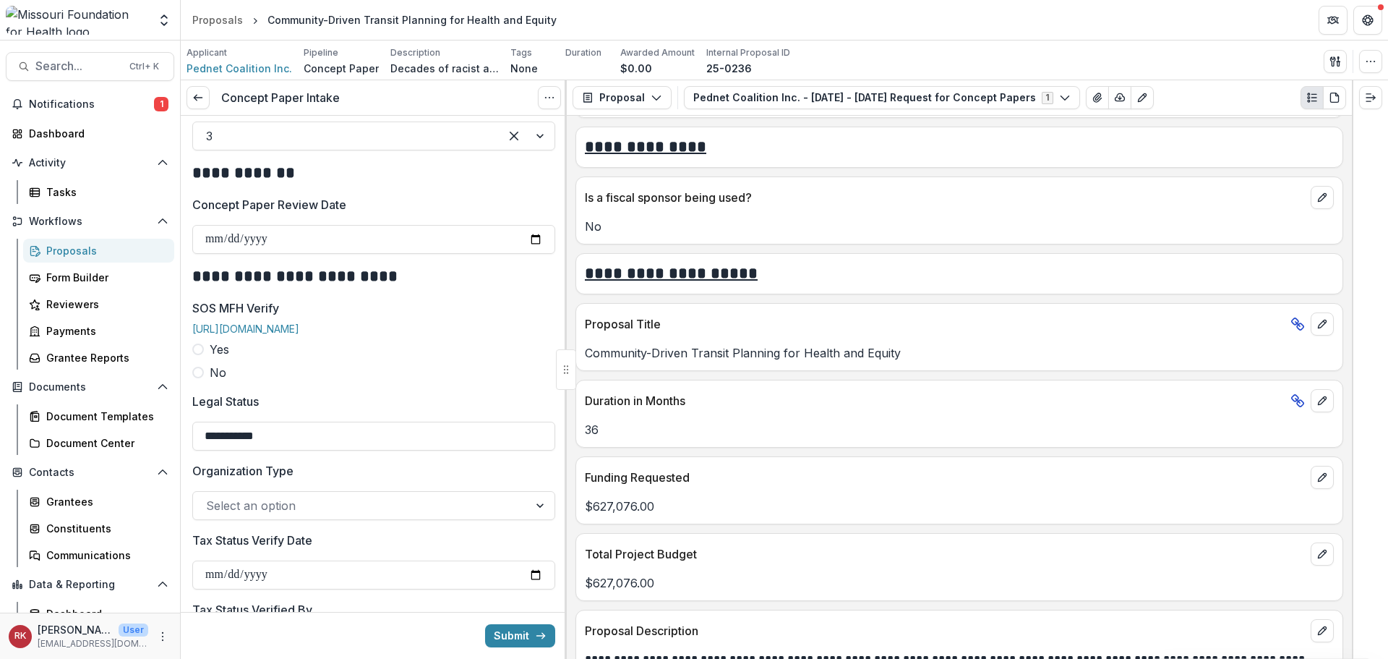
scroll to position [1591, 0]
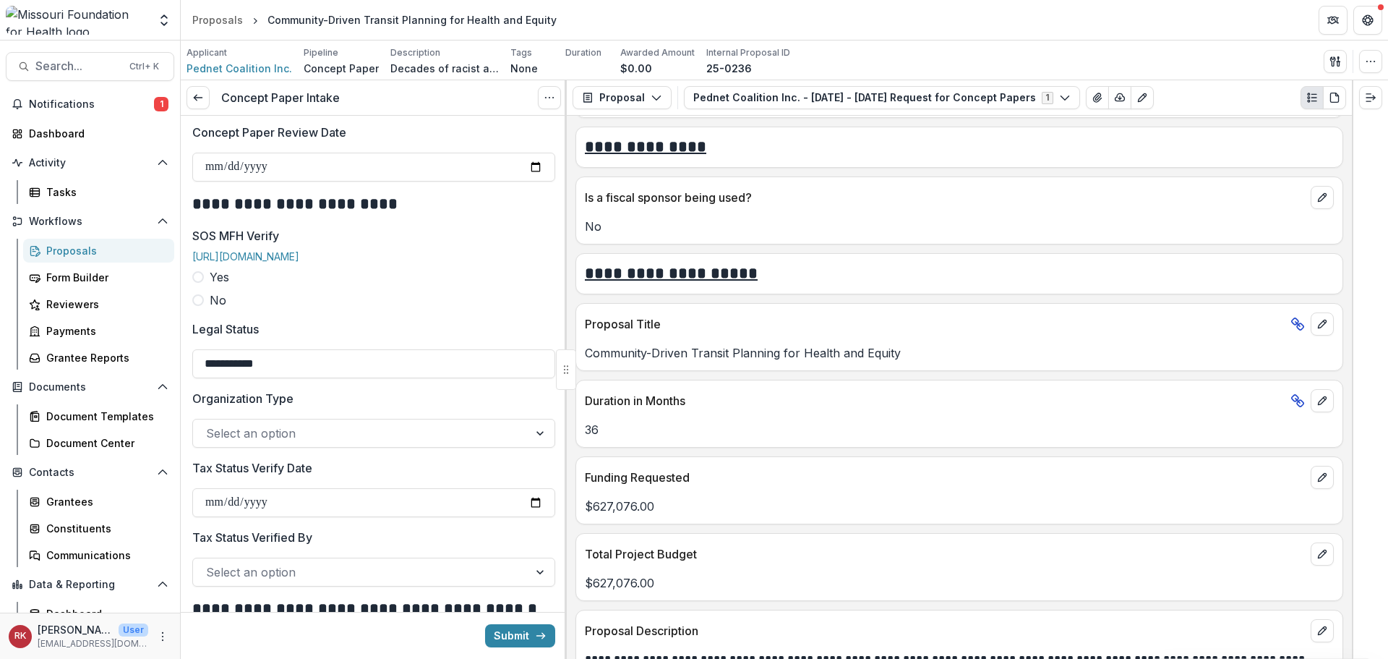
click at [193, 283] on span at bounding box center [198, 277] width 12 height 12
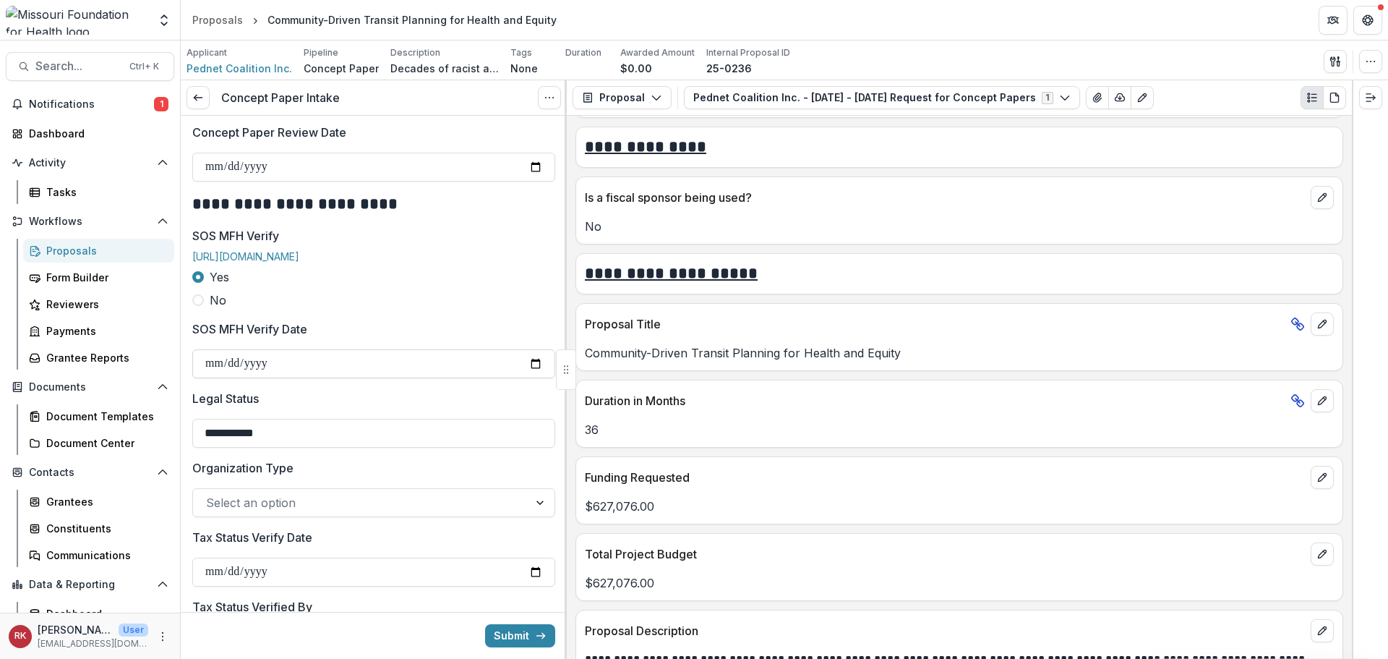
click at [533, 374] on input "SOS MFH Verify Date" at bounding box center [373, 363] width 363 height 29
type input "**********"
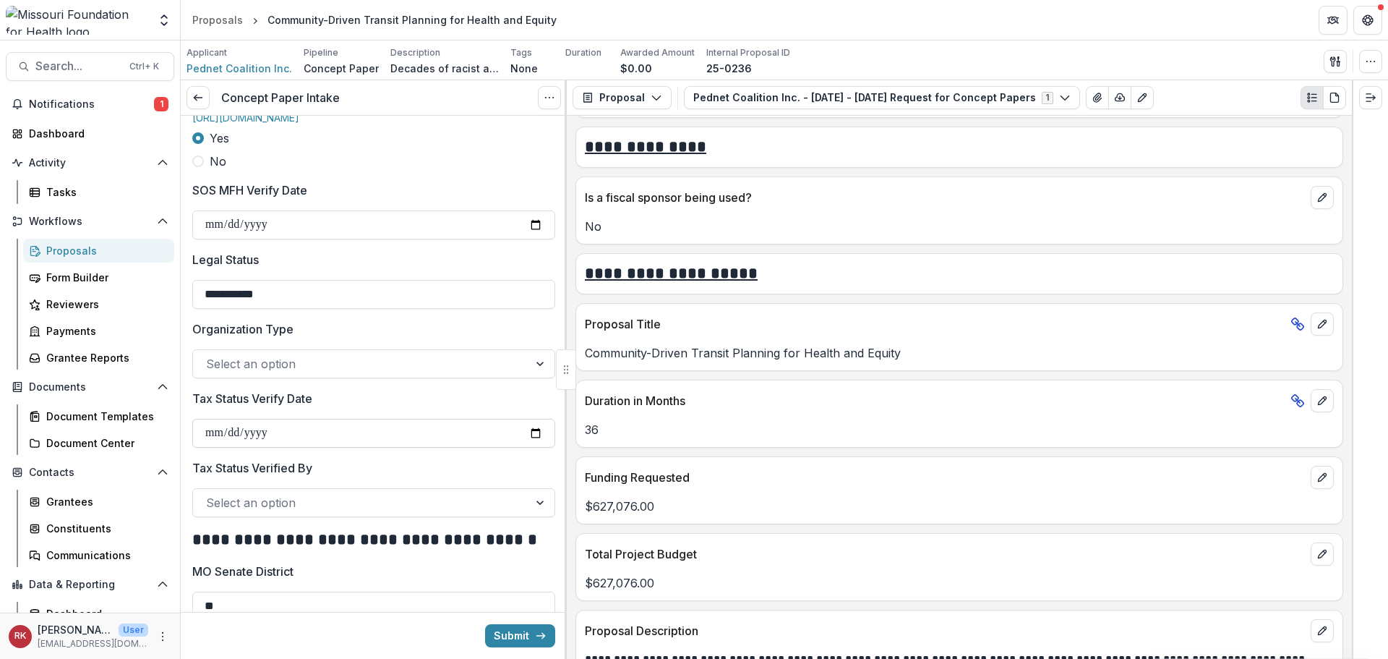
scroll to position [1808, 0]
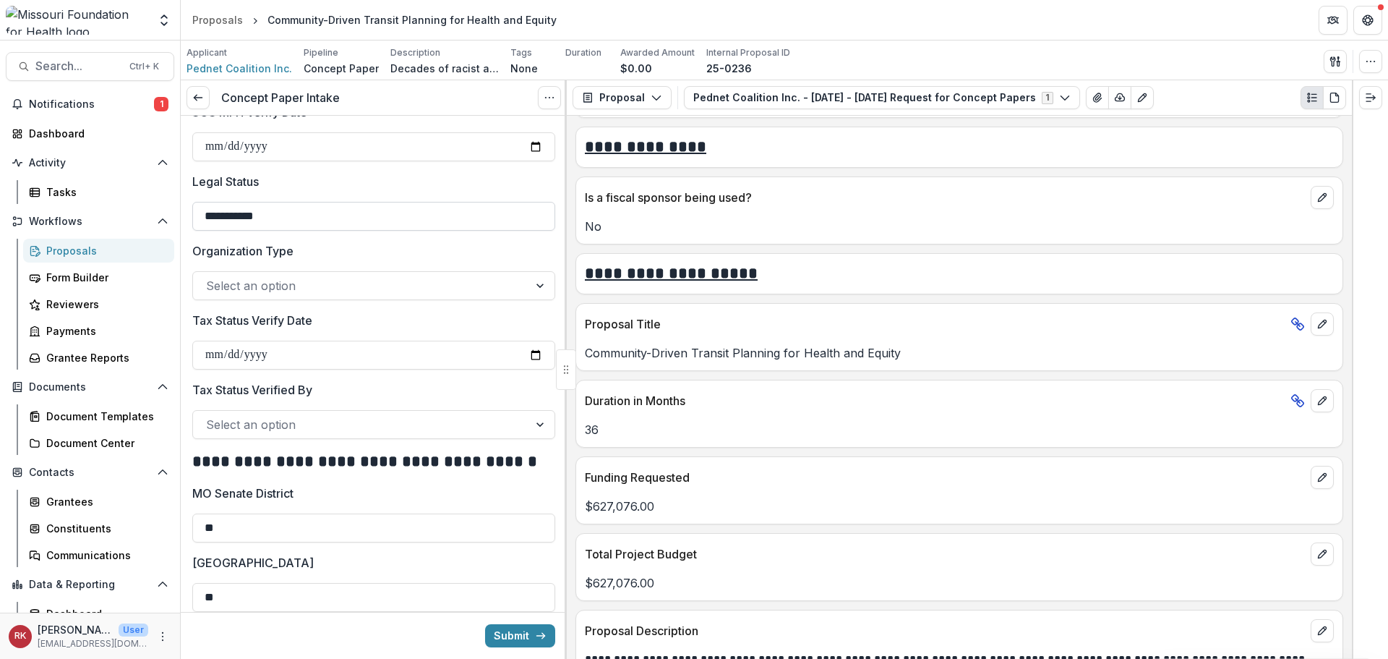
drag, startPoint x: 289, startPoint y: 228, endPoint x: 253, endPoint y: 229, distance: 36.2
click at [253, 229] on input "**********" at bounding box center [373, 216] width 363 height 29
type input "**********"
click at [270, 293] on div at bounding box center [360, 285] width 309 height 20
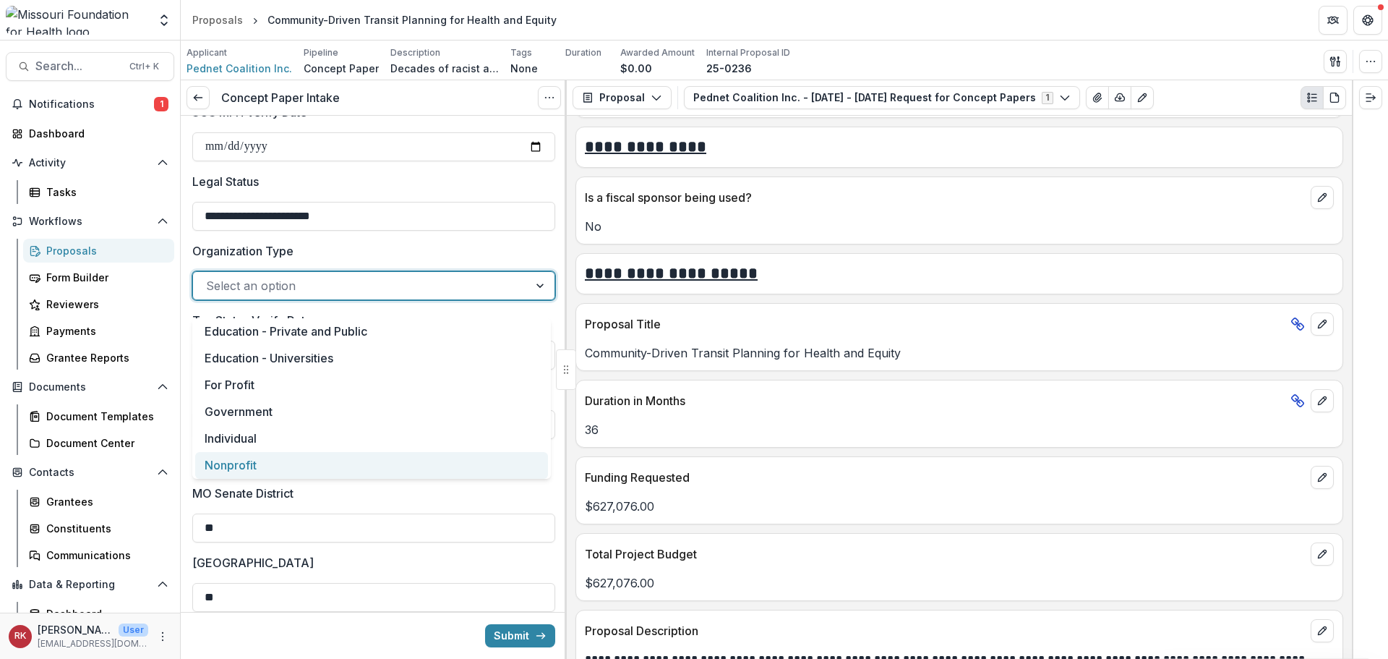
click at [228, 461] on div "Nonprofit" at bounding box center [371, 465] width 353 height 27
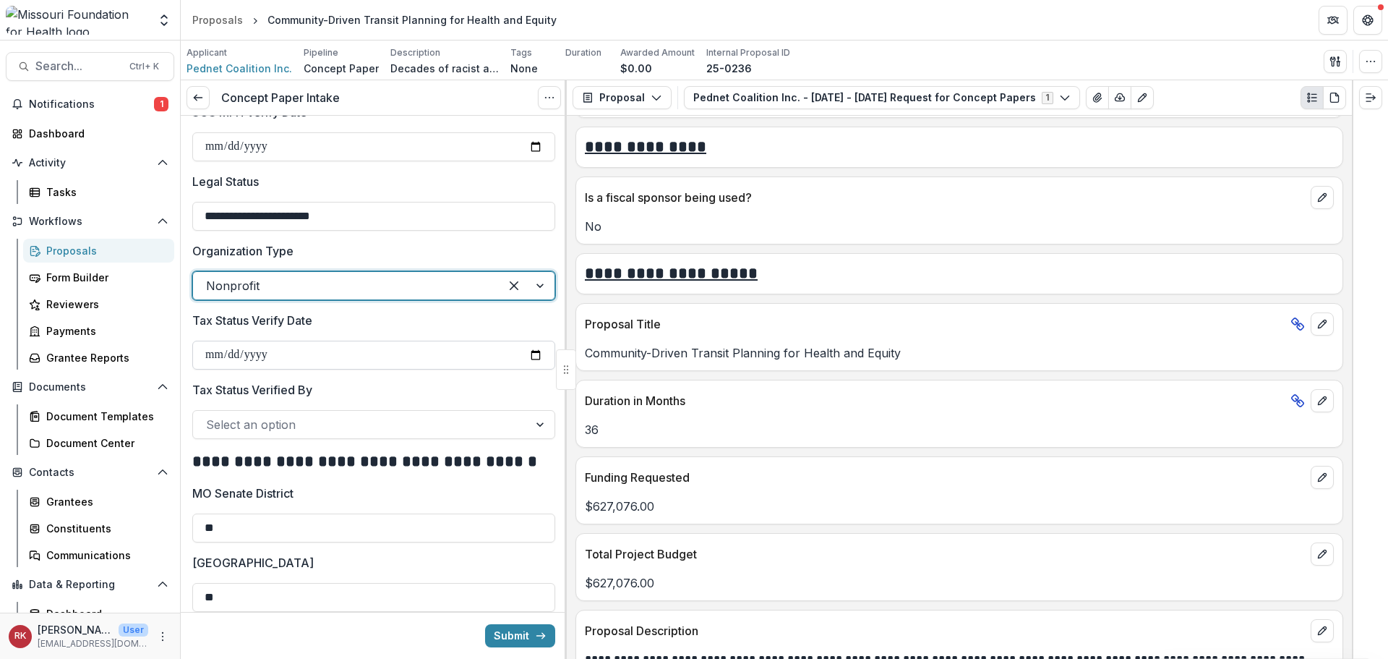
click at [534, 364] on input "Tax Status Verify Date" at bounding box center [373, 355] width 363 height 29
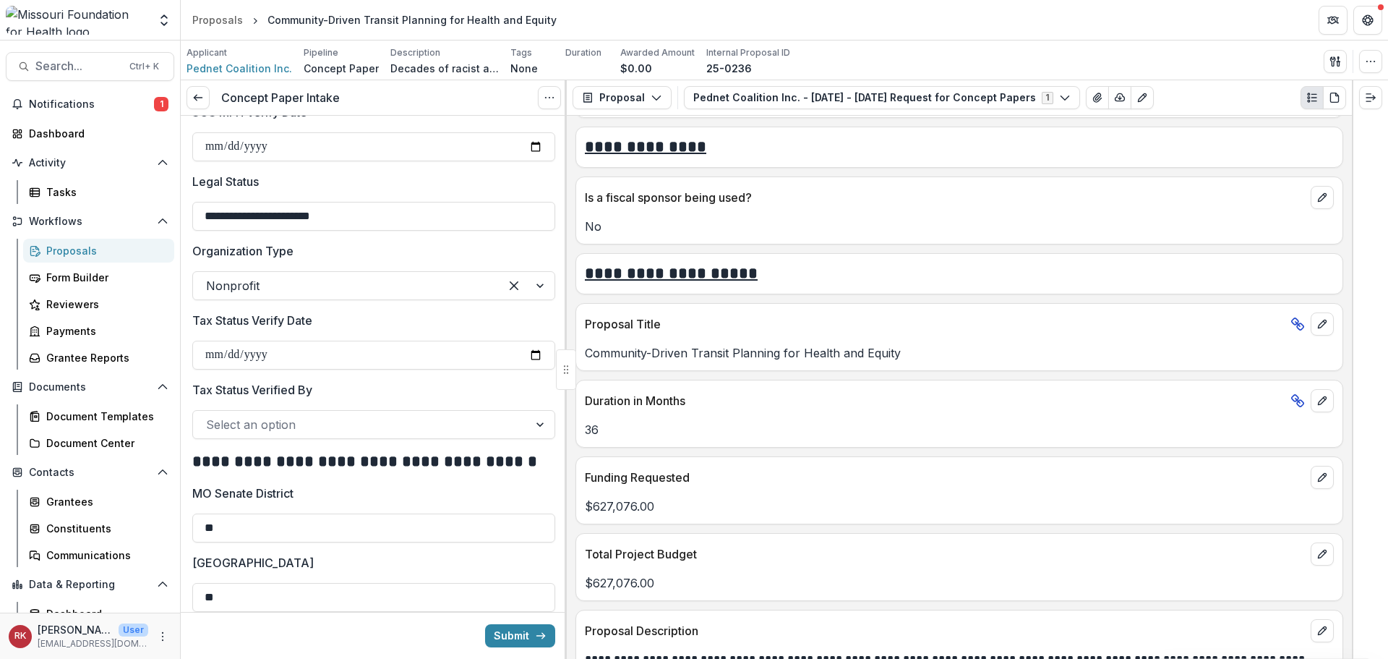
type input "**********"
click at [252, 435] on div at bounding box center [360, 424] width 309 height 20
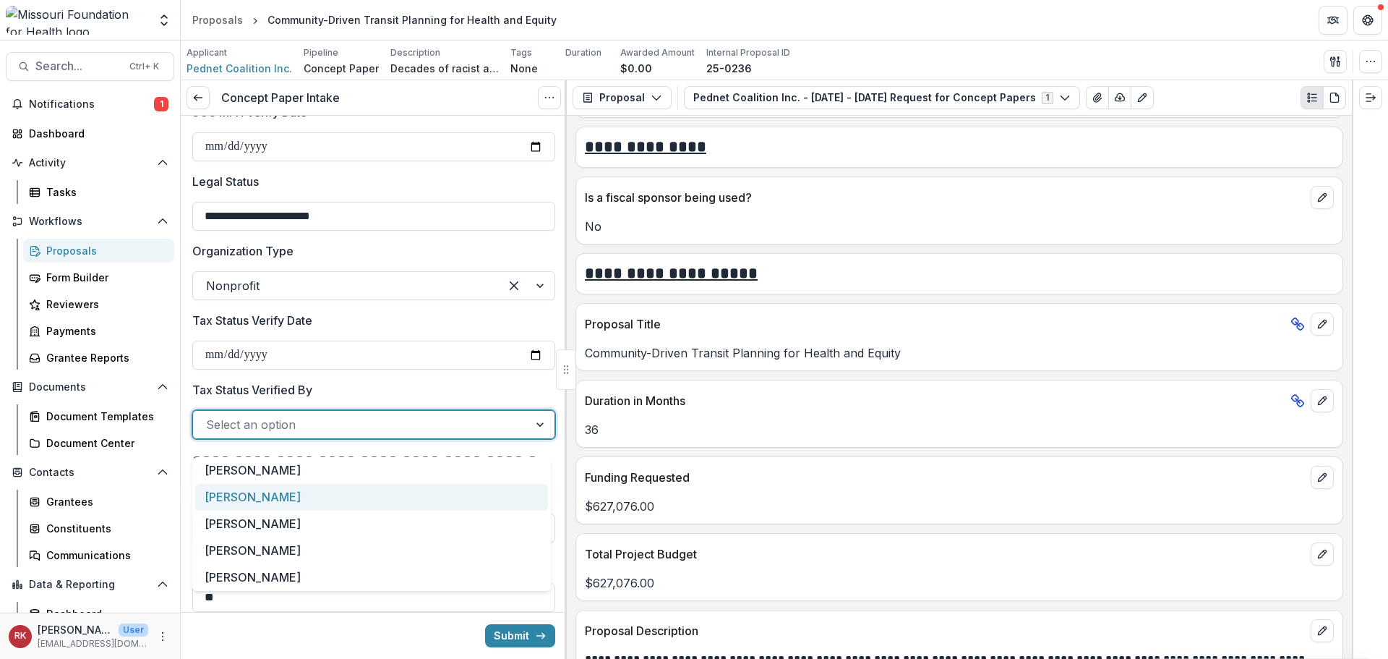
click at [258, 493] on div "[PERSON_NAME]" at bounding box center [371, 497] width 353 height 27
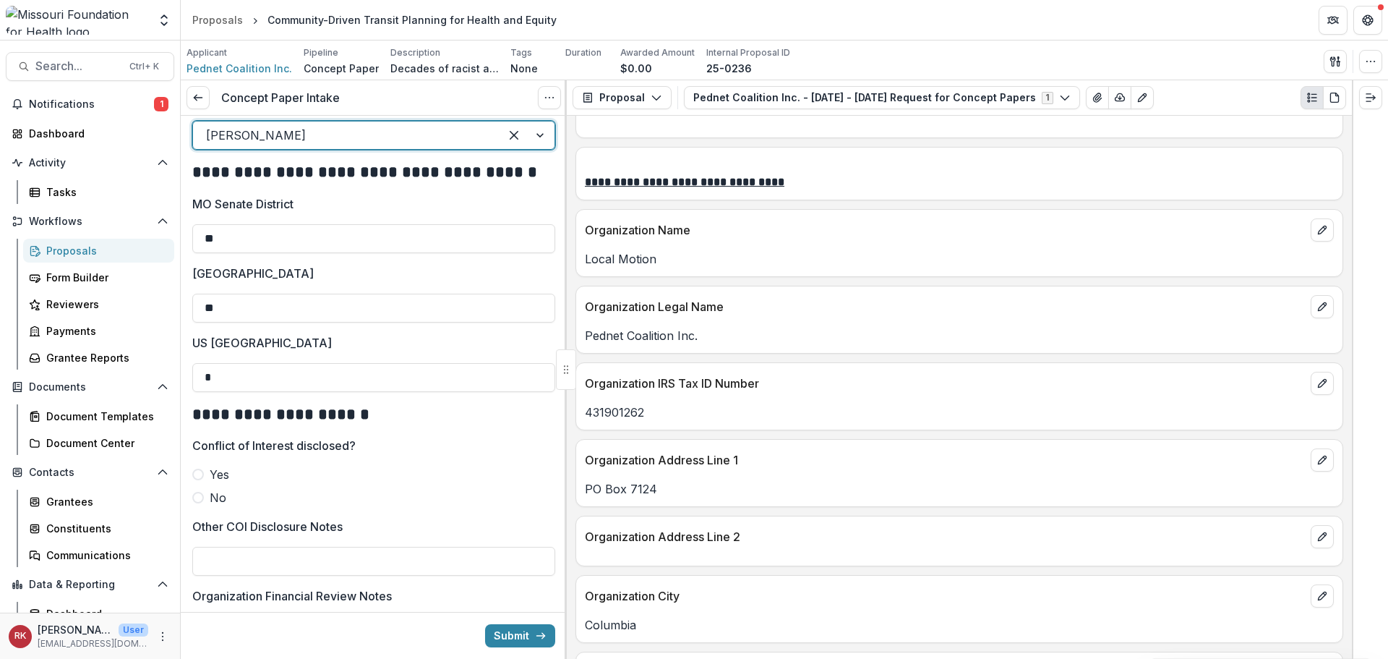
scroll to position [651, 0]
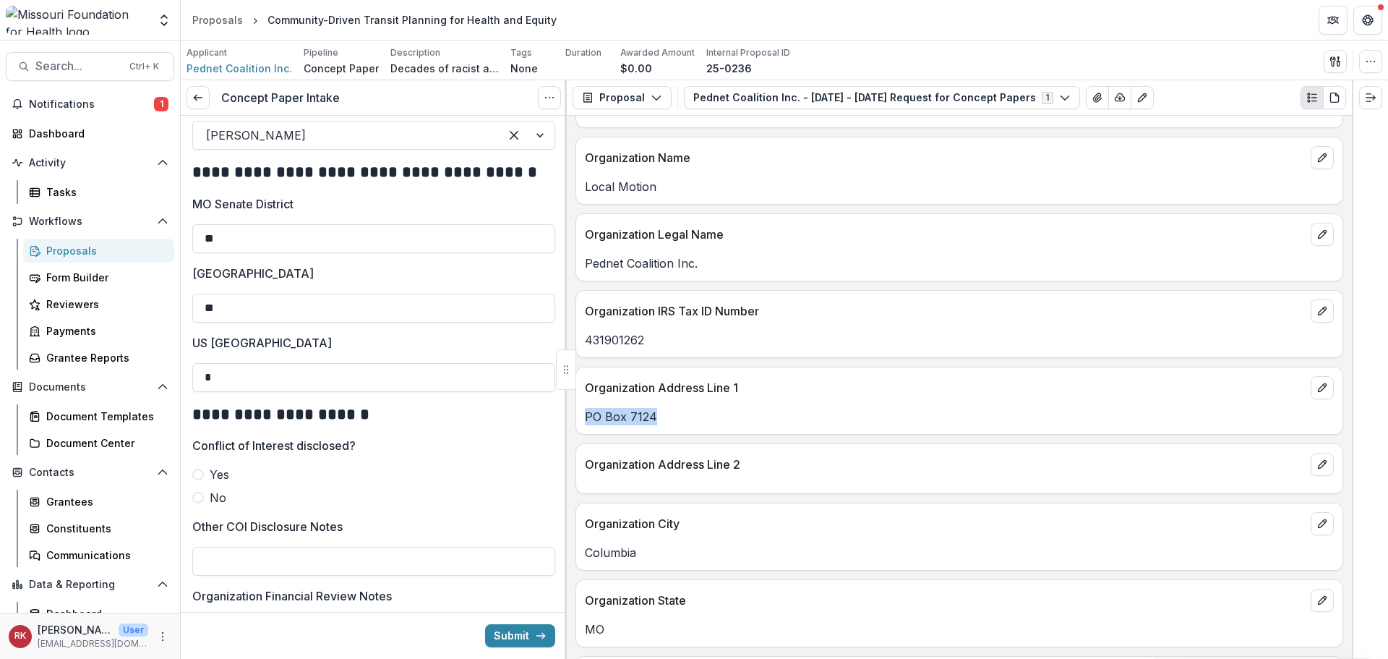
drag, startPoint x: 665, startPoint y: 420, endPoint x: 581, endPoint y: 424, distance: 84.7
click at [581, 424] on div "PO Box 7124" at bounding box center [959, 416] width 766 height 17
copy p "PO Box 7124"
drag, startPoint x: 272, startPoint y: 379, endPoint x: 187, endPoint y: 386, distance: 84.9
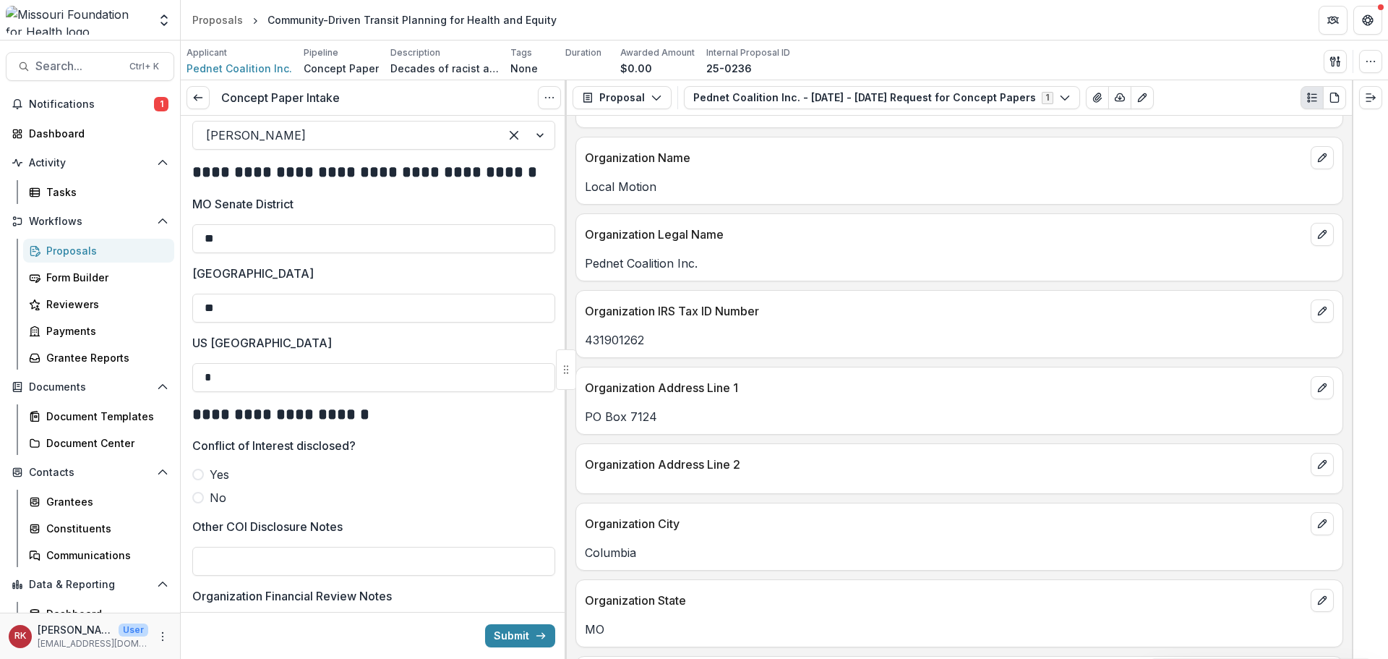
type input "*"
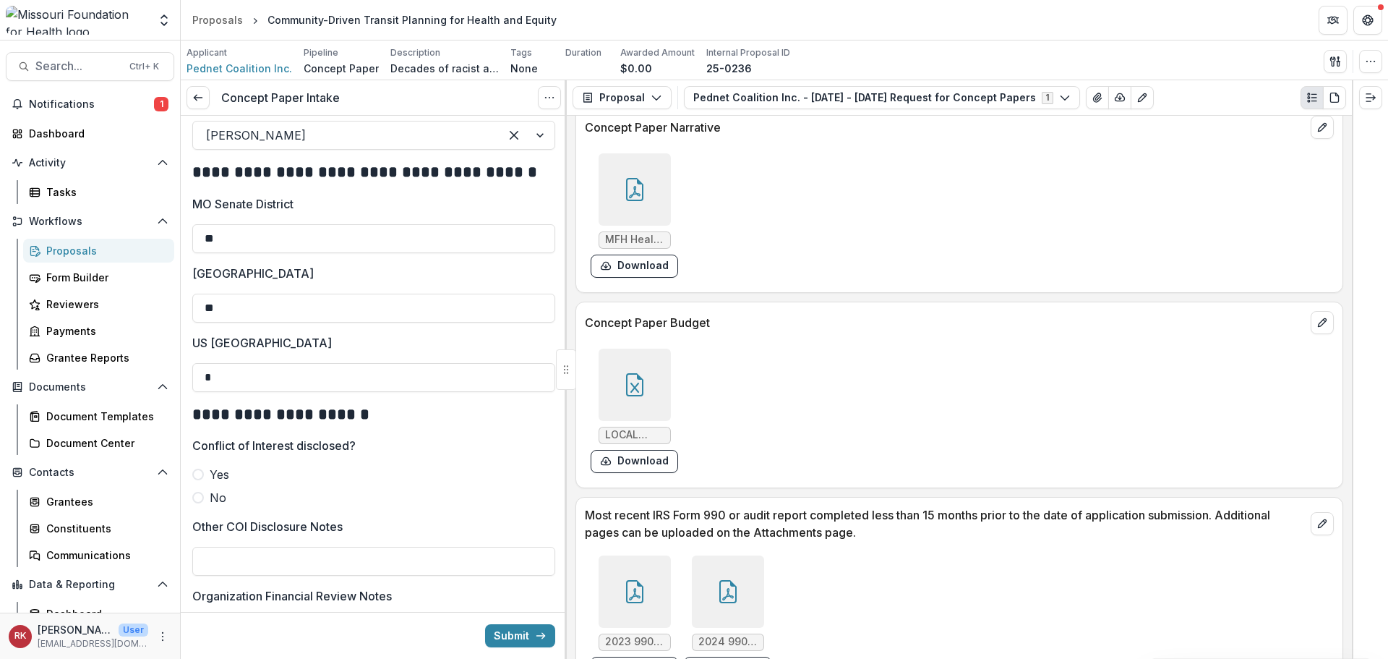
scroll to position [4515, 0]
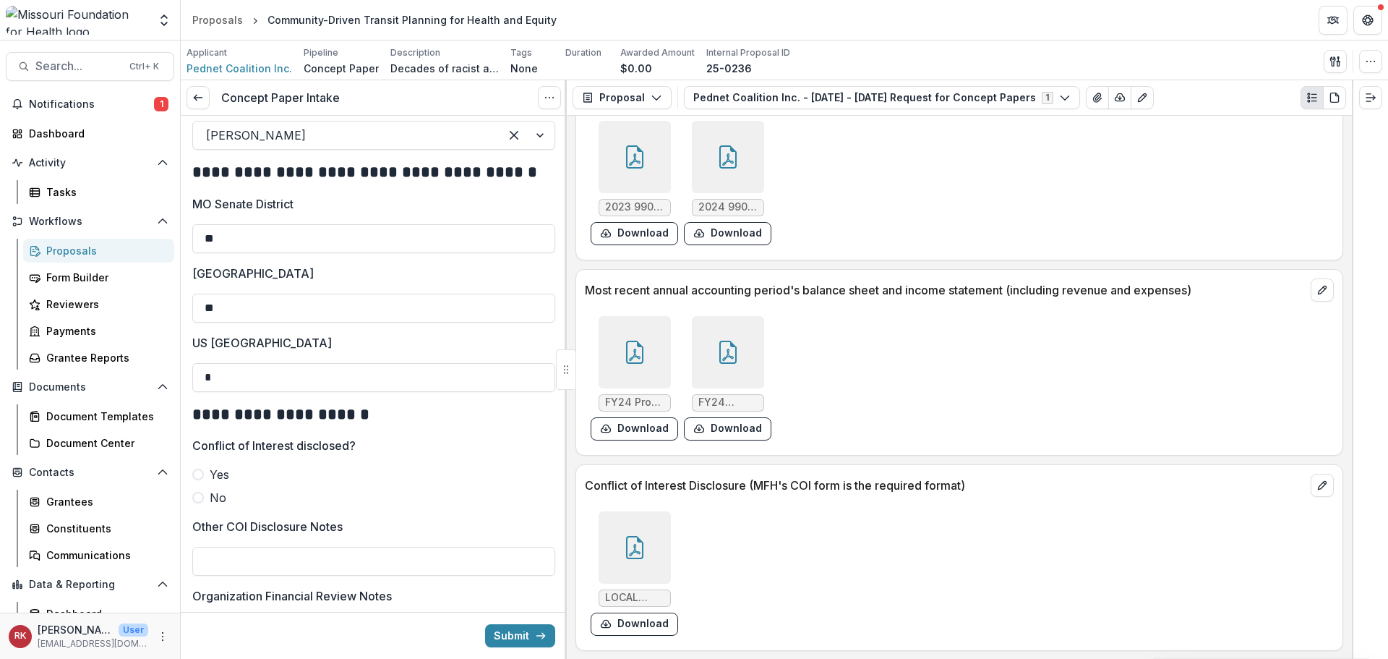
click at [648, 551] on div at bounding box center [635, 547] width 72 height 72
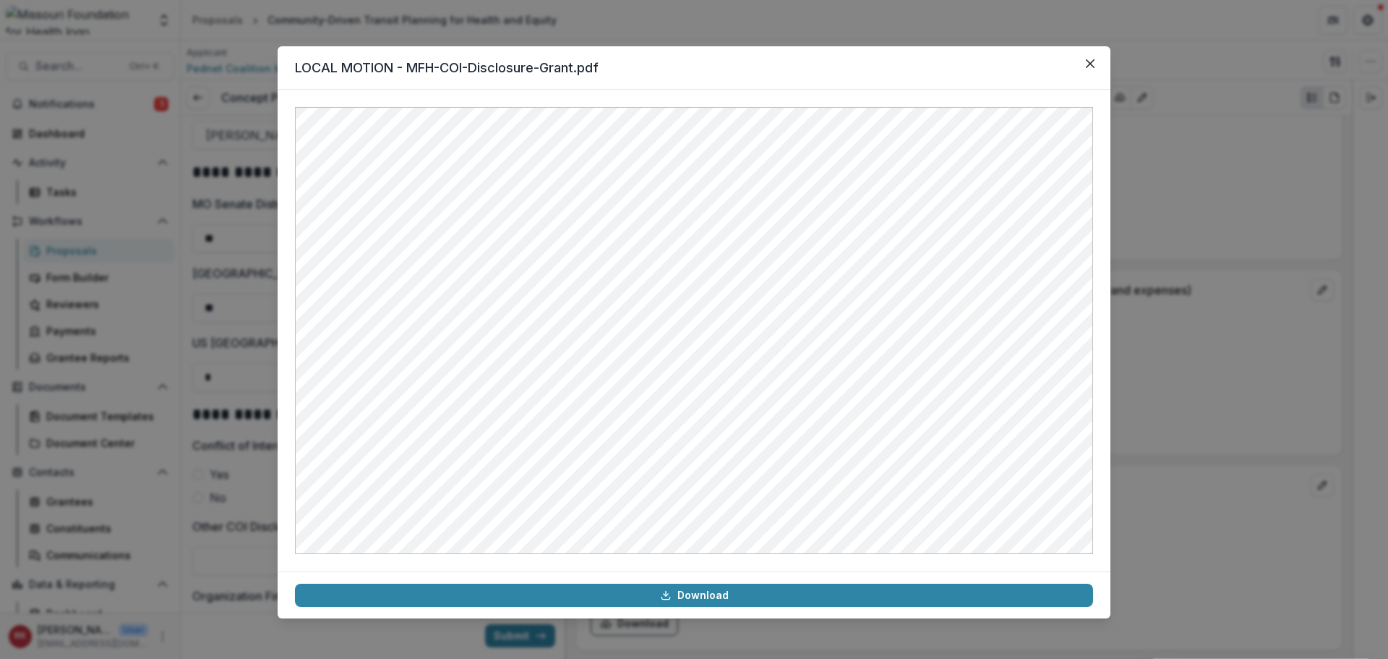
click at [1185, 318] on div "LOCAL MOTION - MFH-COI-Disclosure-Grant.pdf Download" at bounding box center [694, 329] width 1388 height 659
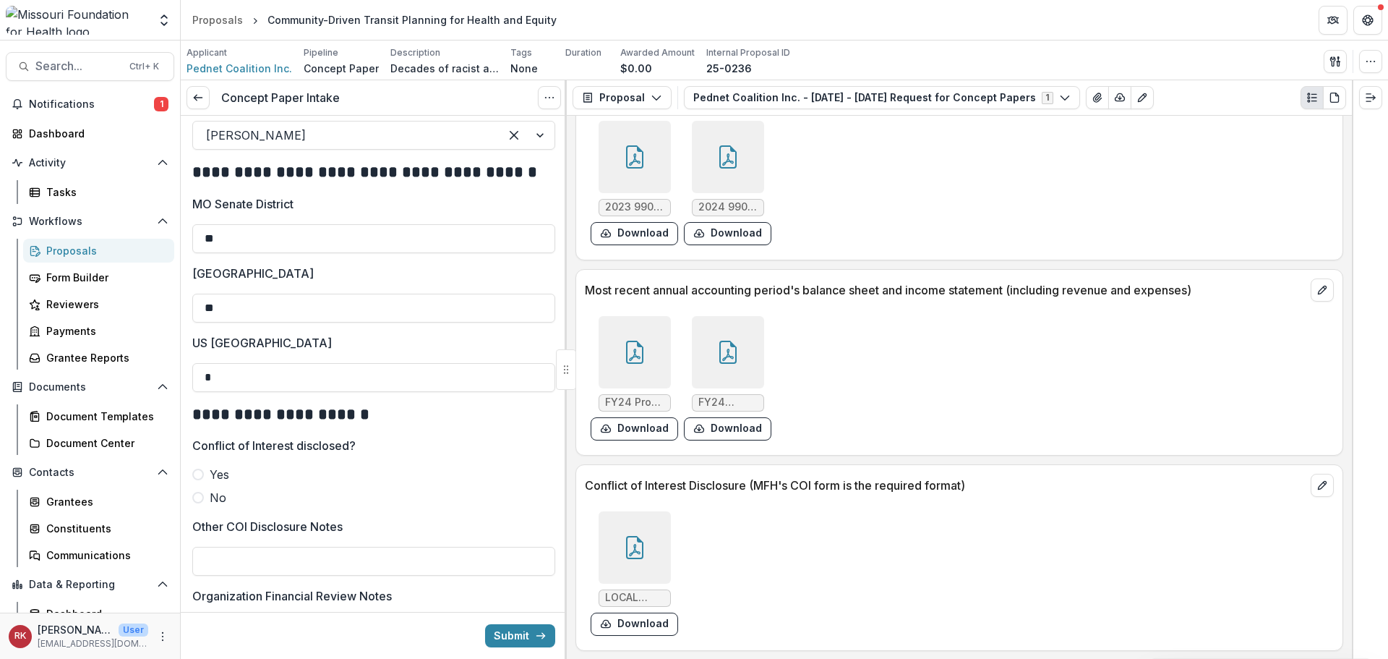
click at [208, 506] on label "No" at bounding box center [373, 497] width 363 height 17
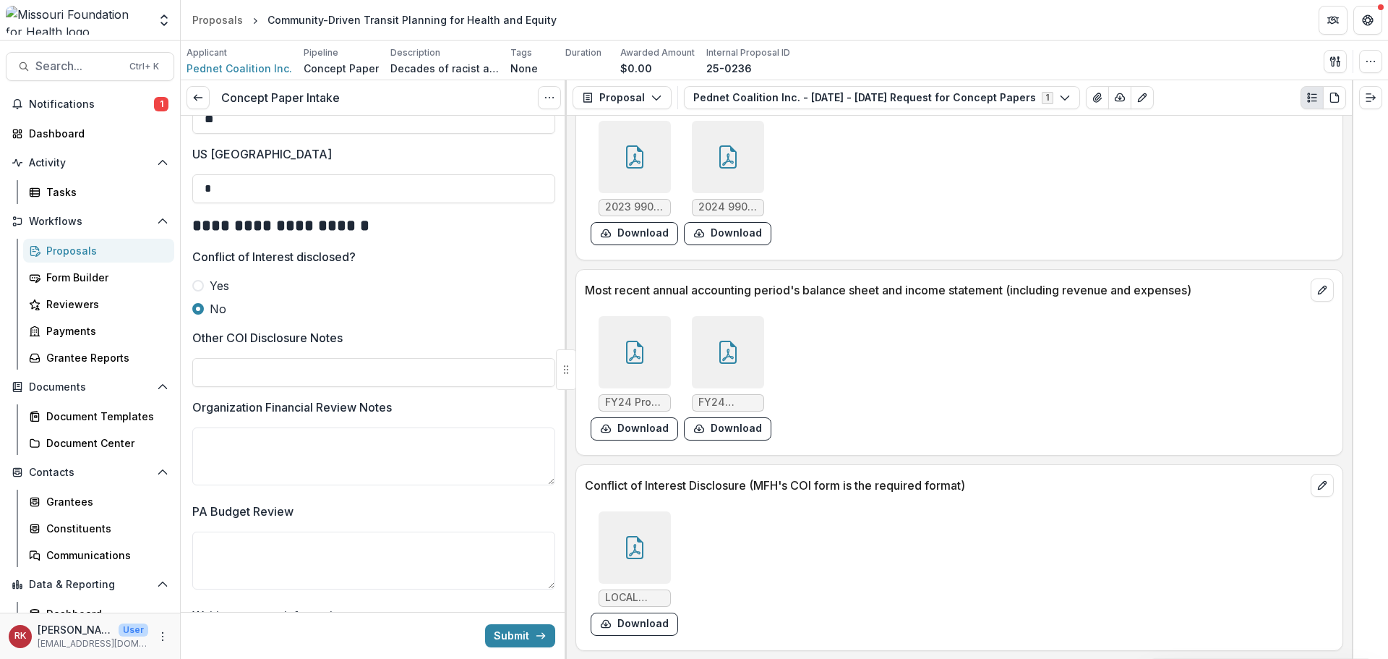
scroll to position [2314, 0]
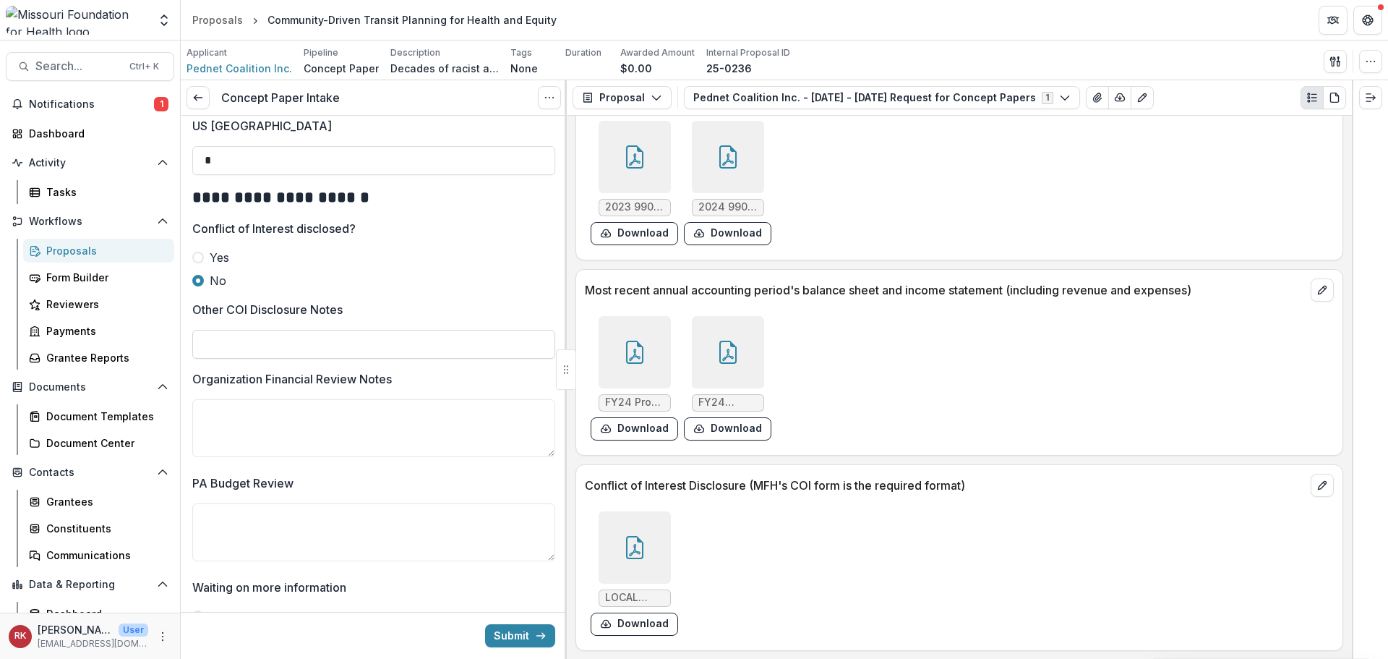
click at [238, 359] on input "Other COI Disclosure Notes" at bounding box center [373, 344] width 363 height 29
click at [290, 357] on input "**********" at bounding box center [373, 344] width 363 height 29
type input "**********"
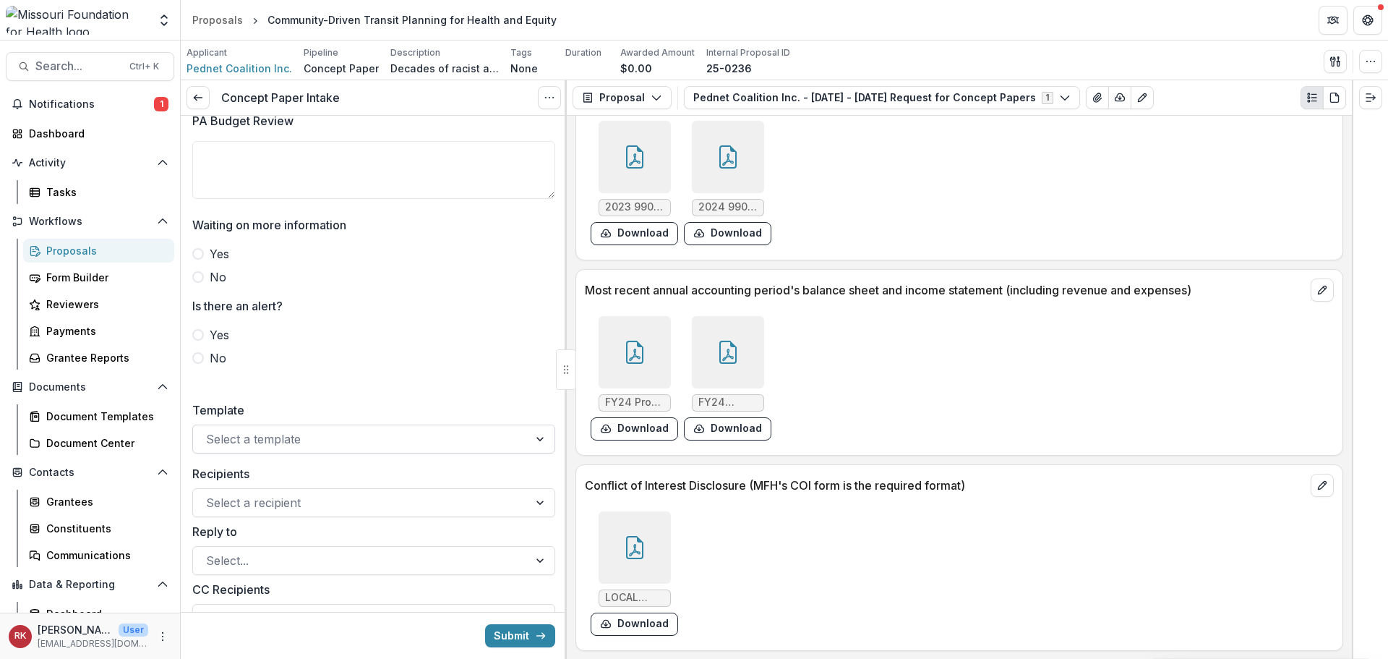
scroll to position [2675, 0]
click at [623, 359] on icon at bounding box center [634, 352] width 23 height 23
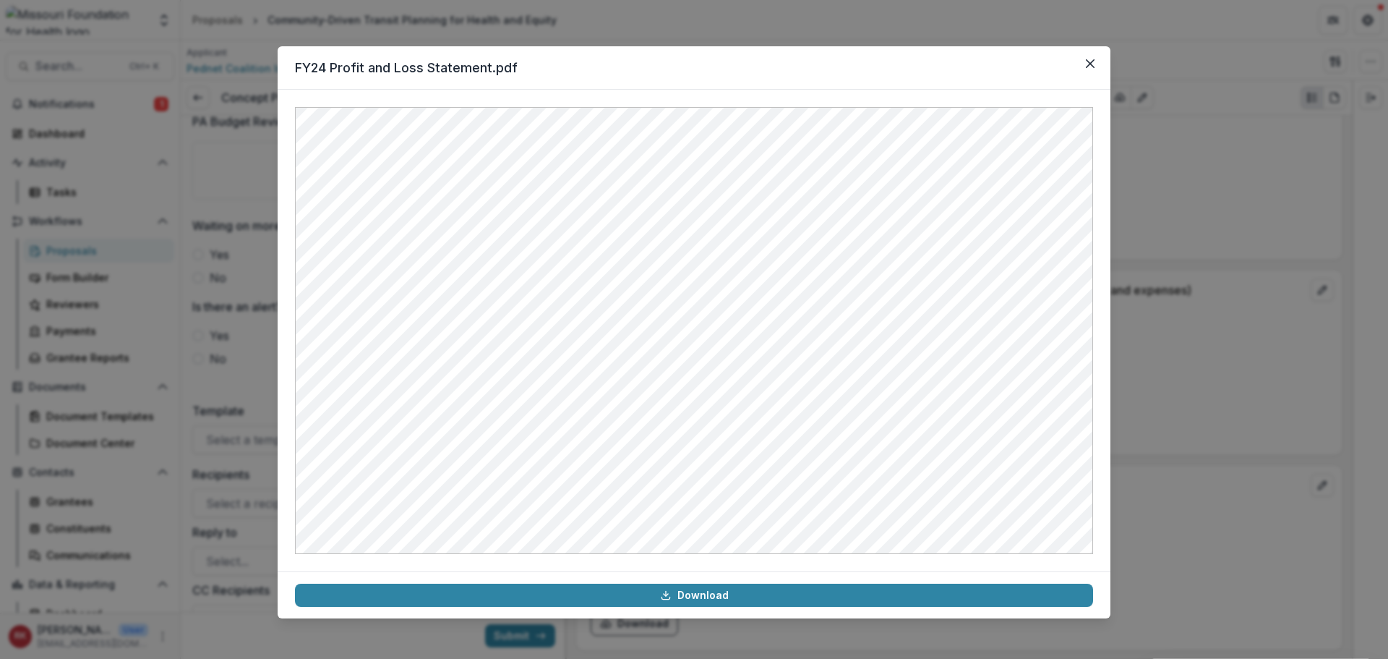
click at [1229, 395] on div "FY24 Profit and Loss Statement.pdf Download" at bounding box center [694, 329] width 1388 height 659
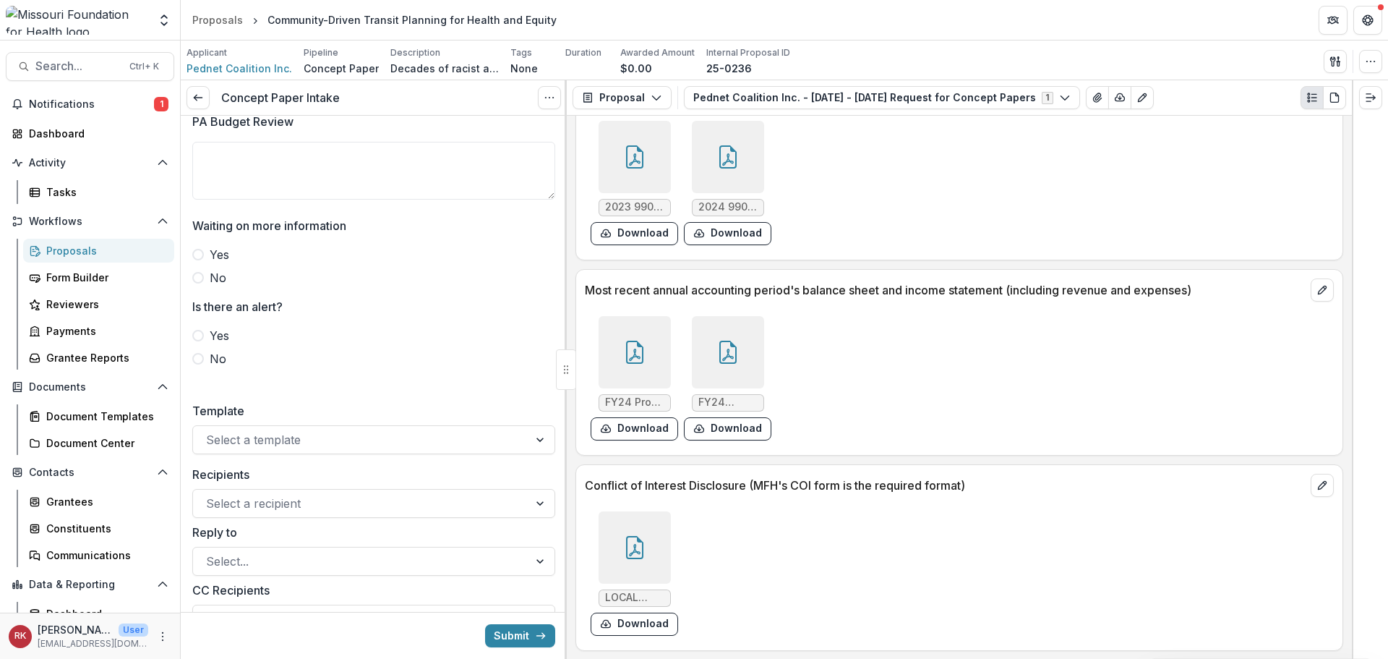
click at [735, 356] on icon at bounding box center [728, 352] width 23 height 23
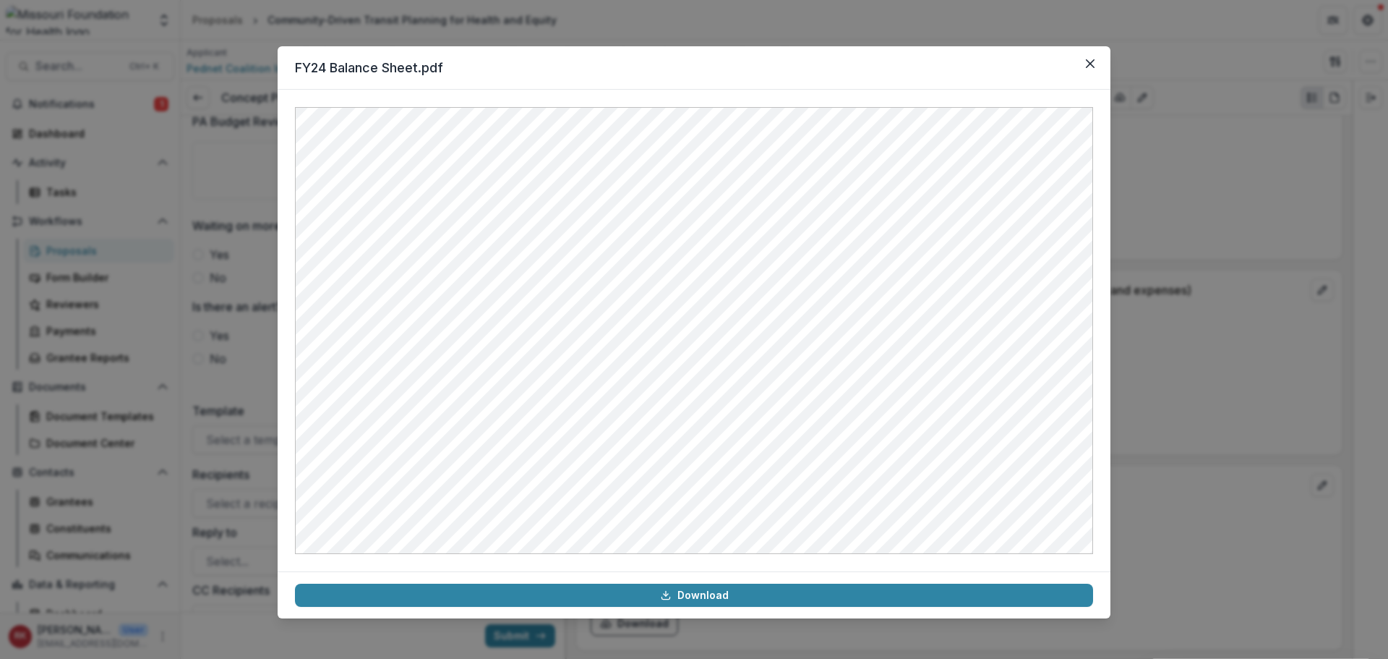
click at [1219, 414] on div "FY24 Balance Sheet.pdf Download" at bounding box center [694, 329] width 1388 height 659
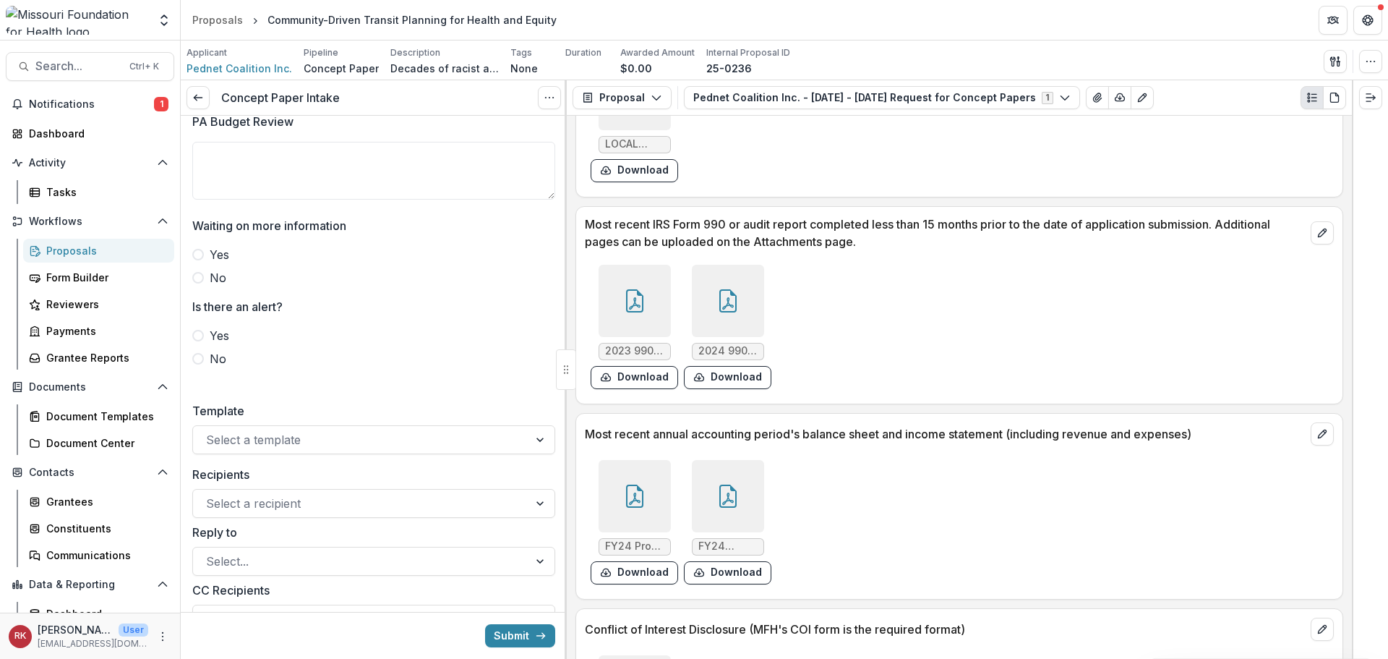
scroll to position [4370, 0]
click at [632, 312] on icon at bounding box center [634, 301] width 17 height 23
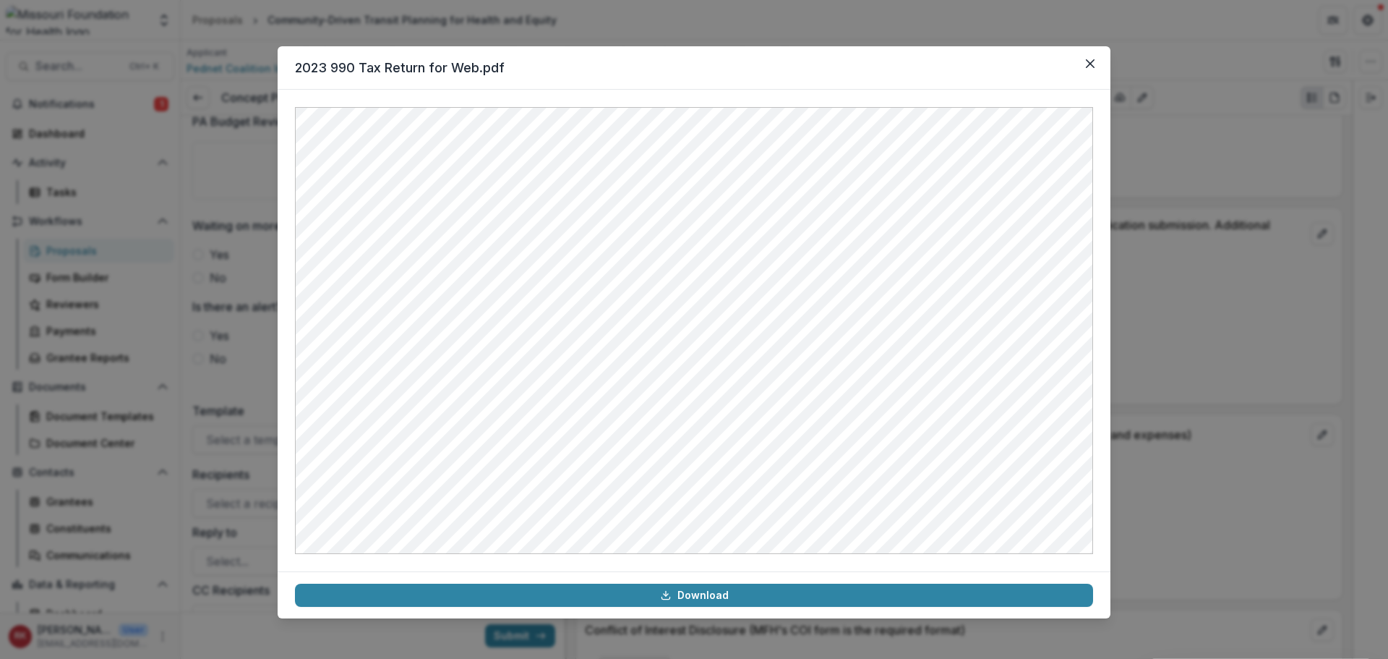
click at [1208, 414] on div "2023 990 Tax Return for Web.pdf Download" at bounding box center [694, 329] width 1388 height 659
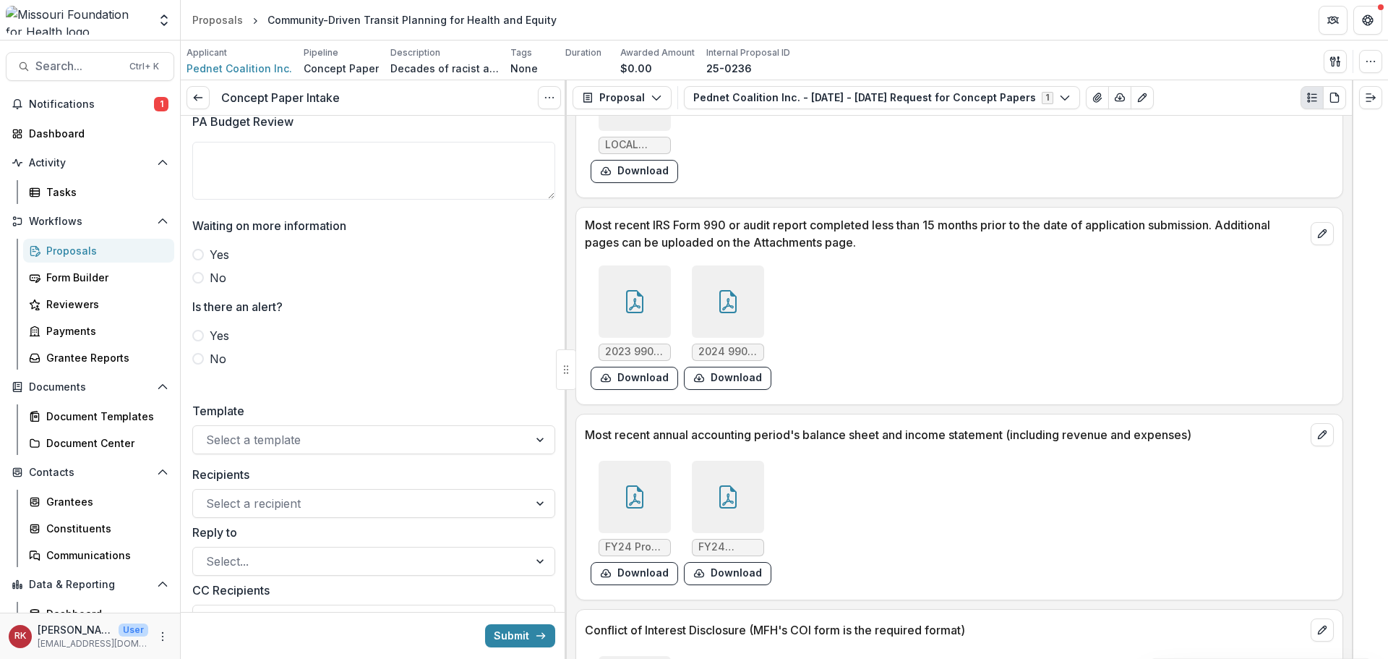
click at [707, 299] on div at bounding box center [728, 301] width 72 height 72
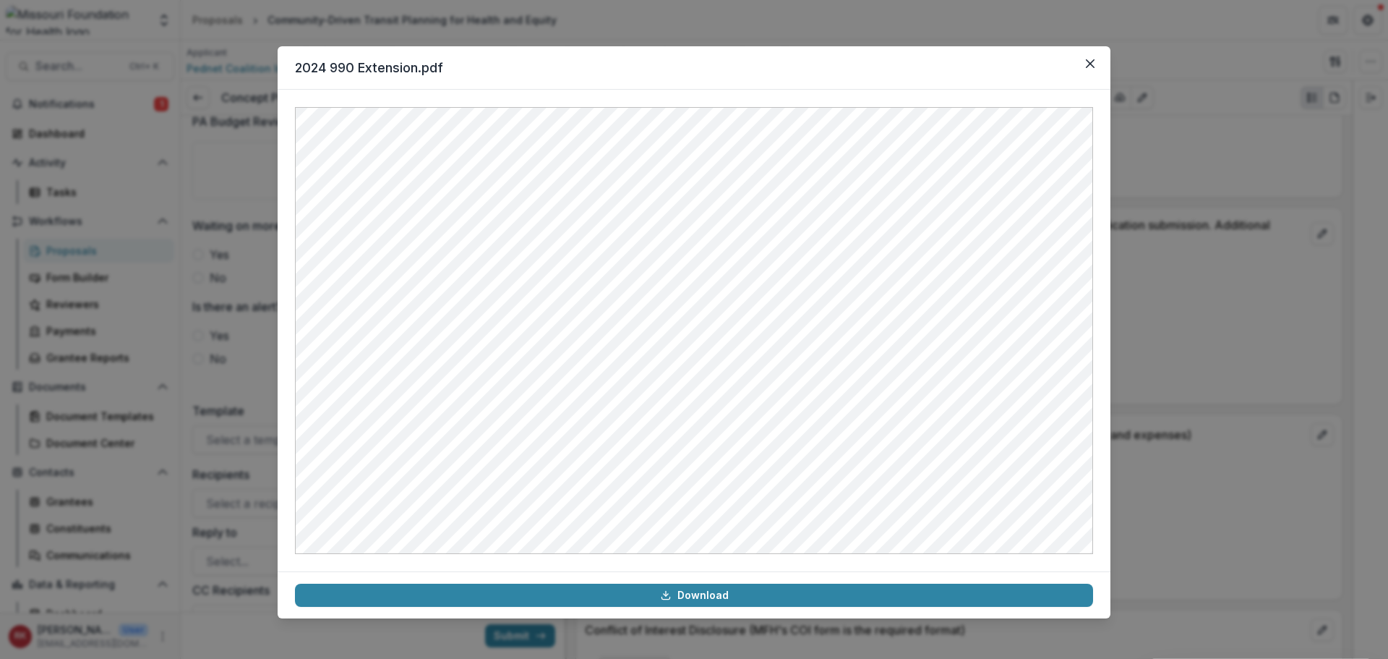
click at [1166, 310] on div "2024 990 Extension.pdf Download" at bounding box center [694, 329] width 1388 height 659
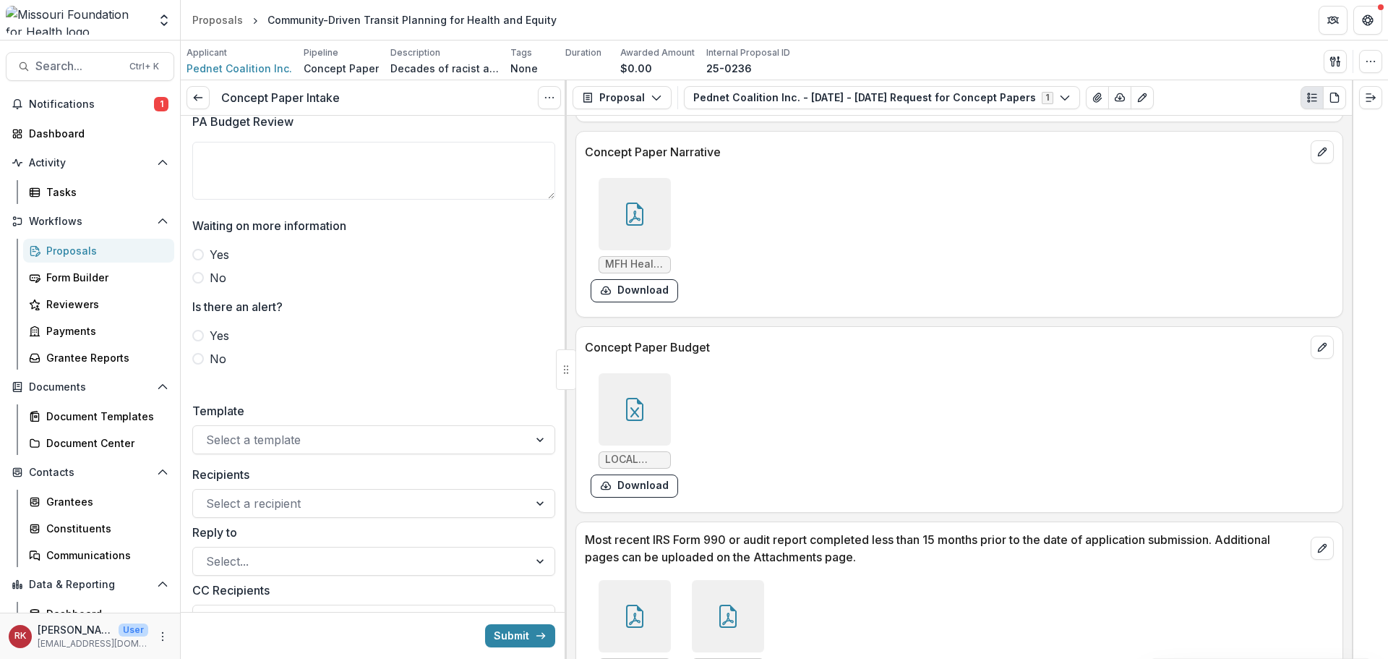
scroll to position [4008, 0]
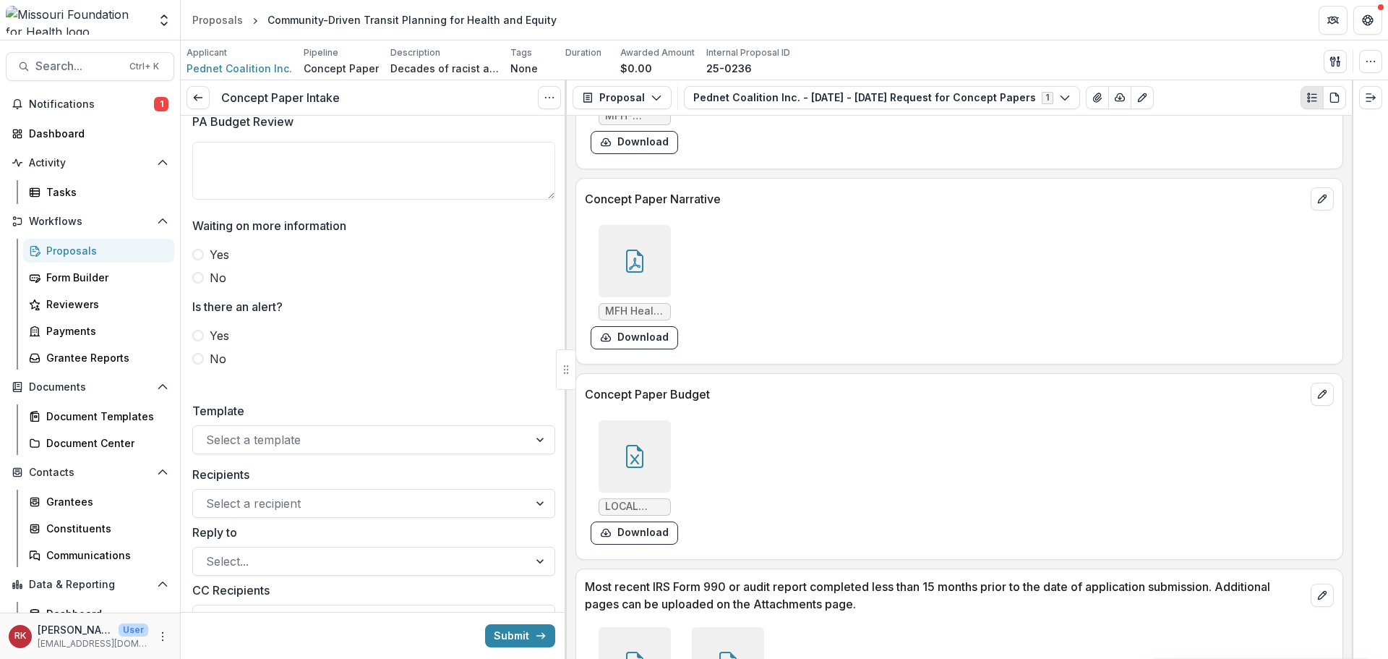
click at [635, 435] on div at bounding box center [635, 456] width 72 height 72
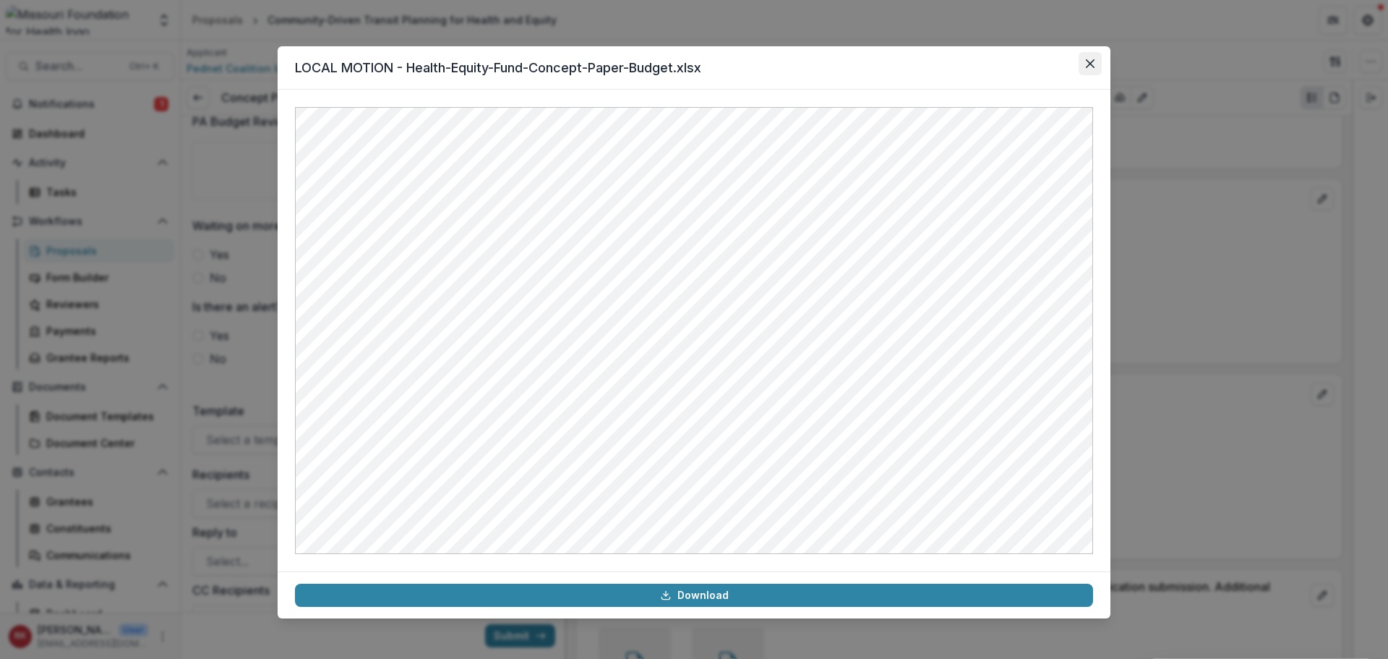
click at [1096, 66] on button "Close" at bounding box center [1090, 63] width 23 height 23
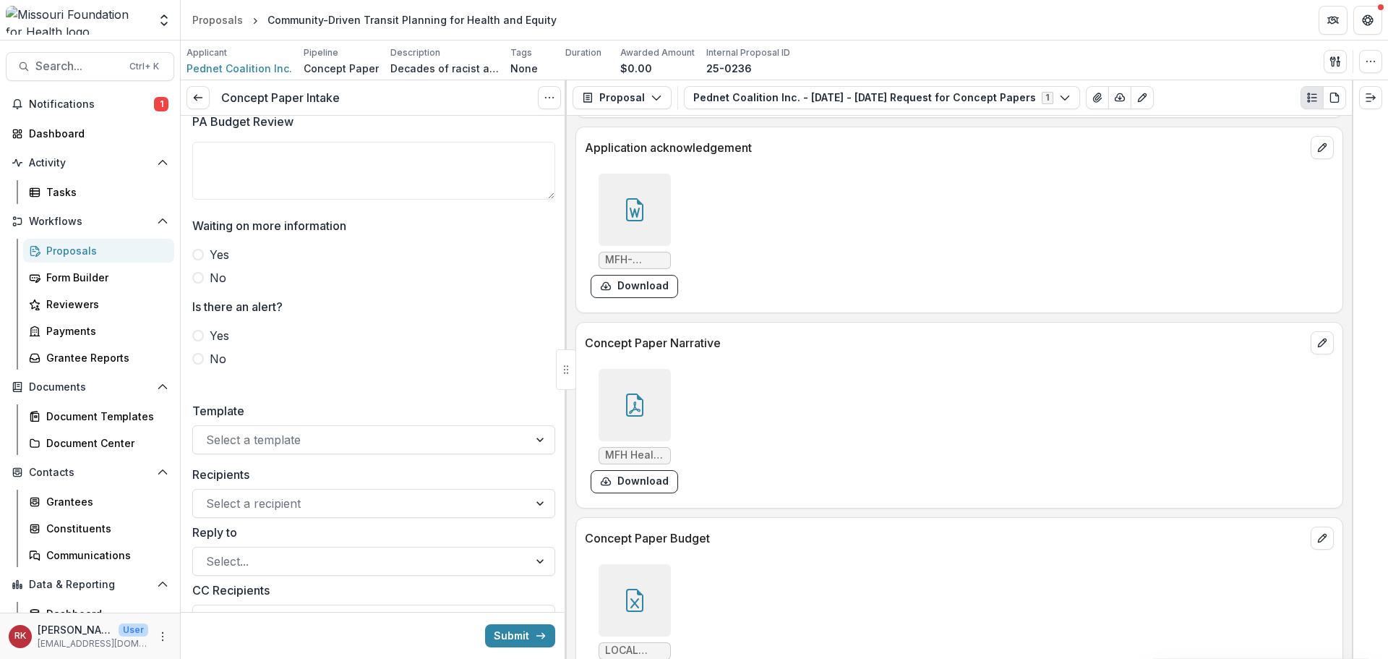
scroll to position [3864, 0]
click at [646, 390] on div at bounding box center [635, 405] width 72 height 72
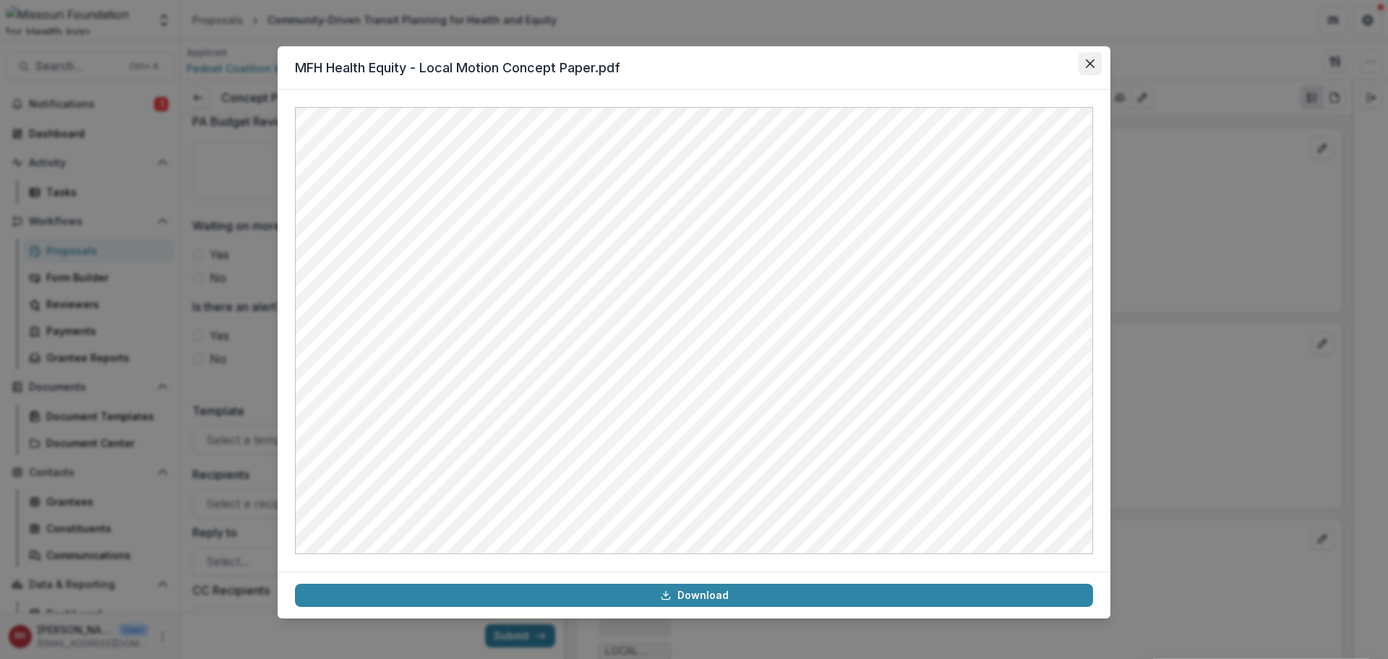
click at [1086, 70] on button "Close" at bounding box center [1090, 63] width 23 height 23
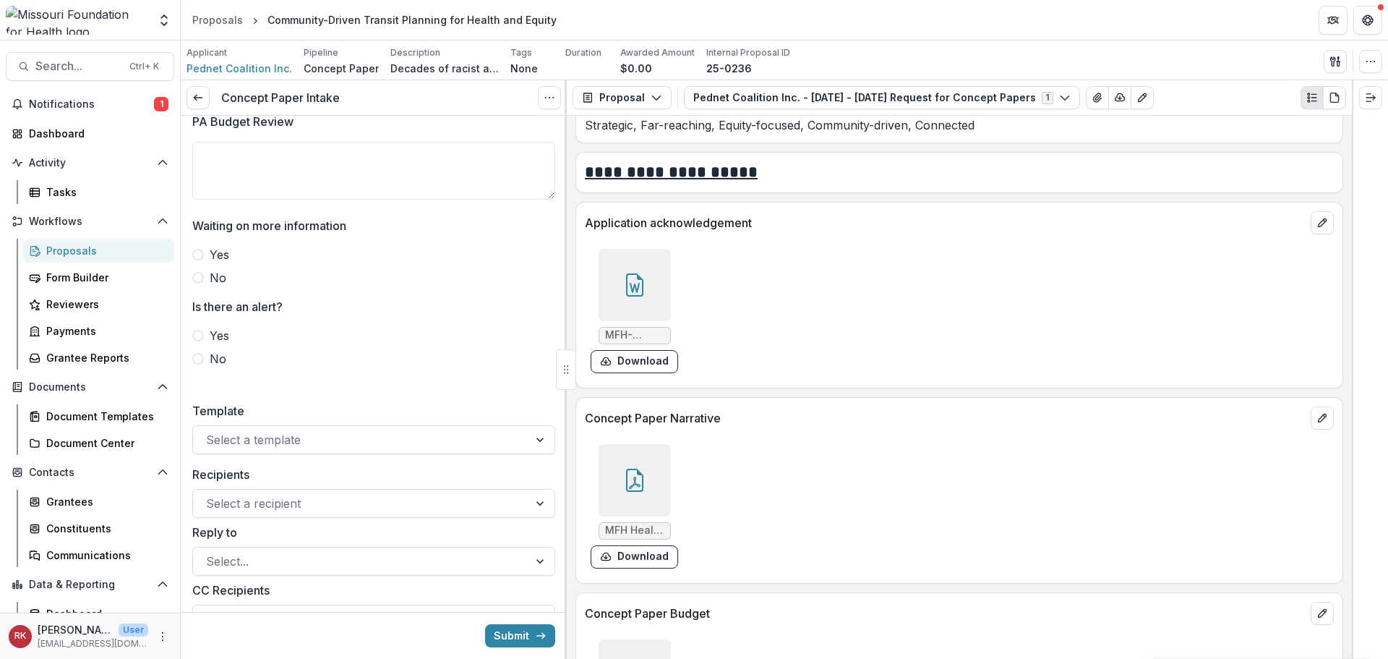
scroll to position [3719, 0]
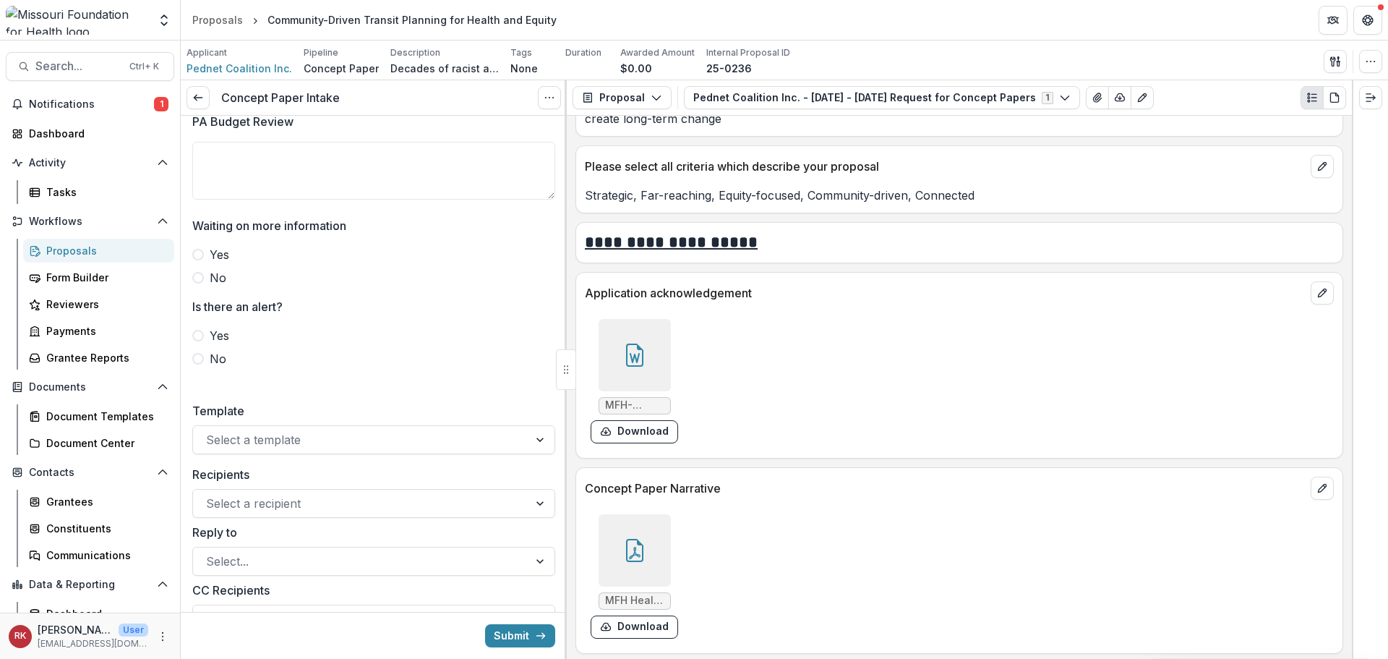
click at [630, 348] on icon at bounding box center [634, 354] width 23 height 23
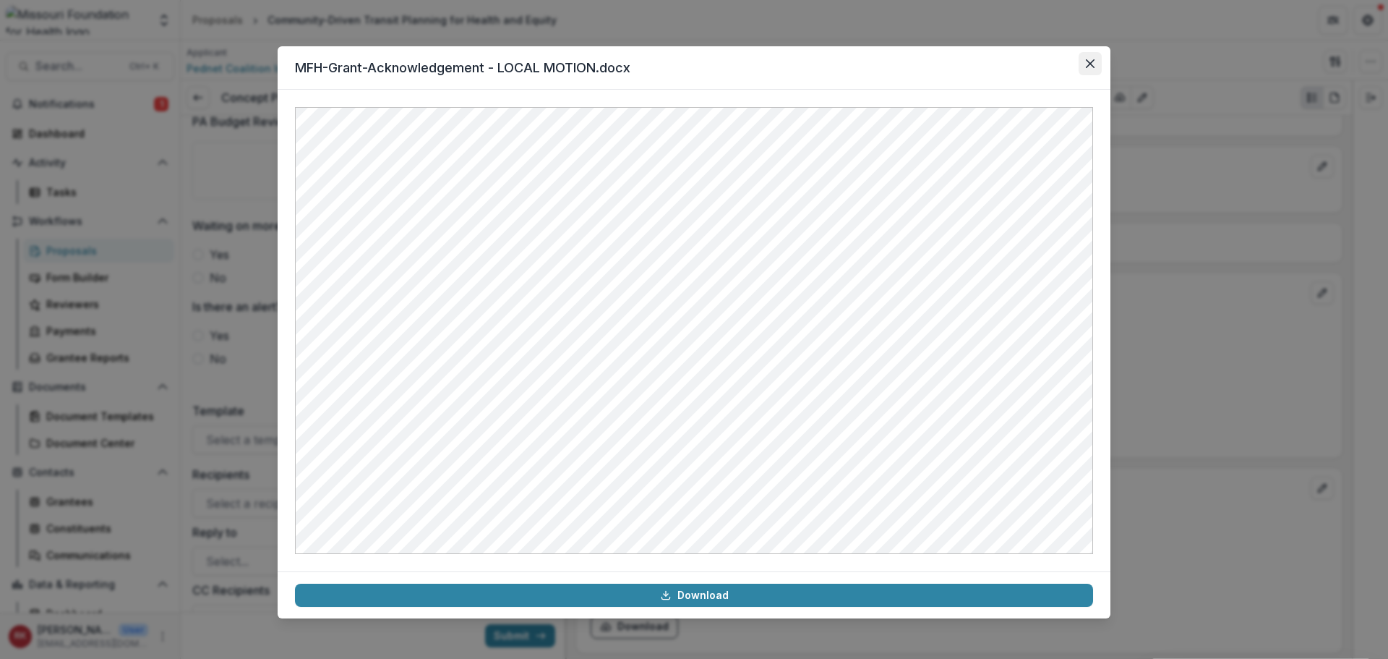
click at [1085, 69] on button "Close" at bounding box center [1090, 63] width 23 height 23
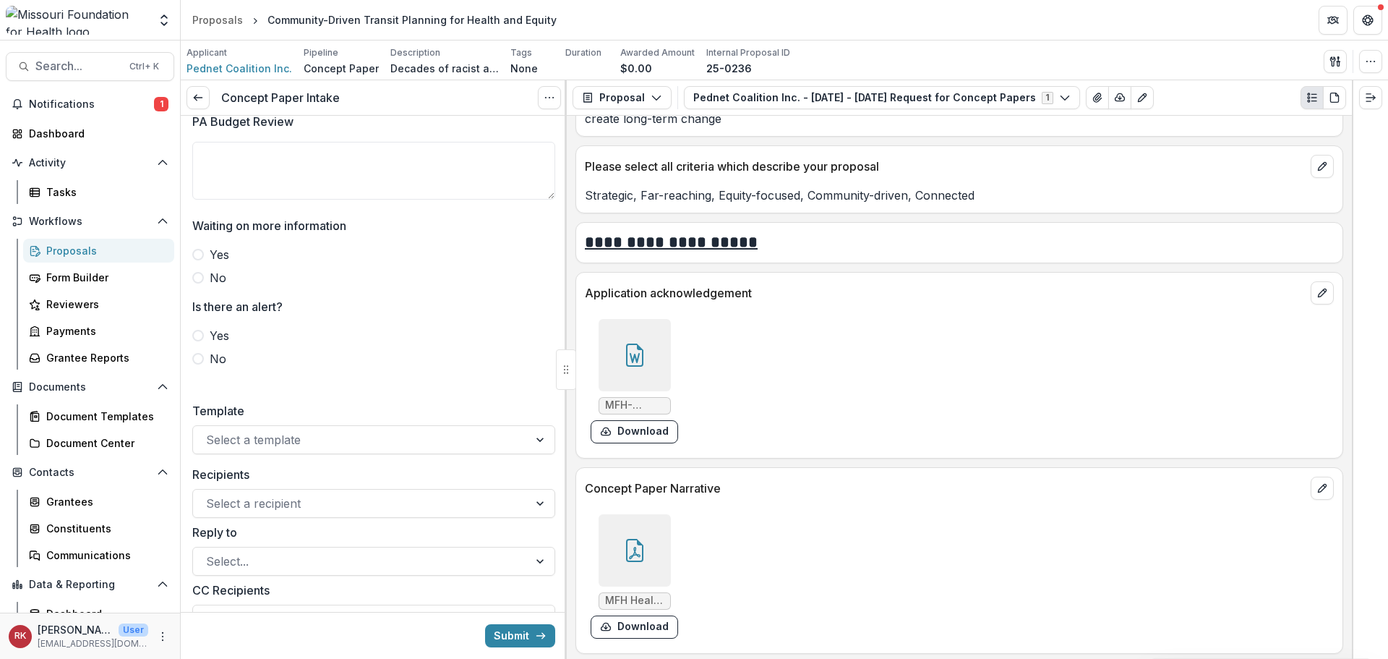
click at [202, 283] on span at bounding box center [198, 278] width 12 height 12
click at [199, 367] on label "No" at bounding box center [373, 358] width 363 height 17
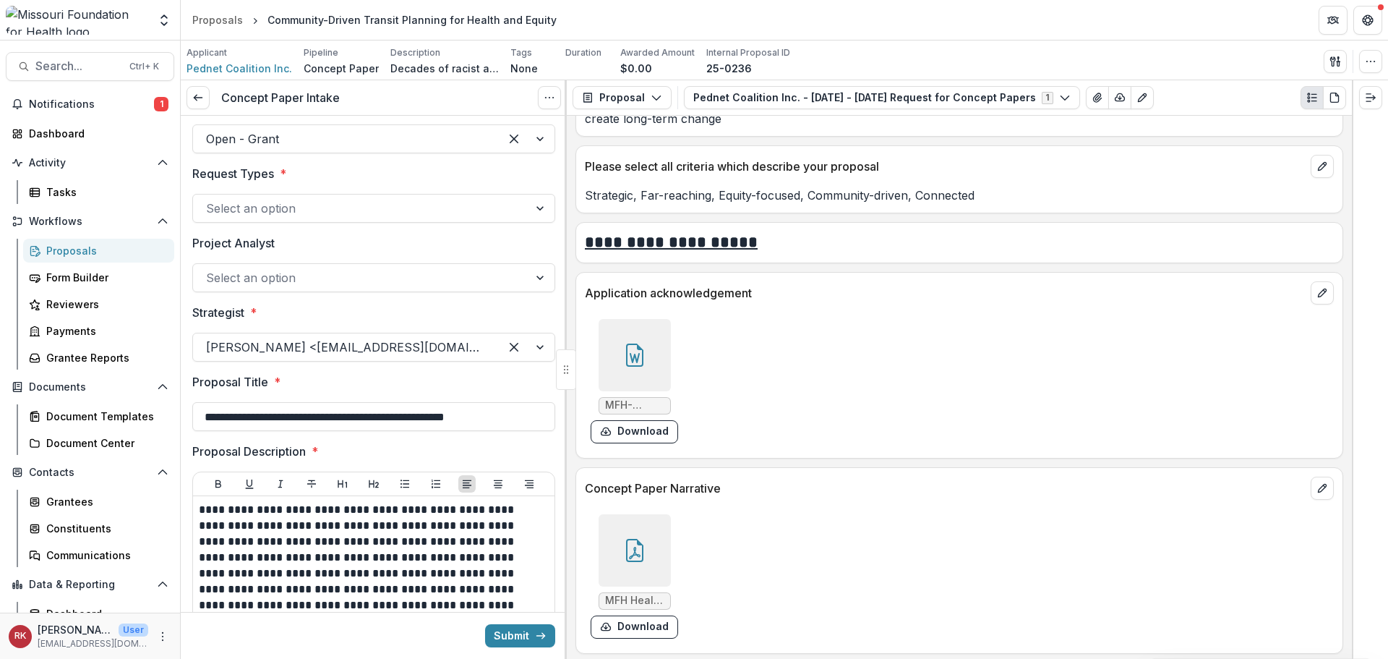
scroll to position [0, 0]
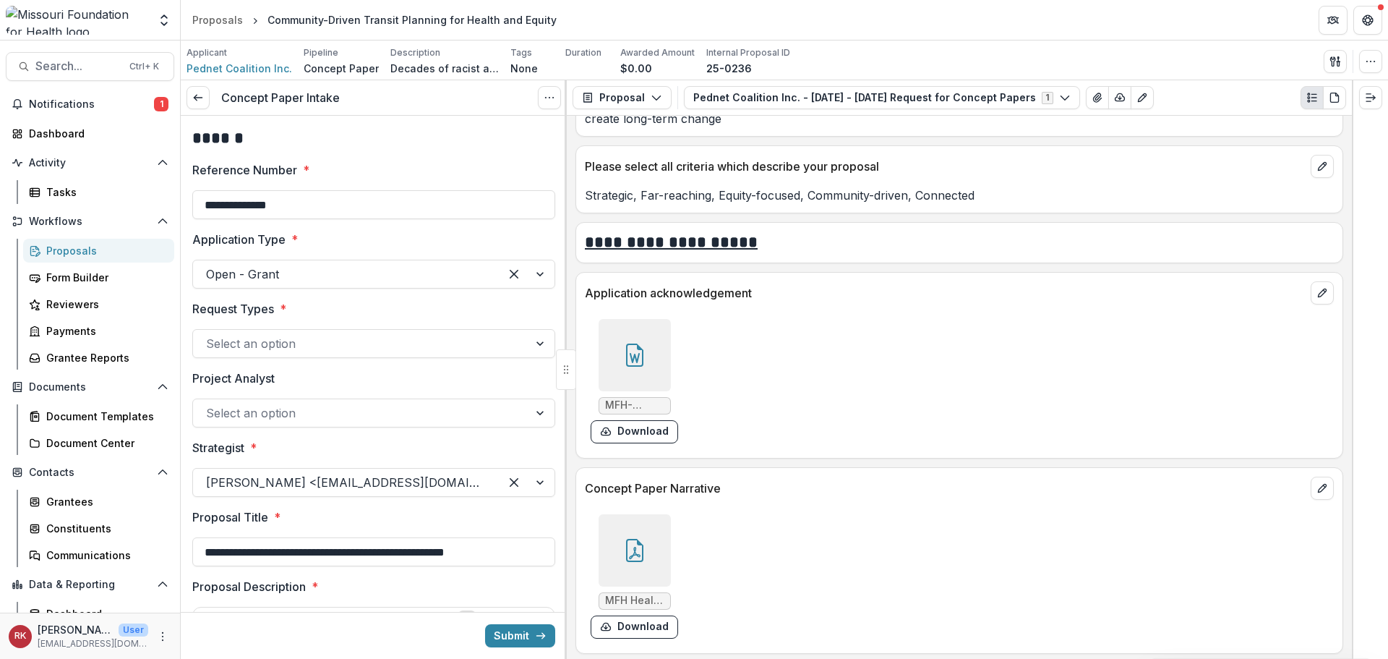
click at [272, 338] on div at bounding box center [360, 343] width 309 height 20
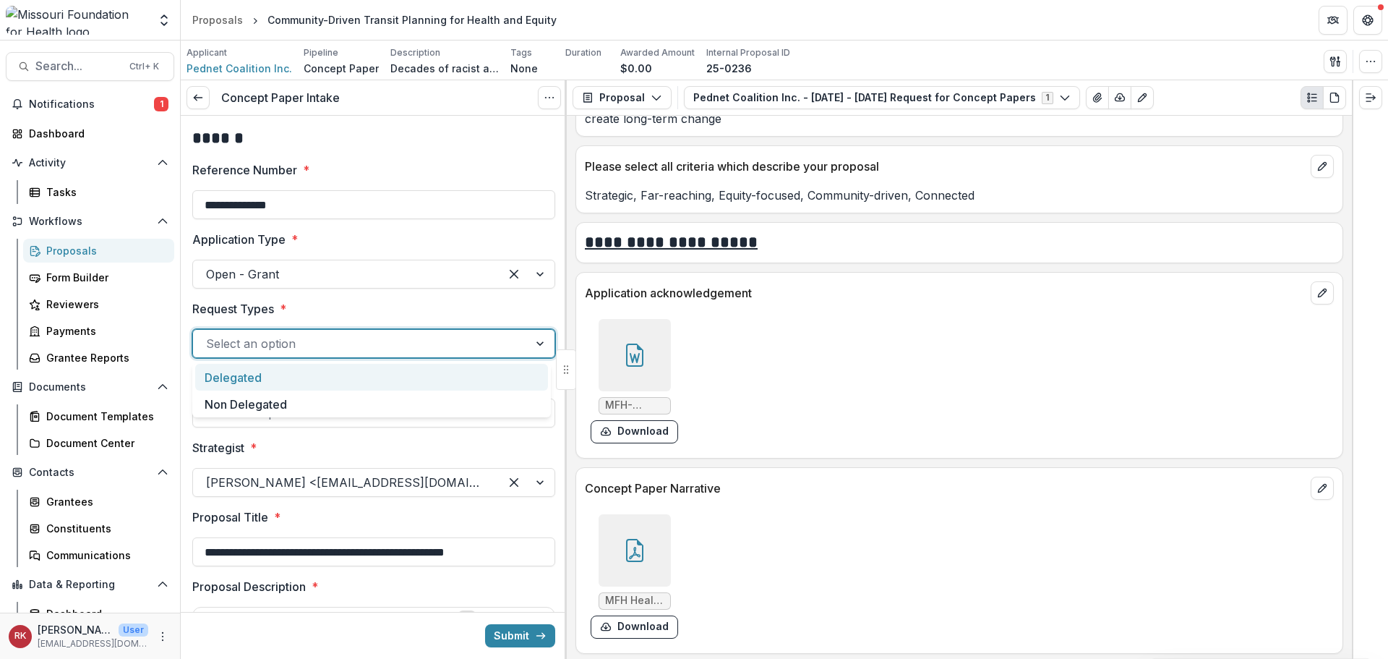
click at [255, 372] on div "Delegated" at bounding box center [371, 377] width 353 height 27
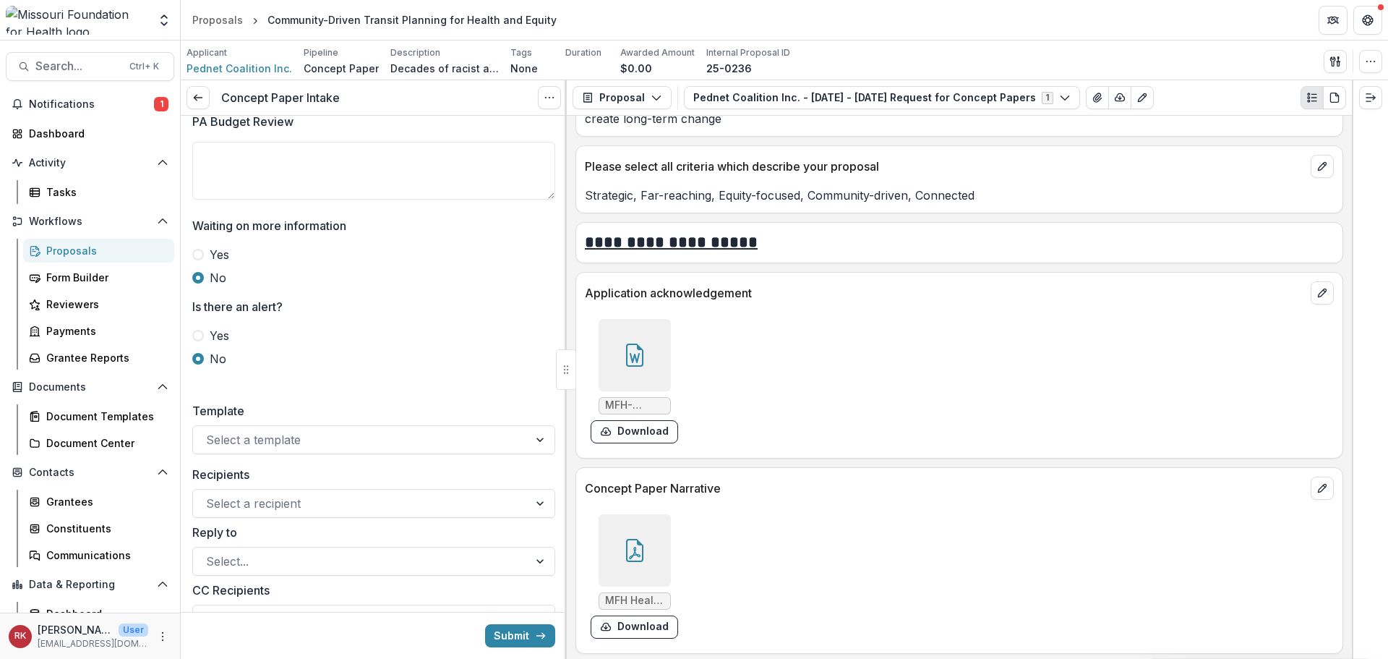
click at [197, 341] on span at bounding box center [198, 336] width 12 height 12
click at [329, 367] on label "No" at bounding box center [373, 358] width 363 height 17
click at [200, 341] on span at bounding box center [198, 336] width 12 height 12
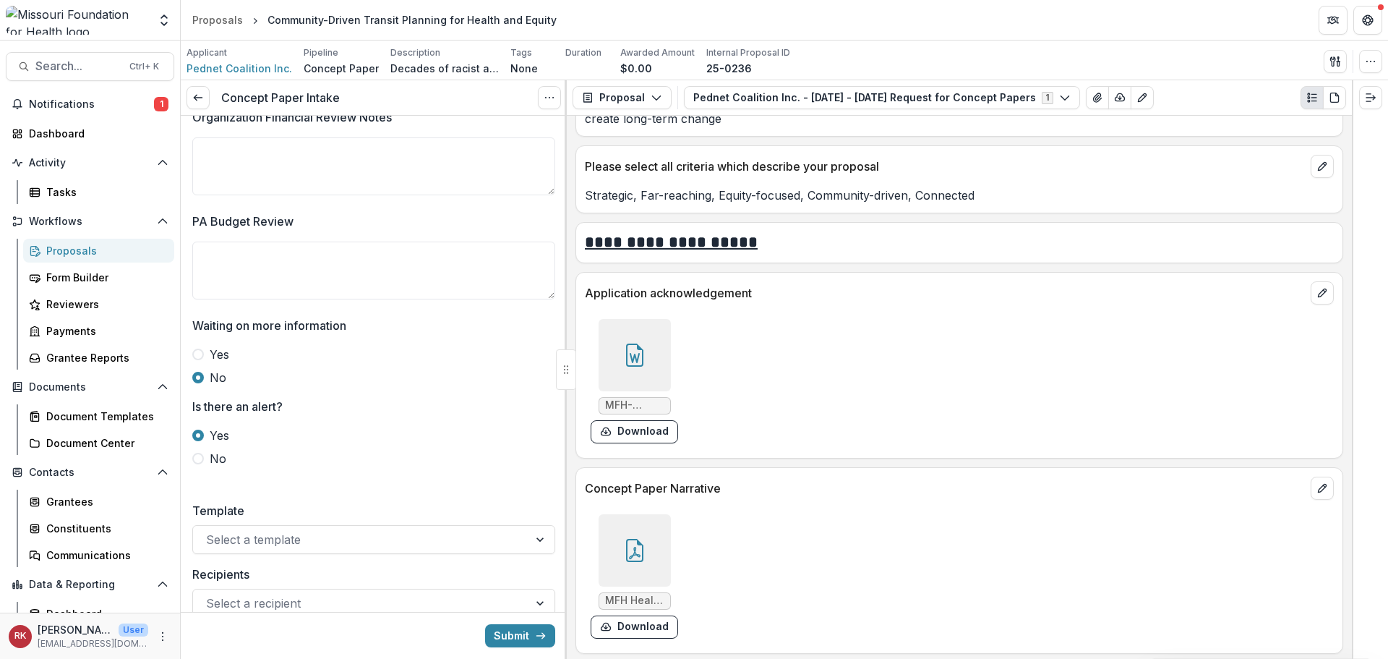
scroll to position [2745, 0]
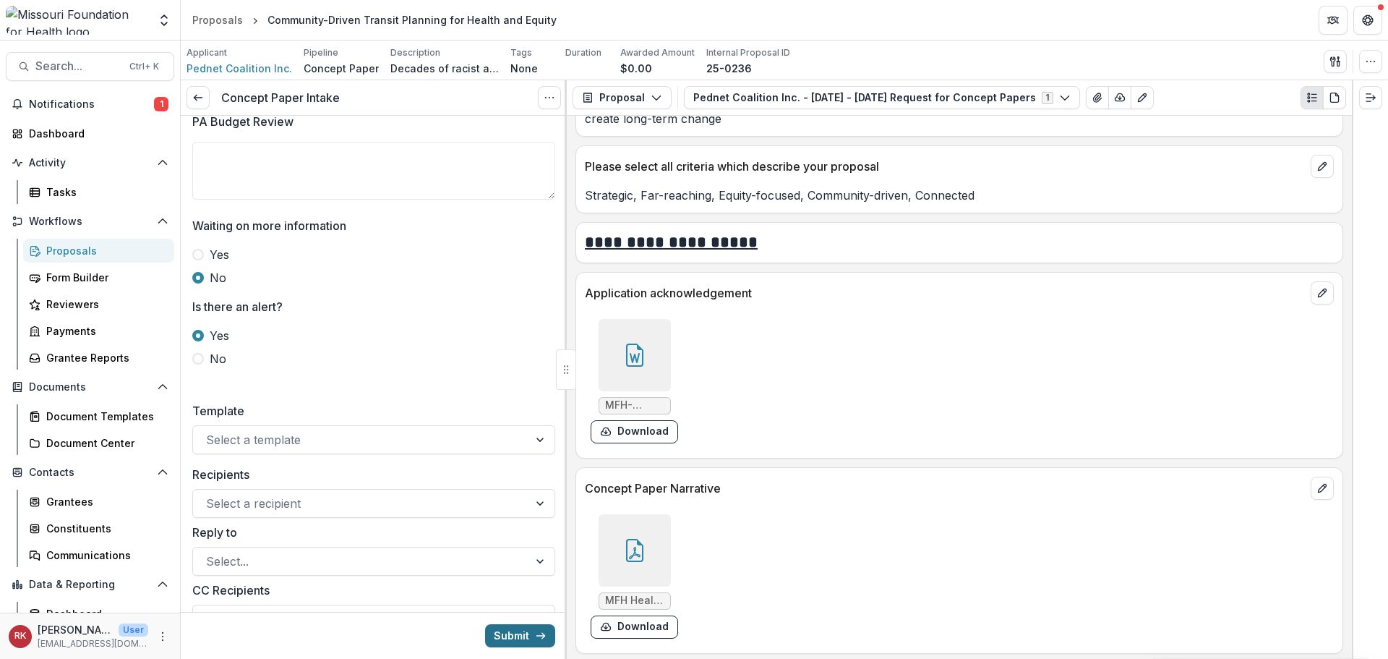
click at [494, 634] on button "Submit" at bounding box center [520, 635] width 70 height 23
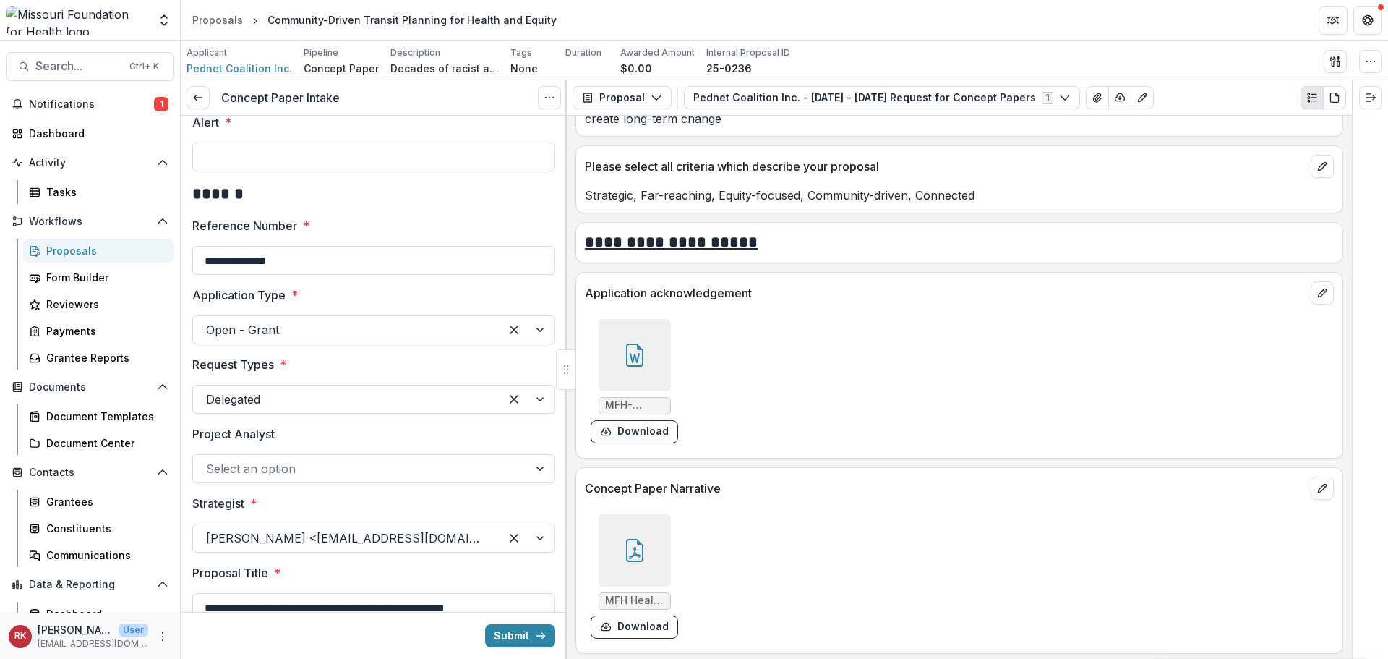
scroll to position [0, 0]
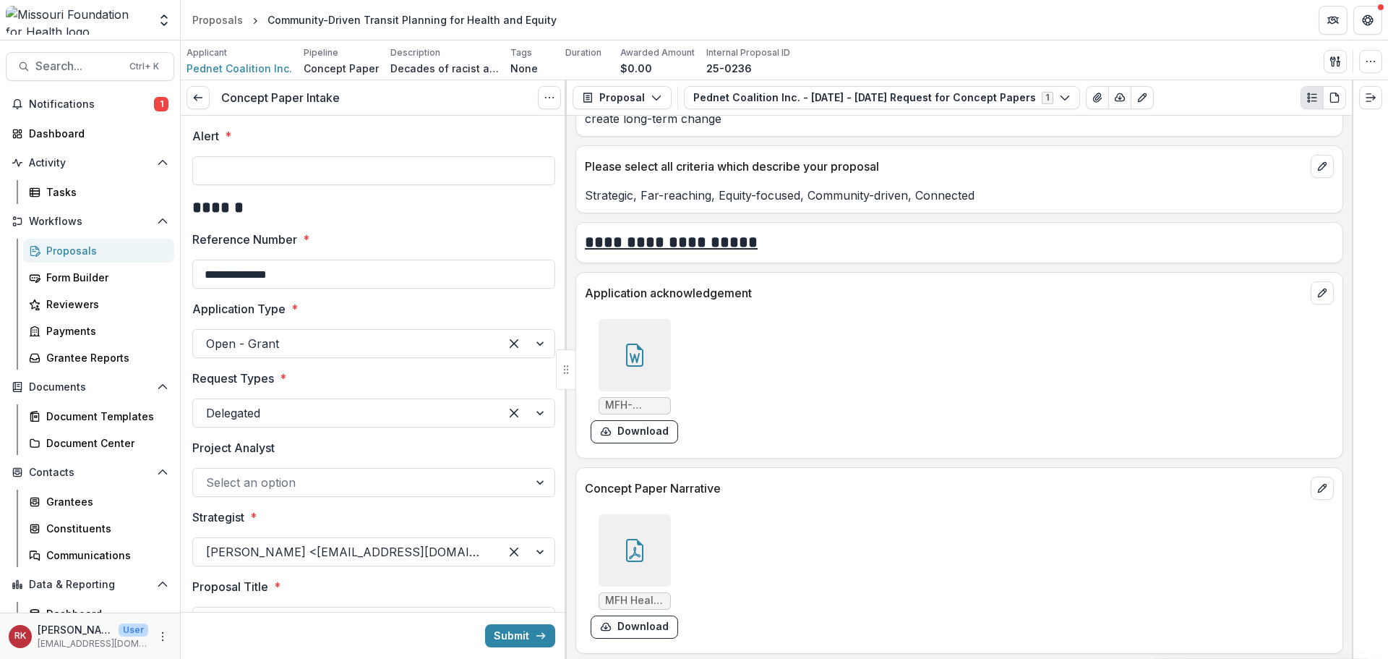
paste input "**********"
drag, startPoint x: 544, startPoint y: 169, endPoint x: 189, endPoint y: 176, distance: 354.4
click at [257, 173] on input "**********" at bounding box center [371, 170] width 359 height 29
type input "**********"
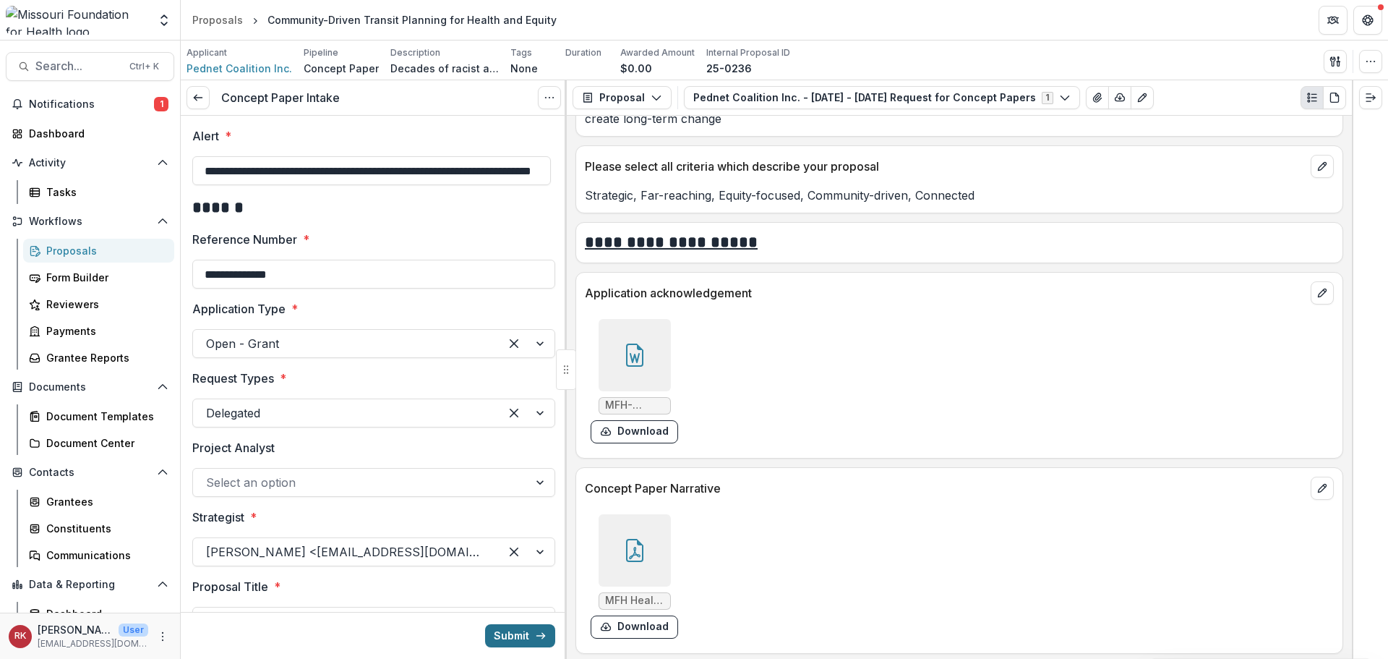
click at [516, 629] on button "Submit" at bounding box center [520, 635] width 70 height 23
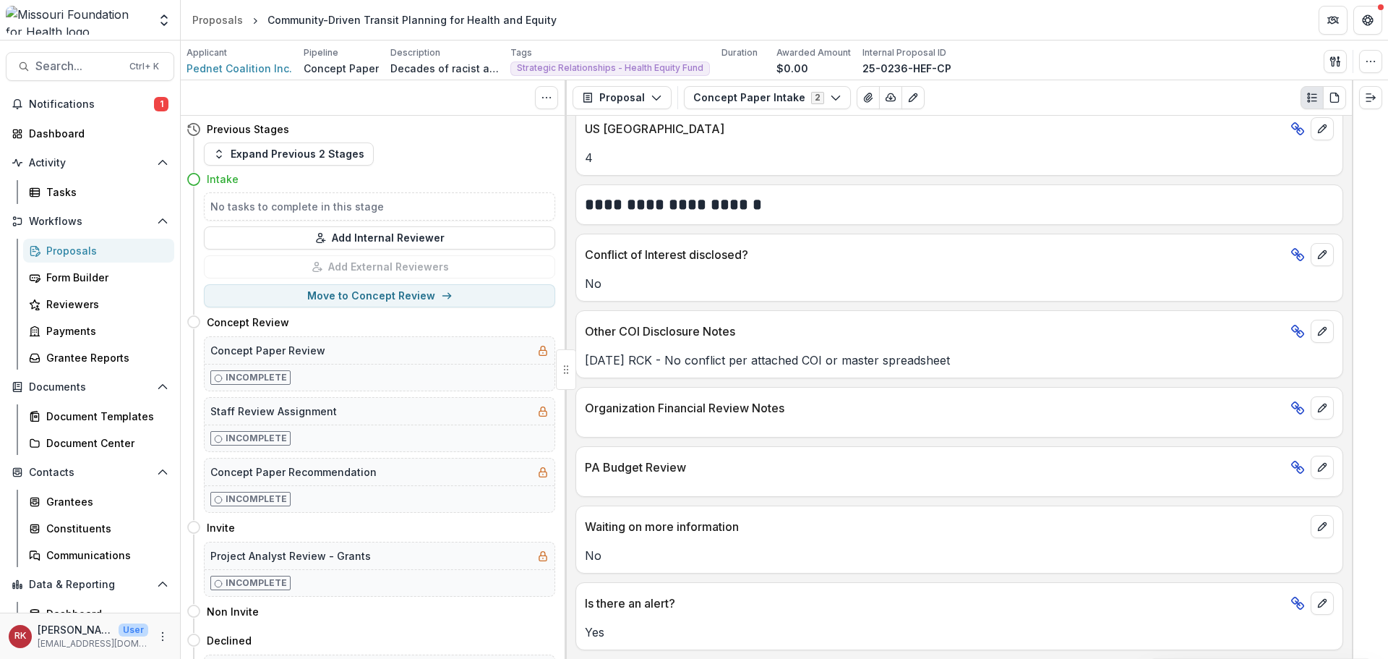
scroll to position [2414, 0]
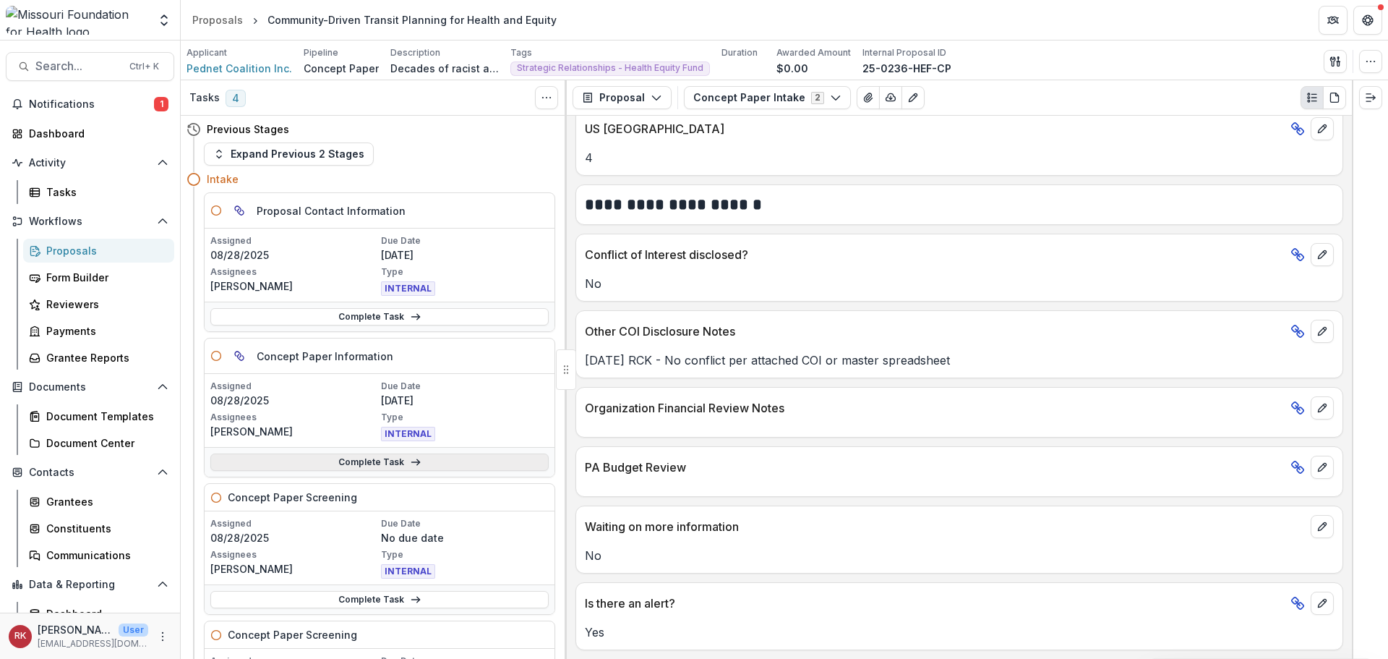
click at [320, 459] on link "Complete Task" at bounding box center [379, 461] width 338 height 17
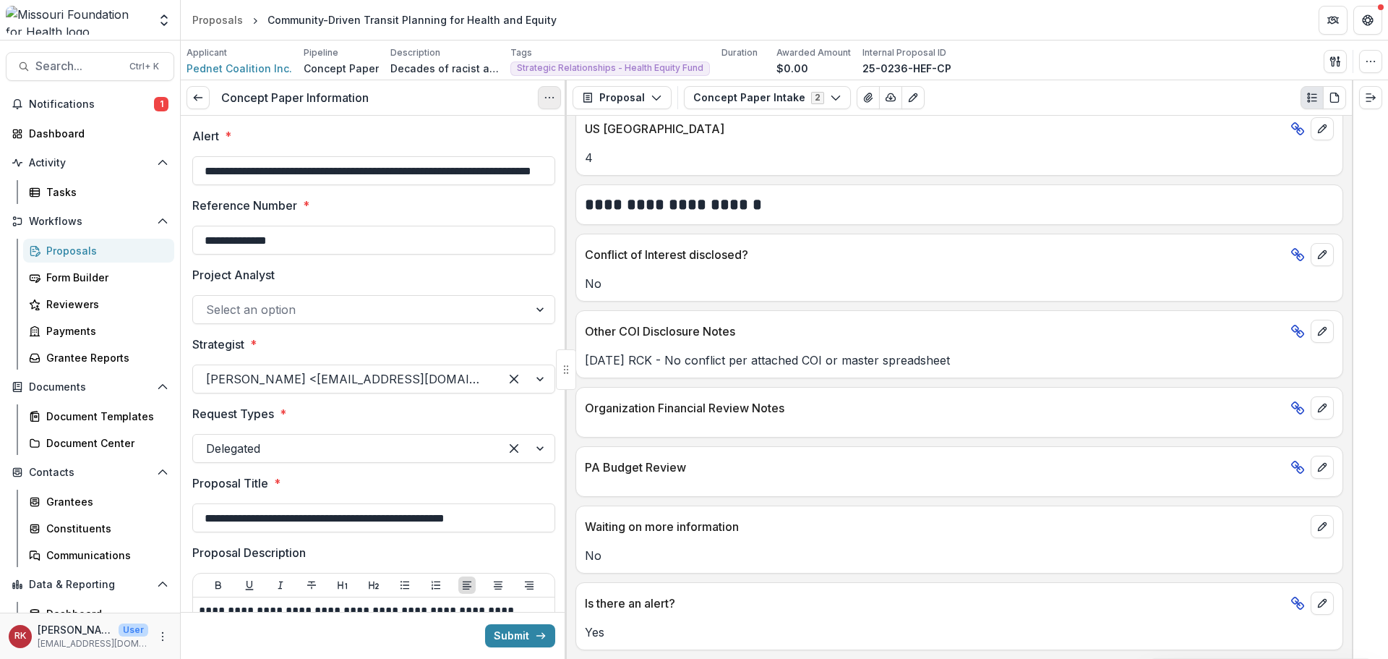
click at [539, 94] on button "Options" at bounding box center [549, 97] width 23 height 23
click at [521, 134] on link "View task" at bounding box center [480, 131] width 155 height 24
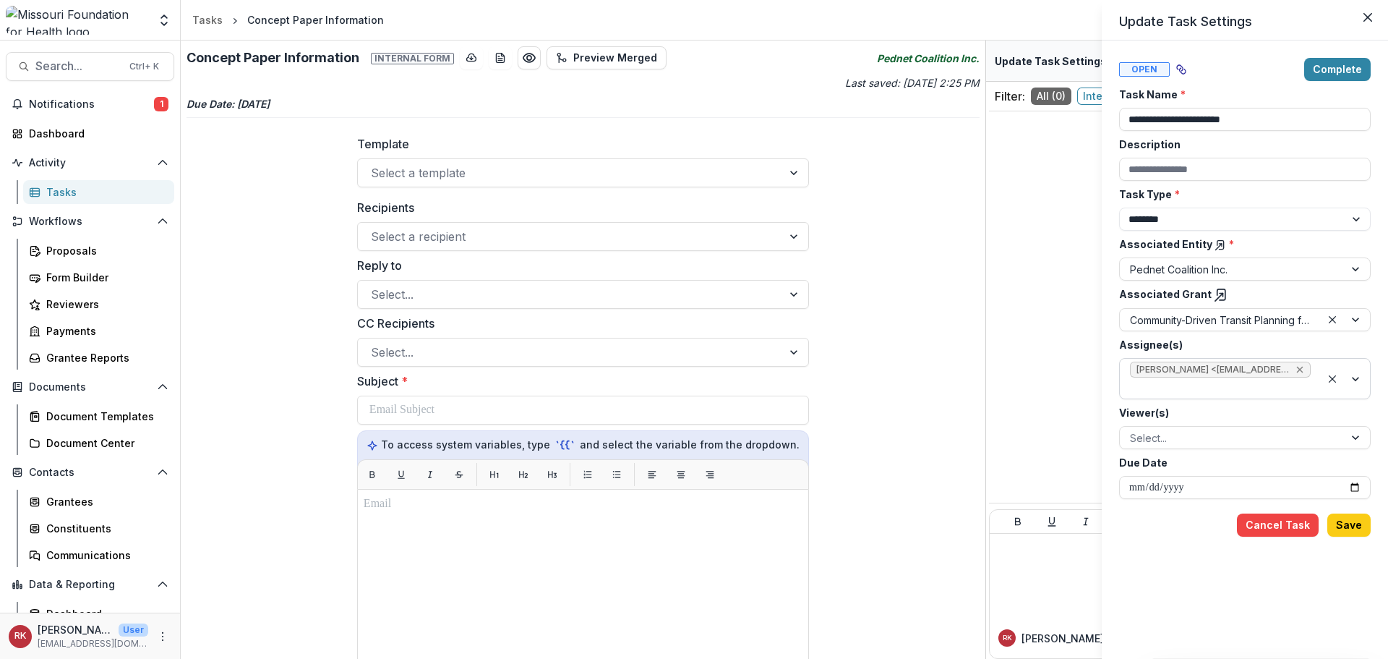
click at [1303, 371] on icon "Remove Wendy Rohrbach <wrohrbach@mffh.org> (wrohrbach@mffh.org)" at bounding box center [1300, 370] width 12 height 12
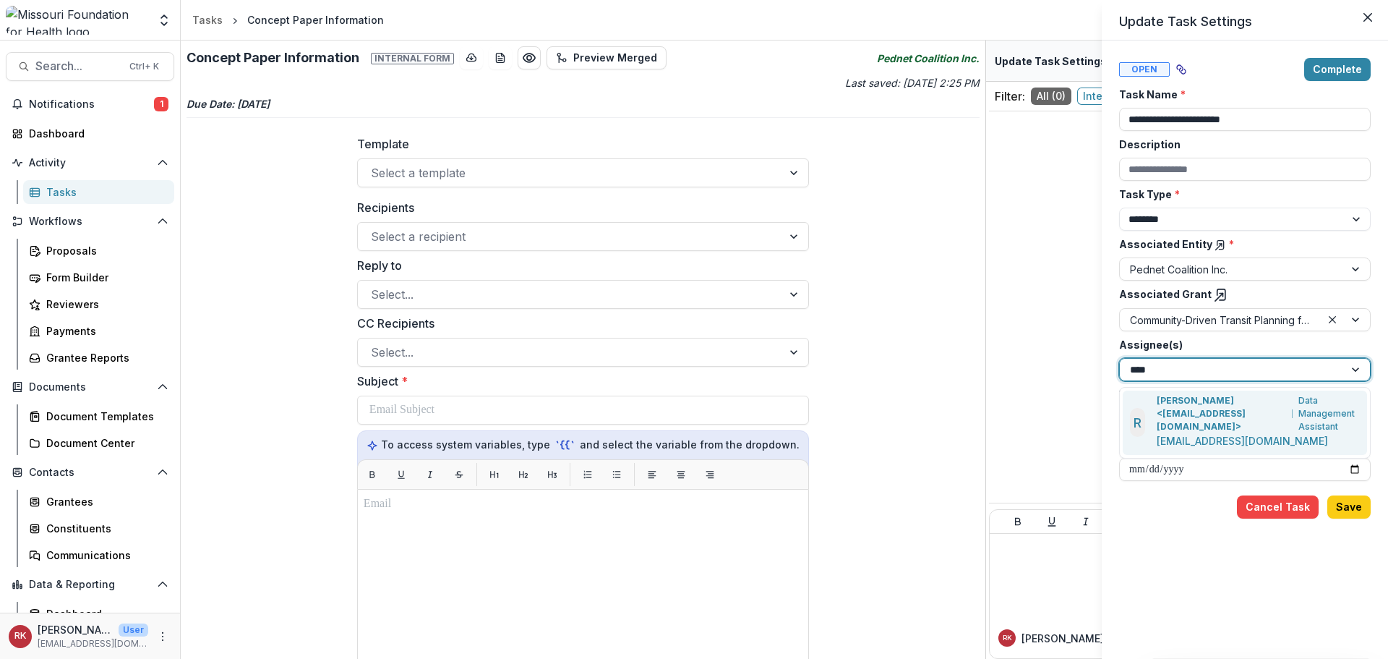
type input "*****"
click at [1172, 402] on p "[PERSON_NAME] <[EMAIL_ADDRESS][DOMAIN_NAME]>" at bounding box center [1222, 413] width 130 height 39
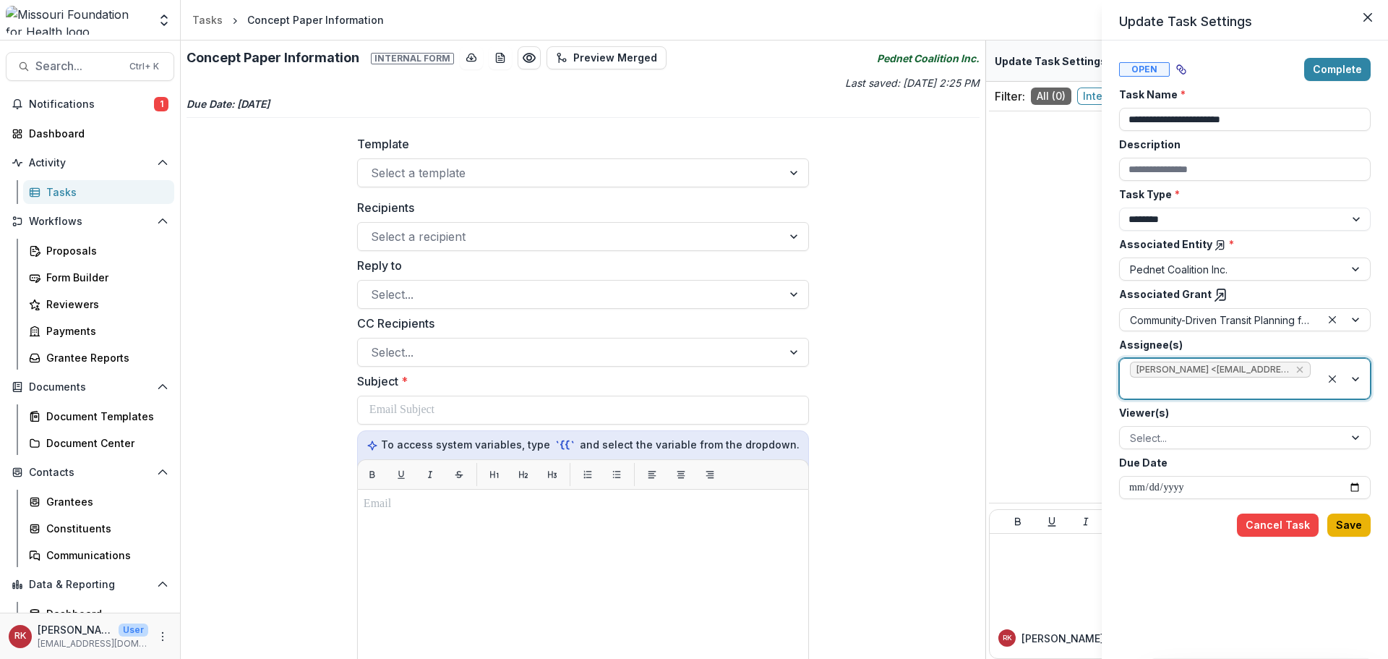
click at [1348, 528] on button "Save" at bounding box center [1348, 524] width 43 height 23
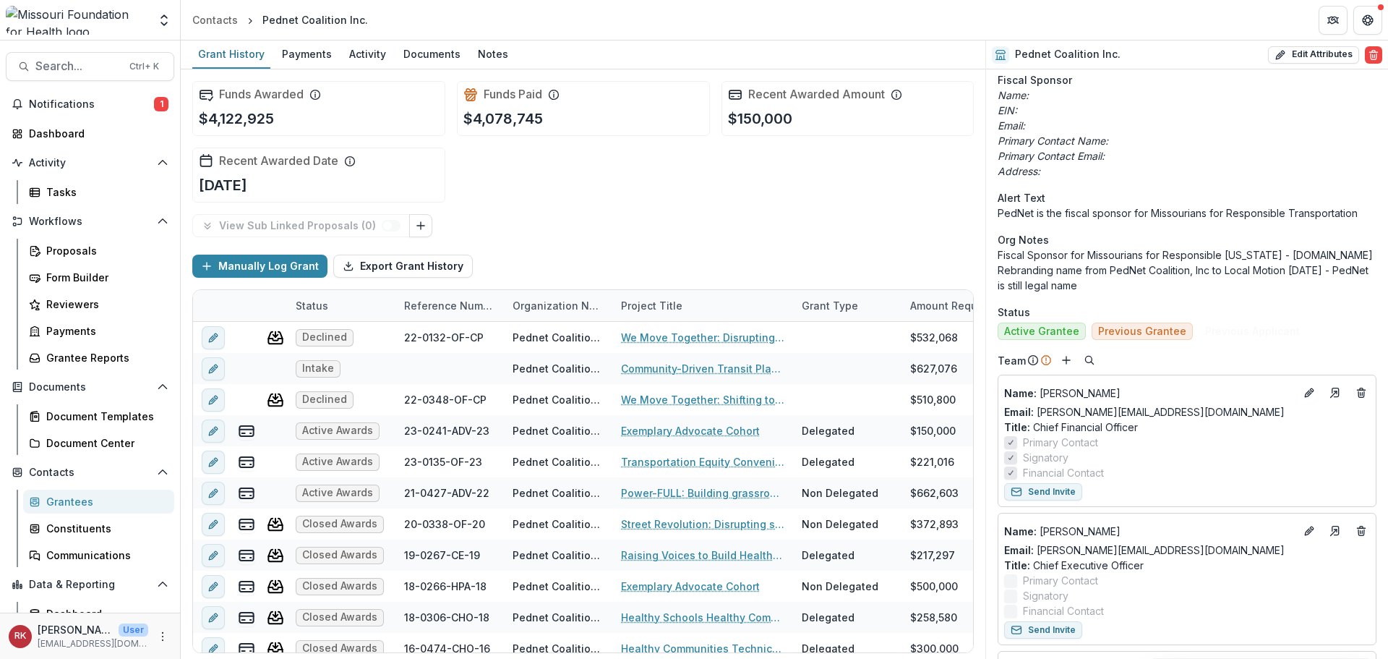
scroll to position [506, 0]
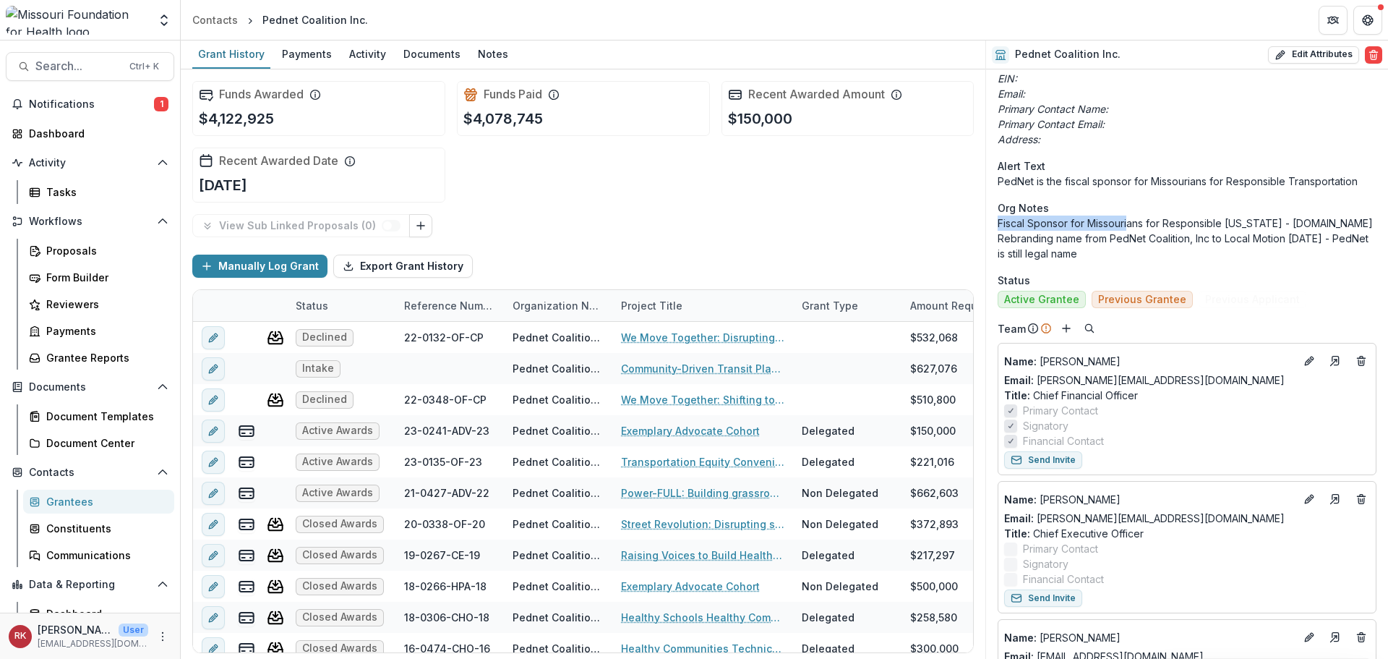
drag, startPoint x: 996, startPoint y: 223, endPoint x: 1132, endPoint y: 231, distance: 136.2
click at [1145, 258] on p "Fiscal Sponsor for Missourians for Responsible [US_STATE] - [DOMAIN_NAME] Rebra…" at bounding box center [1187, 238] width 379 height 46
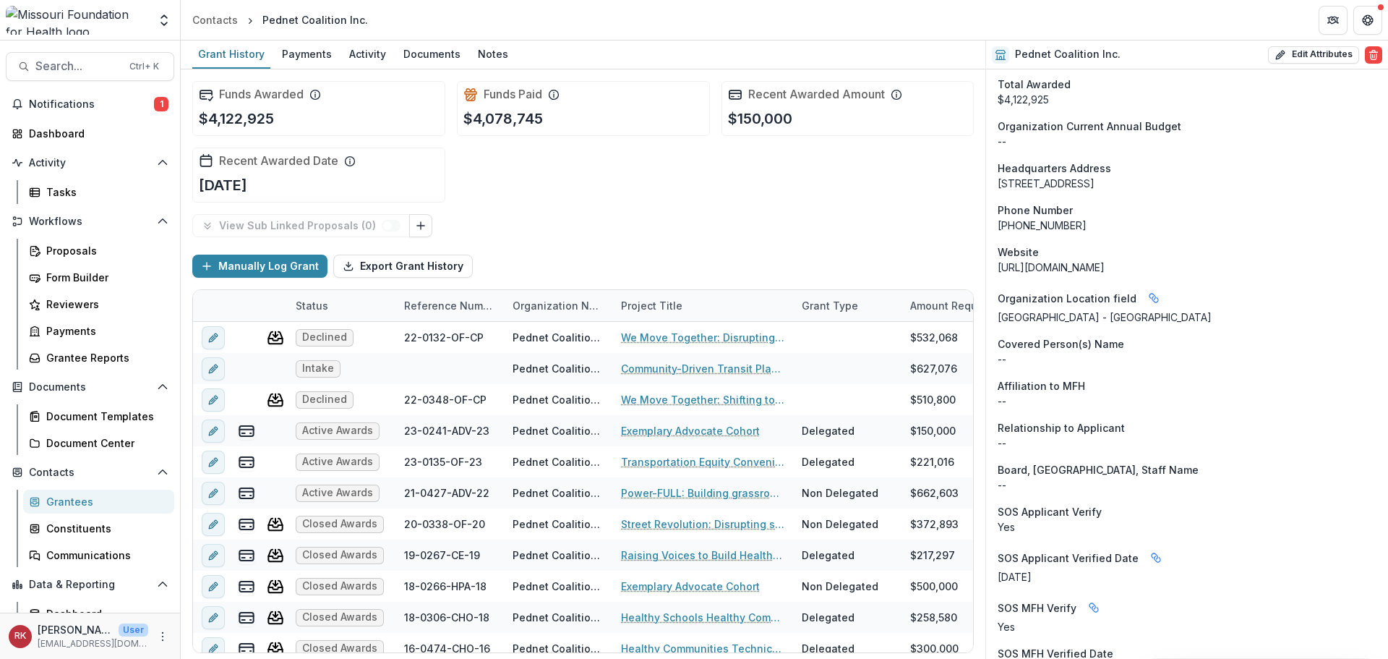
scroll to position [1394, 0]
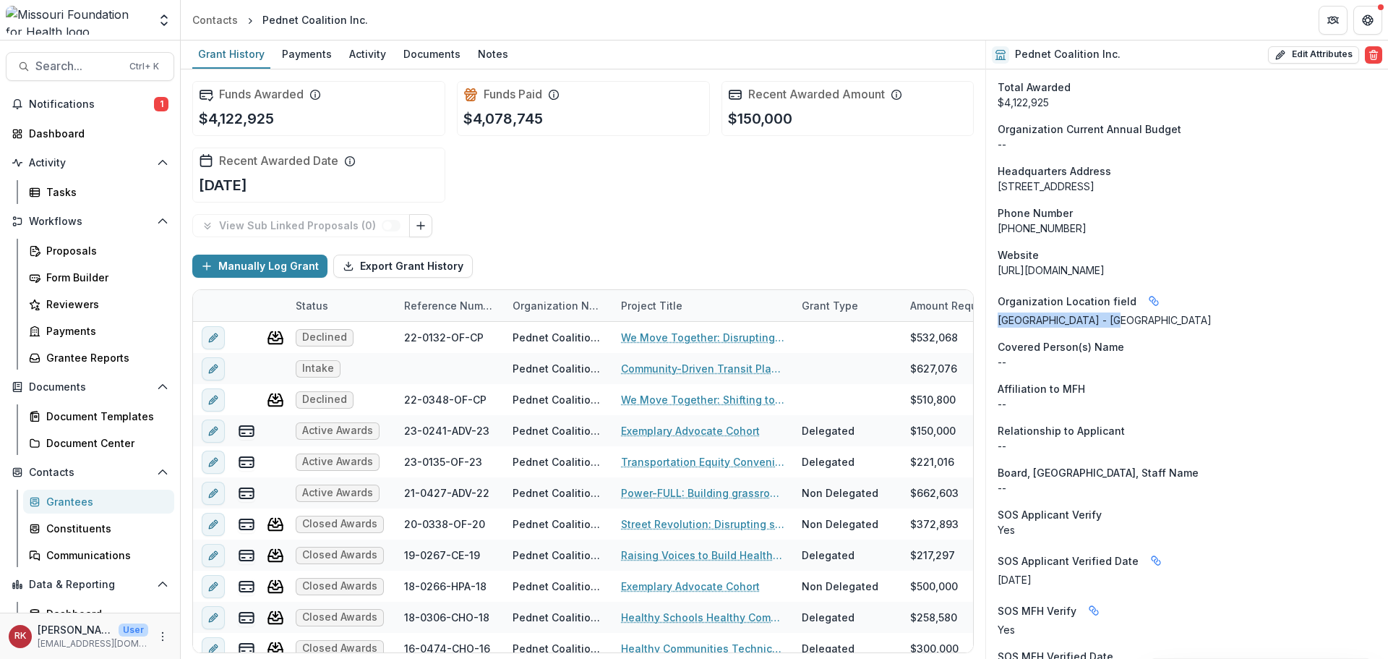
drag, startPoint x: 1132, startPoint y: 335, endPoint x: 996, endPoint y: 335, distance: 135.9
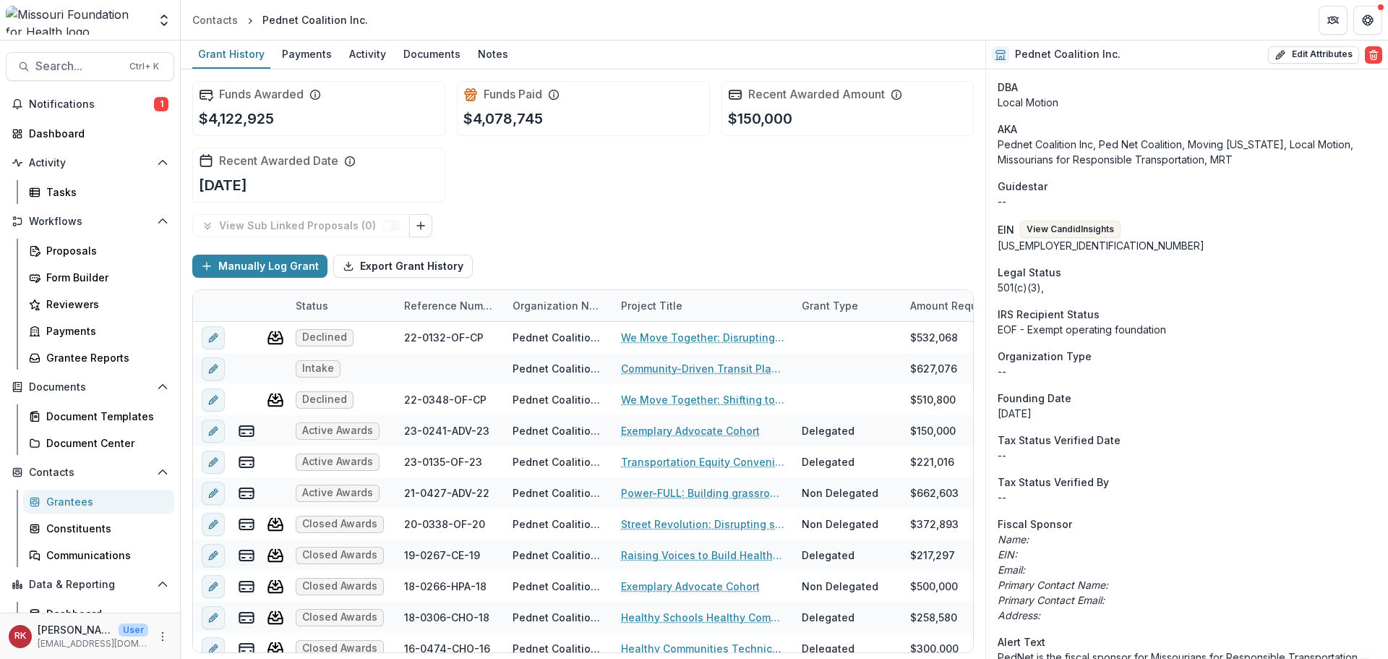
scroll to position [0, 0]
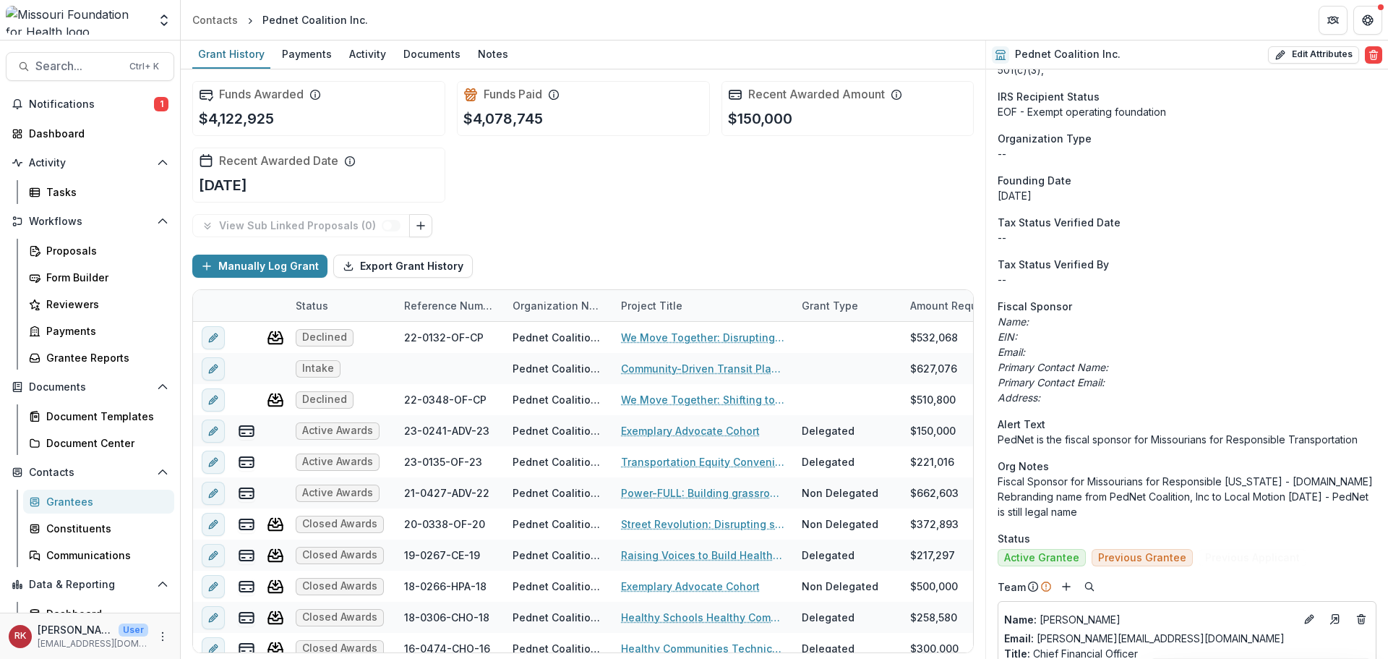
scroll to position [289, 0]
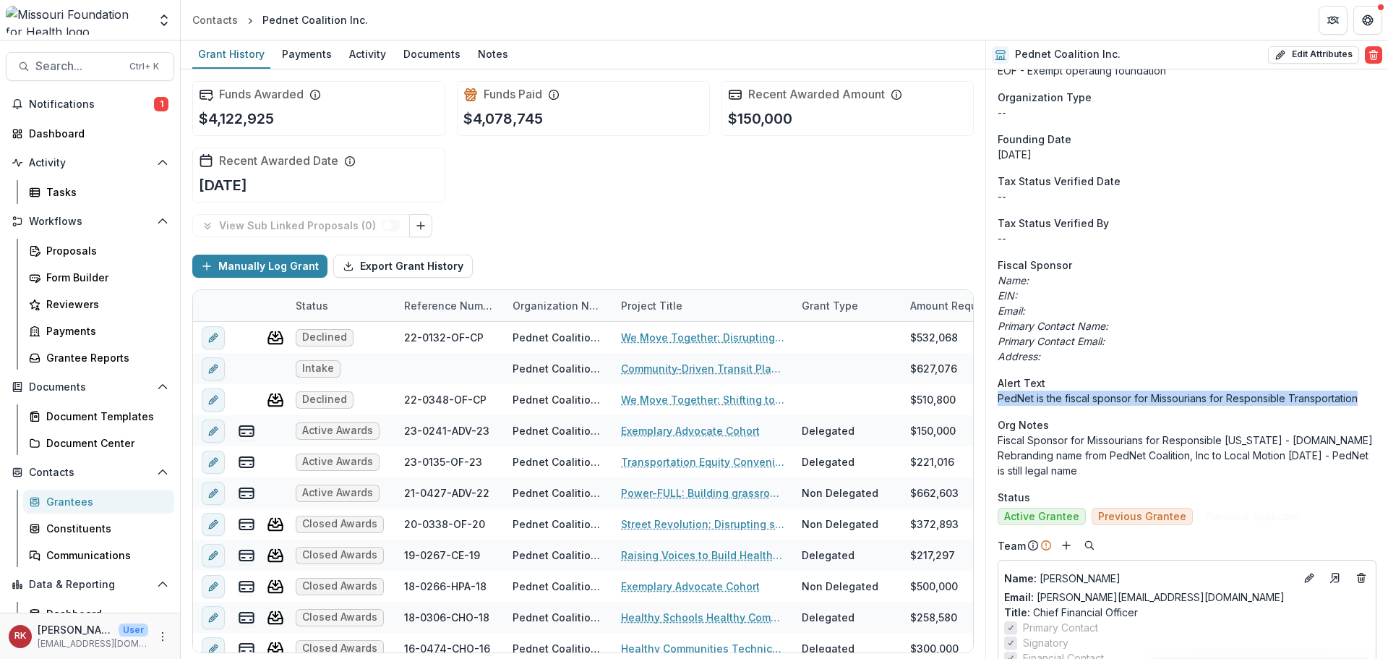
drag, startPoint x: 992, startPoint y: 398, endPoint x: 1360, endPoint y: 393, distance: 368.0
copy p "PedNet is the fiscal sponsor for Missourians for Responsible Transportation"
click at [1054, 403] on p "PedNet is the fiscal sponsor for Missourians for Responsible Transportation" at bounding box center [1187, 397] width 379 height 15
drag, startPoint x: 998, startPoint y: 397, endPoint x: 1356, endPoint y: 403, distance: 358.7
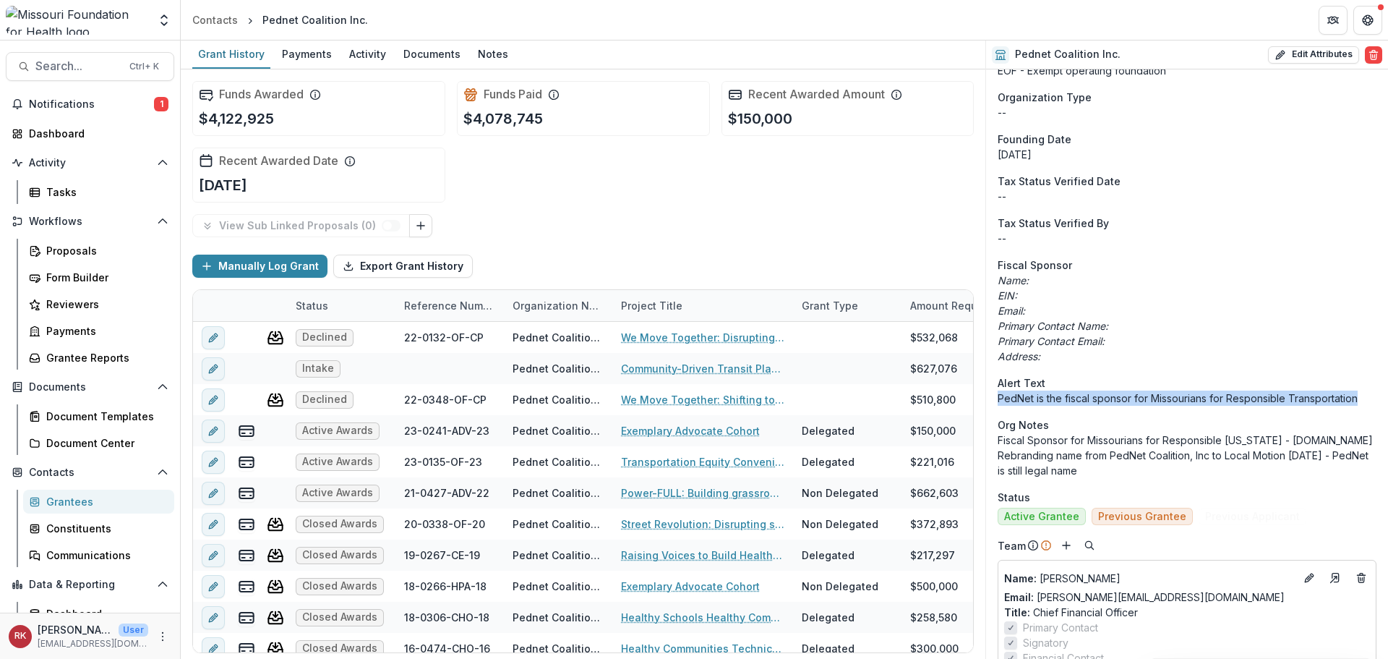
click at [1356, 403] on p "PedNet is the fiscal sponsor for Missourians for Responsible Transportation" at bounding box center [1187, 397] width 379 height 15
copy p "PedNet is the fiscal sponsor for Missourians for Responsible Transportation"
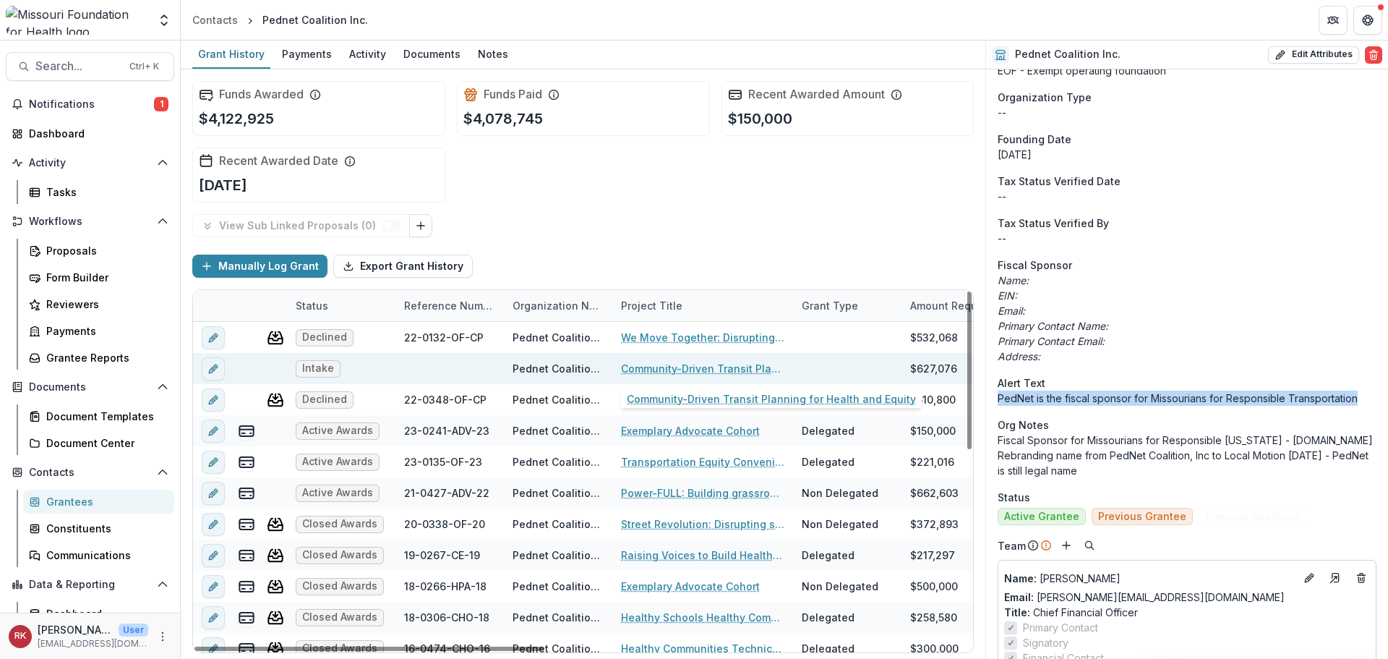
click at [683, 371] on link "Community-Driven Transit Planning for Health and Equity" at bounding box center [702, 368] width 163 height 15
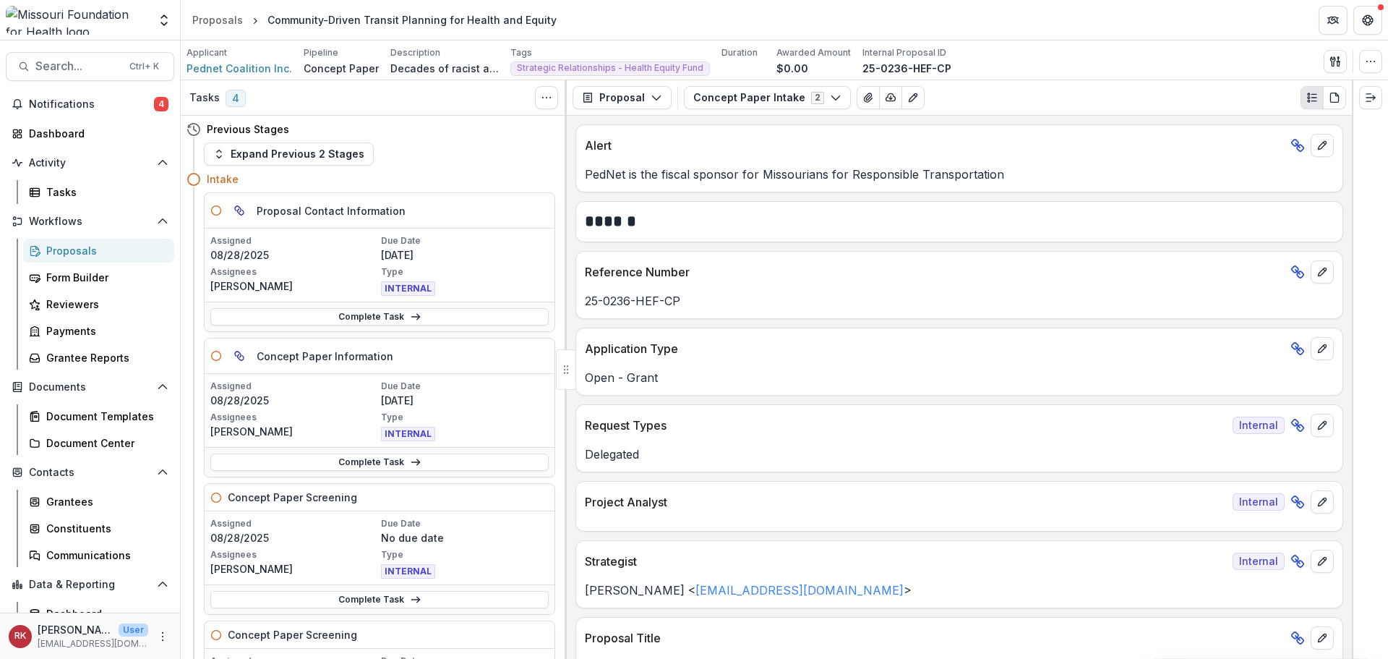
click at [1258, 25] on header "Proposals Community-Driven Transit Planning for Health and Equity" at bounding box center [784, 20] width 1207 height 40
click at [116, 106] on span "Notifications" at bounding box center [91, 104] width 125 height 12
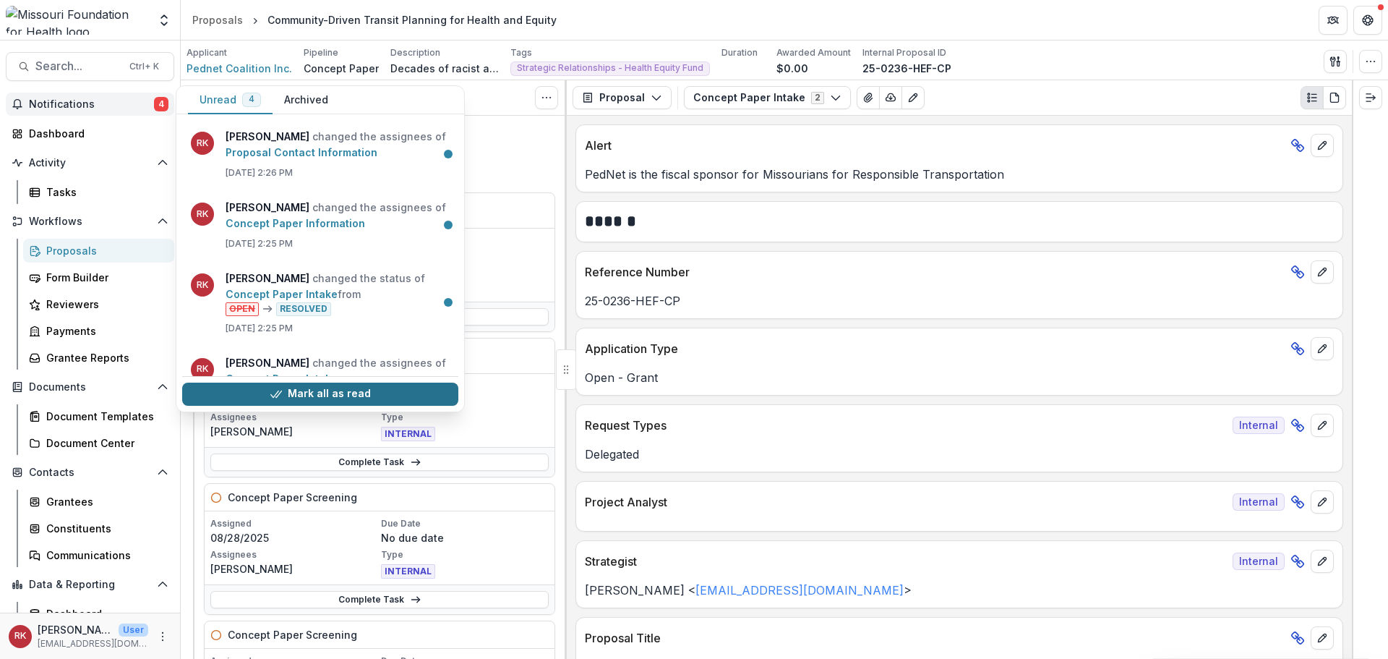
click at [335, 388] on button "Mark all as read" at bounding box center [320, 393] width 276 height 23
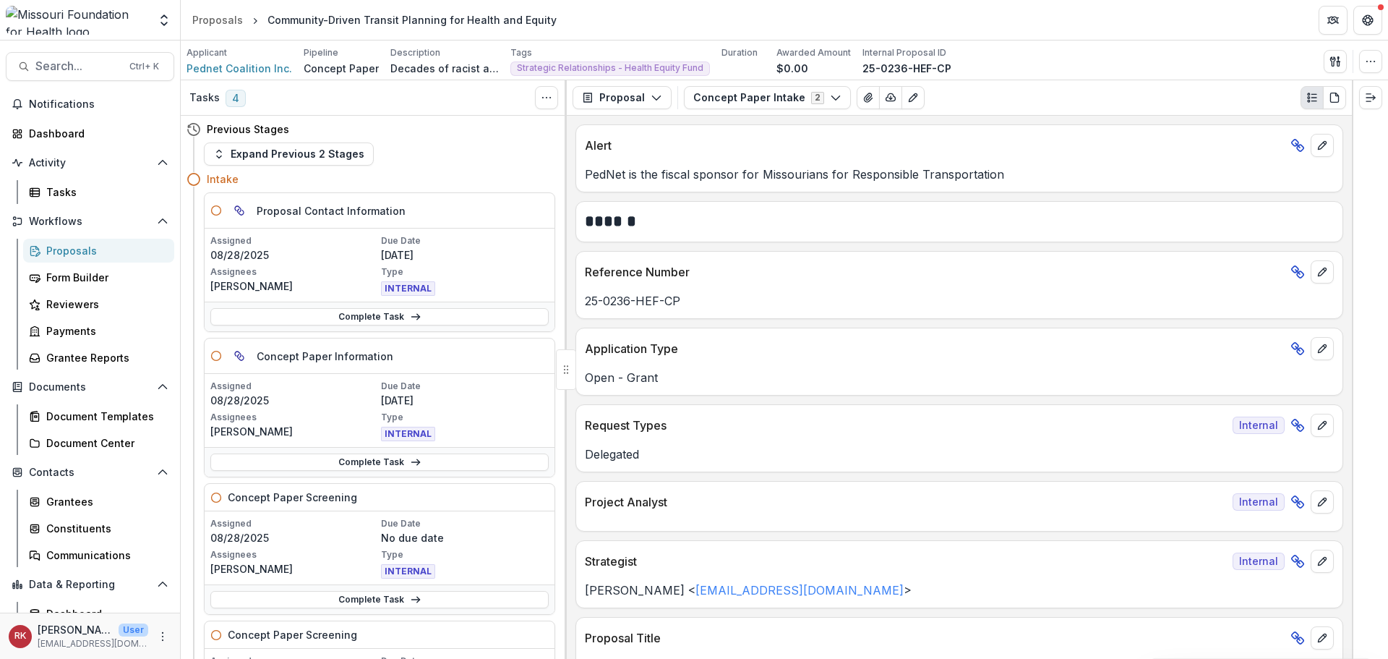
click at [527, 162] on div "Expand Previous 2 Stages" at bounding box center [379, 153] width 351 height 23
click at [322, 463] on link "Complete Task" at bounding box center [379, 461] width 338 height 17
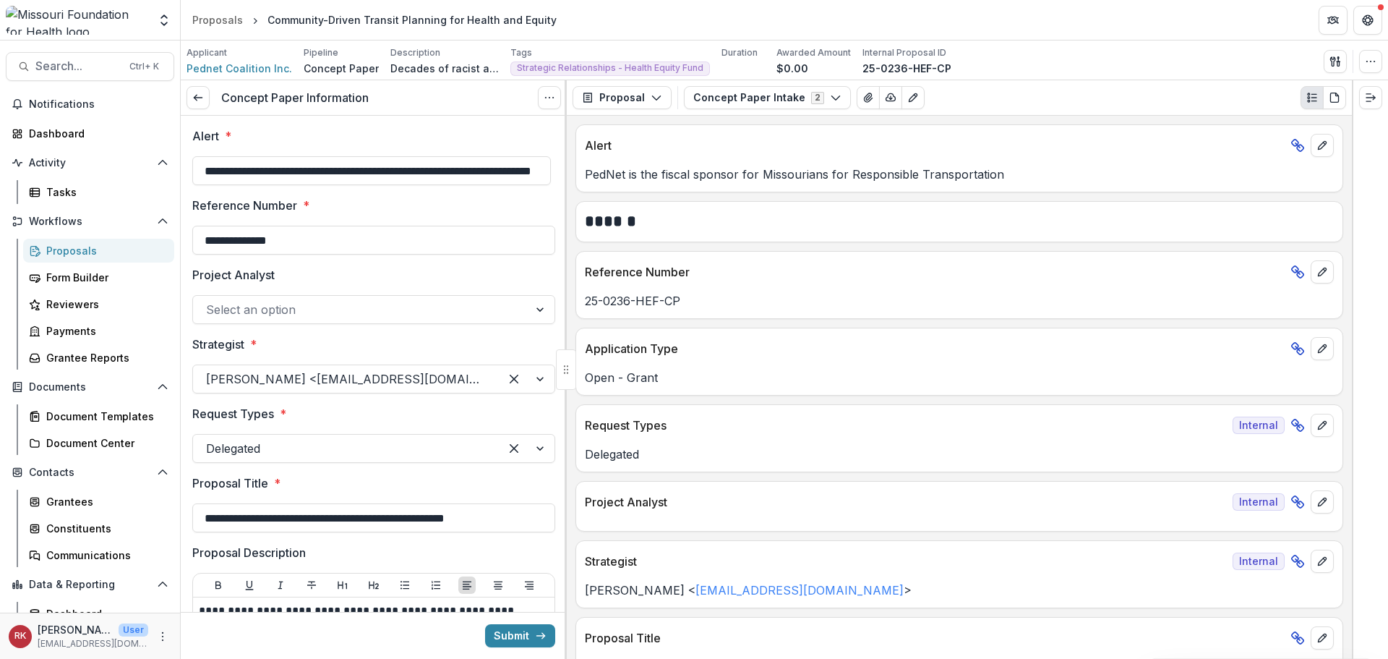
scroll to position [0, 78]
drag, startPoint x: 202, startPoint y: 169, endPoint x: 556, endPoint y: 197, distance: 354.6
drag, startPoint x: 189, startPoint y: 269, endPoint x: 309, endPoint y: 278, distance: 120.3
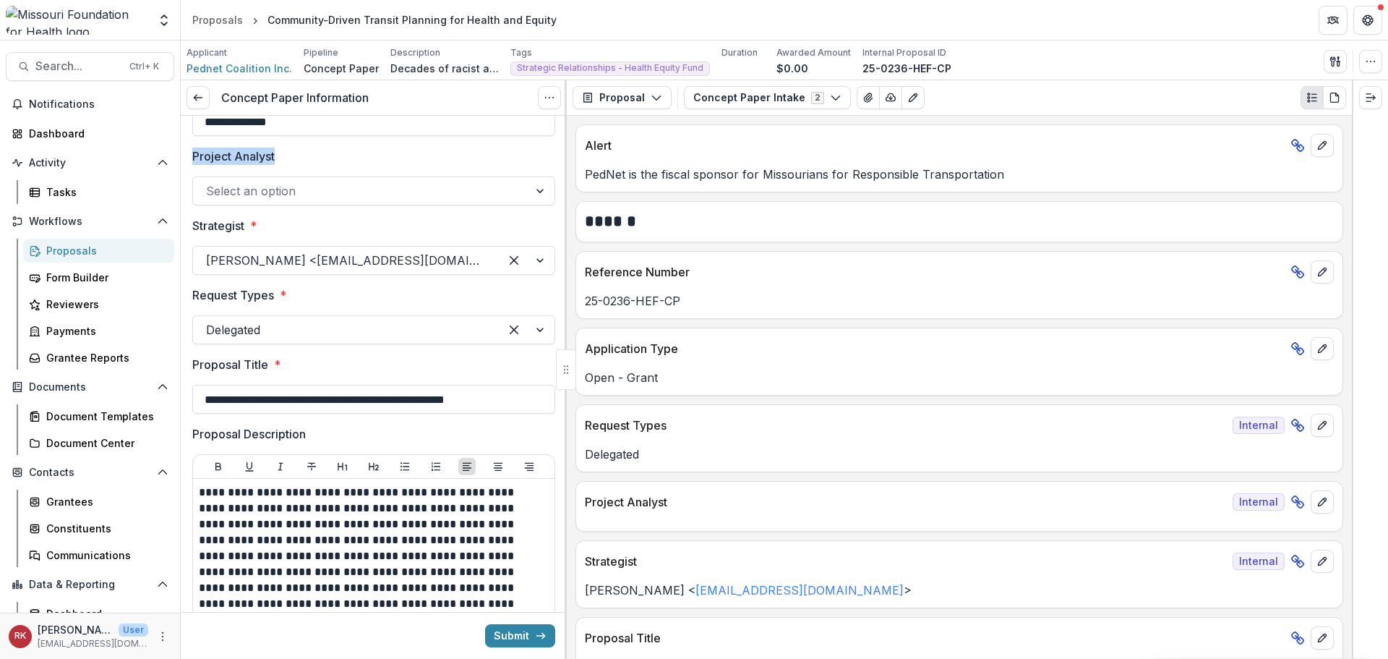
scroll to position [145, 0]
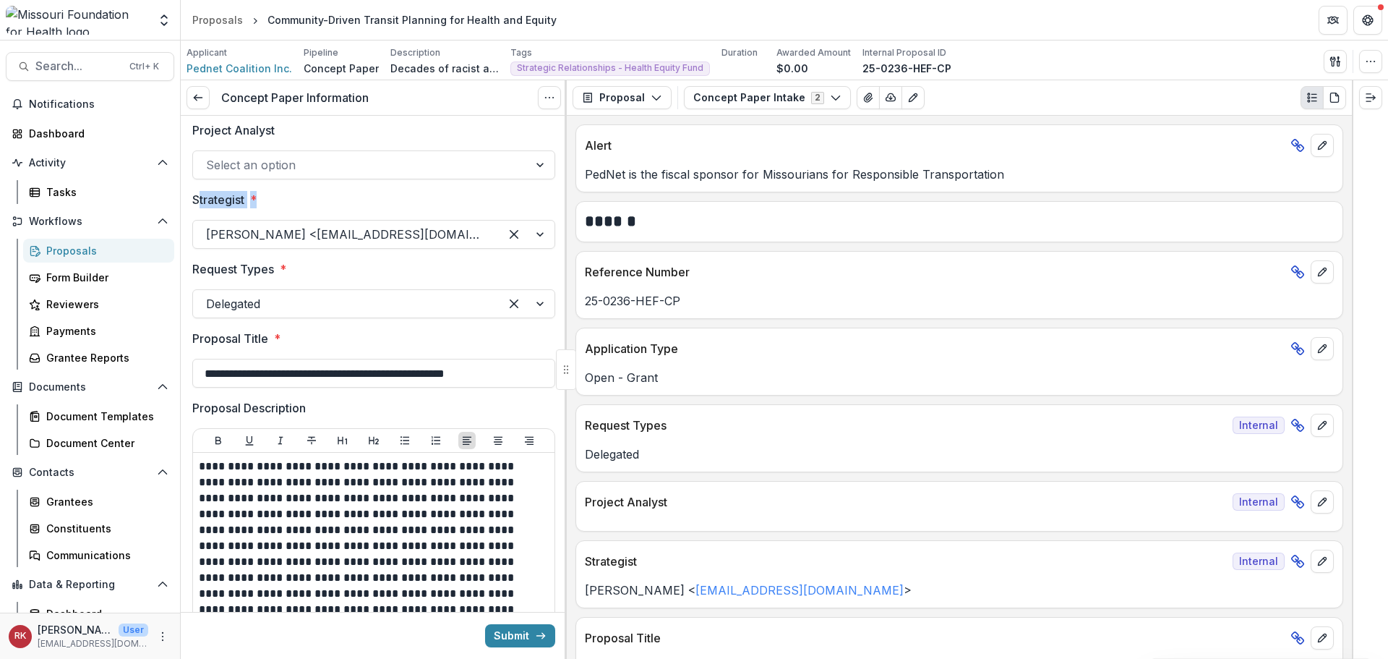
drag, startPoint x: 197, startPoint y: 197, endPoint x: 286, endPoint y: 201, distance: 89.7
click at [286, 201] on label "Strategist *" at bounding box center [369, 199] width 354 height 17
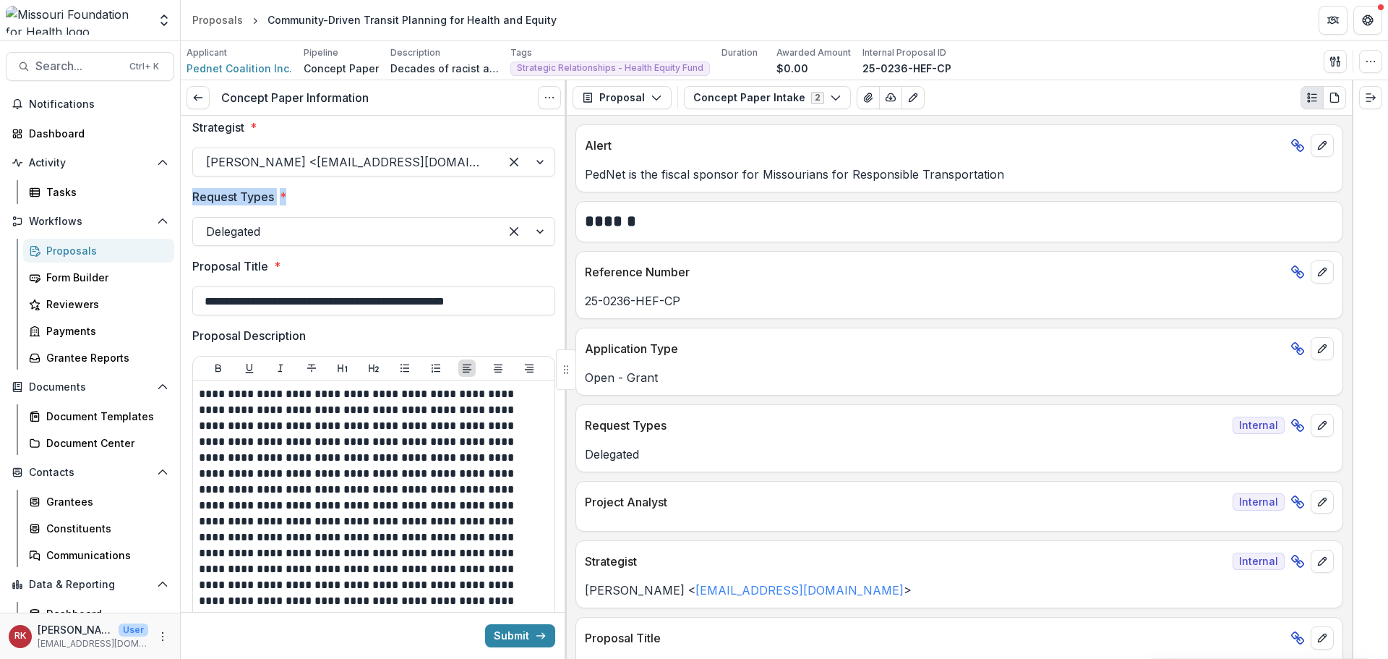
drag, startPoint x: 194, startPoint y: 196, endPoint x: 304, endPoint y: 206, distance: 109.6
click at [304, 206] on div "Request Types * Delegated" at bounding box center [373, 217] width 363 height 58
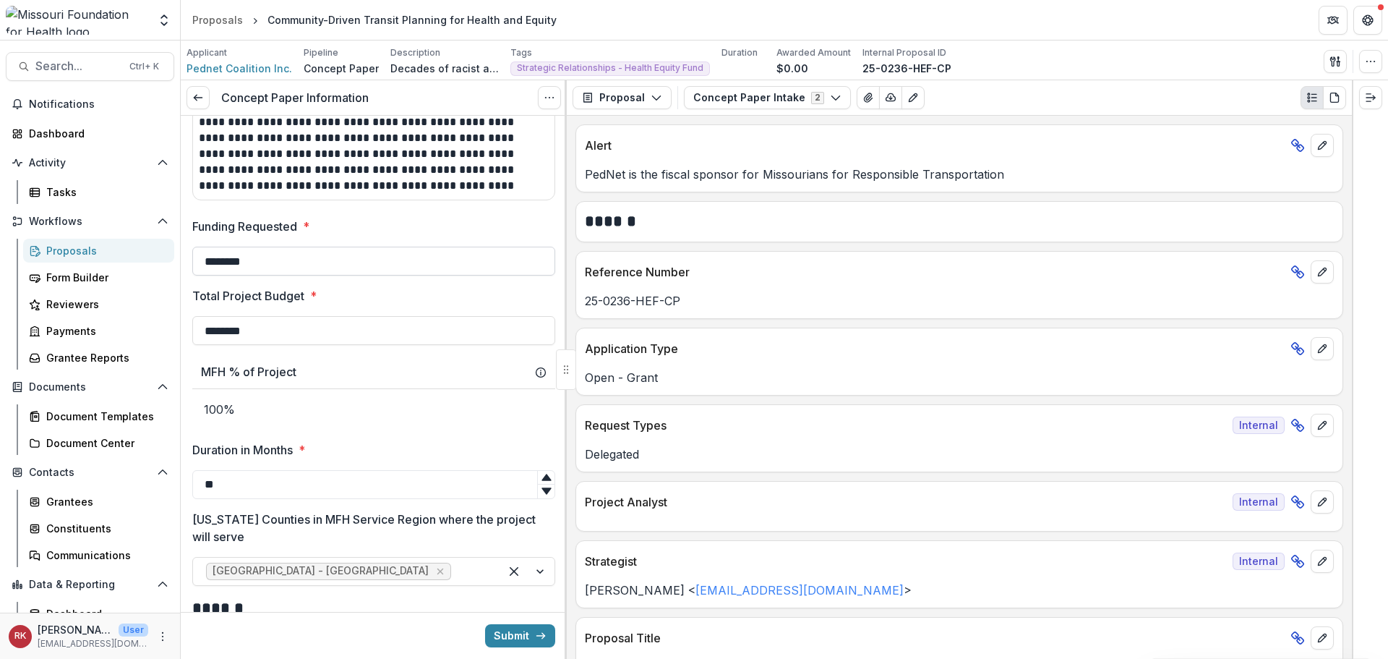
scroll to position [651, 0]
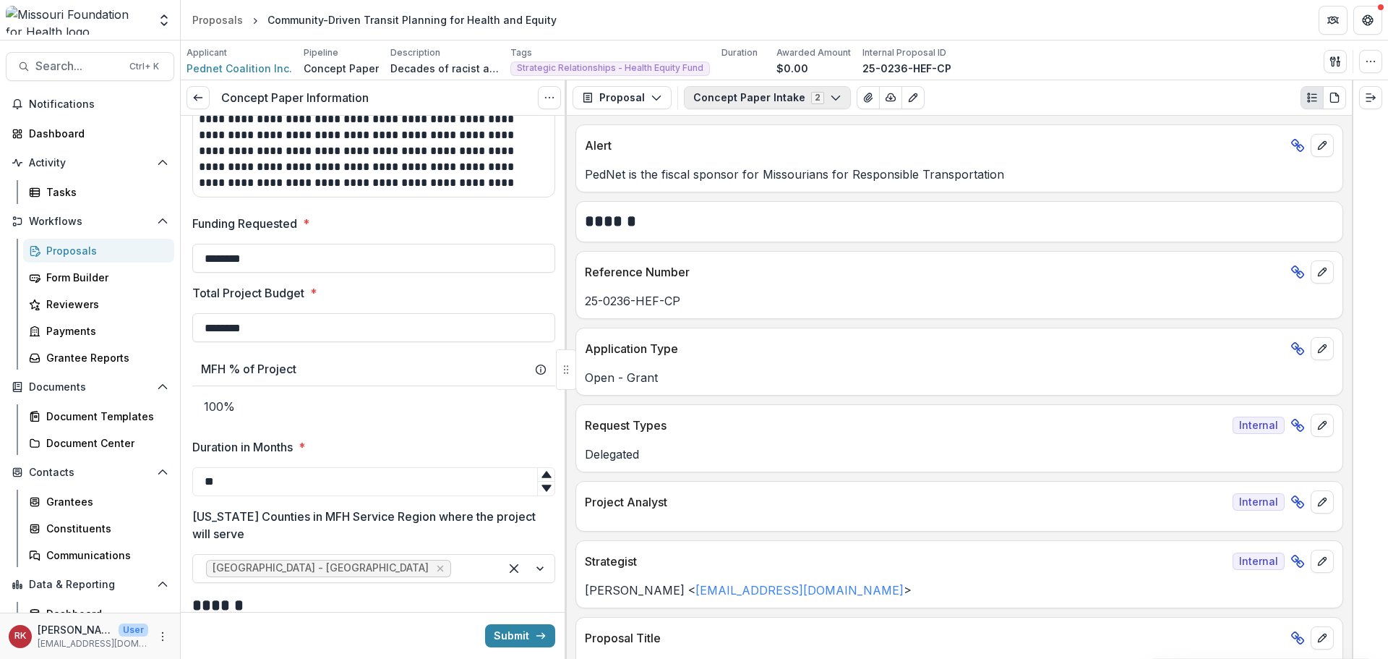
click at [732, 99] on button "Concept Paper Intake 2" at bounding box center [767, 97] width 167 height 23
click at [716, 145] on span "Pednet Coalition Inc. - [DATE] - [DATE] Request for Concept Papers" at bounding box center [879, 152] width 338 height 15
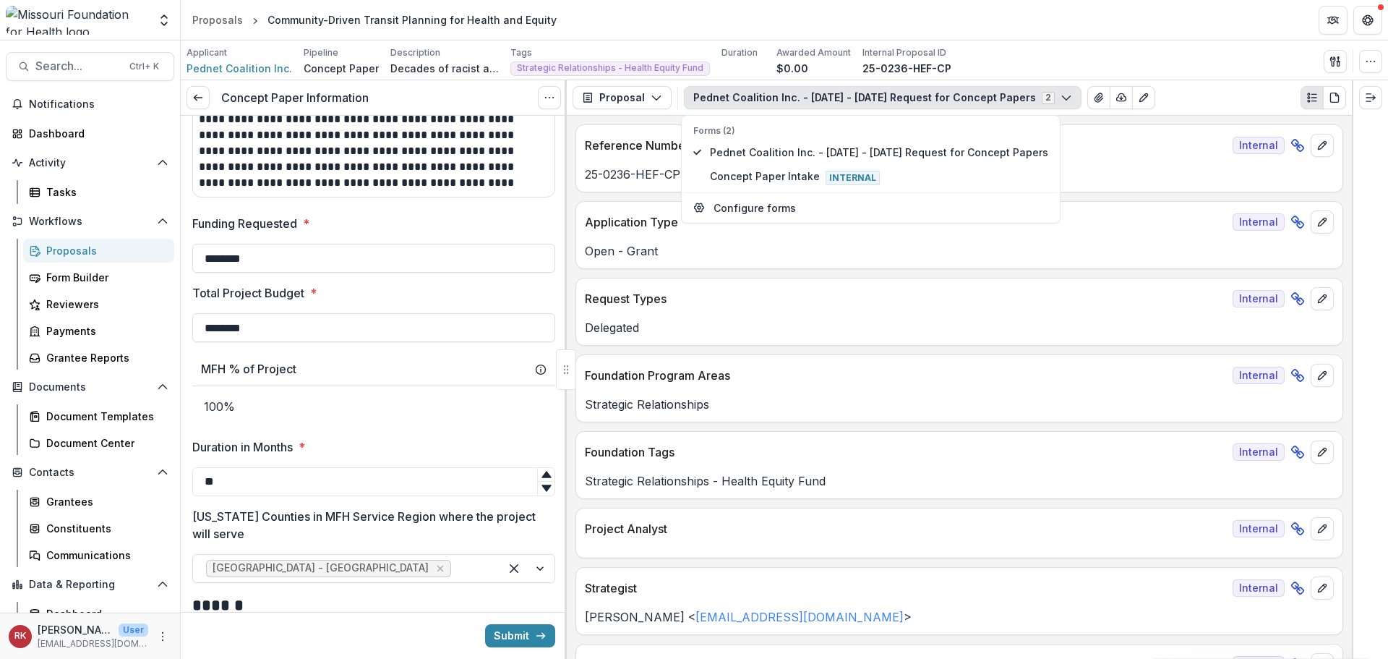
click at [688, 374] on p "Foundation Program Areas" at bounding box center [906, 375] width 642 height 17
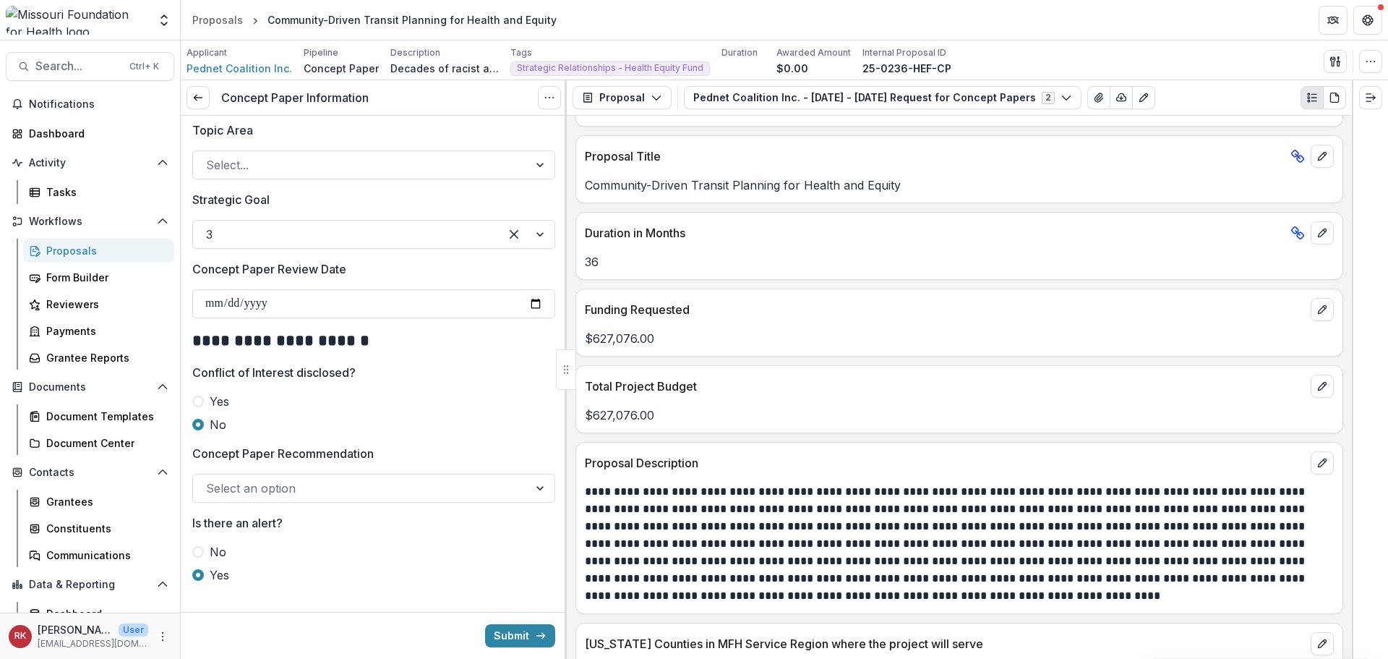
scroll to position [1569, 0]
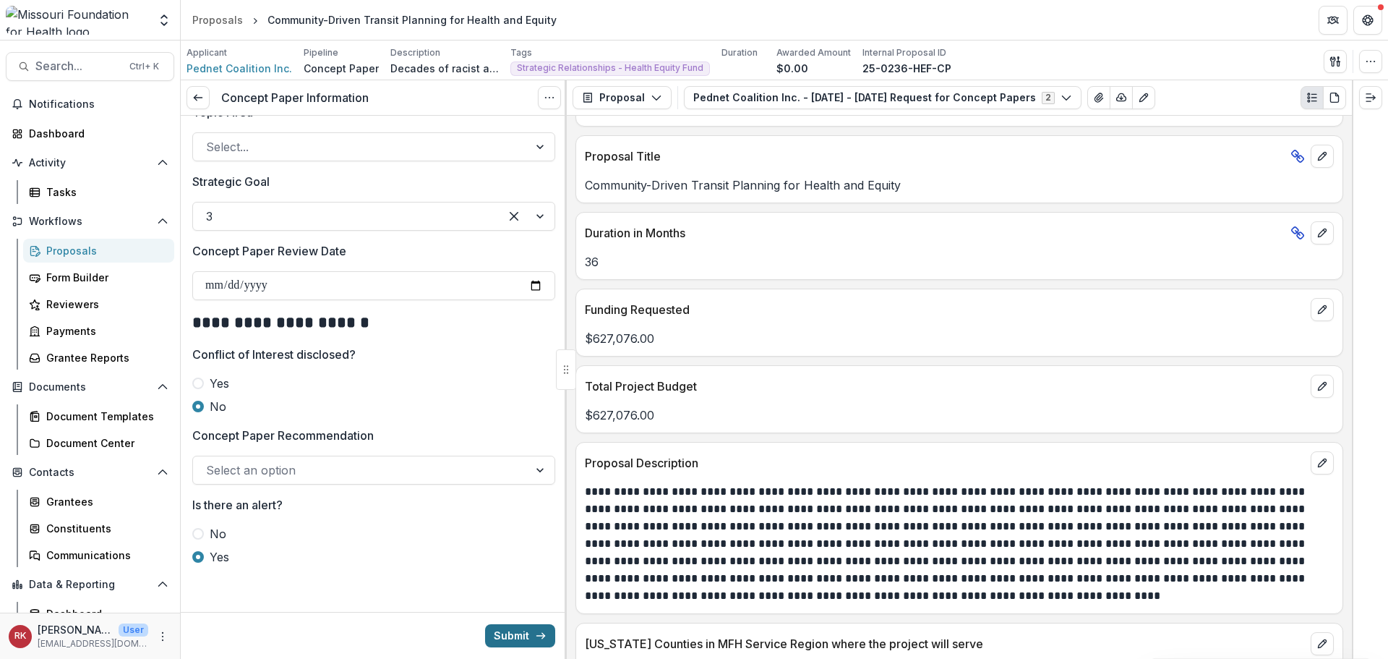
click at [513, 636] on button "Submit" at bounding box center [520, 635] width 70 height 23
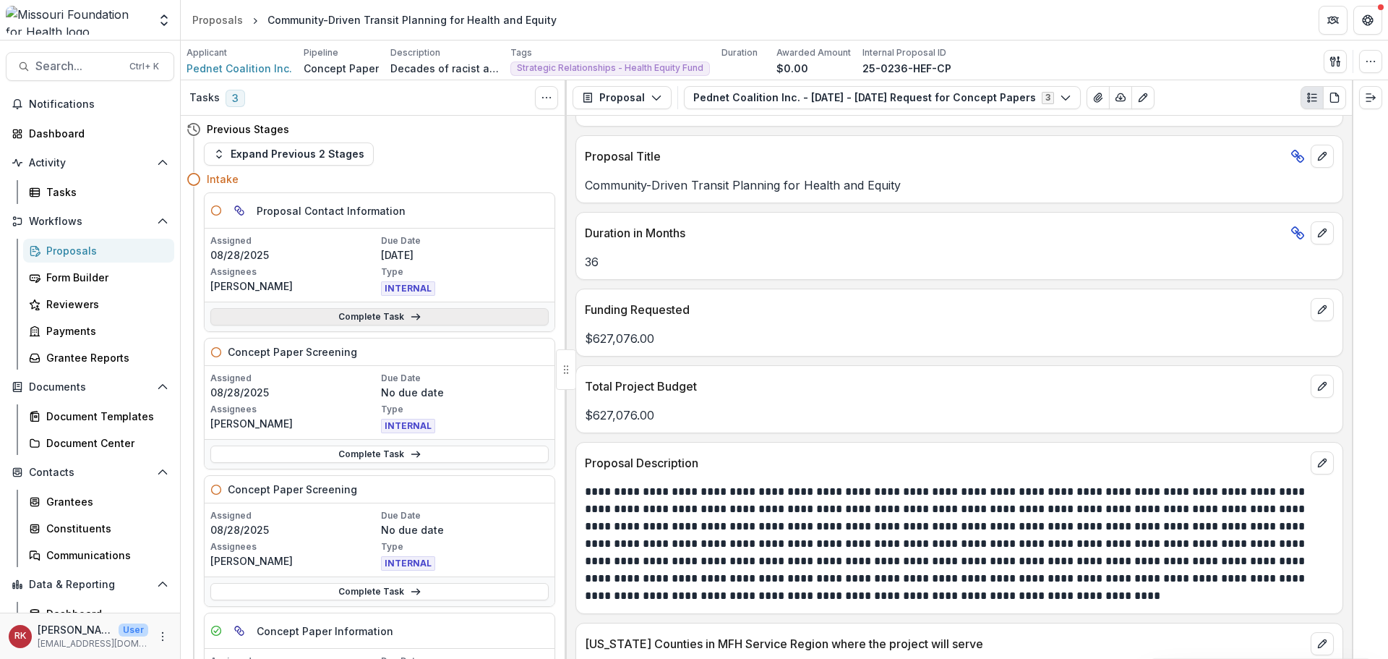
click at [293, 322] on link "Complete Task" at bounding box center [379, 316] width 338 height 17
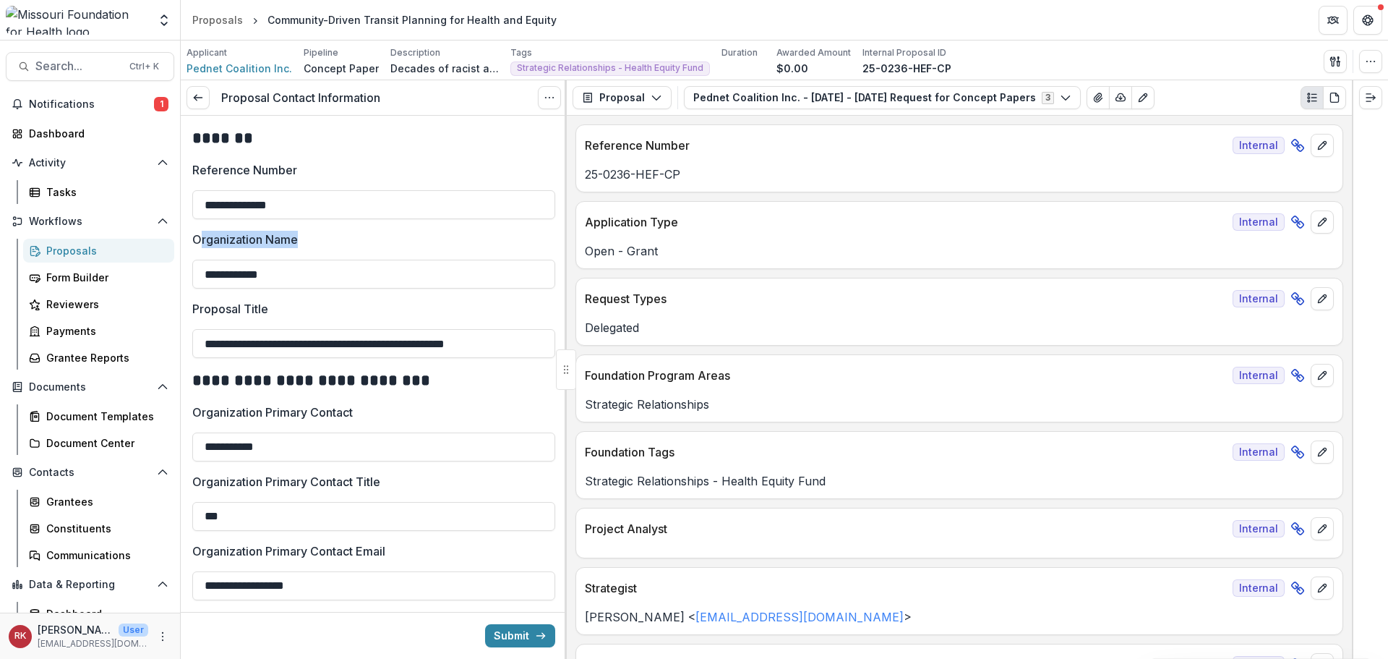
drag, startPoint x: 199, startPoint y: 237, endPoint x: 367, endPoint y: 248, distance: 168.8
click at [367, 248] on label "Organization Name" at bounding box center [369, 239] width 354 height 17
click at [306, 235] on label "Organization Name" at bounding box center [369, 239] width 354 height 17
click at [306, 260] on input "**********" at bounding box center [373, 274] width 363 height 29
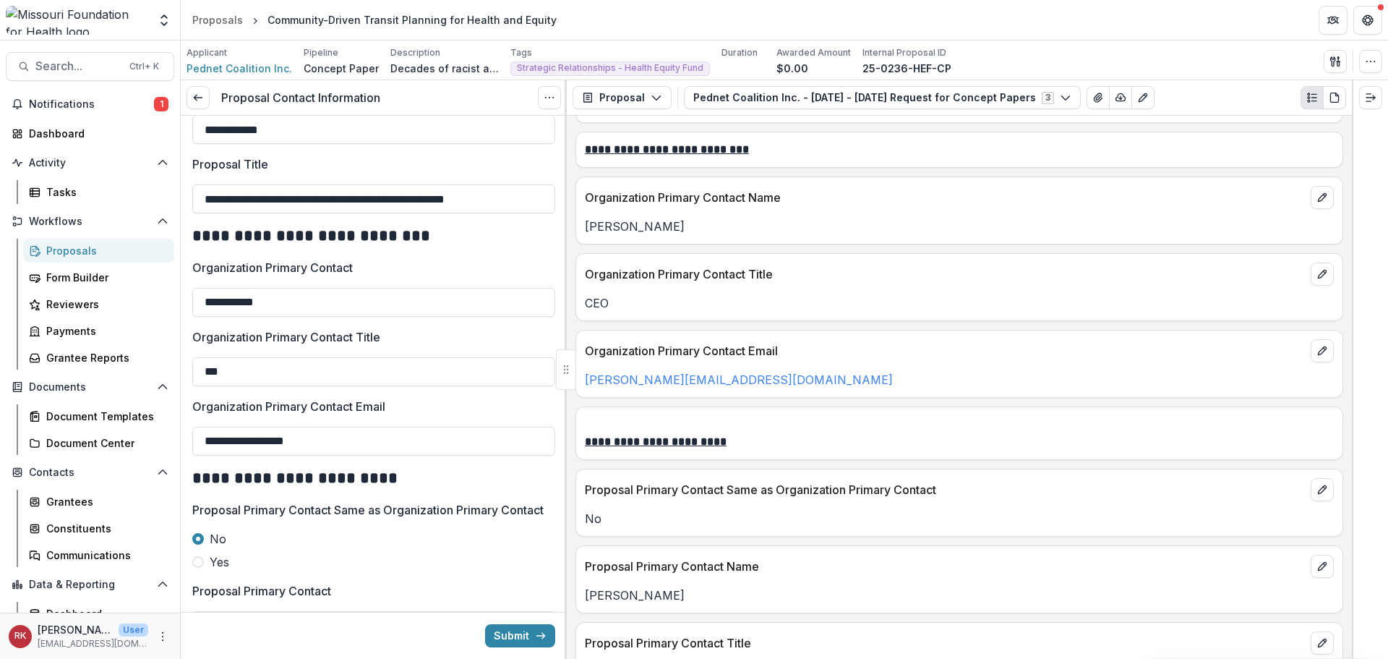
scroll to position [1880, 0]
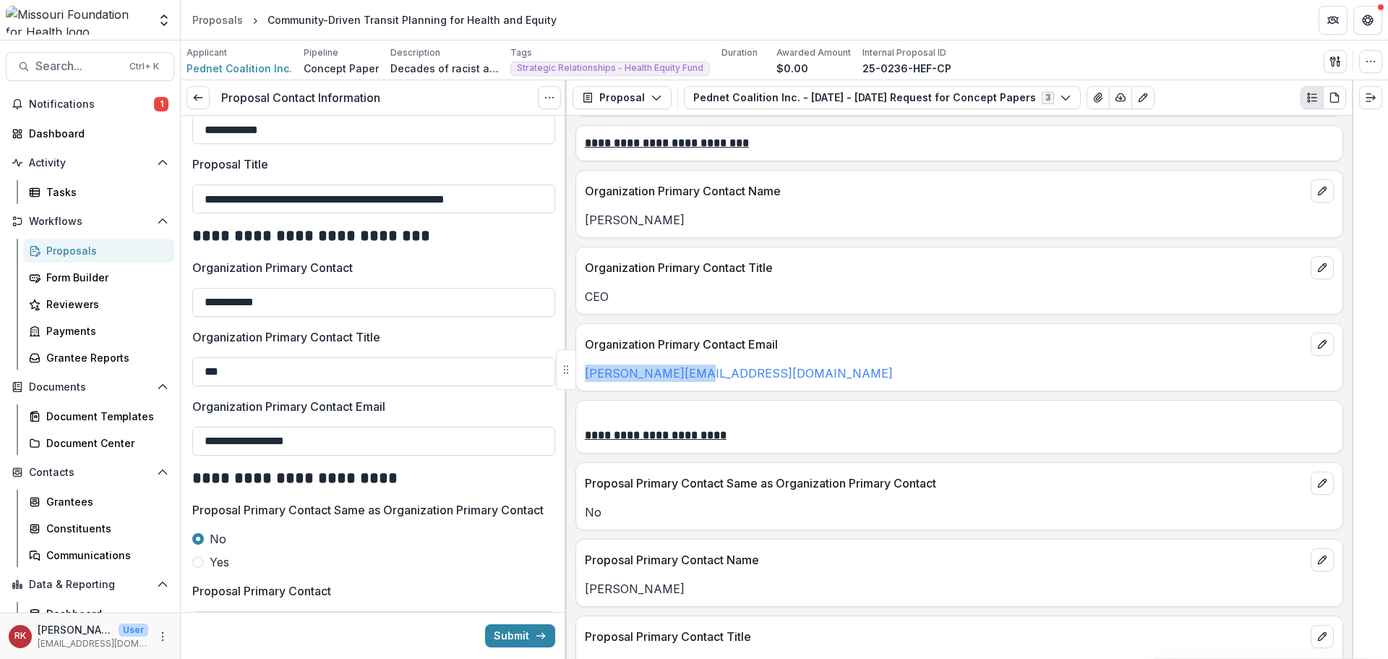
drag, startPoint x: 739, startPoint y: 376, endPoint x: 577, endPoint y: 369, distance: 162.1
click at [577, 369] on div "mike@lomocomo.org" at bounding box center [959, 372] width 766 height 17
copy link "mike@lomocomo.org"
drag, startPoint x: 307, startPoint y: 440, endPoint x: 129, endPoint y: 415, distance: 179.6
click at [128, 413] on main "**********" at bounding box center [694, 349] width 1388 height 618
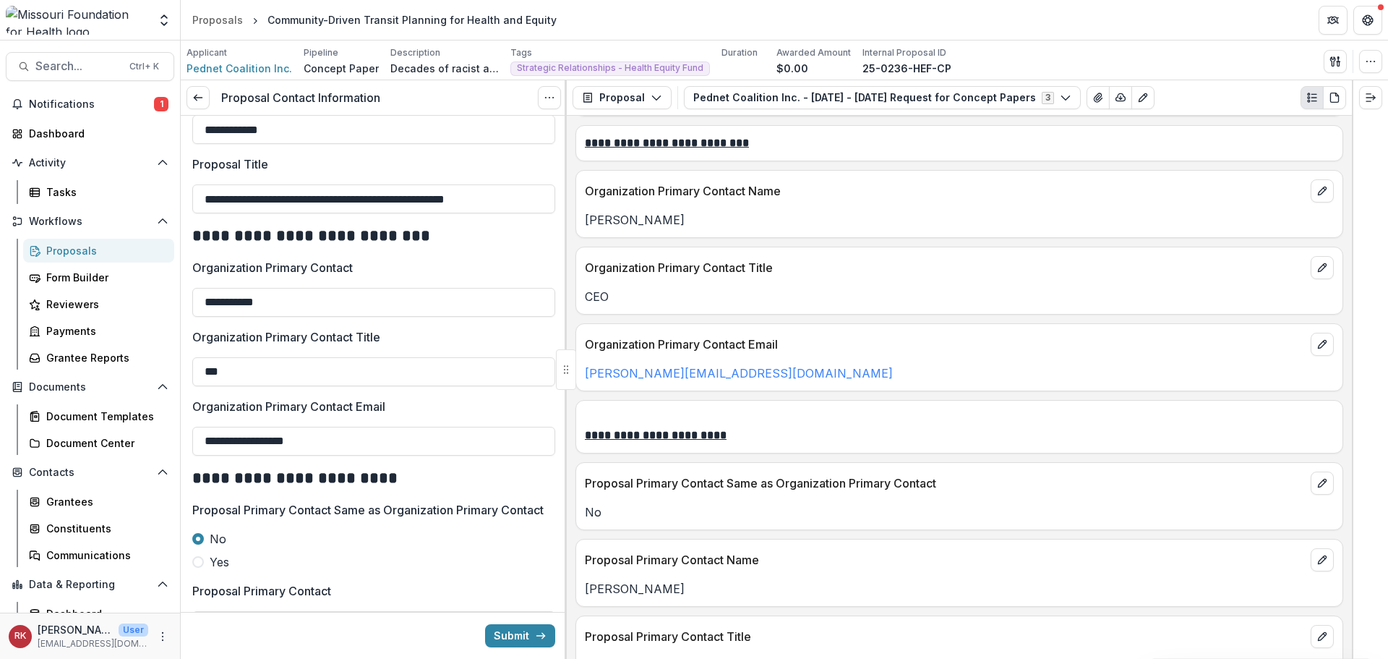
paste input "text"
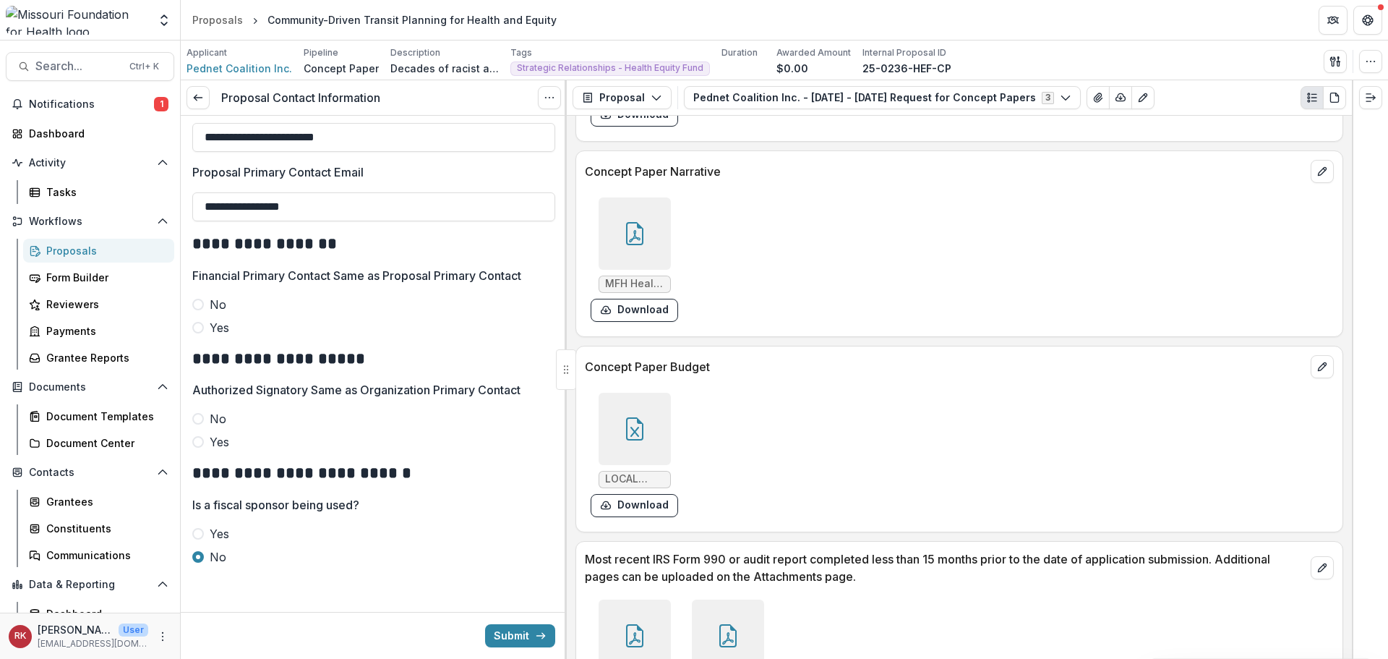
scroll to position [4121, 0]
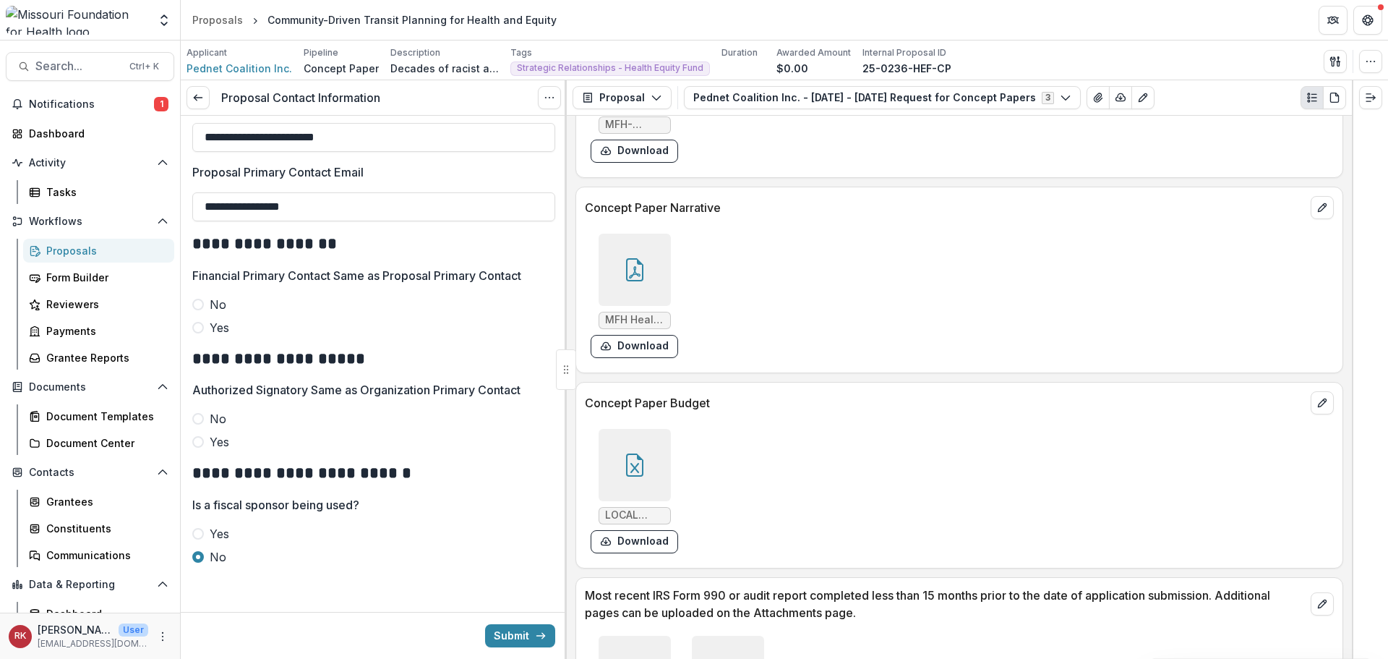
type input "**********"
click at [629, 286] on div at bounding box center [635, 270] width 72 height 72
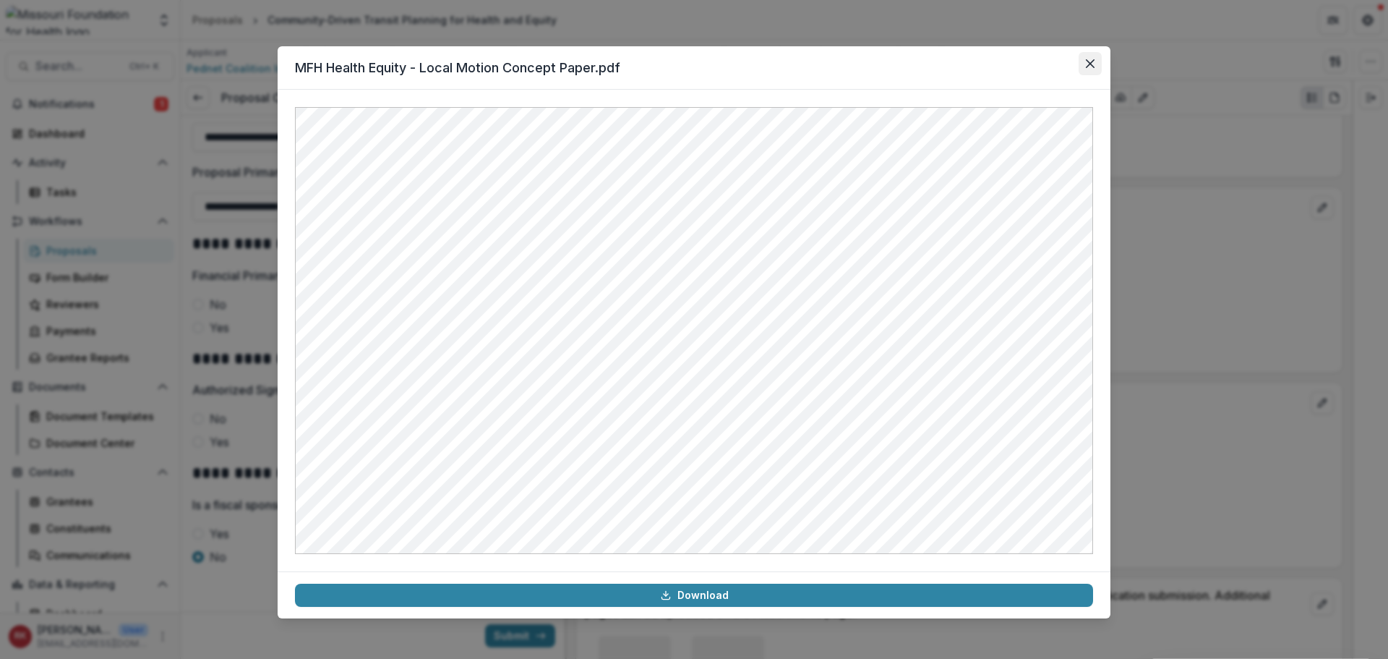
click at [1092, 64] on icon "Close" at bounding box center [1090, 63] width 9 height 9
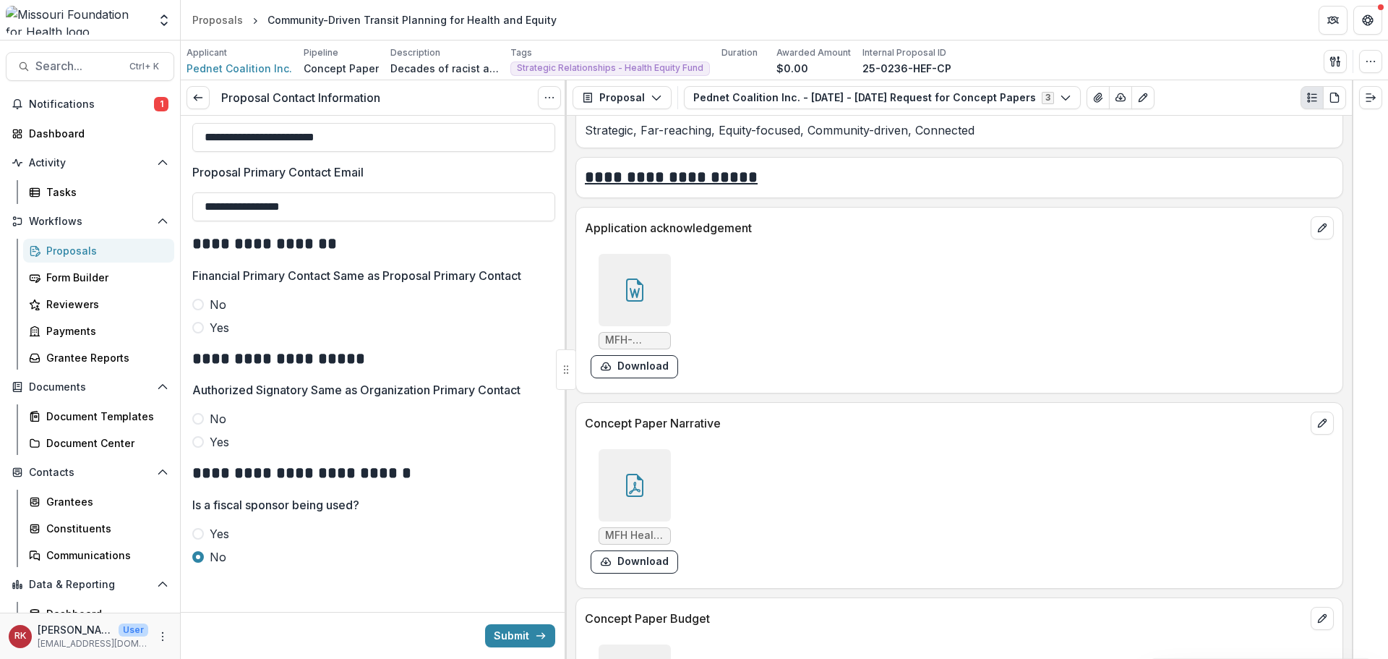
scroll to position [3904, 0]
click at [650, 286] on div at bounding box center [635, 291] width 72 height 72
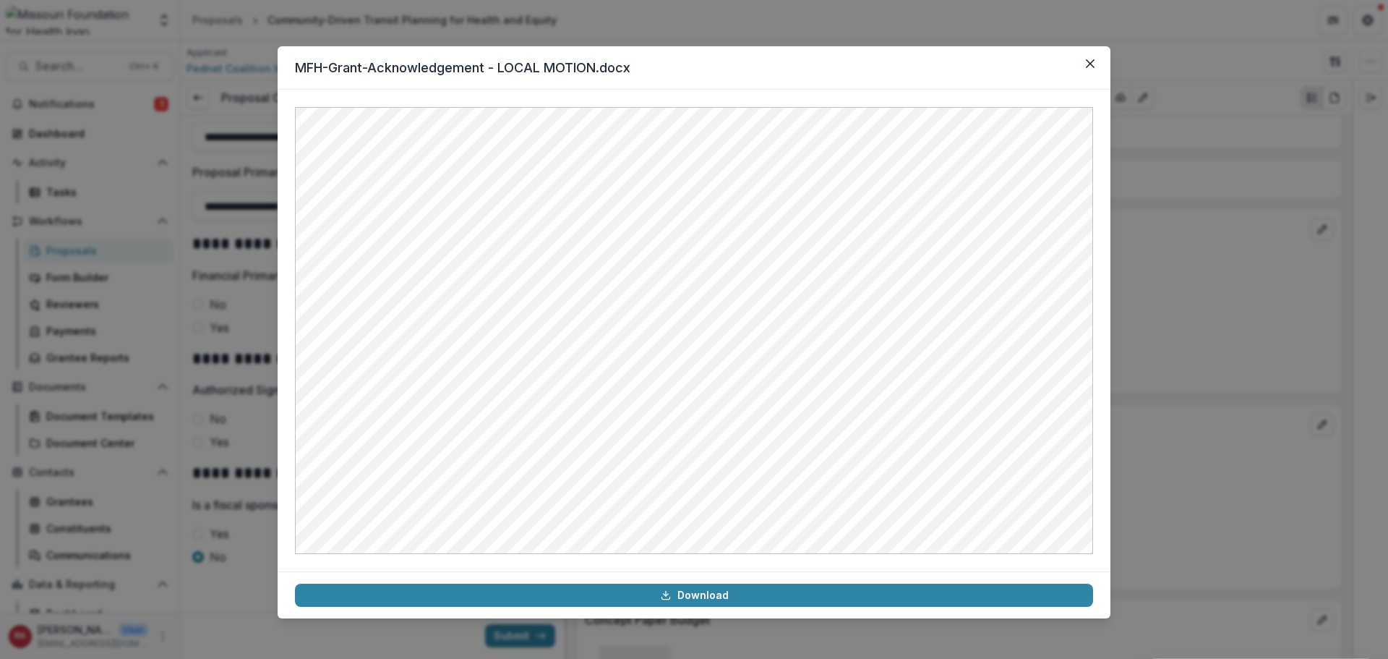
click at [1195, 224] on div "MFH-Grant-Acknowledgement - LOCAL MOTION.docx Download" at bounding box center [694, 329] width 1388 height 659
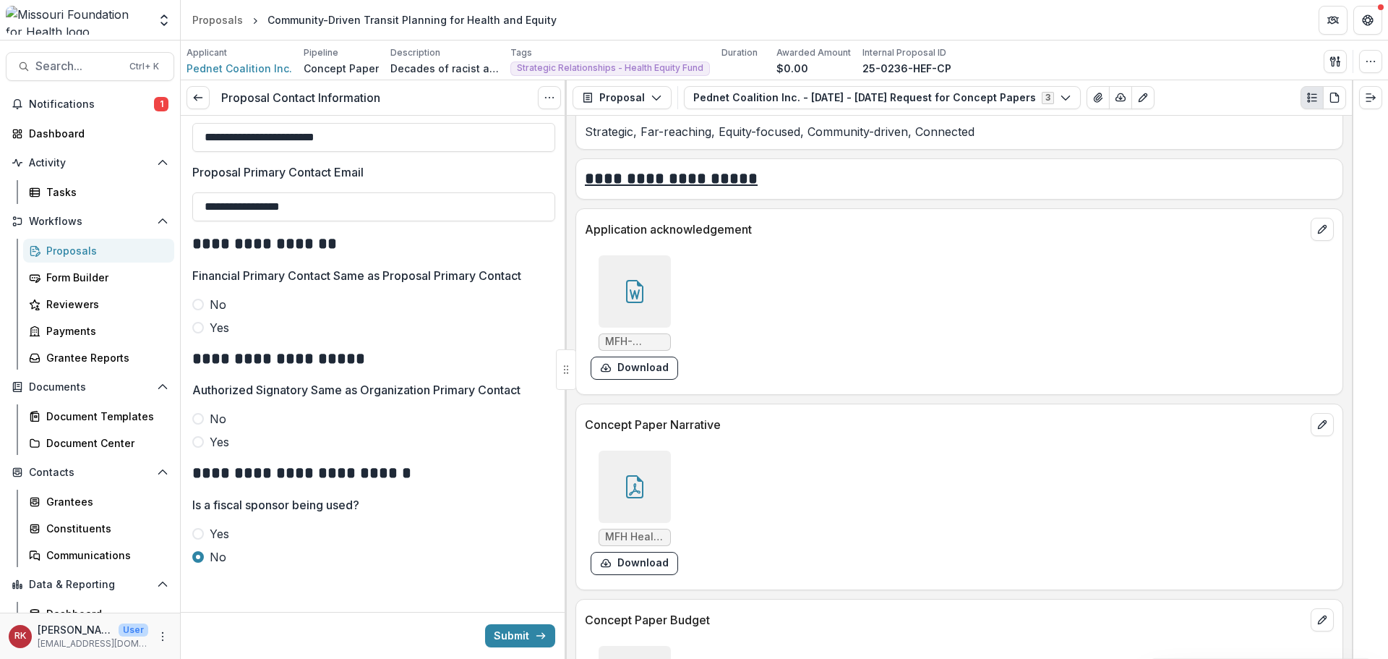
click at [204, 442] on label "Yes" at bounding box center [373, 441] width 363 height 17
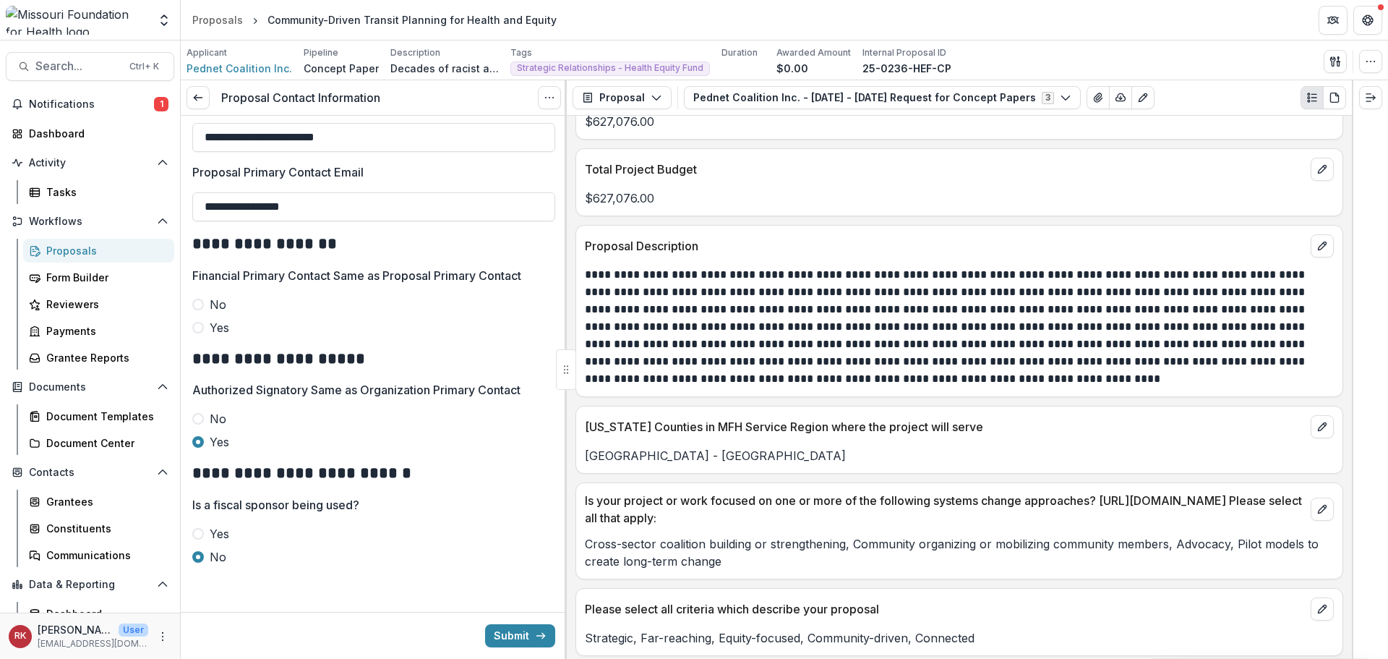
scroll to position [719, 0]
click at [199, 328] on span at bounding box center [198, 328] width 12 height 12
click at [504, 636] on button "Submit" at bounding box center [520, 635] width 70 height 23
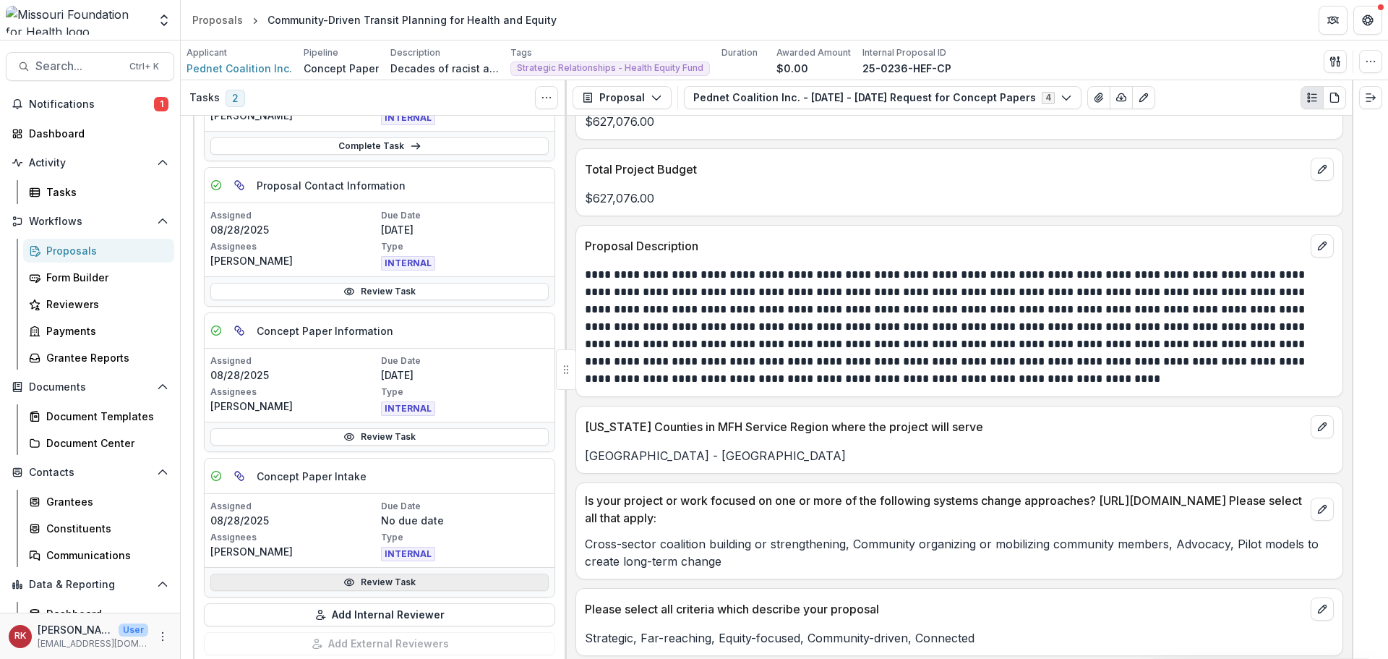
scroll to position [506, 0]
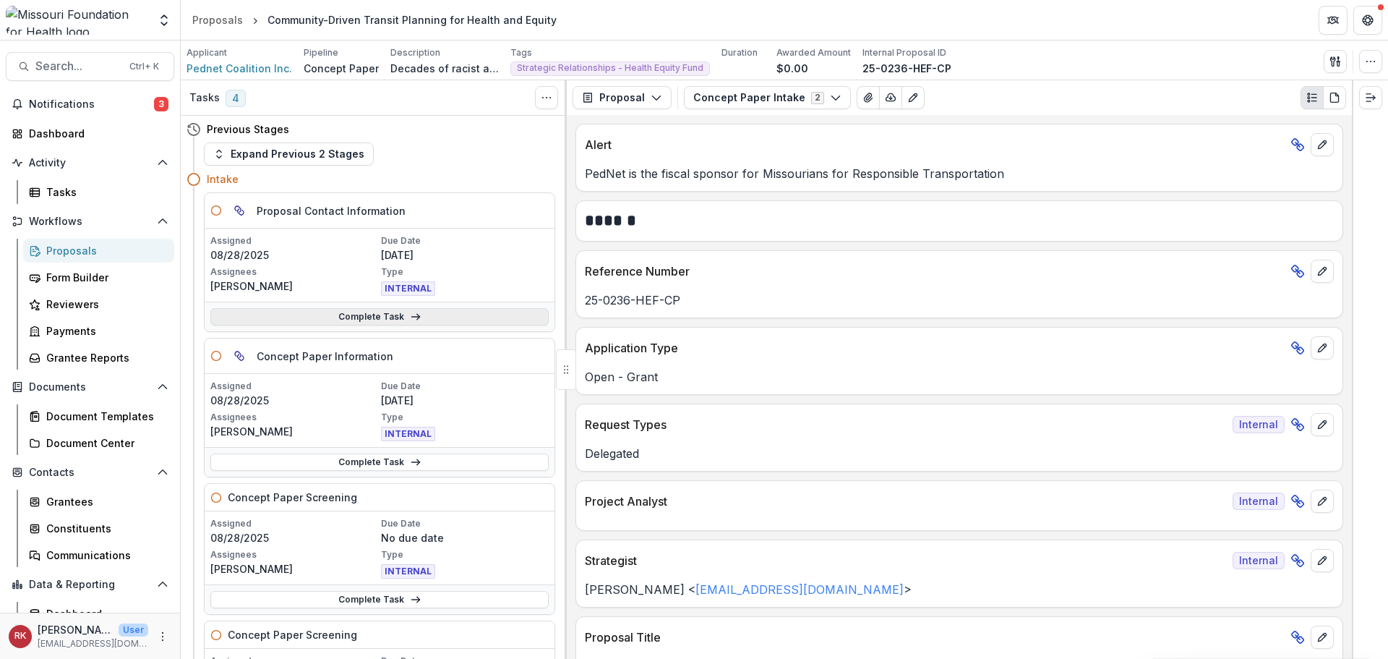
click at [332, 316] on link "Complete Task" at bounding box center [379, 316] width 338 height 17
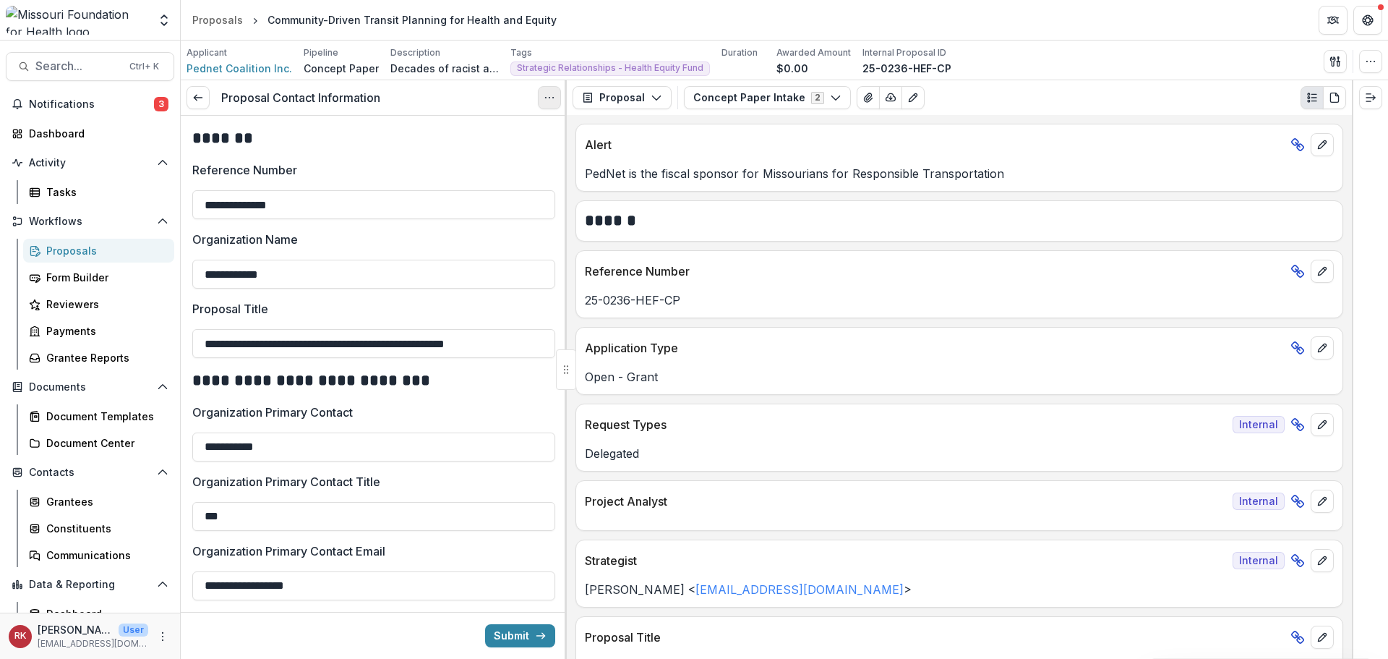
click at [555, 100] on icon "Options" at bounding box center [550, 98] width 12 height 12
click at [500, 137] on link "View task" at bounding box center [480, 131] width 155 height 24
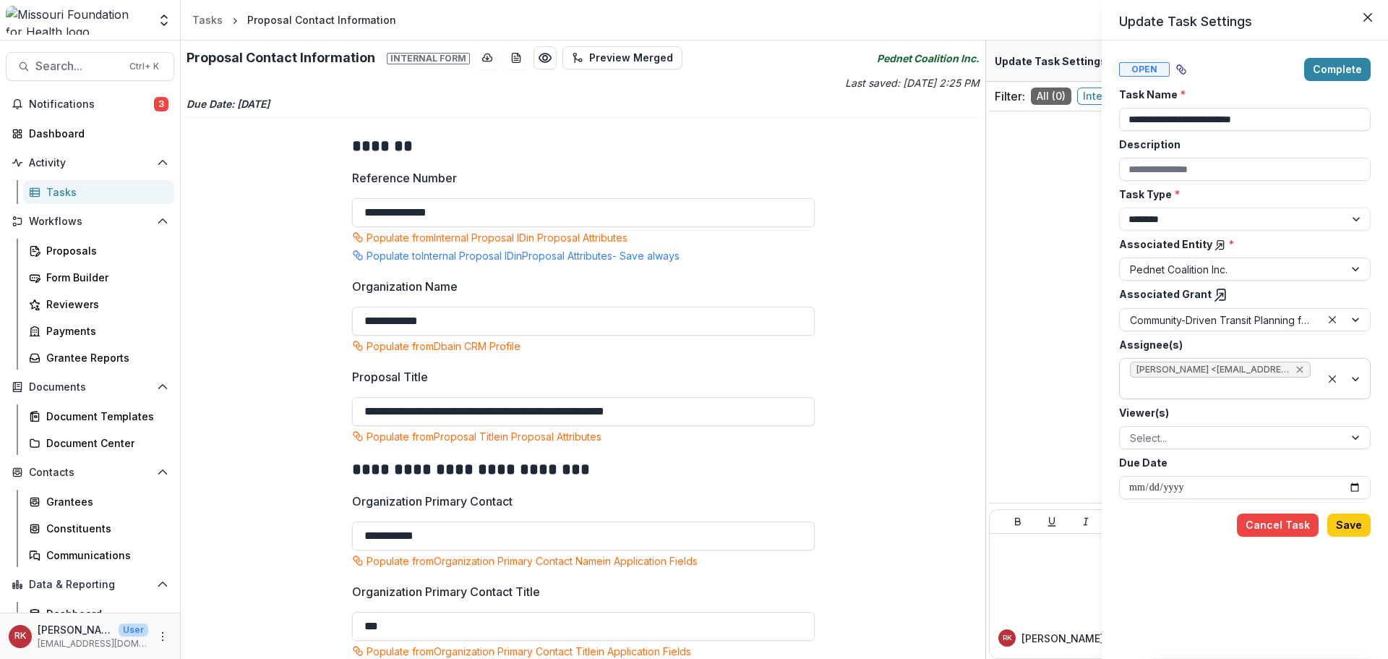
click at [1304, 371] on icon "Remove Wendy Rohrbach <wrohrbach@mffh.org> (wrohrbach@mffh.org)" at bounding box center [1300, 370] width 12 height 12
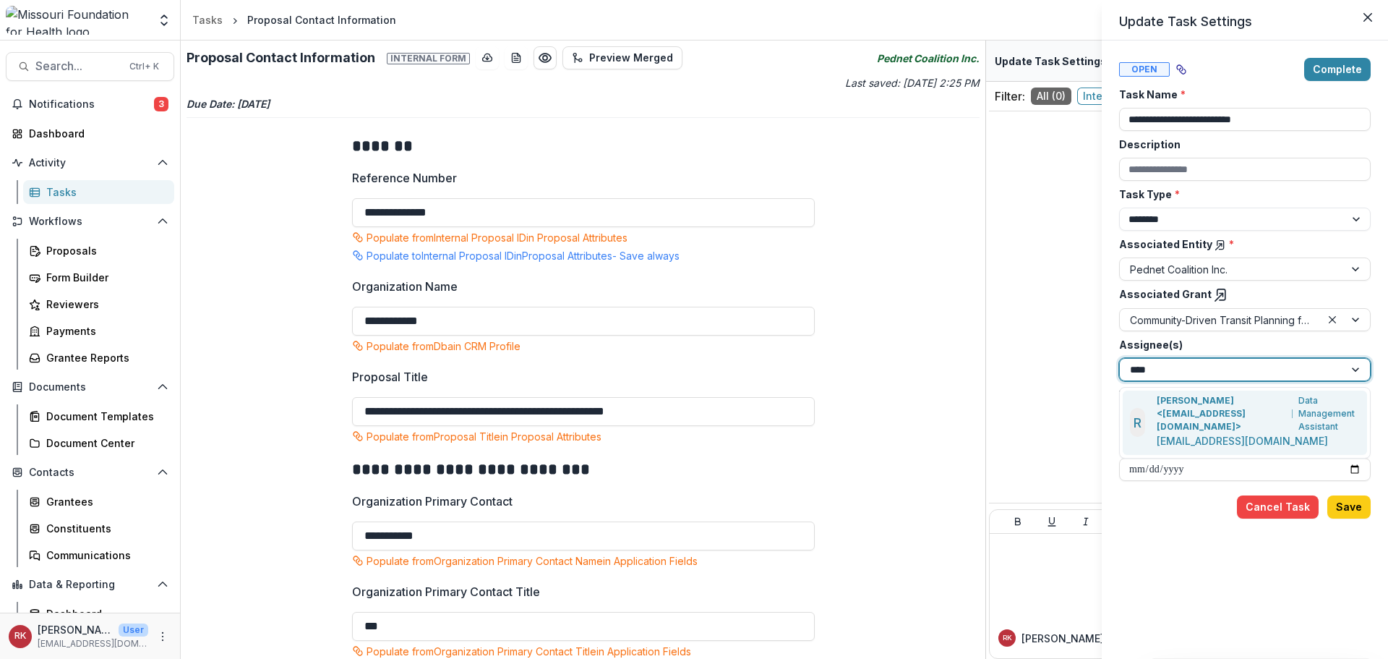
type input "*****"
click at [1183, 433] on p "[EMAIL_ADDRESS][DOMAIN_NAME]" at bounding box center [1242, 440] width 171 height 15
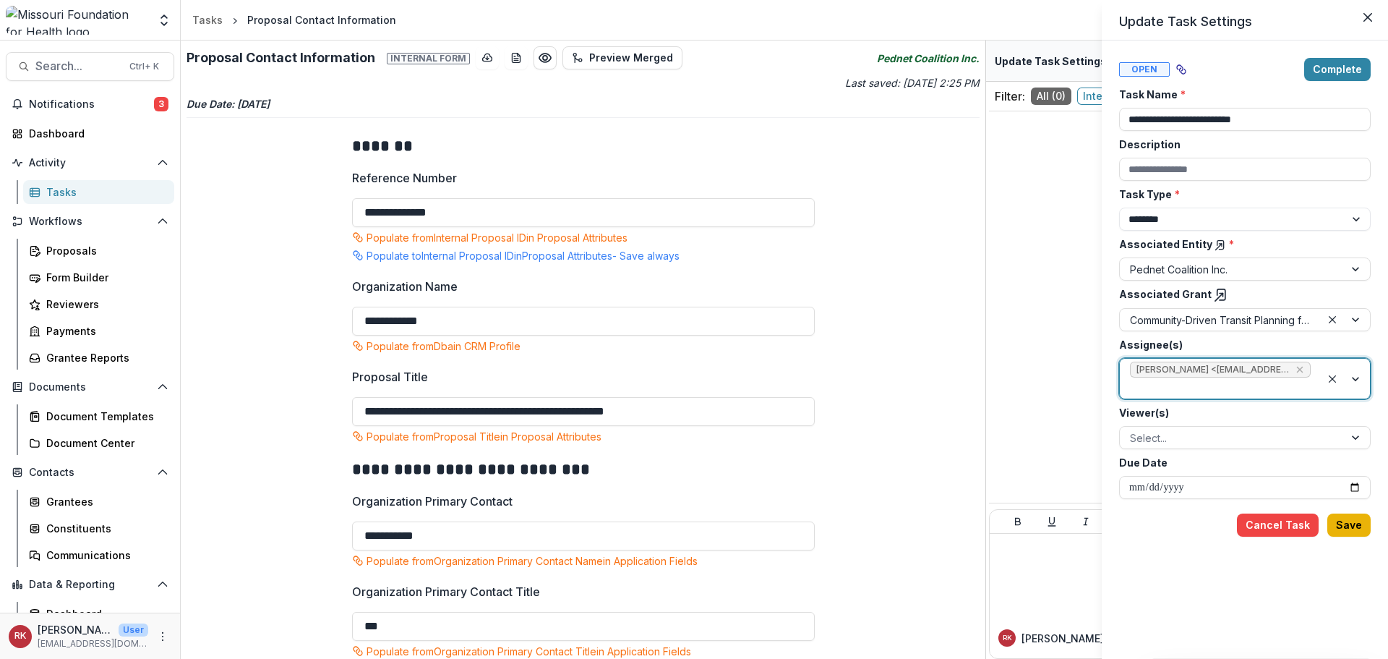
click at [1355, 526] on button "Save" at bounding box center [1348, 524] width 43 height 23
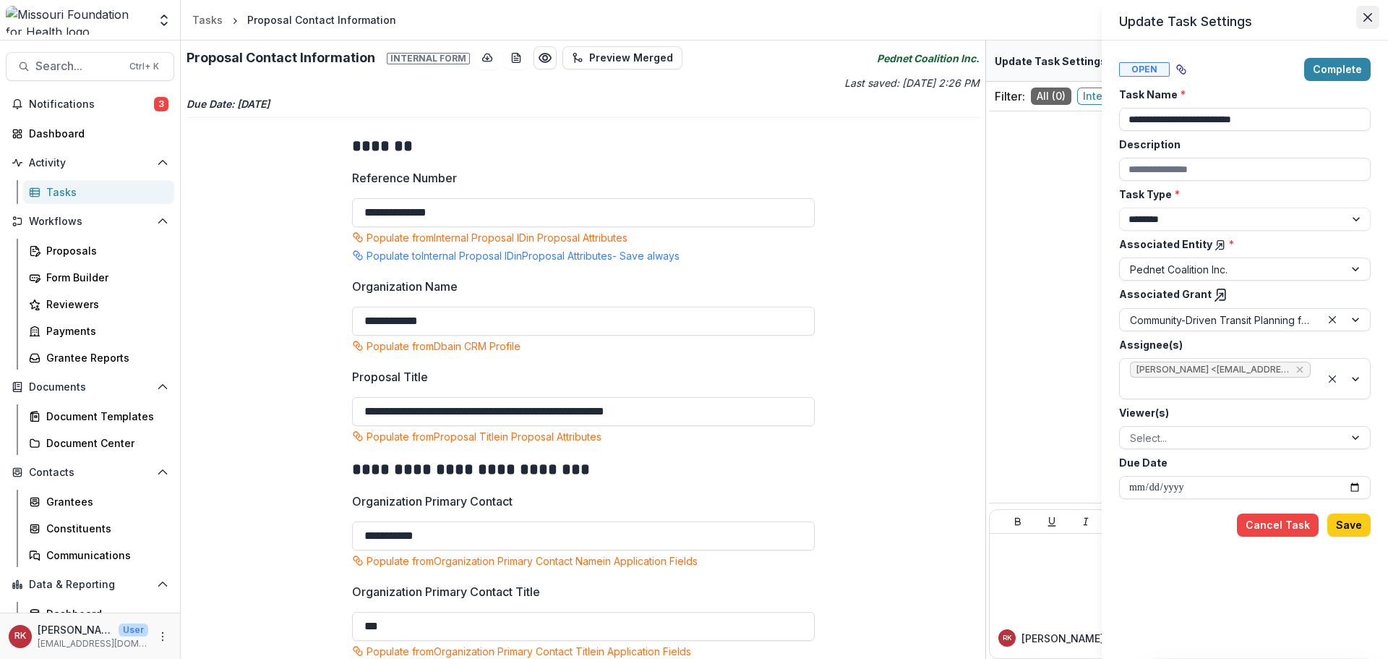
click at [1369, 22] on button "Close" at bounding box center [1367, 17] width 23 height 23
